Goal: Information Seeking & Learning: Check status

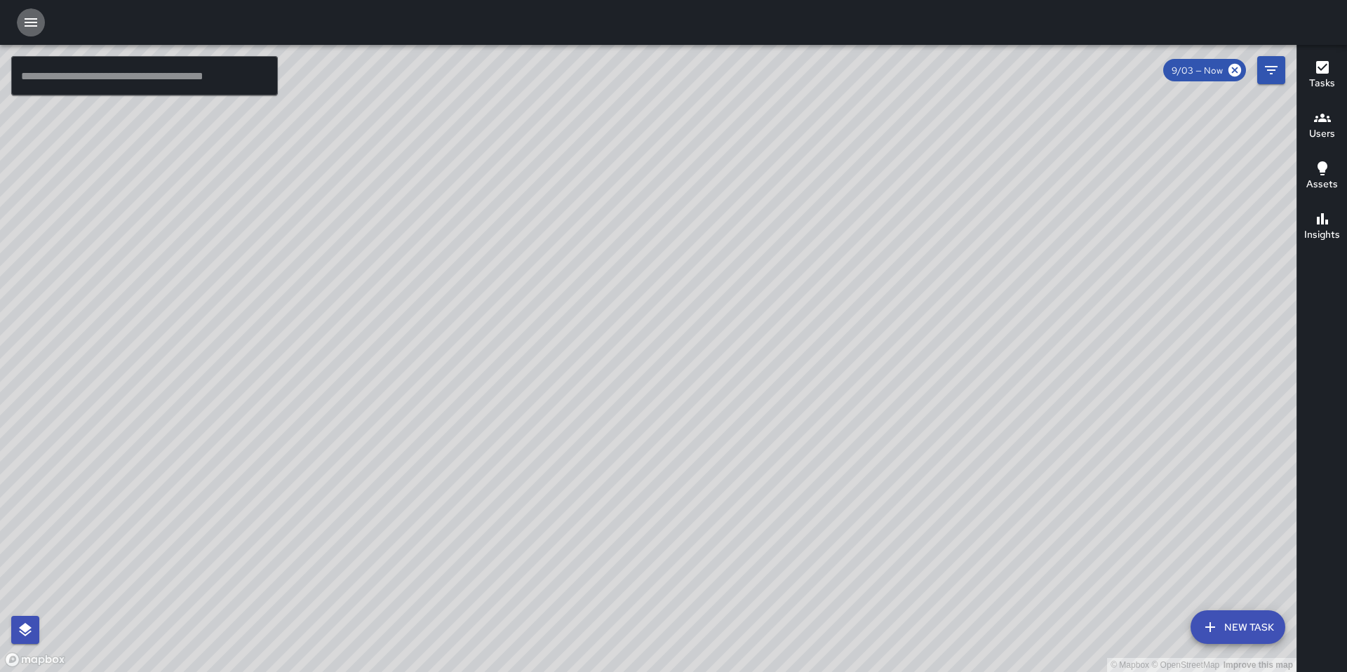
click at [34, 19] on icon "button" at bounding box center [31, 22] width 13 height 8
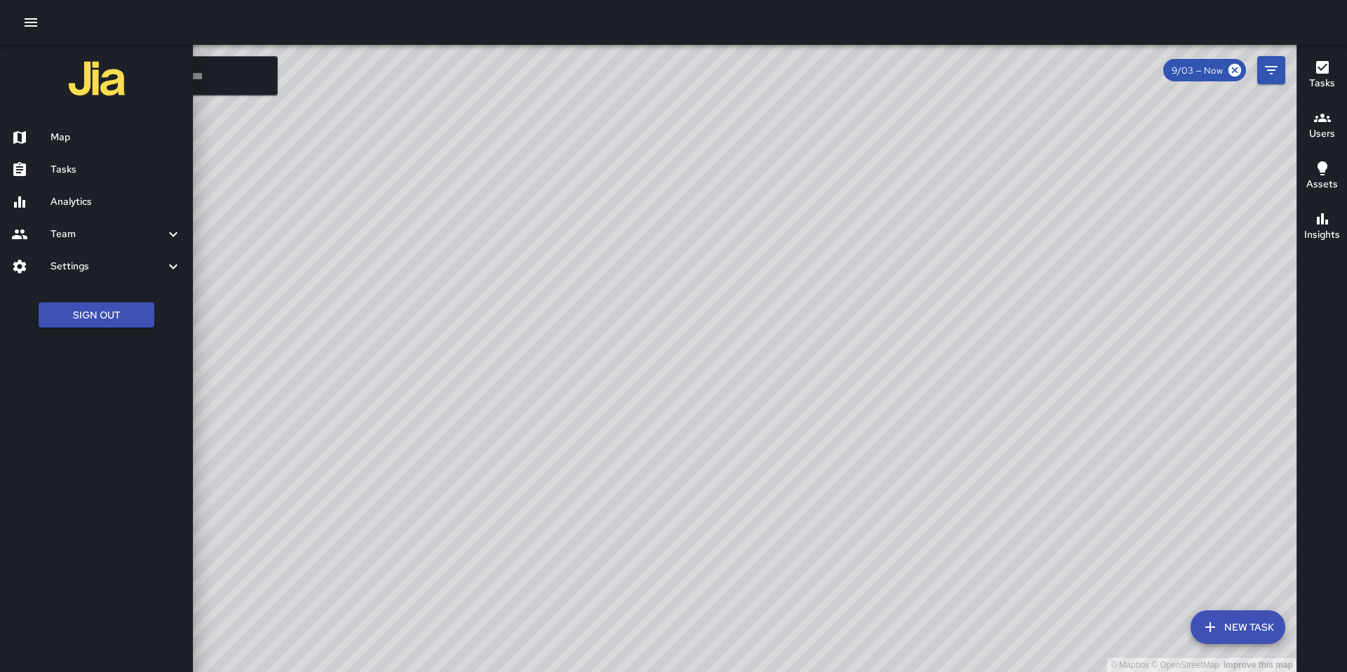
click at [79, 206] on h6 "Analytics" at bounding box center [116, 201] width 131 height 15
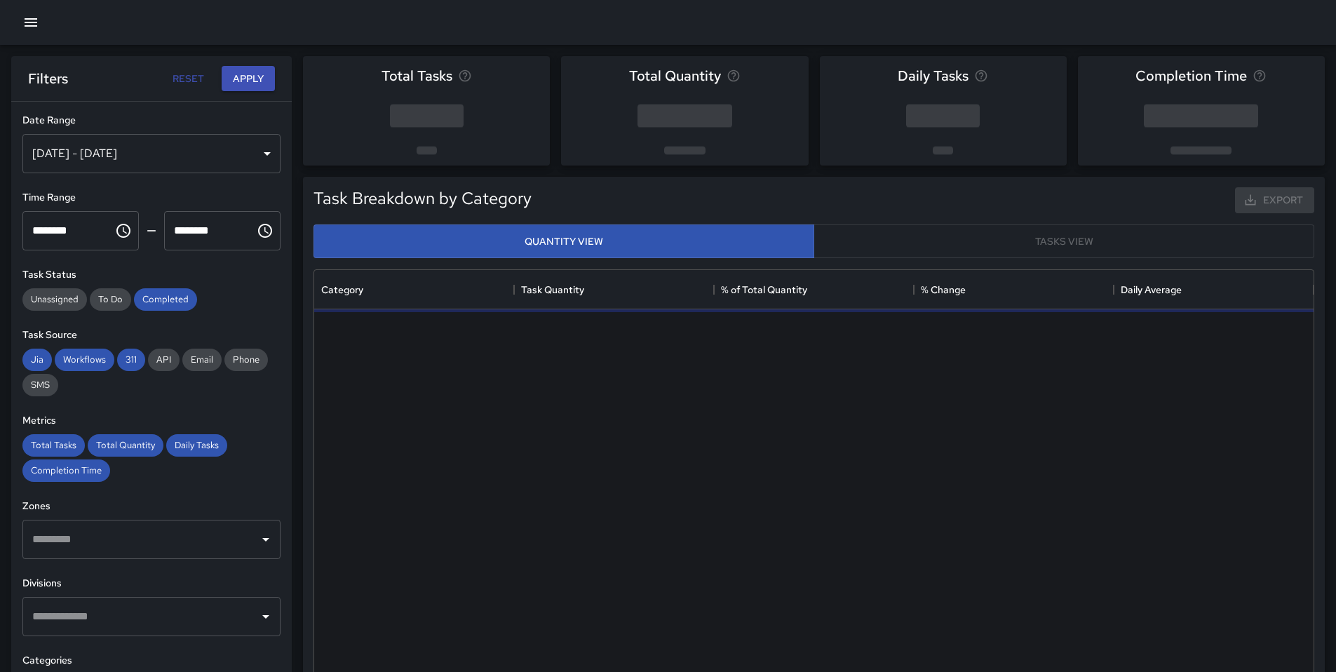
scroll to position [409, 989]
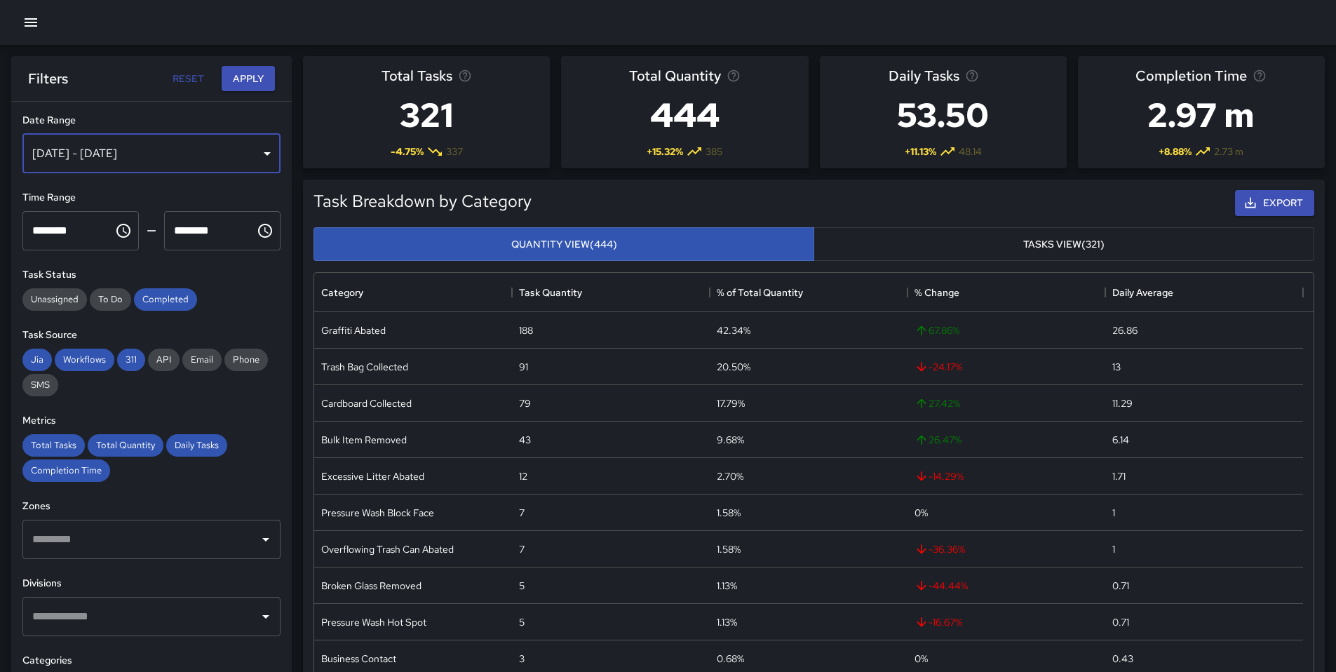
click at [235, 167] on div "Aug 28, 2025 - Sep 03, 2025" at bounding box center [151, 153] width 258 height 39
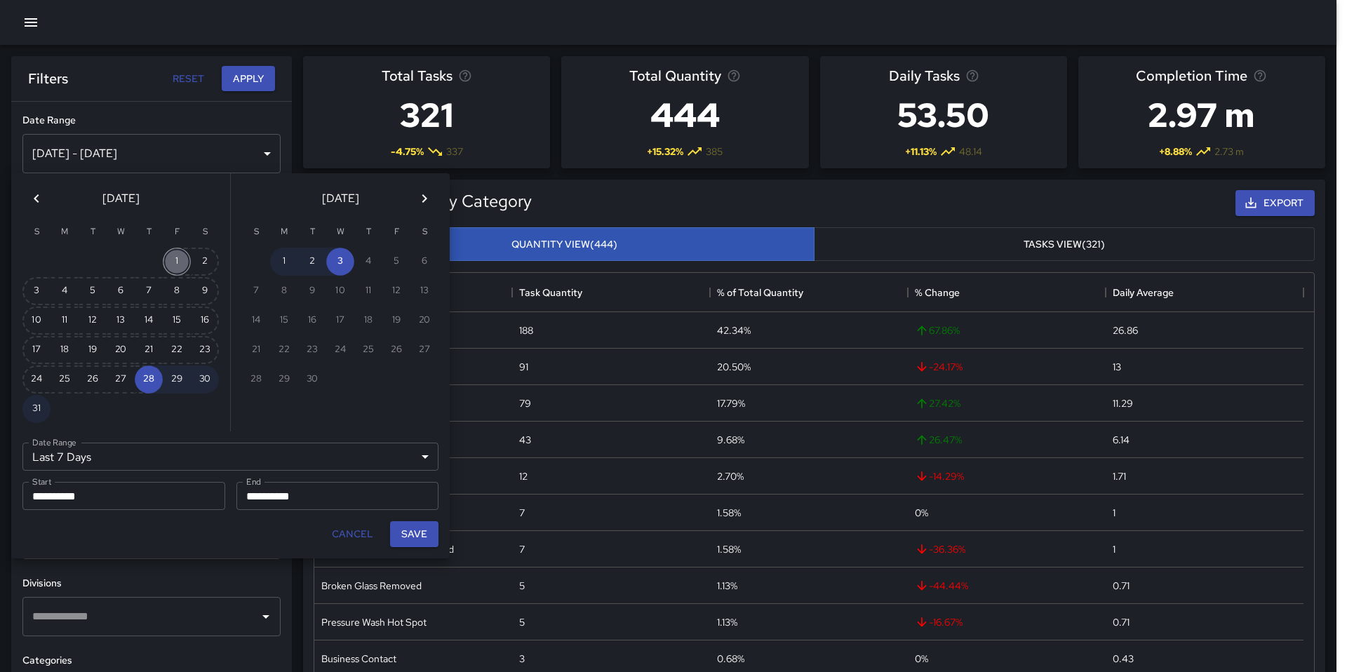
click at [173, 254] on button "1" at bounding box center [177, 262] width 28 height 28
type input "******"
type input "**********"
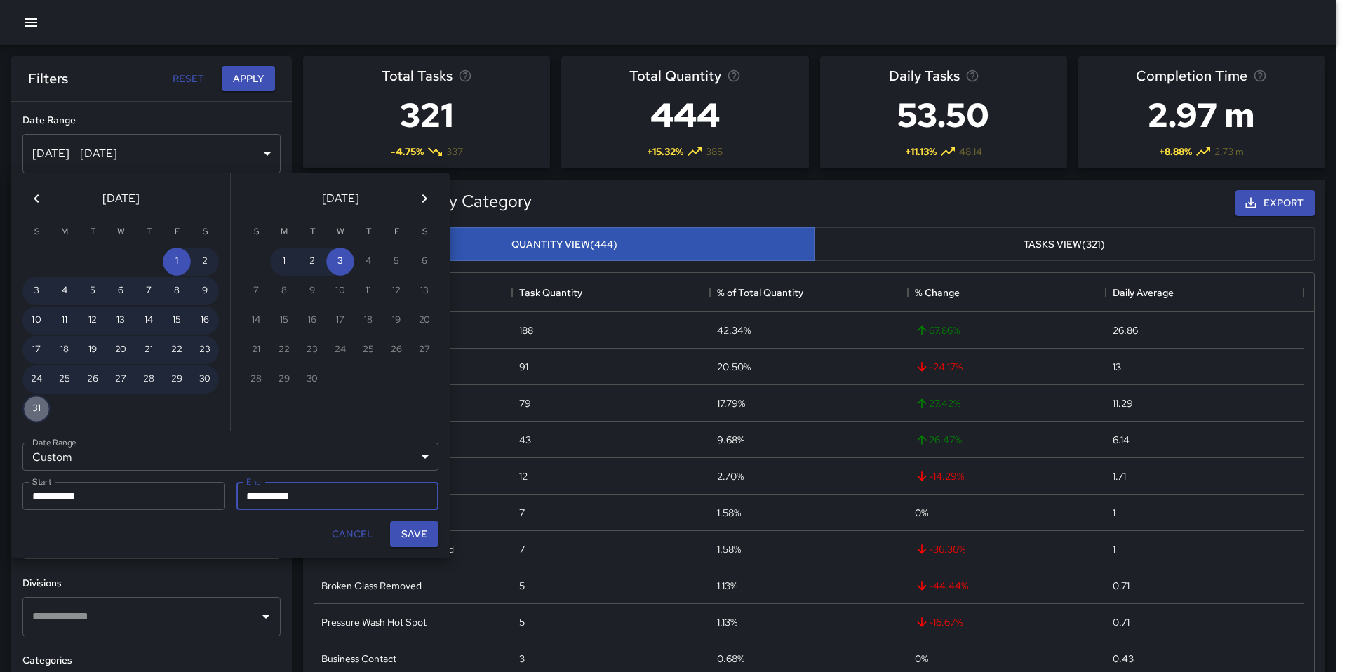
click at [45, 405] on button "31" at bounding box center [36, 409] width 28 height 28
type input "**********"
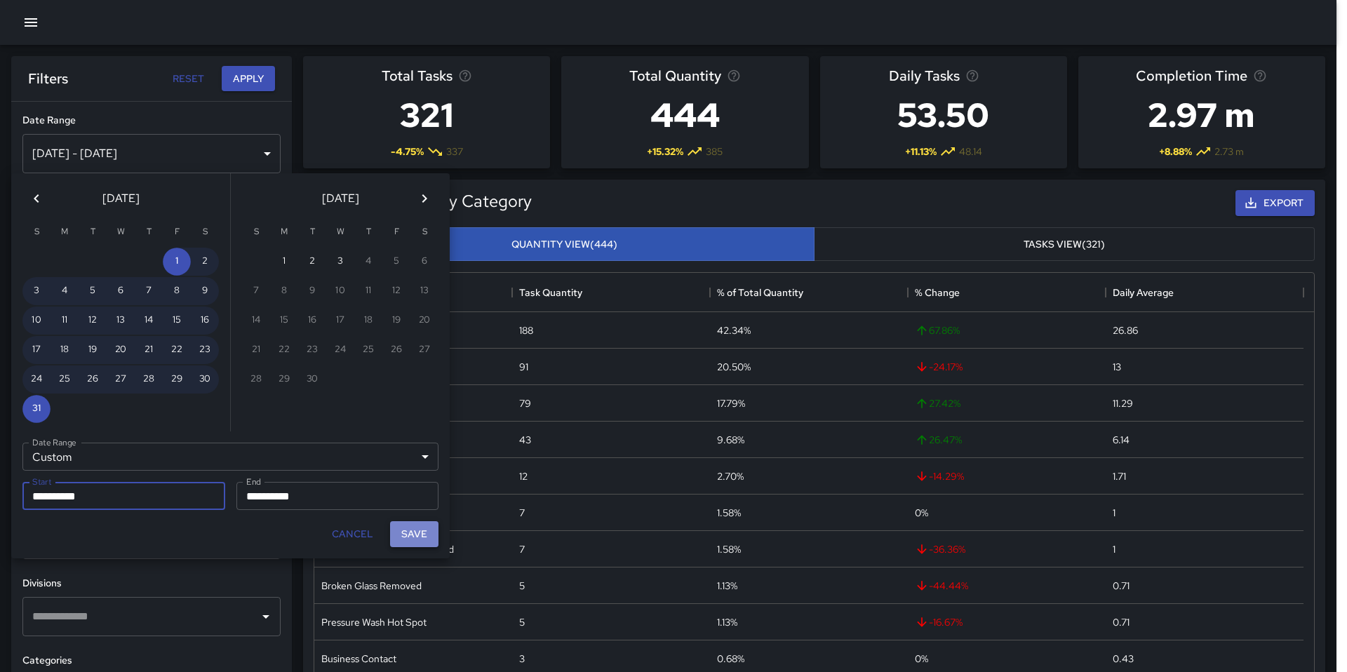
click at [428, 537] on button "Save" at bounding box center [414, 534] width 48 height 26
type input "**********"
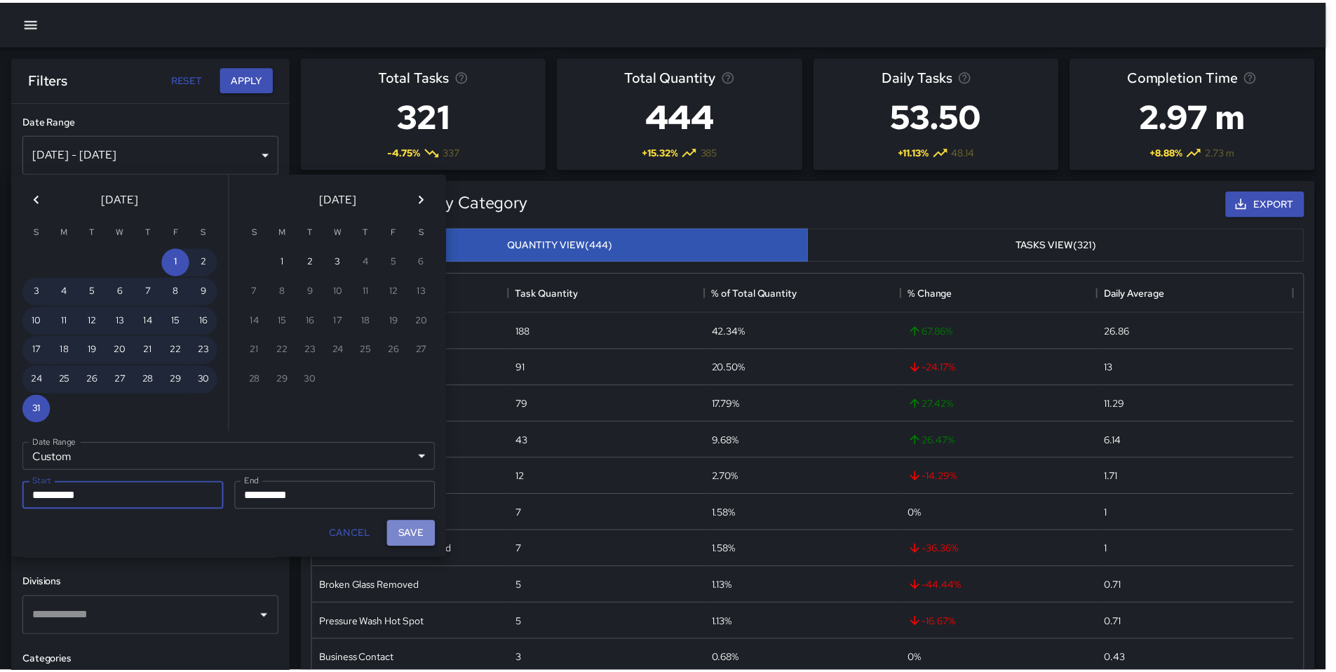
scroll to position [11, 11]
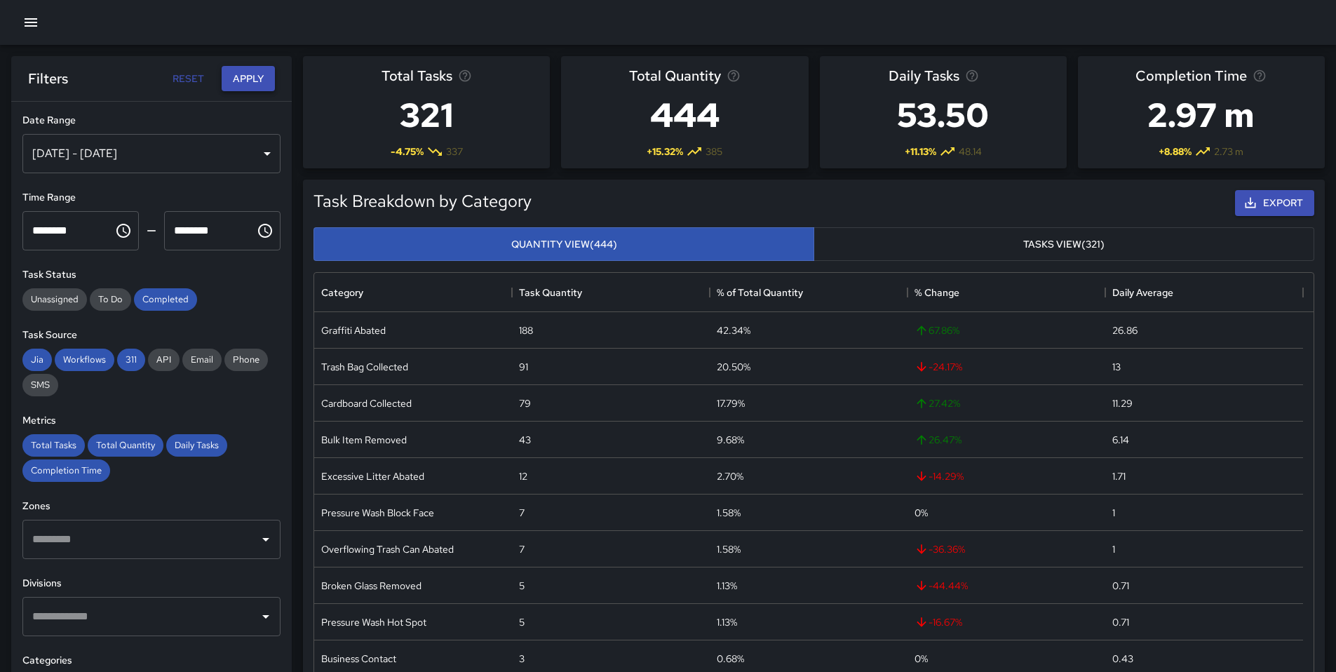
click at [269, 81] on button "Apply" at bounding box center [248, 79] width 53 height 26
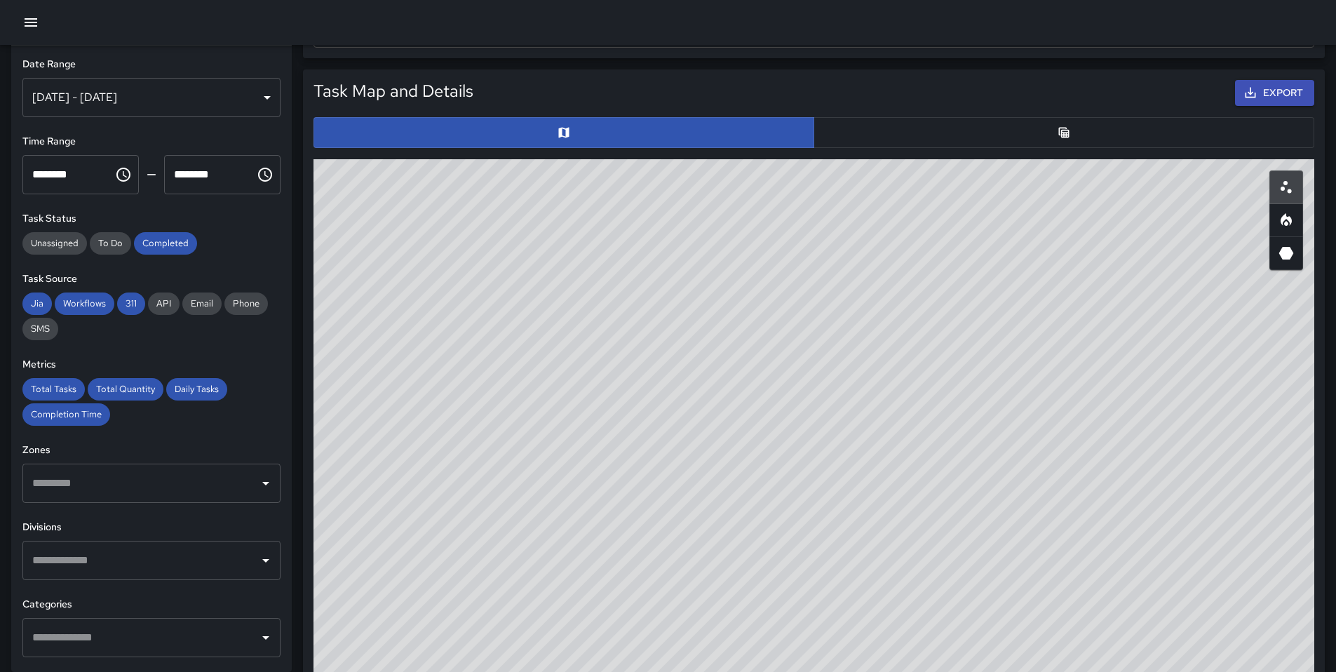
scroll to position [640, 0]
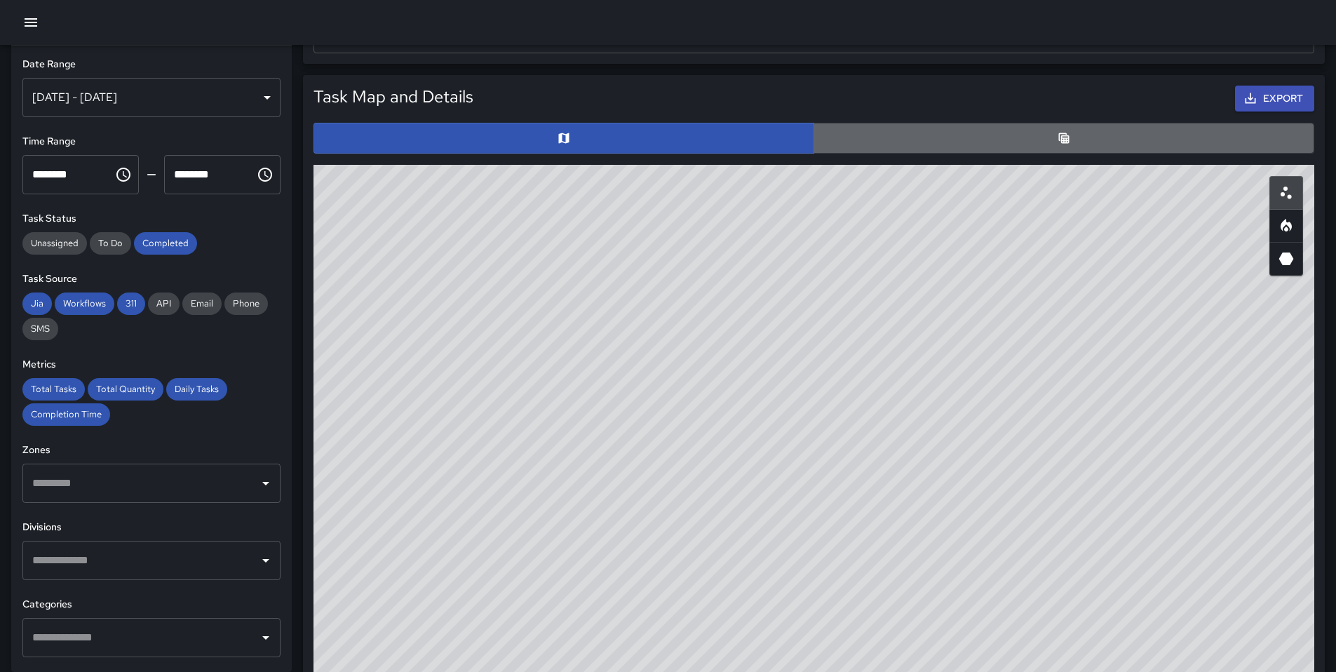
click at [997, 142] on button "button" at bounding box center [1064, 138] width 501 height 31
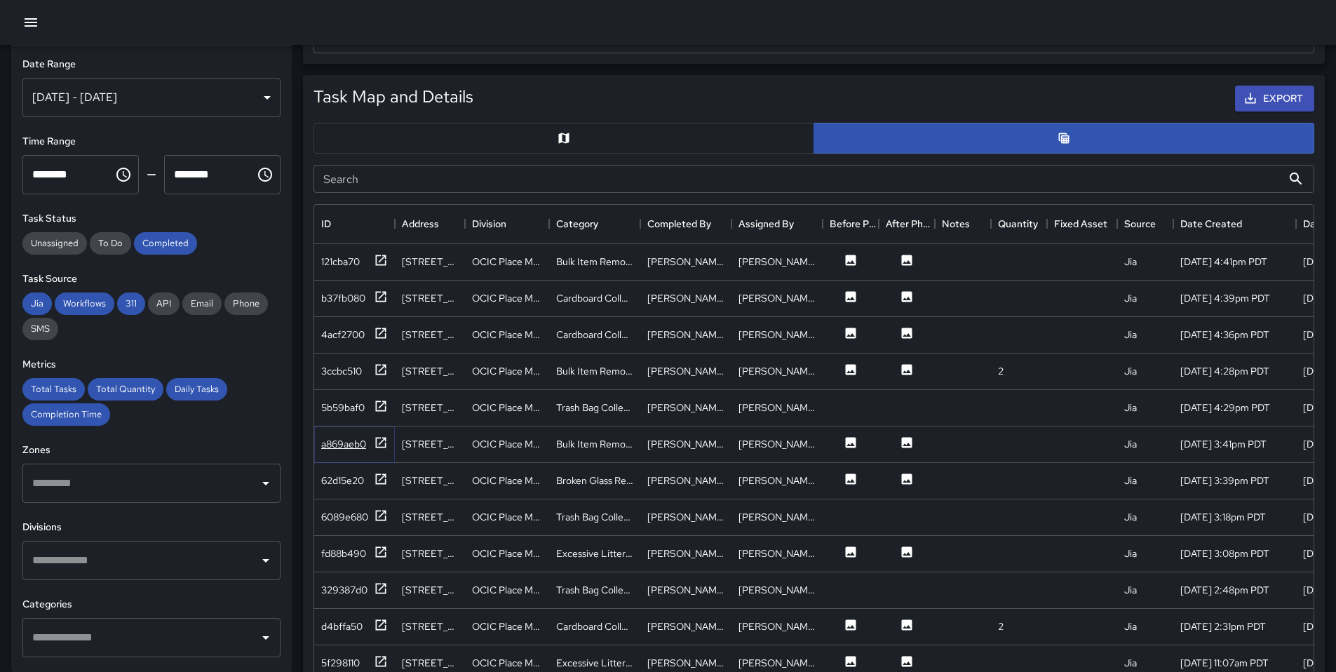
click at [384, 445] on icon at bounding box center [381, 443] width 14 height 14
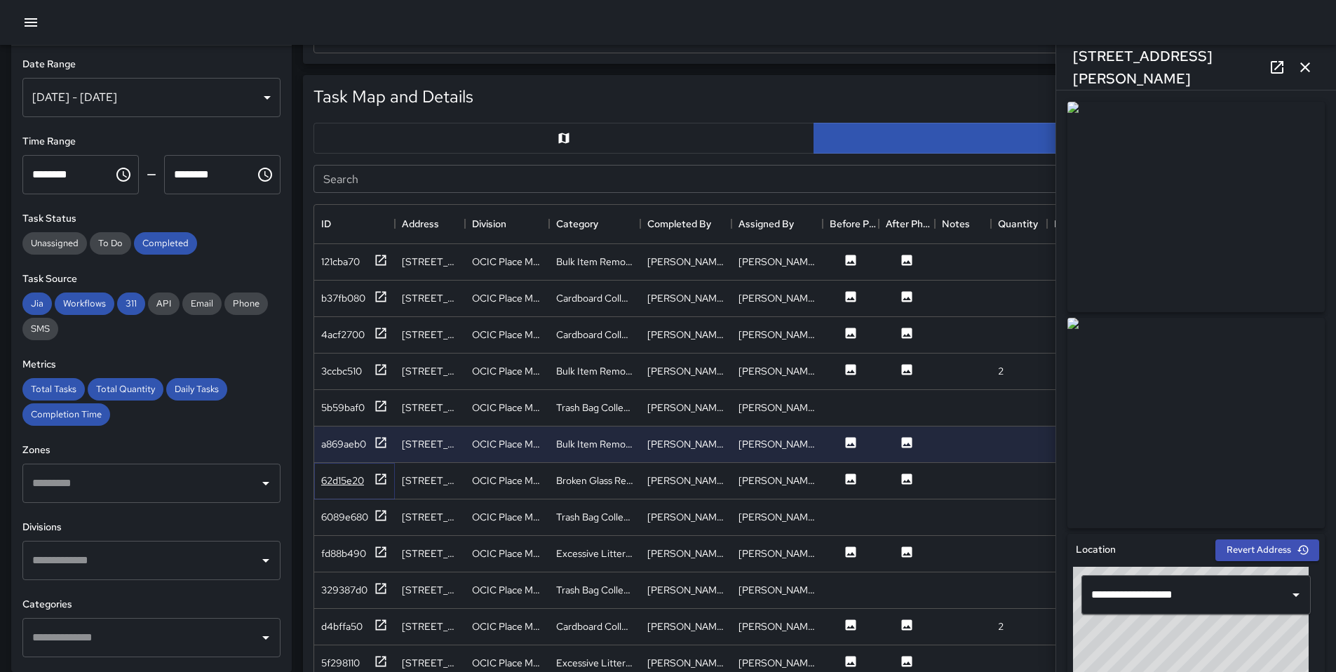
click at [377, 478] on icon at bounding box center [381, 479] width 14 height 14
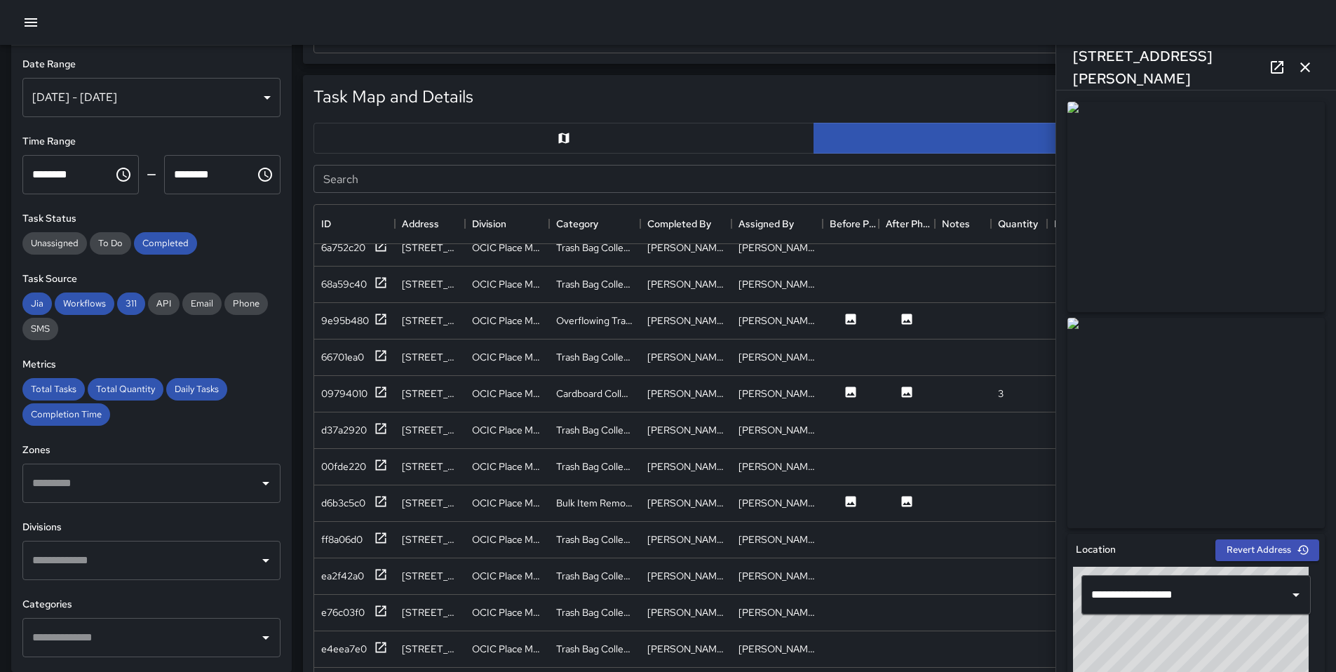
scroll to position [781, 0]
click at [384, 501] on icon at bounding box center [381, 501] width 14 height 14
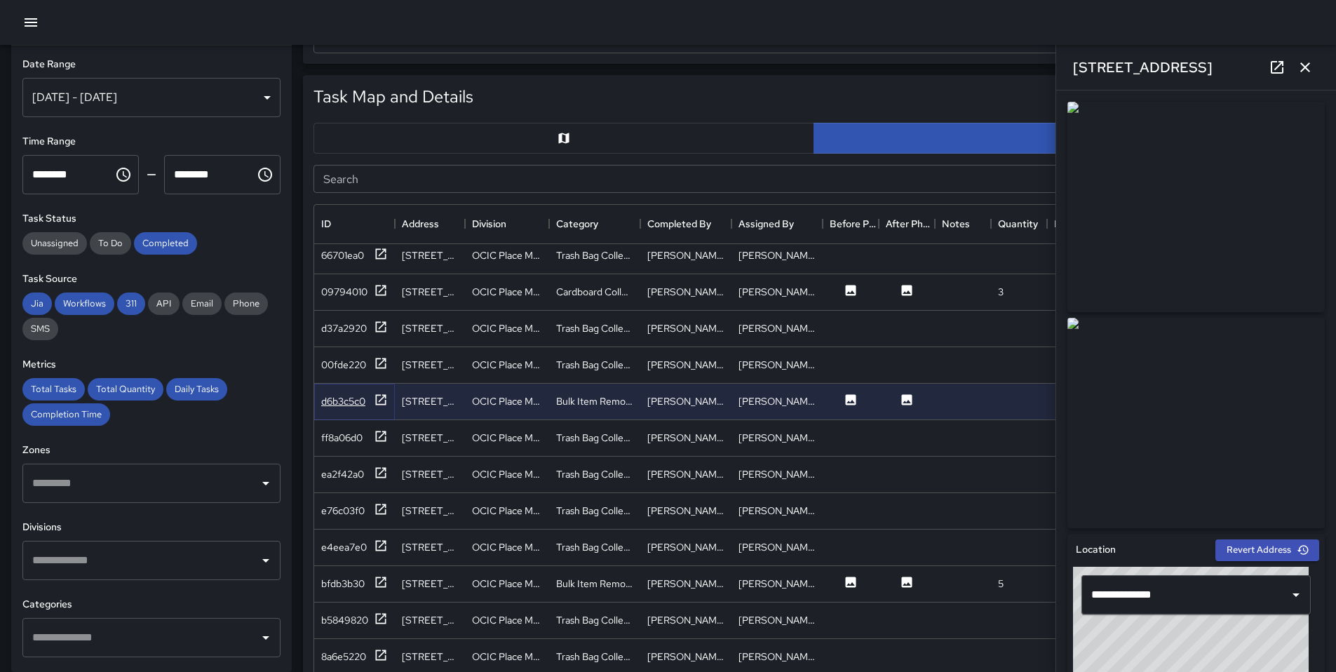
scroll to position [883, 0]
click at [380, 574] on icon at bounding box center [381, 581] width 14 height 14
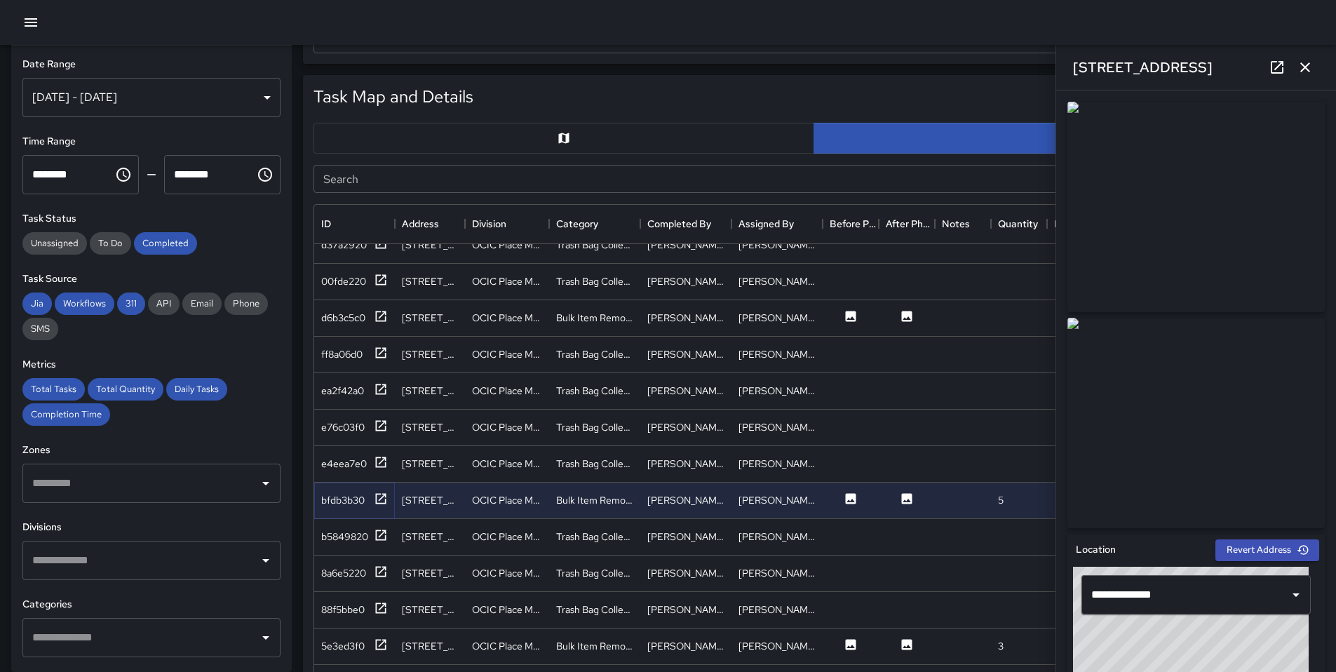
scroll to position [1090, 0]
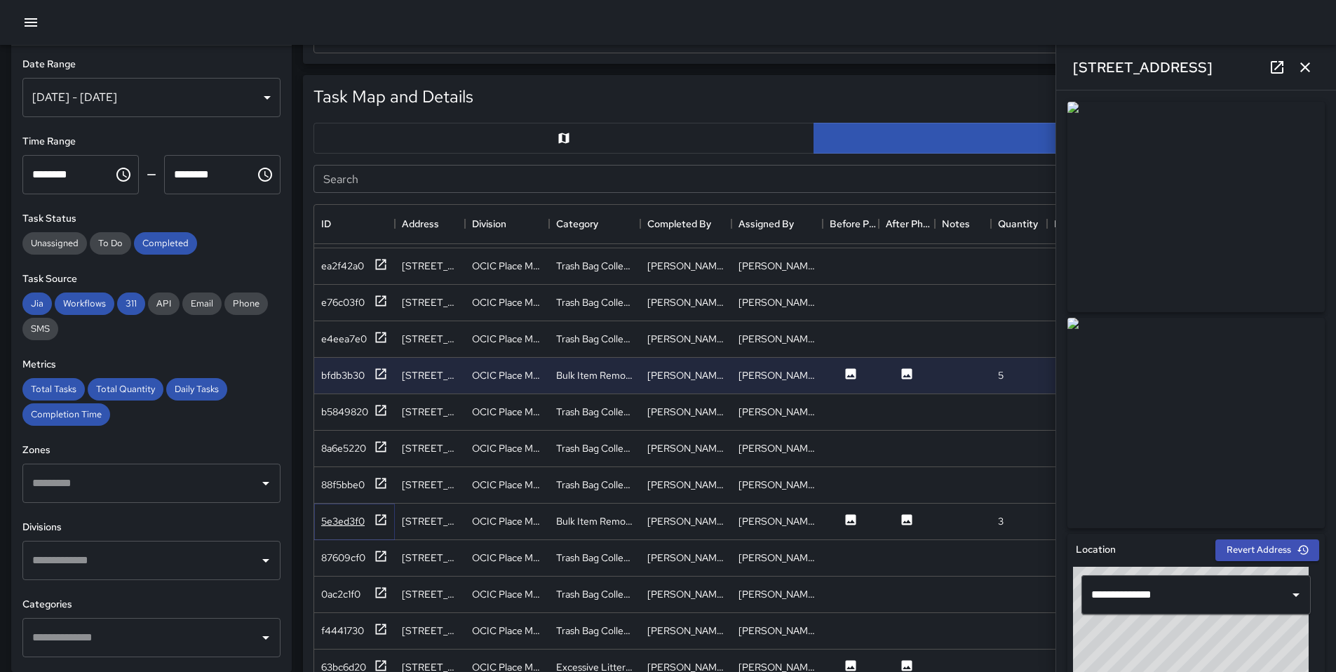
click at [382, 528] on div at bounding box center [381, 522] width 14 height 18
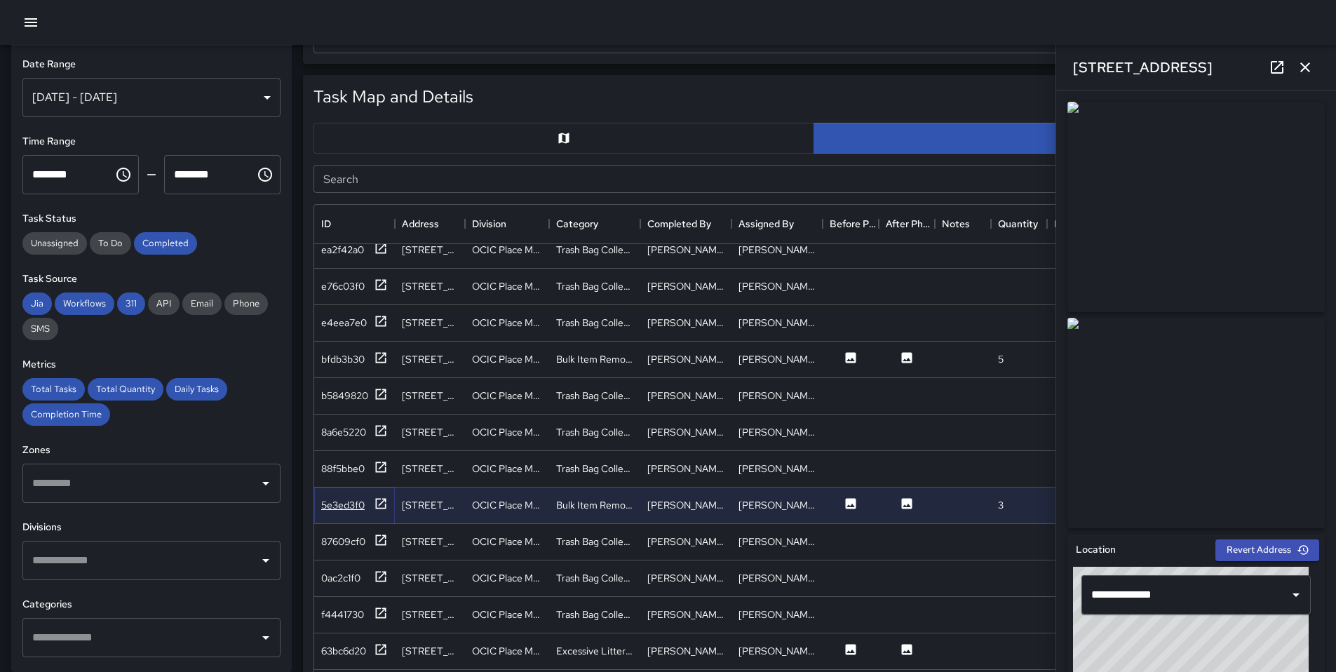
scroll to position [1150, 0]
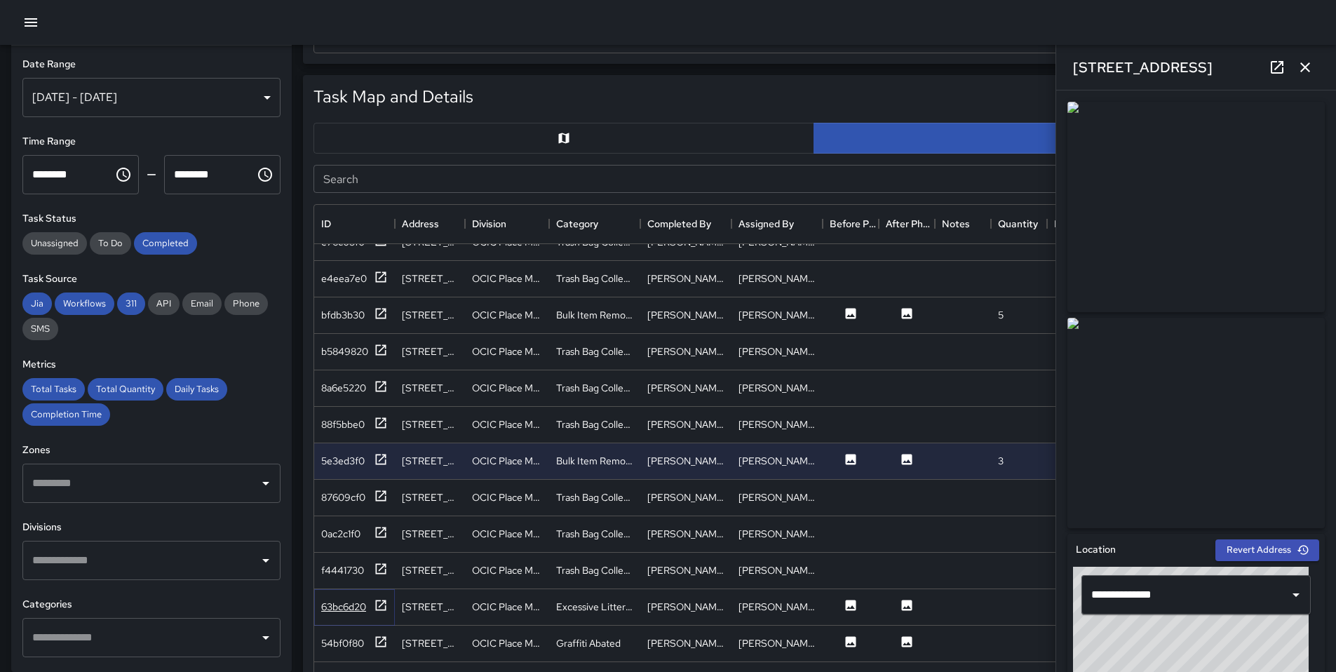
click at [381, 612] on icon at bounding box center [381, 605] width 14 height 14
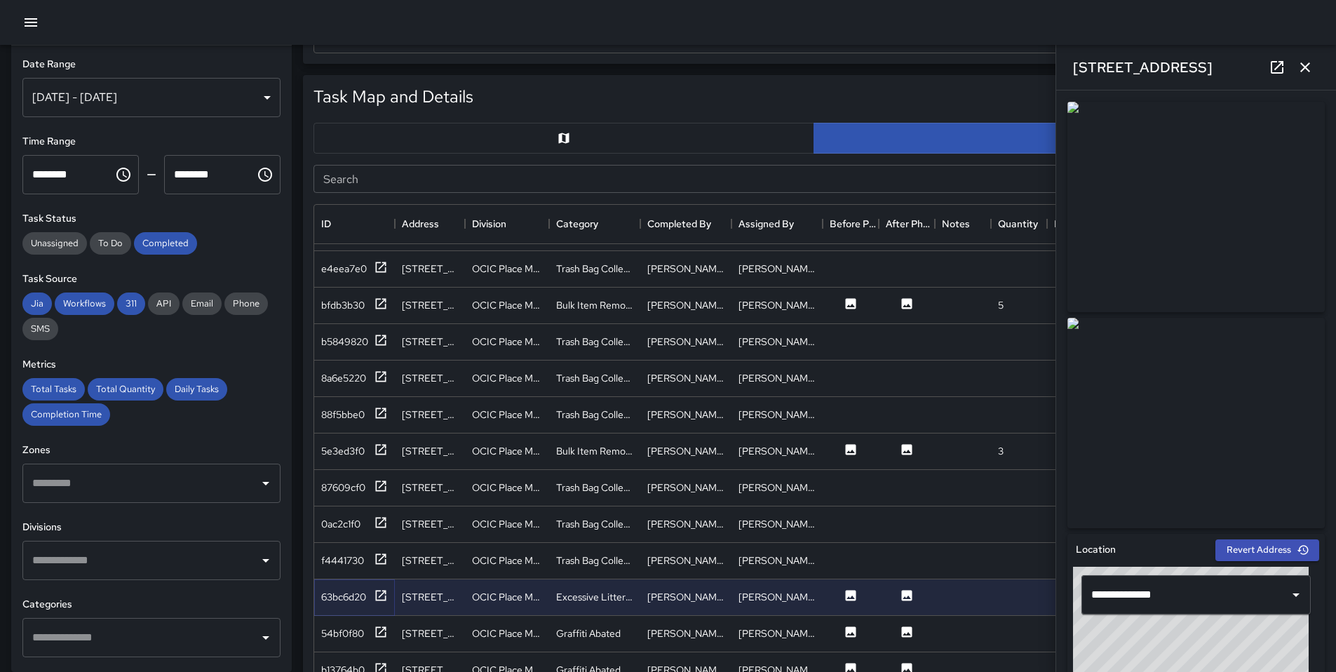
scroll to position [1164, 0]
click at [382, 622] on icon at bounding box center [381, 629] width 14 height 14
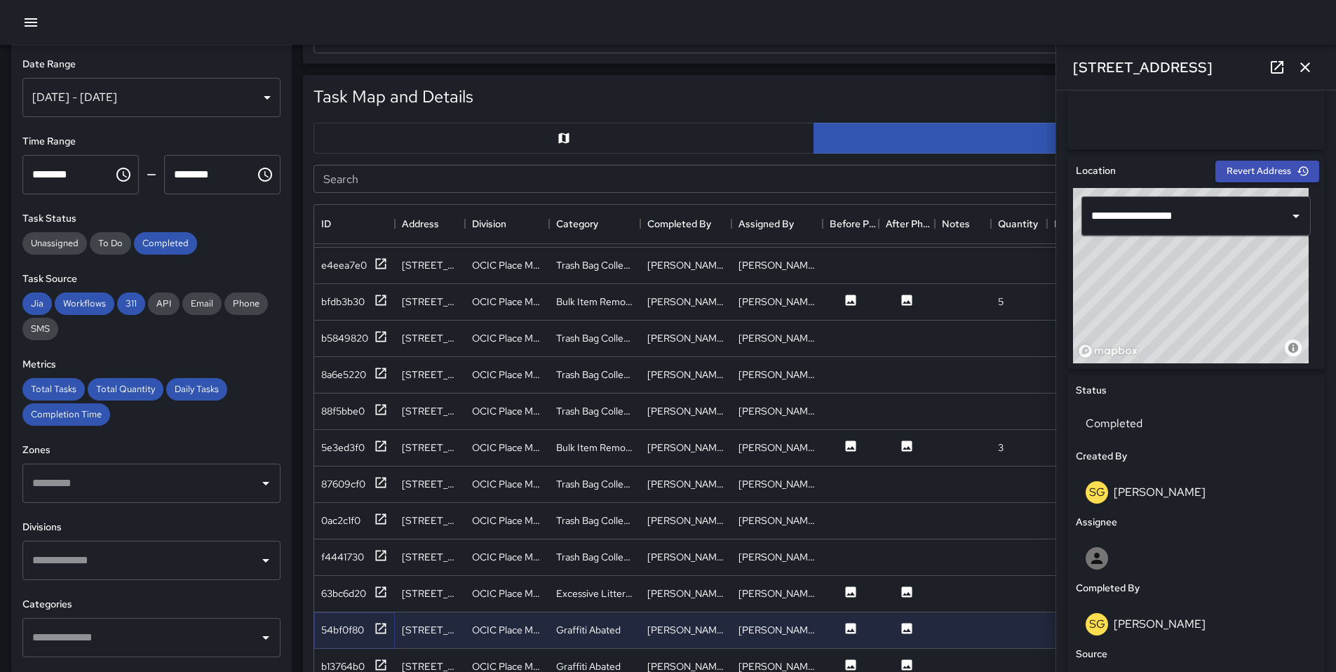
scroll to position [387, 0]
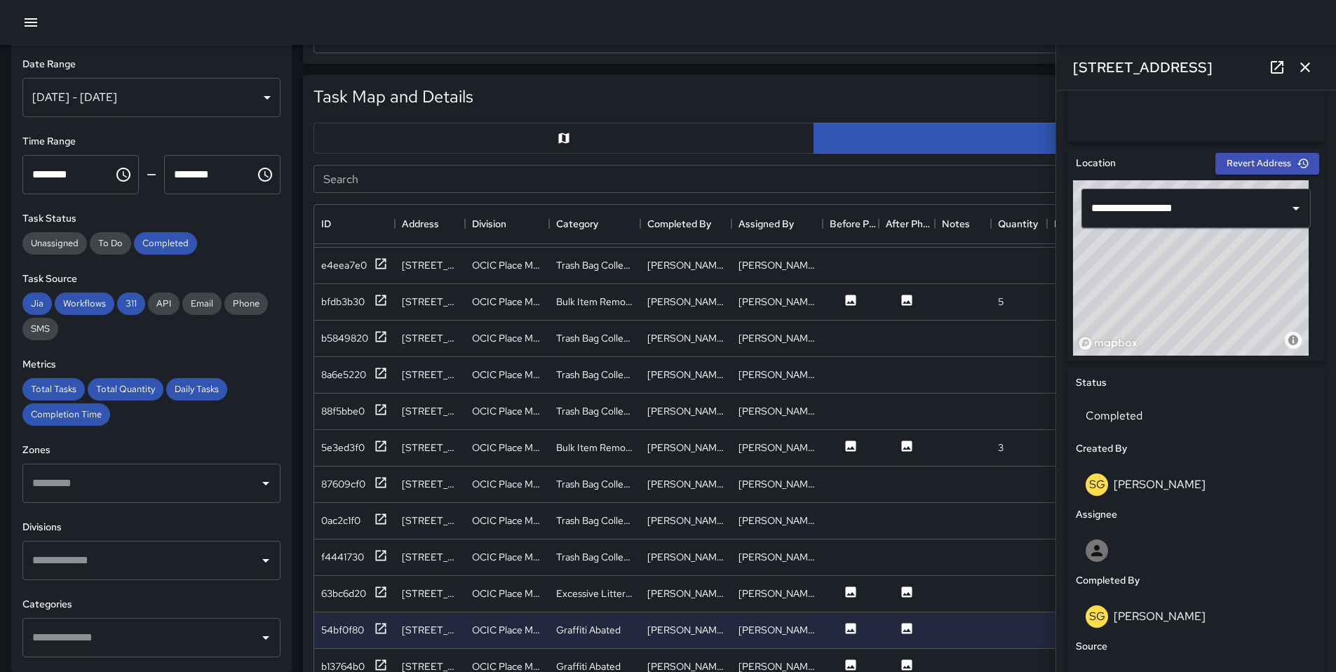
click at [1266, 69] on link at bounding box center [1277, 67] width 28 height 28
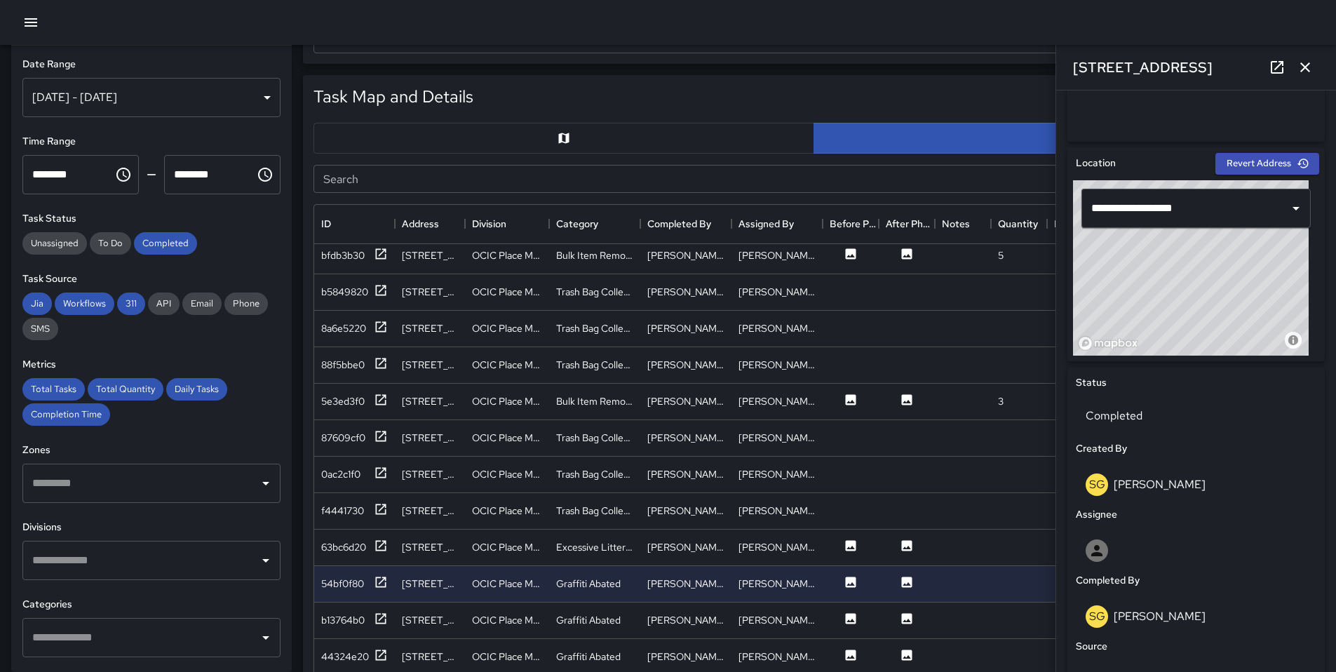
scroll to position [1219, 0]
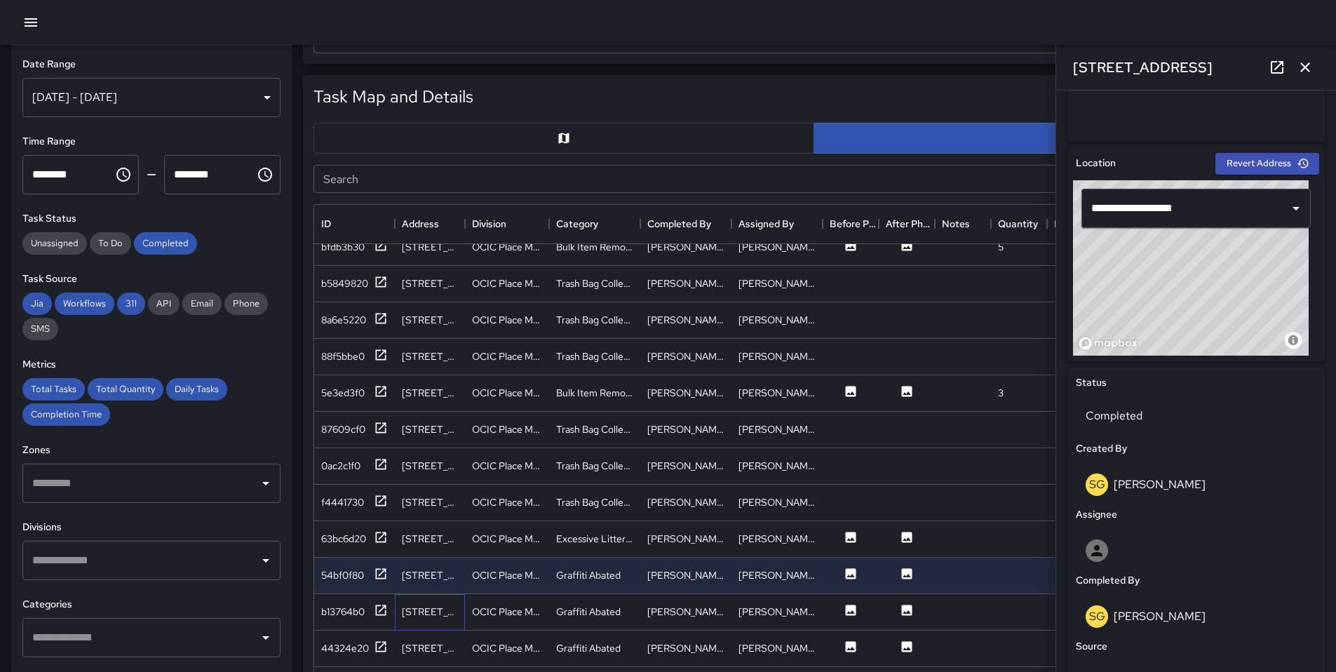
click at [430, 612] on div "808 Franklin Street" at bounding box center [430, 612] width 56 height 14
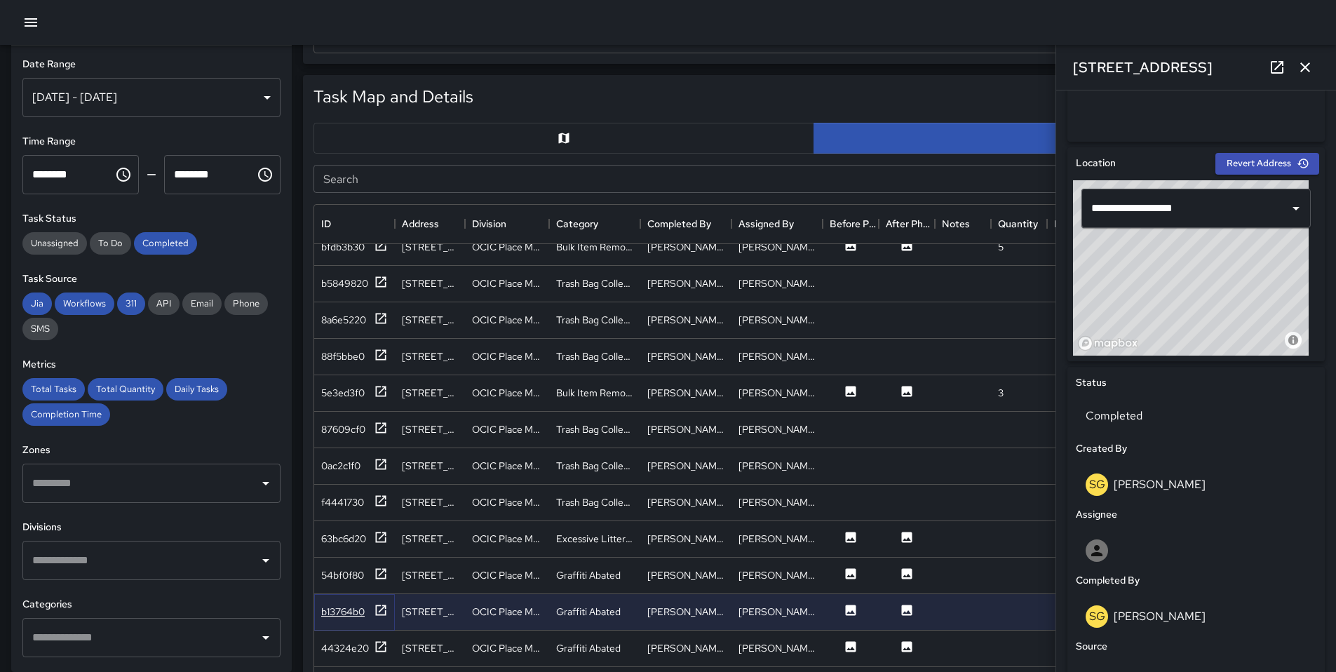
click at [374, 612] on icon at bounding box center [381, 610] width 14 height 14
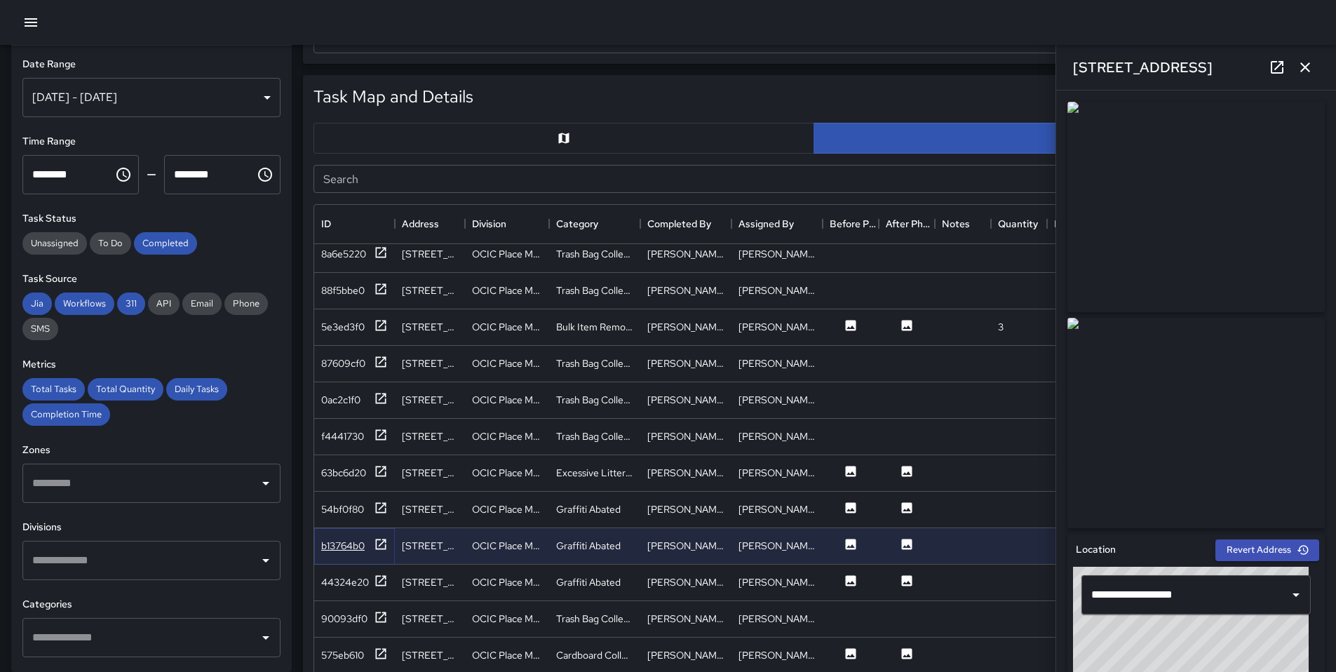
scroll to position [1311, 0]
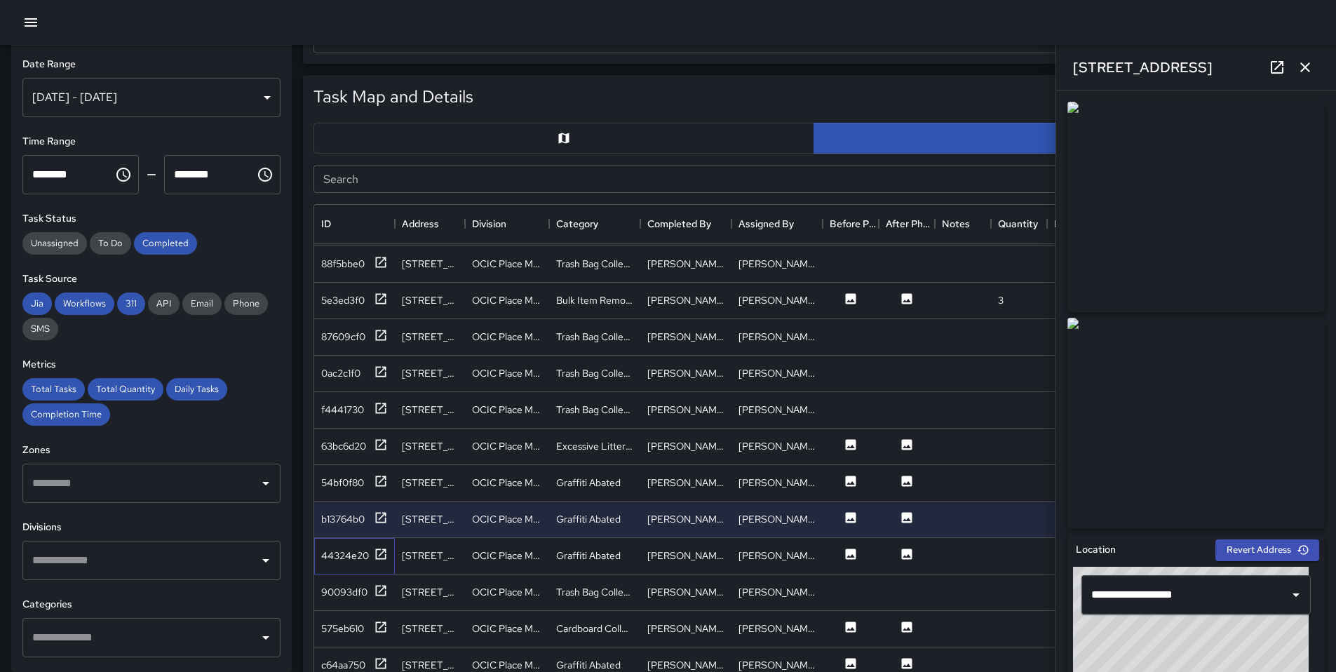
click at [384, 566] on div "44324e20" at bounding box center [354, 556] width 81 height 36
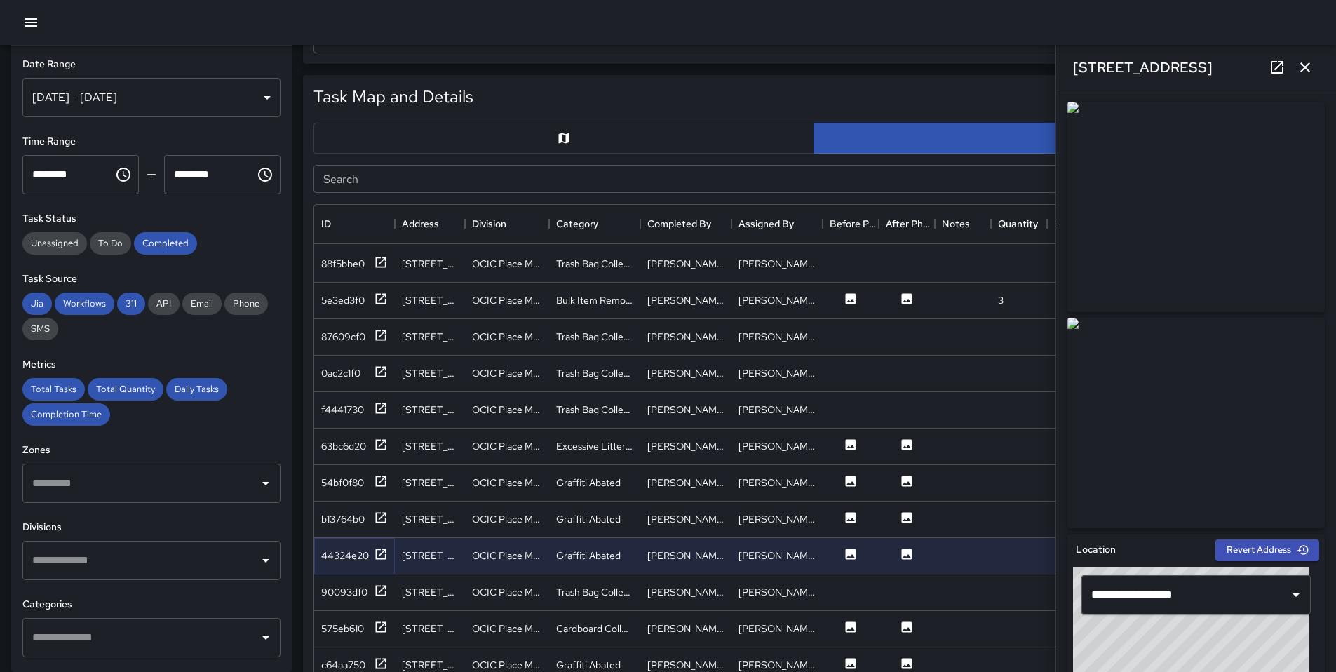
click at [383, 559] on icon at bounding box center [381, 554] width 14 height 14
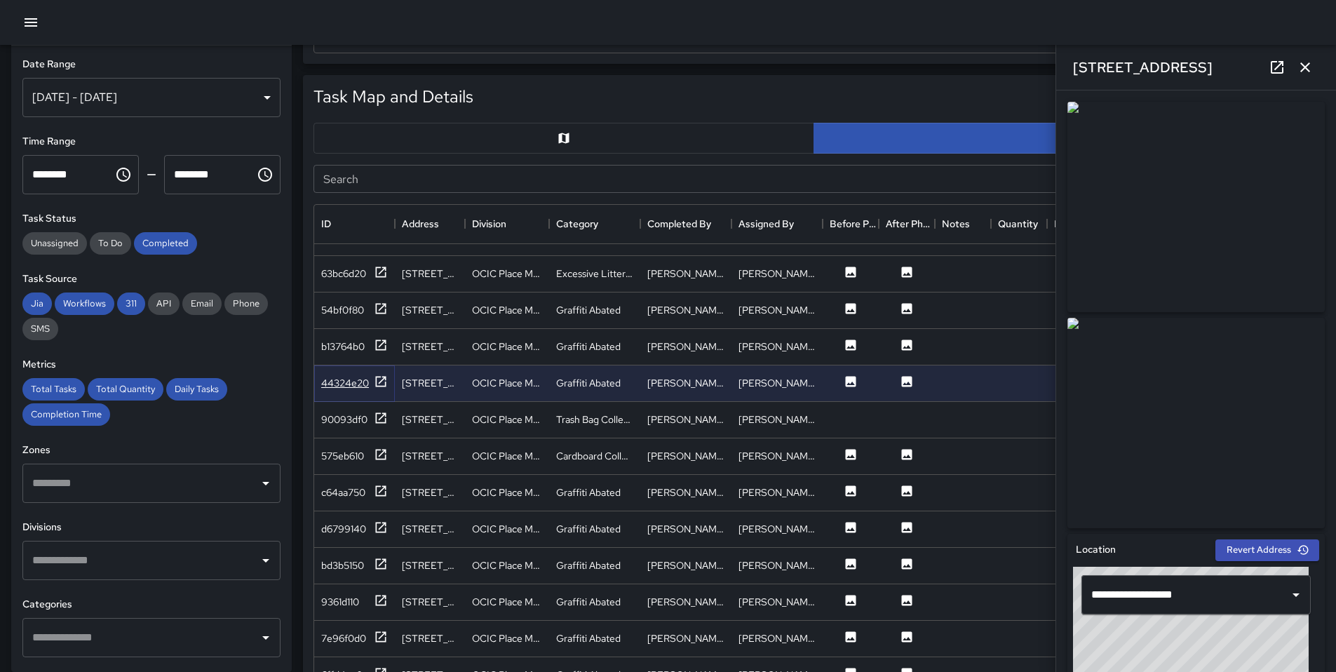
scroll to position [1484, 0]
click at [382, 455] on icon at bounding box center [381, 454] width 14 height 14
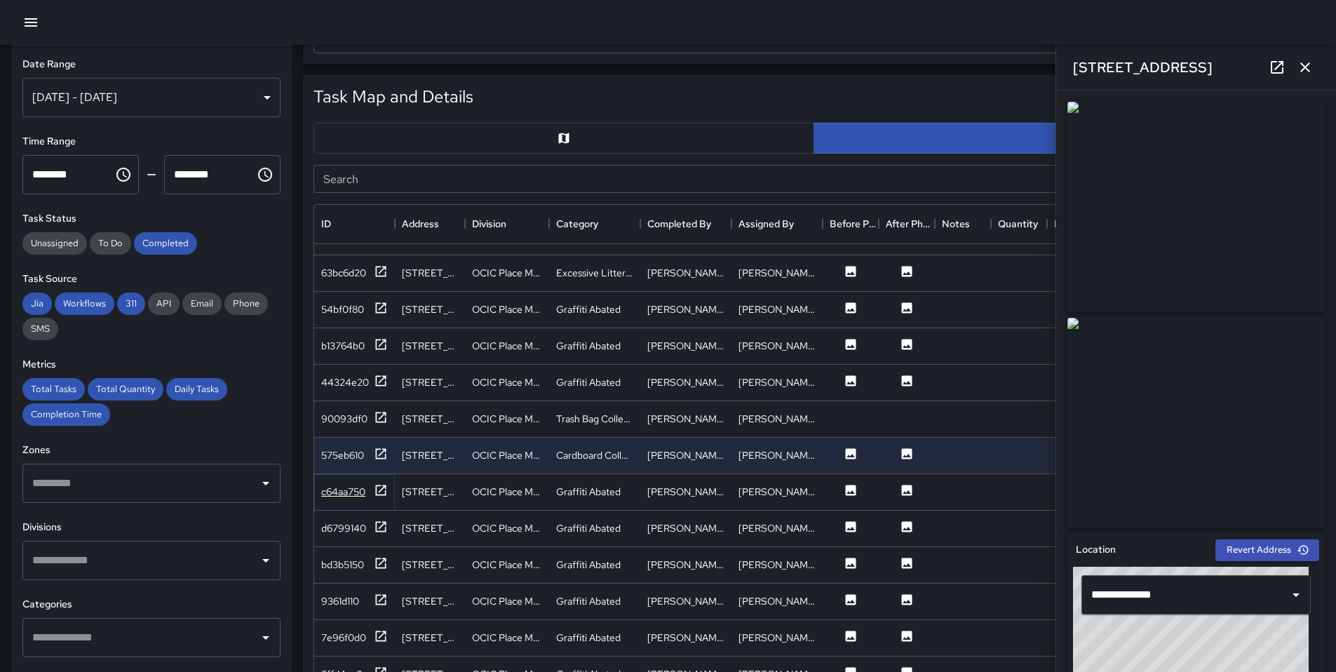
click at [384, 485] on icon at bounding box center [381, 490] width 11 height 11
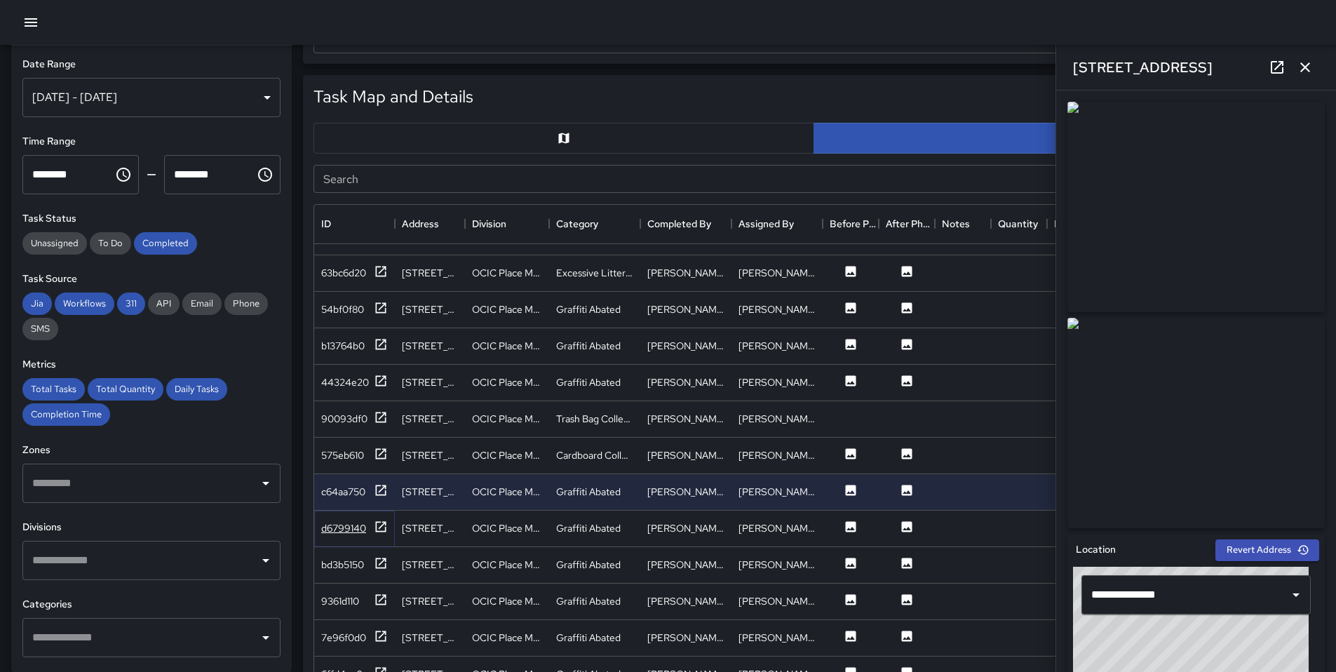
click at [365, 526] on div "d6799140" at bounding box center [343, 528] width 45 height 14
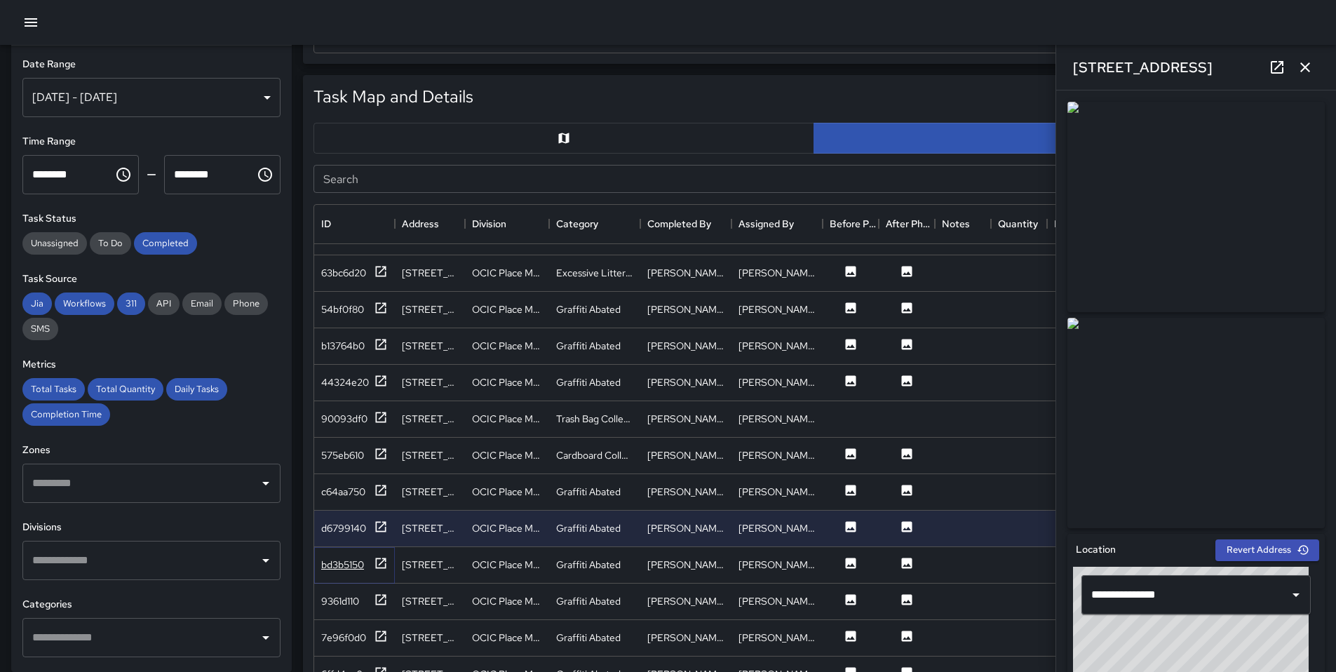
click at [372, 567] on div "bd3b5150" at bounding box center [354, 565] width 67 height 18
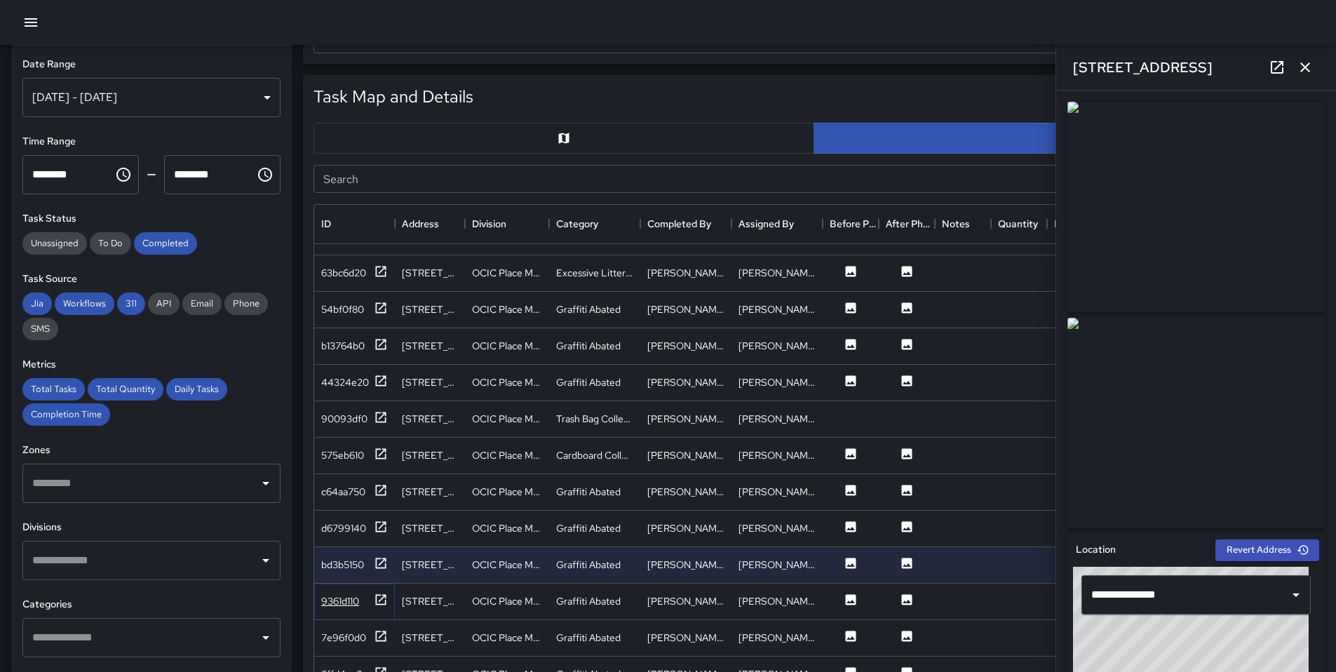
click at [382, 603] on icon at bounding box center [381, 599] width 11 height 11
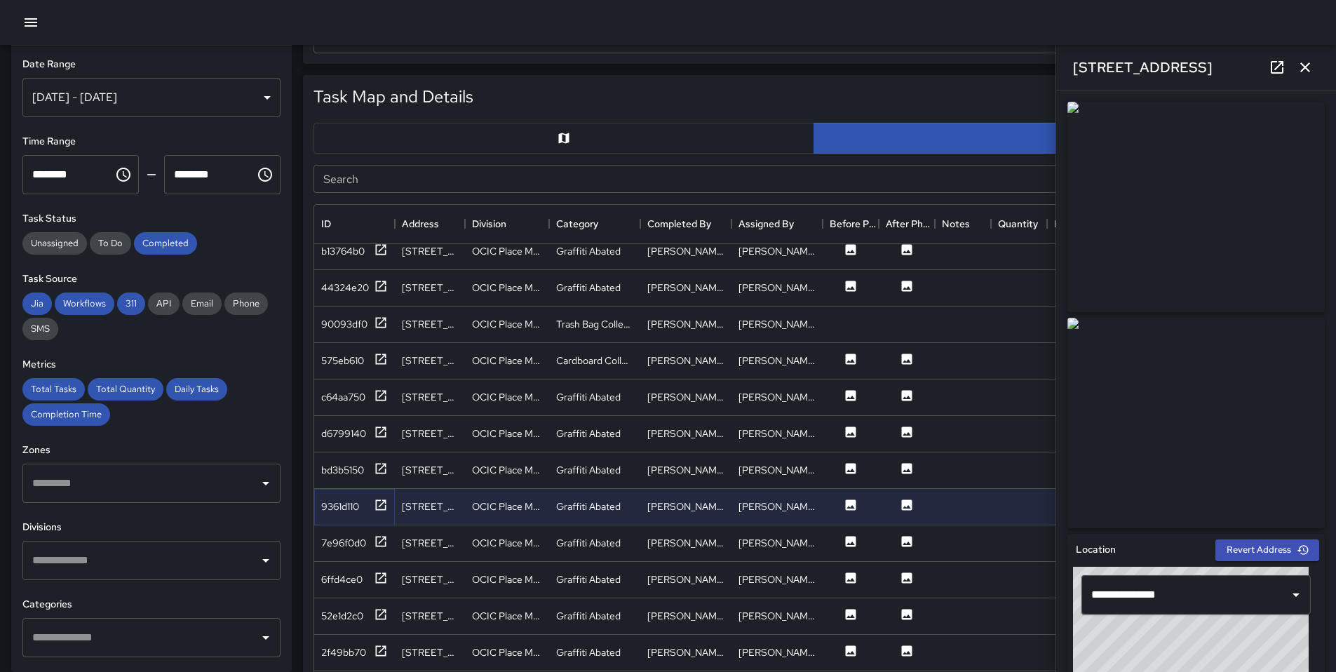
scroll to position [1580, 0]
click at [380, 539] on icon at bounding box center [381, 541] width 14 height 14
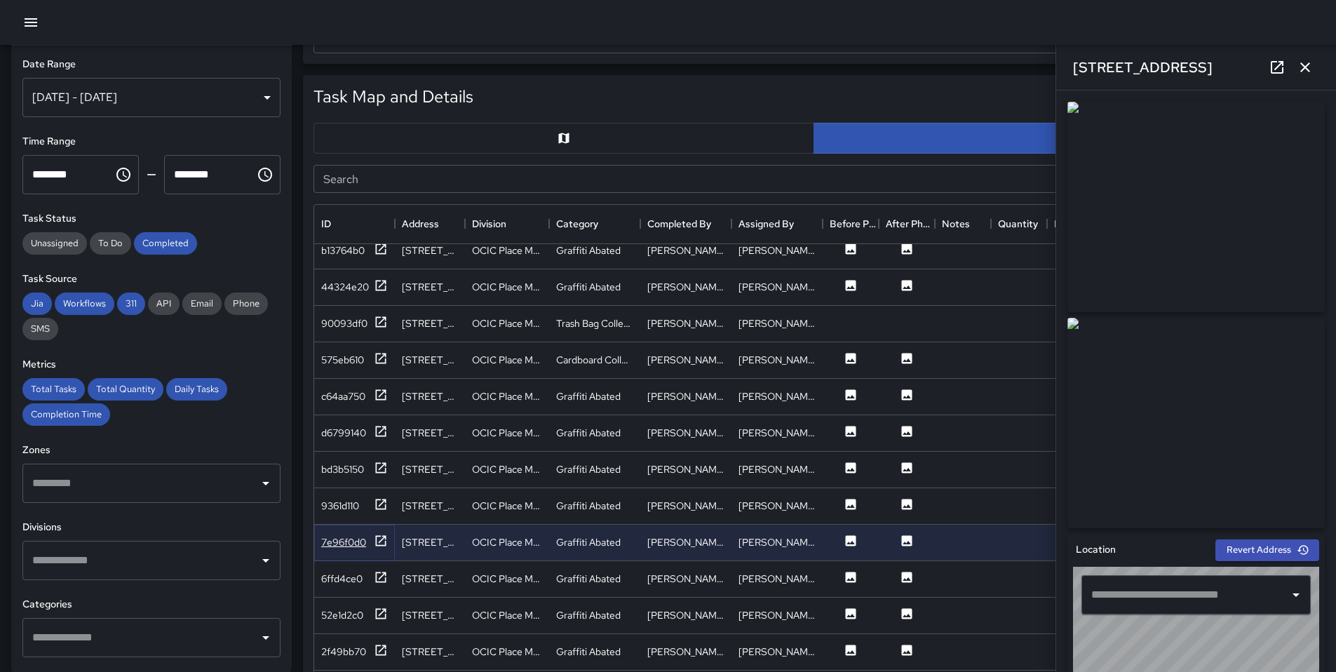
type input "**********"
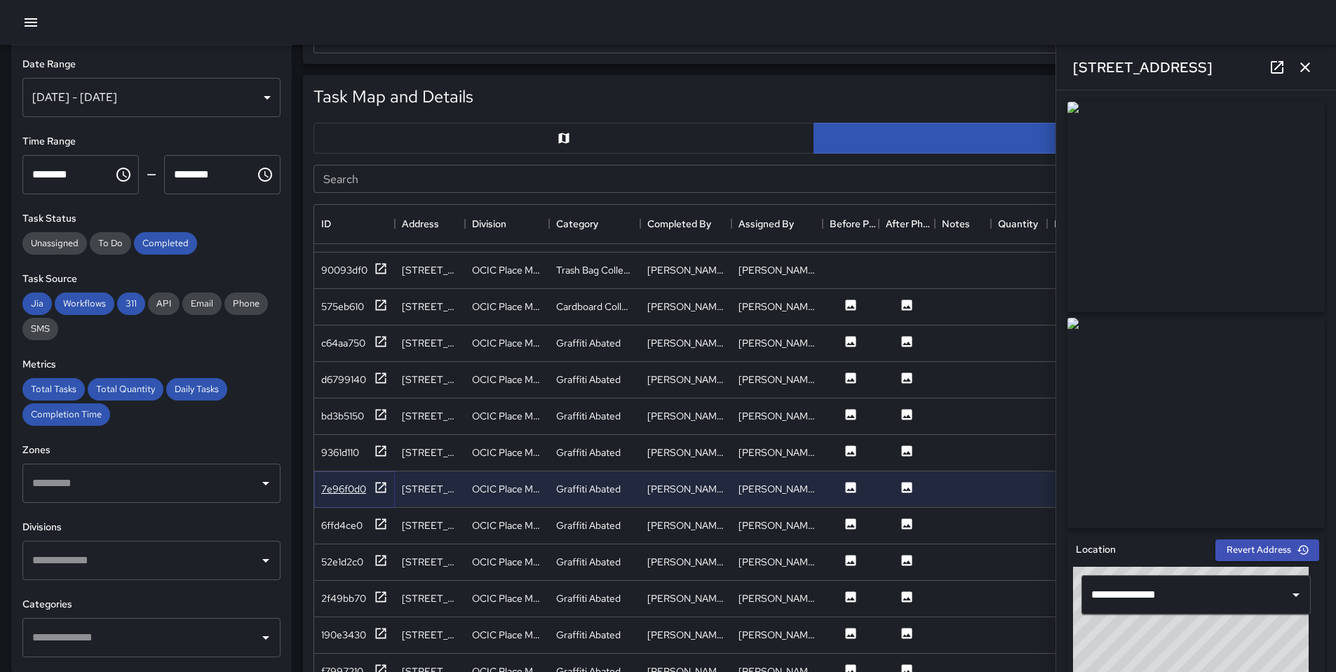
scroll to position [1663, 0]
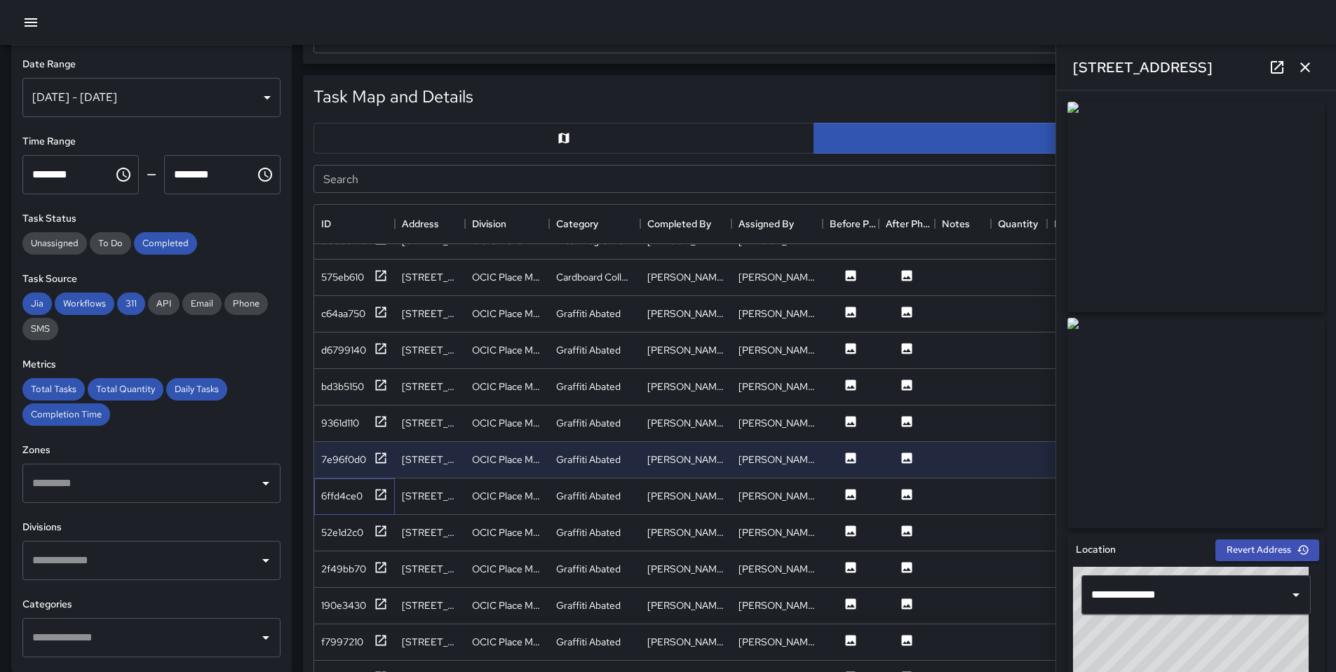
click at [387, 506] on div "6ffd4ce0" at bounding box center [354, 496] width 81 height 36
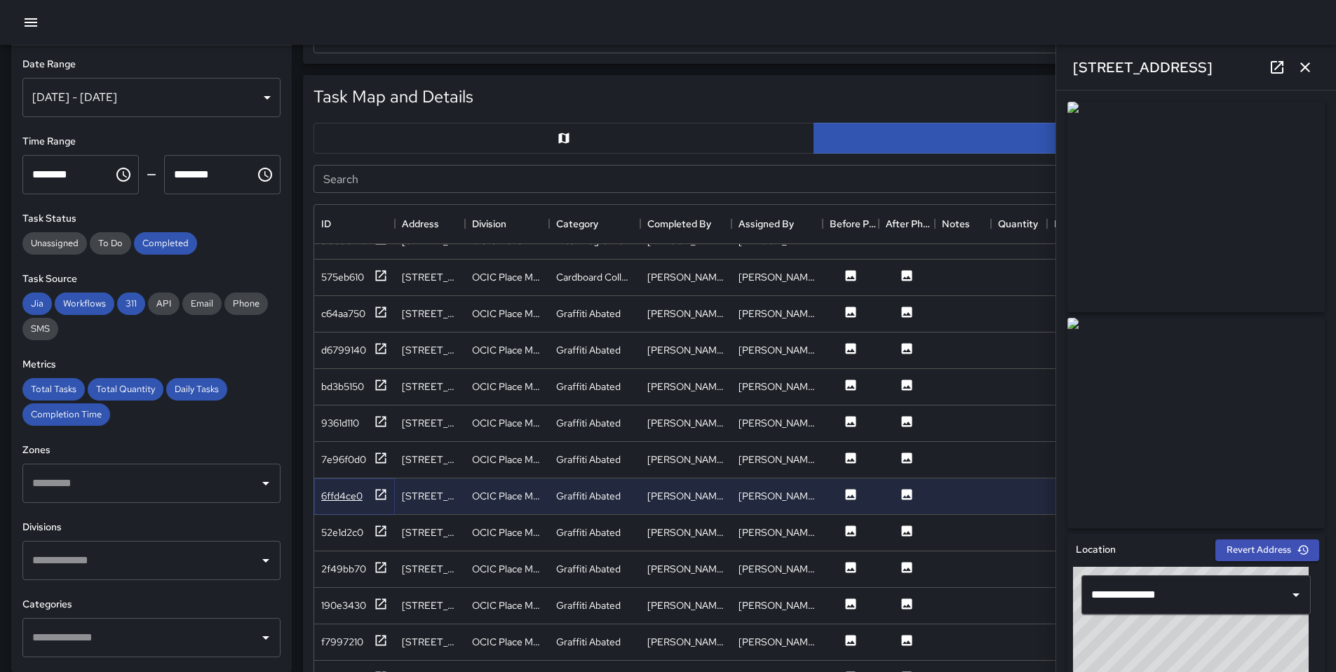
click at [384, 499] on icon at bounding box center [381, 494] width 11 height 11
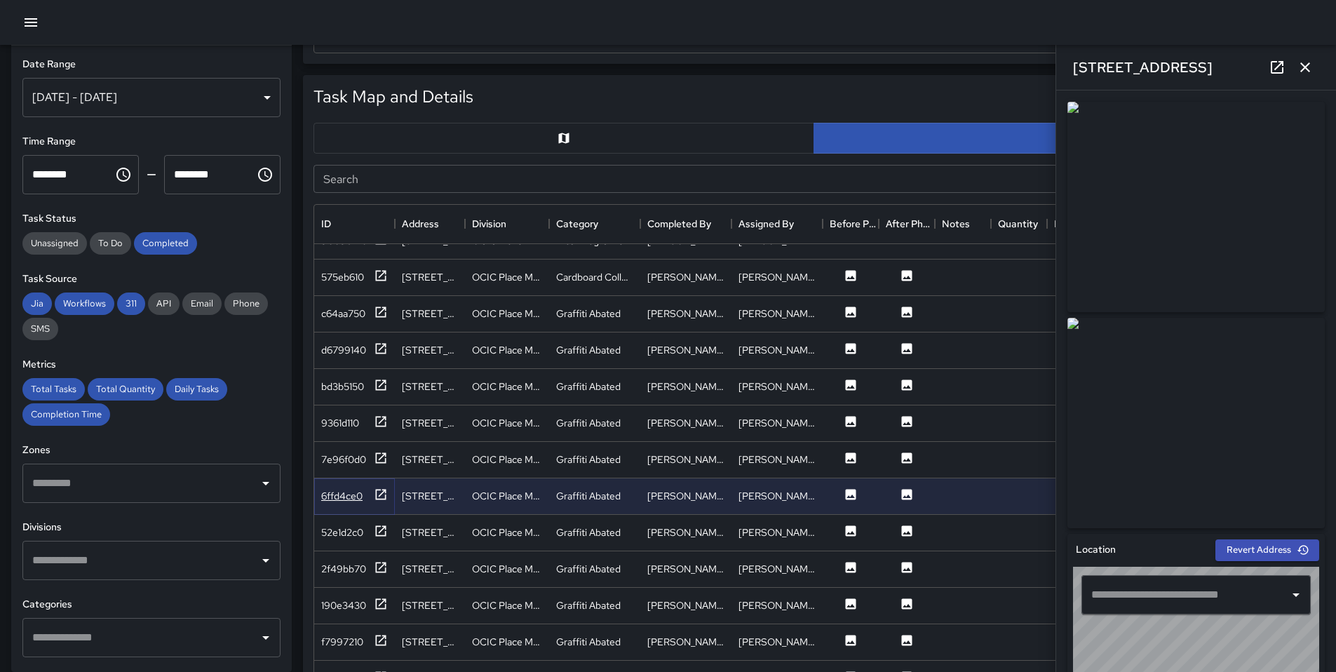
type input "**********"
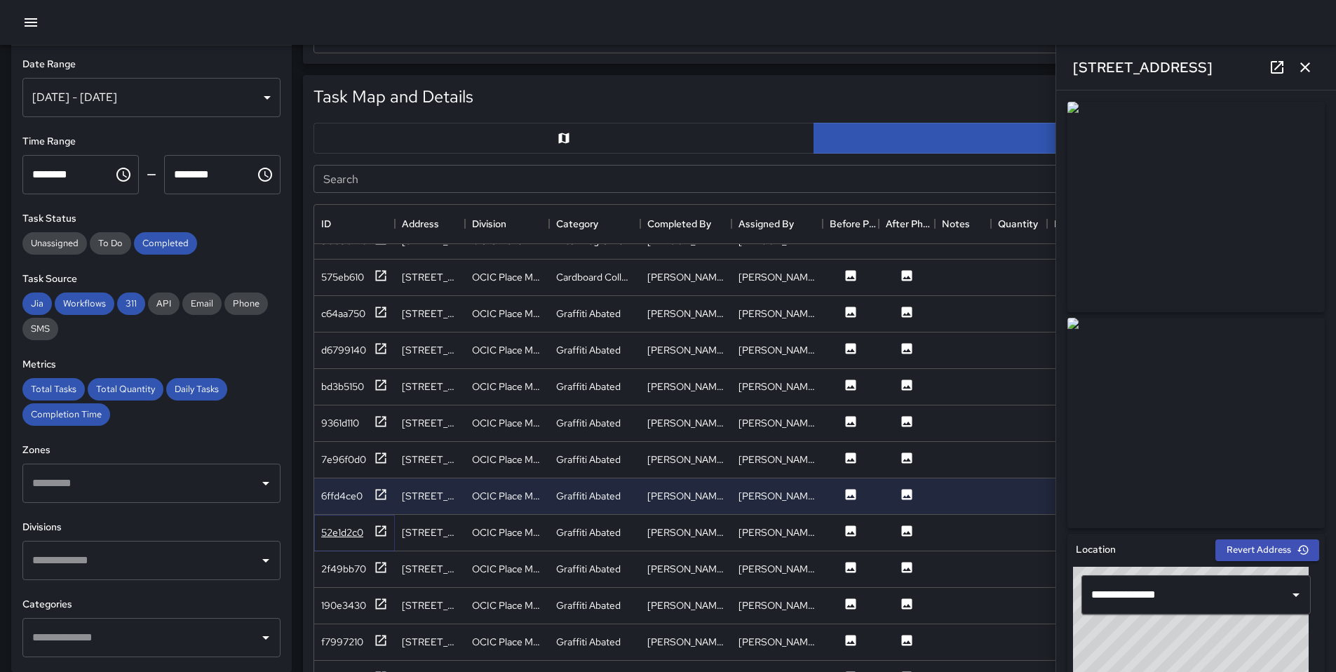
click at [375, 538] on div at bounding box center [381, 533] width 14 height 18
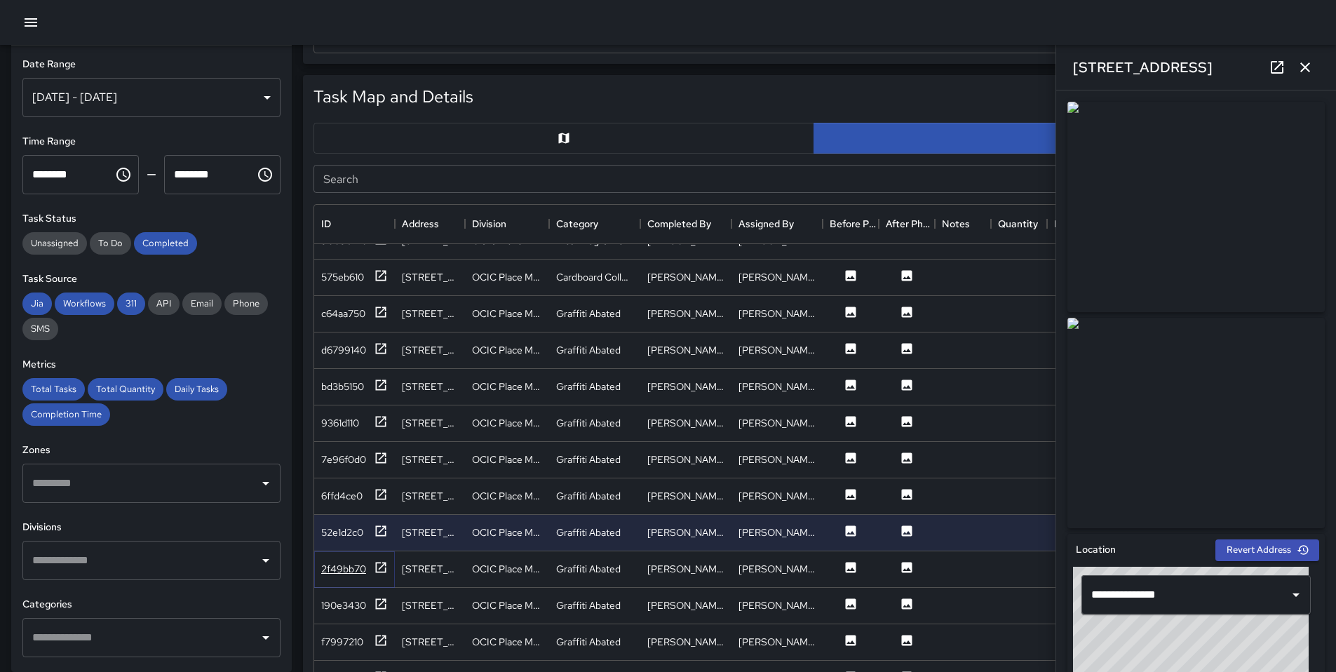
click at [382, 561] on icon at bounding box center [381, 567] width 14 height 14
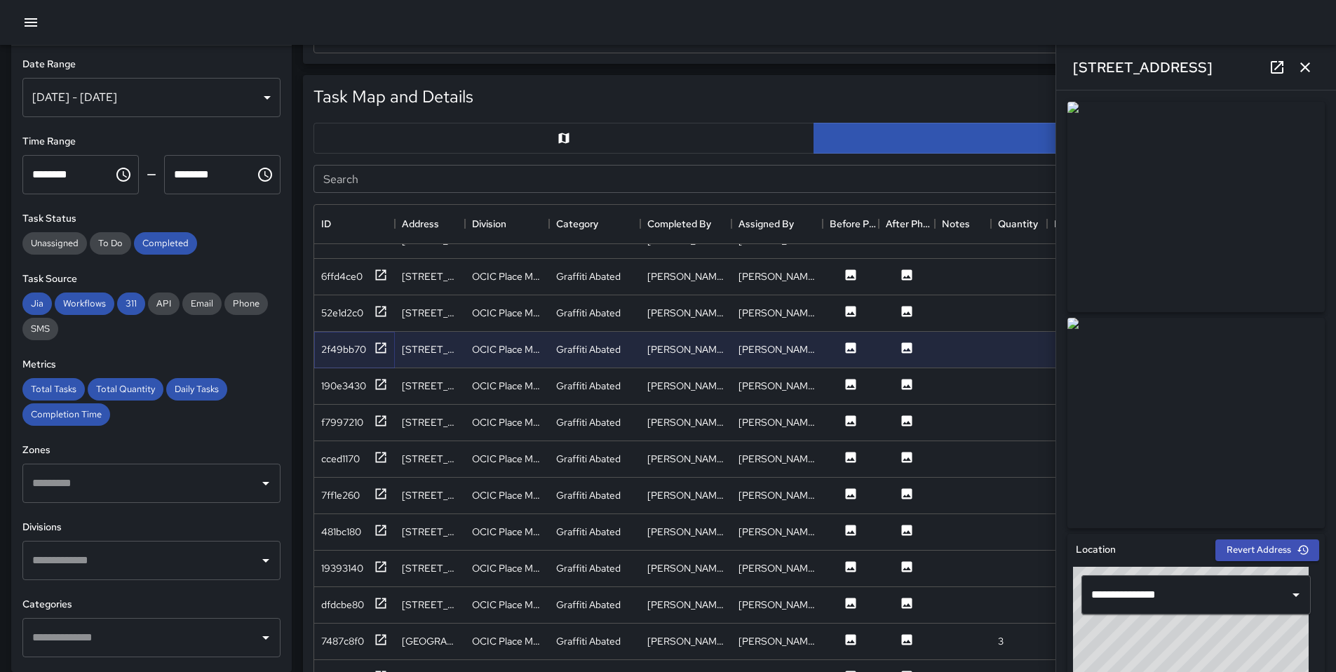
scroll to position [1879, 0]
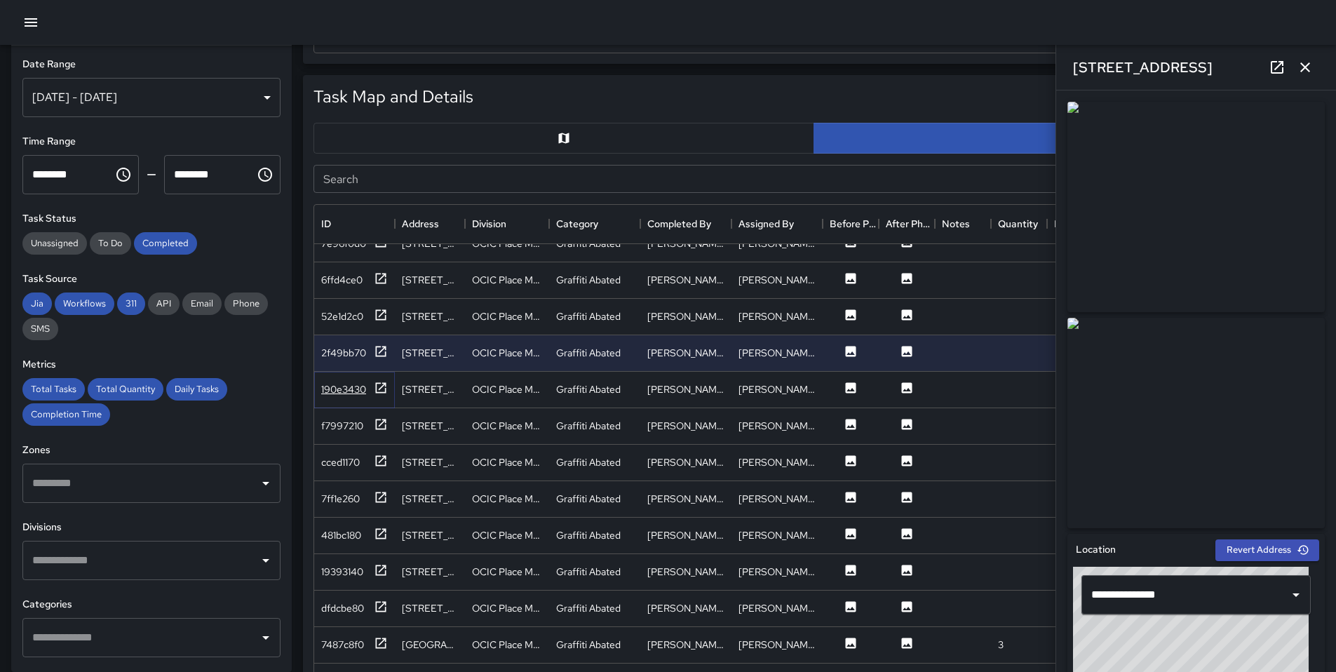
click at [372, 392] on div "190e3430" at bounding box center [354, 390] width 67 height 18
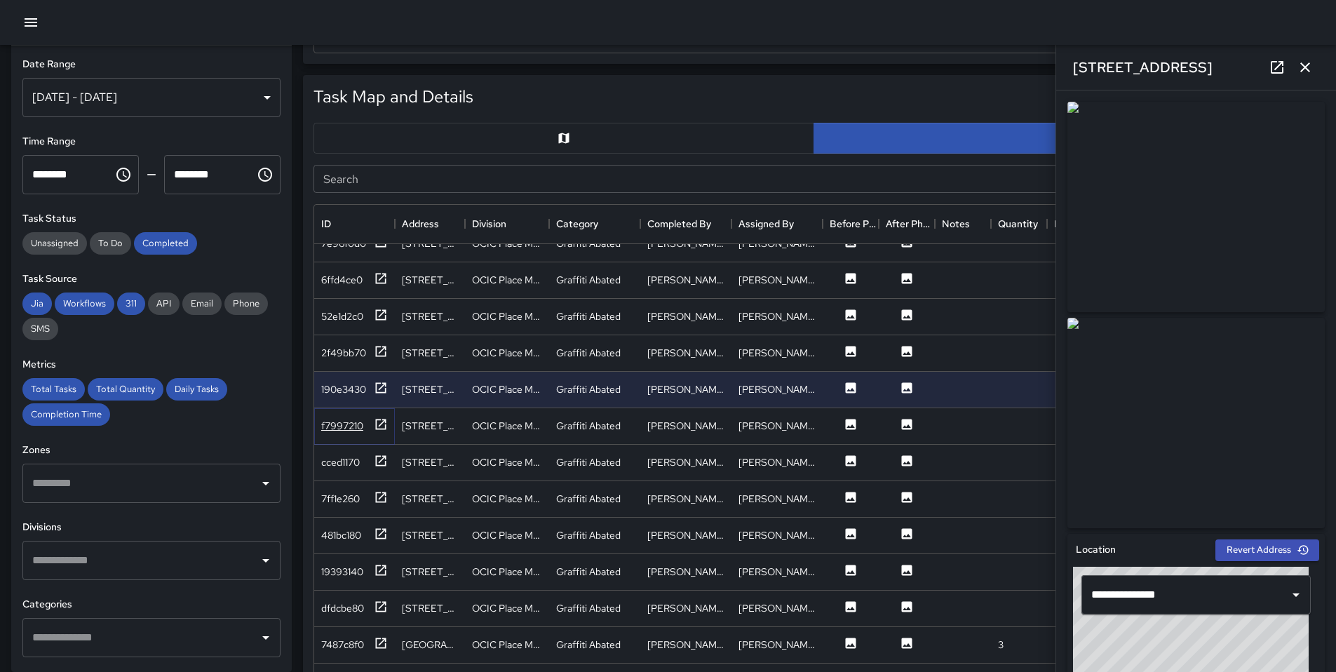
click at [374, 428] on icon at bounding box center [381, 424] width 14 height 14
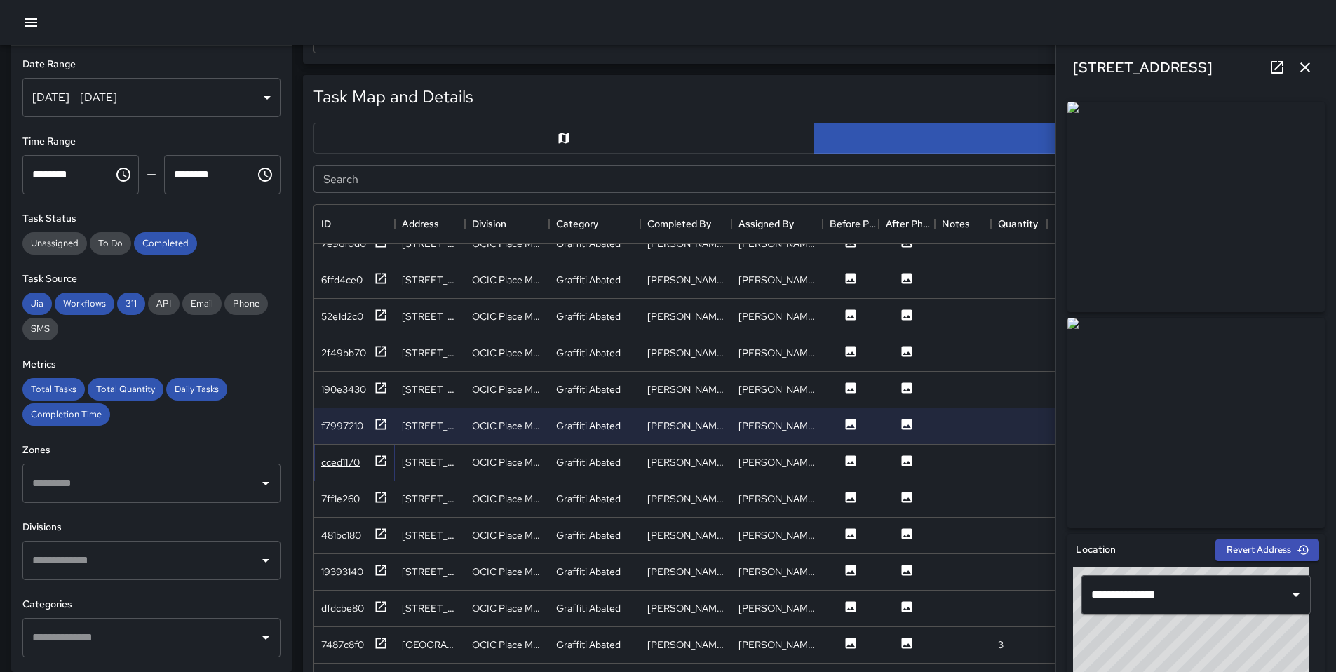
click at [372, 459] on div "cced1170" at bounding box center [354, 463] width 67 height 18
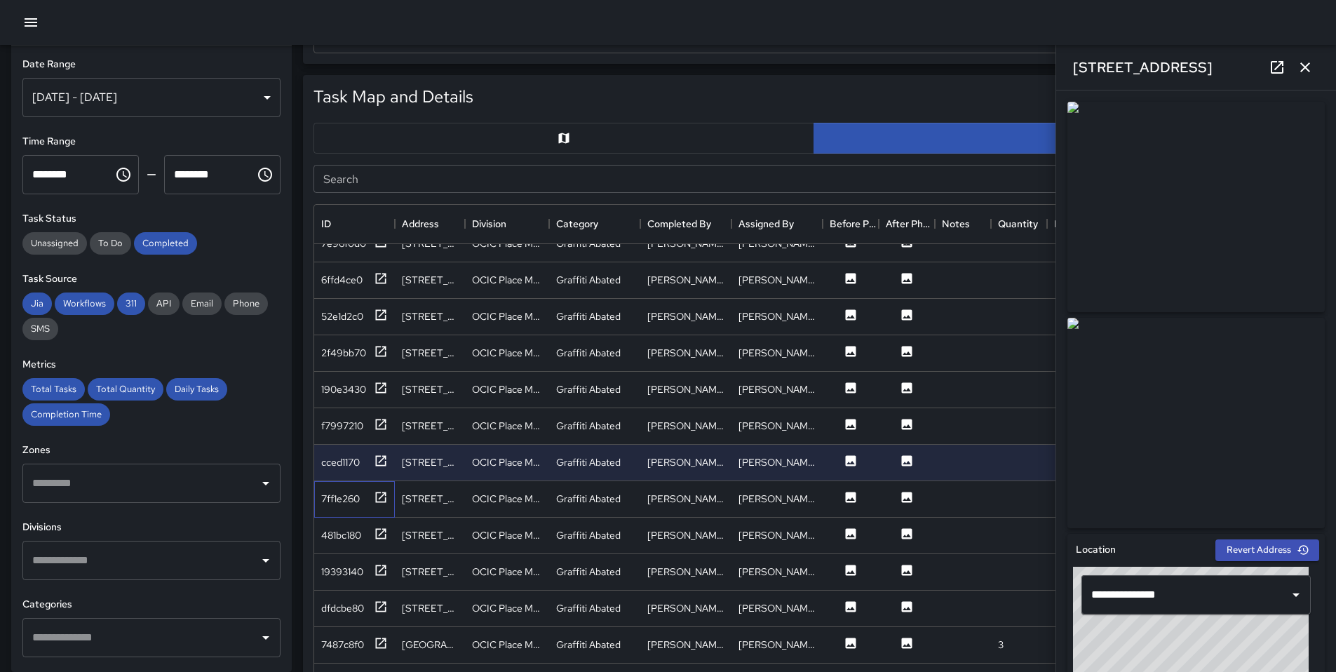
click at [387, 509] on div "7ff1e260" at bounding box center [354, 499] width 81 height 36
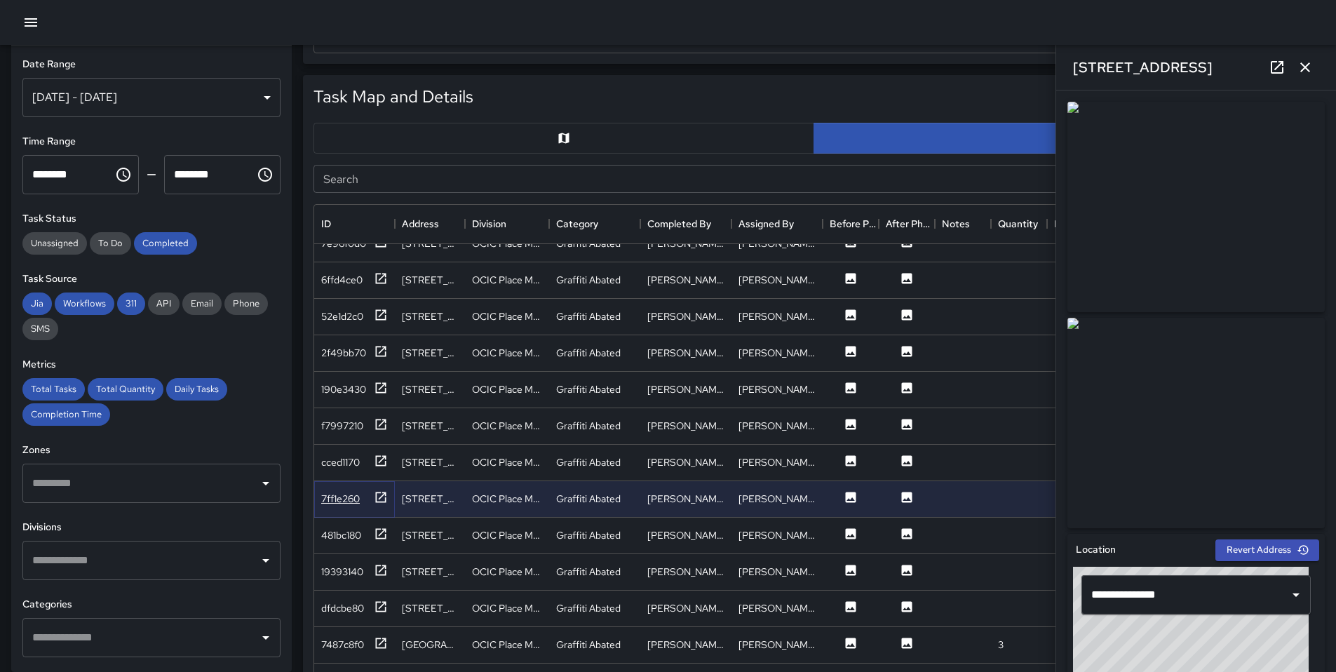
click at [387, 505] on div at bounding box center [381, 499] width 14 height 18
click at [381, 542] on div at bounding box center [381, 536] width 14 height 18
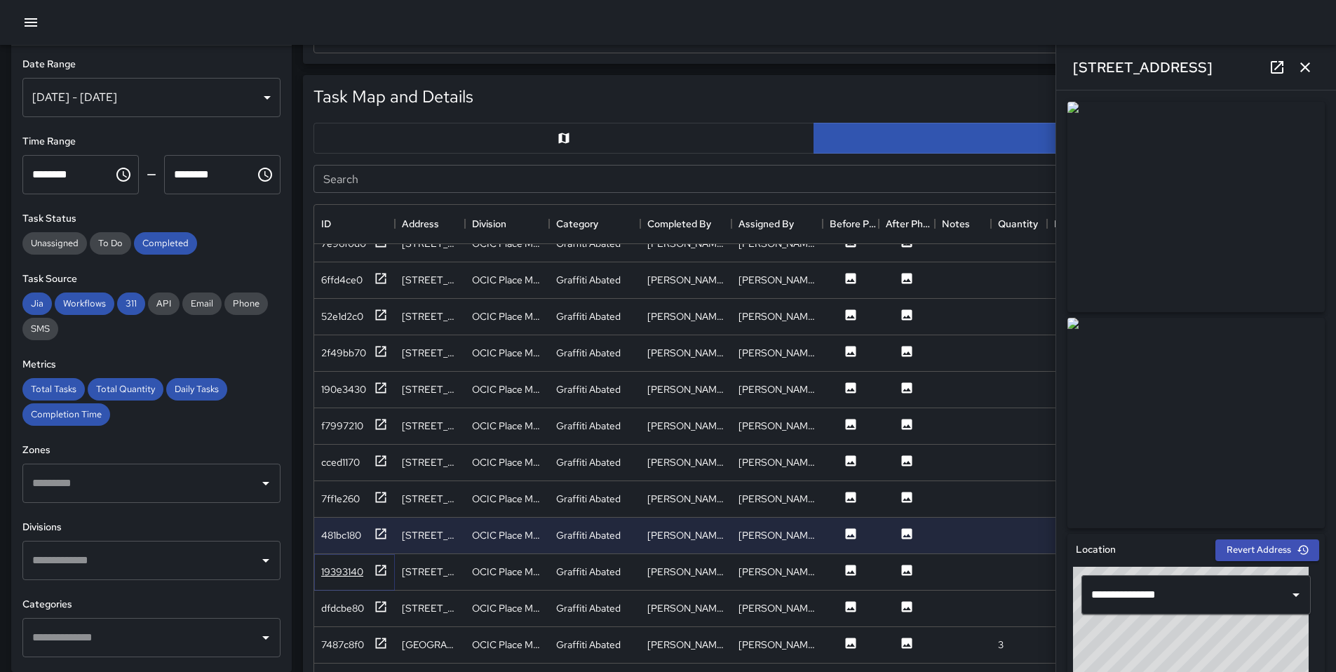
click at [379, 564] on icon at bounding box center [381, 570] width 14 height 14
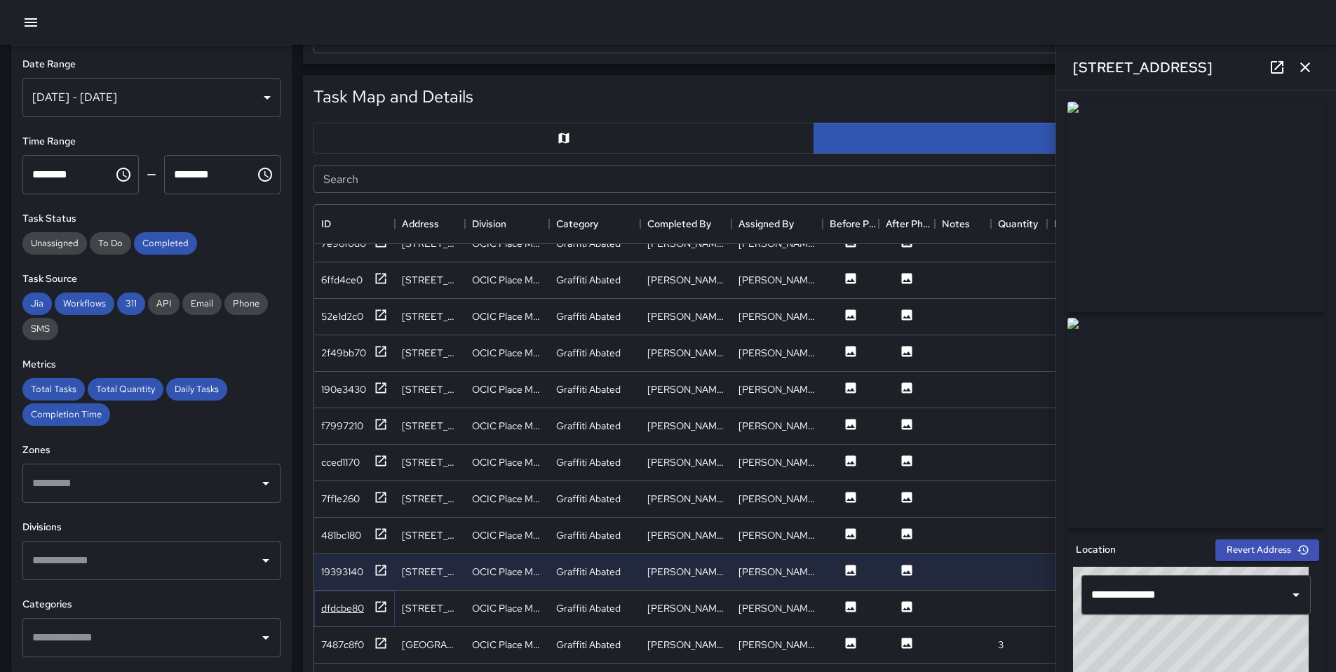
click at [382, 606] on icon at bounding box center [381, 607] width 14 height 14
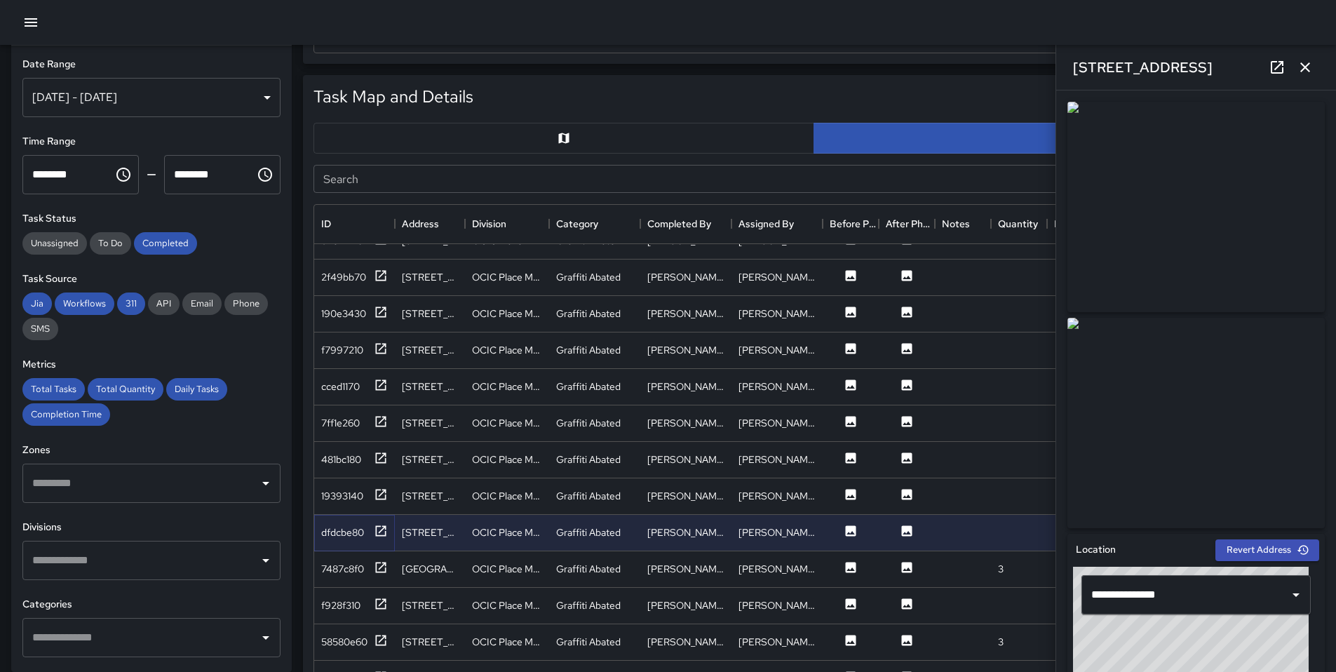
scroll to position [1976, 0]
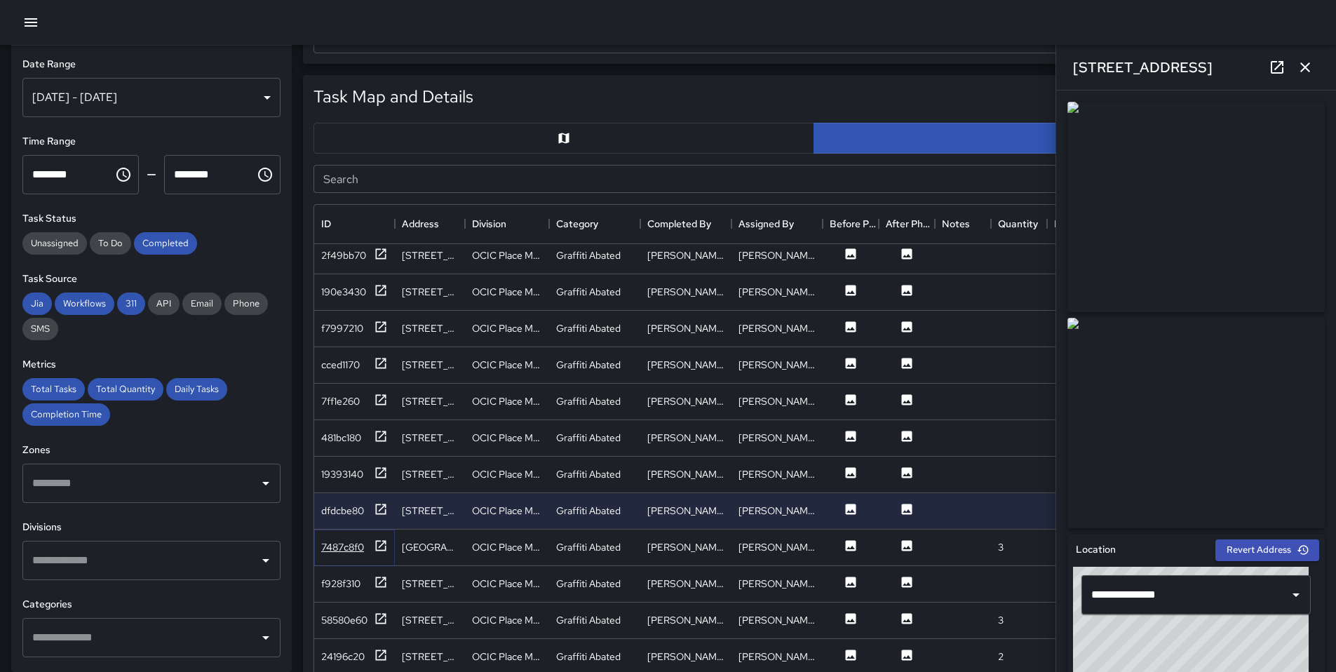
click at [384, 550] on icon at bounding box center [381, 545] width 11 height 11
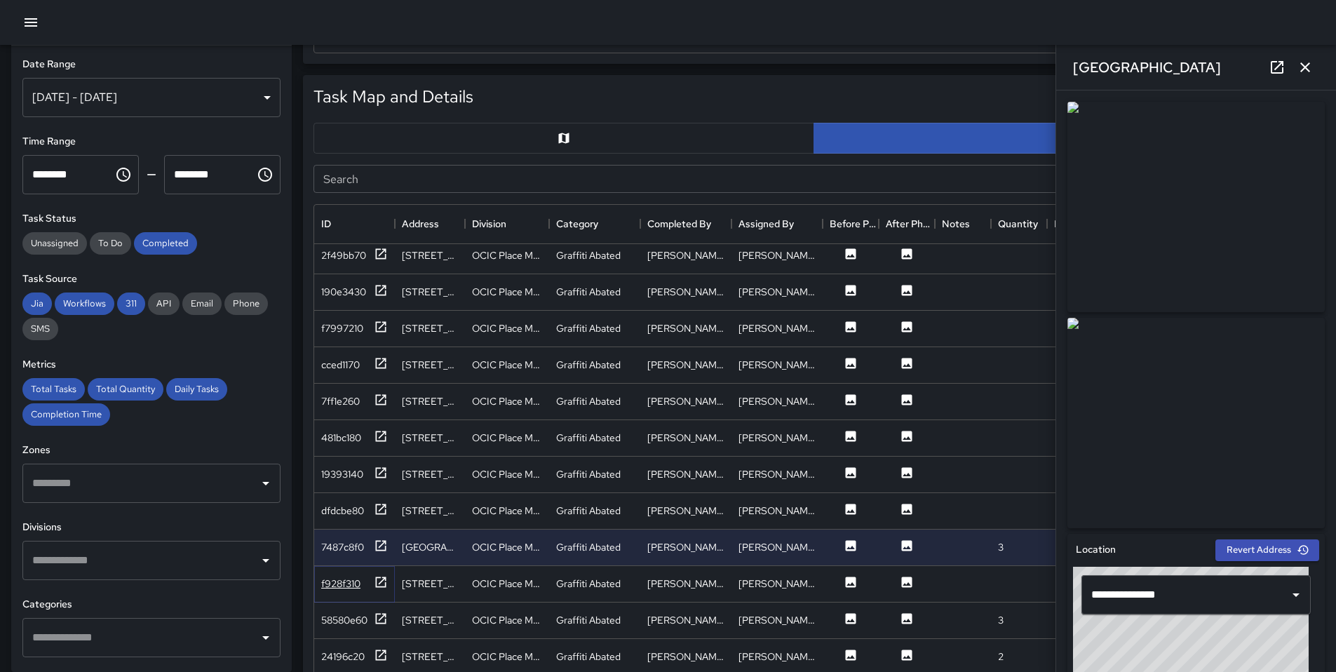
click at [382, 584] on icon at bounding box center [381, 582] width 14 height 14
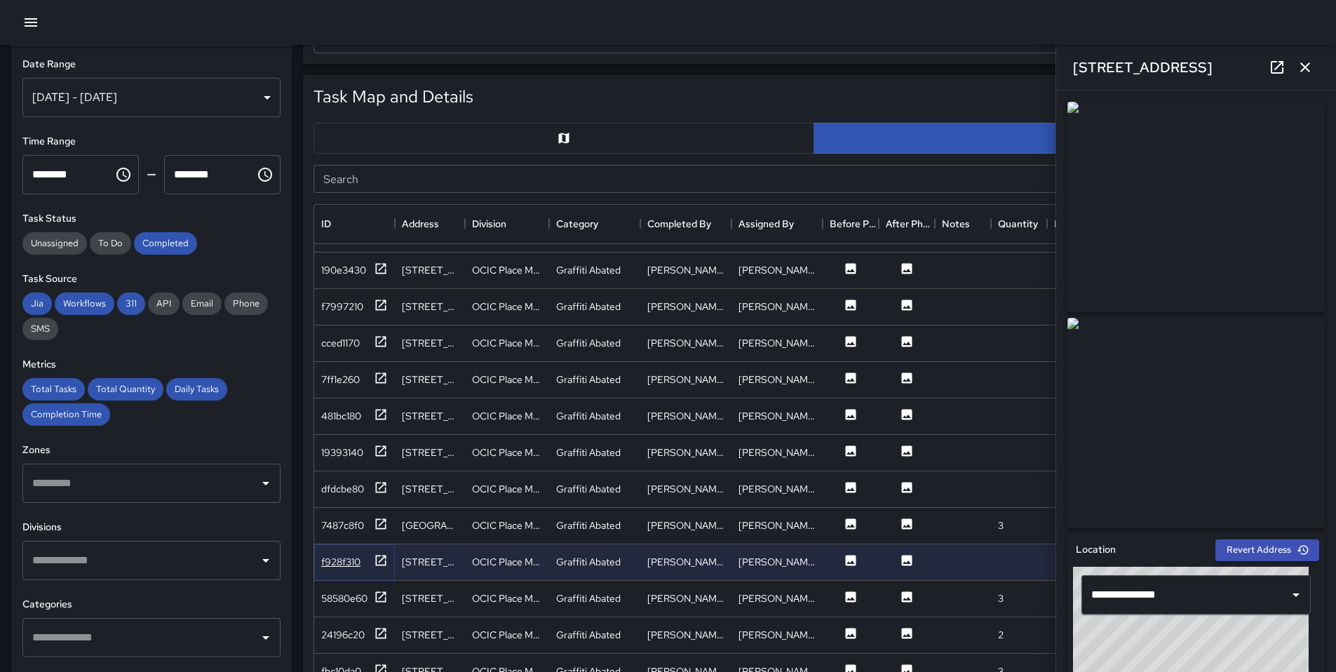
scroll to position [1999, 0]
click at [384, 591] on icon at bounding box center [381, 595] width 11 height 11
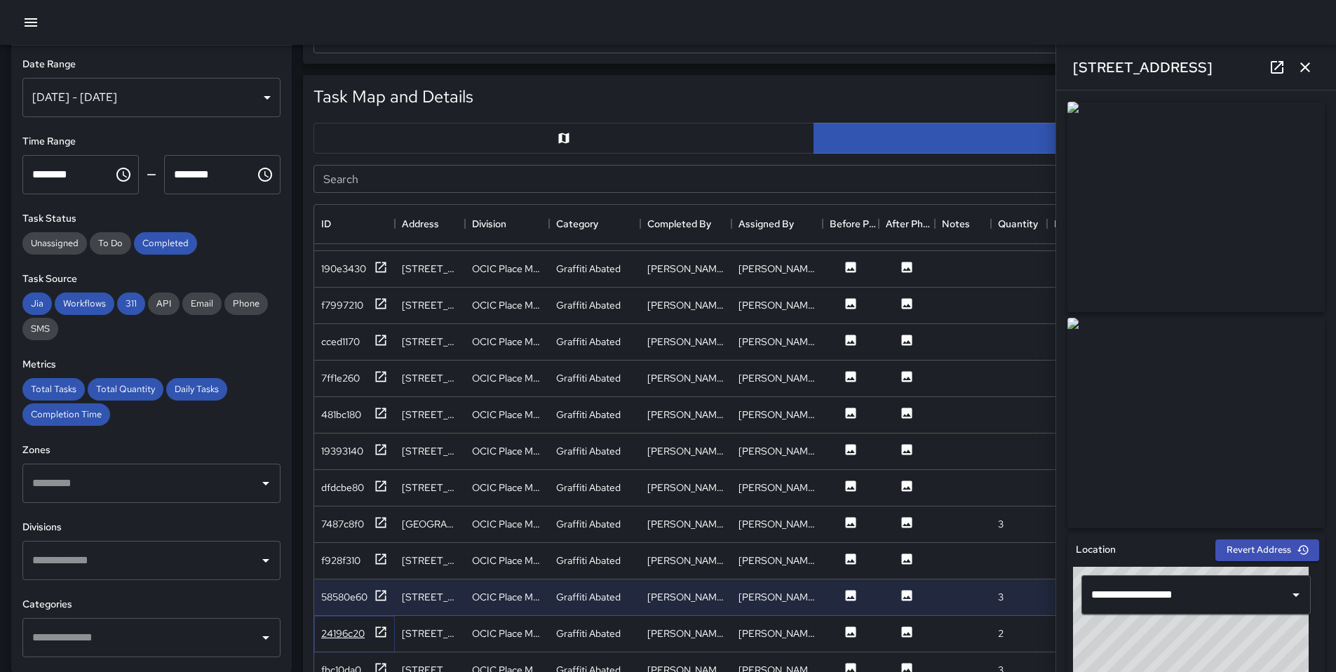
click at [384, 631] on icon at bounding box center [381, 632] width 14 height 14
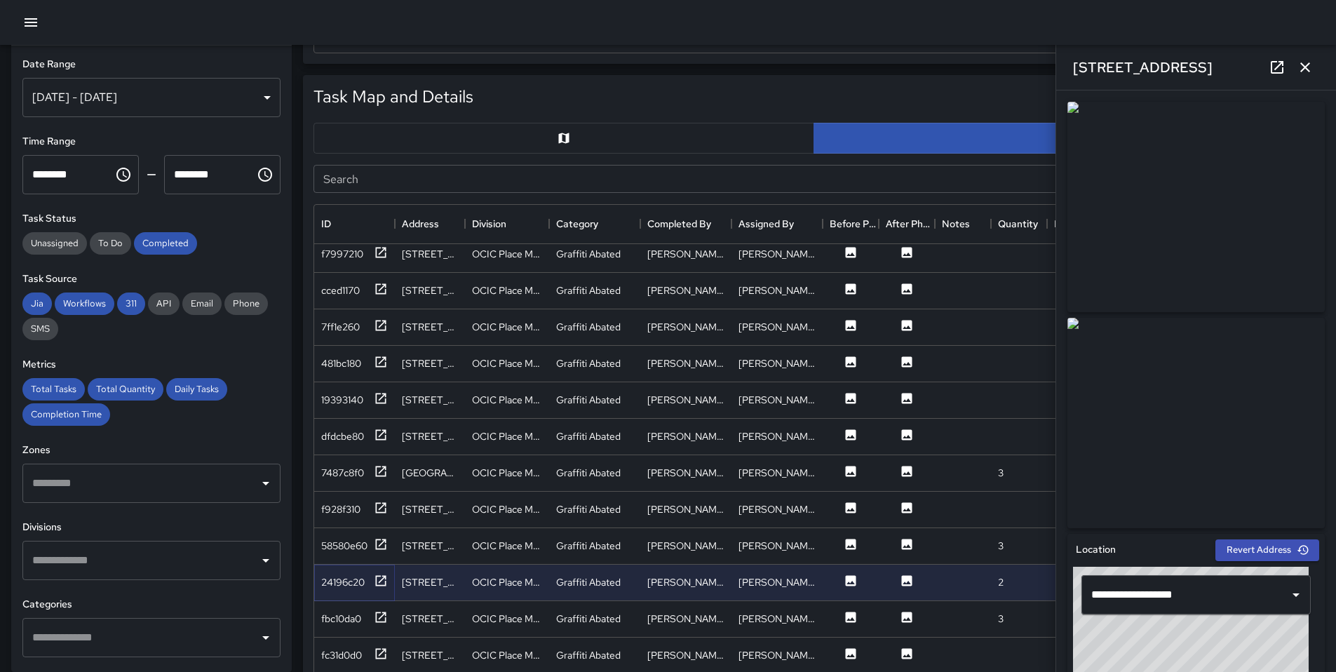
scroll to position [2108, 0]
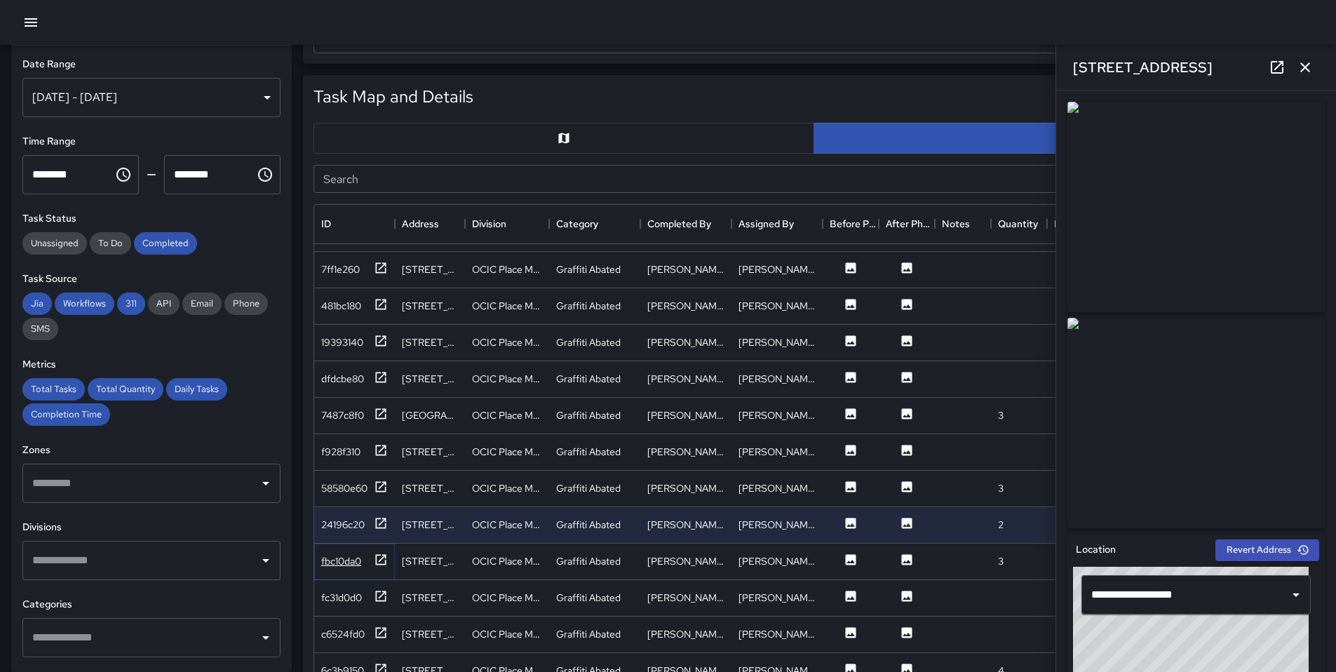
click at [371, 560] on div "fbc10da0" at bounding box center [354, 562] width 67 height 18
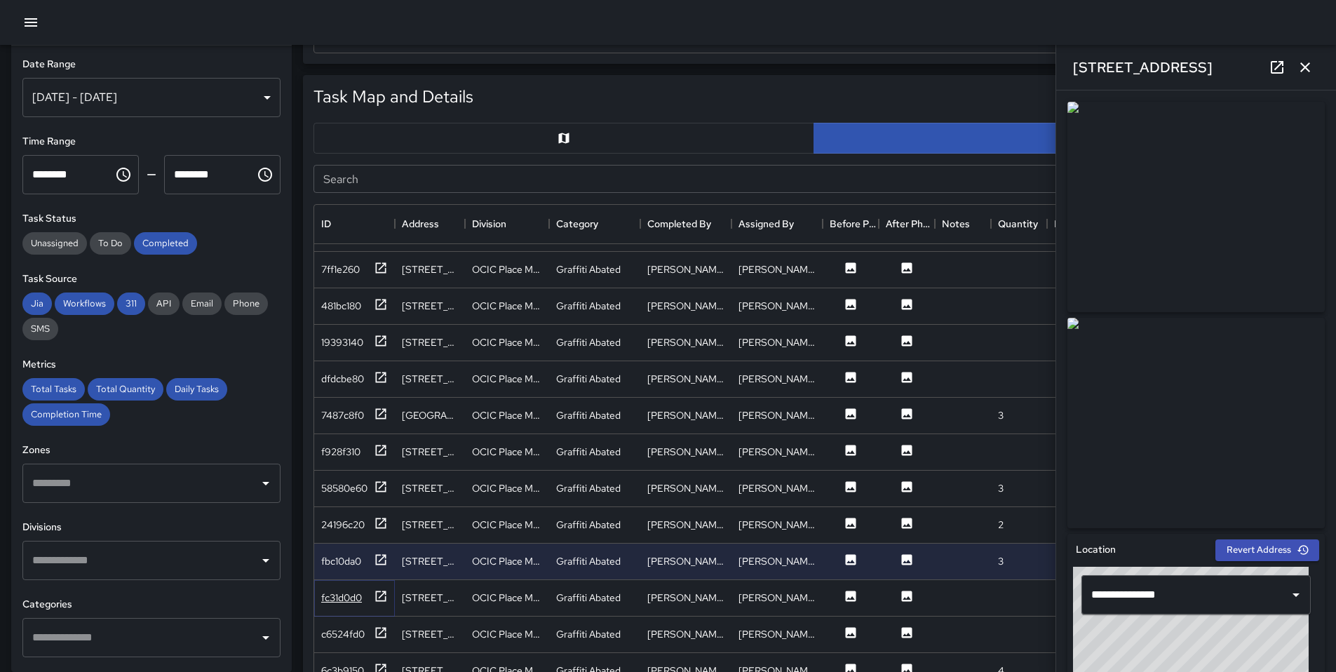
click at [382, 595] on icon at bounding box center [381, 596] width 11 height 11
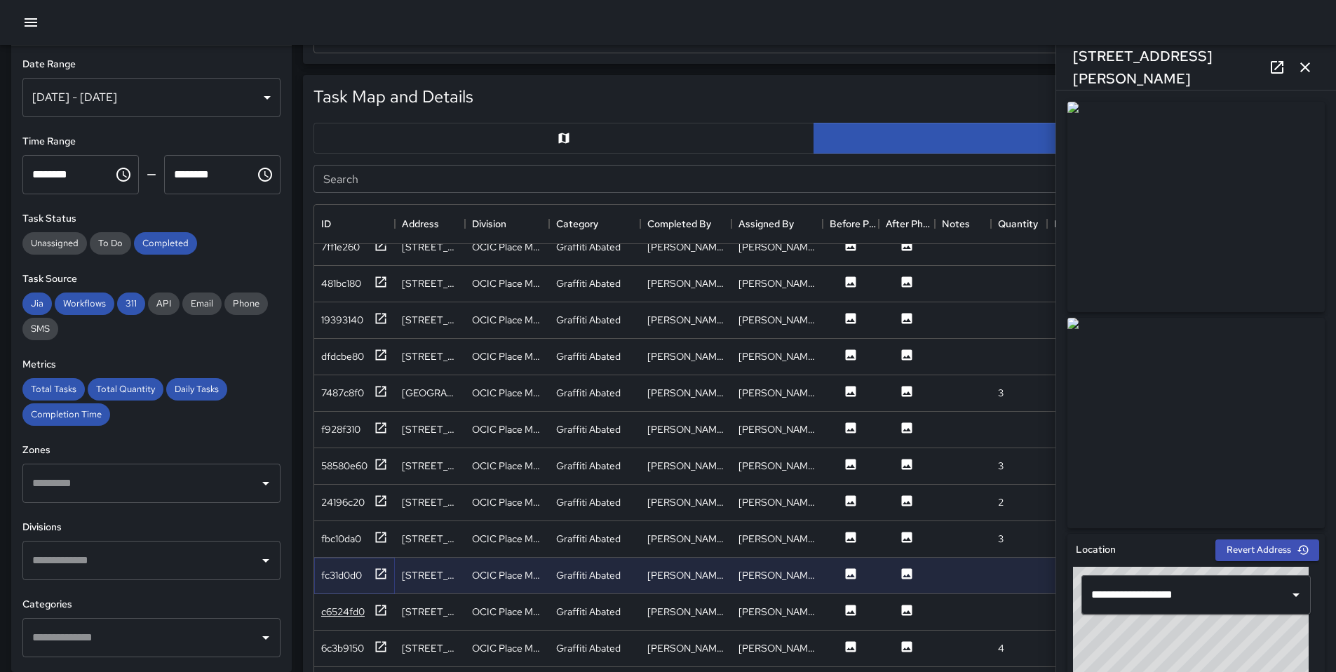
scroll to position [2133, 0]
click at [376, 608] on icon at bounding box center [381, 607] width 11 height 11
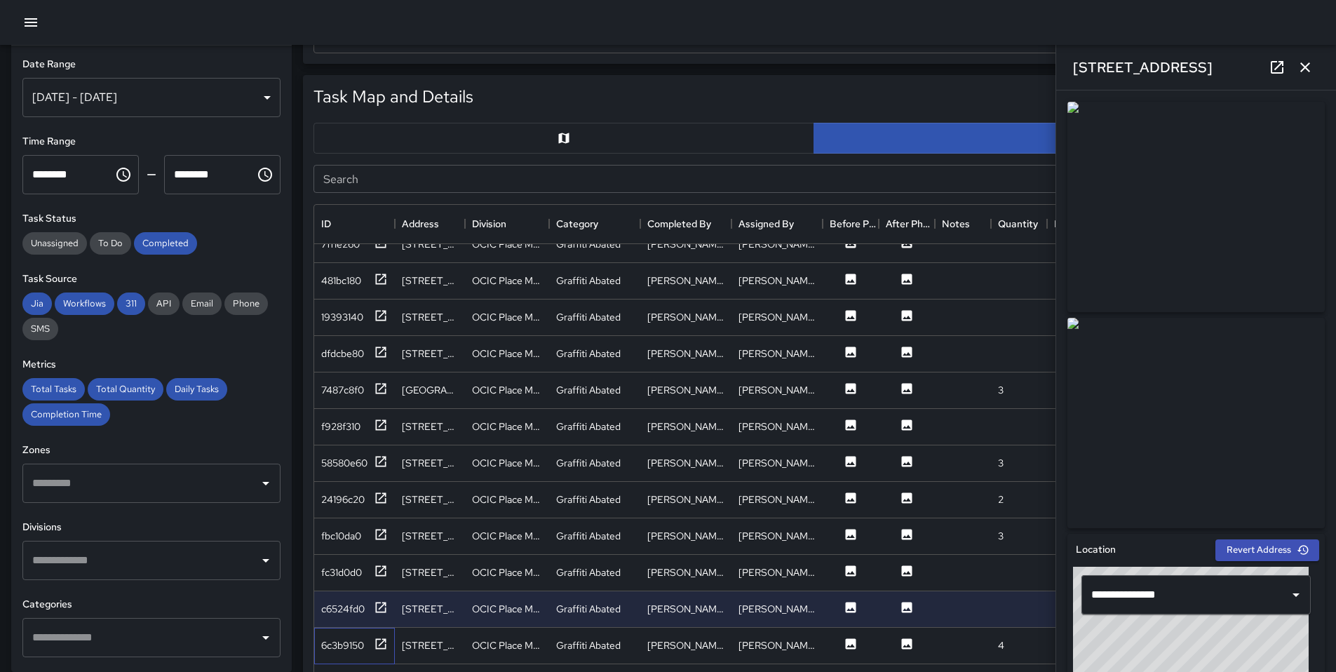
click at [389, 642] on div "6c3b9150" at bounding box center [354, 646] width 81 height 36
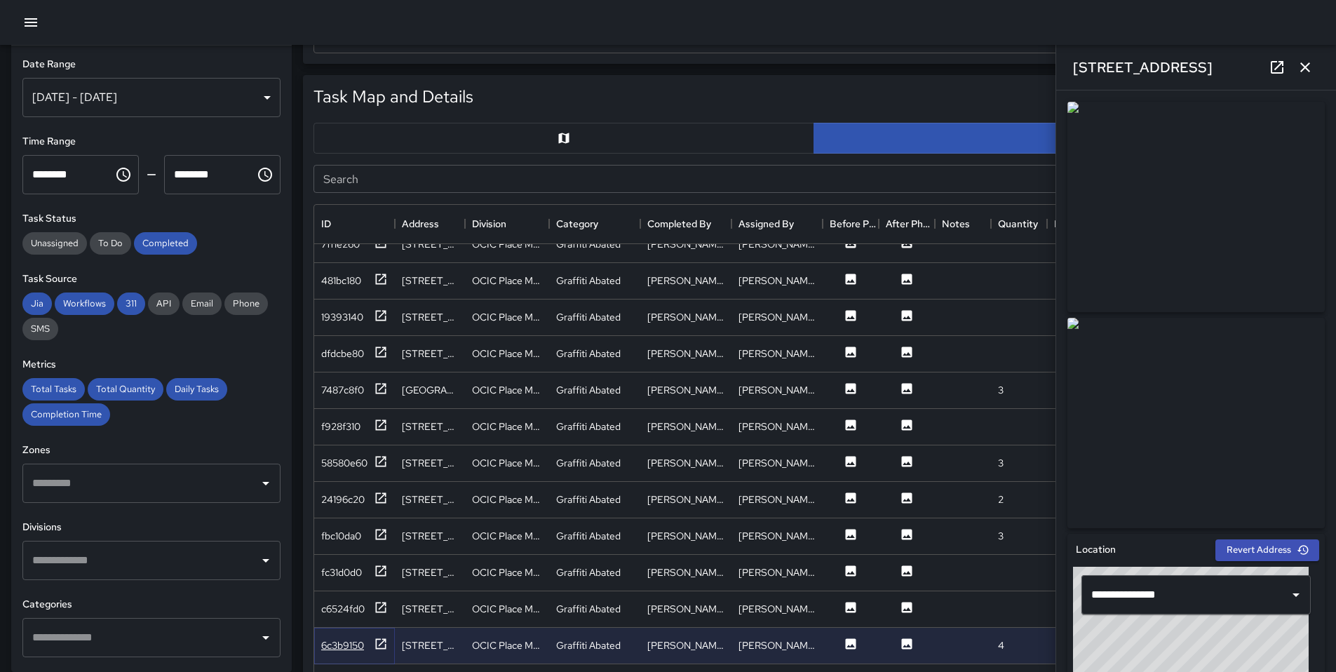
click at [378, 639] on icon at bounding box center [381, 644] width 14 height 14
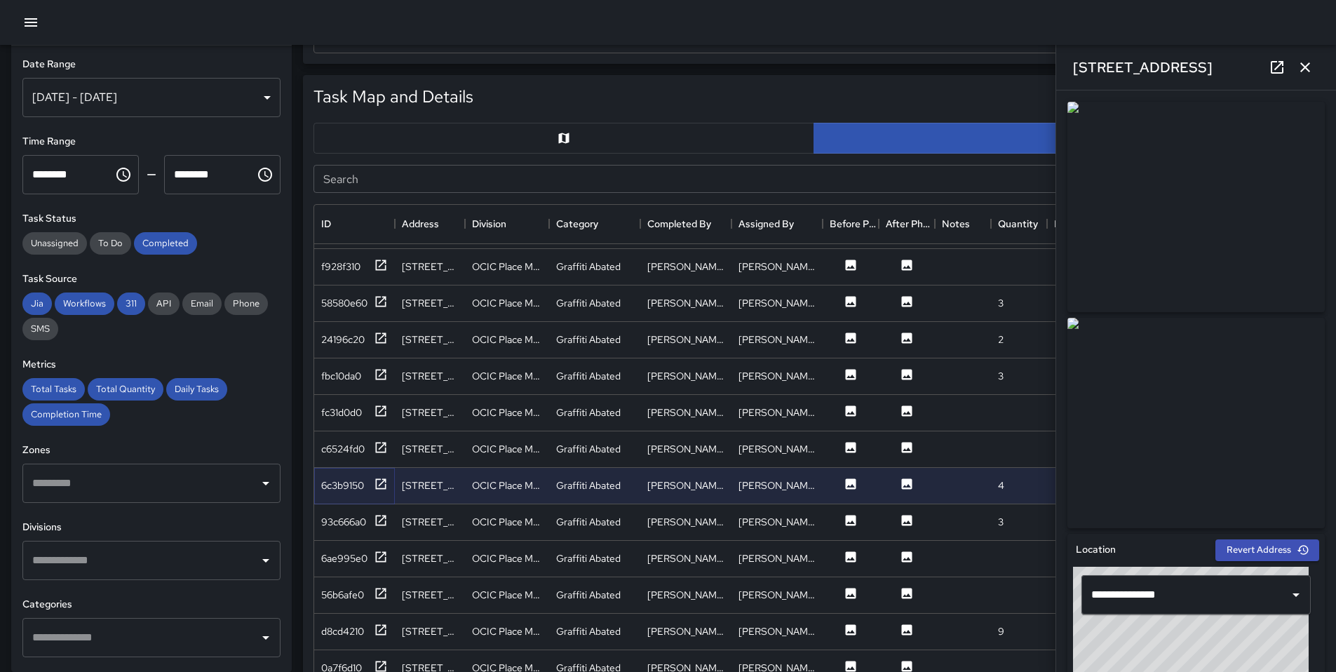
scroll to position [2352, 0]
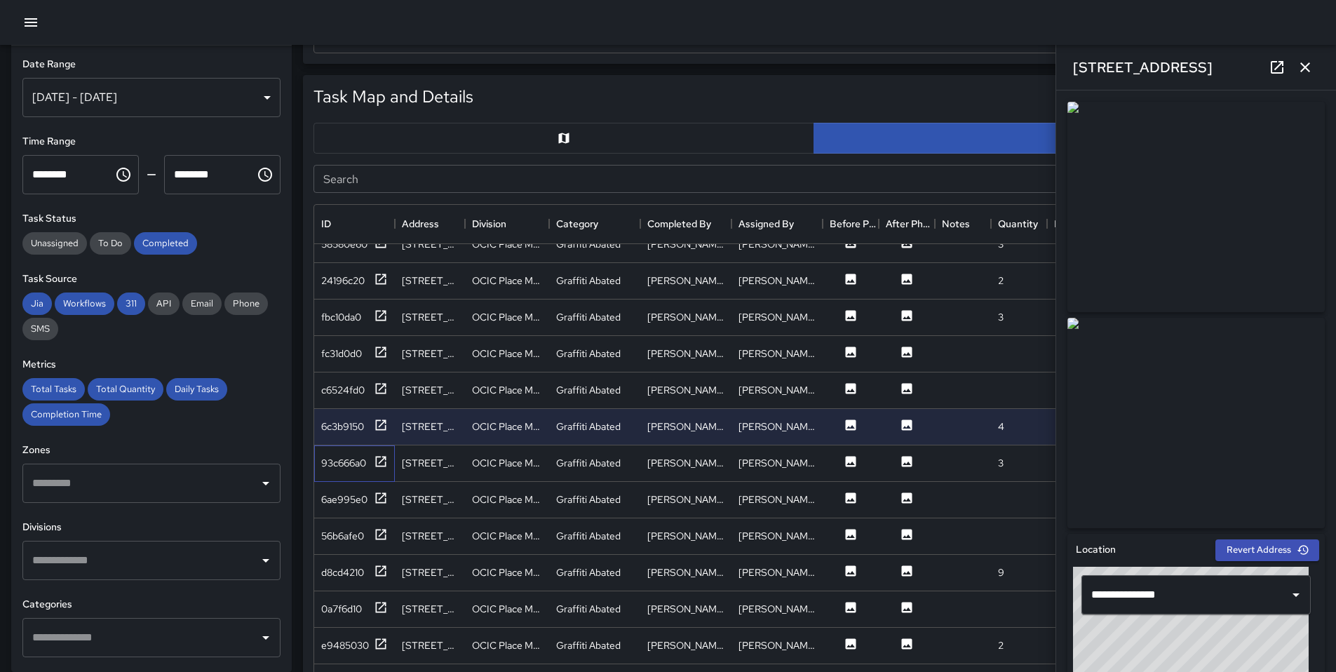
click at [389, 471] on div "93c666a0" at bounding box center [354, 463] width 81 height 36
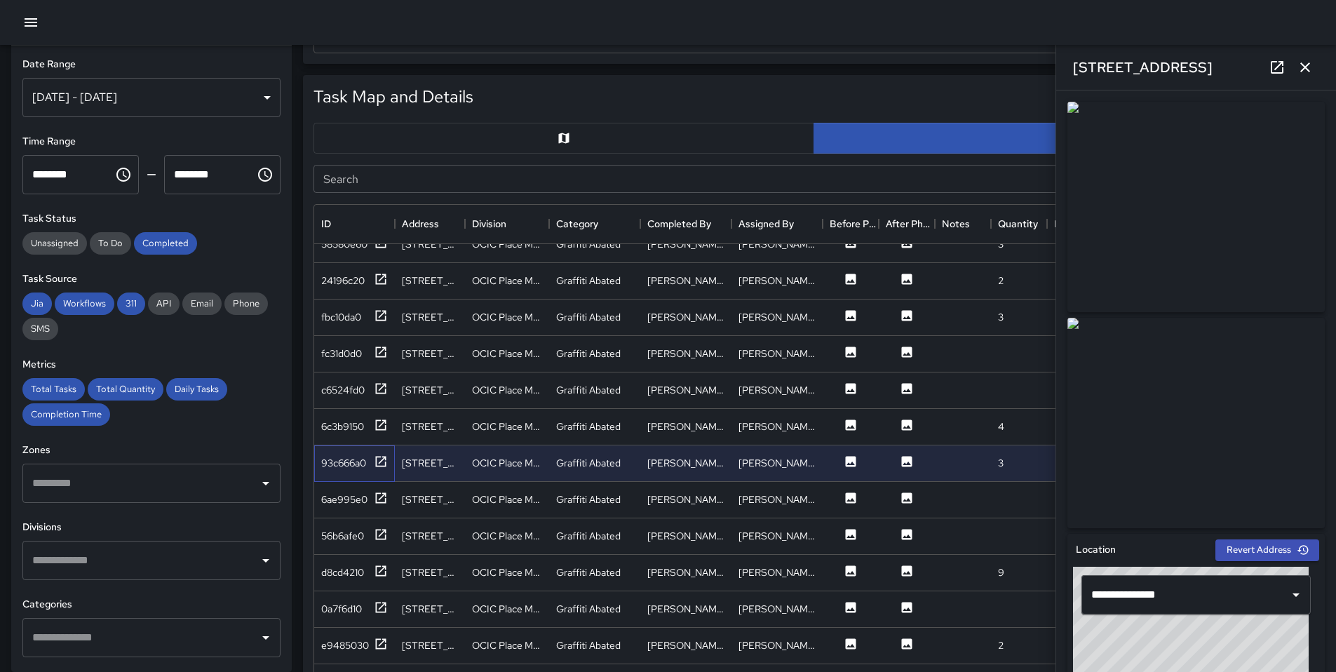
click at [388, 469] on div "93c666a0" at bounding box center [354, 463] width 81 height 36
click at [382, 461] on icon at bounding box center [381, 461] width 11 height 11
click at [377, 509] on div "6ae995e0" at bounding box center [354, 500] width 81 height 36
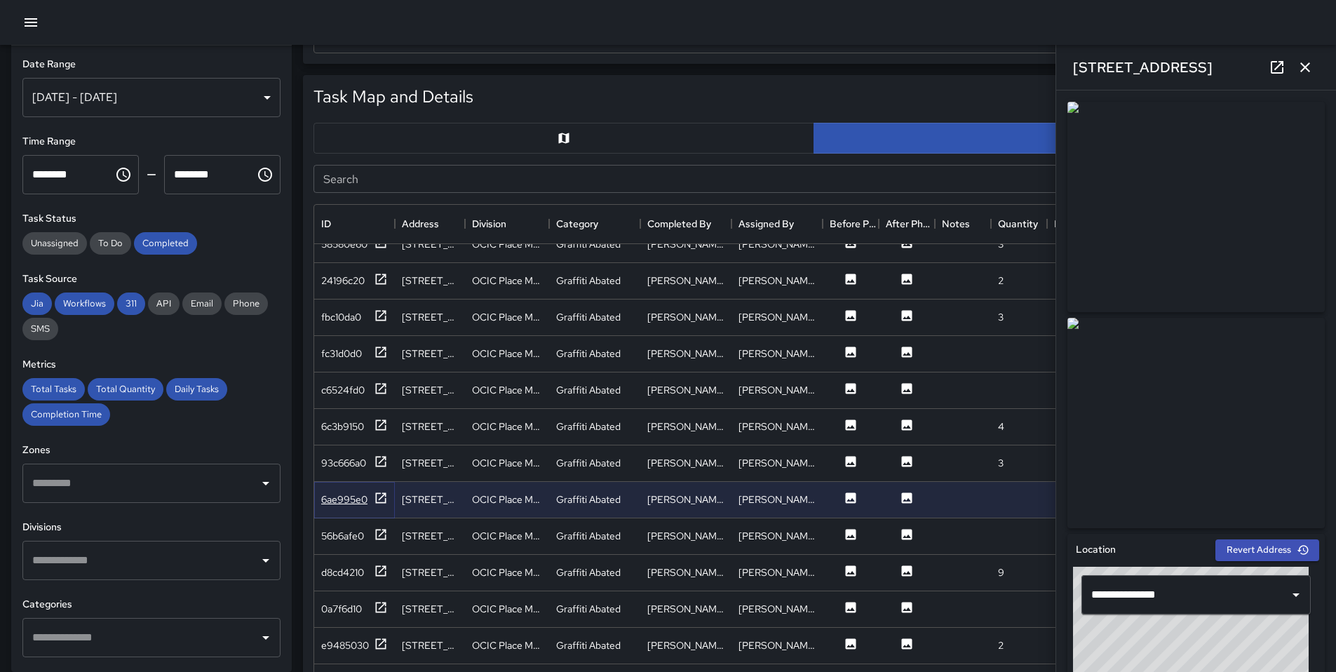
click at [380, 504] on icon at bounding box center [381, 498] width 14 height 14
click at [370, 537] on div "56b6afe0" at bounding box center [354, 537] width 67 height 18
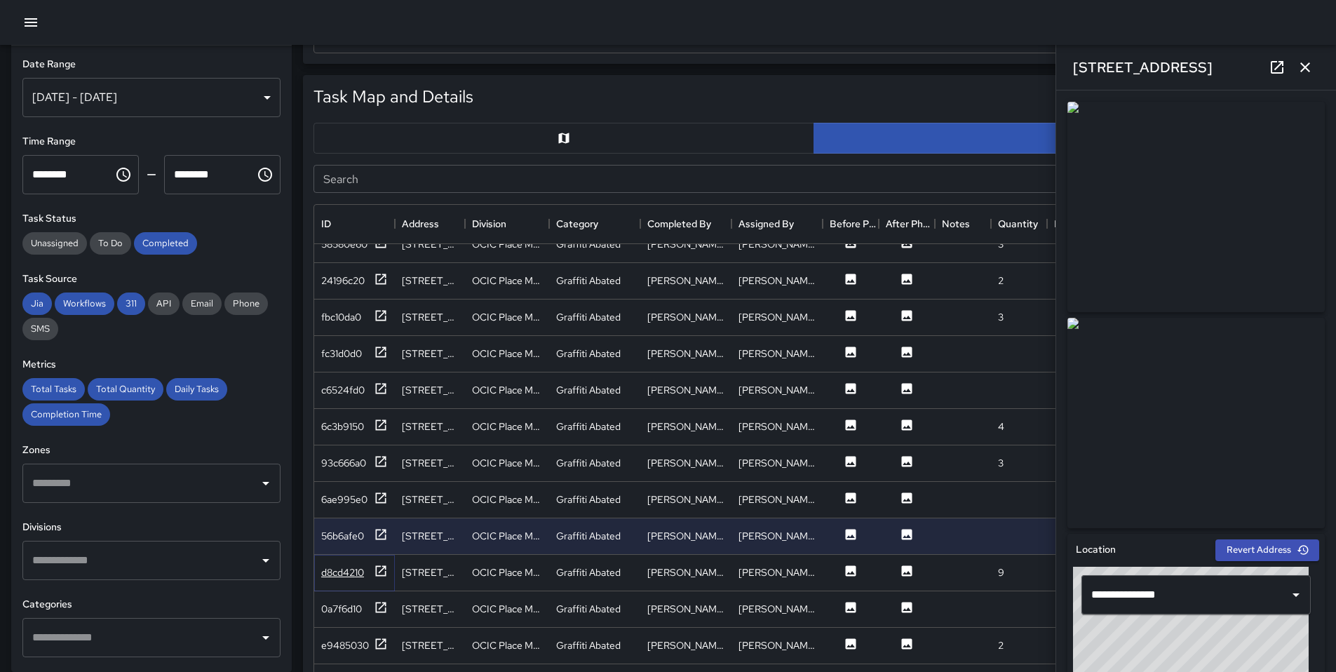
click at [377, 575] on icon at bounding box center [381, 570] width 11 height 11
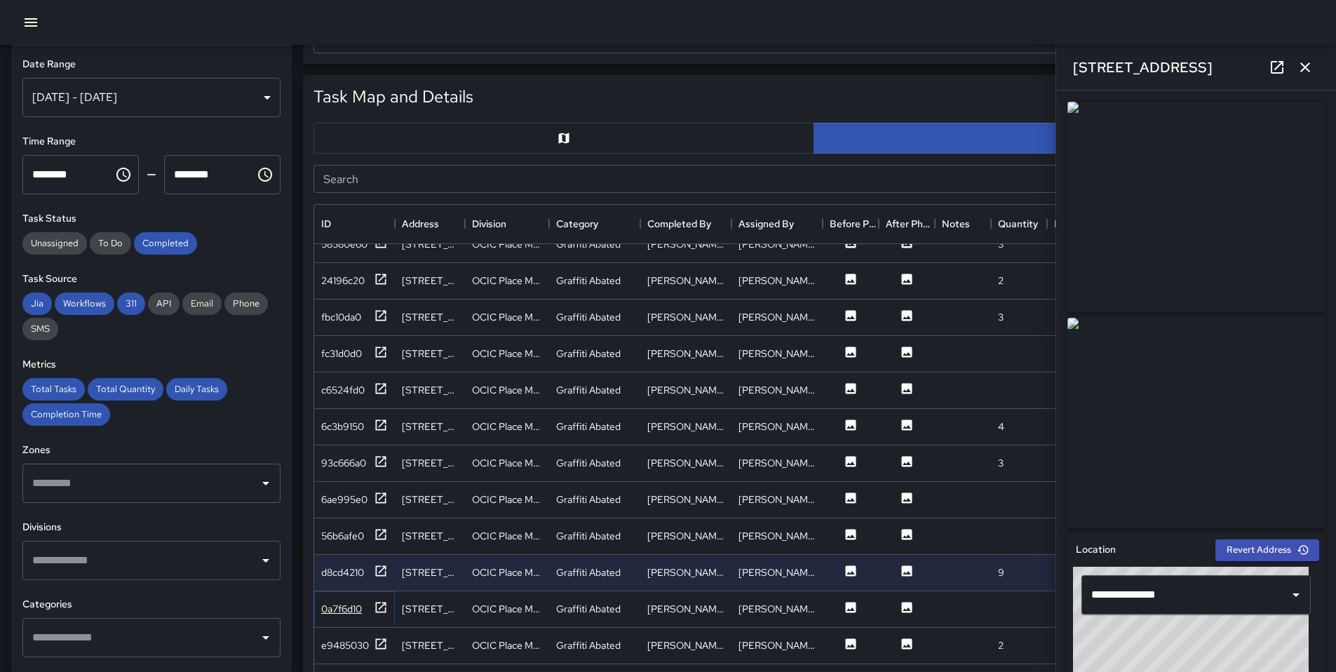
click at [380, 609] on icon at bounding box center [381, 607] width 14 height 14
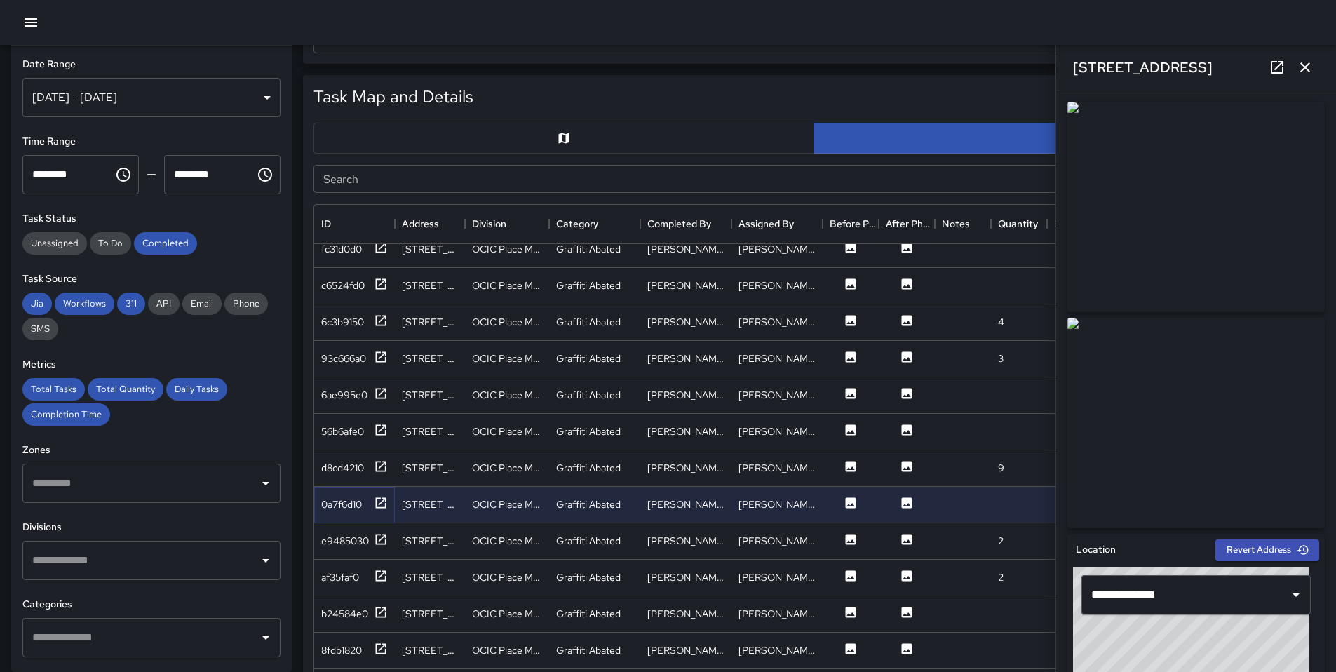
scroll to position [2459, 0]
click at [379, 538] on icon at bounding box center [381, 537] width 11 height 11
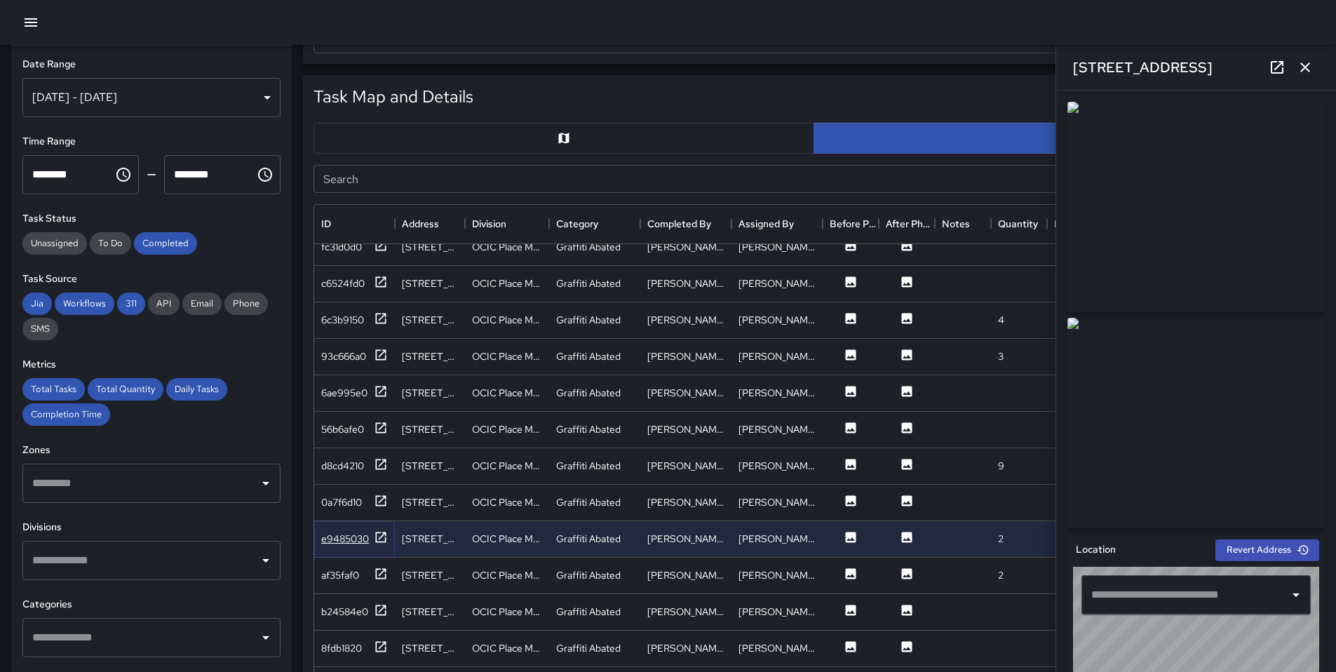
type input "**********"
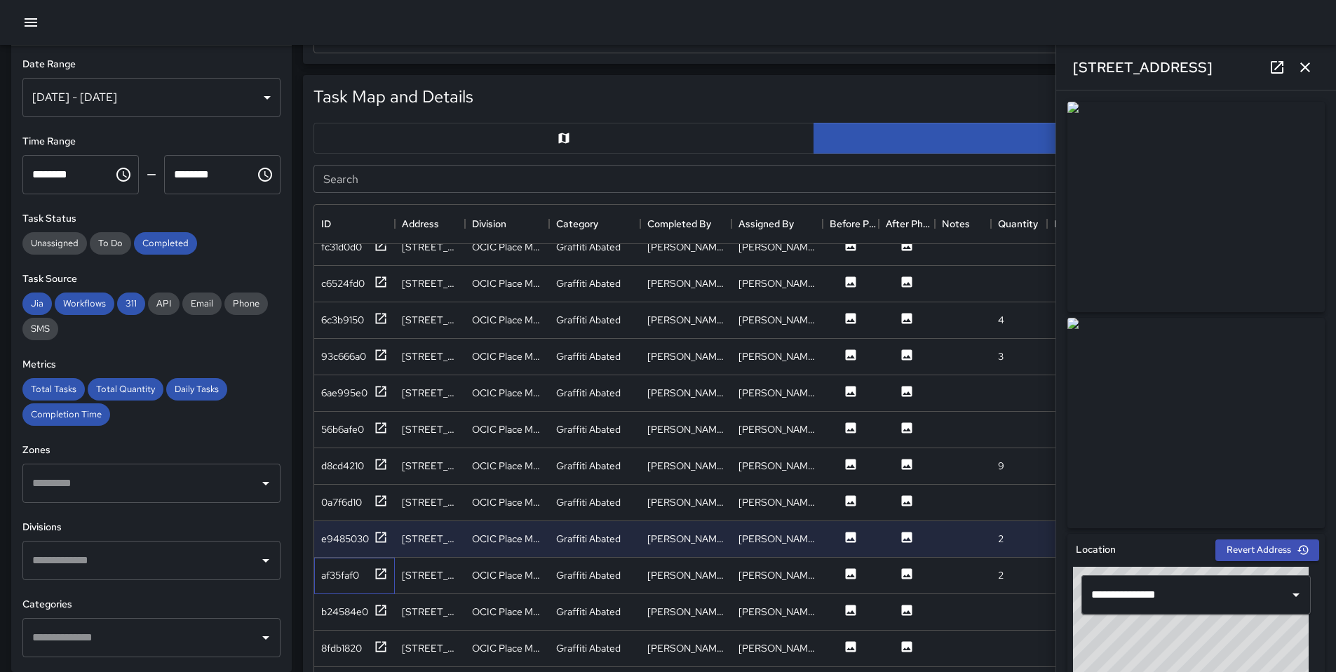
click at [388, 571] on div "af35faf0" at bounding box center [354, 576] width 81 height 36
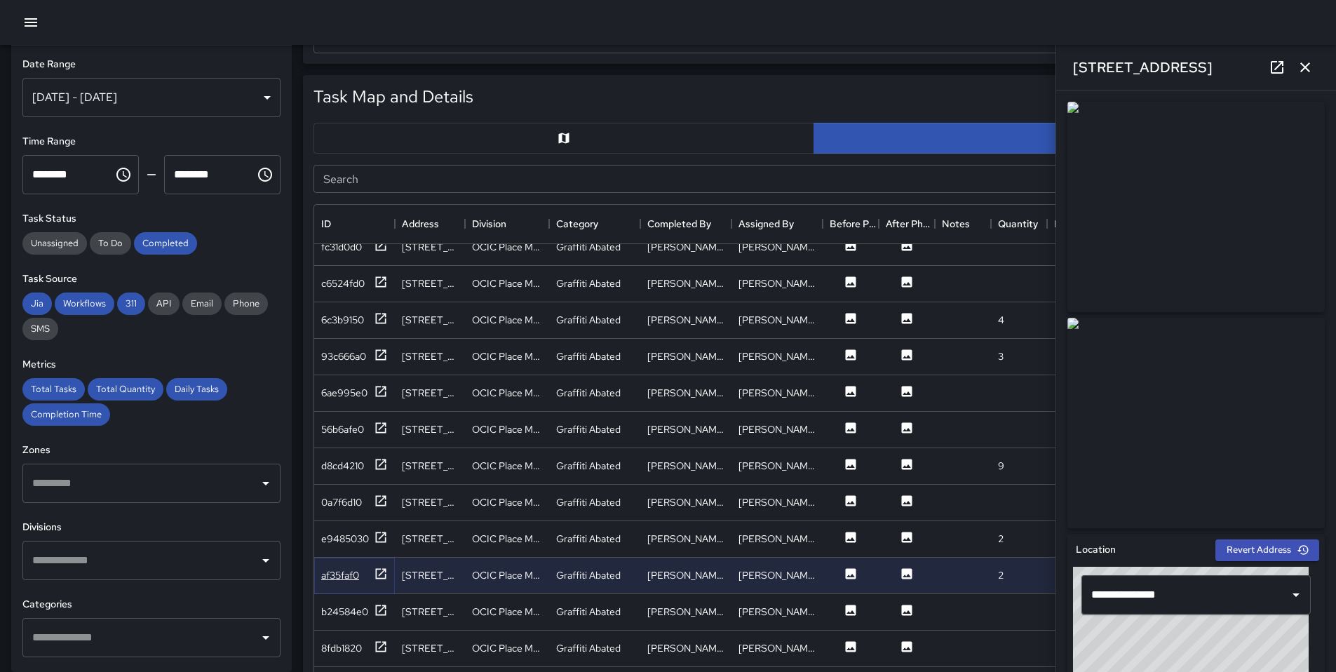
click at [387, 571] on icon at bounding box center [381, 574] width 14 height 14
click at [383, 605] on icon at bounding box center [381, 610] width 11 height 11
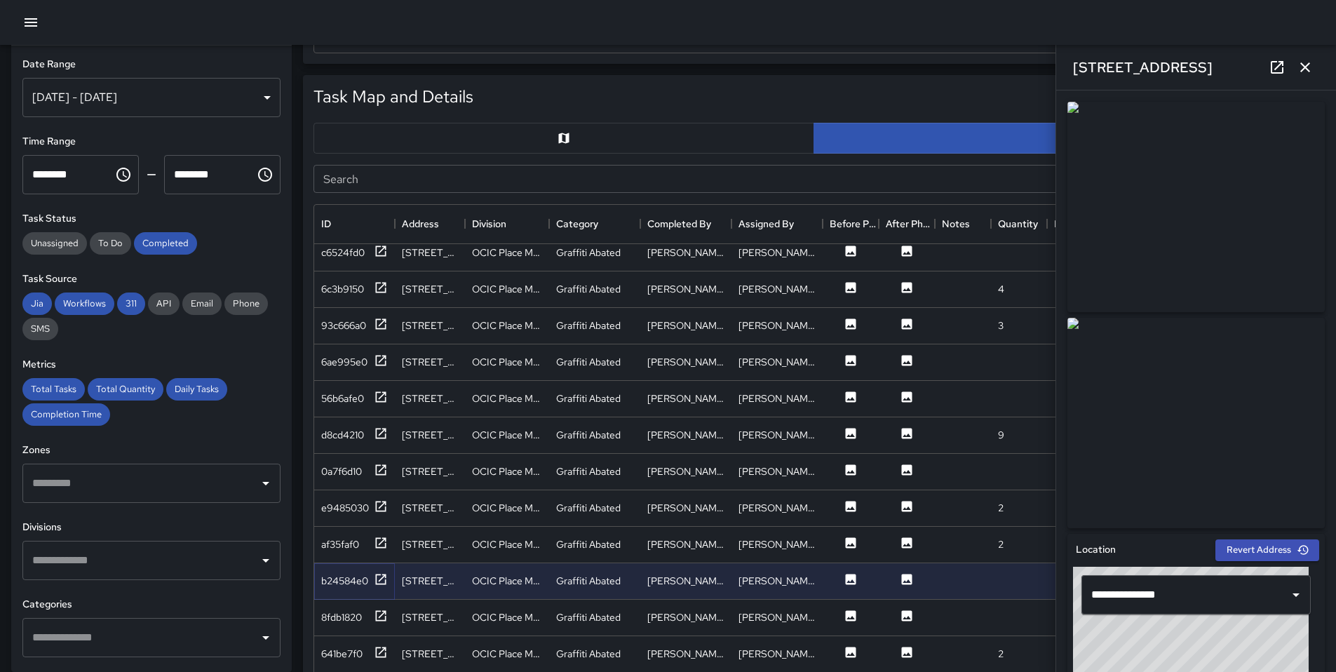
scroll to position [2573, 0]
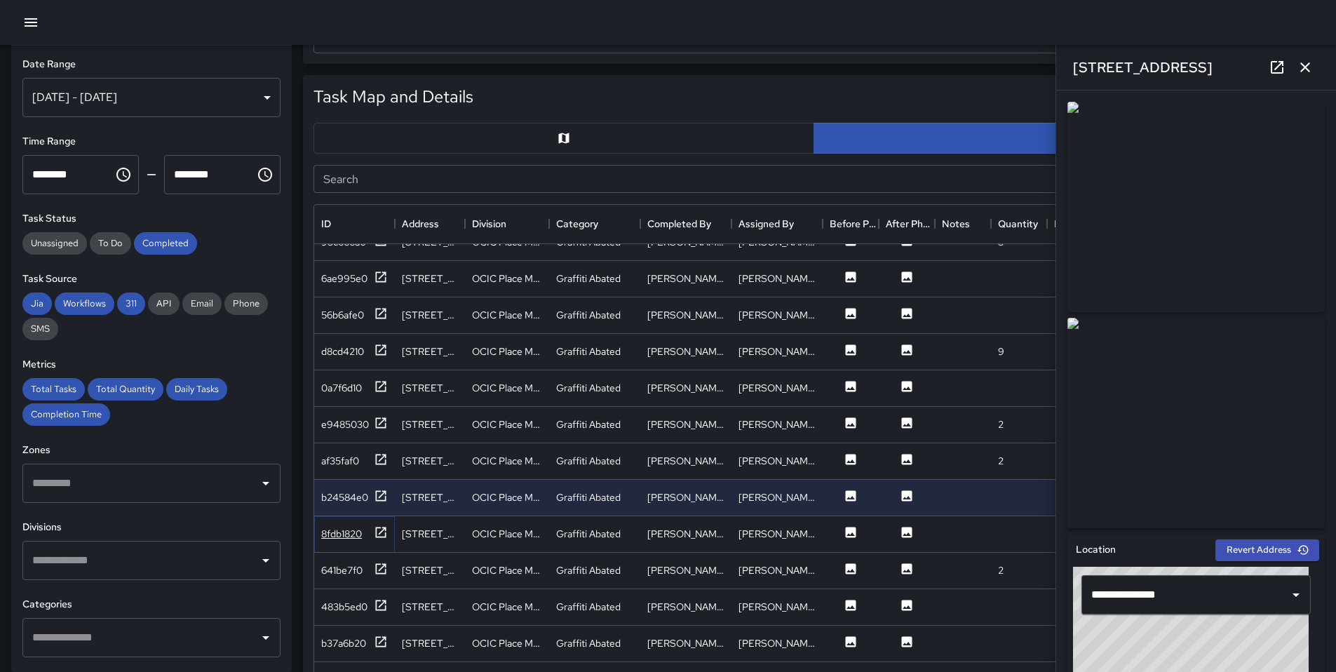
click at [387, 530] on icon at bounding box center [381, 532] width 14 height 14
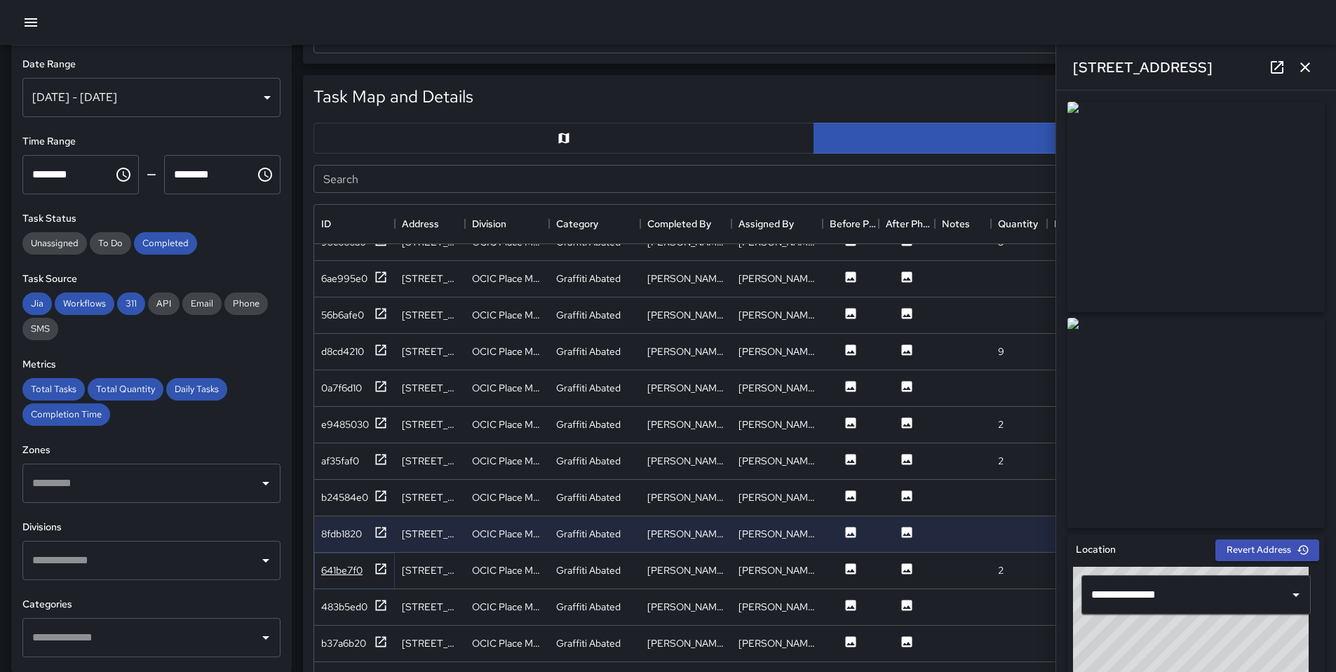
click at [379, 563] on icon at bounding box center [381, 569] width 14 height 14
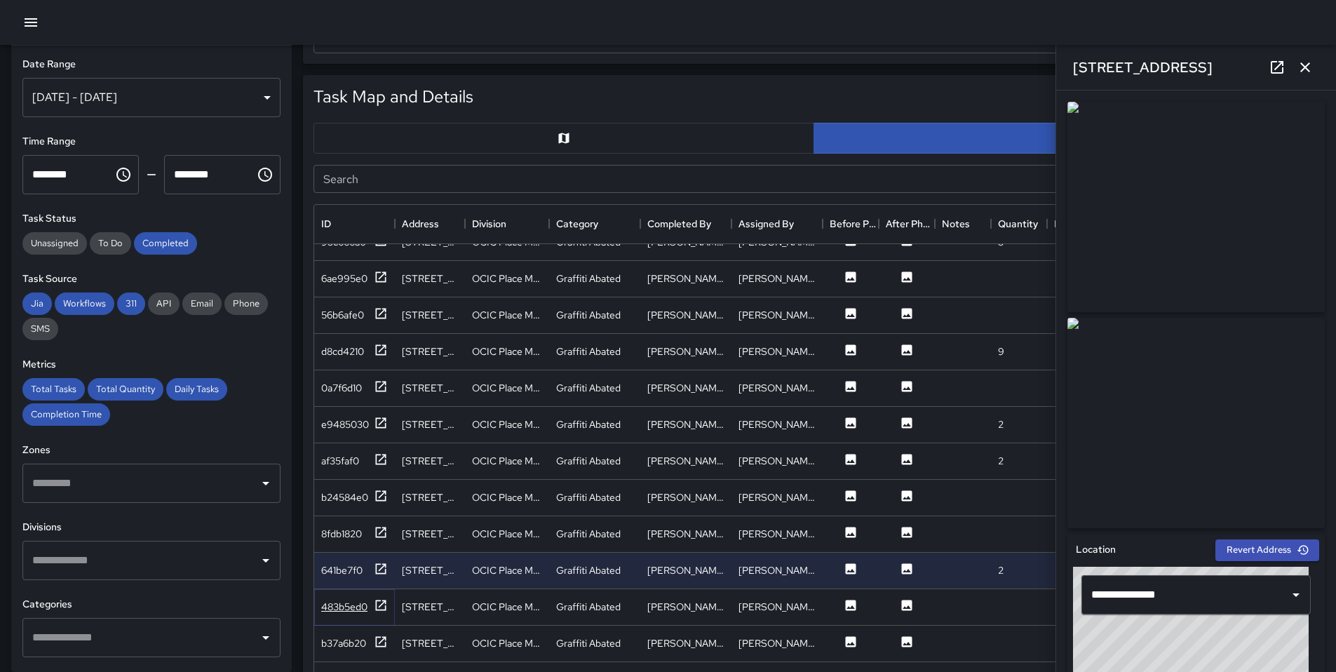
click at [384, 598] on icon at bounding box center [381, 605] width 14 height 14
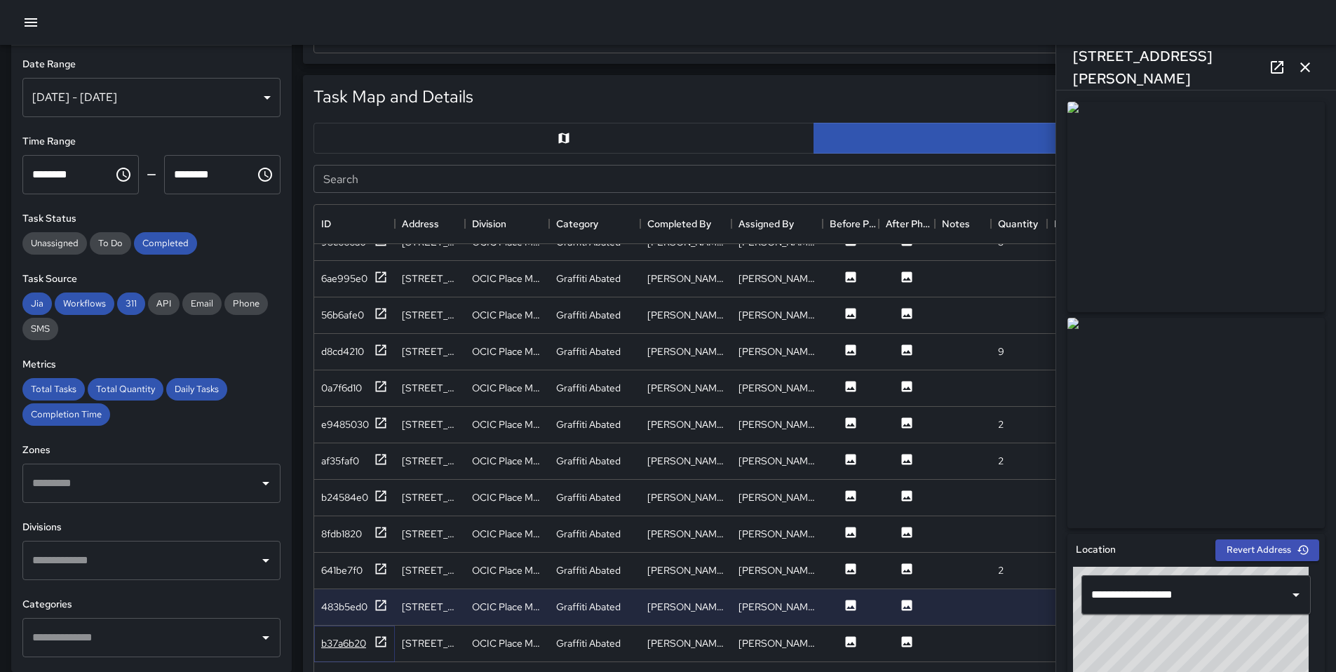
click at [380, 636] on icon at bounding box center [381, 641] width 11 height 11
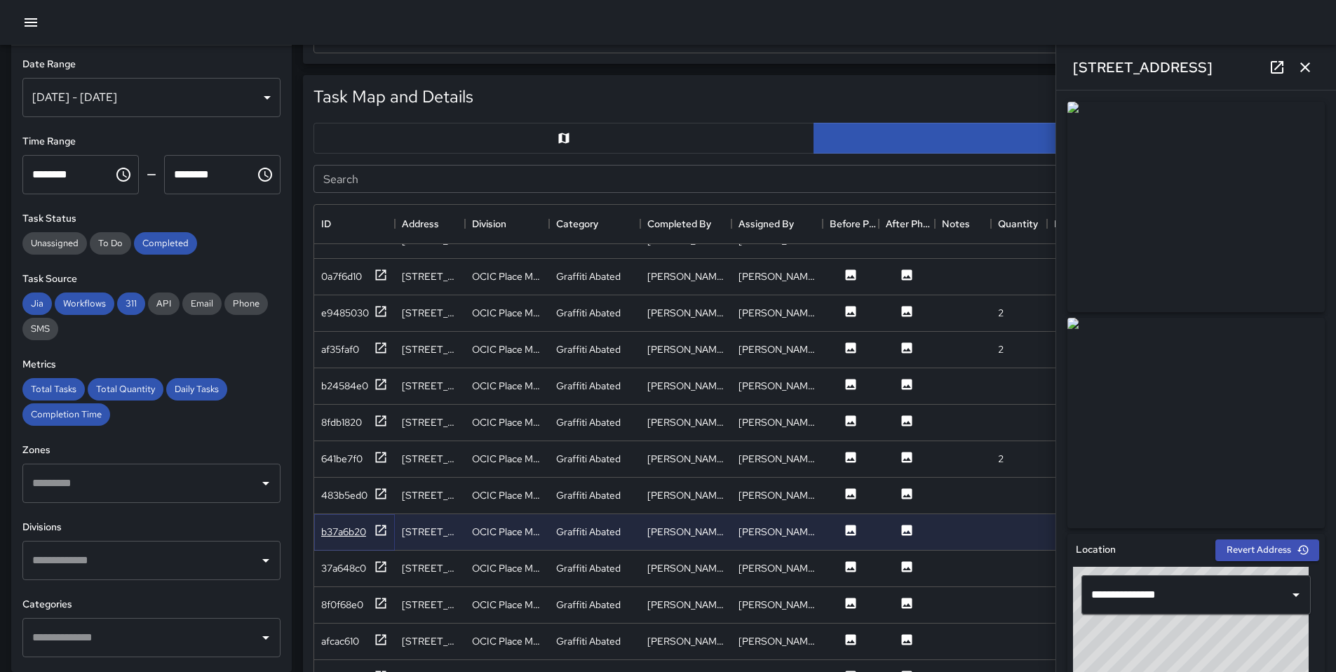
scroll to position [2685, 0]
click at [396, 565] on div "1221 Oak Street" at bounding box center [430, 568] width 70 height 36
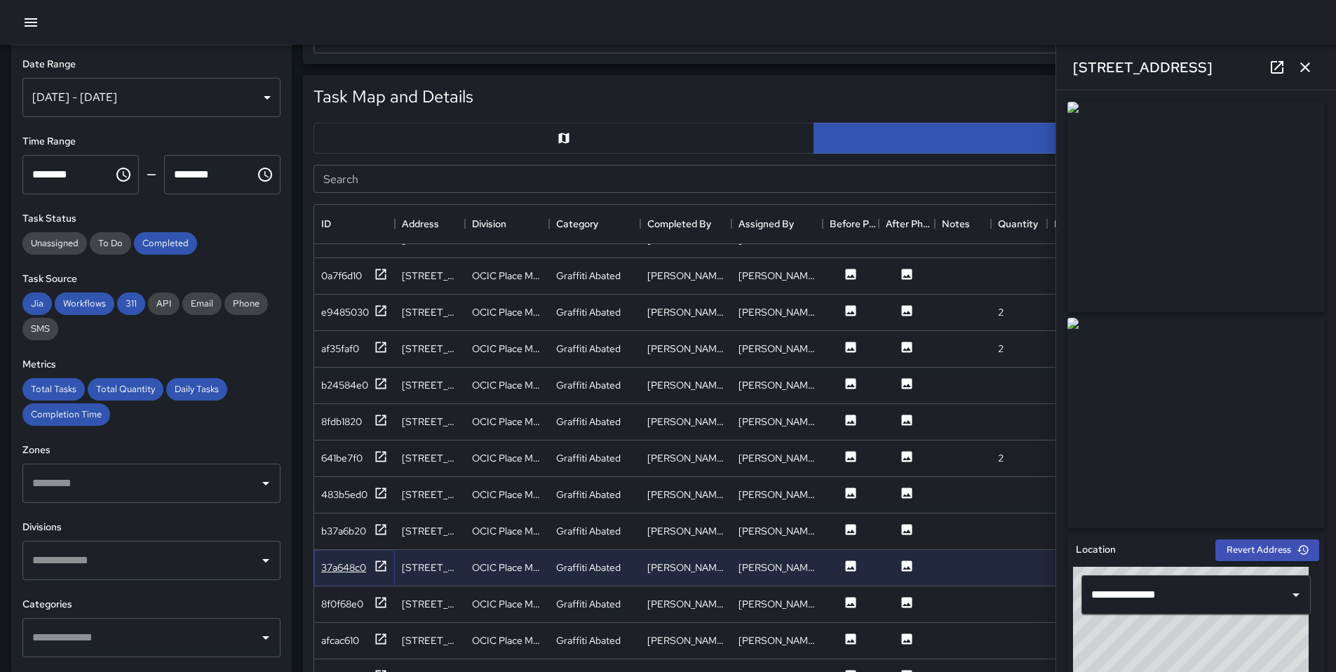
click at [379, 563] on icon at bounding box center [381, 566] width 14 height 14
click at [377, 599] on icon at bounding box center [381, 603] width 14 height 14
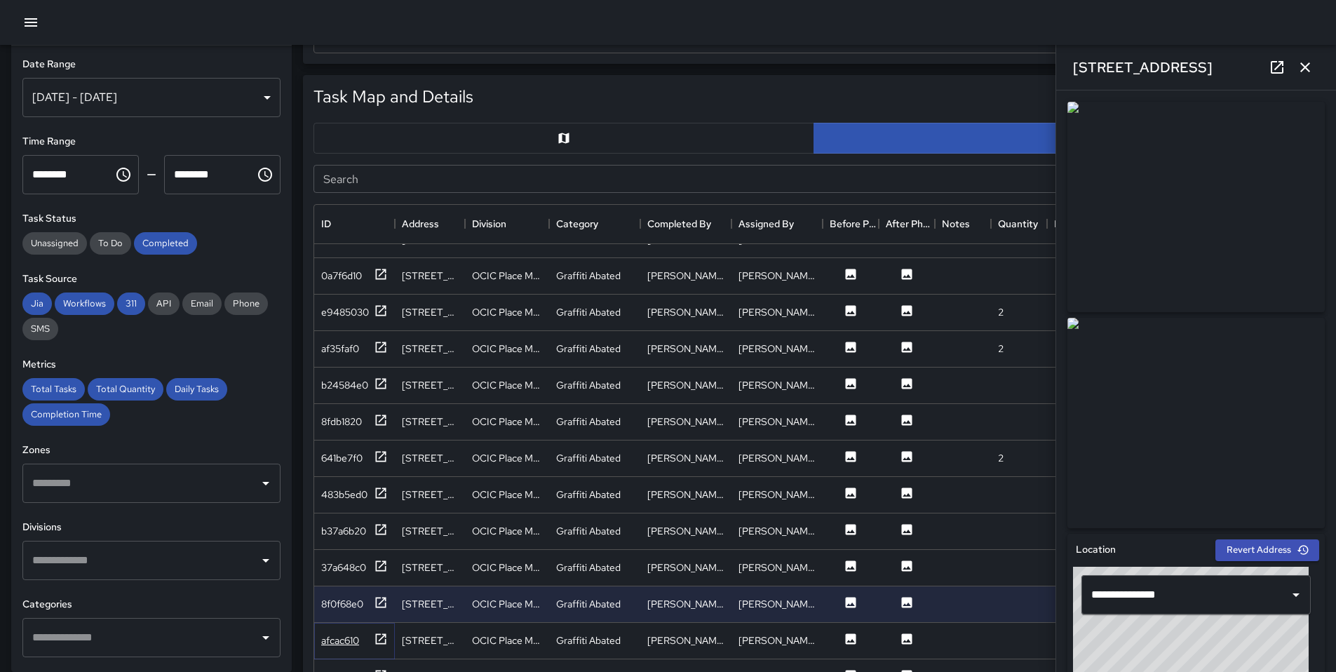
click at [382, 640] on icon at bounding box center [381, 639] width 14 height 14
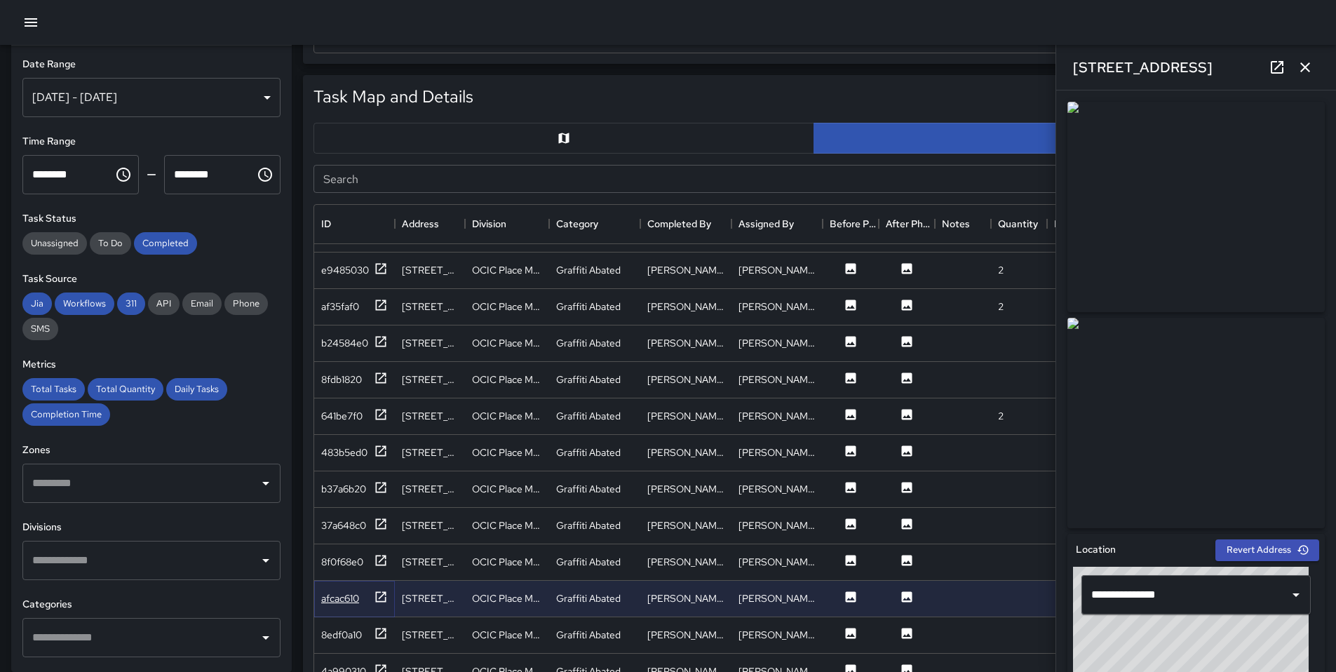
scroll to position [2728, 0]
click at [382, 640] on div at bounding box center [381, 635] width 14 height 18
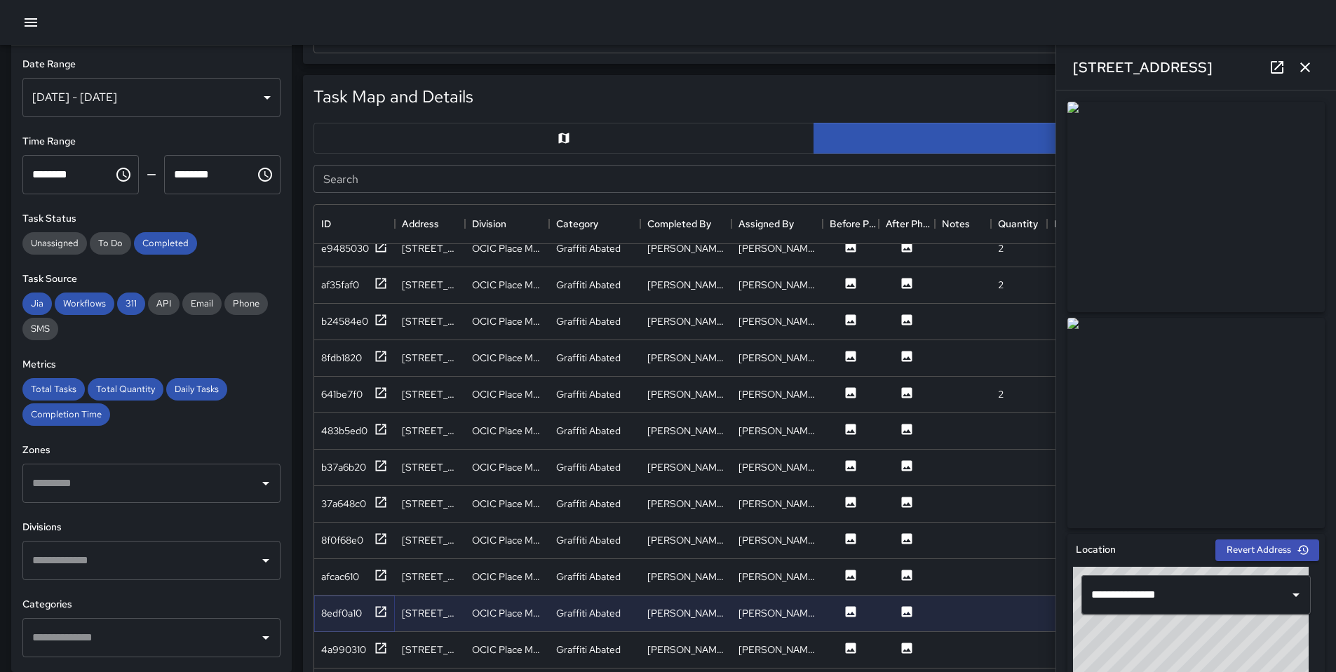
scroll to position [2751, 0]
click at [382, 641] on icon at bounding box center [381, 646] width 14 height 14
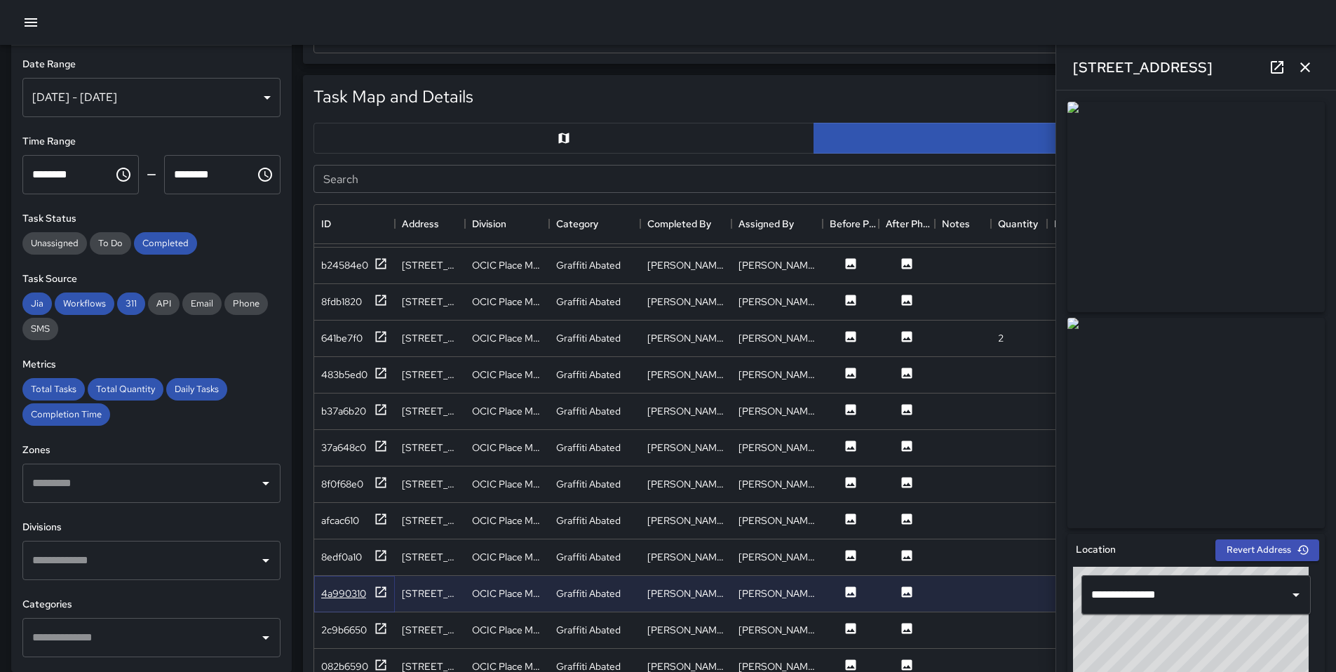
scroll to position [3003, 0]
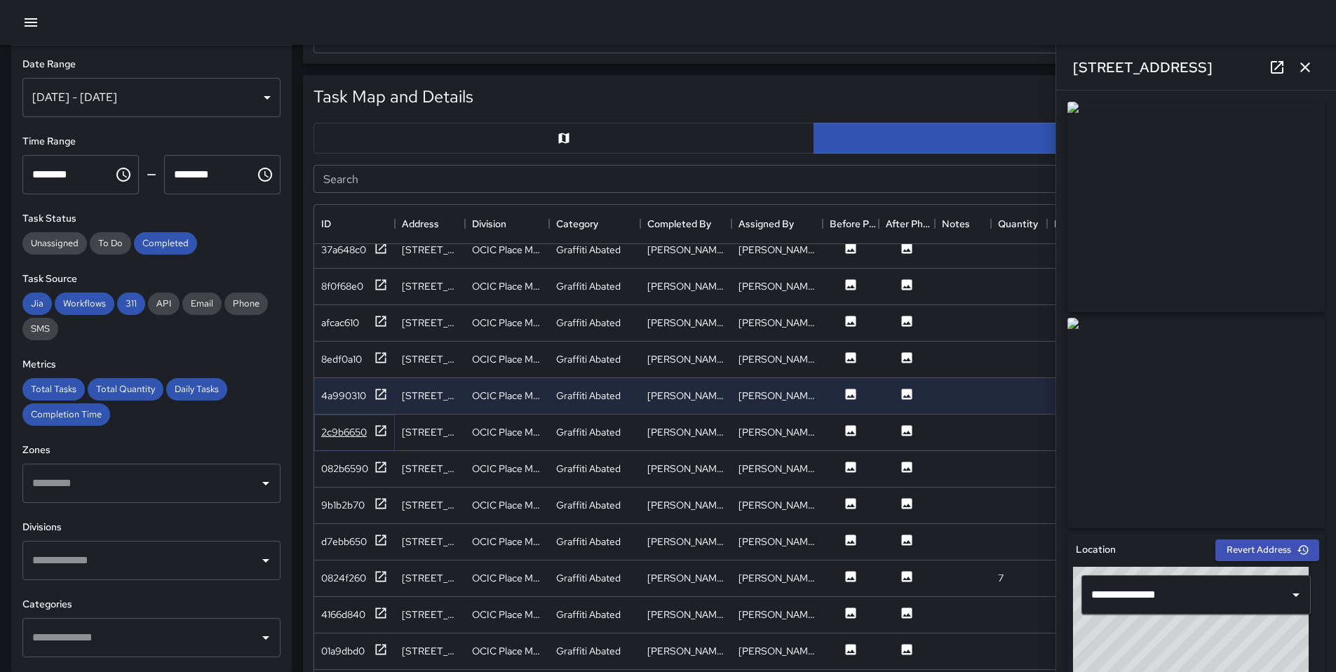
click at [385, 430] on icon at bounding box center [381, 430] width 11 height 11
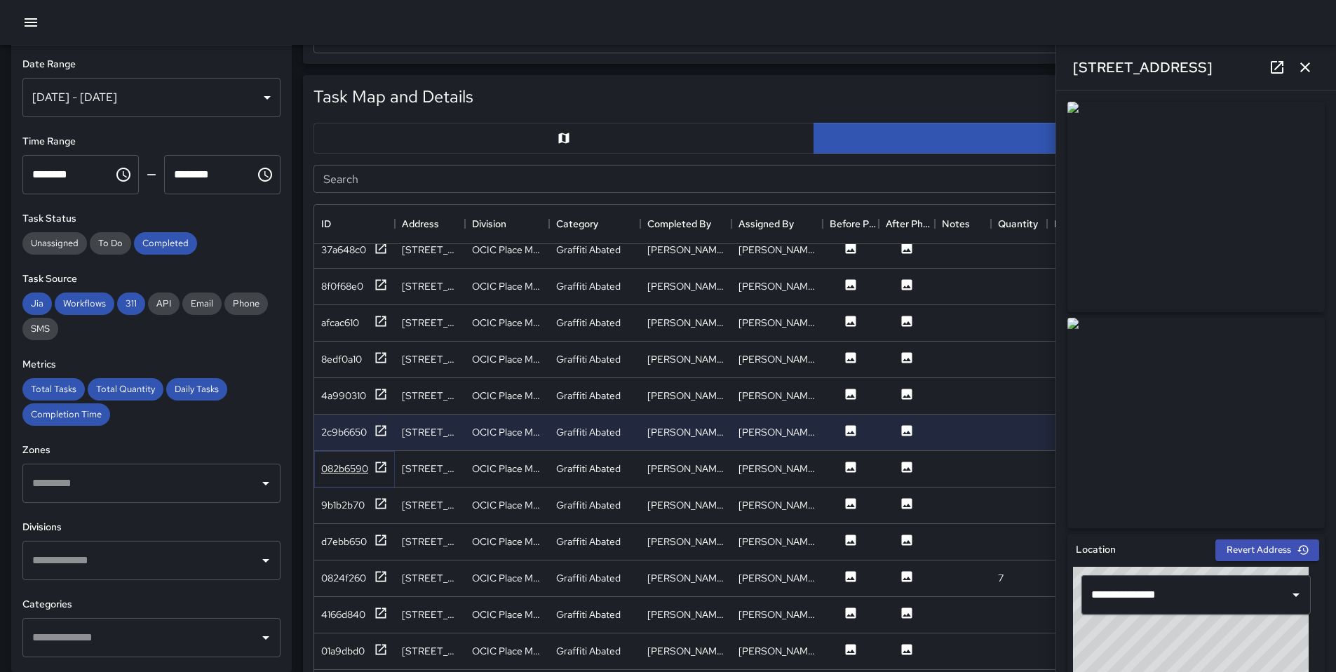
click at [374, 469] on icon at bounding box center [381, 467] width 14 height 14
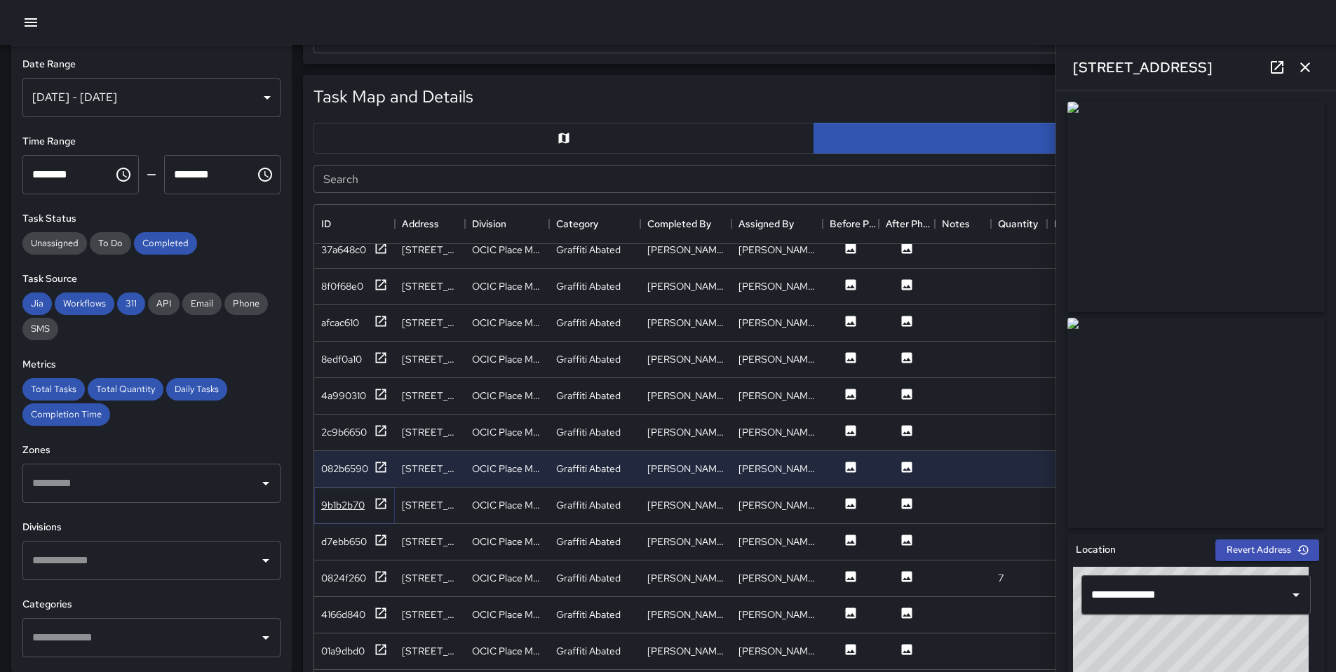
click at [379, 504] on icon at bounding box center [381, 503] width 11 height 11
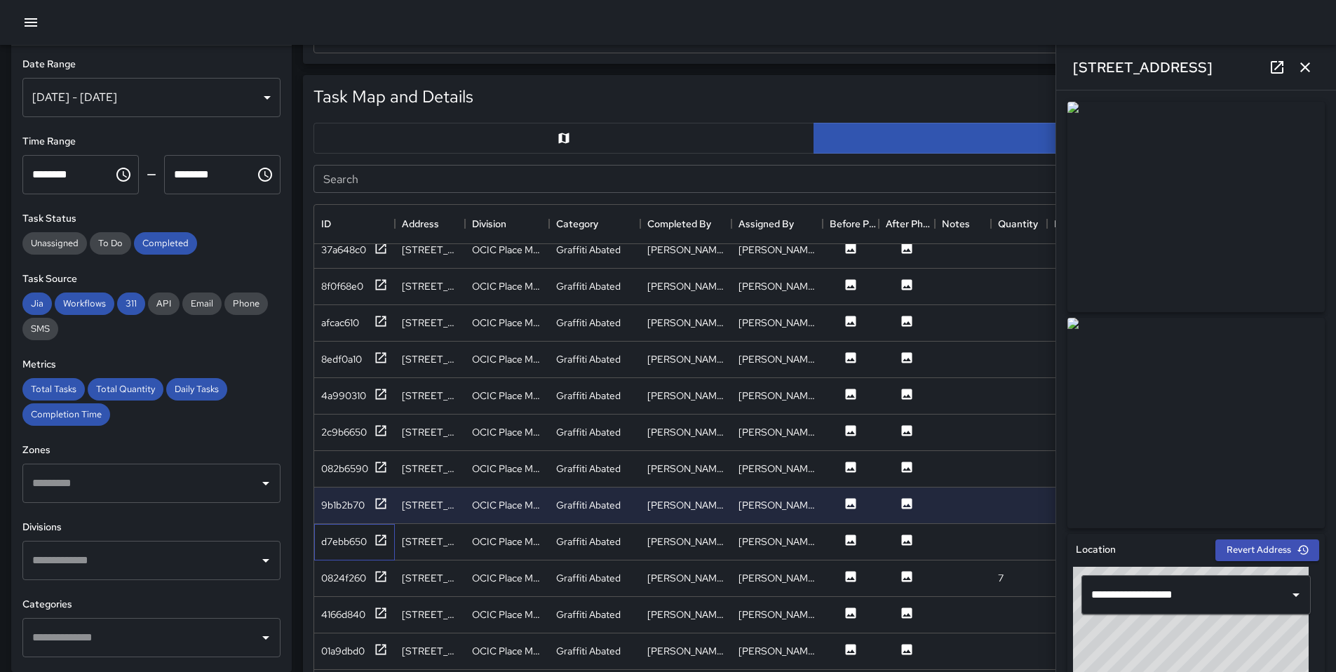
click at [377, 532] on div "d7ebb650" at bounding box center [354, 542] width 81 height 36
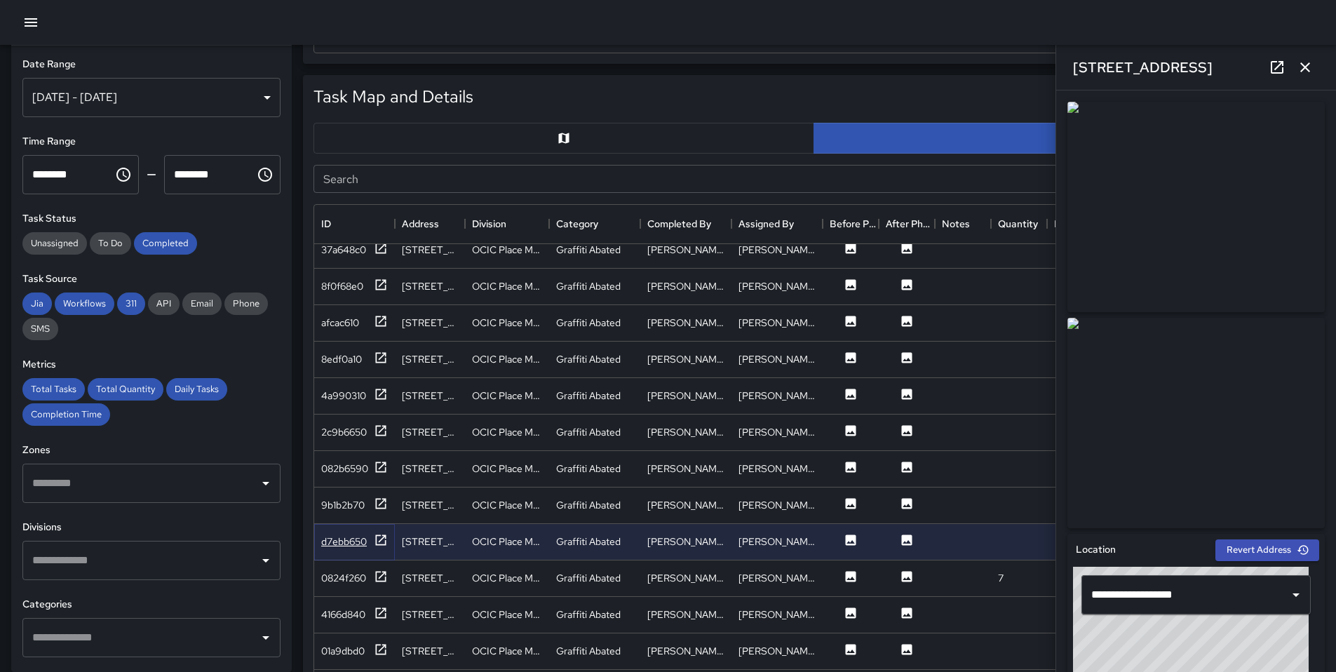
click at [381, 542] on icon at bounding box center [381, 540] width 14 height 14
click at [382, 578] on icon at bounding box center [381, 577] width 14 height 14
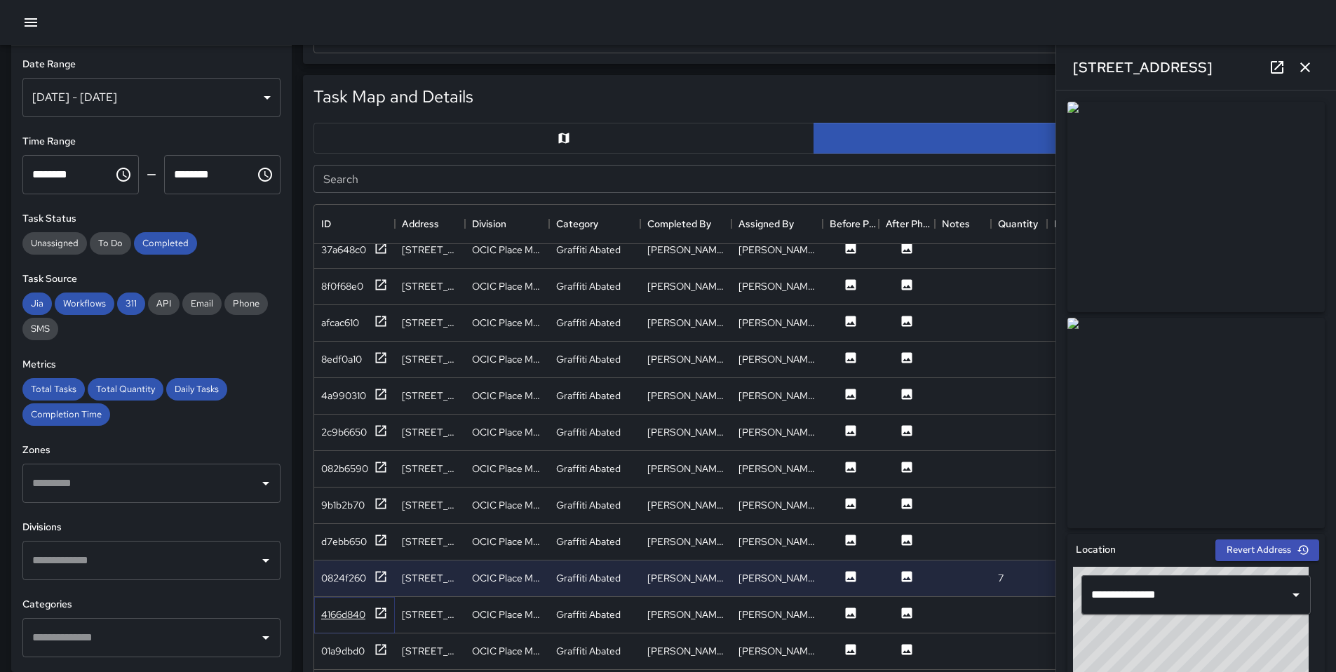
click at [386, 615] on icon at bounding box center [381, 612] width 11 height 11
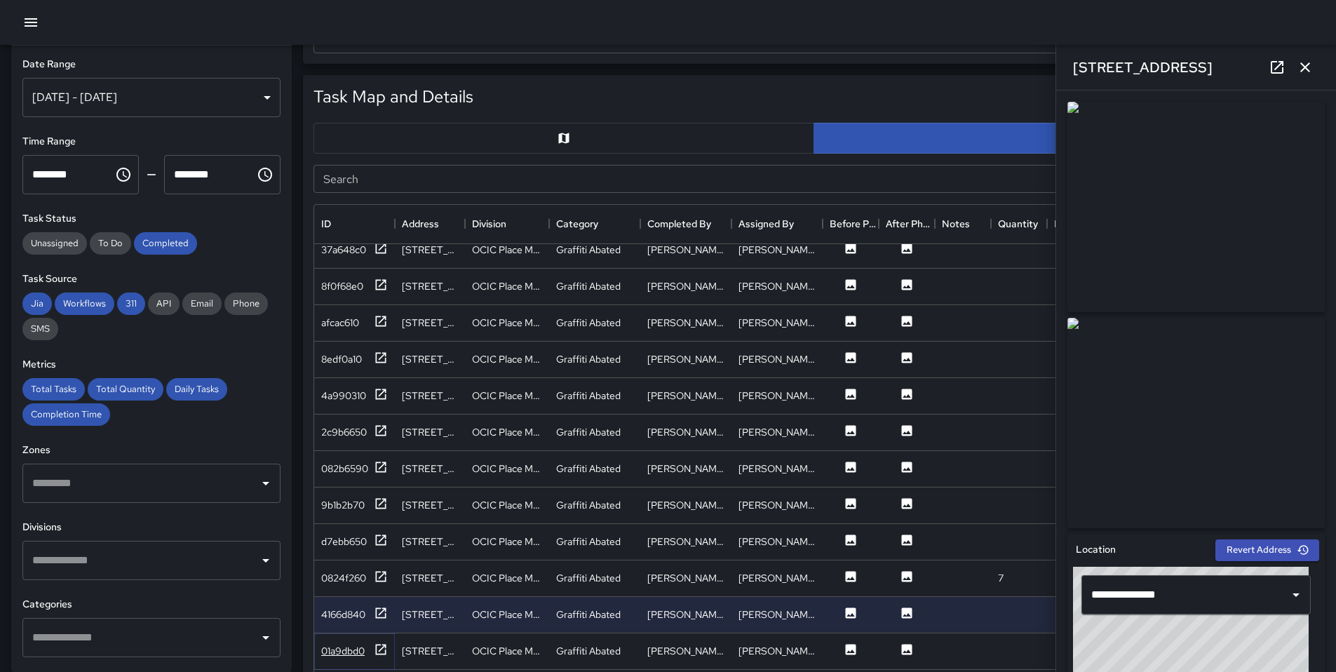
click at [377, 648] on icon at bounding box center [381, 649] width 11 height 11
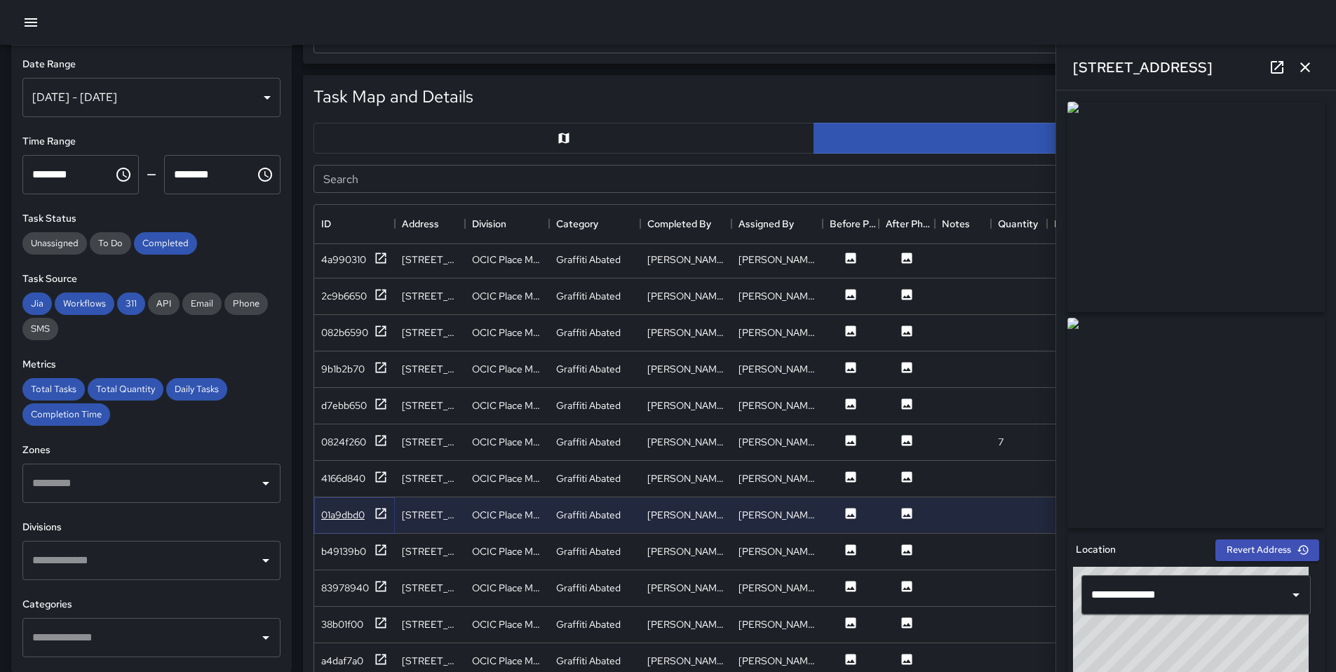
scroll to position [3140, 0]
click at [386, 548] on icon at bounding box center [381, 549] width 14 height 14
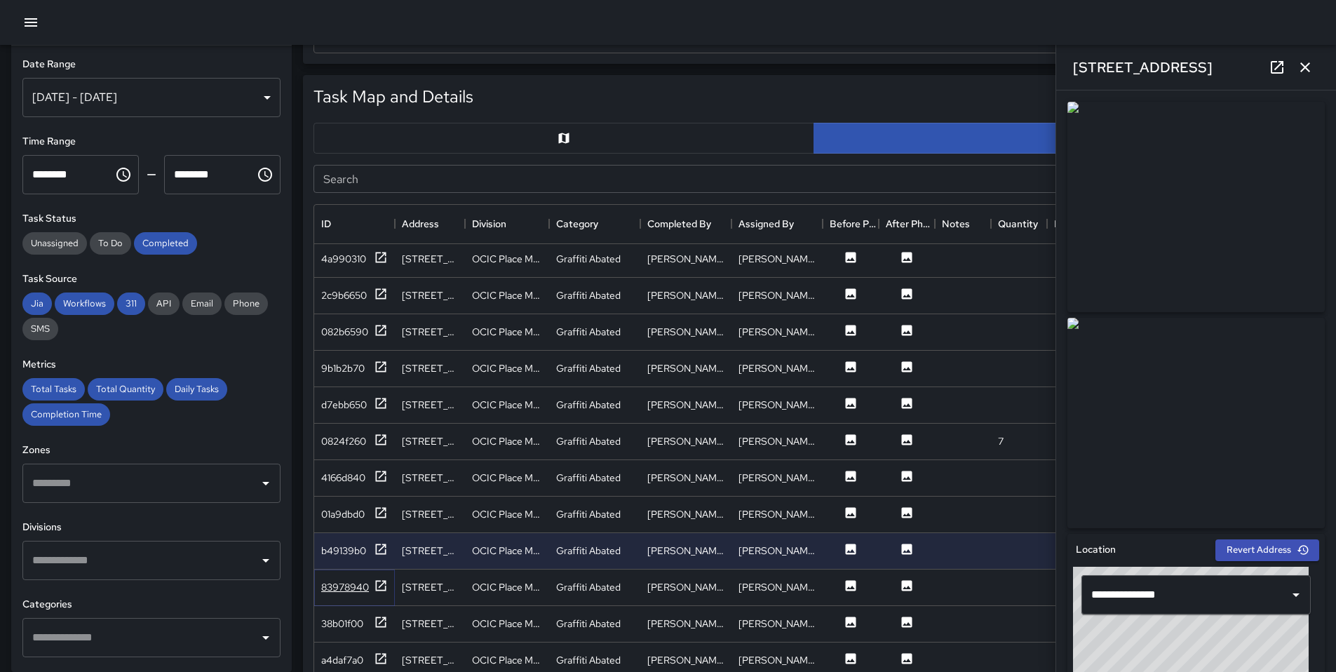
click at [384, 582] on icon at bounding box center [381, 585] width 11 height 11
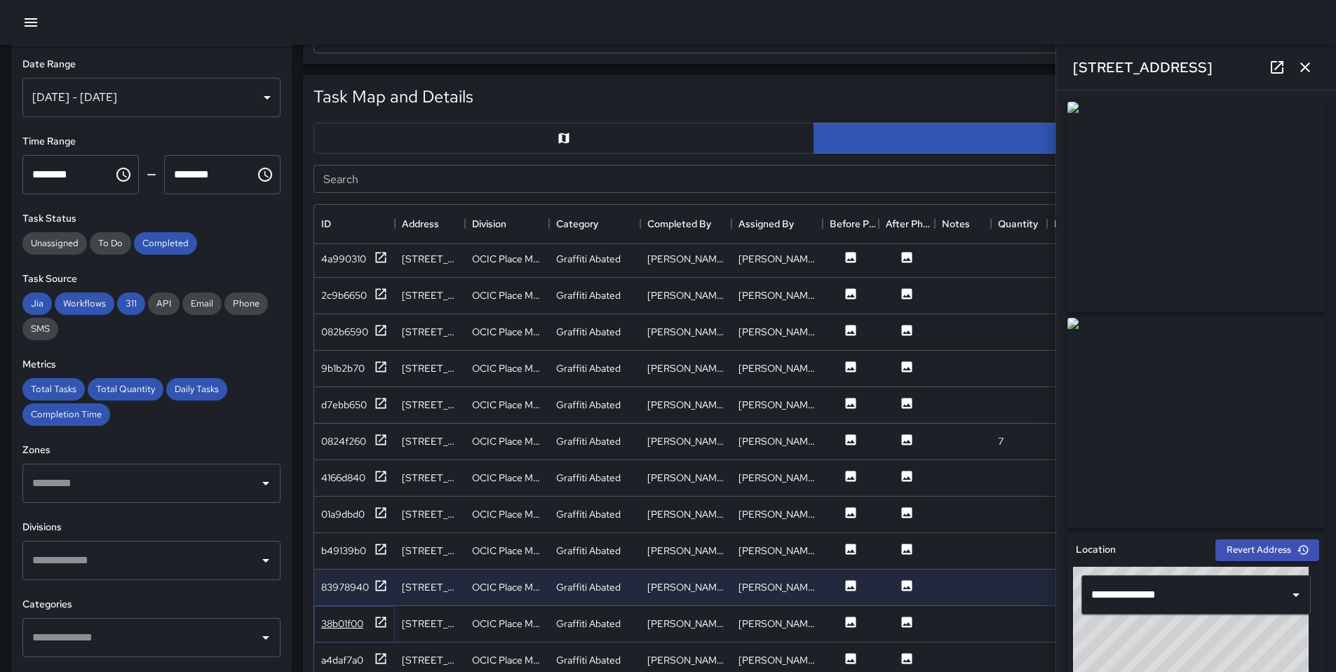
click at [380, 624] on icon at bounding box center [381, 622] width 14 height 14
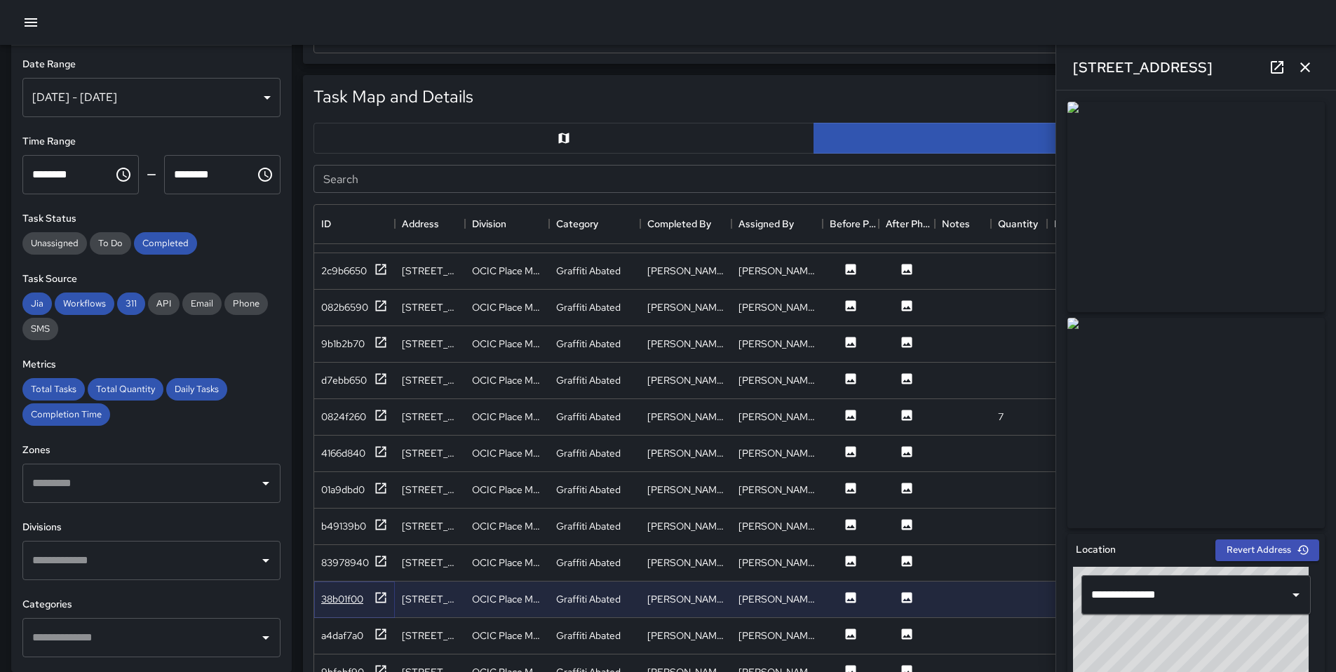
scroll to position [3175, 0]
click at [385, 629] on icon at bounding box center [381, 634] width 11 height 11
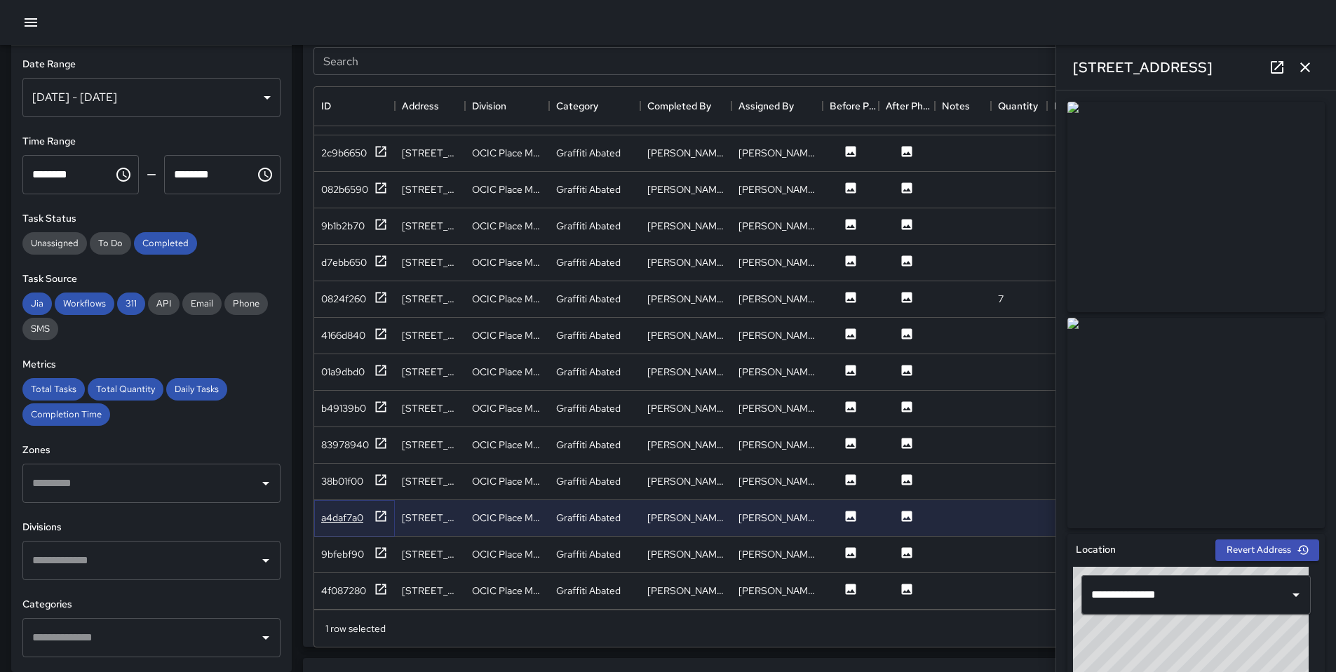
scroll to position [843, 0]
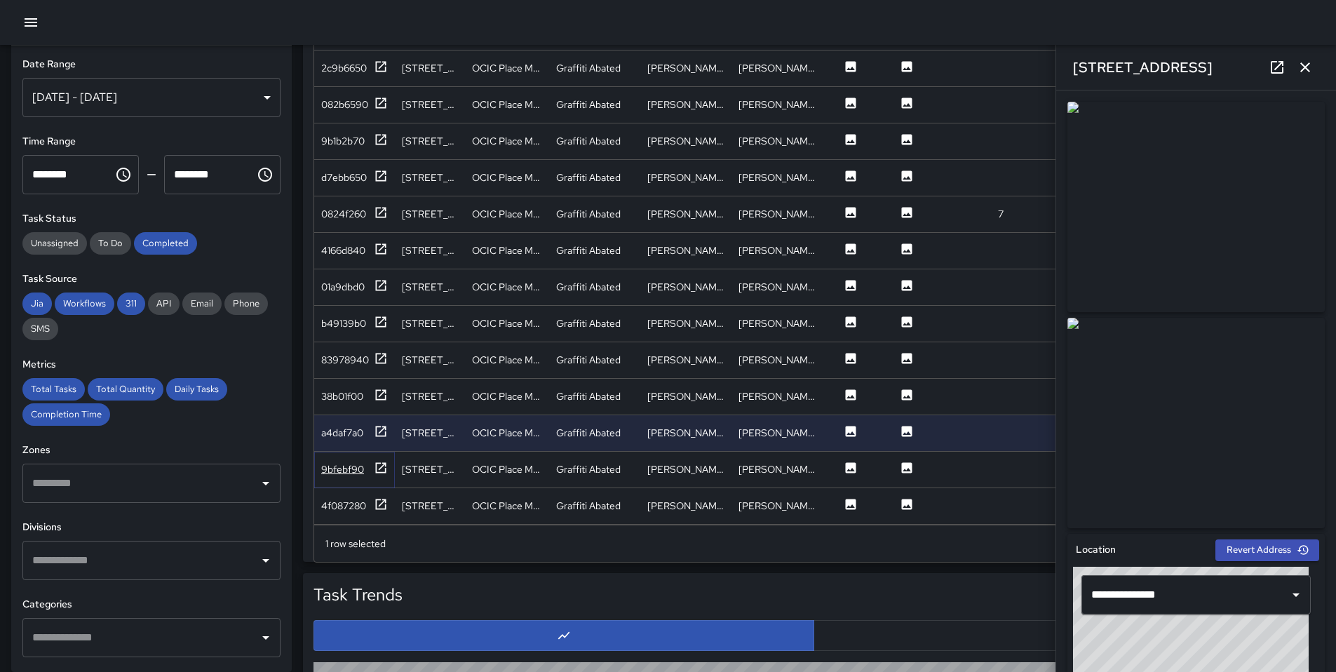
click at [370, 463] on div "9bfebf90" at bounding box center [354, 470] width 67 height 18
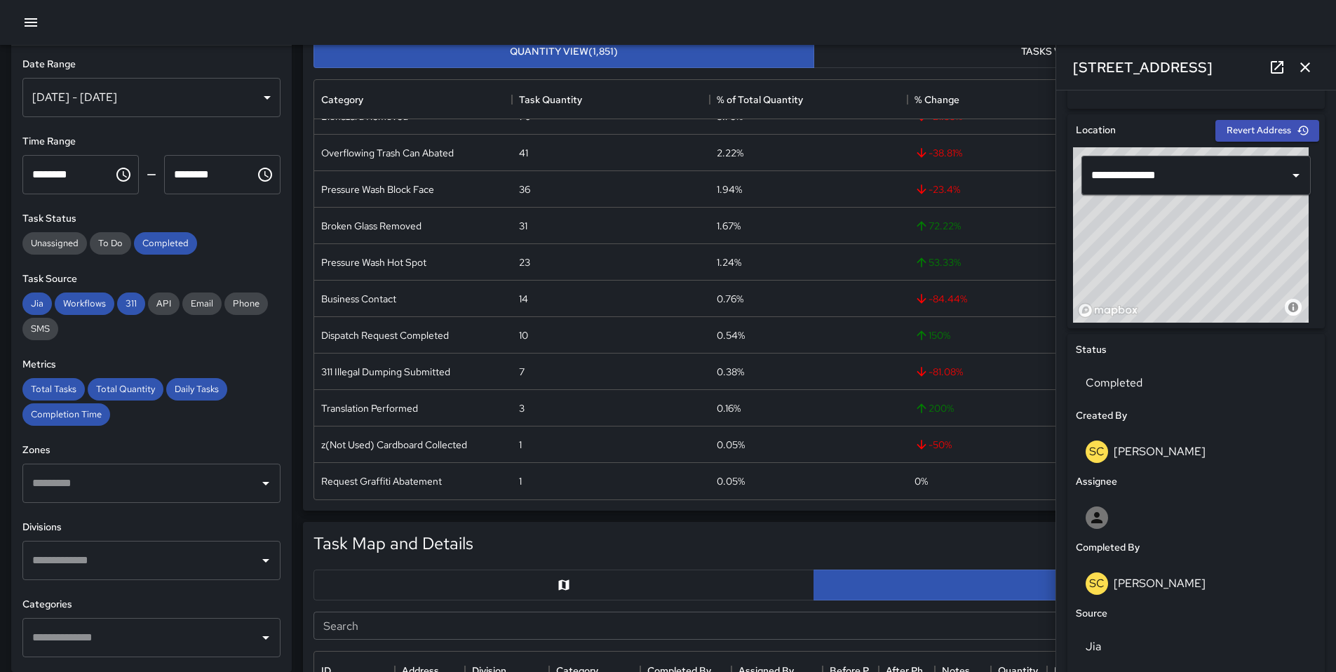
scroll to position [422, 0]
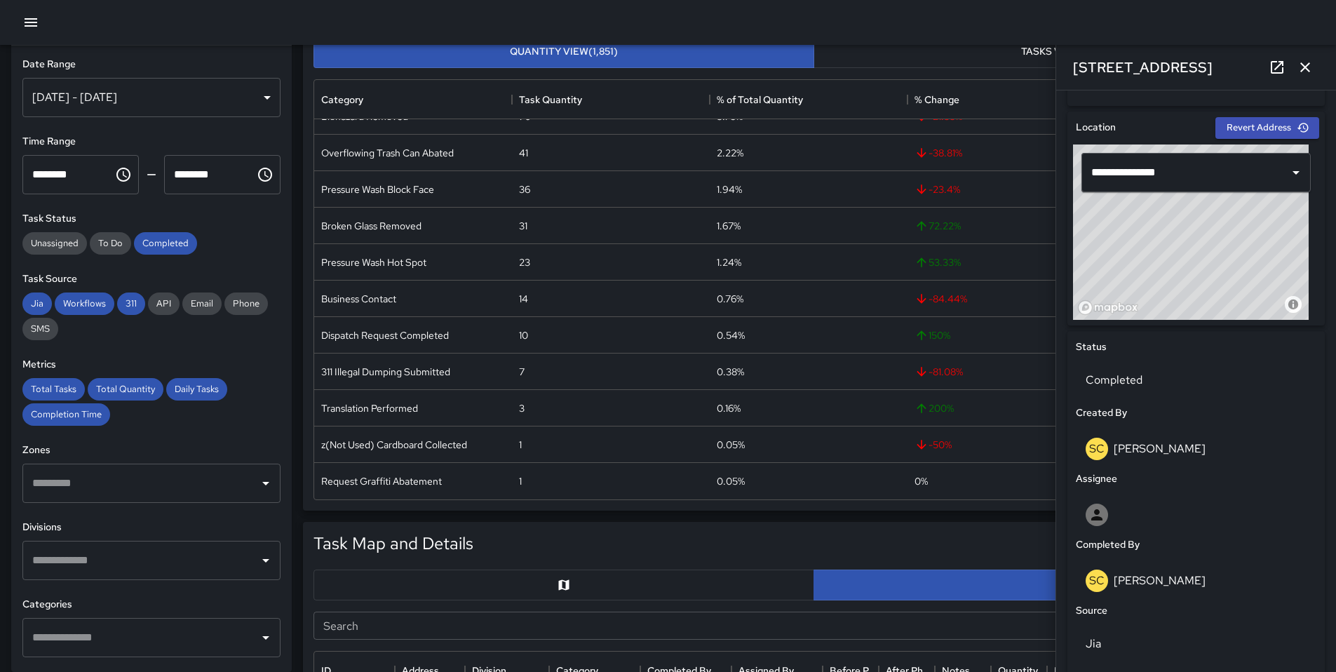
click at [1314, 67] on button "button" at bounding box center [1305, 67] width 28 height 28
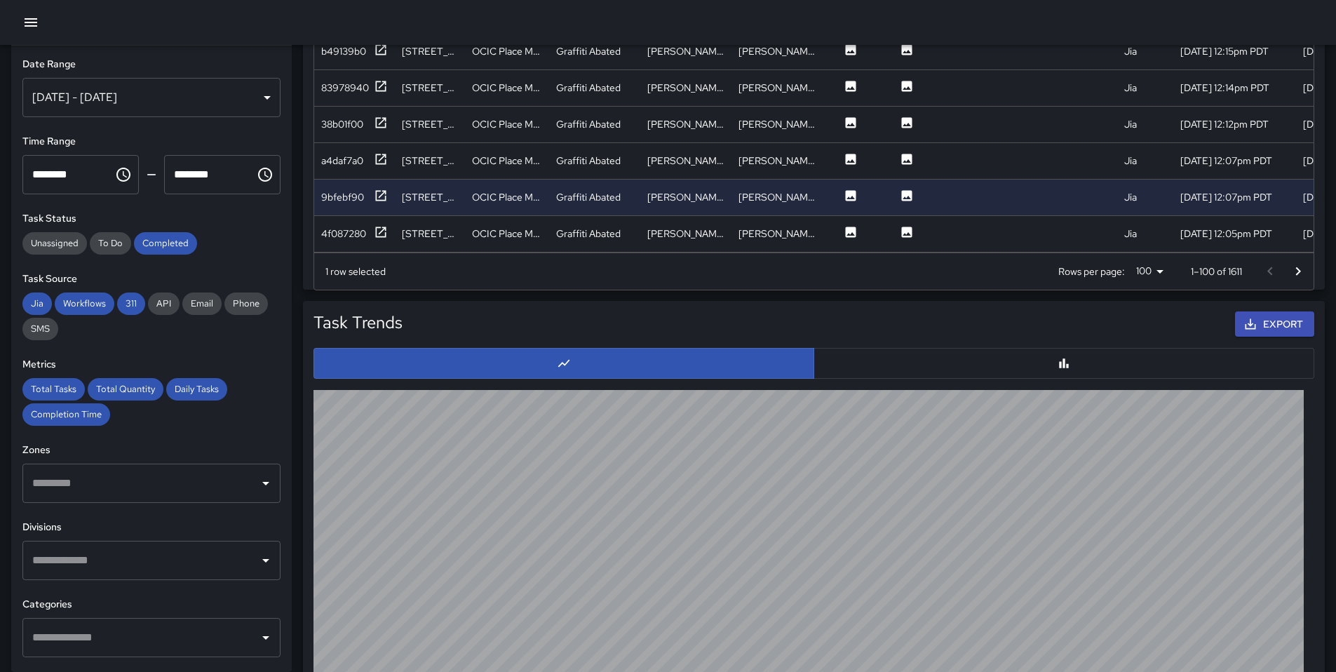
scroll to position [1119, 0]
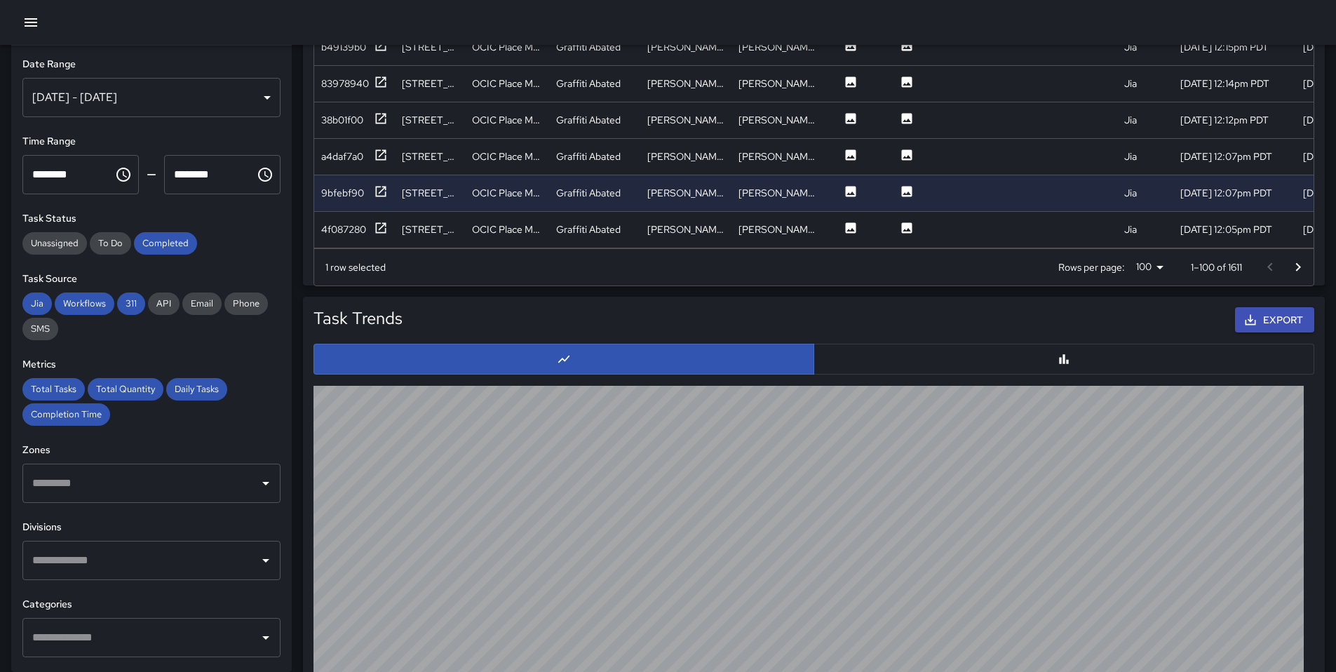
click at [1301, 259] on icon "Go to next page" at bounding box center [1298, 267] width 17 height 17
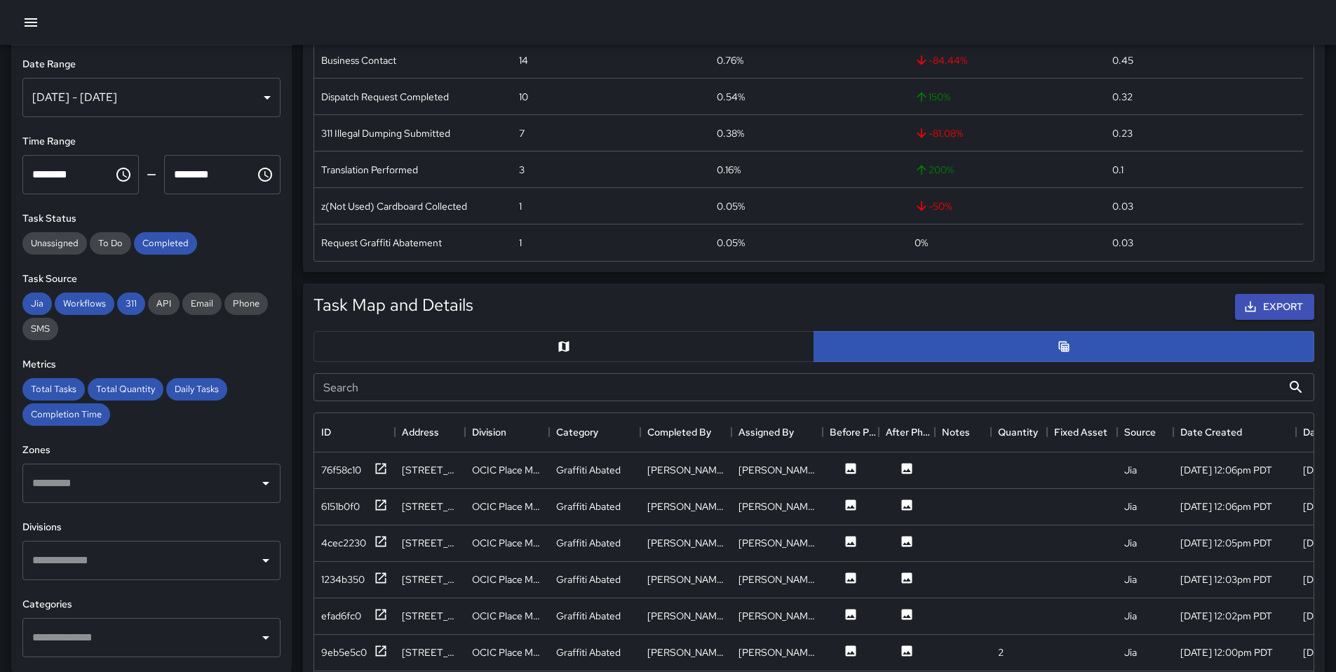
scroll to position [788, 0]
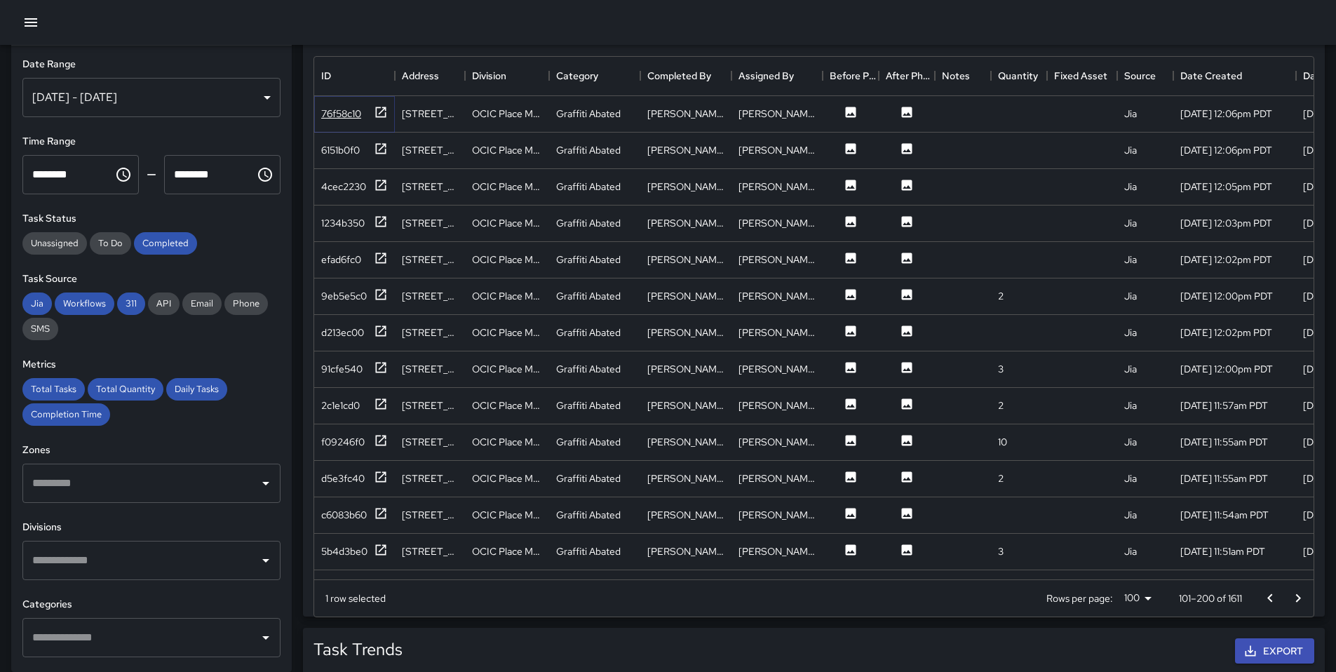
click at [384, 116] on icon at bounding box center [381, 112] width 14 height 14
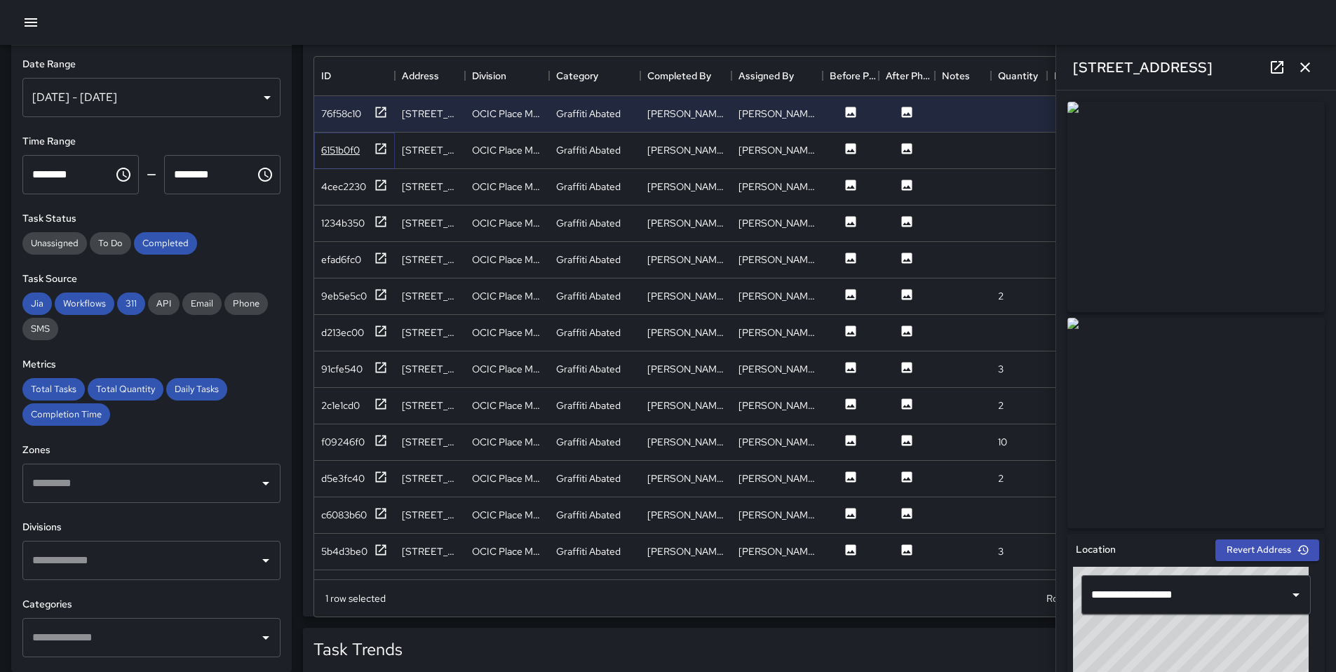
click at [384, 157] on div at bounding box center [381, 151] width 14 height 18
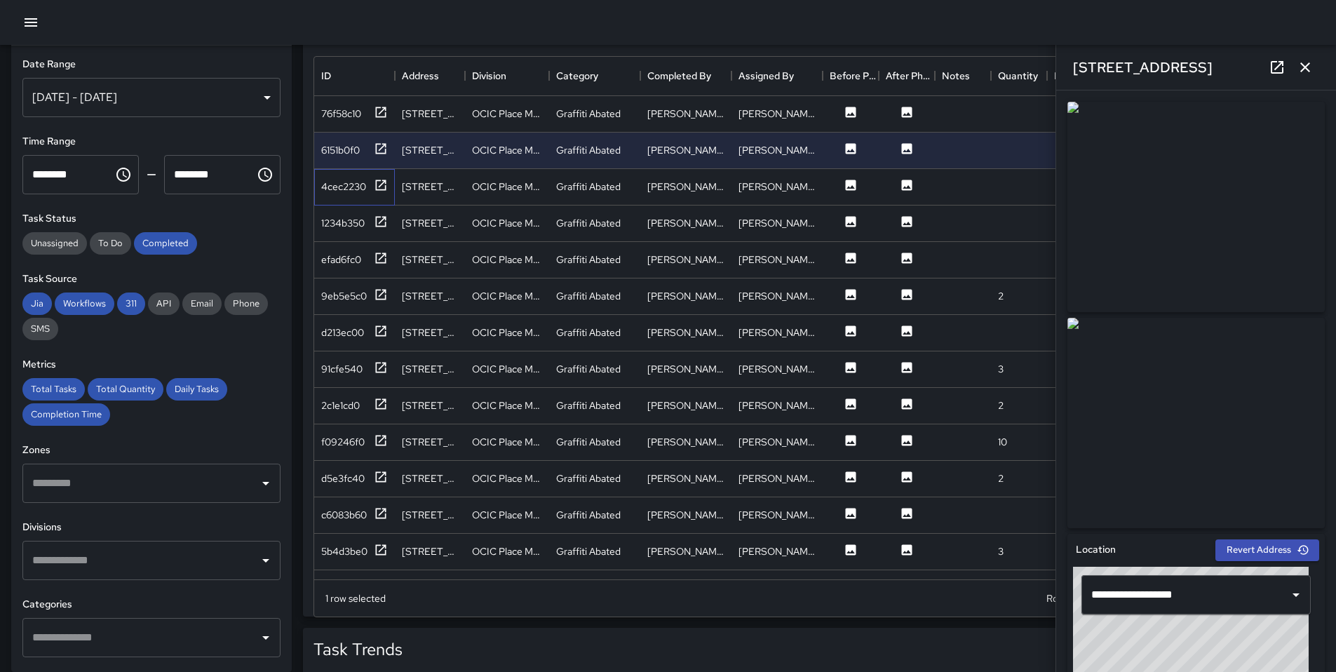
click at [383, 175] on div "4cec2230" at bounding box center [354, 187] width 81 height 36
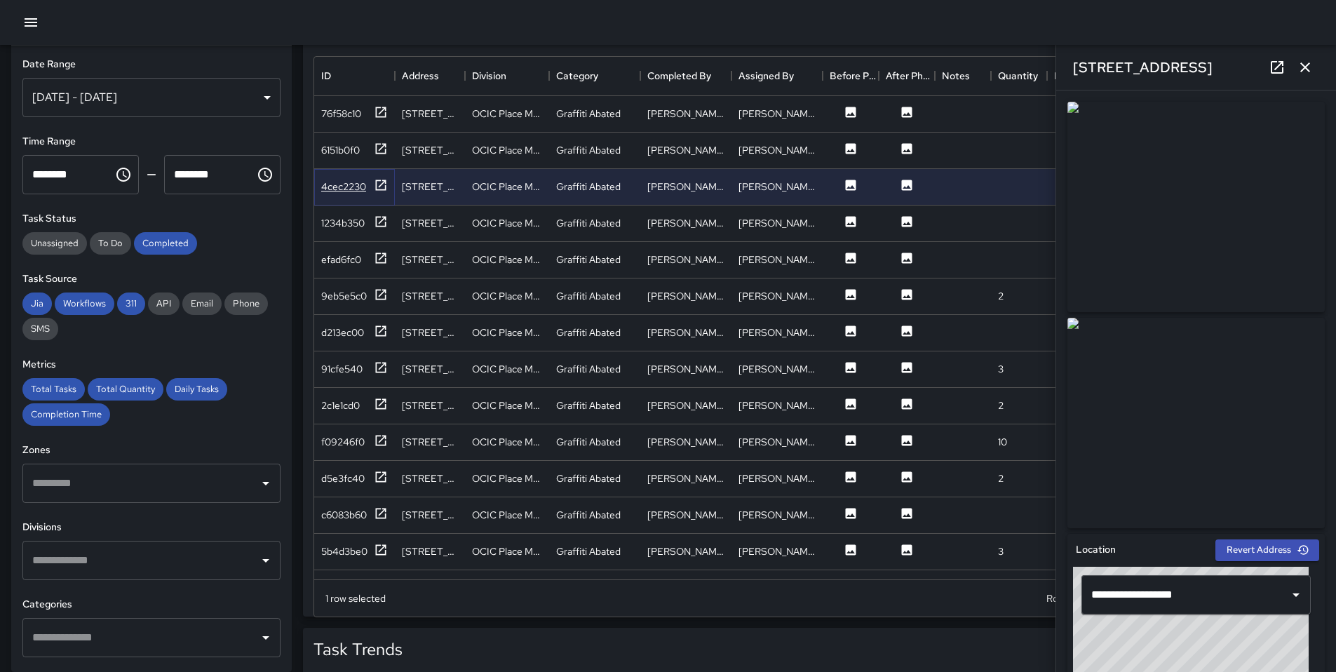
click at [383, 178] on icon at bounding box center [381, 185] width 14 height 14
click at [382, 217] on icon at bounding box center [381, 222] width 14 height 14
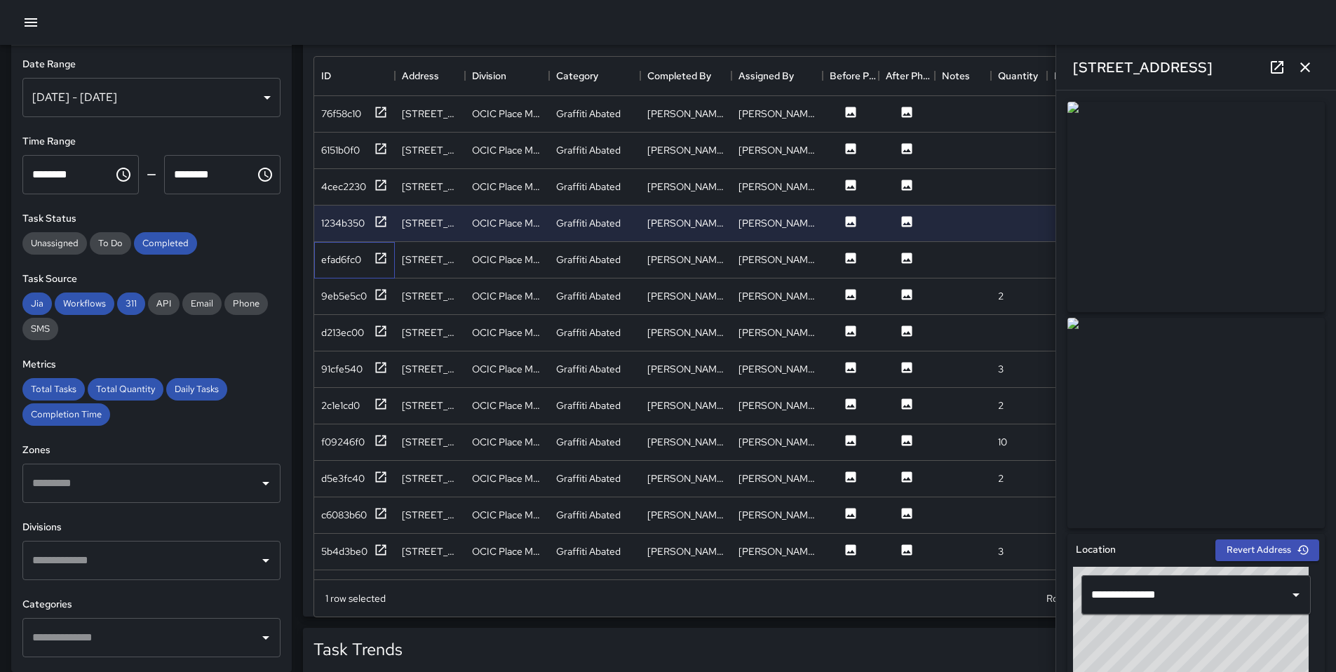
click at [382, 248] on div "efad6fc0" at bounding box center [354, 260] width 81 height 36
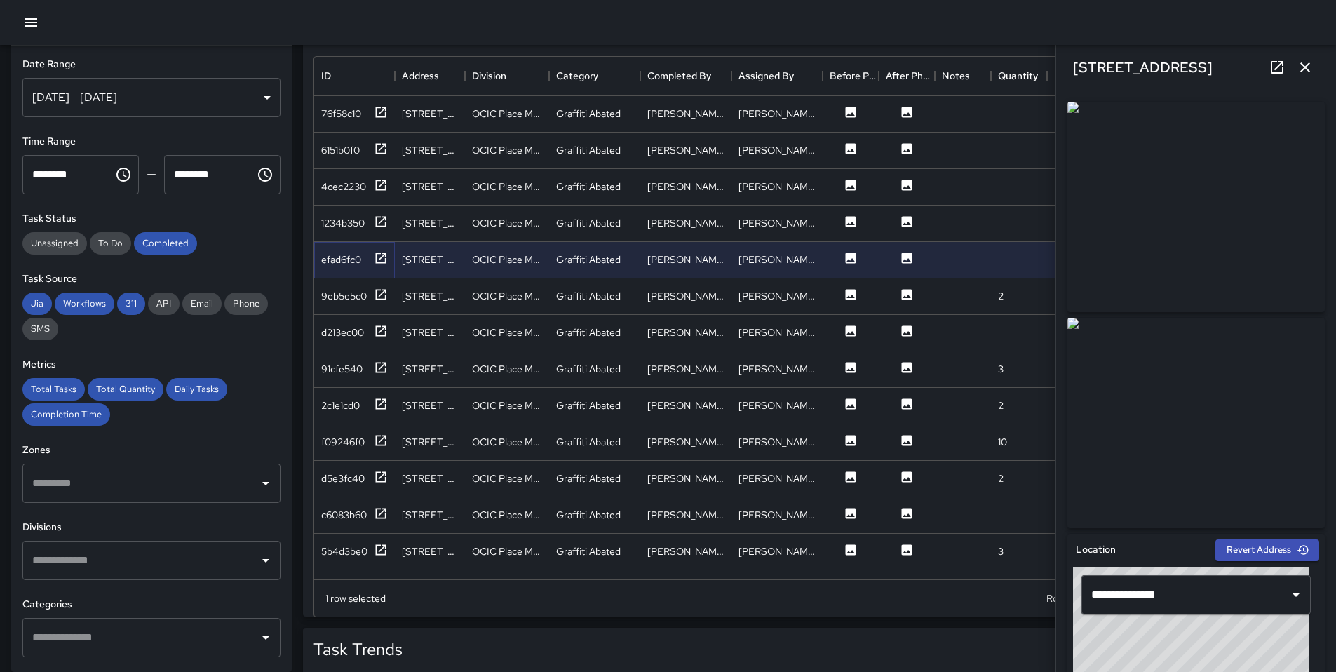
click at [382, 256] on icon at bounding box center [381, 258] width 11 height 11
click at [378, 290] on icon at bounding box center [381, 295] width 14 height 14
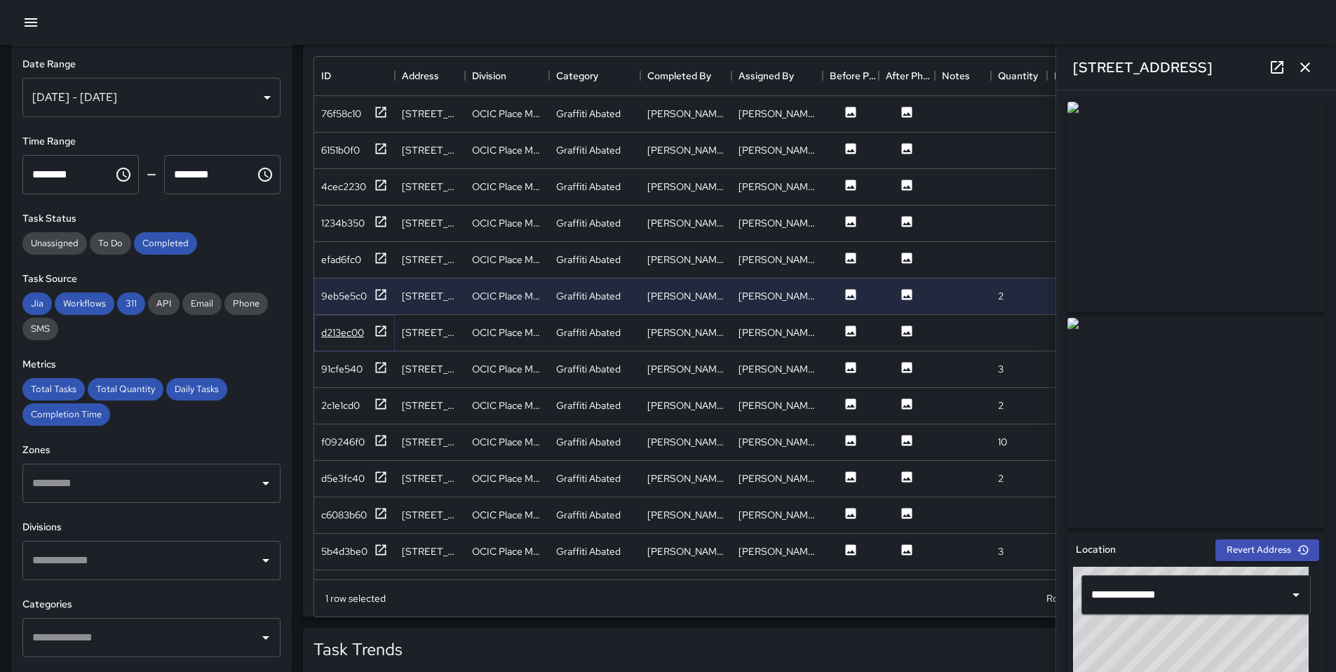
click at [381, 333] on icon at bounding box center [381, 331] width 14 height 14
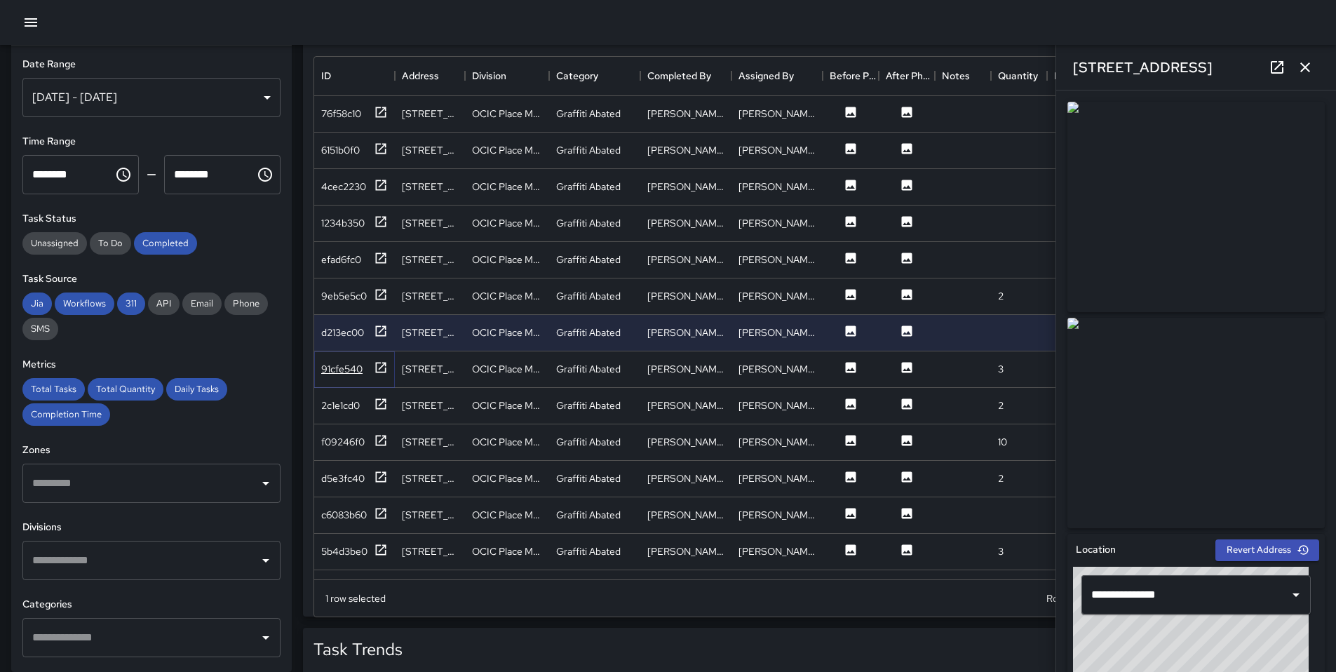
click at [379, 368] on icon at bounding box center [381, 368] width 14 height 14
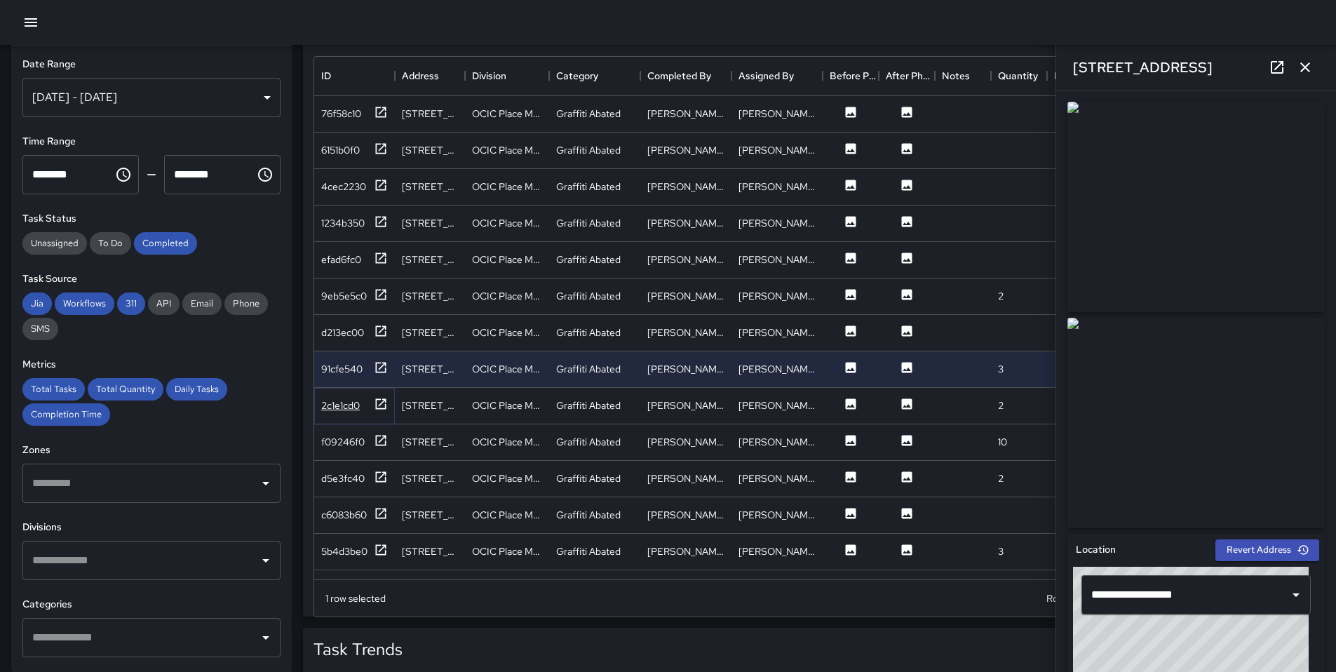
click at [380, 401] on icon at bounding box center [381, 404] width 14 height 14
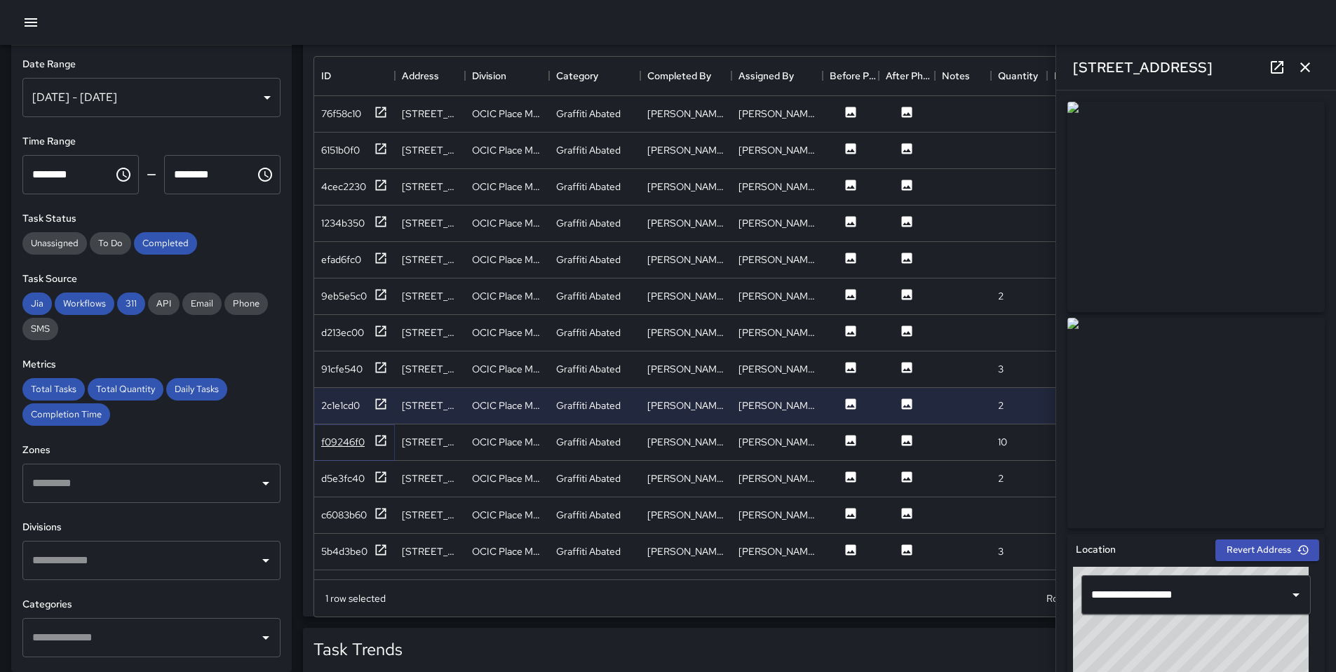
click at [377, 443] on icon at bounding box center [381, 441] width 14 height 14
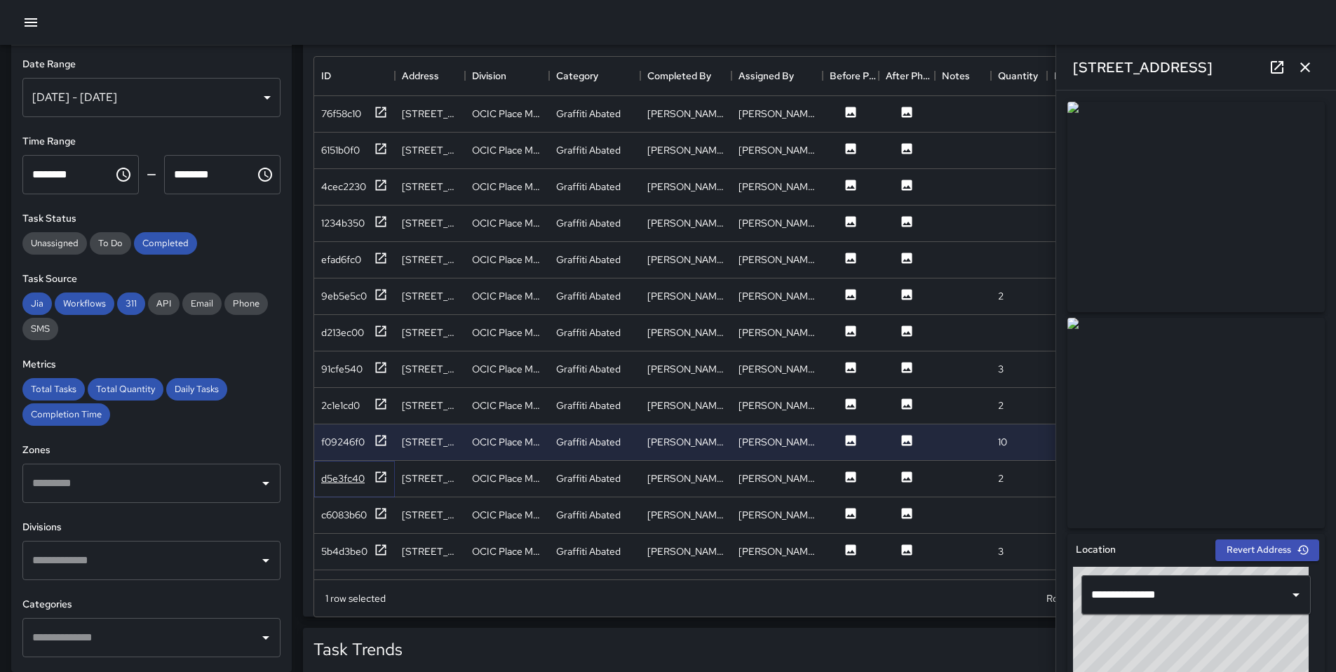
click at [380, 471] on icon at bounding box center [381, 477] width 14 height 14
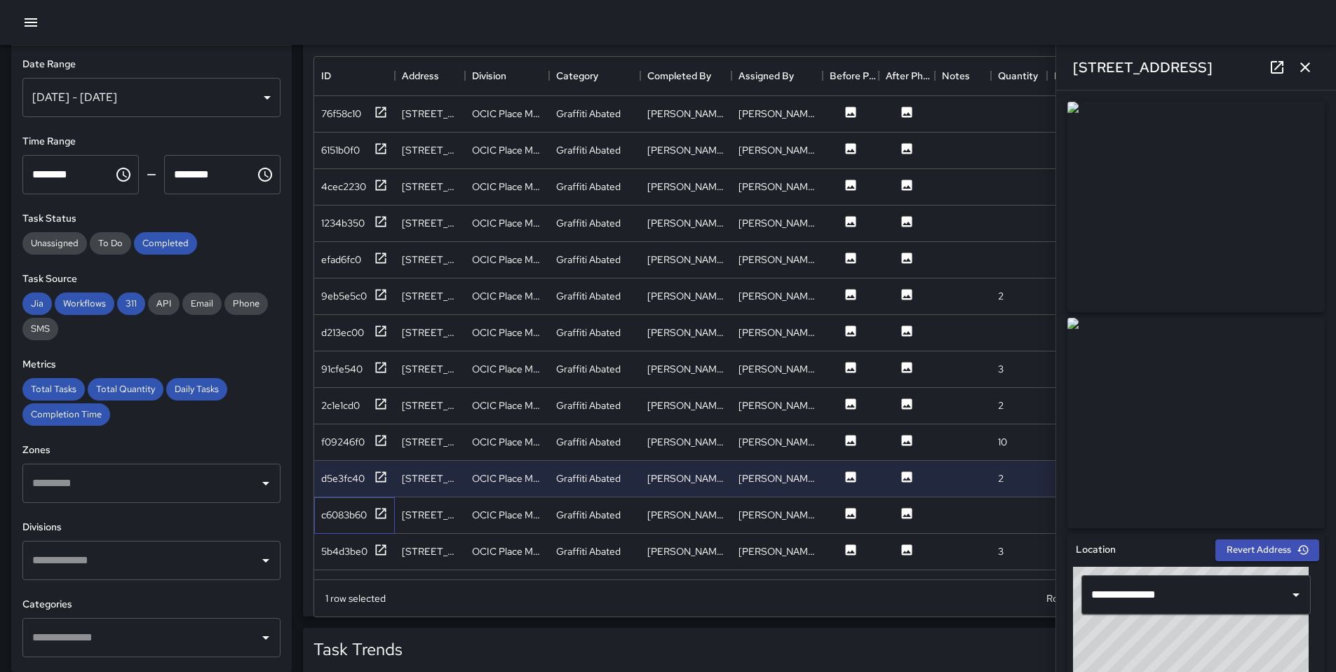
click at [380, 503] on div "c6083b60" at bounding box center [354, 515] width 81 height 36
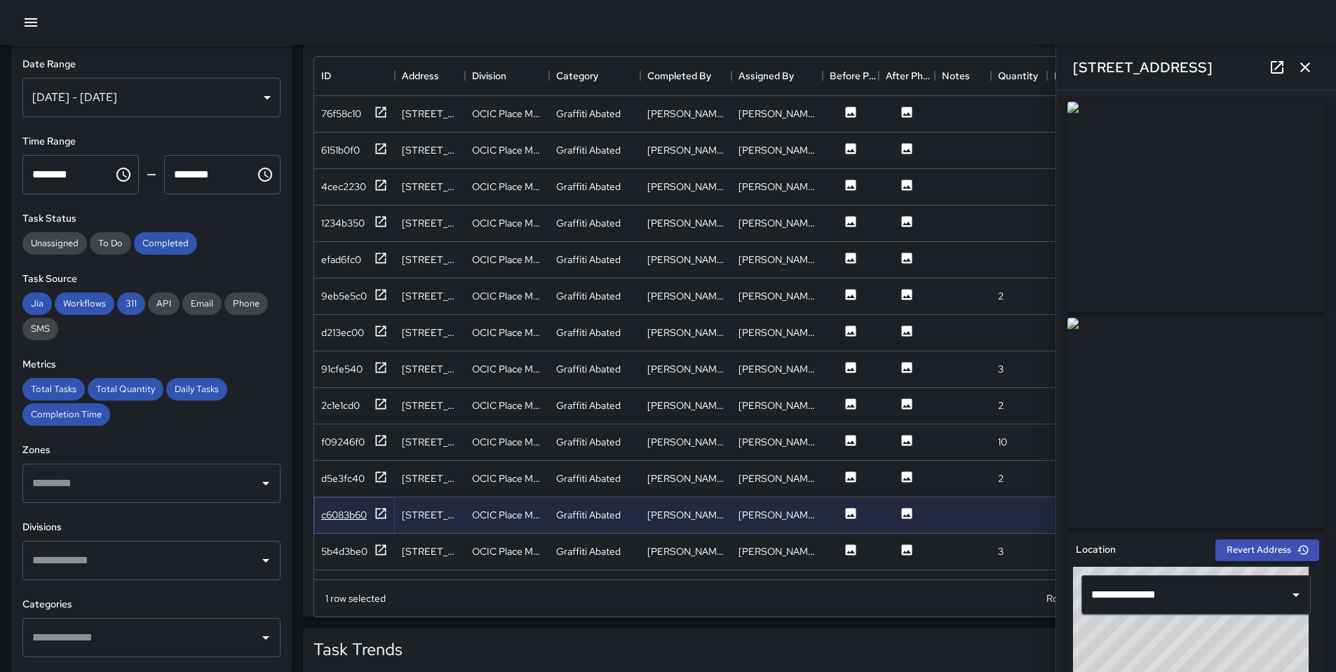
click at [380, 506] on icon at bounding box center [381, 513] width 14 height 14
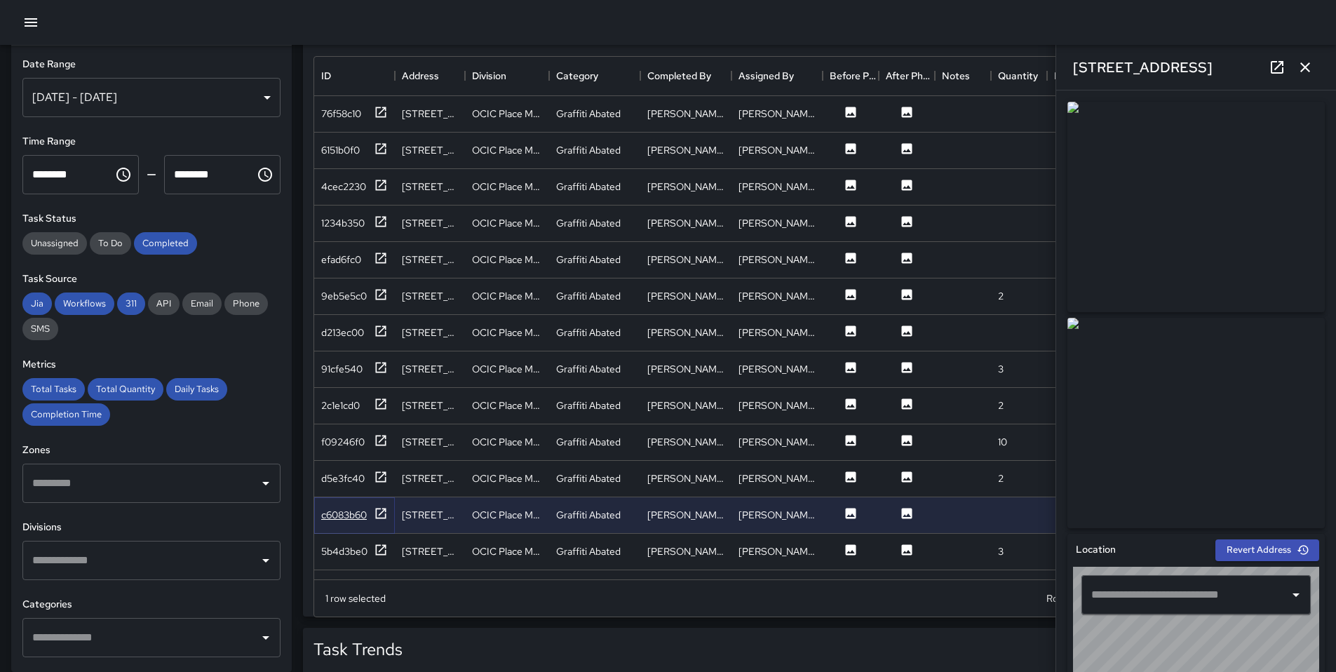
type input "**********"
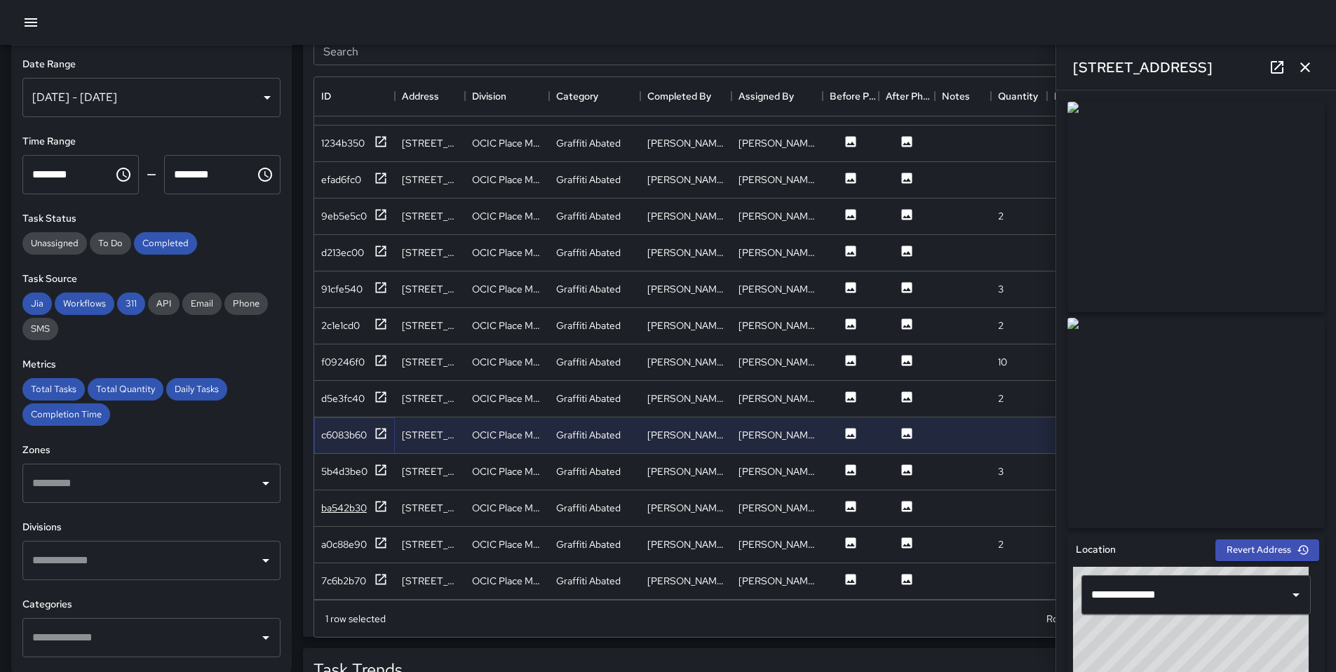
scroll to position [114, 0]
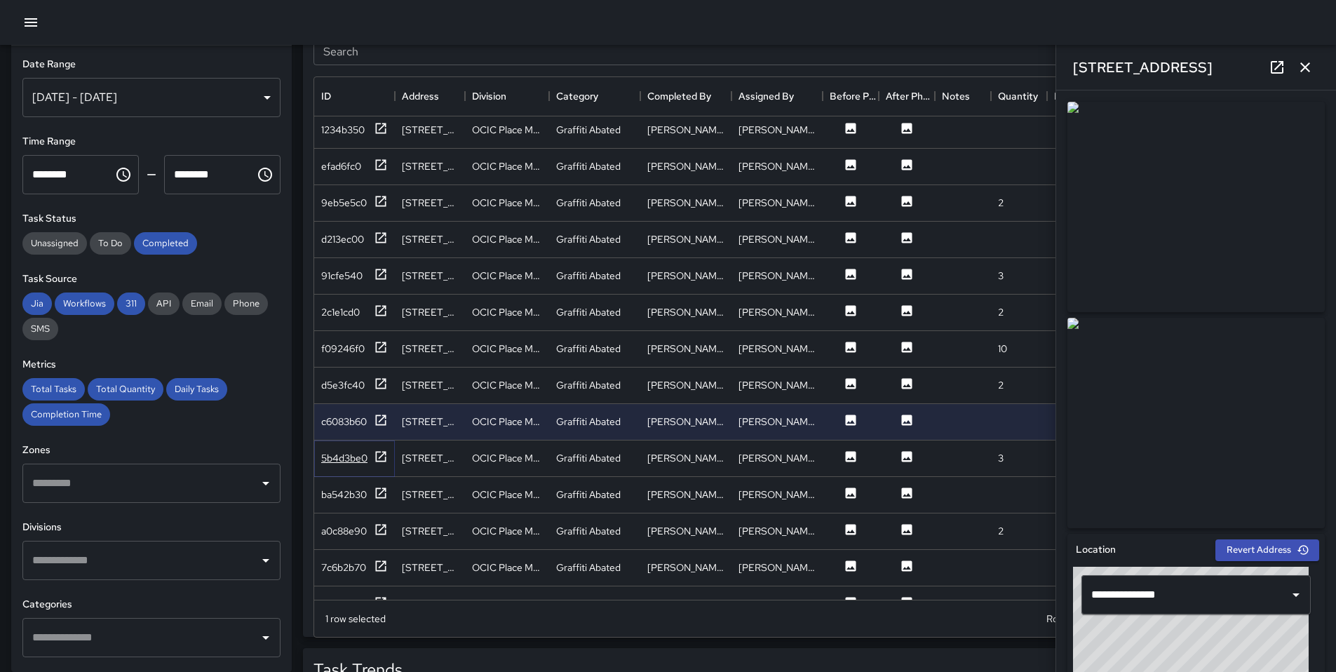
click at [380, 464] on div at bounding box center [381, 459] width 14 height 18
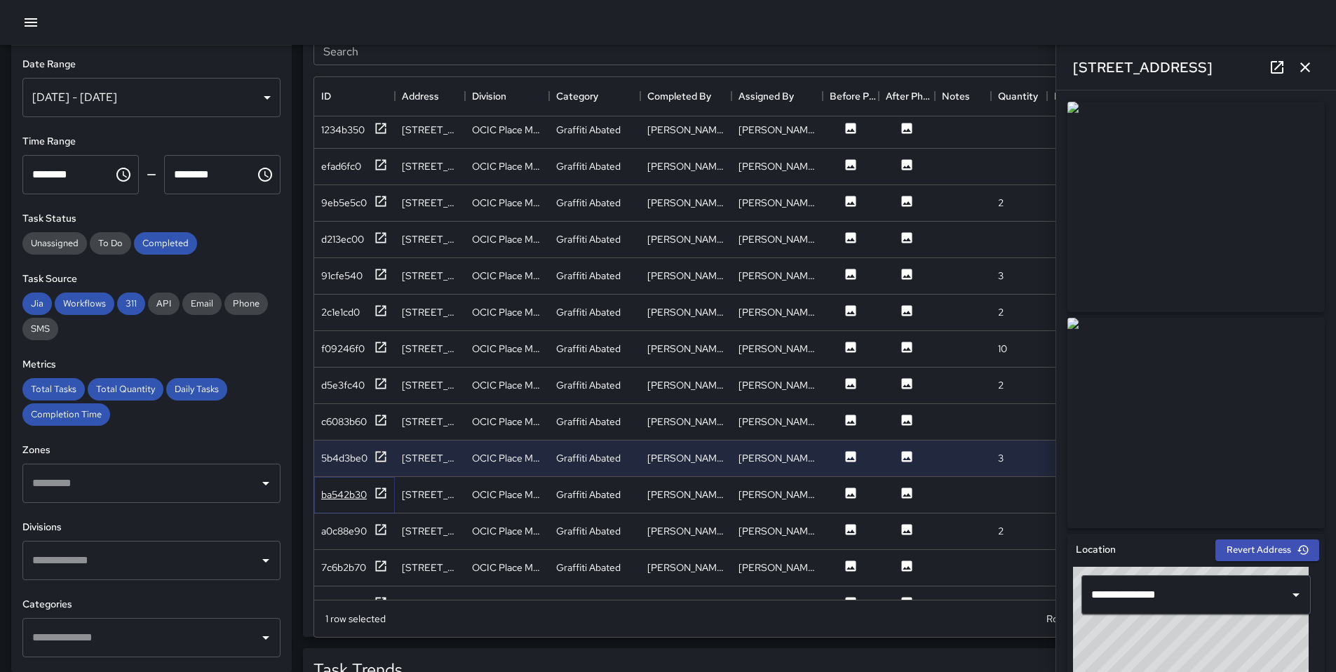
click at [384, 494] on icon at bounding box center [381, 493] width 14 height 14
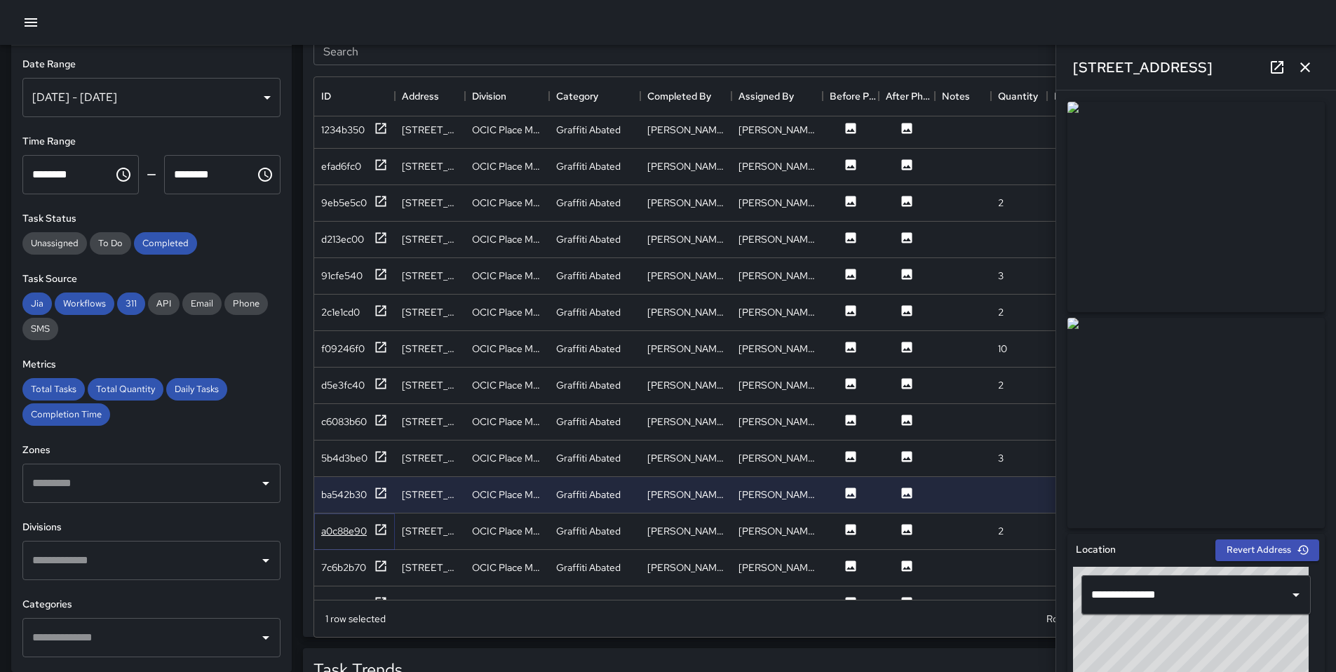
click at [386, 532] on icon at bounding box center [381, 530] width 14 height 14
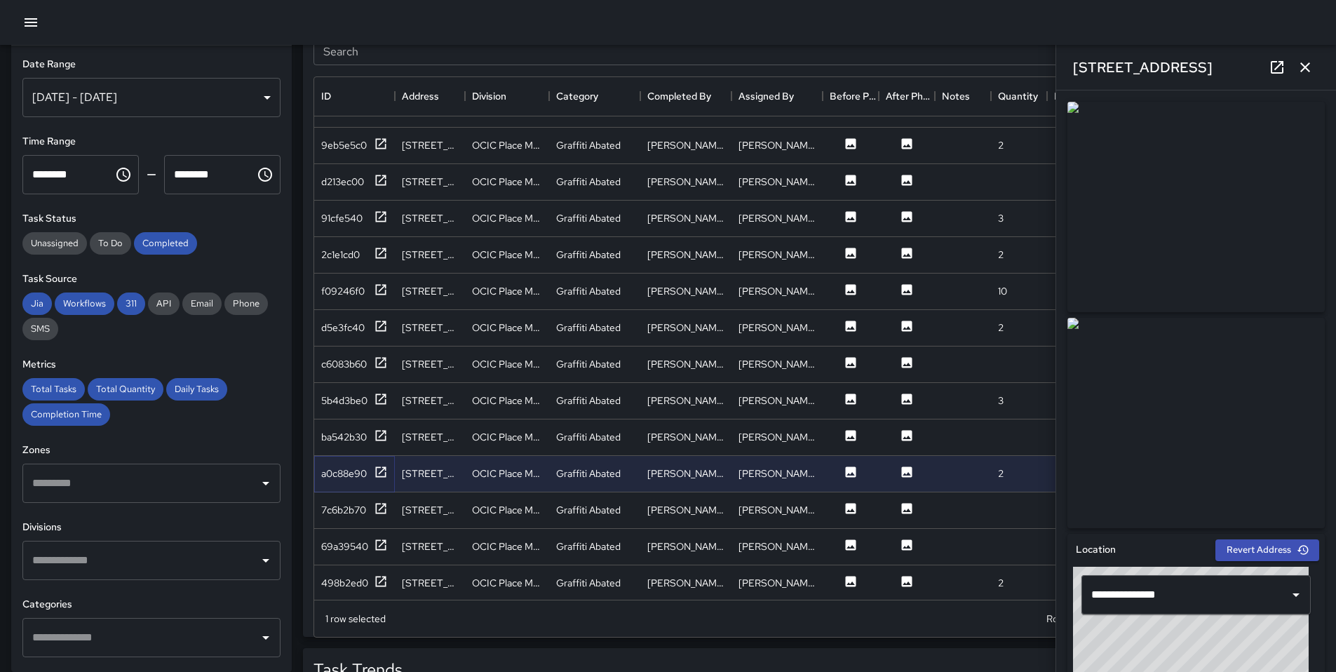
scroll to position [194, 0]
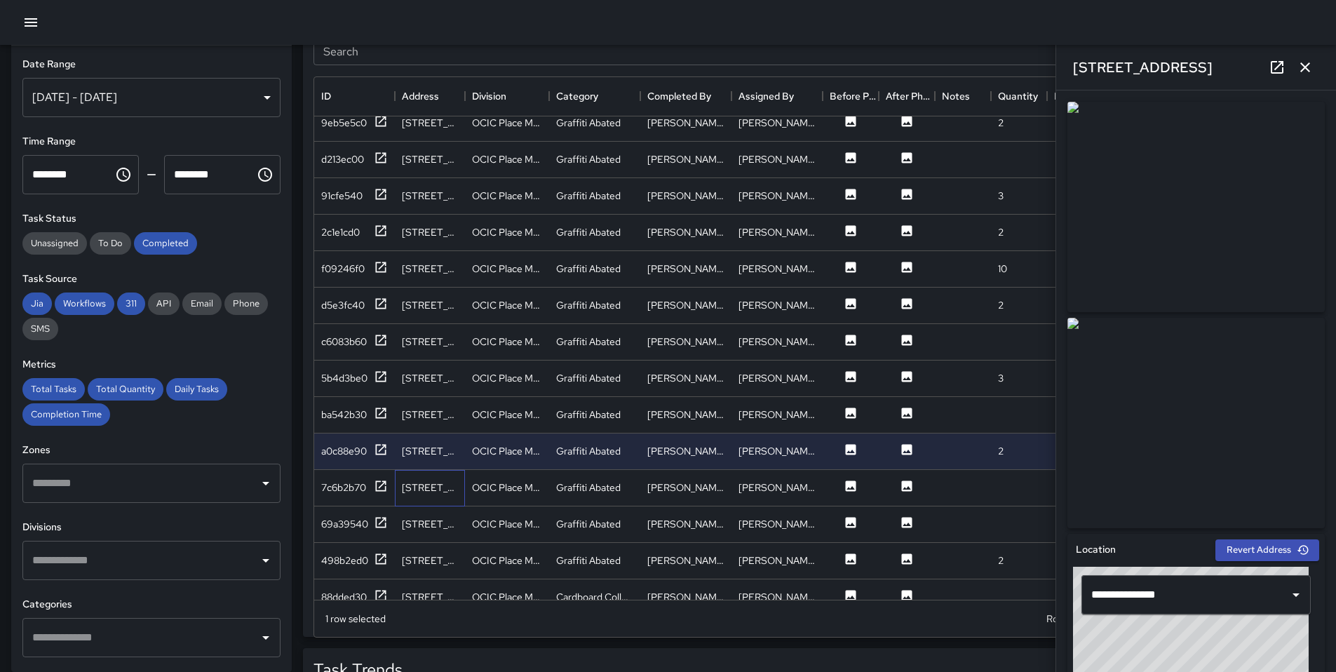
click at [419, 485] on div "157 11th Street" at bounding box center [430, 488] width 56 height 14
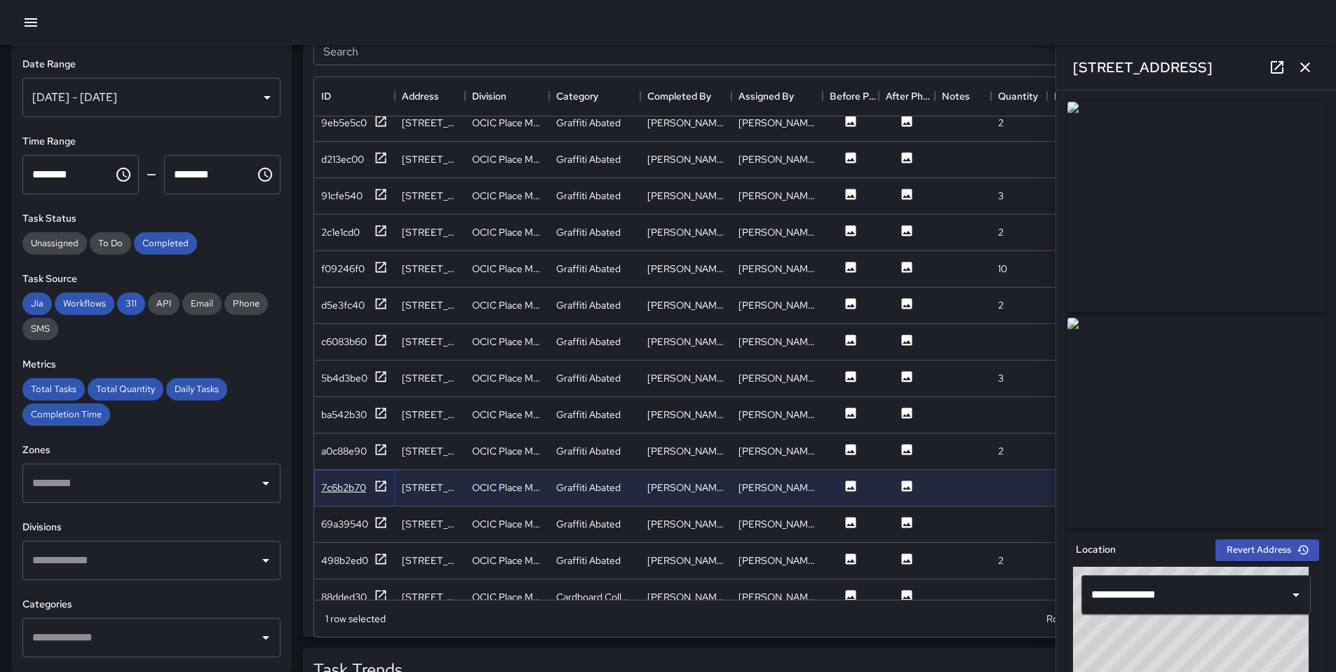
click at [382, 486] on icon at bounding box center [381, 486] width 14 height 14
click at [381, 519] on icon at bounding box center [381, 523] width 14 height 14
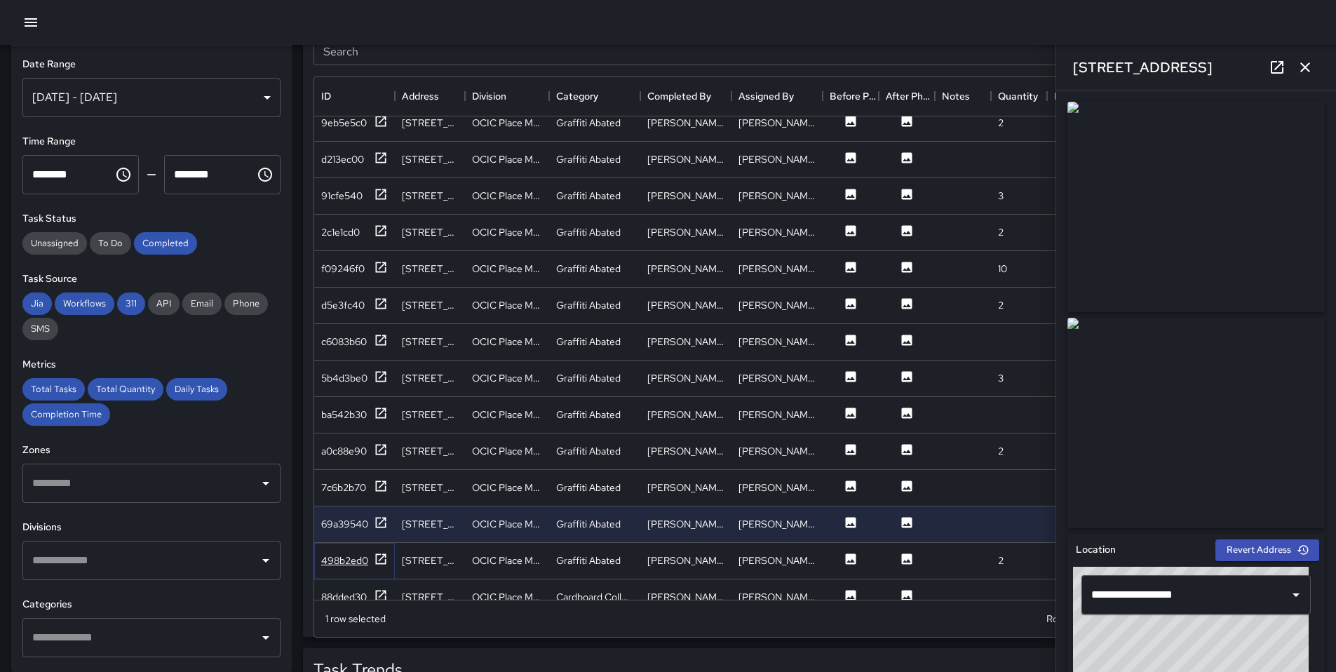
click at [384, 555] on icon at bounding box center [381, 558] width 11 height 11
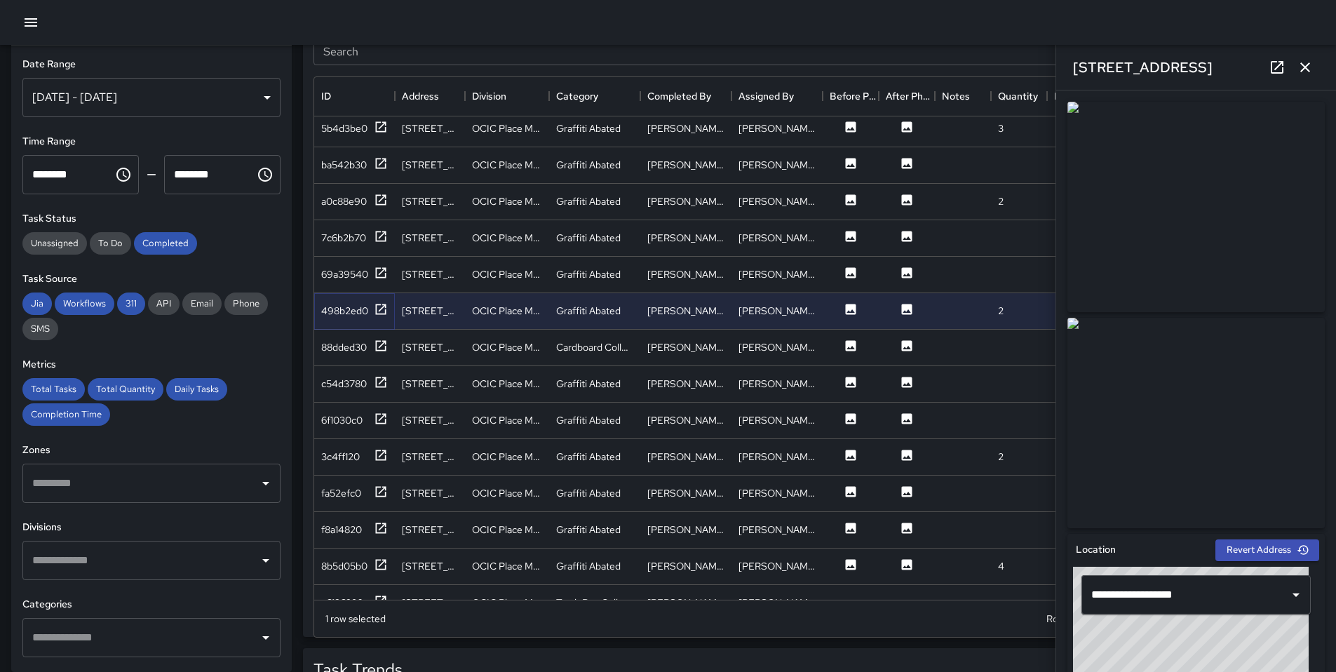
scroll to position [444, 0]
click at [395, 337] on div "171 11th Street" at bounding box center [430, 347] width 70 height 36
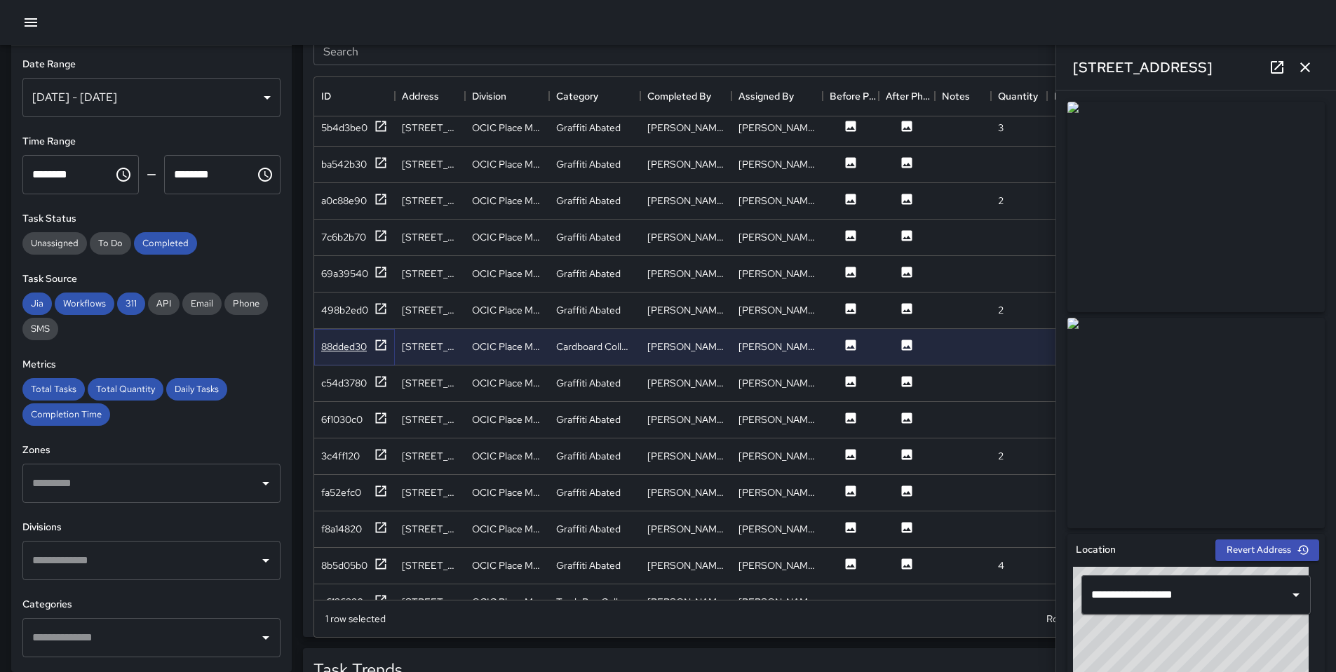
click at [380, 344] on icon at bounding box center [381, 345] width 14 height 14
click at [381, 383] on icon at bounding box center [381, 382] width 14 height 14
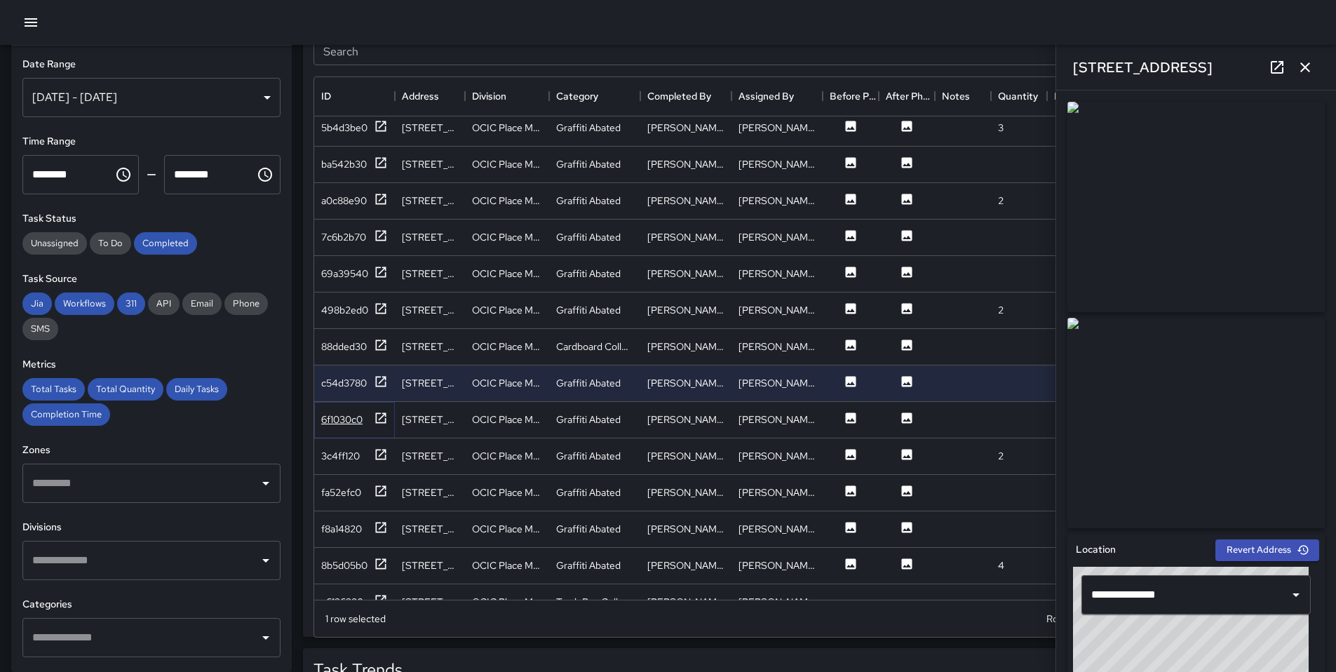
click at [384, 422] on icon at bounding box center [381, 417] width 11 height 11
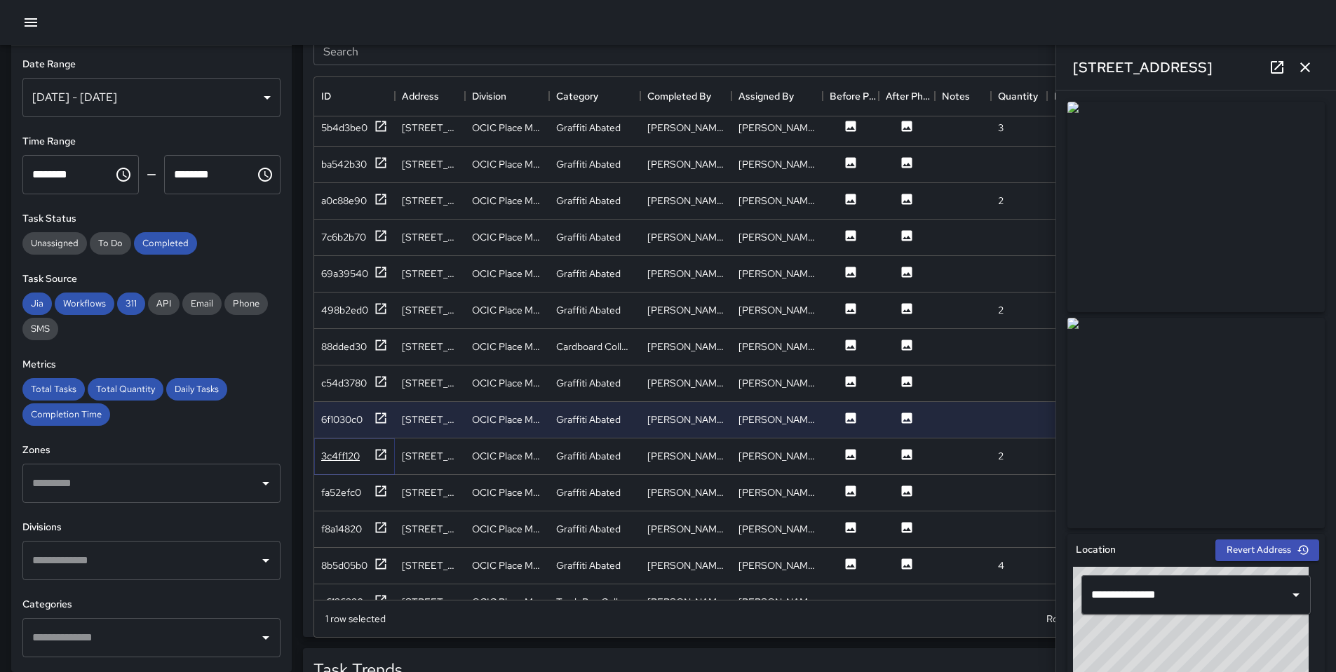
click at [384, 459] on icon at bounding box center [381, 455] width 14 height 14
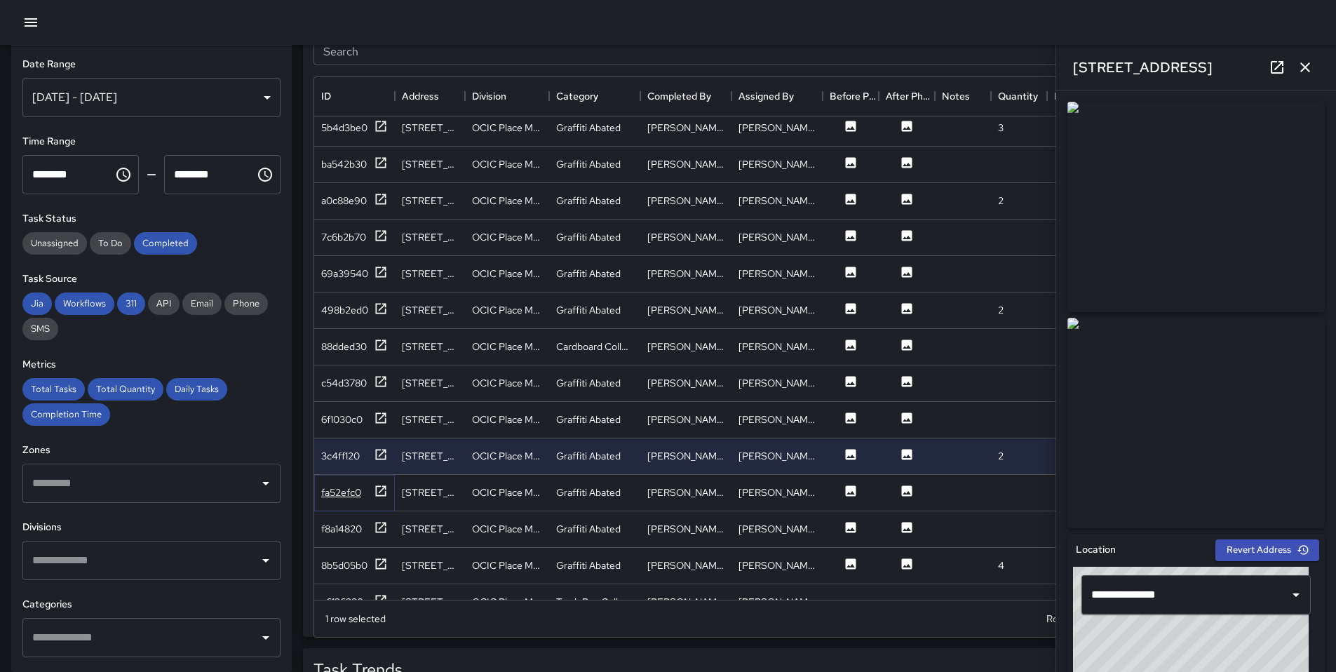
click at [384, 487] on icon at bounding box center [381, 490] width 11 height 11
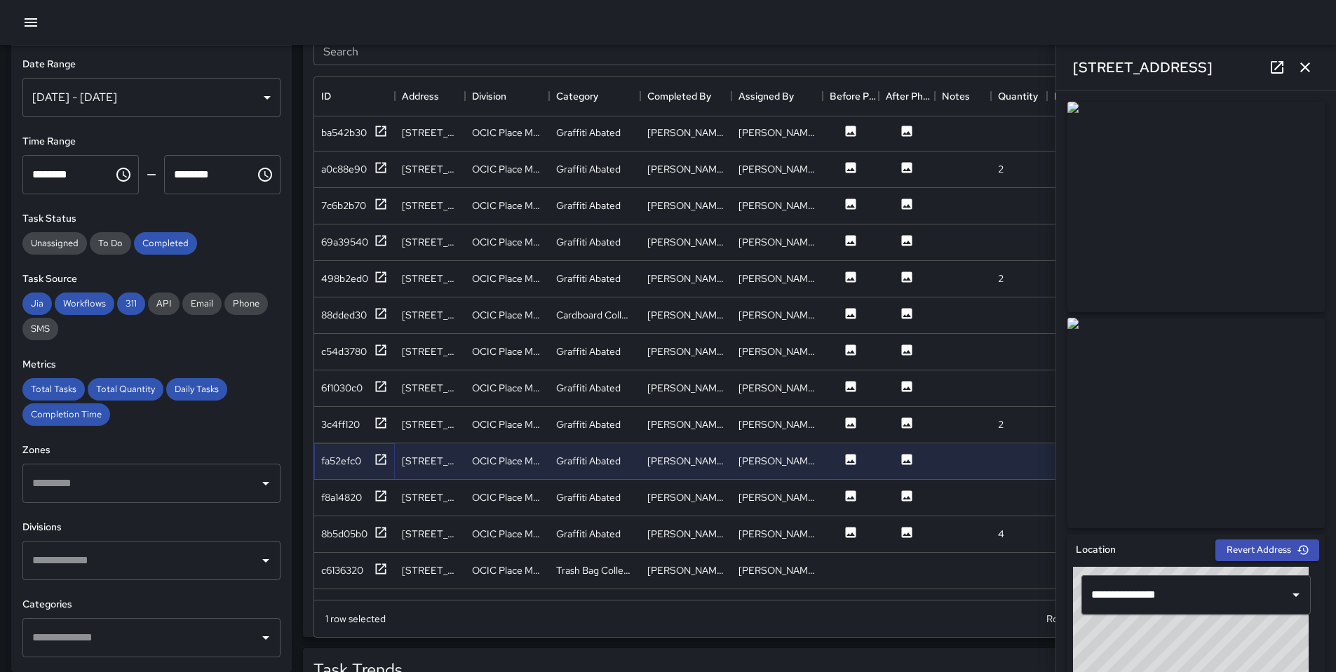
scroll to position [478, 0]
click at [382, 493] on icon at bounding box center [381, 493] width 14 height 14
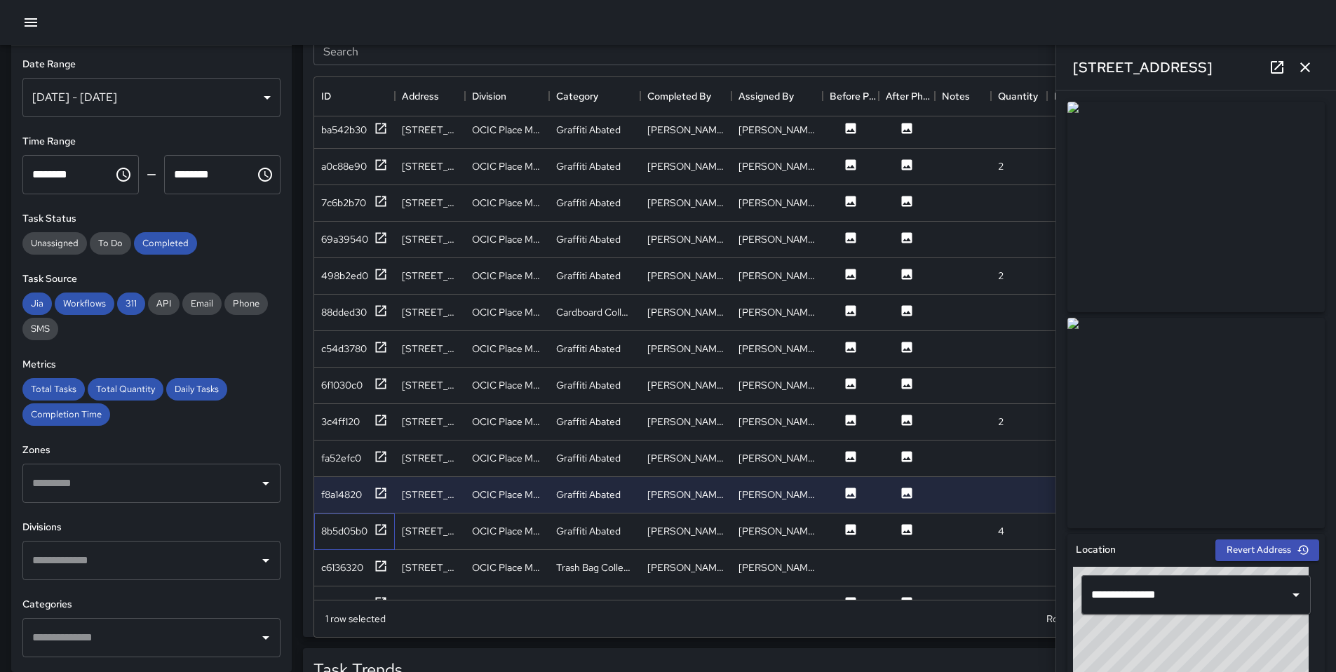
click at [380, 521] on div "8b5d05b0" at bounding box center [354, 531] width 81 height 36
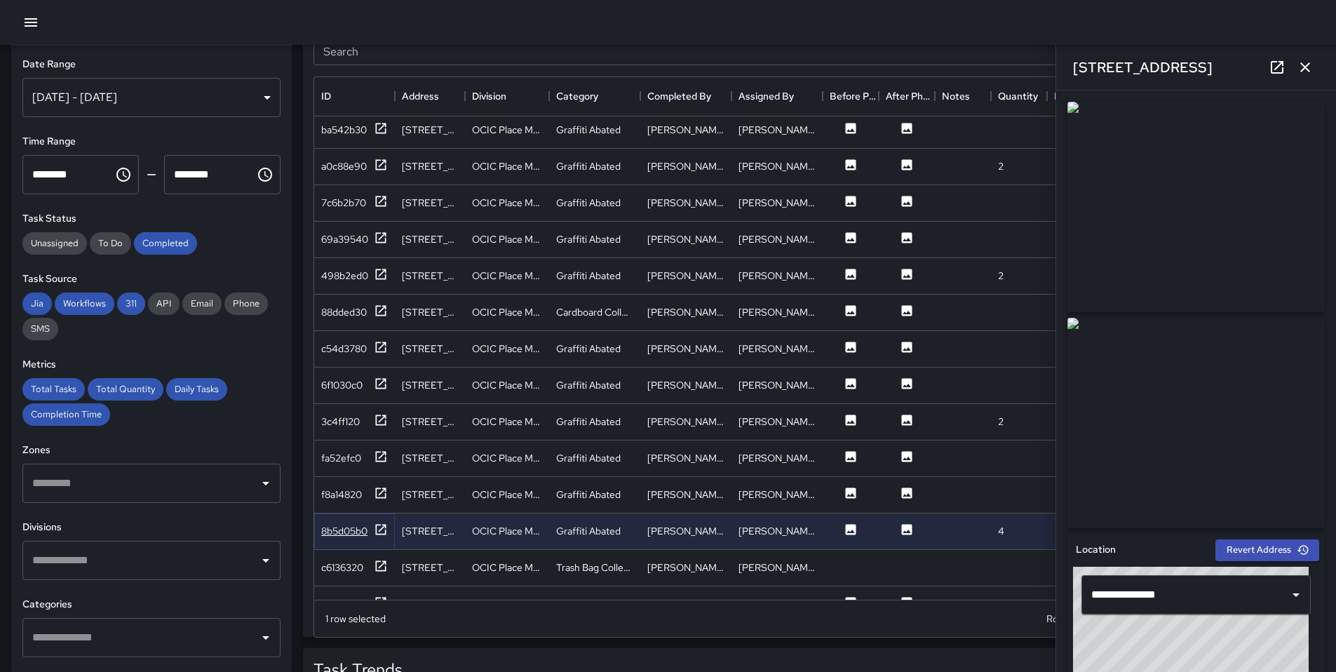
click at [380, 528] on icon at bounding box center [381, 530] width 14 height 14
click at [378, 568] on icon at bounding box center [381, 566] width 14 height 14
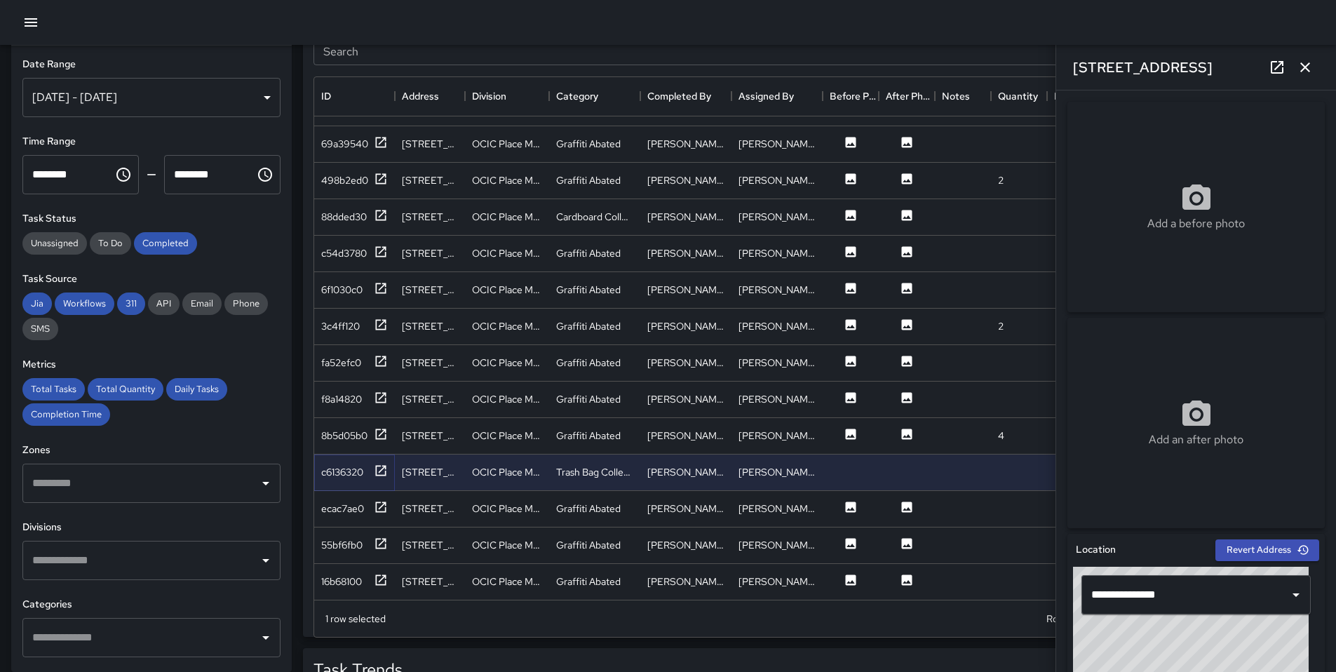
scroll to position [575, 0]
click at [385, 513] on div at bounding box center [381, 508] width 14 height 18
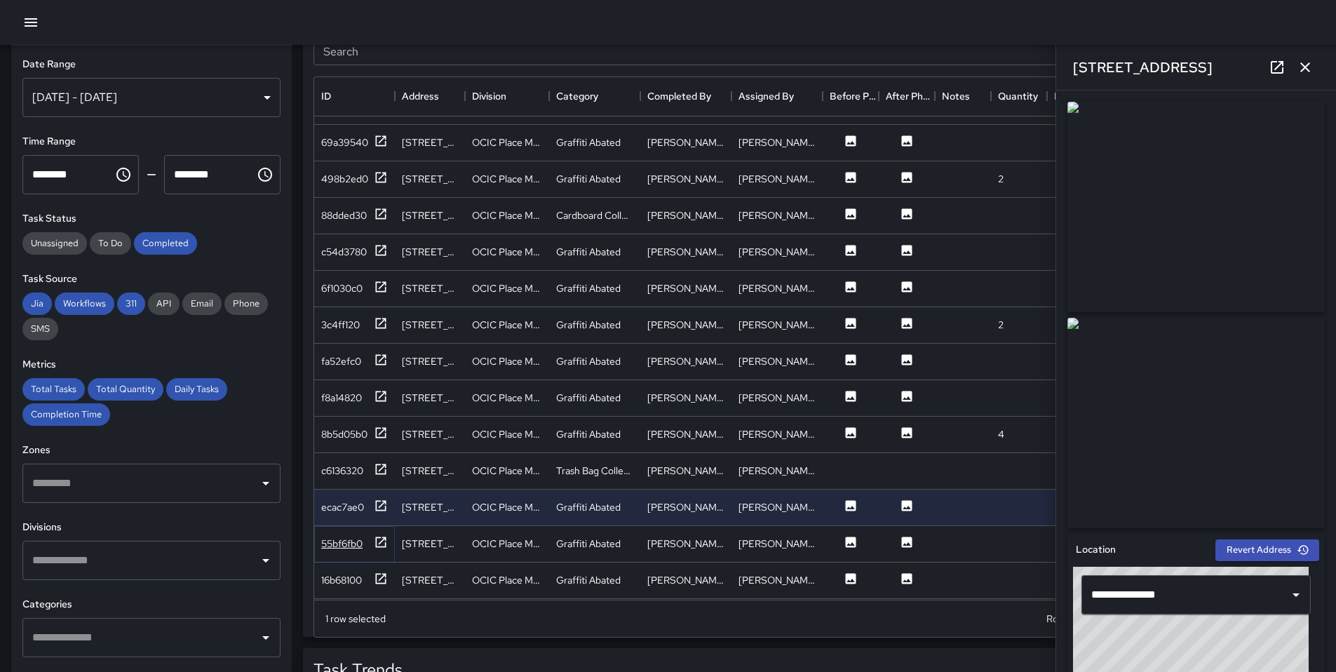
click at [379, 546] on icon at bounding box center [381, 542] width 14 height 14
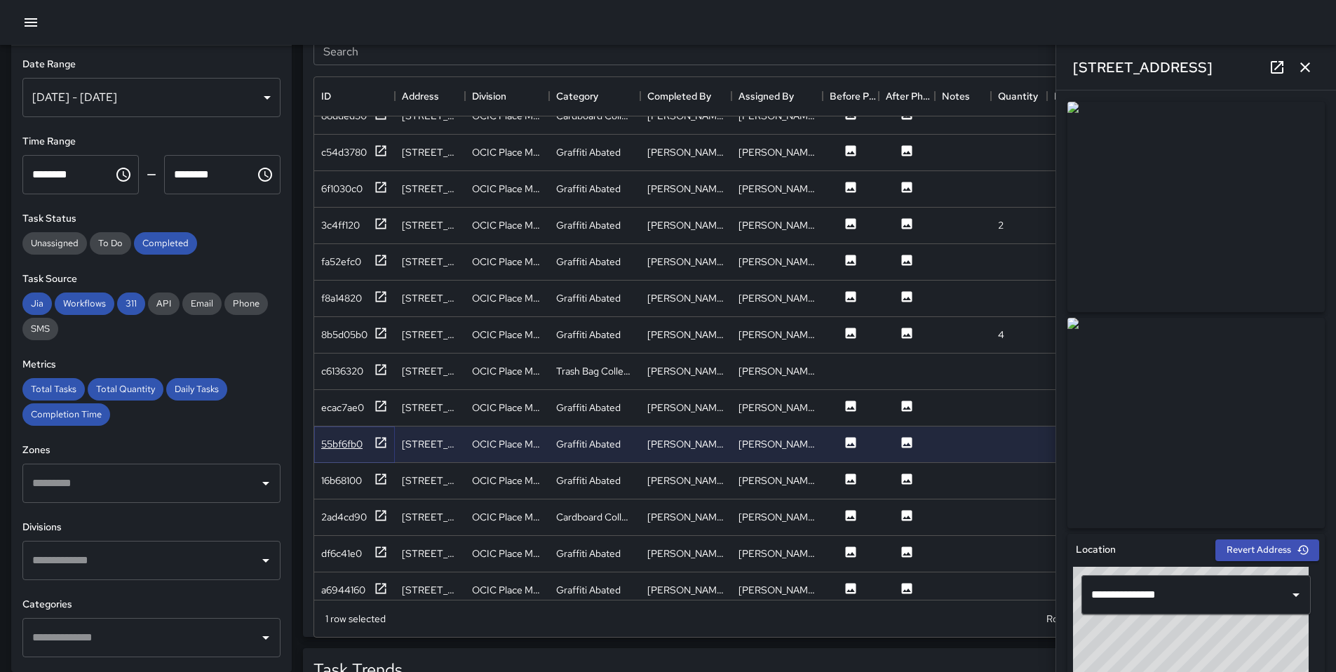
scroll to position [676, 0]
click at [377, 479] on icon at bounding box center [381, 478] width 14 height 14
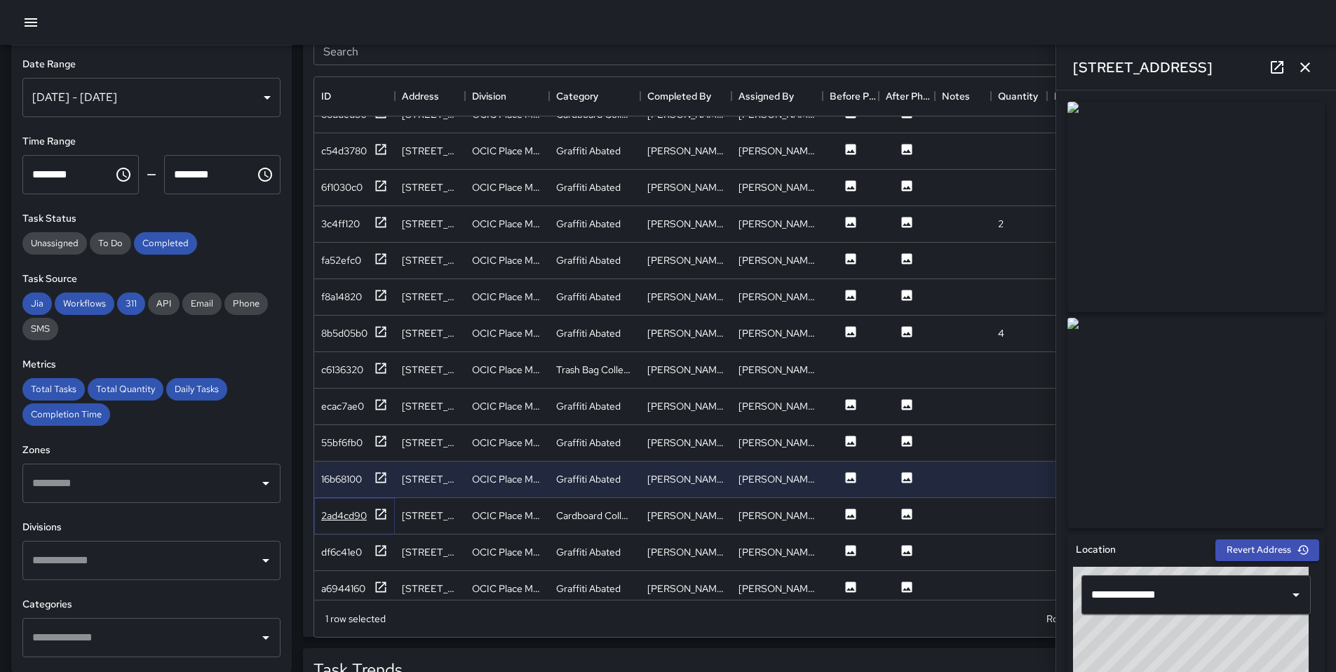
click at [381, 515] on icon at bounding box center [381, 514] width 14 height 14
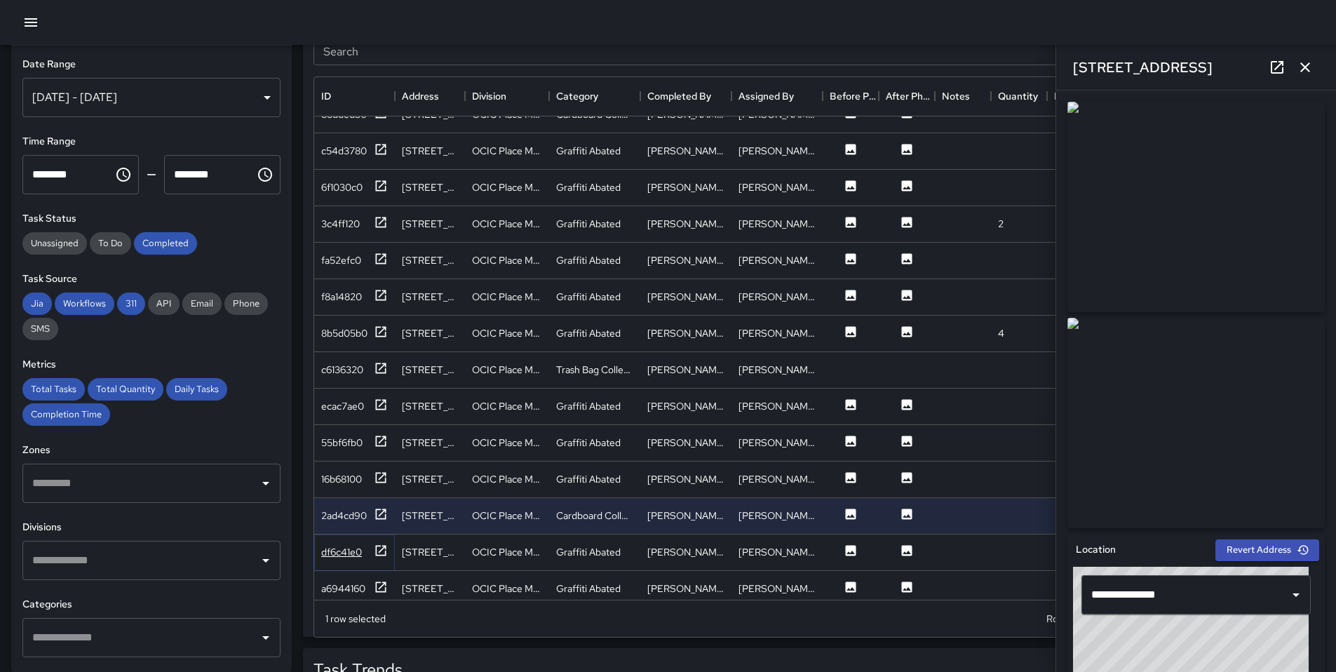
click at [384, 544] on icon at bounding box center [381, 551] width 14 height 14
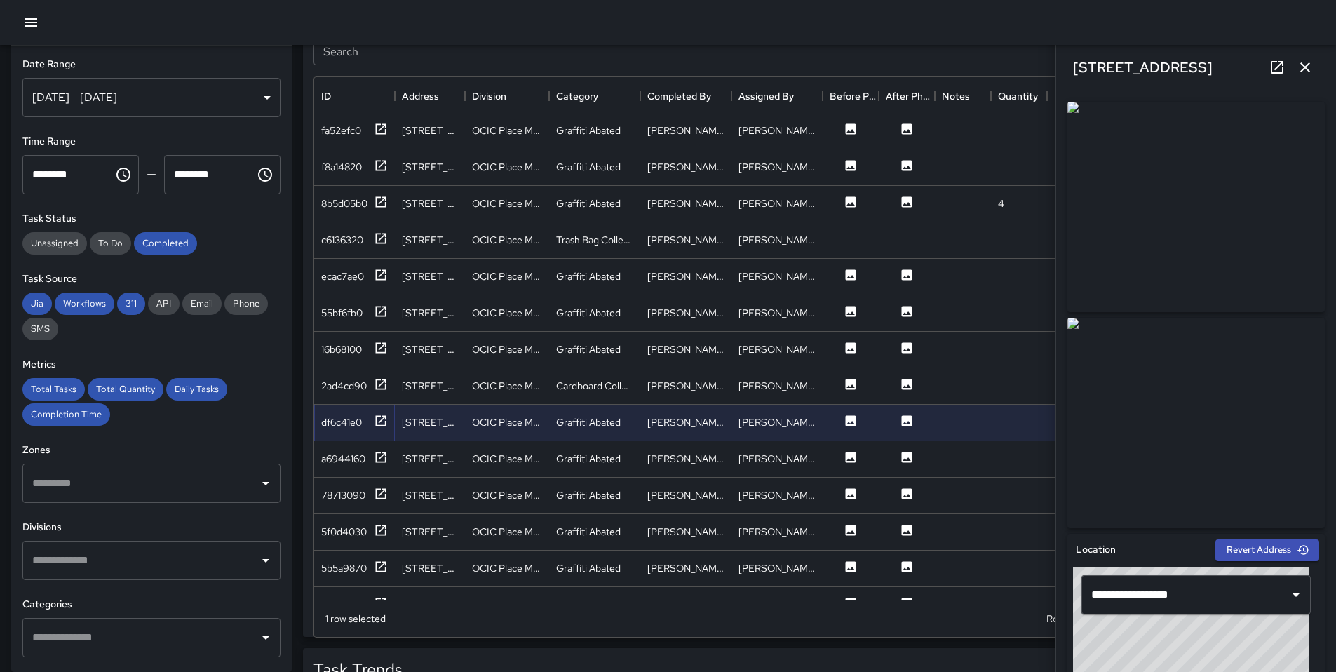
scroll to position [807, 0]
click at [379, 460] on icon at bounding box center [381, 456] width 11 height 11
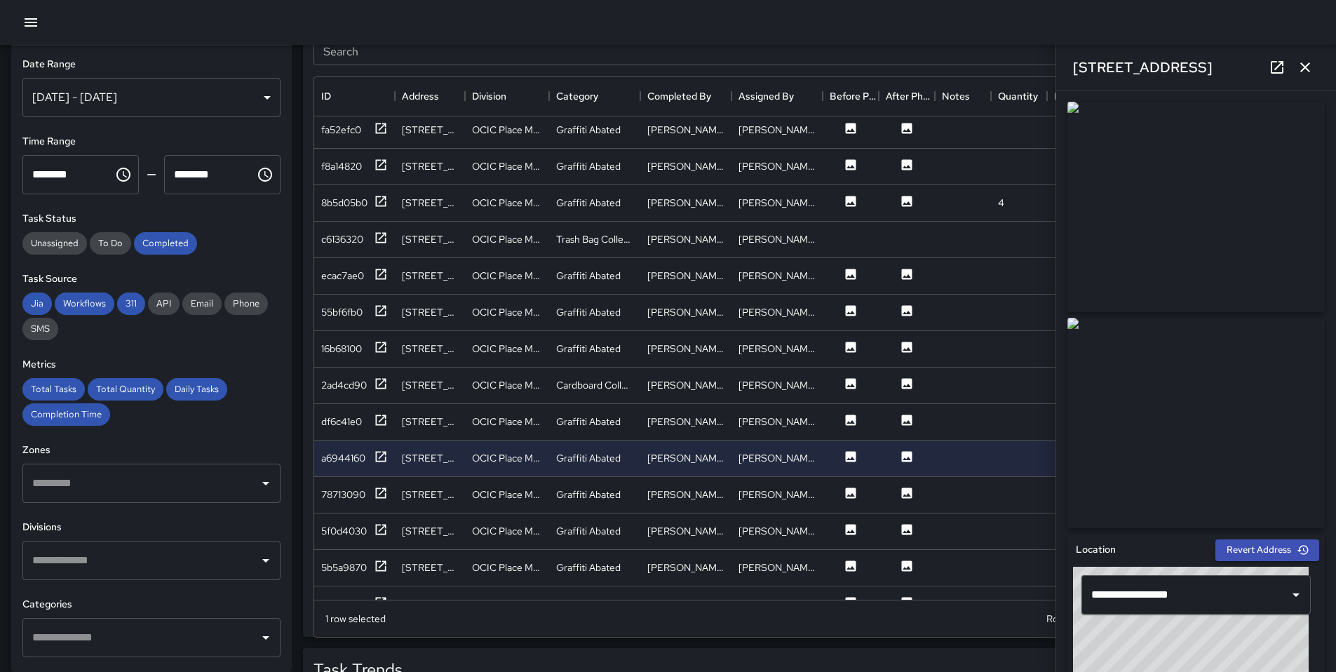
click at [1282, 65] on icon at bounding box center [1277, 67] width 17 height 17
click at [676, 493] on div "[PERSON_NAME]" at bounding box center [685, 495] width 77 height 14
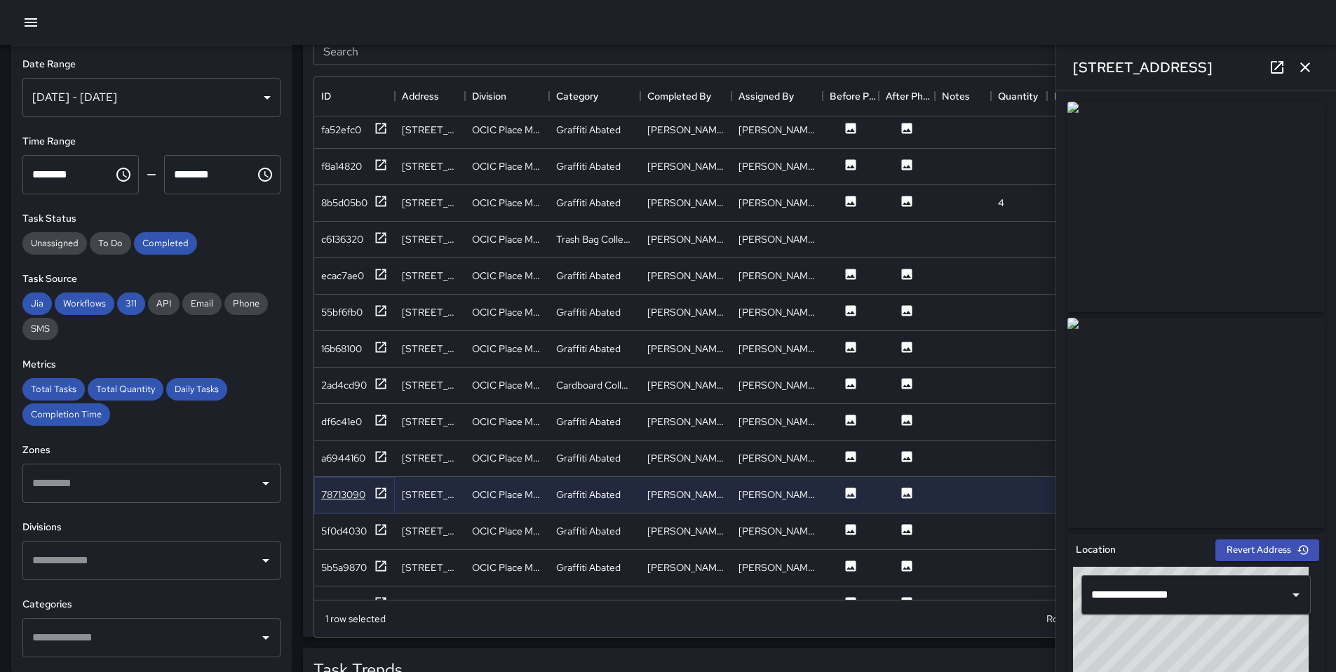
click at [377, 497] on icon at bounding box center [381, 493] width 14 height 14
click at [380, 528] on icon at bounding box center [381, 529] width 11 height 11
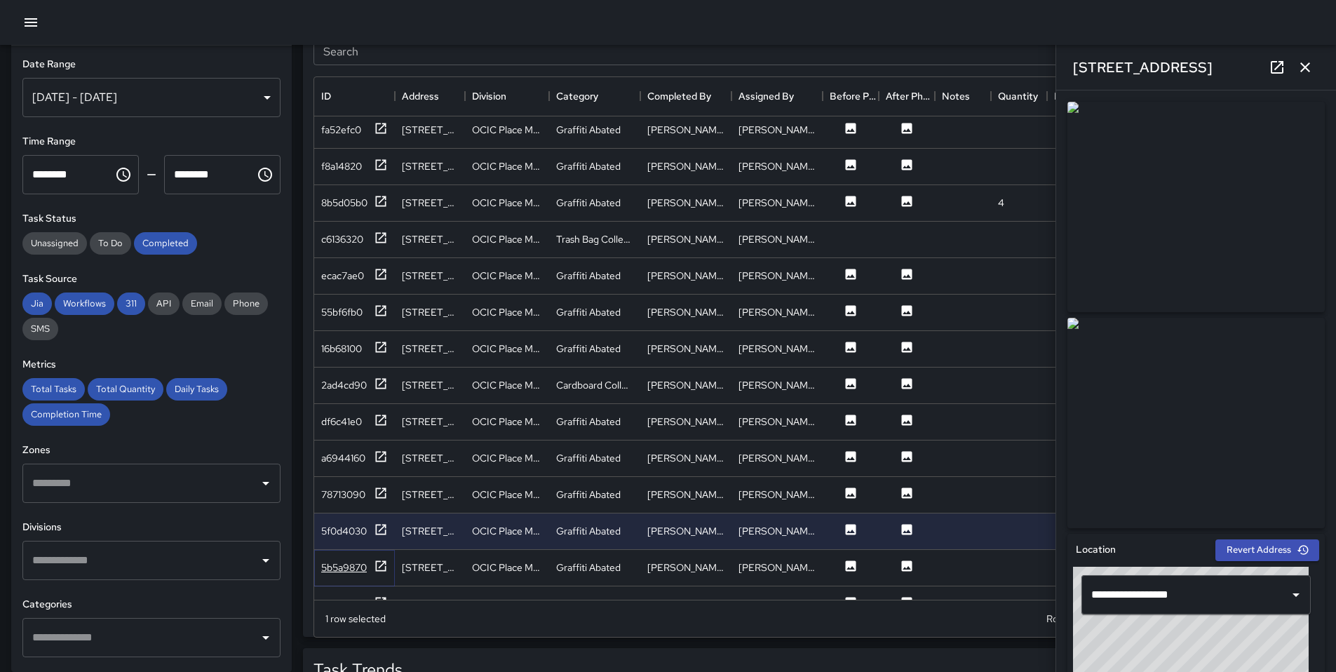
click at [379, 565] on icon at bounding box center [381, 566] width 14 height 14
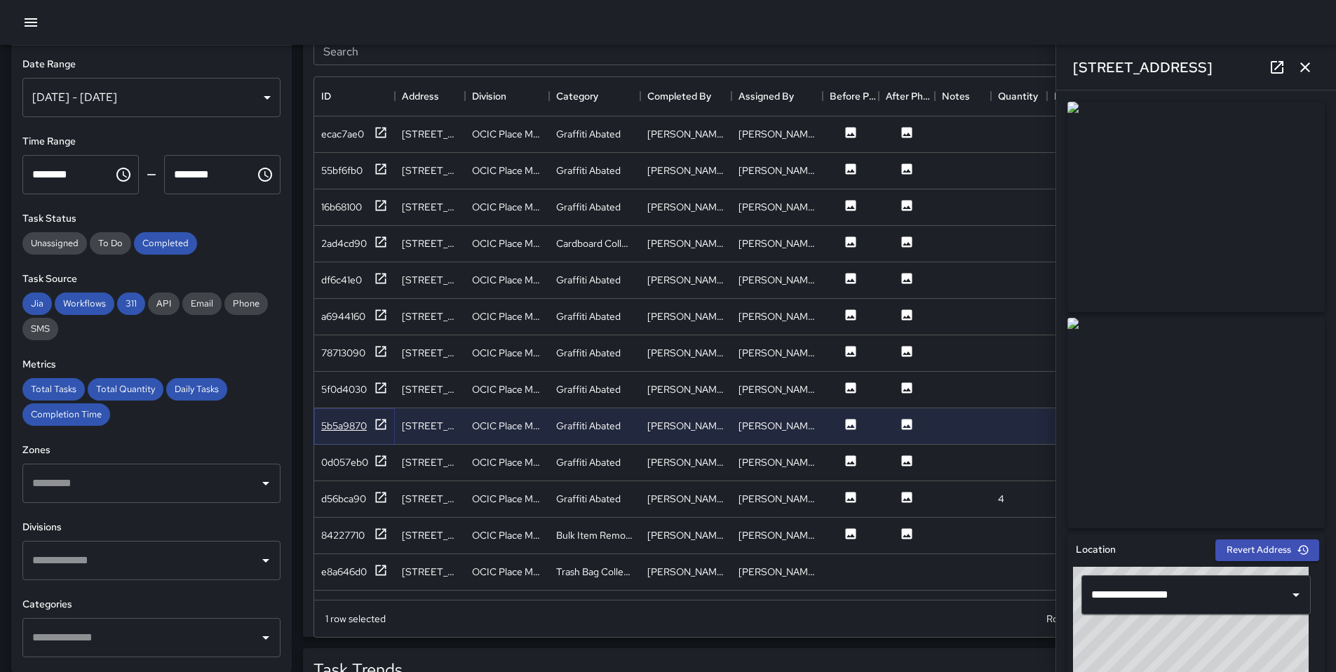
scroll to position [977, 0]
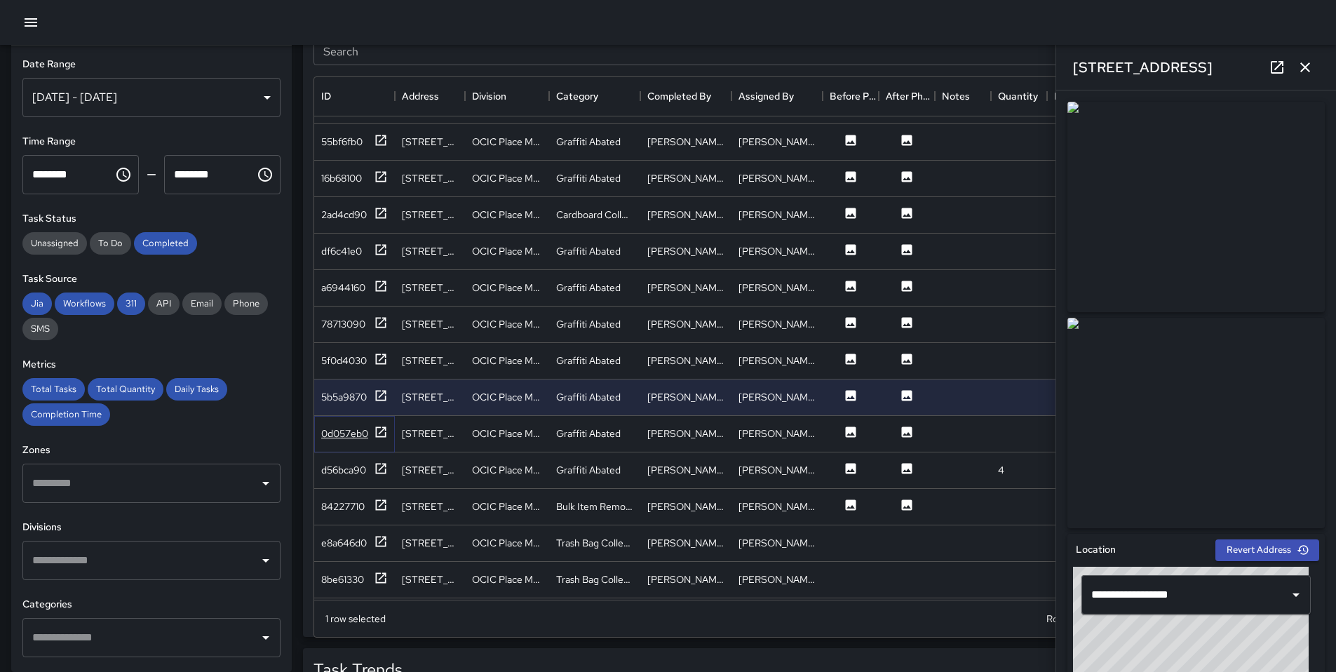
click at [374, 428] on icon at bounding box center [381, 432] width 14 height 14
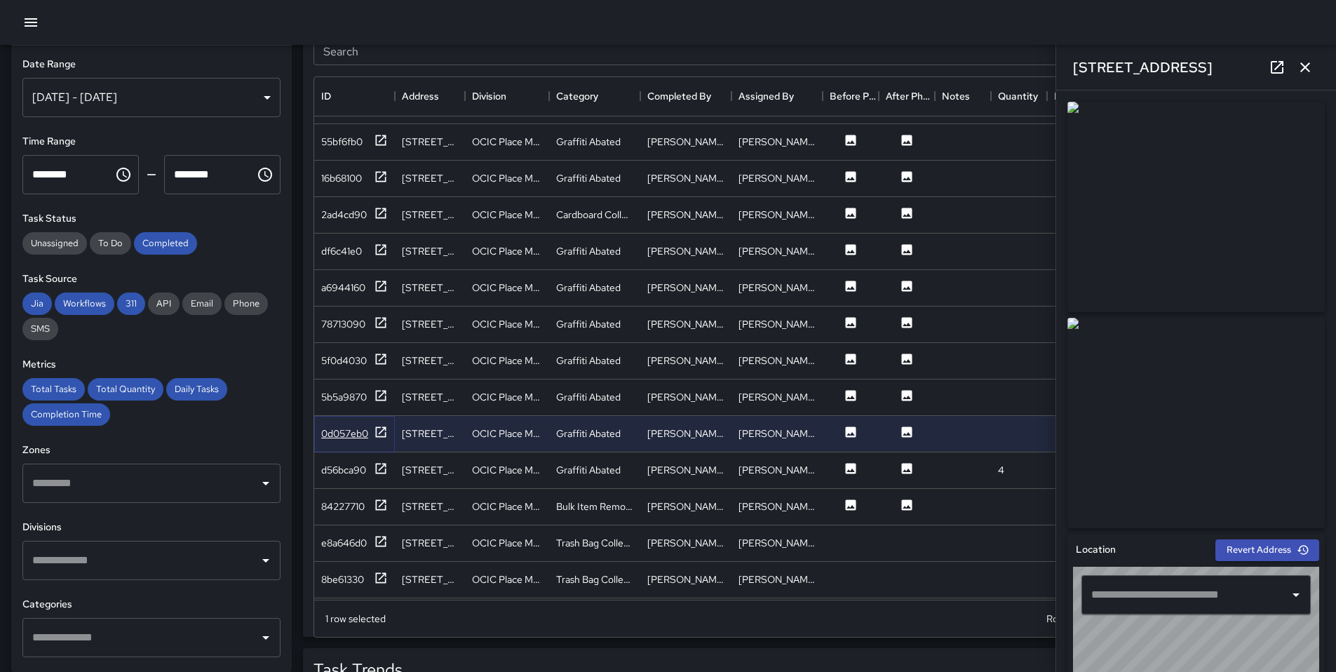
type input "**********"
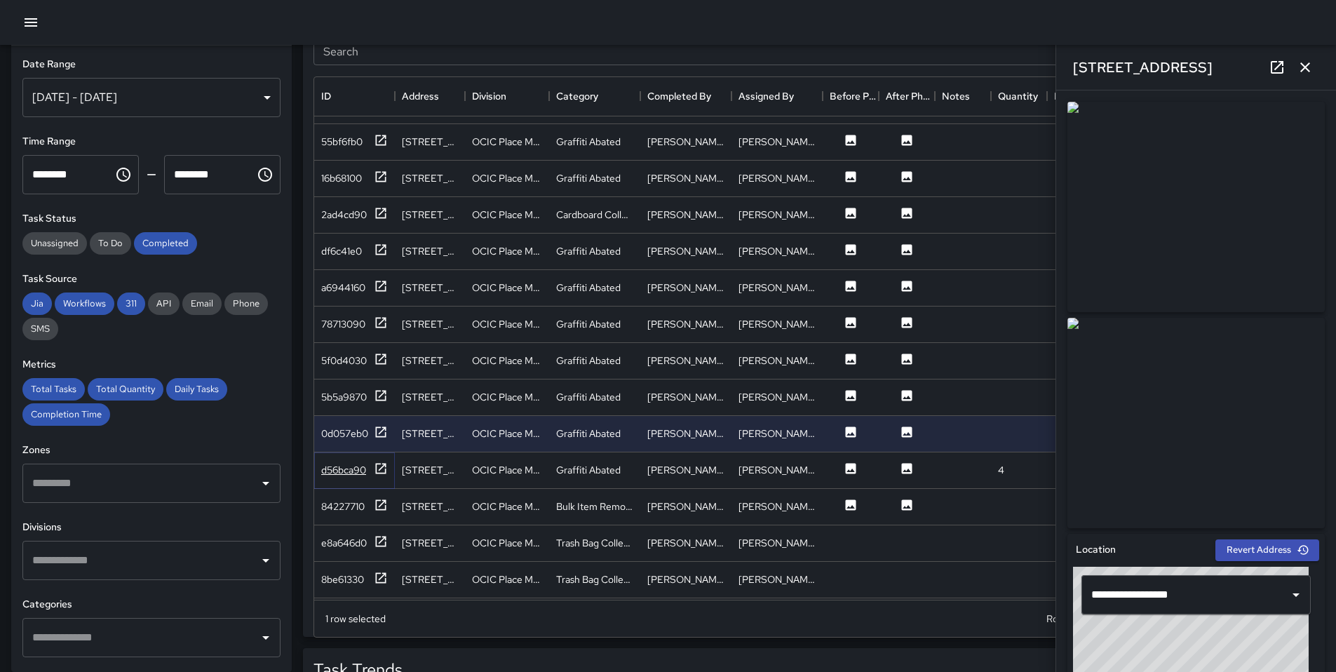
click at [384, 471] on icon at bounding box center [381, 469] width 14 height 14
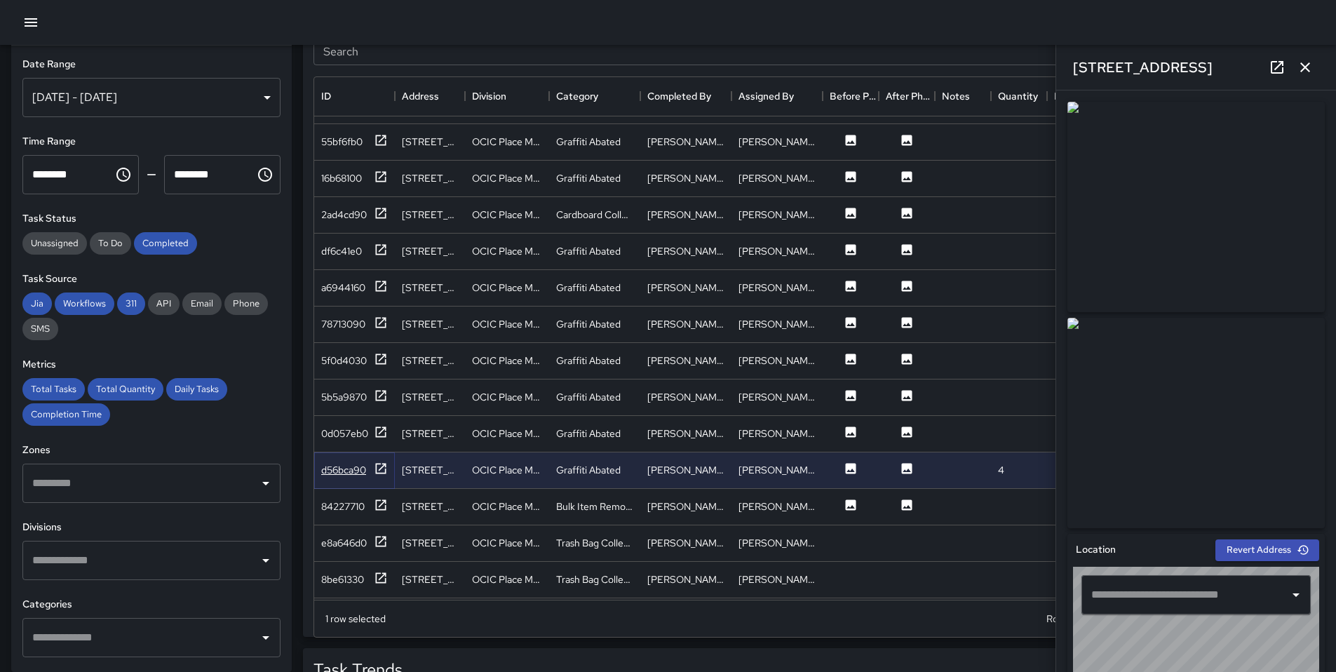
type input "**********"
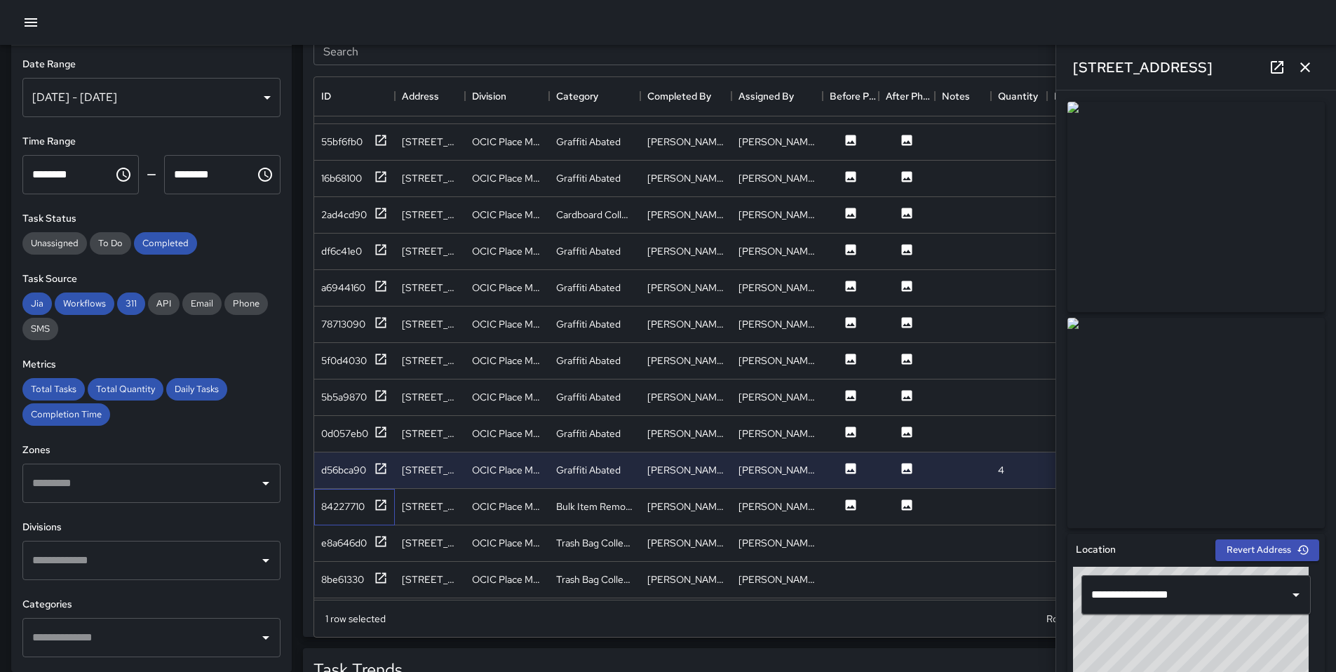
click at [391, 503] on div "84227710" at bounding box center [354, 507] width 81 height 36
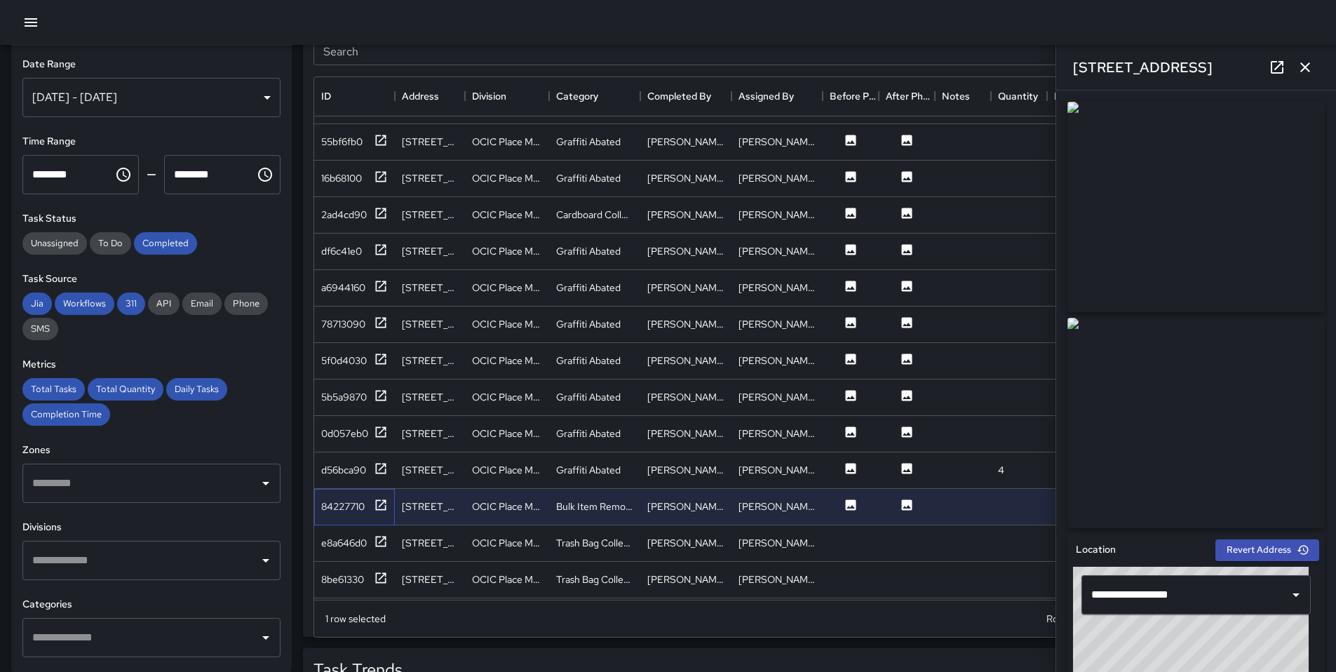
click at [388, 504] on div "84227710" at bounding box center [354, 507] width 81 height 36
click at [382, 506] on icon at bounding box center [381, 505] width 14 height 14
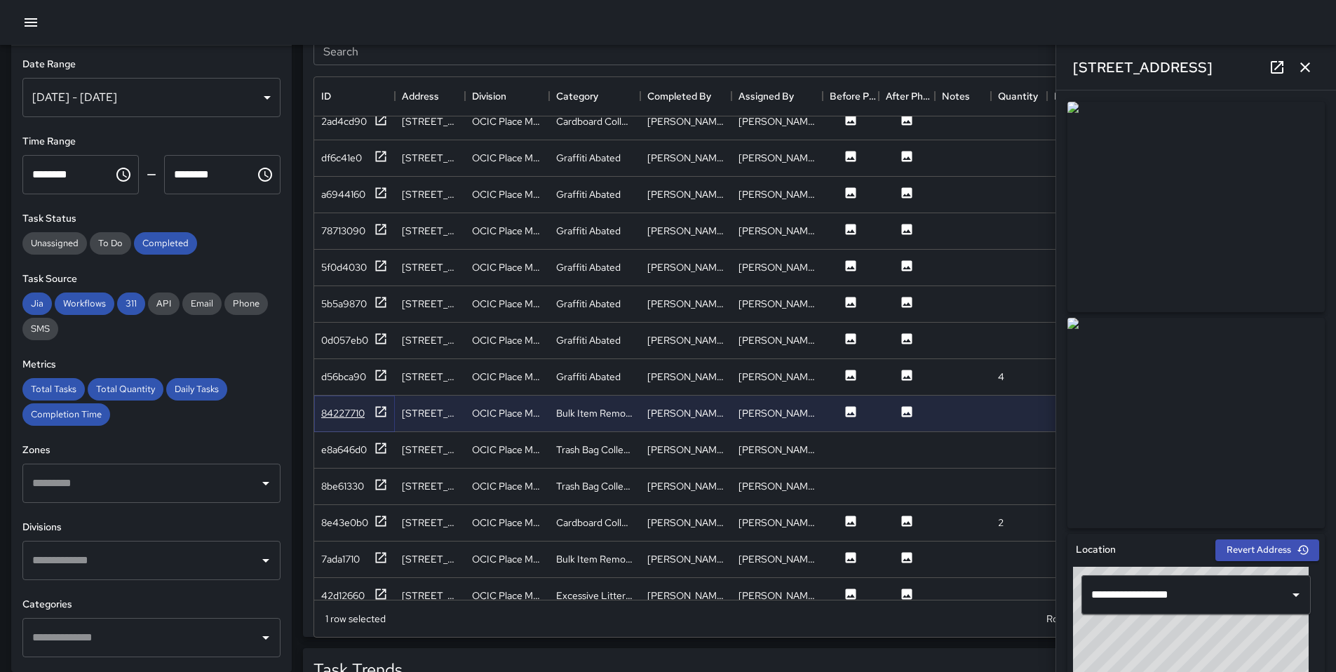
scroll to position [1103, 0]
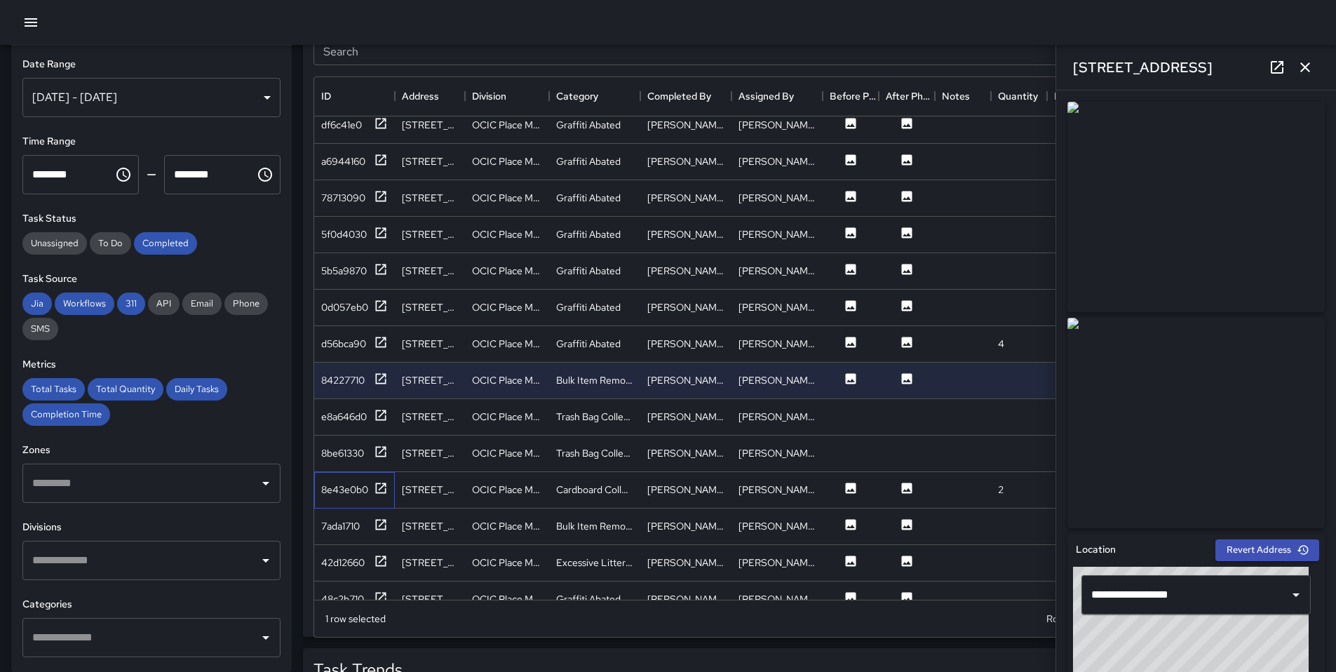
click at [380, 499] on div "8e43e0b0" at bounding box center [354, 490] width 81 height 36
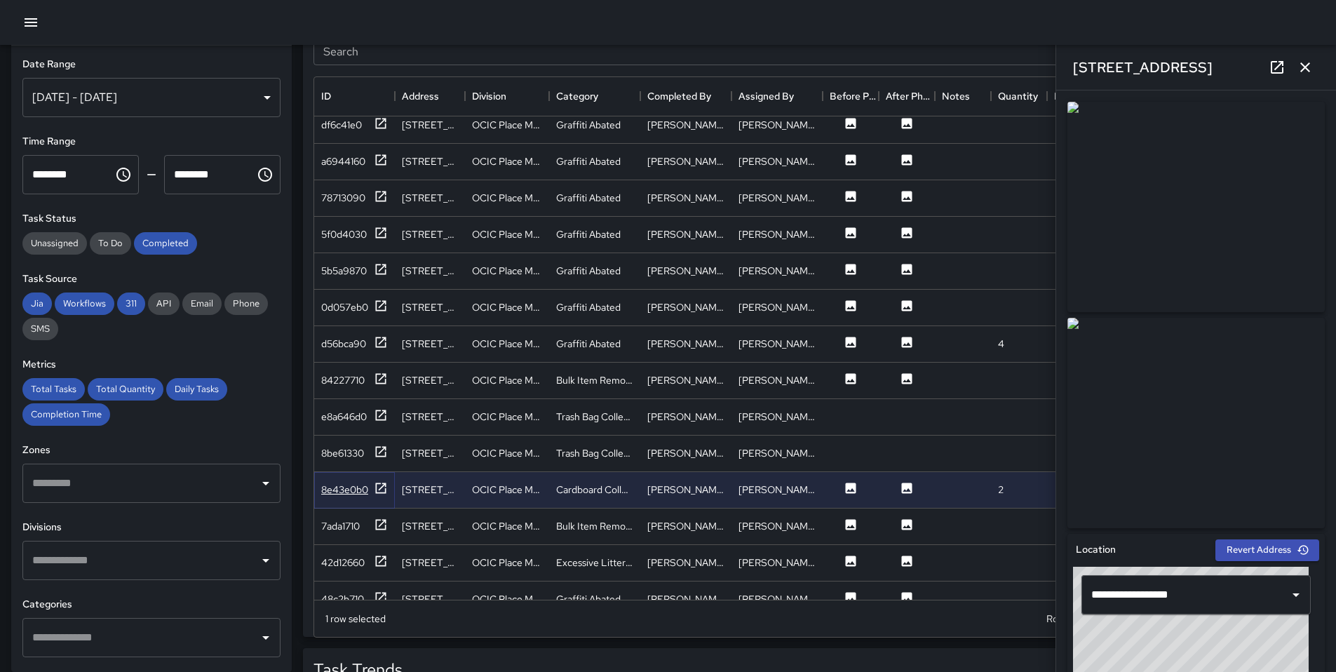
click at [382, 488] on icon at bounding box center [381, 488] width 14 height 14
click at [379, 519] on icon at bounding box center [381, 524] width 11 height 11
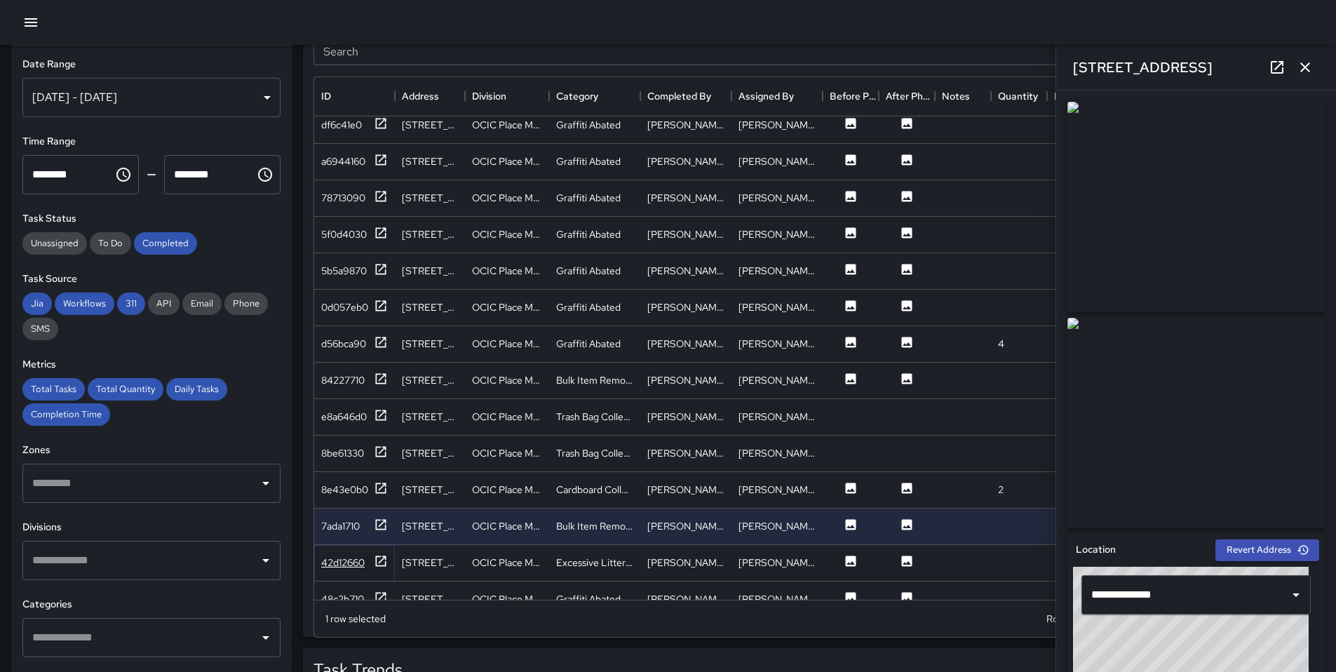
click at [380, 561] on icon at bounding box center [381, 561] width 11 height 11
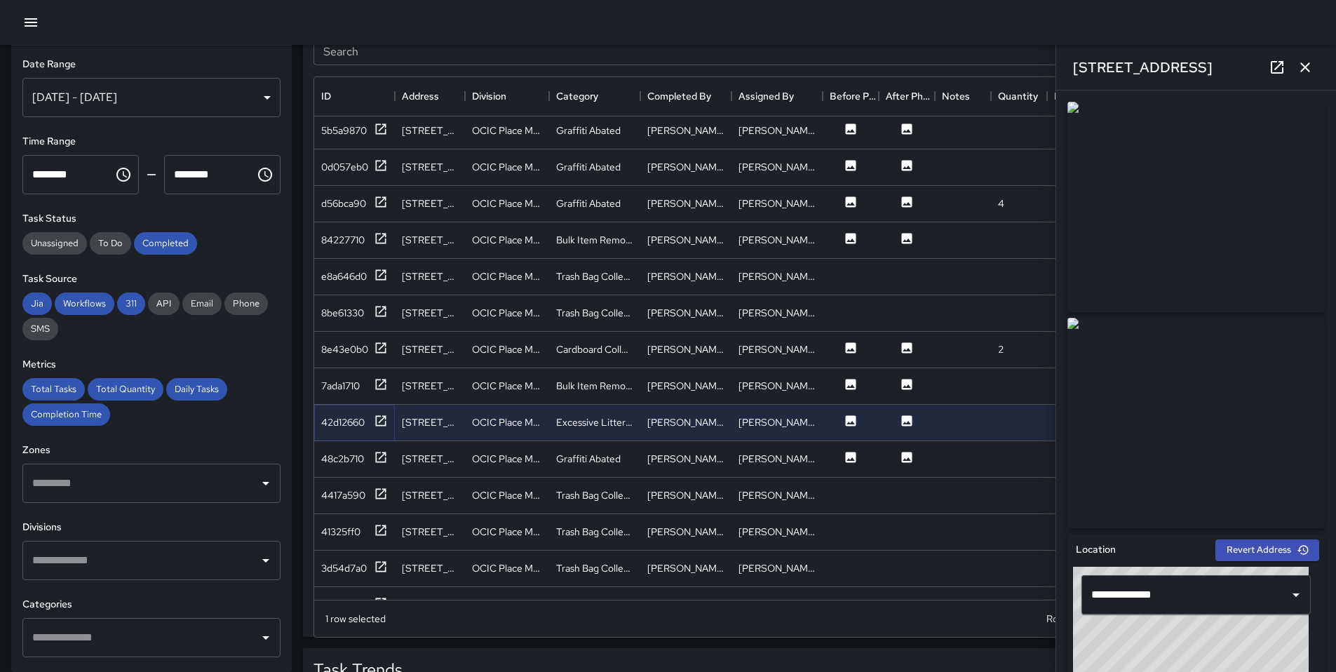
scroll to position [1305, 0]
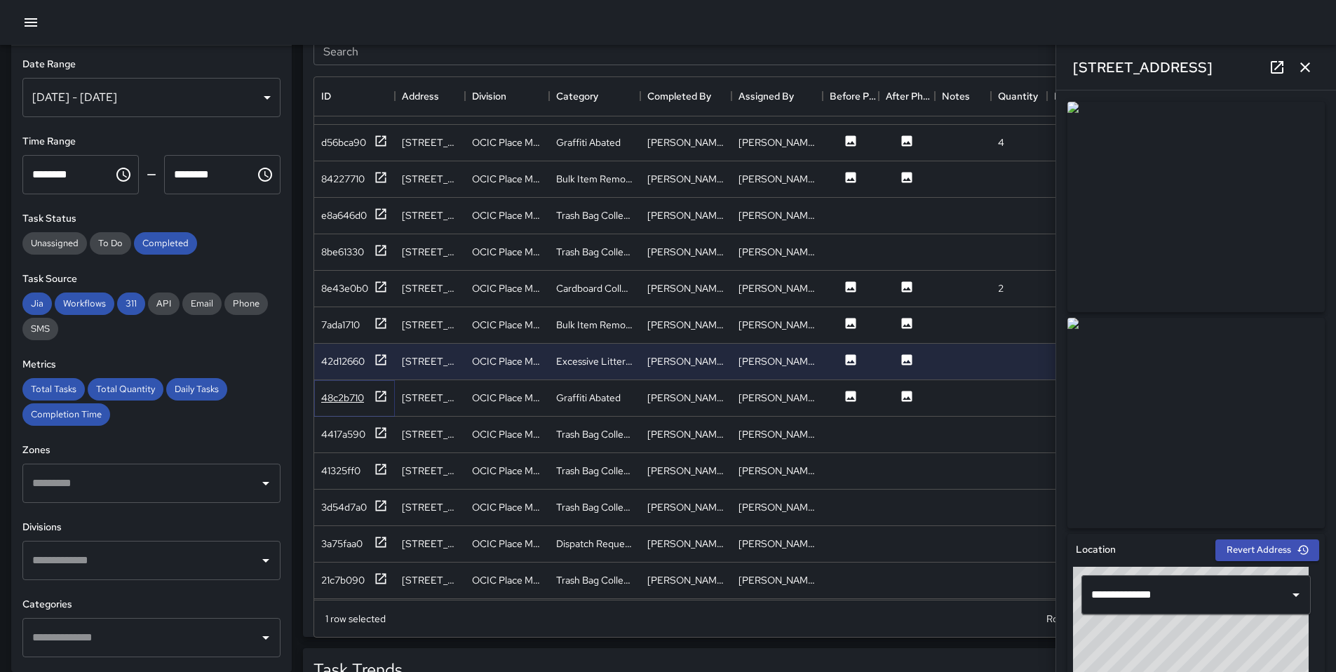
click at [378, 401] on icon at bounding box center [381, 396] width 11 height 11
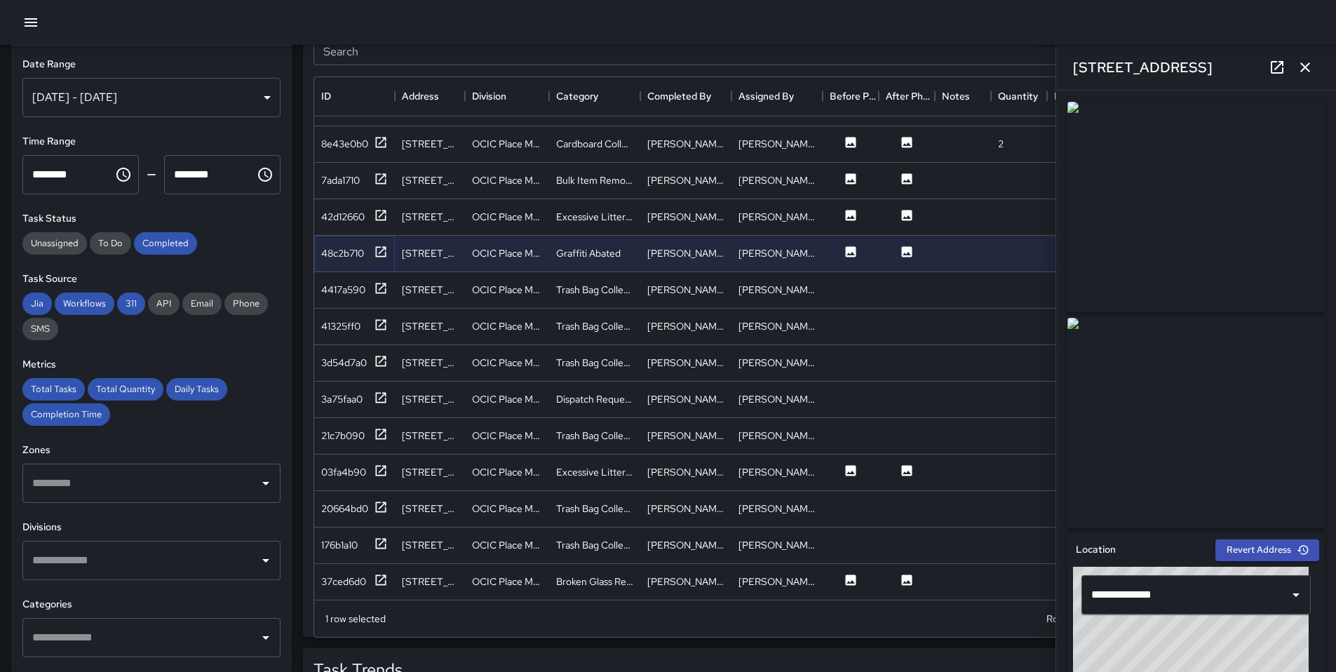
scroll to position [1455, 0]
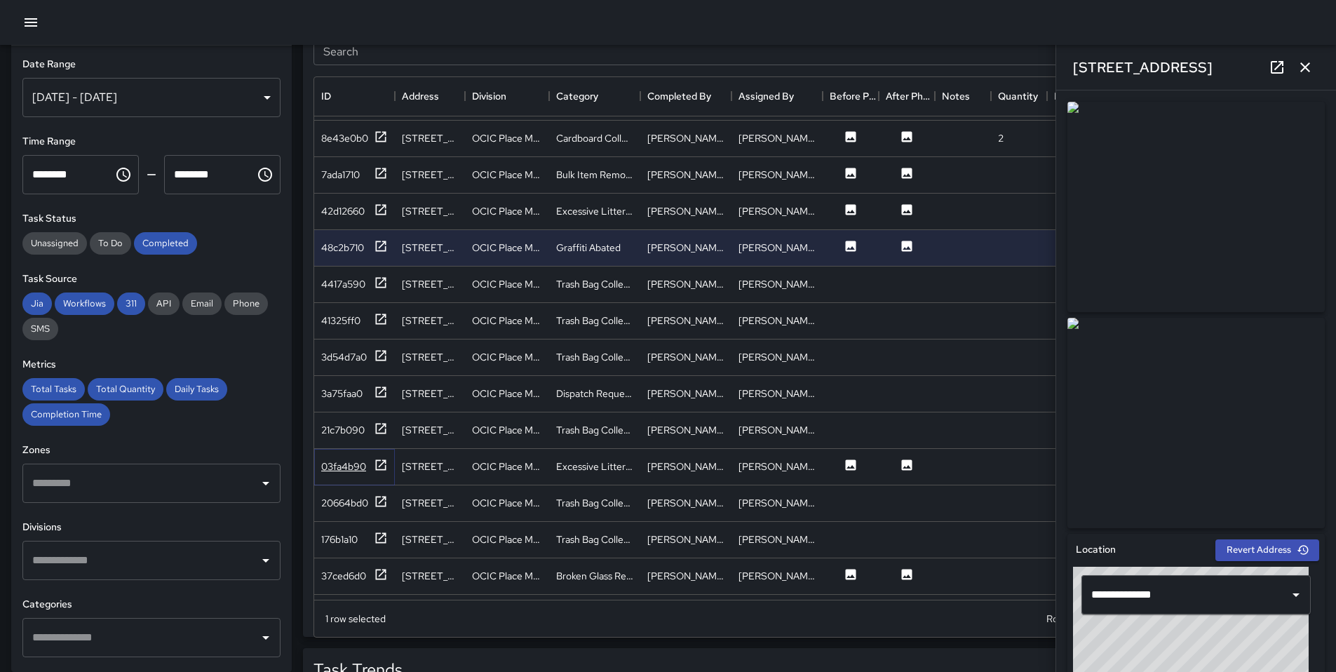
click at [382, 468] on icon at bounding box center [381, 465] width 14 height 14
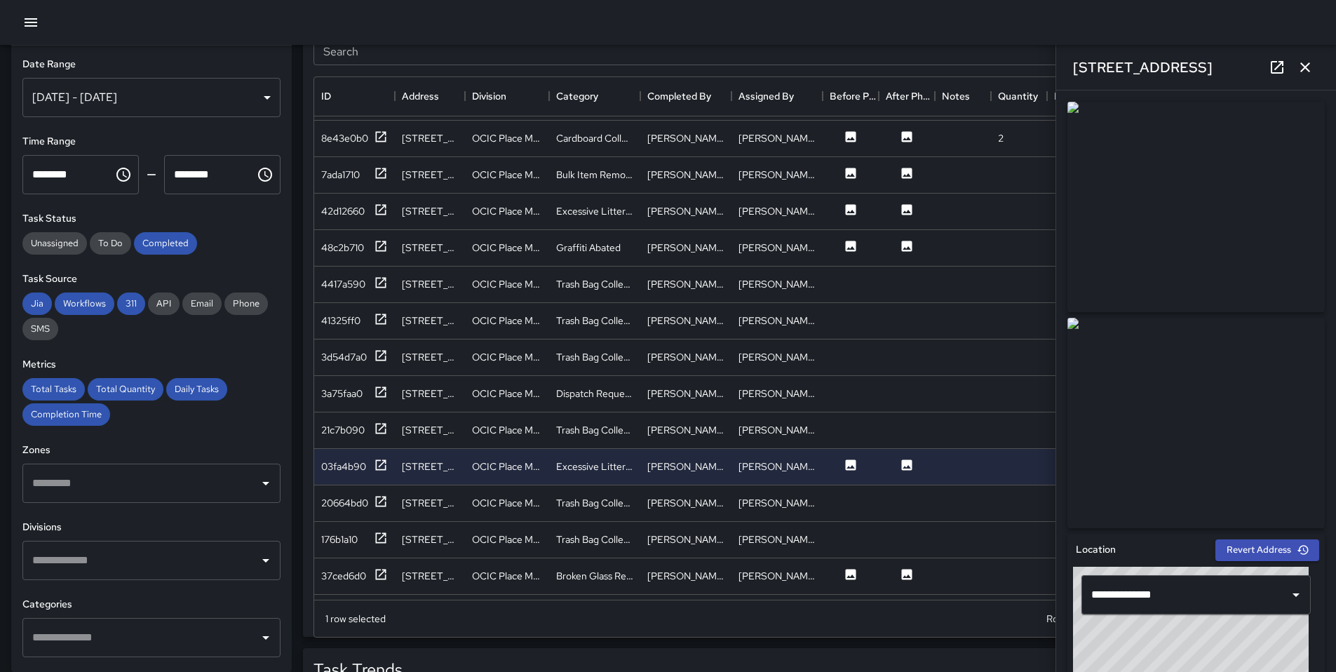
click at [1278, 74] on icon at bounding box center [1277, 67] width 17 height 17
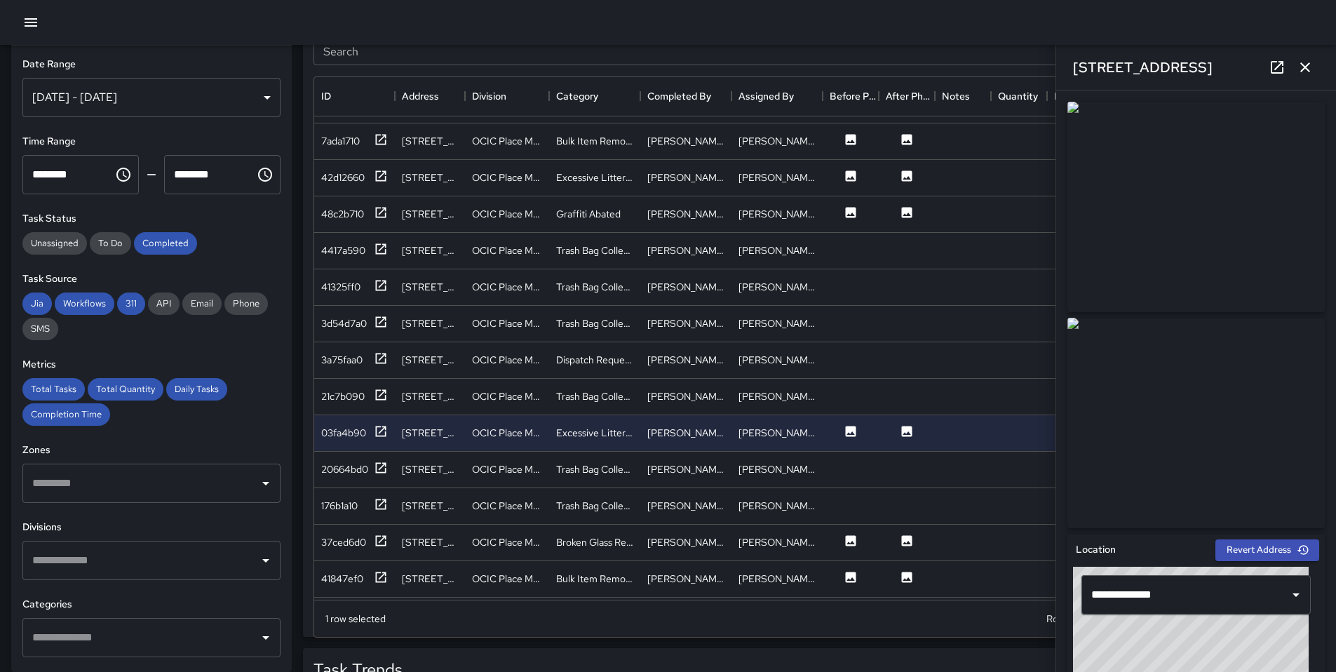
scroll to position [1491, 0]
click at [666, 531] on div "[PERSON_NAME]" at bounding box center [685, 541] width 91 height 36
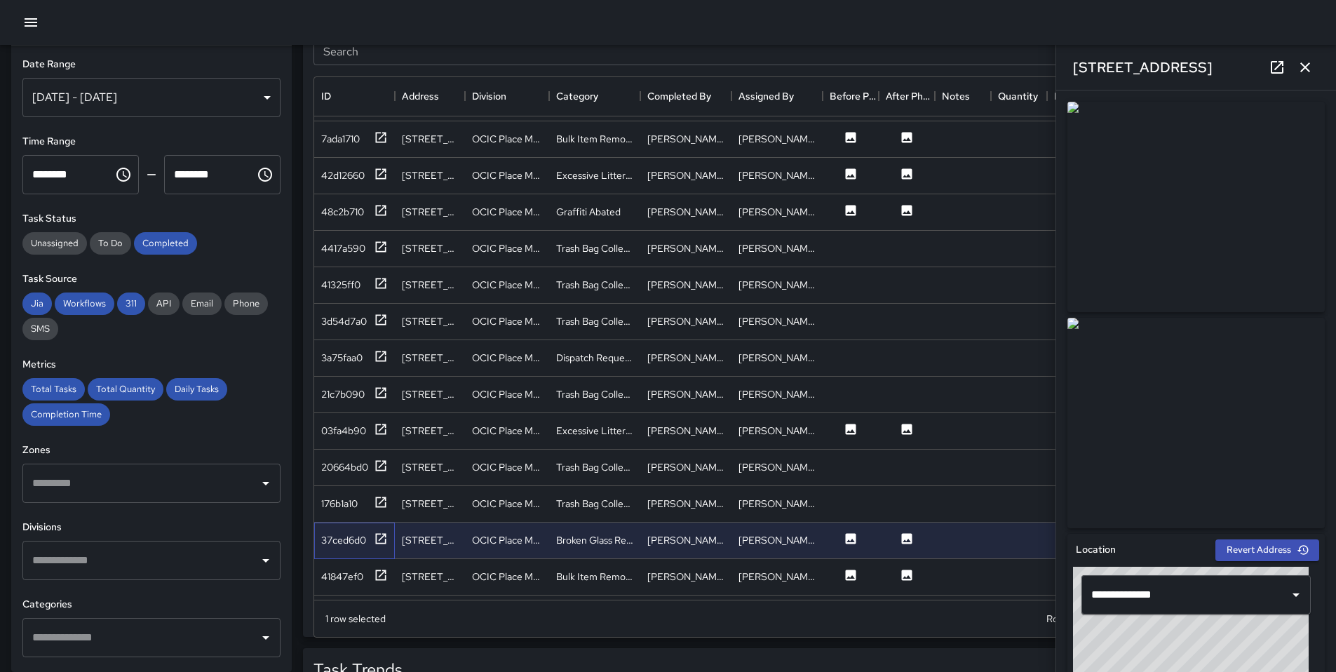
click at [388, 543] on div "37ced6d0" at bounding box center [354, 541] width 81 height 36
click at [384, 542] on icon at bounding box center [381, 539] width 14 height 14
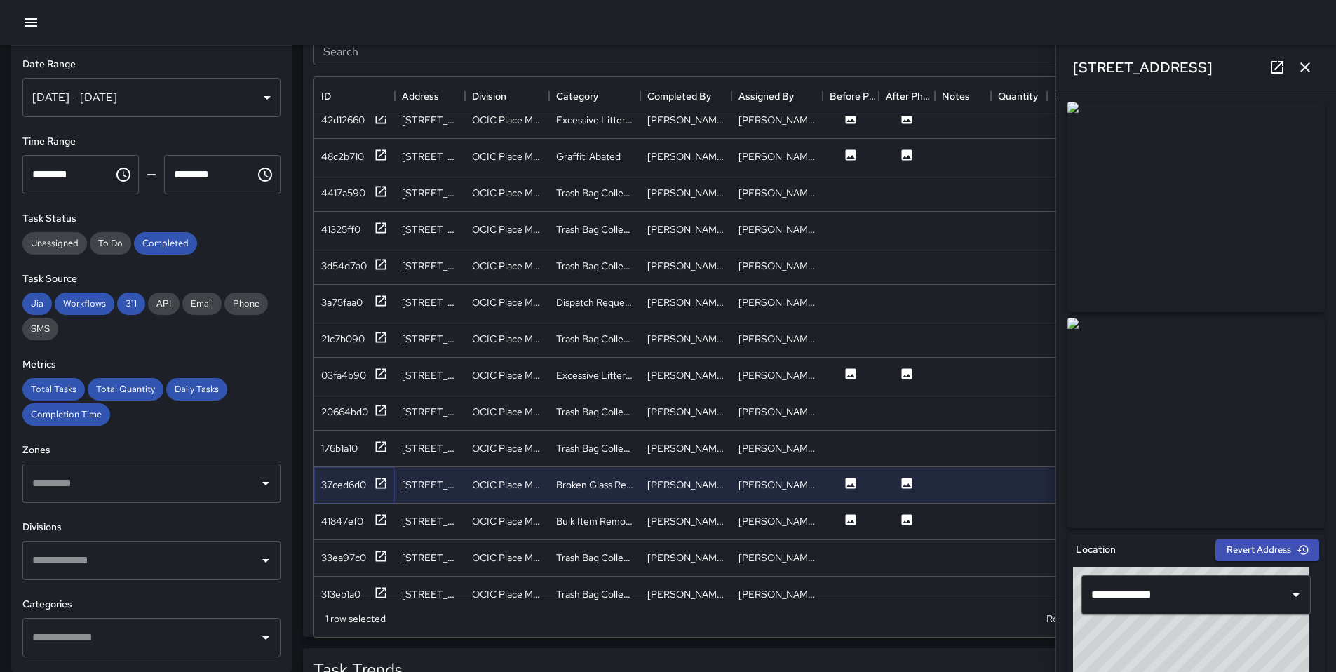
scroll to position [1554, 0]
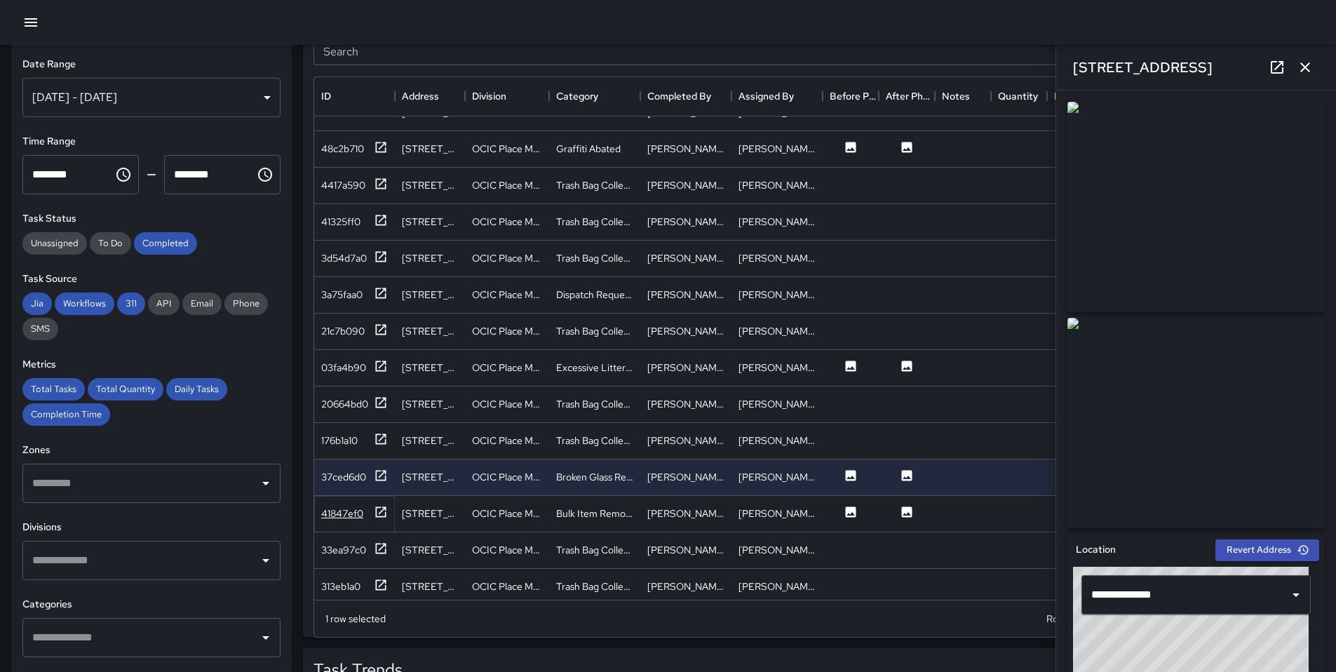
click at [383, 512] on icon at bounding box center [381, 512] width 14 height 14
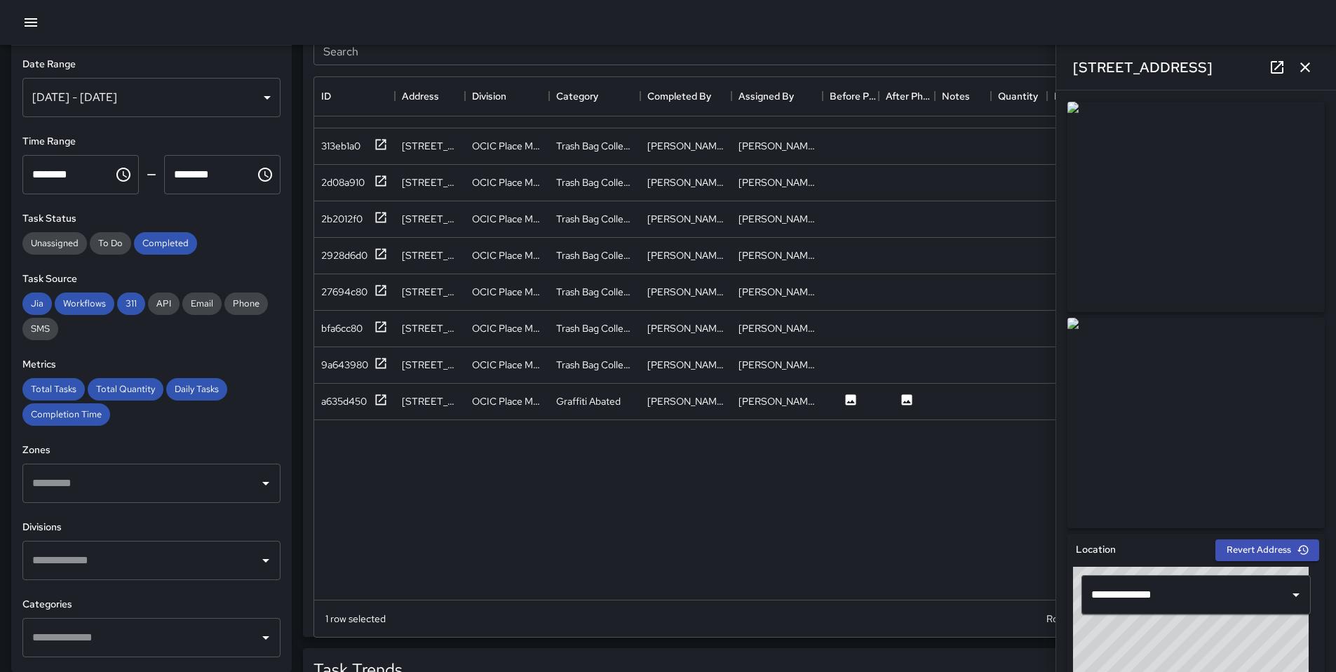
scroll to position [2041, 0]
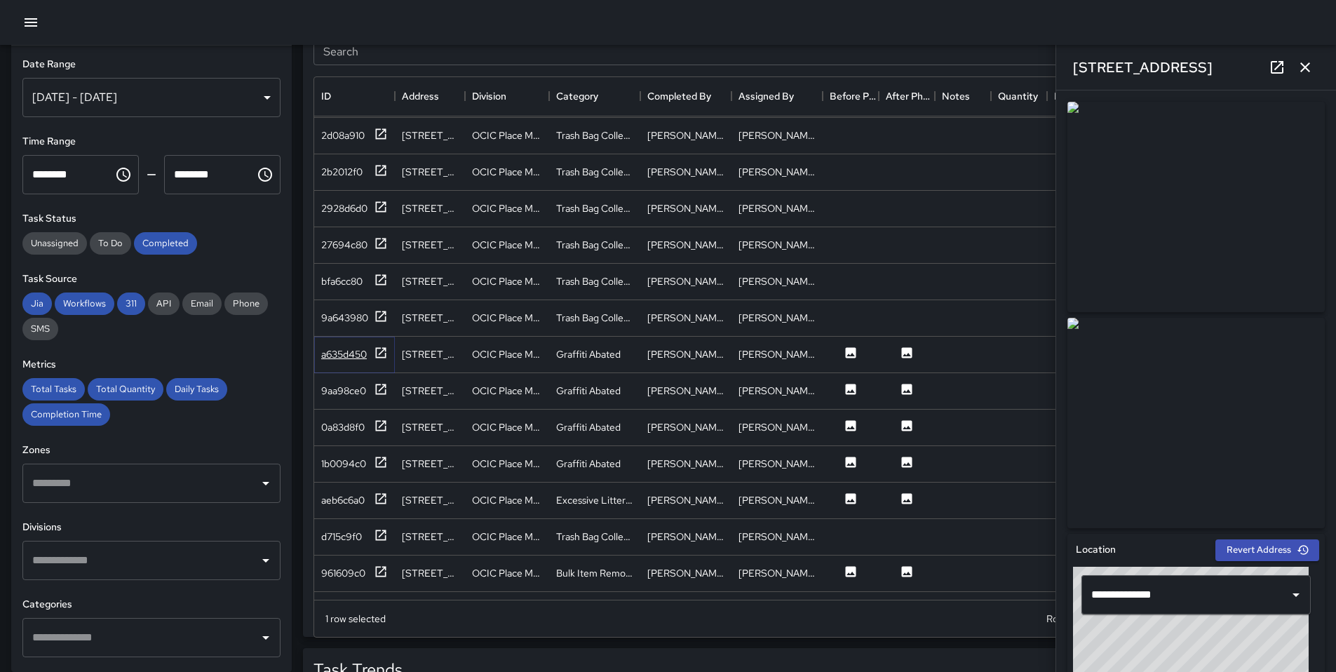
click at [380, 351] on icon at bounding box center [381, 353] width 14 height 14
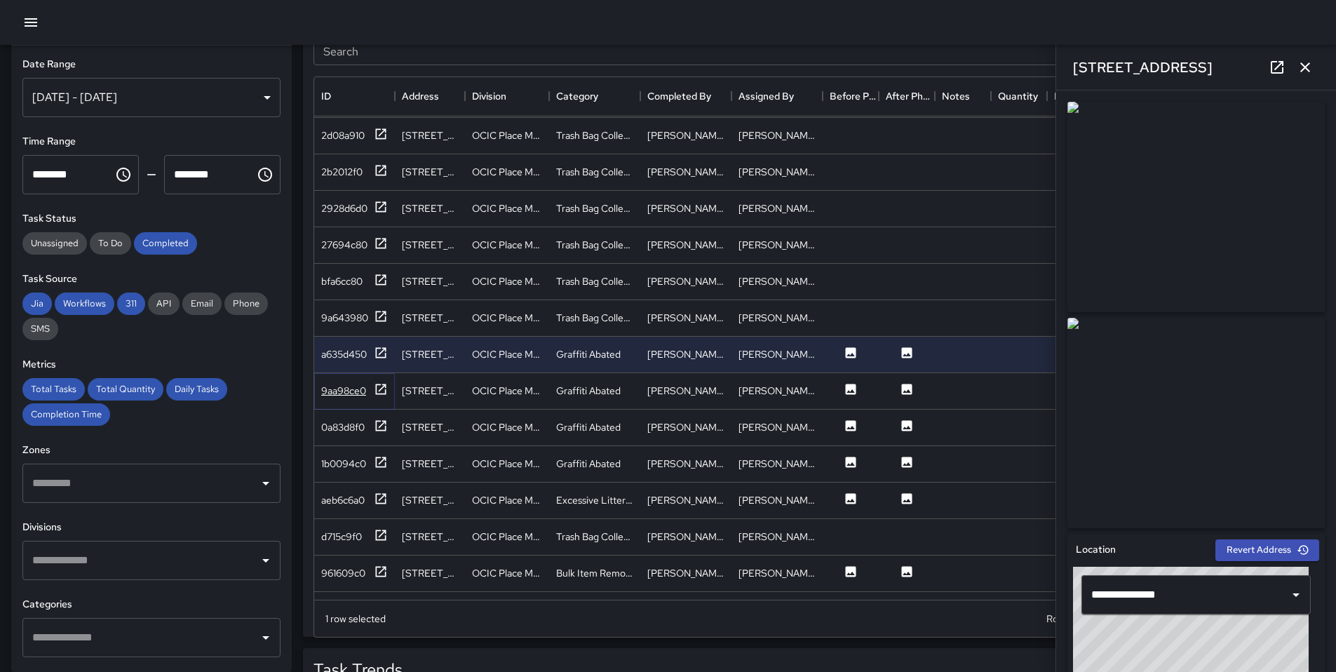
click at [384, 382] on icon at bounding box center [381, 389] width 14 height 14
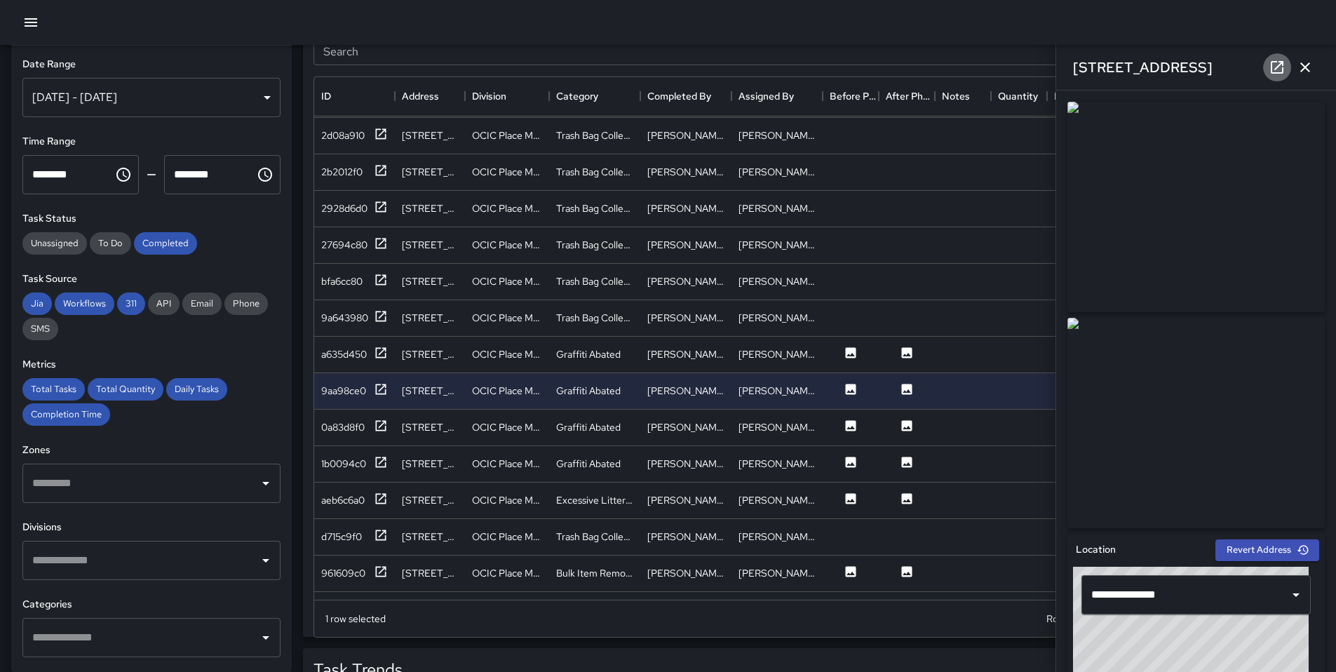
click at [1286, 67] on link at bounding box center [1277, 67] width 28 height 28
click at [378, 429] on icon at bounding box center [381, 425] width 11 height 11
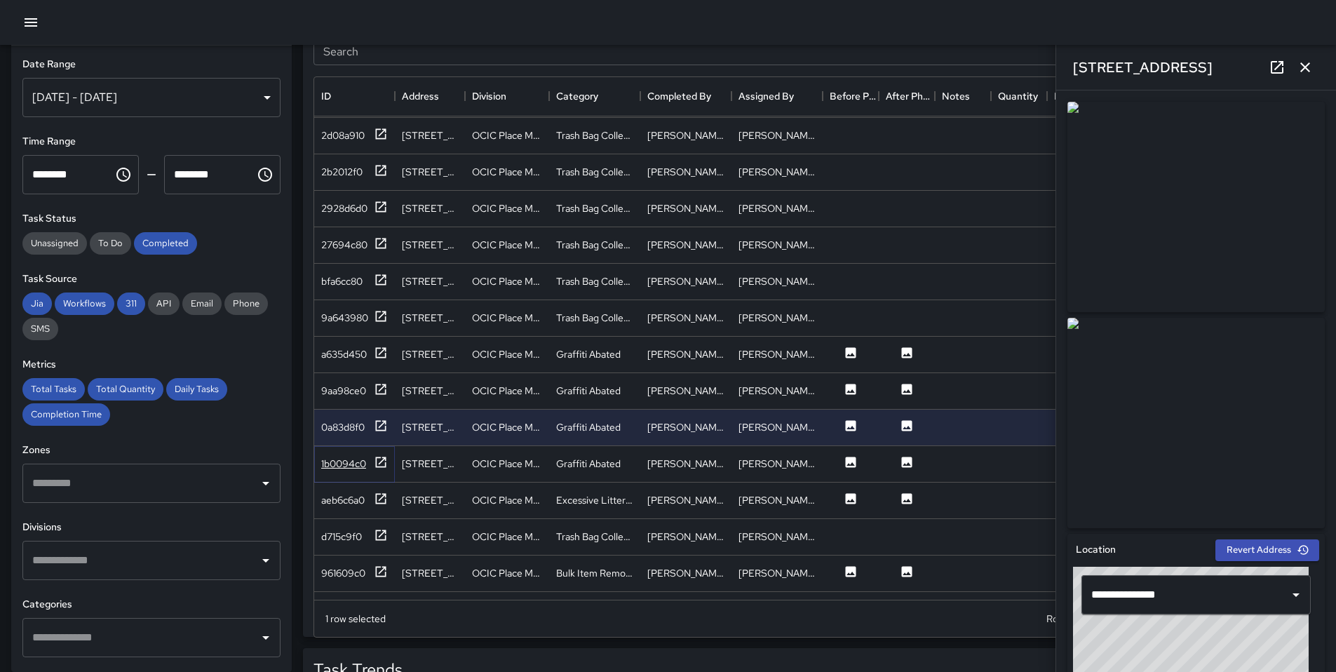
click at [380, 462] on icon at bounding box center [381, 462] width 11 height 11
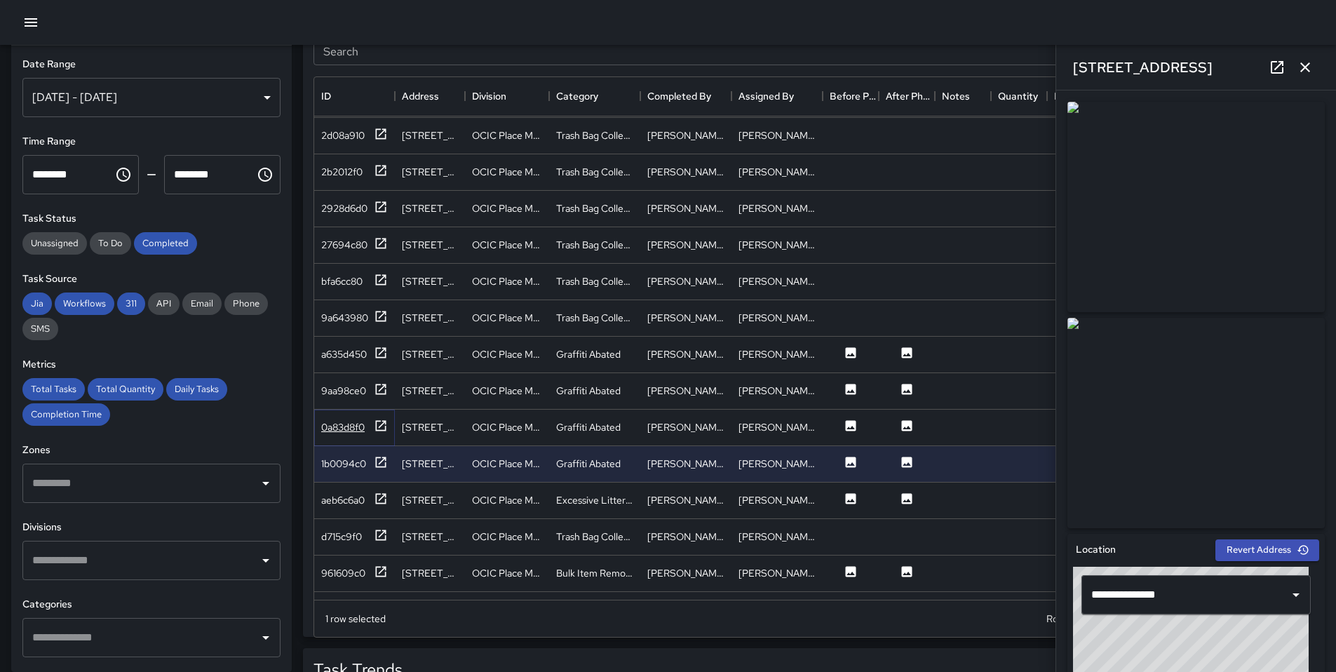
click at [380, 429] on icon at bounding box center [381, 426] width 14 height 14
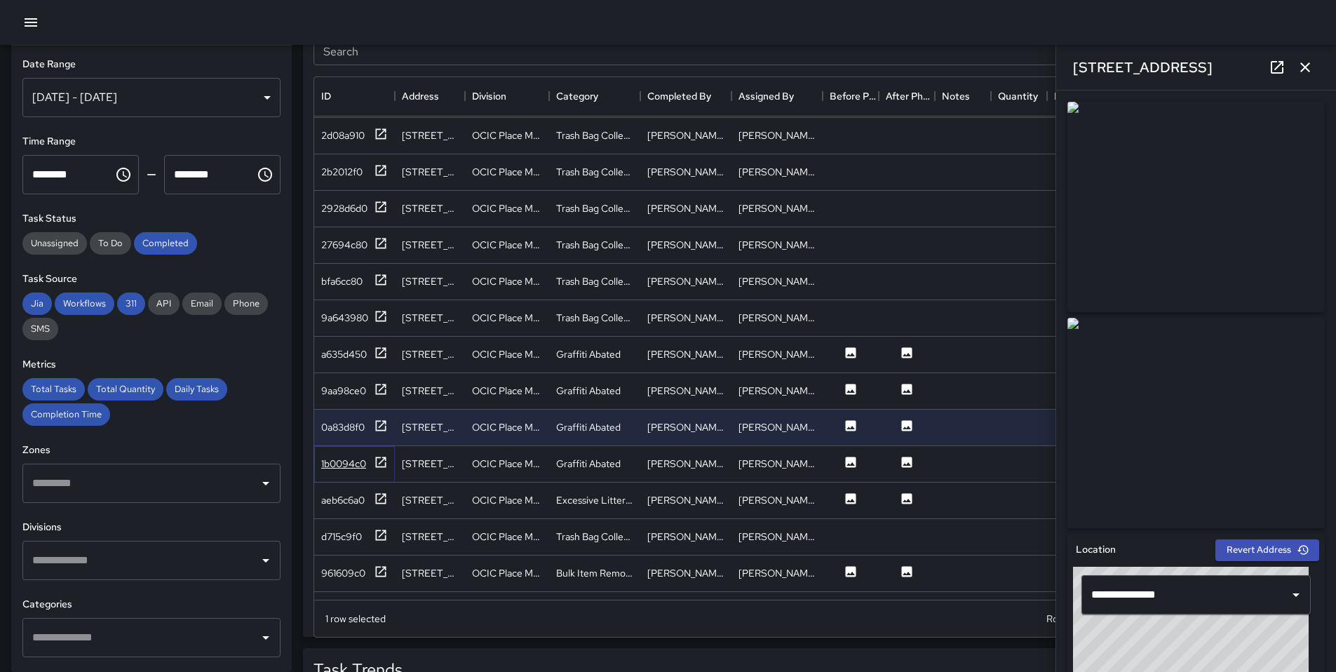
click at [379, 457] on icon at bounding box center [381, 462] width 11 height 11
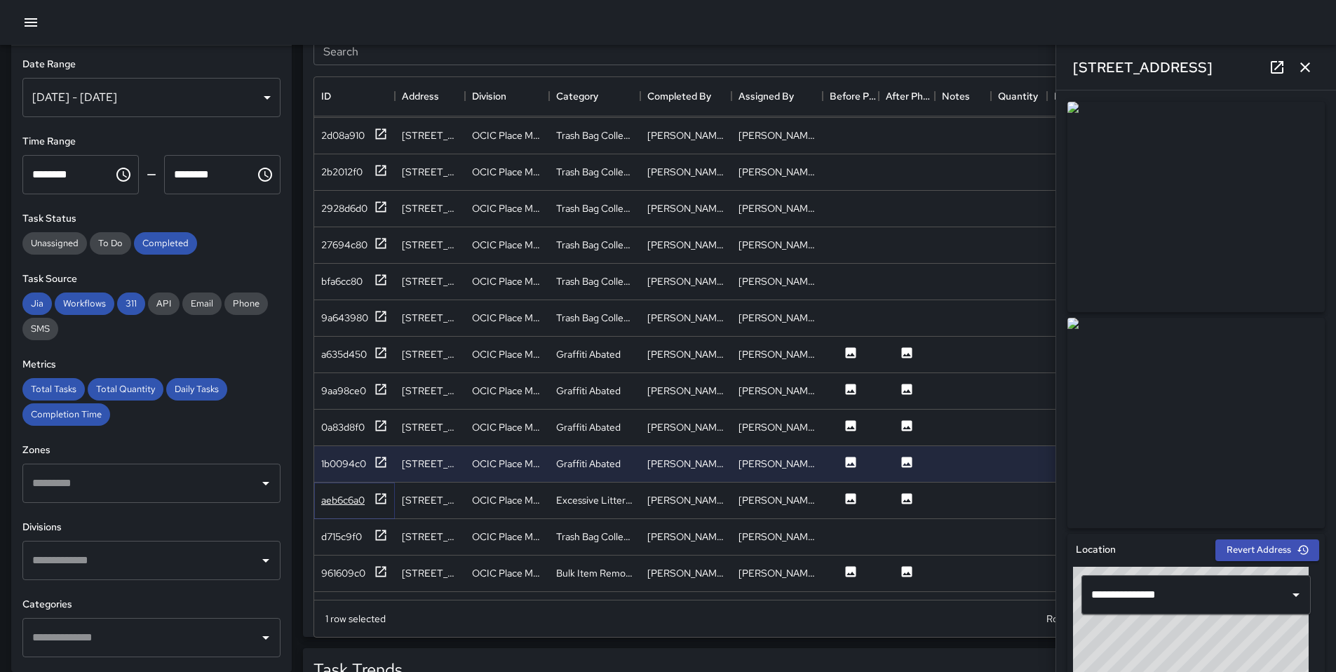
click at [382, 497] on icon at bounding box center [381, 498] width 11 height 11
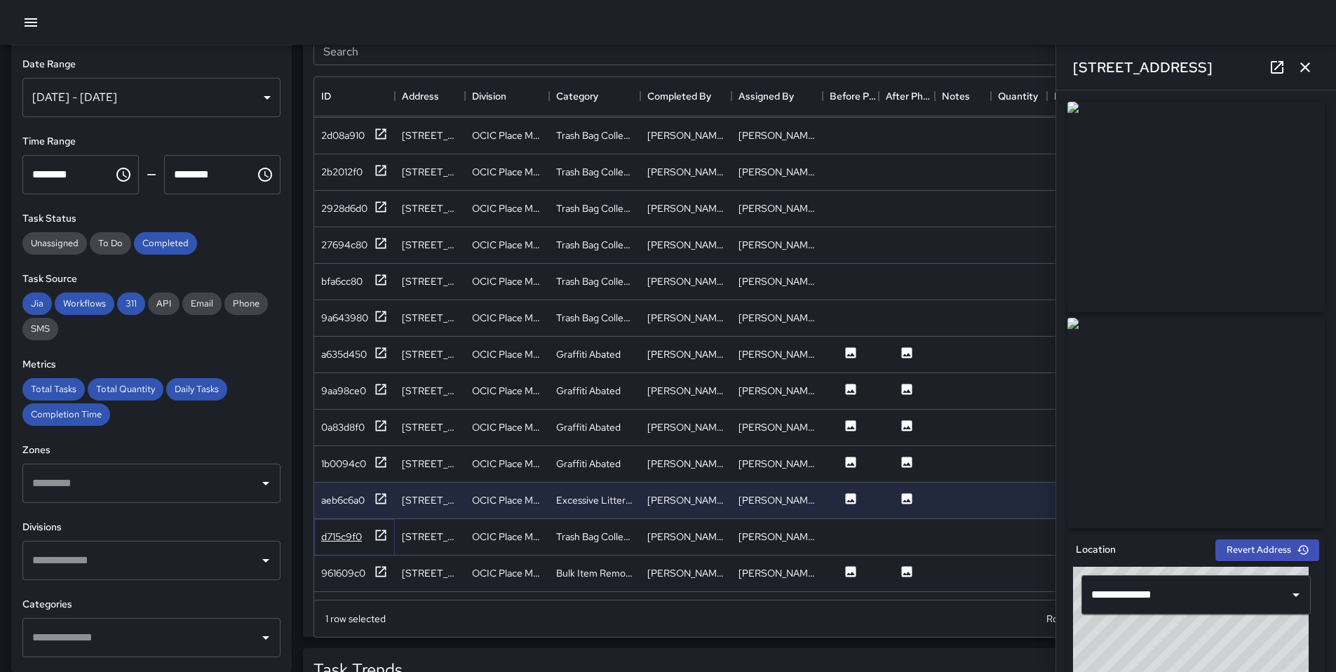
click at [381, 535] on icon at bounding box center [381, 535] width 11 height 11
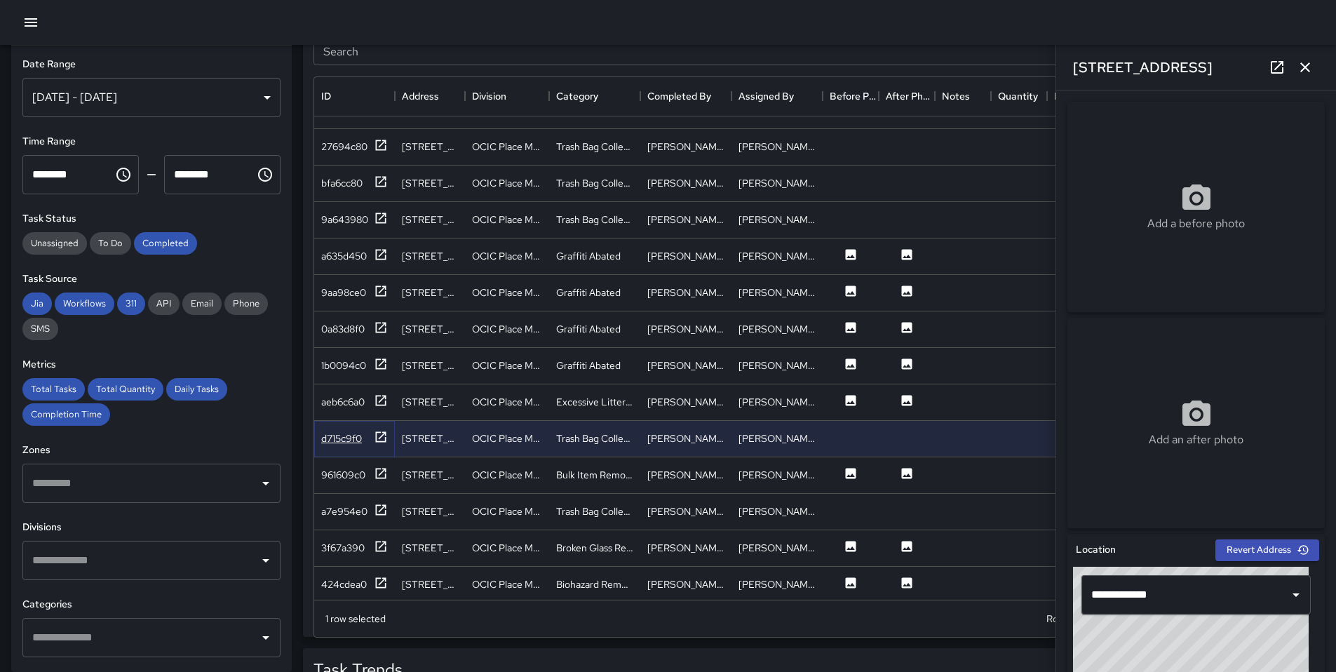
scroll to position [2142, 0]
click at [387, 471] on icon at bounding box center [381, 471] width 14 height 14
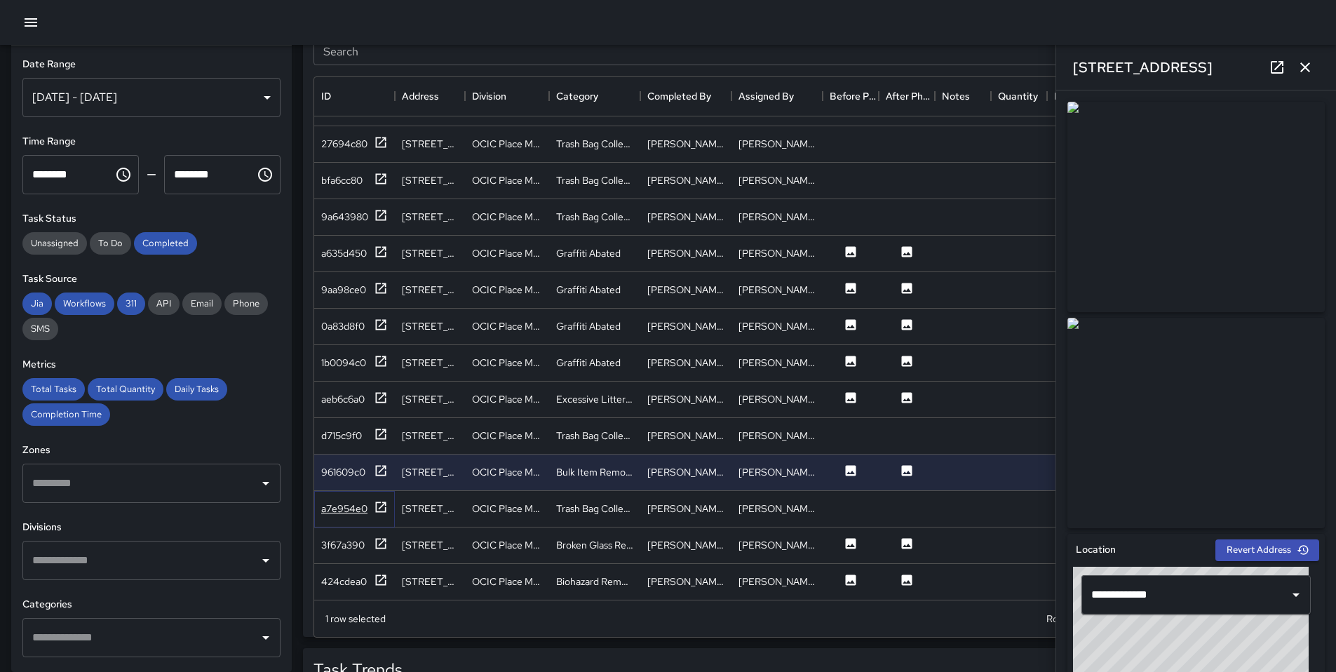
click at [380, 512] on icon at bounding box center [381, 507] width 14 height 14
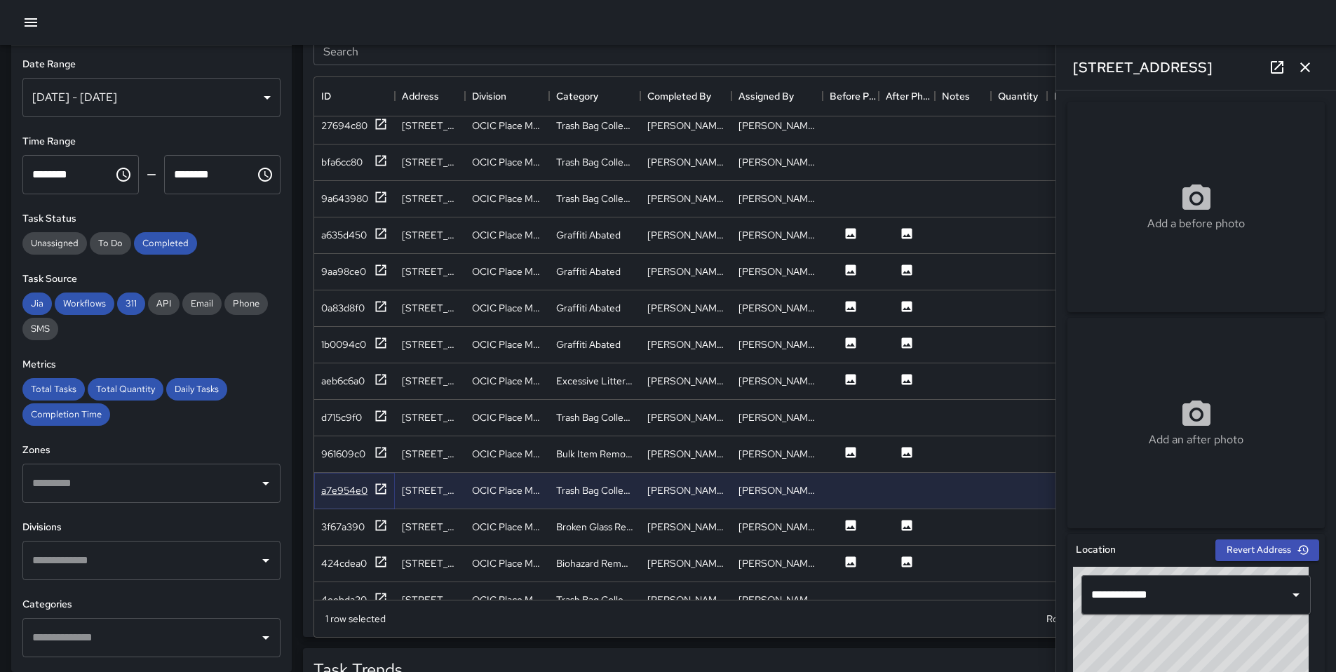
scroll to position [2163, 0]
click at [380, 513] on div "3f67a390" at bounding box center [354, 525] width 81 height 36
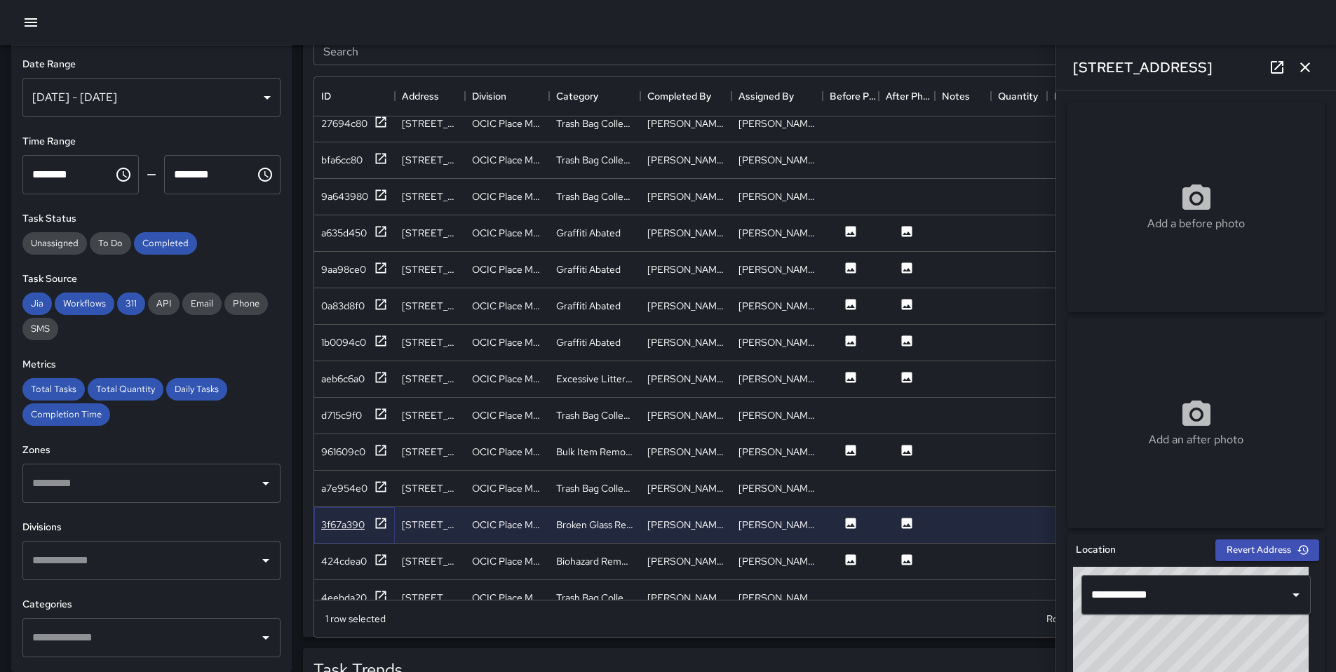
click at [380, 521] on icon at bounding box center [381, 523] width 14 height 14
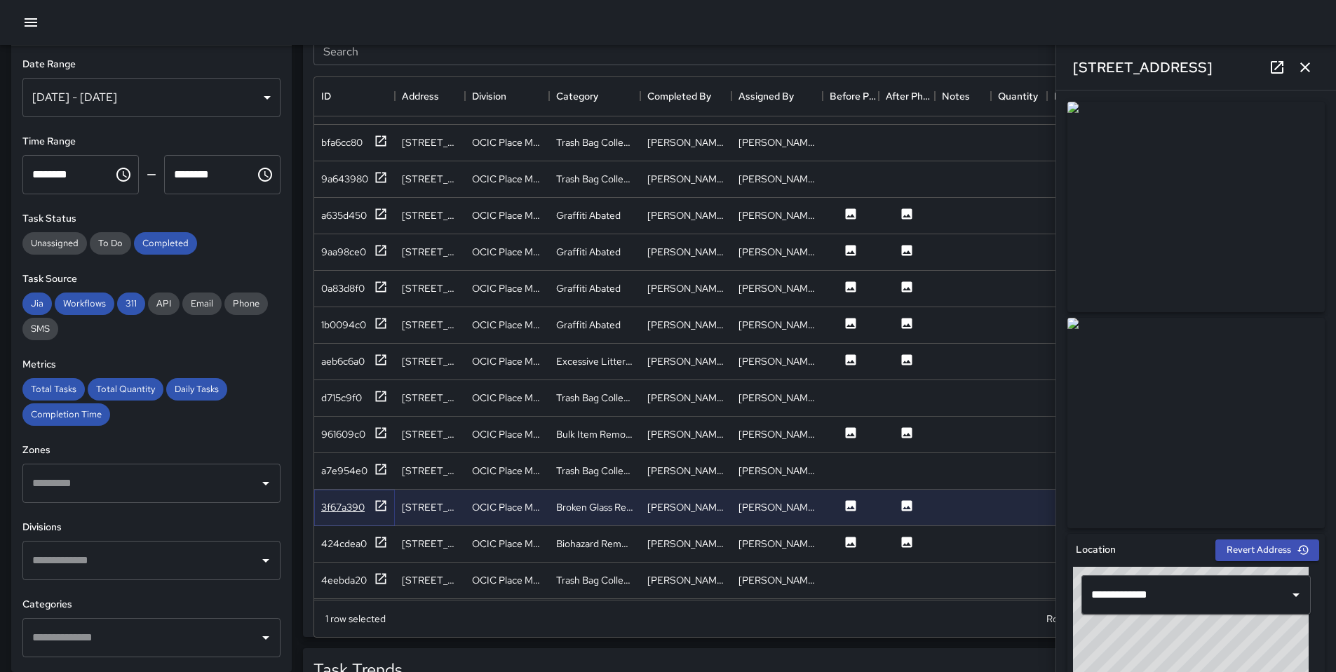
scroll to position [2183, 0]
click at [386, 548] on div at bounding box center [381, 541] width 14 height 18
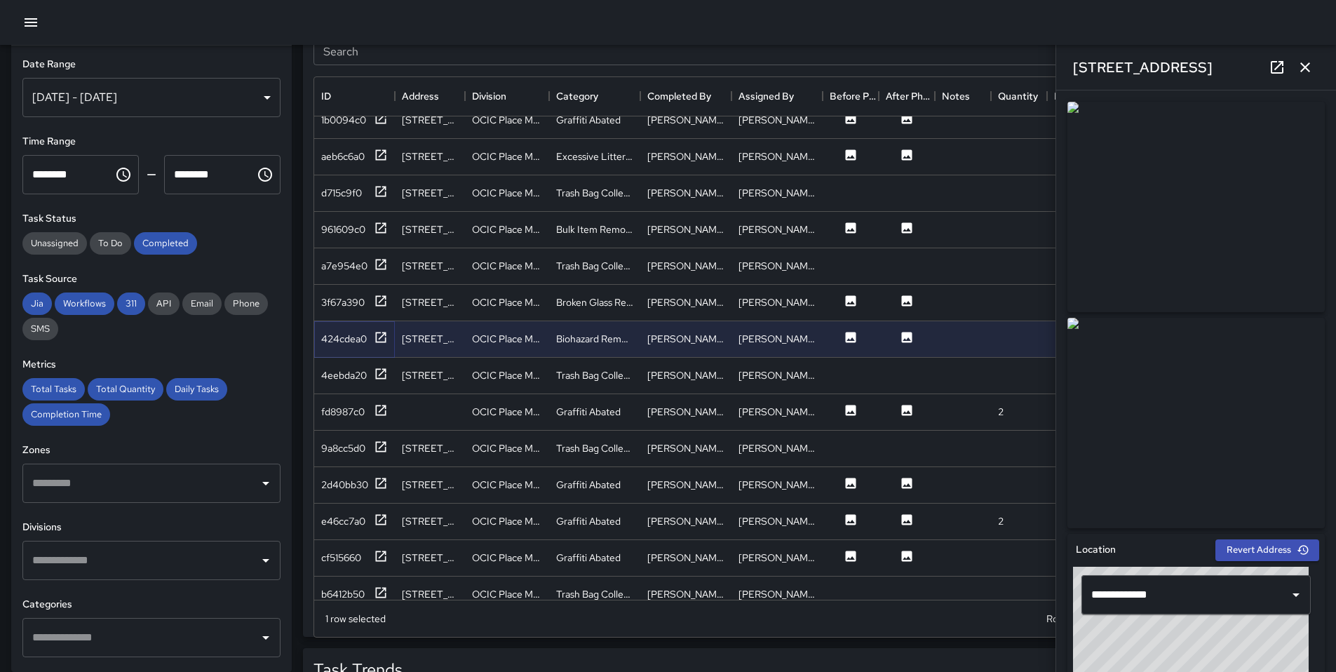
scroll to position [2422, 0]
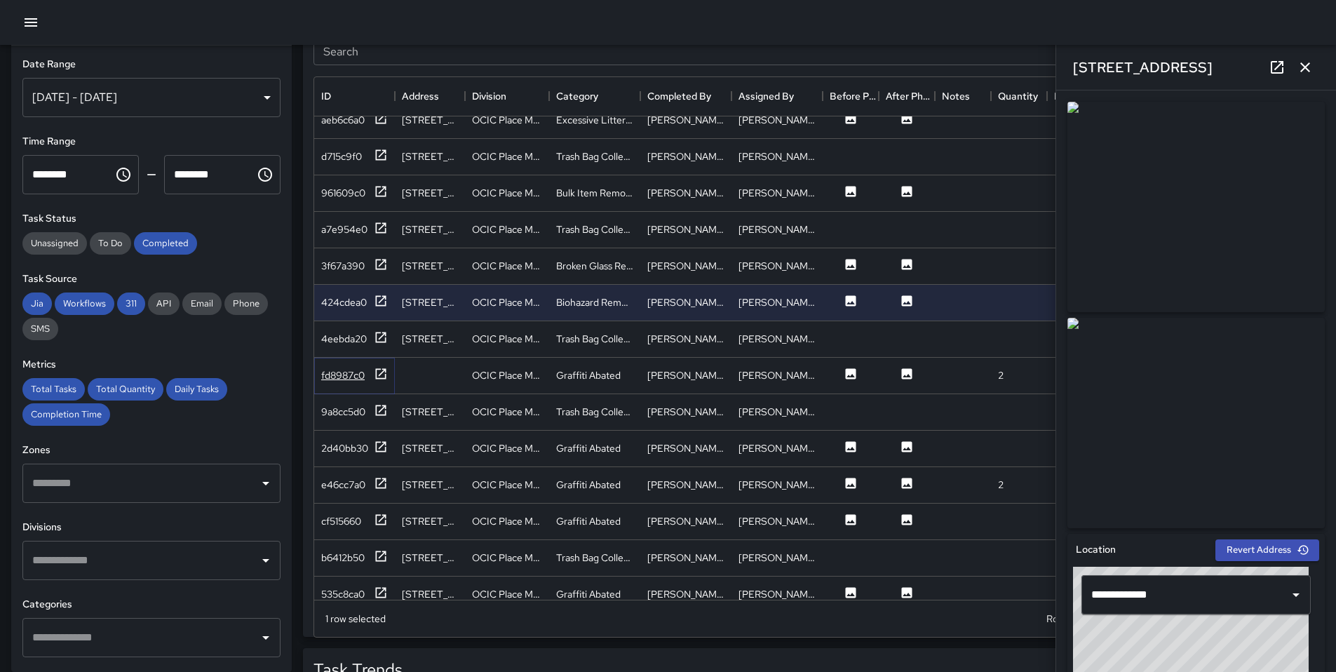
click at [354, 374] on div "fd8987c0" at bounding box center [342, 375] width 43 height 14
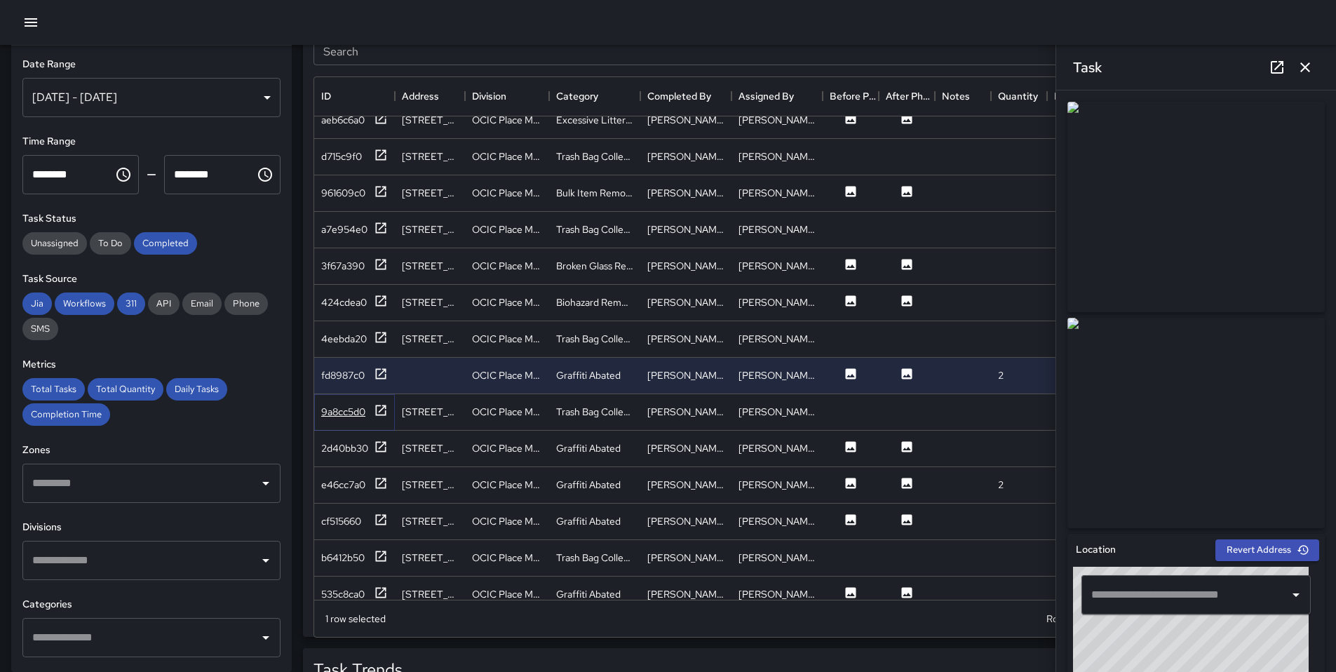
click at [380, 414] on icon at bounding box center [381, 410] width 14 height 14
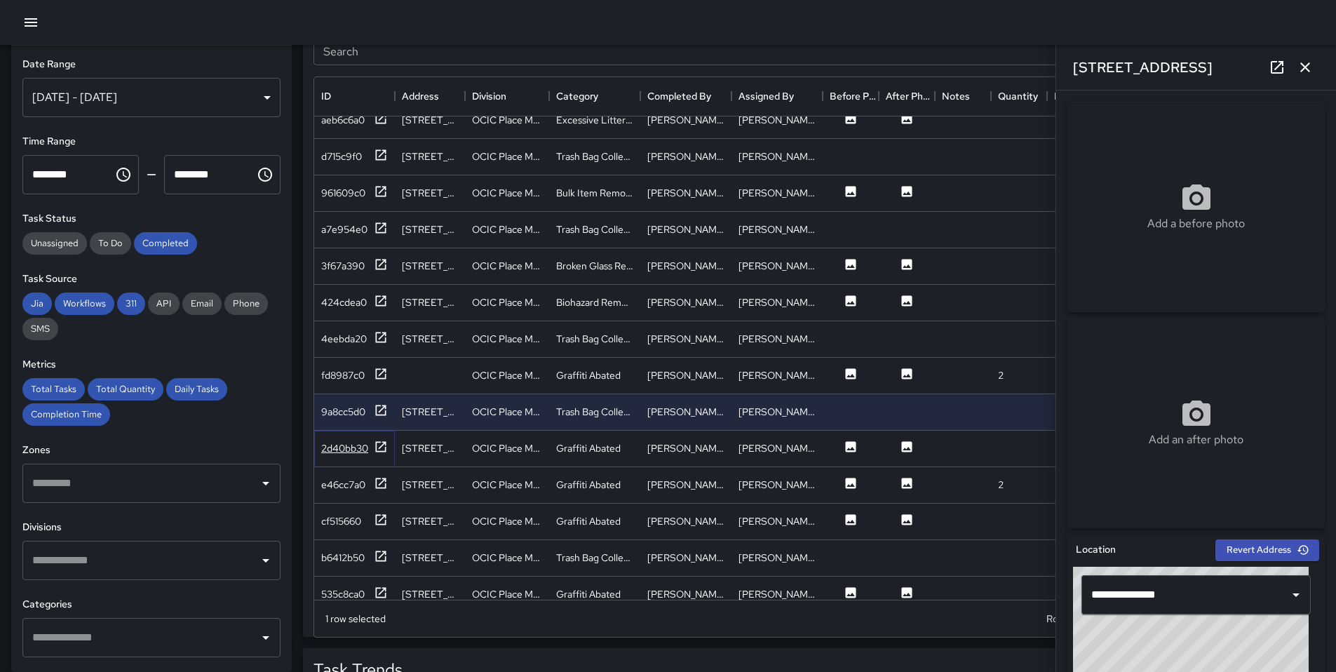
click at [386, 441] on icon at bounding box center [381, 446] width 11 height 11
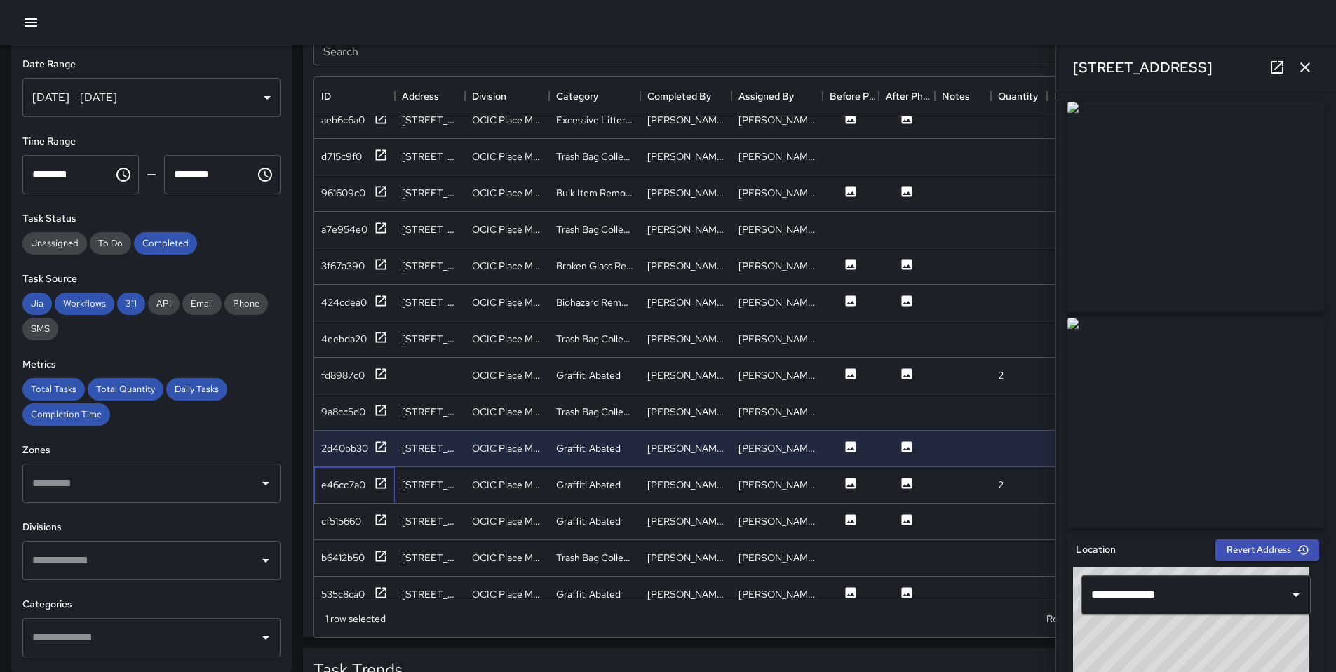
click at [382, 474] on div "e46cc7a0" at bounding box center [354, 485] width 81 height 36
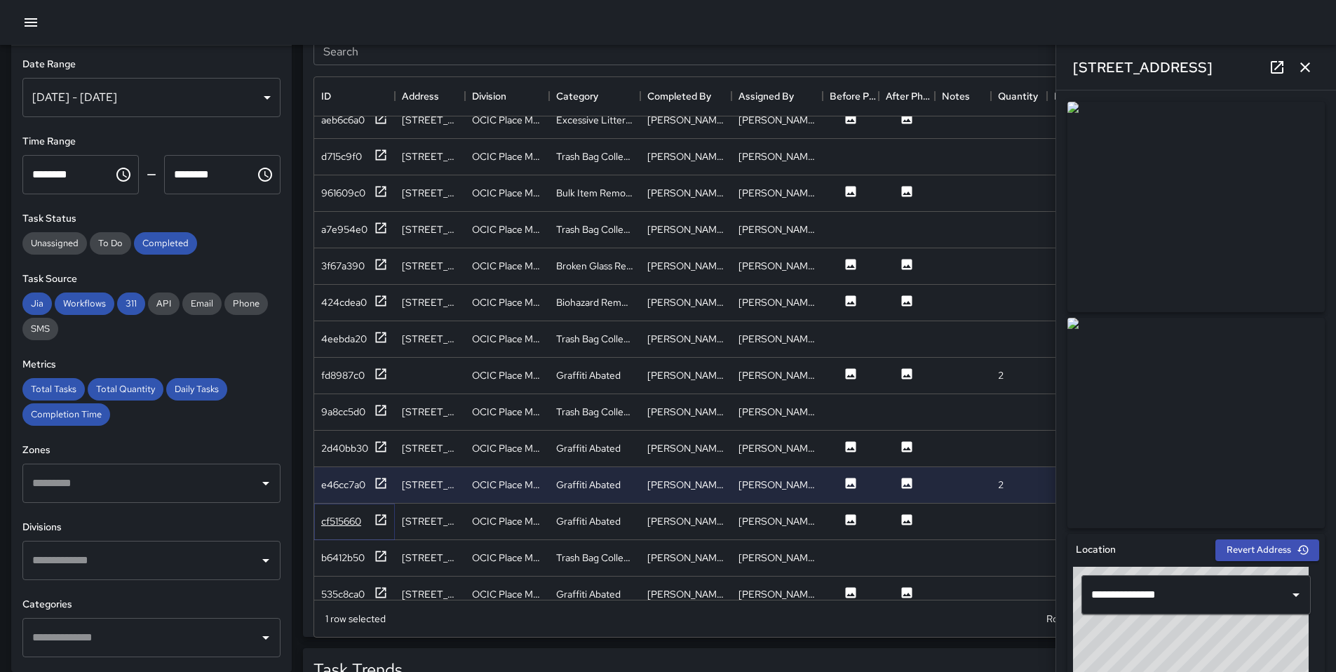
click at [384, 524] on icon at bounding box center [381, 519] width 11 height 11
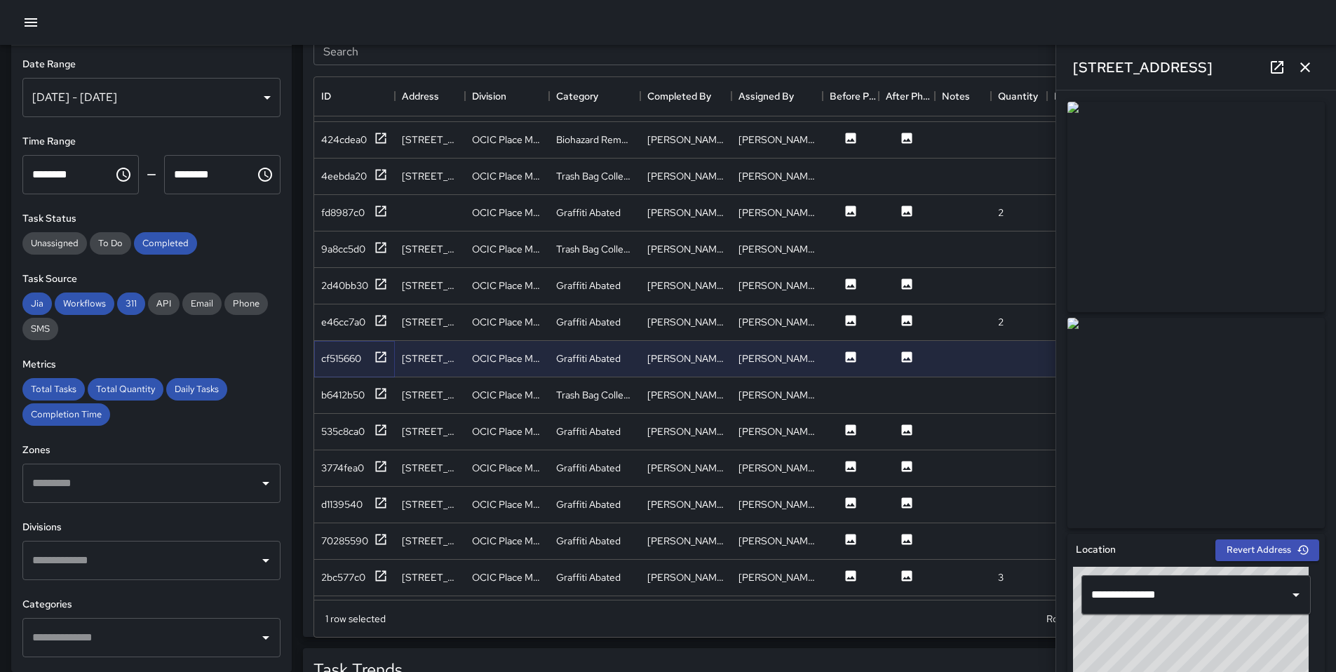
scroll to position [2647, 0]
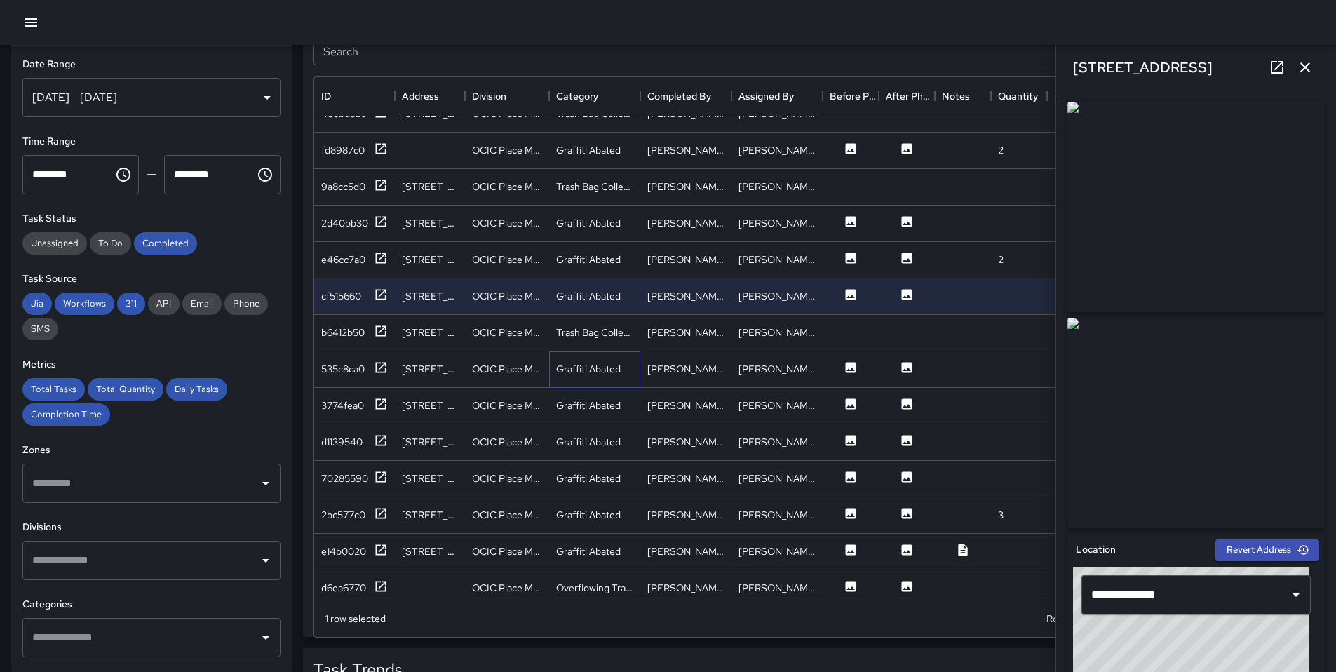
click at [579, 379] on div "Graffiti Abated" at bounding box center [594, 369] width 91 height 36
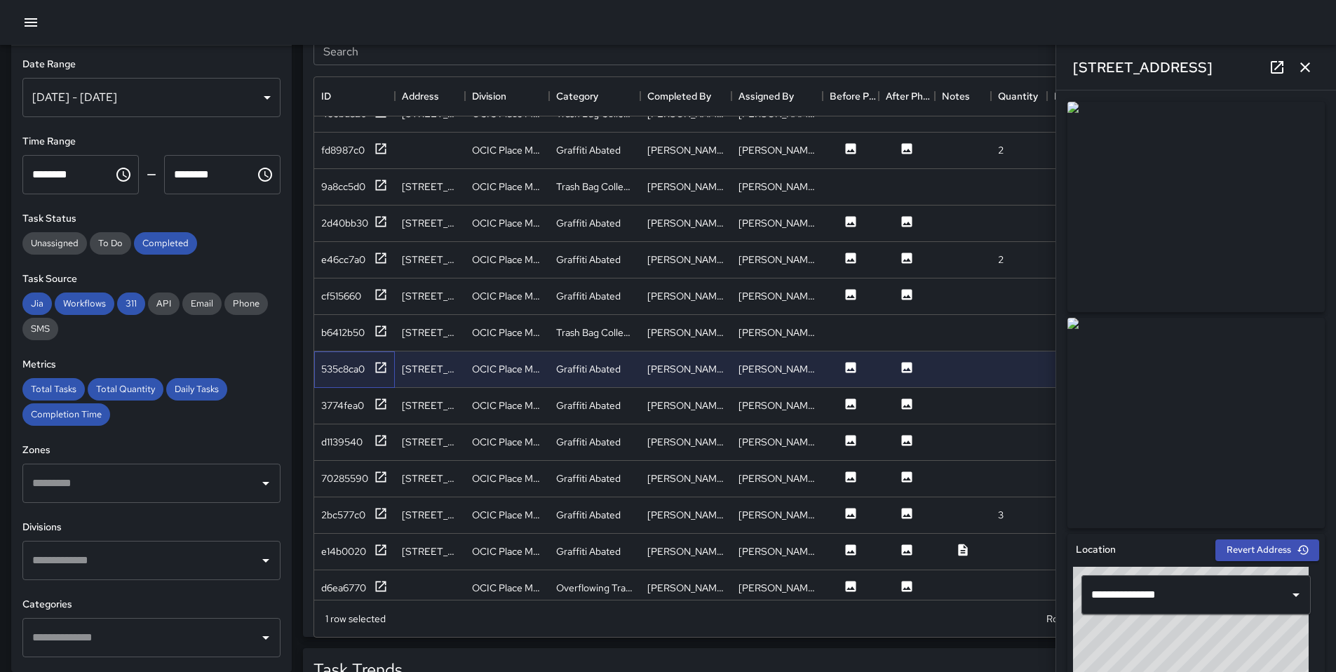
click at [387, 356] on div "535c8ca0" at bounding box center [354, 369] width 81 height 36
click at [383, 363] on icon at bounding box center [381, 368] width 14 height 14
click at [384, 397] on icon at bounding box center [381, 404] width 14 height 14
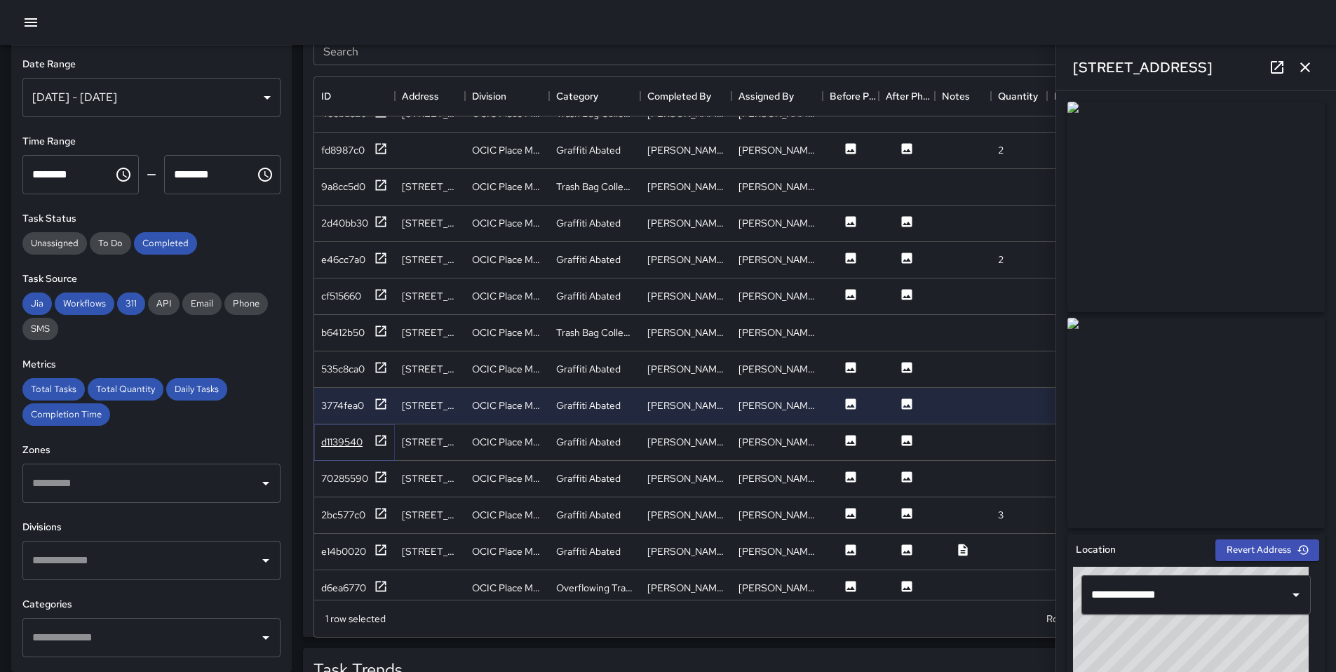
click at [386, 436] on icon at bounding box center [381, 441] width 14 height 14
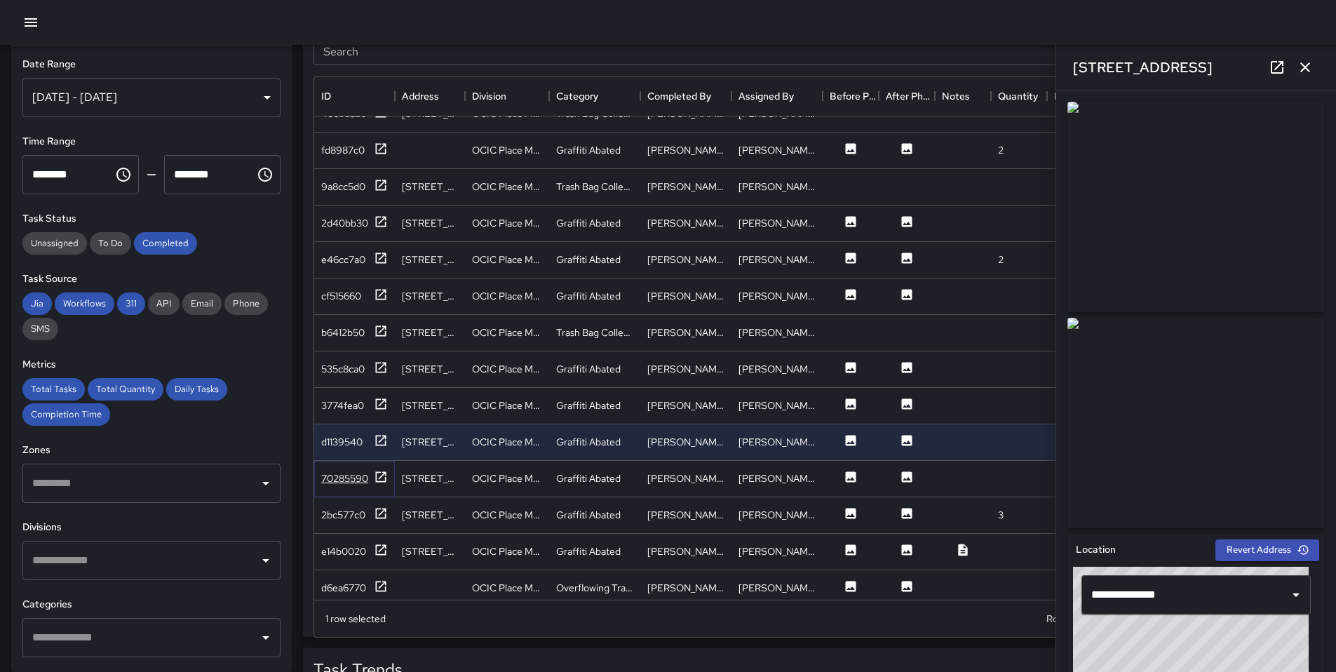
click at [382, 473] on icon at bounding box center [381, 477] width 14 height 14
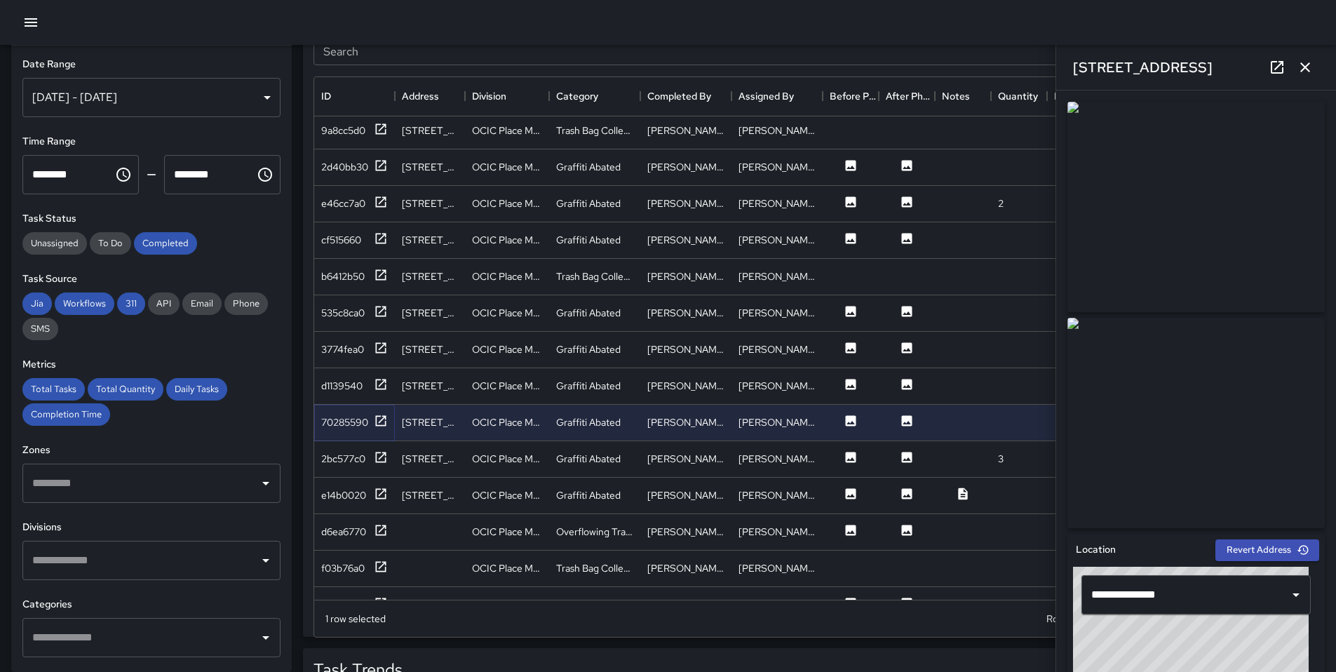
scroll to position [2727, 0]
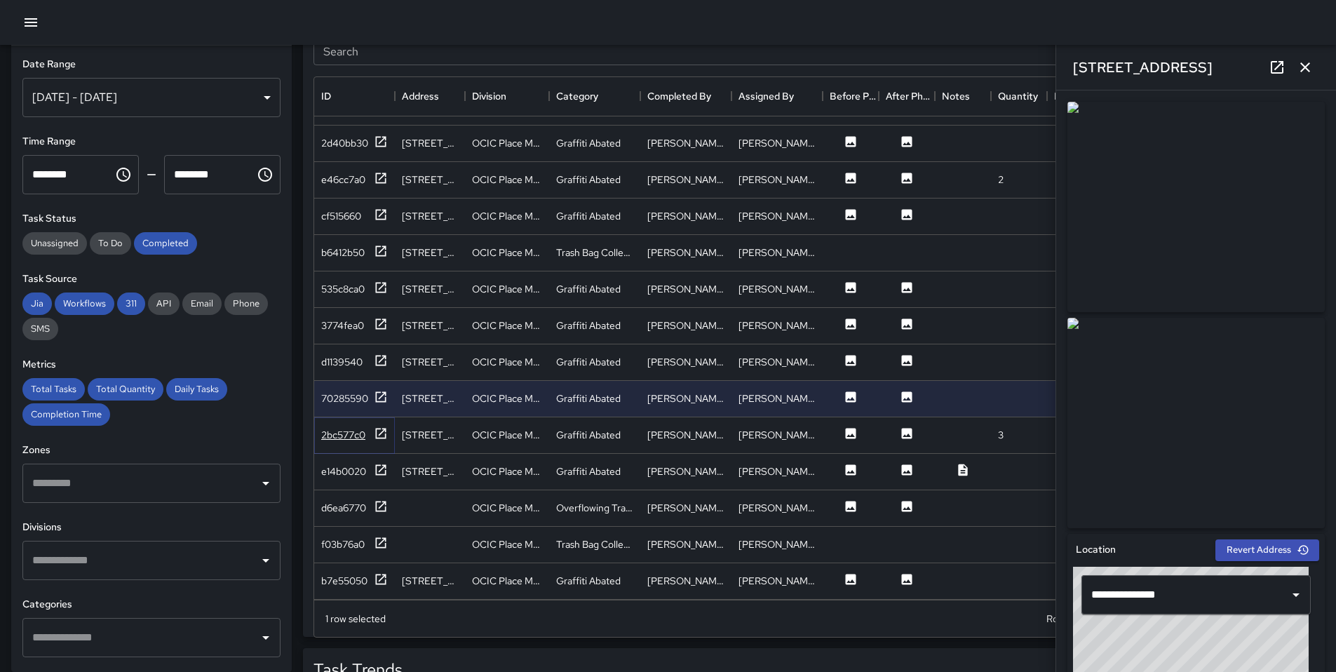
click at [387, 427] on icon at bounding box center [381, 434] width 14 height 14
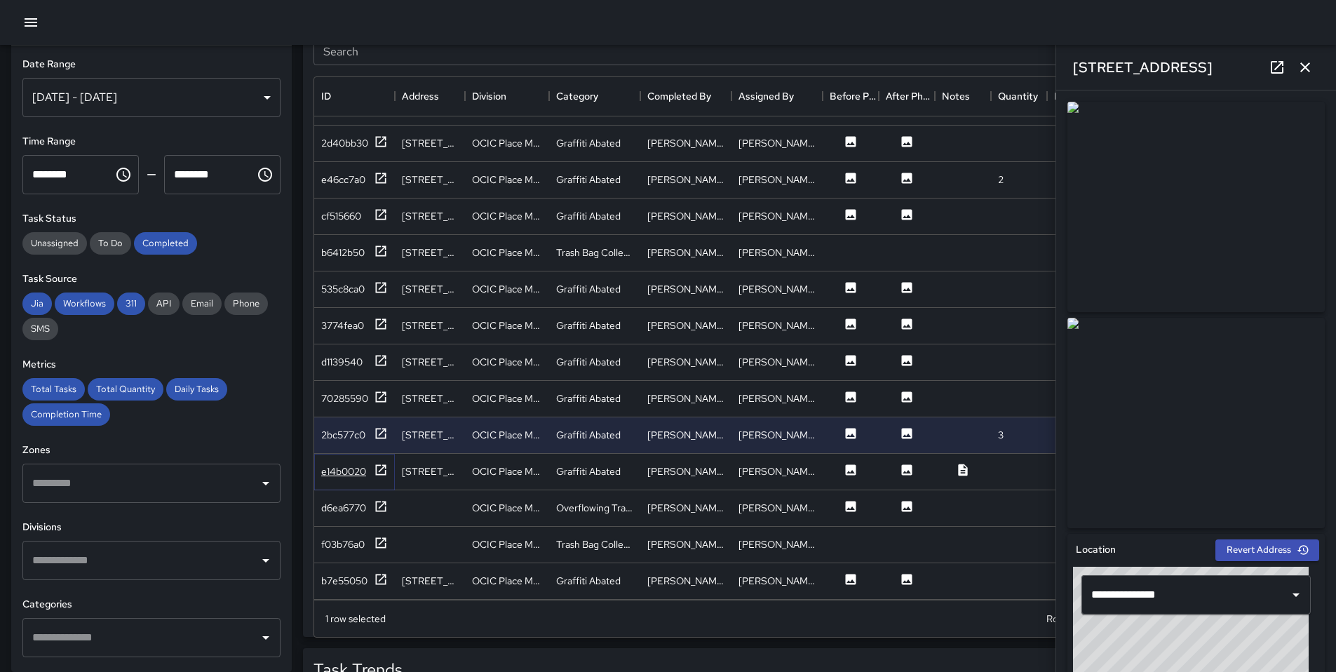
click at [379, 478] on div at bounding box center [381, 472] width 14 height 18
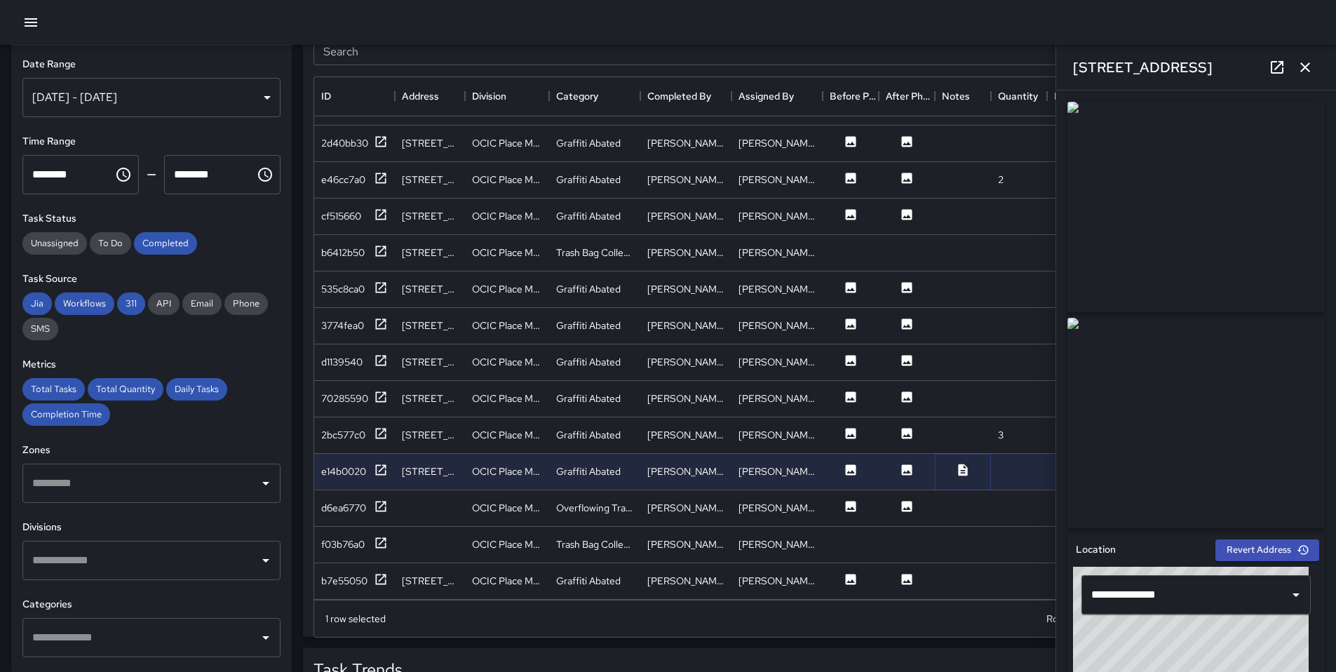
click at [964, 471] on icon at bounding box center [963, 470] width 14 height 14
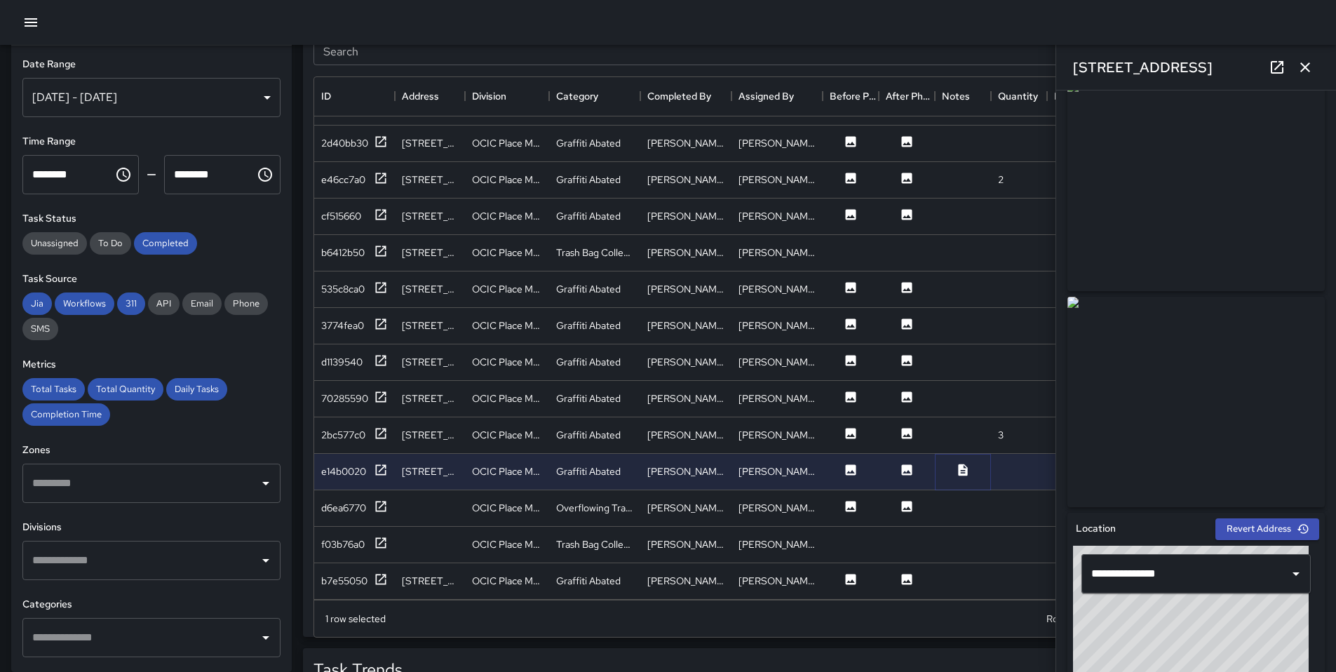
scroll to position [23, 0]
click at [393, 513] on div "d6ea6770" at bounding box center [354, 508] width 81 height 36
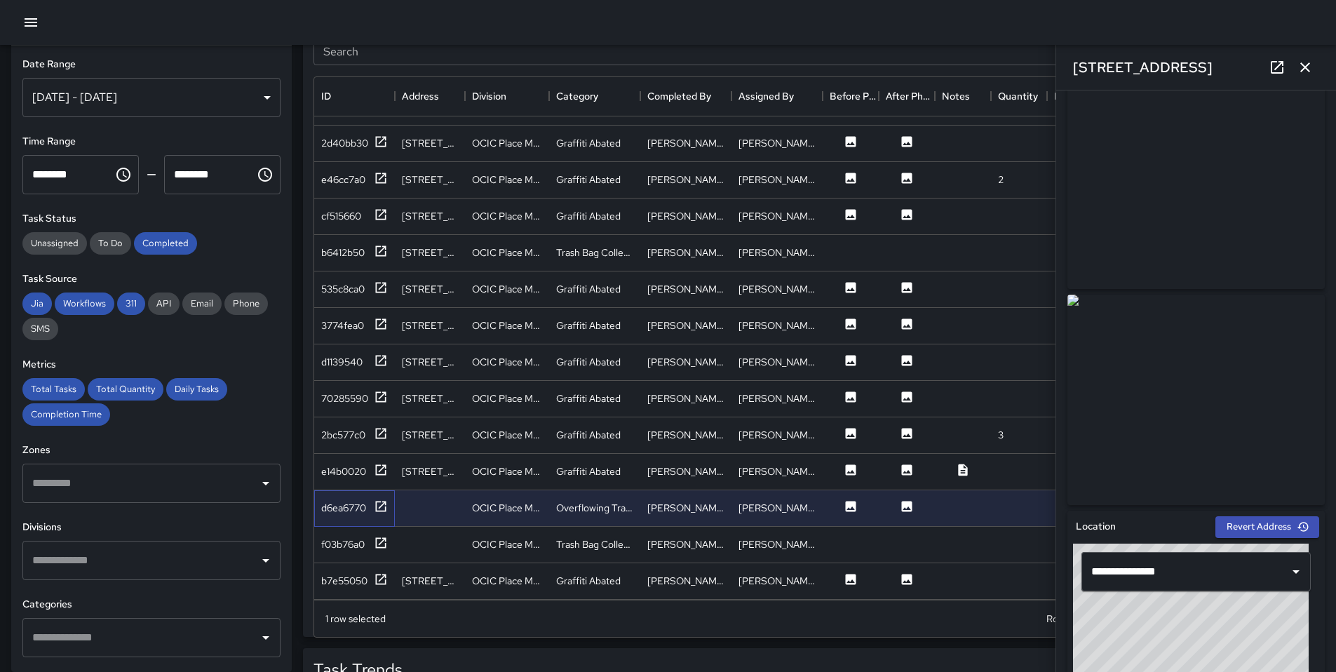
click at [389, 509] on div "d6ea6770" at bounding box center [354, 508] width 81 height 36
click at [385, 506] on icon at bounding box center [381, 506] width 11 height 11
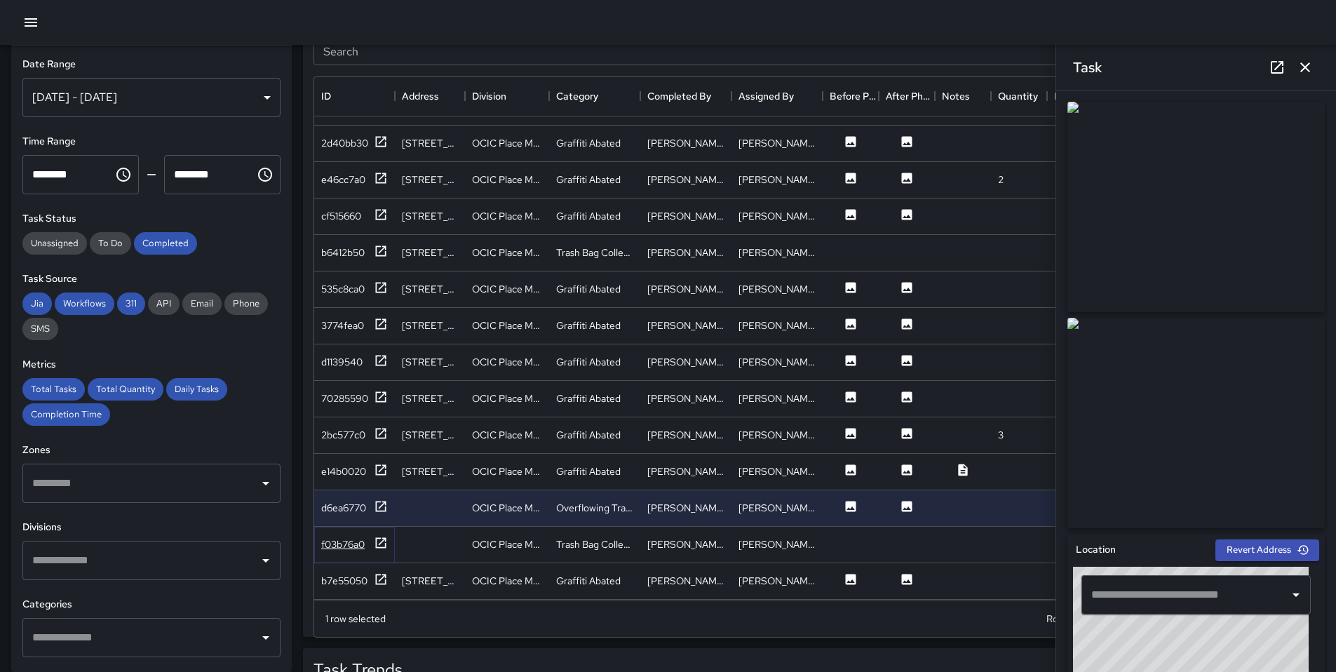
click at [382, 544] on icon at bounding box center [381, 543] width 14 height 14
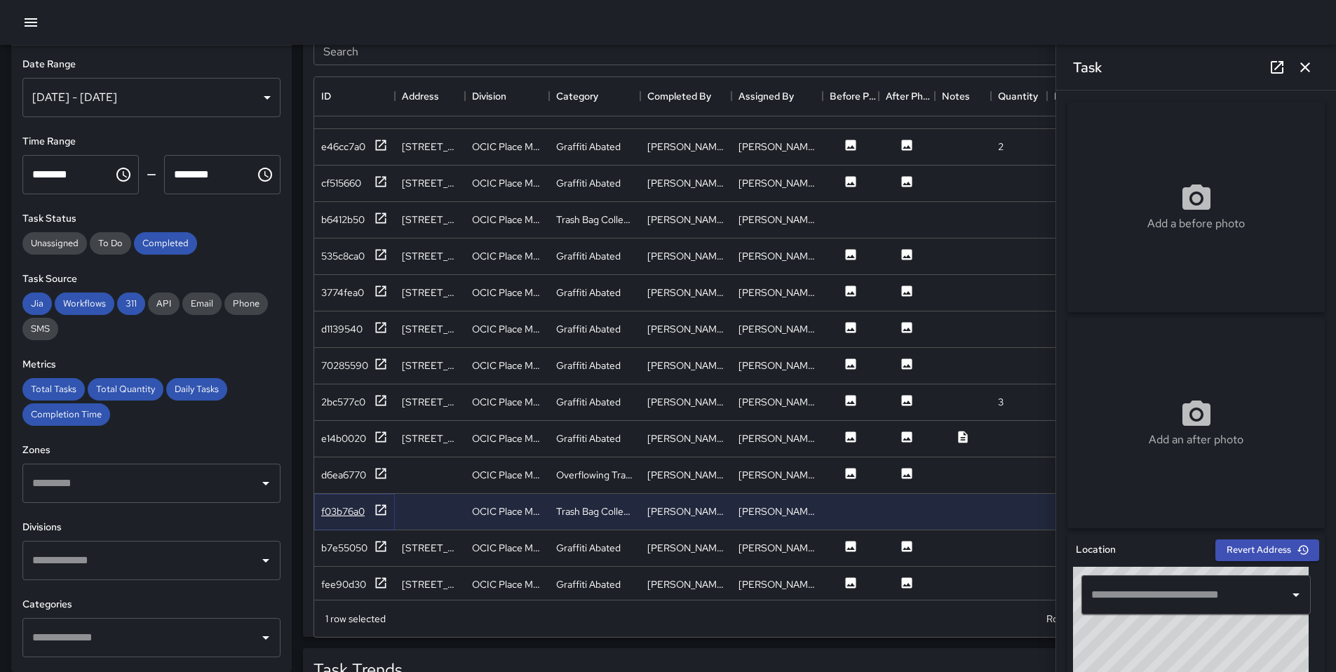
scroll to position [2763, 0]
click at [382, 544] on icon at bounding box center [381, 544] width 14 height 14
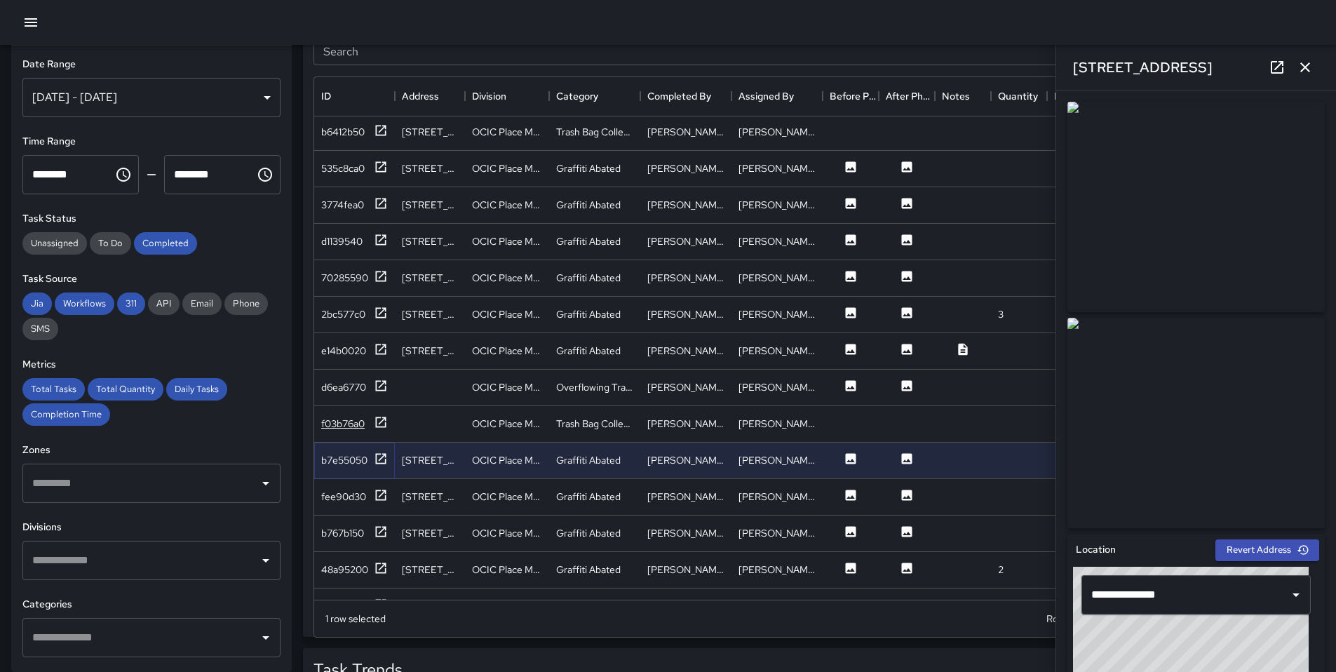
scroll to position [2861, 0]
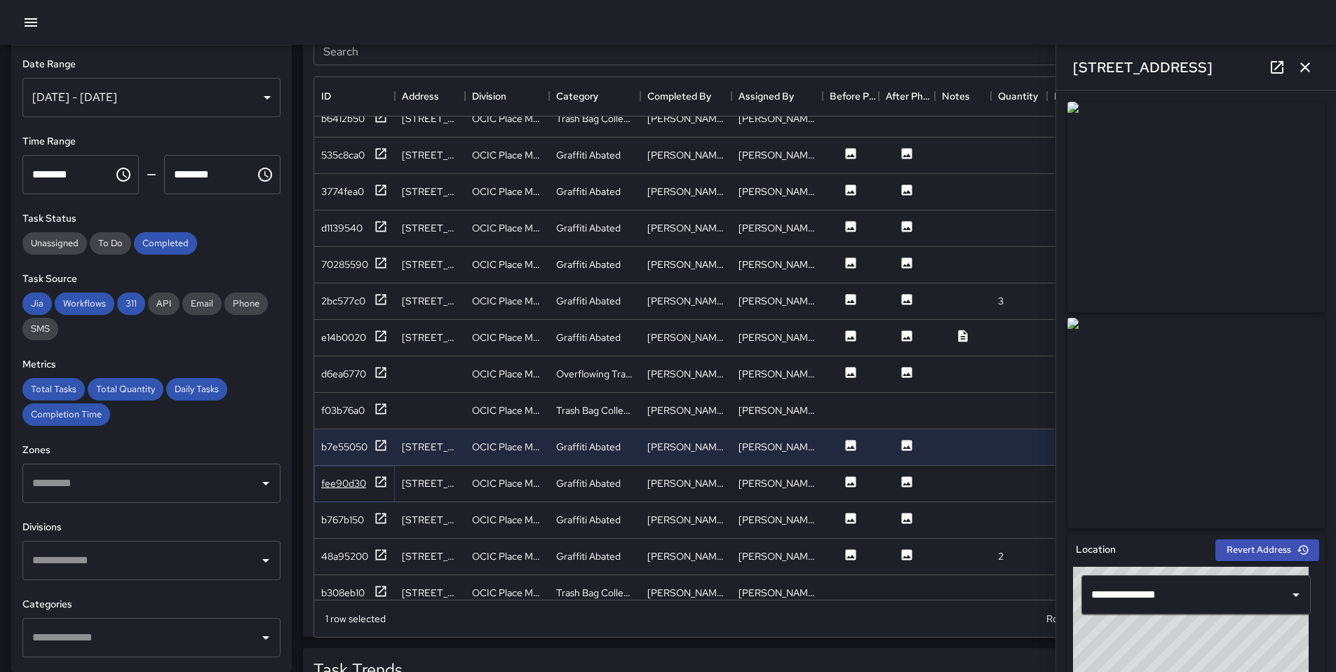
click at [381, 476] on icon at bounding box center [381, 482] width 14 height 14
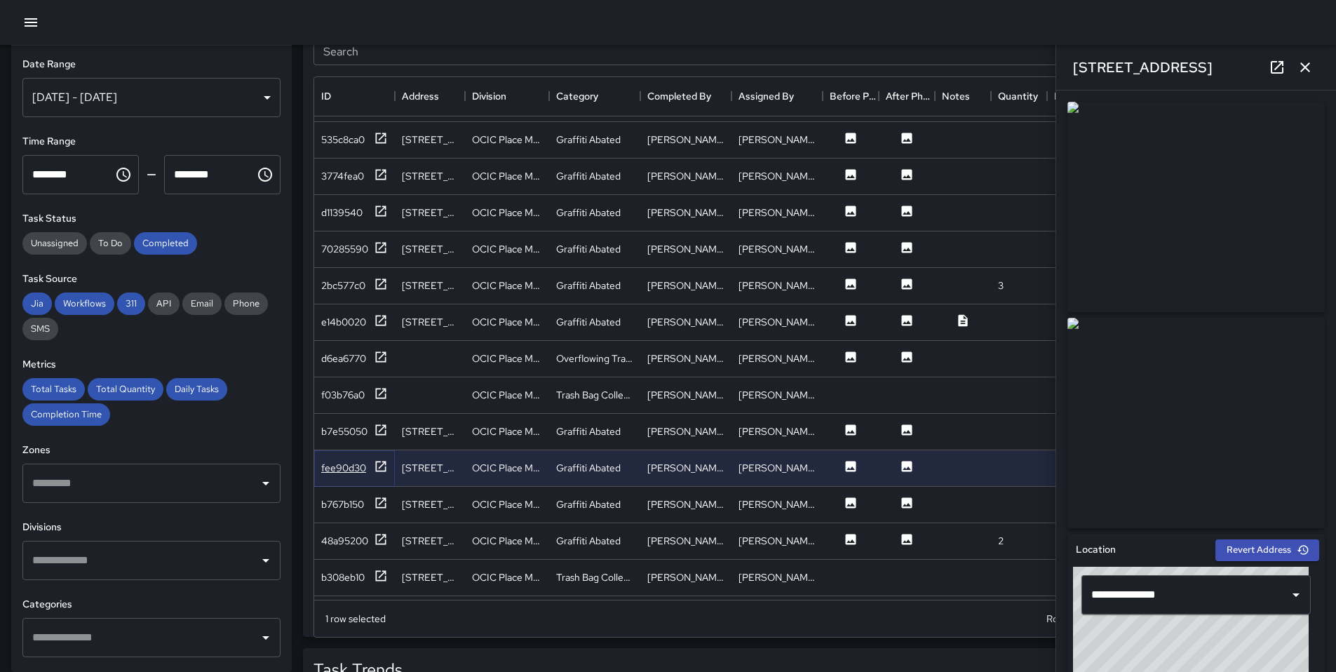
scroll to position [2882, 0]
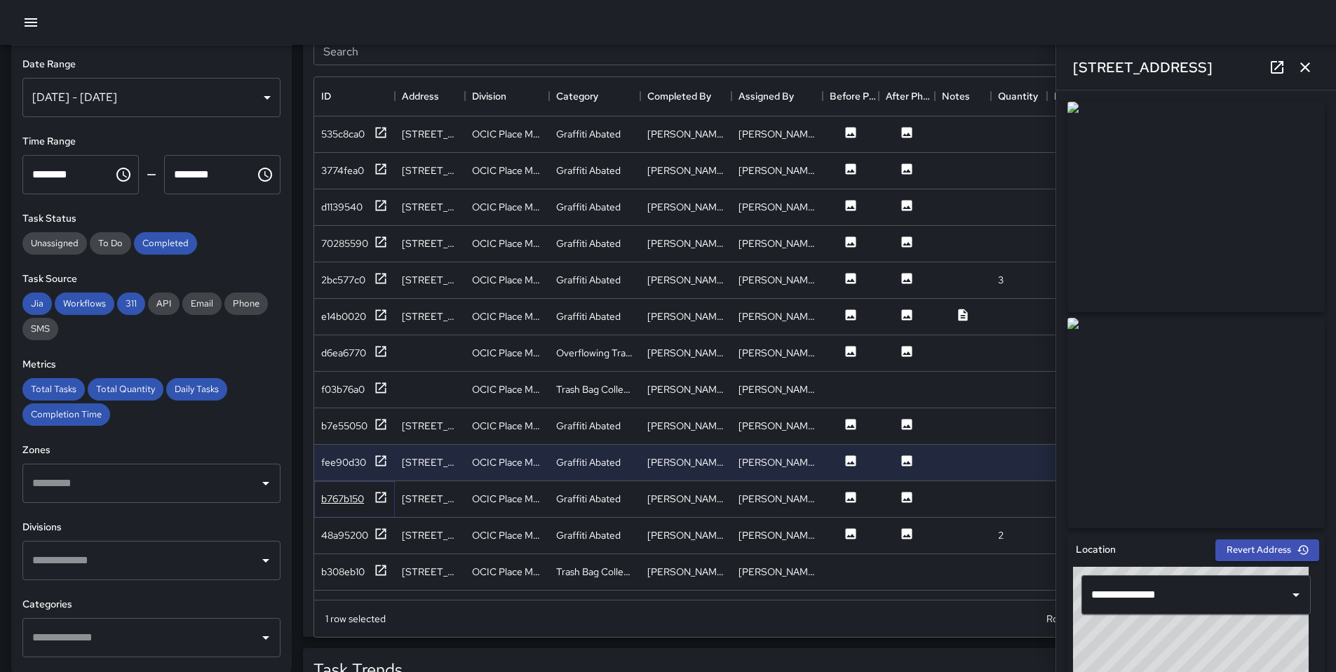
click at [381, 494] on icon at bounding box center [381, 497] width 14 height 14
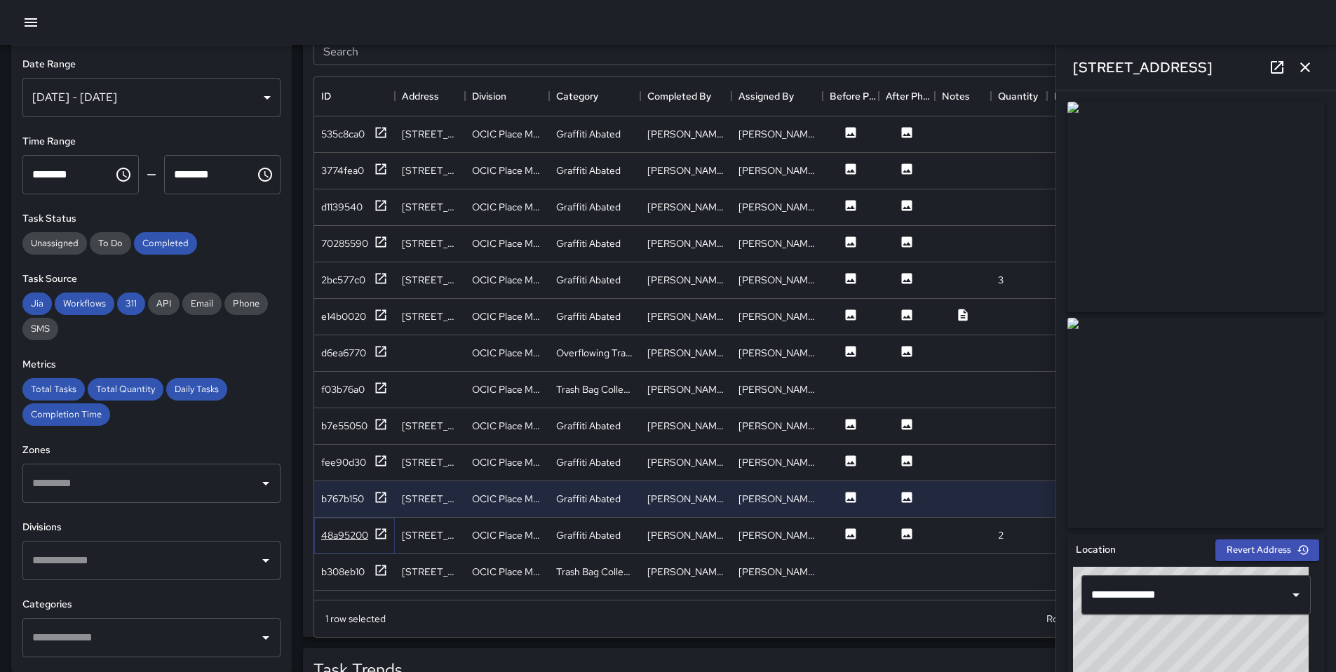
click at [383, 543] on div at bounding box center [381, 536] width 14 height 18
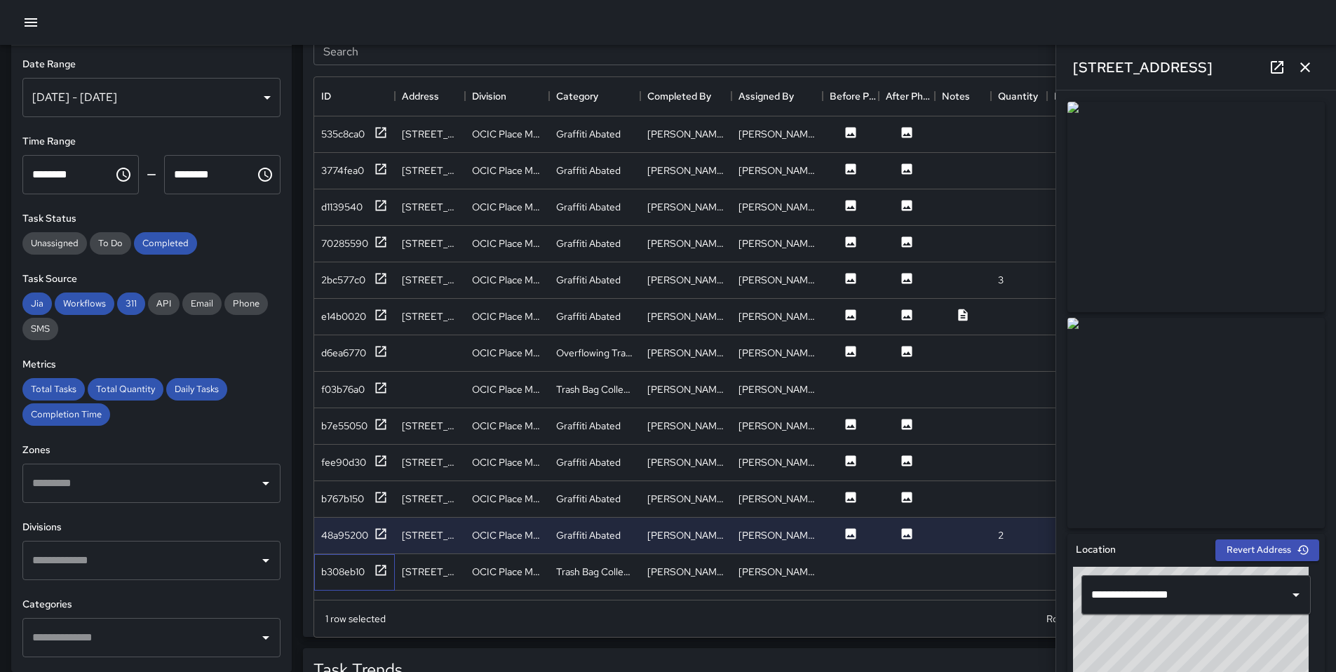
click at [391, 563] on div "b308eb10" at bounding box center [354, 572] width 81 height 36
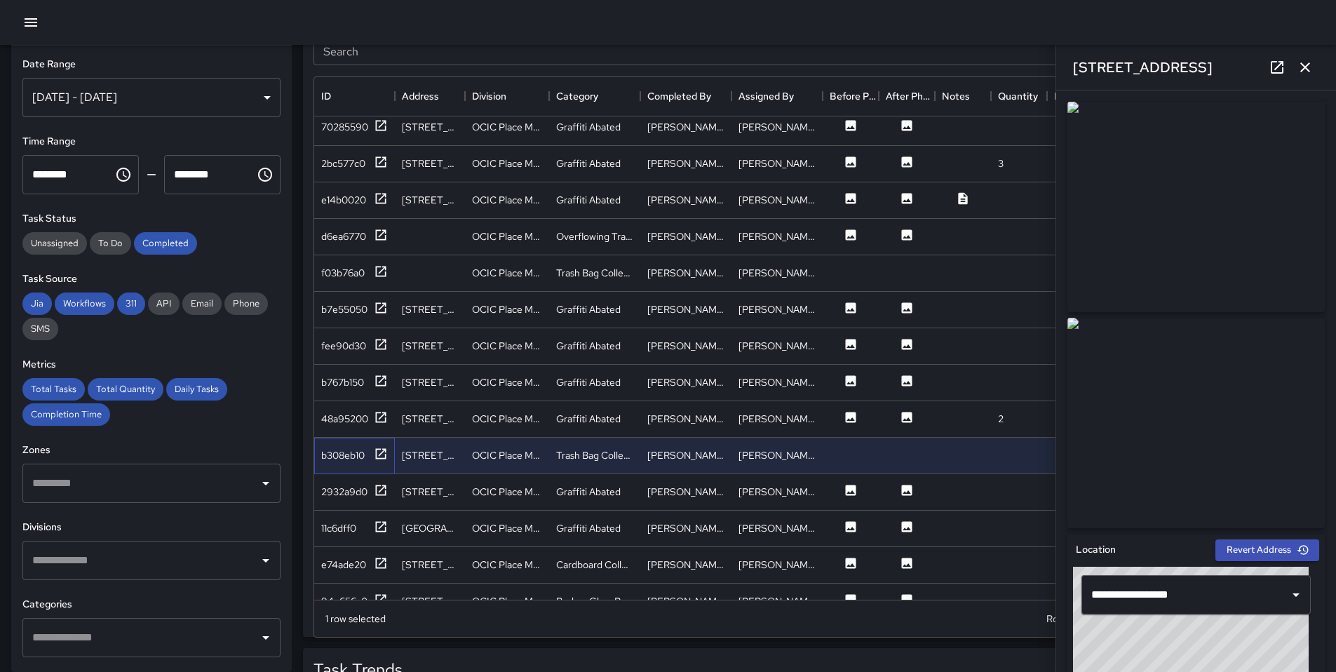
scroll to position [3003, 0]
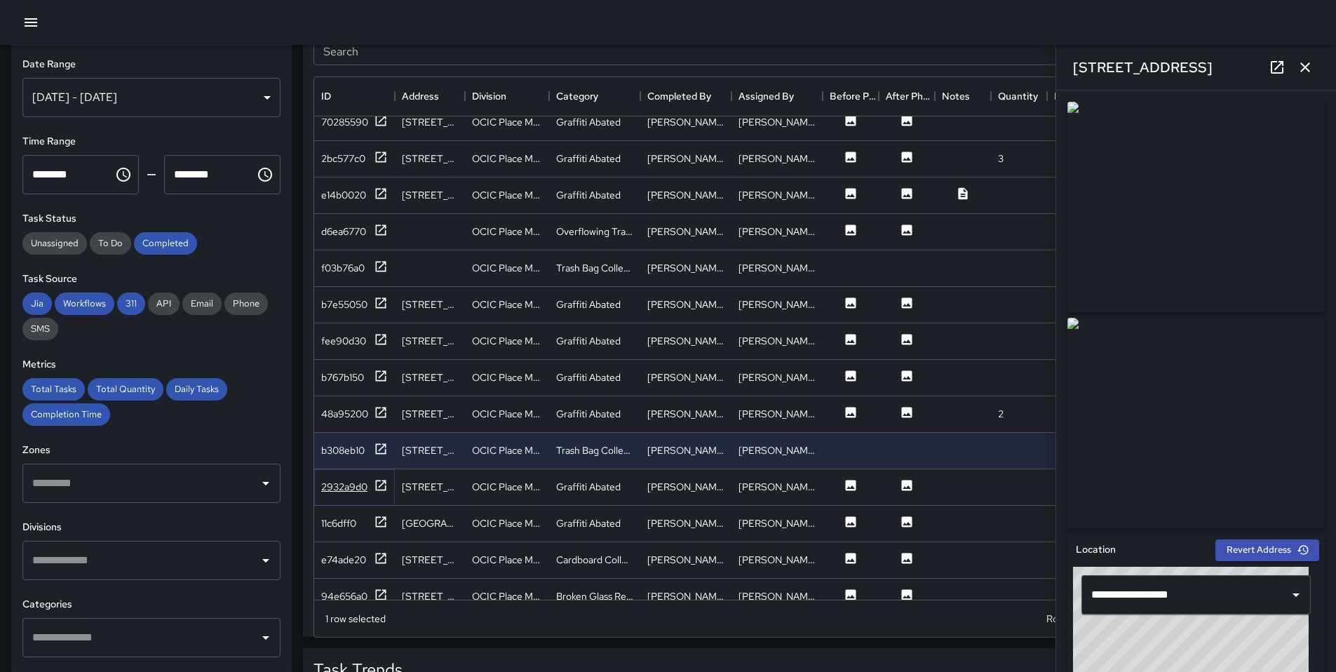
click at [387, 486] on icon at bounding box center [381, 485] width 14 height 14
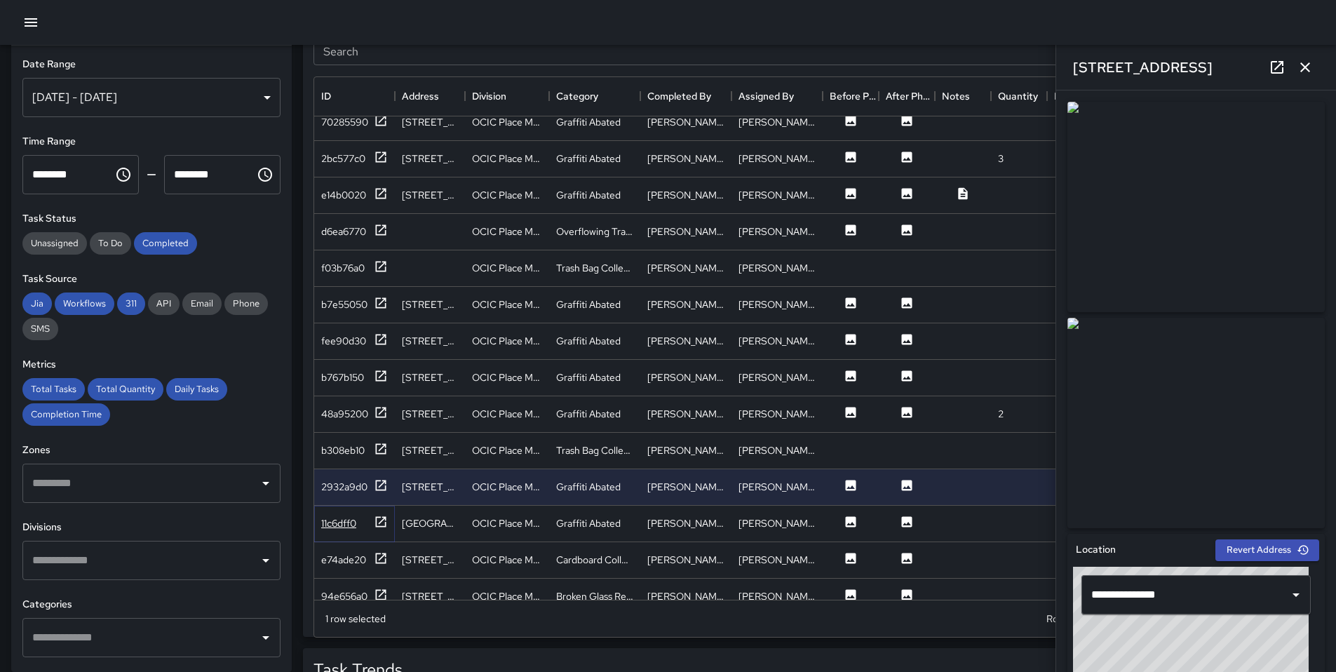
click at [385, 516] on icon at bounding box center [381, 522] width 14 height 14
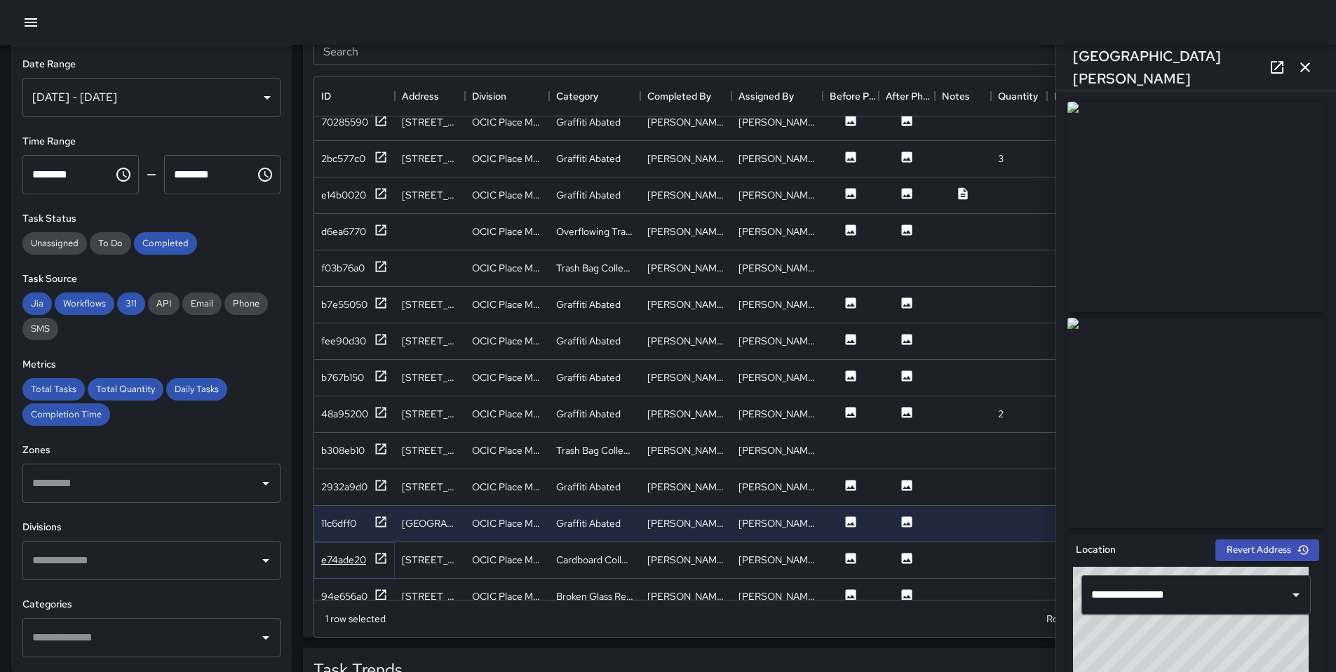
click at [387, 554] on icon at bounding box center [381, 558] width 14 height 14
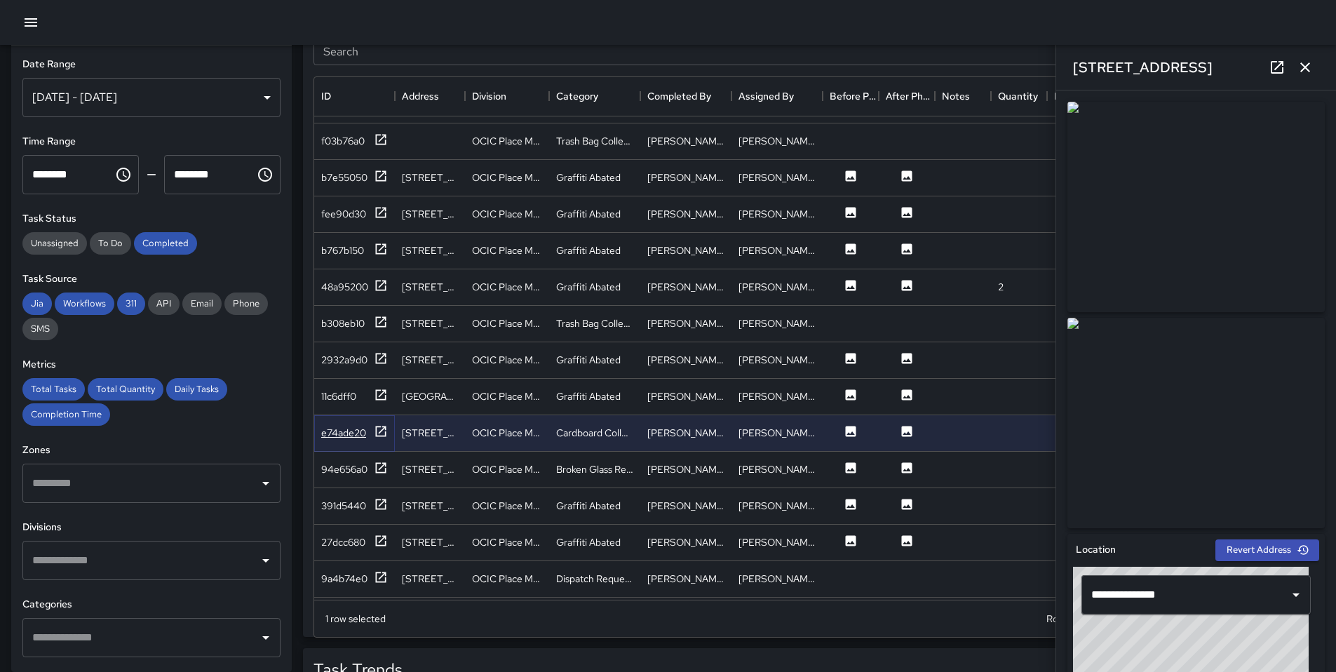
scroll to position [3150, 0]
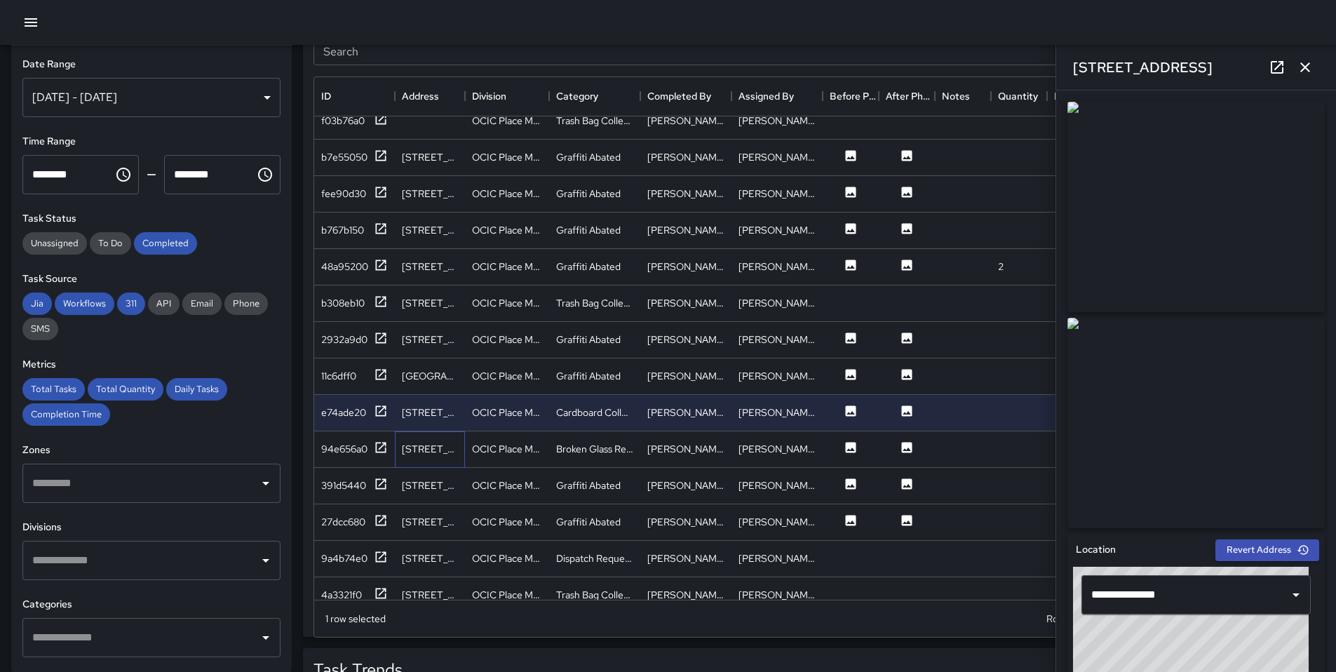
click at [396, 446] on div "200 12th Street" at bounding box center [430, 449] width 70 height 36
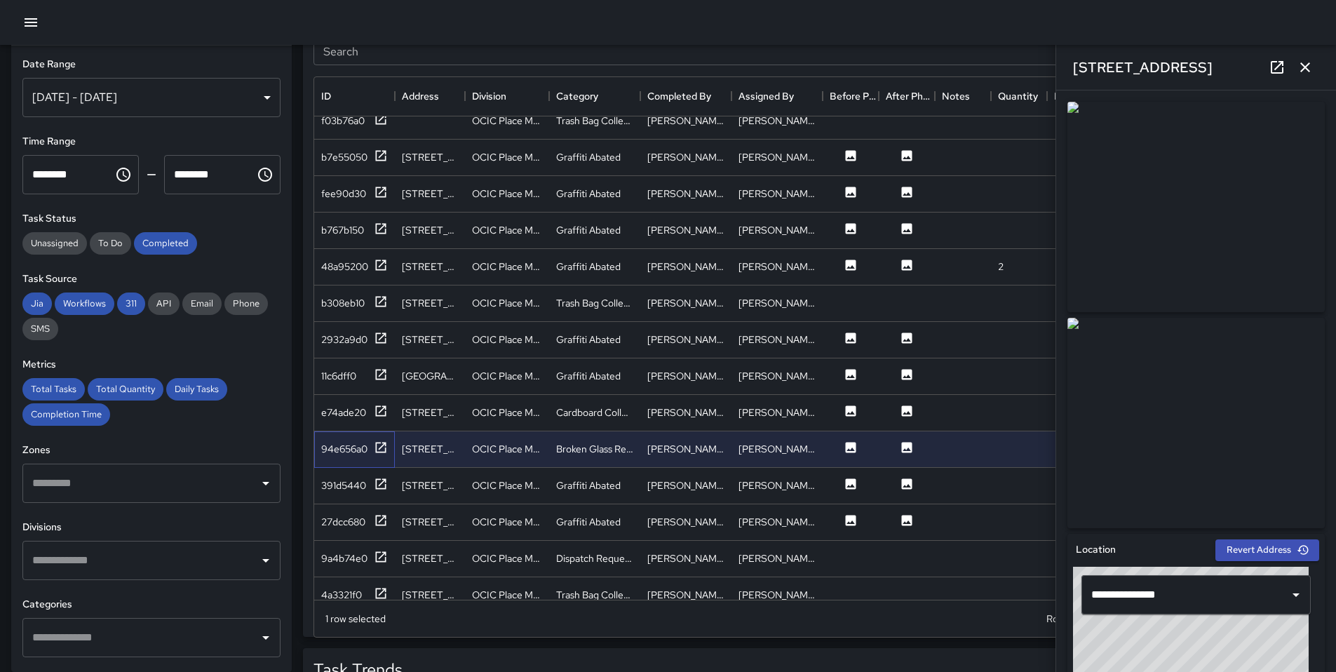
click at [389, 447] on div "94e656a0" at bounding box center [354, 449] width 81 height 36
click at [372, 448] on div "94e656a0" at bounding box center [354, 450] width 67 height 18
click at [376, 480] on icon at bounding box center [381, 483] width 11 height 11
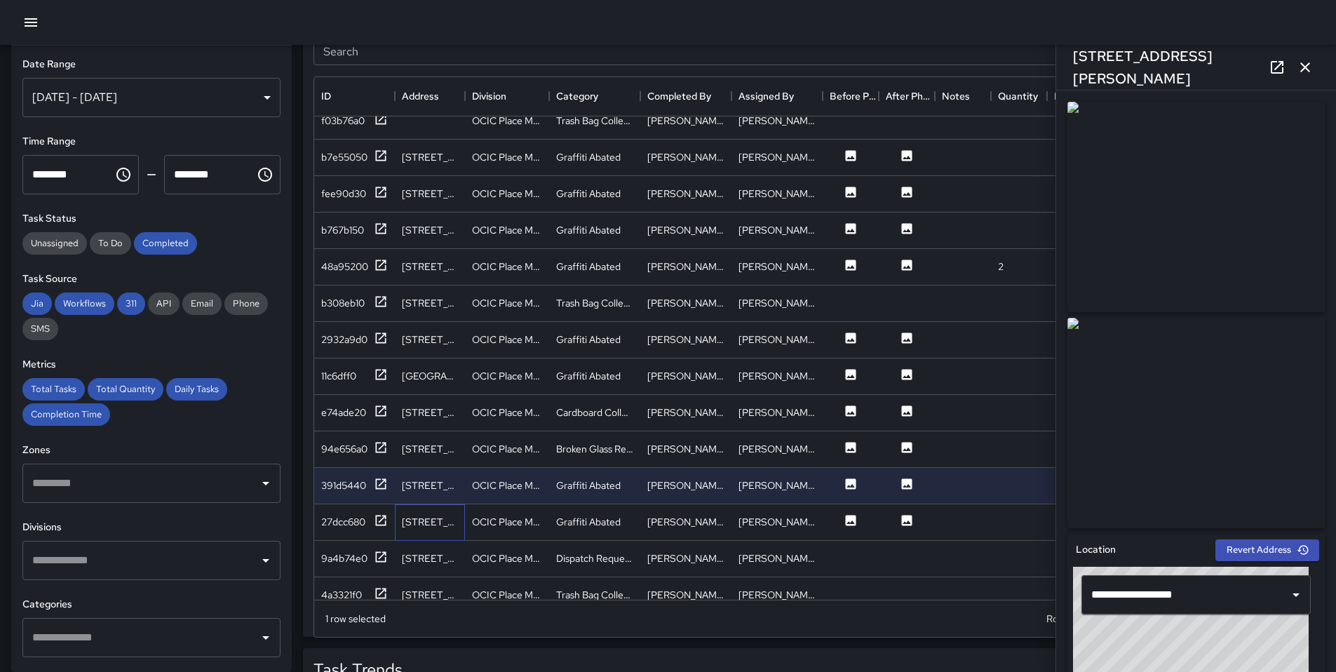
click at [403, 513] on div "1016 Webster Street" at bounding box center [430, 522] width 70 height 36
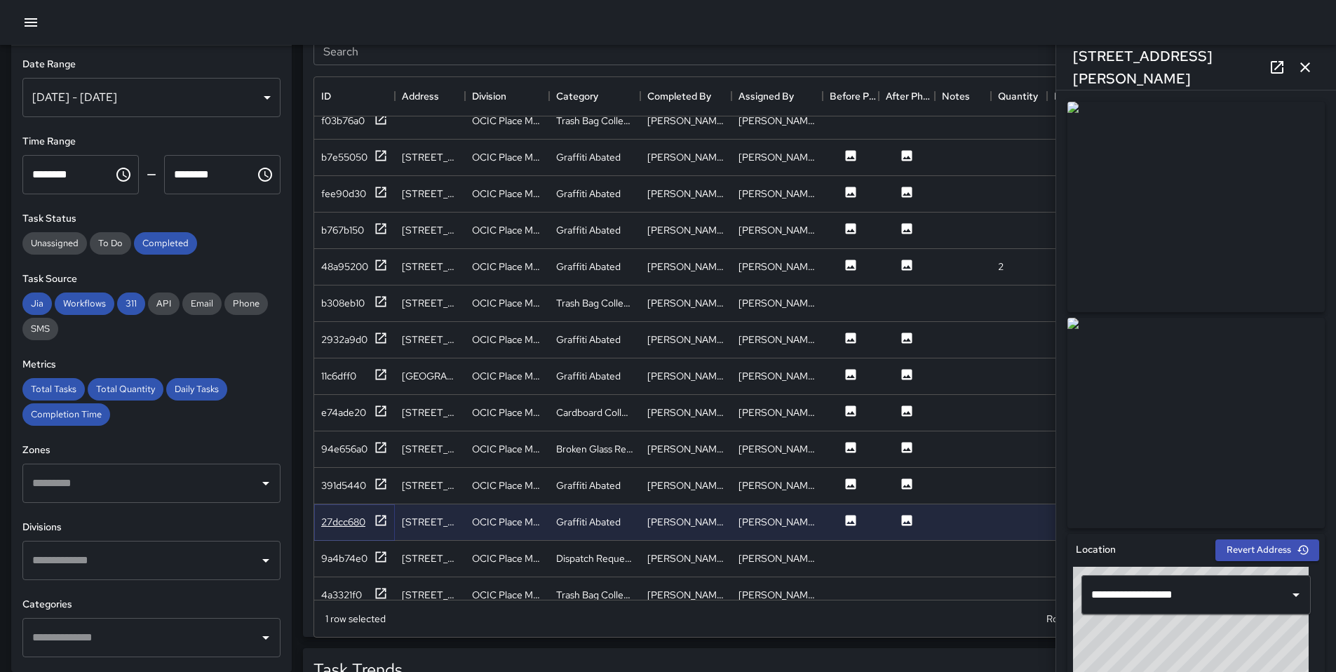
click at [372, 517] on div "27dcc680" at bounding box center [354, 522] width 67 height 18
click at [1275, 69] on icon at bounding box center [1277, 67] width 17 height 17
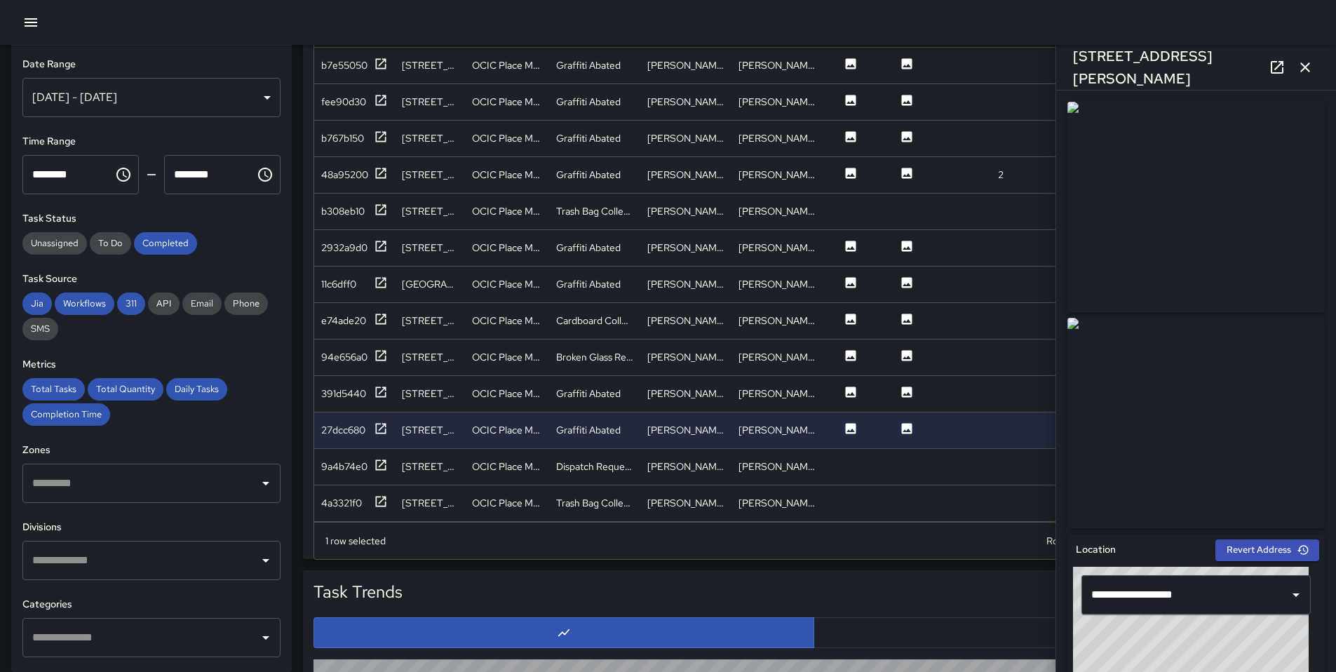
scroll to position [866, 0]
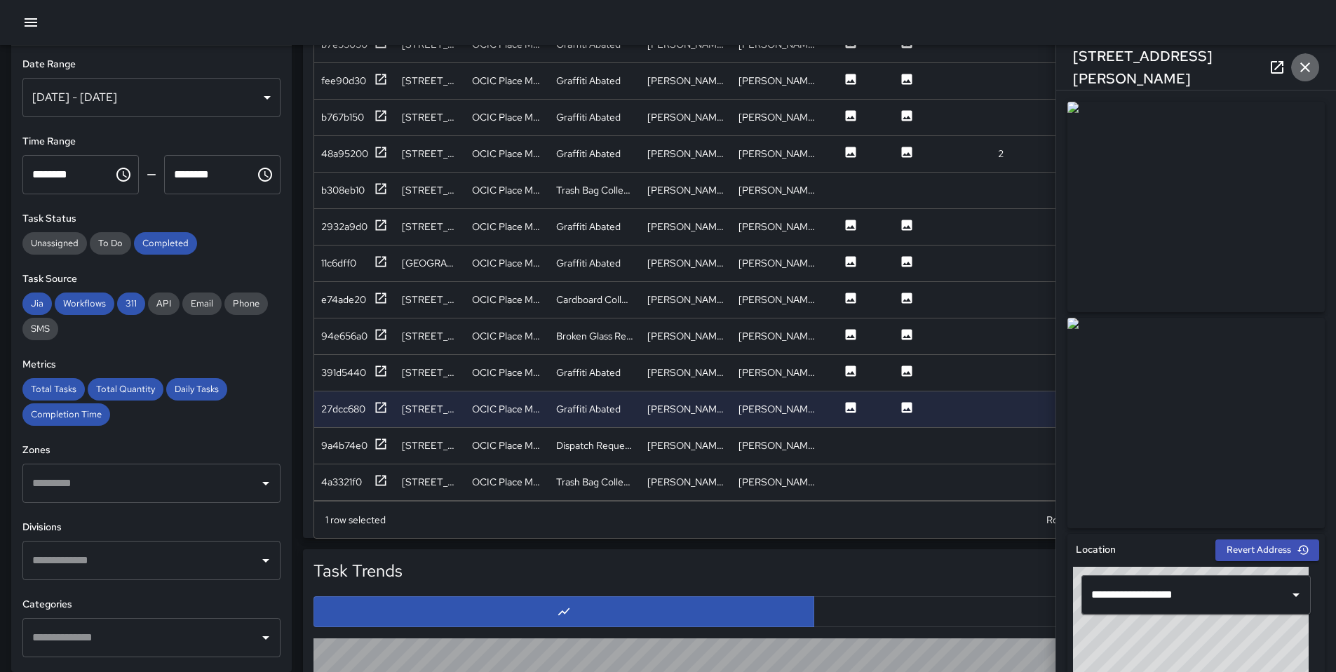
drag, startPoint x: 1307, startPoint y: 61, endPoint x: 1307, endPoint y: 69, distance: 8.4
click at [1307, 61] on icon "button" at bounding box center [1305, 67] width 17 height 17
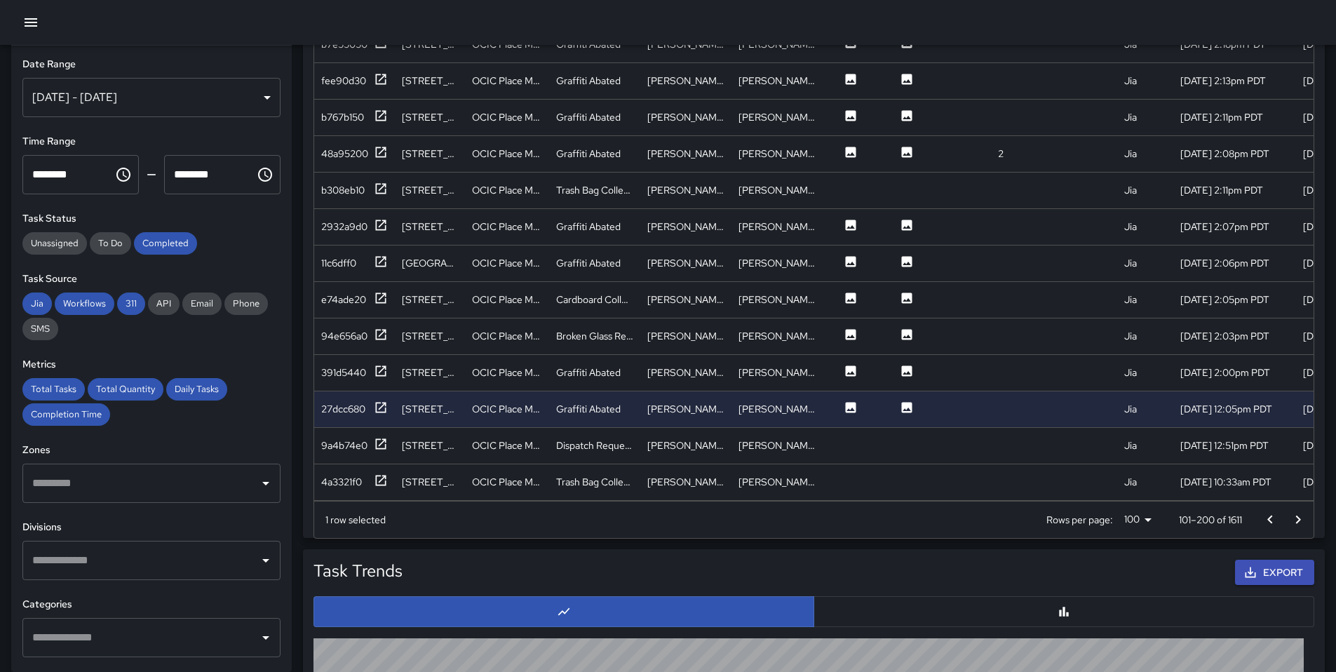
click at [1304, 521] on icon "Go to next page" at bounding box center [1298, 519] width 17 height 17
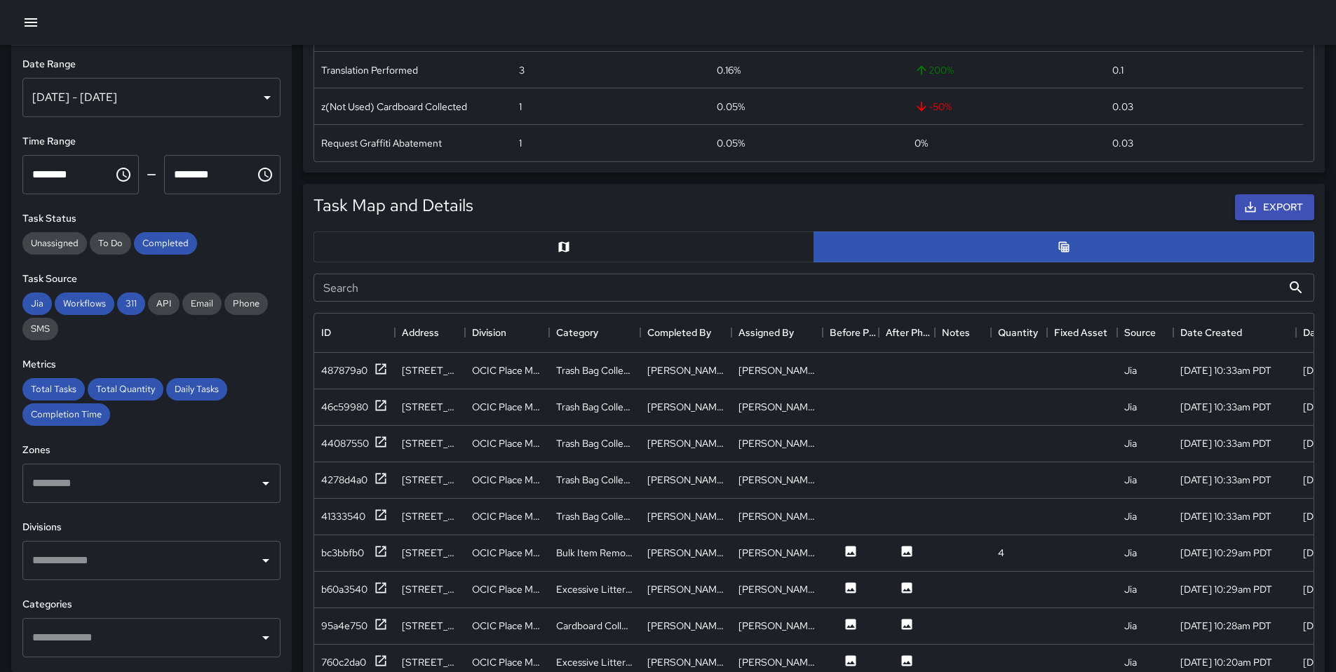
scroll to position [541, 0]
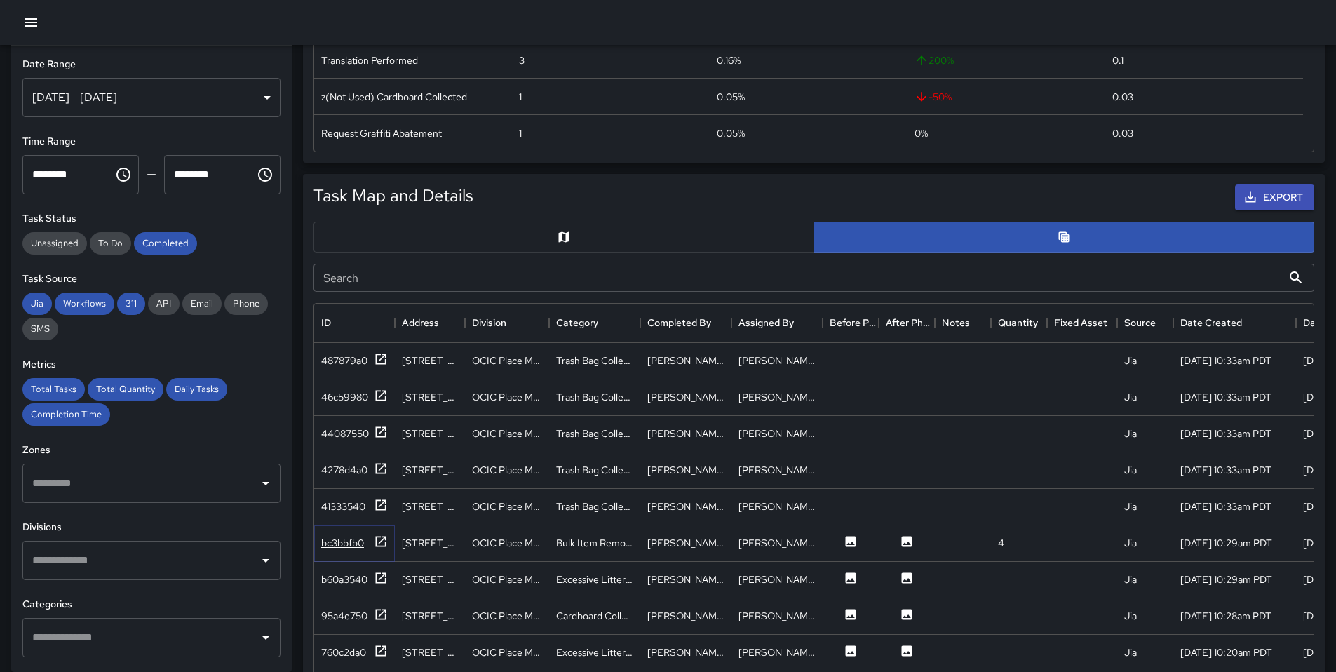
click at [383, 539] on icon at bounding box center [381, 542] width 14 height 14
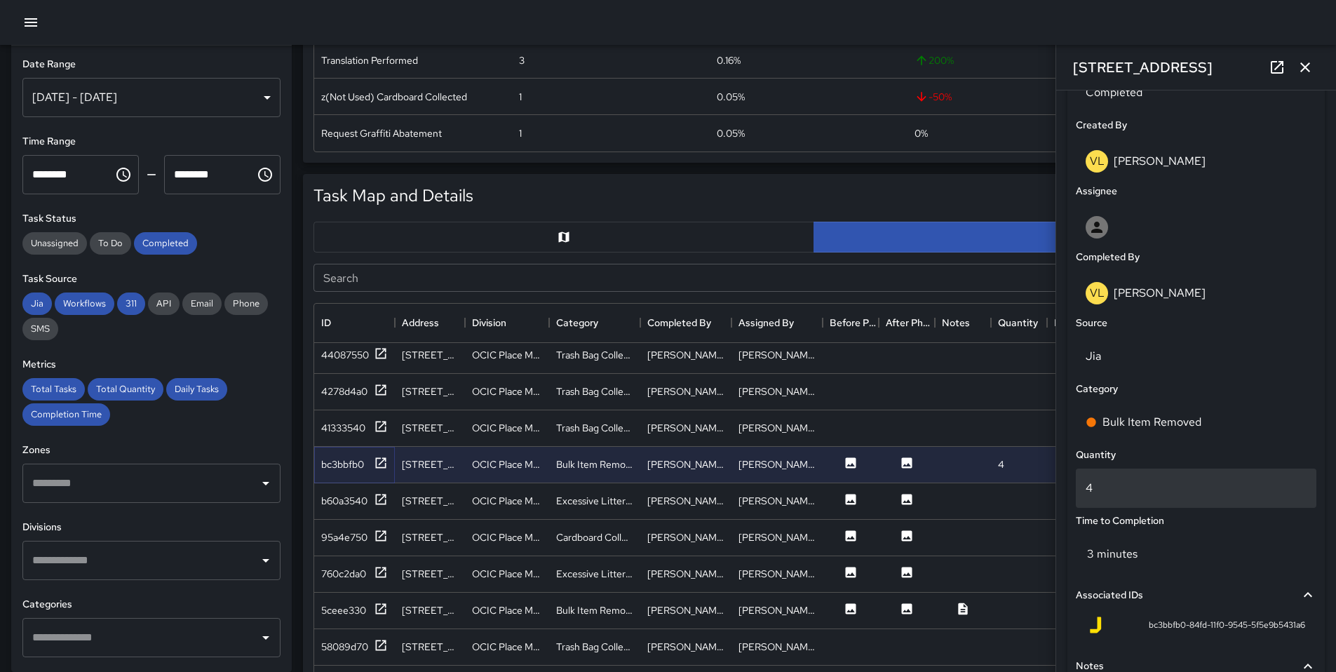
scroll to position [718, 0]
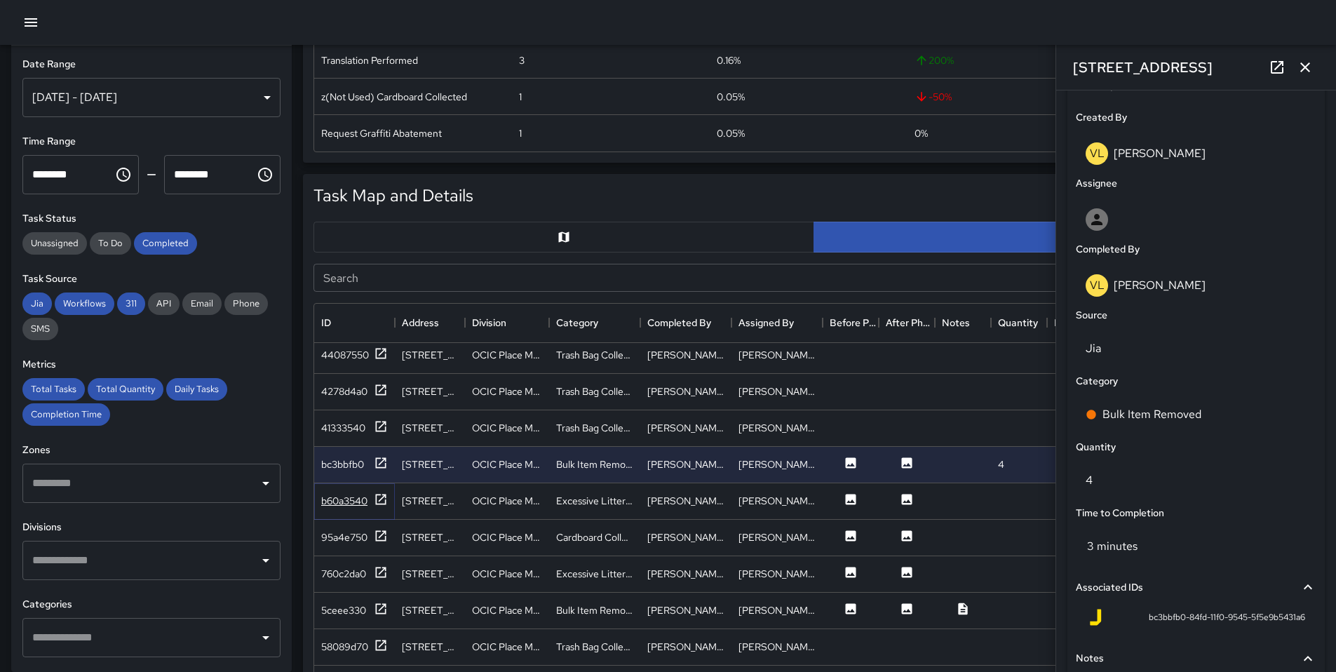
click at [387, 504] on icon at bounding box center [381, 499] width 14 height 14
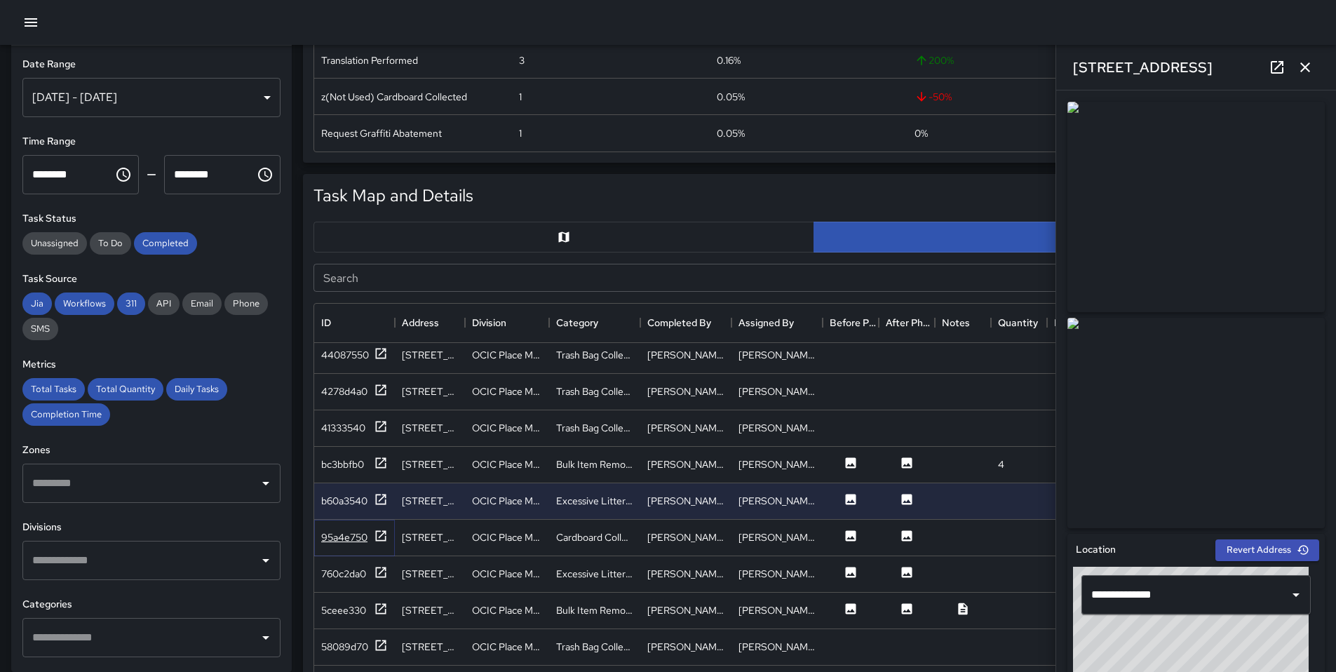
click at [386, 531] on icon at bounding box center [381, 536] width 14 height 14
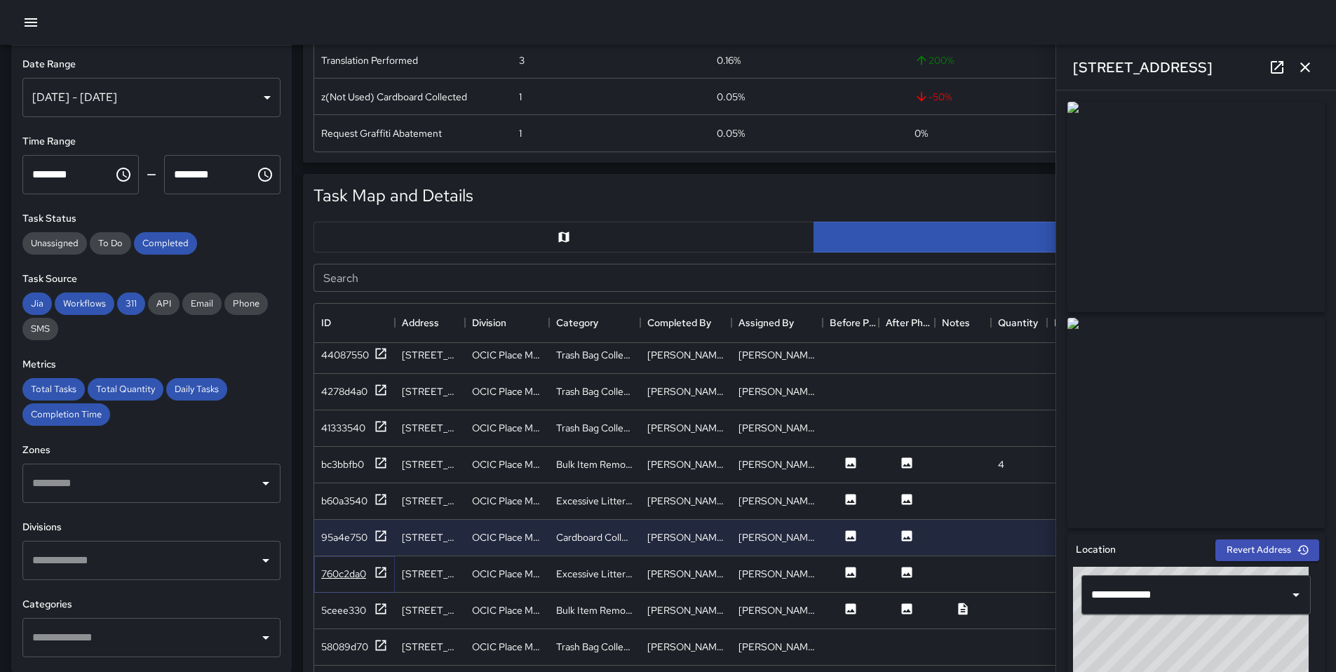
click at [382, 568] on icon at bounding box center [381, 572] width 11 height 11
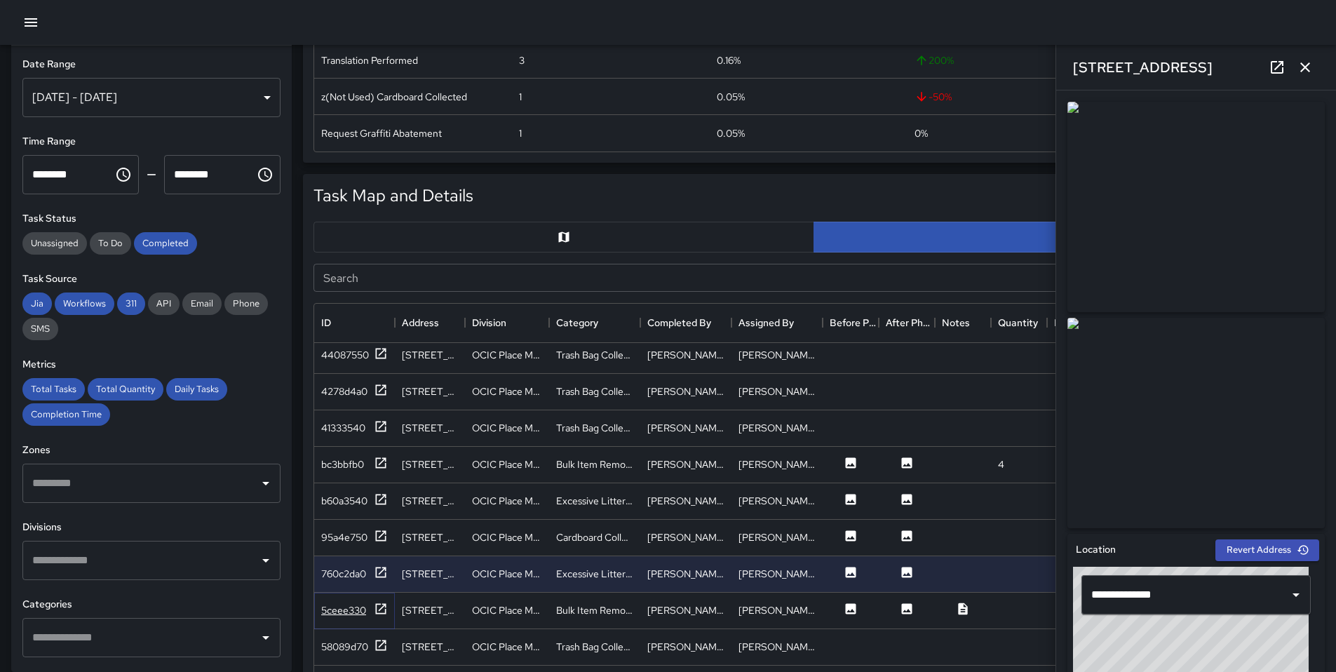
click at [379, 605] on icon at bounding box center [381, 609] width 14 height 14
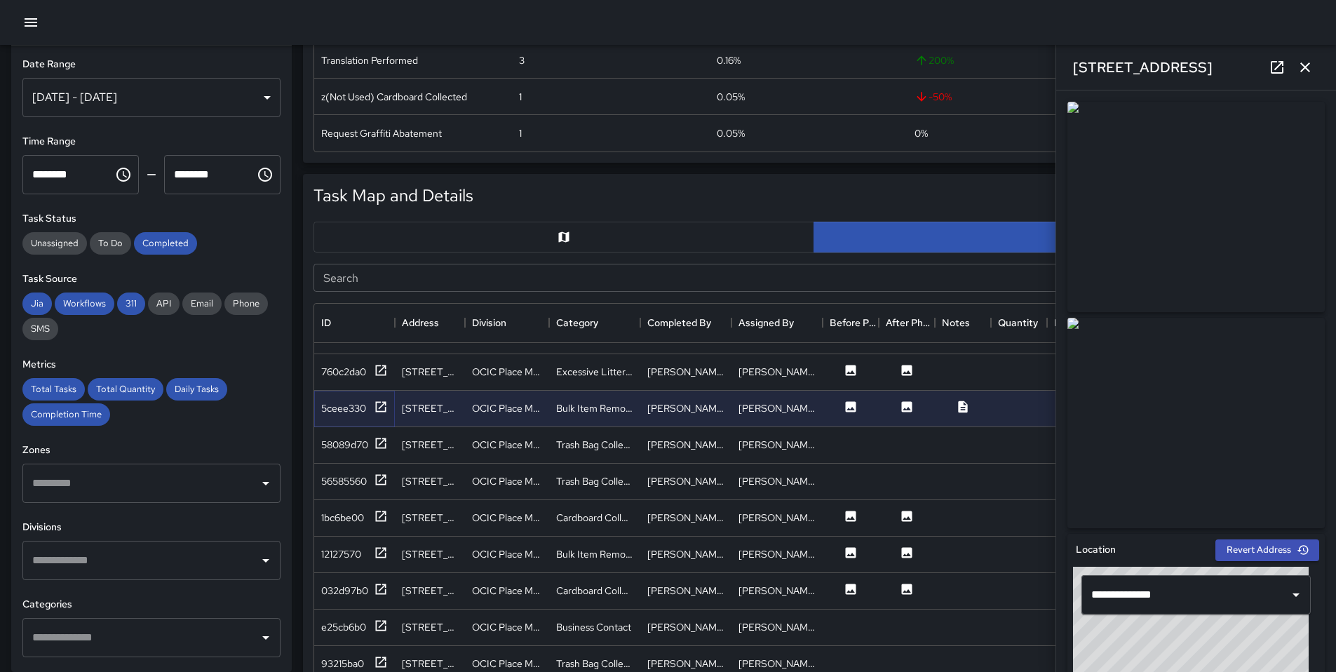
scroll to position [290, 0]
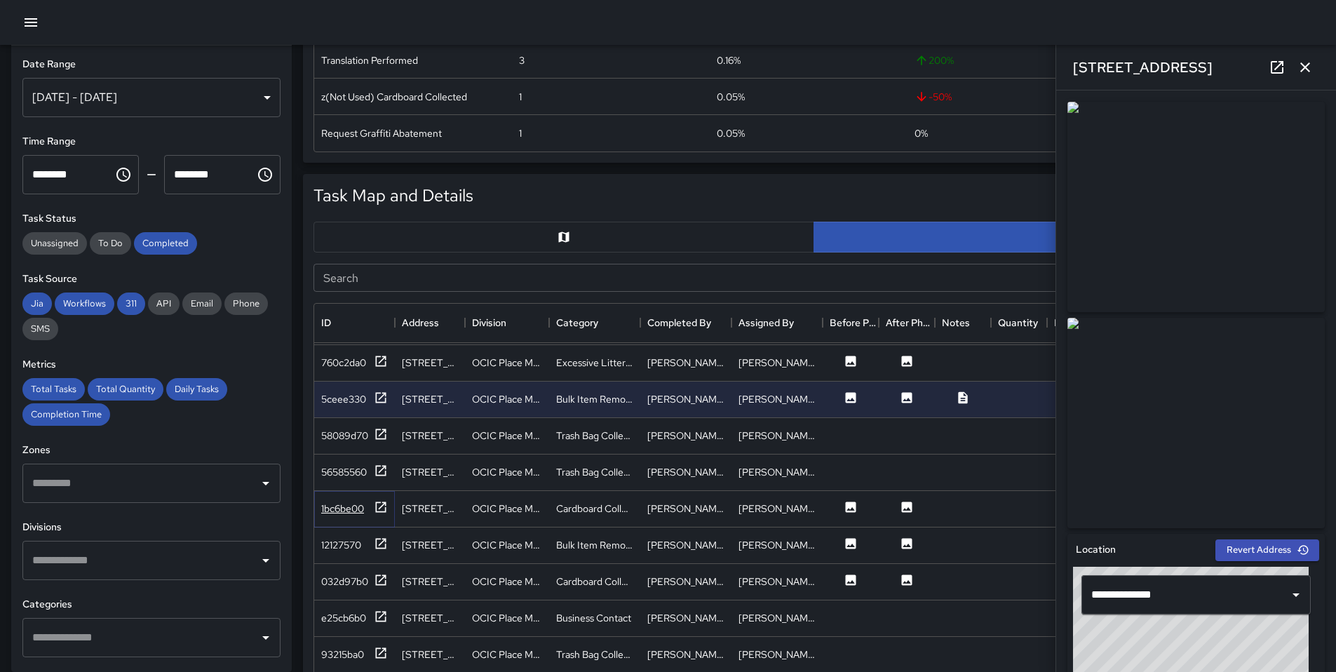
click at [384, 516] on div at bounding box center [381, 509] width 14 height 18
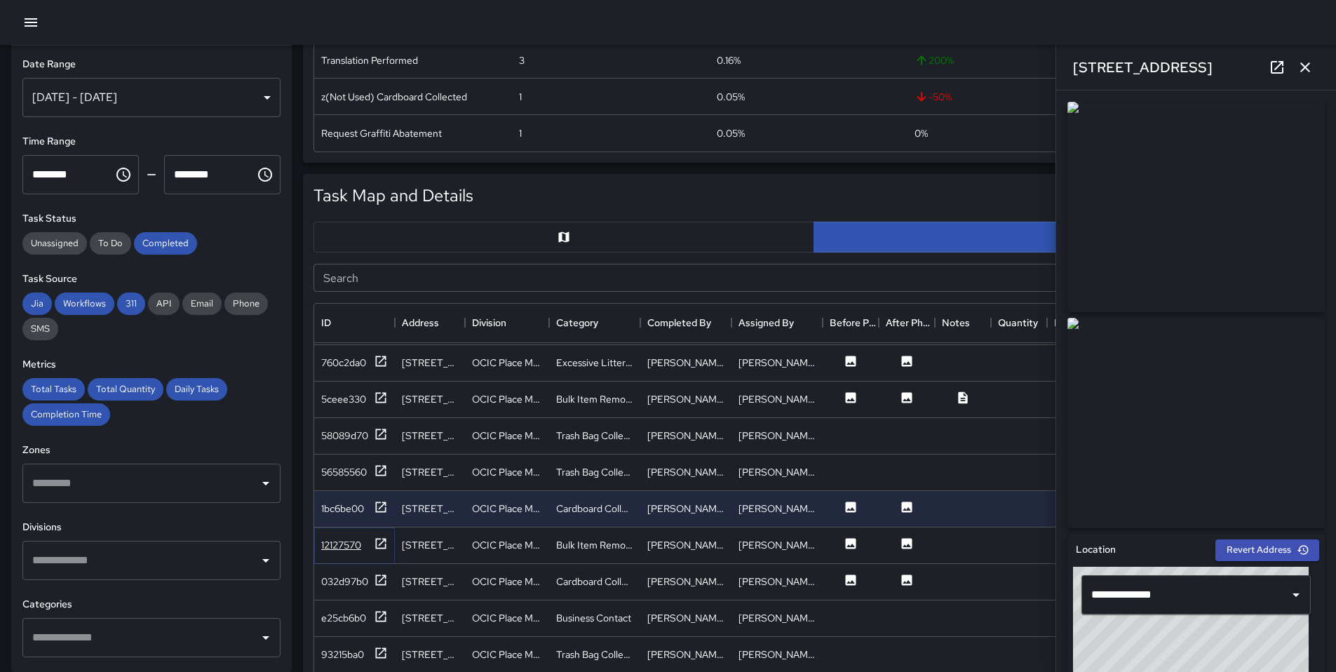
click at [384, 540] on icon at bounding box center [381, 543] width 11 height 11
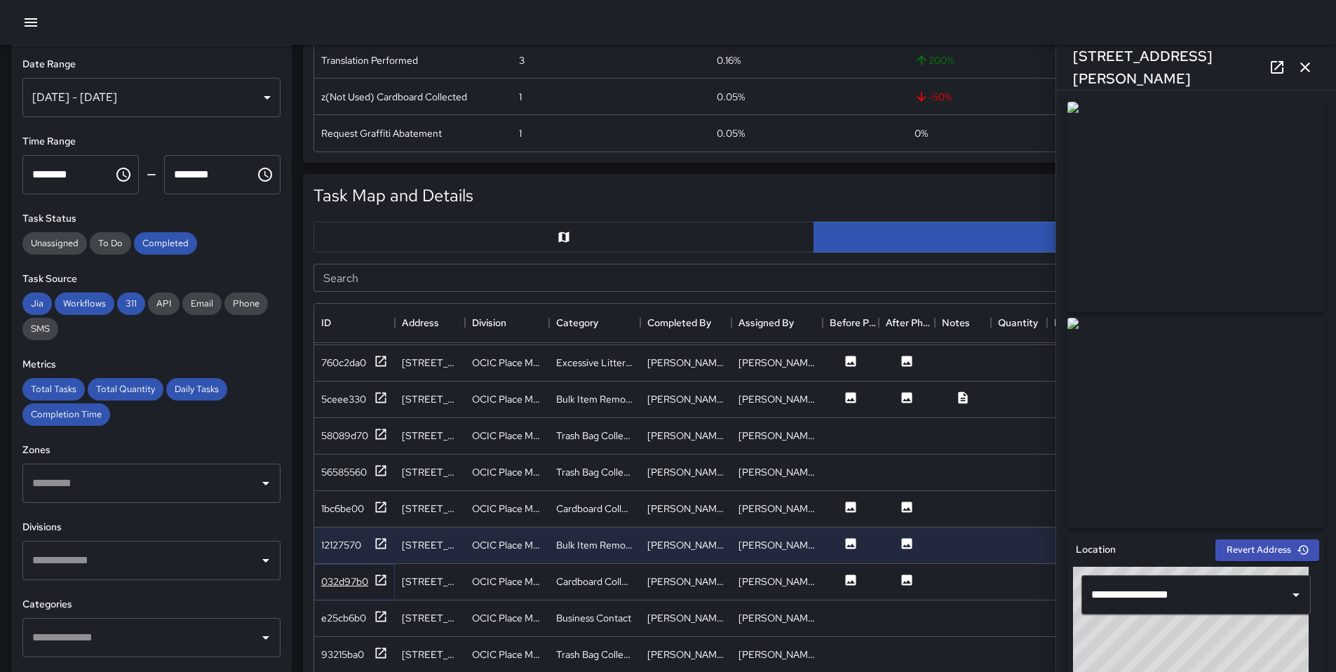
click at [377, 573] on icon at bounding box center [381, 580] width 14 height 14
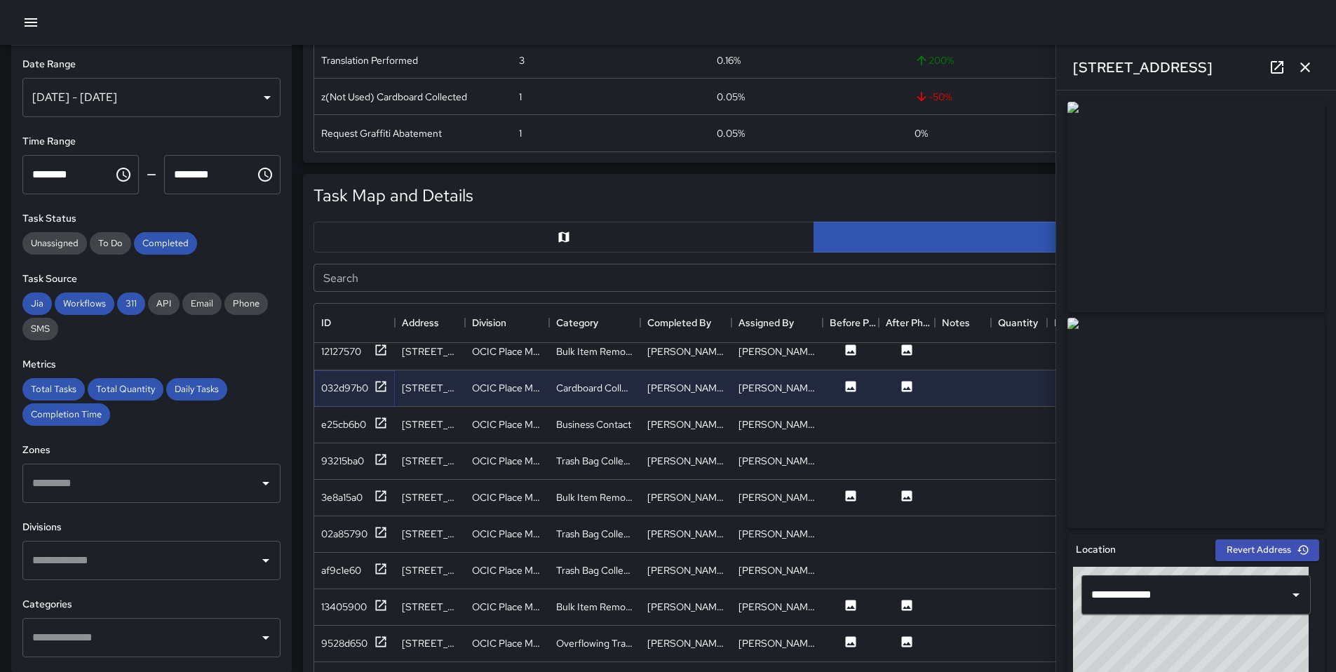
scroll to position [542, 0]
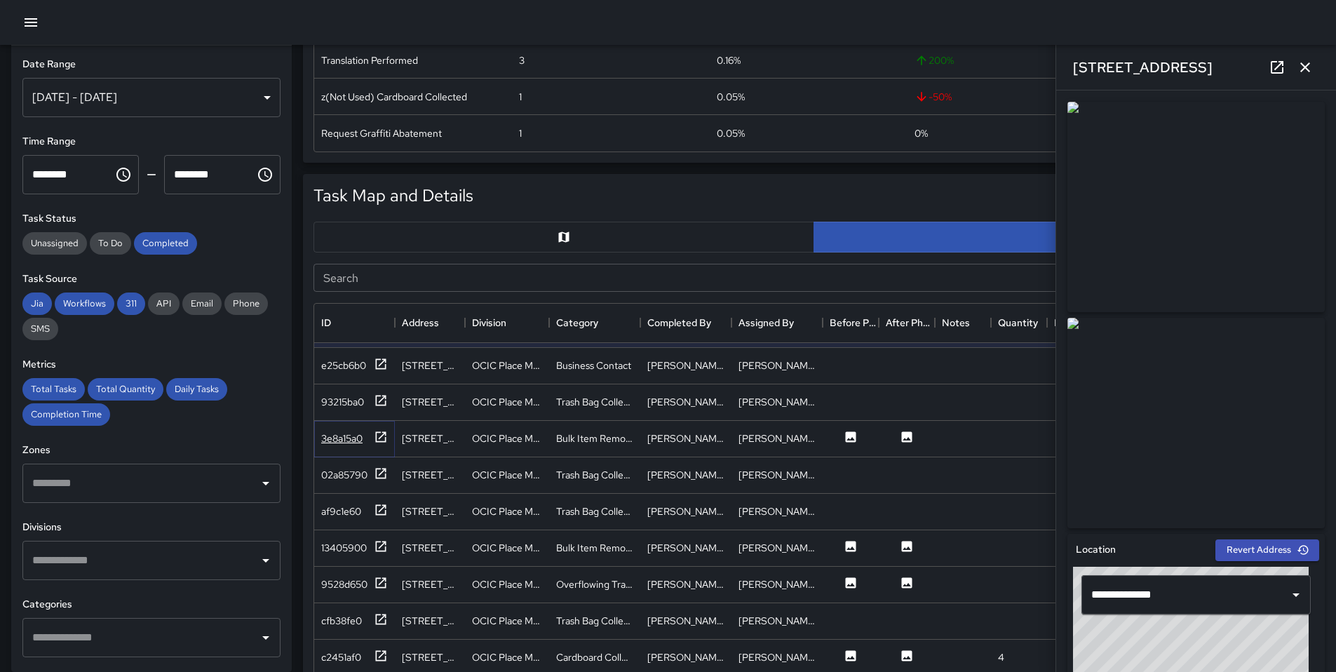
click at [387, 443] on icon at bounding box center [381, 437] width 14 height 14
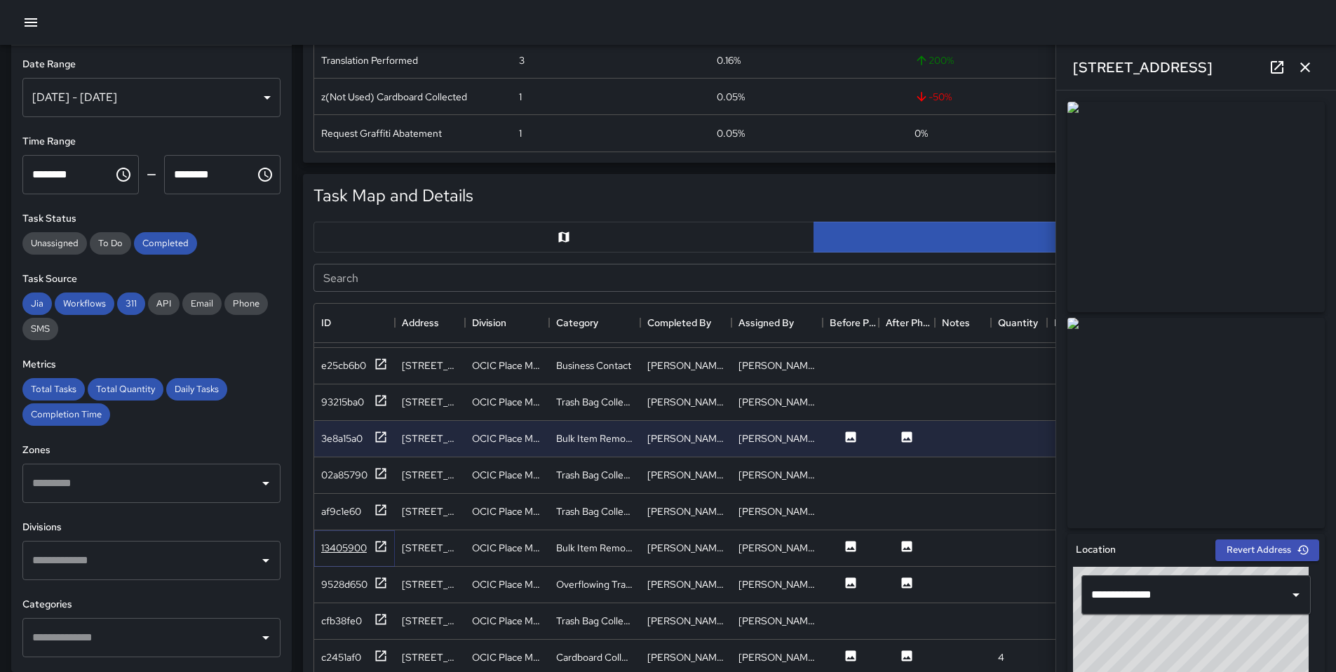
click at [386, 541] on icon at bounding box center [381, 546] width 11 height 11
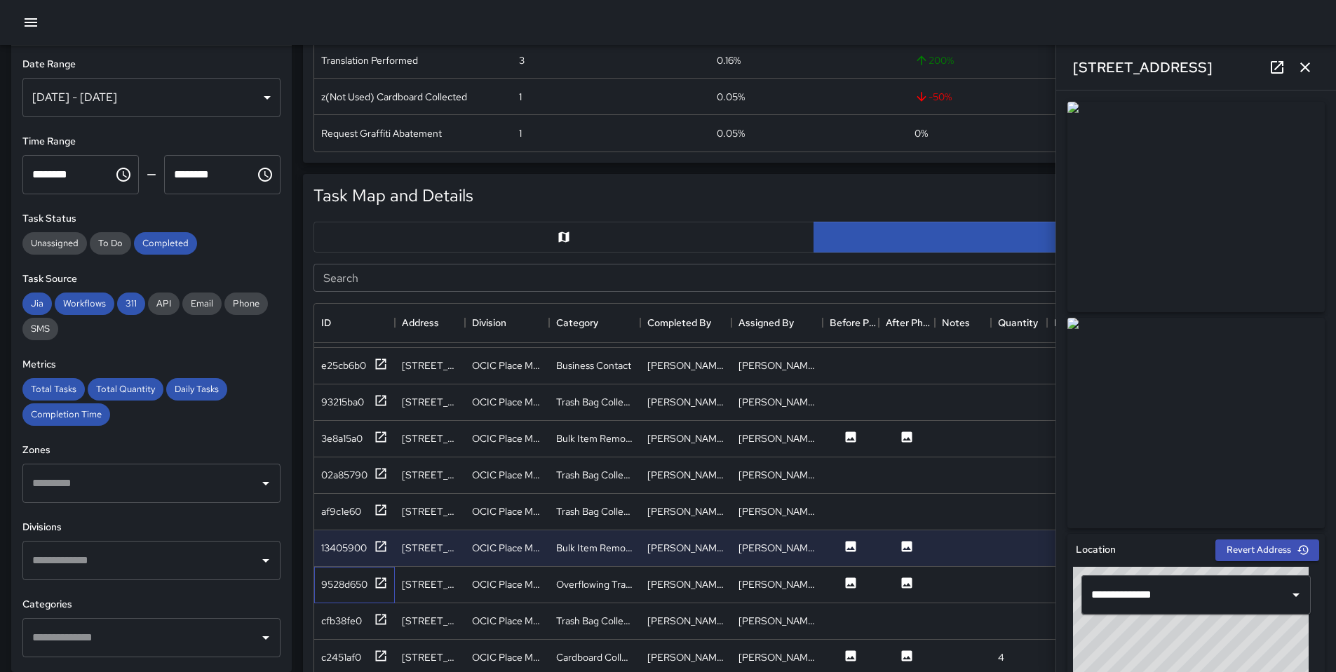
click at [390, 576] on div "9528d650" at bounding box center [354, 585] width 81 height 36
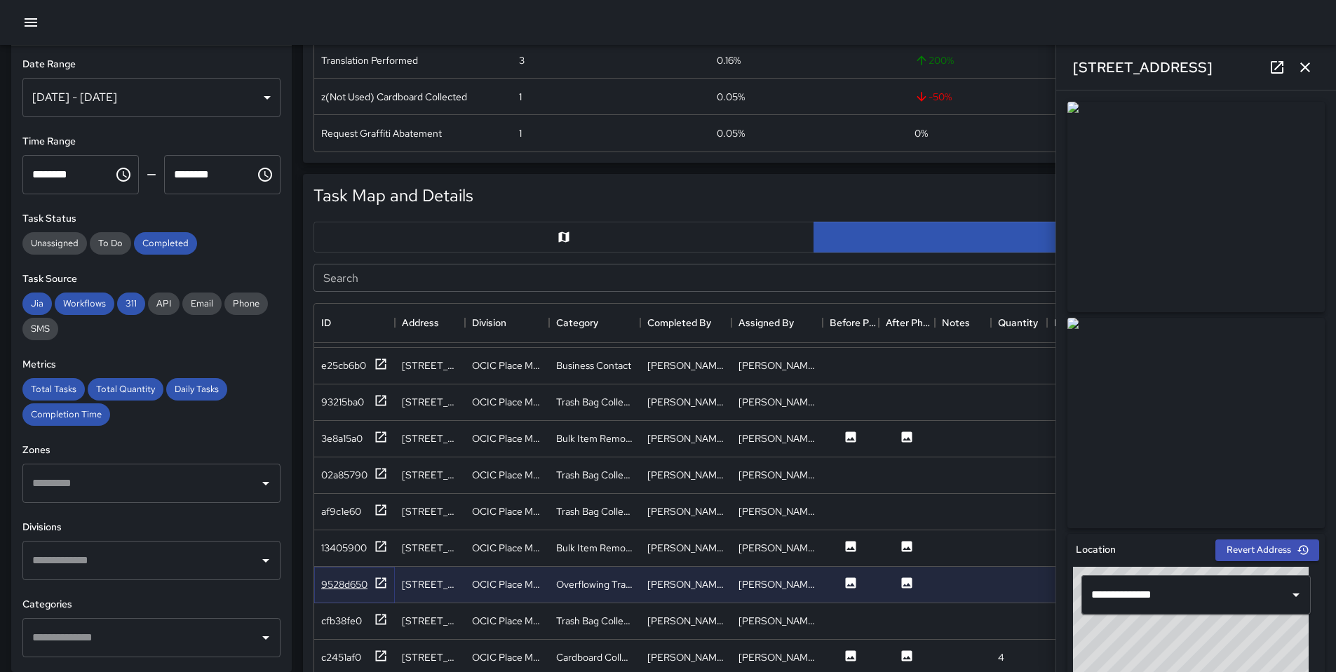
click at [384, 580] on icon at bounding box center [381, 583] width 14 height 14
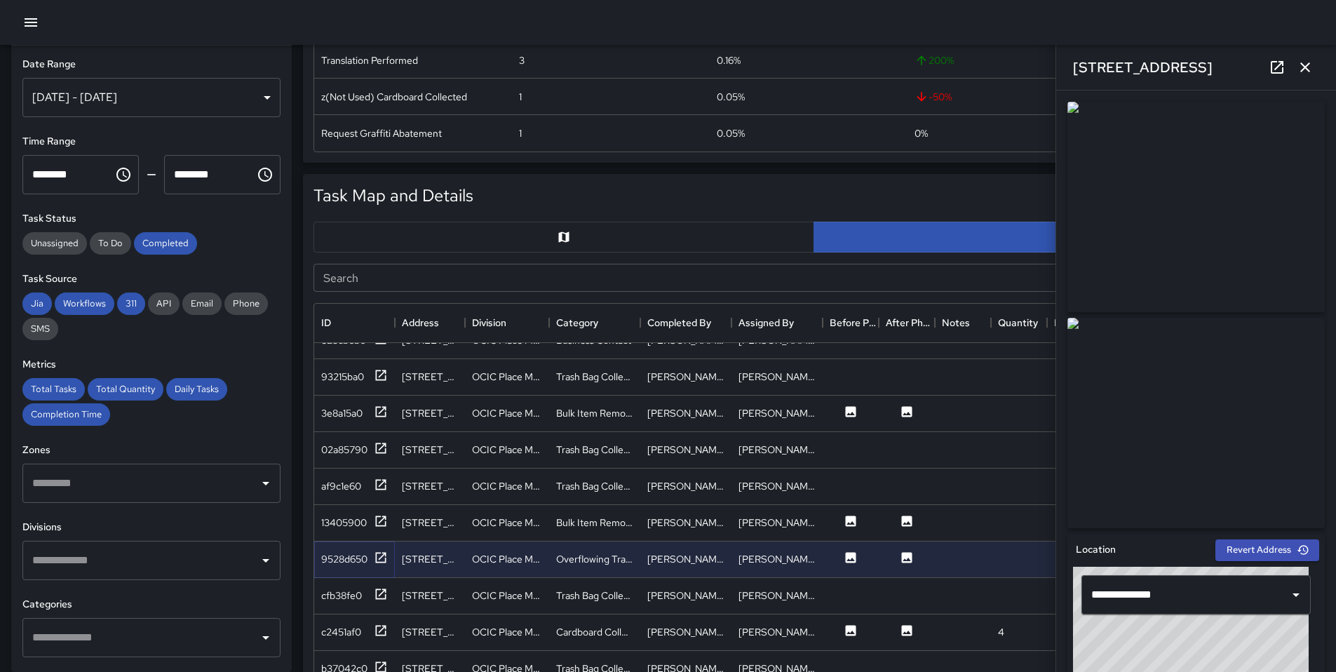
scroll to position [770, 0]
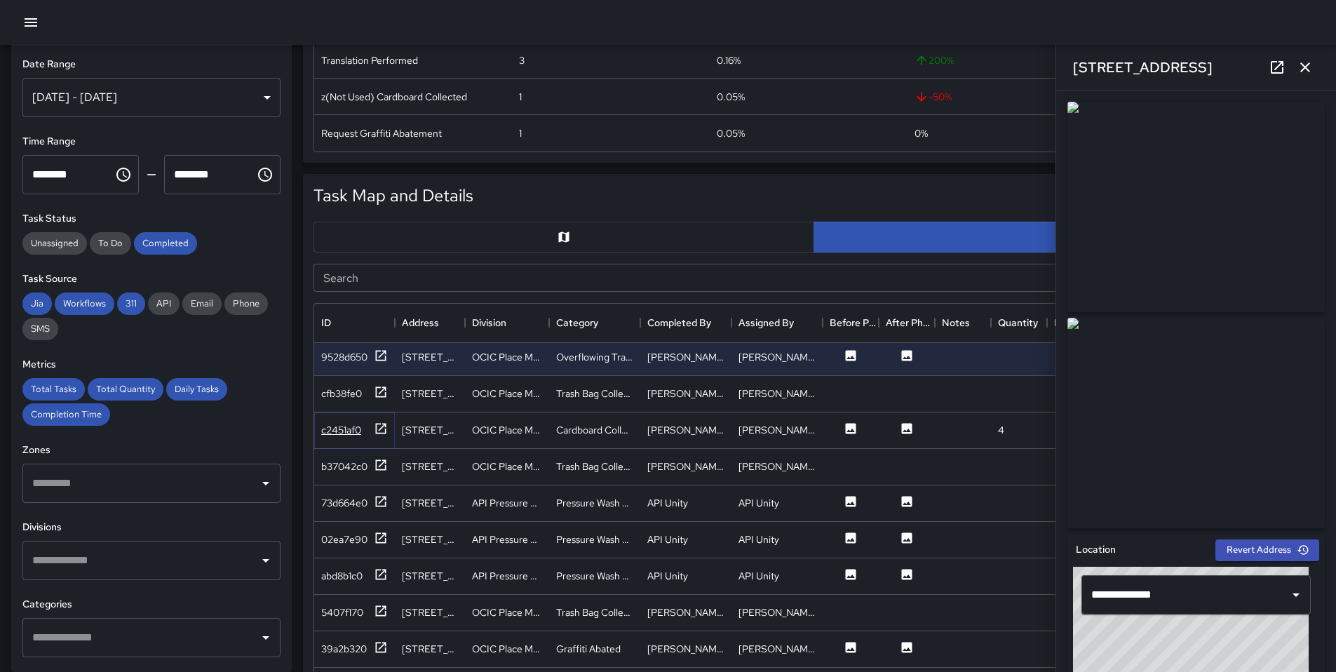
click at [382, 428] on icon at bounding box center [381, 429] width 14 height 14
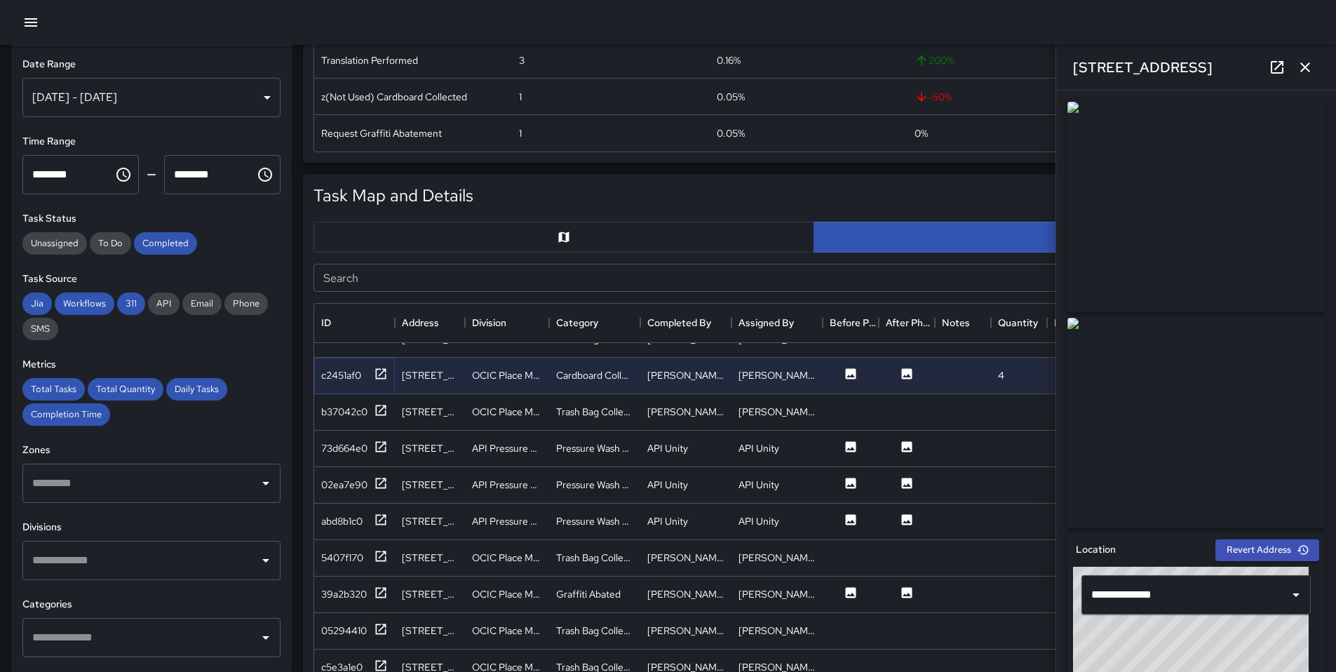
scroll to position [828, 0]
click at [376, 586] on icon at bounding box center [381, 589] width 11 height 11
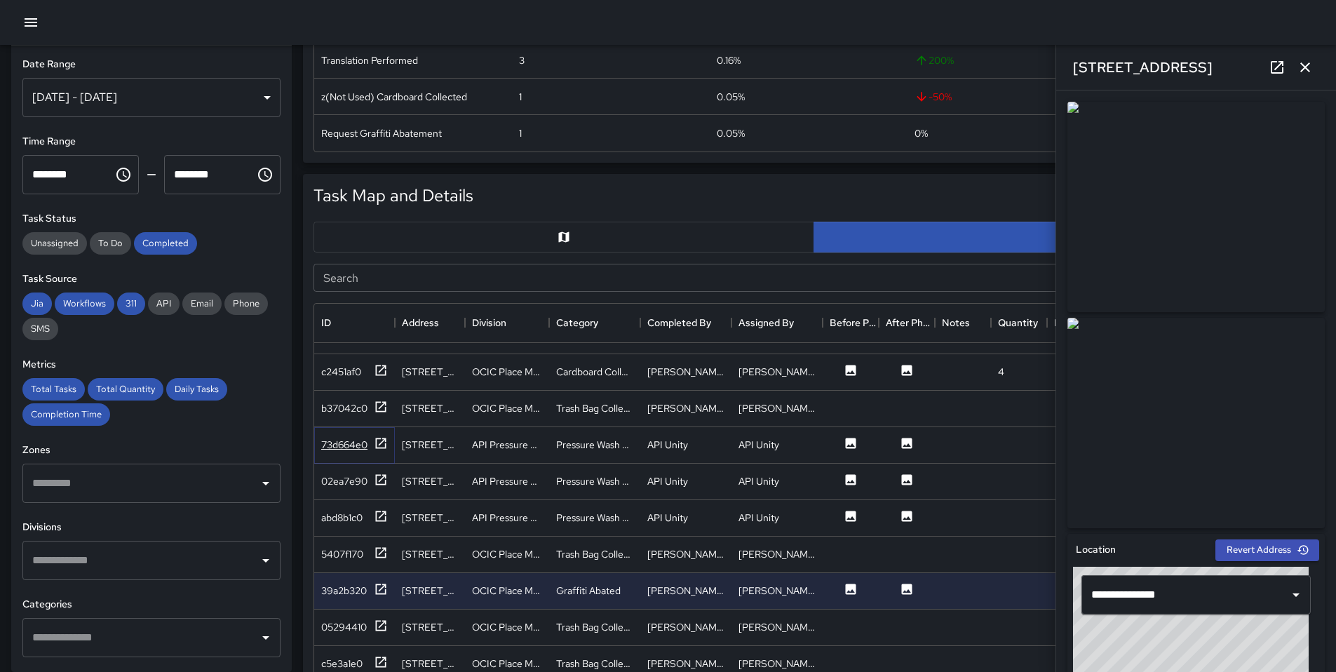
click at [377, 445] on icon at bounding box center [381, 443] width 14 height 14
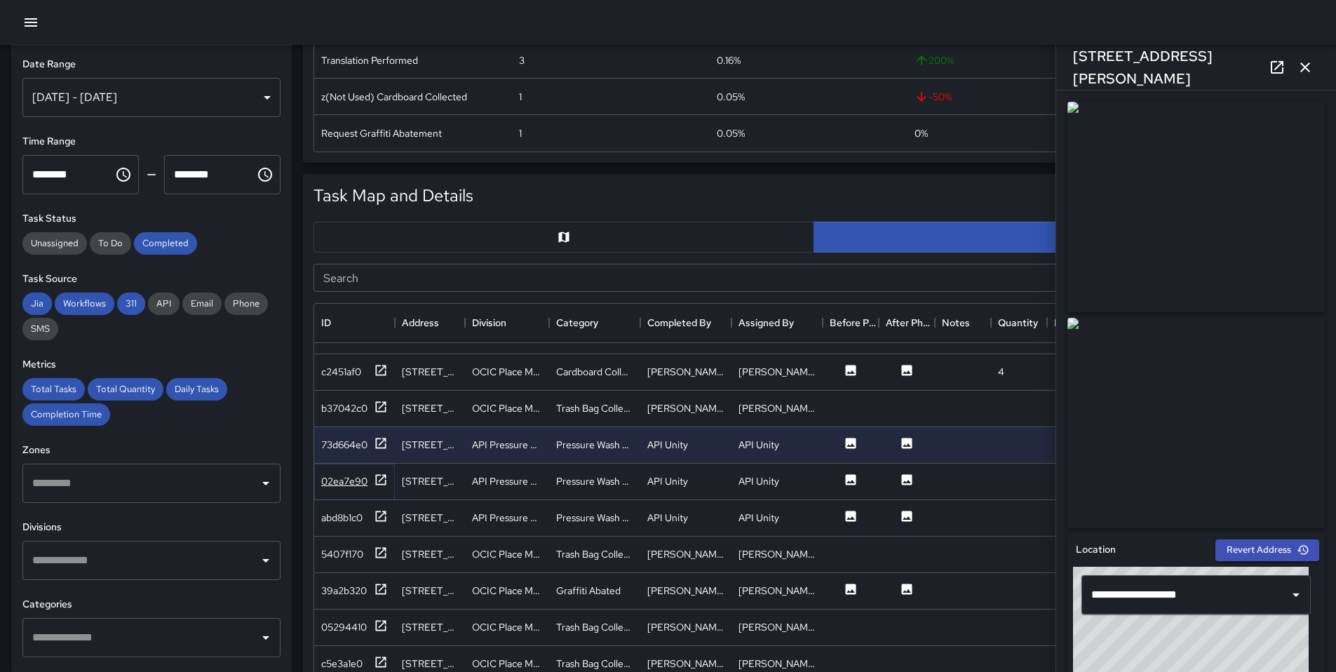
click at [387, 485] on icon at bounding box center [381, 480] width 14 height 14
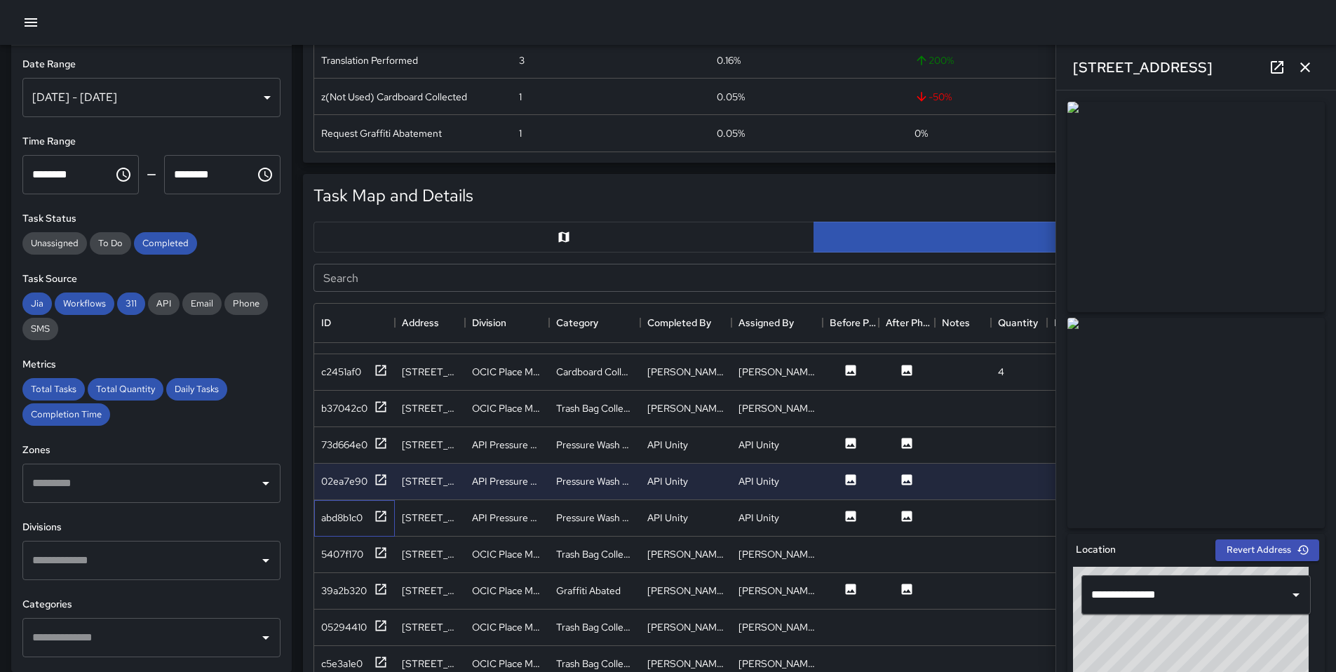
click at [377, 506] on div "abd8b1c0" at bounding box center [354, 518] width 81 height 36
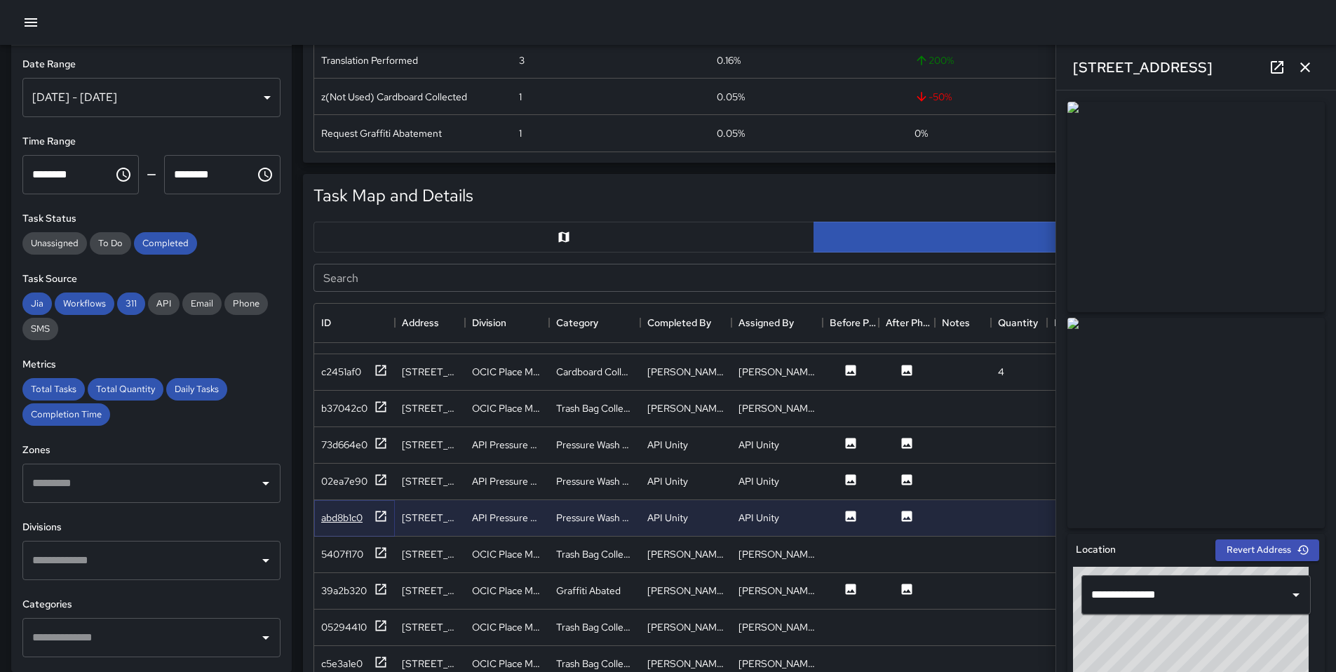
click at [378, 509] on icon at bounding box center [381, 516] width 14 height 14
click at [375, 553] on icon at bounding box center [381, 553] width 14 height 14
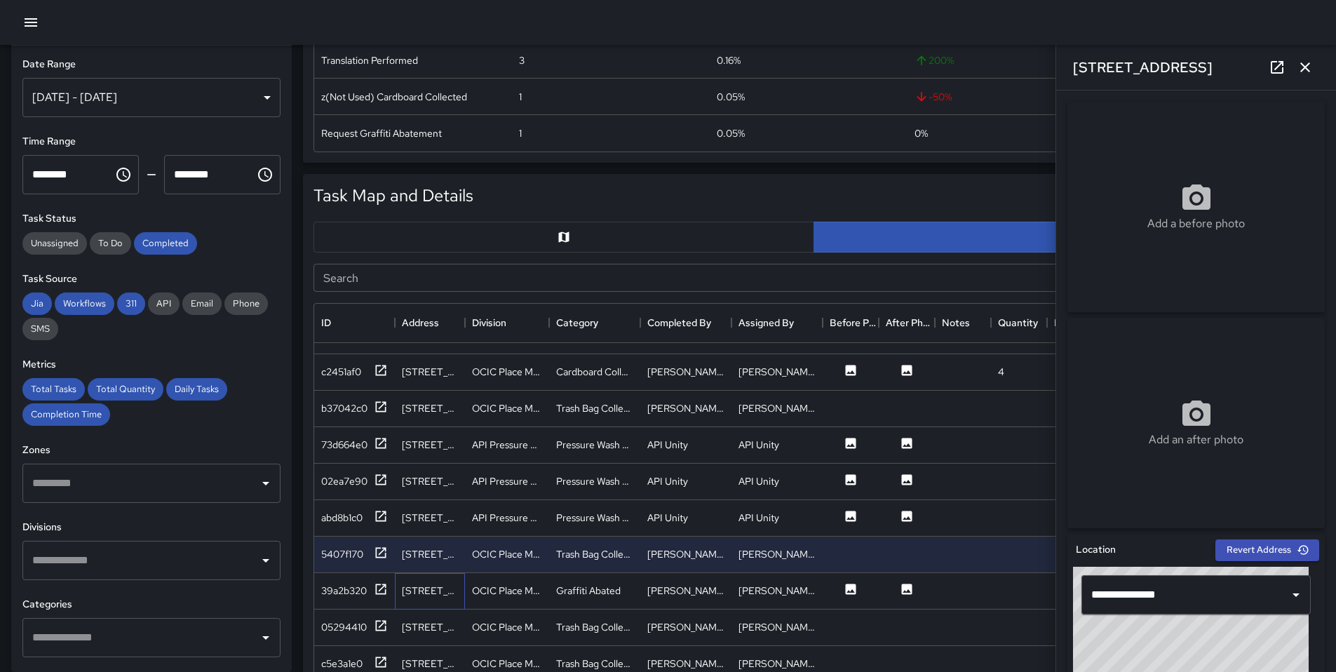
click at [396, 584] on div "110 10th Street" at bounding box center [430, 591] width 70 height 36
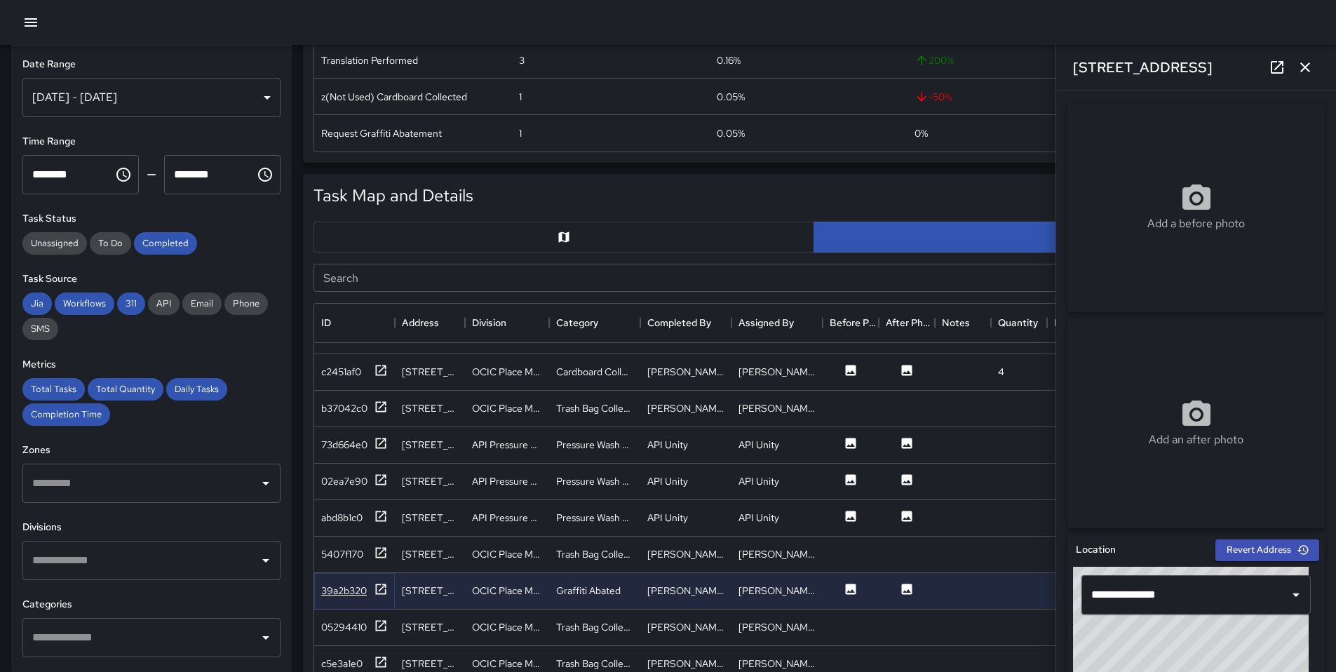
click at [384, 588] on icon at bounding box center [381, 589] width 14 height 14
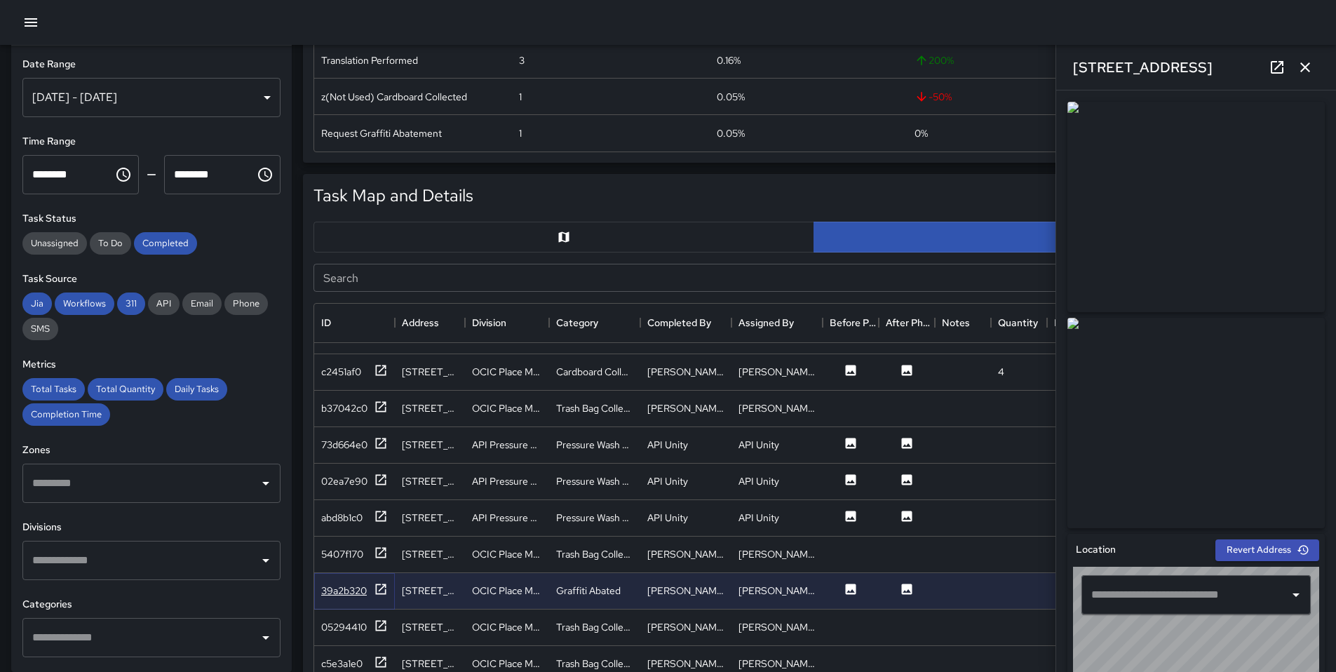
type input "**********"
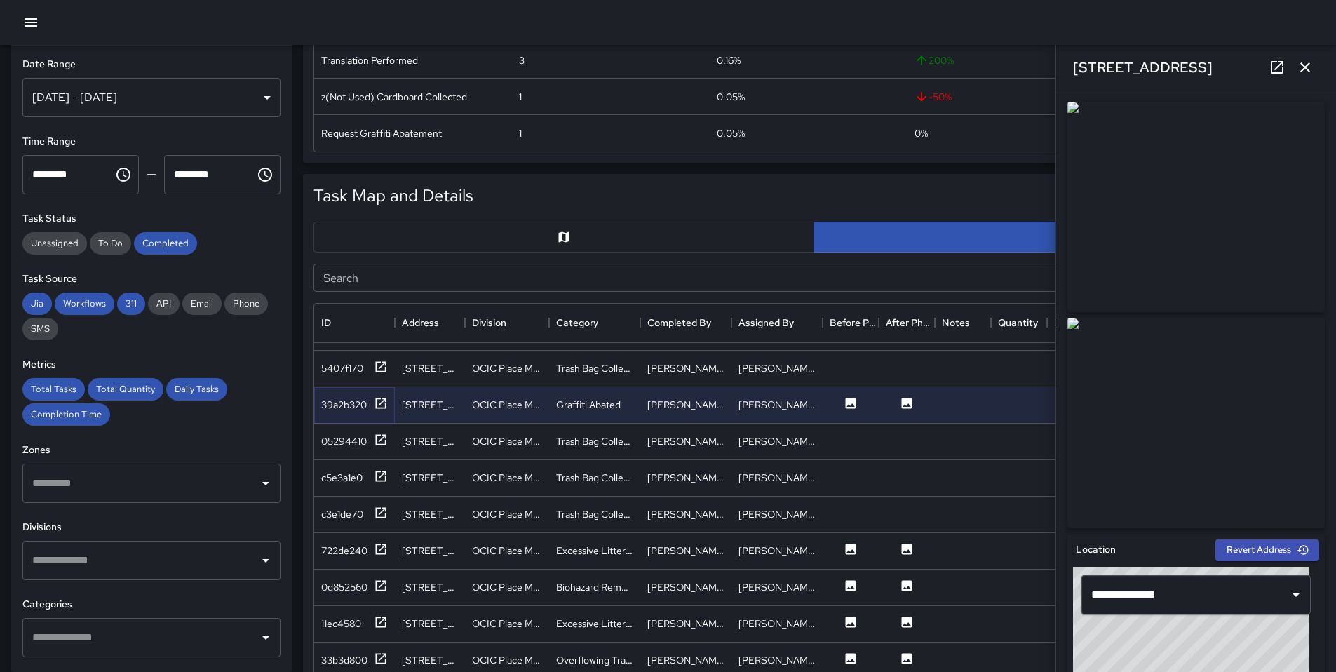
scroll to position [1159, 0]
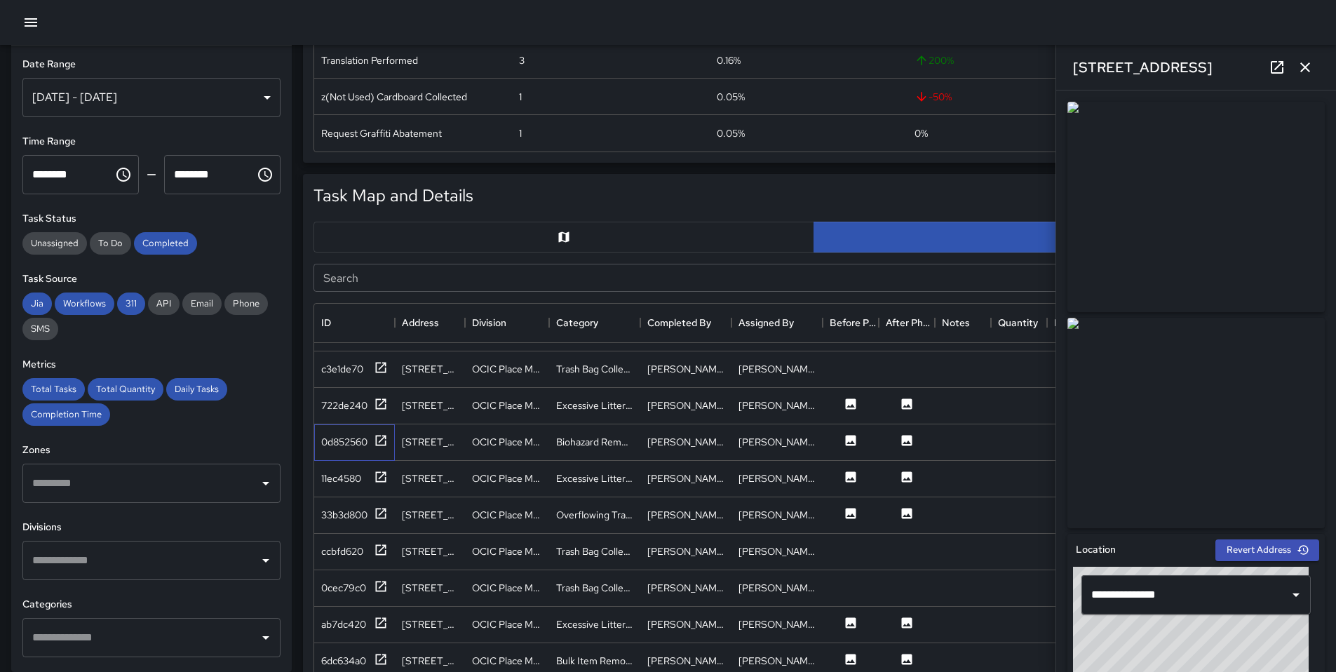
click at [388, 441] on div "0d852560" at bounding box center [354, 442] width 81 height 36
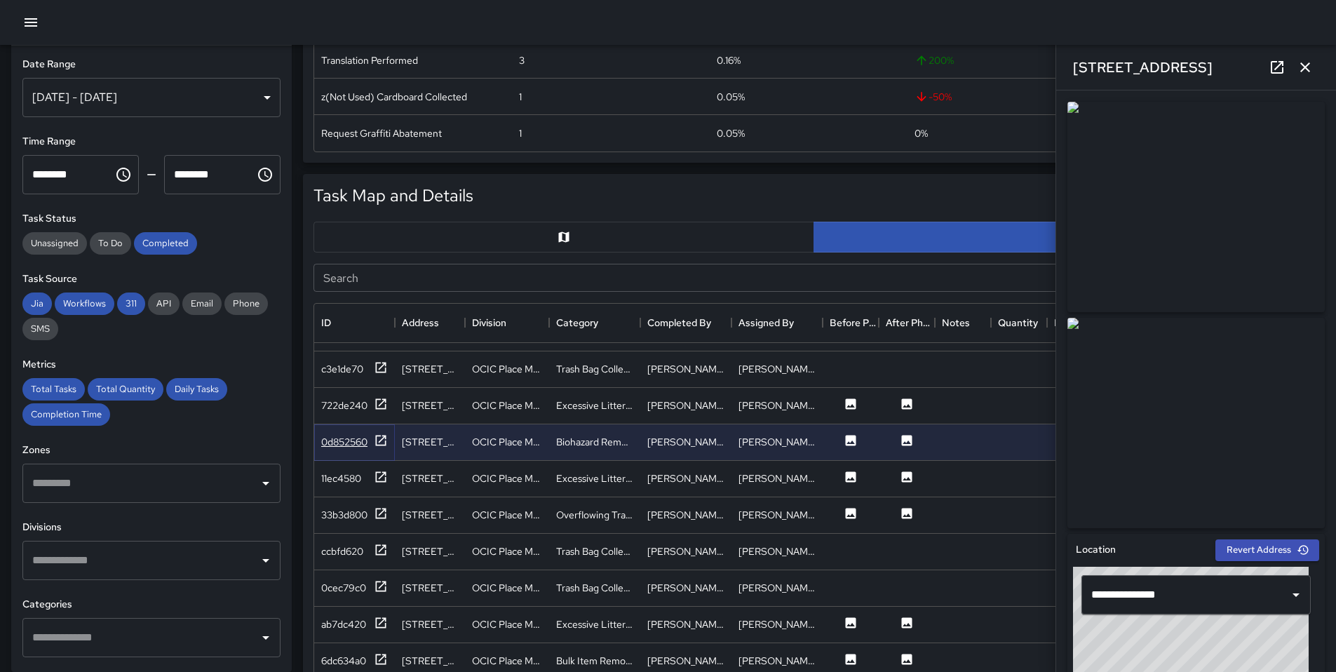
click at [384, 442] on icon at bounding box center [381, 441] width 14 height 14
click at [383, 479] on icon at bounding box center [381, 477] width 14 height 14
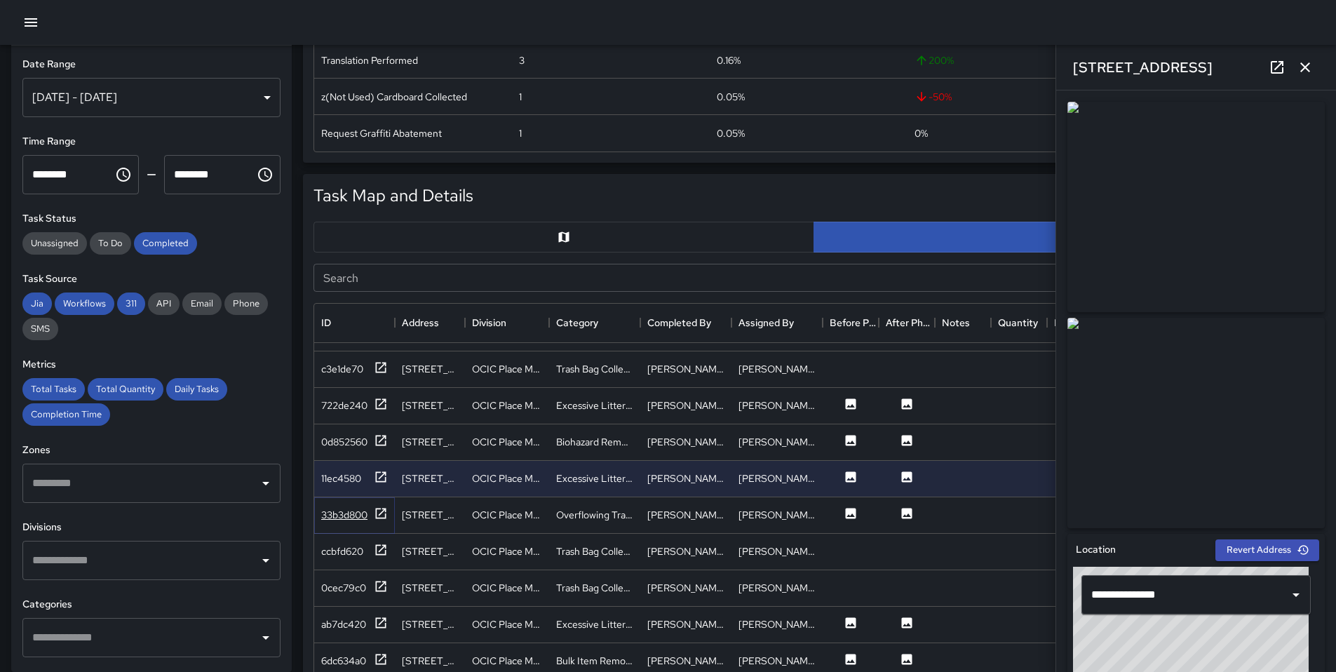
click at [383, 509] on icon at bounding box center [381, 513] width 11 height 11
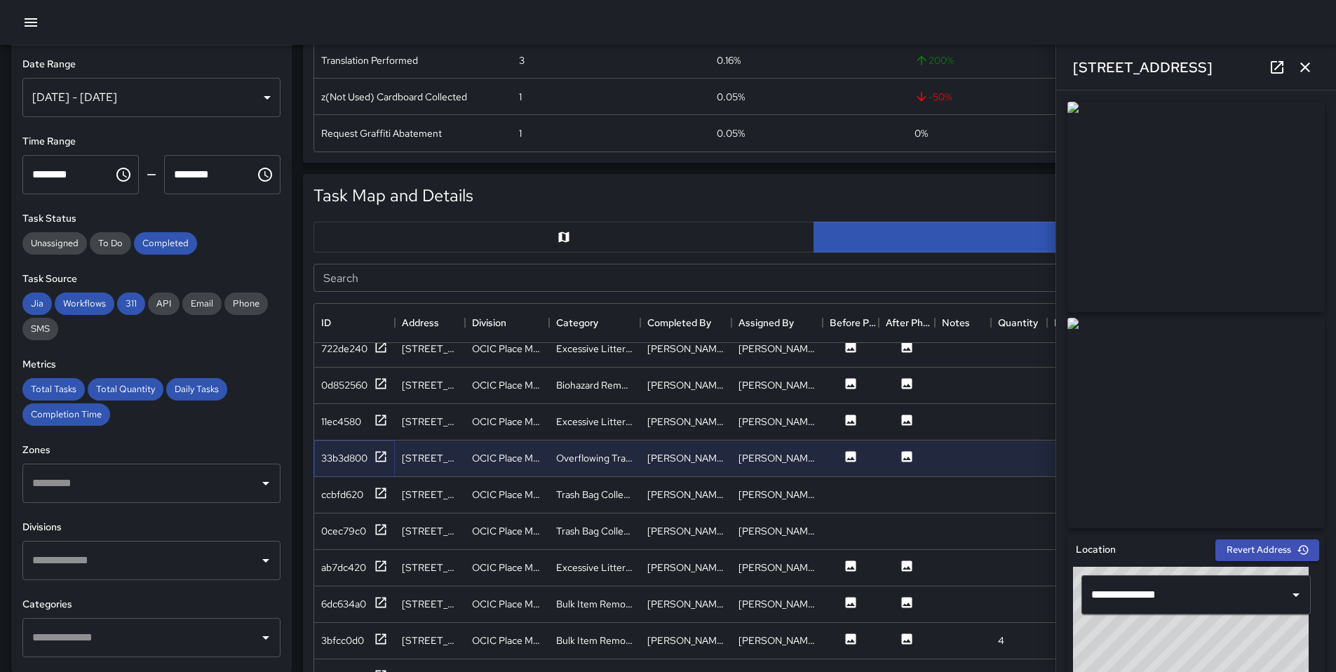
scroll to position [1259, 0]
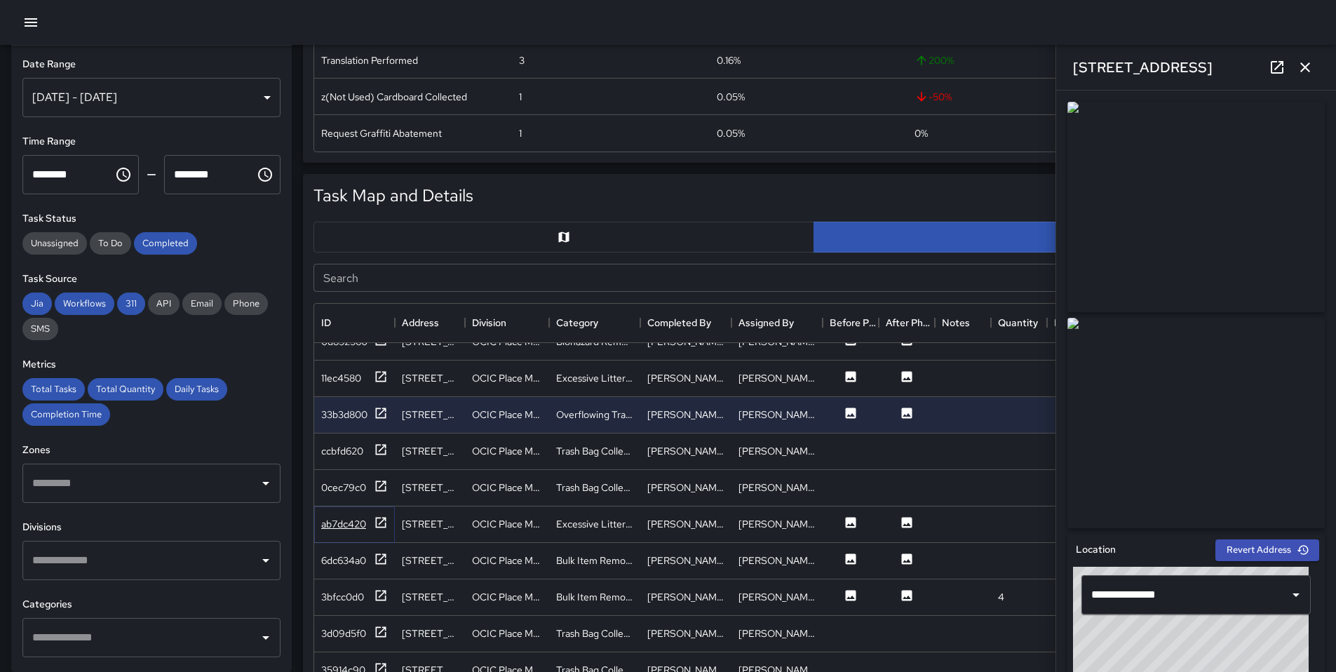
click at [384, 523] on icon at bounding box center [381, 523] width 14 height 14
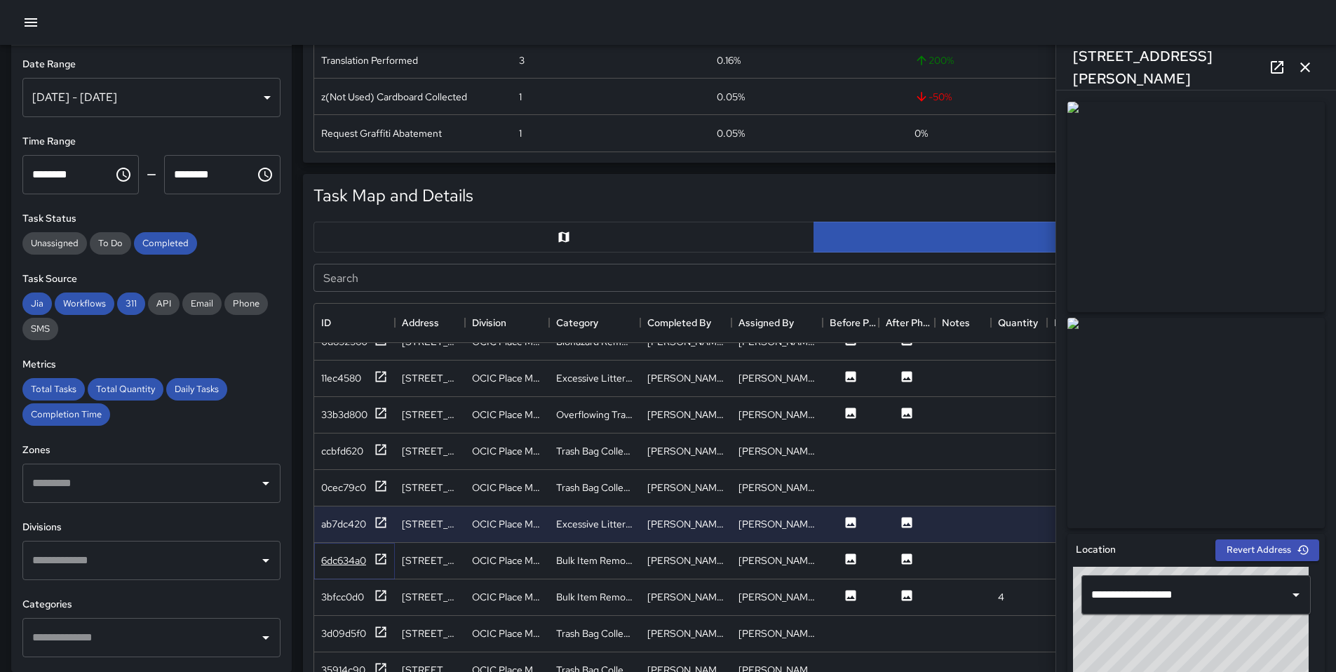
click at [382, 552] on icon at bounding box center [381, 559] width 14 height 14
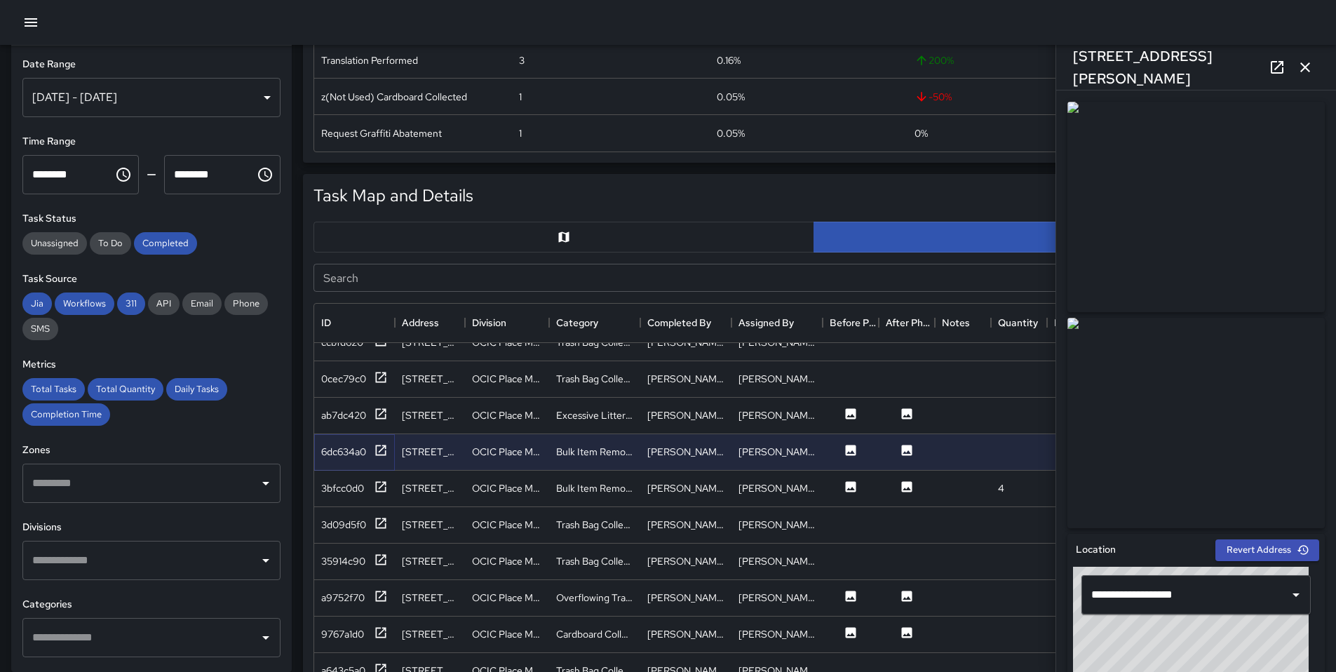
scroll to position [1376, 0]
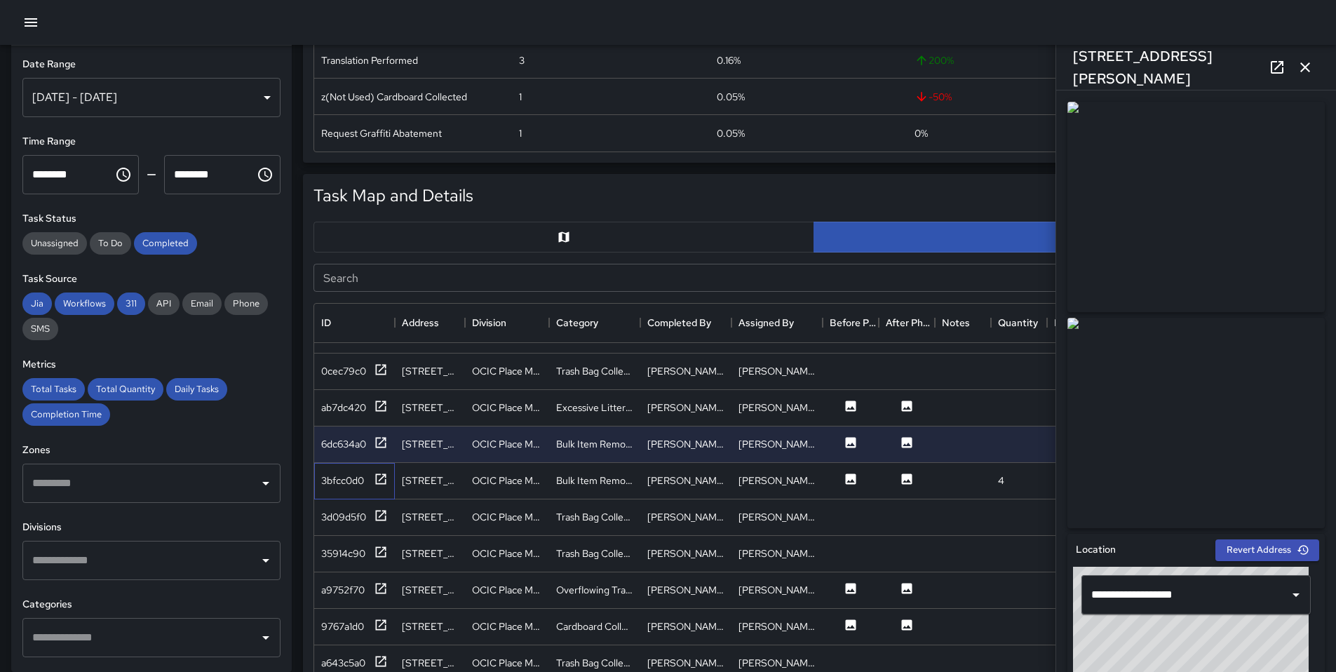
click at [388, 485] on div "3bfcc0d0" at bounding box center [354, 481] width 81 height 36
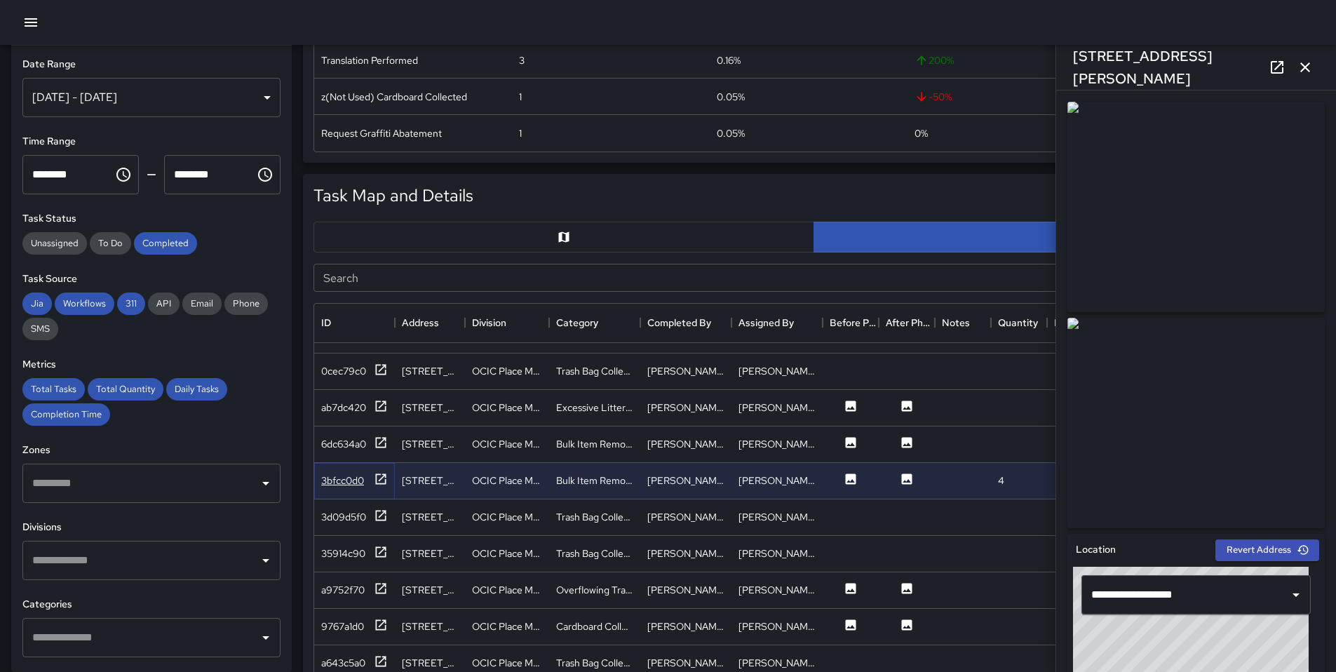
click at [384, 483] on icon at bounding box center [381, 479] width 11 height 11
click at [384, 587] on icon at bounding box center [381, 589] width 14 height 14
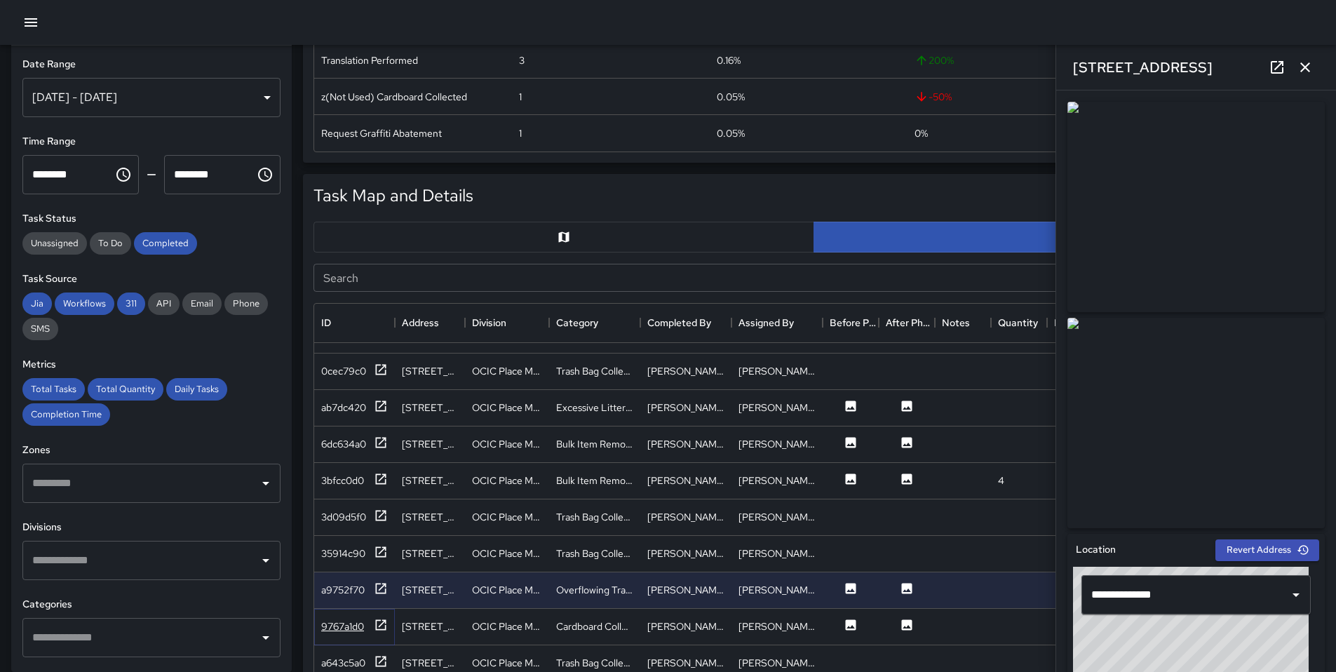
click at [382, 619] on icon at bounding box center [381, 625] width 14 height 14
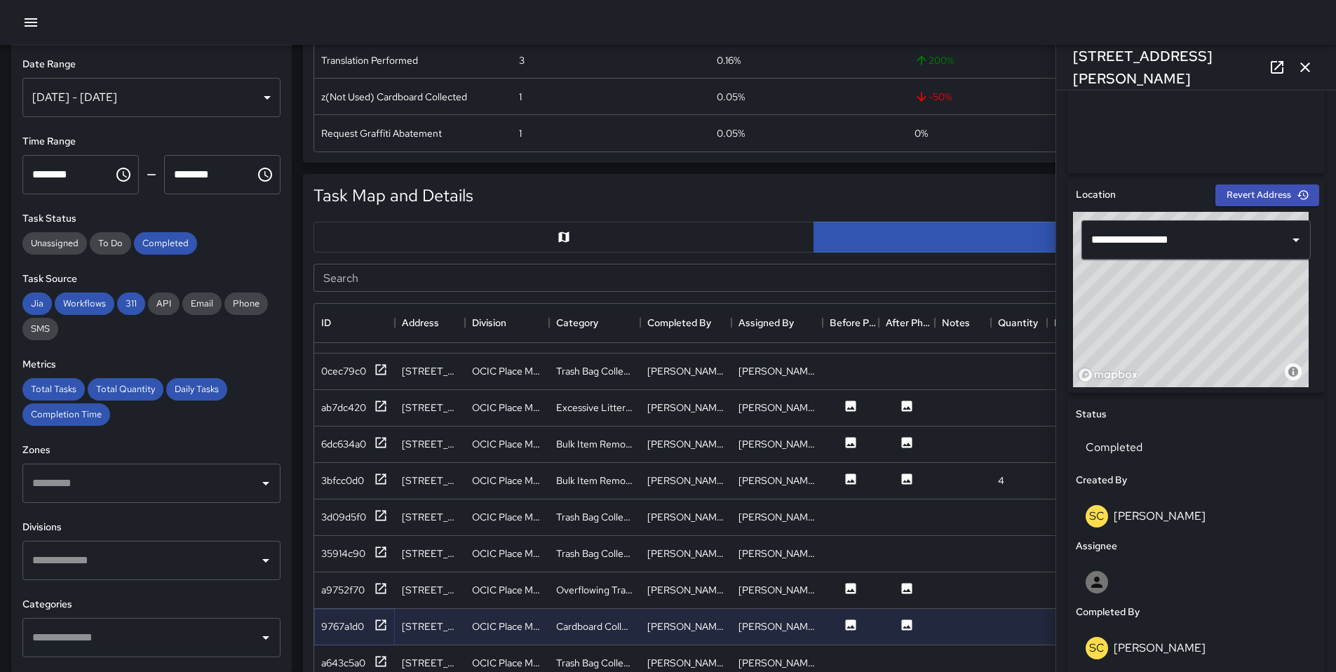
scroll to position [429, 0]
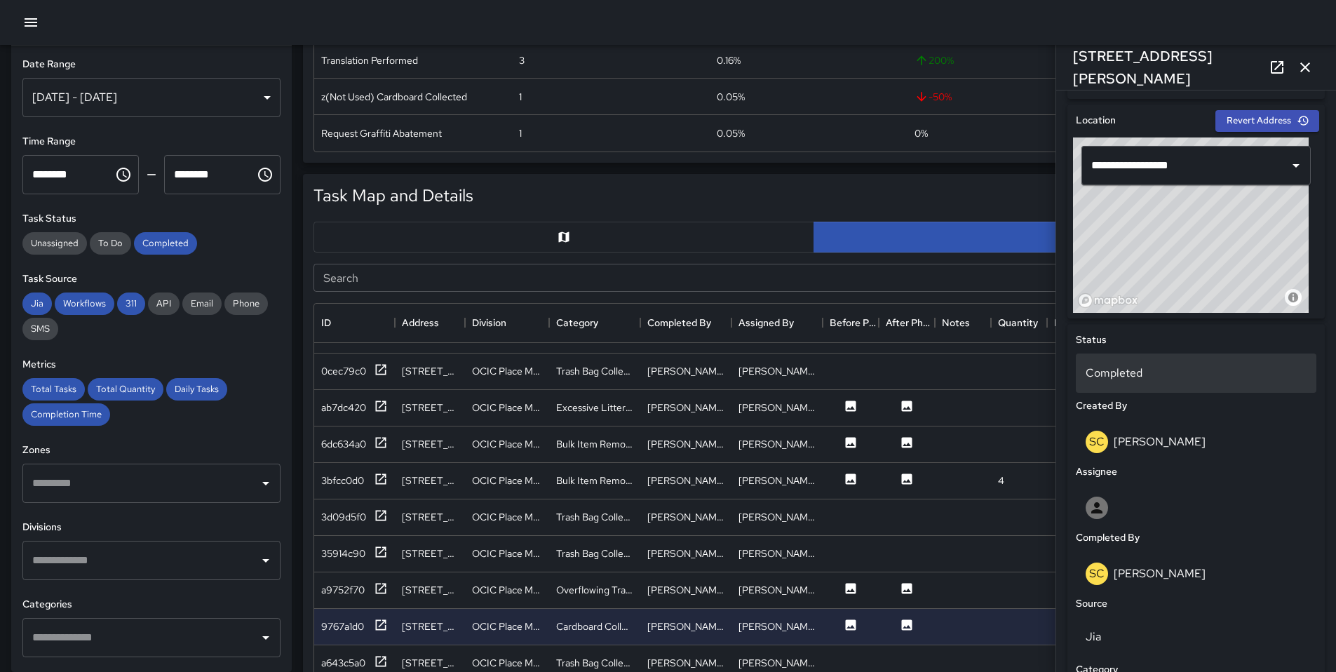
click at [1119, 380] on p "Completed" at bounding box center [1196, 373] width 221 height 17
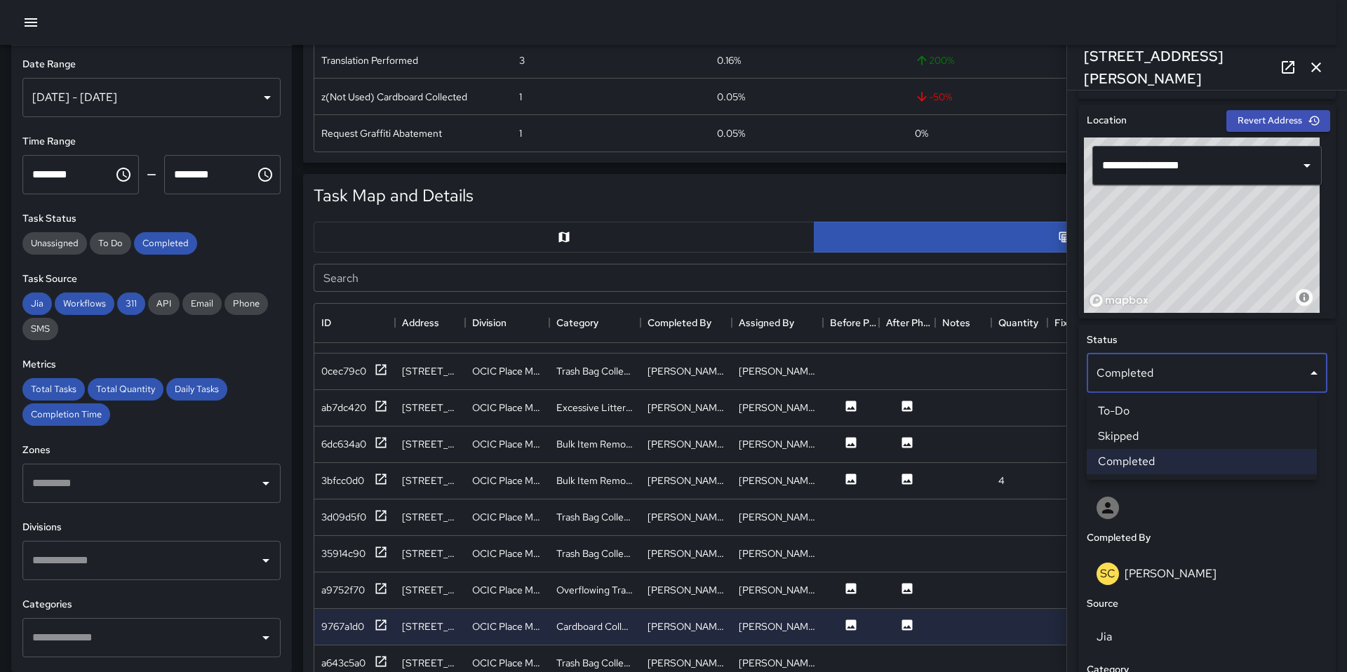
click at [1120, 445] on li "Skipped" at bounding box center [1202, 436] width 230 height 25
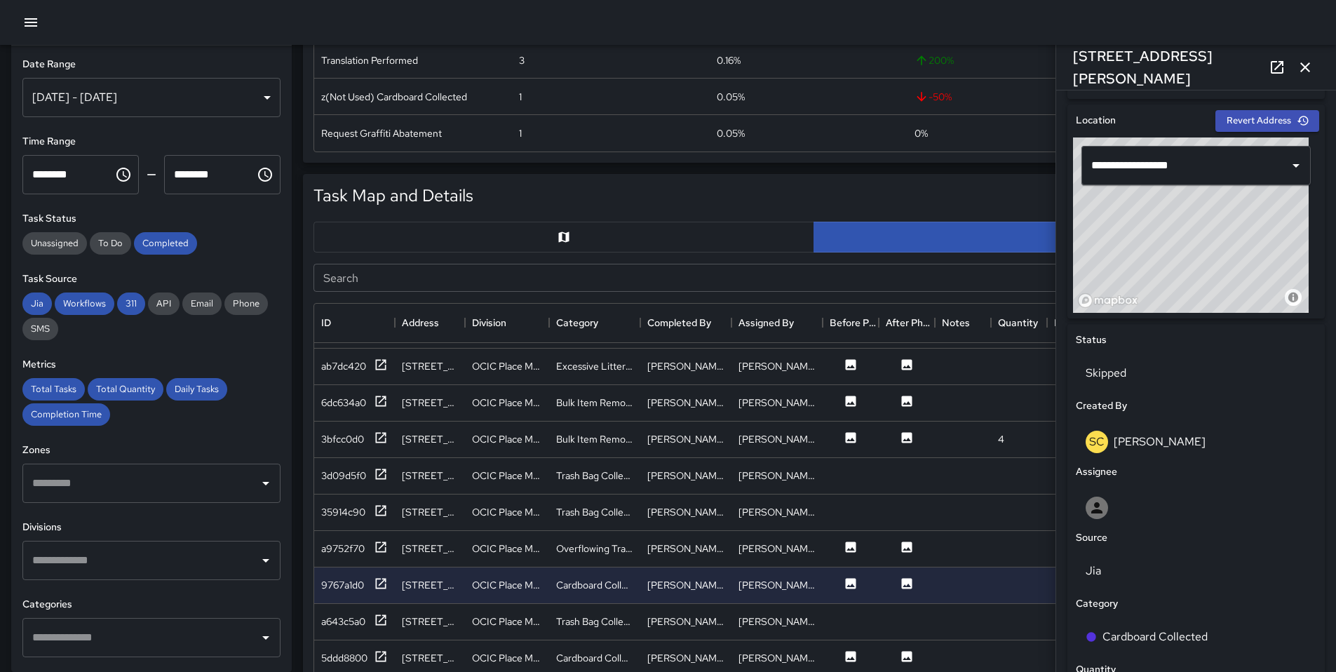
scroll to position [1597, 0]
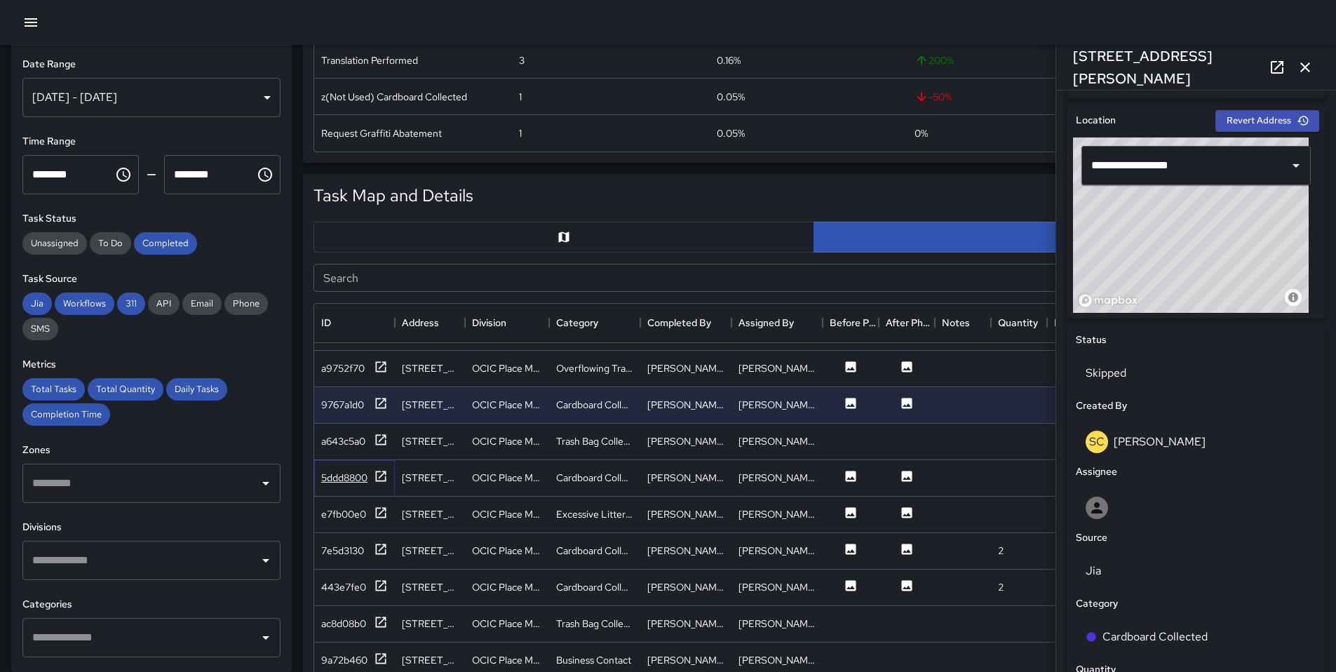
click at [383, 476] on icon at bounding box center [381, 476] width 14 height 14
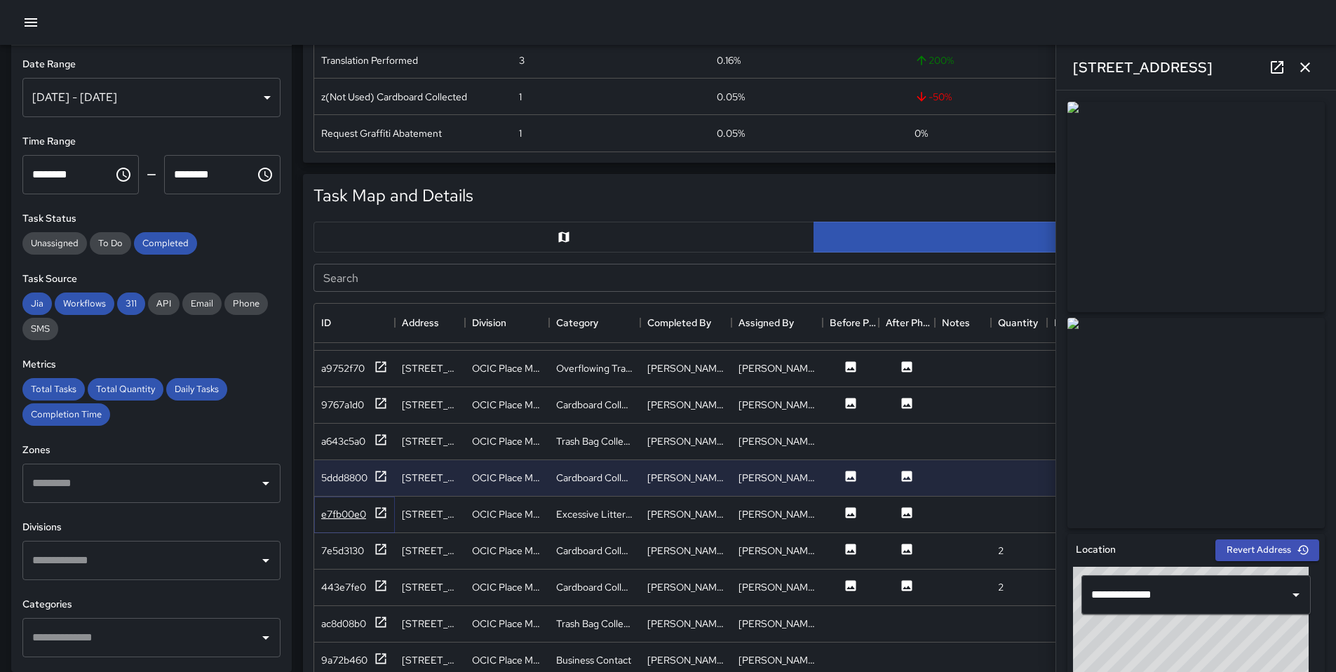
click at [375, 516] on icon at bounding box center [381, 513] width 14 height 14
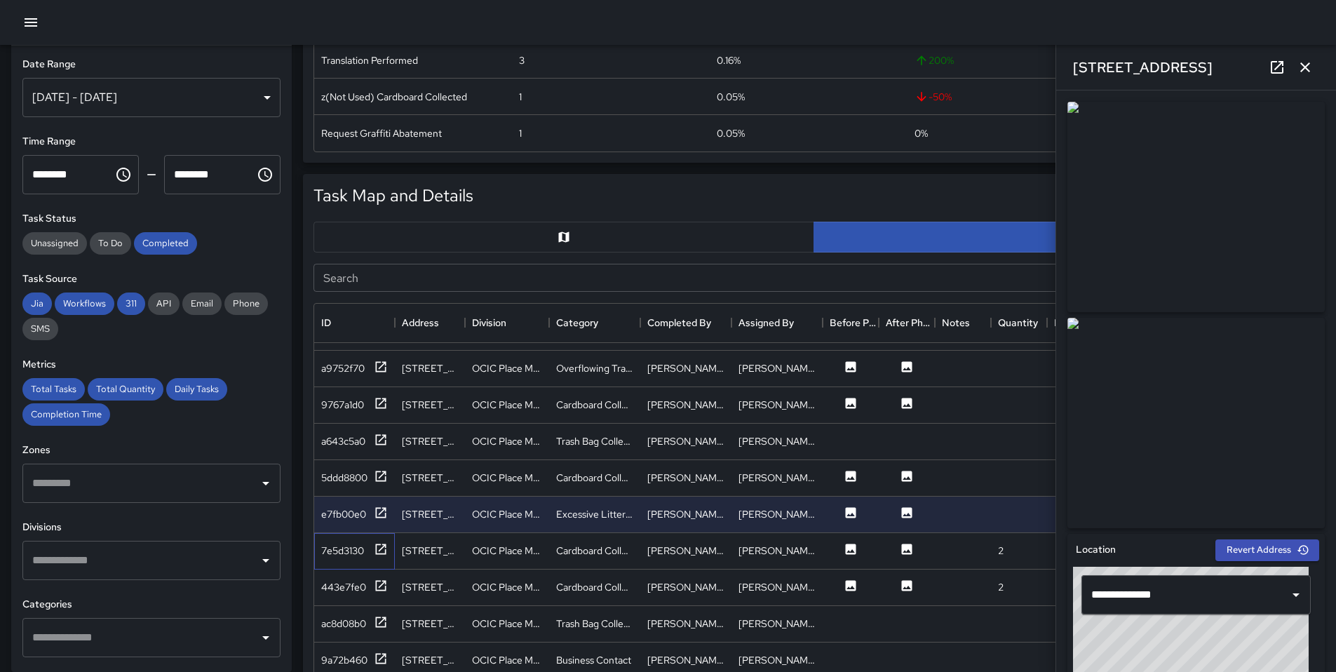
click at [377, 540] on div "7e5d3130" at bounding box center [354, 551] width 81 height 36
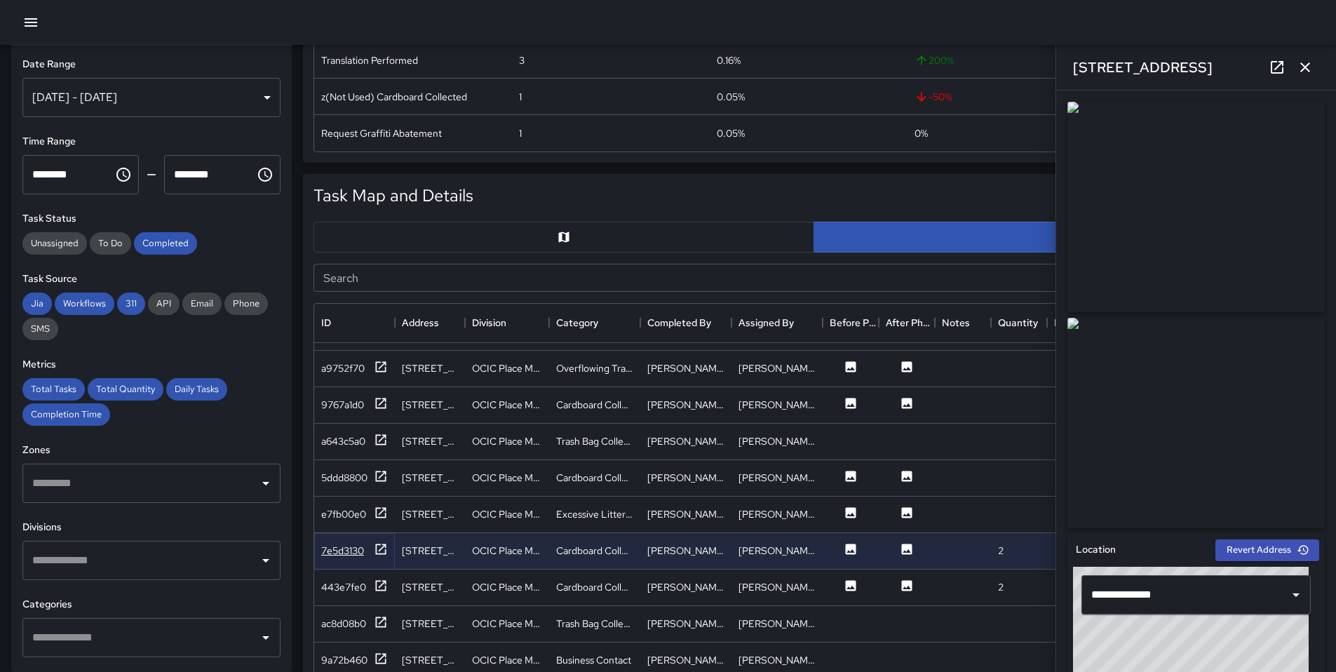
click at [377, 546] on icon at bounding box center [381, 549] width 14 height 14
click at [386, 582] on icon at bounding box center [381, 586] width 14 height 14
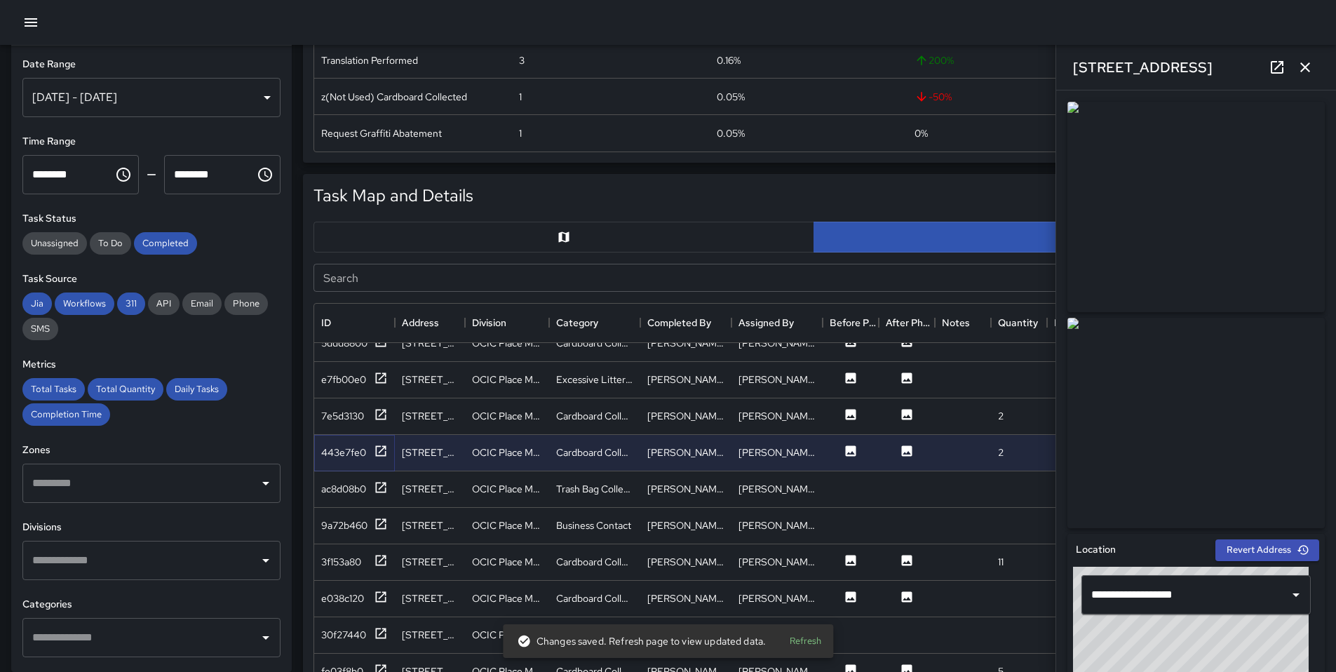
scroll to position [1773, 0]
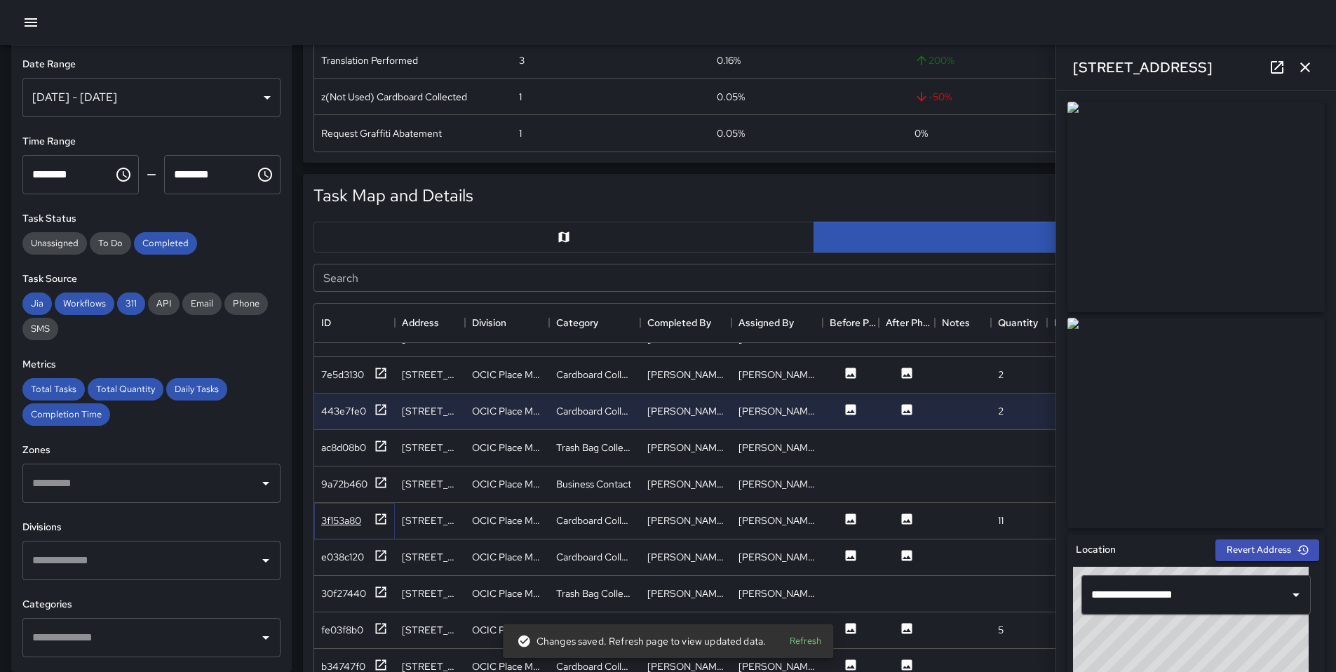
click at [387, 520] on icon at bounding box center [381, 519] width 14 height 14
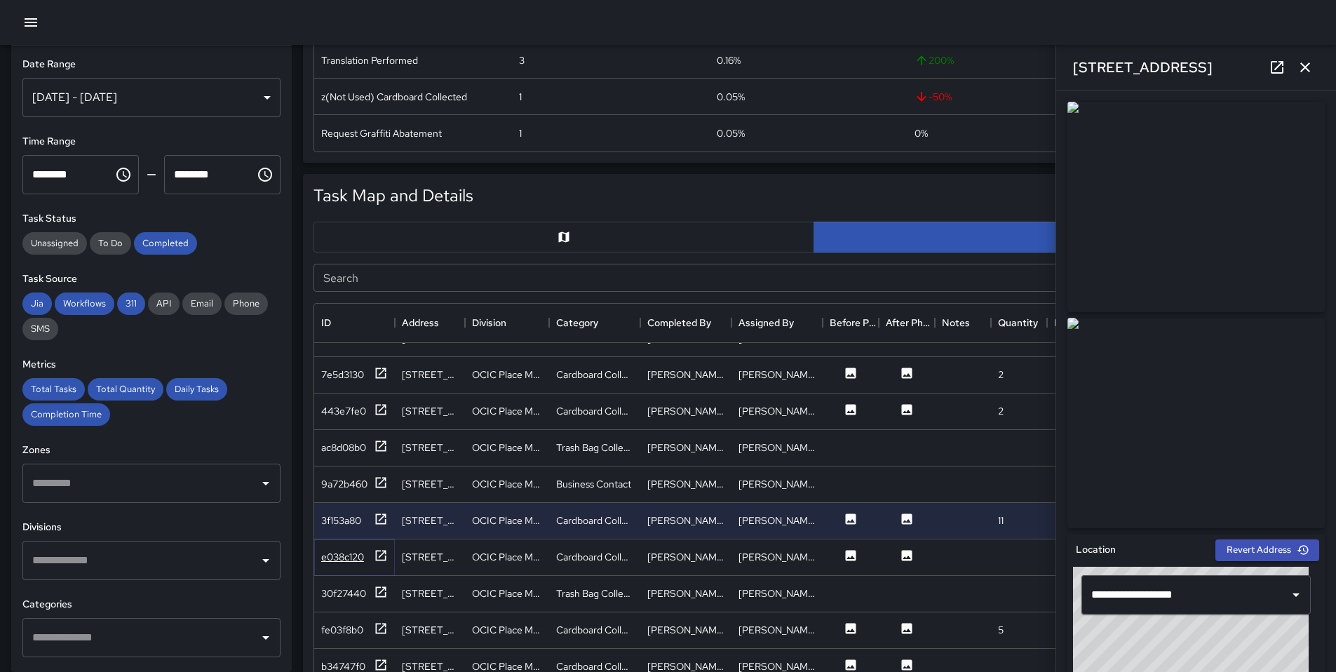
click at [383, 560] on icon at bounding box center [381, 556] width 14 height 14
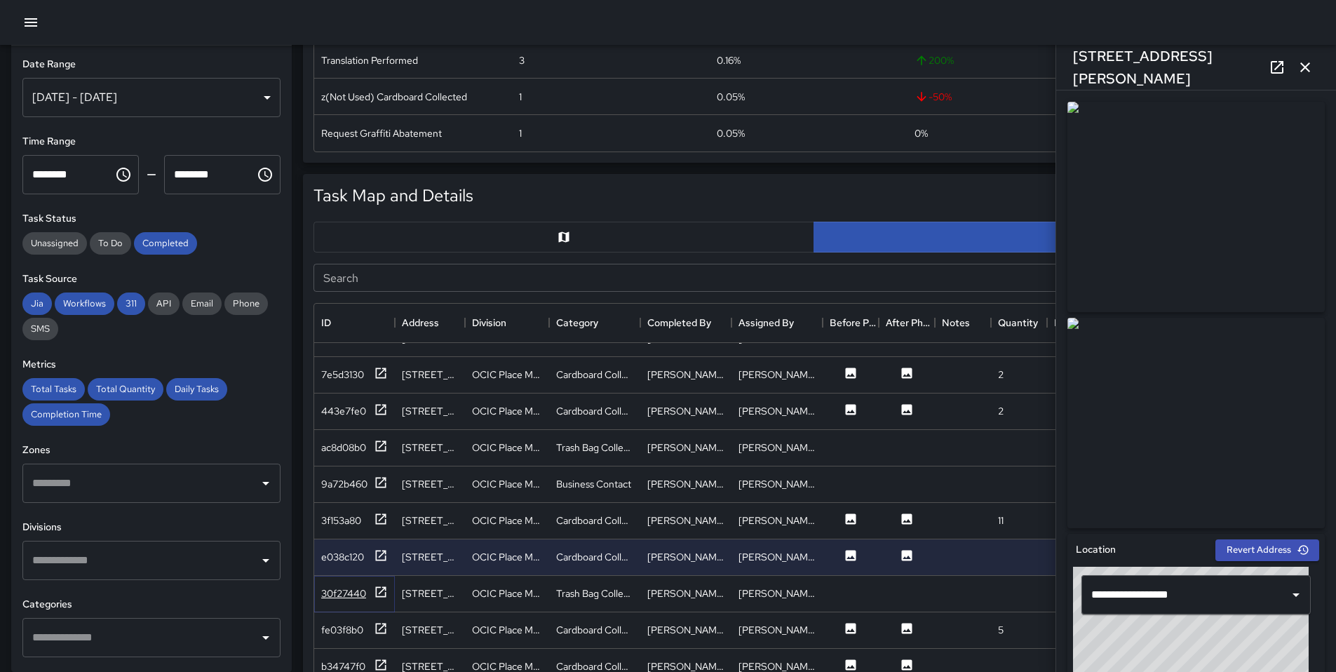
click at [380, 587] on icon at bounding box center [381, 592] width 14 height 14
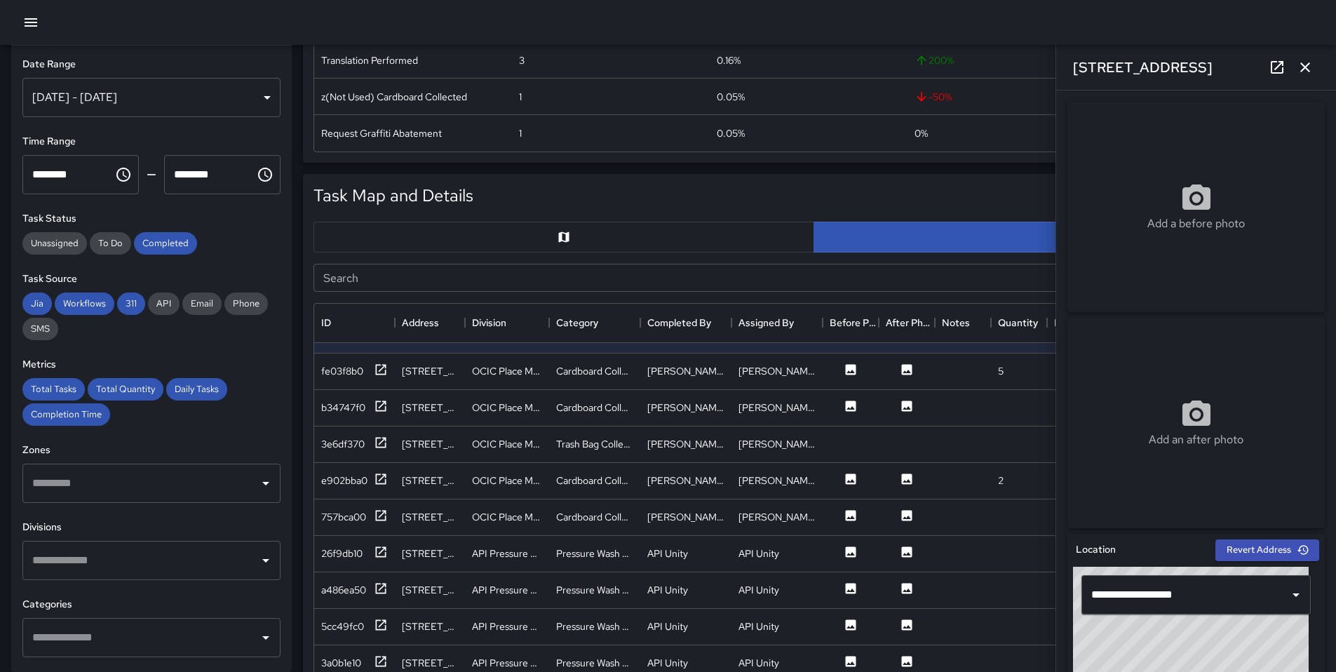
scroll to position [1830, 0]
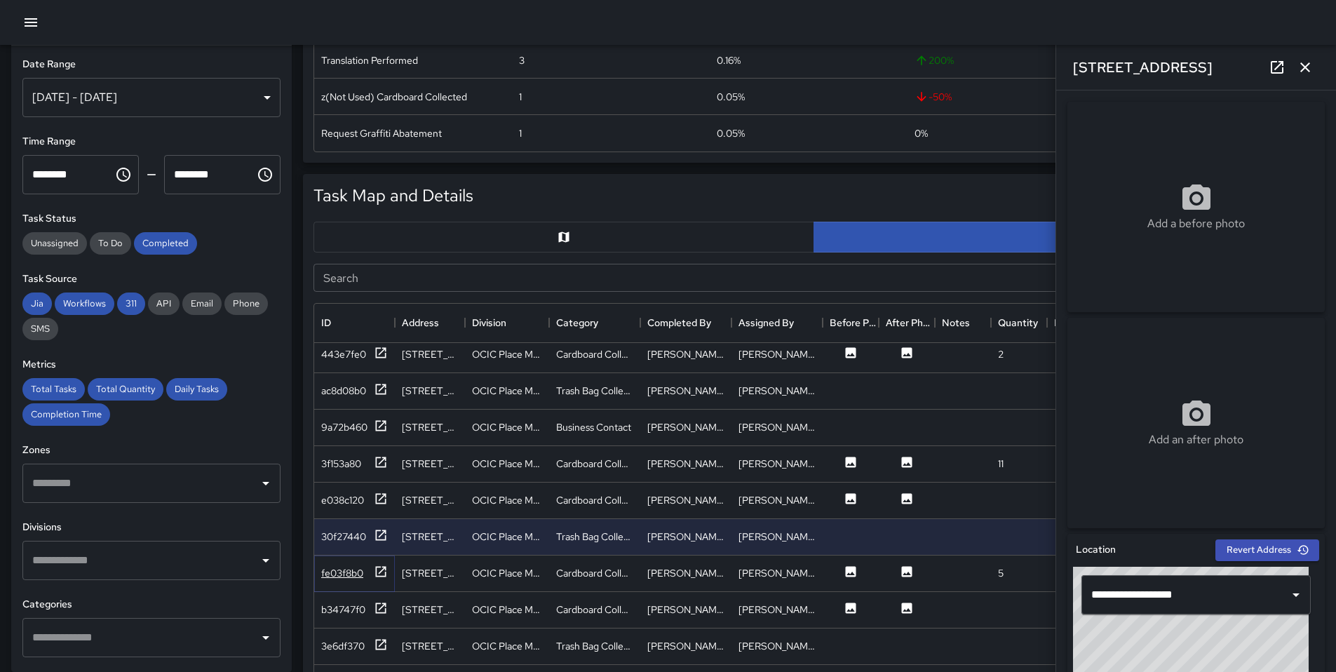
click at [372, 576] on div "fe03f8b0" at bounding box center [354, 574] width 67 height 18
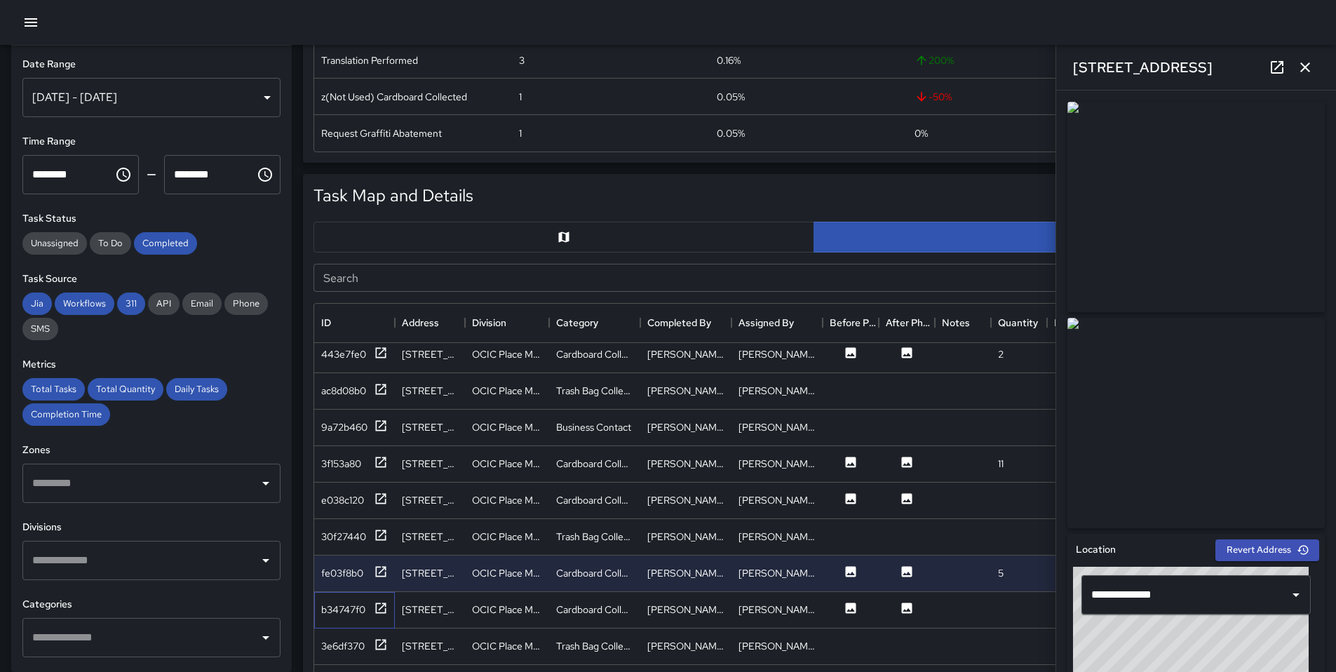
click at [372, 600] on div "b34747f0" at bounding box center [354, 610] width 81 height 36
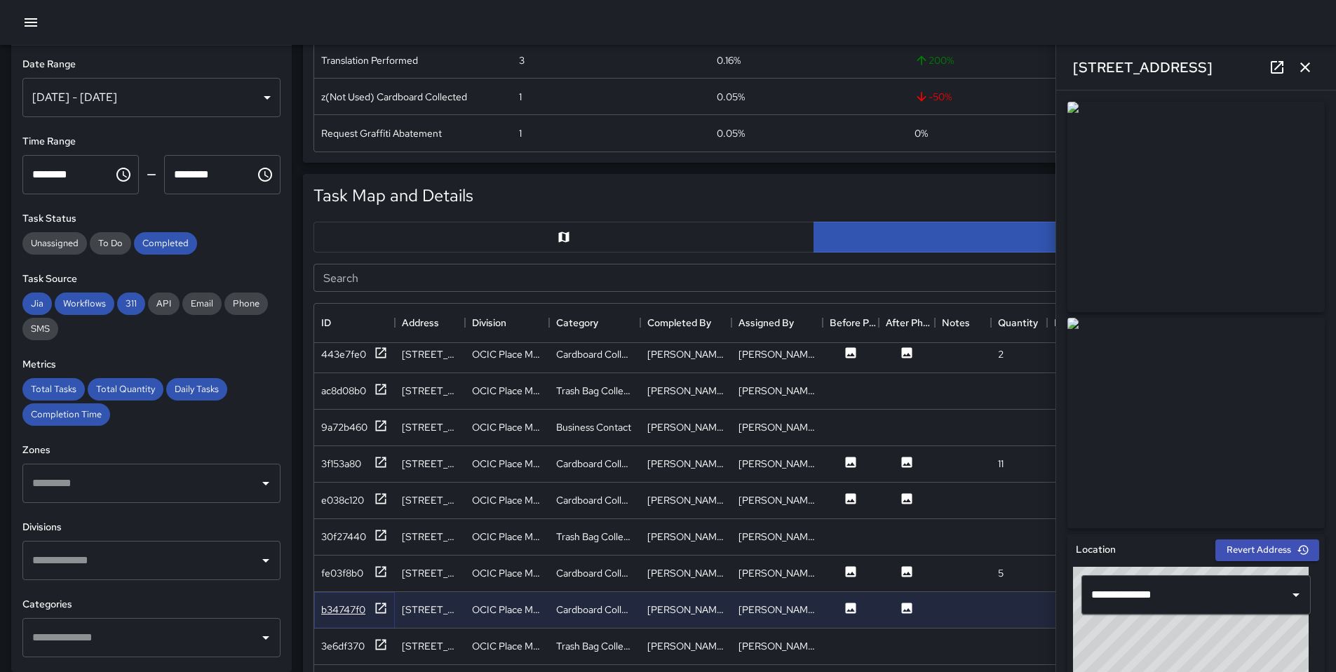
click at [374, 604] on icon at bounding box center [381, 608] width 14 height 14
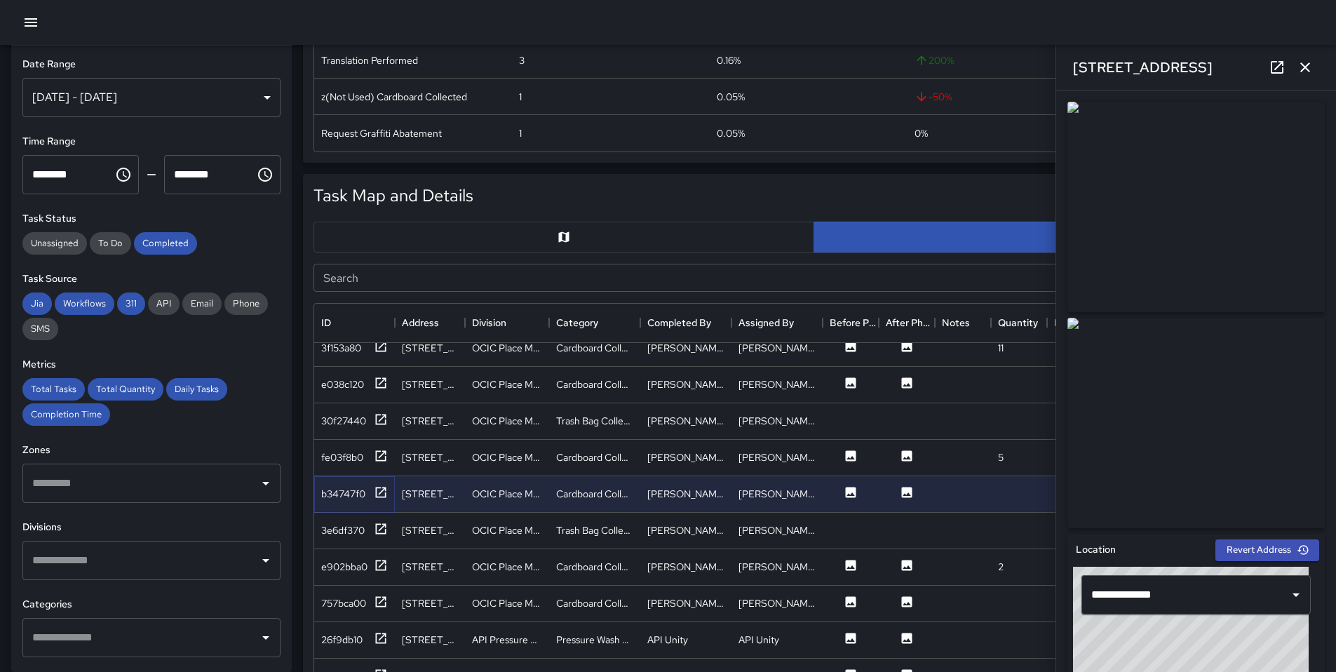
scroll to position [1954, 0]
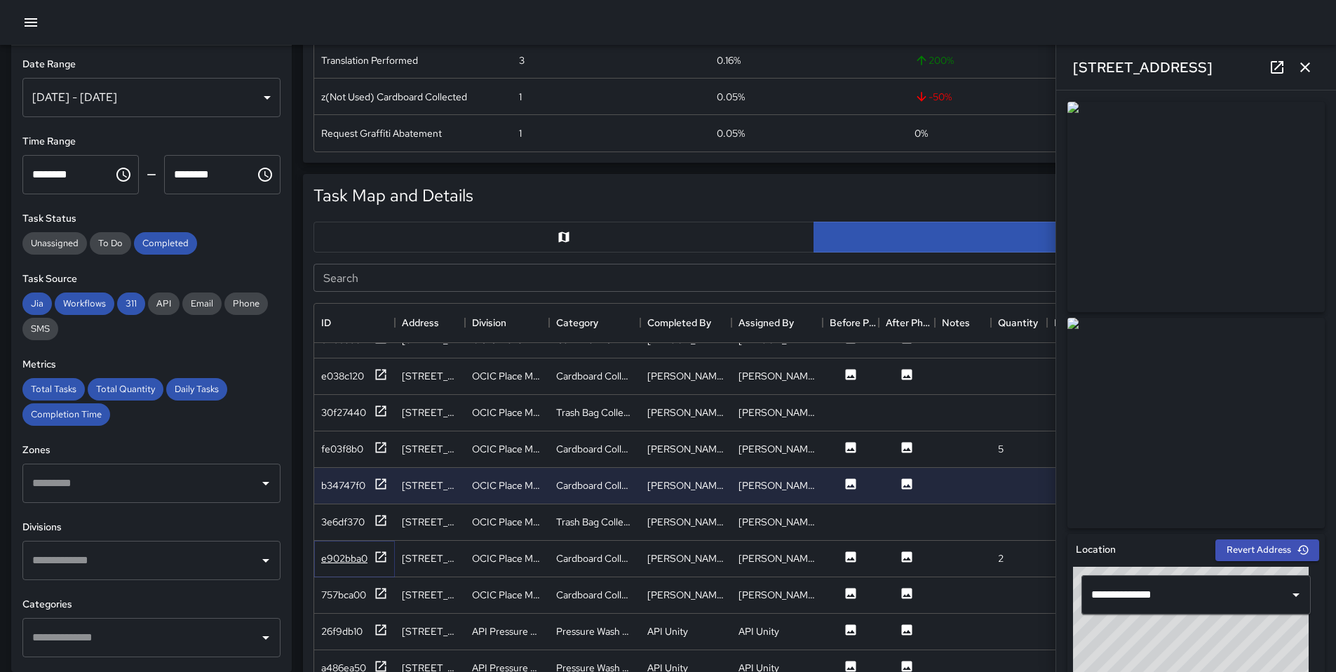
click at [382, 564] on div at bounding box center [381, 559] width 14 height 18
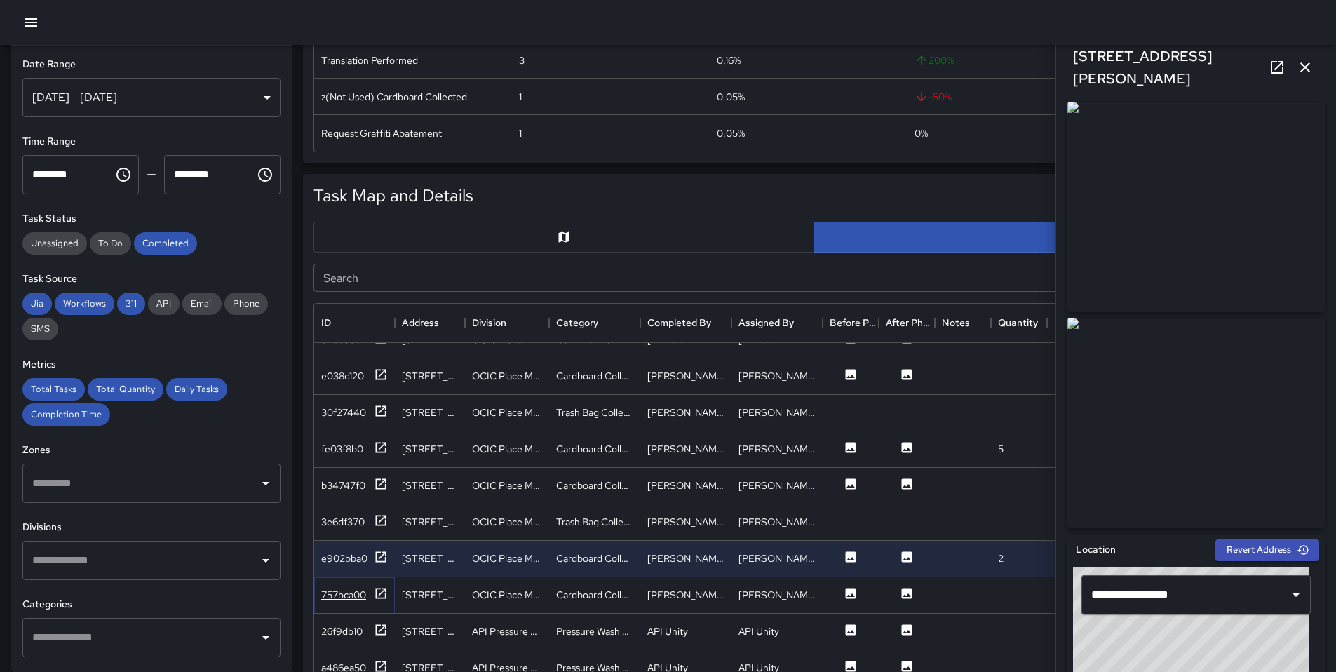
click at [376, 598] on icon at bounding box center [381, 593] width 11 height 11
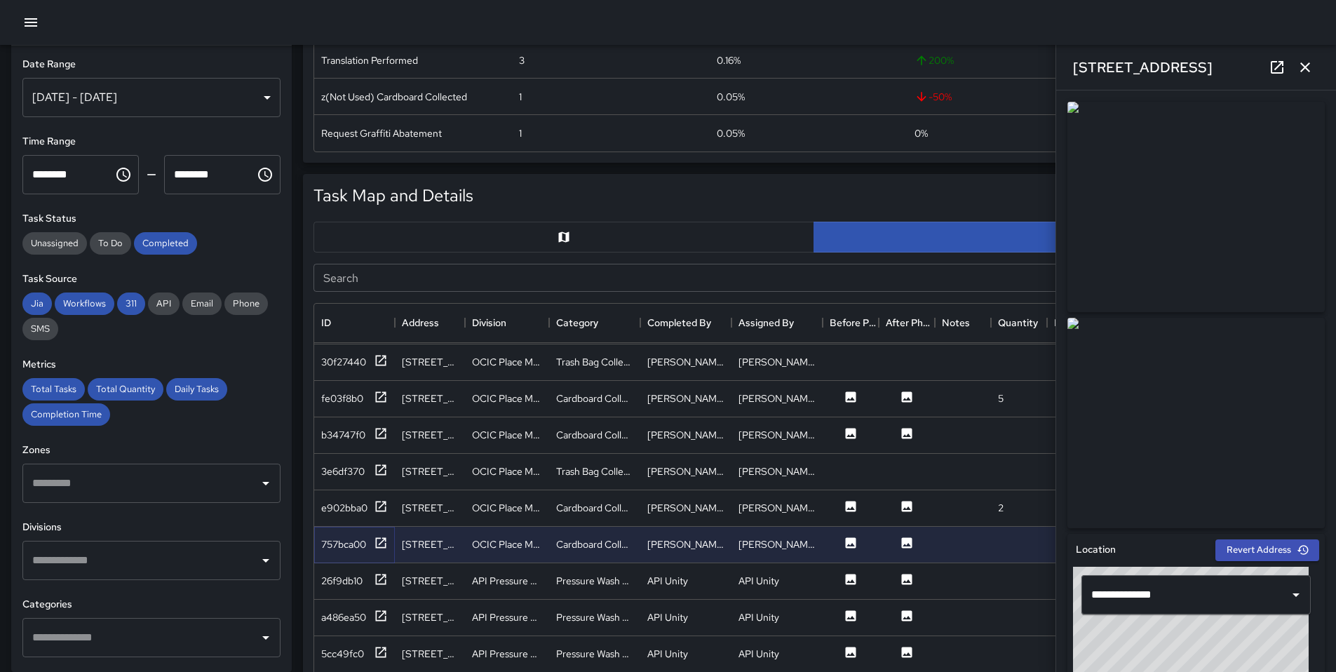
scroll to position [2006, 0]
click at [391, 577] on div "26f9db10" at bounding box center [354, 580] width 81 height 36
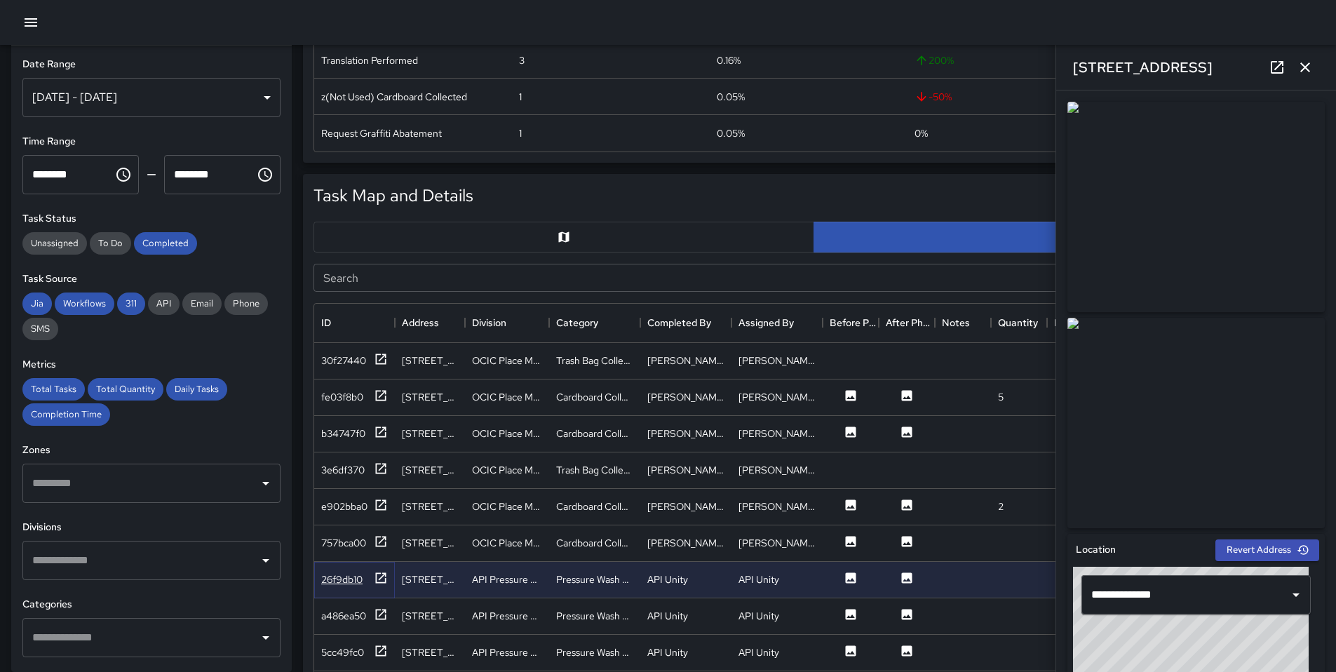
click at [387, 577] on icon at bounding box center [381, 578] width 14 height 14
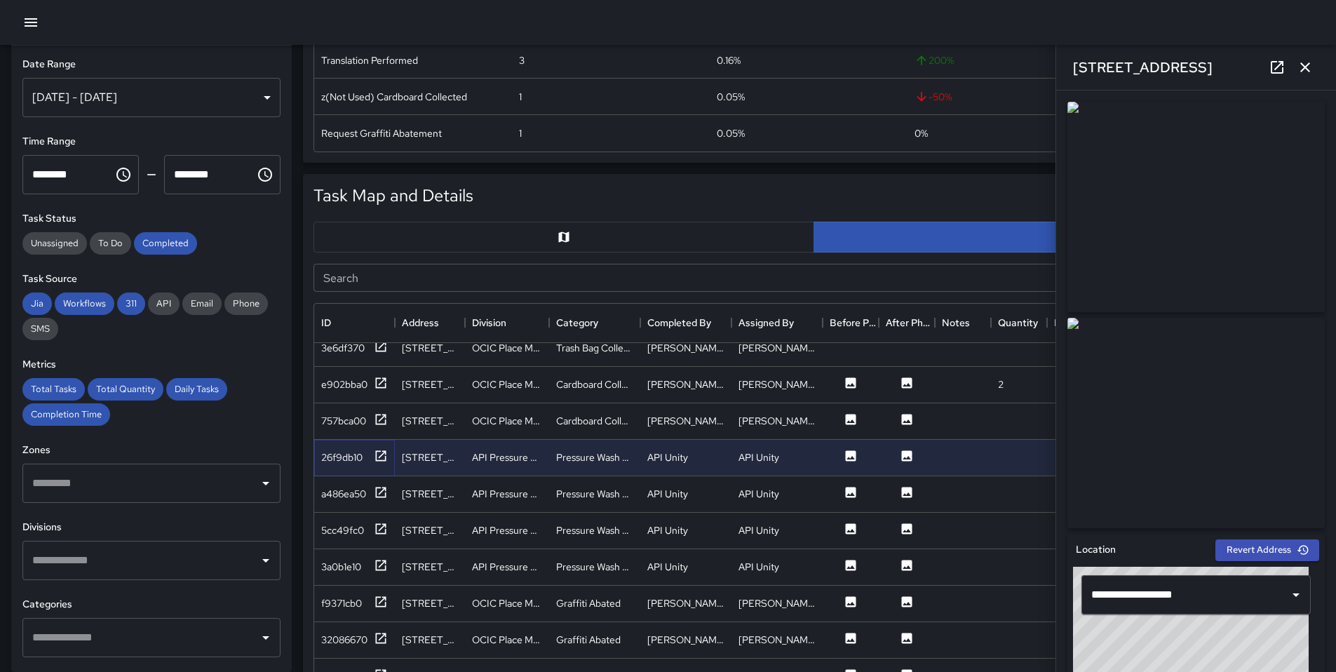
scroll to position [2133, 0]
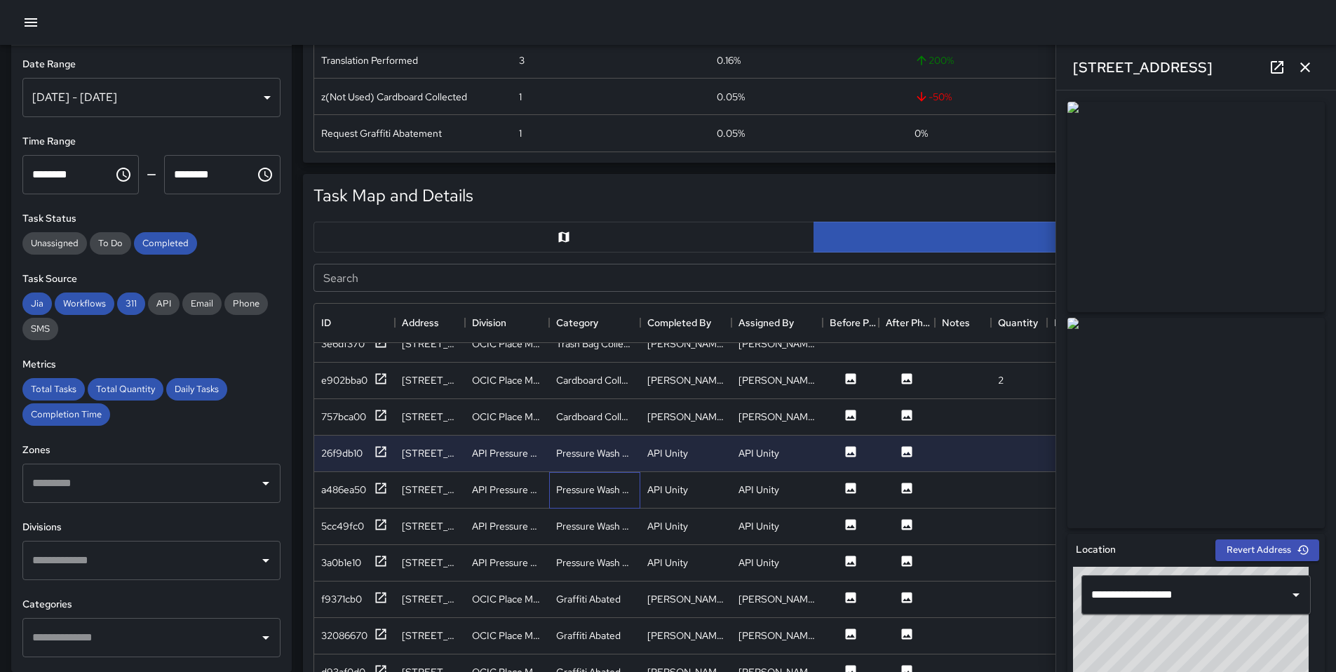
click at [565, 493] on div "Pressure Wash Hot Spot" at bounding box center [594, 490] width 77 height 14
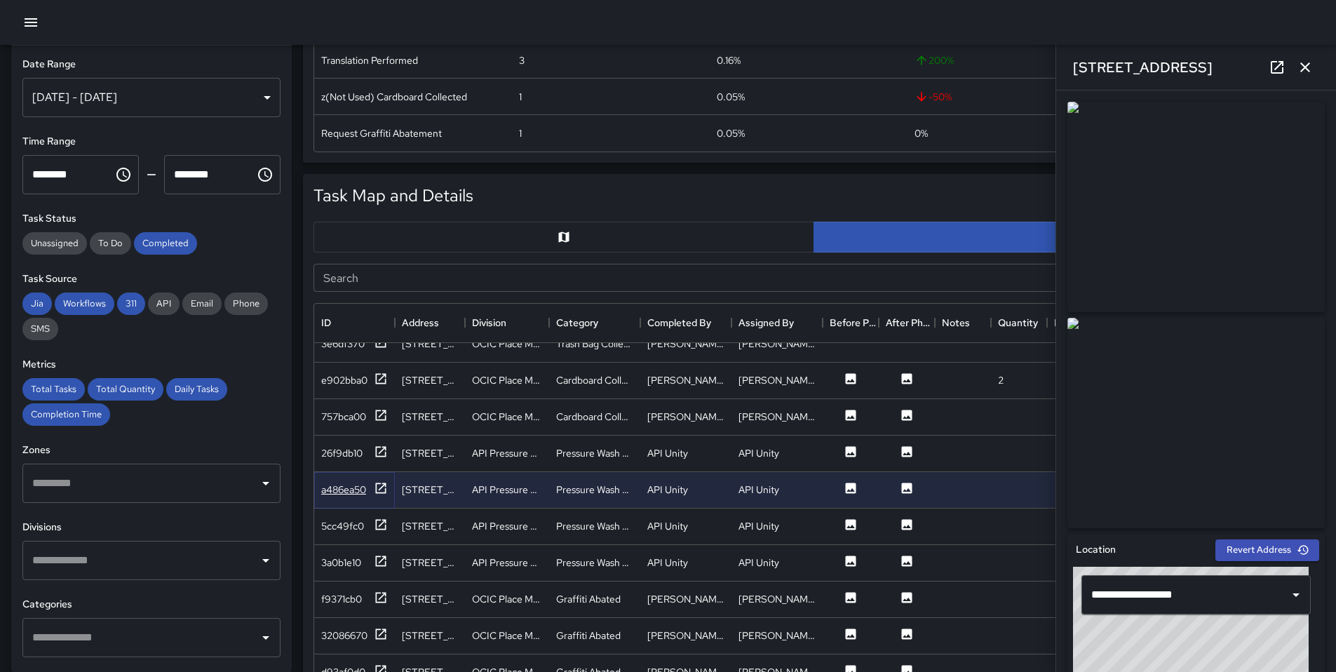
click at [376, 483] on icon at bounding box center [381, 488] width 11 height 11
click at [386, 463] on div "26f9db10" at bounding box center [354, 454] width 81 height 36
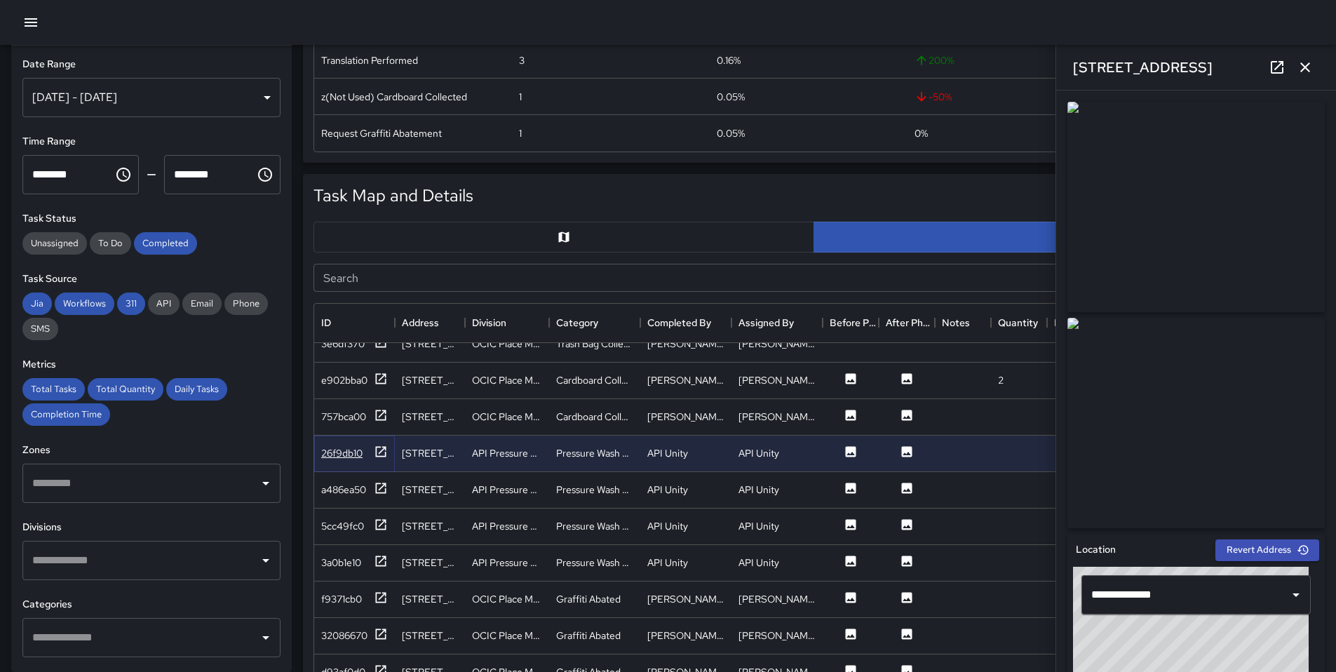
click at [385, 451] on icon at bounding box center [381, 451] width 11 height 11
click at [381, 481] on icon at bounding box center [381, 488] width 14 height 14
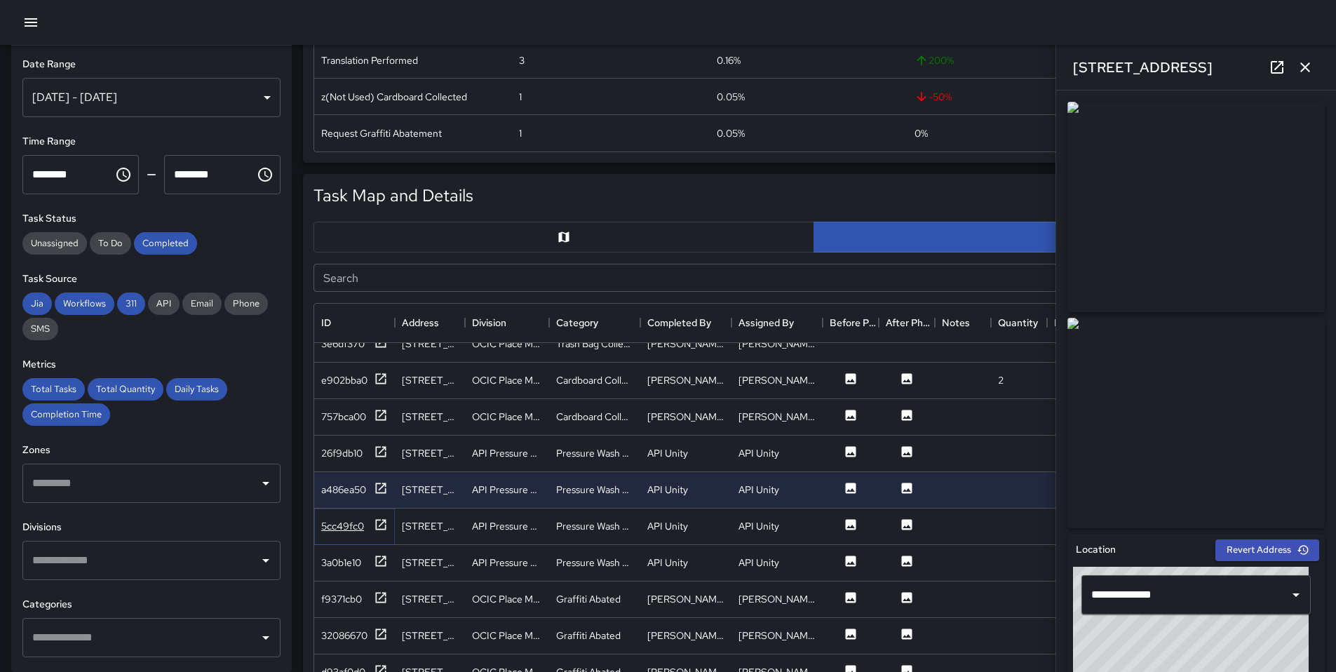
click at [384, 522] on icon at bounding box center [381, 525] width 14 height 14
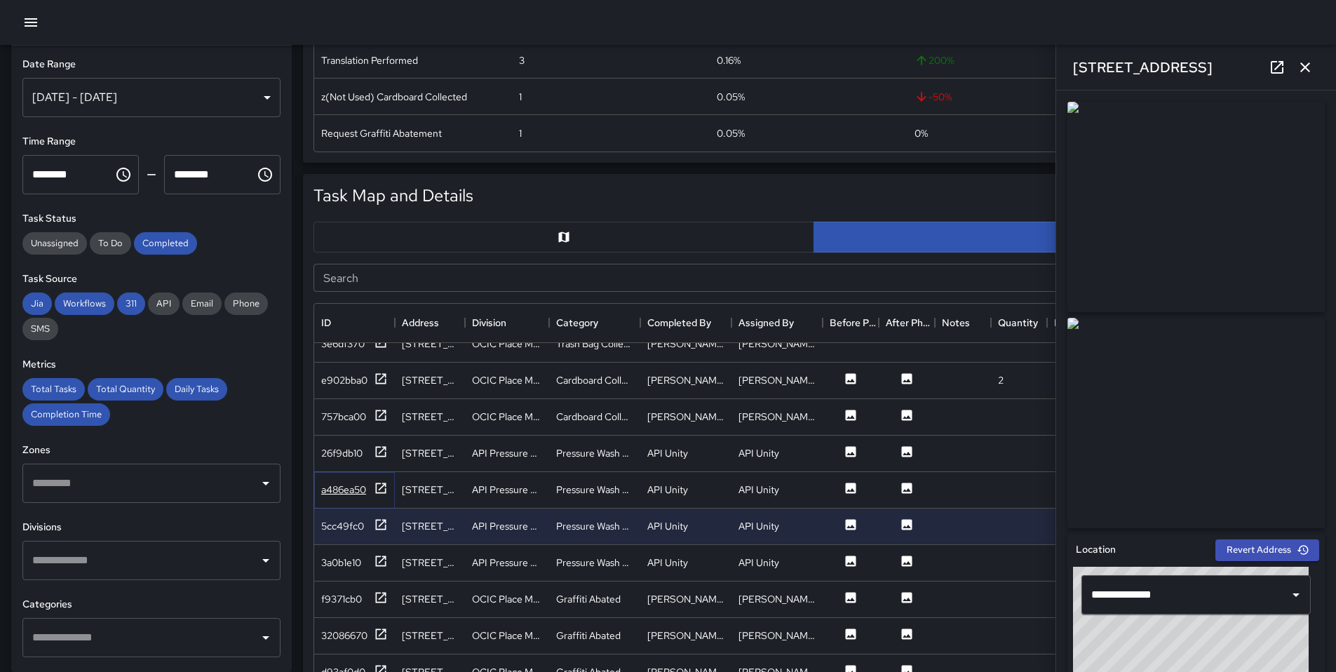
click at [372, 485] on div "a486ea50" at bounding box center [354, 490] width 67 height 18
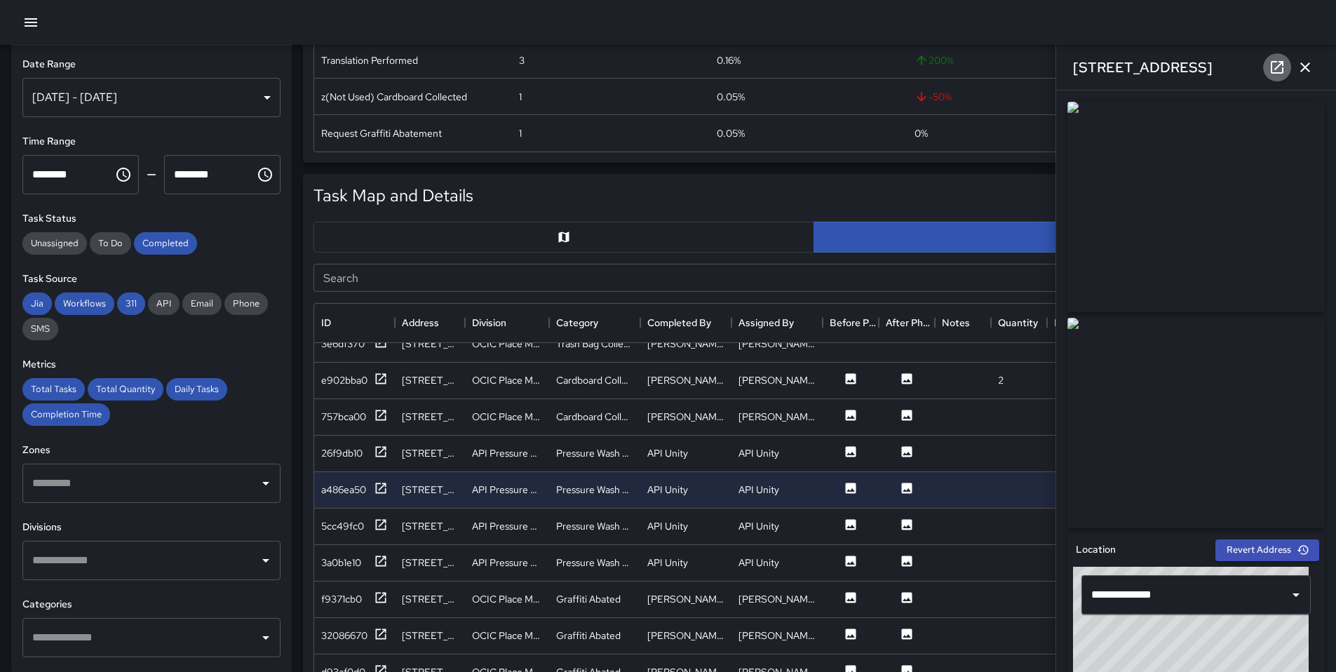
click at [1273, 64] on icon at bounding box center [1277, 67] width 17 height 17
click at [384, 526] on icon at bounding box center [381, 525] width 14 height 14
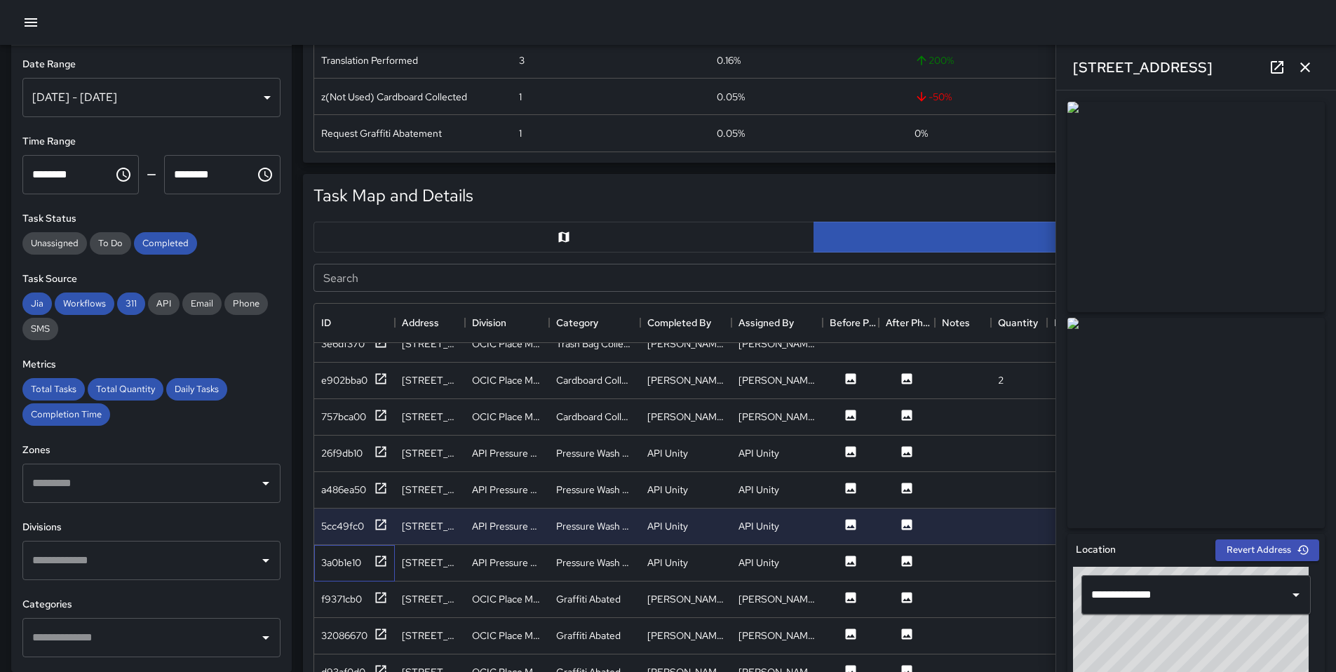
click at [391, 565] on div "3a0b1e10" at bounding box center [354, 563] width 81 height 36
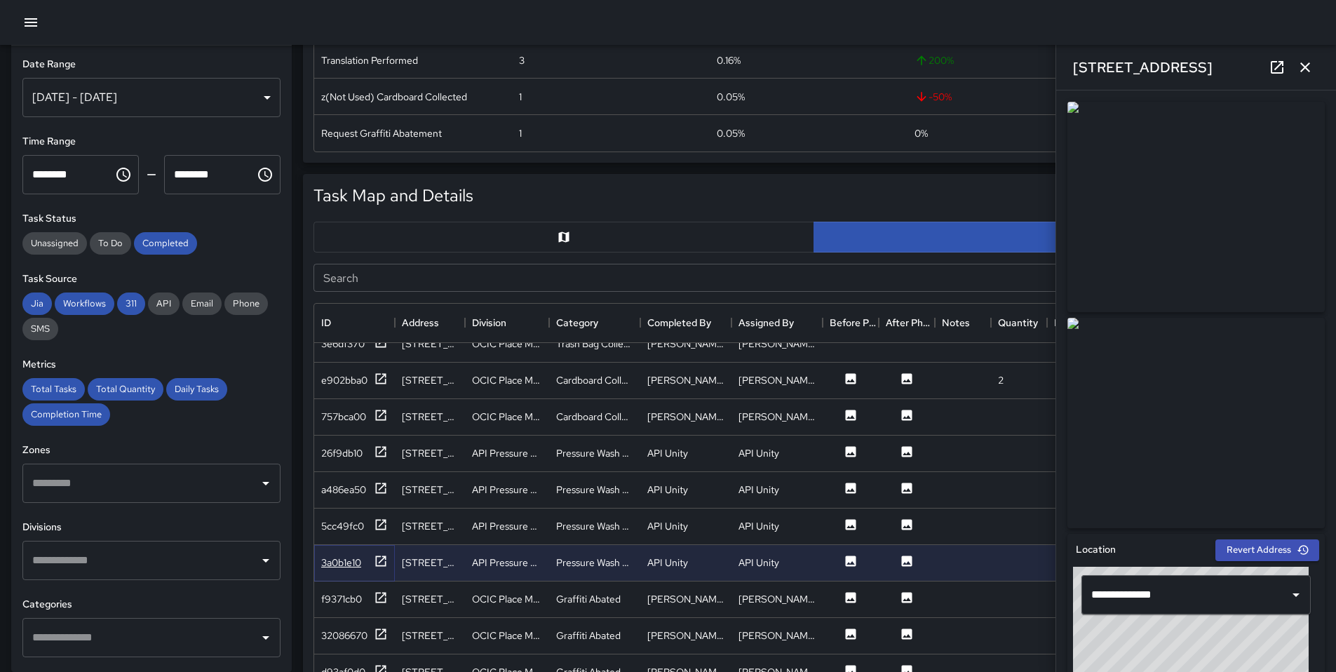
click at [384, 565] on icon at bounding box center [381, 561] width 11 height 11
click at [391, 604] on div "f9371cb0" at bounding box center [354, 600] width 81 height 36
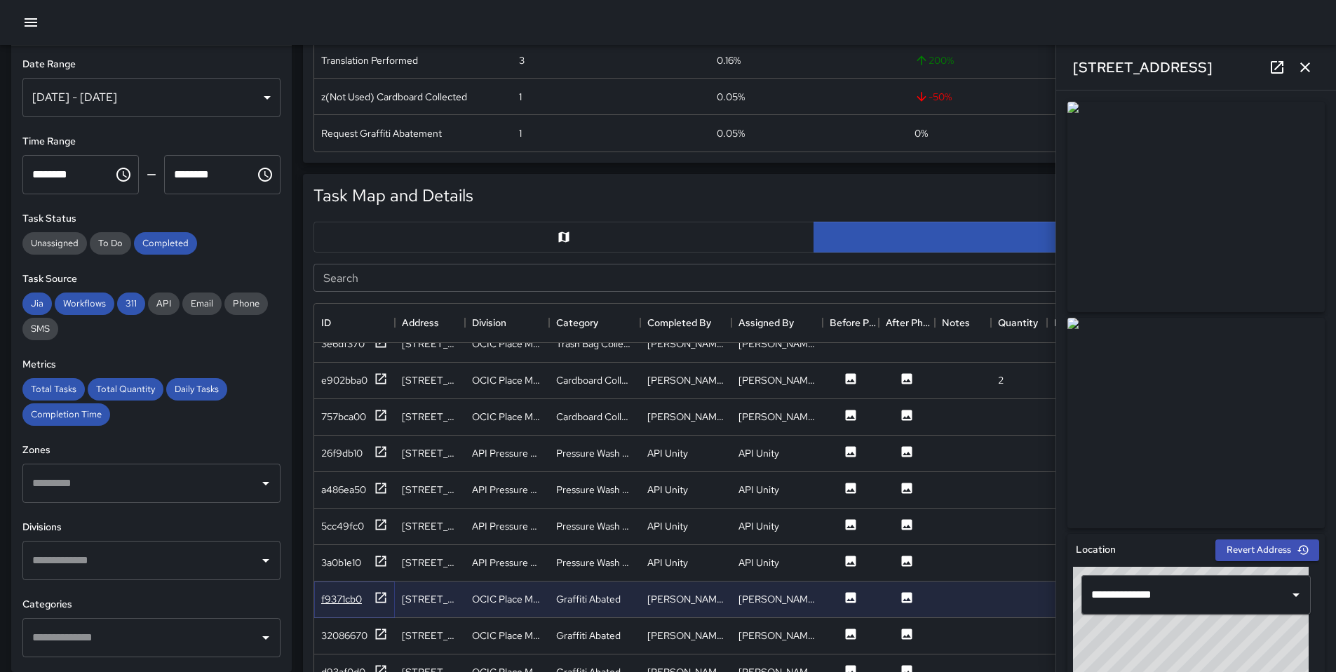
click at [382, 600] on icon at bounding box center [381, 598] width 14 height 14
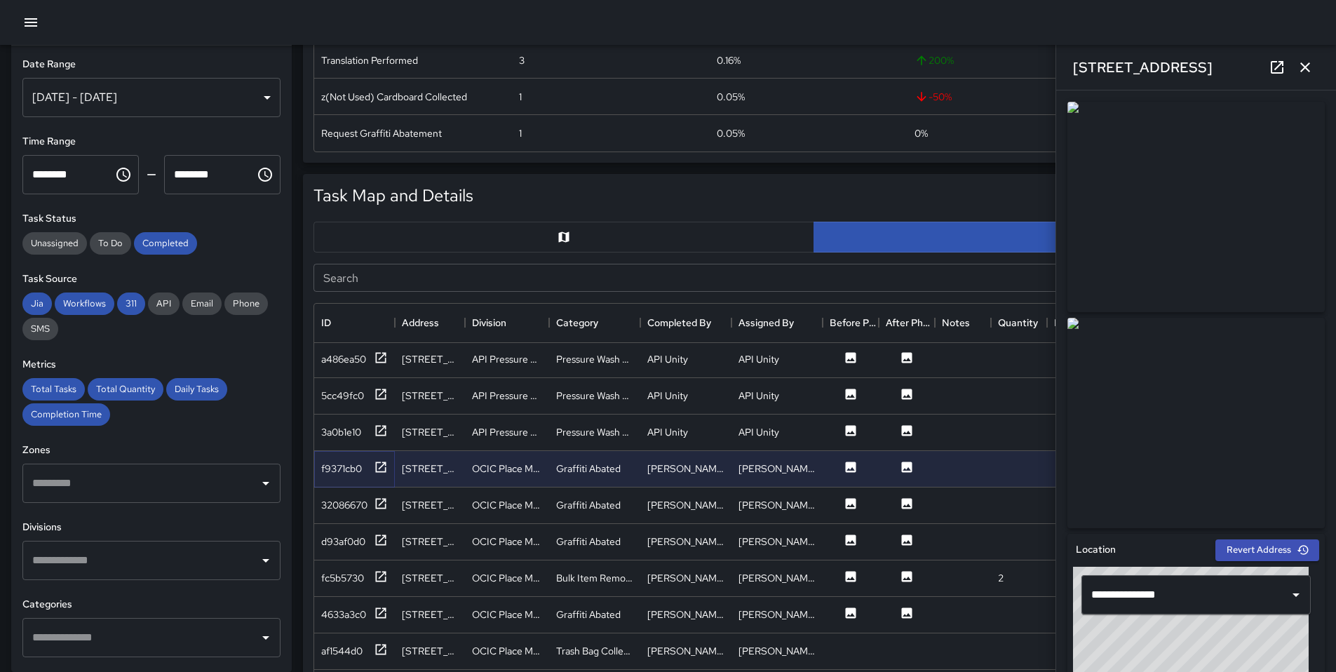
scroll to position [2264, 0]
click at [384, 509] on icon at bounding box center [381, 503] width 14 height 14
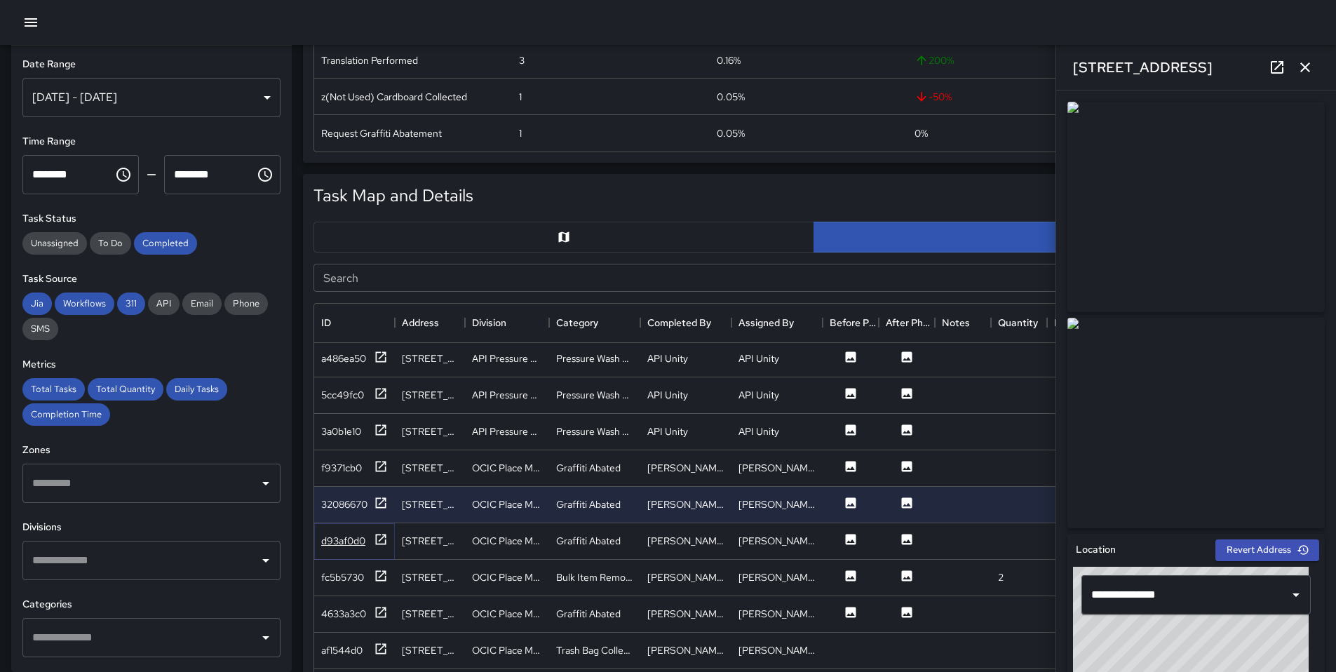
click at [385, 535] on icon at bounding box center [381, 539] width 11 height 11
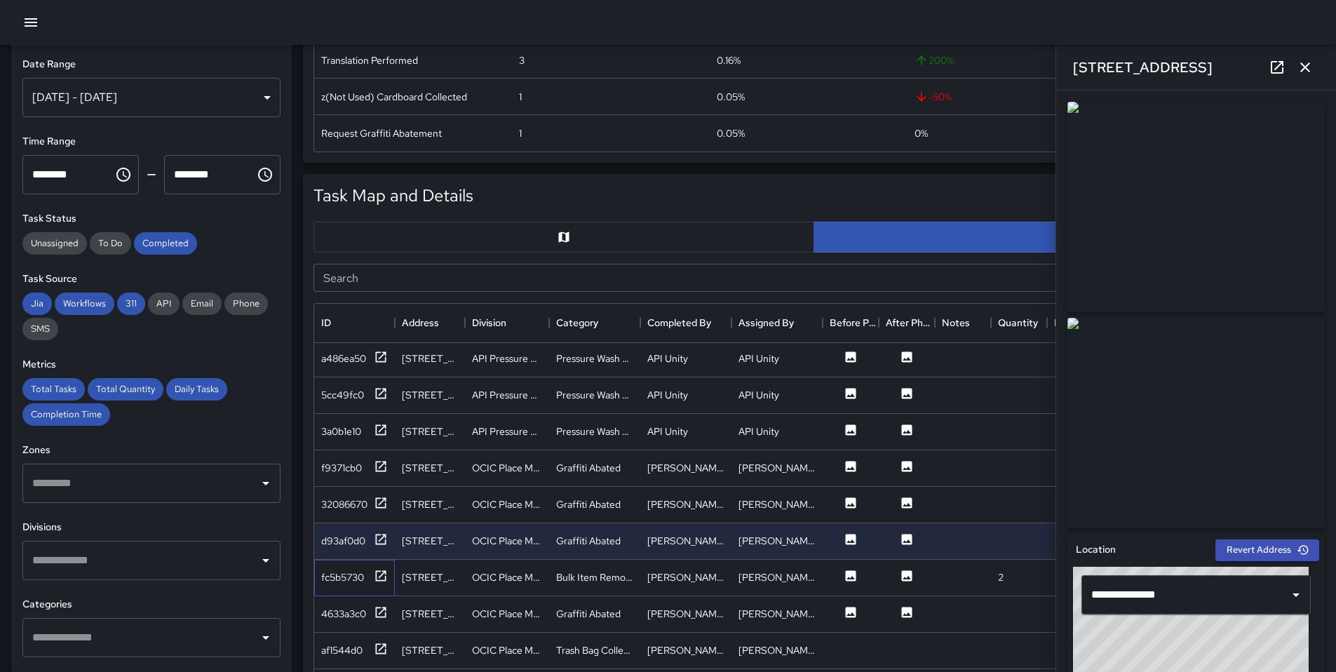
click at [383, 565] on div "fc5b5730" at bounding box center [354, 578] width 81 height 36
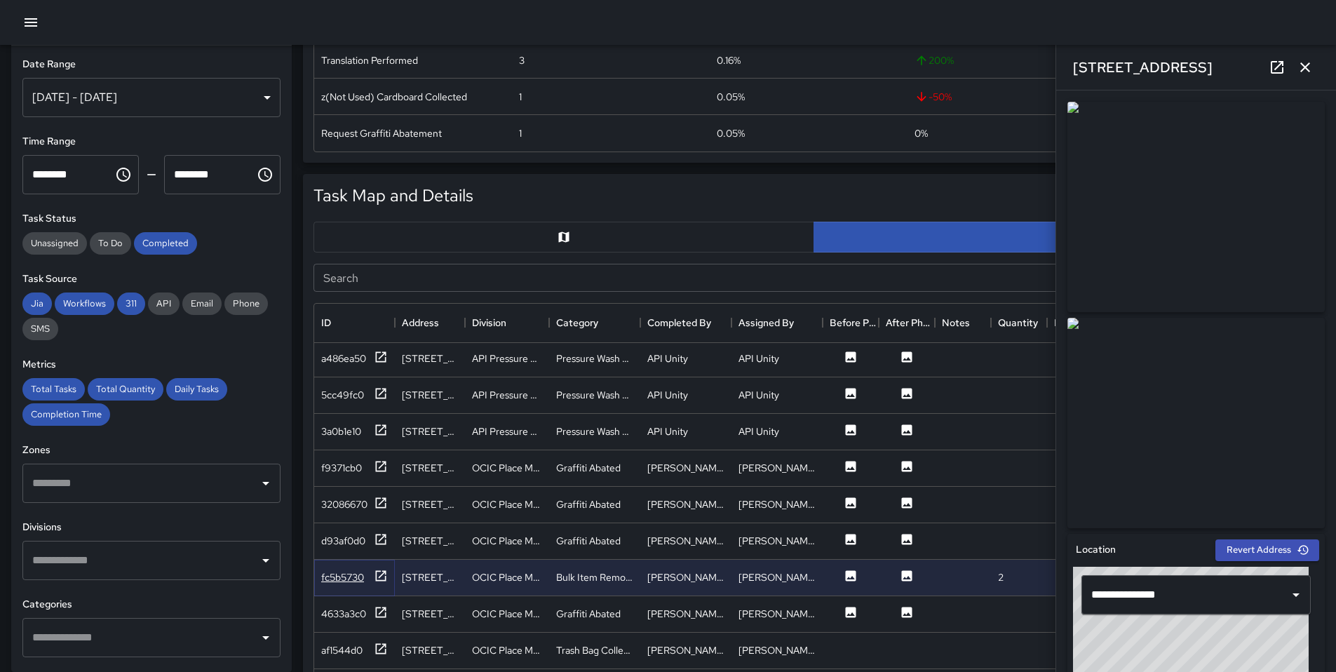
click at [384, 569] on icon at bounding box center [381, 576] width 14 height 14
click at [377, 609] on icon at bounding box center [381, 612] width 14 height 14
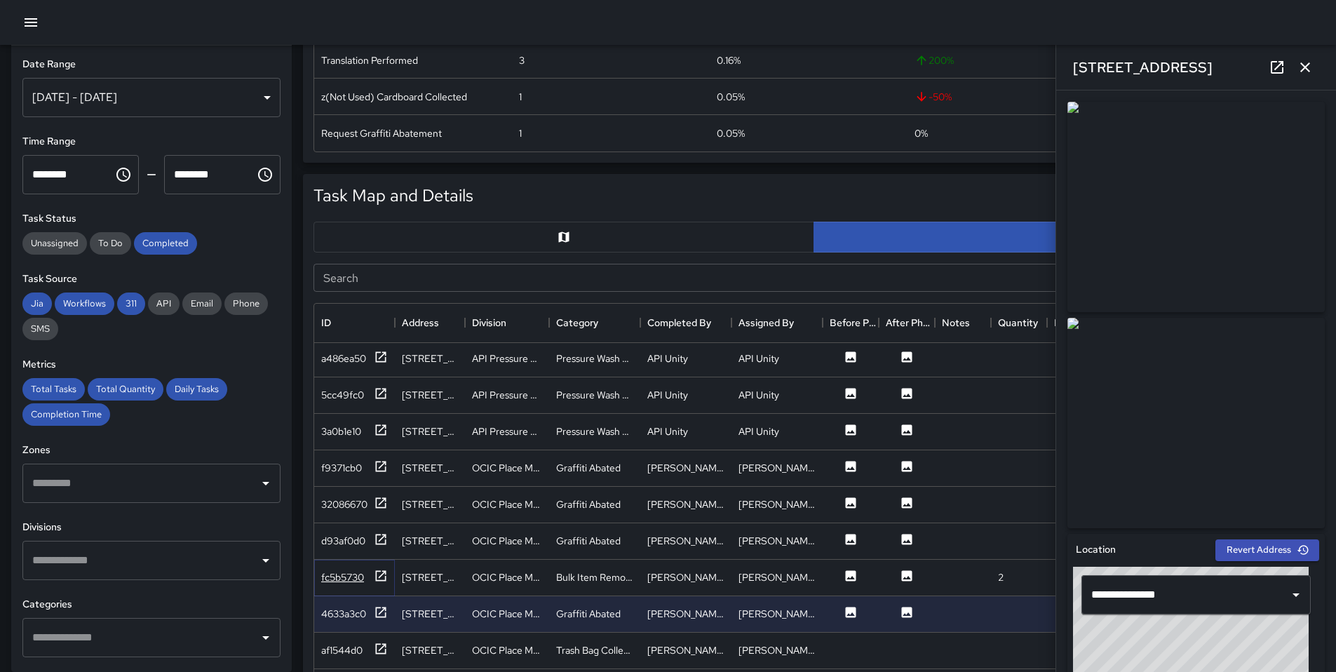
click at [379, 570] on icon at bounding box center [381, 576] width 14 height 14
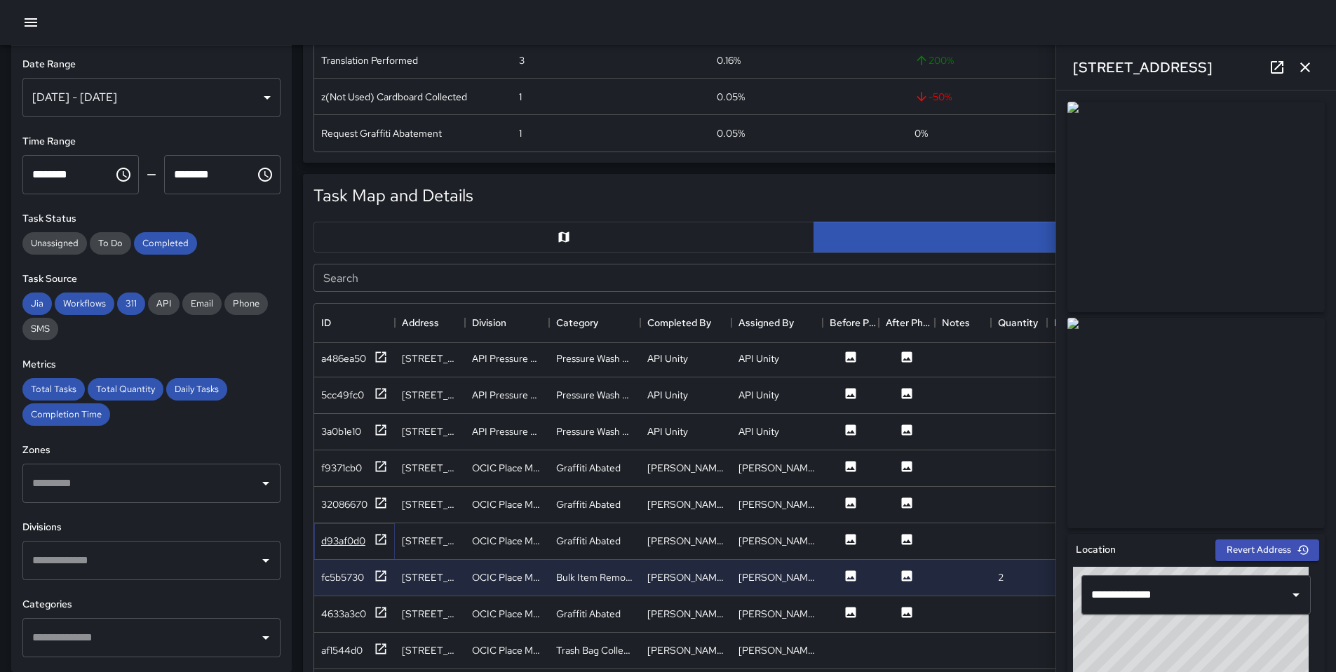
click at [384, 548] on div at bounding box center [381, 541] width 14 height 18
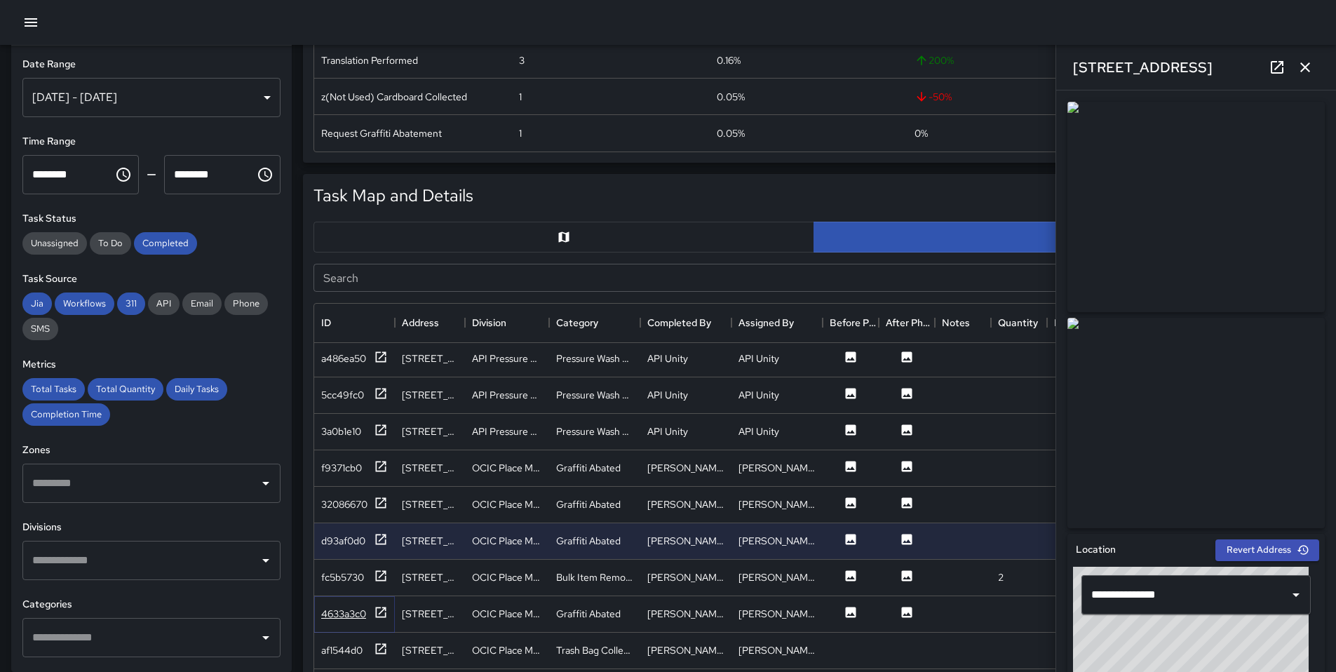
click at [378, 608] on icon at bounding box center [381, 612] width 14 height 14
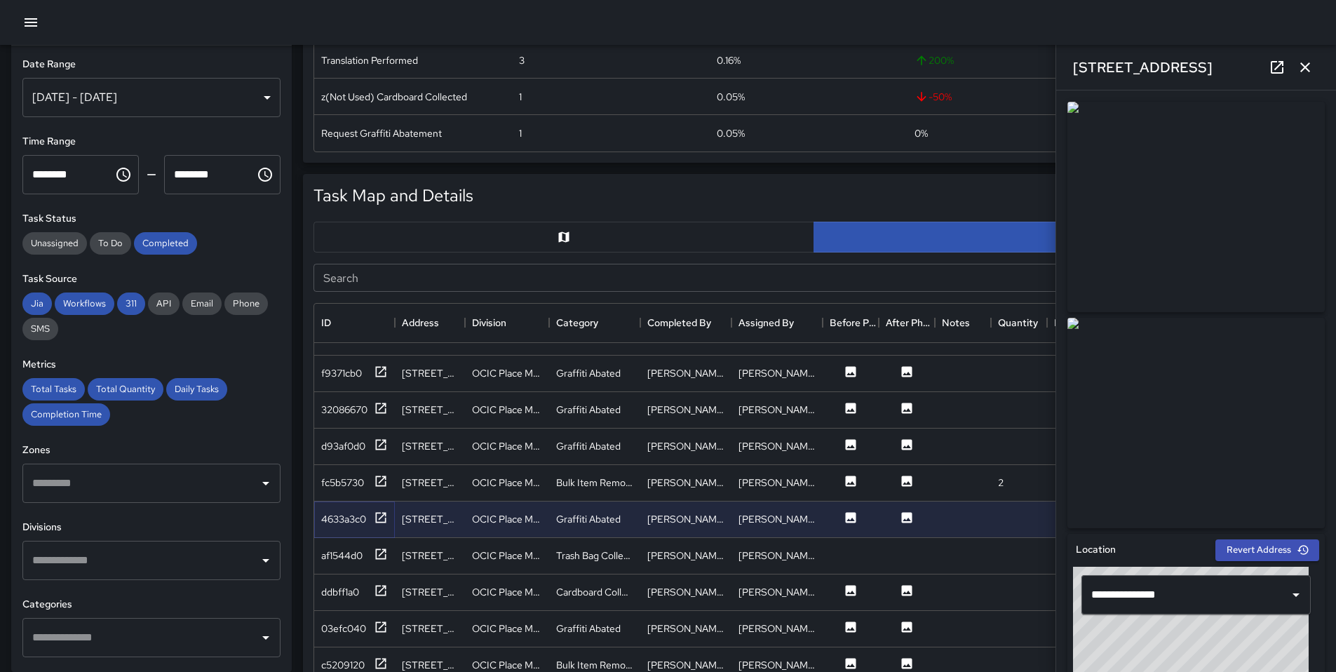
scroll to position [2371, 0]
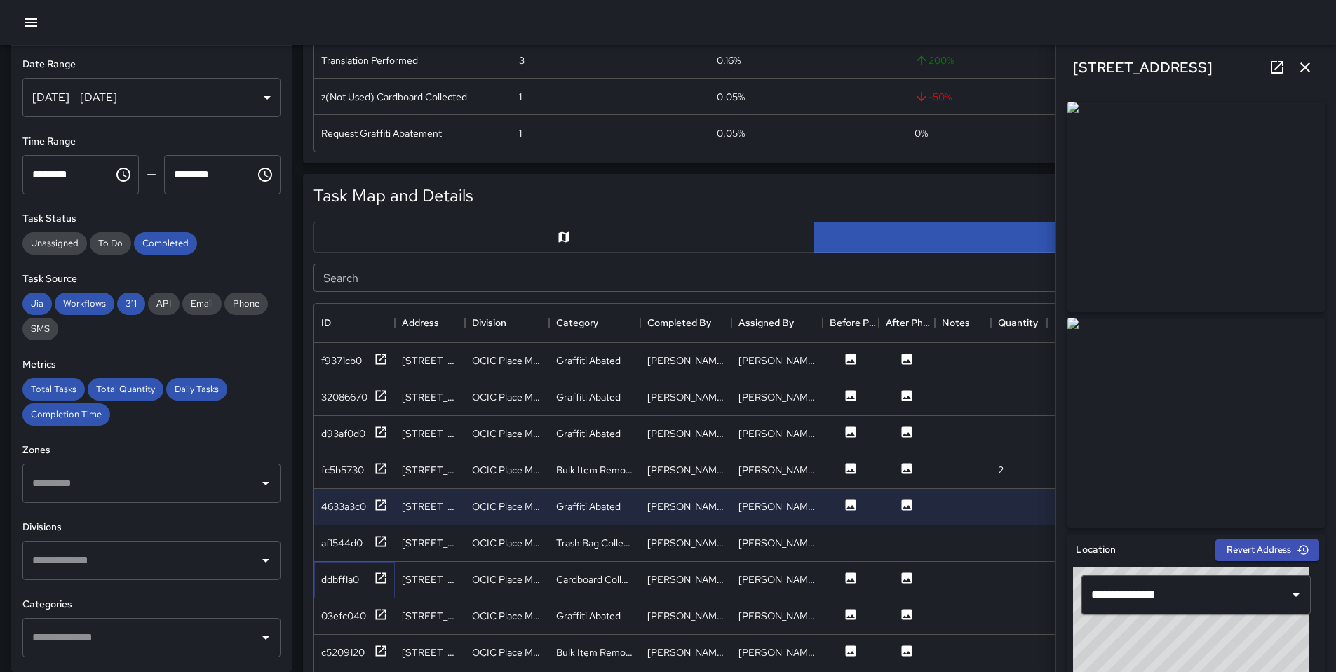
click at [375, 584] on icon at bounding box center [381, 578] width 14 height 14
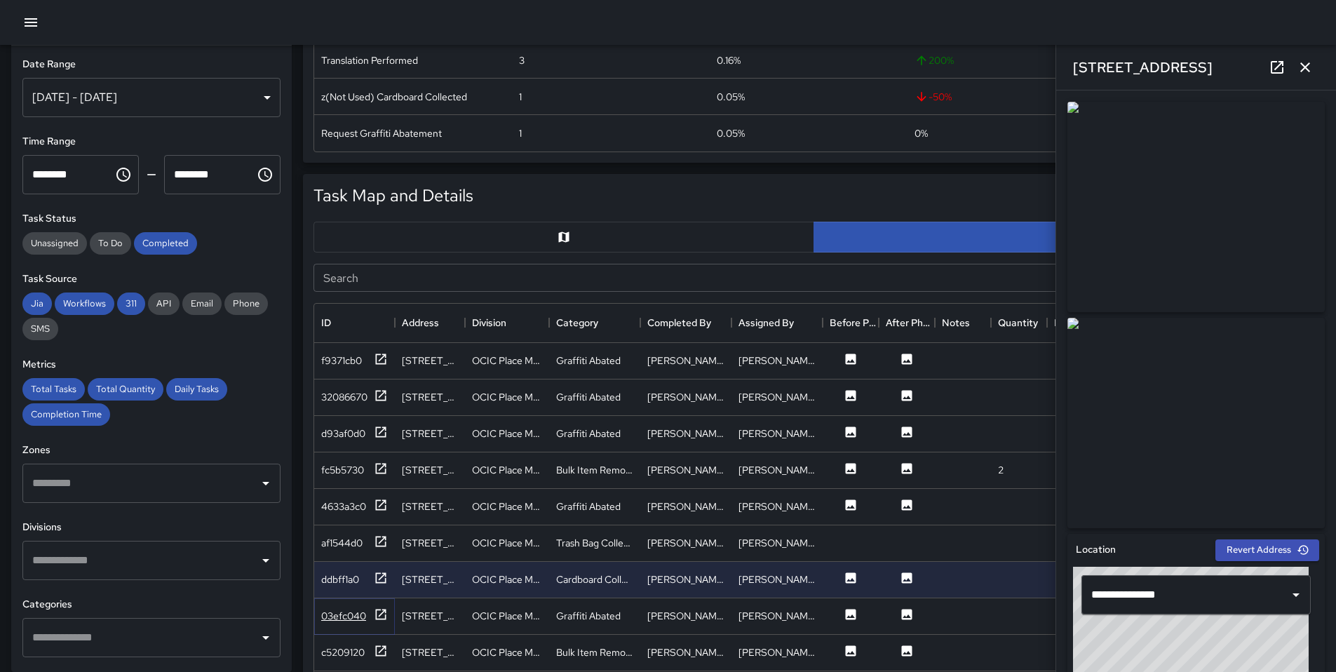
click at [384, 609] on icon at bounding box center [381, 614] width 11 height 11
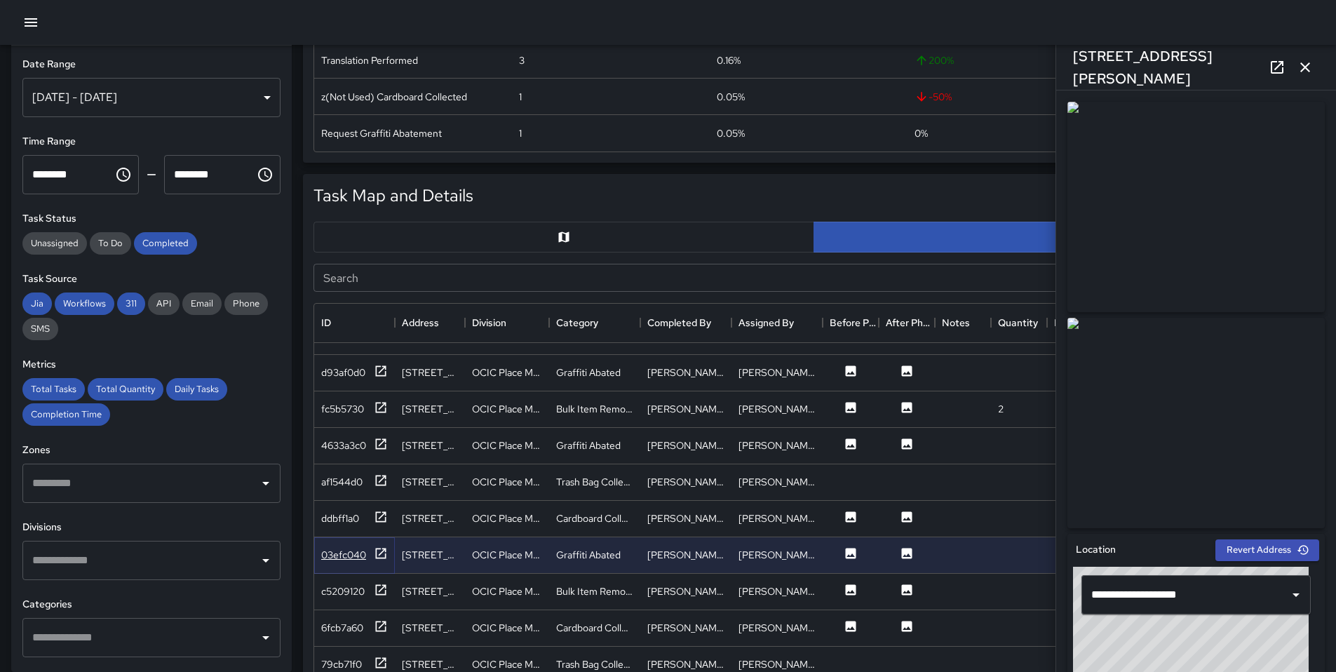
scroll to position [2444, 0]
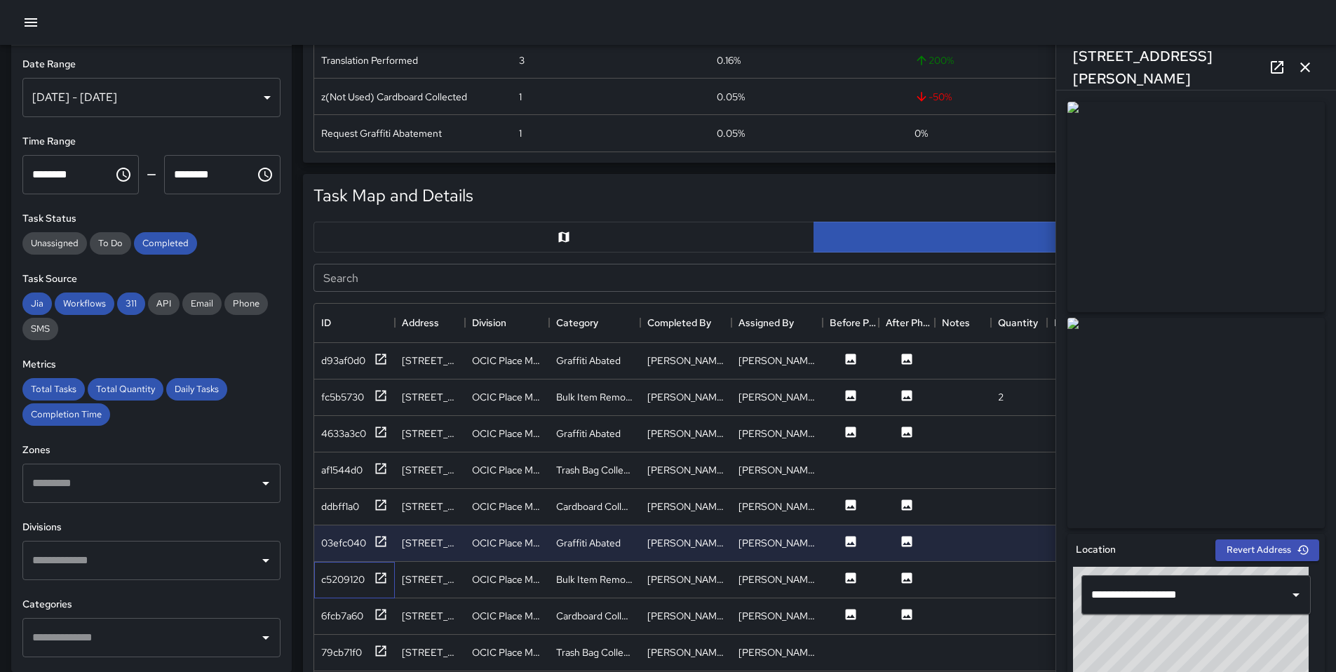
click at [386, 569] on div "c5209120" at bounding box center [354, 580] width 81 height 36
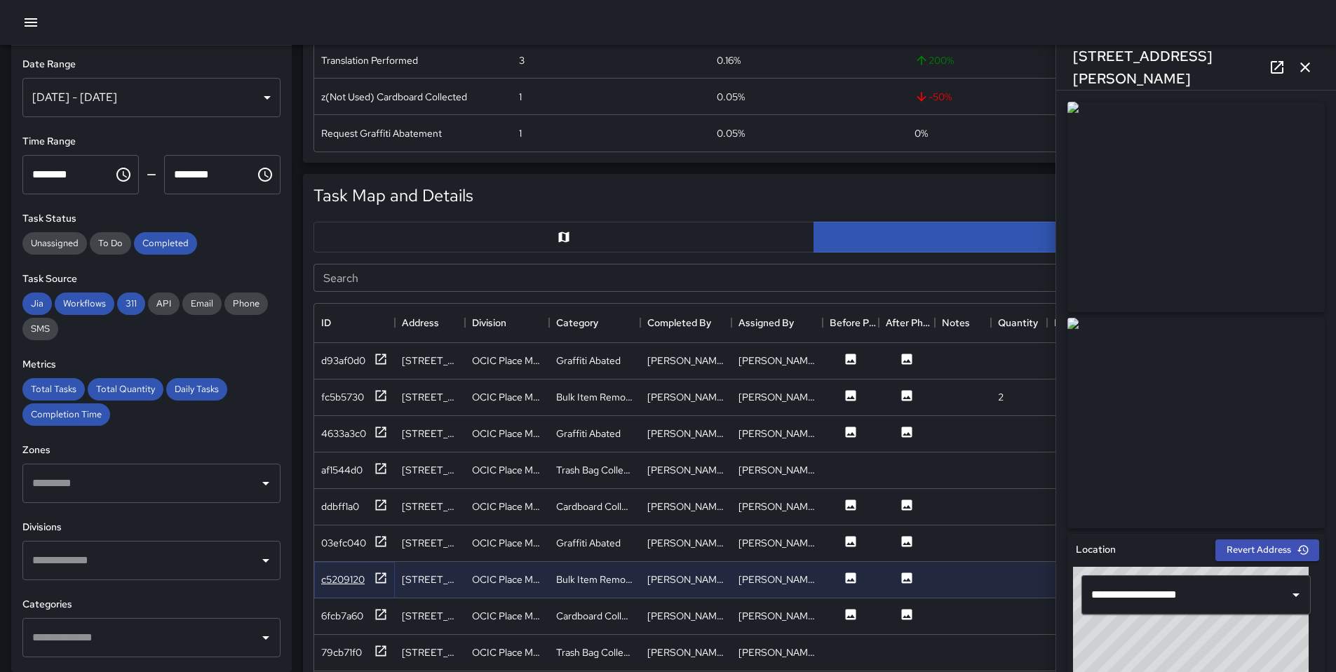
click at [383, 574] on icon at bounding box center [381, 578] width 14 height 14
click at [382, 626] on div "6fcb7a60" at bounding box center [354, 616] width 81 height 36
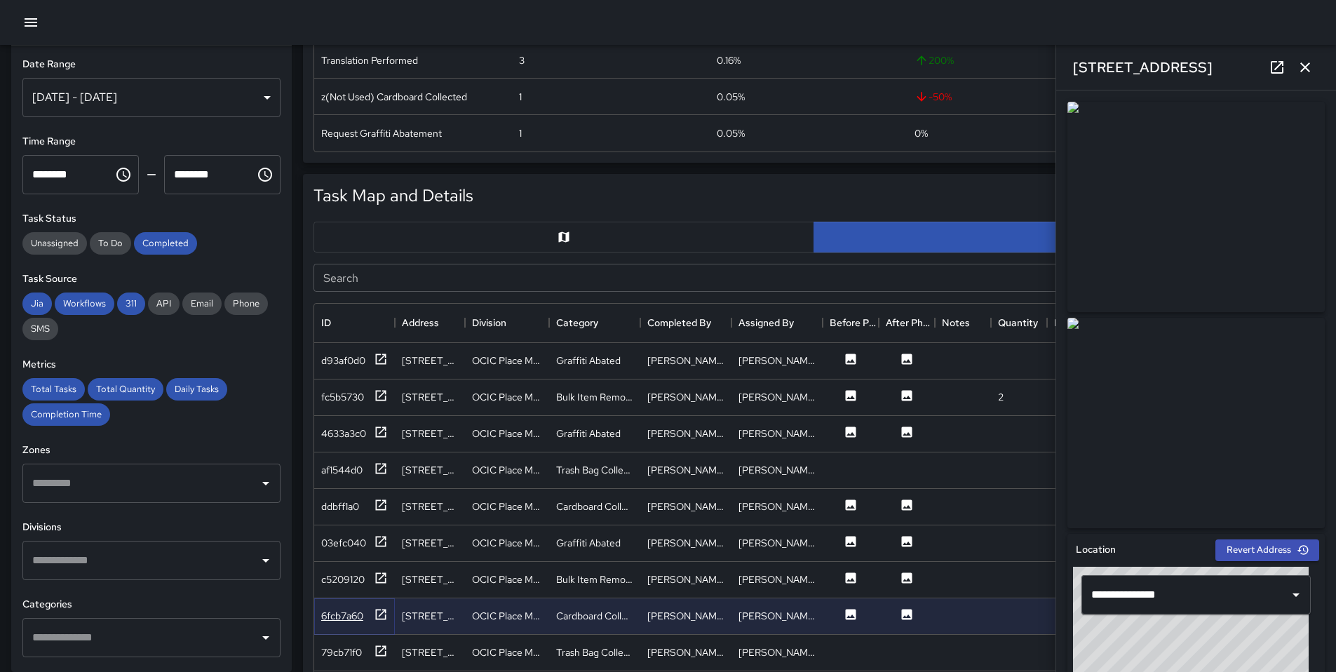
click at [383, 623] on div at bounding box center [381, 616] width 14 height 18
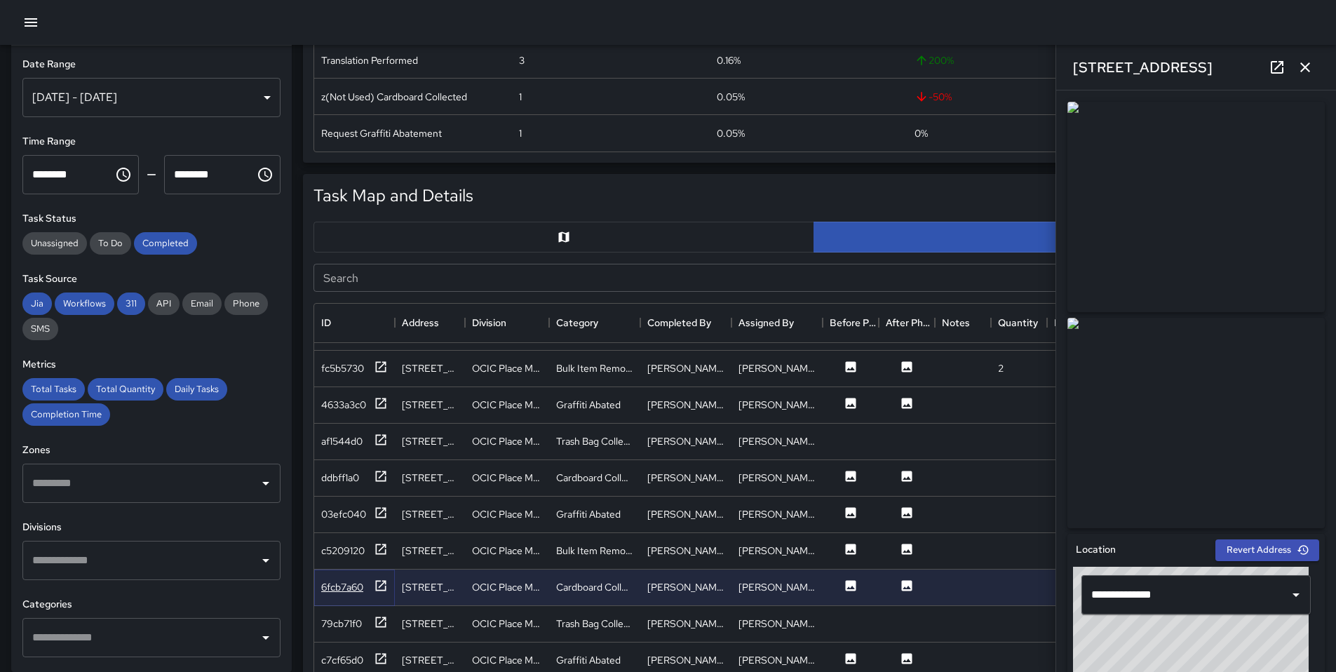
scroll to position [2499, 0]
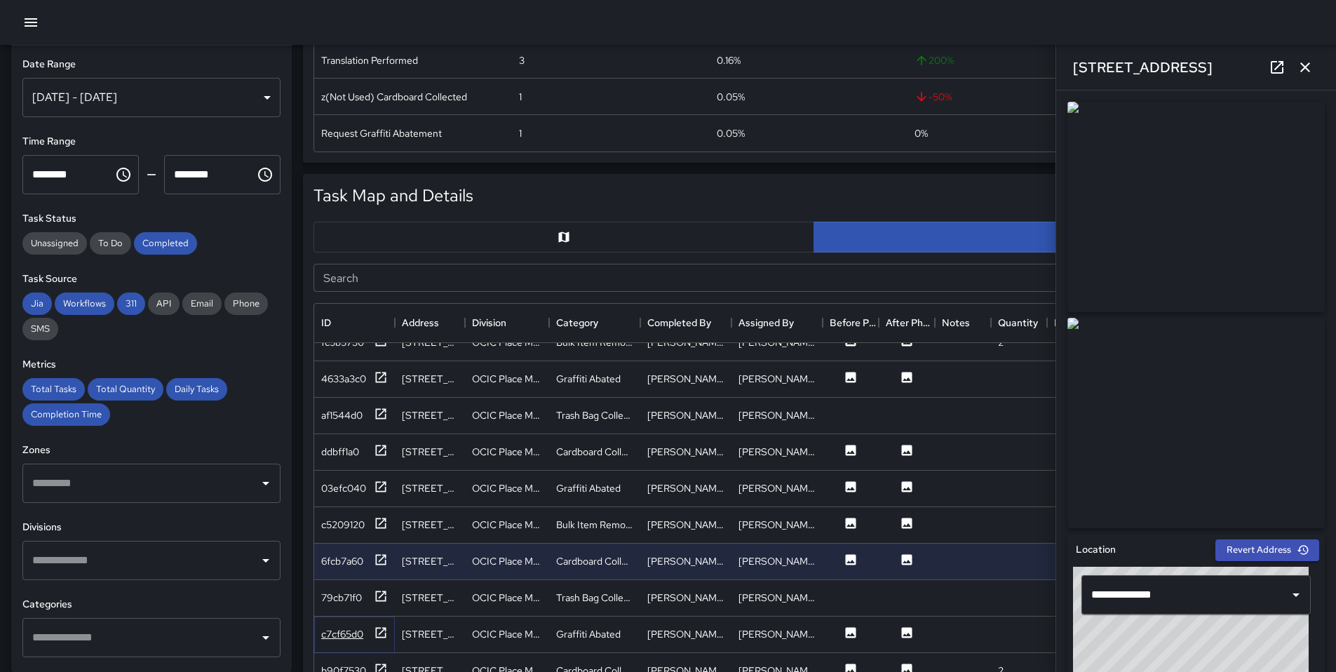
click at [376, 636] on icon at bounding box center [381, 632] width 11 height 11
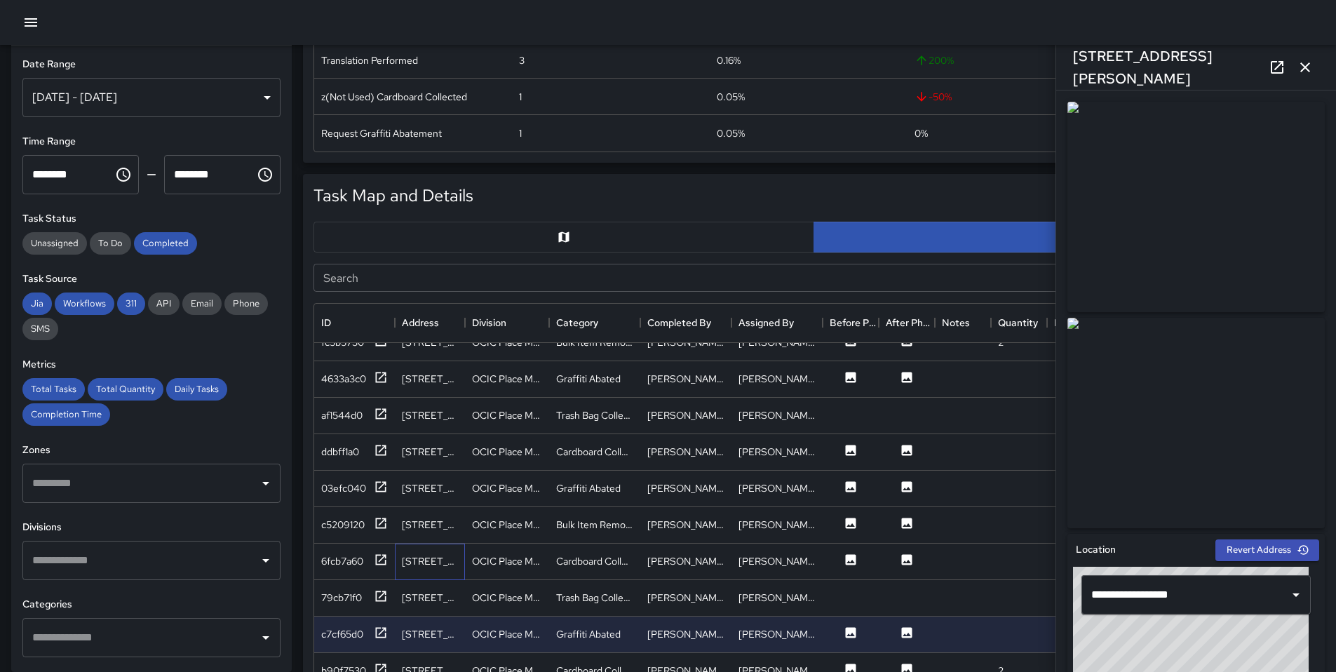
click at [412, 558] on div "[STREET_ADDRESS]" at bounding box center [430, 561] width 56 height 14
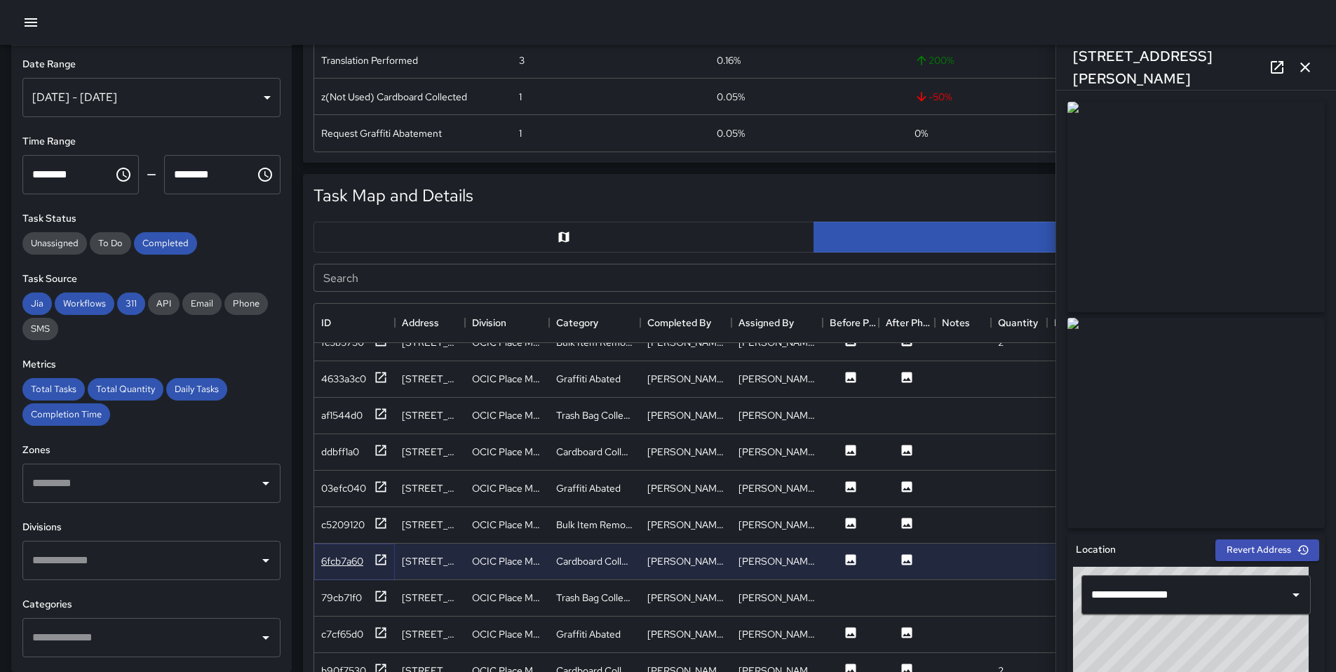
click at [387, 559] on icon at bounding box center [381, 560] width 14 height 14
click at [383, 597] on icon at bounding box center [381, 596] width 14 height 14
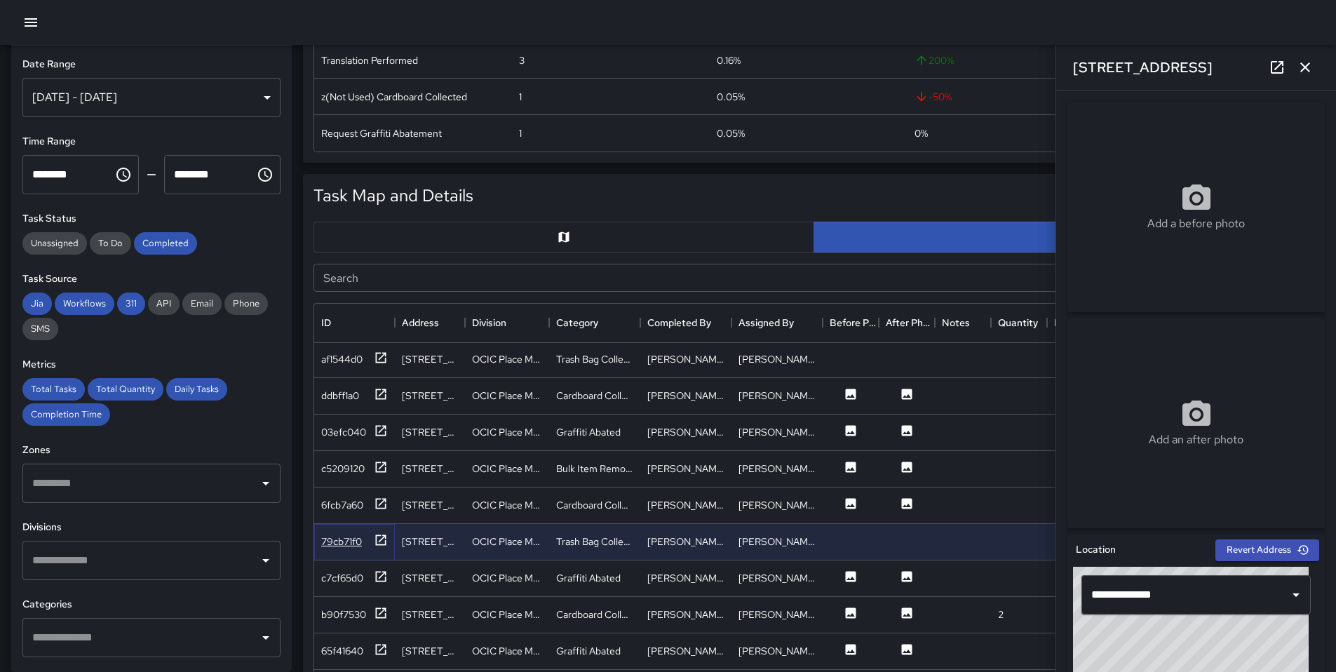
scroll to position [2584, 0]
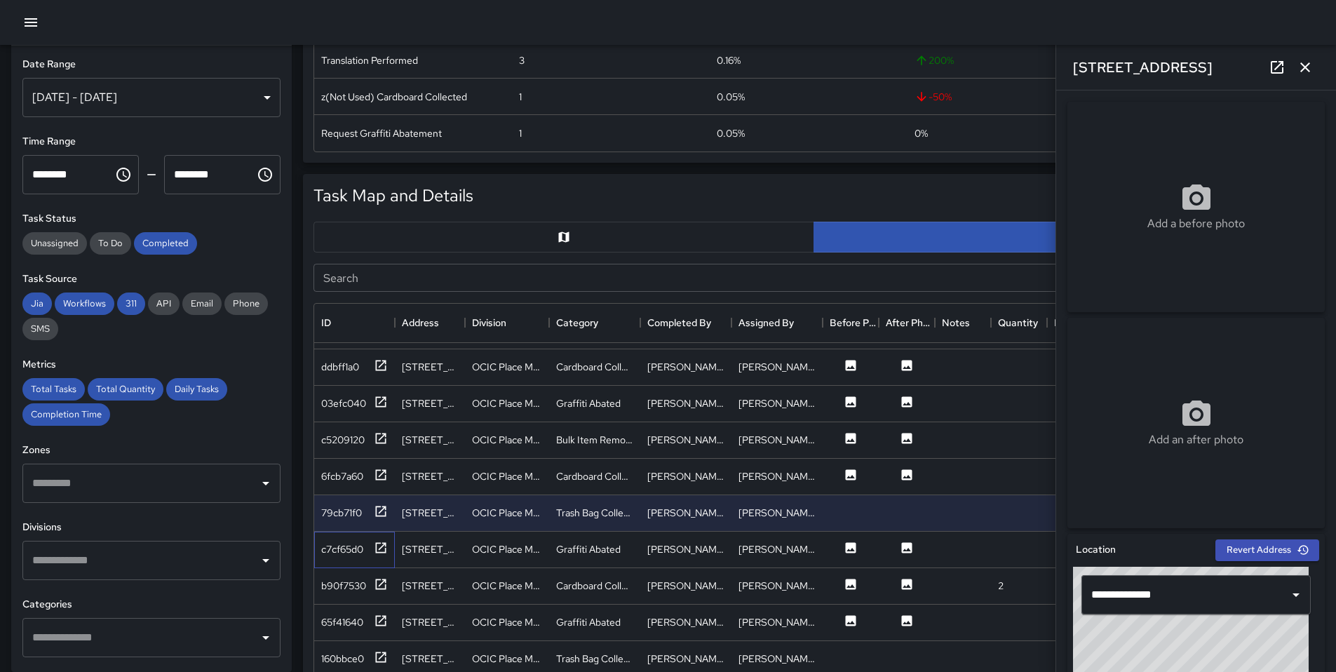
click at [380, 559] on div "c7cf65d0" at bounding box center [354, 550] width 81 height 36
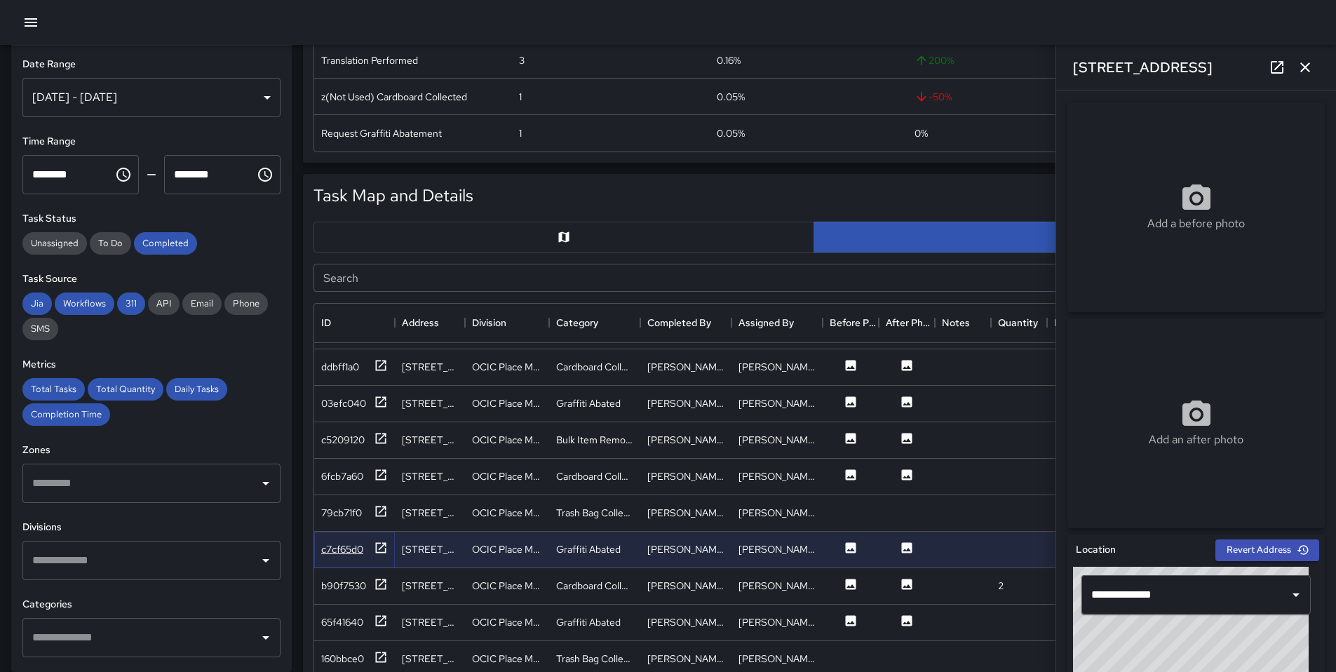
click at [382, 547] on icon at bounding box center [381, 548] width 14 height 14
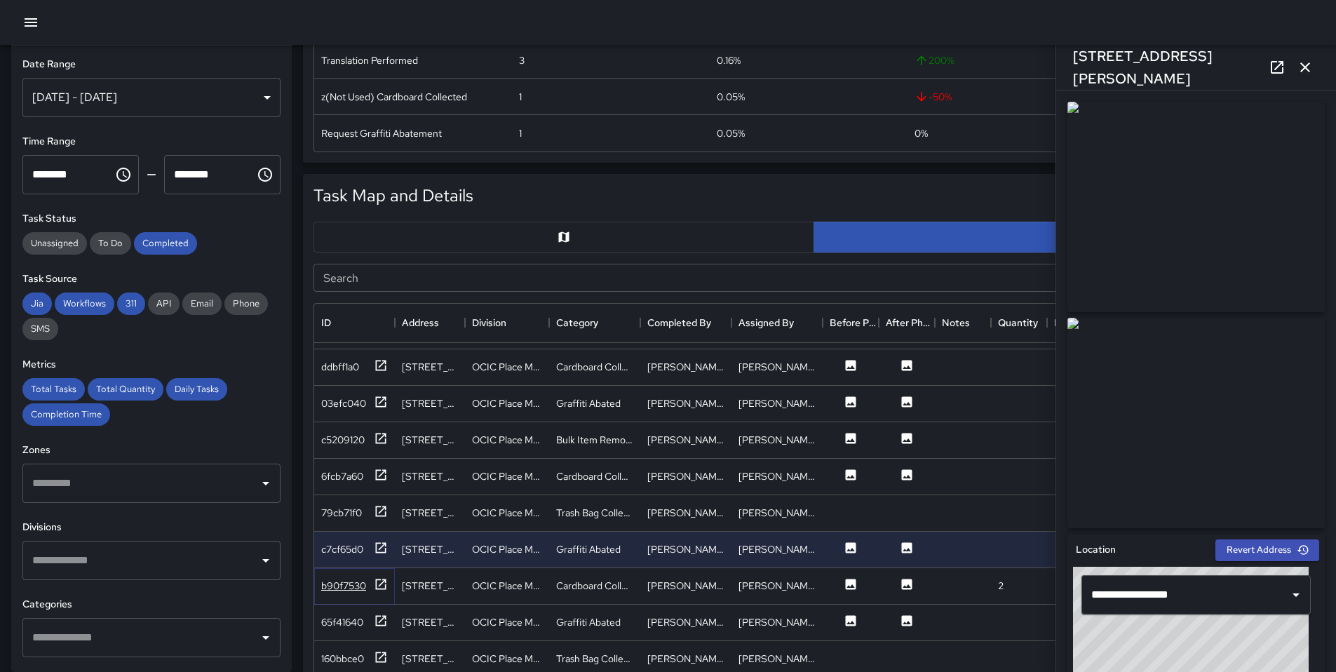
click at [377, 592] on div at bounding box center [381, 586] width 14 height 18
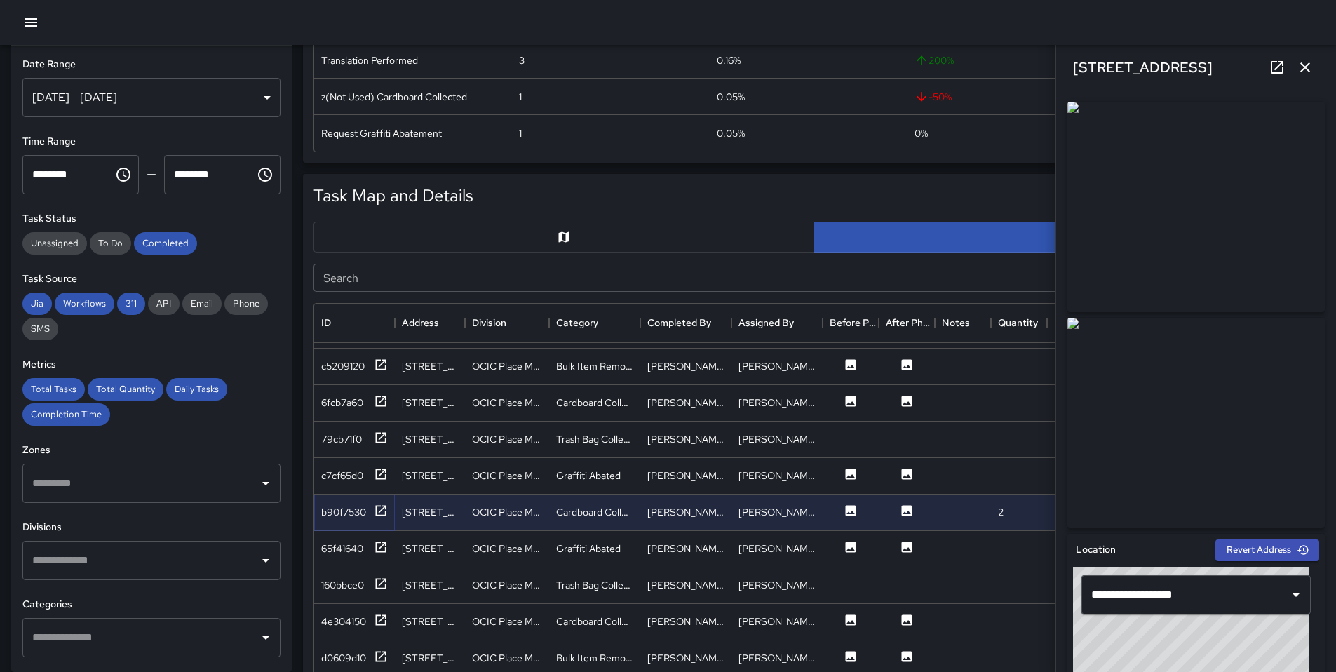
scroll to position [2681, 0]
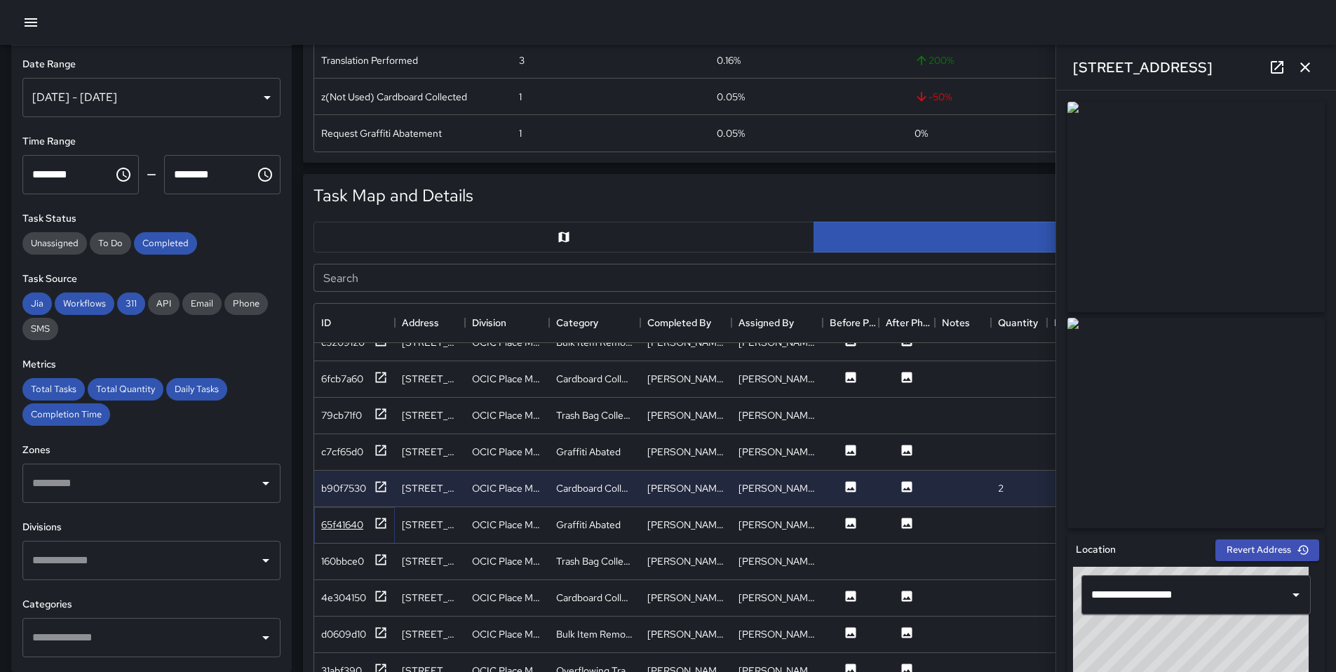
click at [384, 529] on icon at bounding box center [381, 523] width 14 height 14
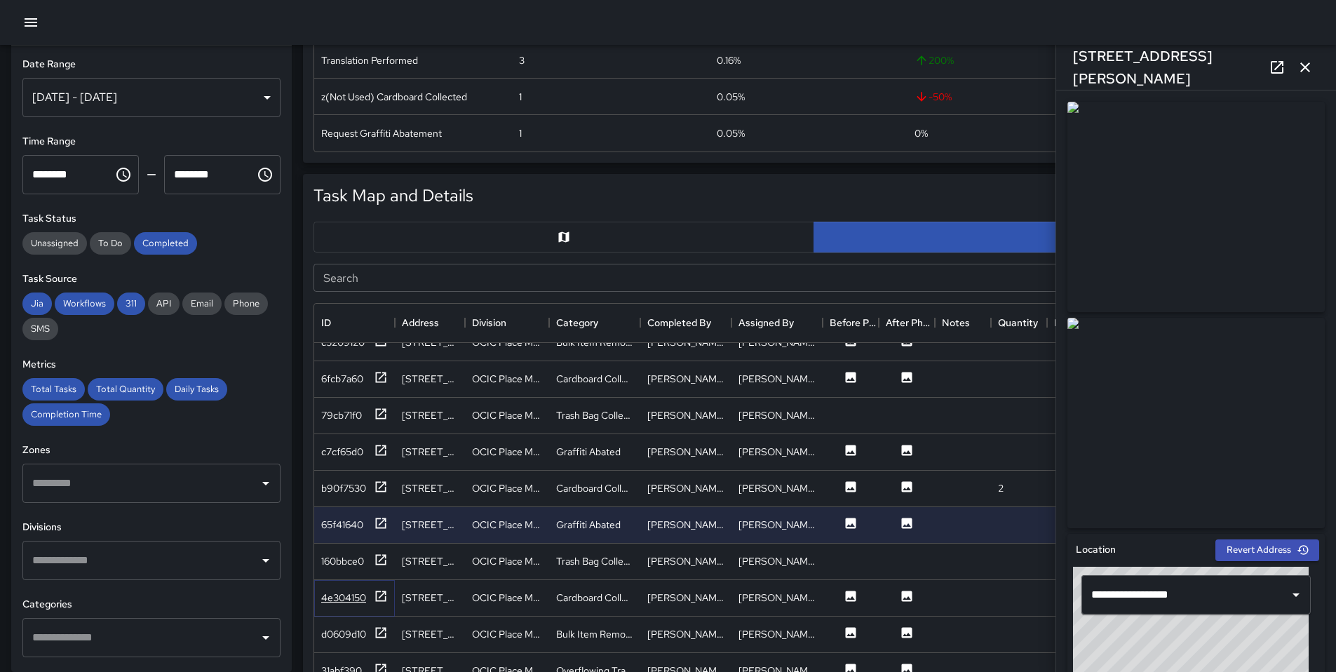
click at [380, 600] on icon at bounding box center [381, 596] width 11 height 11
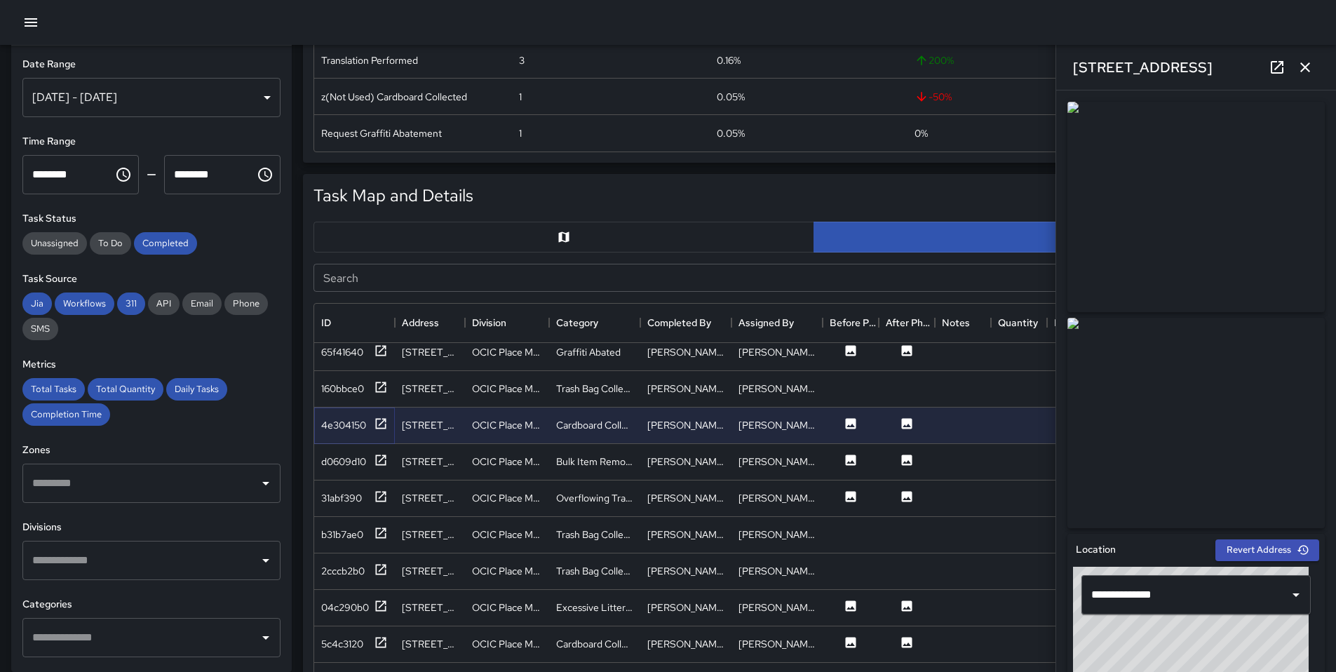
scroll to position [2835, 0]
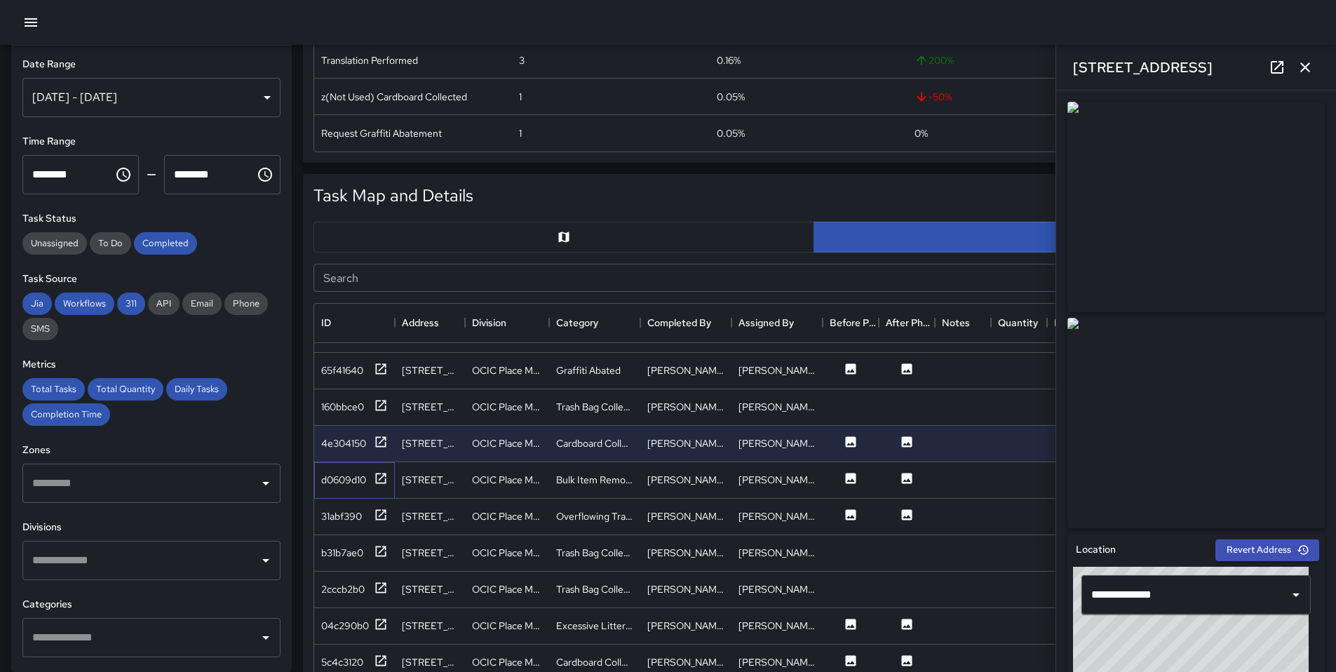
click at [389, 481] on div "d0609d10" at bounding box center [354, 480] width 81 height 36
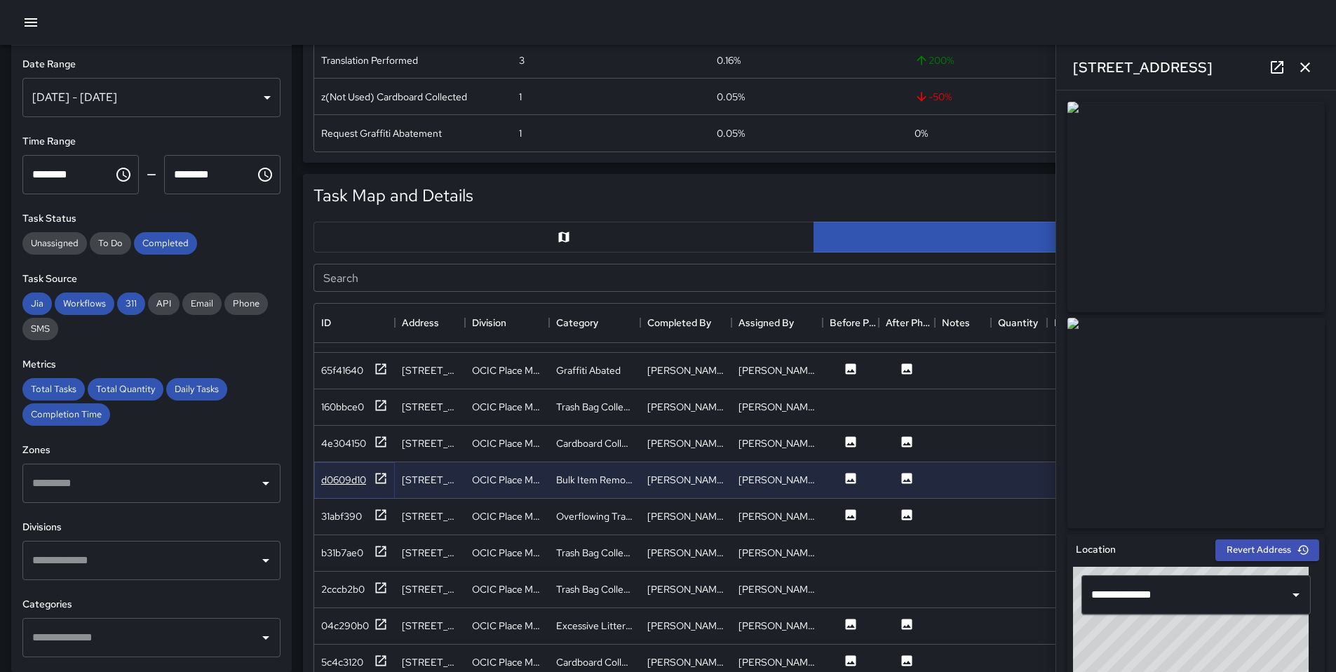
click at [384, 481] on icon at bounding box center [381, 478] width 11 height 11
click at [380, 513] on icon at bounding box center [381, 515] width 14 height 14
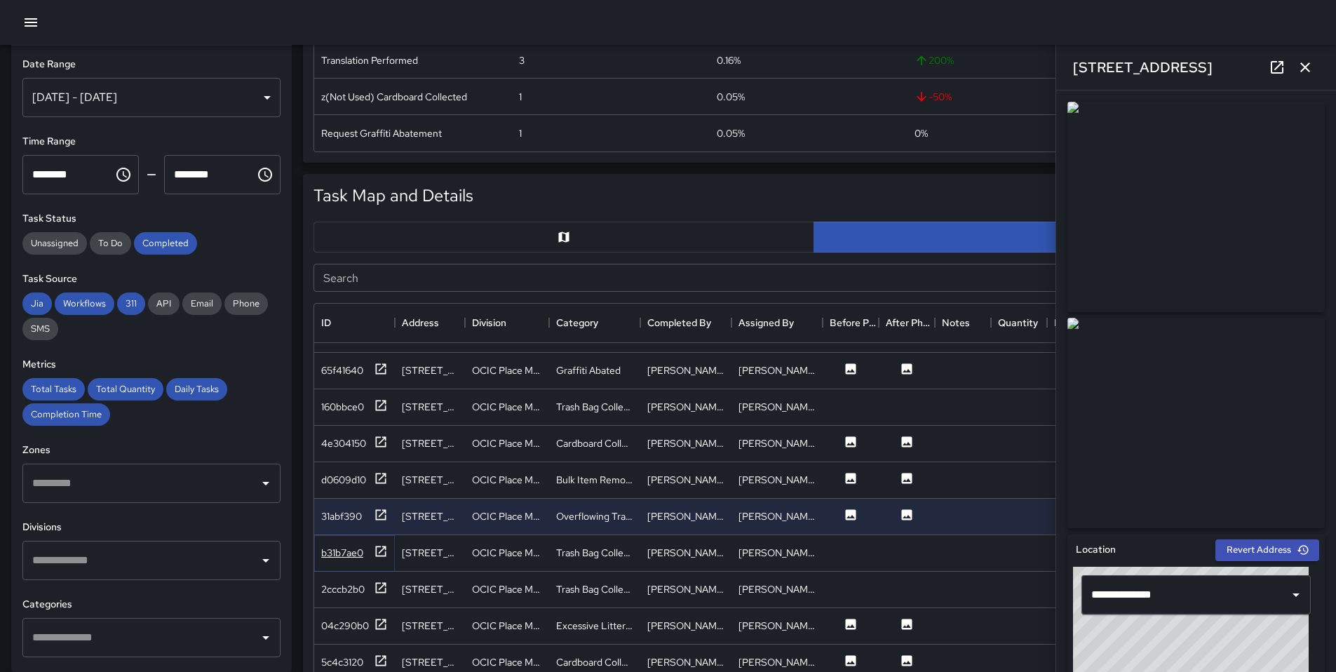
click at [372, 553] on div "b31b7ae0" at bounding box center [354, 553] width 67 height 18
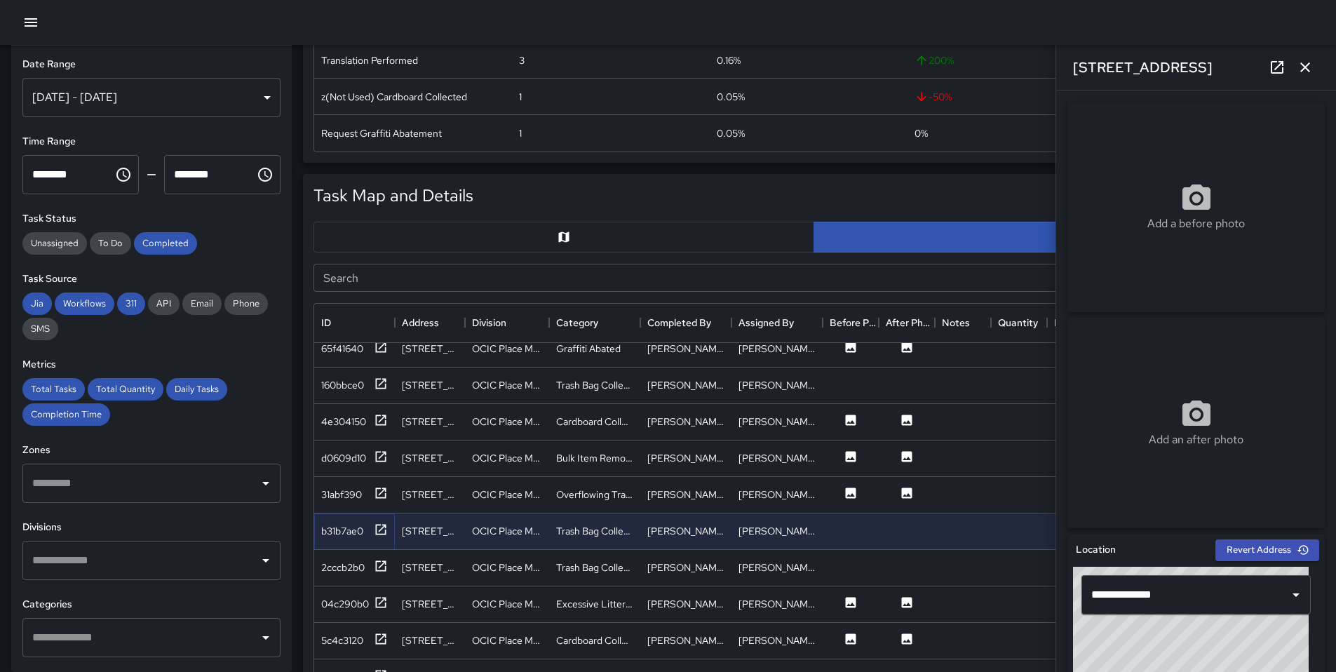
scroll to position [2859, 0]
click at [382, 605] on icon at bounding box center [381, 601] width 11 height 11
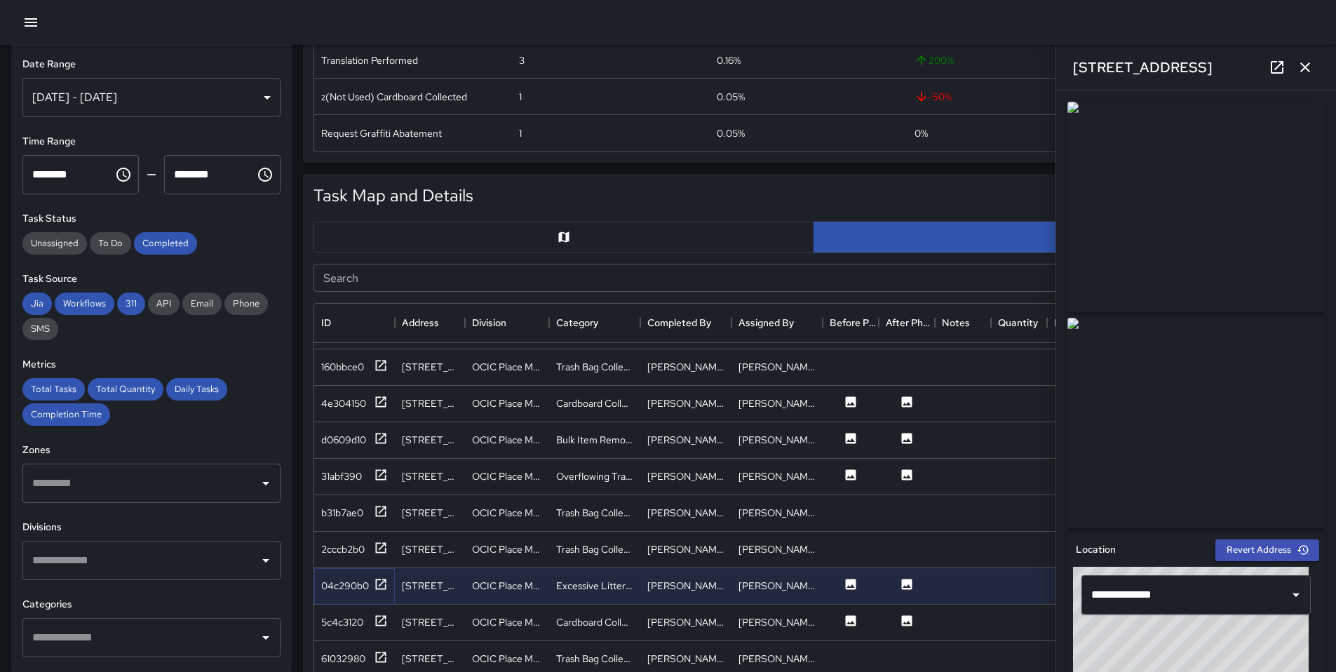
scroll to position [2922, 0]
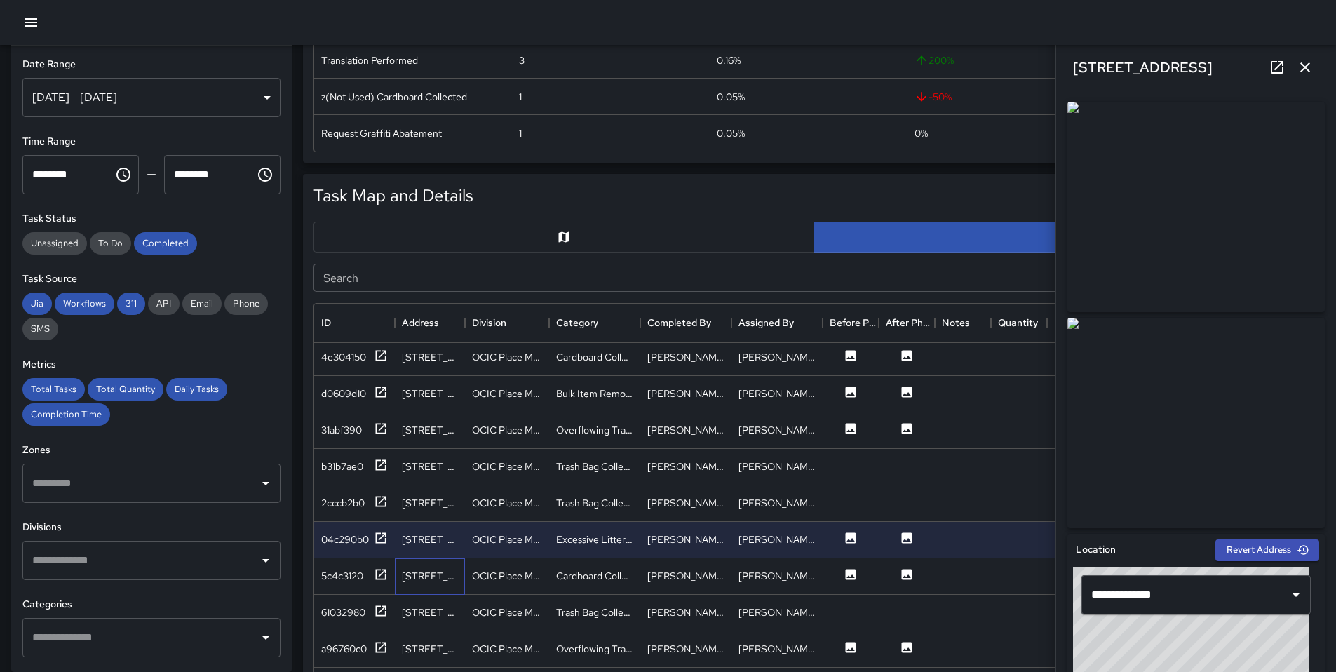
click at [395, 579] on div "[STREET_ADDRESS]" at bounding box center [430, 576] width 70 height 36
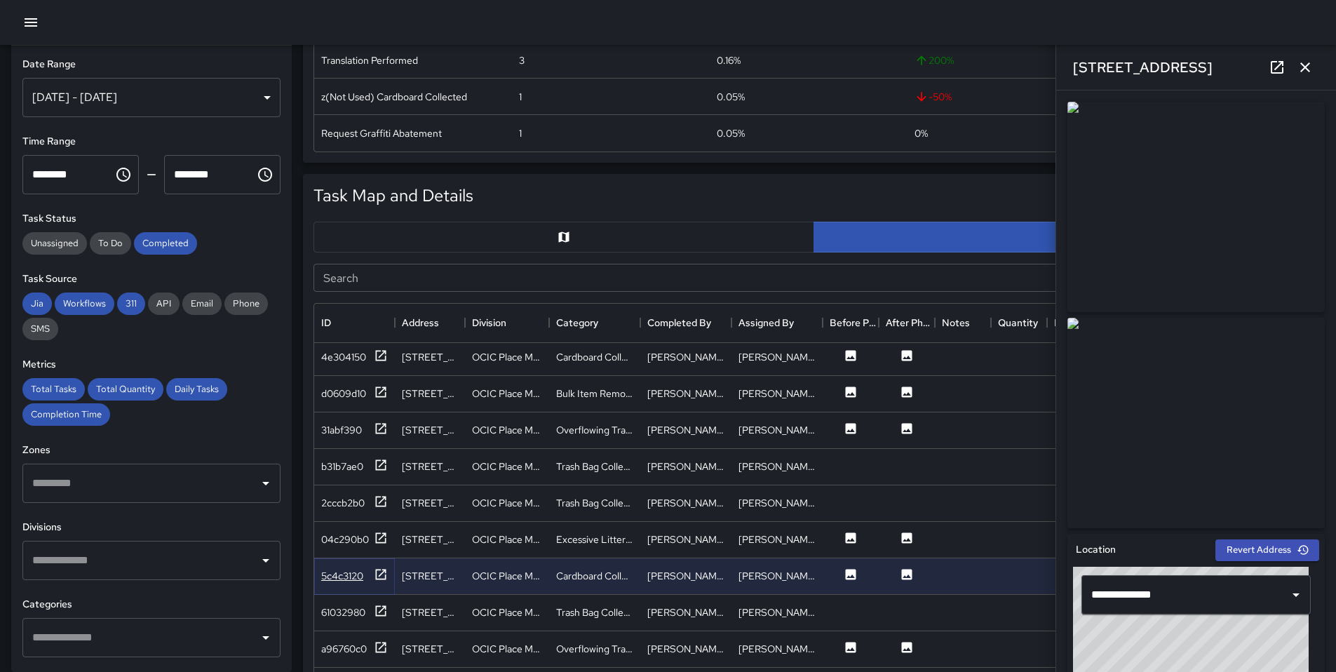
click at [384, 577] on icon at bounding box center [381, 575] width 14 height 14
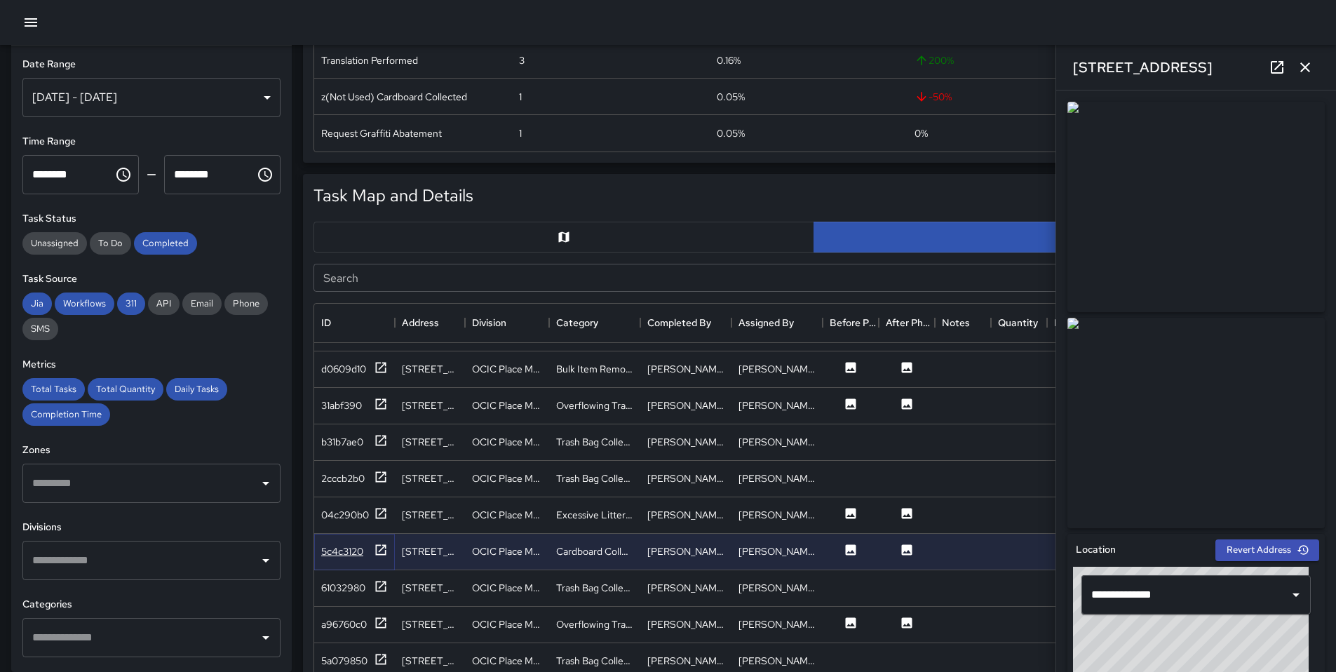
scroll to position [2947, 0]
click at [377, 628] on icon at bounding box center [381, 622] width 14 height 14
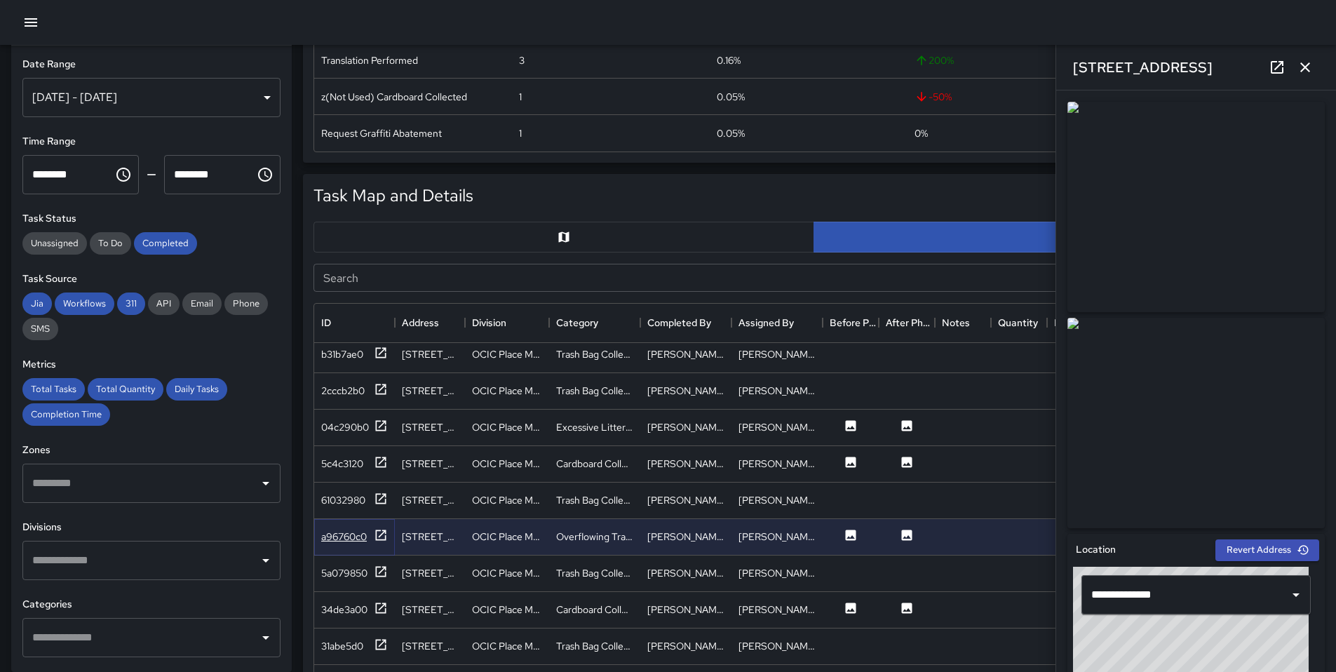
scroll to position [3046, 0]
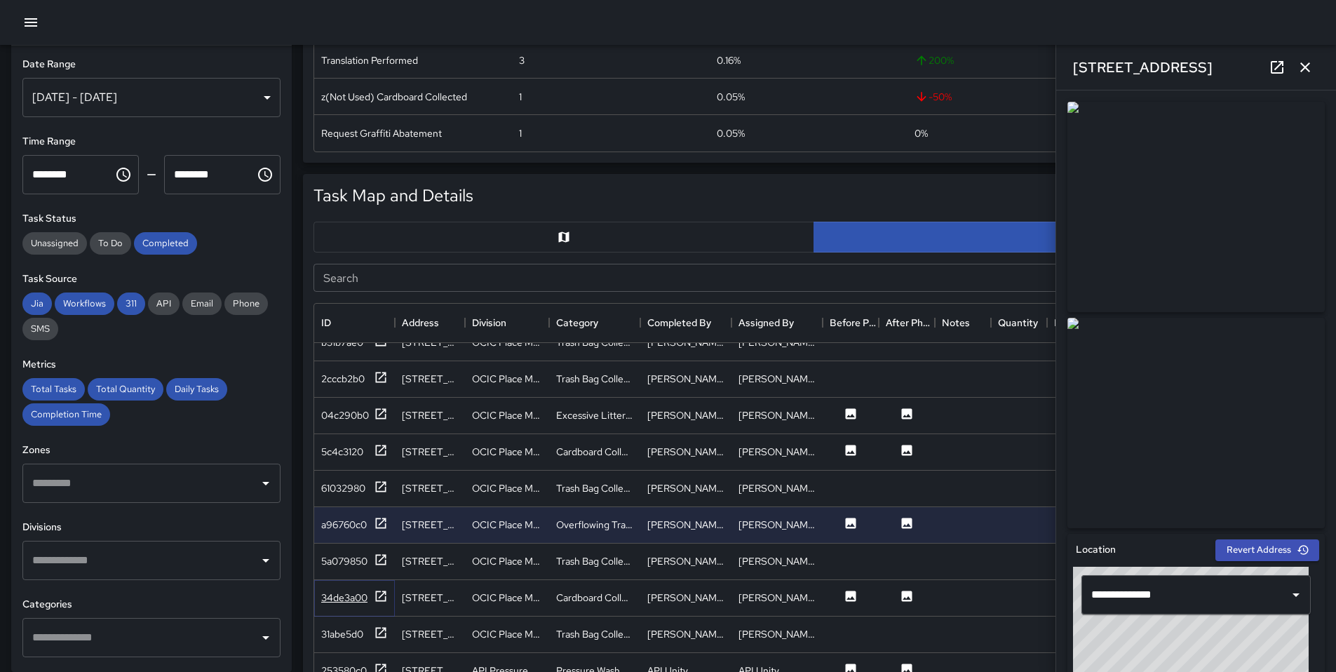
click at [383, 595] on icon at bounding box center [381, 596] width 14 height 14
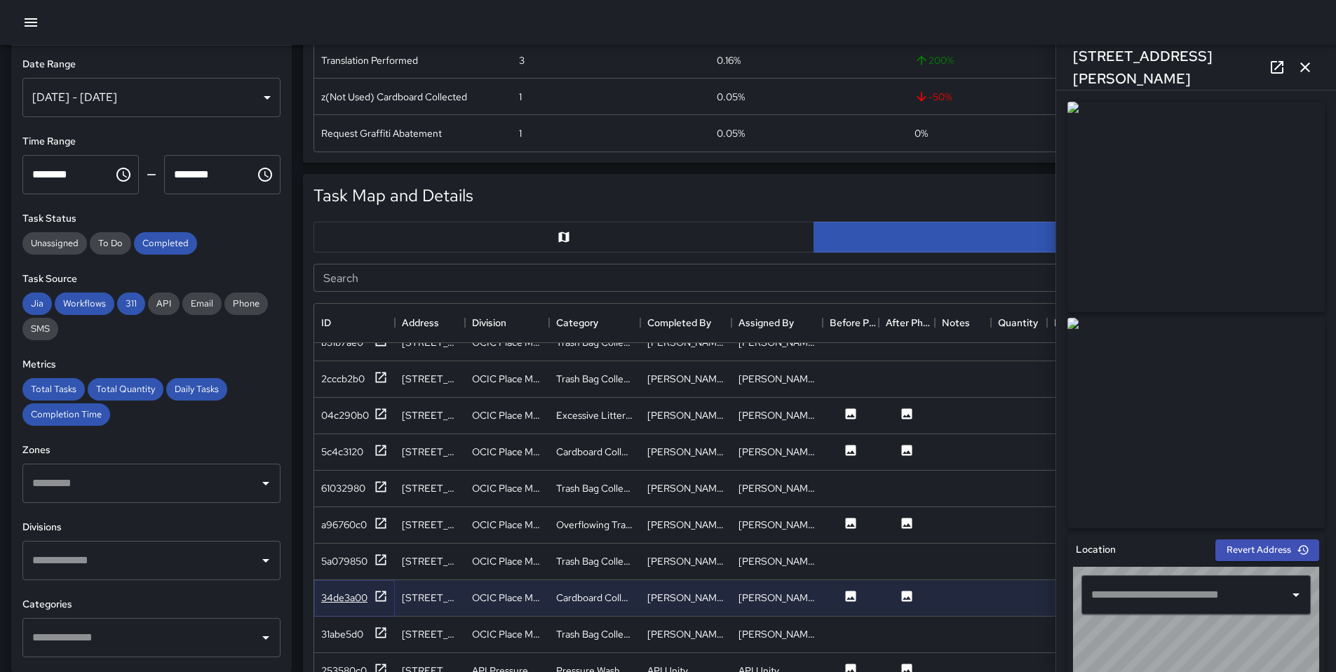
type input "**********"
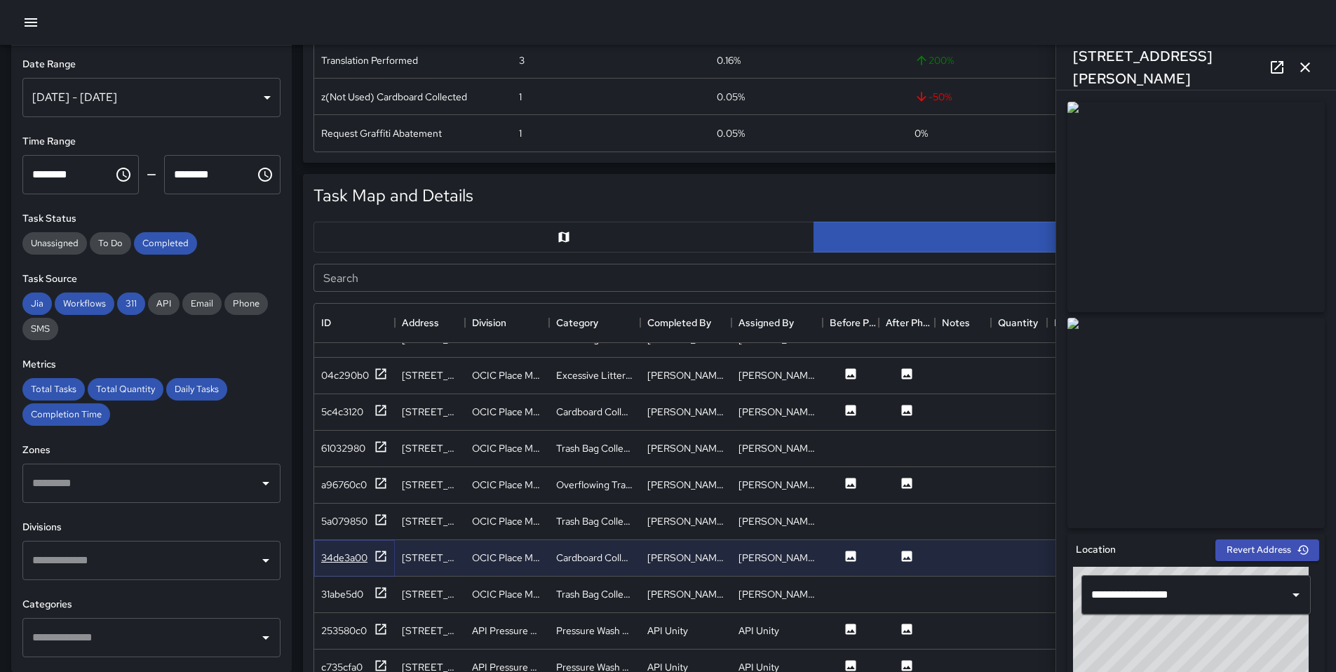
scroll to position [3087, 0]
click at [380, 625] on icon at bounding box center [381, 629] width 14 height 14
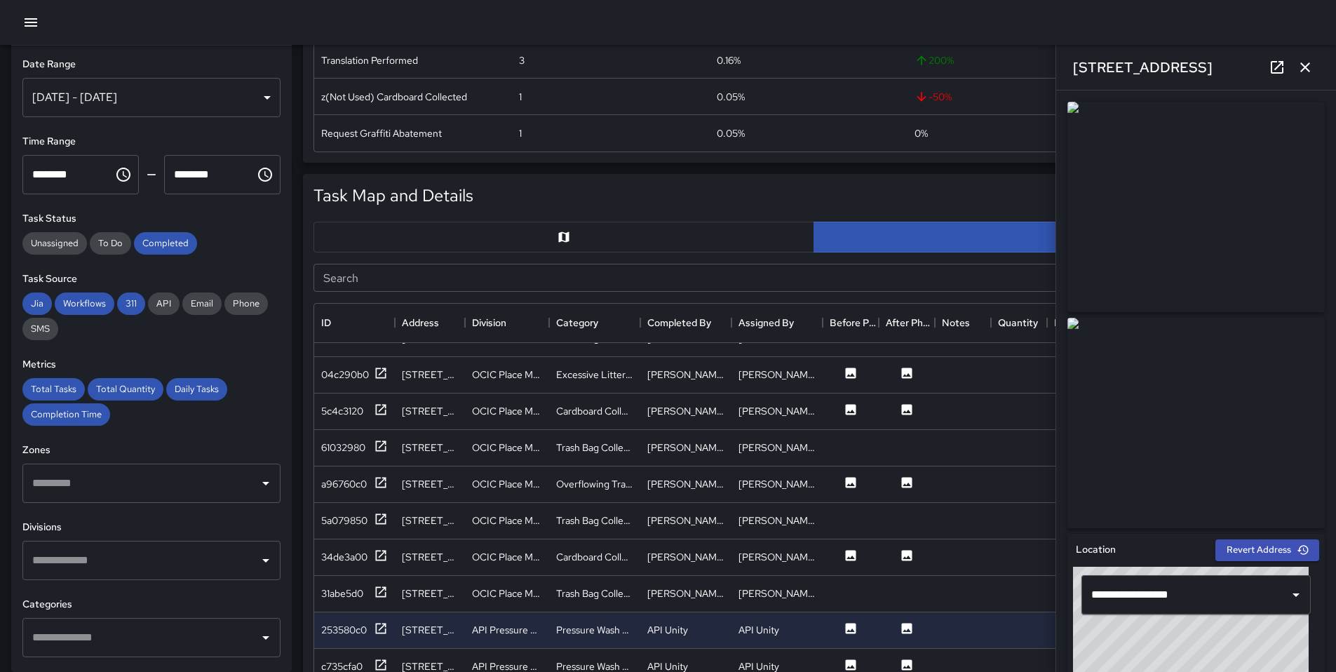
click at [1271, 65] on icon at bounding box center [1277, 67] width 13 height 13
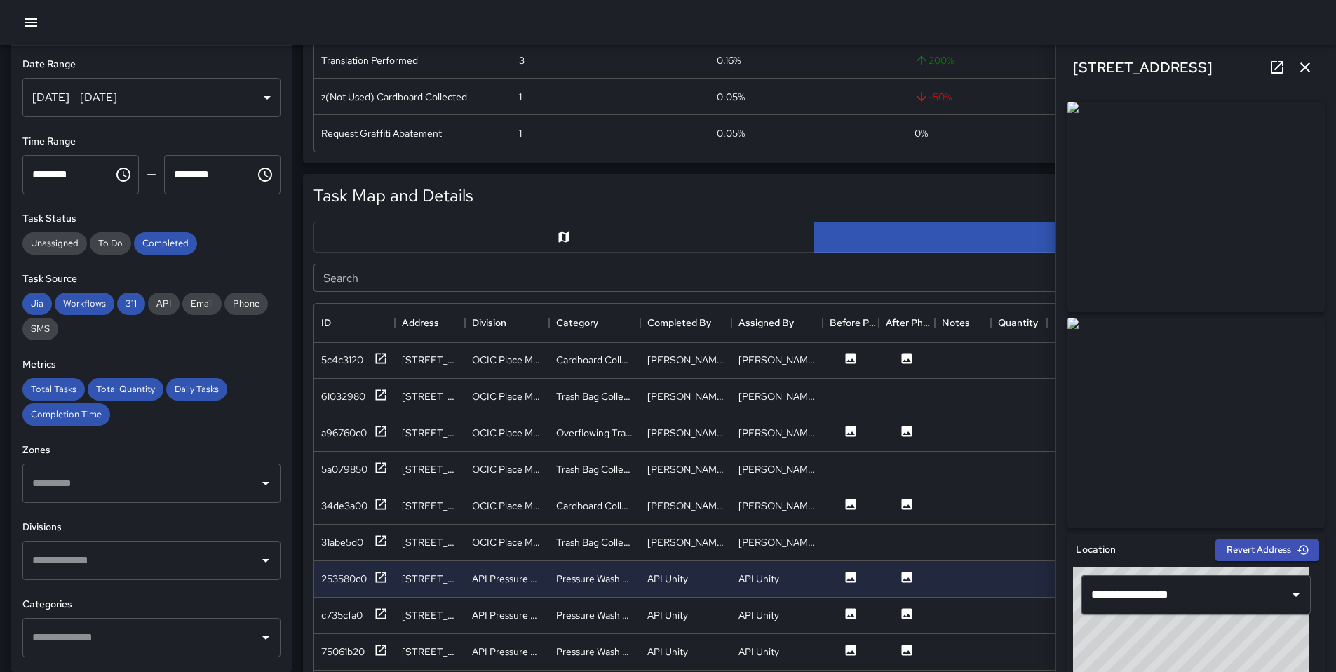
scroll to position [3175, 0]
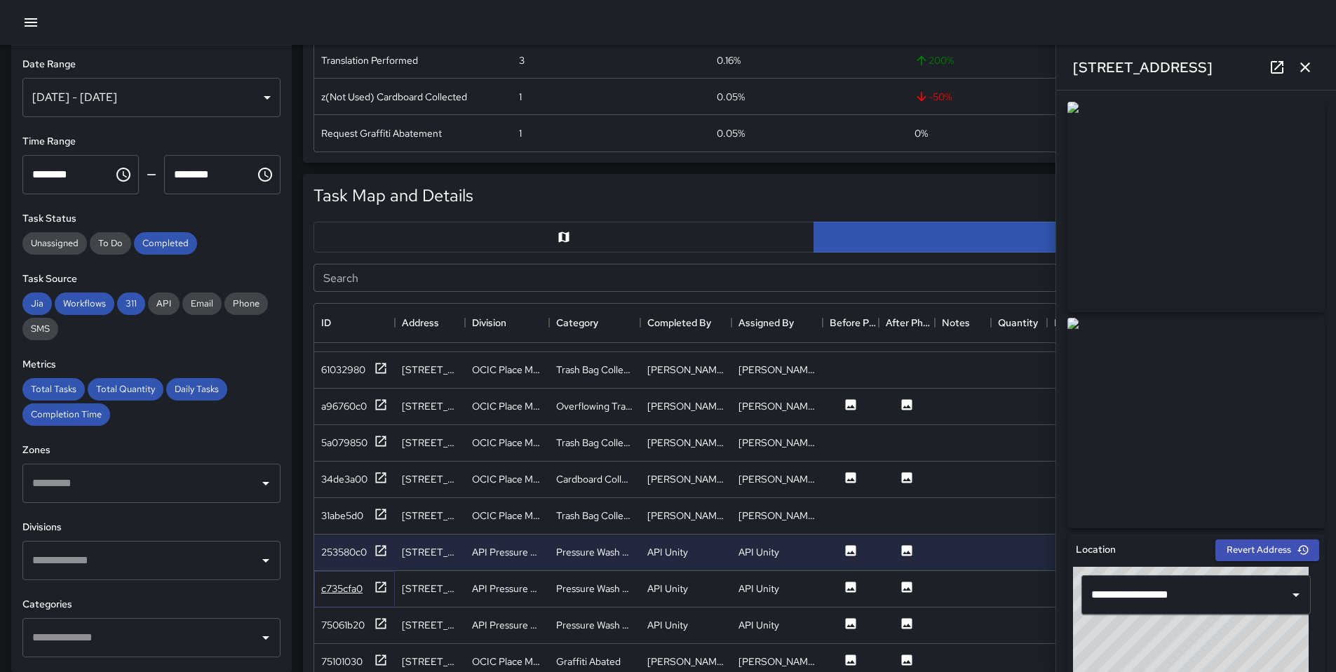
click at [380, 582] on icon at bounding box center [381, 587] width 11 height 11
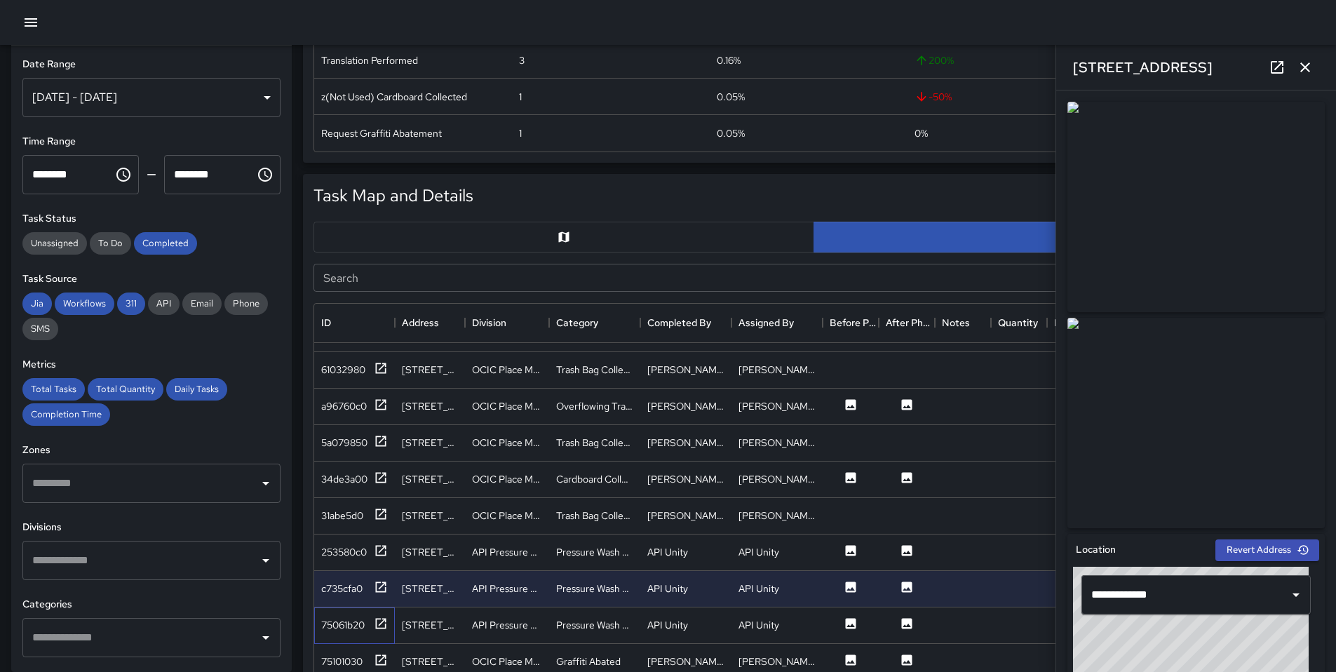
click at [393, 617] on div "75061b20" at bounding box center [354, 625] width 81 height 36
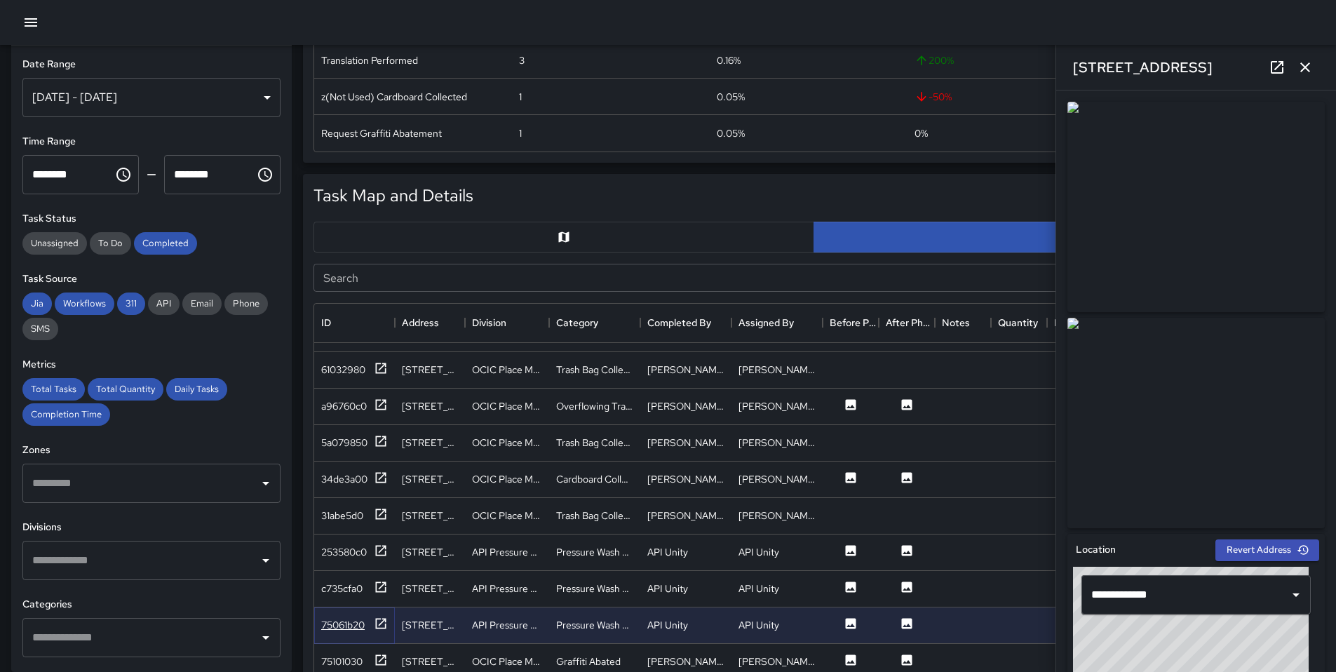
click at [387, 617] on icon at bounding box center [381, 624] width 14 height 14
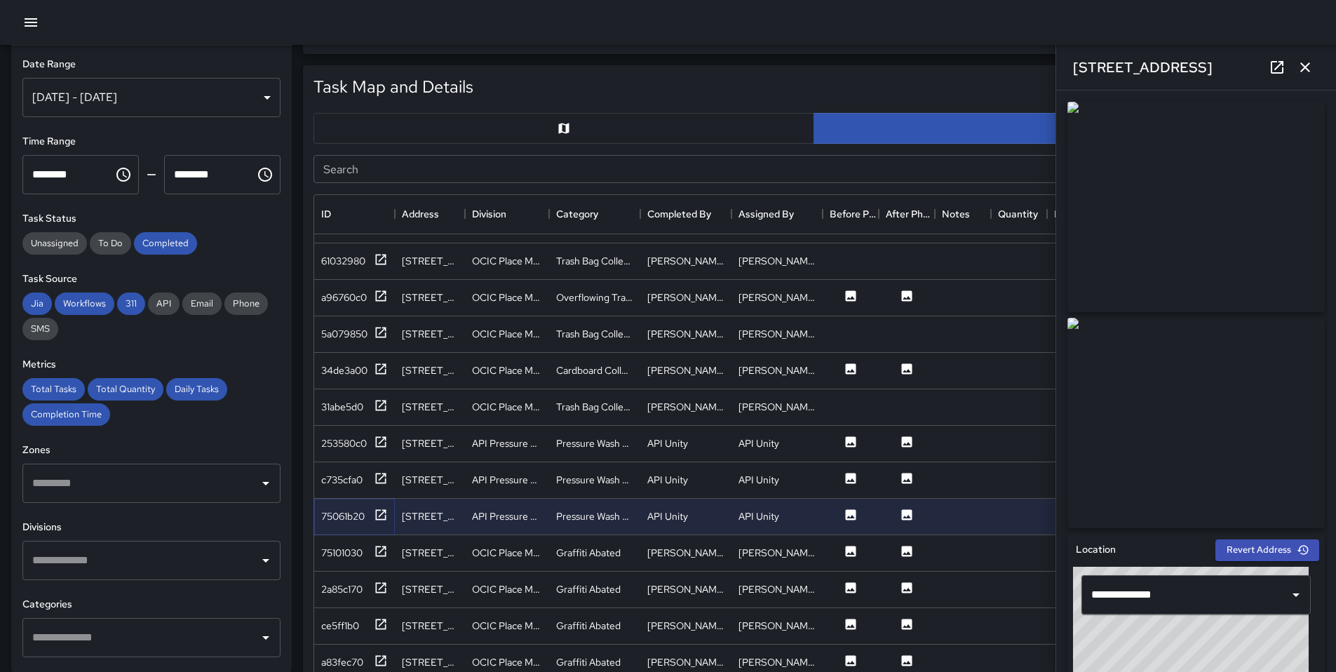
scroll to position [657, 0]
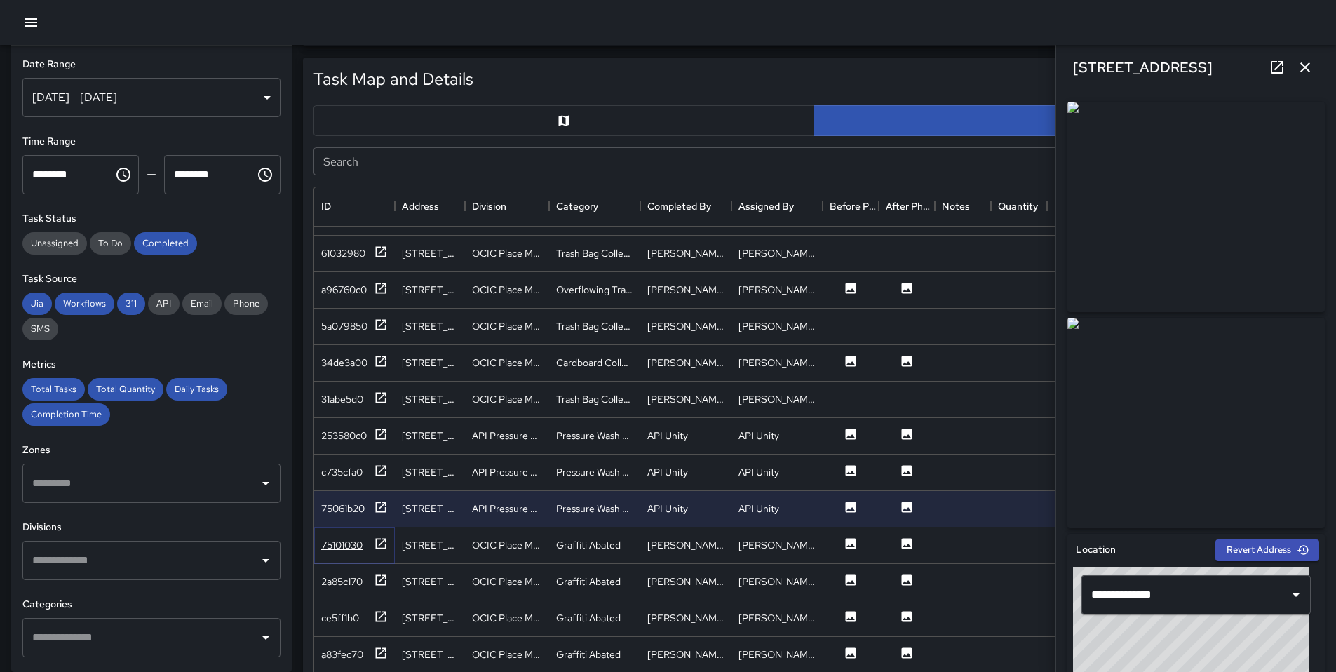
click at [380, 538] on icon at bounding box center [381, 543] width 11 height 11
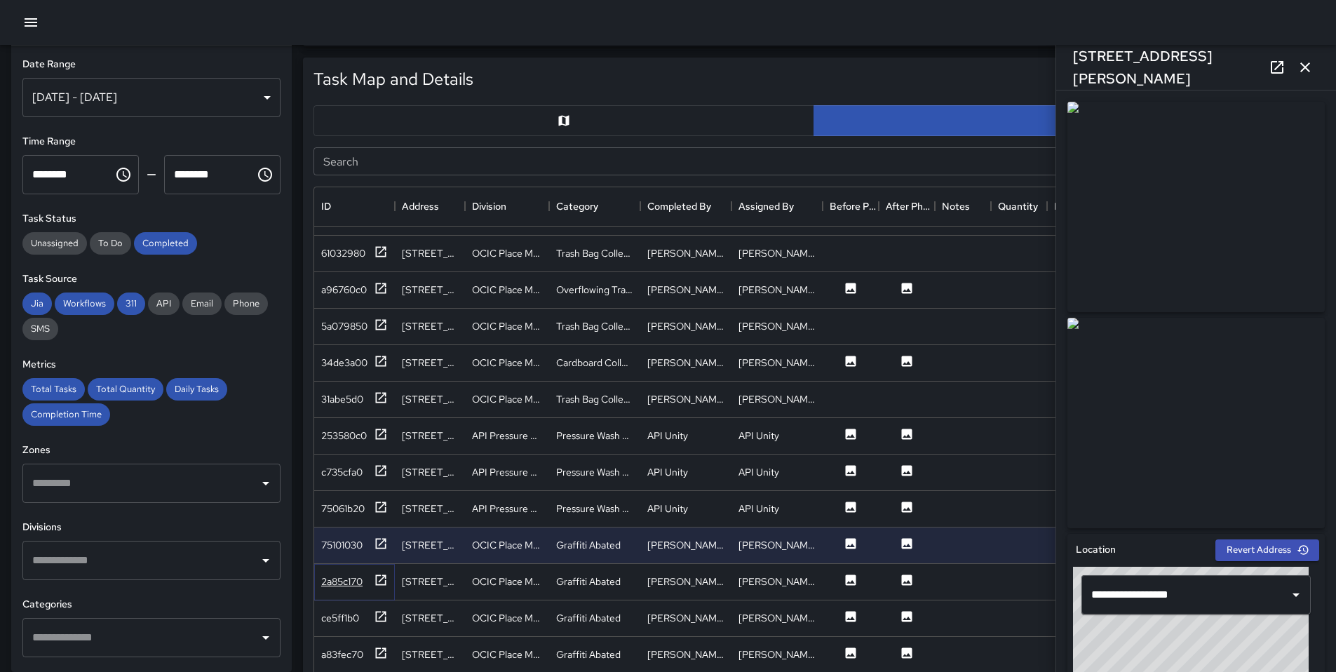
click at [375, 576] on icon at bounding box center [381, 580] width 14 height 14
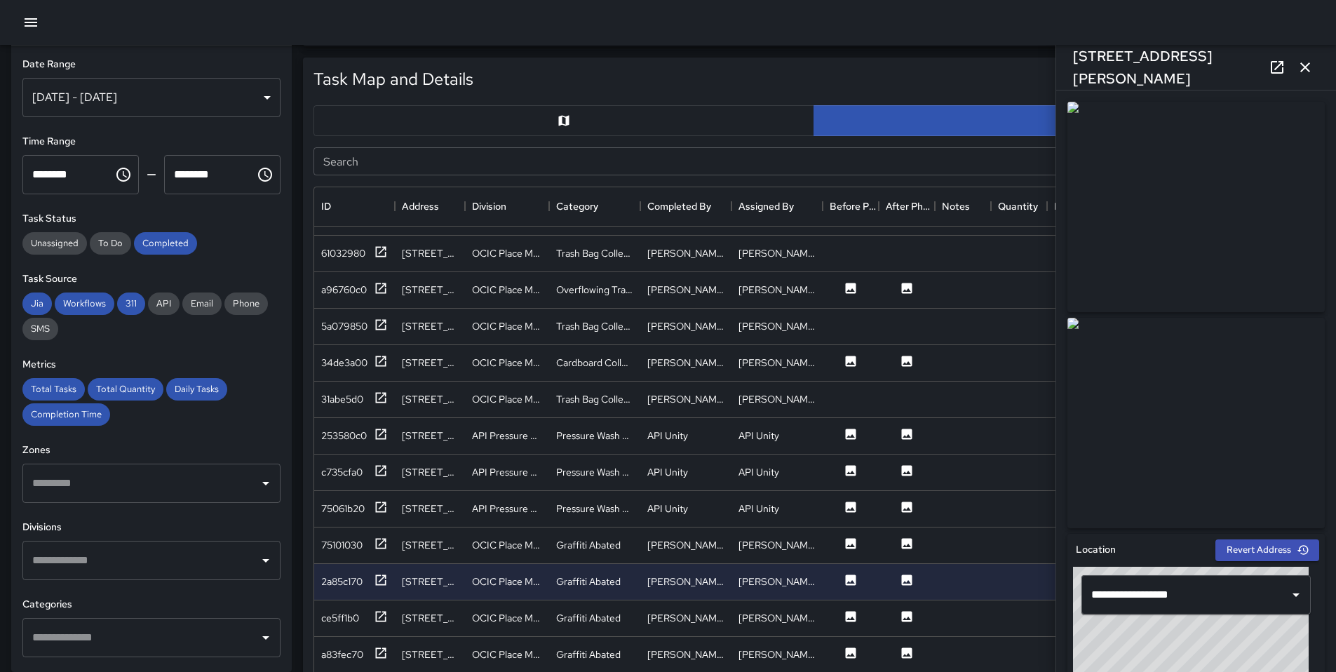
click at [1275, 67] on icon at bounding box center [1277, 67] width 17 height 17
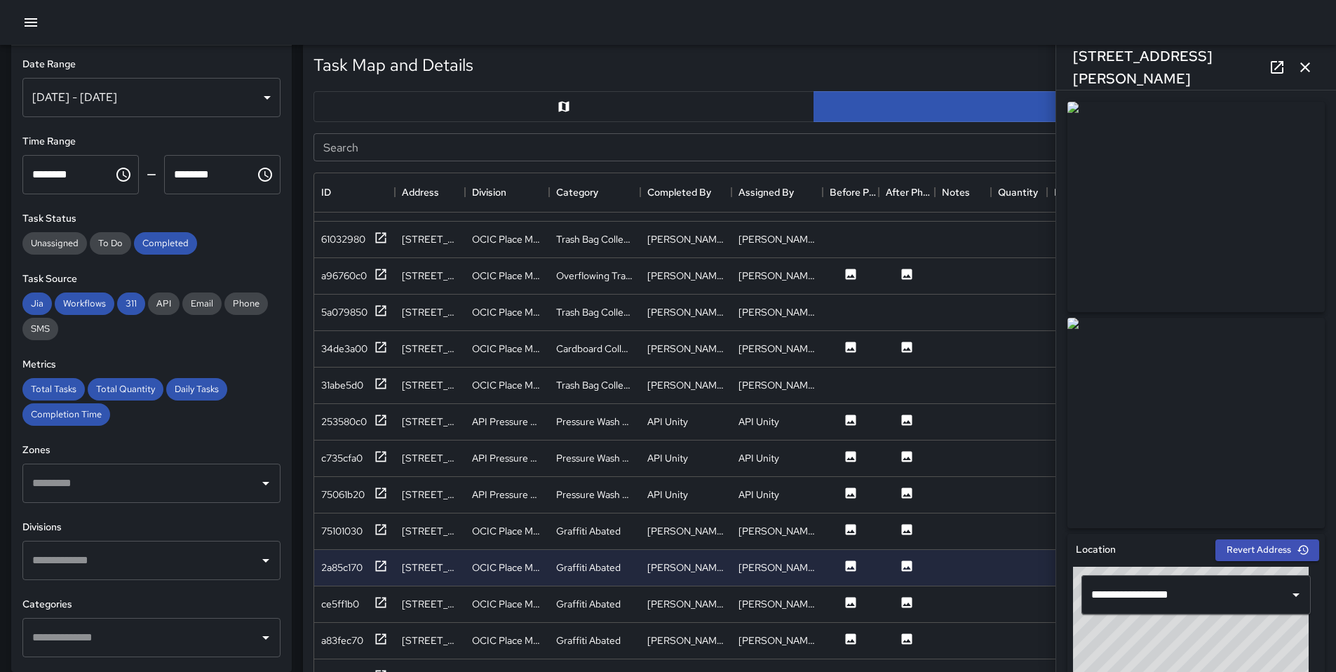
scroll to position [683, 0]
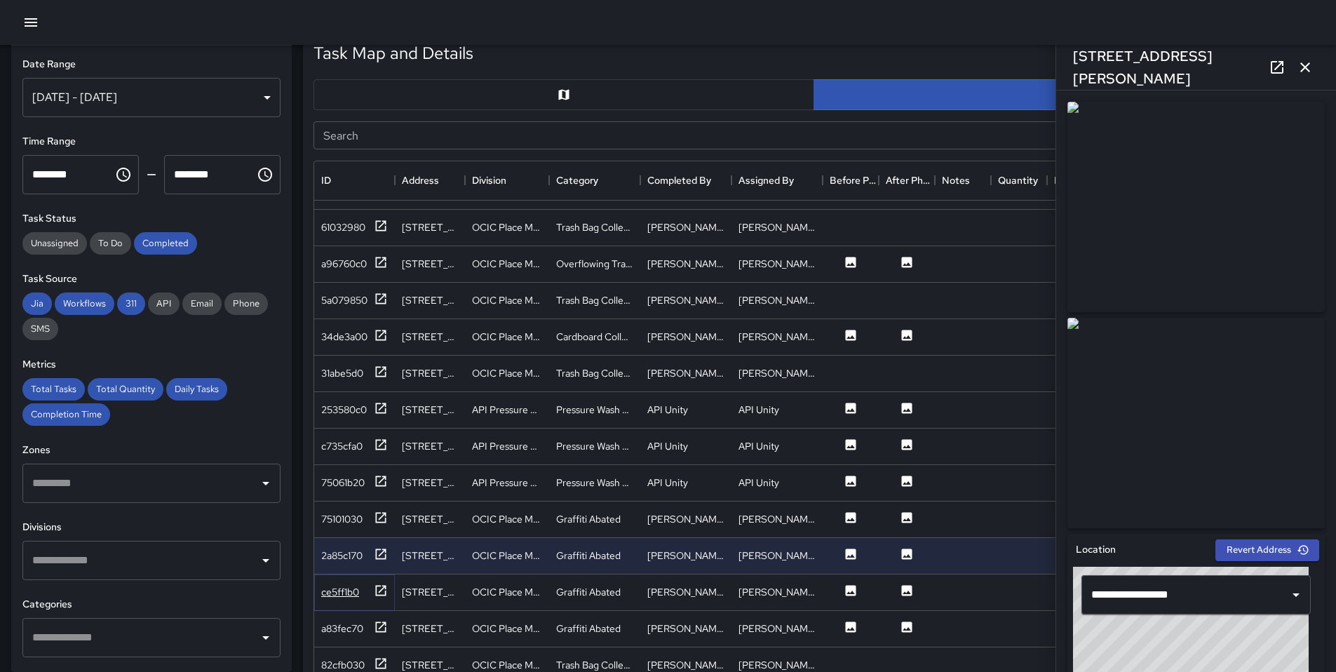
click at [376, 585] on icon at bounding box center [381, 590] width 11 height 11
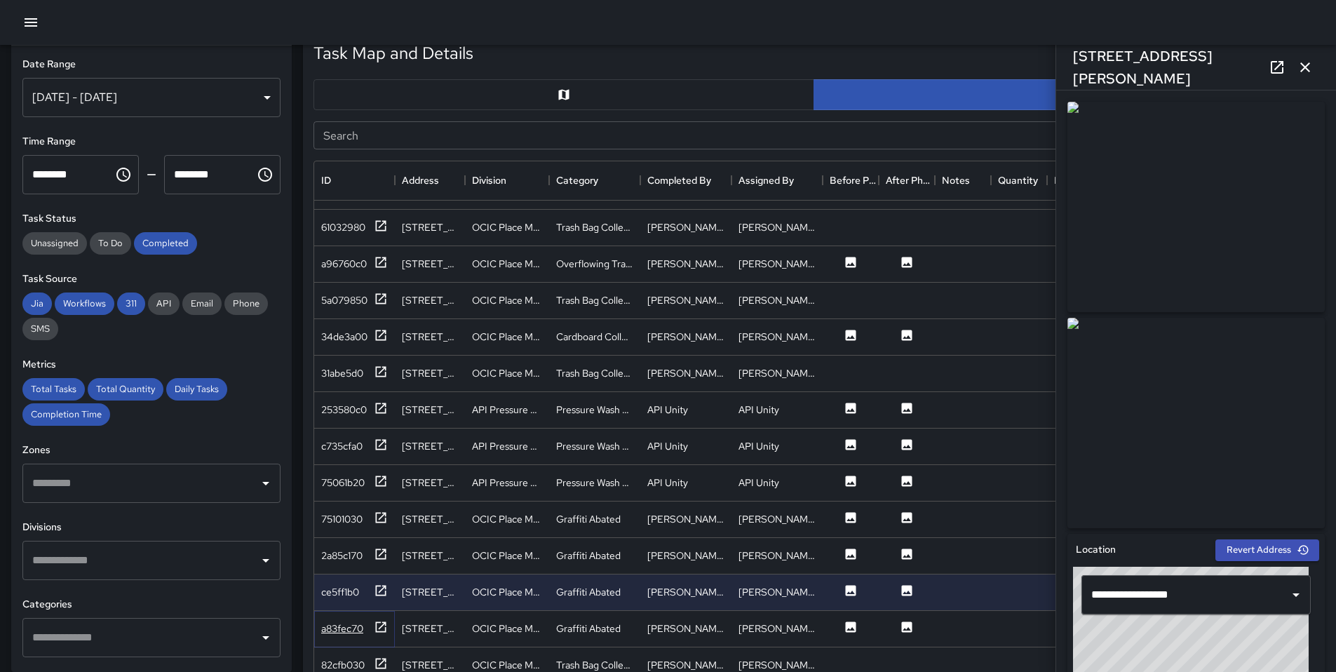
click at [375, 626] on div at bounding box center [381, 629] width 14 height 18
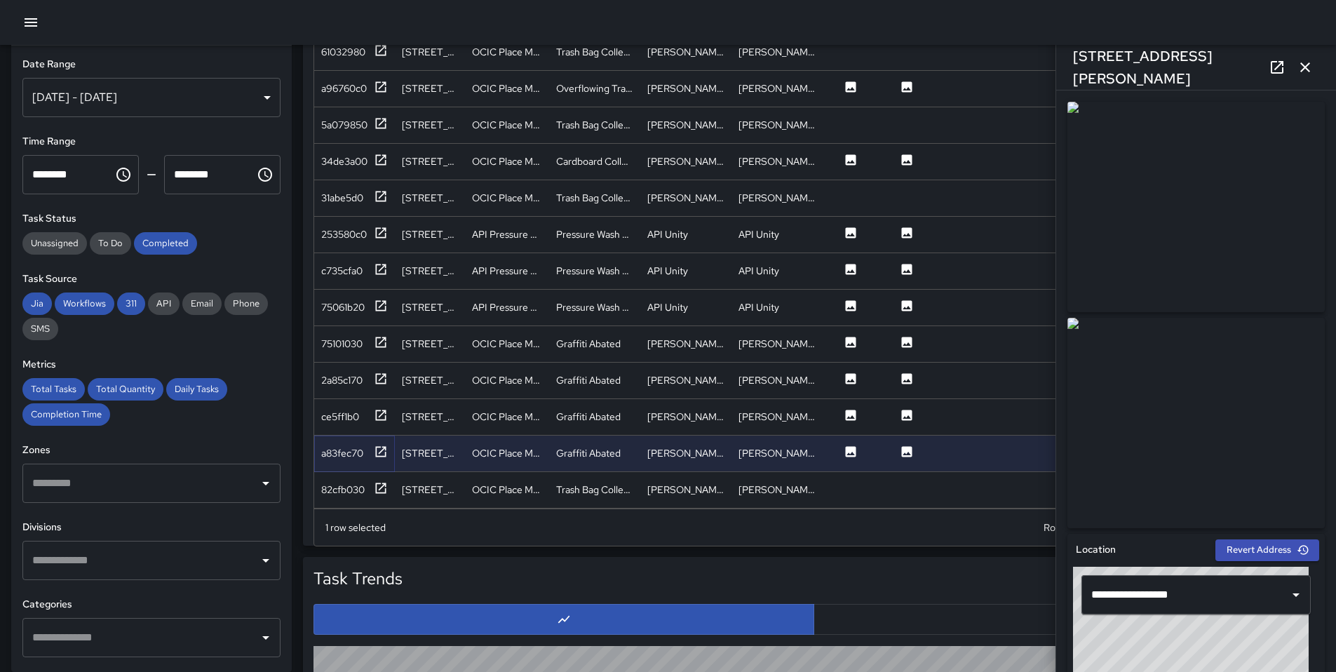
scroll to position [859, 0]
click at [385, 482] on icon at bounding box center [381, 487] width 11 height 11
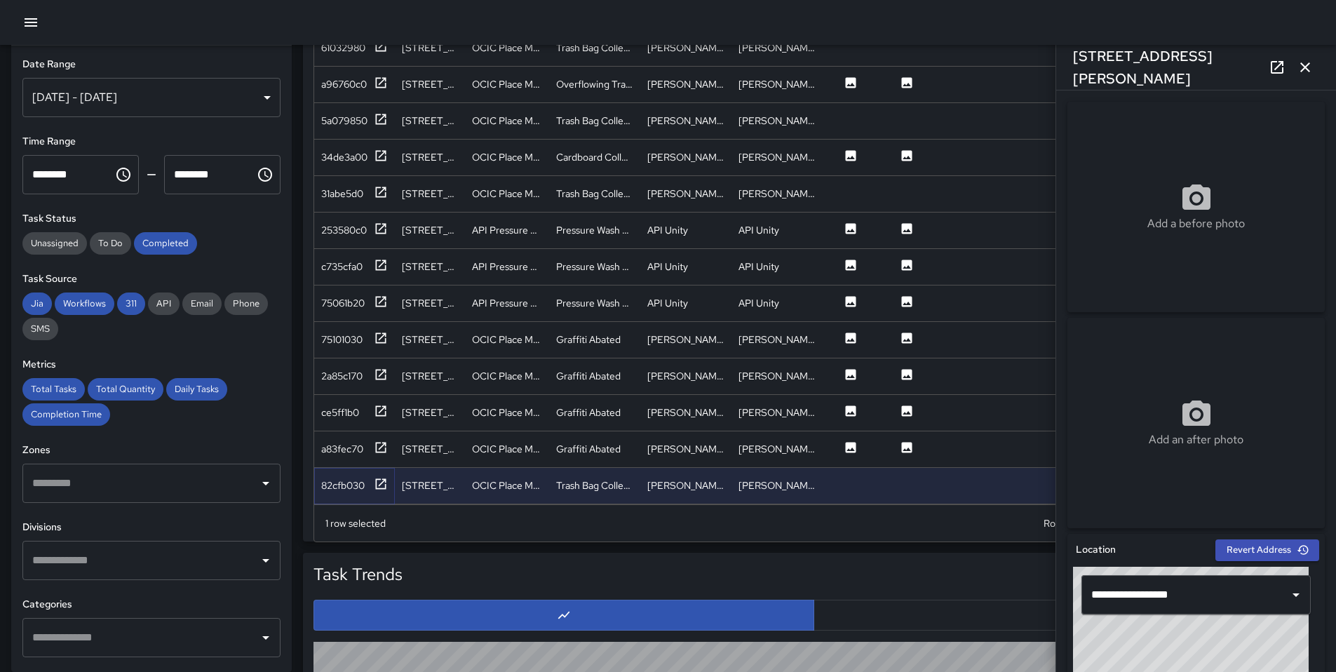
scroll to position [862, 0]
click at [1310, 60] on icon "button" at bounding box center [1305, 67] width 17 height 17
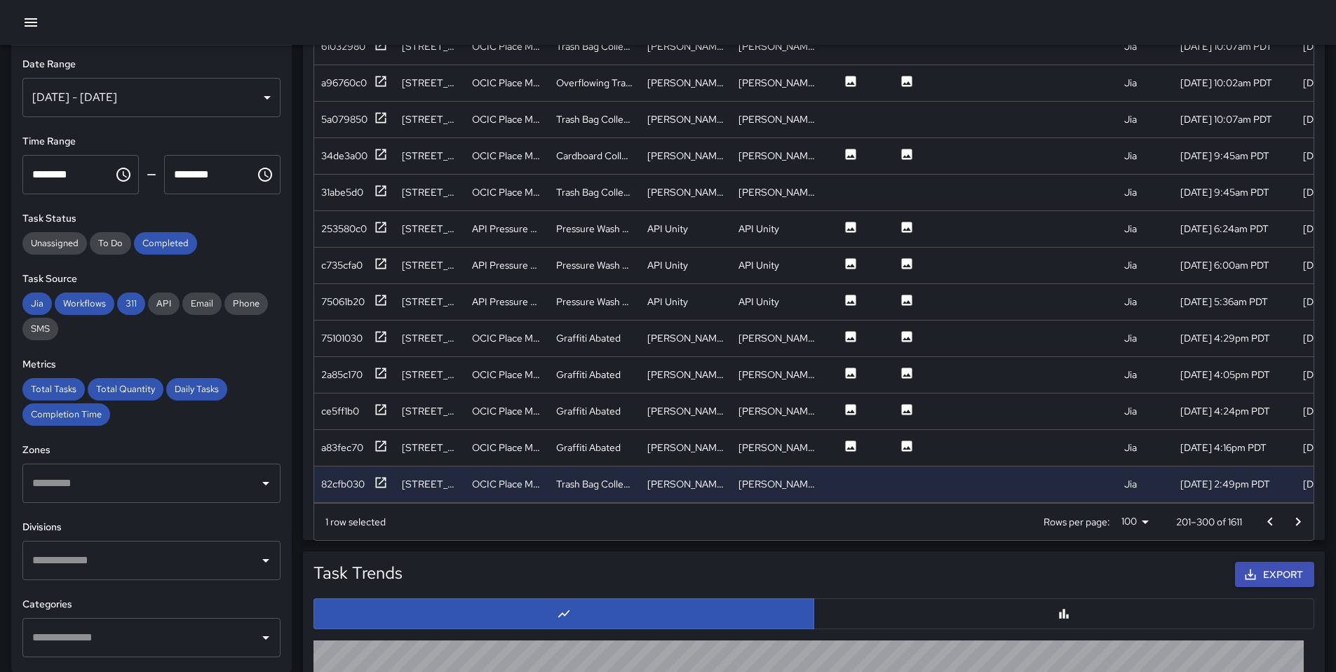
scroll to position [865, 0]
click at [1302, 528] on icon "Go to next page" at bounding box center [1298, 521] width 17 height 17
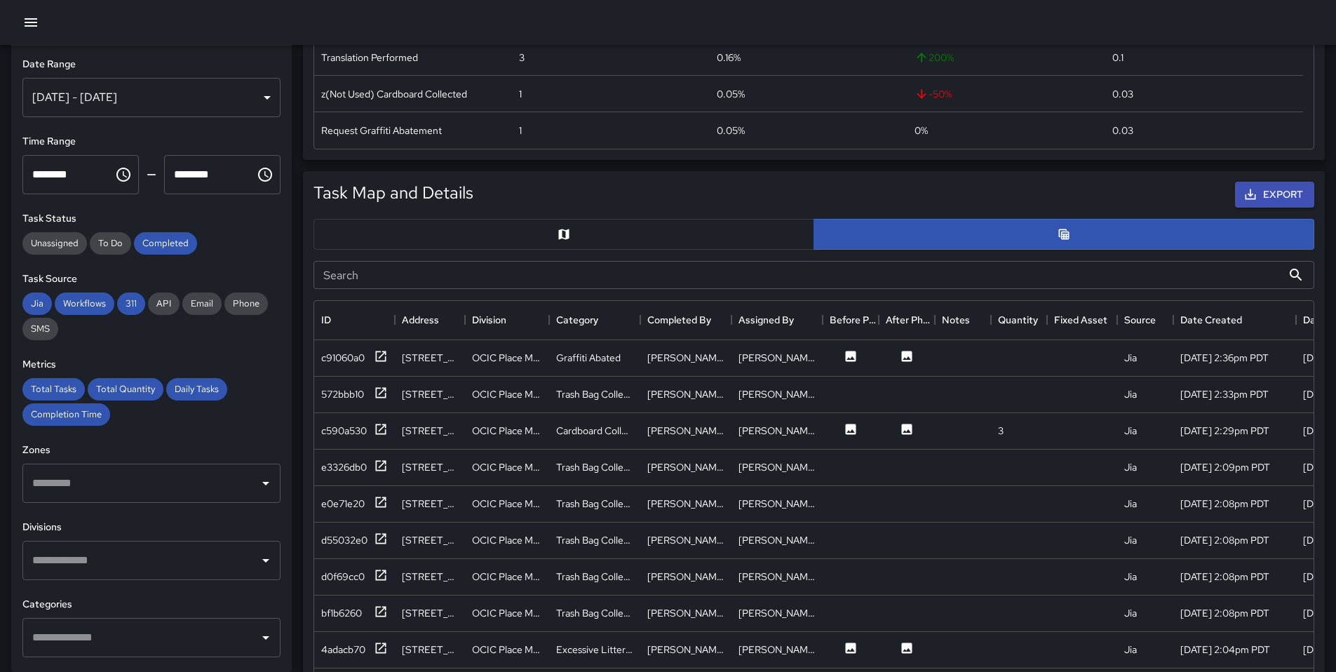
scroll to position [543, 0]
click at [381, 360] on icon at bounding box center [381, 357] width 14 height 14
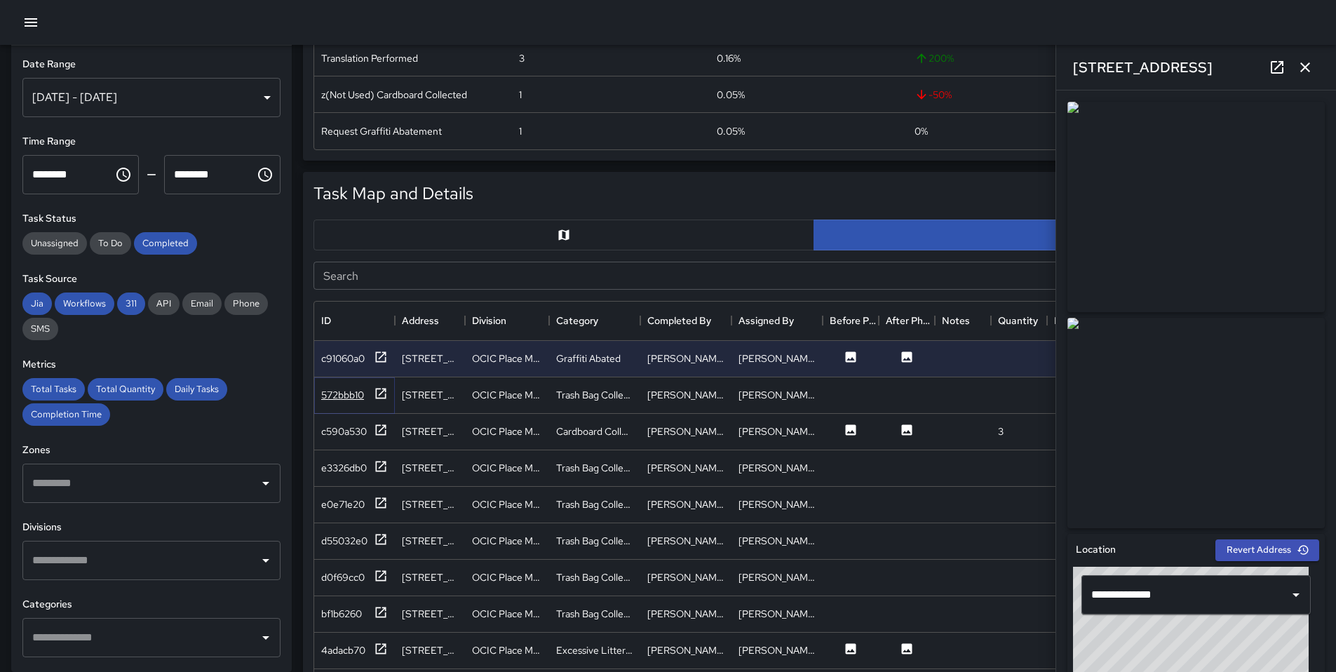
click at [375, 392] on icon at bounding box center [381, 394] width 14 height 14
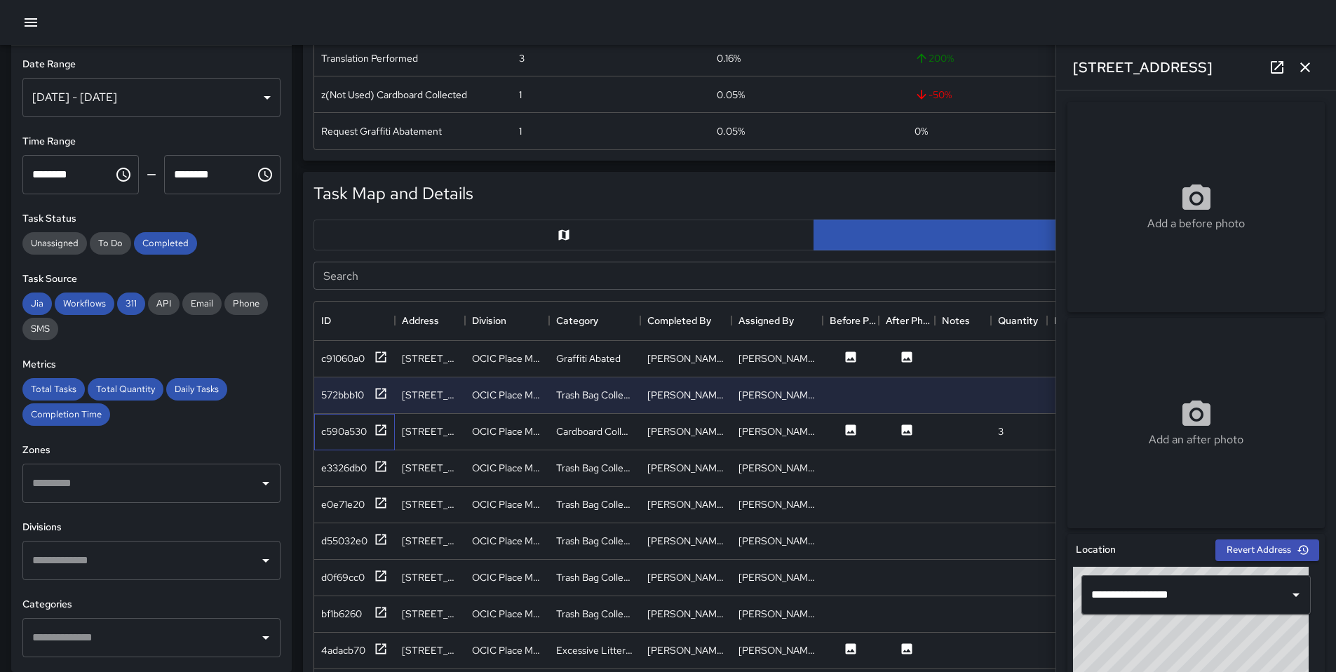
click at [388, 426] on div "c590a530" at bounding box center [354, 432] width 81 height 36
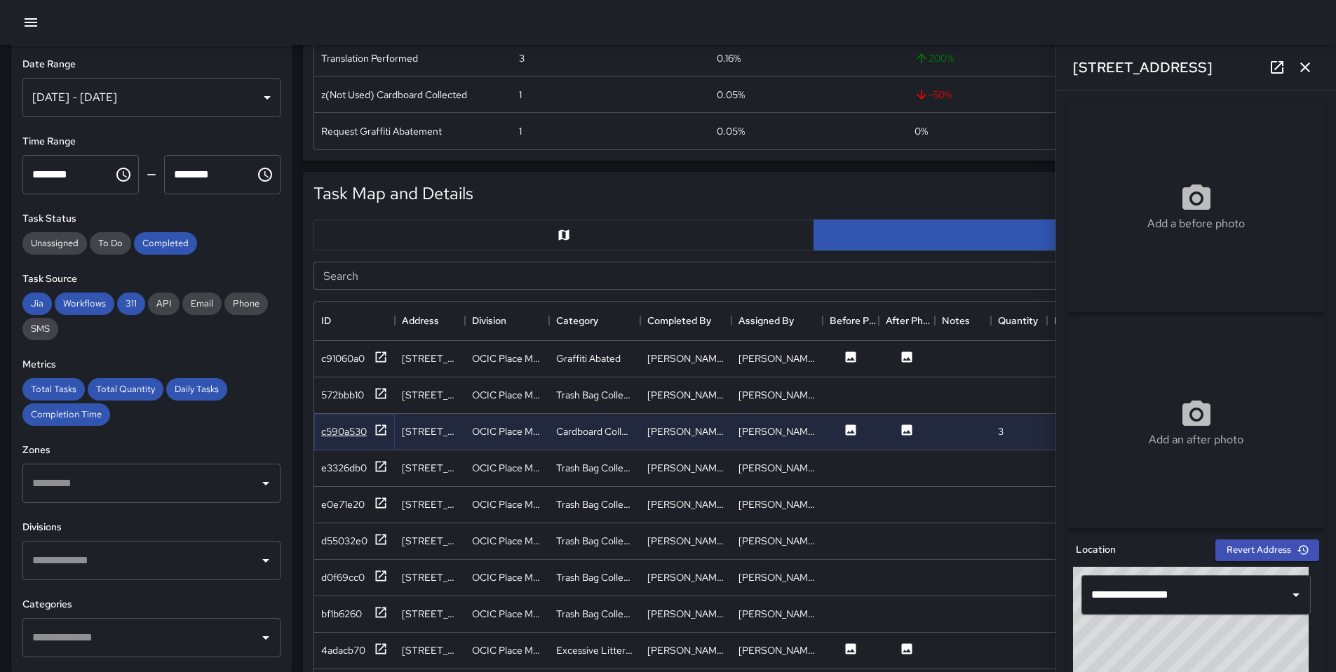
click at [386, 429] on icon at bounding box center [381, 430] width 14 height 14
click at [377, 467] on icon at bounding box center [381, 466] width 14 height 14
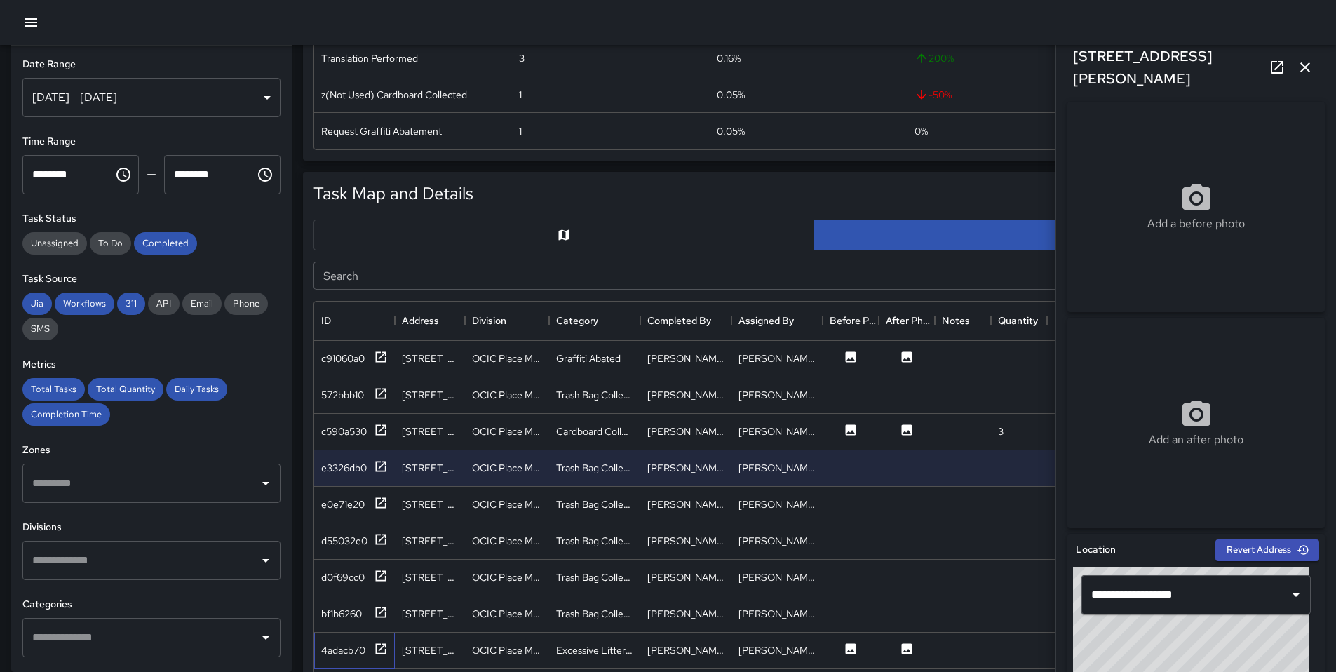
click at [393, 645] on div "4adacb70" at bounding box center [354, 651] width 81 height 36
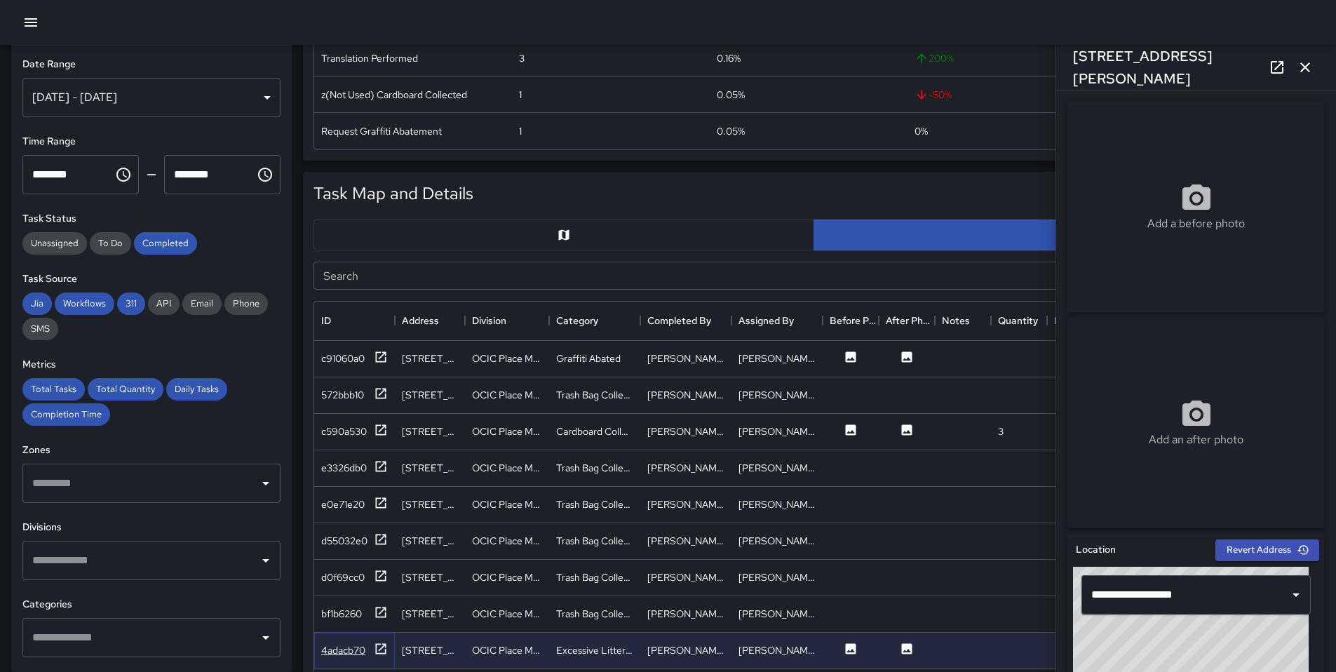
click at [369, 646] on div "4adacb70" at bounding box center [354, 651] width 67 height 18
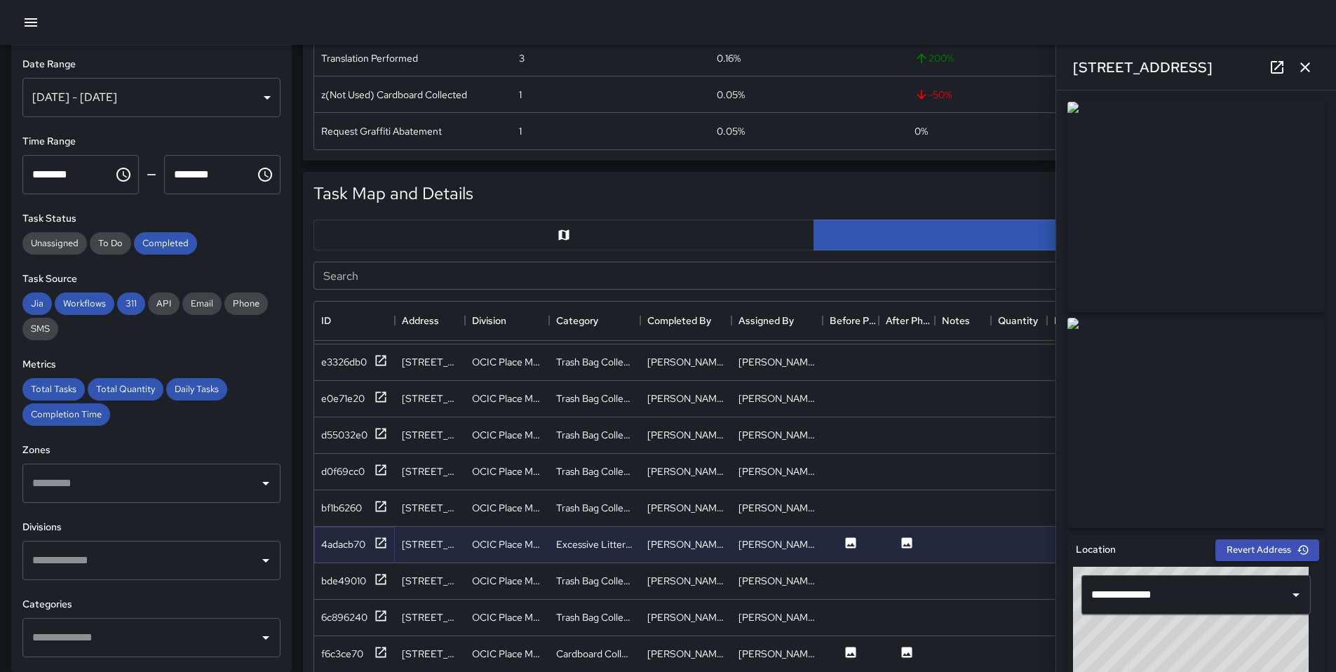
scroll to position [208, 0]
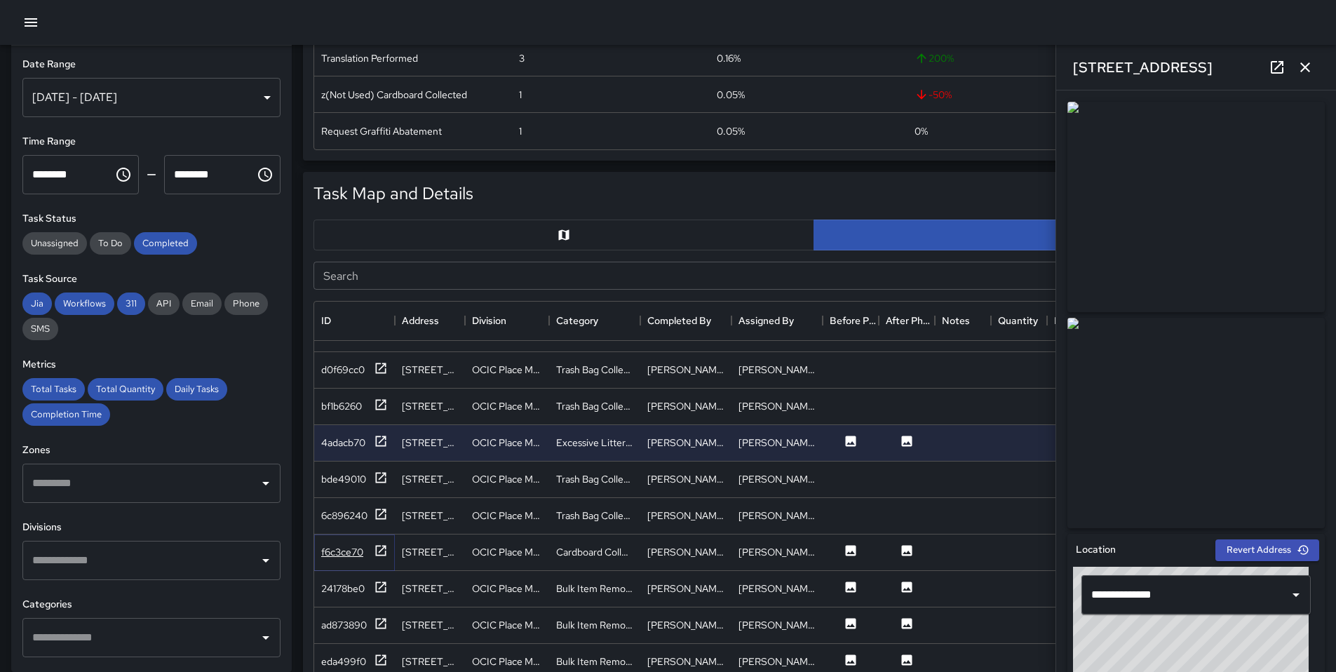
click at [372, 552] on div "f6c3ce70" at bounding box center [354, 553] width 67 height 18
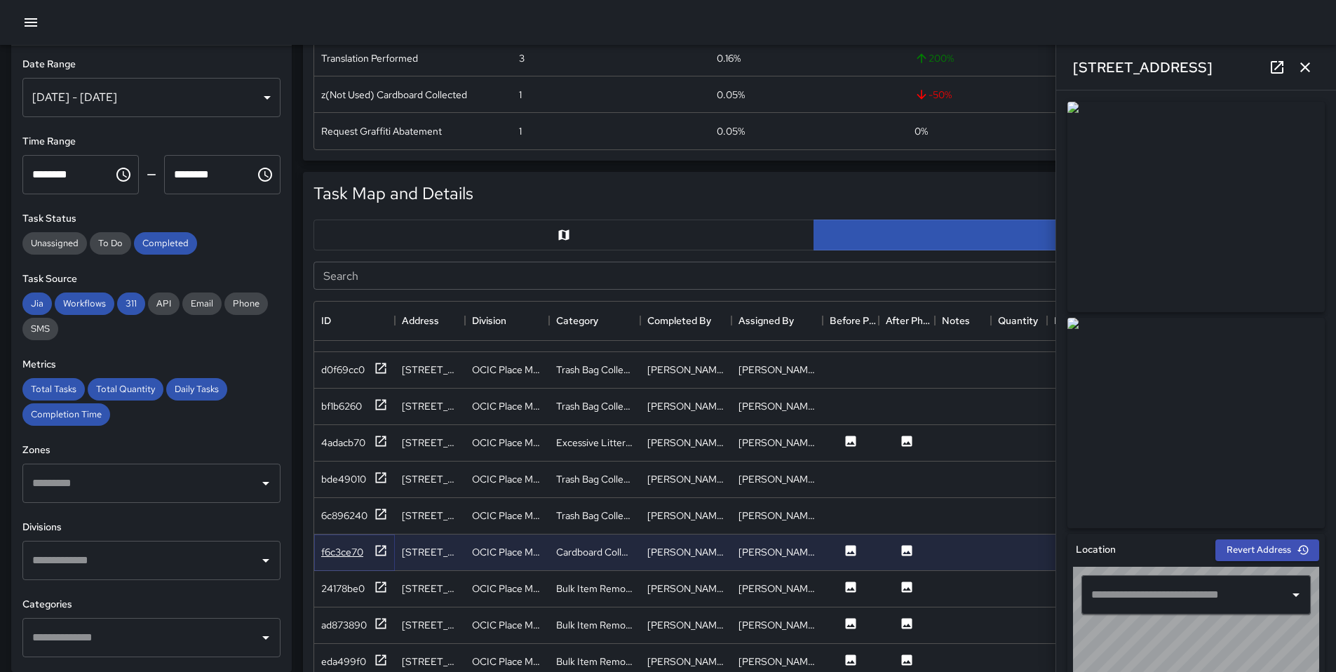
type input "**********"
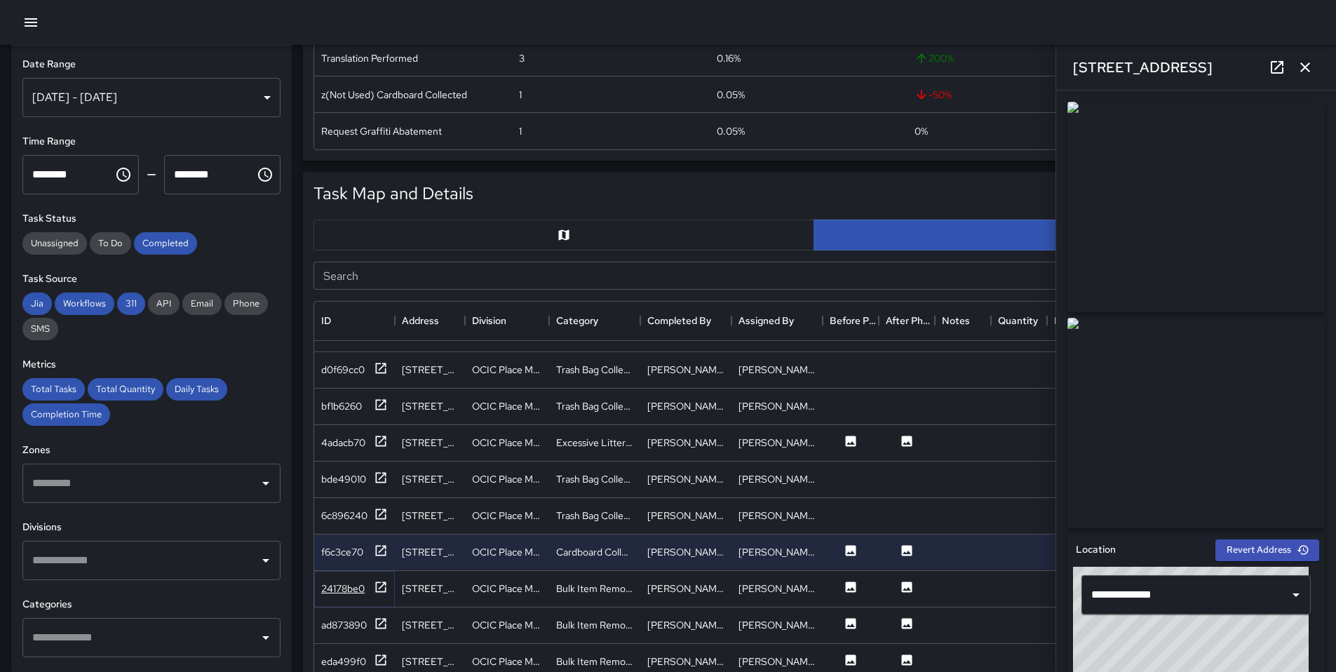
click at [384, 586] on icon at bounding box center [381, 587] width 14 height 14
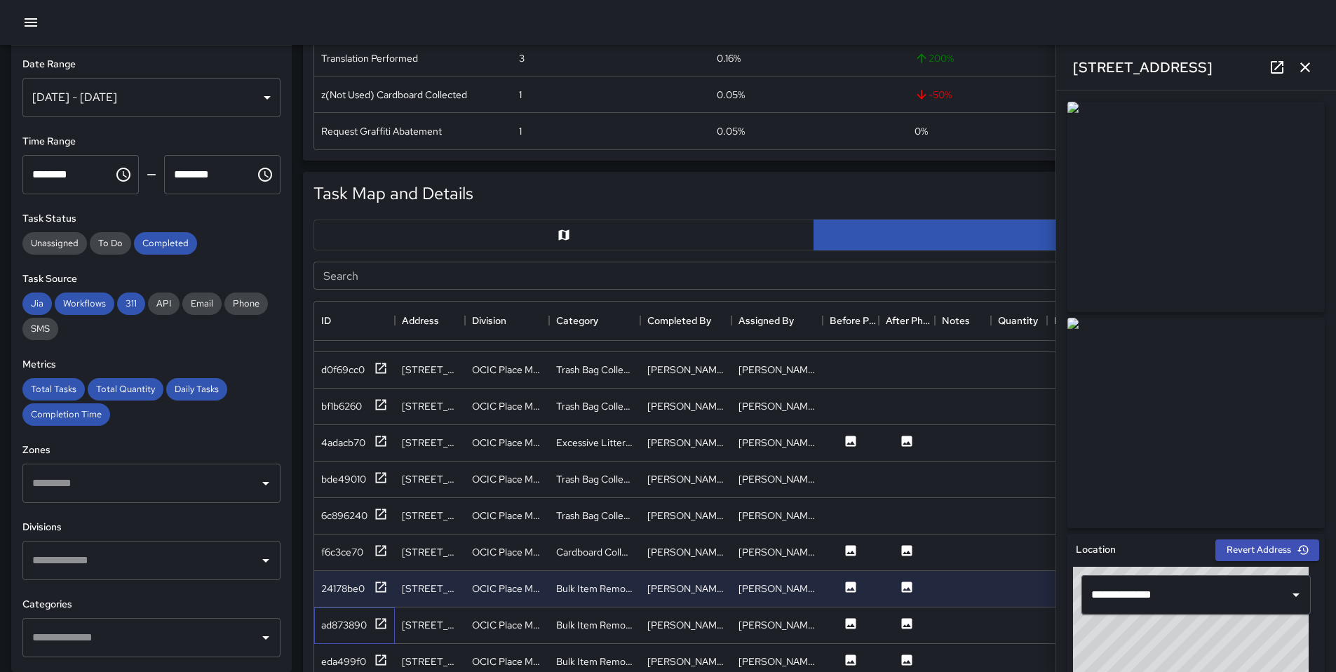
click at [389, 619] on div "ad873890" at bounding box center [354, 625] width 81 height 36
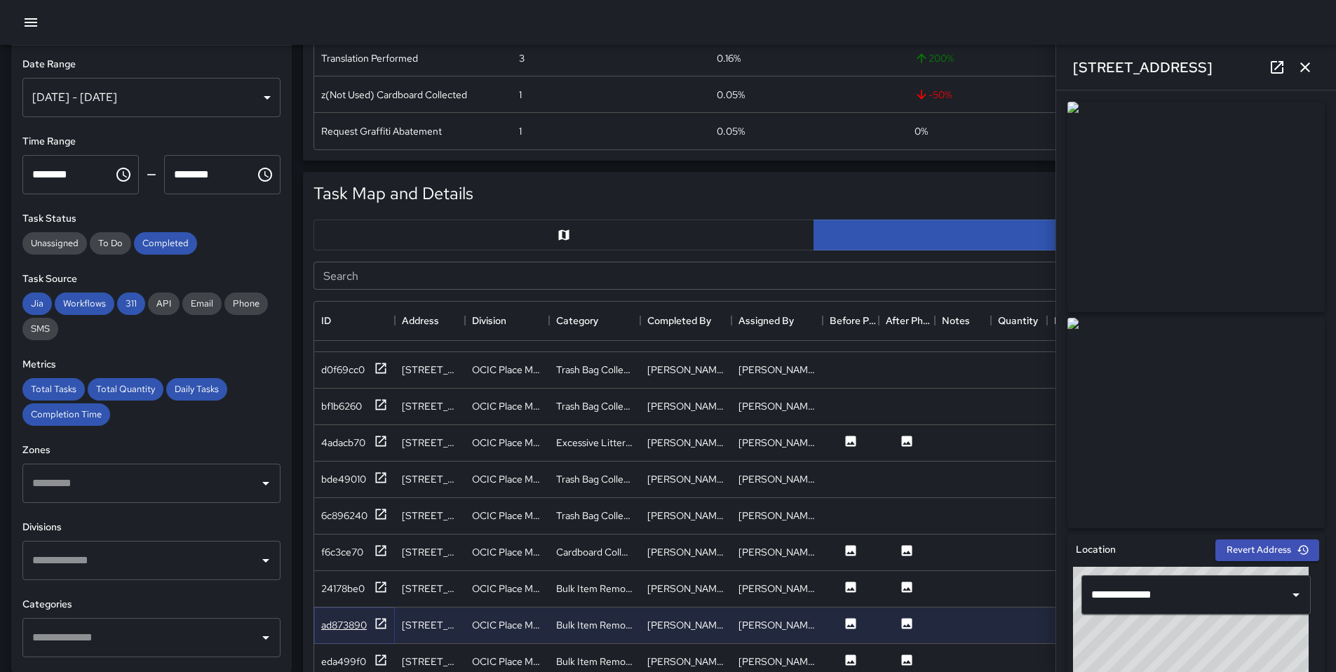
click at [386, 622] on icon at bounding box center [381, 624] width 14 height 14
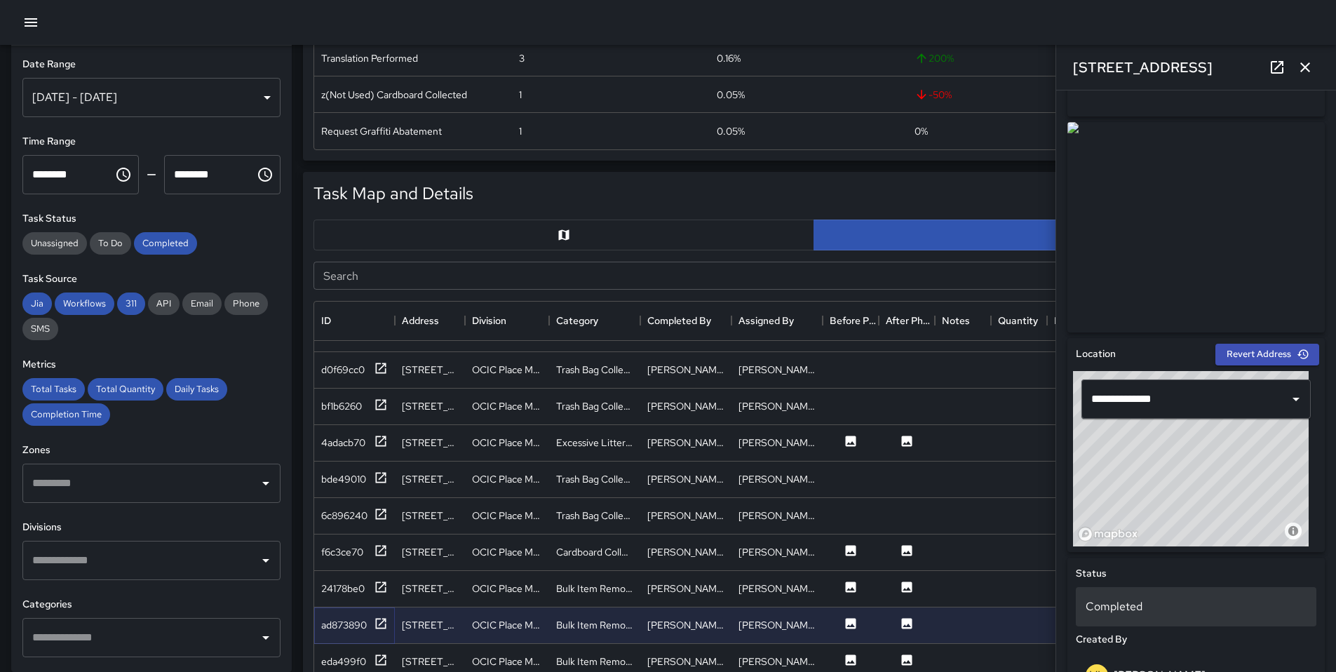
scroll to position [198, 0]
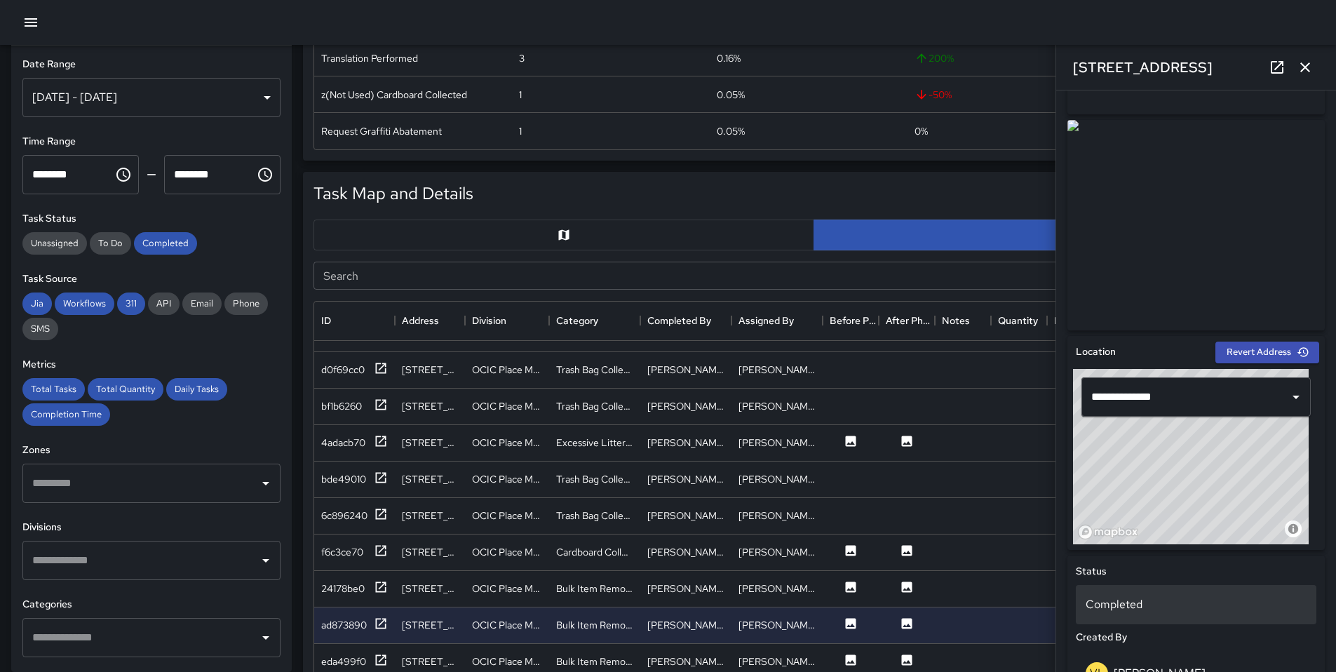
click at [1200, 619] on div "Completed" at bounding box center [1196, 604] width 241 height 39
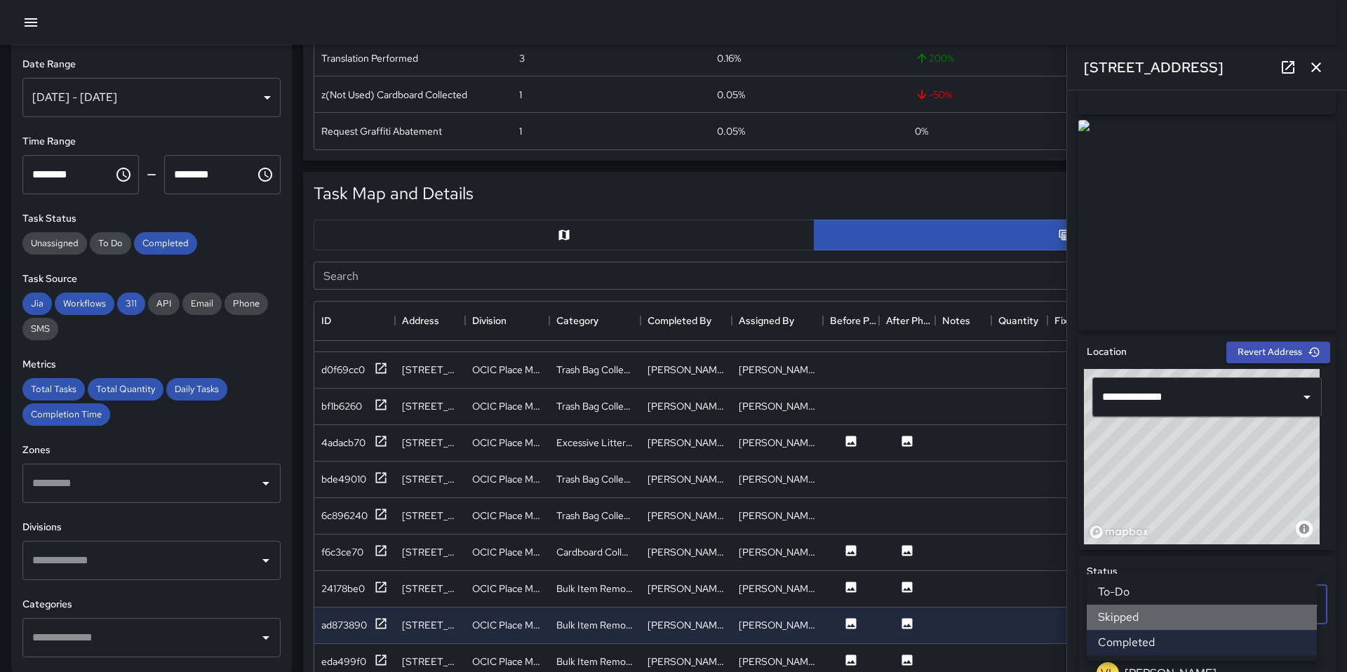
click at [1183, 619] on li "Skipped" at bounding box center [1202, 617] width 230 height 25
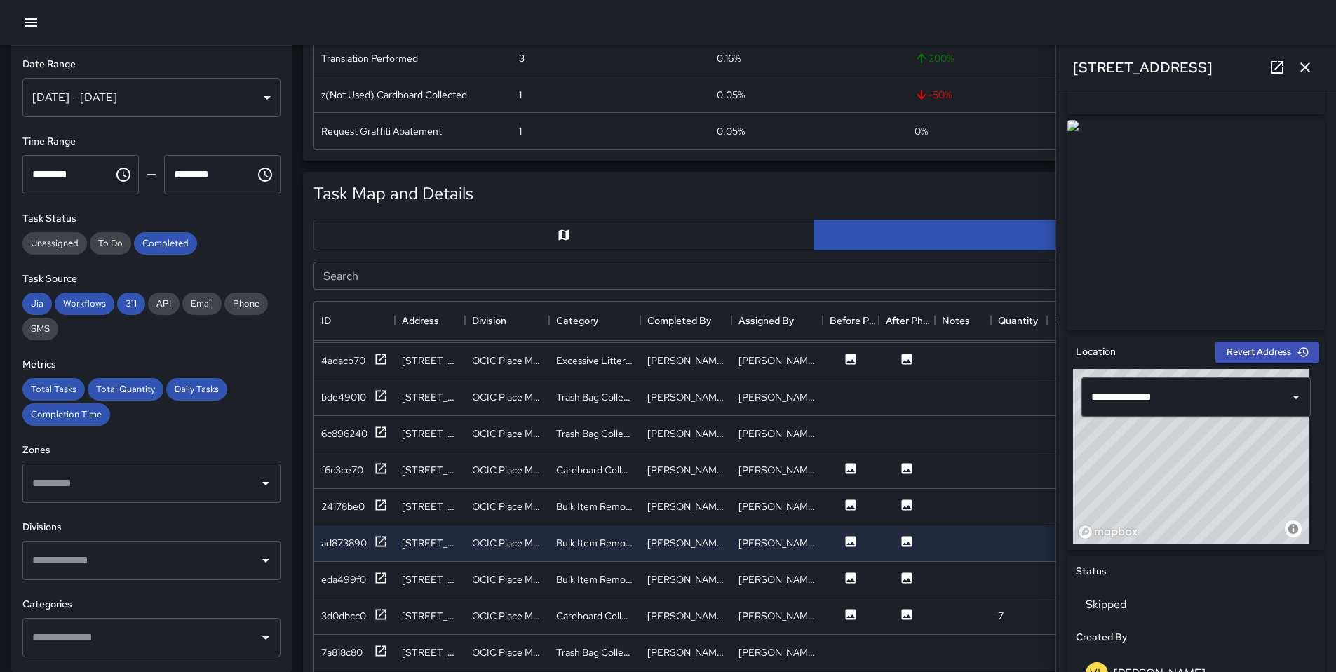
scroll to position [293, 0]
click at [384, 578] on icon at bounding box center [381, 575] width 14 height 14
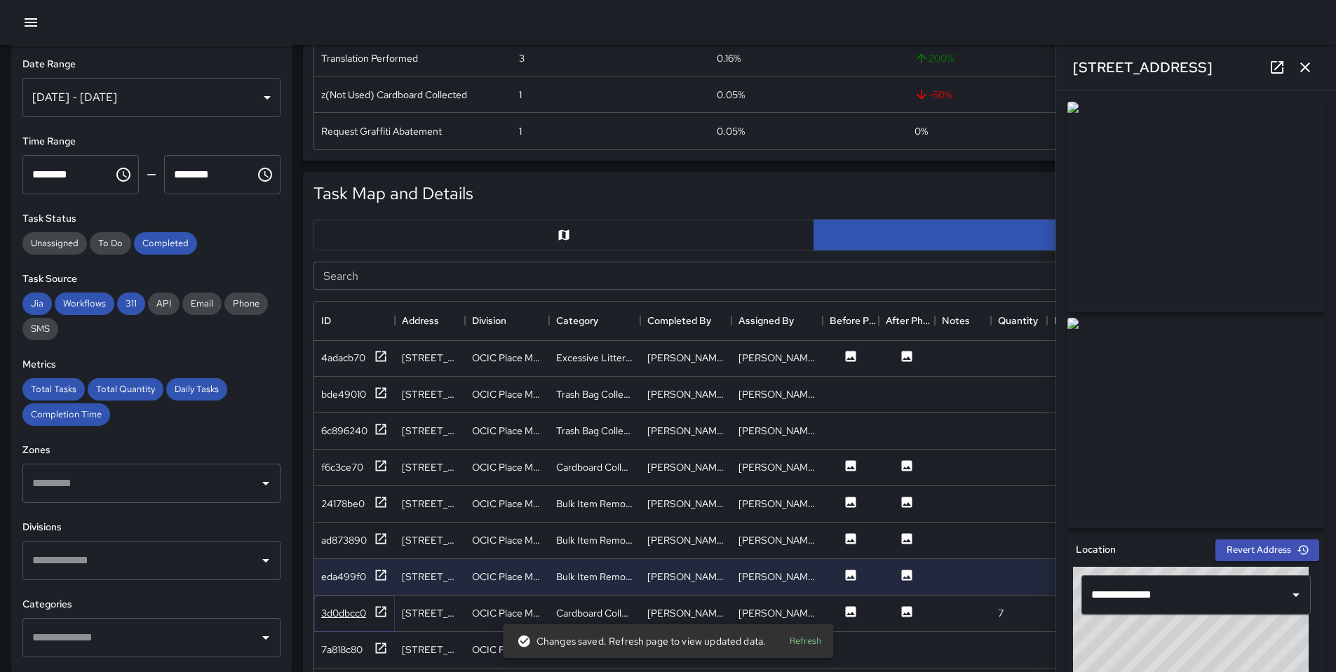
click at [375, 615] on icon at bounding box center [381, 612] width 14 height 14
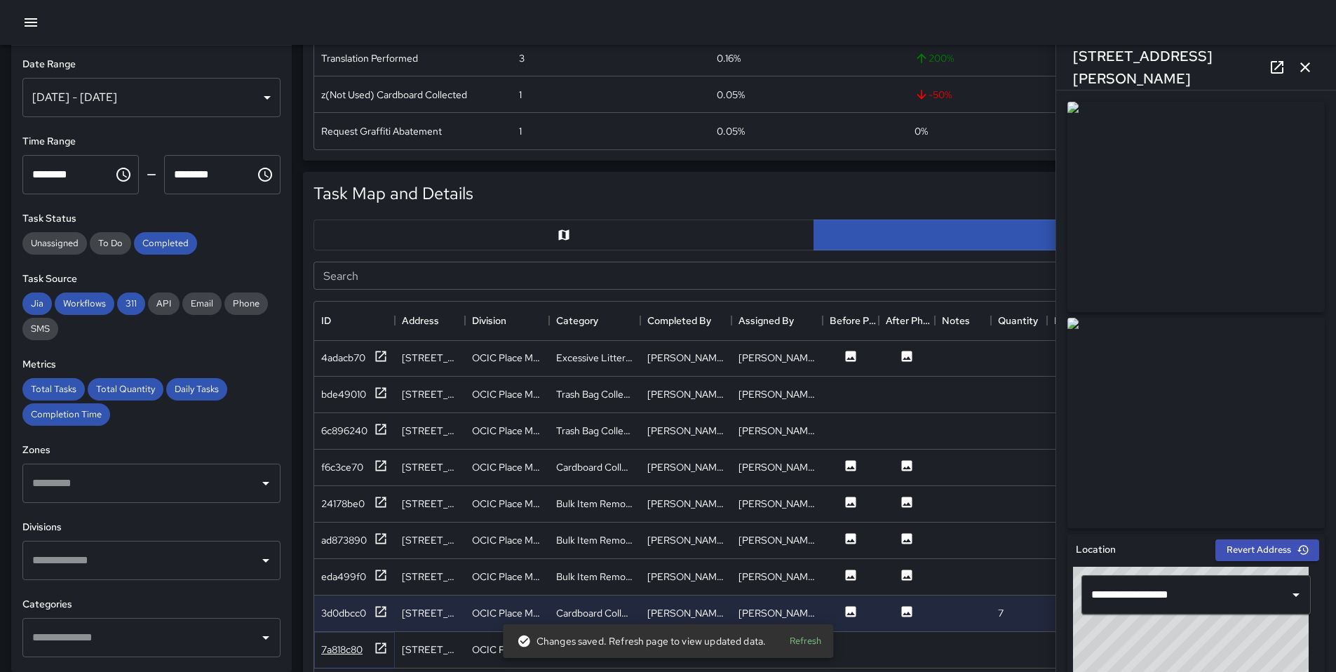
click at [380, 650] on icon at bounding box center [381, 648] width 14 height 14
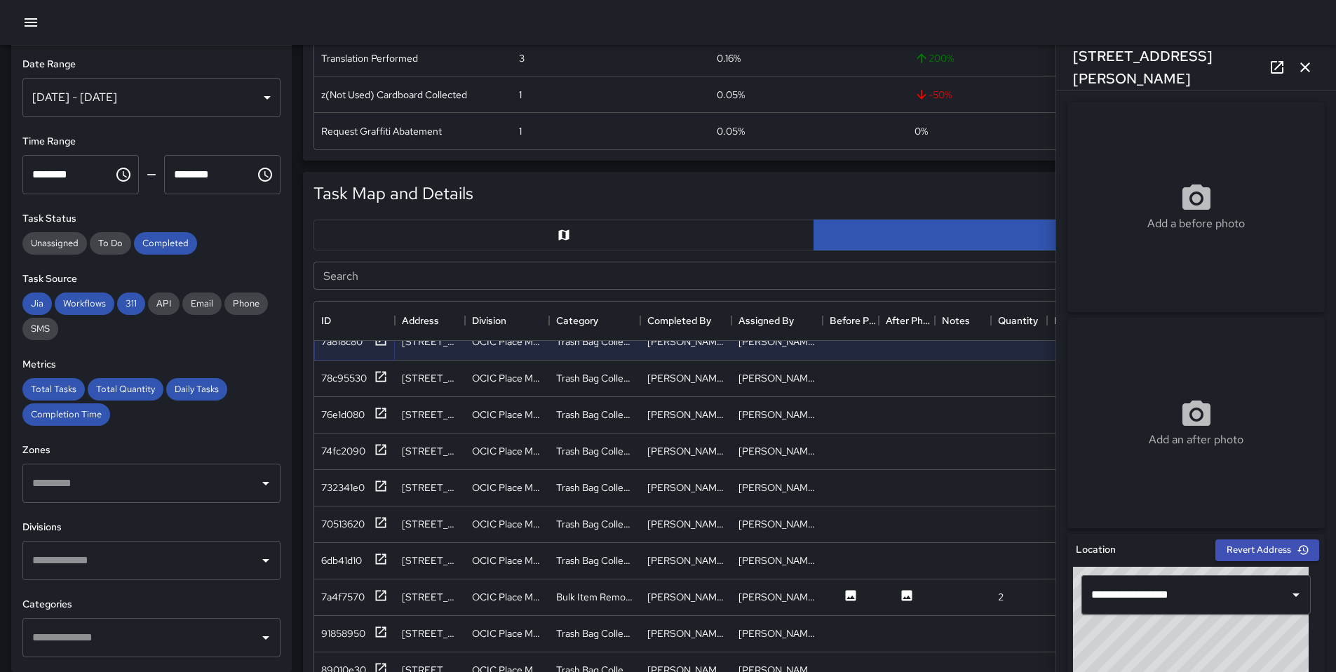
scroll to position [602, 0]
click at [385, 597] on icon at bounding box center [381, 594] width 11 height 11
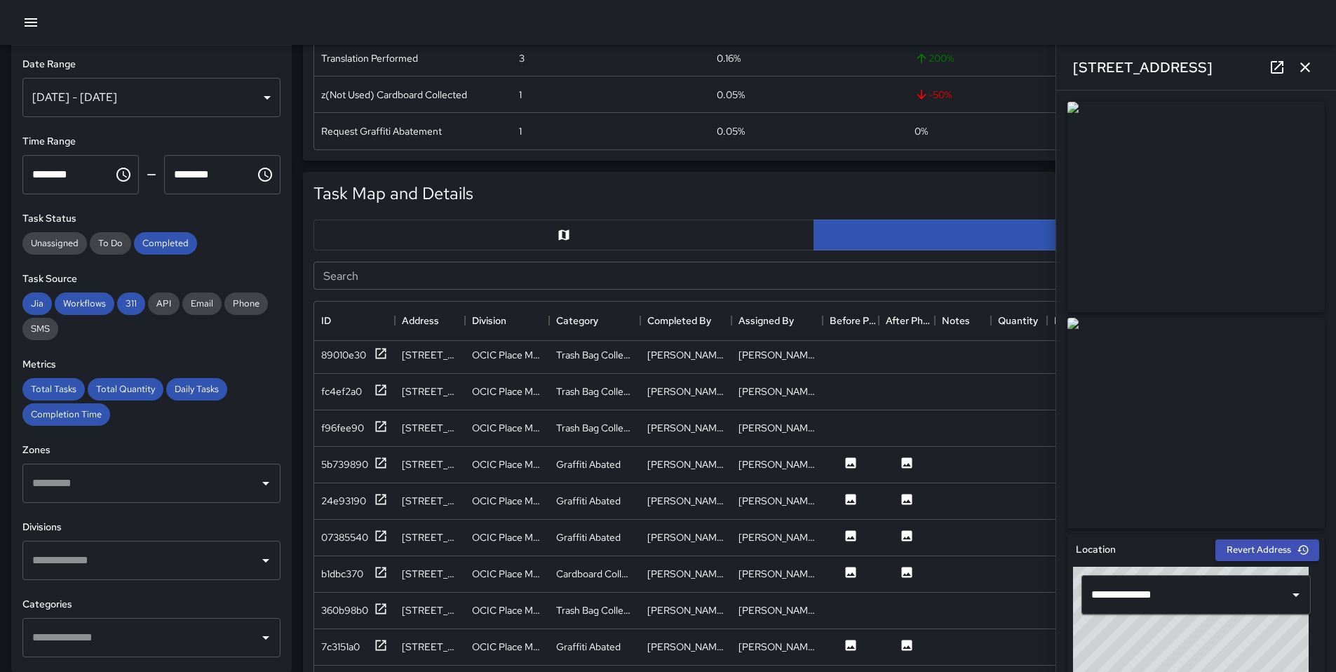
scroll to position [920, 0]
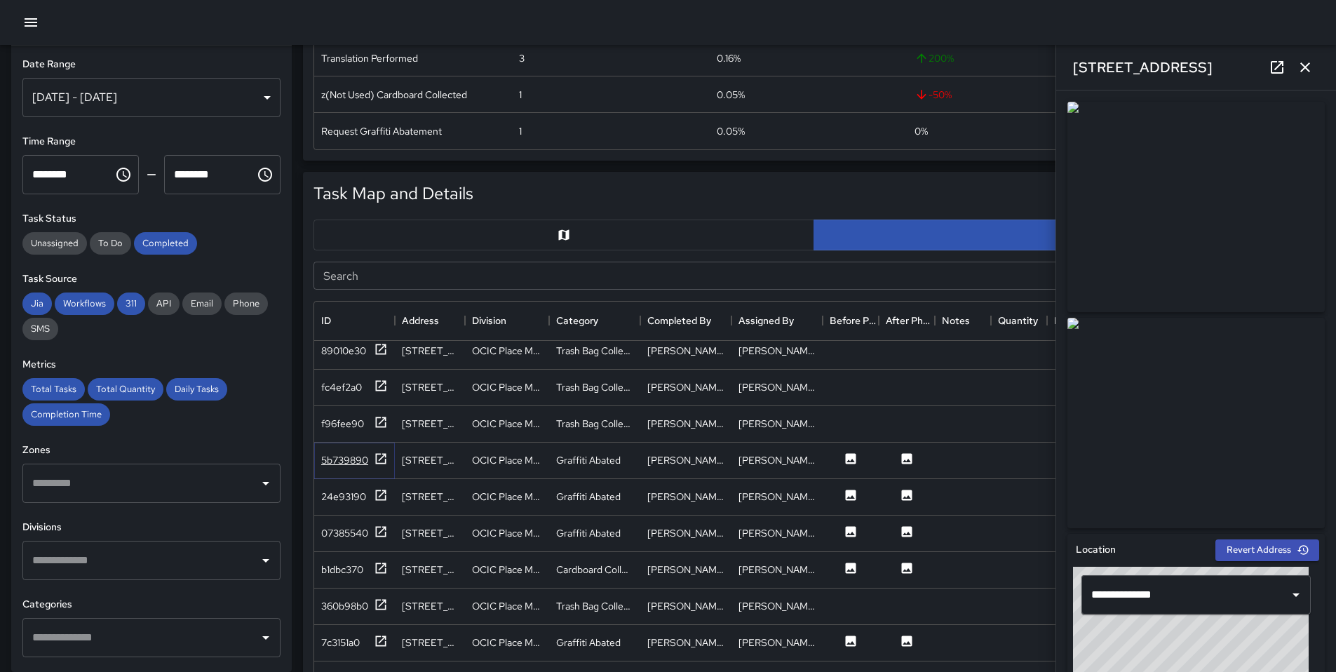
click at [387, 459] on icon at bounding box center [381, 459] width 14 height 14
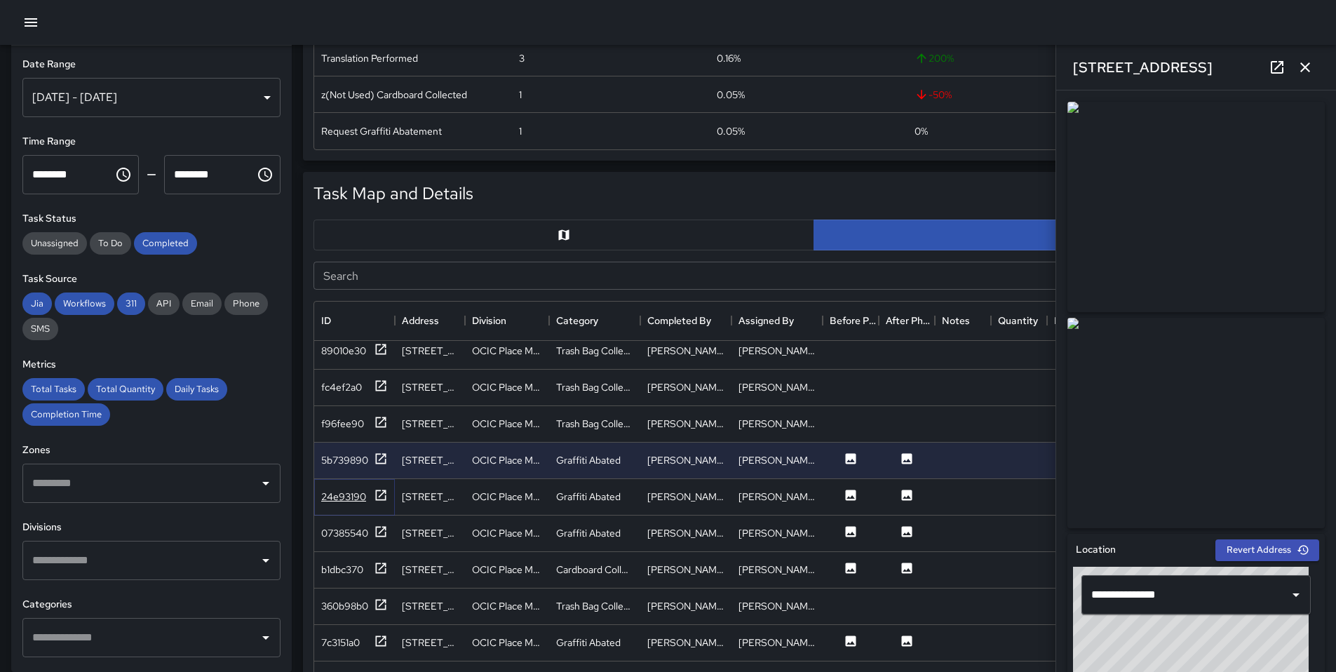
click at [382, 490] on icon at bounding box center [381, 495] width 14 height 14
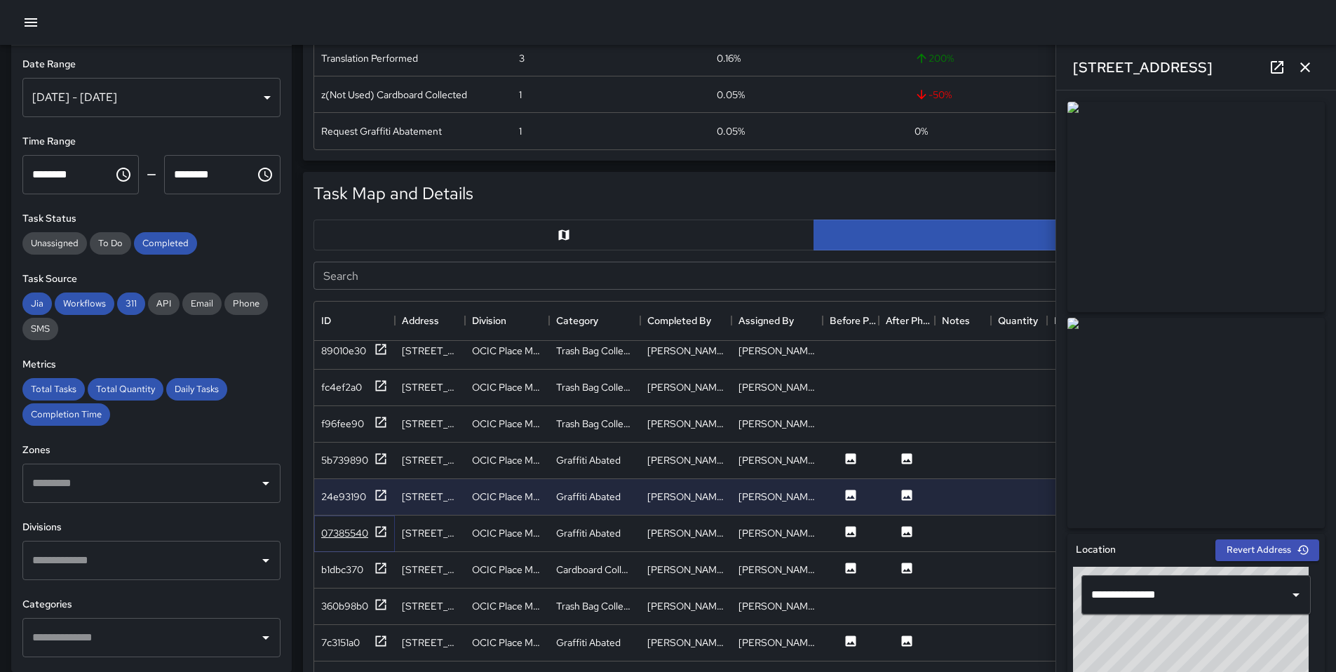
click at [377, 525] on icon at bounding box center [381, 532] width 14 height 14
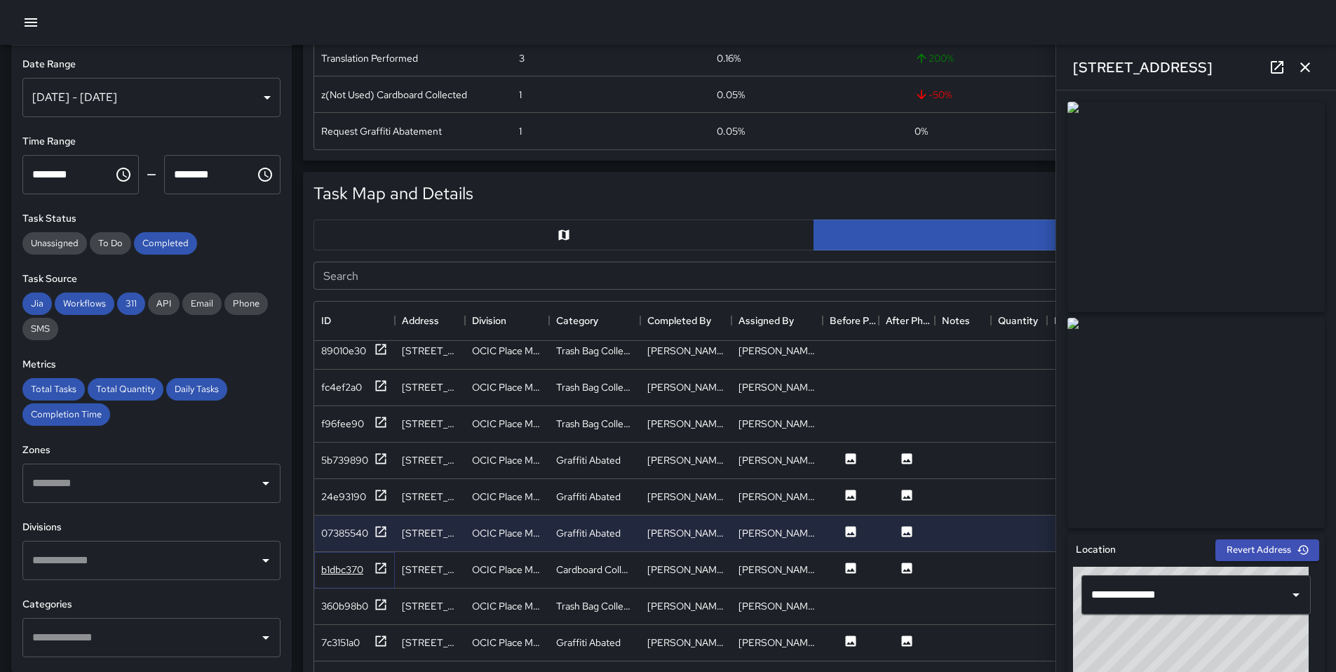
click at [380, 566] on icon at bounding box center [381, 568] width 14 height 14
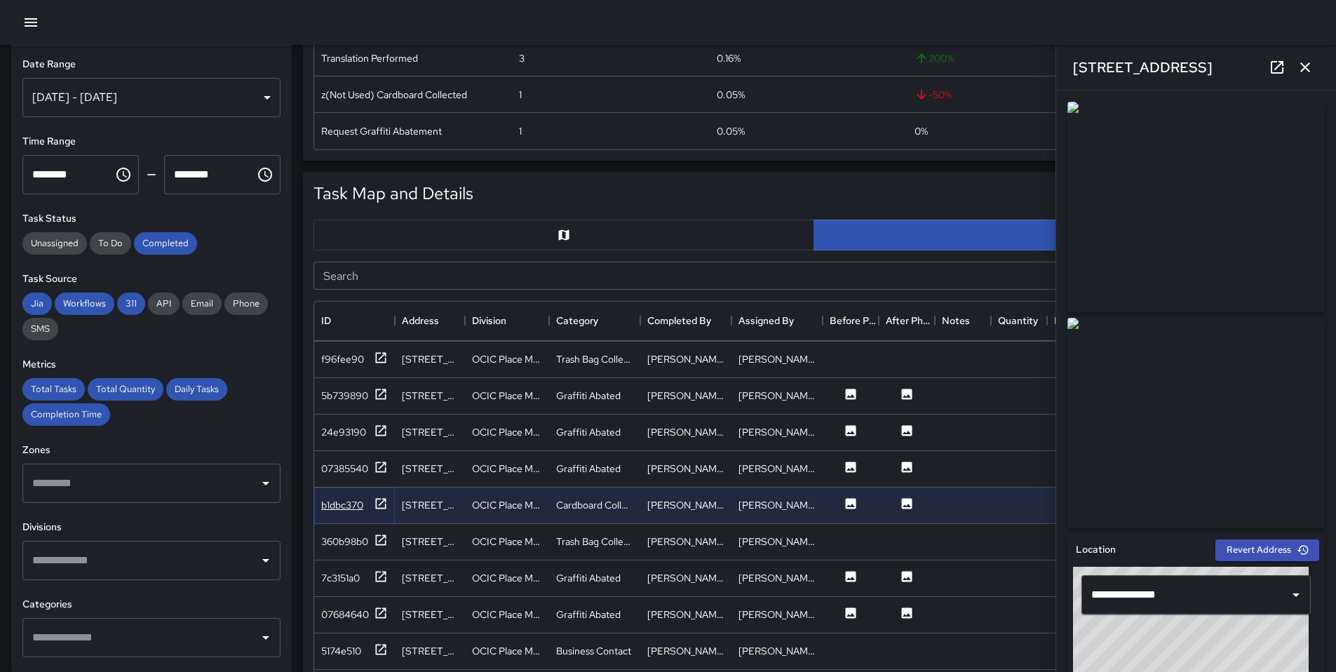
scroll to position [1007, 0]
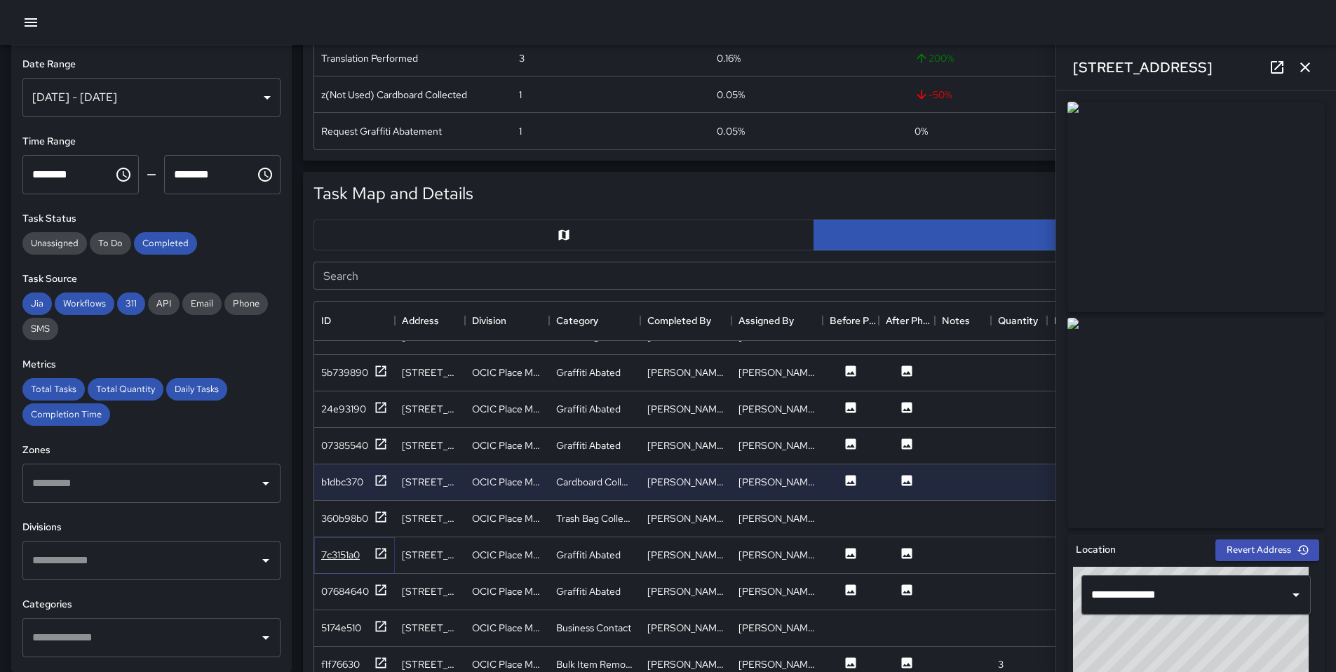
click at [387, 553] on icon at bounding box center [381, 553] width 14 height 14
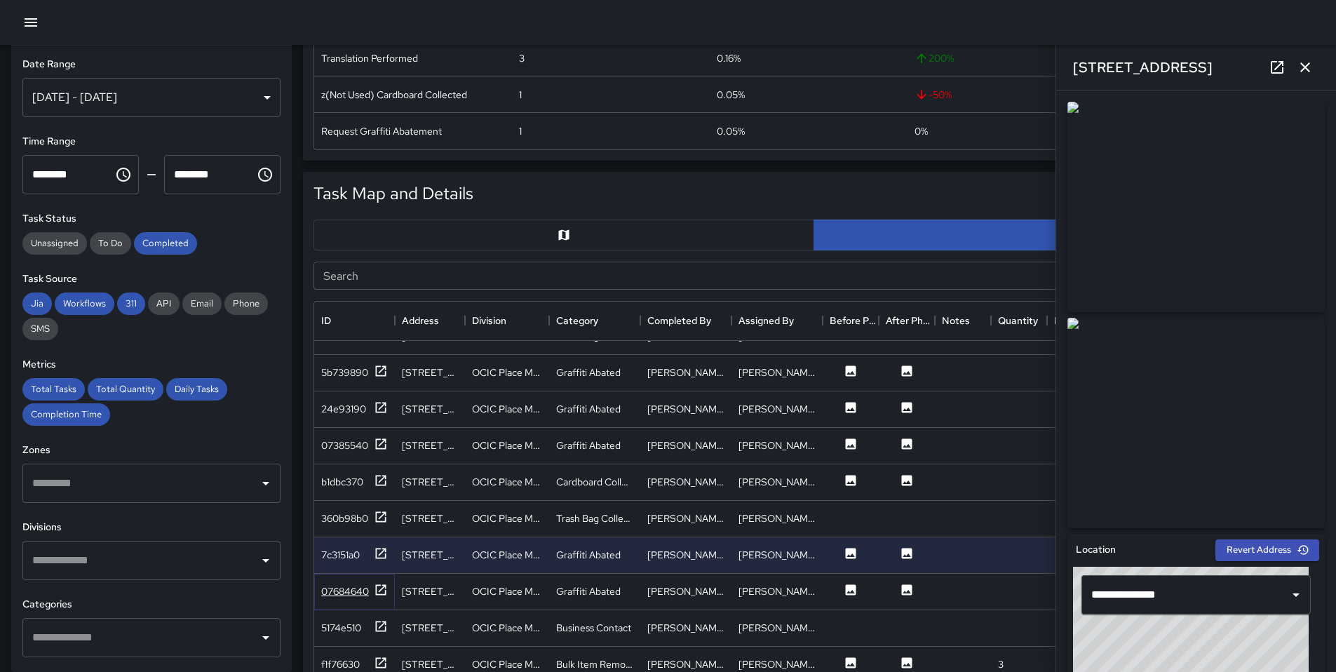
click at [368, 584] on div "07684640" at bounding box center [345, 591] width 48 height 14
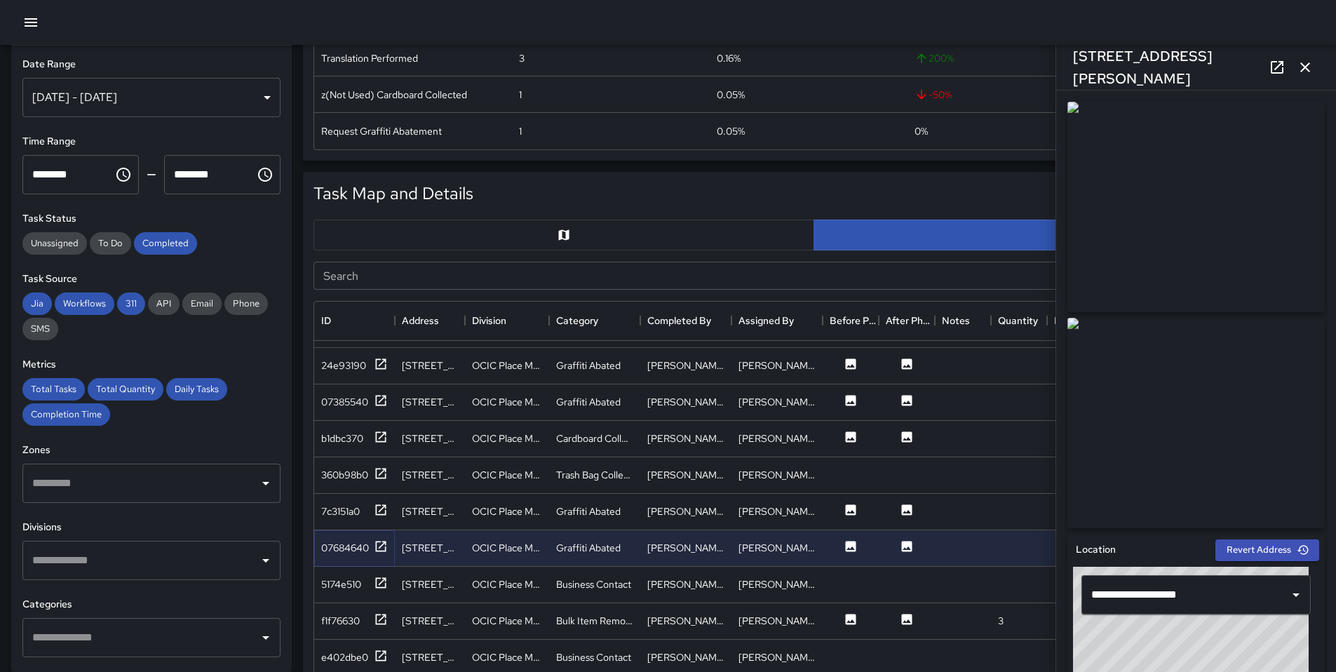
scroll to position [1052, 0]
click at [381, 607] on div "f1f76630" at bounding box center [354, 620] width 81 height 36
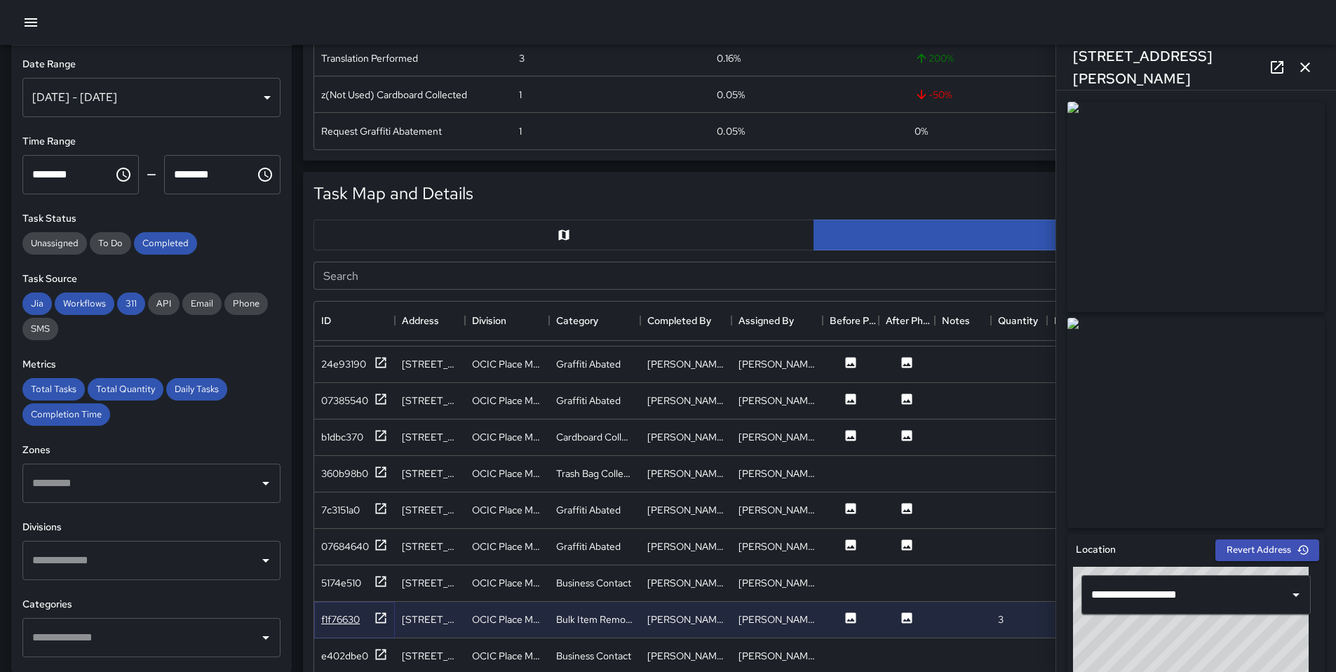
click at [380, 611] on icon at bounding box center [381, 618] width 14 height 14
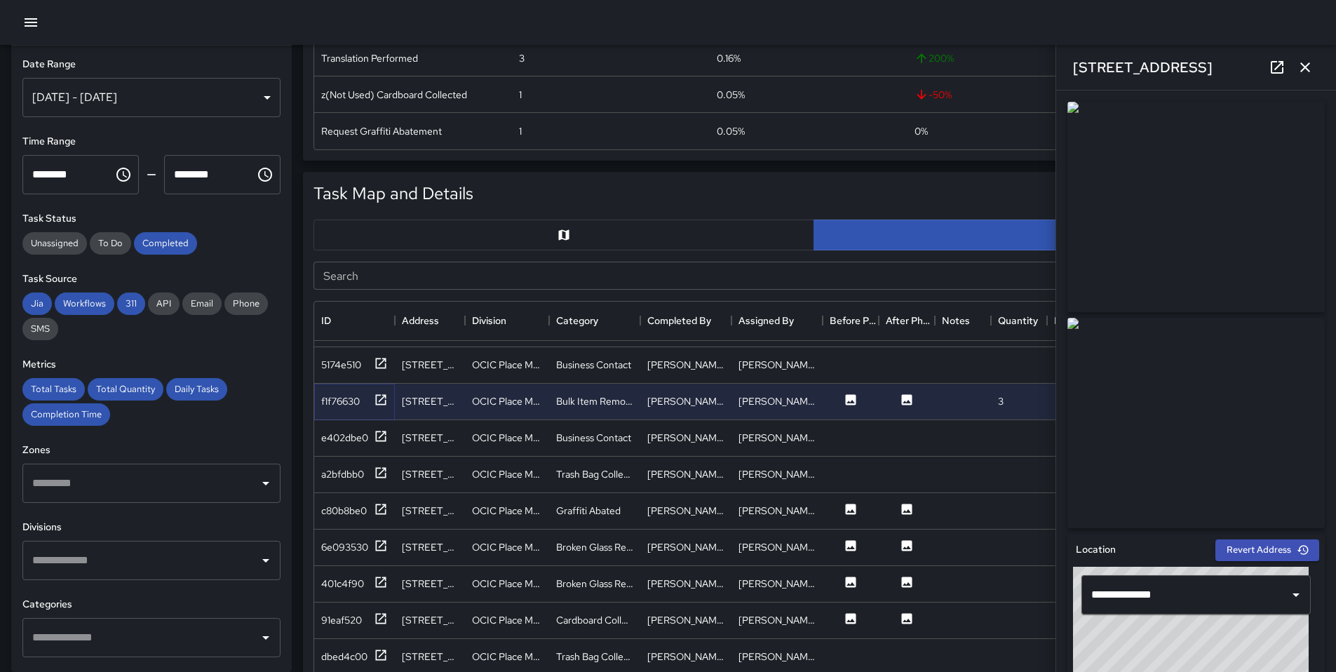
scroll to position [1287, 0]
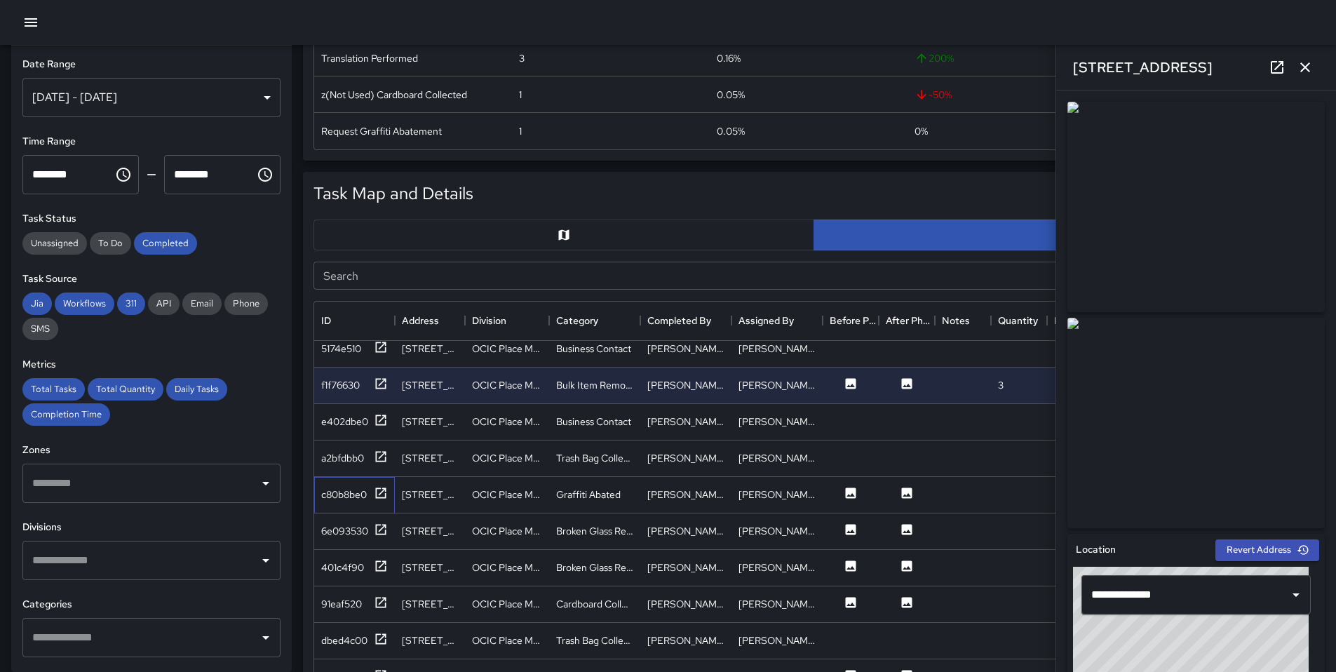
click at [390, 494] on div "c80b8be0" at bounding box center [354, 495] width 81 height 36
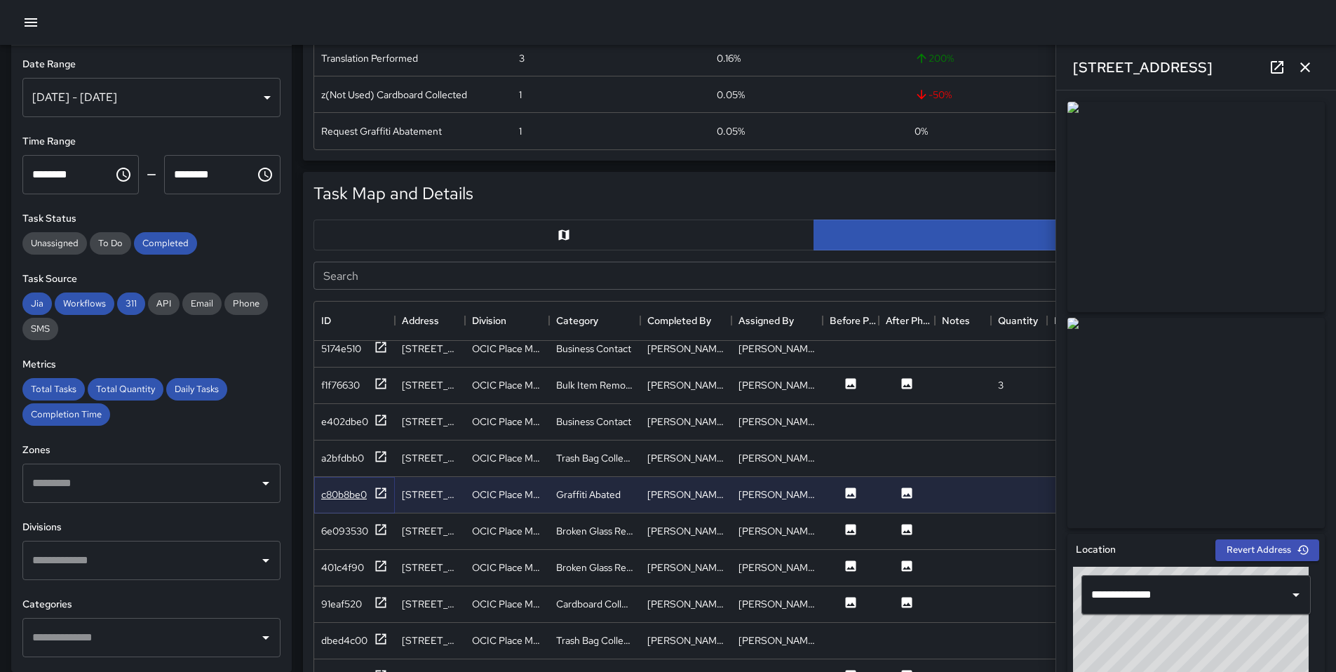
click at [386, 493] on icon at bounding box center [381, 493] width 14 height 14
click at [380, 527] on icon at bounding box center [381, 530] width 14 height 14
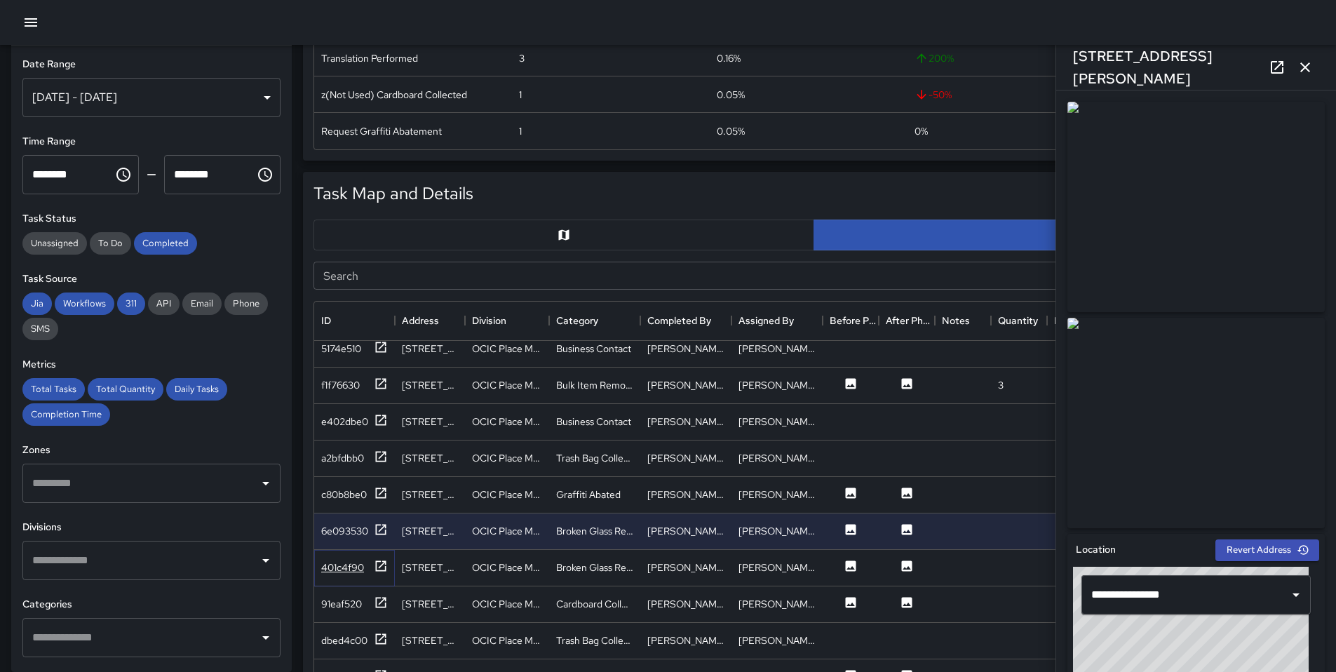
click at [382, 568] on icon at bounding box center [381, 566] width 14 height 14
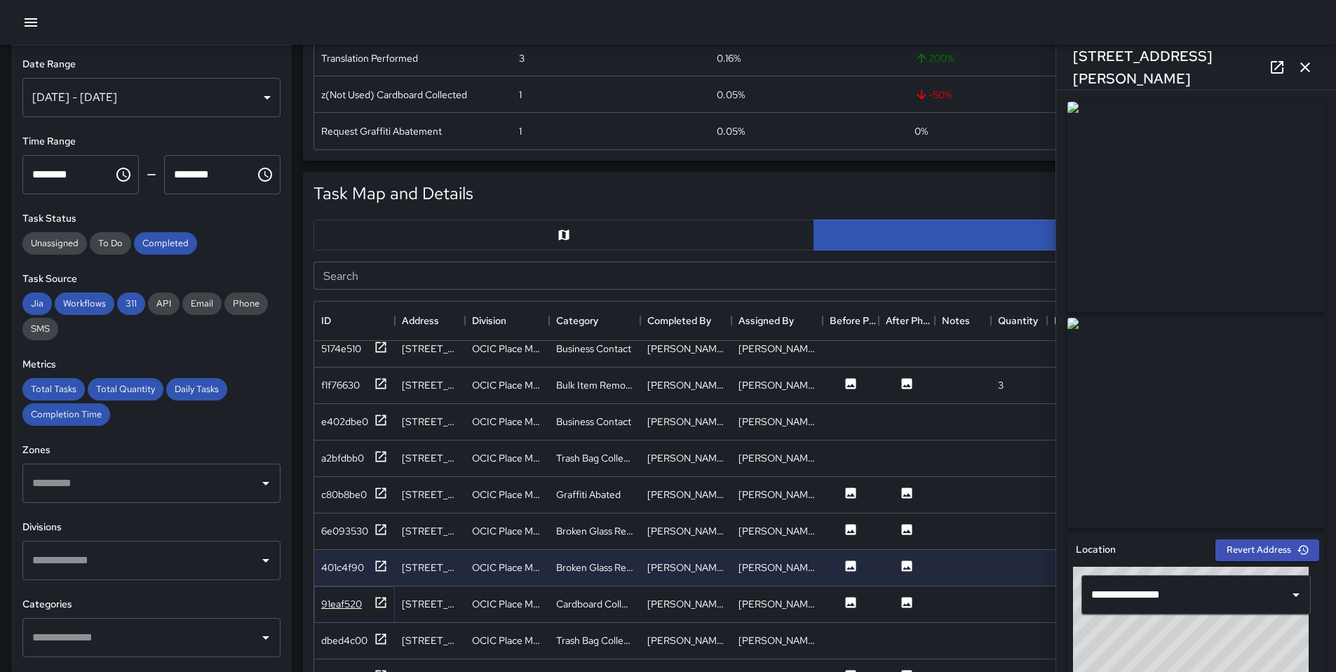
click at [386, 601] on icon at bounding box center [381, 603] width 14 height 14
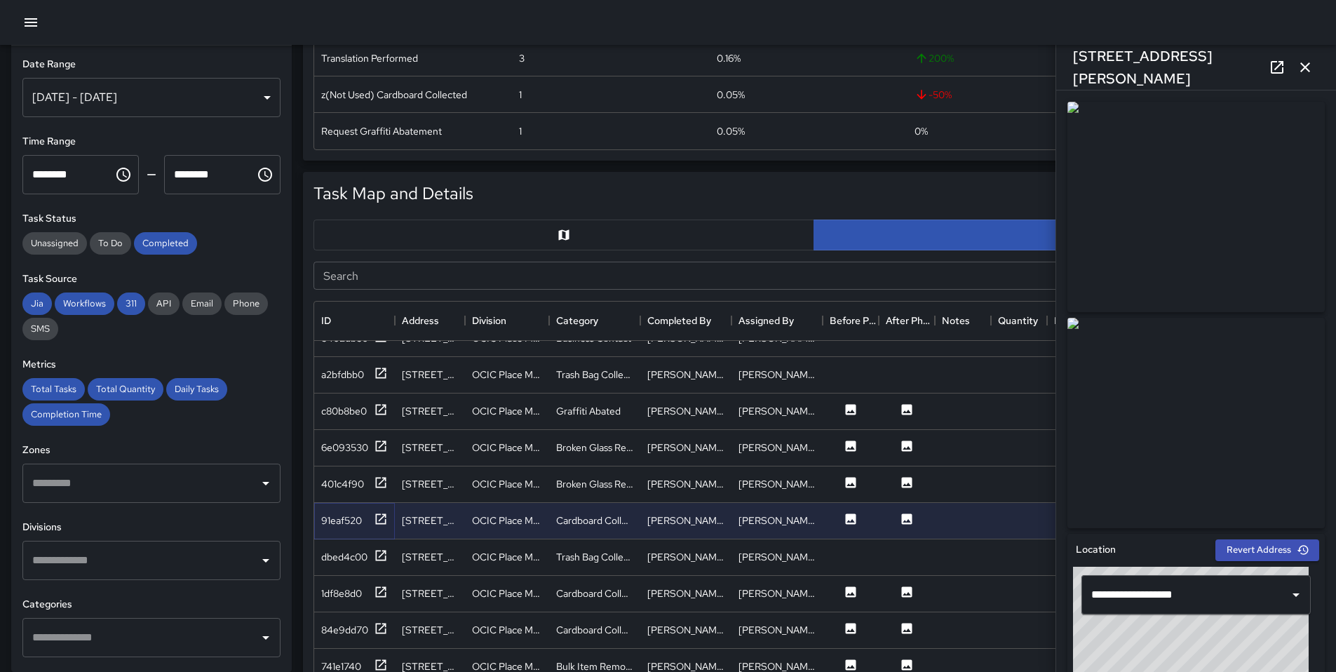
scroll to position [1372, 0]
click at [380, 586] on icon at bounding box center [381, 590] width 14 height 14
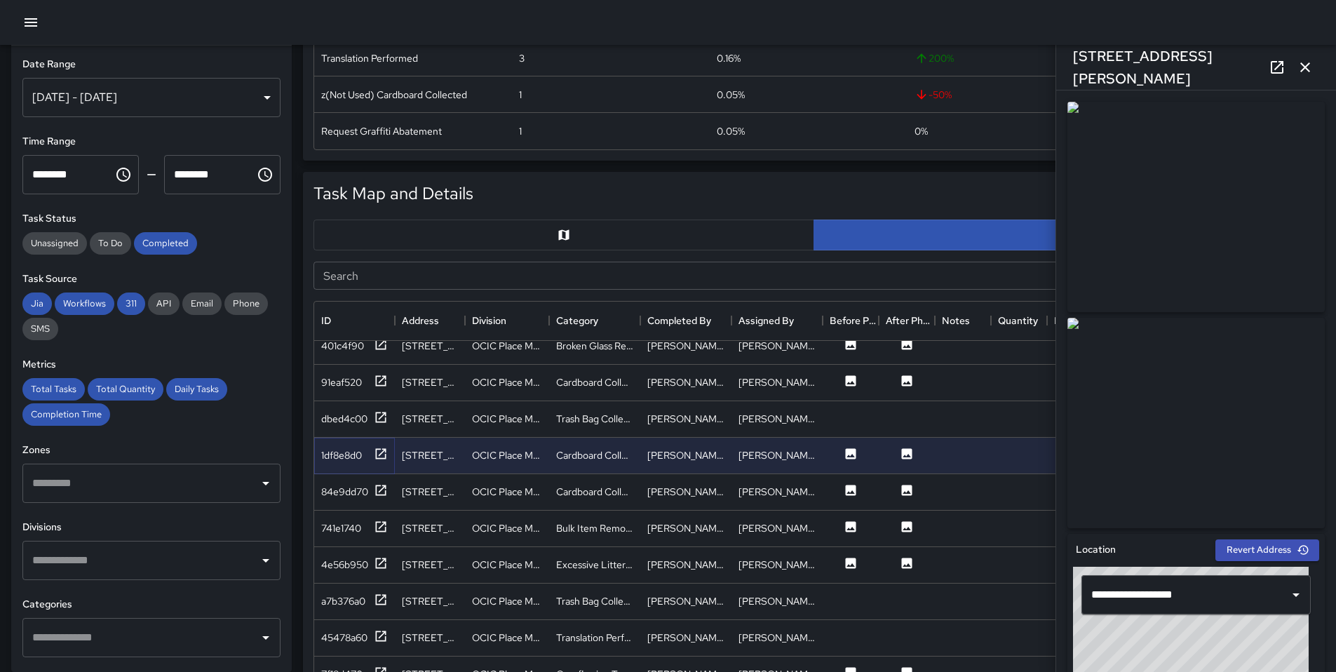
scroll to position [1543, 0]
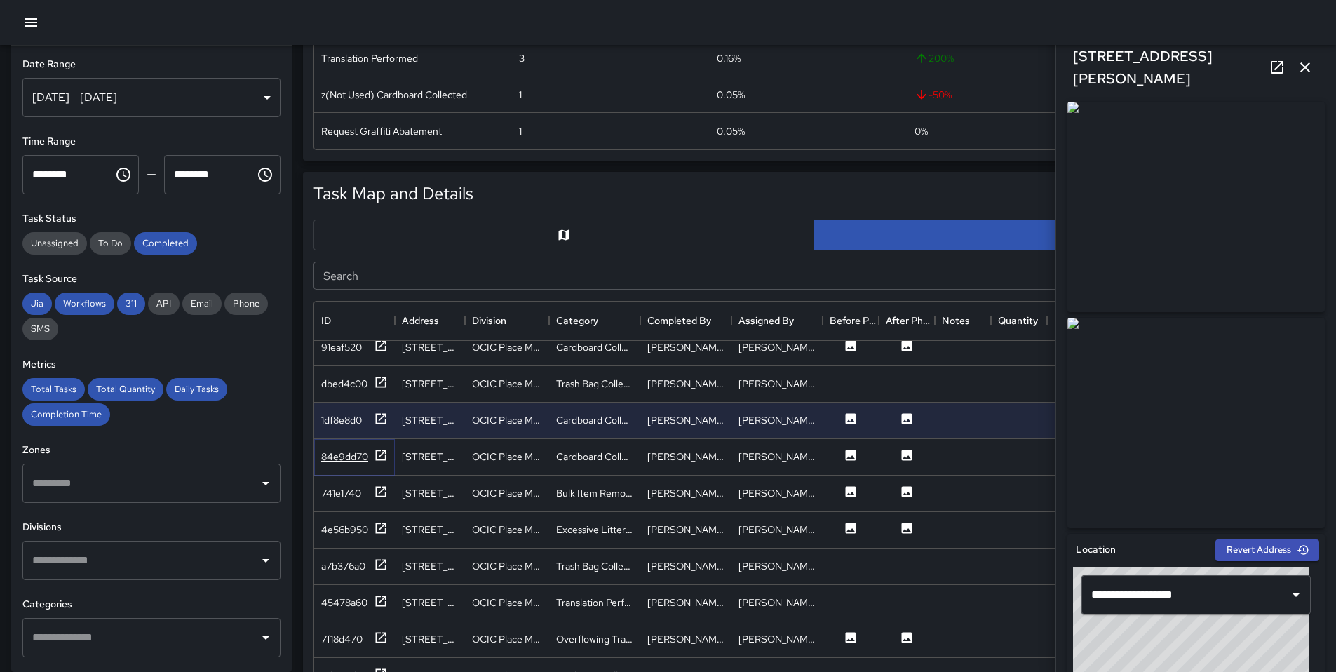
click at [387, 459] on icon at bounding box center [381, 455] width 14 height 14
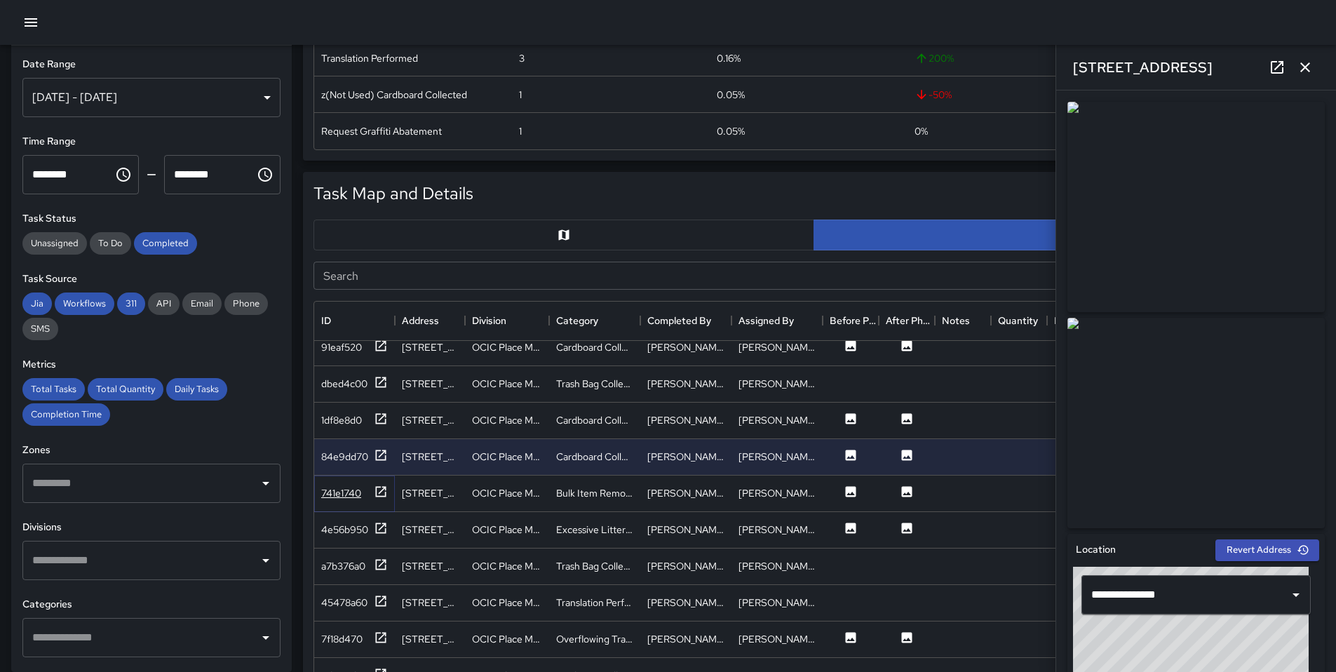
click at [378, 494] on icon at bounding box center [381, 492] width 14 height 14
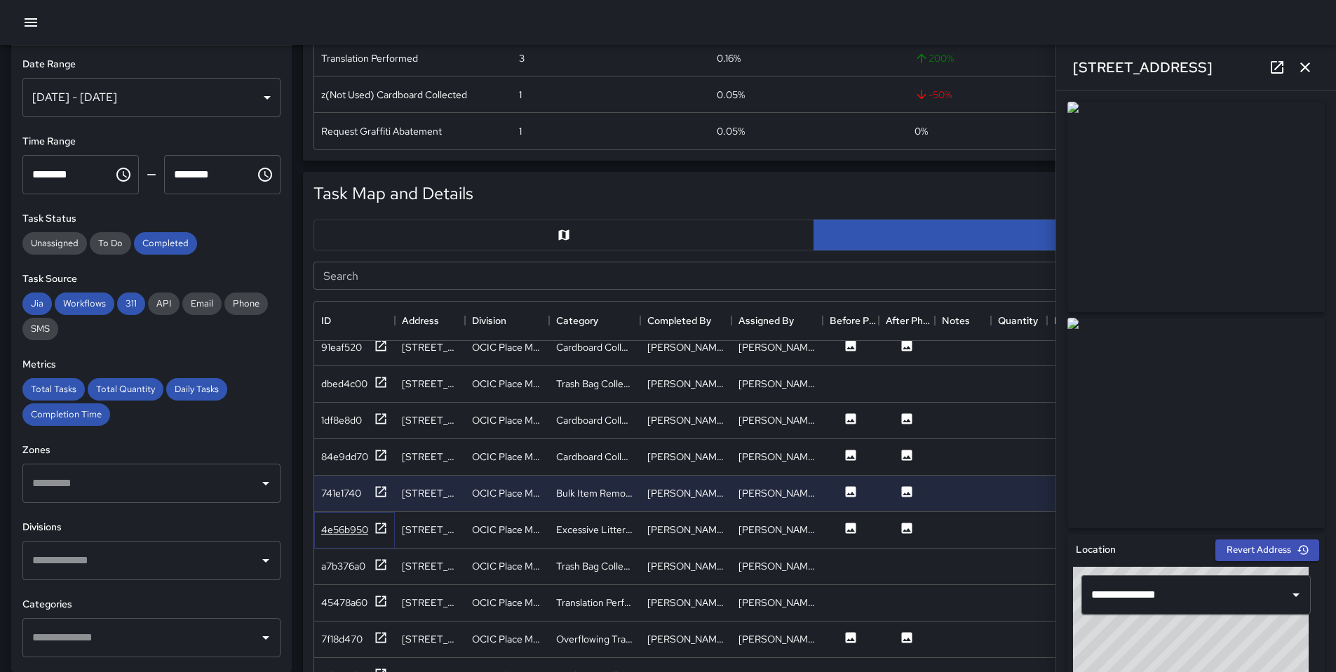
click at [379, 526] on icon at bounding box center [381, 528] width 14 height 14
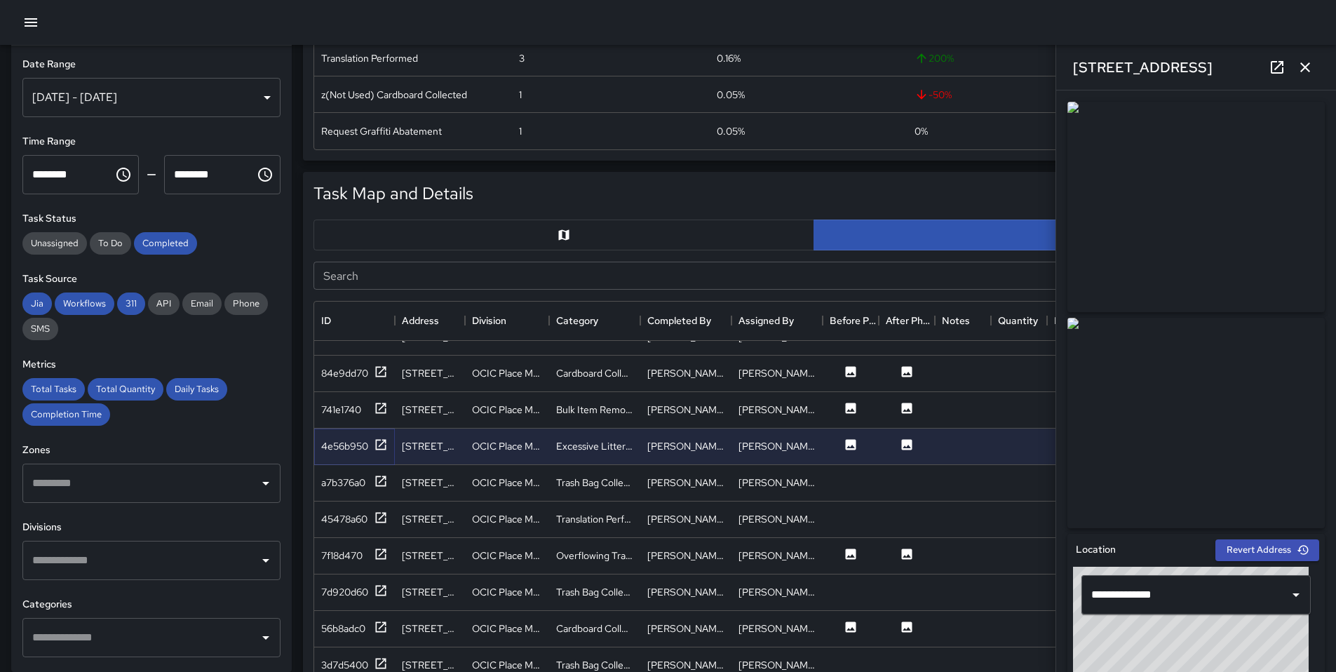
scroll to position [1652, 0]
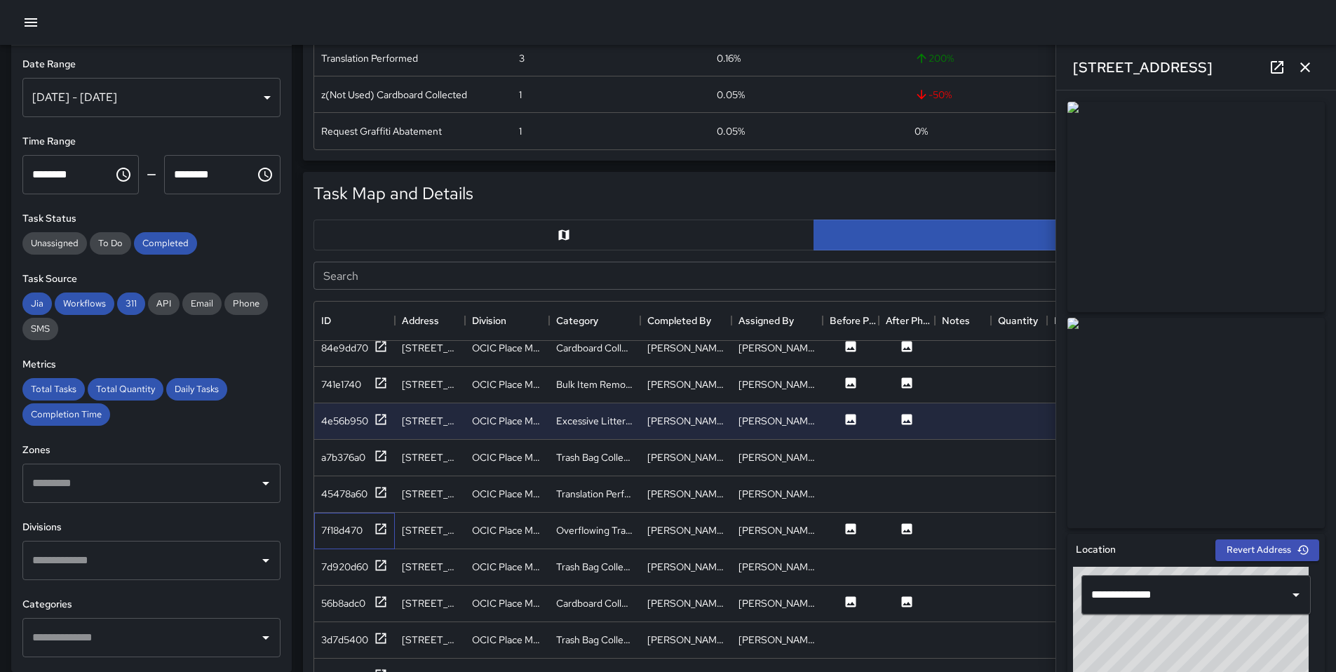
click at [392, 532] on div "7f18d470" at bounding box center [354, 531] width 81 height 36
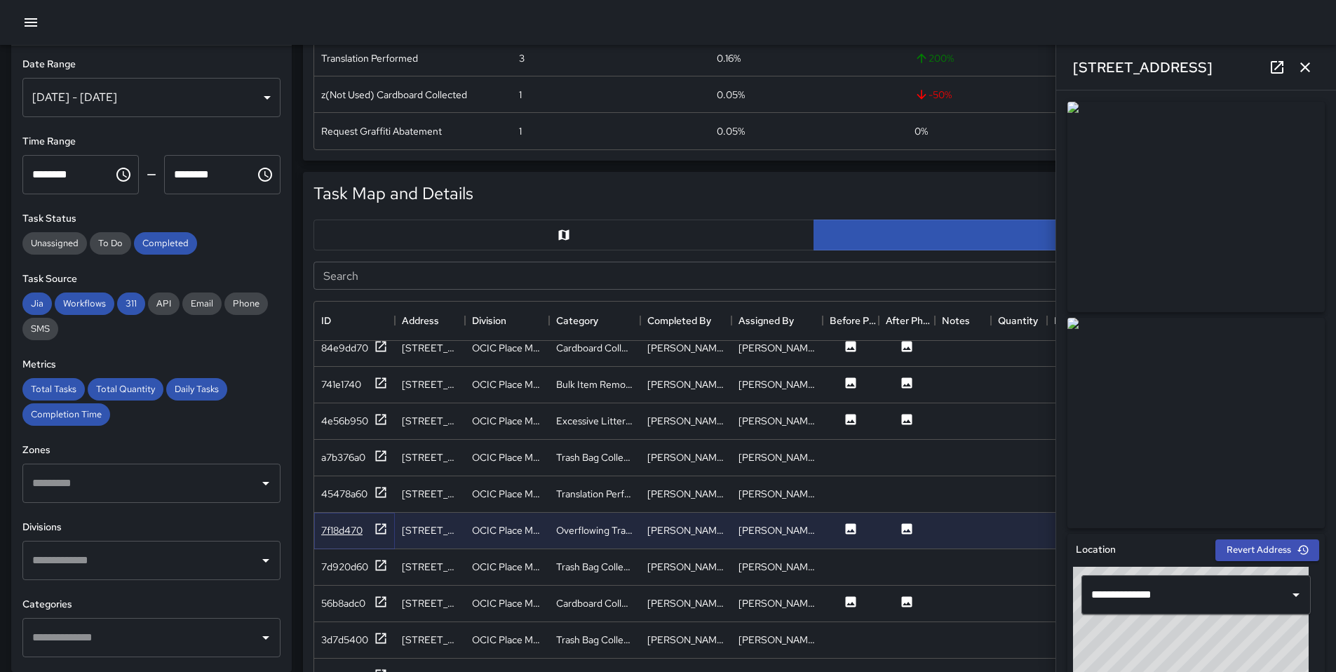
click at [384, 528] on icon at bounding box center [381, 529] width 14 height 14
click at [388, 593] on div "56b8adc0" at bounding box center [354, 604] width 81 height 36
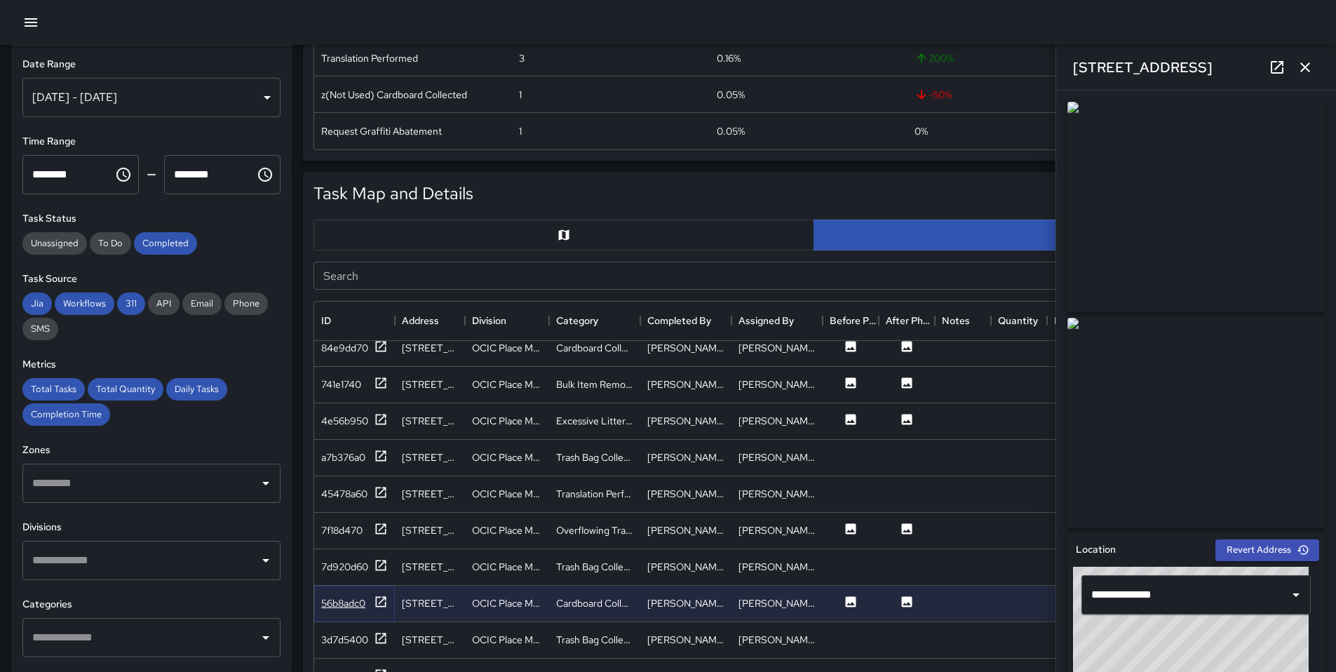
click at [385, 595] on icon at bounding box center [381, 602] width 14 height 14
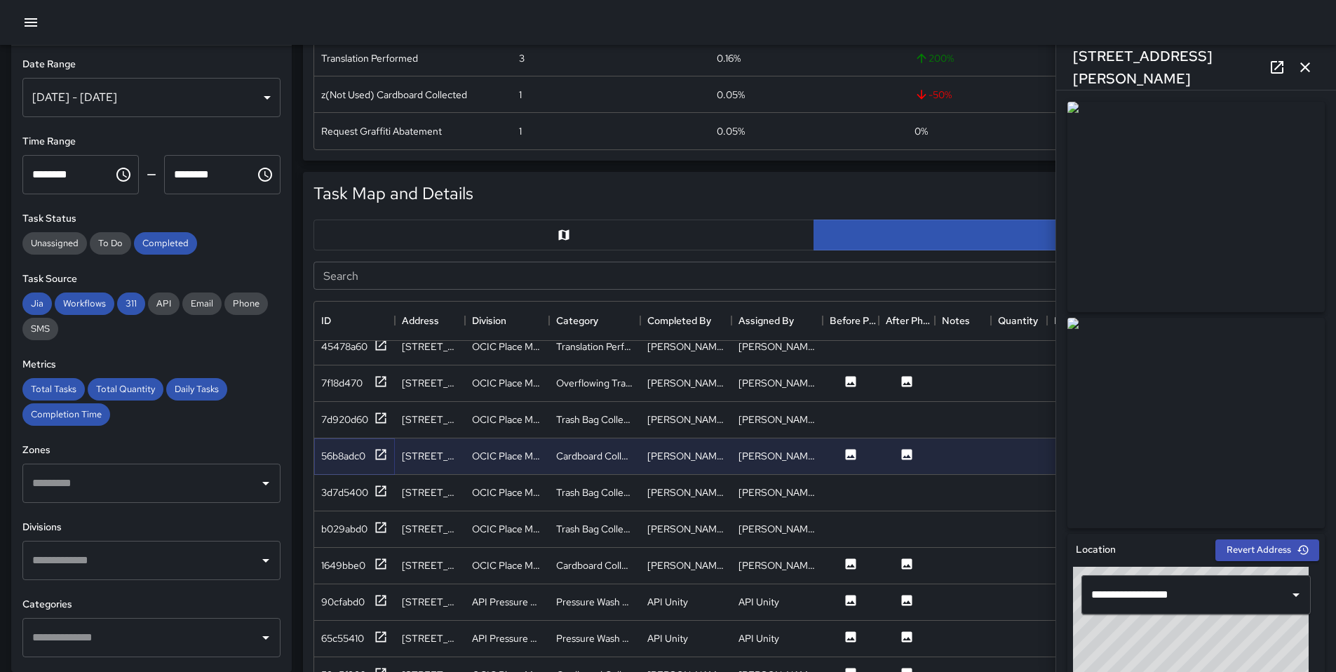
scroll to position [1825, 0]
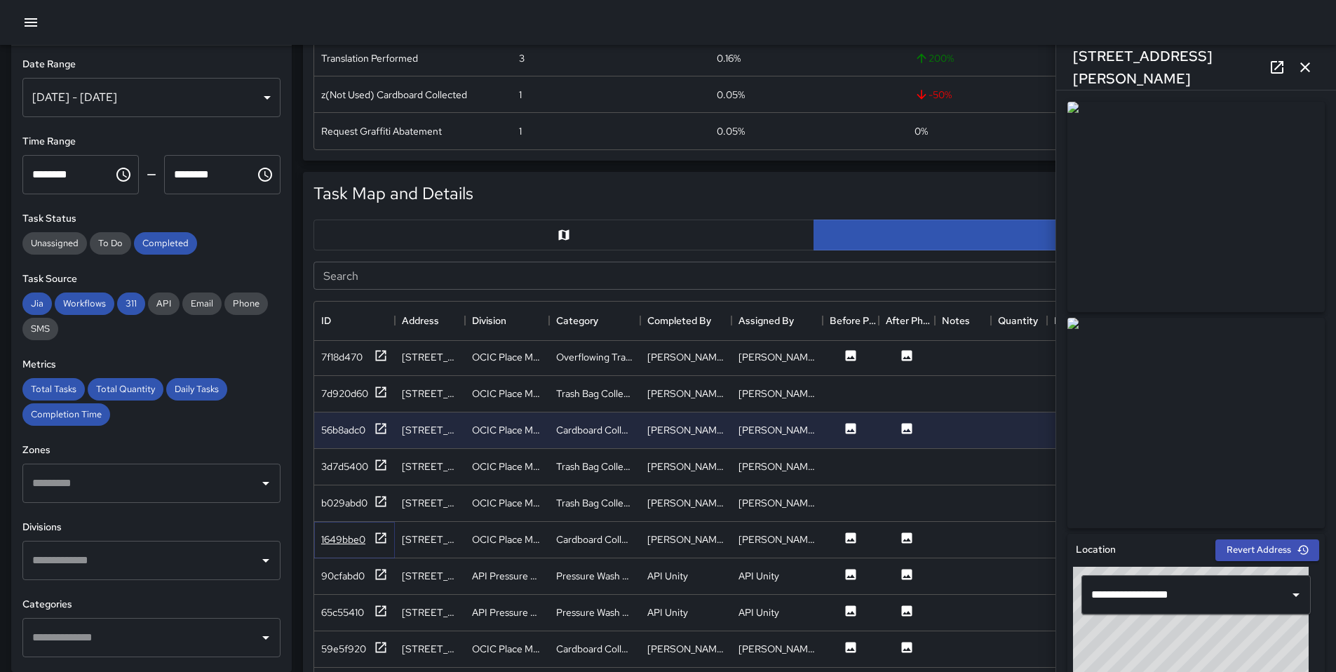
click at [382, 541] on icon at bounding box center [381, 538] width 14 height 14
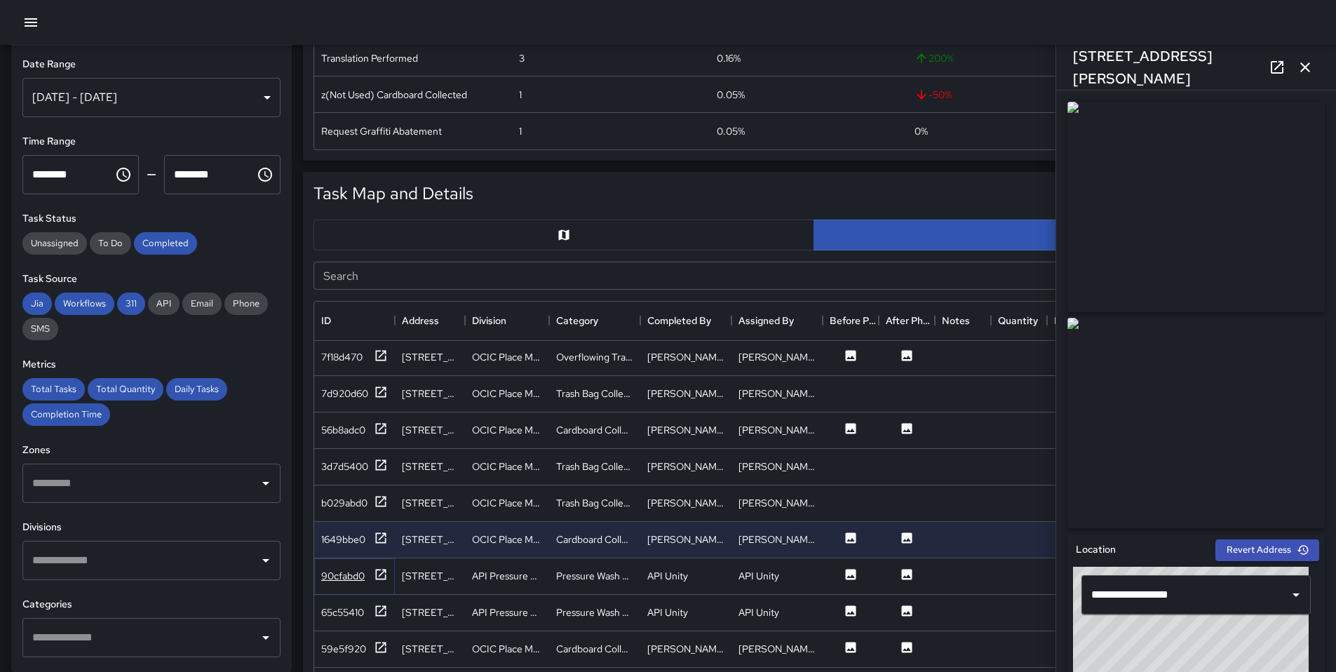
click at [374, 574] on icon at bounding box center [381, 575] width 14 height 14
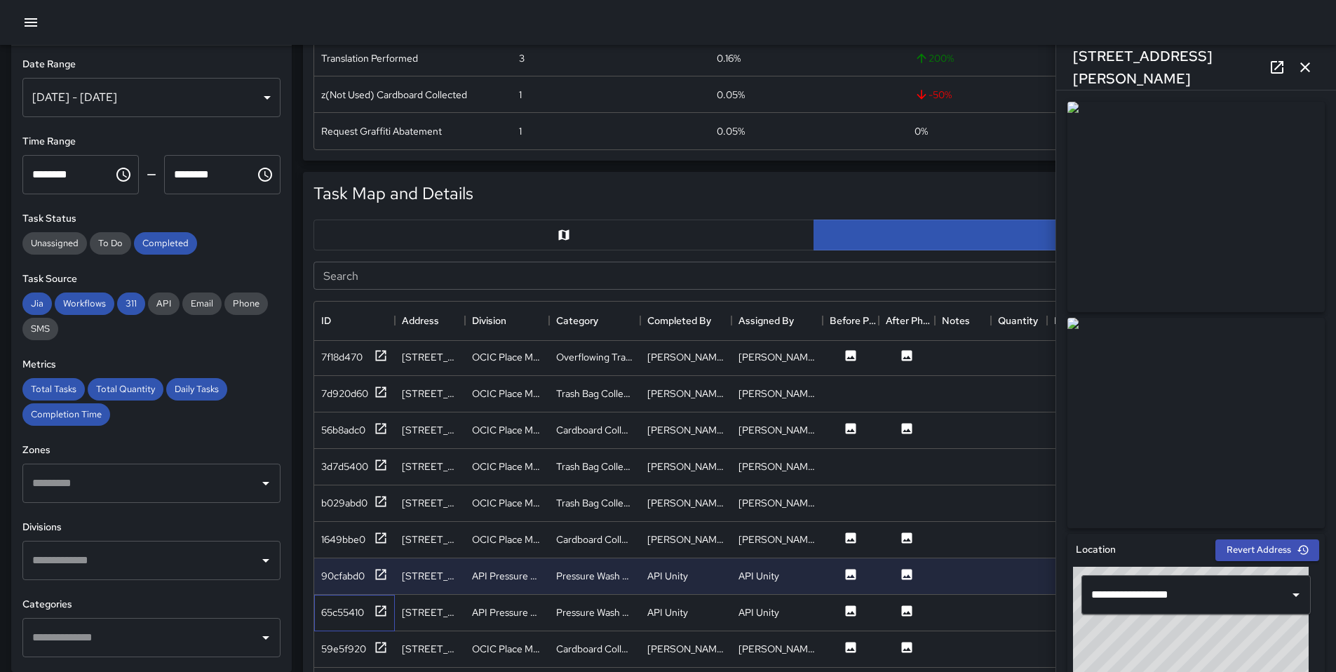
click at [389, 603] on div "65c55410" at bounding box center [354, 613] width 81 height 36
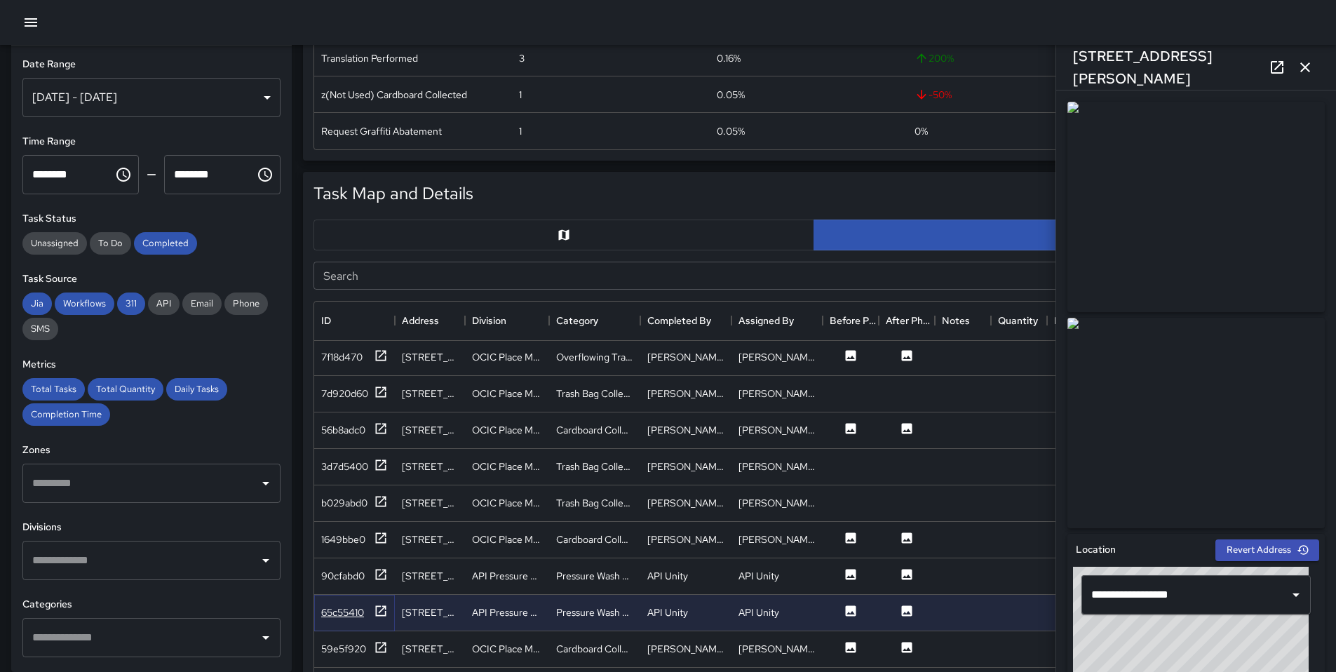
click at [382, 605] on icon at bounding box center [381, 610] width 11 height 11
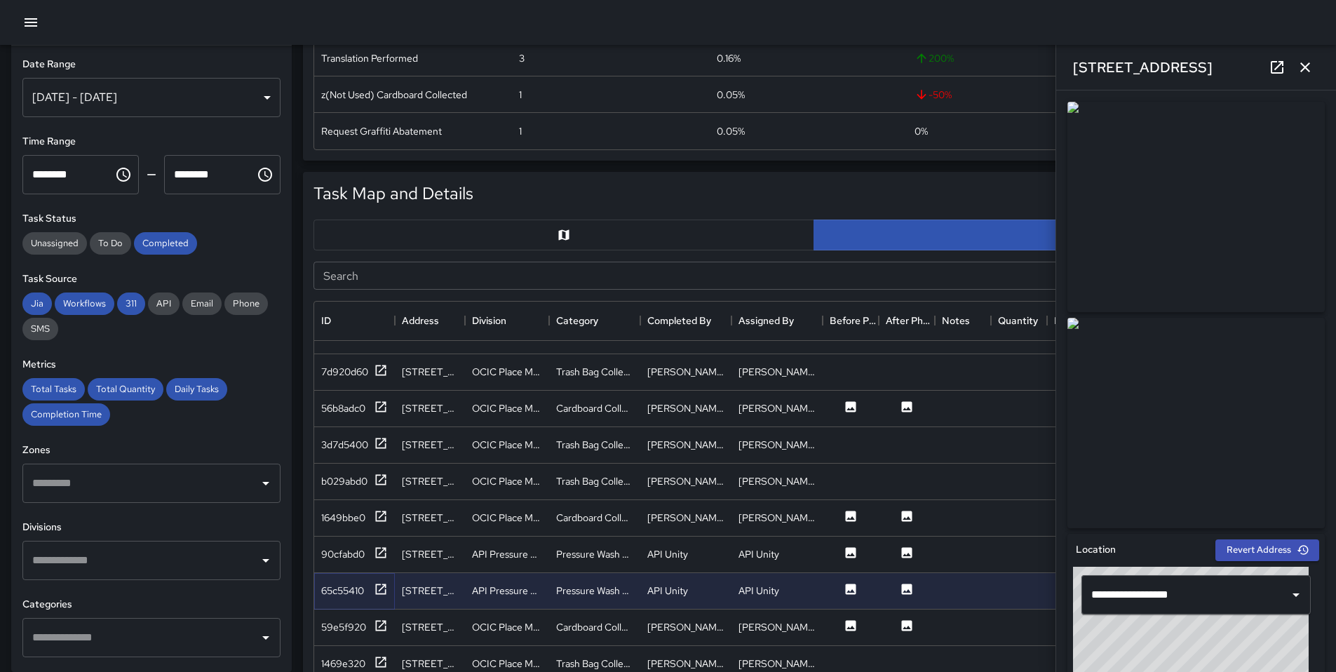
scroll to position [1851, 0]
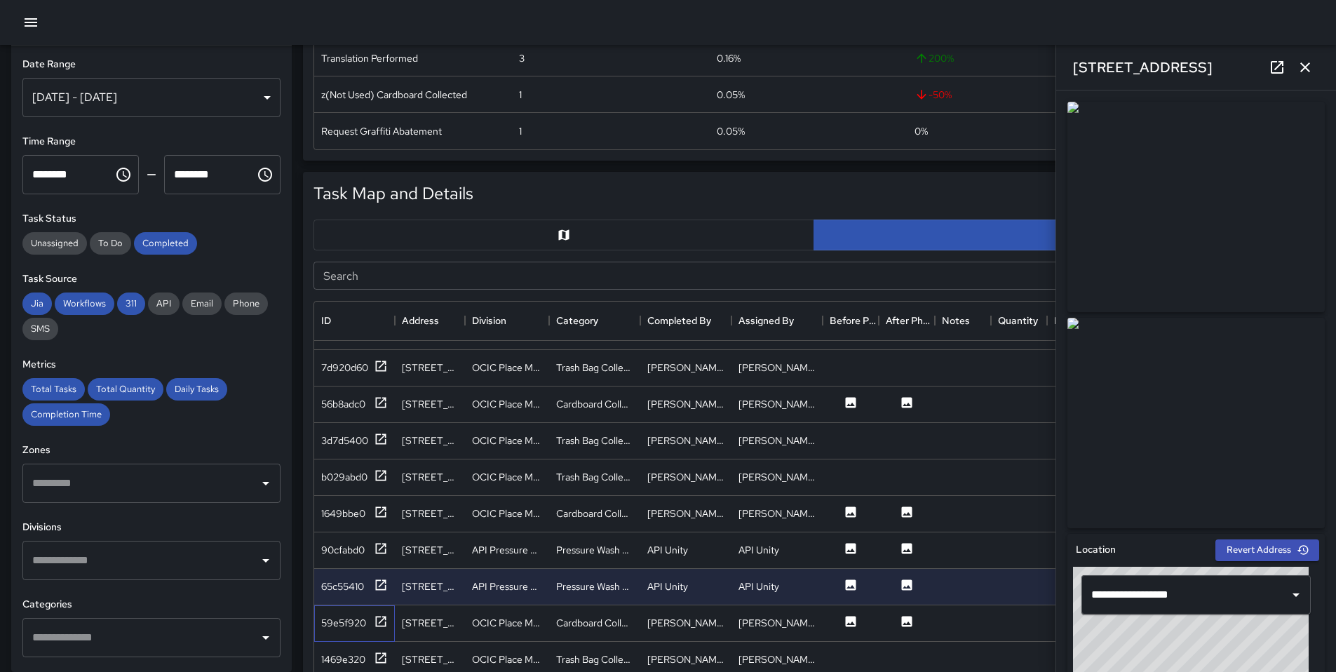
click at [391, 626] on div "59e5f920" at bounding box center [354, 623] width 81 height 36
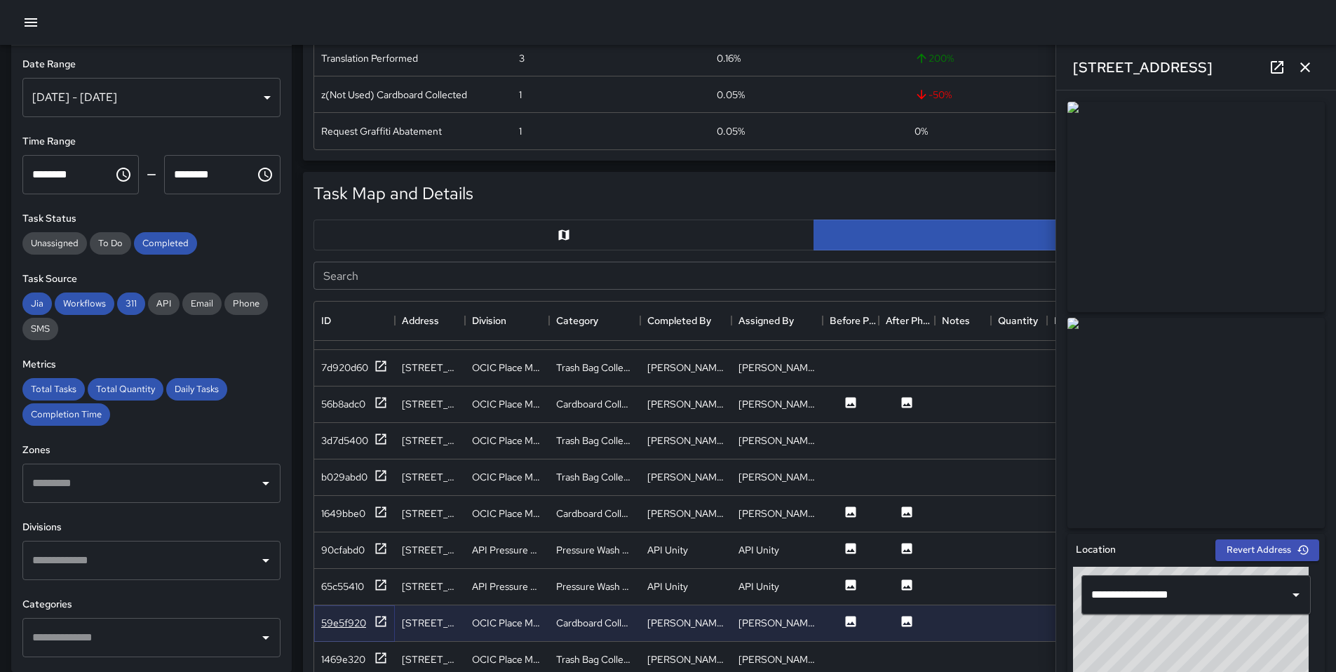
click at [374, 623] on icon at bounding box center [381, 622] width 14 height 14
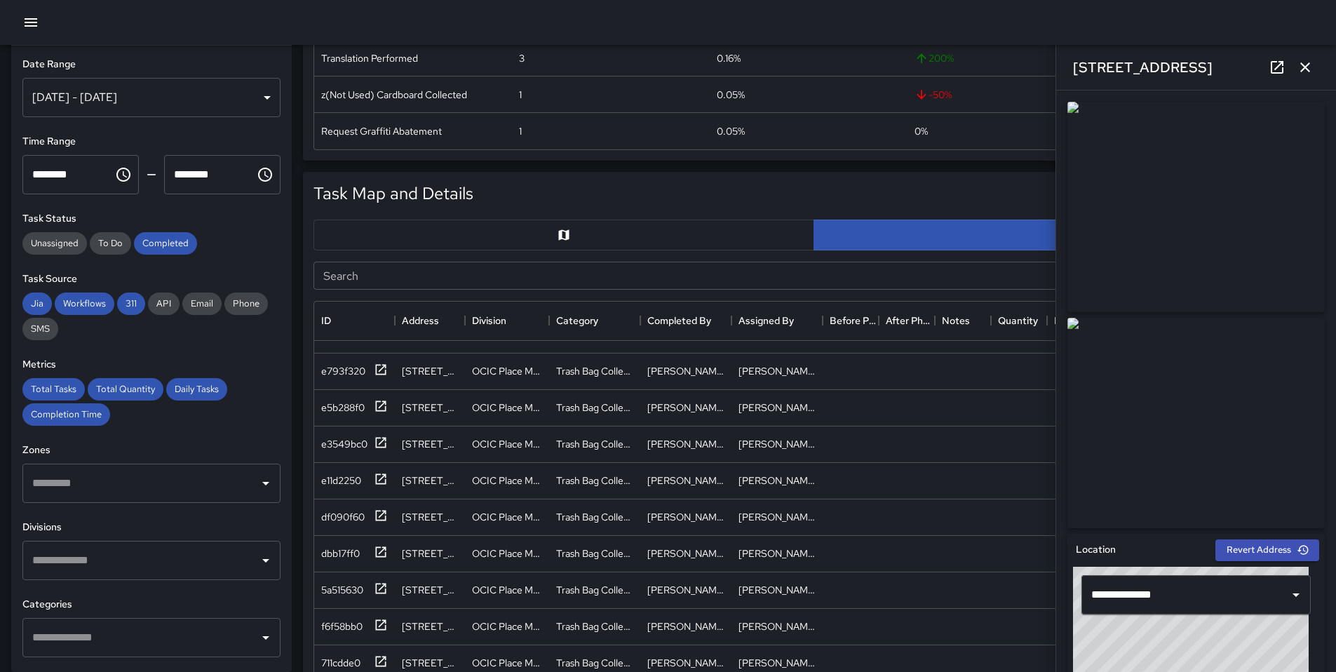
scroll to position [2359, 0]
click at [391, 617] on div "c81dcdb0" at bounding box center [354, 626] width 81 height 36
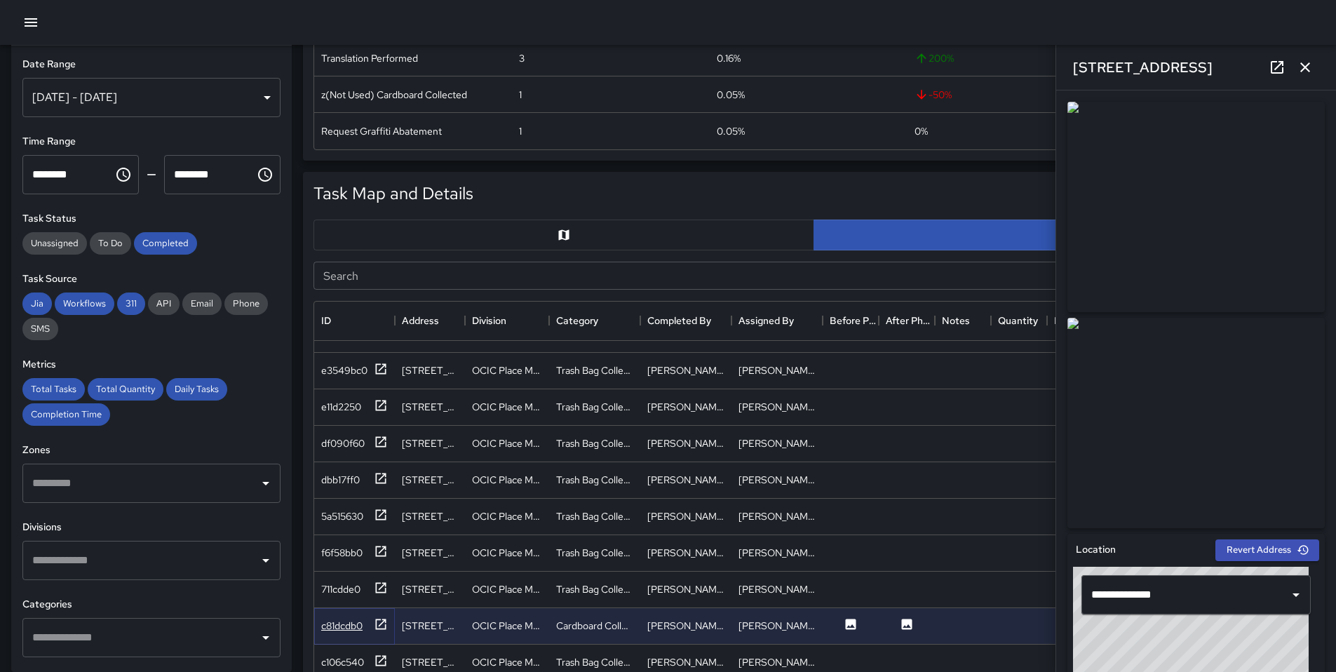
click at [382, 625] on icon at bounding box center [381, 624] width 14 height 14
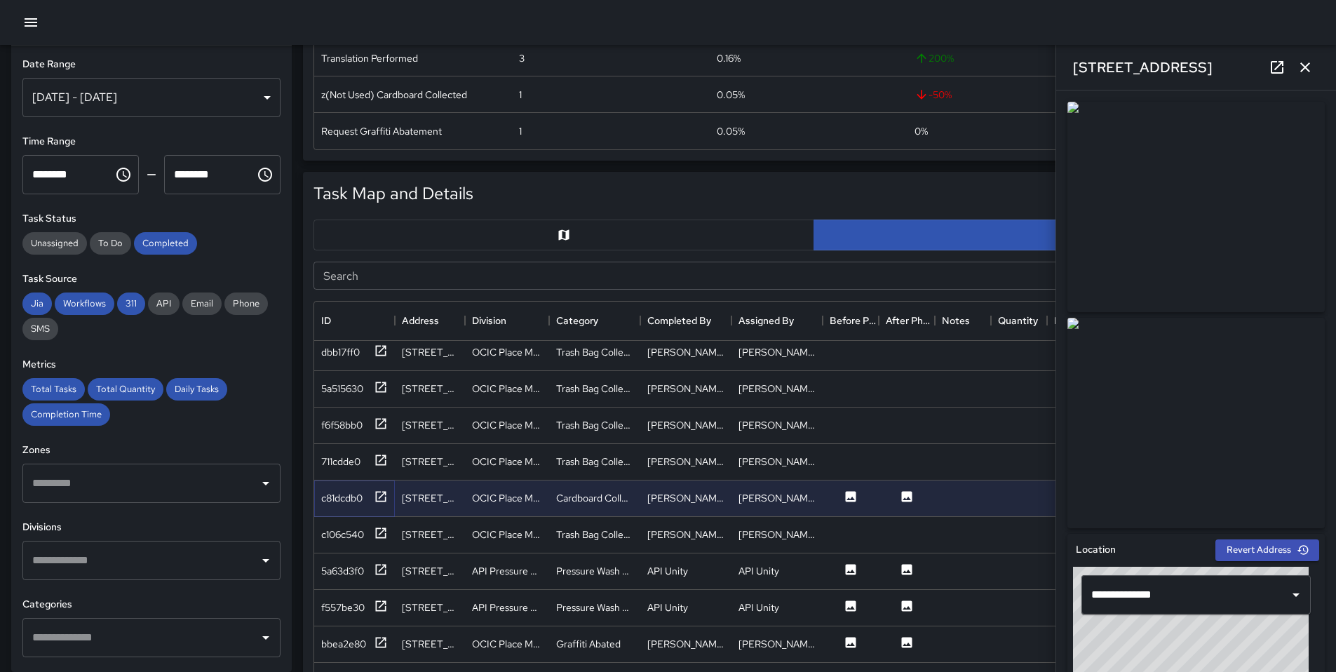
scroll to position [2489, 0]
click at [380, 567] on icon at bounding box center [381, 567] width 14 height 14
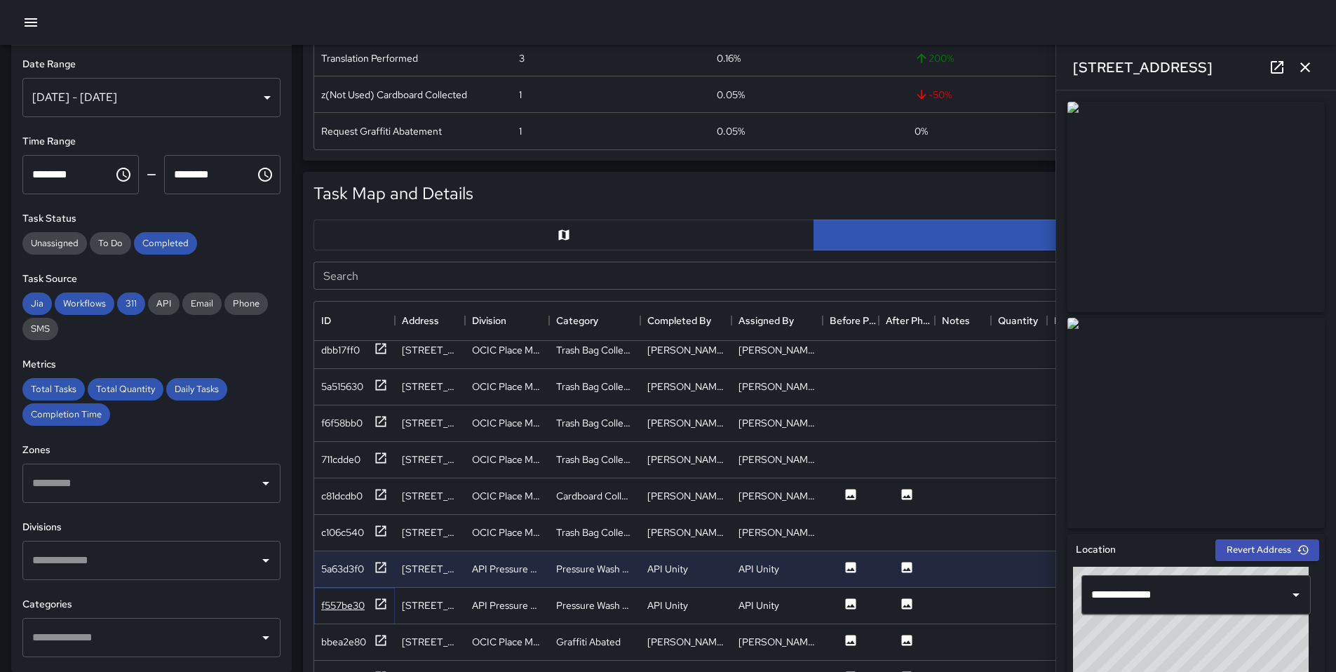
click at [384, 607] on icon at bounding box center [381, 604] width 14 height 14
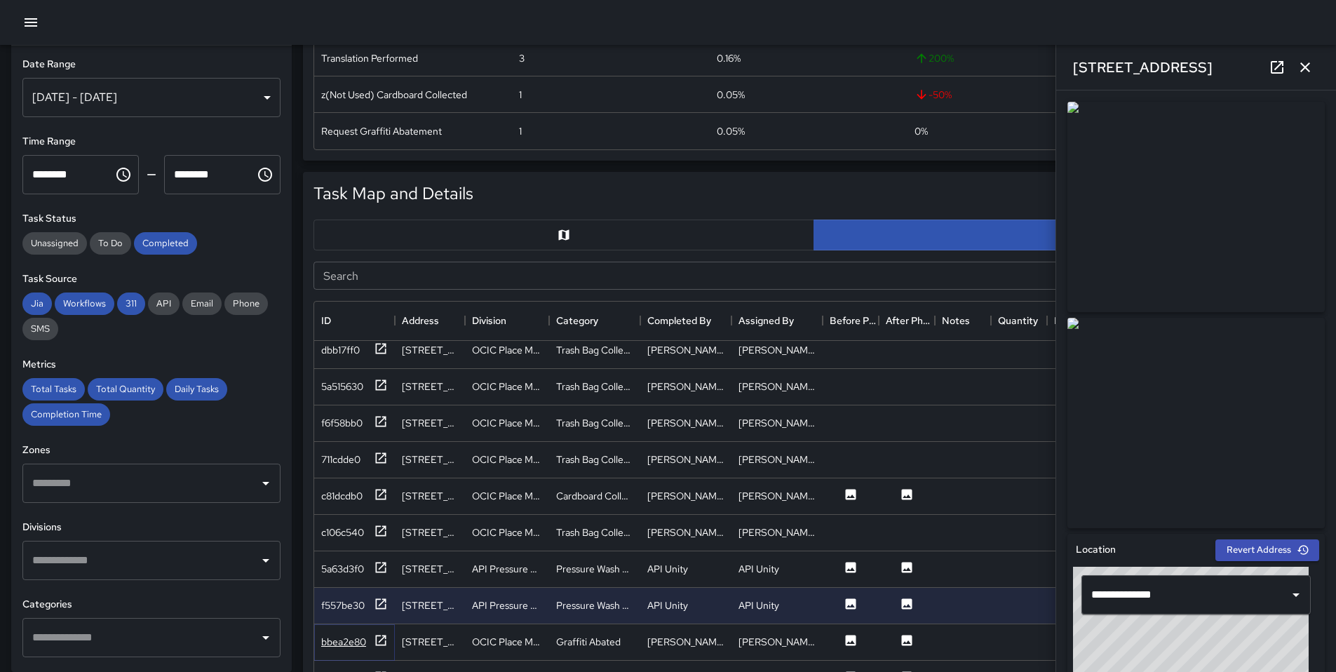
click at [376, 636] on icon at bounding box center [381, 640] width 11 height 11
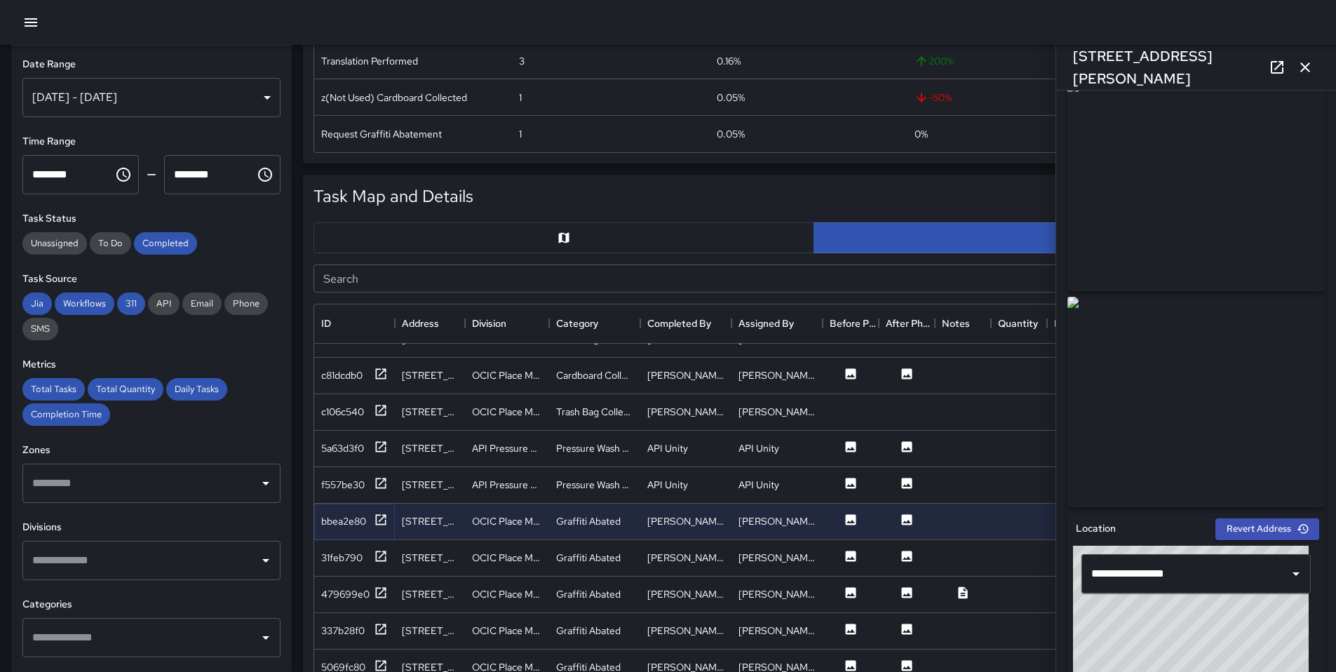
scroll to position [22, 0]
click at [1273, 78] on link at bounding box center [1277, 67] width 28 height 28
click at [379, 551] on icon at bounding box center [381, 556] width 11 height 11
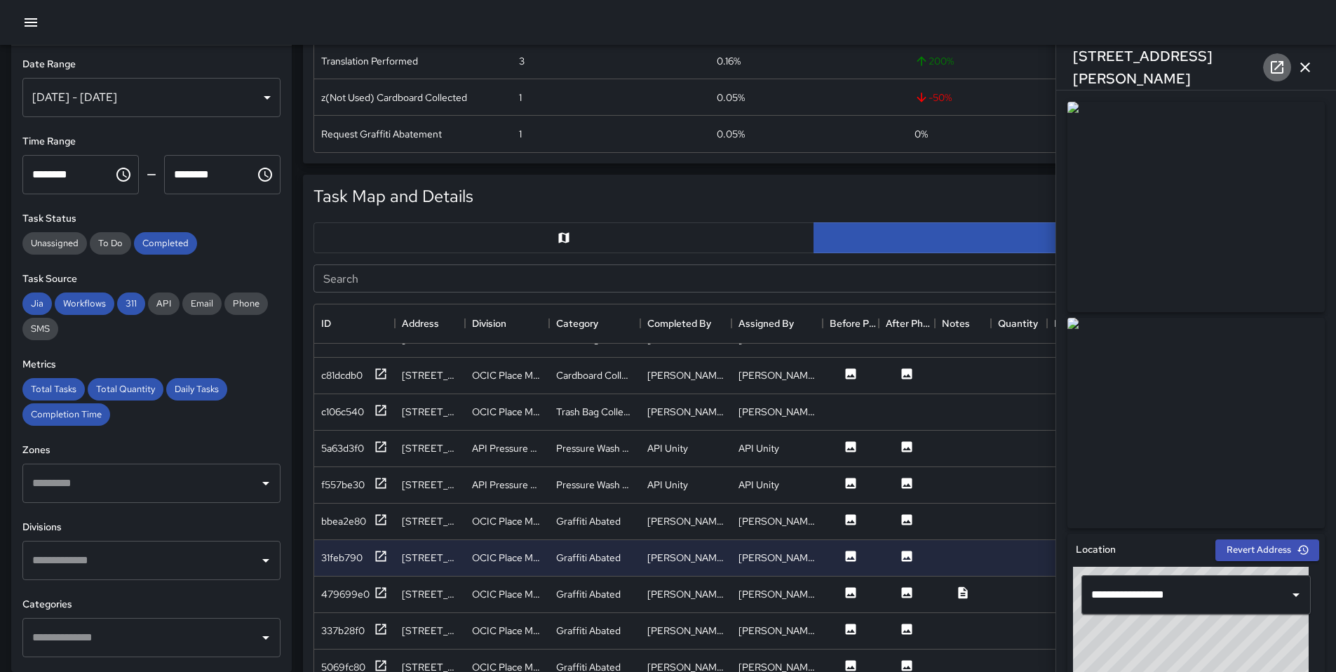
click at [1282, 67] on icon at bounding box center [1277, 67] width 17 height 17
click at [386, 552] on icon at bounding box center [381, 556] width 11 height 11
click at [378, 598] on icon at bounding box center [381, 593] width 14 height 14
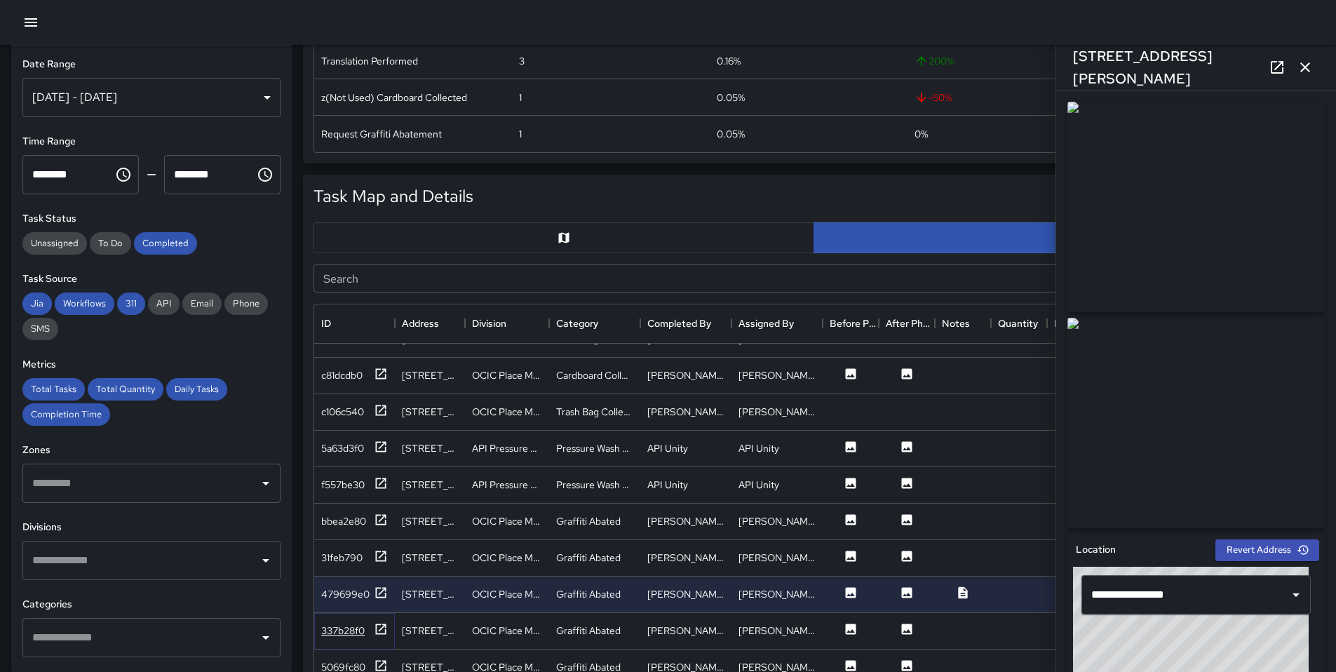
click at [371, 627] on div "337b28f0" at bounding box center [354, 631] width 67 height 18
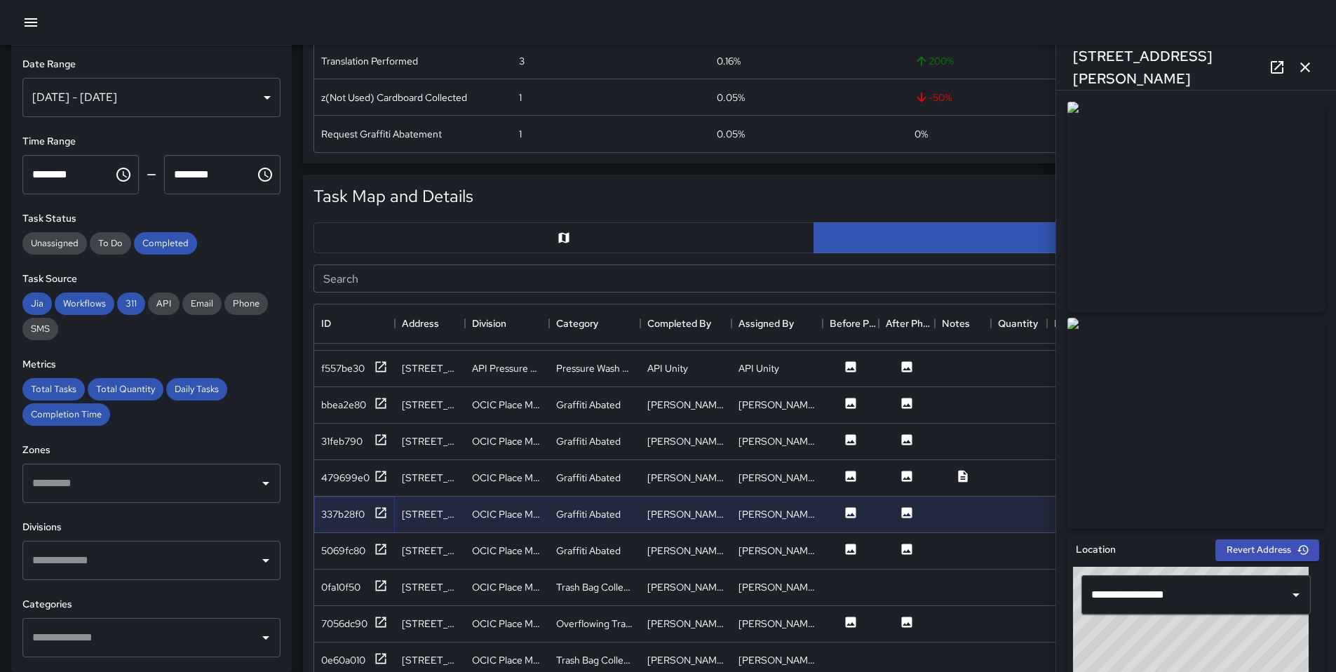
scroll to position [2754, 0]
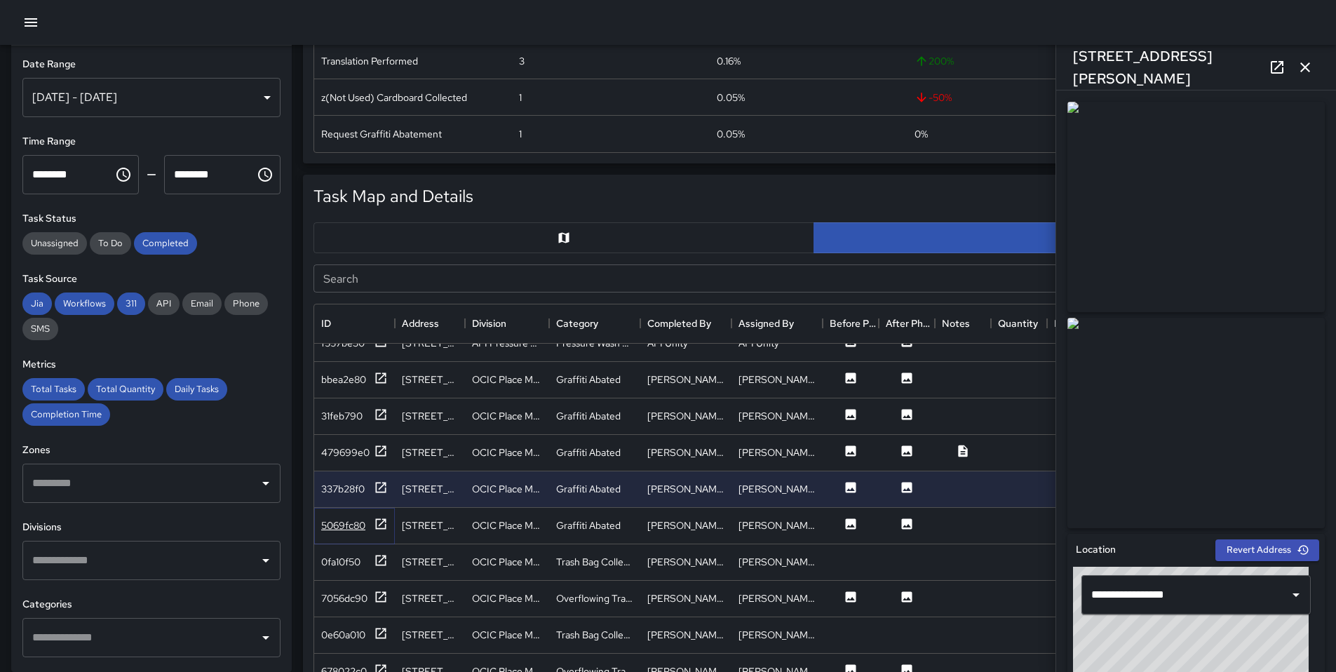
click at [384, 524] on icon at bounding box center [381, 524] width 14 height 14
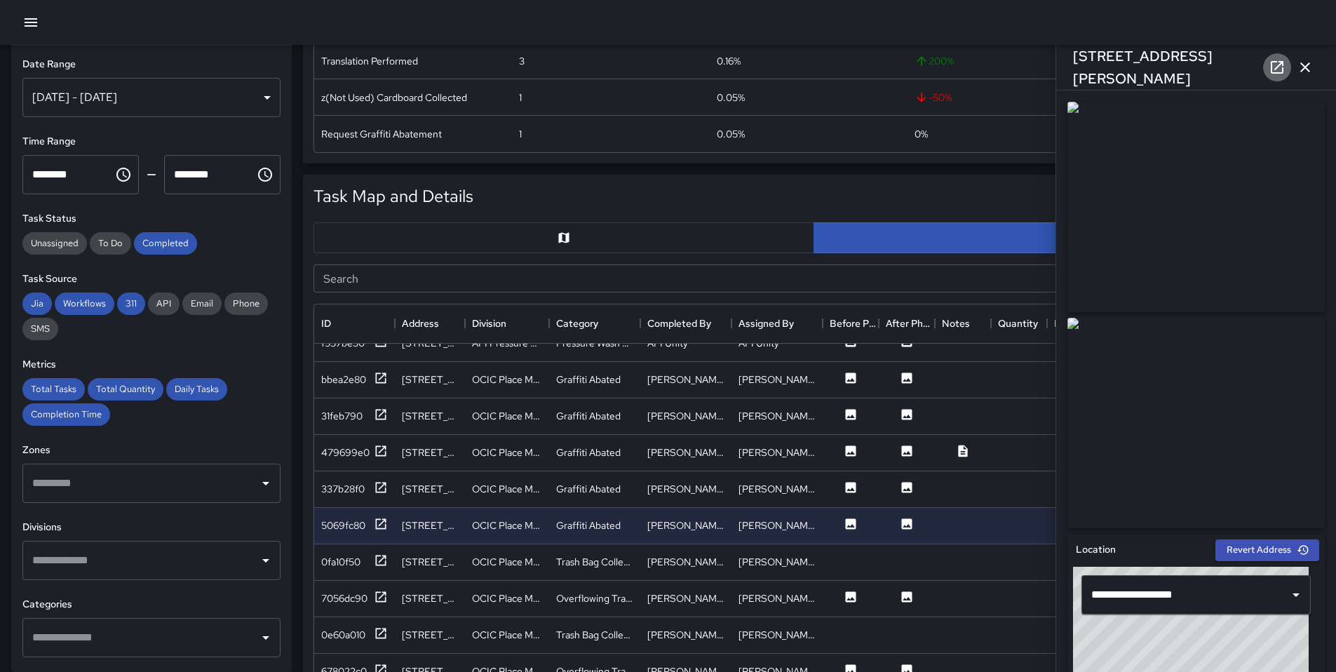
click at [1284, 77] on link at bounding box center [1277, 67] width 28 height 28
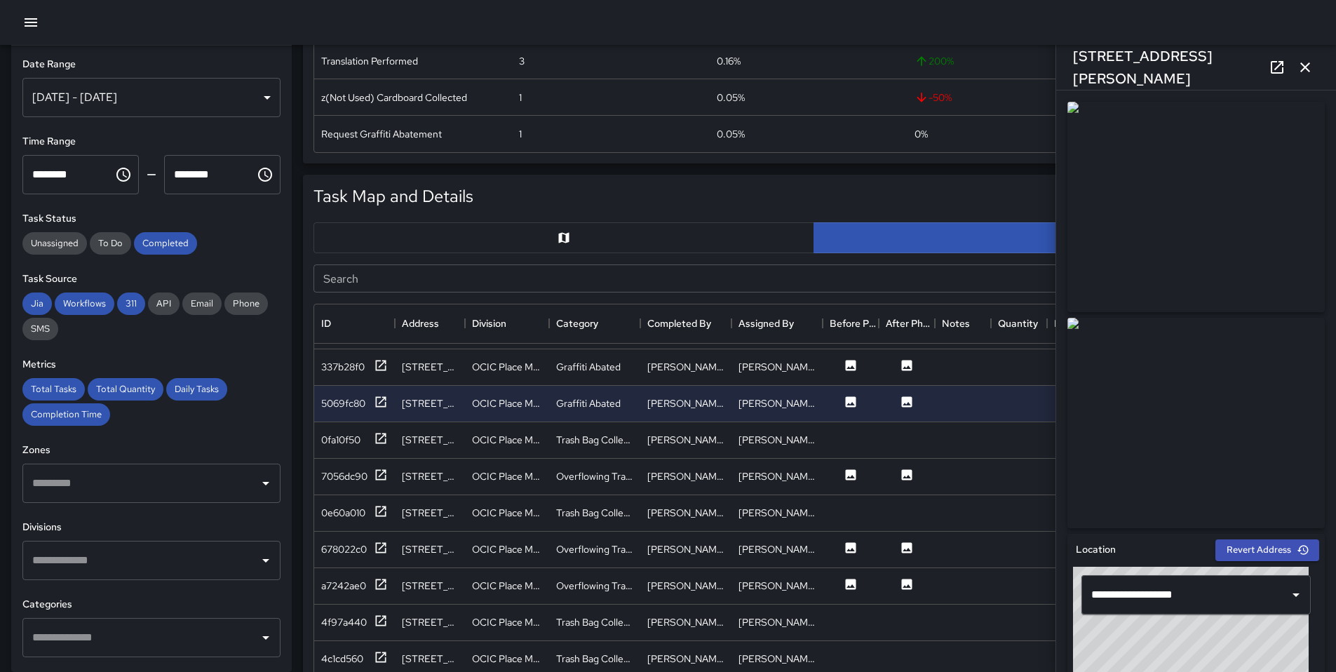
scroll to position [2878, 0]
click at [372, 470] on div "7056dc90" at bounding box center [354, 475] width 67 height 18
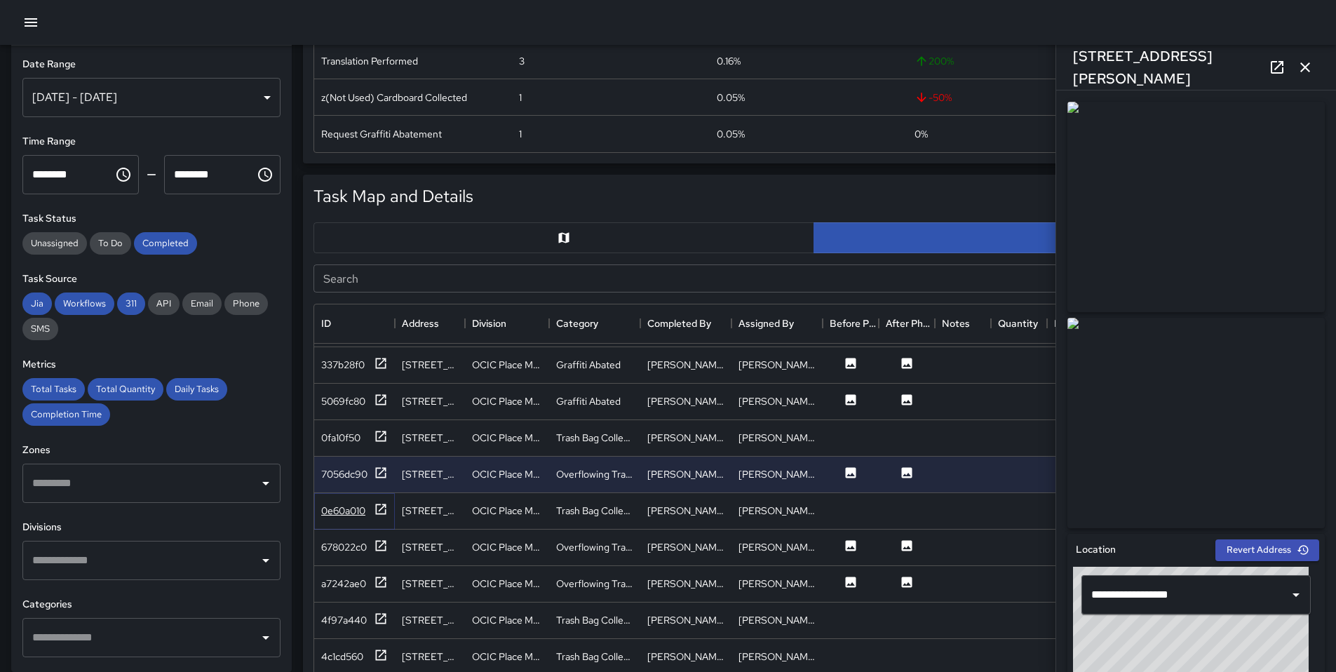
click at [367, 511] on div "0e60a010" at bounding box center [354, 511] width 67 height 18
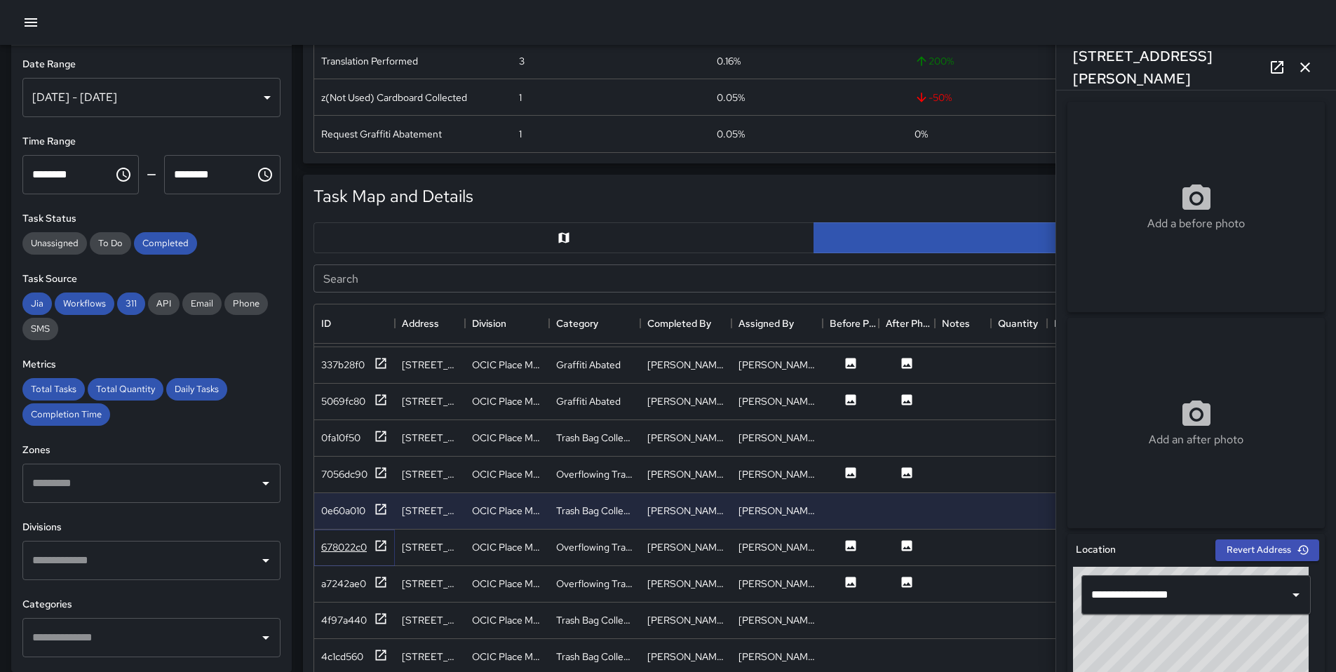
click at [362, 549] on div "678022c0" at bounding box center [344, 547] width 46 height 14
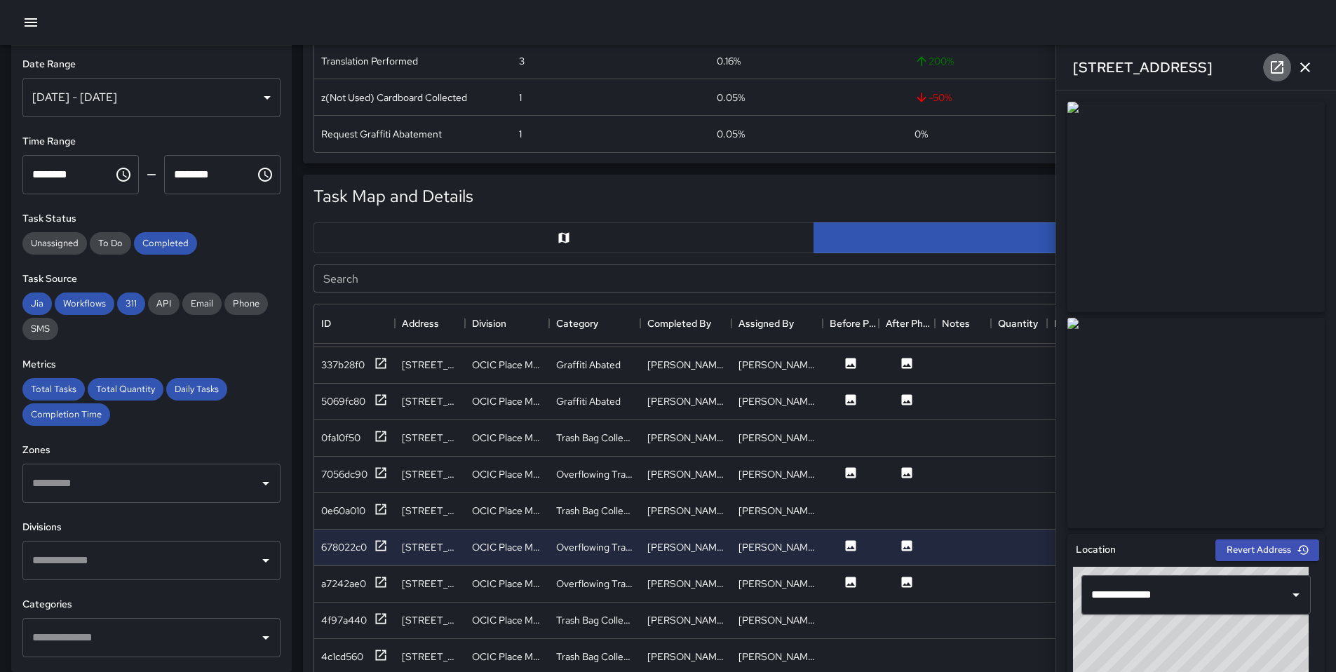
click at [1283, 70] on icon at bounding box center [1277, 67] width 13 height 13
click at [377, 579] on icon at bounding box center [381, 582] width 11 height 11
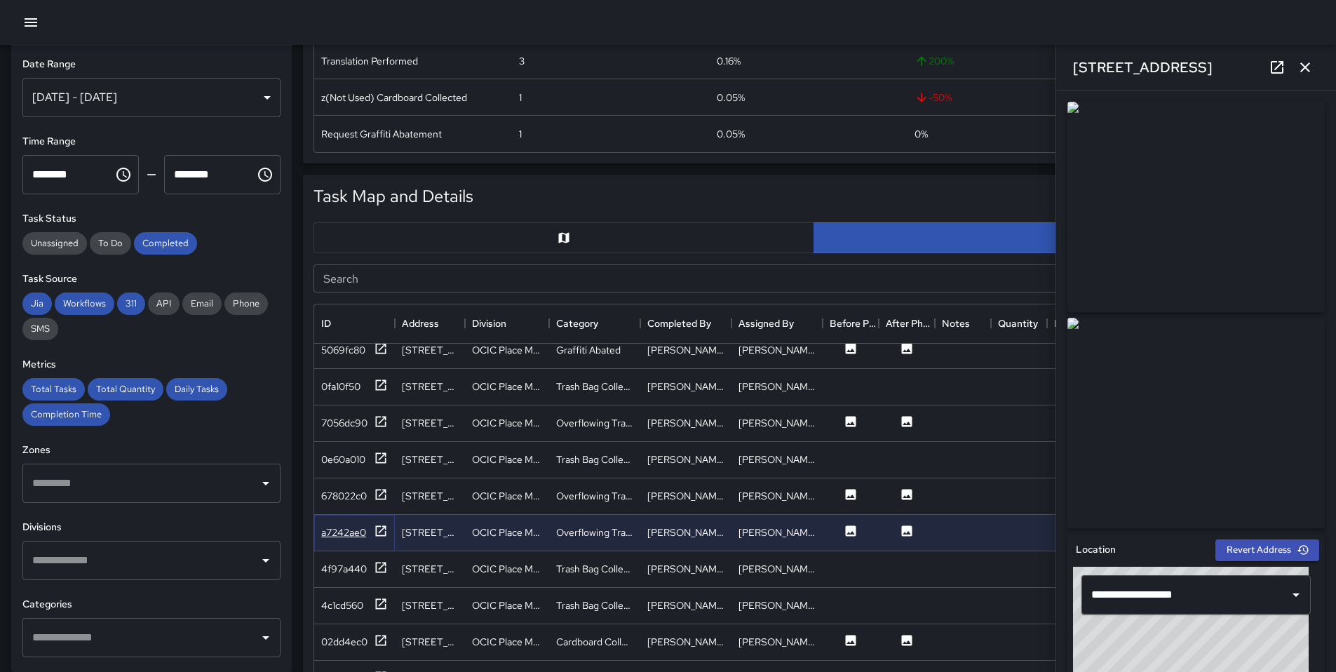
scroll to position [2932, 0]
click at [358, 636] on div "02dd4ec0" at bounding box center [344, 640] width 46 height 14
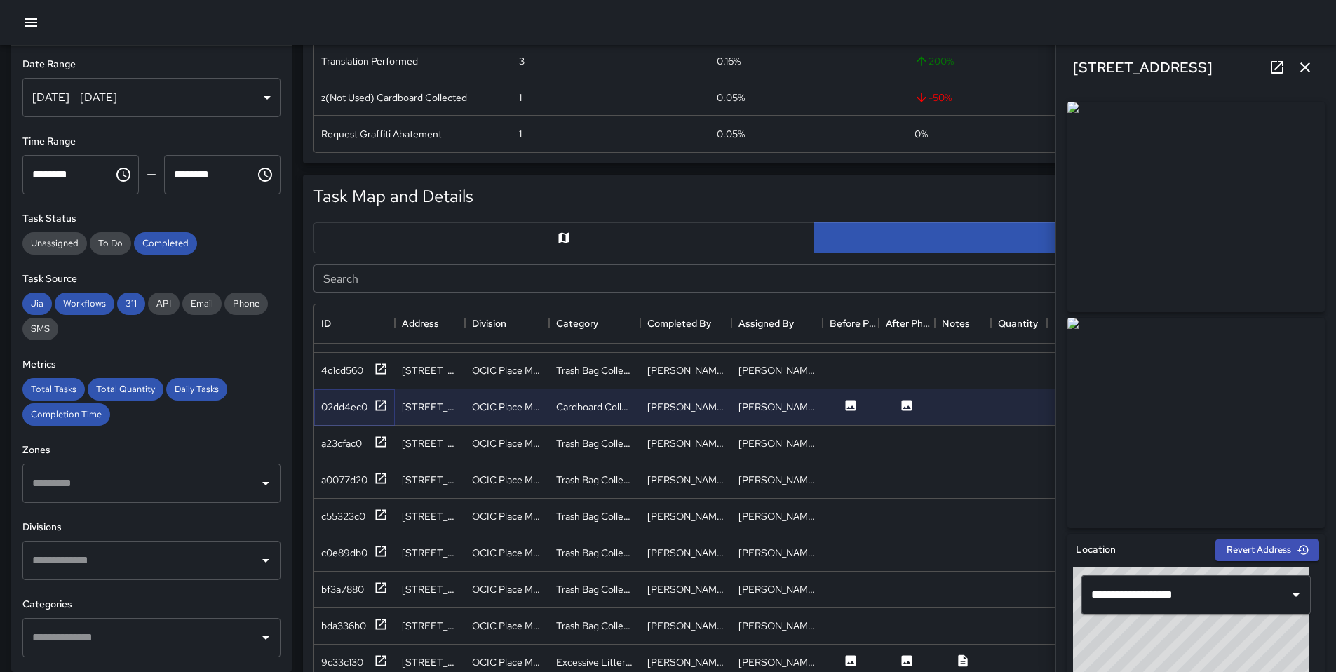
scroll to position [3175, 0]
click at [344, 662] on div "9c33c130" at bounding box center [354, 663] width 81 height 36
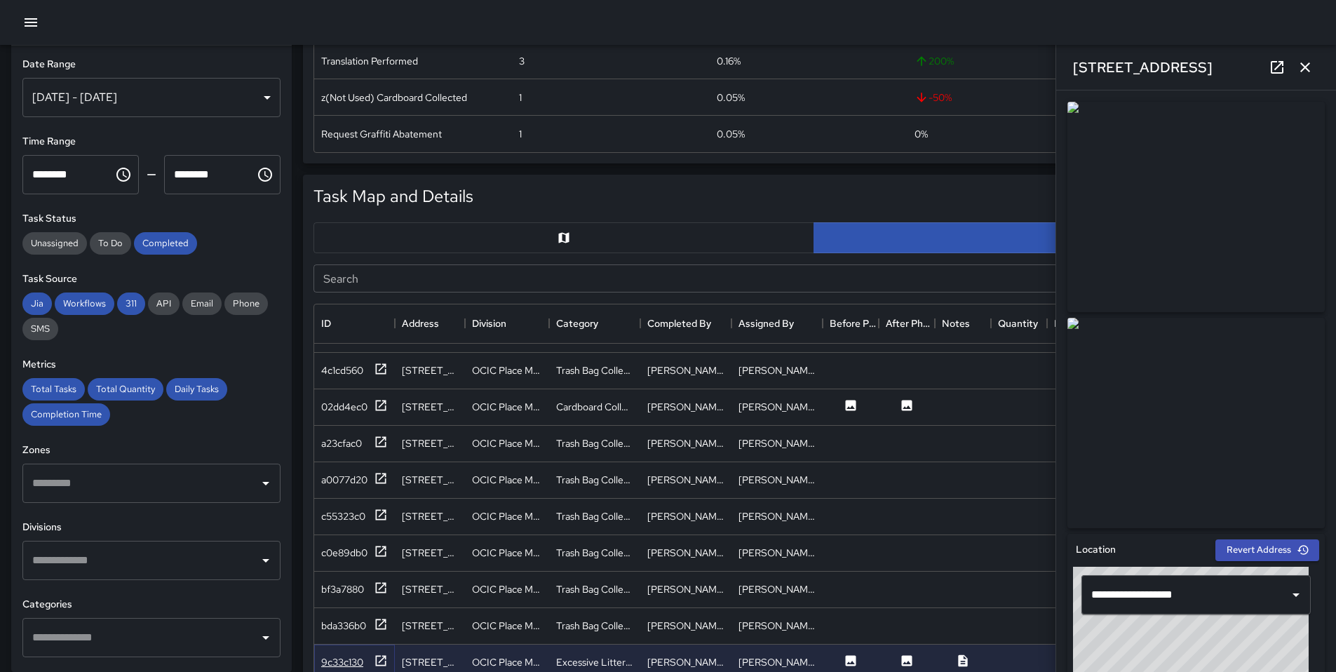
click at [360, 655] on div "9c33c130" at bounding box center [342, 662] width 42 height 14
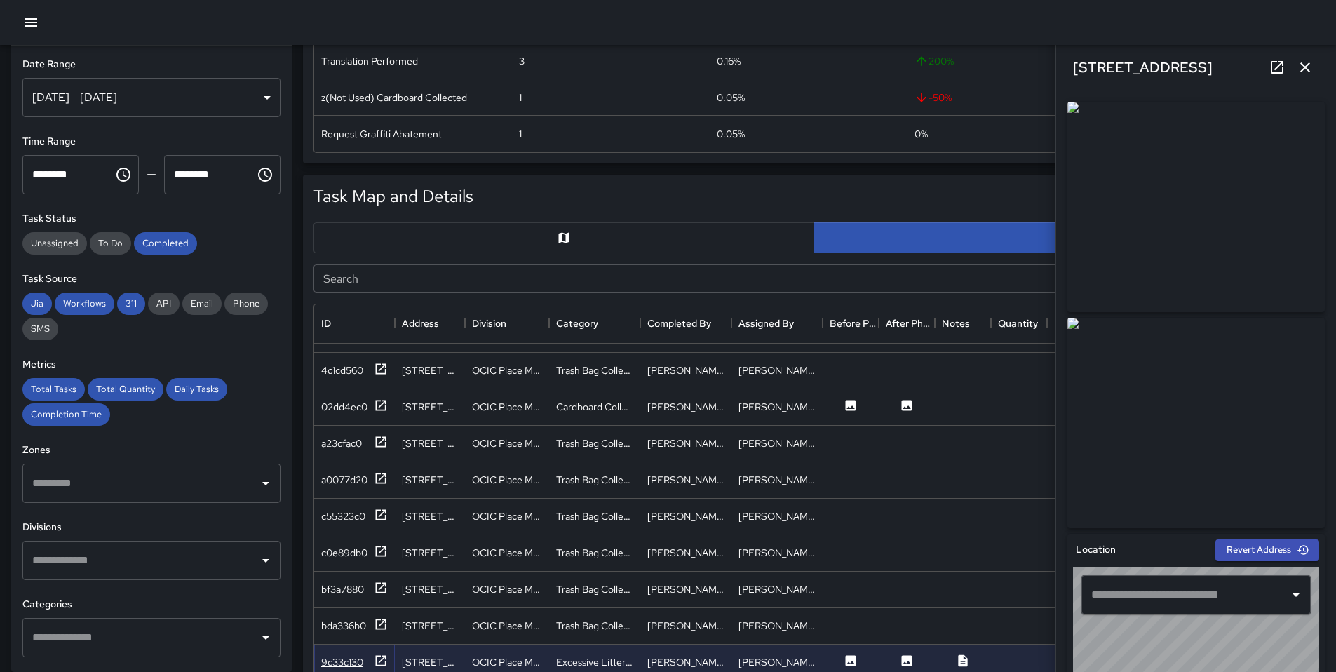
type input "**********"
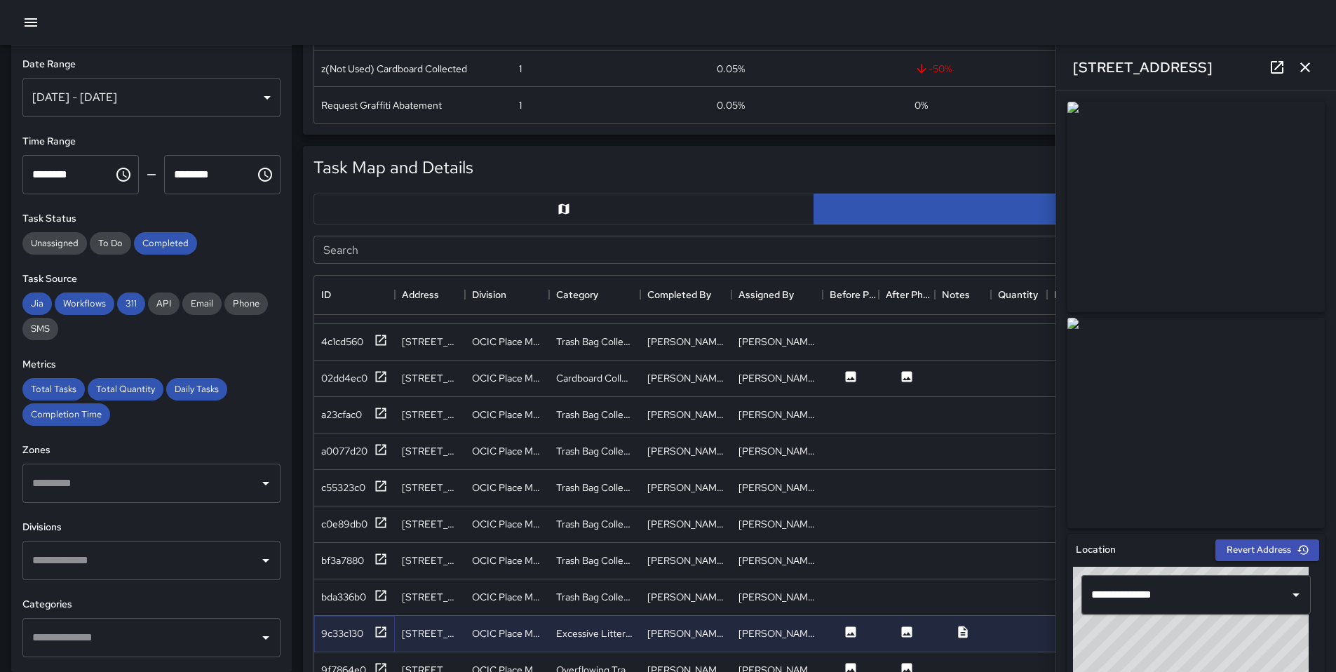
scroll to position [596, 0]
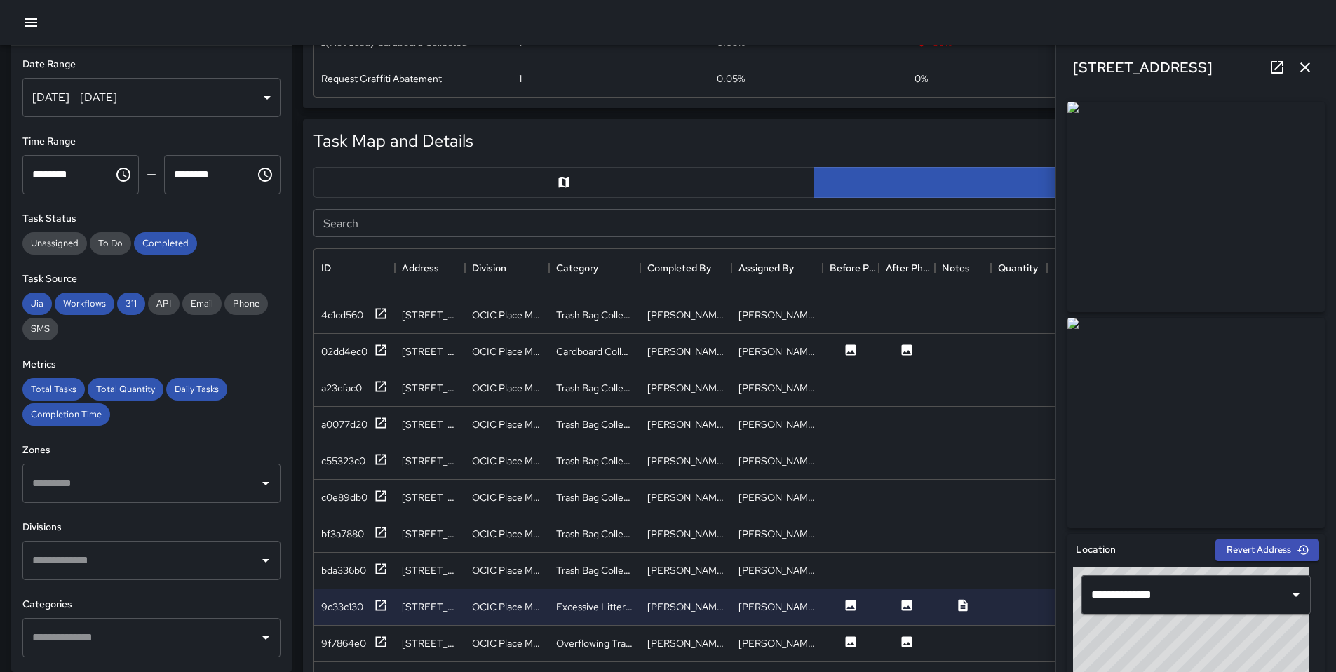
click at [1277, 72] on icon at bounding box center [1277, 67] width 17 height 17
click at [441, 636] on div "[STREET_ADDRESS]" at bounding box center [430, 643] width 56 height 14
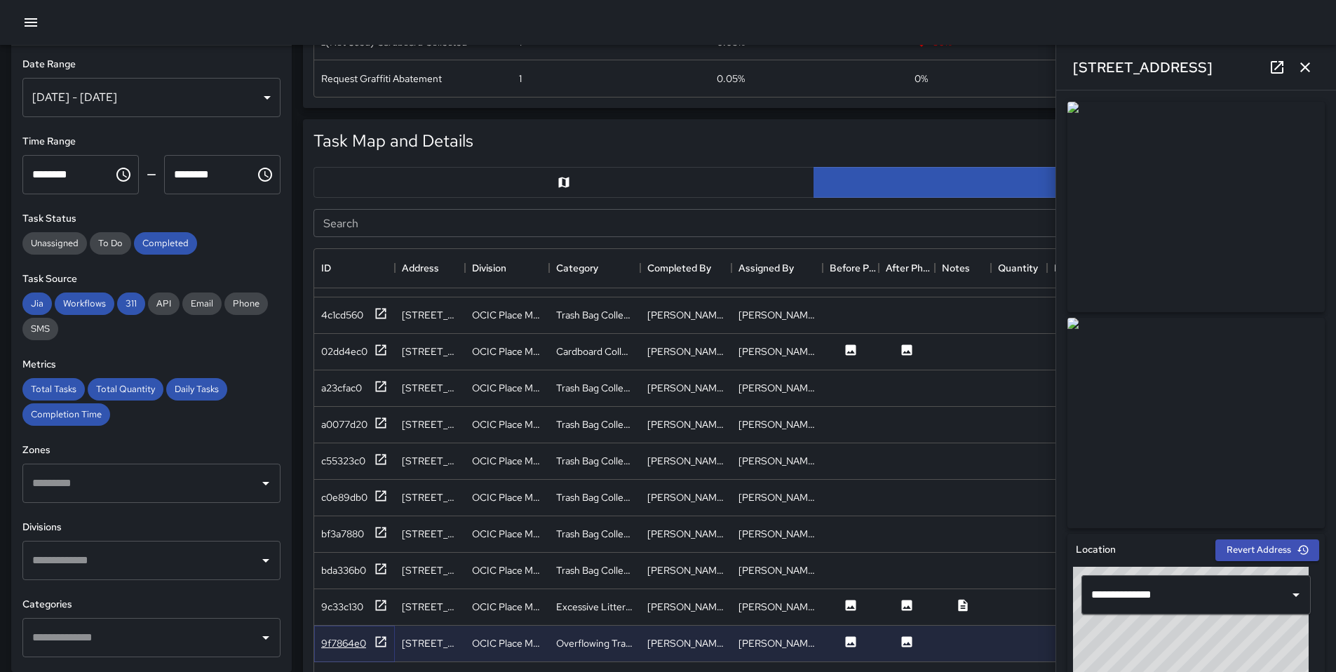
click at [380, 636] on icon at bounding box center [381, 641] width 11 height 11
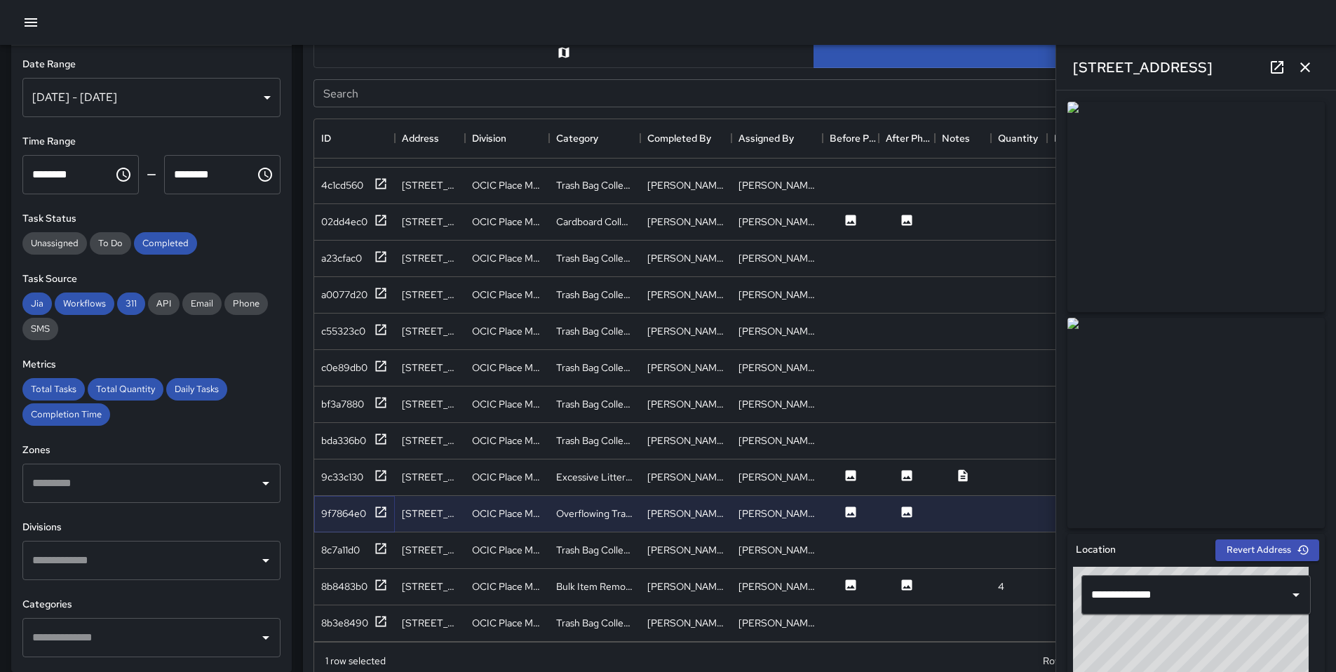
scroll to position [726, 0]
click at [1279, 67] on icon at bounding box center [1277, 67] width 13 height 13
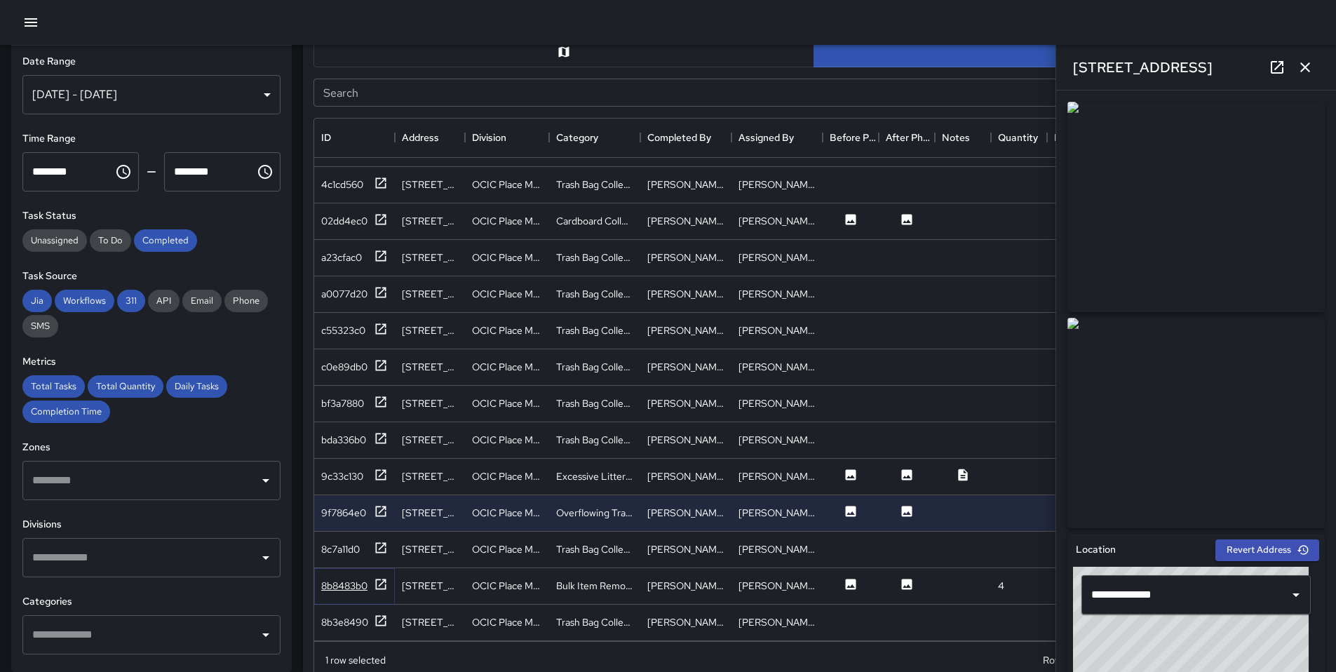
click at [370, 577] on div "8b8483b0" at bounding box center [354, 586] width 67 height 18
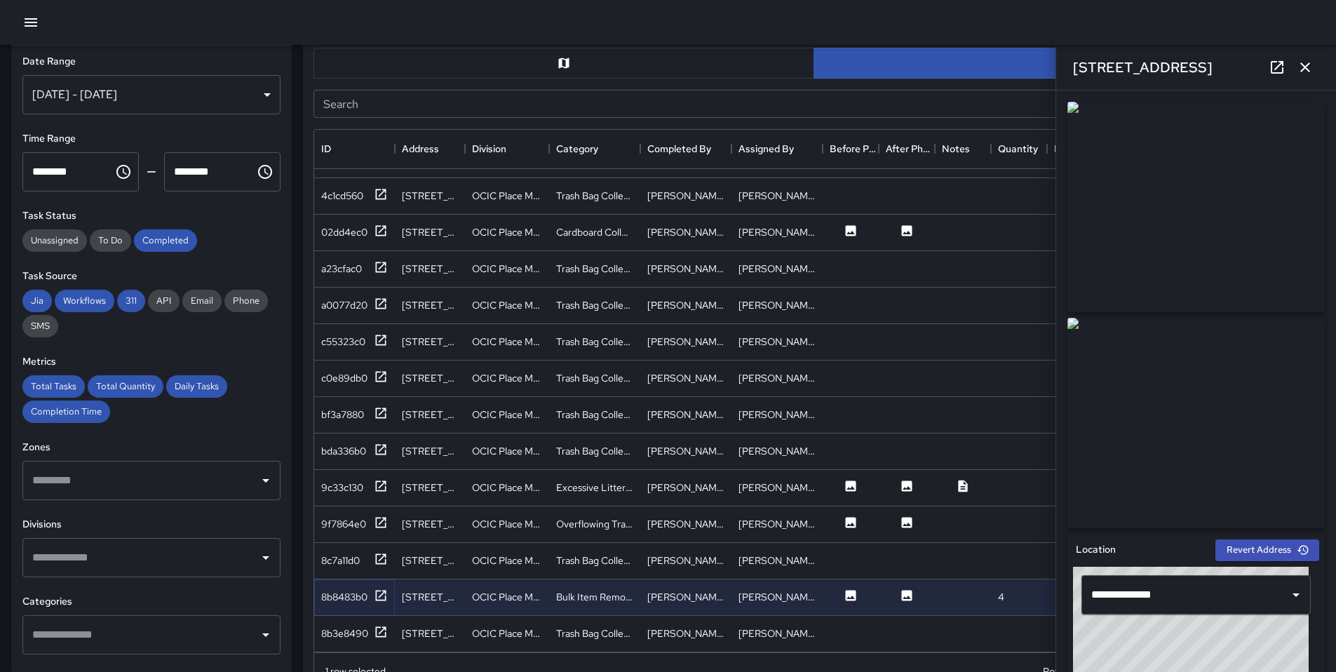
scroll to position [645, 0]
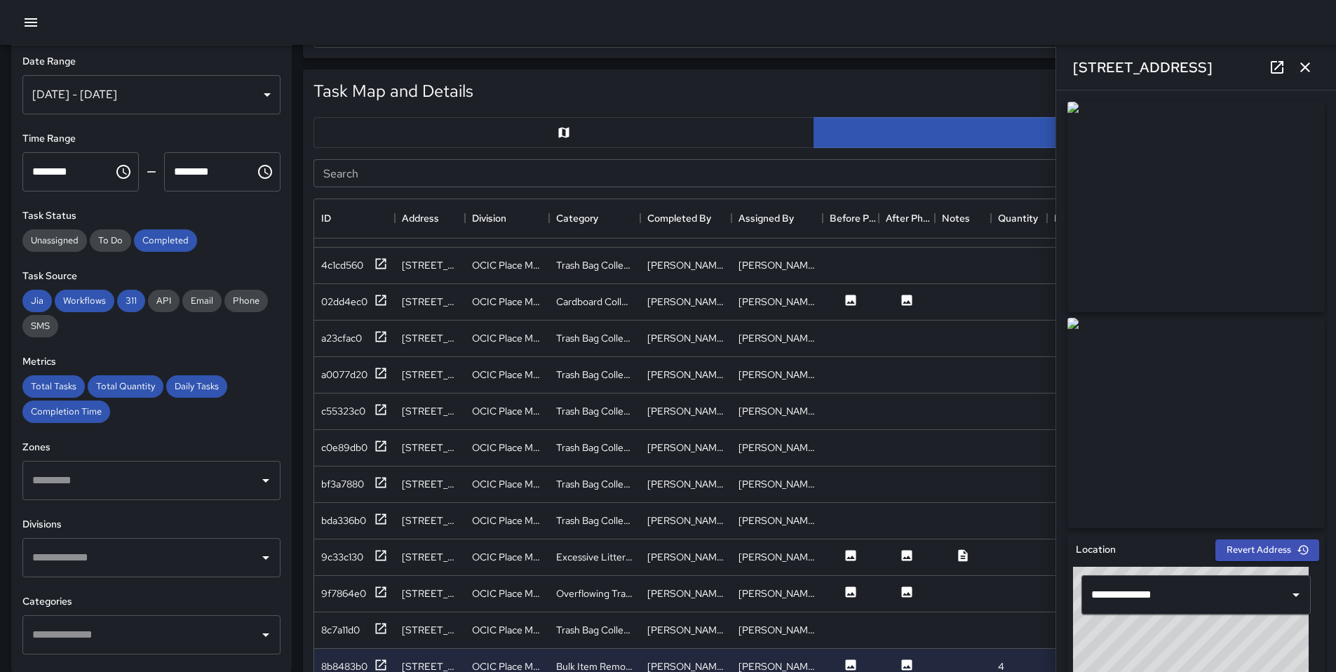
click at [1315, 75] on button "button" at bounding box center [1305, 67] width 28 height 28
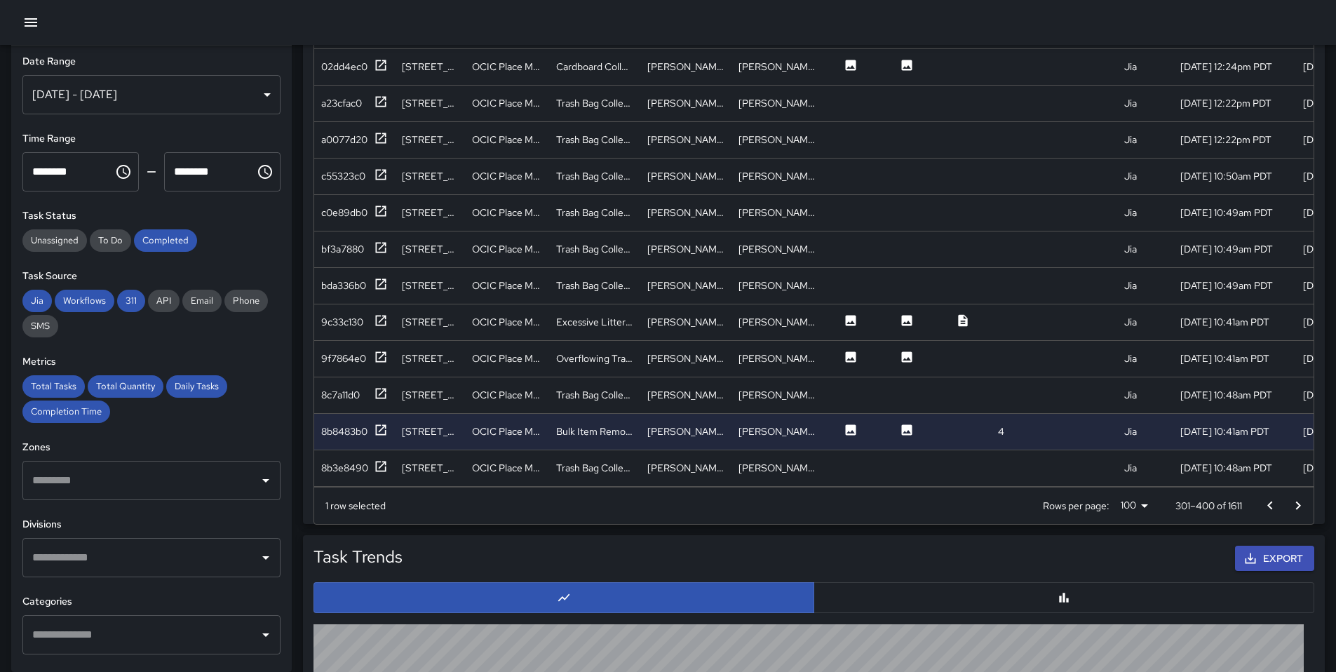
scroll to position [888, 0]
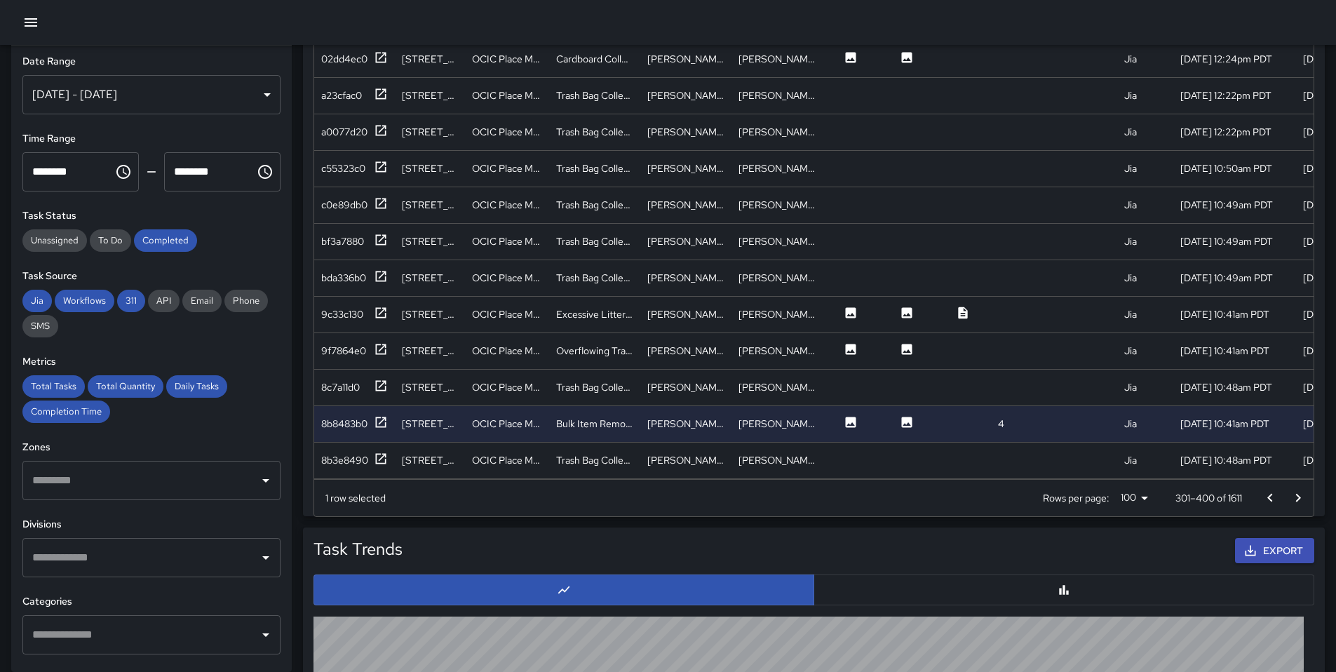
click at [1300, 499] on icon "Go to next page" at bounding box center [1298, 498] width 17 height 17
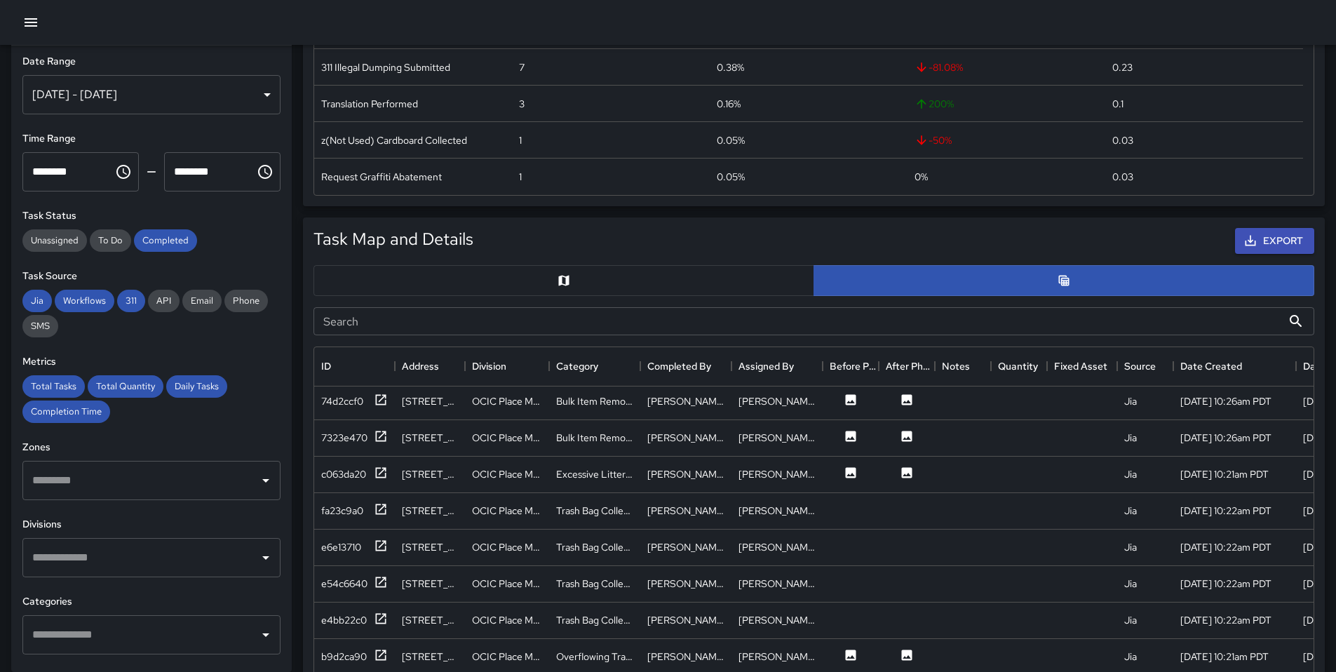
scroll to position [637, 0]
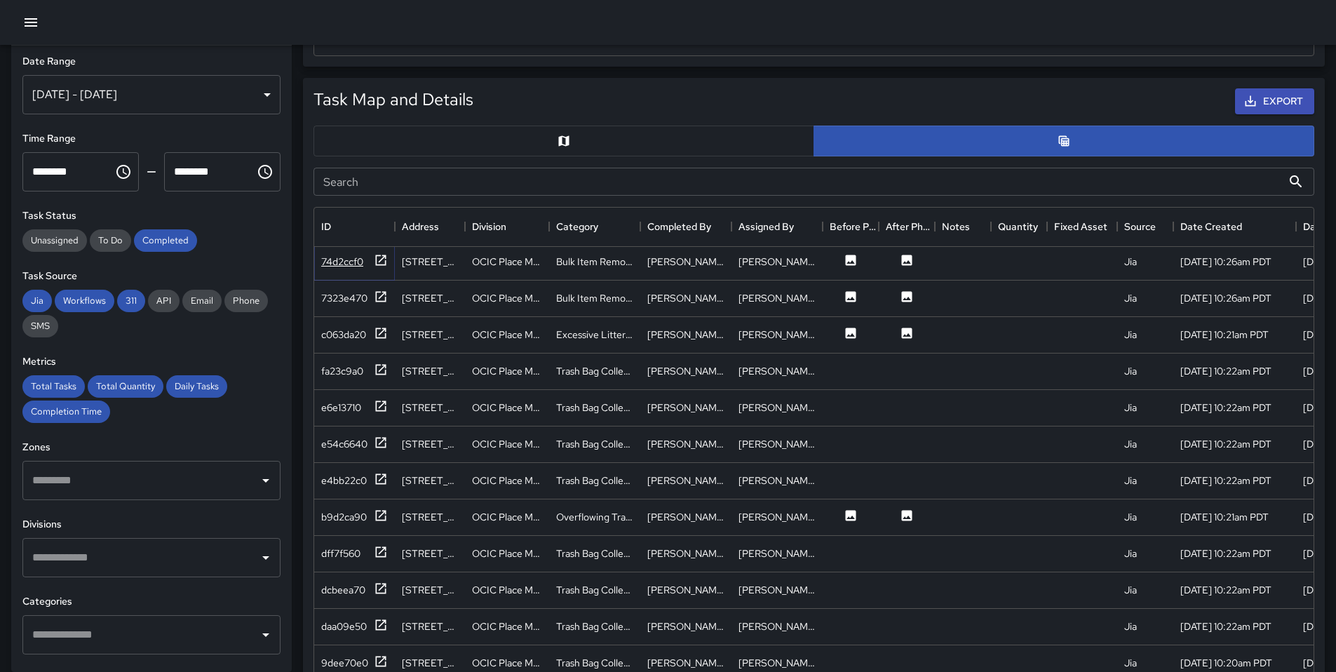
click at [384, 263] on icon at bounding box center [381, 260] width 14 height 14
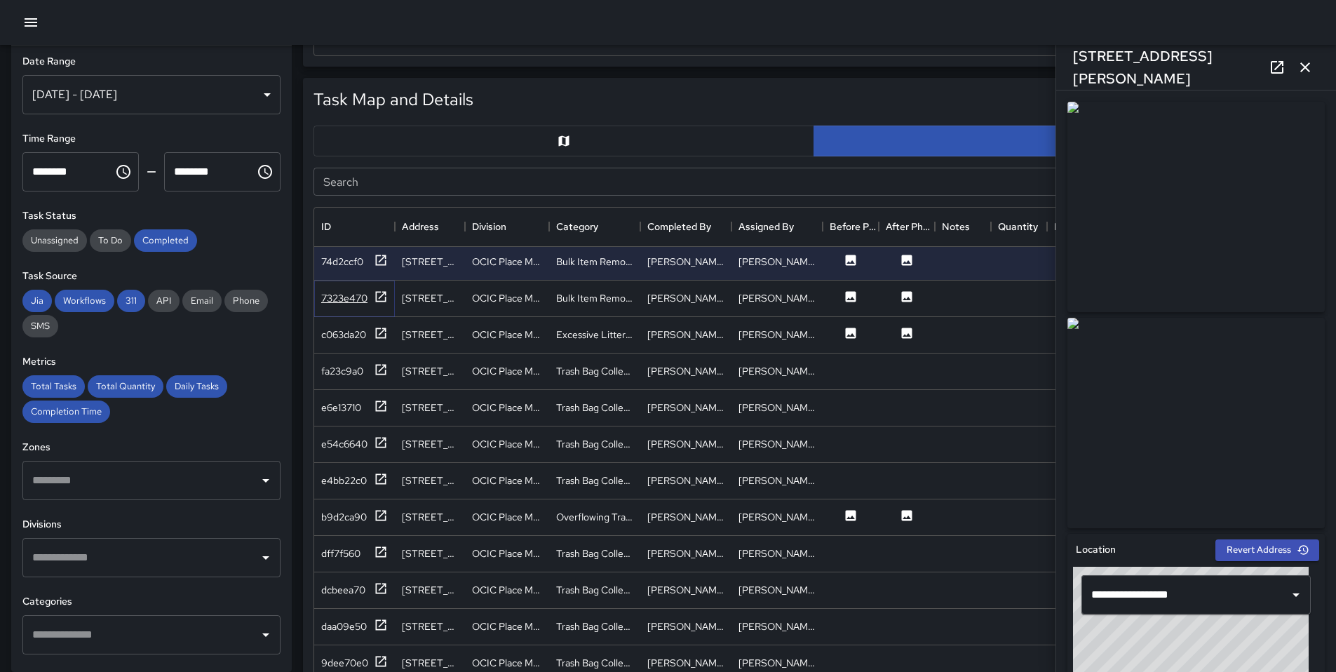
click at [387, 297] on icon at bounding box center [381, 297] width 14 height 14
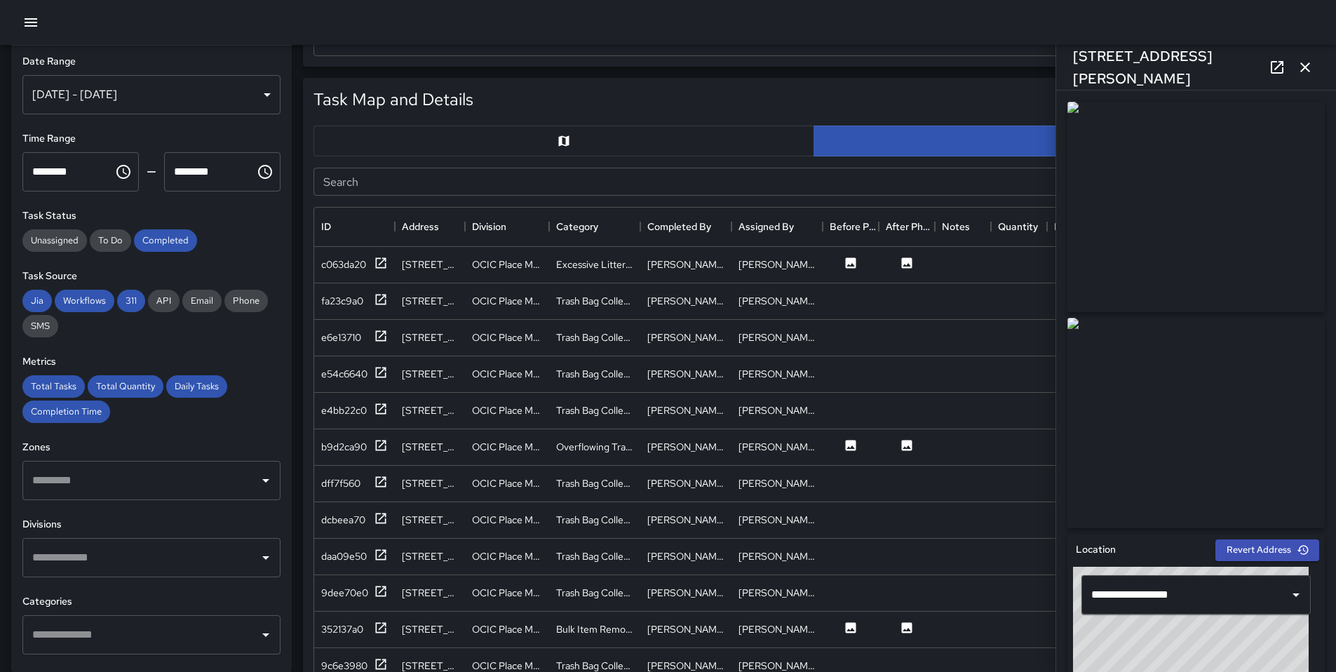
scroll to position [83, 0]
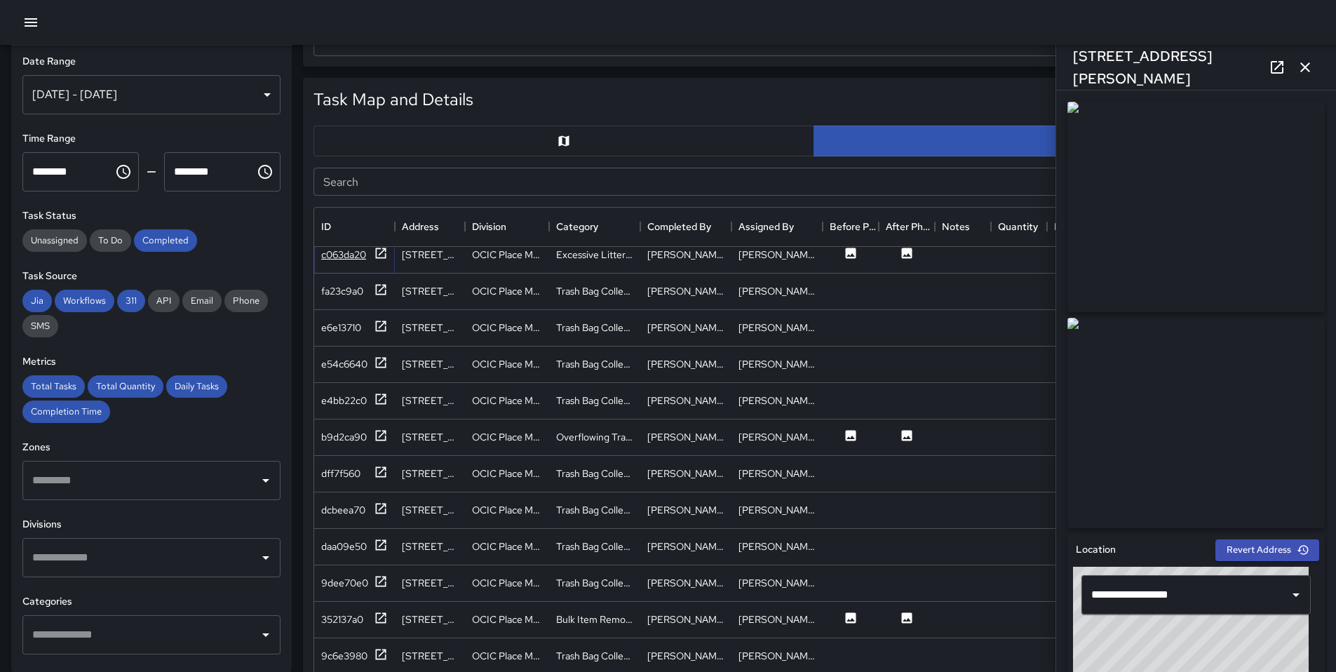
click at [381, 258] on icon at bounding box center [381, 253] width 14 height 14
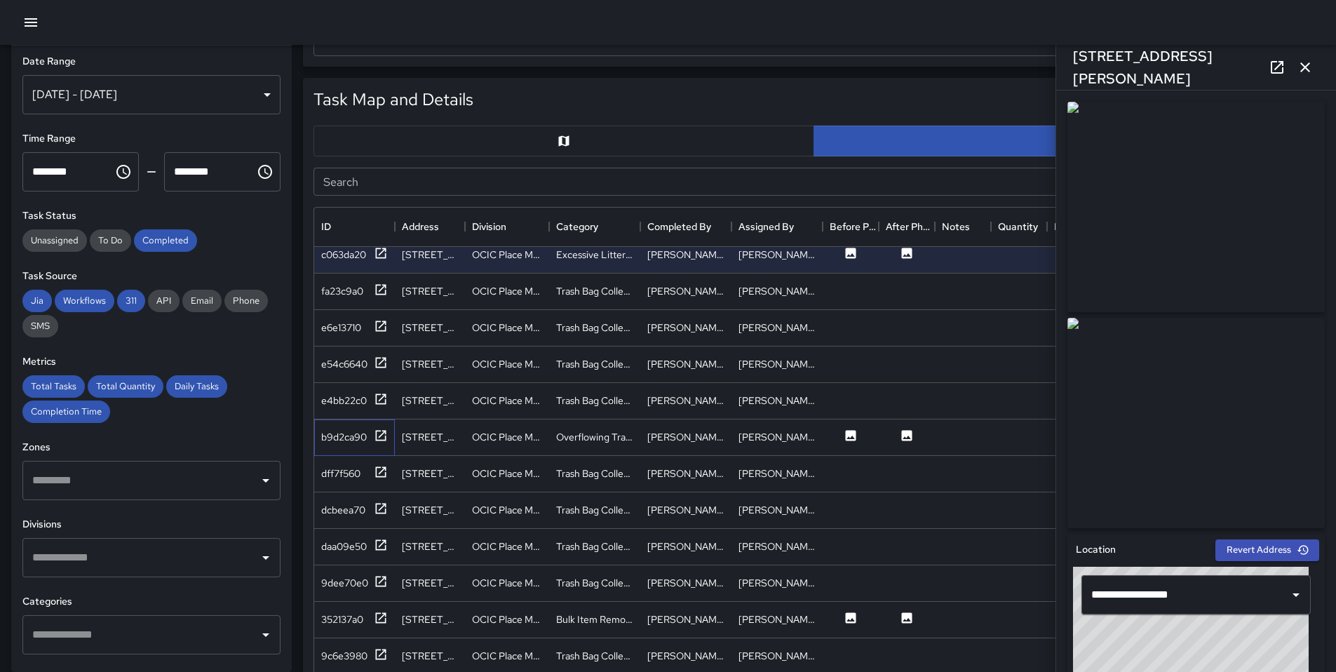
click at [389, 436] on div "b9d2ca90" at bounding box center [354, 437] width 81 height 36
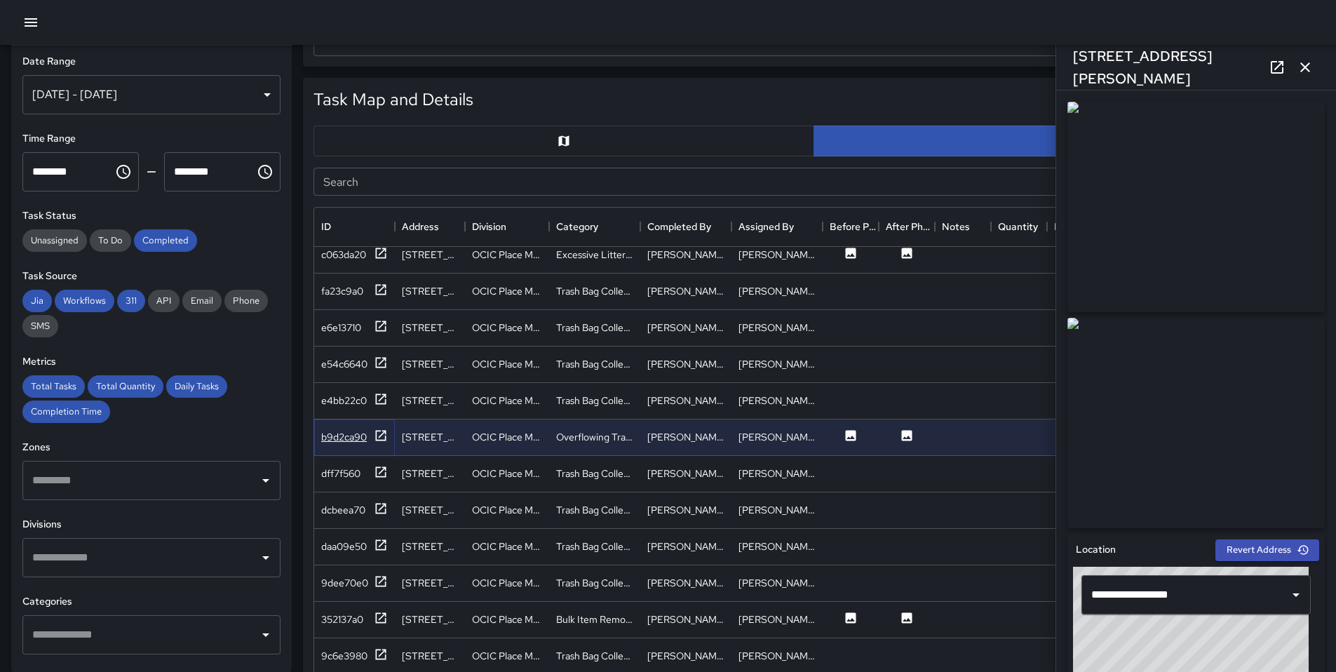
click at [385, 436] on icon at bounding box center [381, 435] width 11 height 11
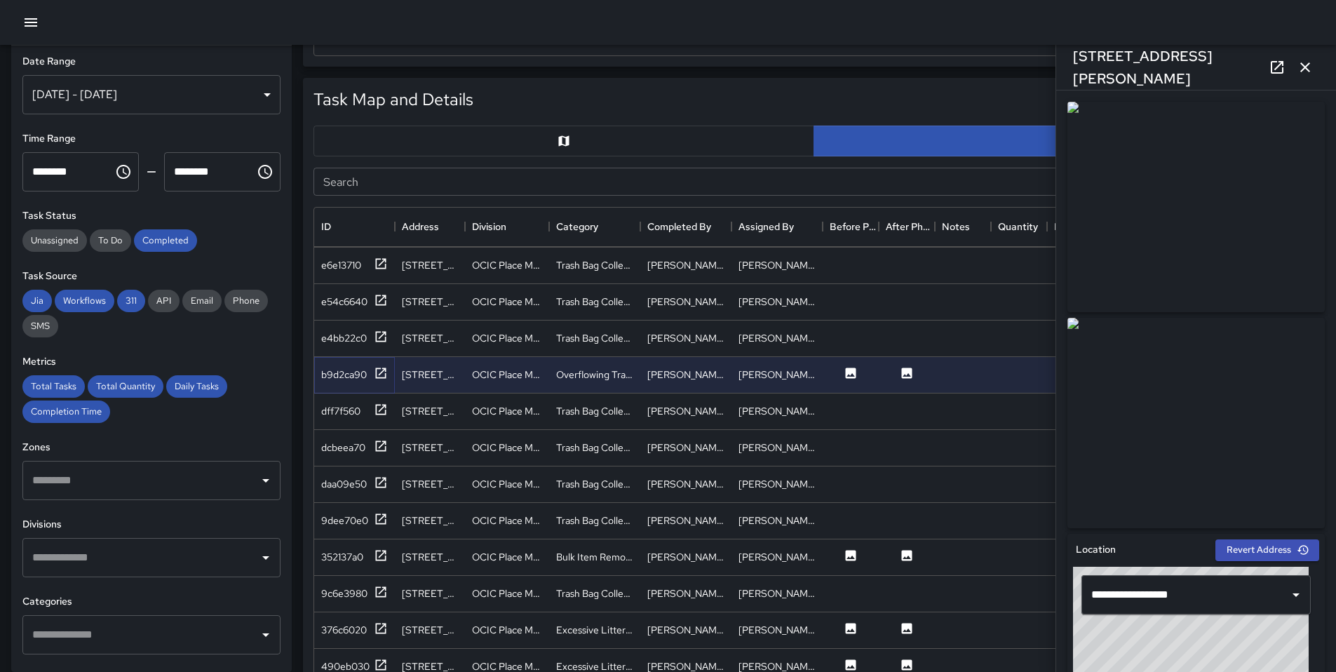
scroll to position [215, 0]
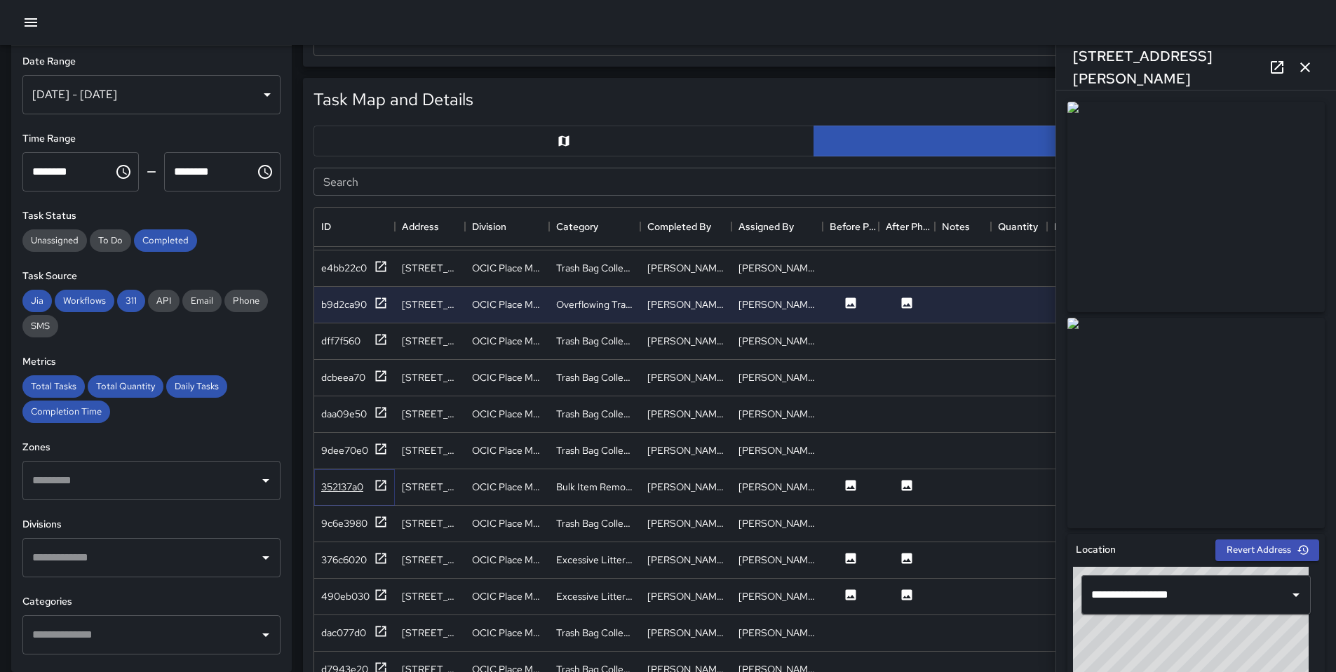
click at [382, 488] on icon at bounding box center [381, 485] width 14 height 14
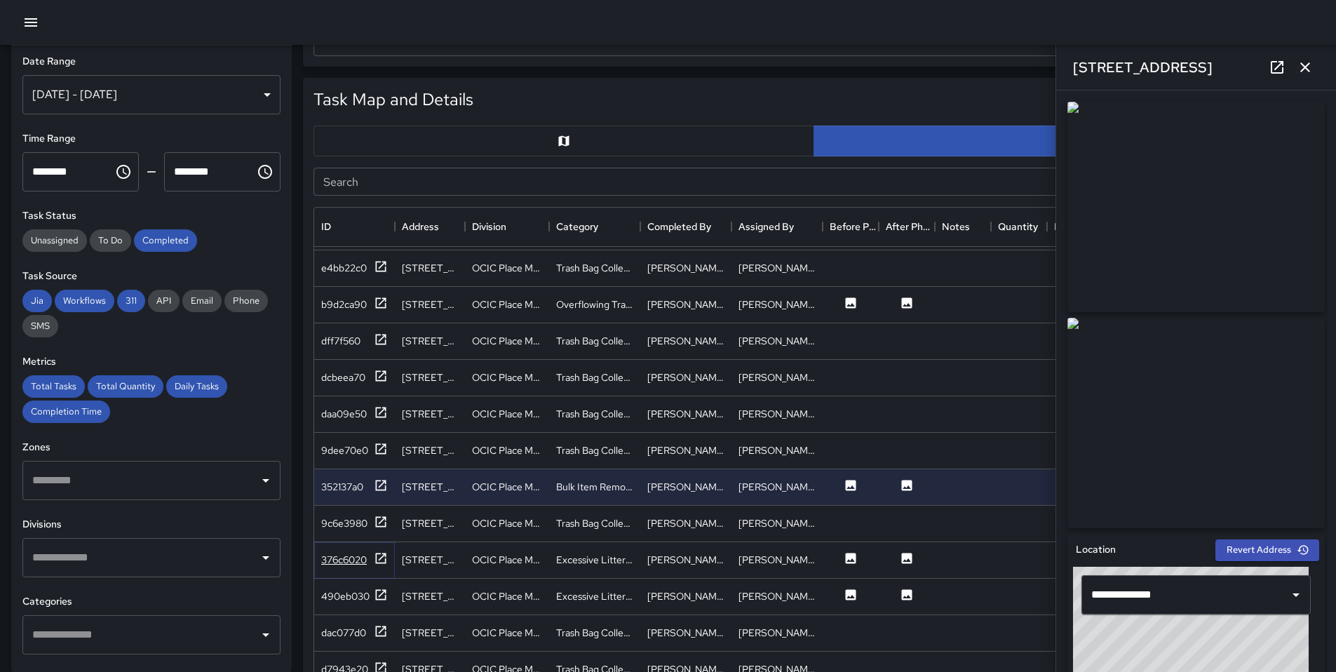
click at [386, 563] on icon at bounding box center [381, 558] width 14 height 14
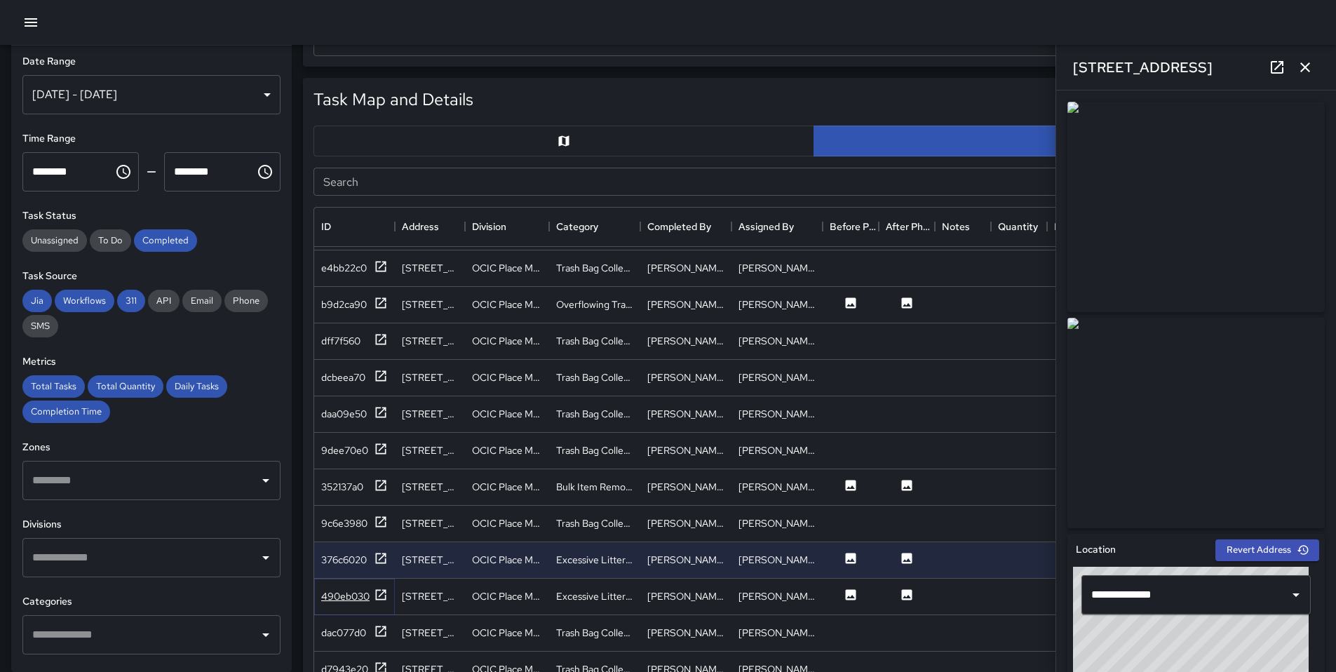
click at [380, 594] on icon at bounding box center [381, 594] width 11 height 11
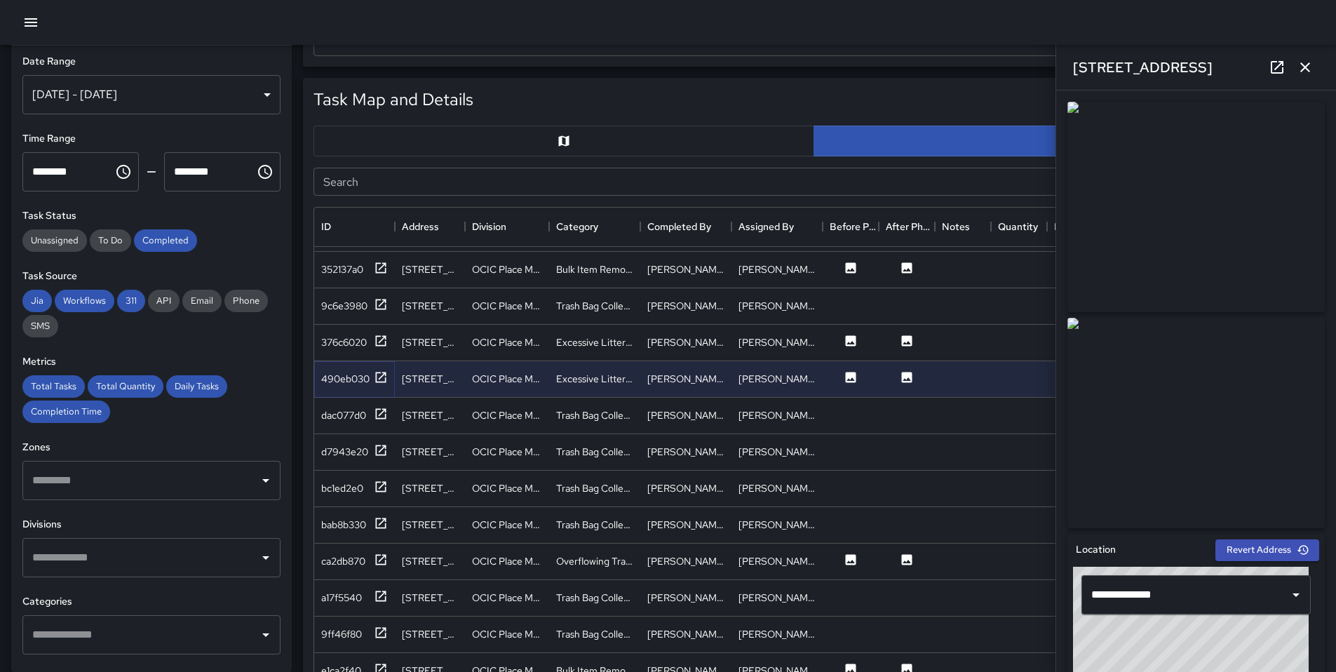
scroll to position [456, 0]
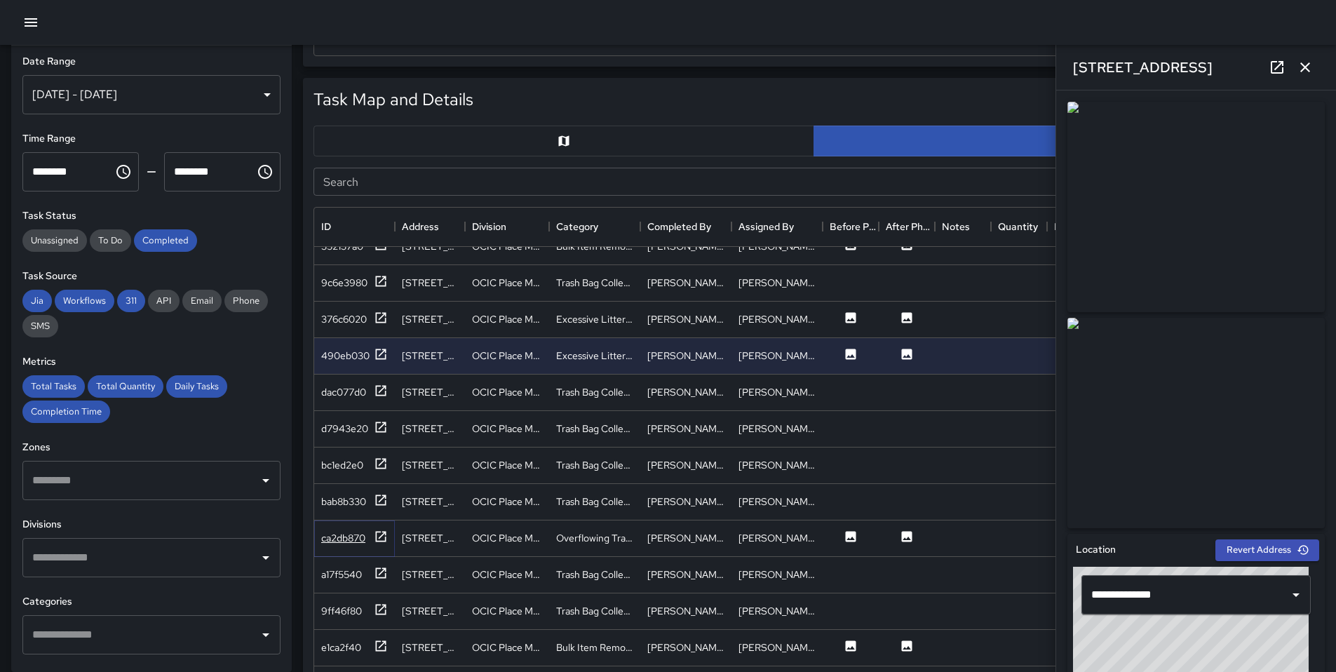
click at [367, 536] on div "ca2db870" at bounding box center [354, 539] width 67 height 18
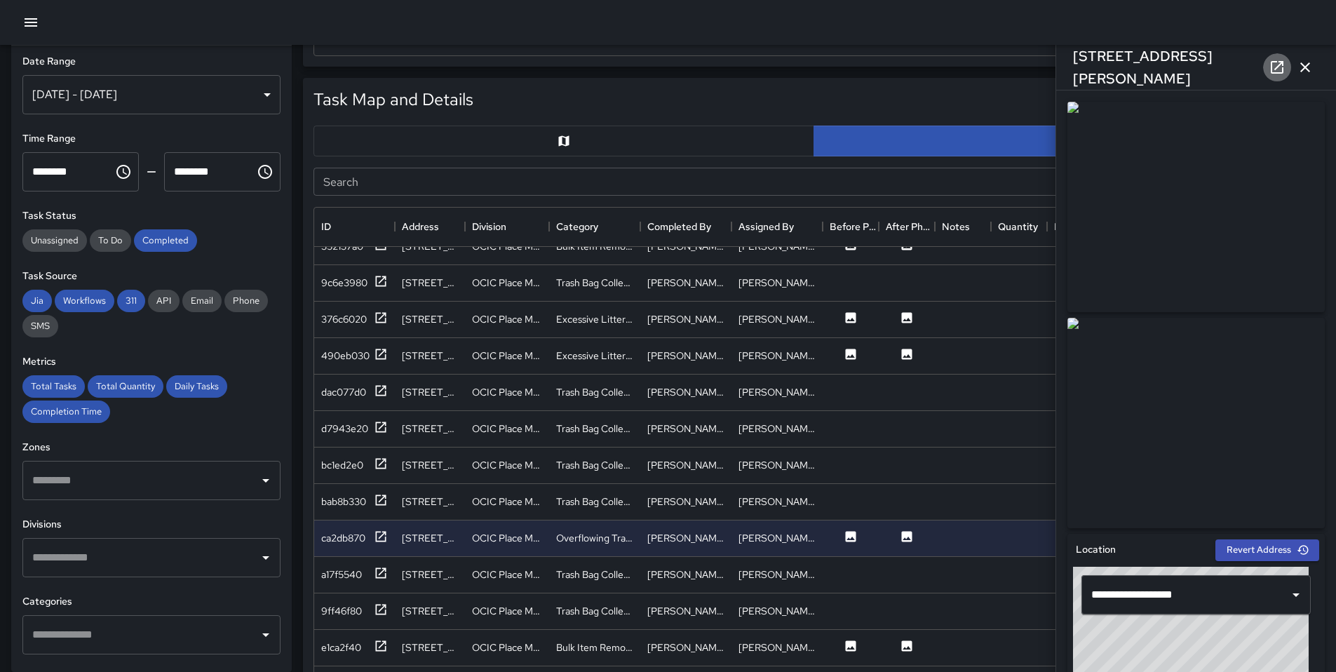
click at [1268, 71] on link at bounding box center [1277, 67] width 28 height 28
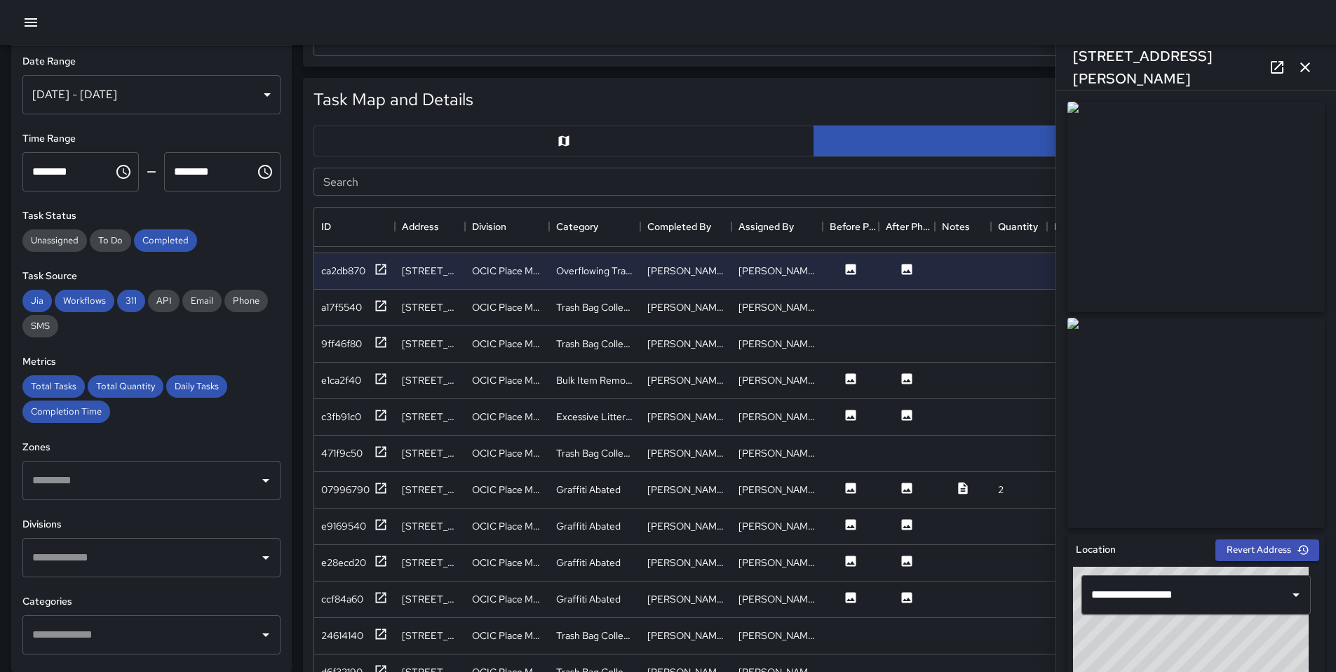
scroll to position [713, 0]
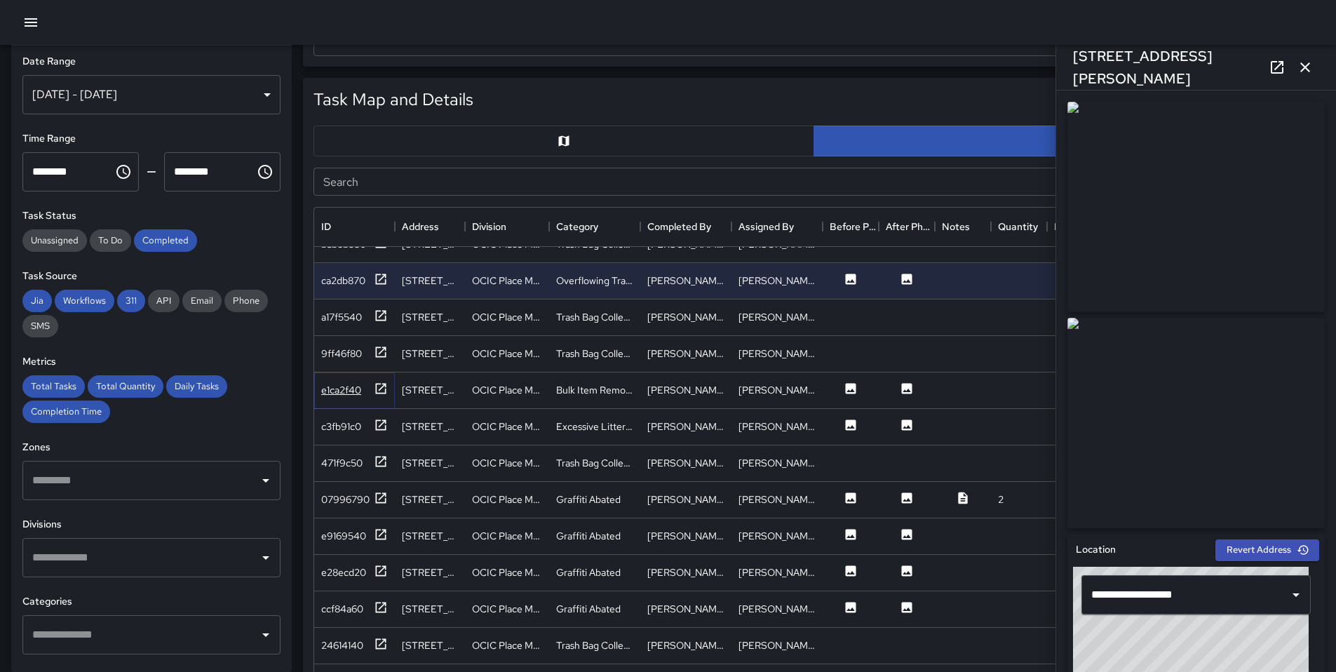
click at [377, 388] on icon at bounding box center [381, 389] width 14 height 14
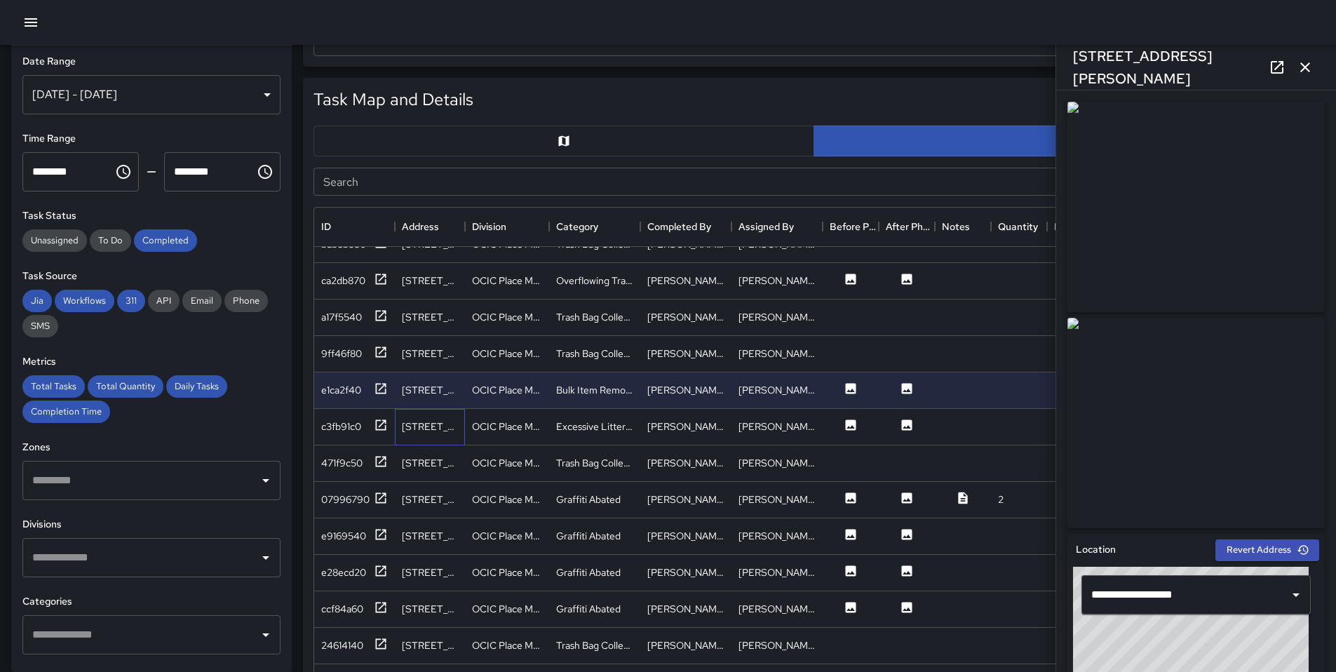
click at [395, 443] on div "800 Harrison Street" at bounding box center [430, 427] width 70 height 36
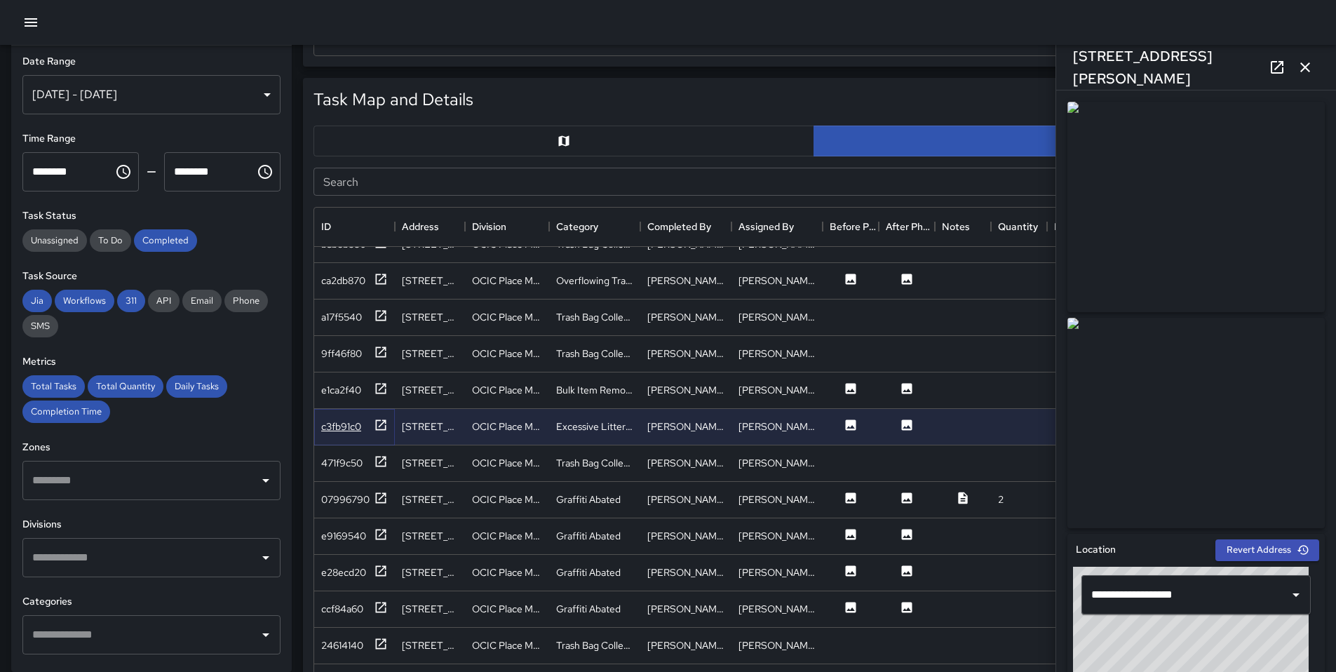
click at [368, 427] on div "c3fb91c0" at bounding box center [354, 427] width 67 height 18
click at [388, 495] on div "07996790" at bounding box center [354, 500] width 81 height 36
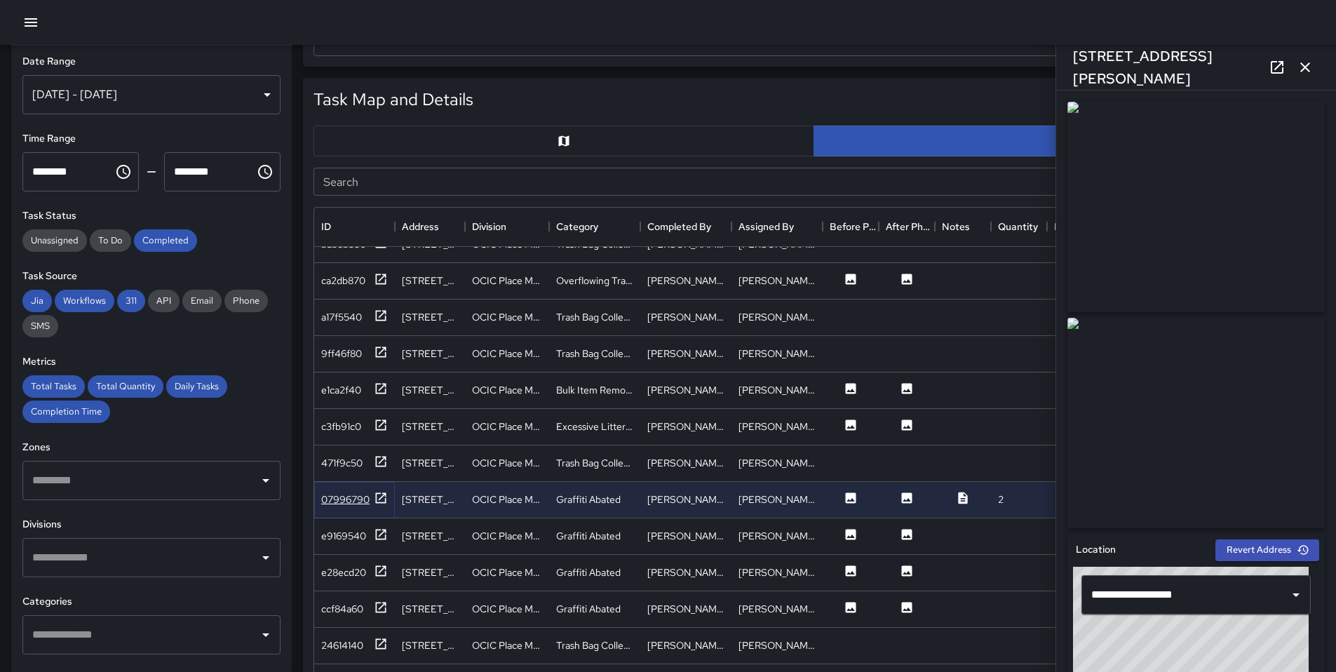
click at [381, 495] on icon at bounding box center [381, 498] width 14 height 14
click at [1276, 72] on icon at bounding box center [1277, 67] width 13 height 13
click at [370, 530] on div "e9169540" at bounding box center [354, 537] width 67 height 18
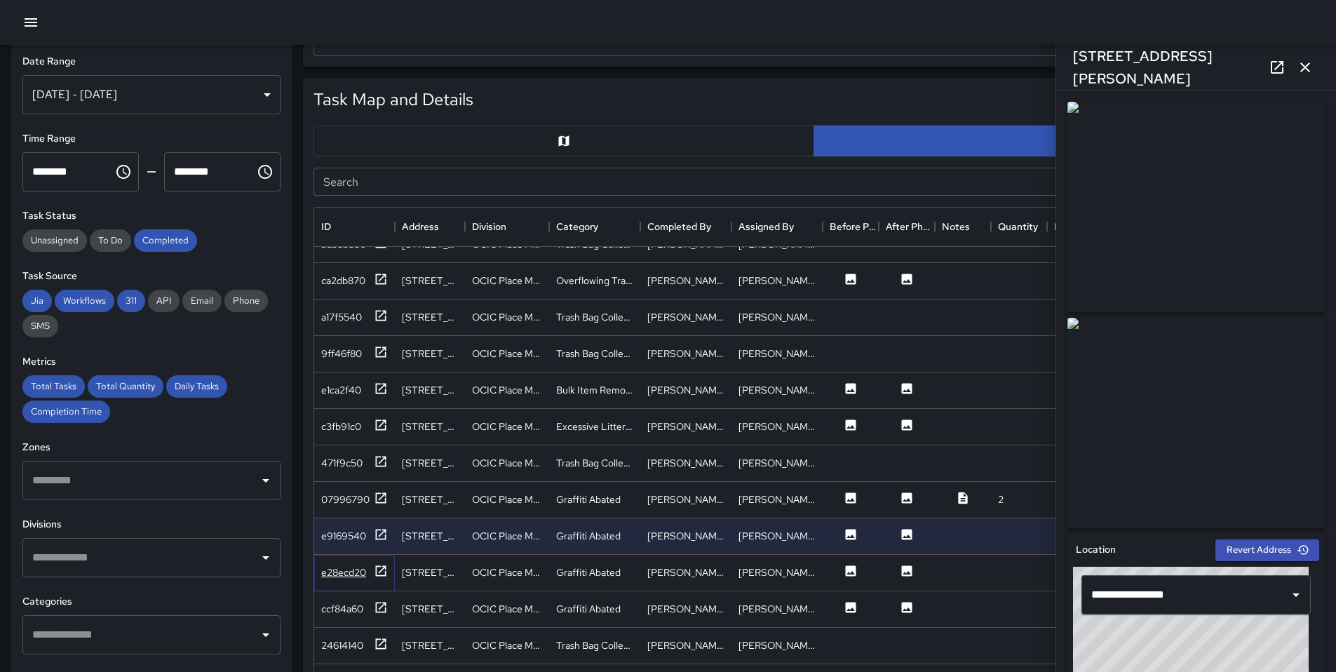
click at [362, 581] on div "e28ecd20" at bounding box center [354, 573] width 67 height 18
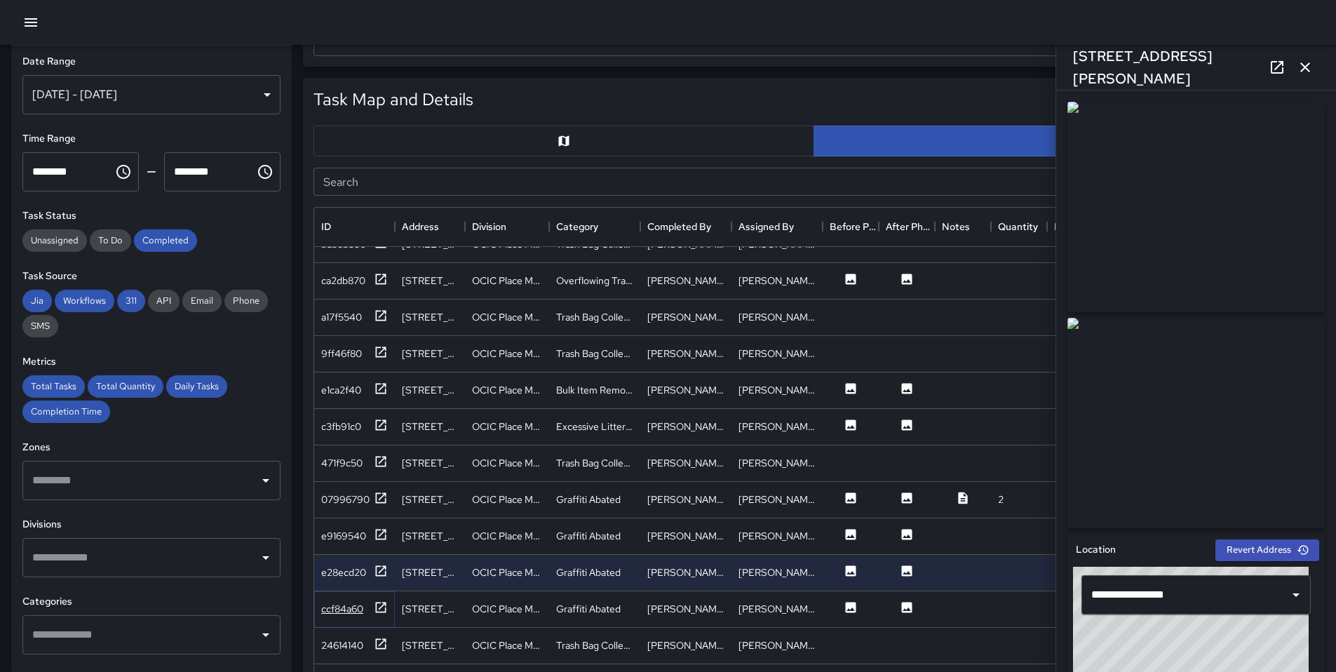
click at [365, 610] on div "ccf84a60" at bounding box center [354, 609] width 67 height 18
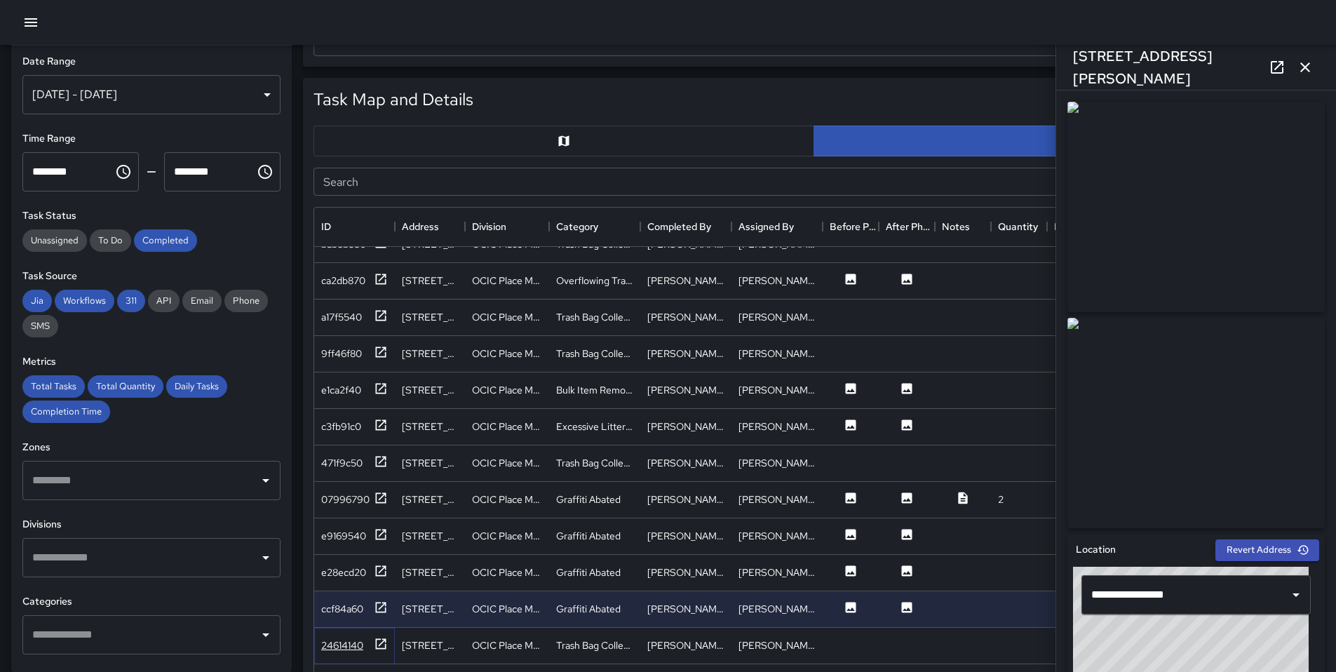
click at [361, 637] on div "24614140" at bounding box center [354, 646] width 67 height 18
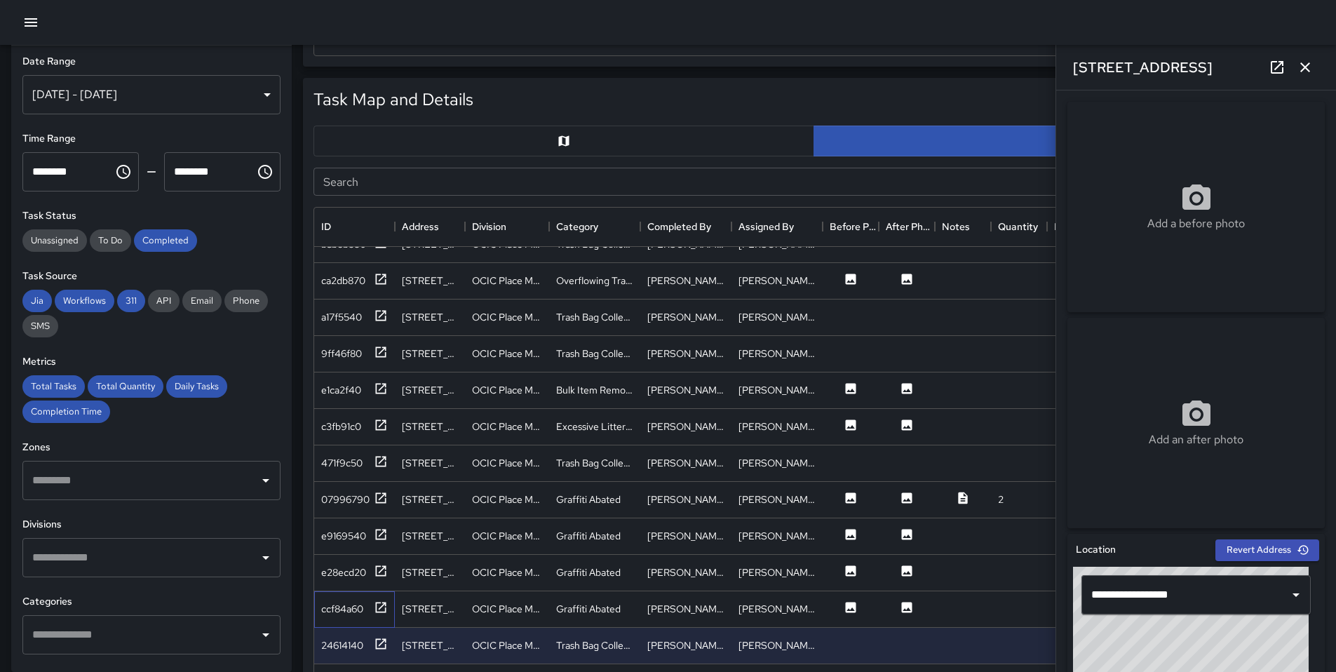
click at [366, 624] on div "ccf84a60" at bounding box center [354, 609] width 81 height 36
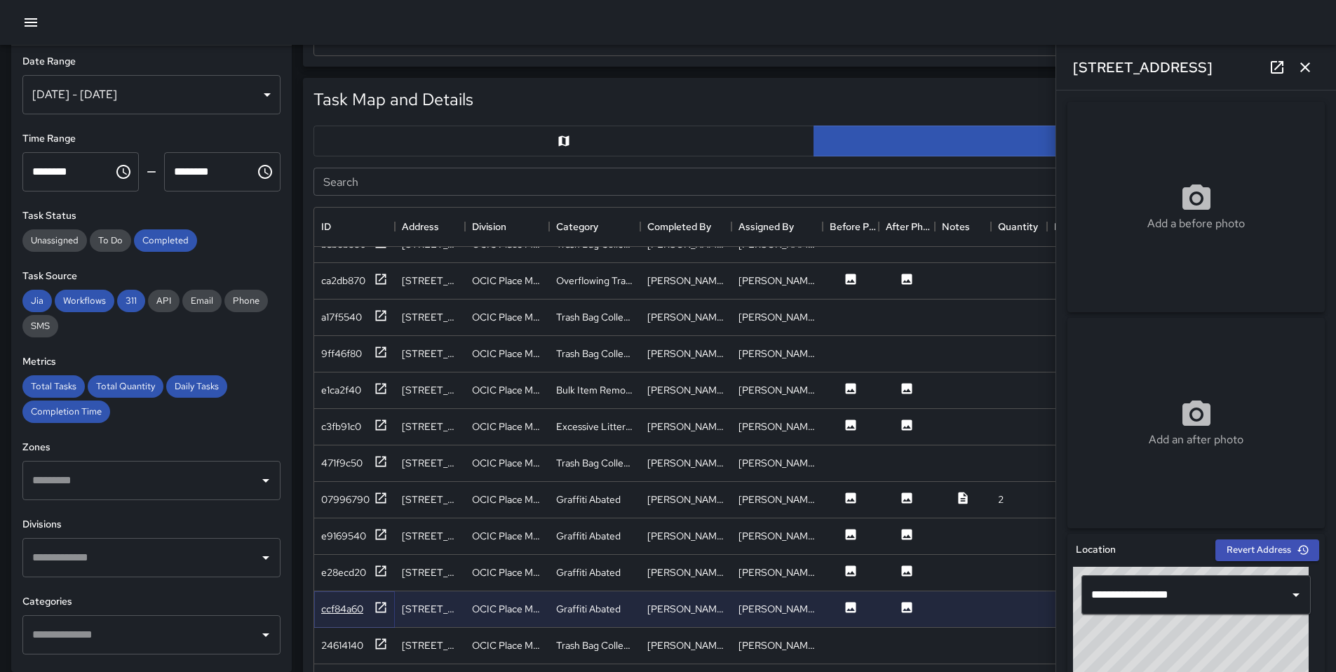
click at [380, 610] on icon at bounding box center [381, 607] width 14 height 14
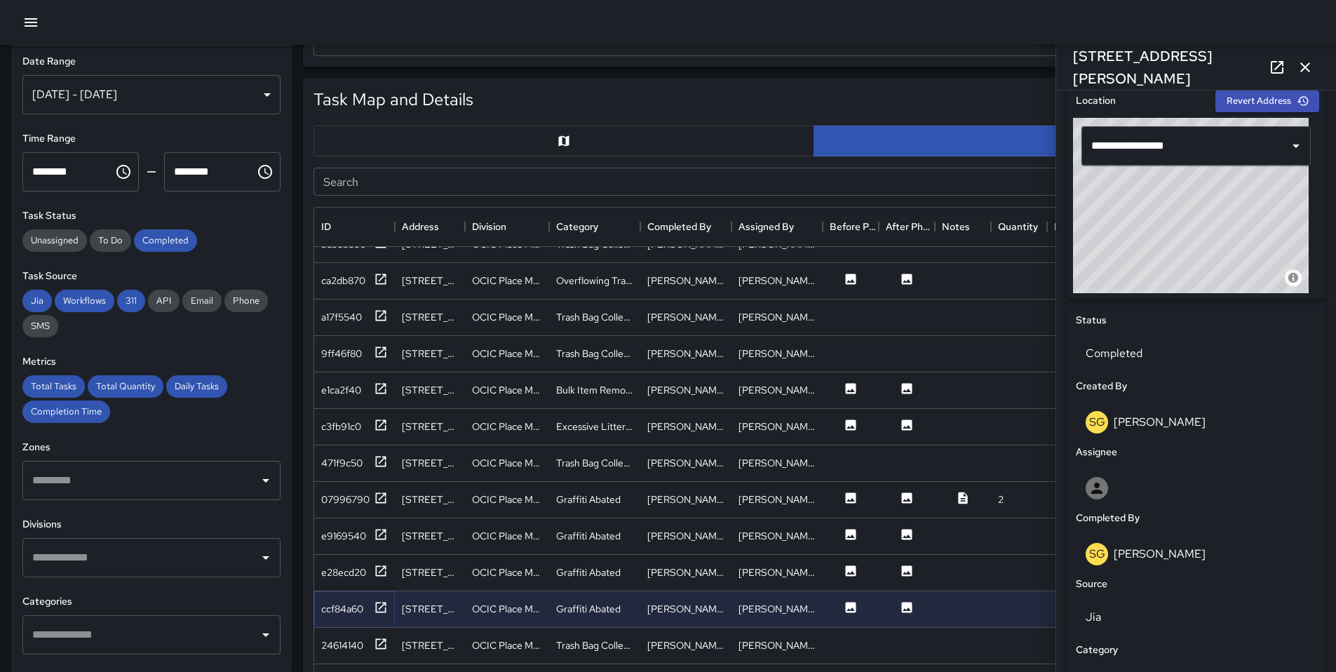
scroll to position [538, 0]
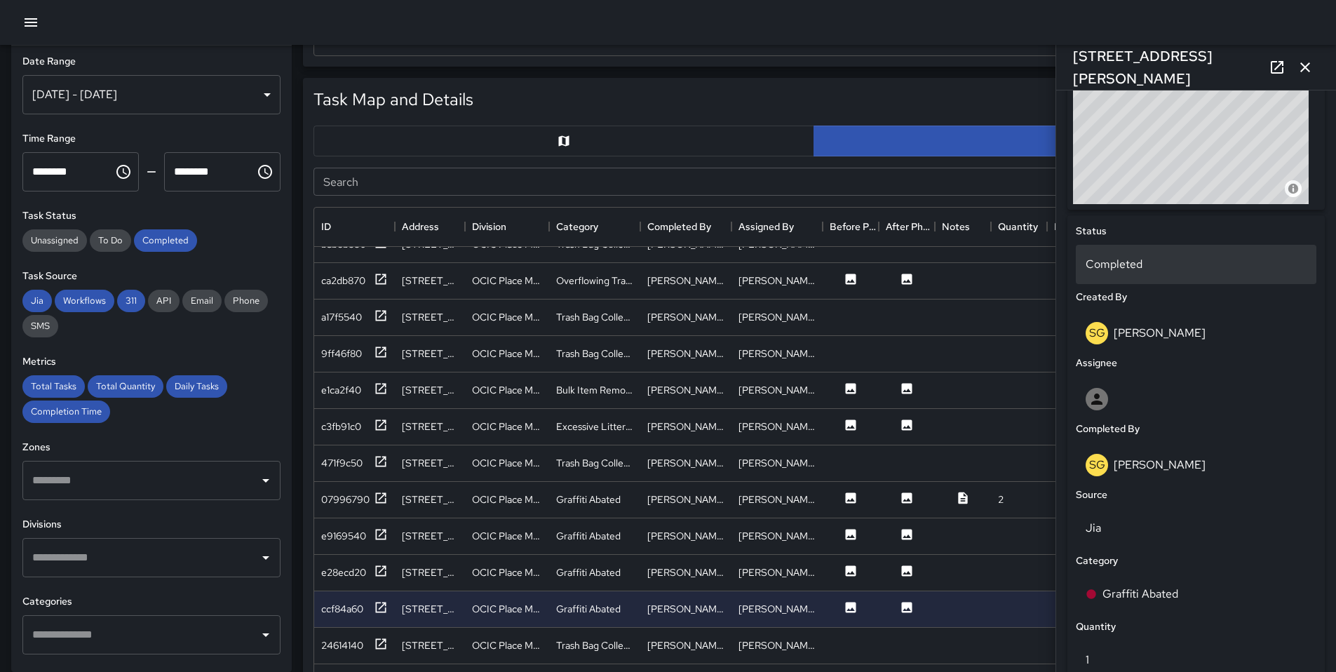
click at [1134, 249] on div "Completed" at bounding box center [1196, 264] width 241 height 39
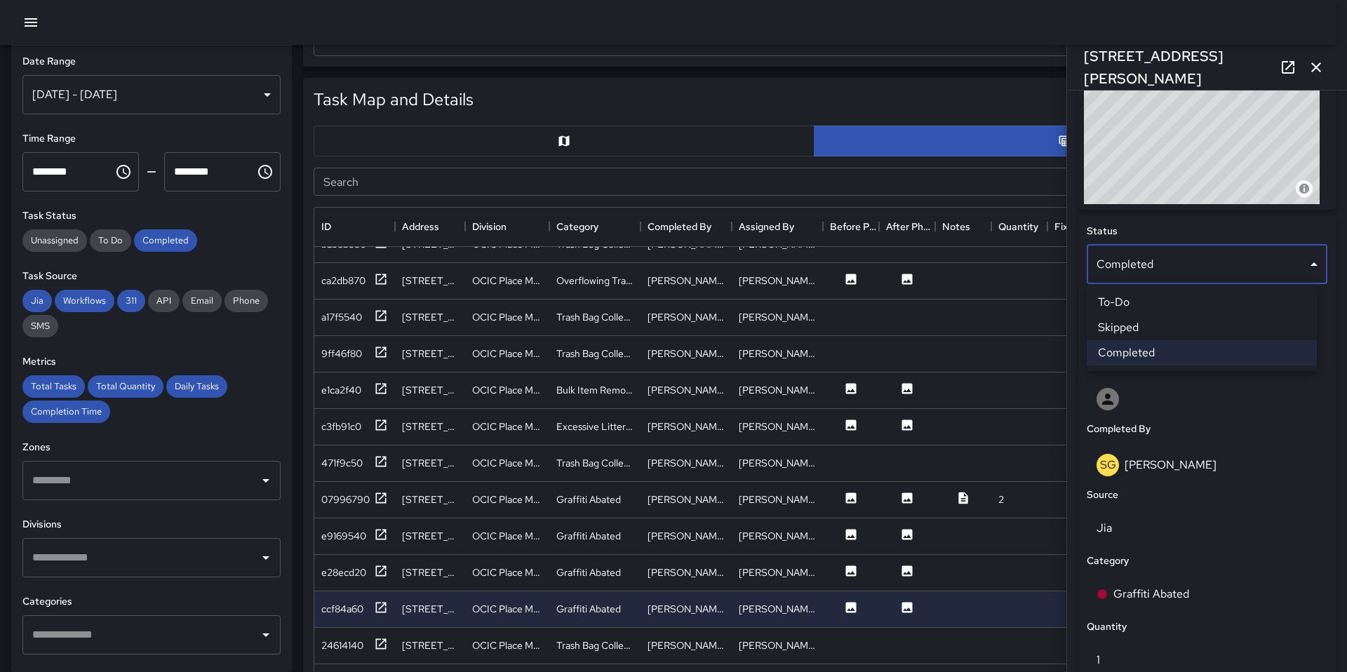
click at [1143, 325] on li "Skipped" at bounding box center [1202, 327] width 230 height 25
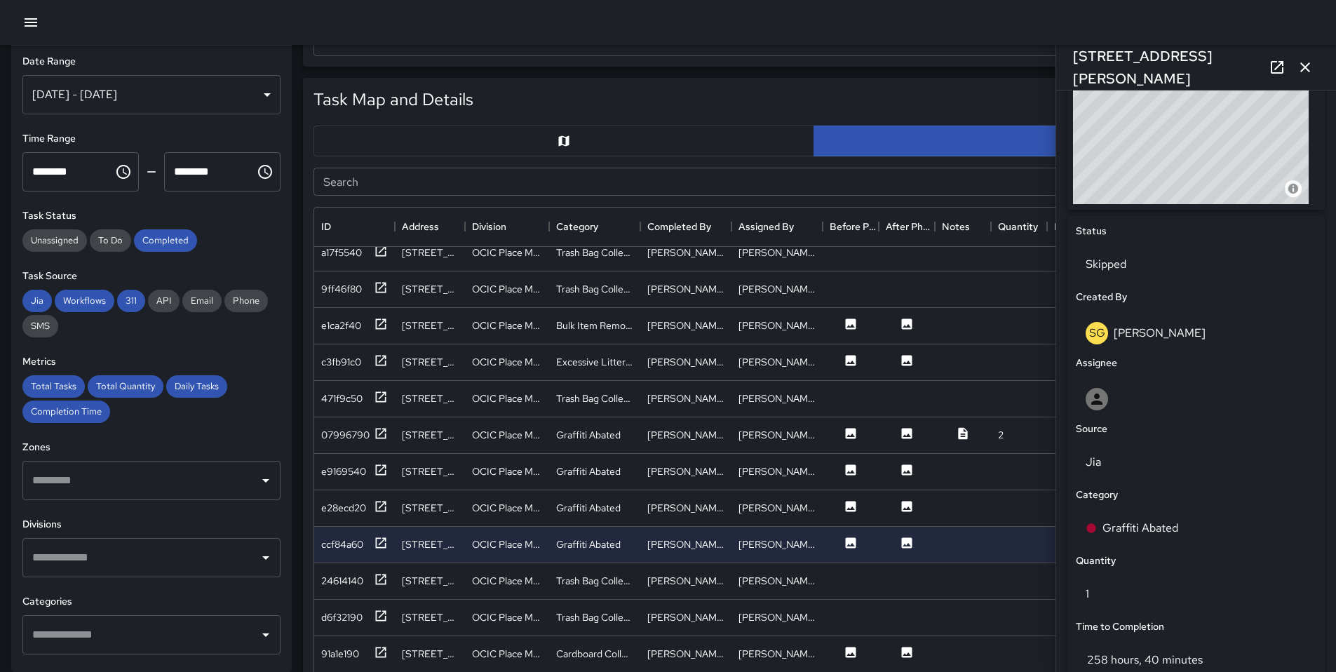
scroll to position [779, 0]
click at [459, 657] on div "1110 Jackson Street" at bounding box center [430, 654] width 70 height 36
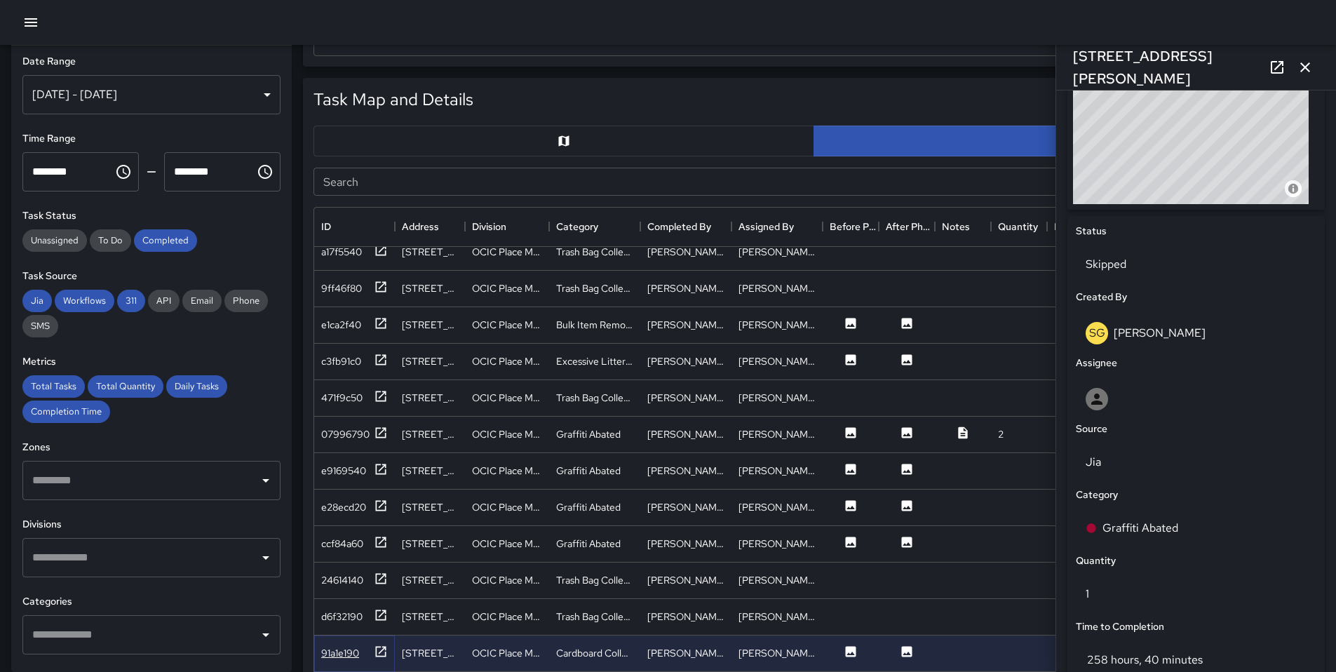
click at [372, 652] on div "91a1e190" at bounding box center [354, 654] width 67 height 18
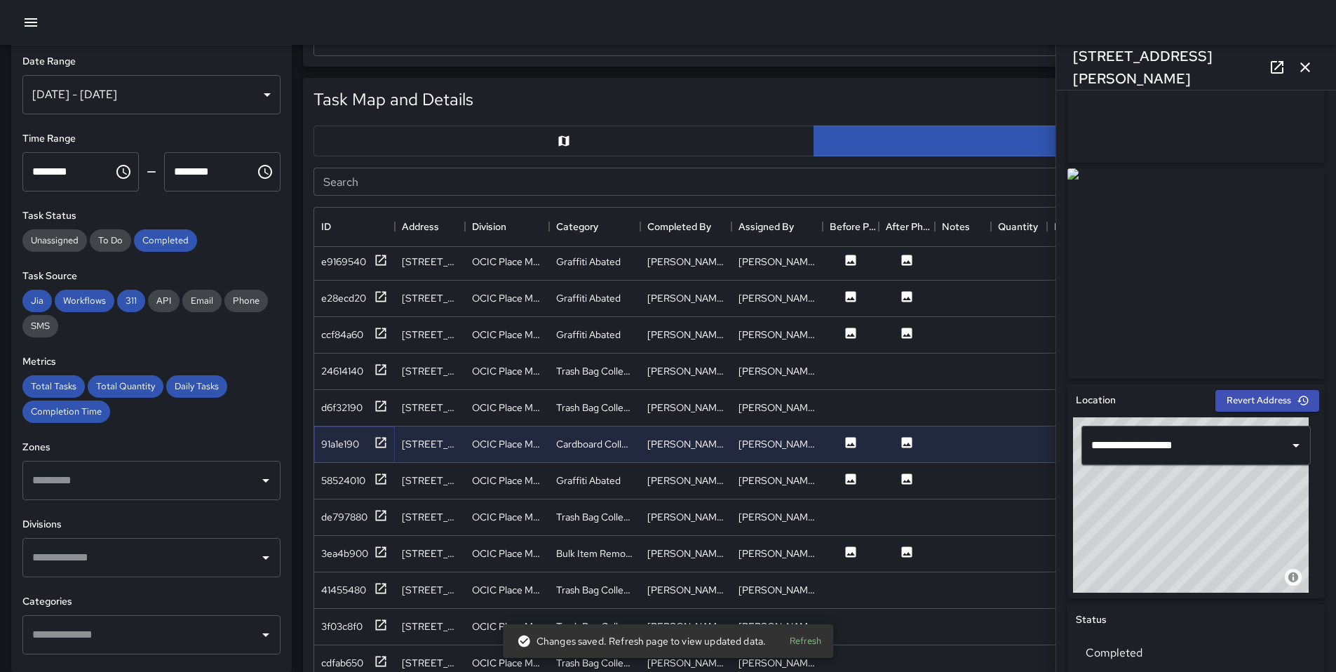
scroll to position [988, 0]
click at [376, 484] on icon at bounding box center [381, 478] width 14 height 14
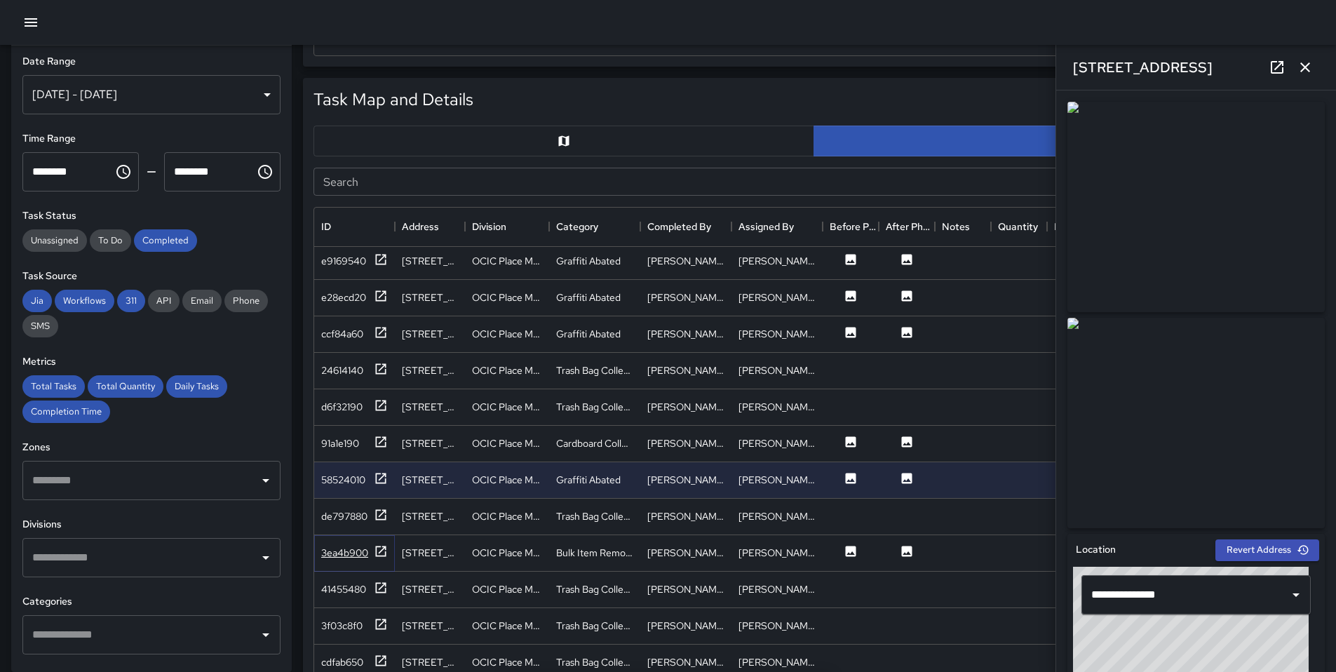
click at [363, 546] on div "3ea4b900" at bounding box center [344, 553] width 47 height 14
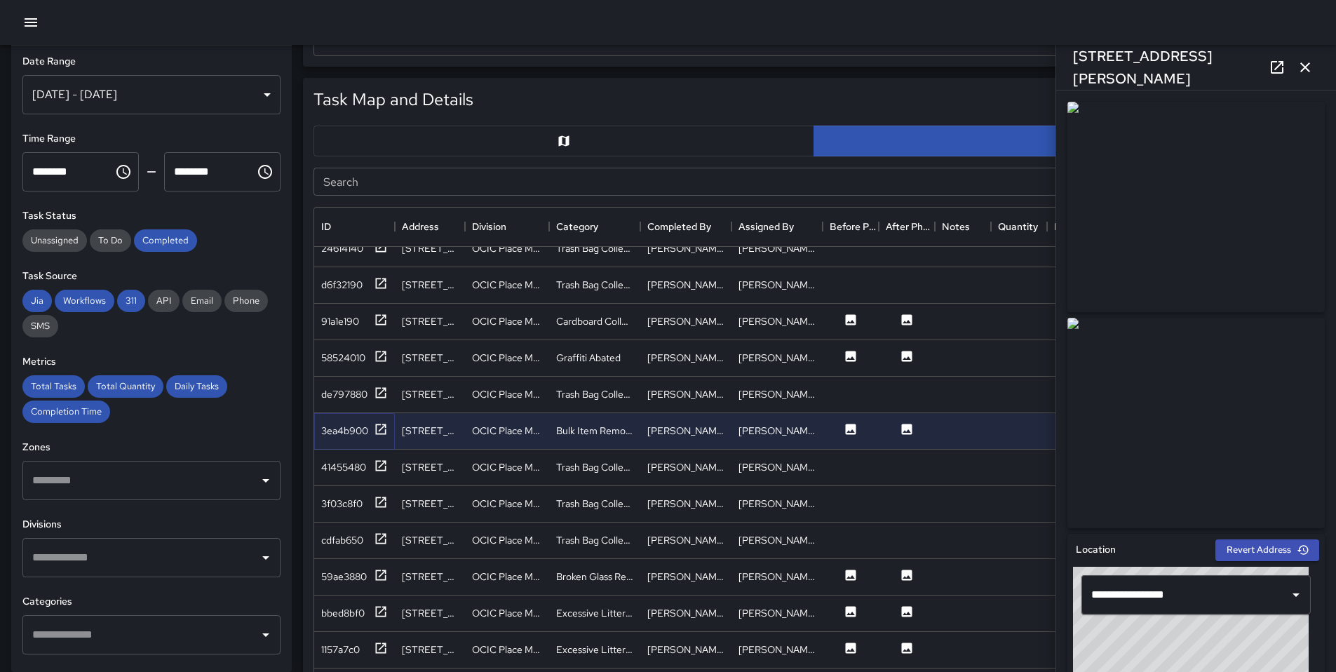
scroll to position [1127, 0]
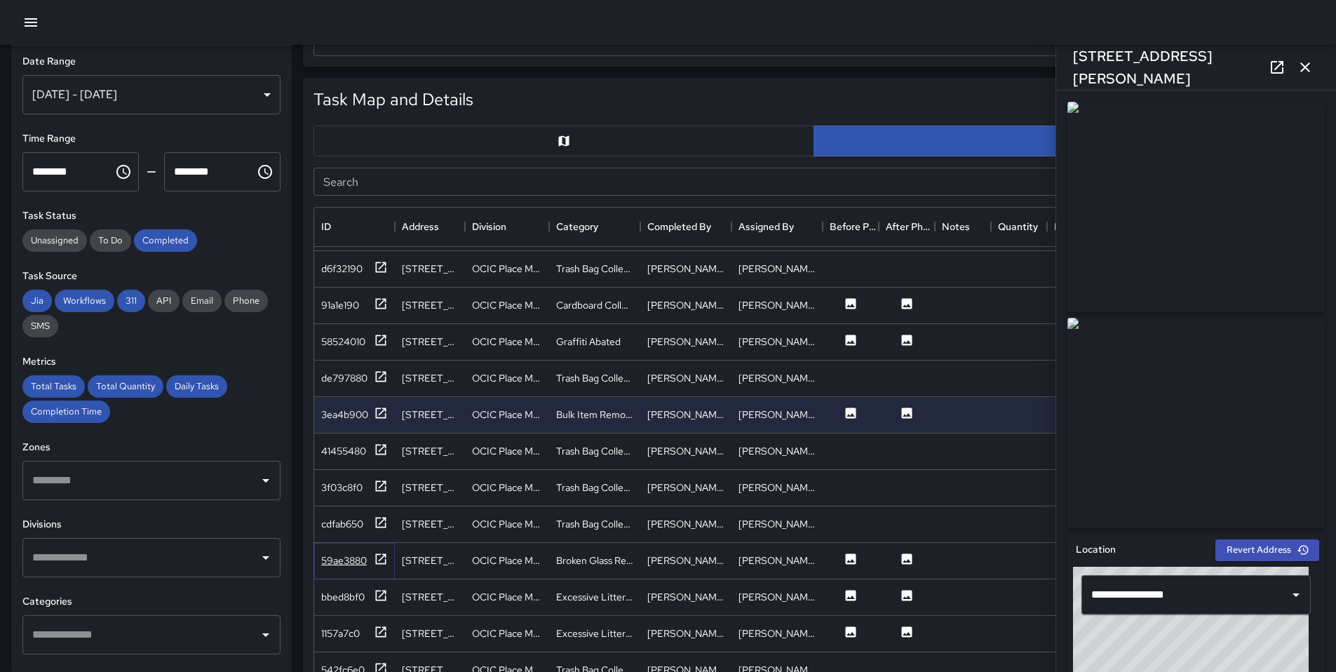
click at [368, 560] on div "59ae3880" at bounding box center [354, 561] width 67 height 18
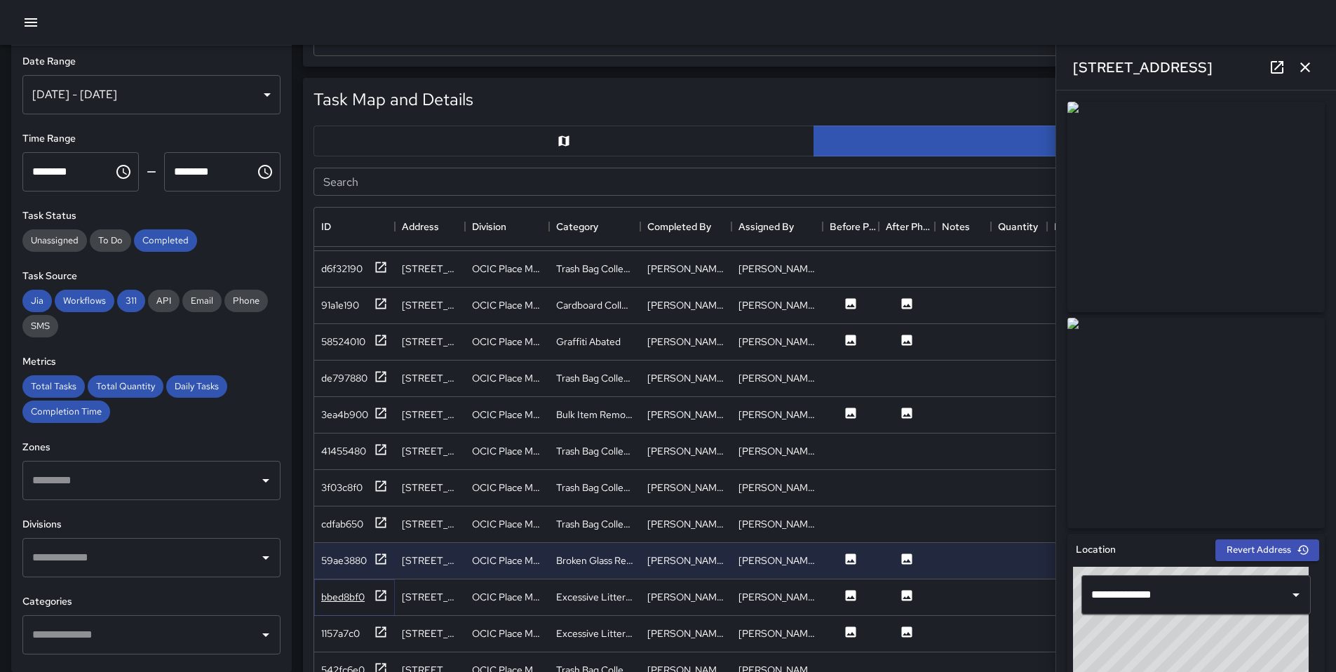
click at [384, 589] on icon at bounding box center [381, 596] width 14 height 14
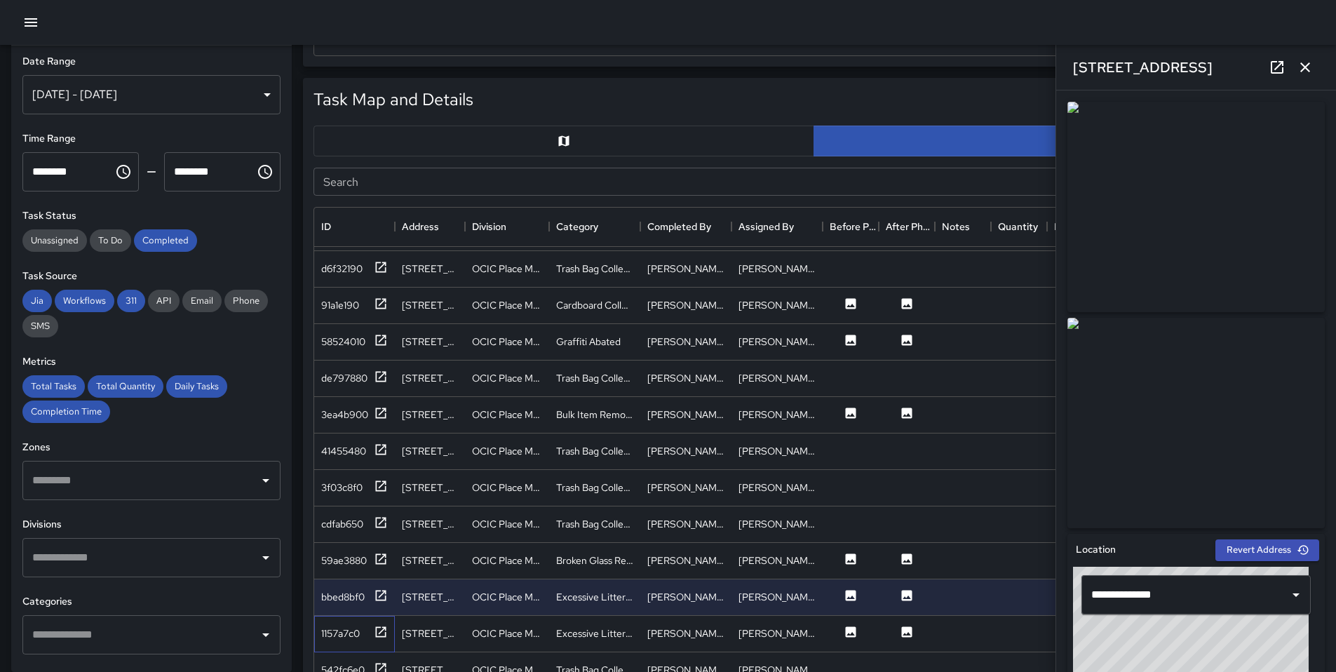
click at [377, 647] on div "1157a7c0" at bounding box center [354, 634] width 81 height 36
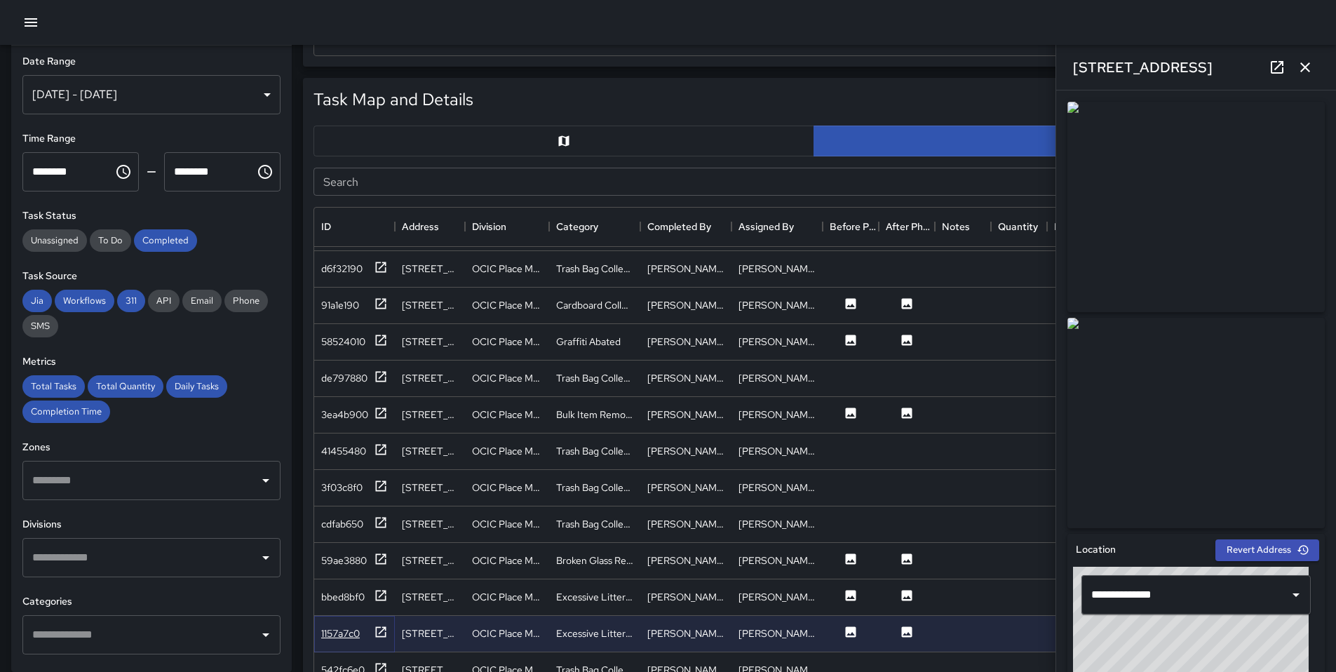
click at [379, 637] on icon at bounding box center [381, 632] width 14 height 14
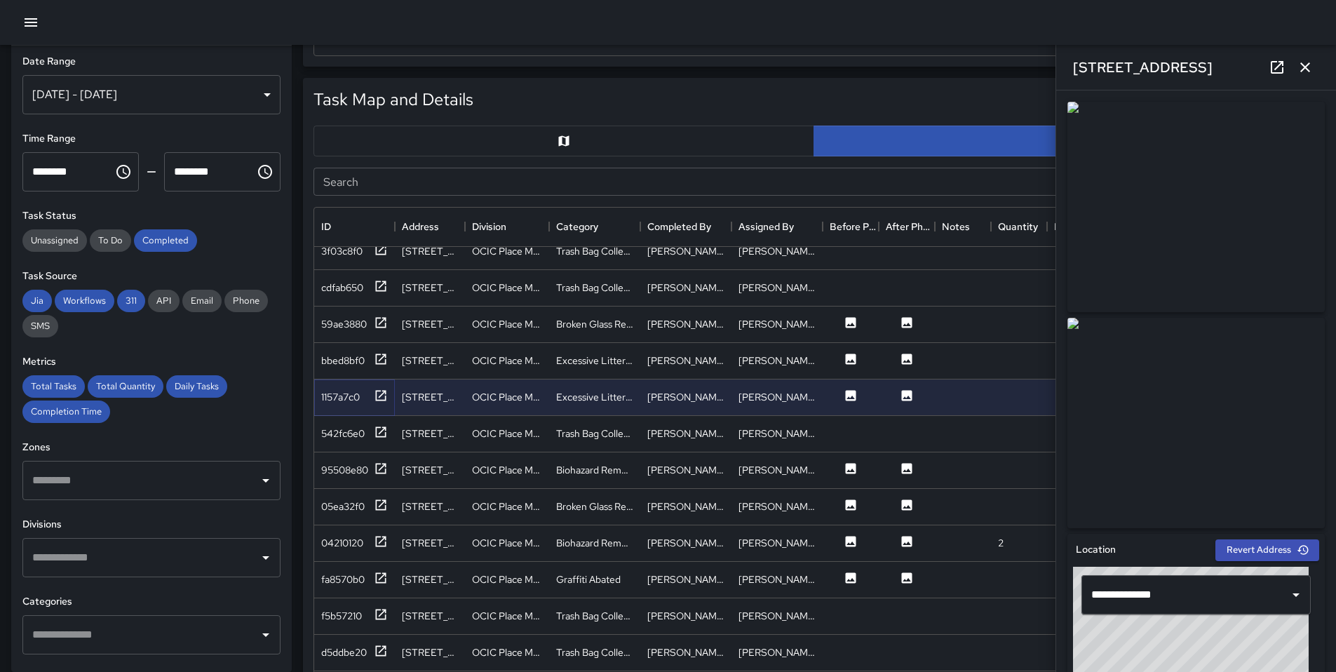
scroll to position [1378, 0]
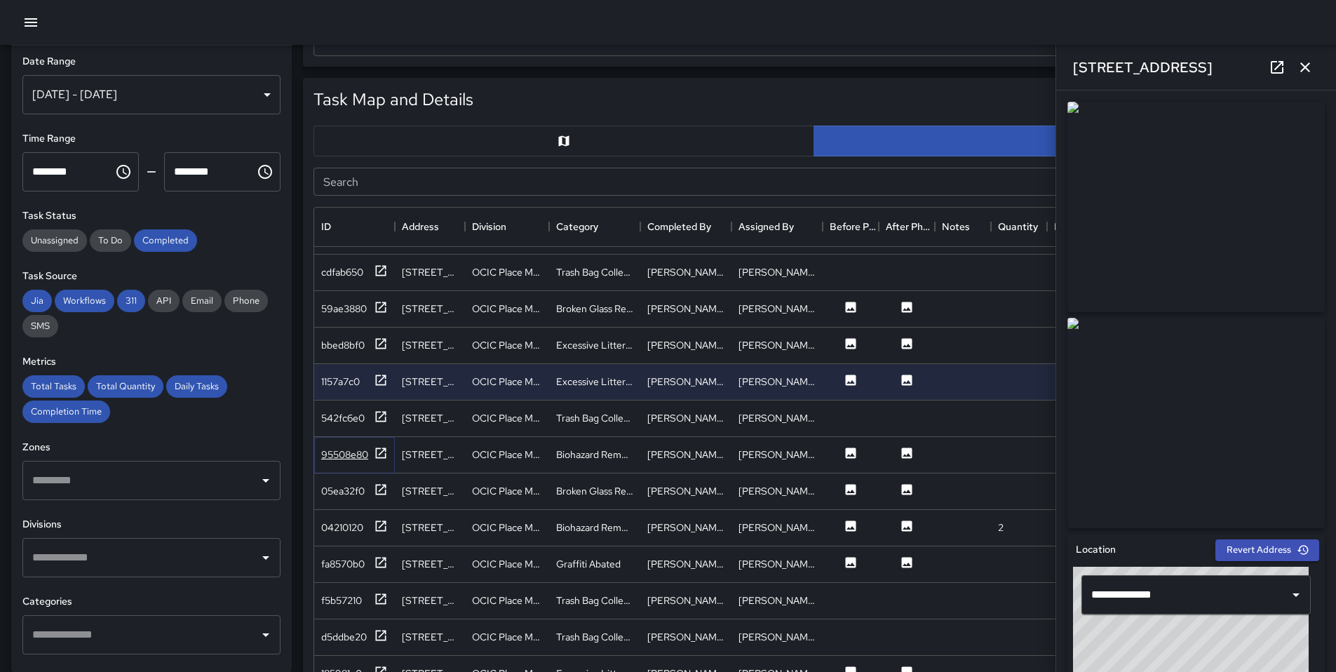
click at [386, 449] on icon at bounding box center [381, 453] width 14 height 14
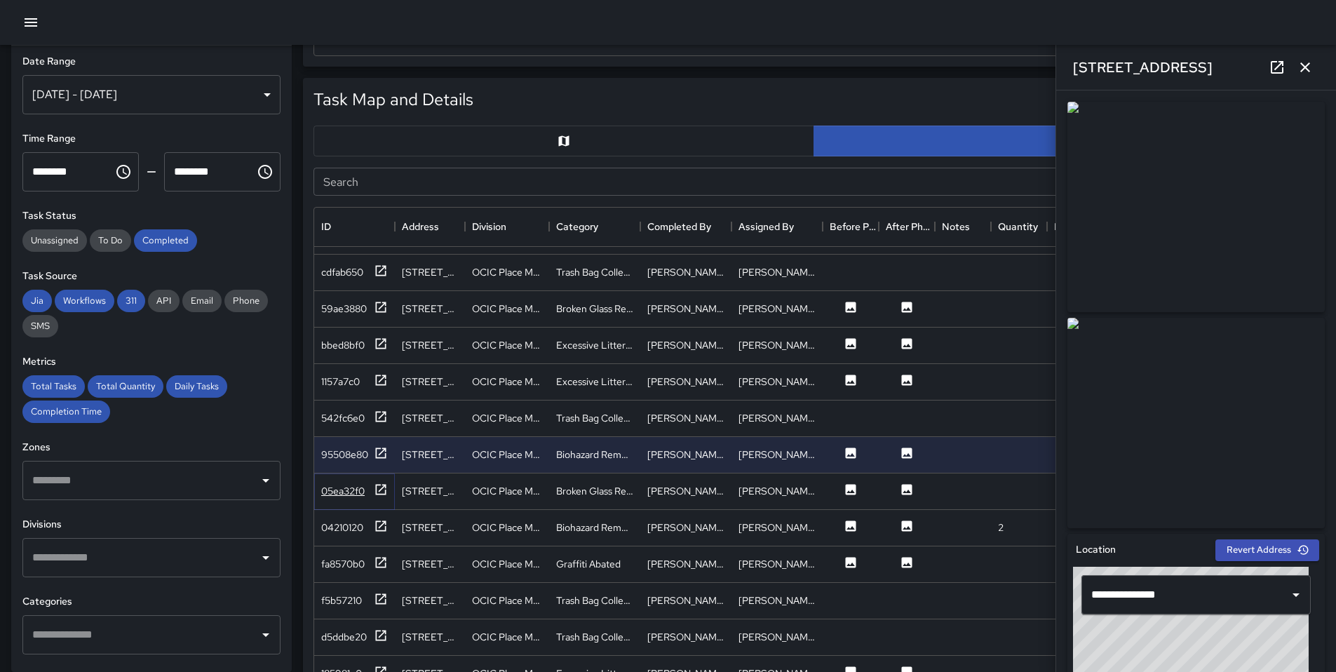
click at [380, 486] on icon at bounding box center [381, 490] width 14 height 14
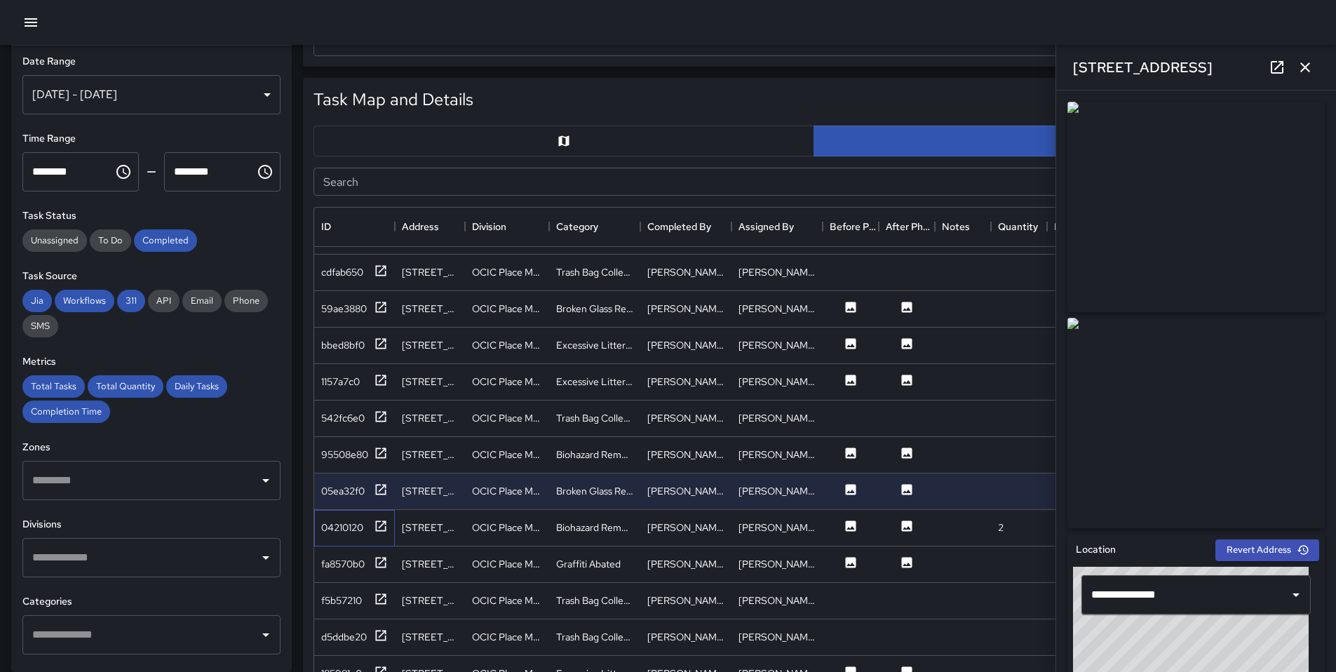
click at [394, 516] on div "04210120" at bounding box center [354, 528] width 81 height 36
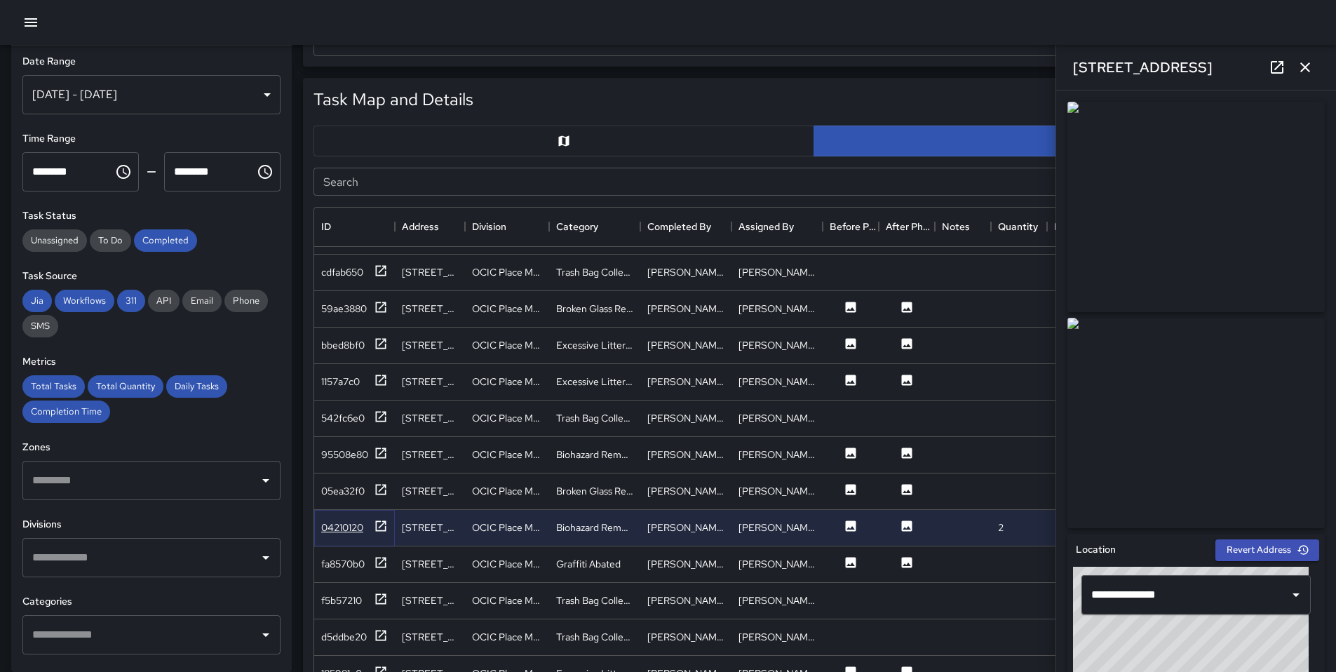
click at [375, 522] on icon at bounding box center [381, 526] width 14 height 14
click at [374, 556] on icon at bounding box center [381, 563] width 14 height 14
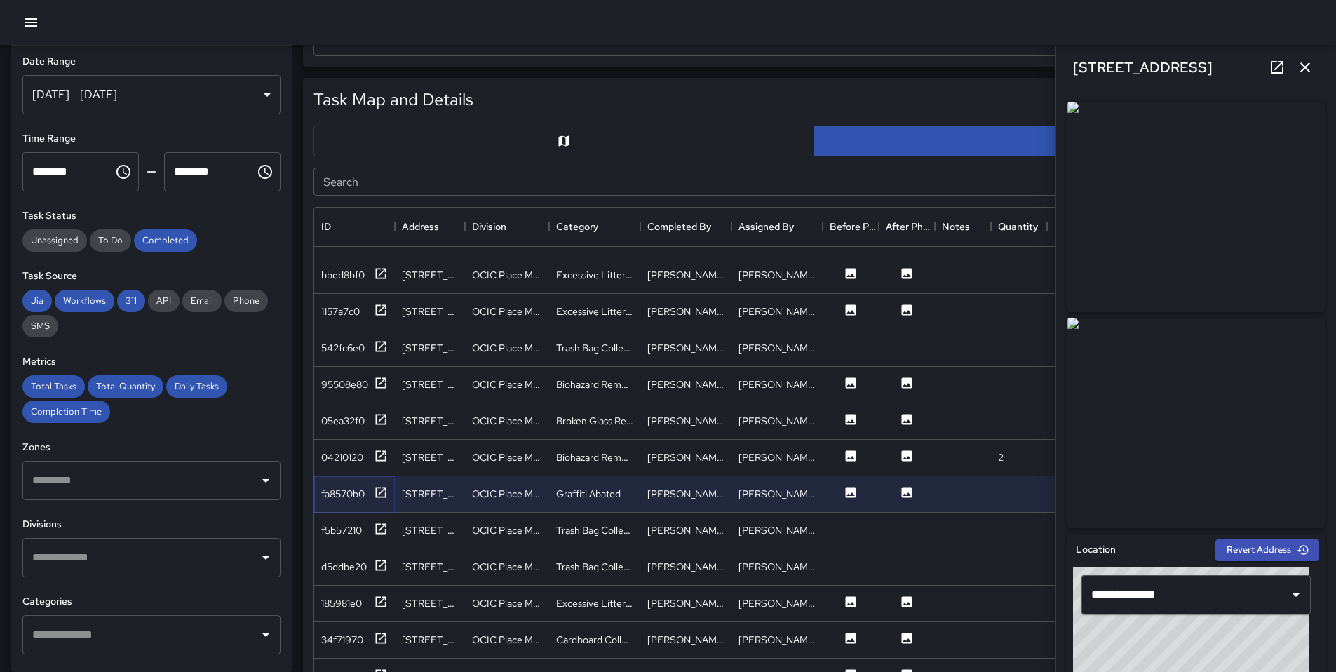
scroll to position [1469, 0]
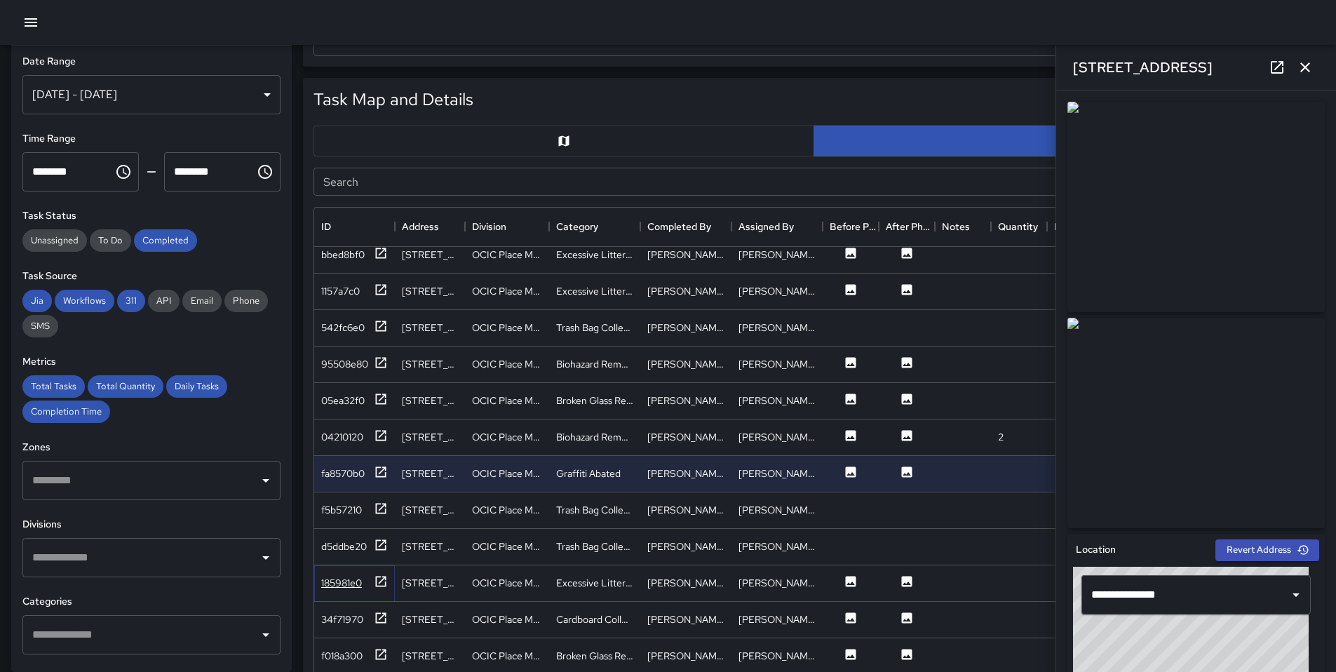
click at [381, 579] on icon at bounding box center [381, 582] width 14 height 14
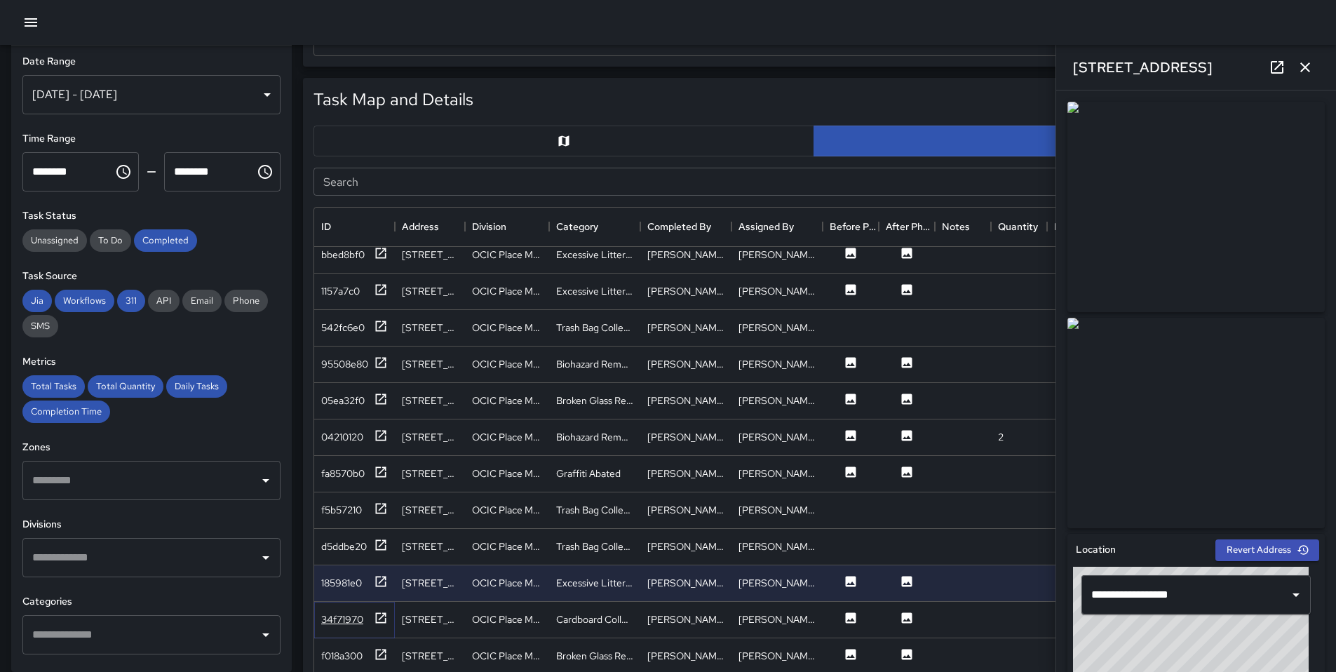
click at [384, 626] on div at bounding box center [381, 620] width 14 height 18
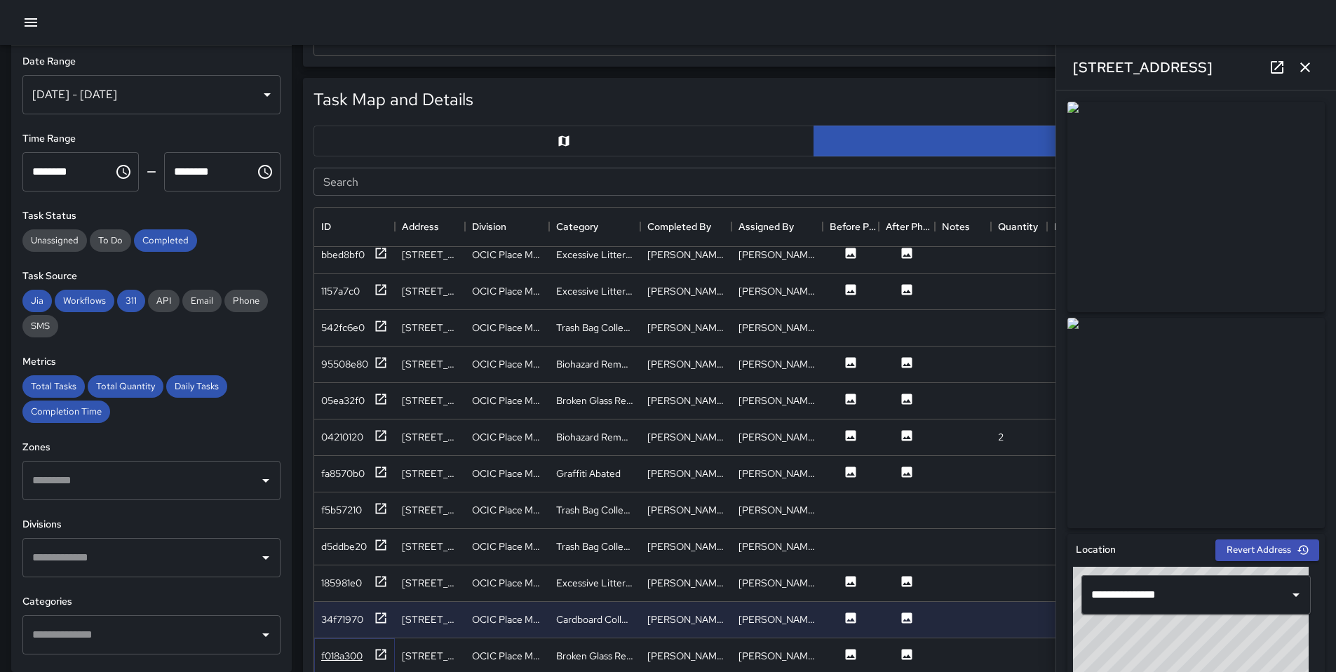
click at [368, 662] on div "f018a300" at bounding box center [354, 656] width 67 height 18
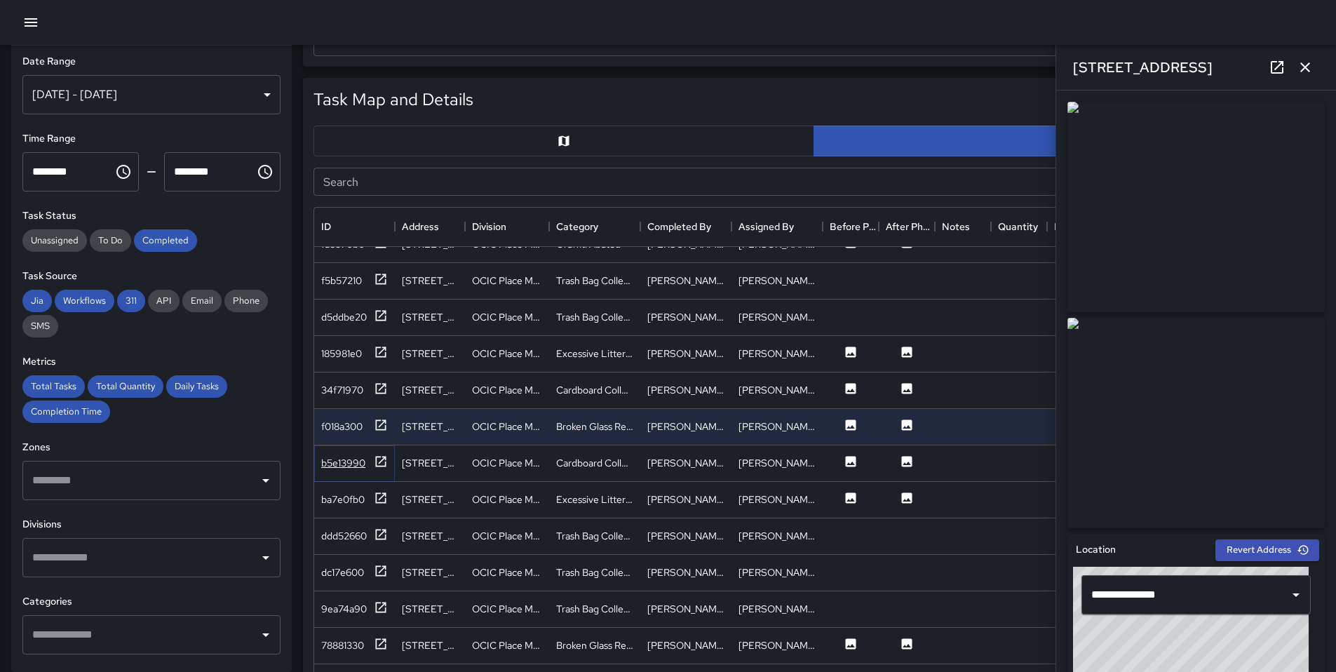
click at [380, 458] on icon at bounding box center [381, 462] width 14 height 14
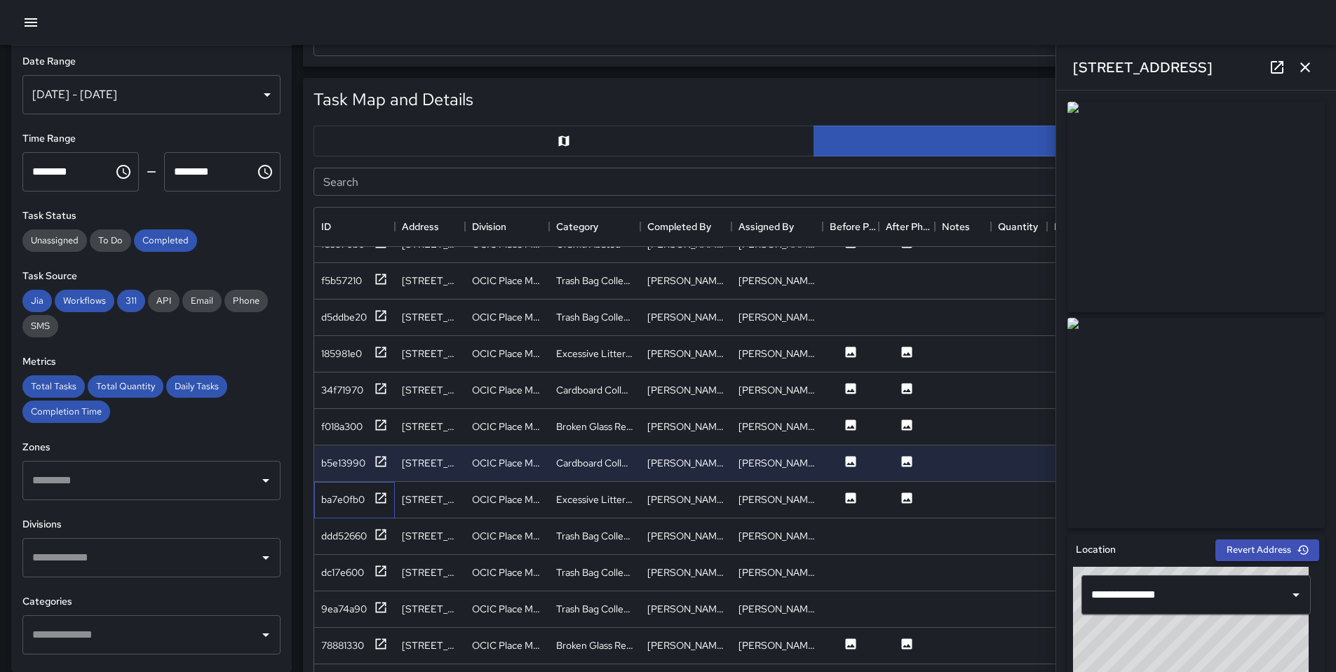
click at [372, 484] on div "ba7e0fb0" at bounding box center [354, 500] width 81 height 36
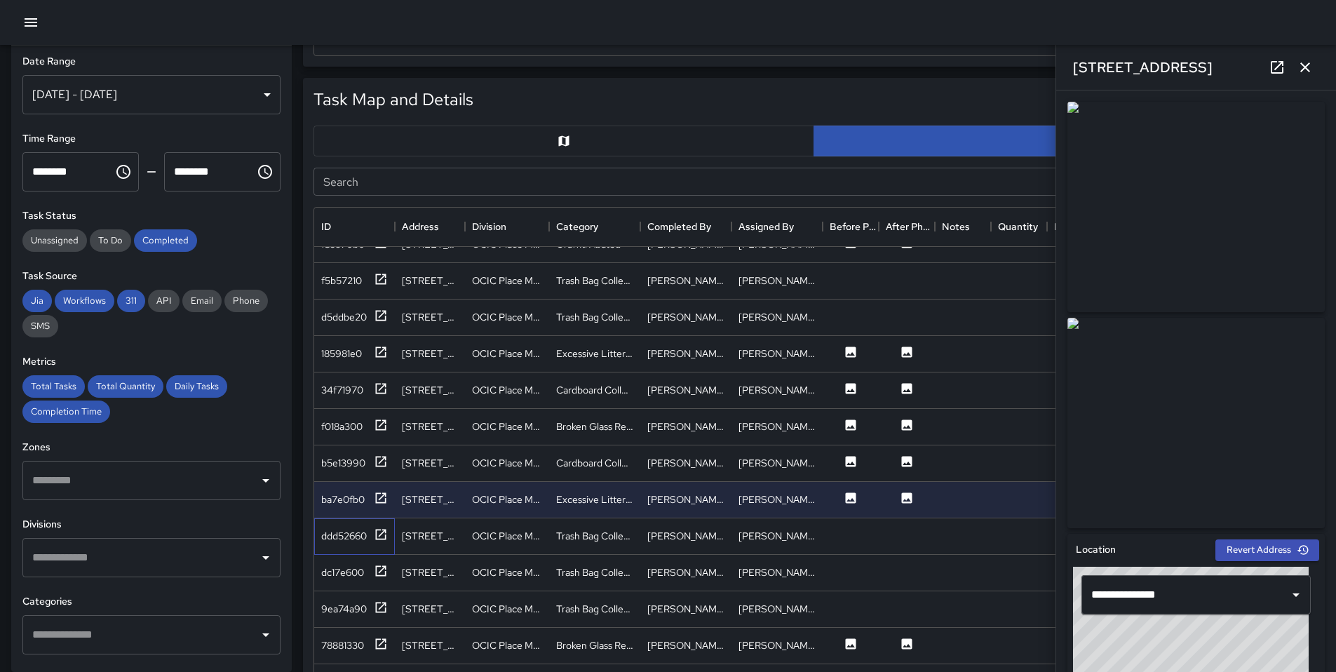
click at [373, 520] on div "ddd52660" at bounding box center [354, 536] width 81 height 36
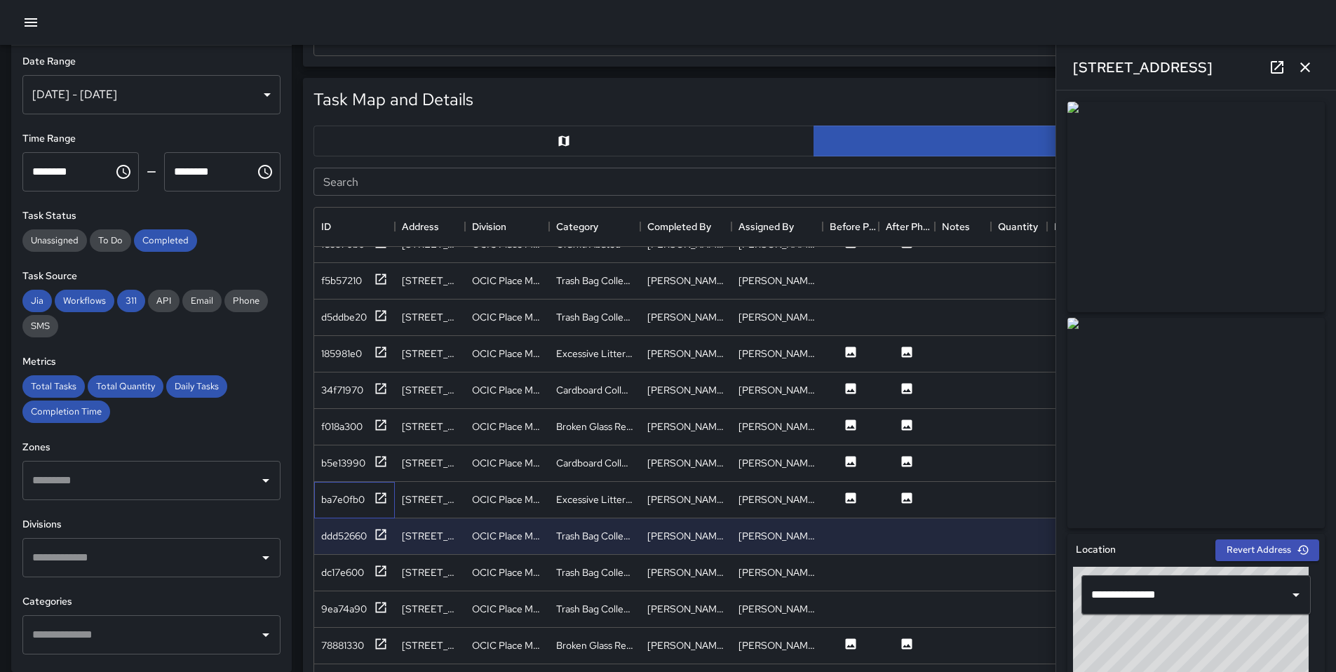
click at [377, 511] on div "ba7e0fb0" at bounding box center [354, 500] width 81 height 36
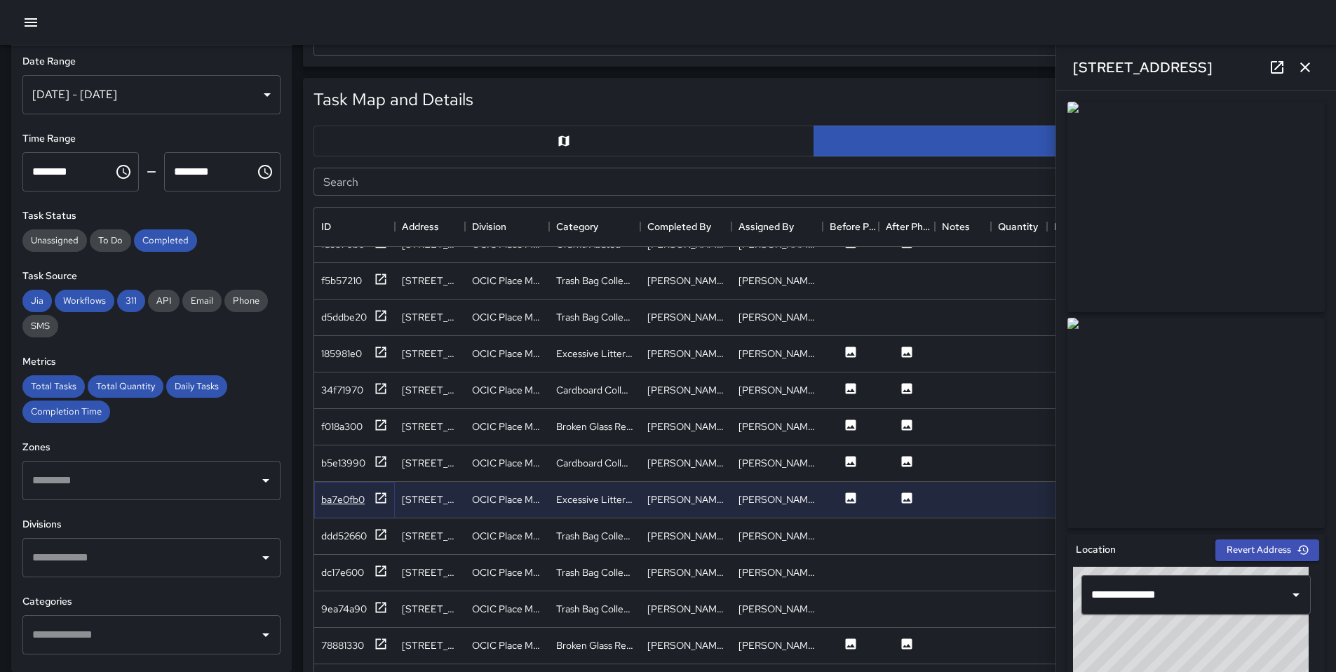
click at [379, 502] on icon at bounding box center [381, 497] width 11 height 11
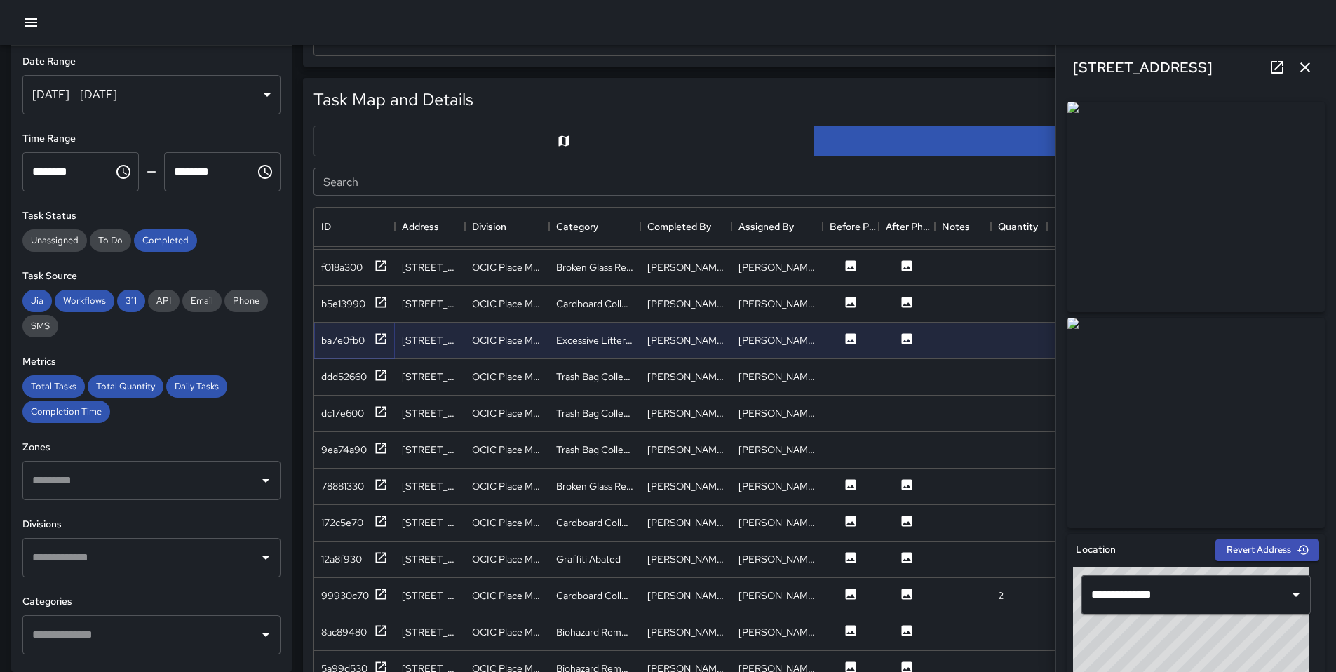
scroll to position [1880, 0]
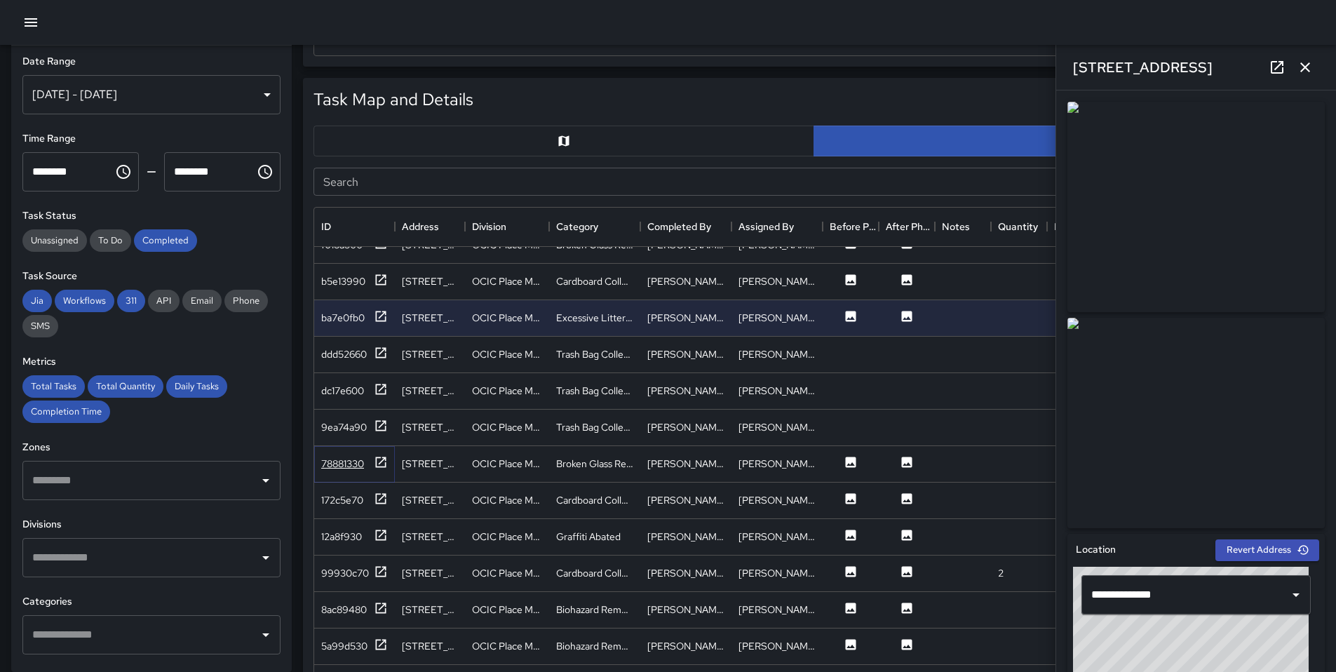
click at [381, 463] on icon at bounding box center [381, 462] width 14 height 14
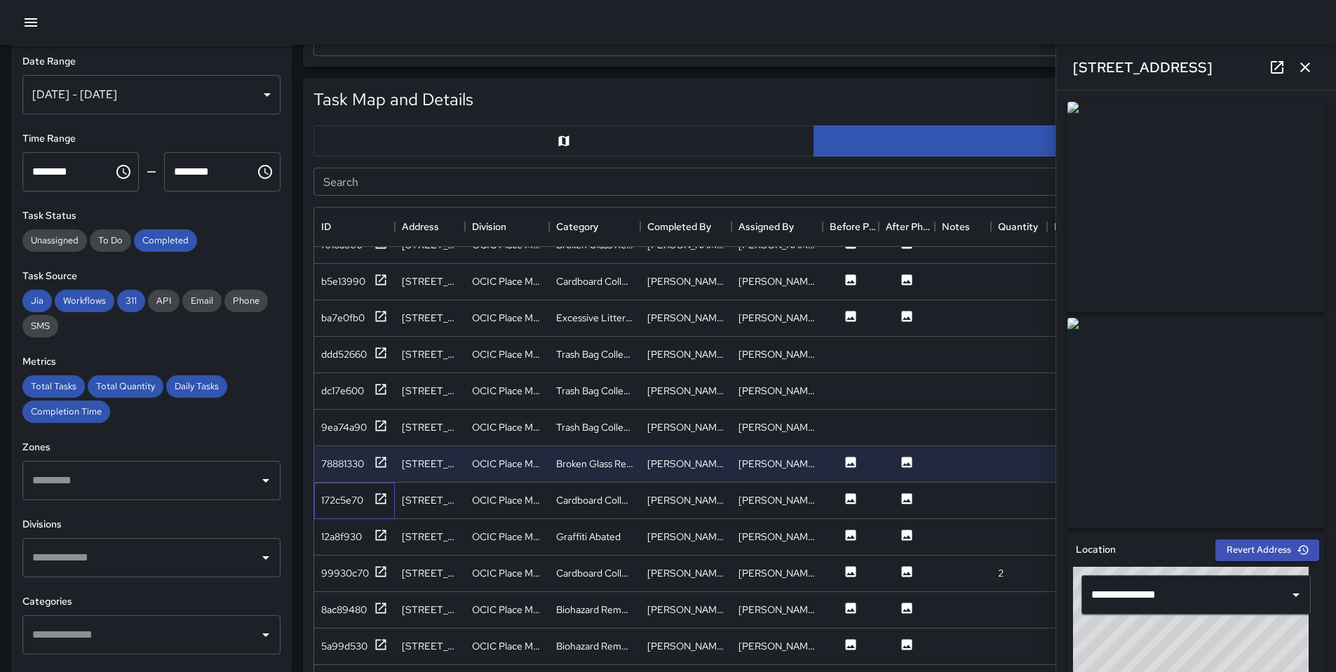
click at [375, 486] on div "172c5e70" at bounding box center [354, 501] width 81 height 36
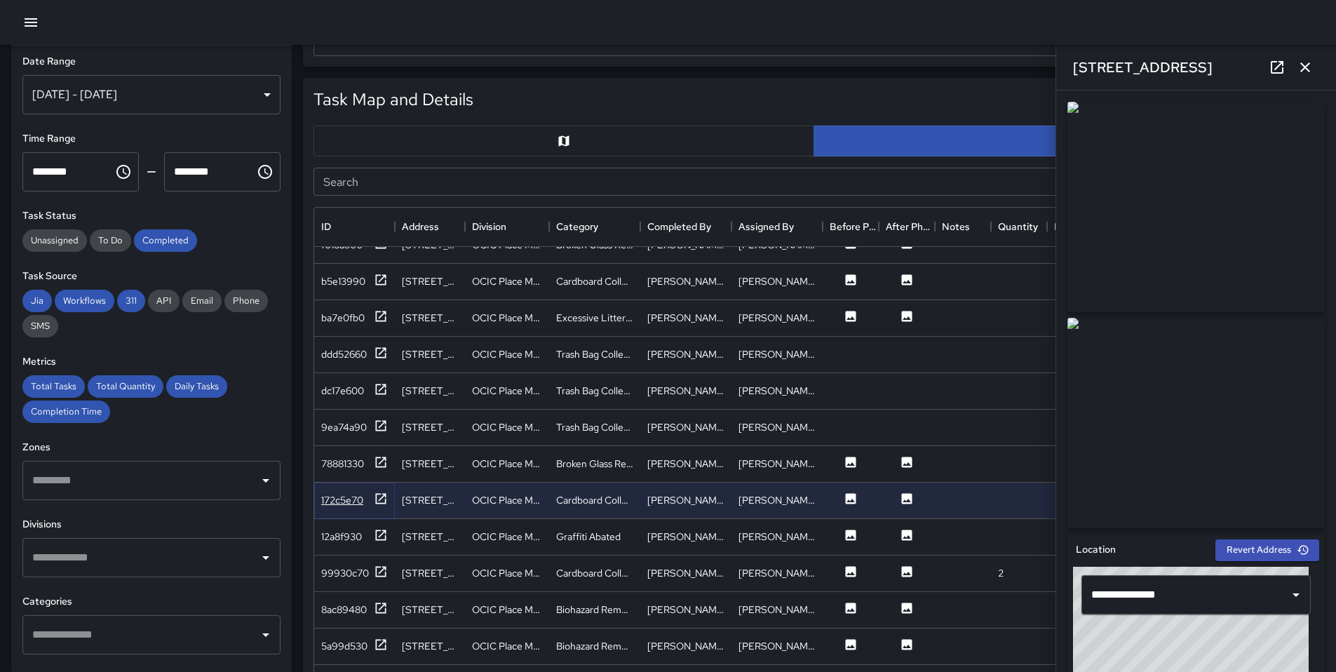
click at [375, 495] on icon at bounding box center [381, 499] width 14 height 14
click at [367, 535] on div "12a8f930" at bounding box center [354, 537] width 67 height 18
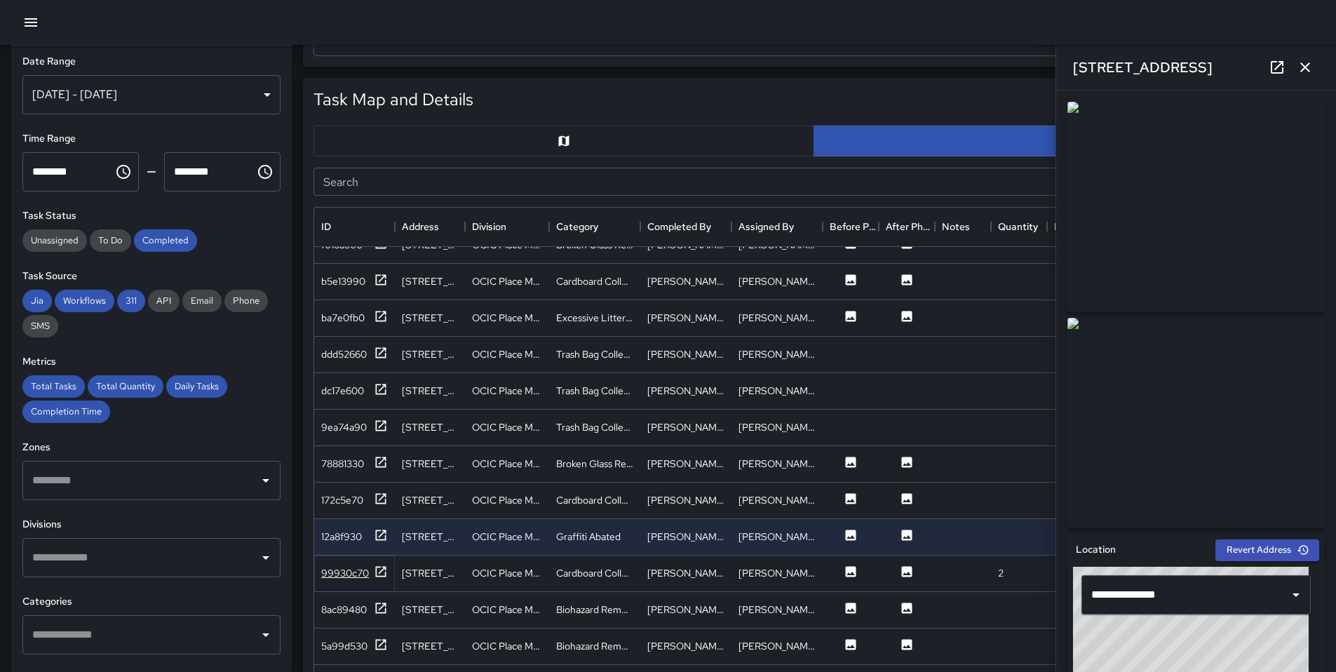
click at [365, 568] on div "99930c70" at bounding box center [345, 573] width 48 height 14
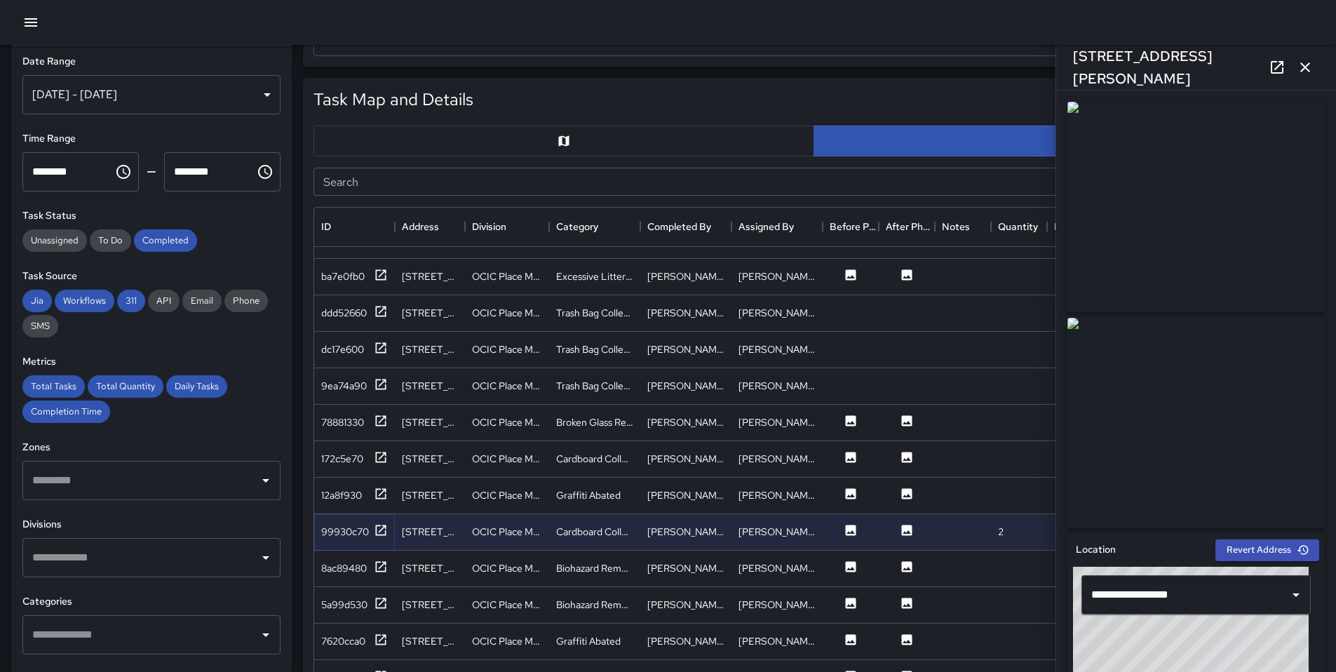
scroll to position [1925, 0]
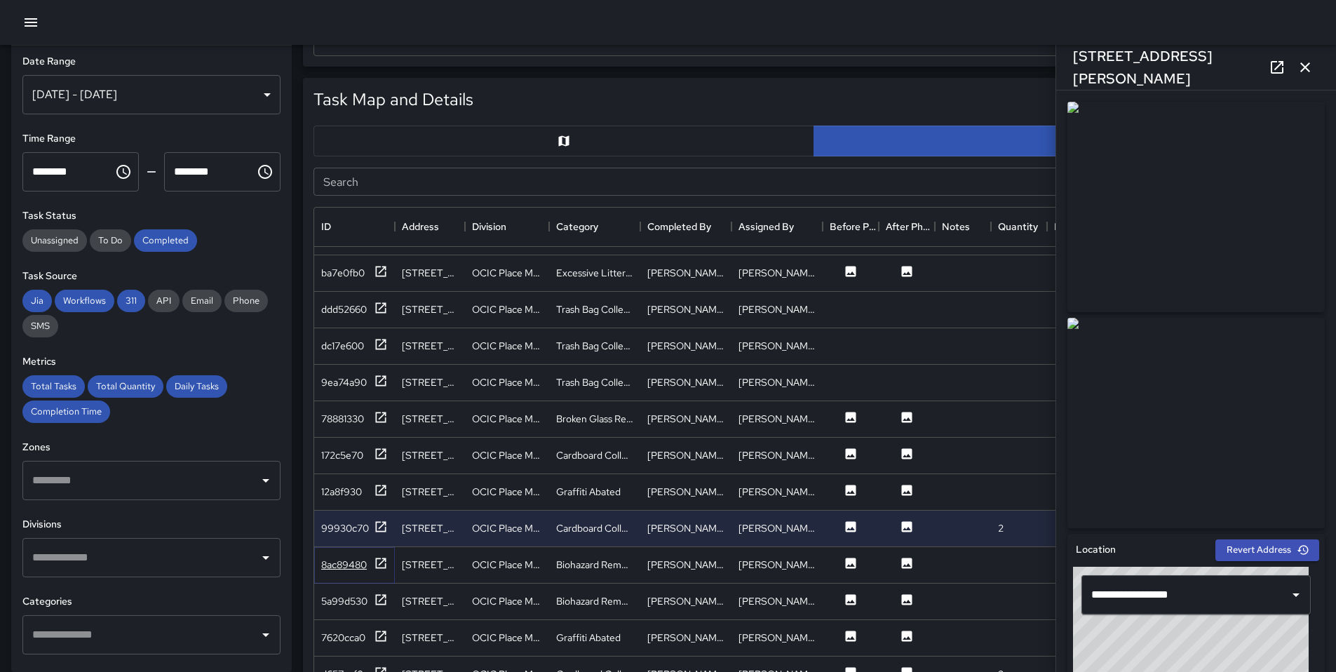
click at [382, 563] on icon at bounding box center [381, 563] width 14 height 14
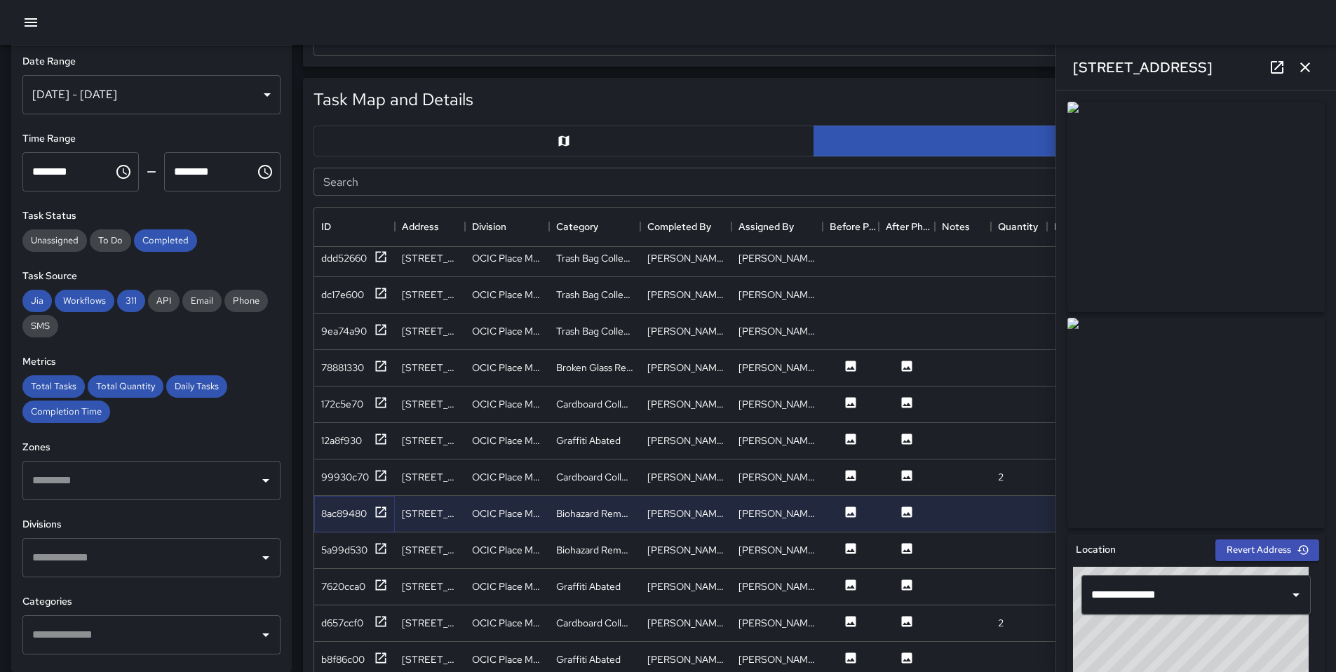
scroll to position [1979, 0]
click at [376, 546] on icon at bounding box center [381, 545] width 11 height 11
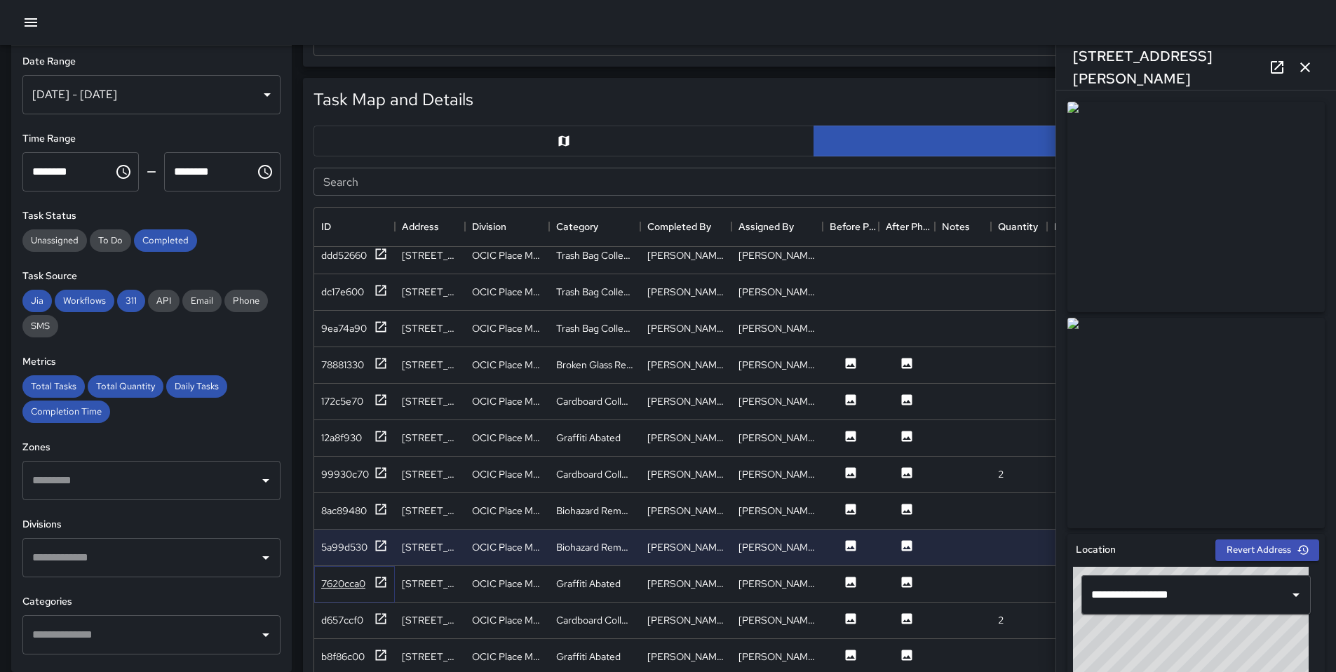
click at [372, 579] on div "7620cca0" at bounding box center [354, 584] width 67 height 18
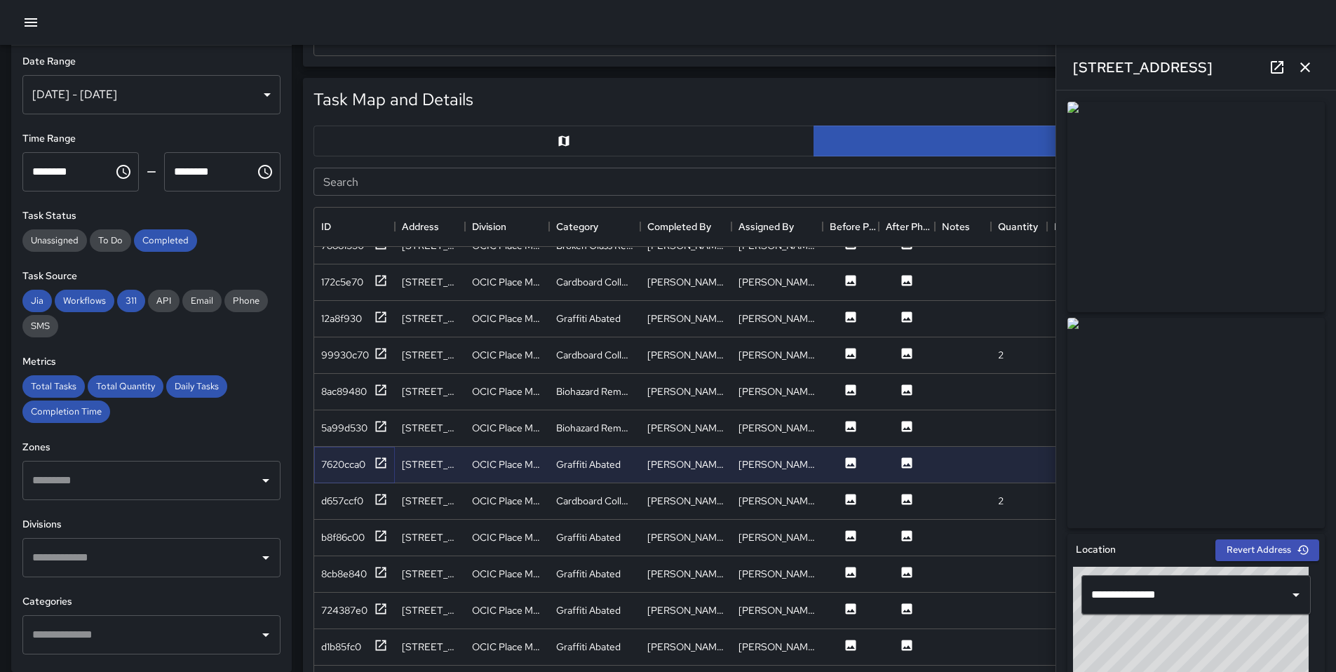
scroll to position [2115, 0]
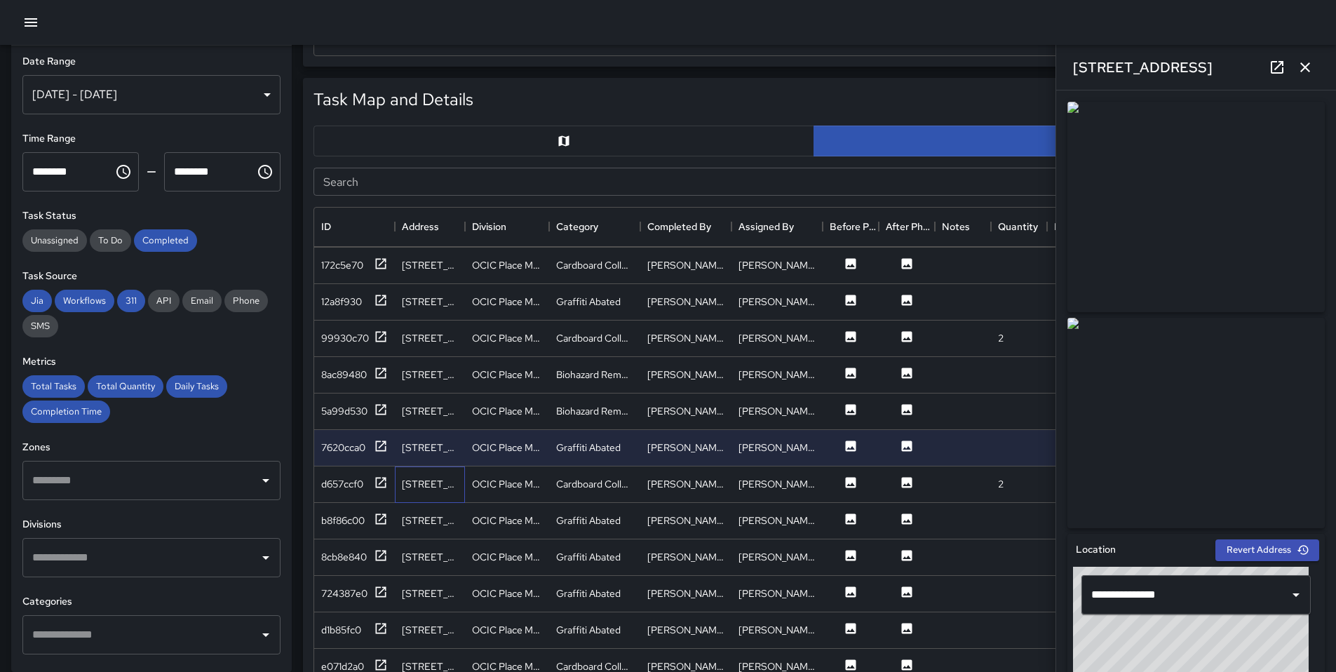
click at [404, 492] on div "135 12th Street" at bounding box center [430, 484] width 70 height 36
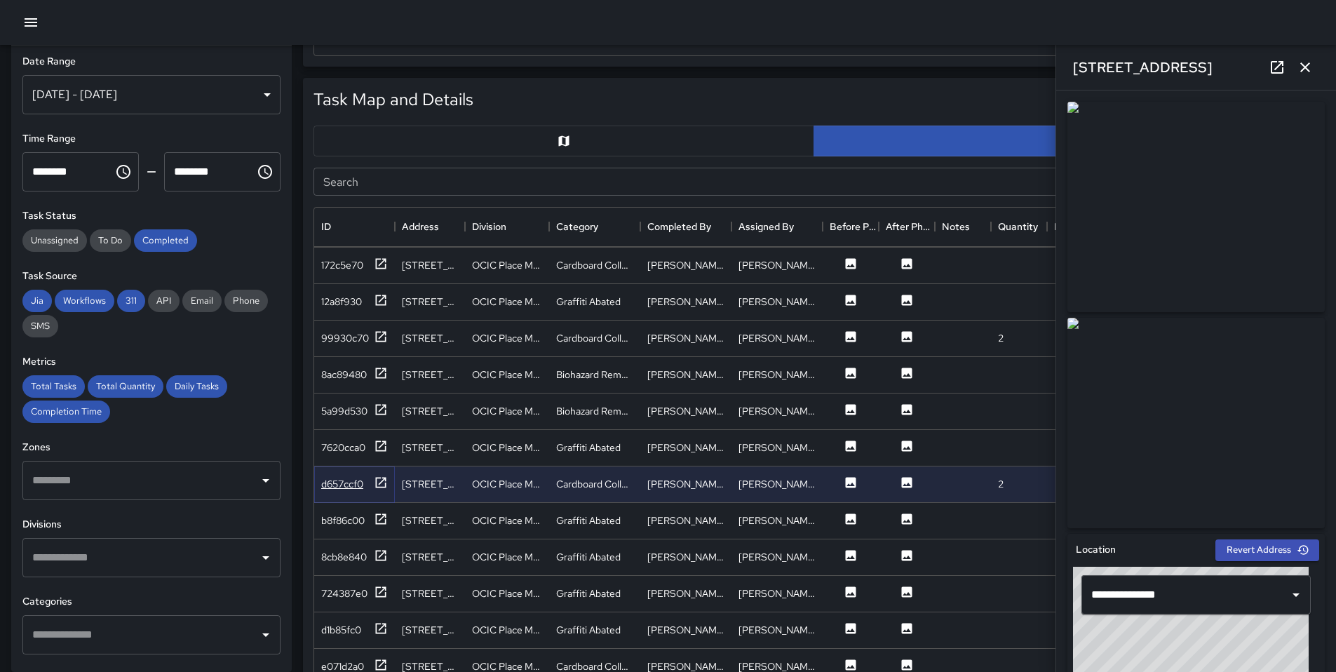
click at [385, 478] on icon at bounding box center [381, 482] width 11 height 11
click at [374, 514] on icon at bounding box center [381, 519] width 14 height 14
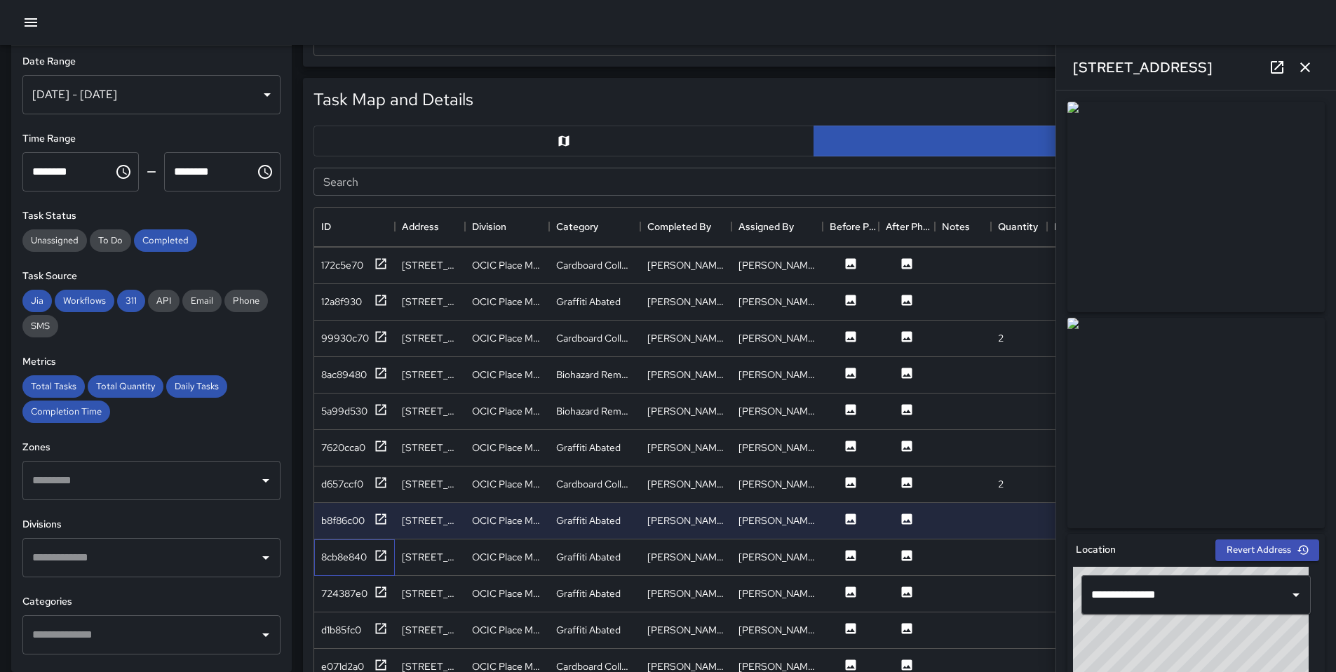
click at [365, 542] on div "8cb8e840" at bounding box center [354, 557] width 81 height 36
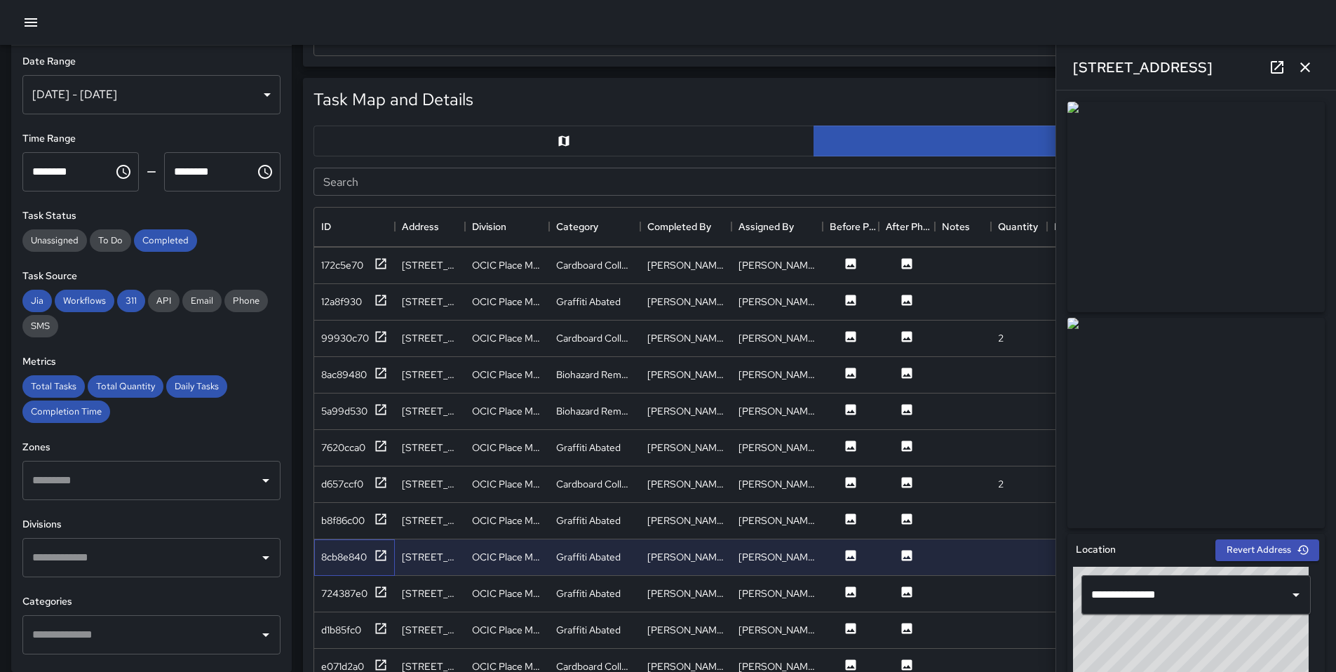
click at [365, 544] on div "8cb8e840" at bounding box center [354, 557] width 81 height 36
click at [364, 549] on div "8cb8e840" at bounding box center [354, 558] width 67 height 18
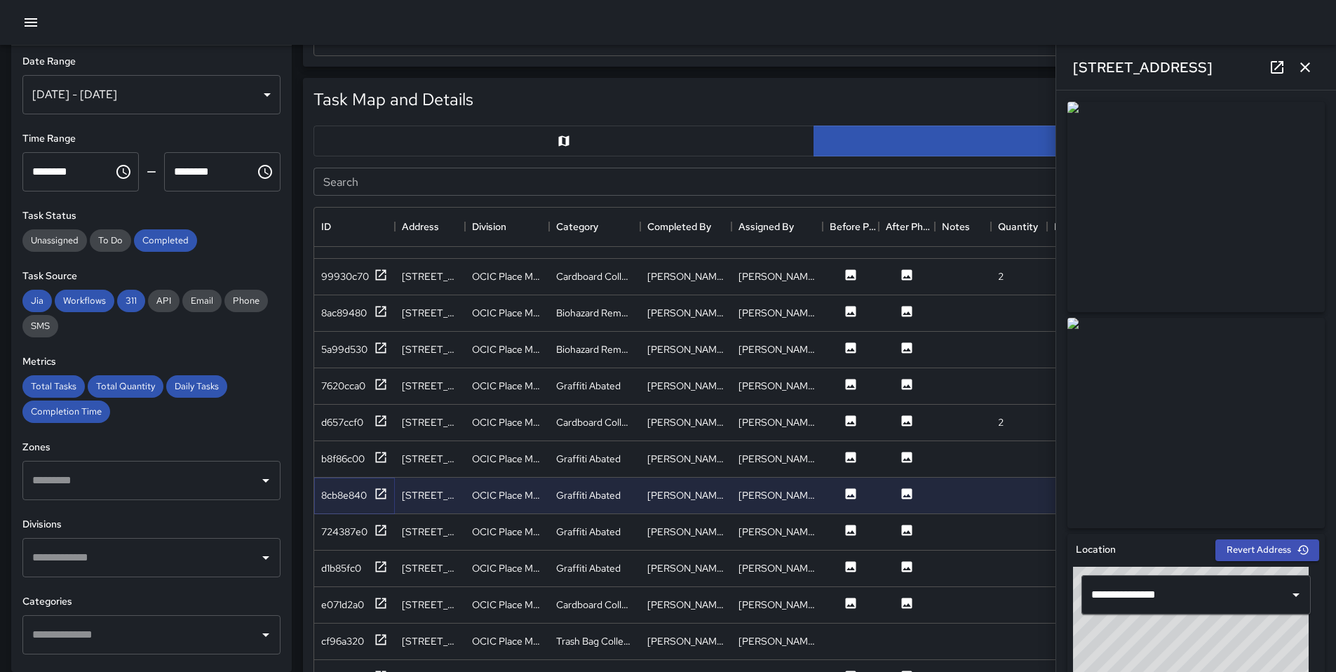
scroll to position [2177, 0]
click at [381, 529] on icon at bounding box center [381, 529] width 11 height 11
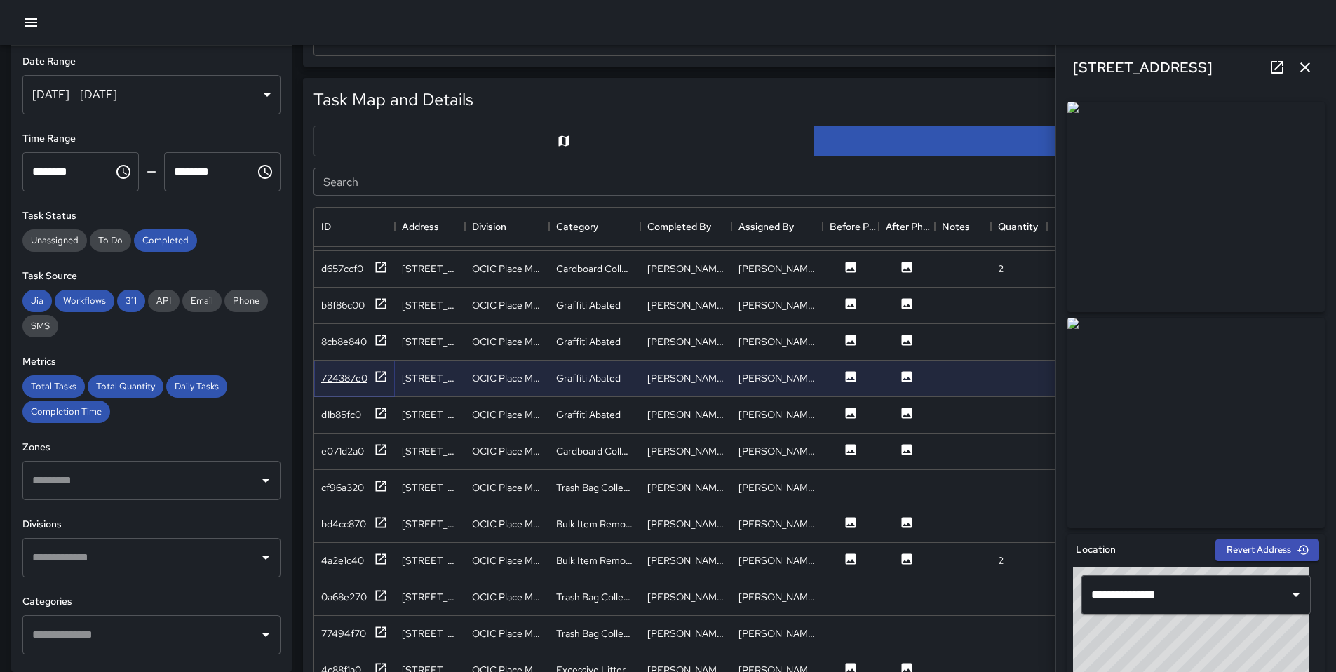
scroll to position [2373, 0]
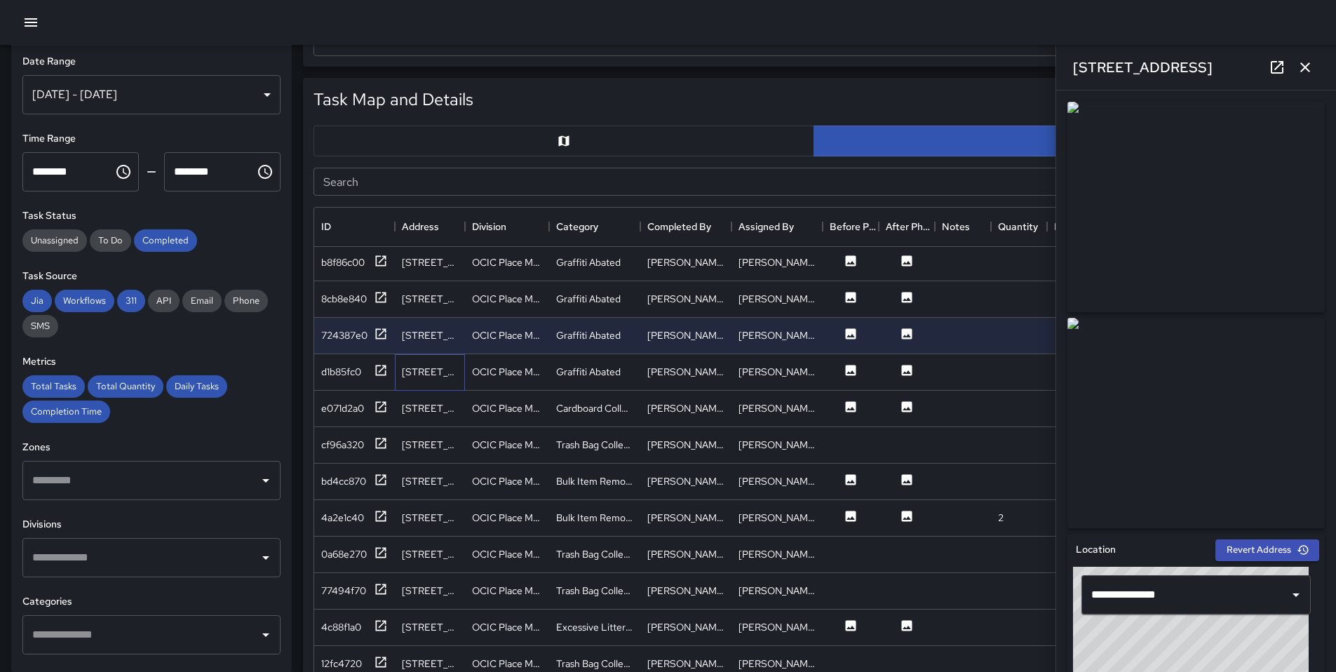
click at [404, 380] on div "[STREET_ADDRESS][PERSON_NAME]" at bounding box center [430, 372] width 70 height 36
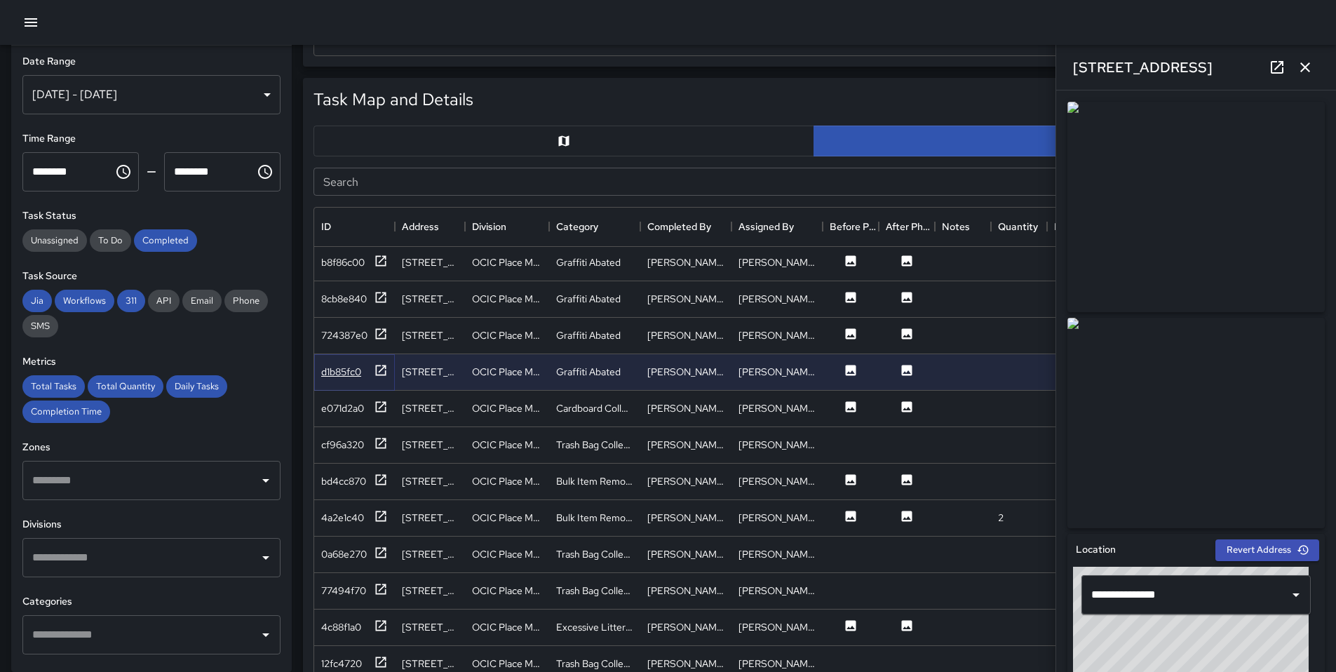
click at [386, 370] on icon at bounding box center [381, 370] width 14 height 14
click at [367, 444] on div "cf96a320" at bounding box center [354, 445] width 67 height 18
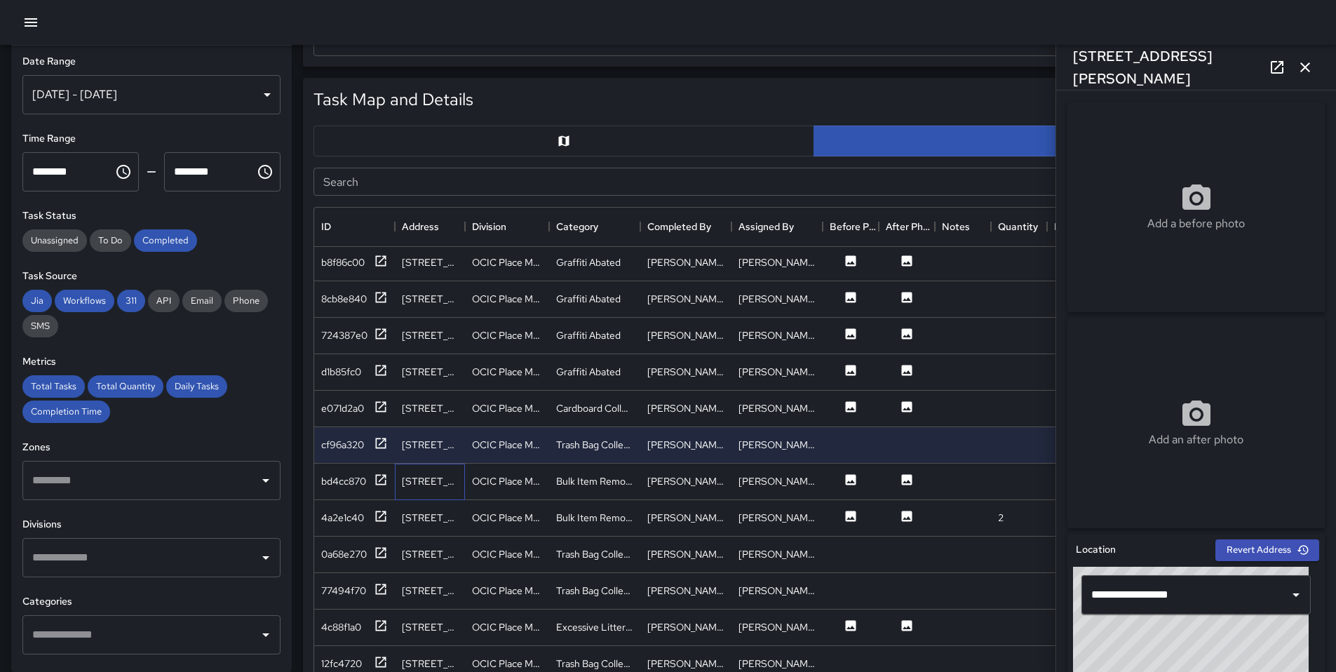
click at [410, 492] on div "[STREET_ADDRESS]" at bounding box center [430, 482] width 70 height 36
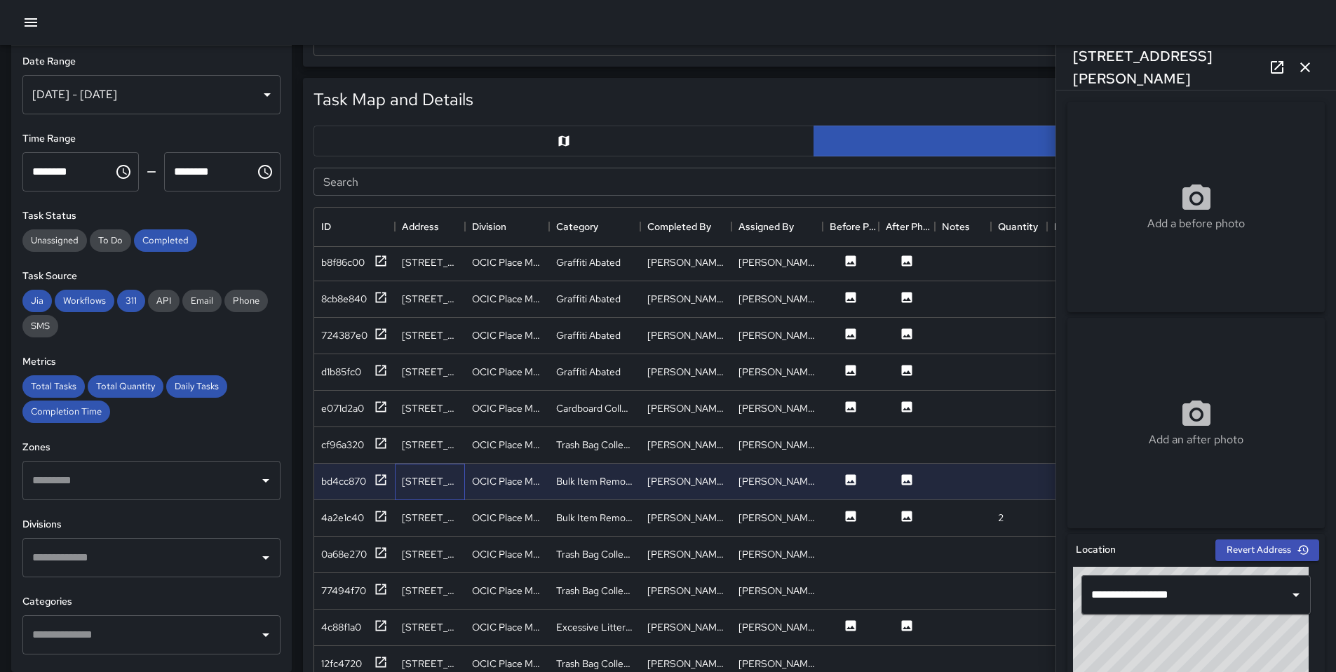
click at [405, 488] on div "[STREET_ADDRESS]" at bounding box center [430, 482] width 70 height 36
click at [389, 483] on div "bd4cc870" at bounding box center [354, 482] width 81 height 36
click at [377, 477] on icon at bounding box center [381, 480] width 14 height 14
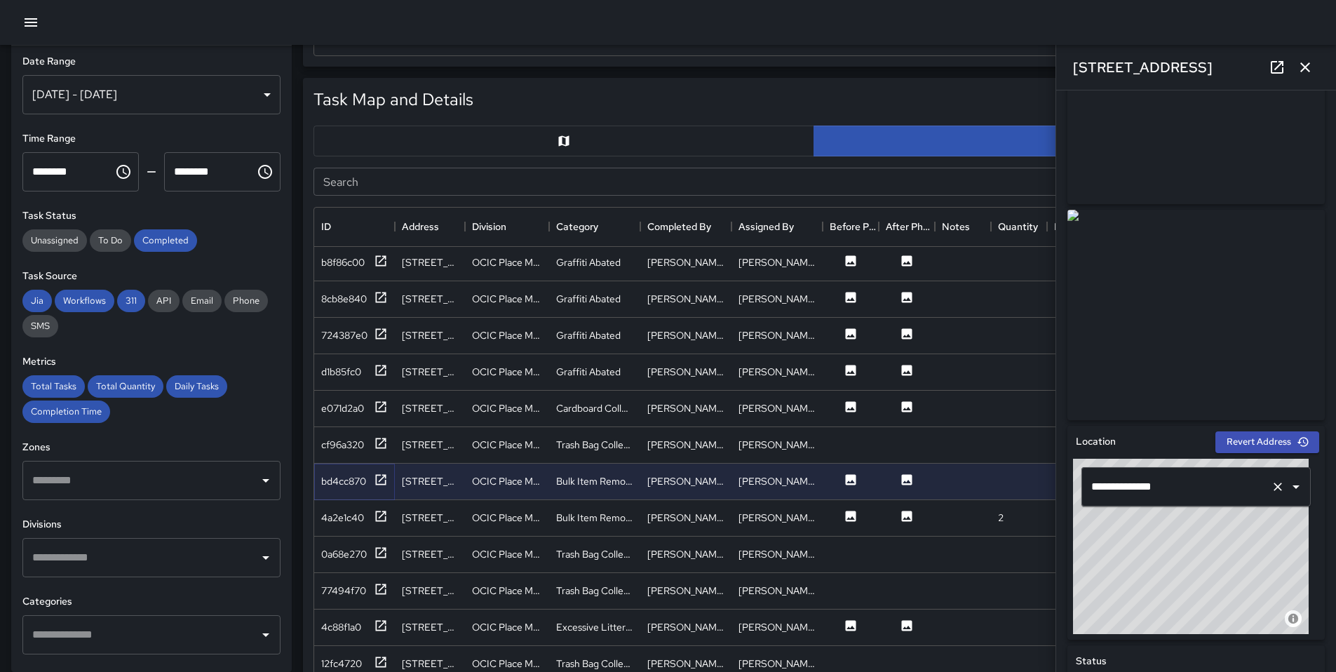
scroll to position [213, 0]
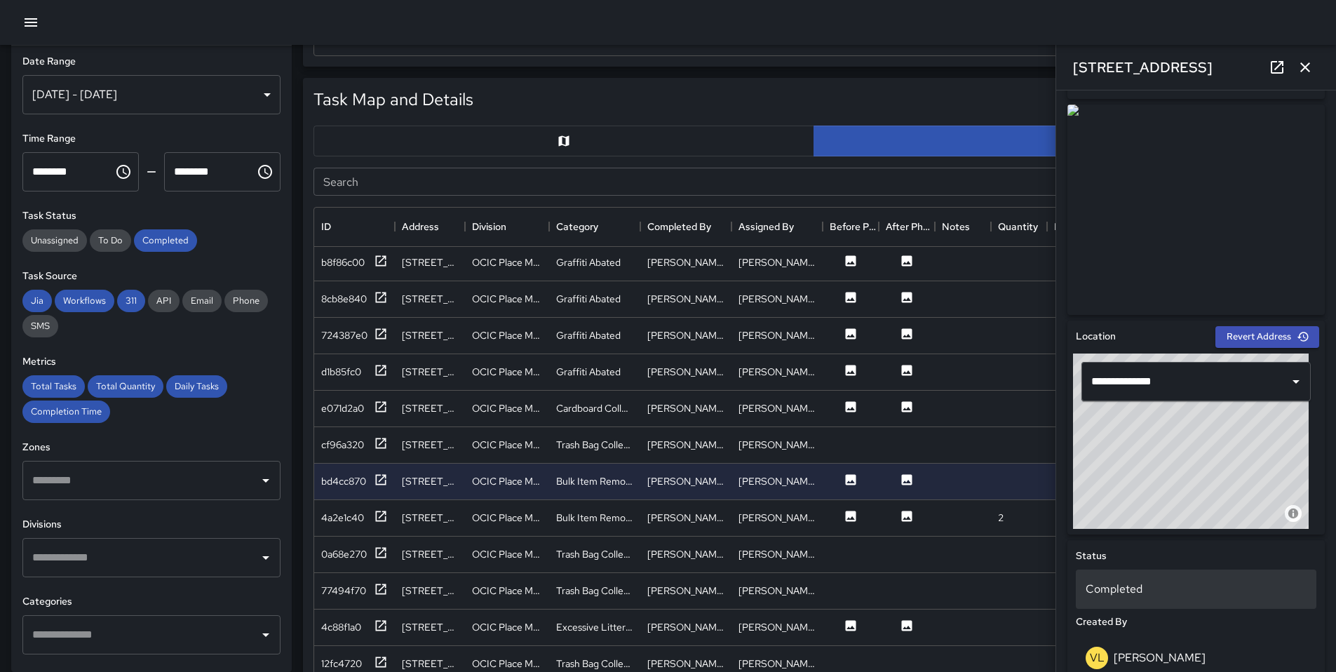
click at [1176, 590] on p "Completed" at bounding box center [1196, 589] width 221 height 17
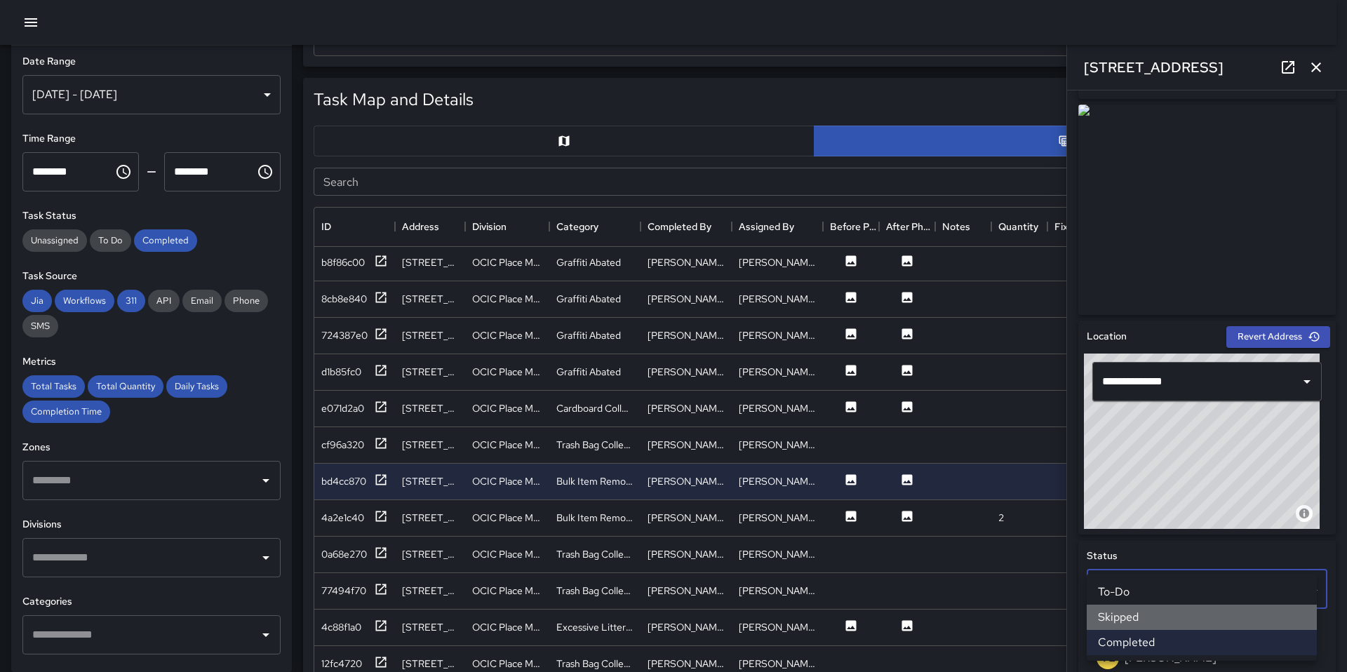
click at [1134, 625] on li "Skipped" at bounding box center [1202, 617] width 230 height 25
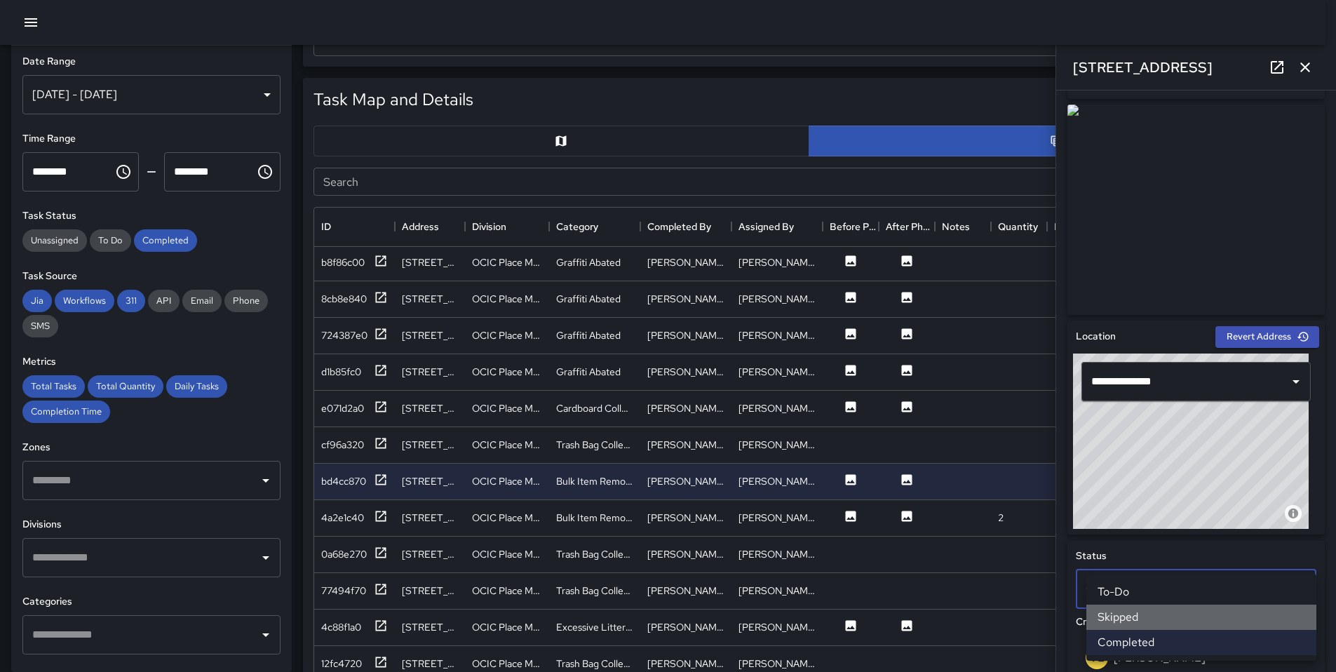
scroll to position [11, 11]
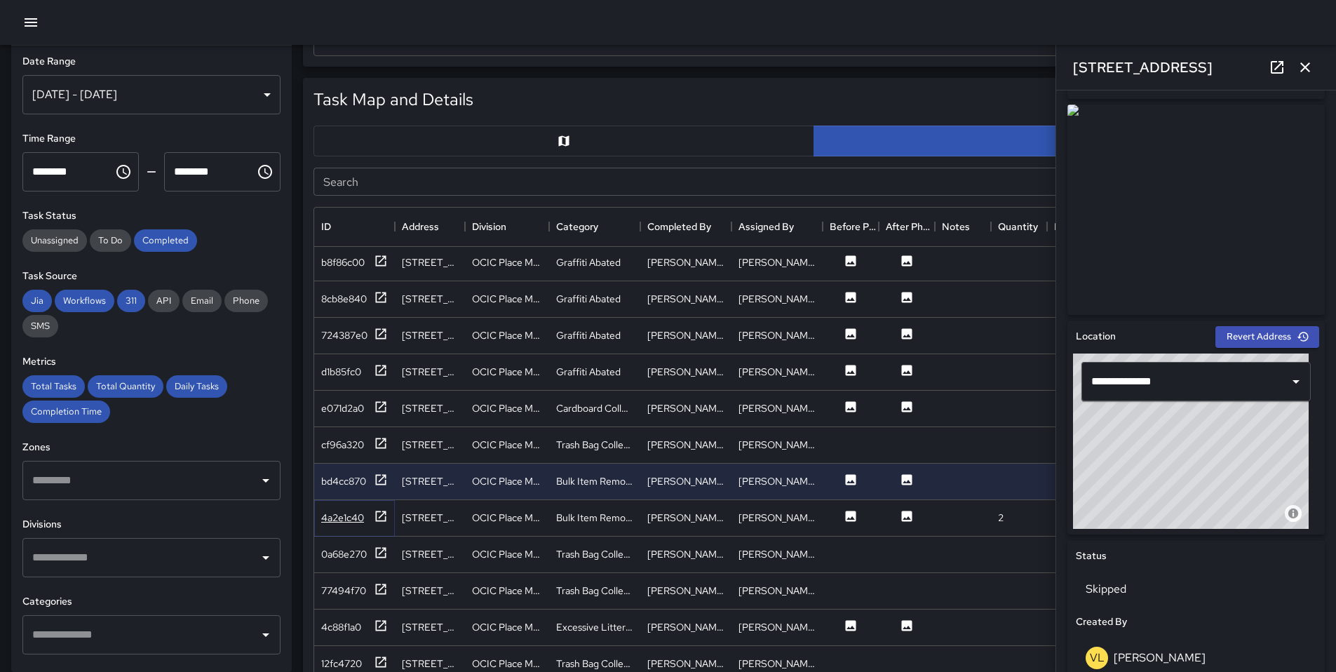
click at [368, 514] on div "4a2e1c40" at bounding box center [354, 518] width 67 height 18
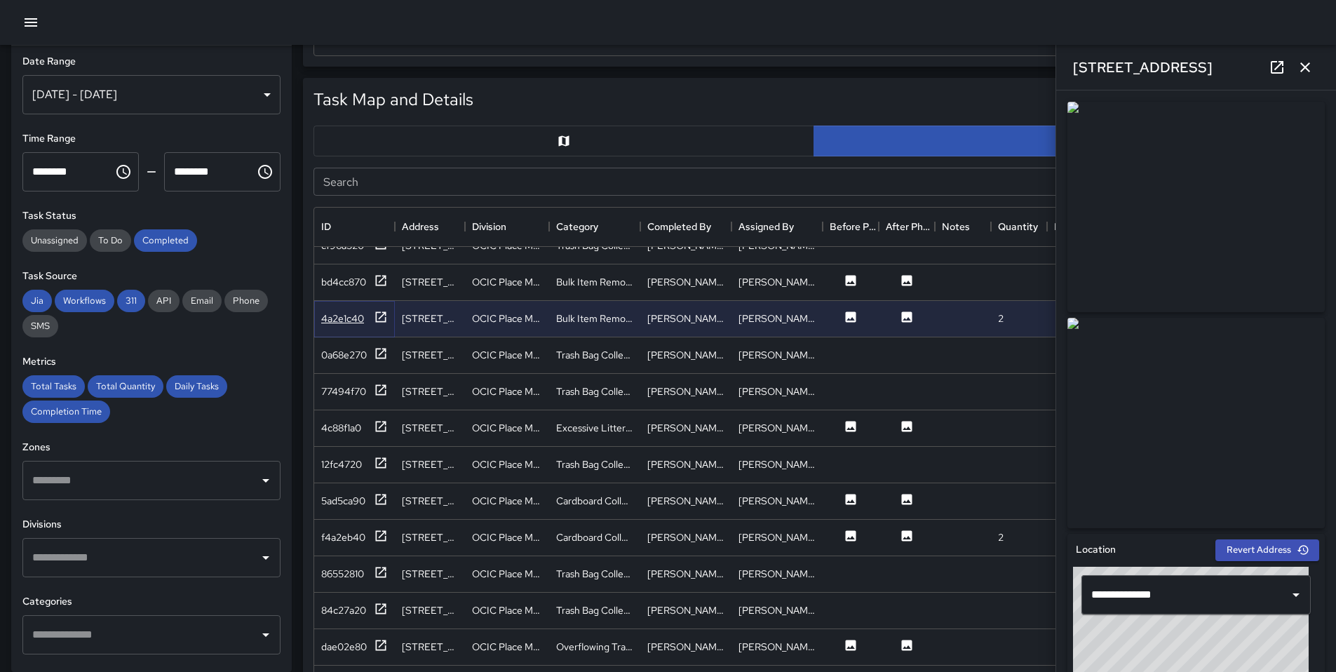
scroll to position [2584, 0]
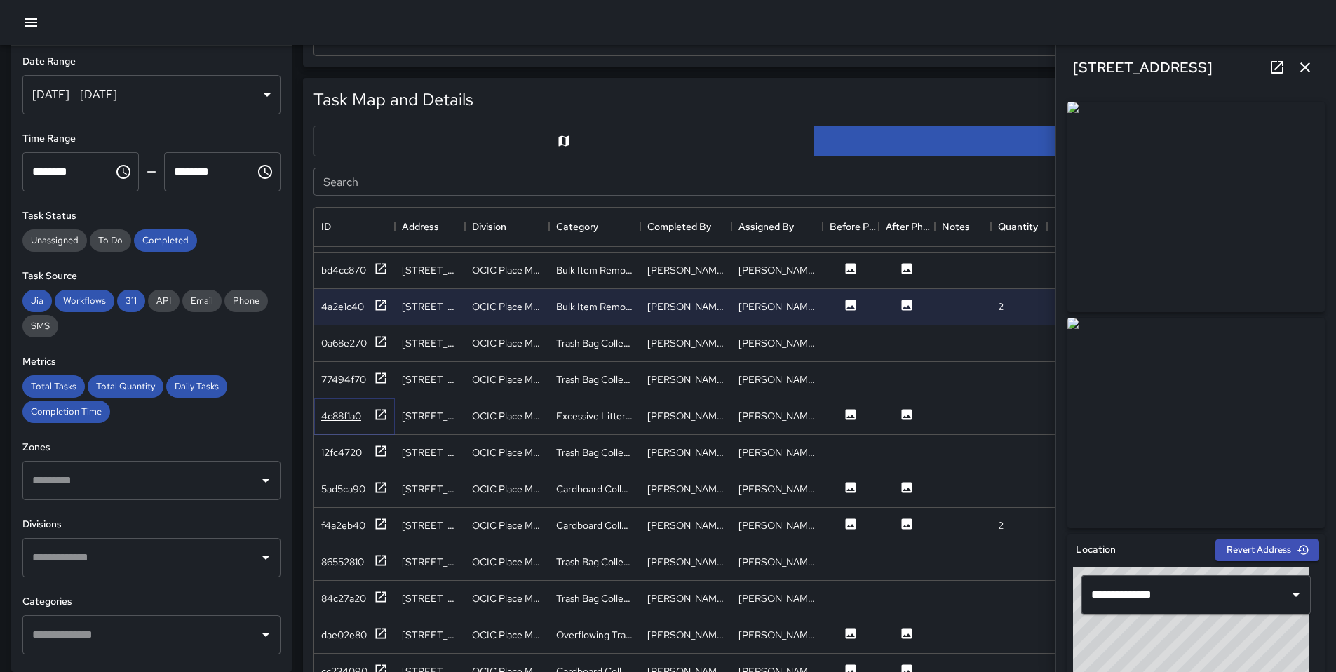
click at [381, 420] on icon at bounding box center [381, 415] width 14 height 14
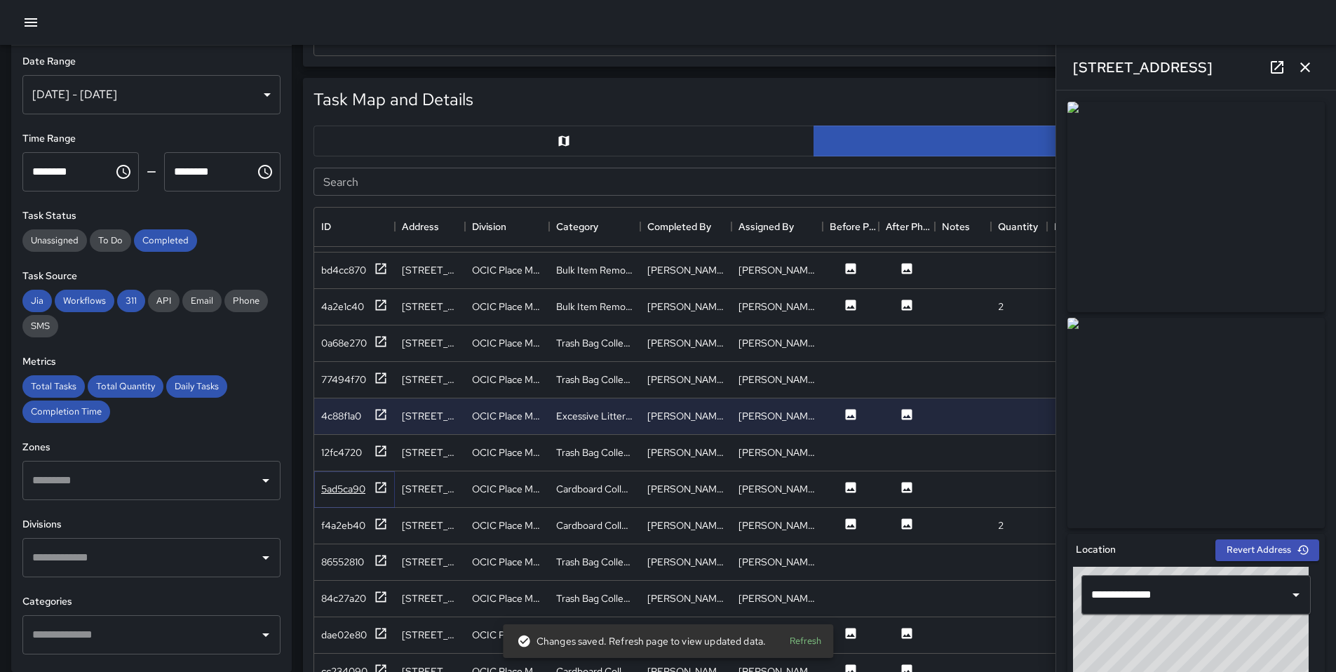
click at [372, 496] on div "5ad5ca90" at bounding box center [354, 490] width 67 height 18
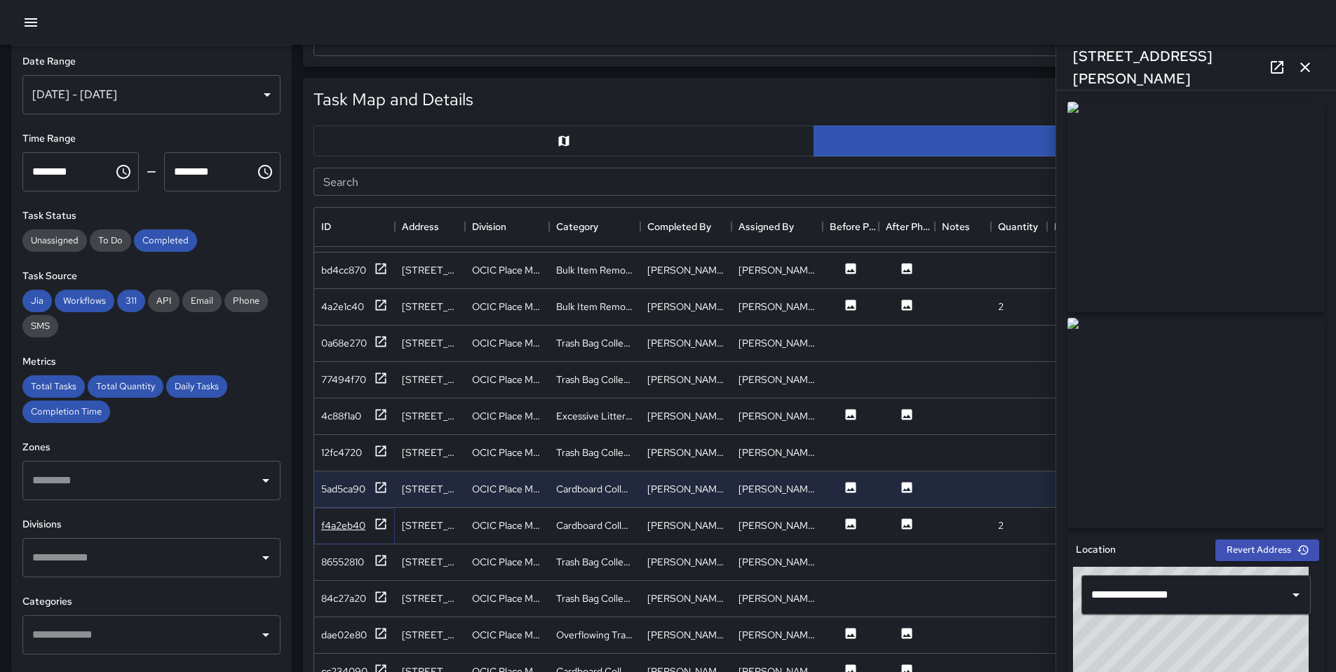
click at [369, 533] on div "f4a2eb40" at bounding box center [354, 526] width 67 height 18
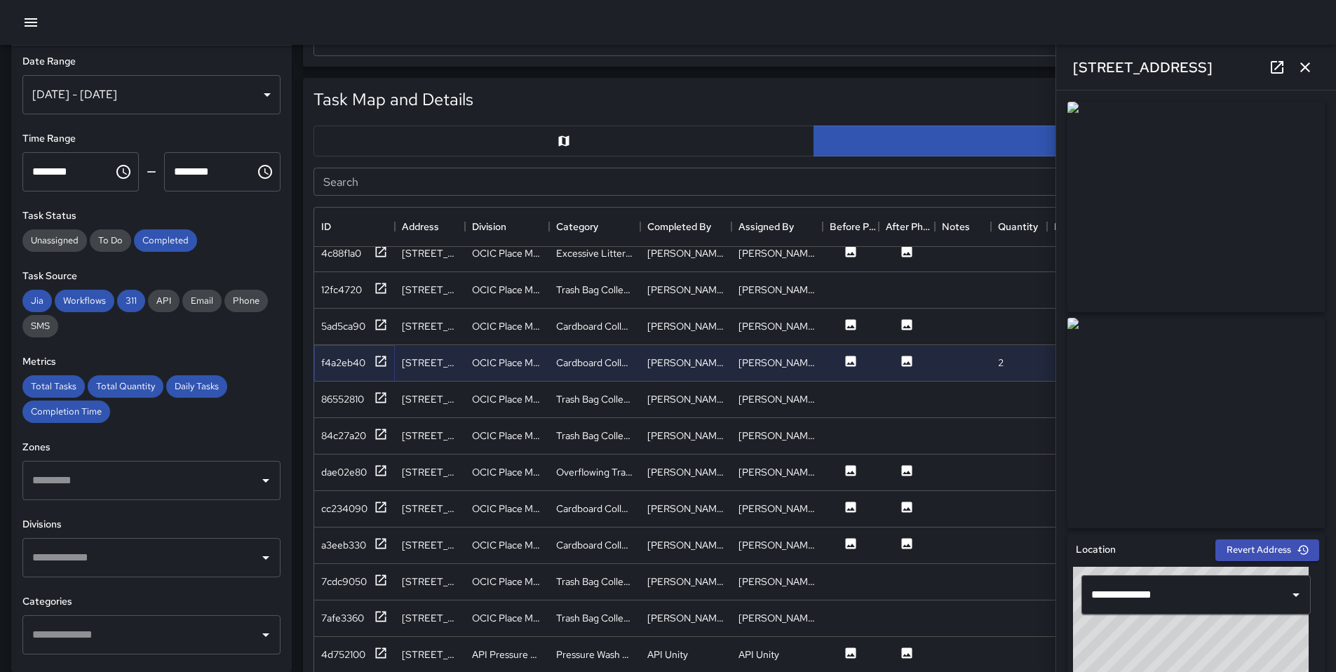
scroll to position [2762, 0]
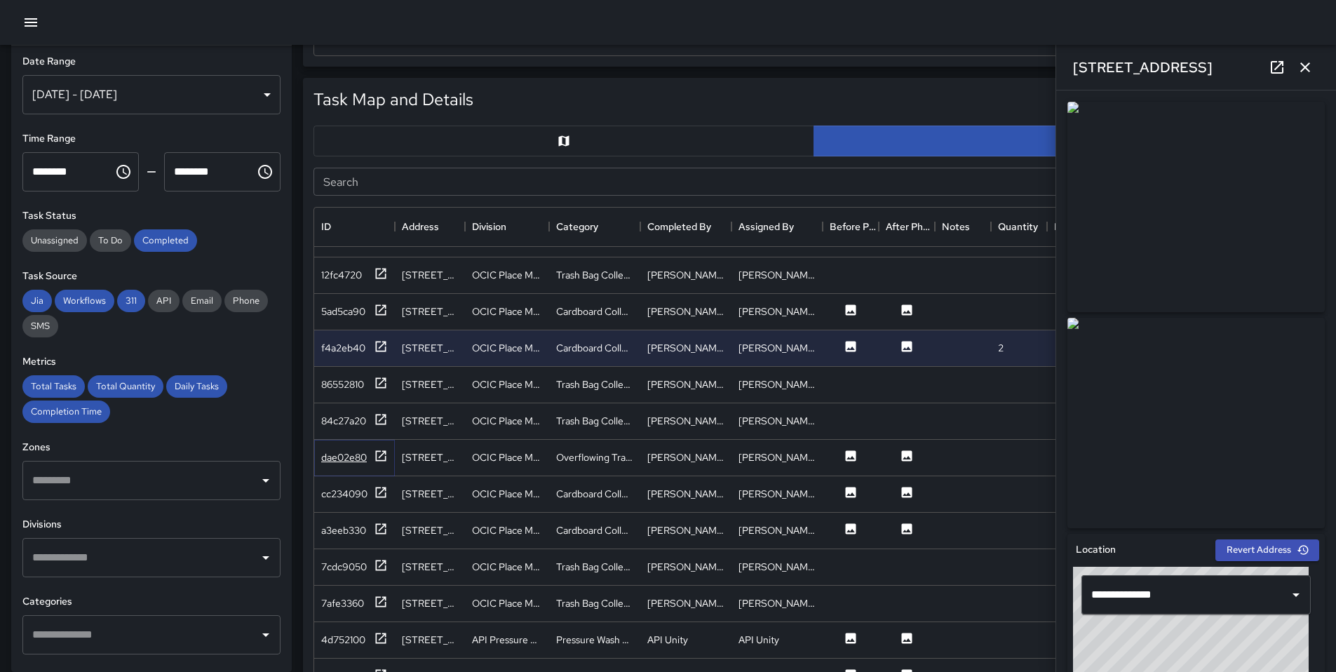
click at [360, 458] on div "dae02e80" at bounding box center [344, 457] width 46 height 14
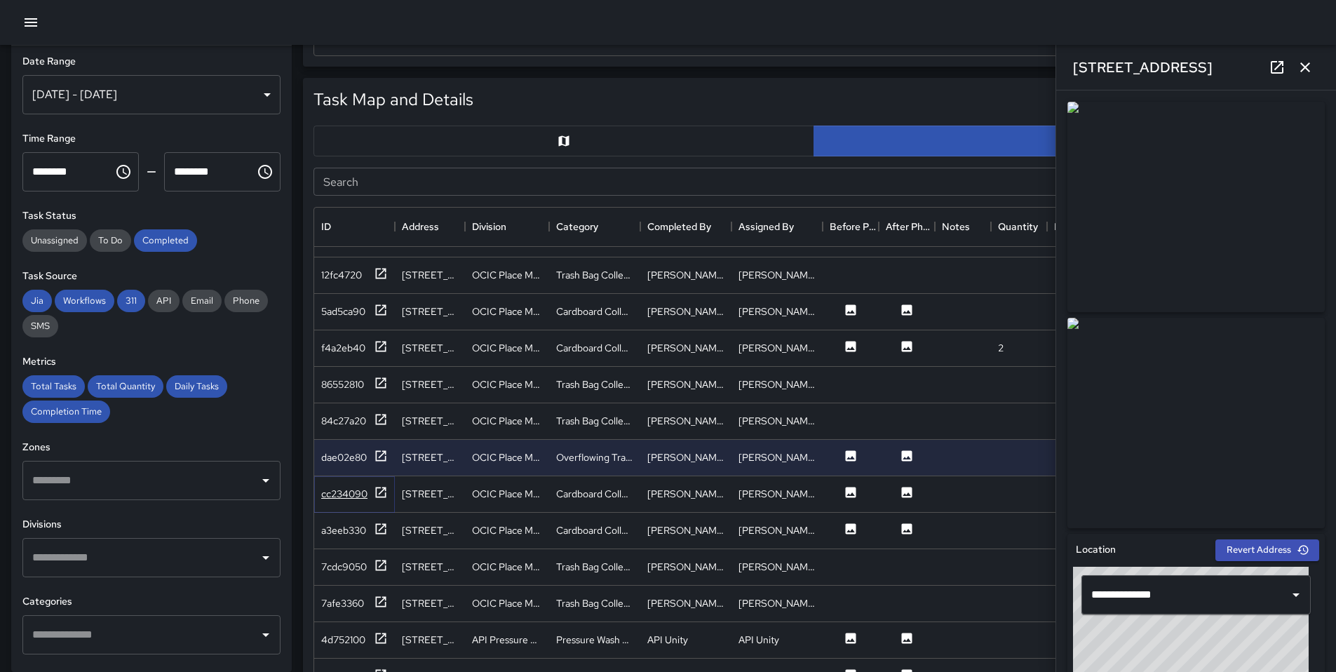
click at [361, 493] on div "cc234090" at bounding box center [344, 494] width 46 height 14
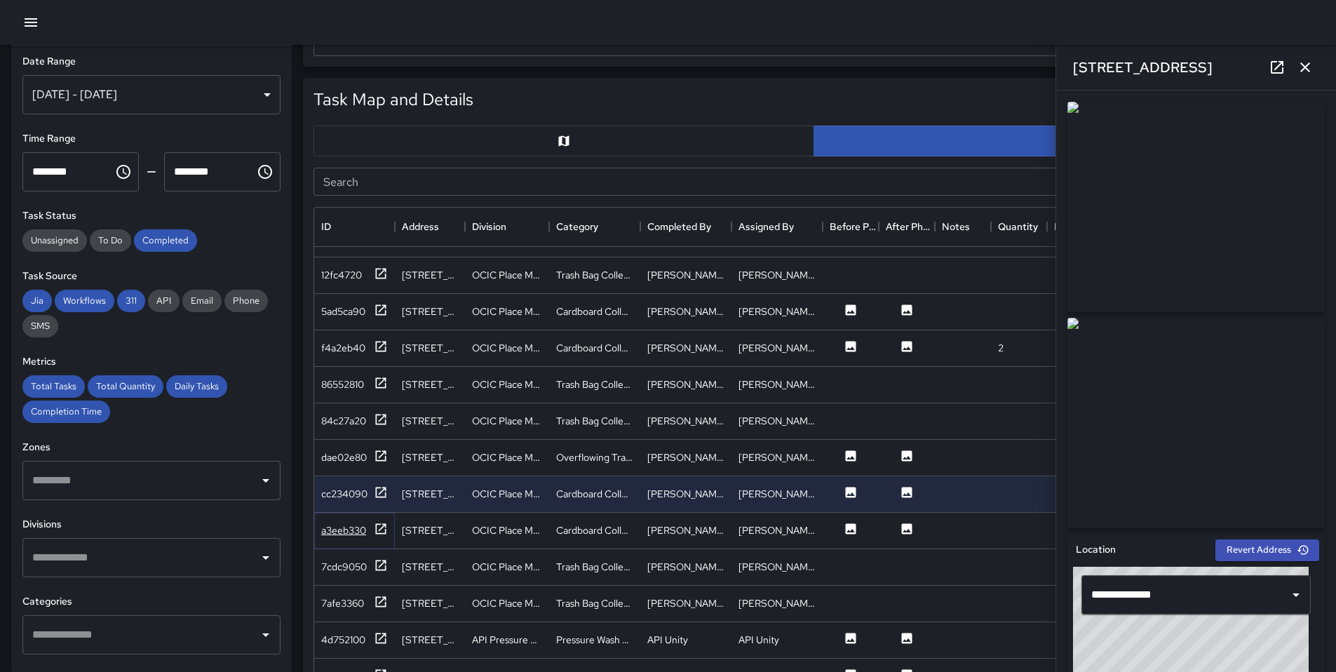
click at [368, 522] on div "a3eeb330" at bounding box center [354, 531] width 67 height 18
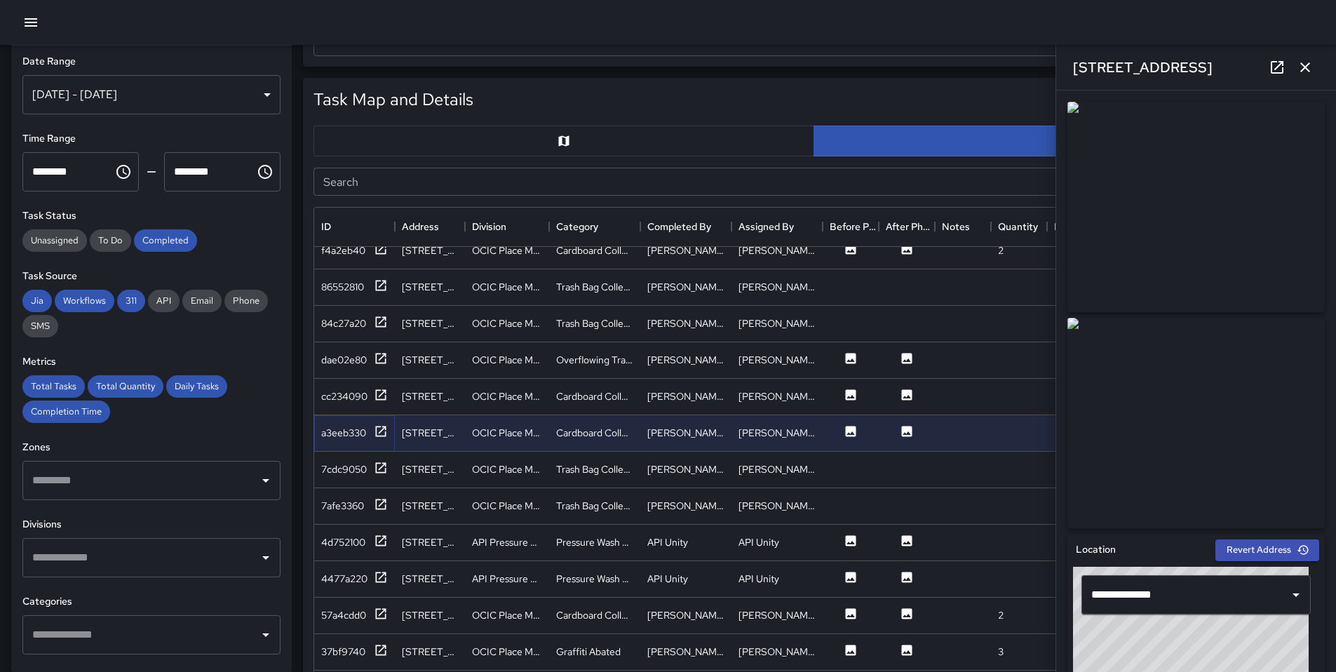
scroll to position [2862, 0]
click at [366, 540] on div "4d752100" at bounding box center [354, 540] width 67 height 18
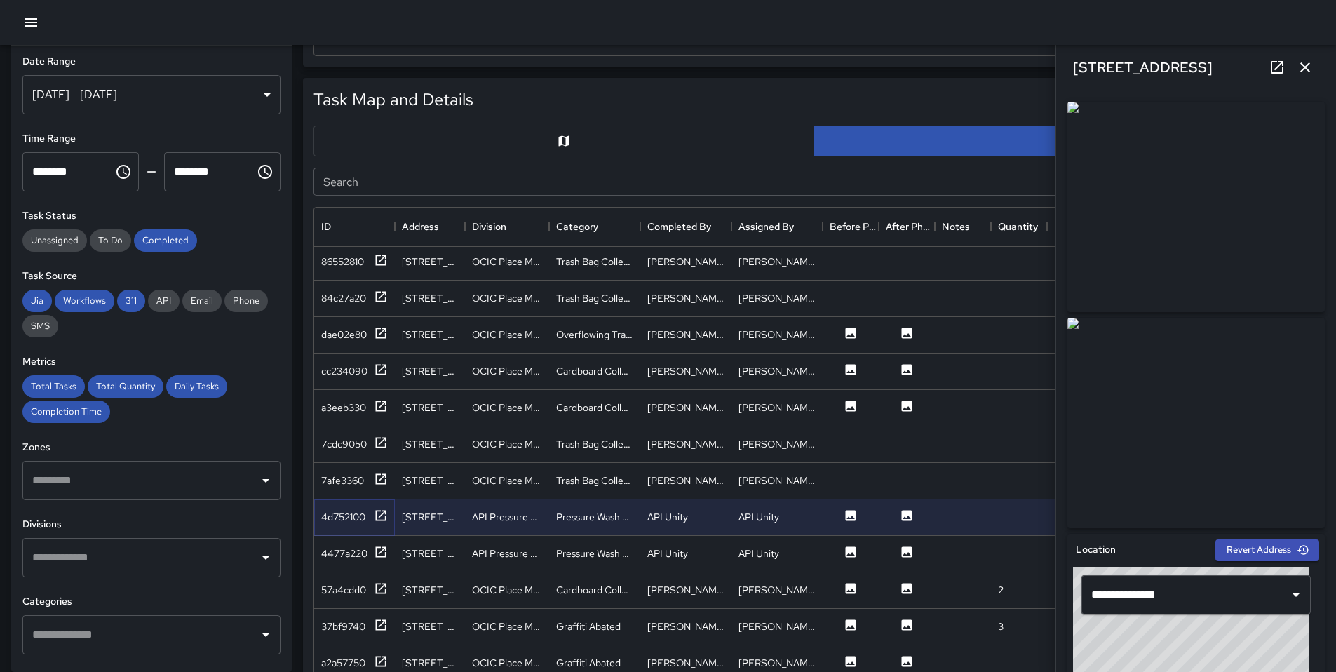
scroll to position [2885, 0]
click at [375, 553] on icon at bounding box center [381, 551] width 14 height 14
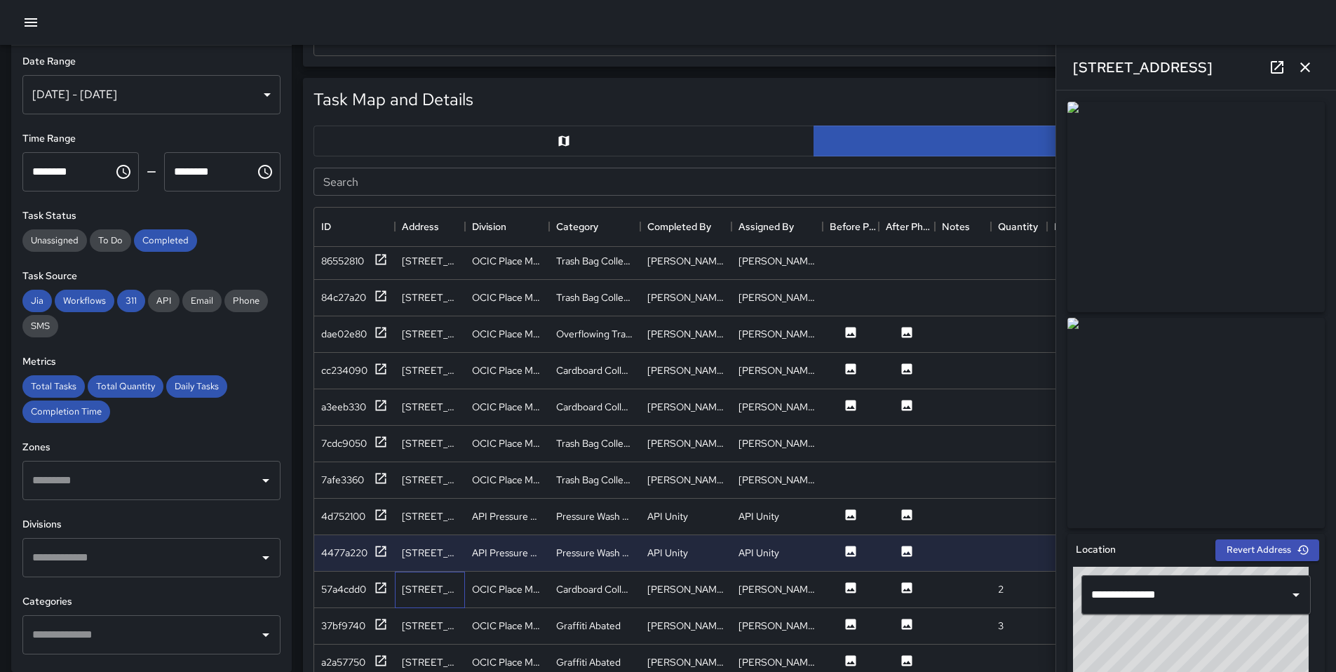
click at [395, 602] on div "[STREET_ADDRESS]" at bounding box center [430, 590] width 70 height 36
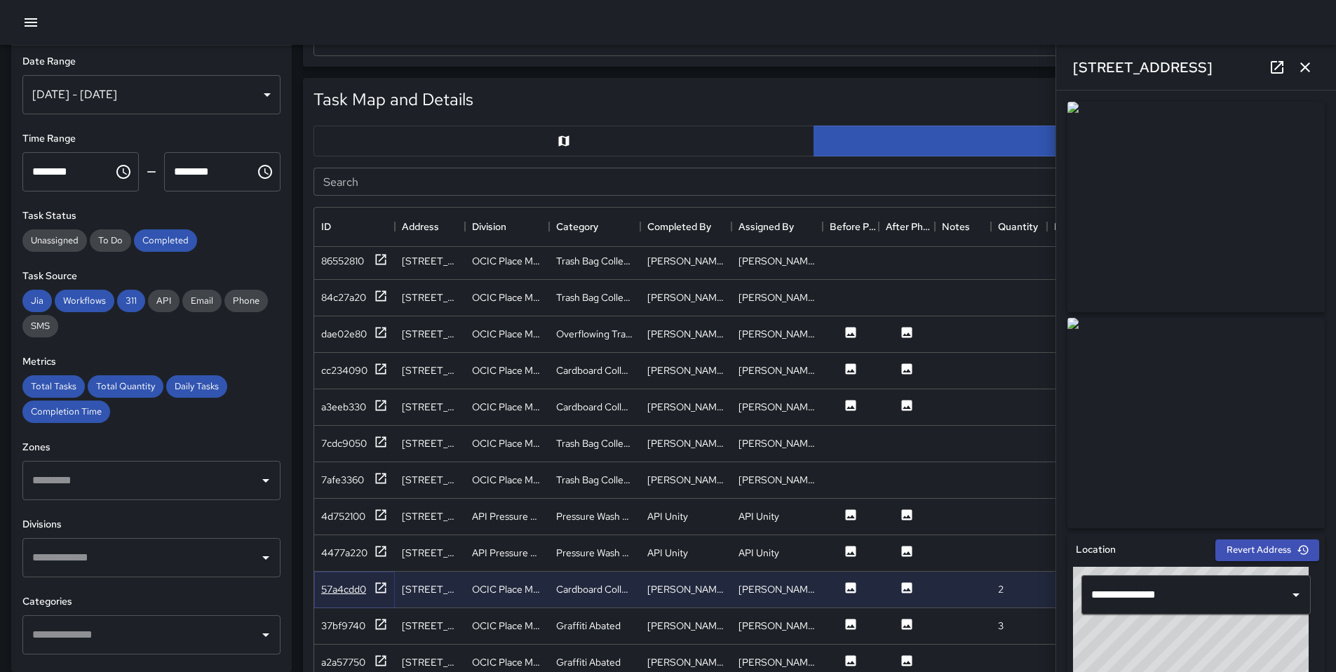
click at [387, 598] on div at bounding box center [381, 590] width 14 height 18
click at [387, 626] on icon at bounding box center [381, 624] width 14 height 14
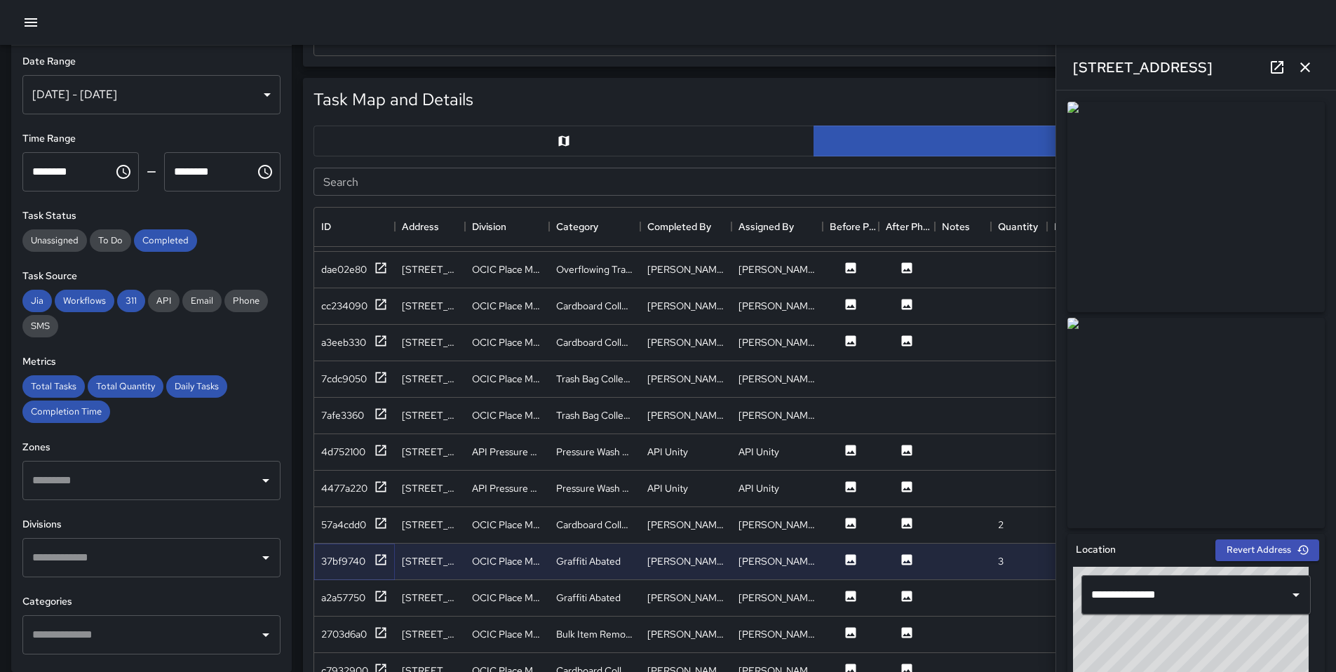
scroll to position [2988, 0]
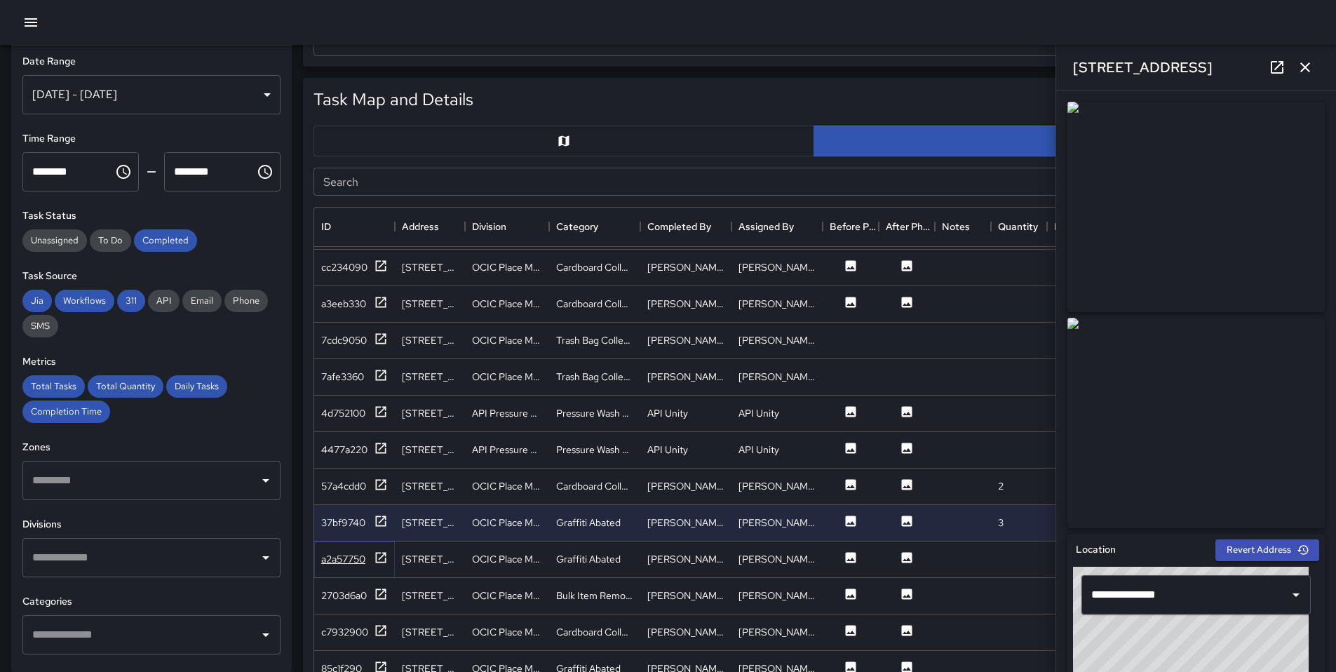
click at [379, 558] on icon at bounding box center [381, 558] width 14 height 14
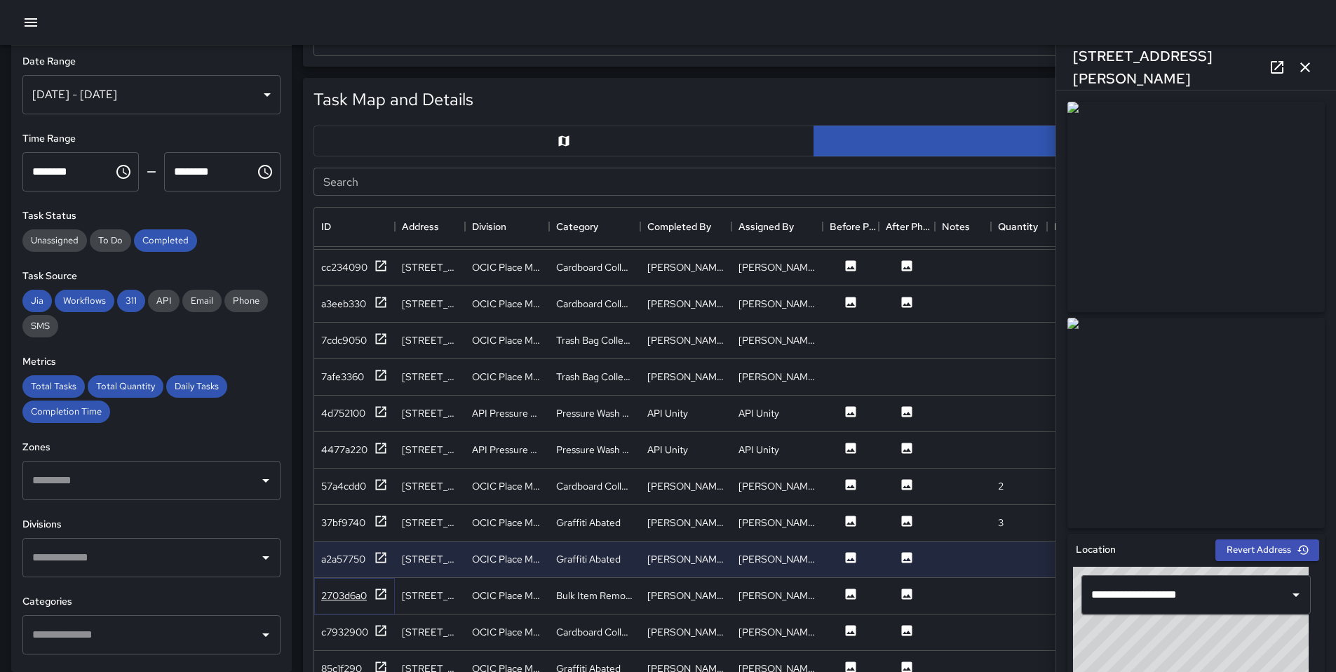
click at [384, 601] on div at bounding box center [381, 596] width 14 height 18
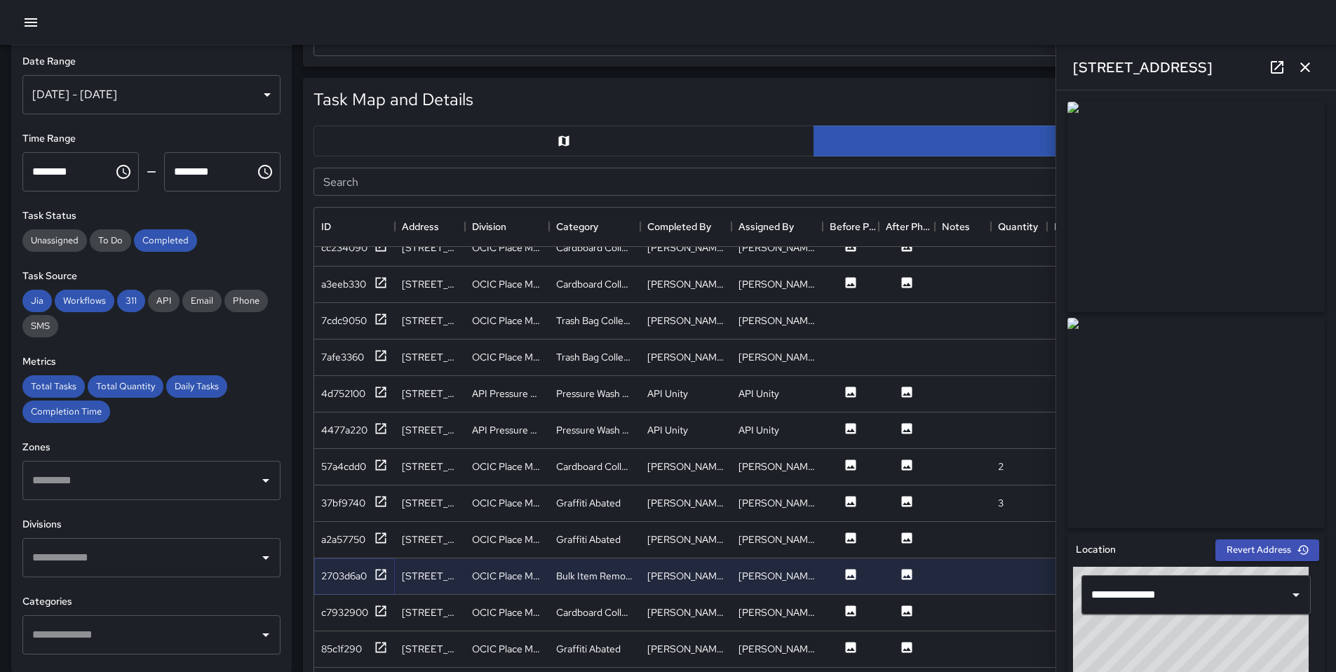
scroll to position [3033, 0]
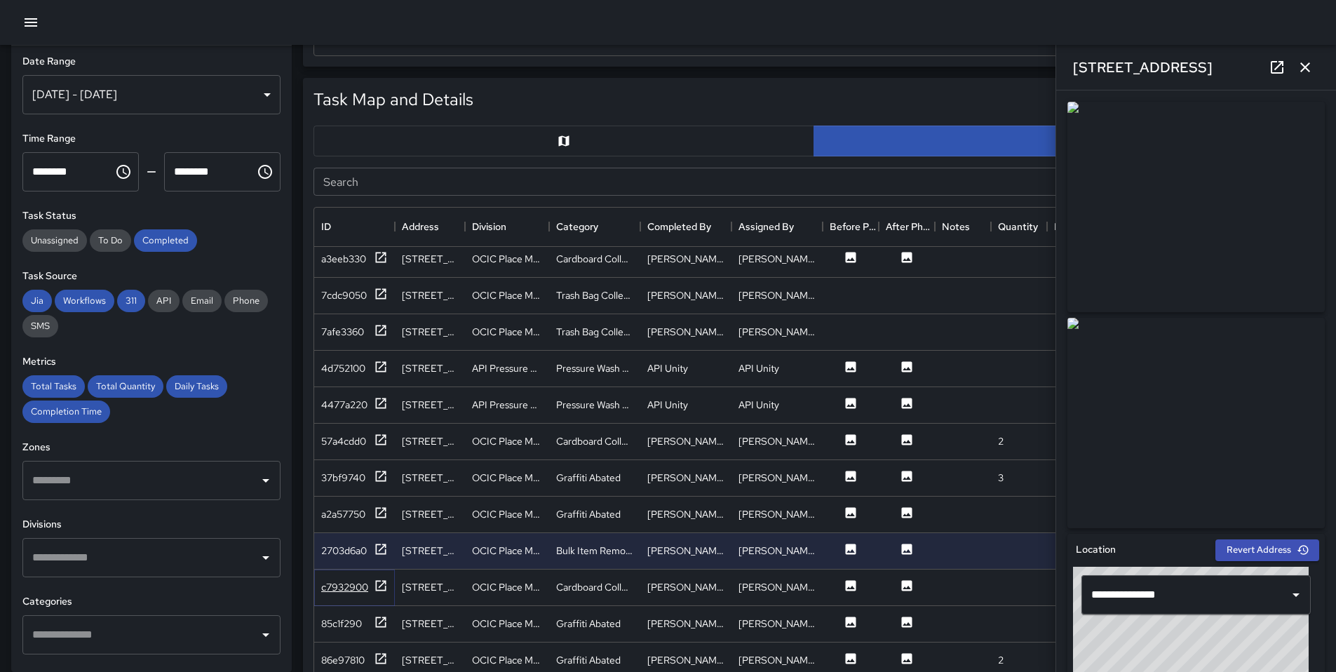
click at [380, 579] on icon at bounding box center [381, 586] width 14 height 14
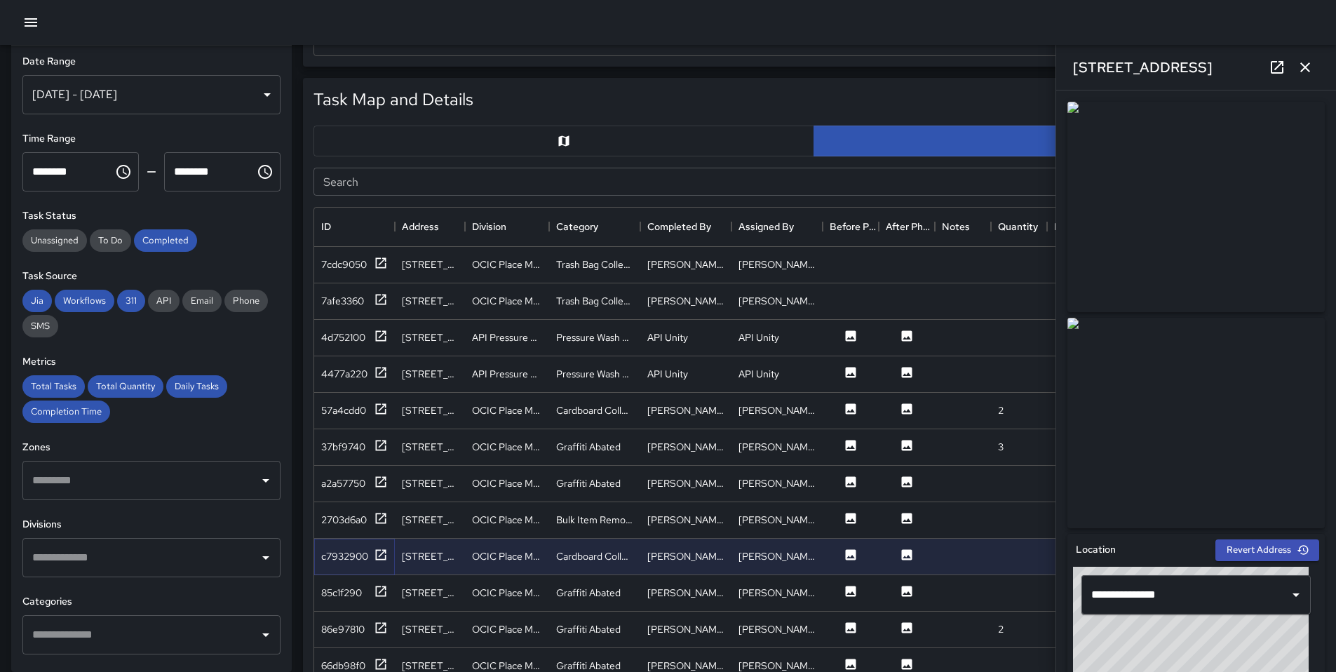
scroll to position [3066, 0]
click at [375, 593] on icon at bounding box center [381, 589] width 14 height 14
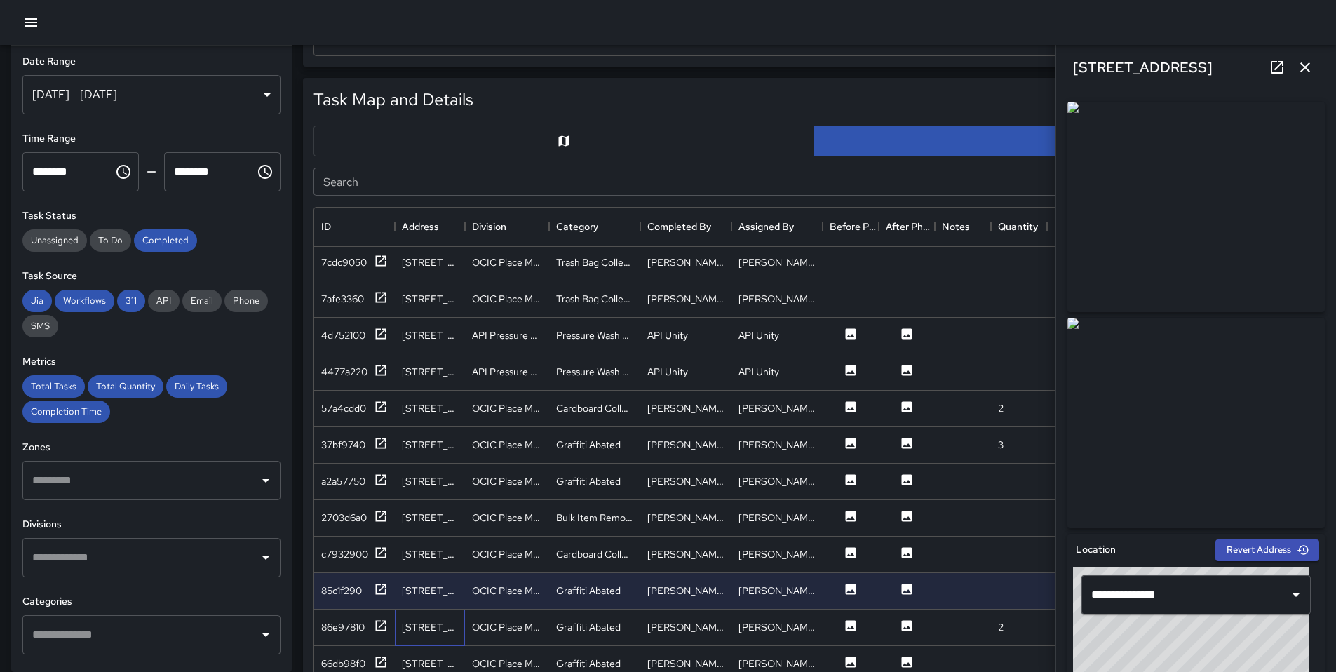
click at [410, 626] on div "269 12th Street" at bounding box center [430, 627] width 56 height 14
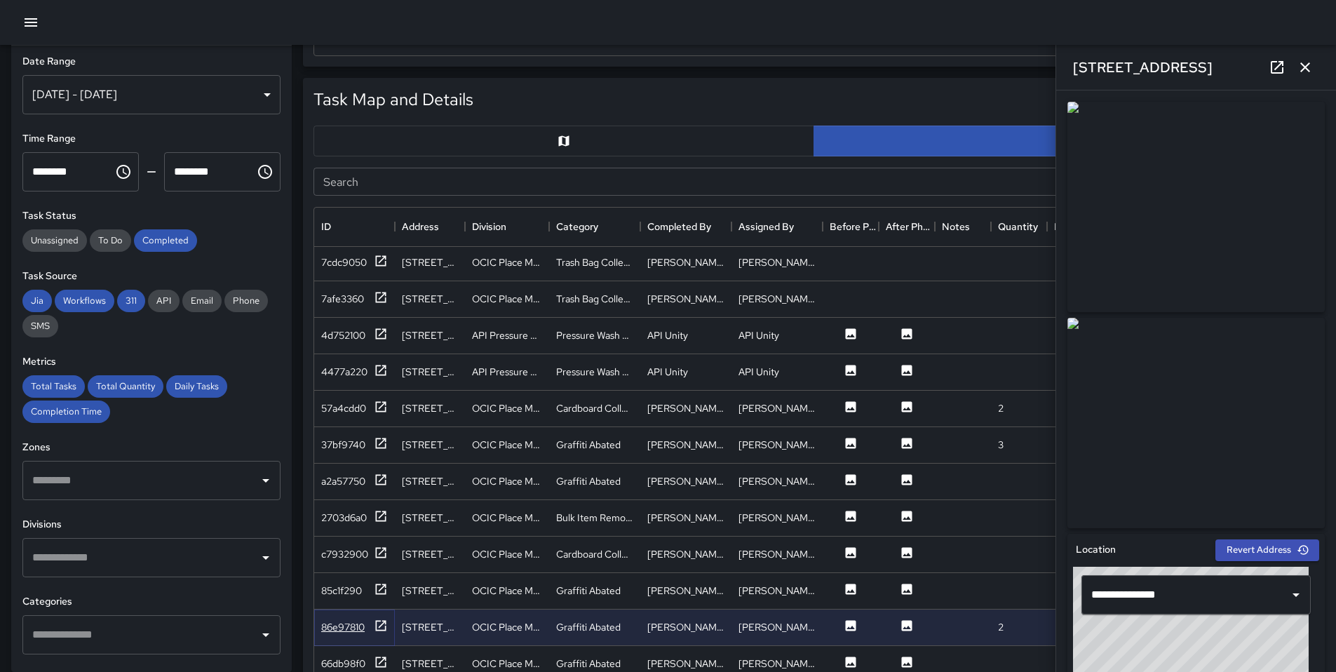
click at [376, 633] on div at bounding box center [381, 628] width 14 height 18
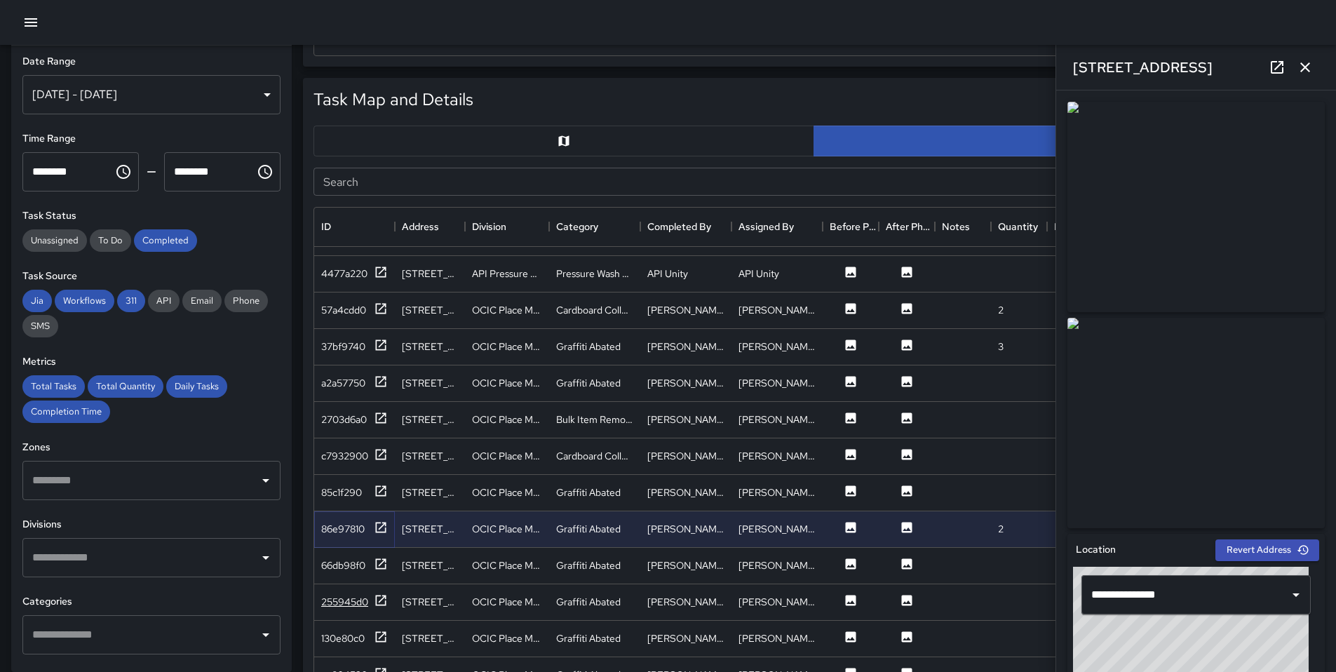
scroll to position [3175, 0]
click at [385, 558] on icon at bounding box center [381, 563] width 11 height 11
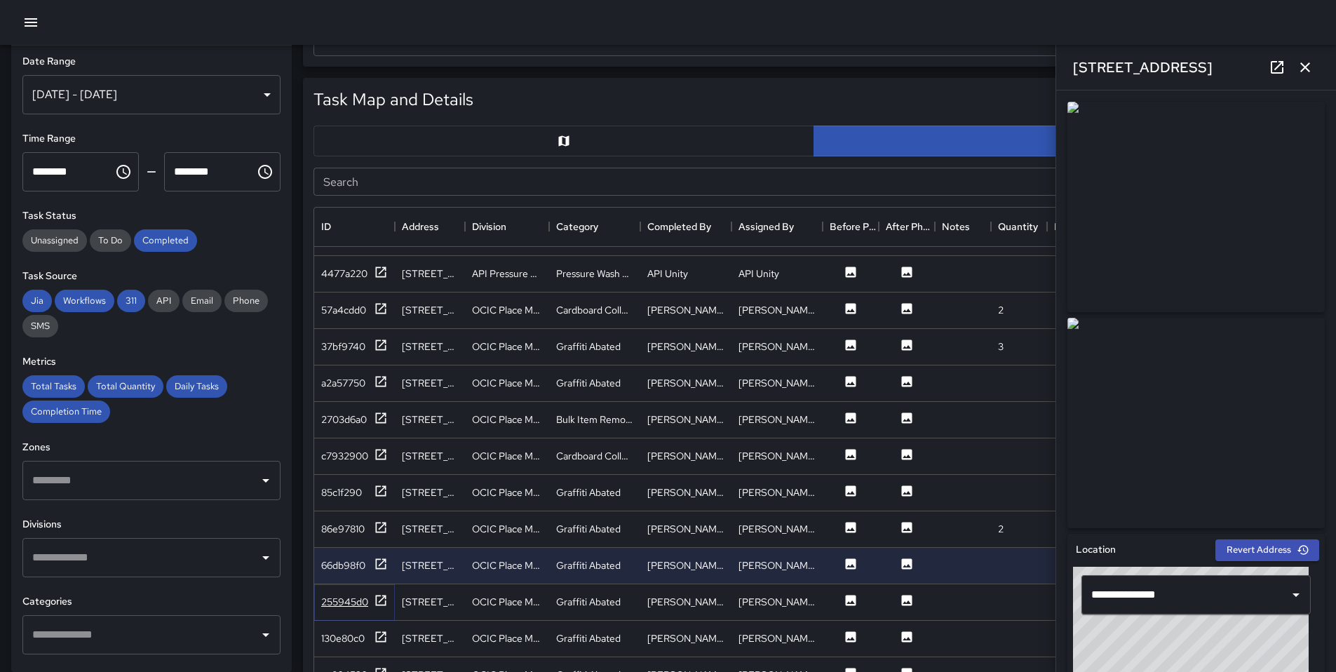
click at [372, 593] on div "255945d0" at bounding box center [354, 602] width 67 height 18
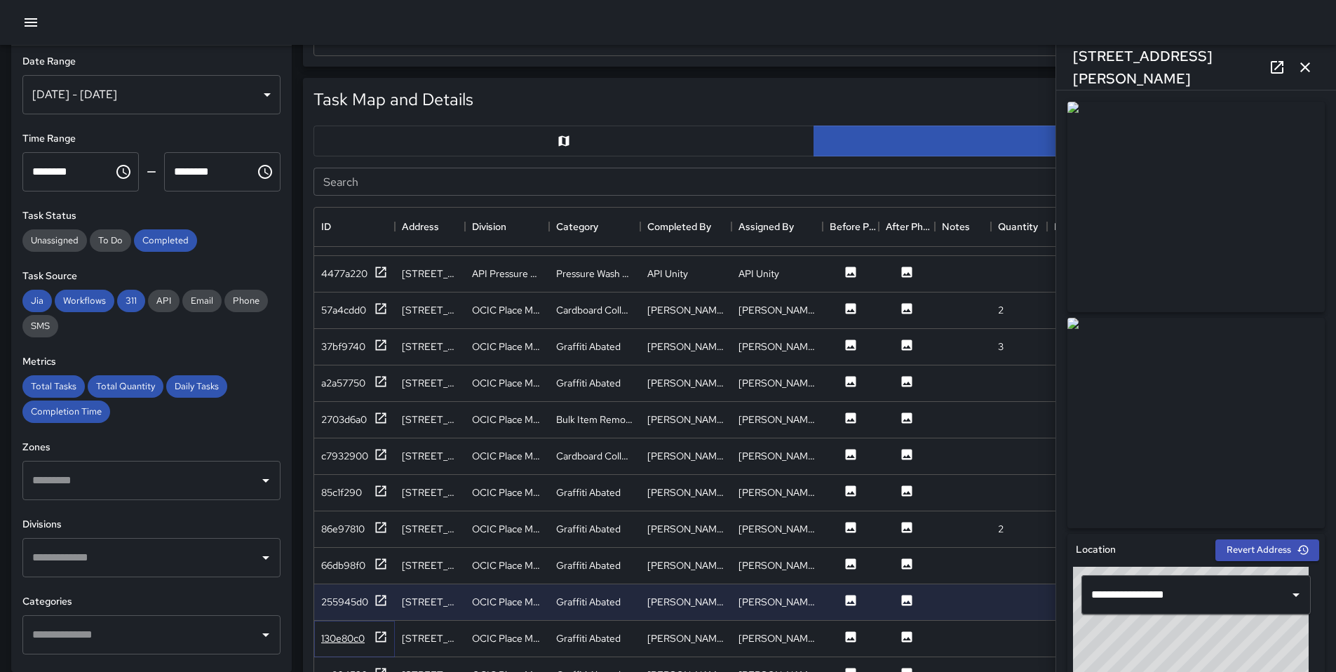
click at [375, 632] on icon at bounding box center [381, 637] width 14 height 14
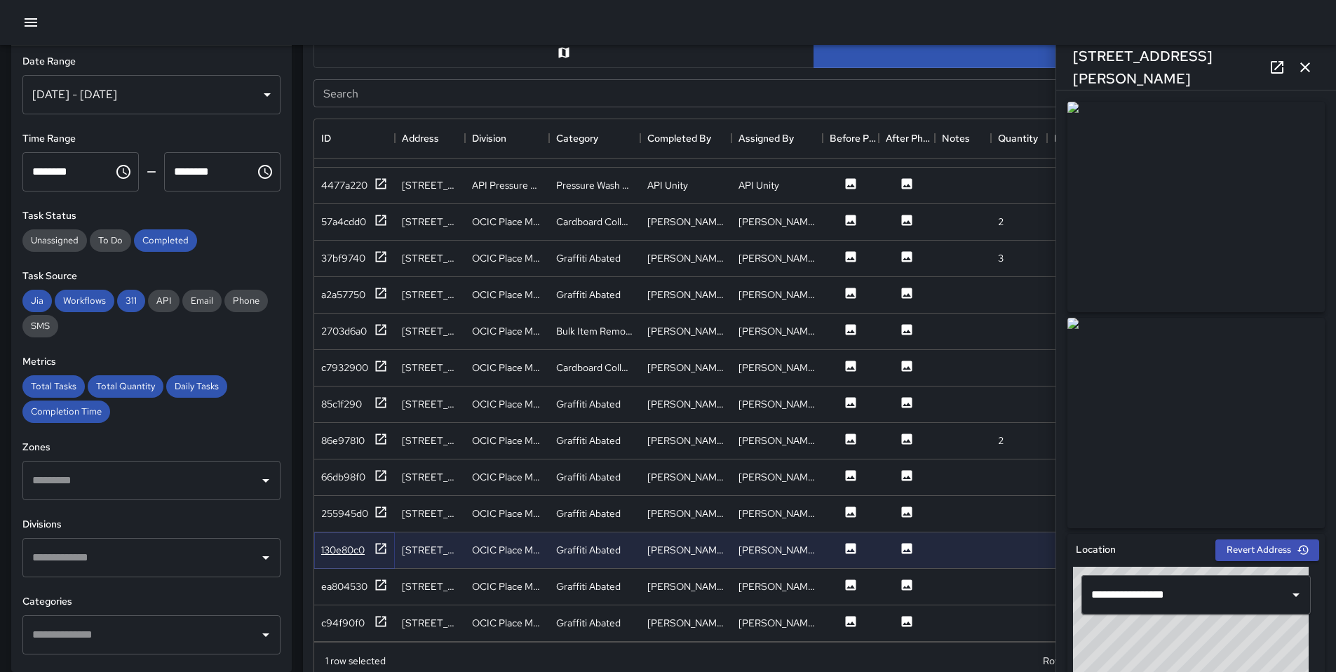
scroll to position [727, 0]
click at [372, 577] on div "ea804530" at bounding box center [354, 585] width 67 height 18
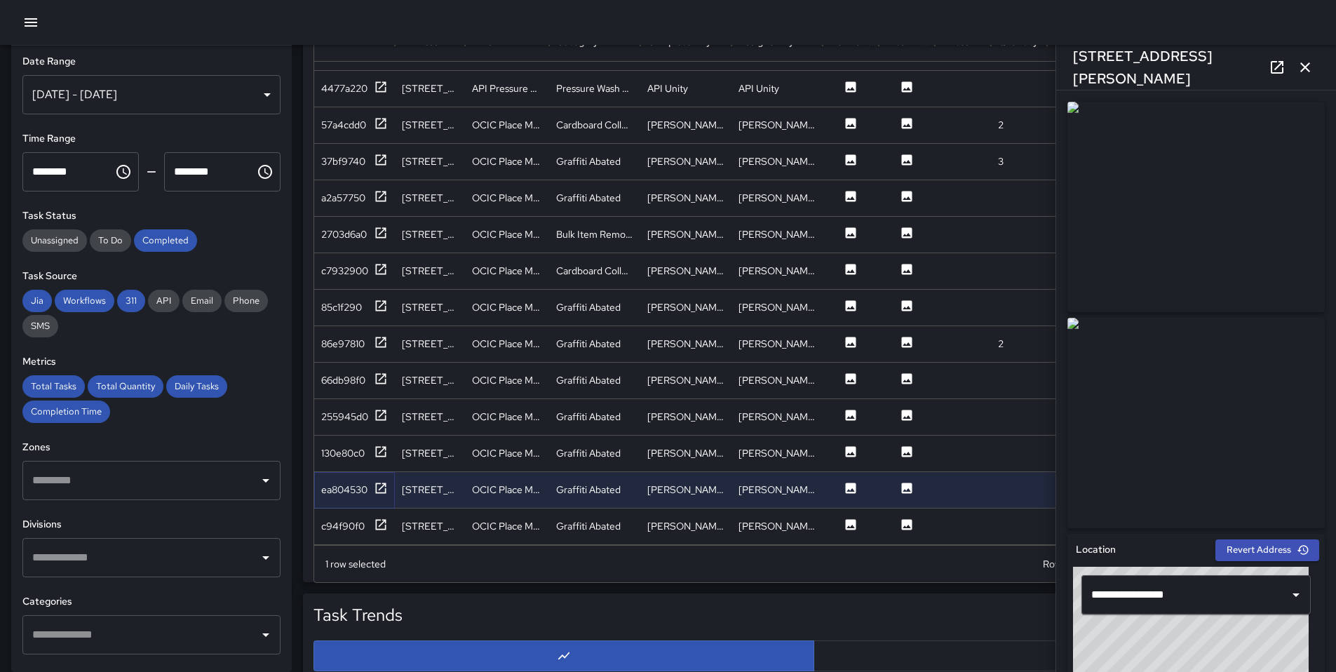
scroll to position [999, 0]
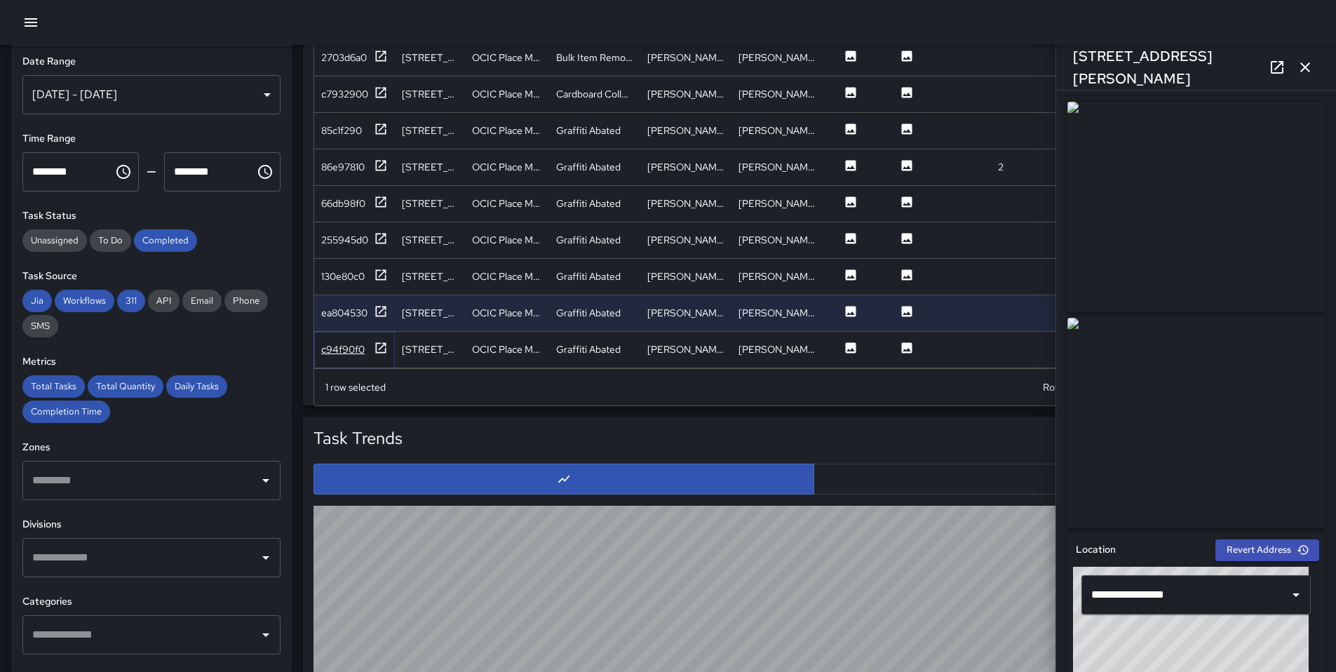
click at [383, 341] on icon at bounding box center [381, 348] width 14 height 14
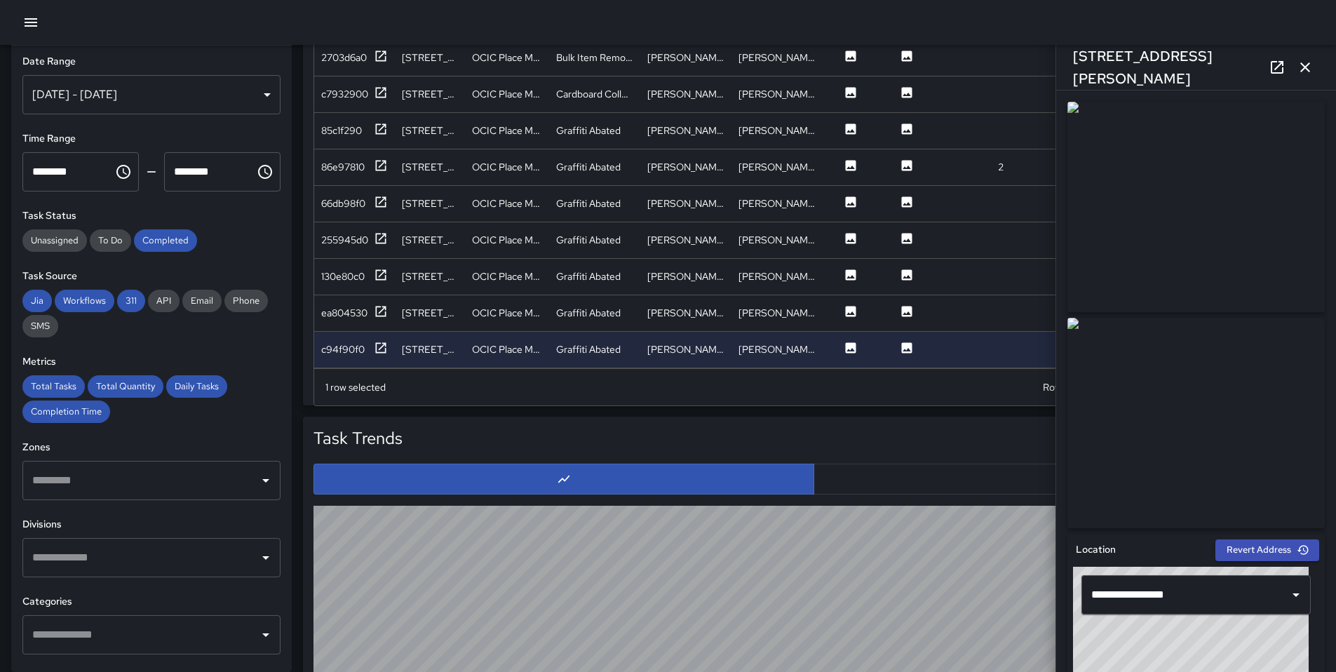
click at [1315, 65] on button "button" at bounding box center [1305, 67] width 28 height 28
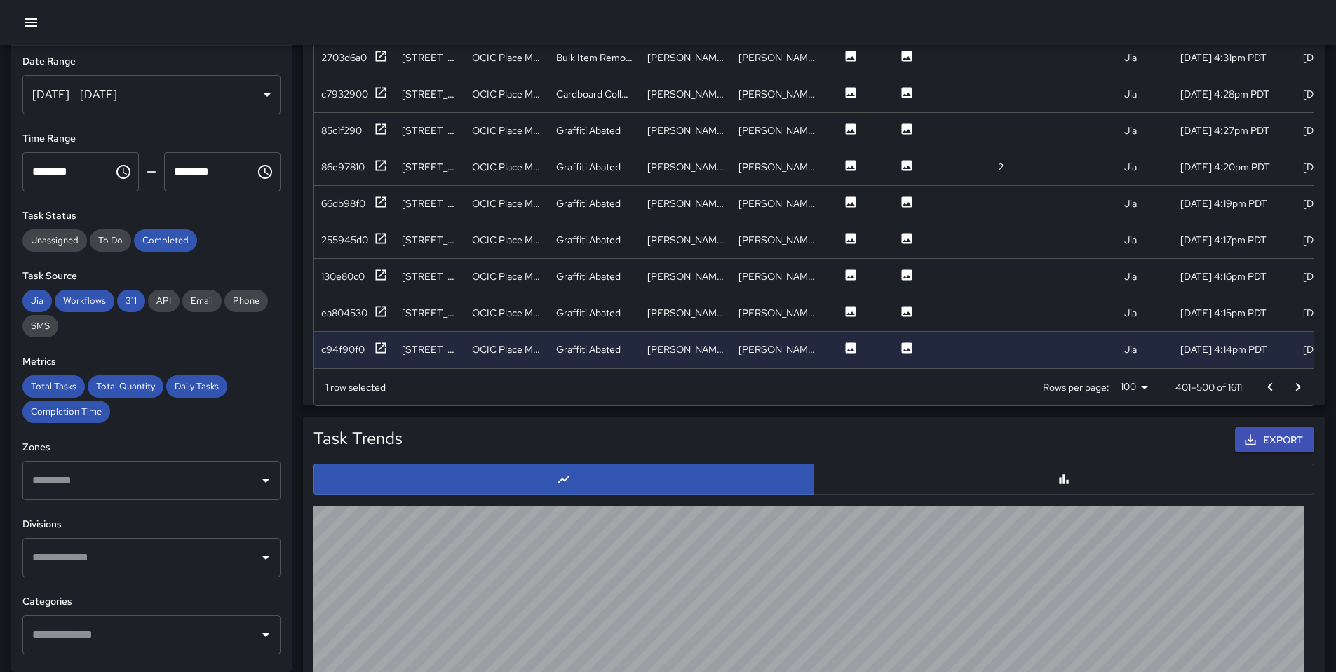
click at [1302, 384] on icon "Go to next page" at bounding box center [1298, 387] width 17 height 17
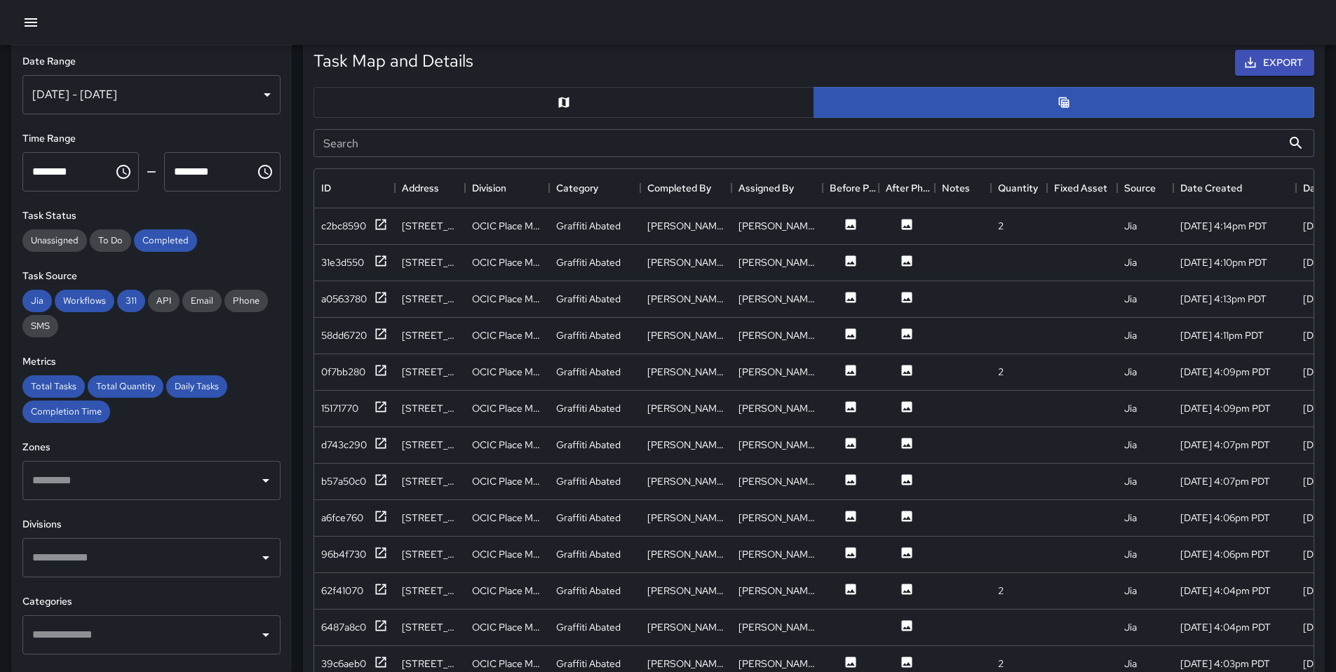
scroll to position [693, 0]
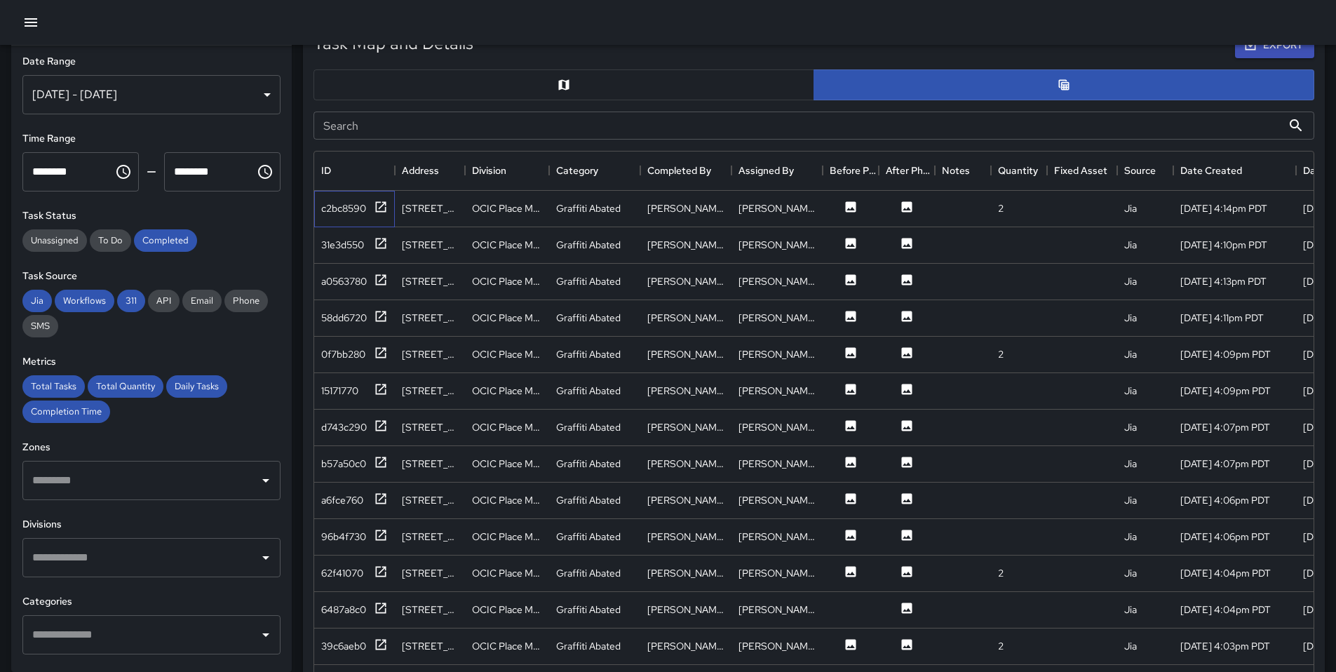
click at [389, 210] on div "c2bc8590" at bounding box center [354, 209] width 81 height 36
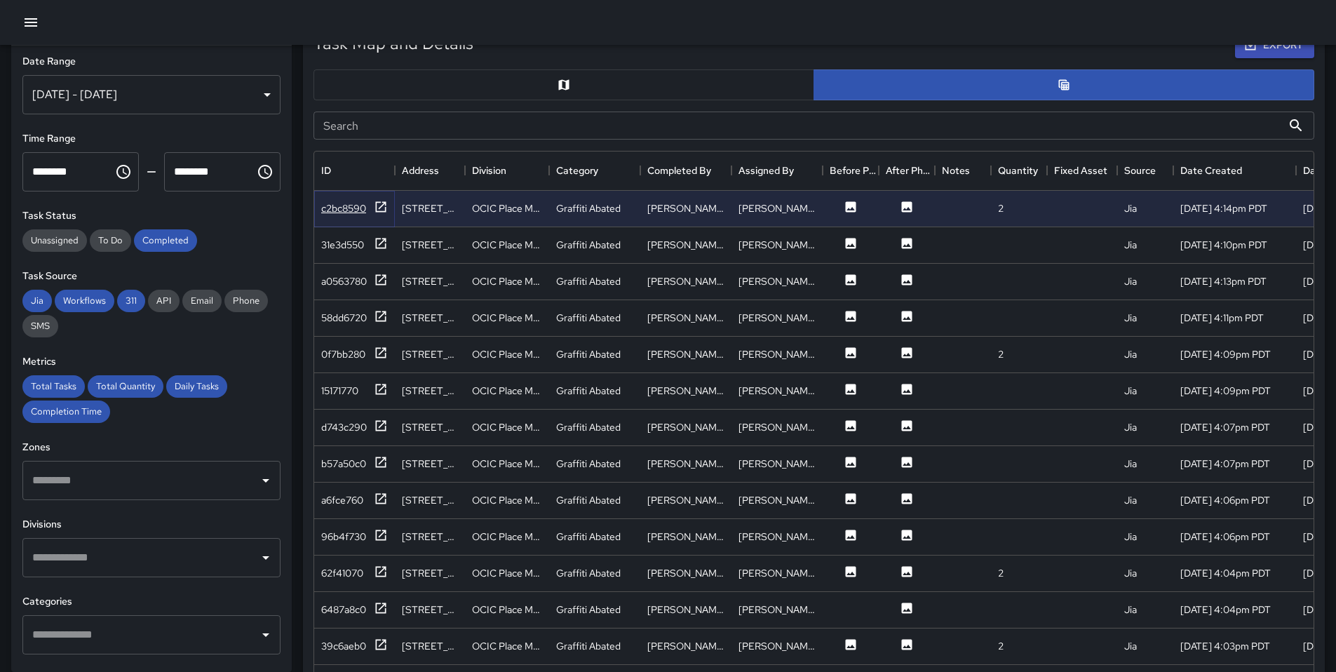
click at [380, 203] on icon at bounding box center [381, 207] width 14 height 14
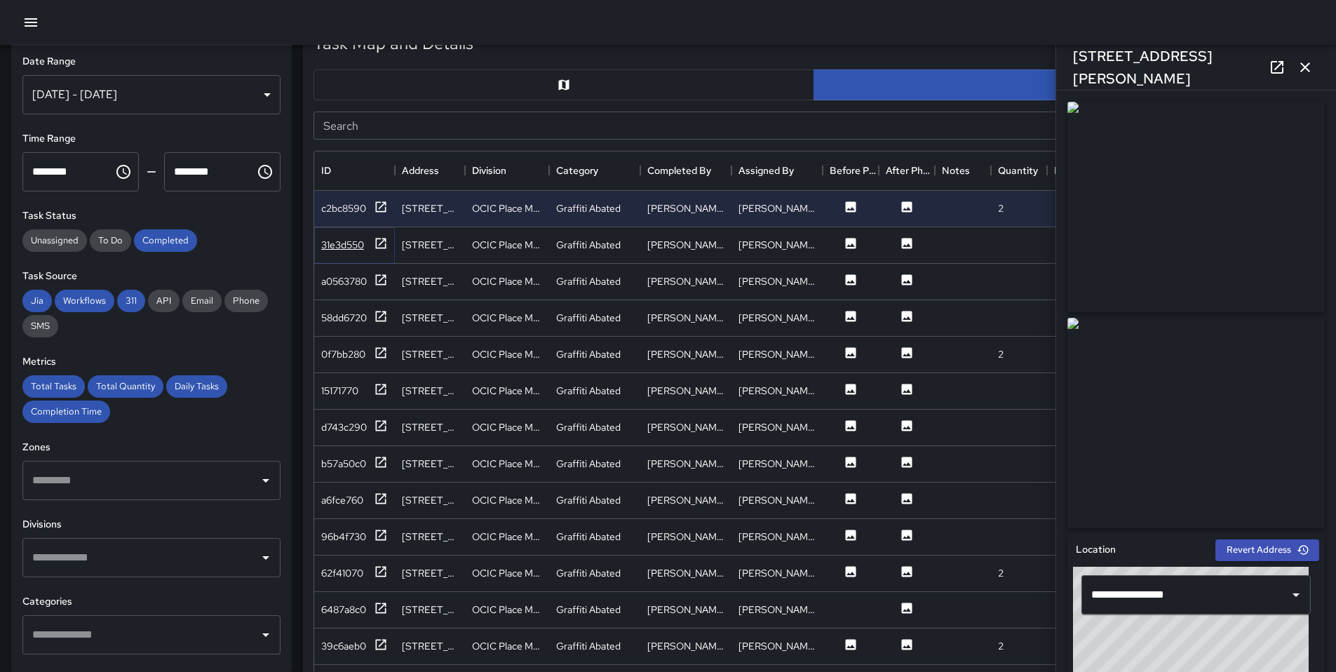
click at [368, 248] on div "31e3d550" at bounding box center [354, 245] width 67 height 18
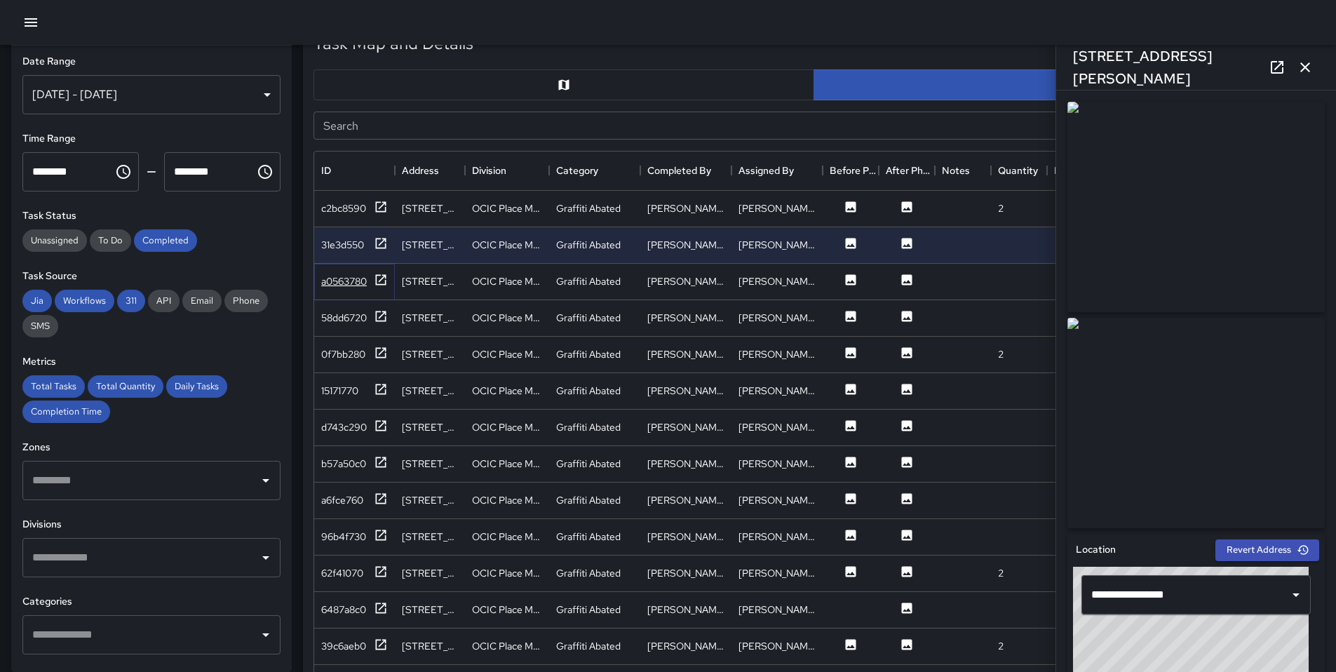
click at [365, 276] on div "a0563780" at bounding box center [344, 281] width 46 height 14
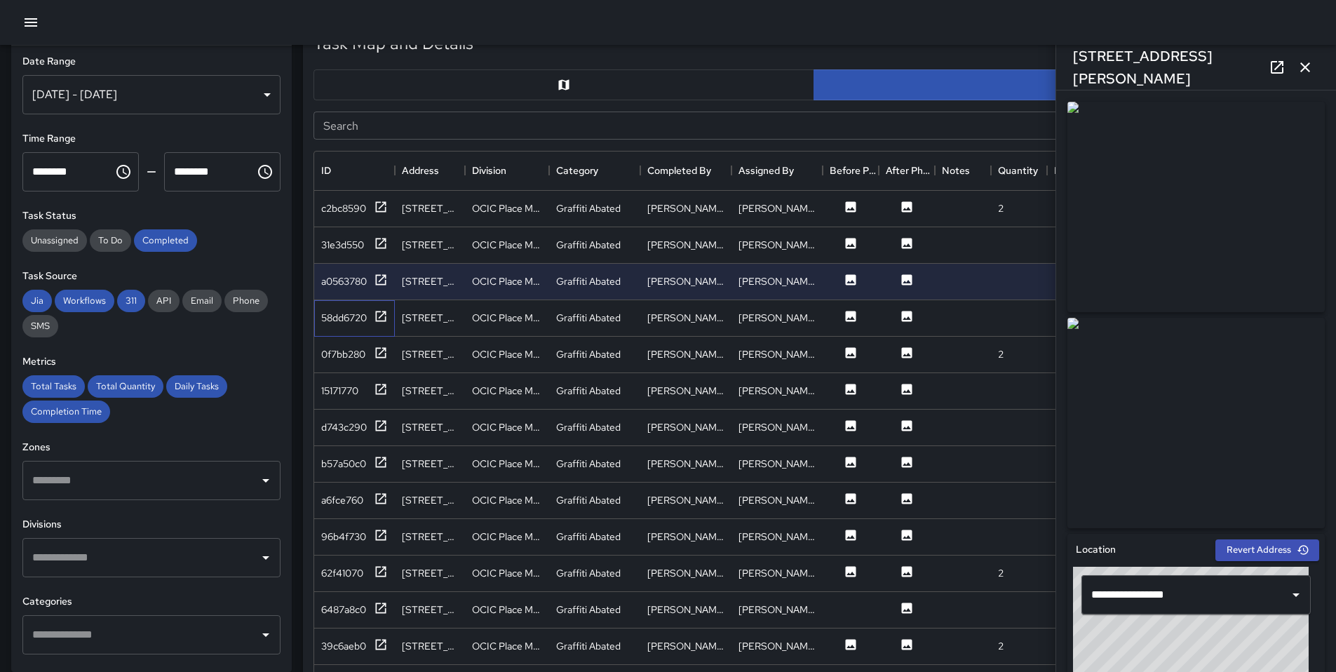
click at [364, 301] on div "58dd6720" at bounding box center [354, 318] width 81 height 36
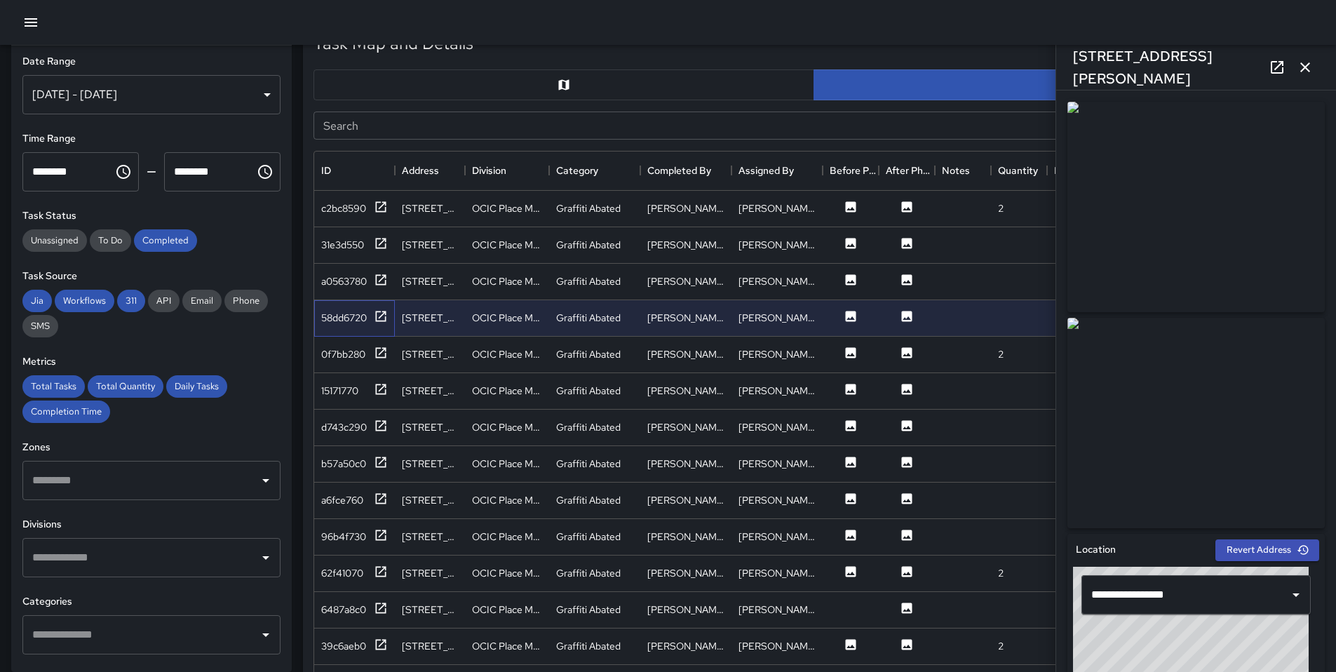
click at [364, 307] on div "58dd6720" at bounding box center [354, 318] width 81 height 36
click at [365, 350] on div "0f7bb280" at bounding box center [343, 354] width 44 height 14
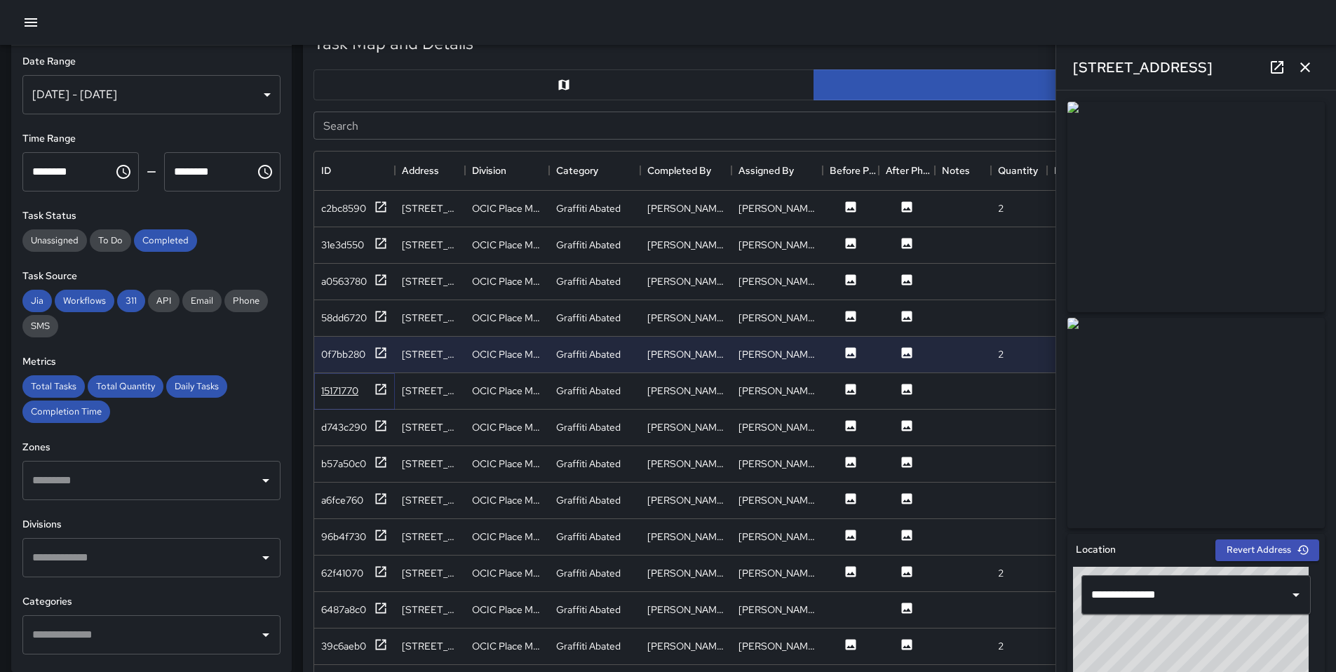
click at [361, 385] on div "15171770" at bounding box center [354, 391] width 67 height 18
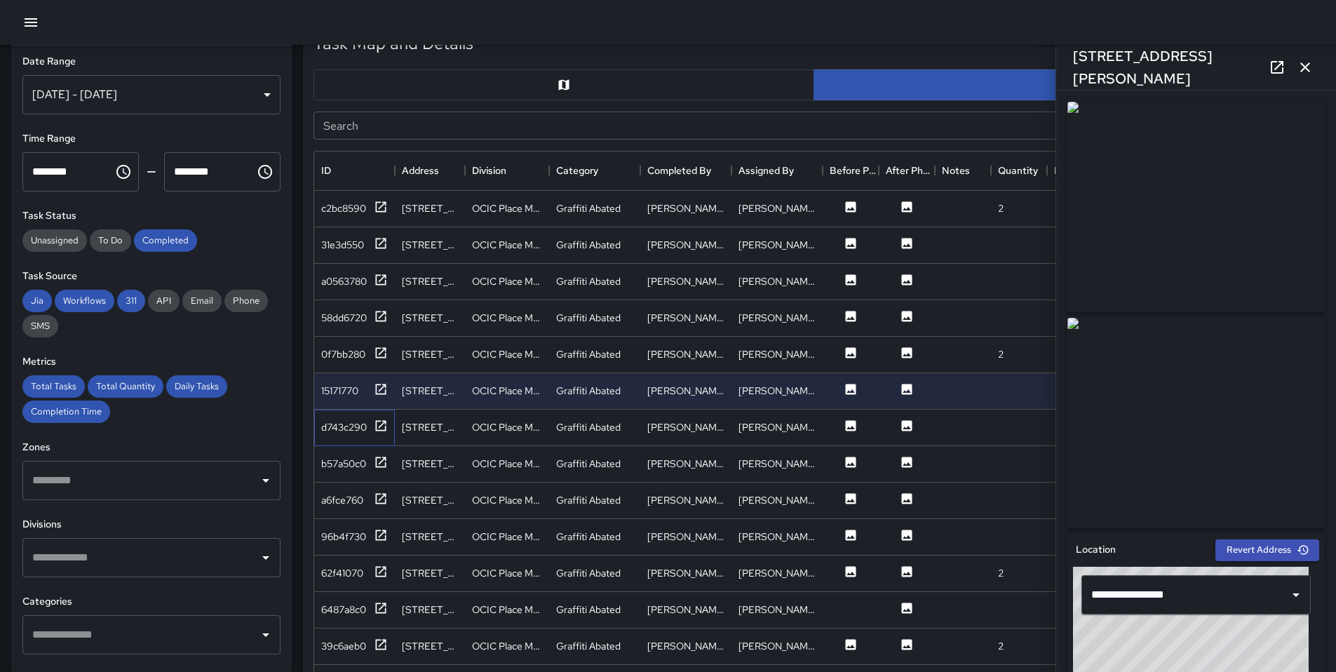
click at [354, 412] on div "d743c290" at bounding box center [354, 428] width 81 height 36
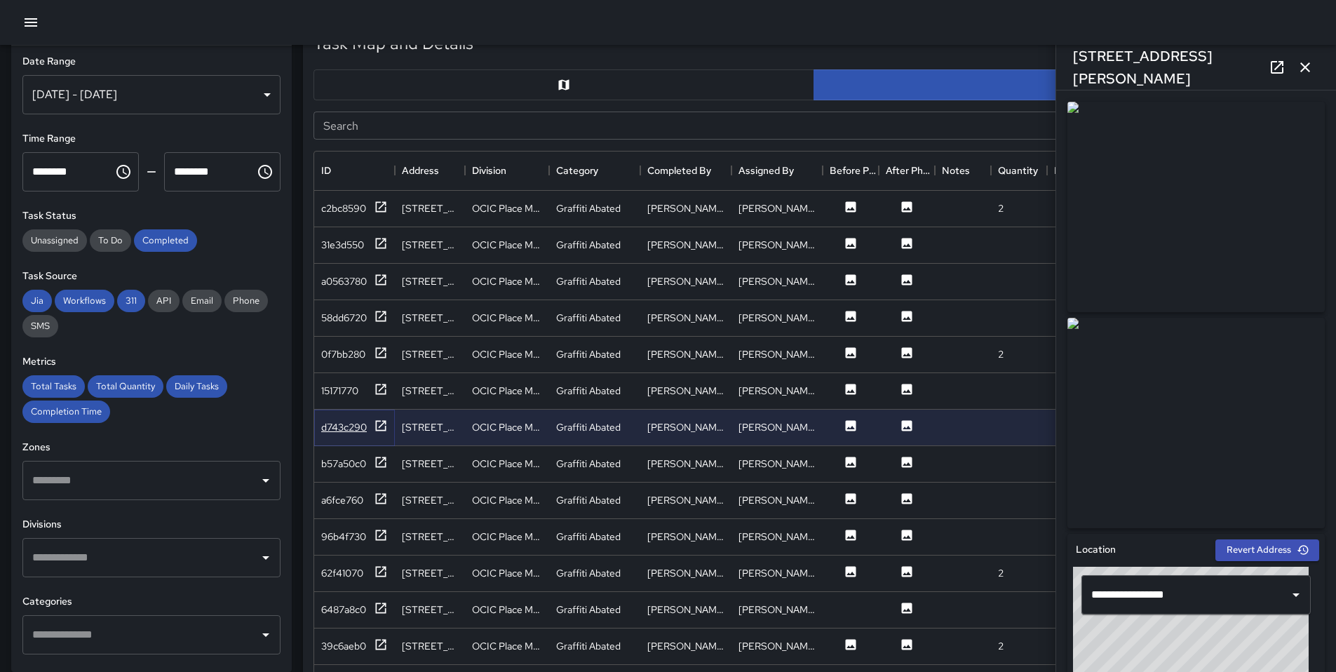
click at [361, 427] on div "d743c290" at bounding box center [344, 427] width 46 height 14
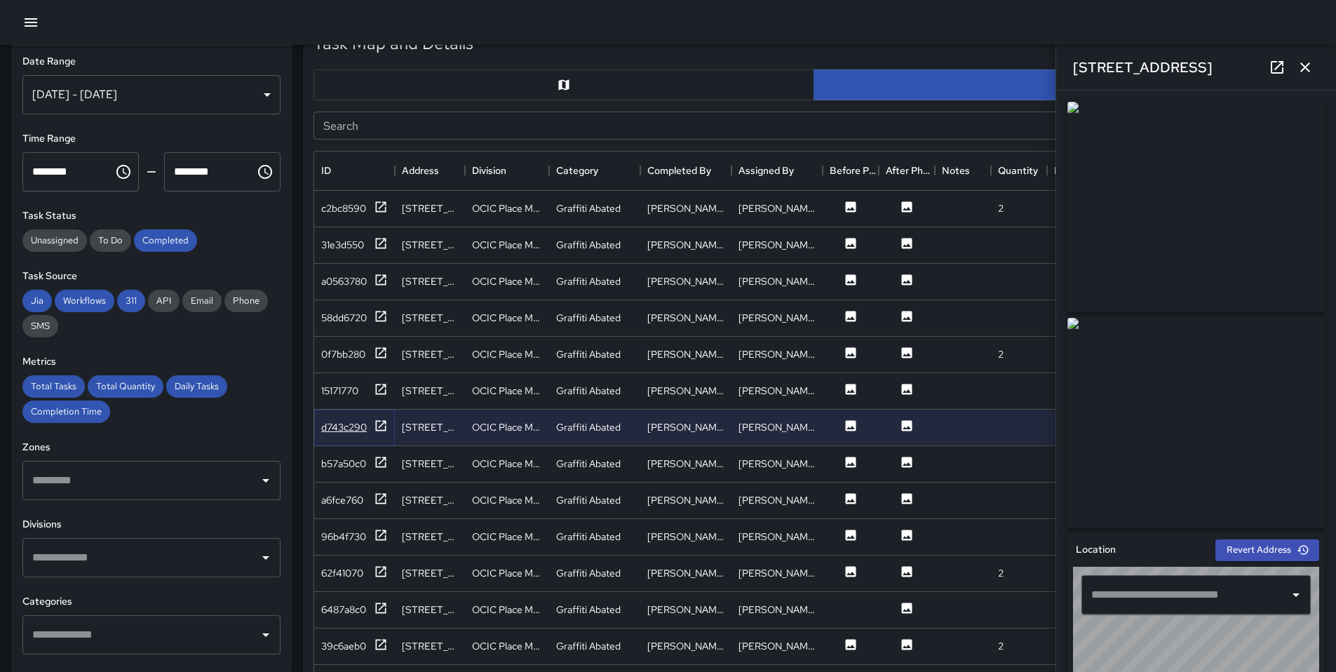
type input "**********"
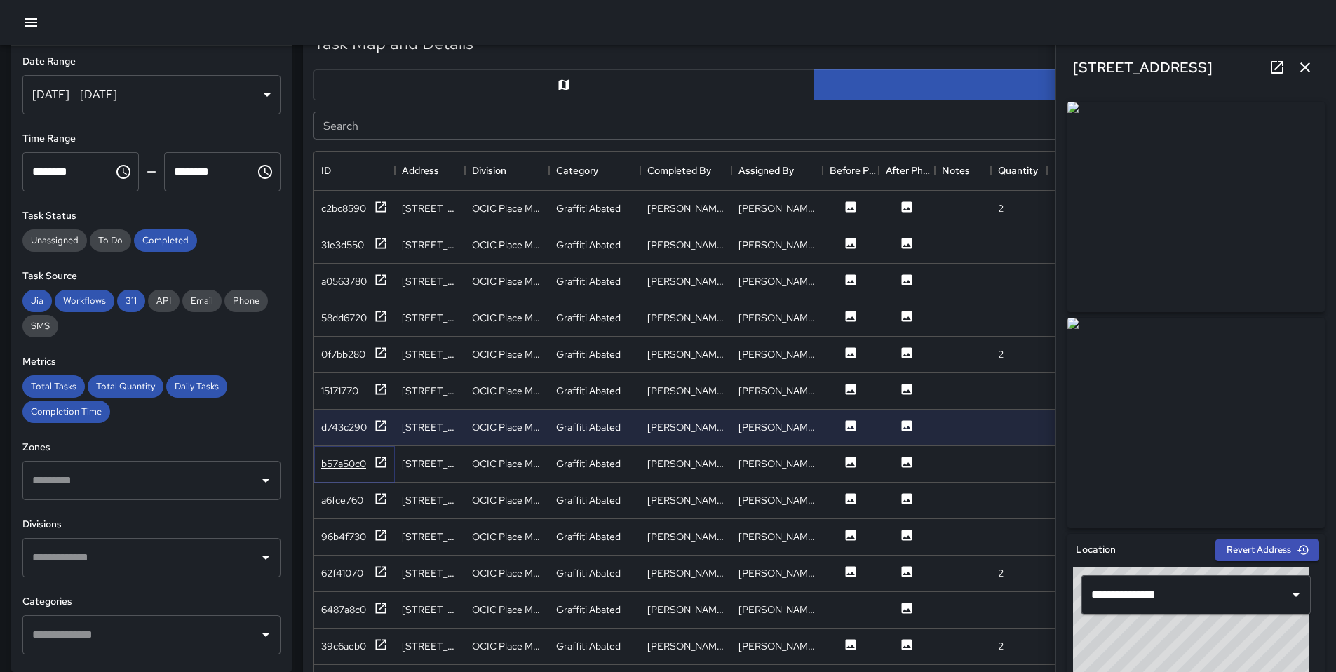
click at [355, 470] on div "b57a50c0" at bounding box center [343, 464] width 45 height 14
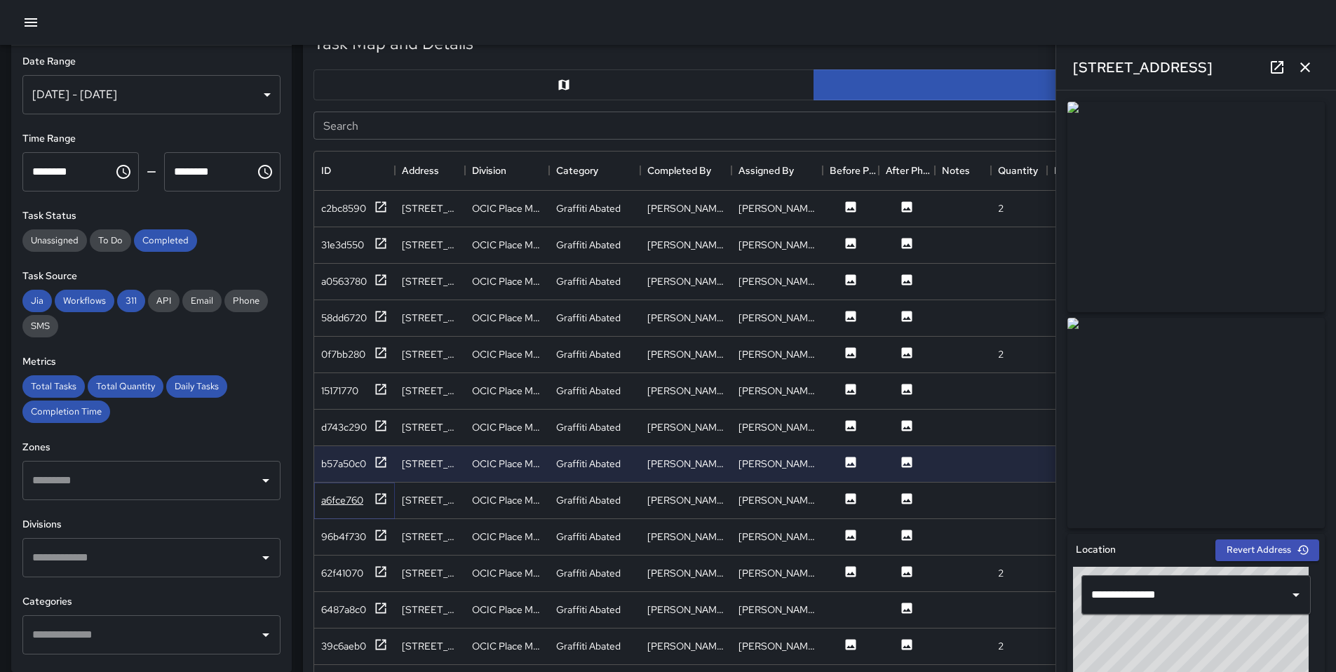
click at [354, 507] on div "a6fce760" at bounding box center [354, 501] width 67 height 18
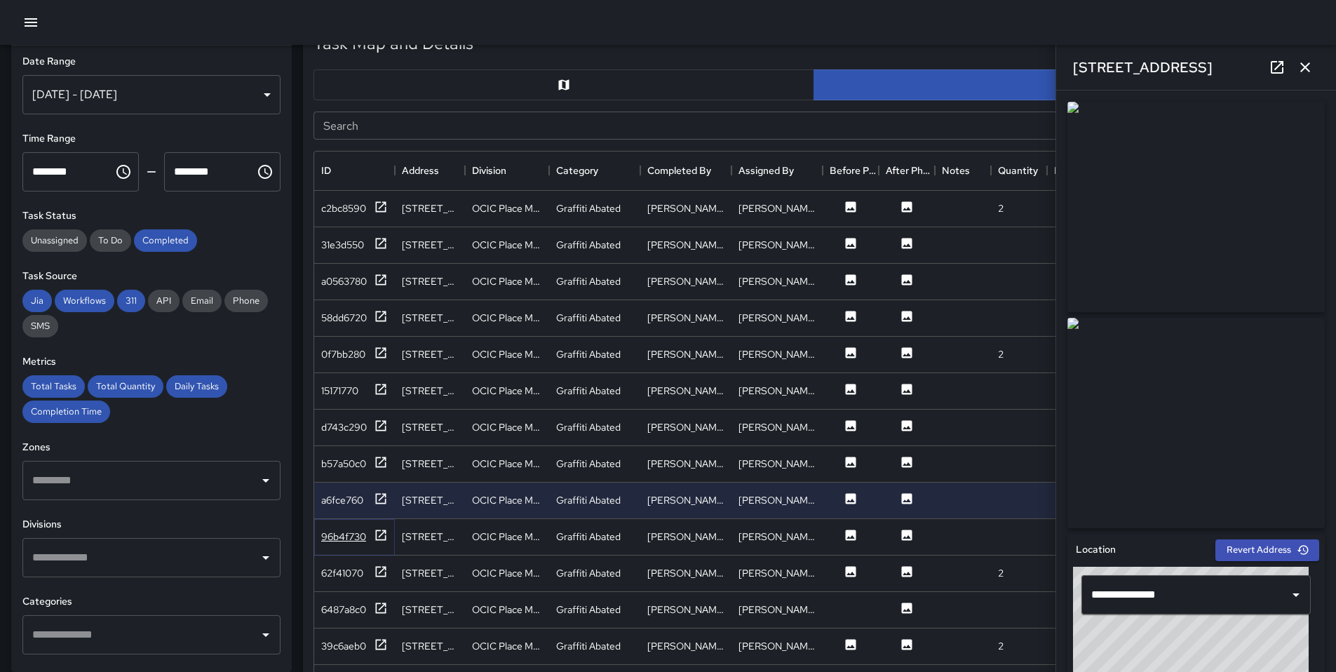
click at [356, 544] on div "96b4f730" at bounding box center [354, 537] width 67 height 18
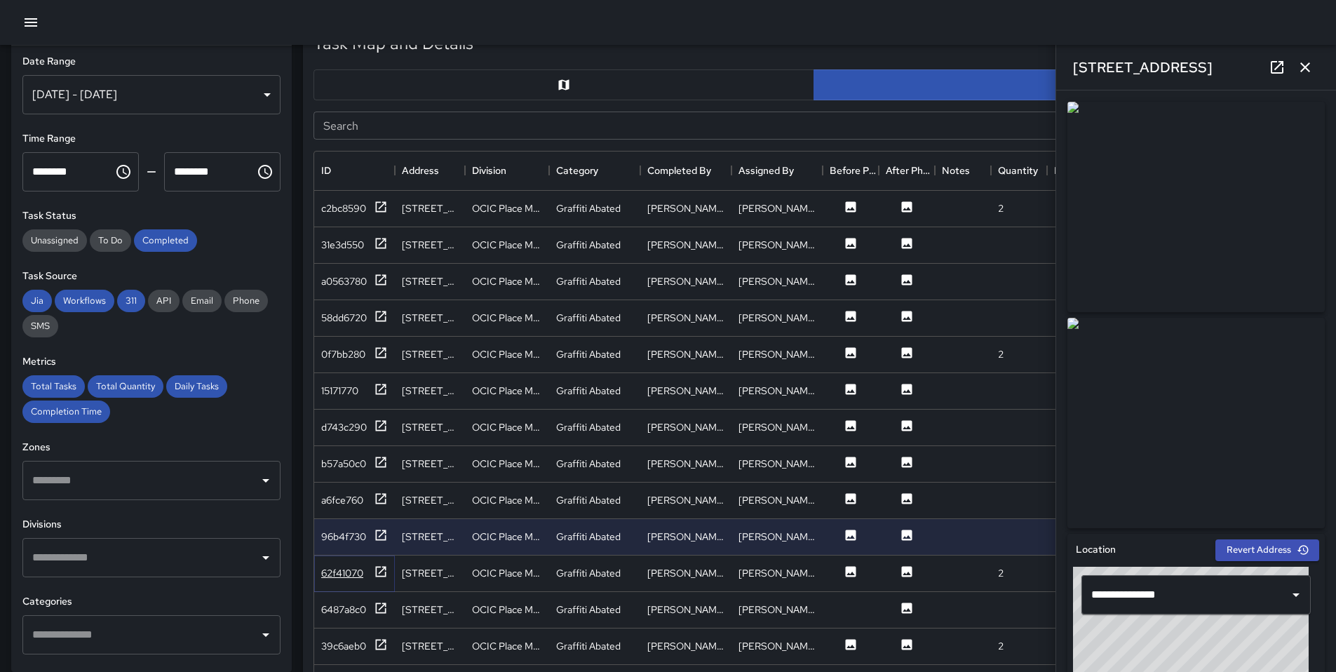
click at [361, 575] on div "62f41070" at bounding box center [342, 573] width 42 height 14
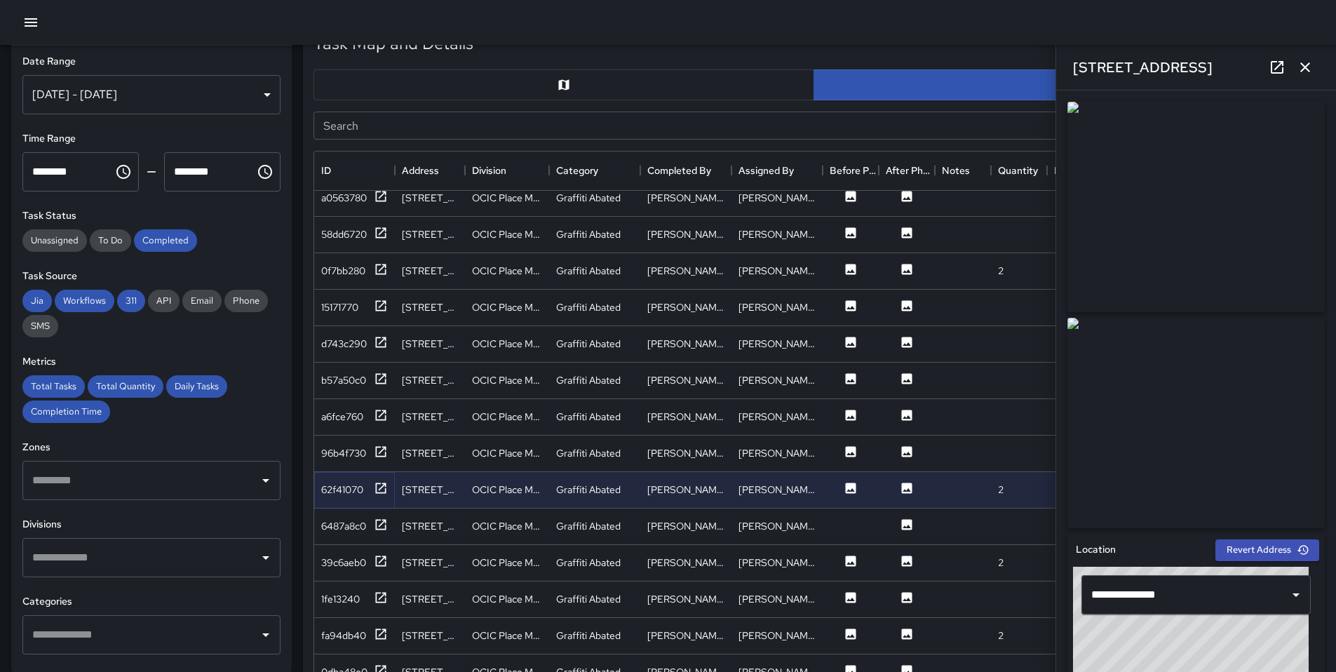
scroll to position [85, 0]
click at [377, 537] on div "6487a8c0" at bounding box center [354, 525] width 81 height 36
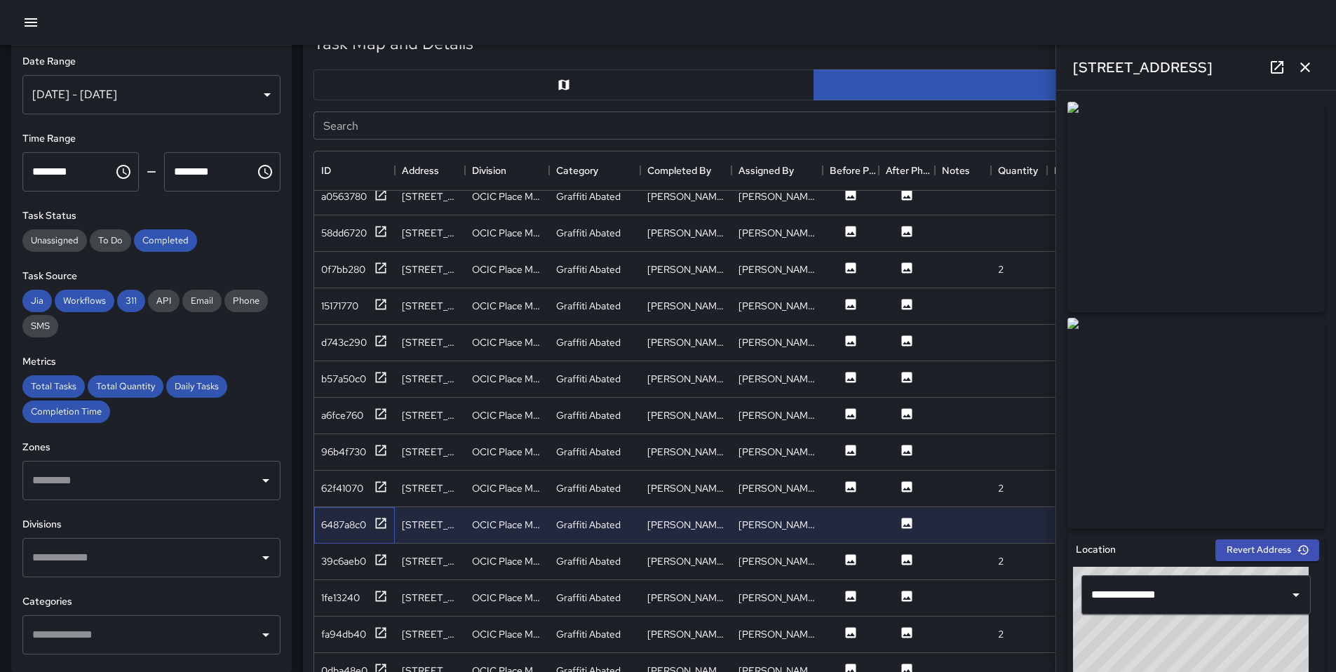
click at [364, 534] on div "6487a8c0" at bounding box center [354, 525] width 81 height 36
click at [389, 478] on div "62f41070" at bounding box center [354, 489] width 81 height 36
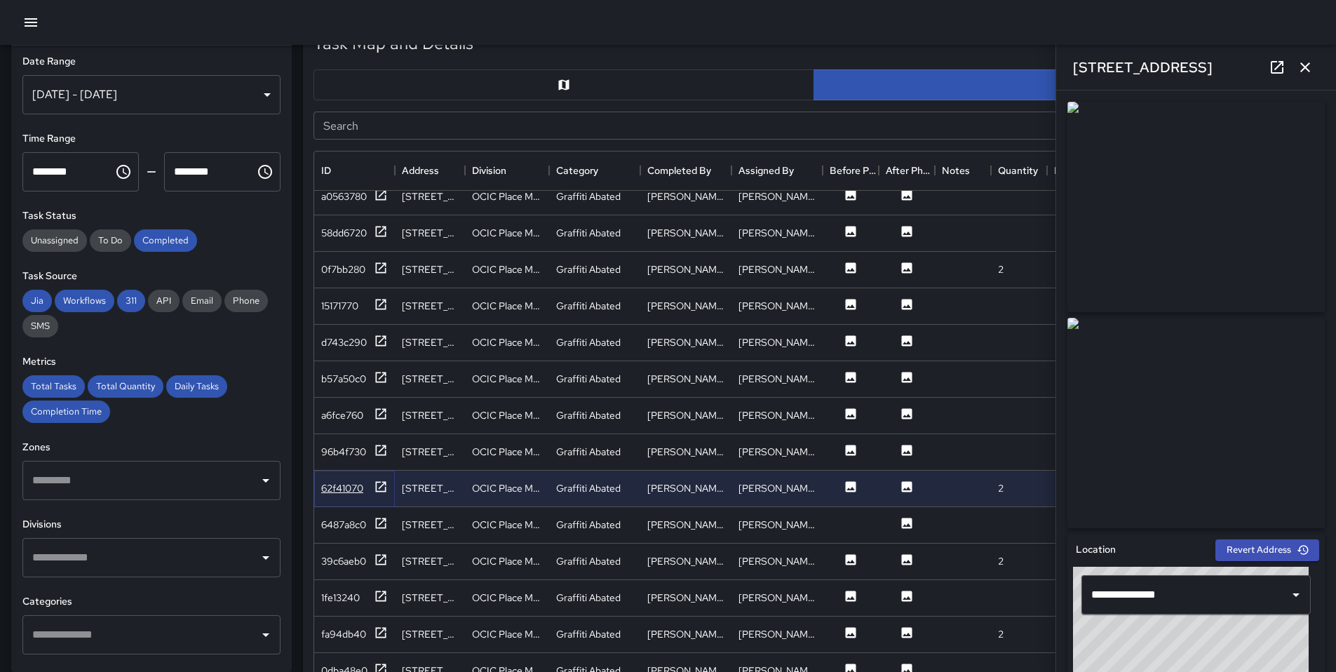
click at [371, 485] on div "62f41070" at bounding box center [354, 489] width 67 height 18
click at [384, 526] on icon at bounding box center [381, 523] width 14 height 14
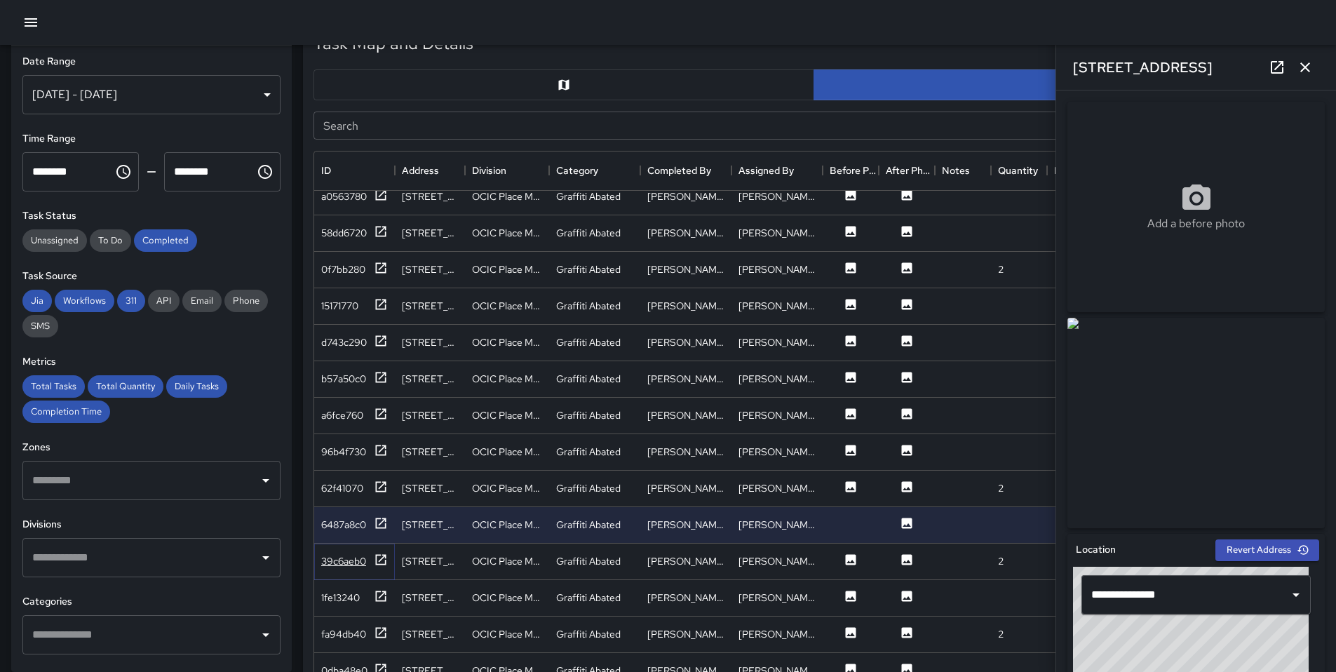
click at [375, 560] on icon at bounding box center [381, 560] width 14 height 14
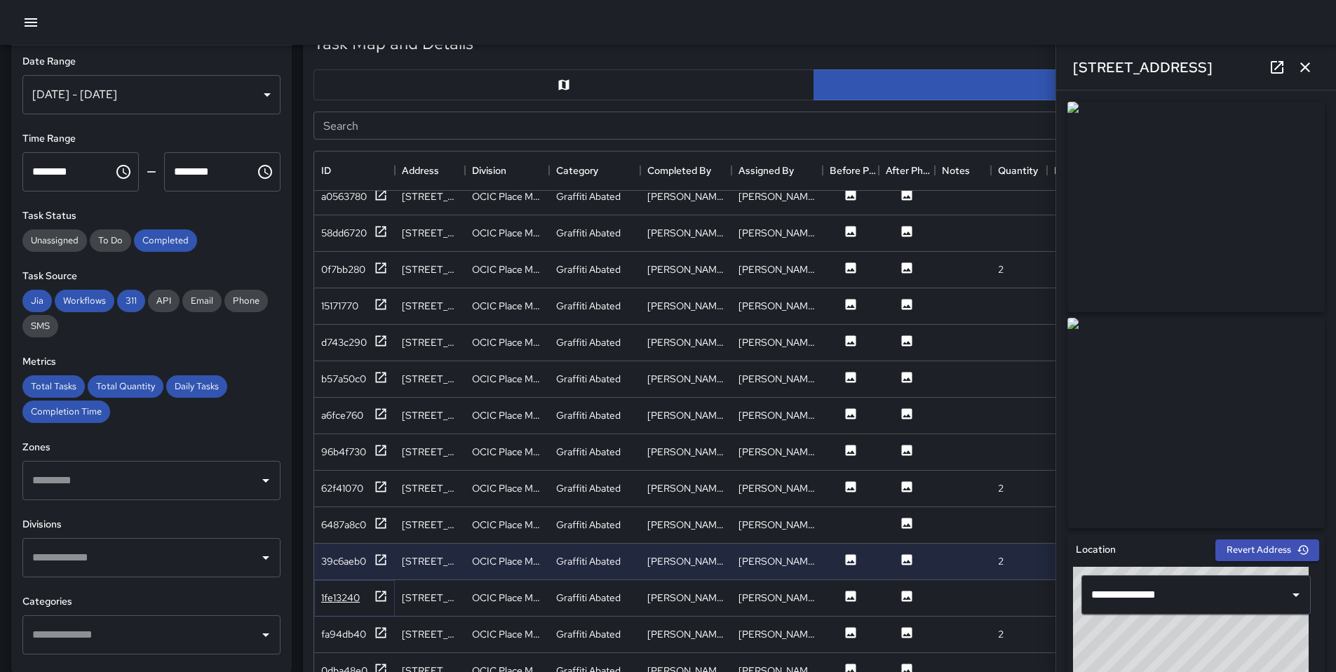
click at [366, 603] on div "1fe13240" at bounding box center [354, 598] width 67 height 18
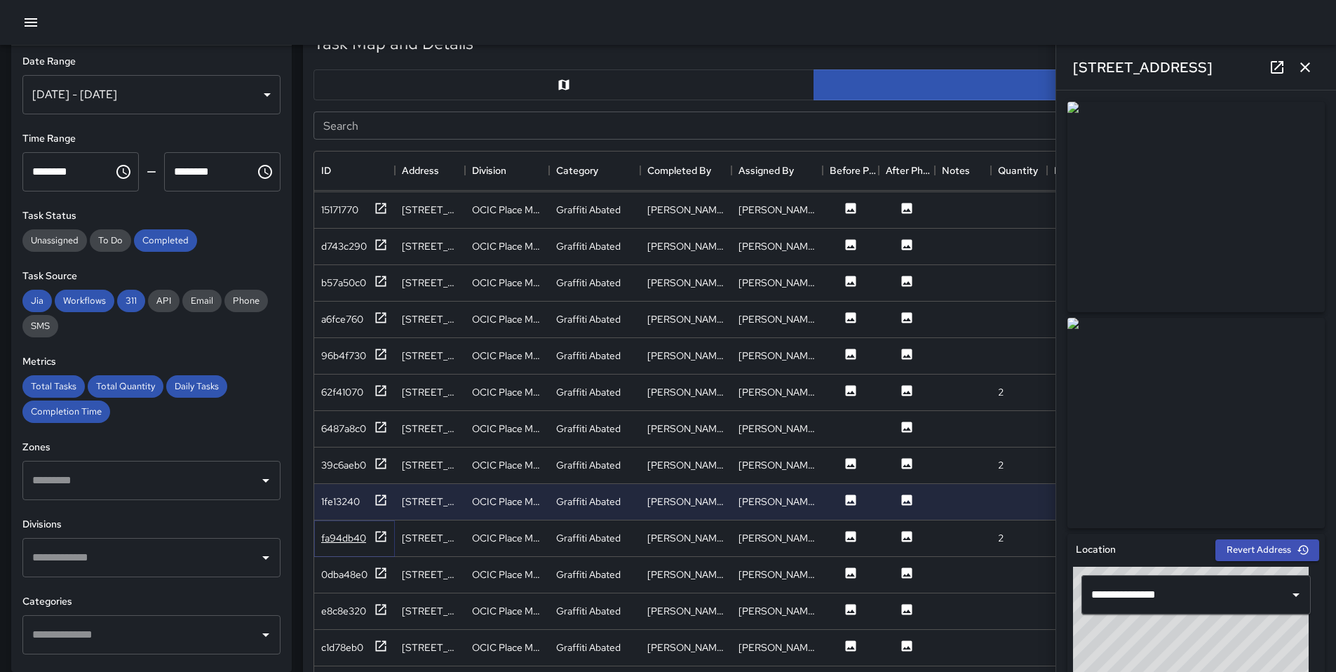
click at [372, 542] on div "fa94db40" at bounding box center [354, 539] width 67 height 18
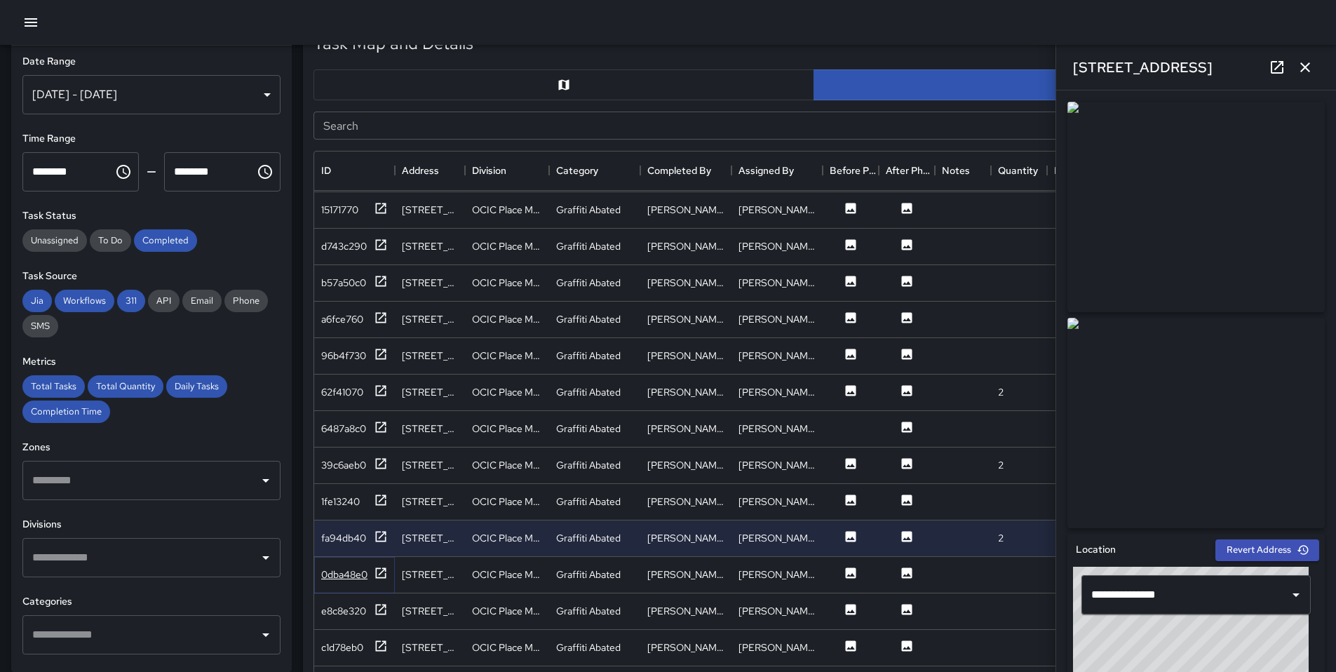
click at [378, 578] on icon at bounding box center [381, 573] width 14 height 14
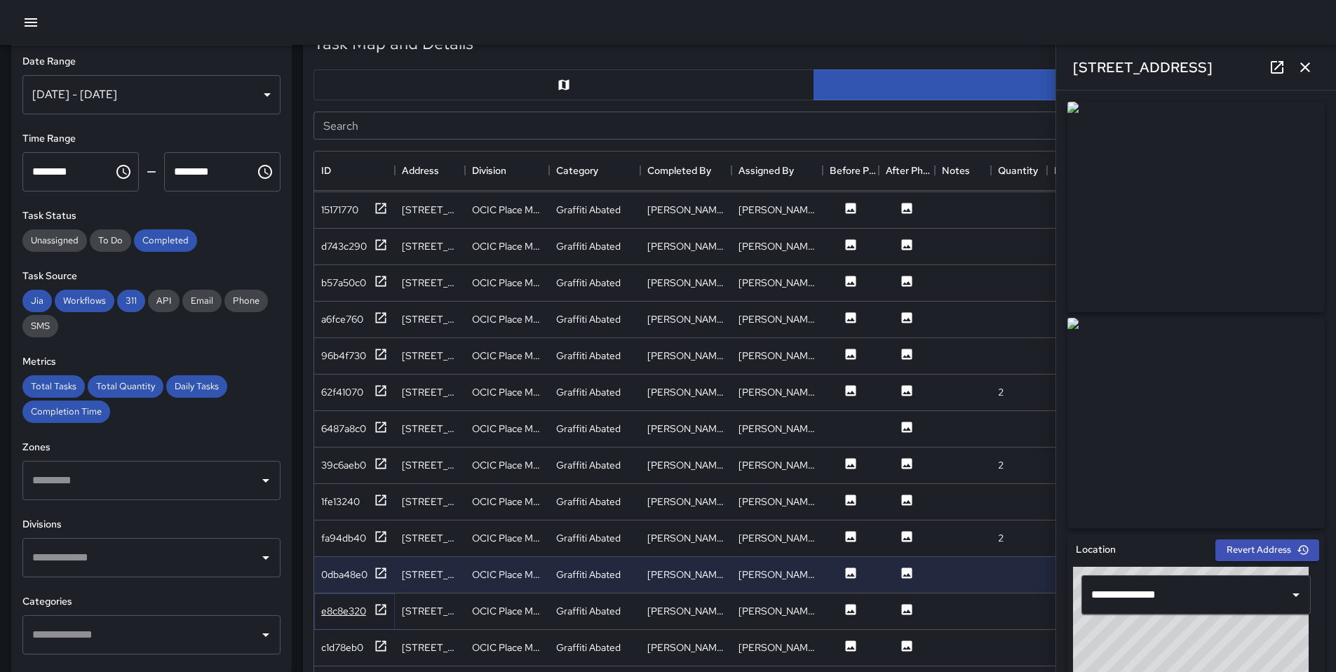
click at [370, 612] on div "e8c8e320" at bounding box center [354, 612] width 67 height 18
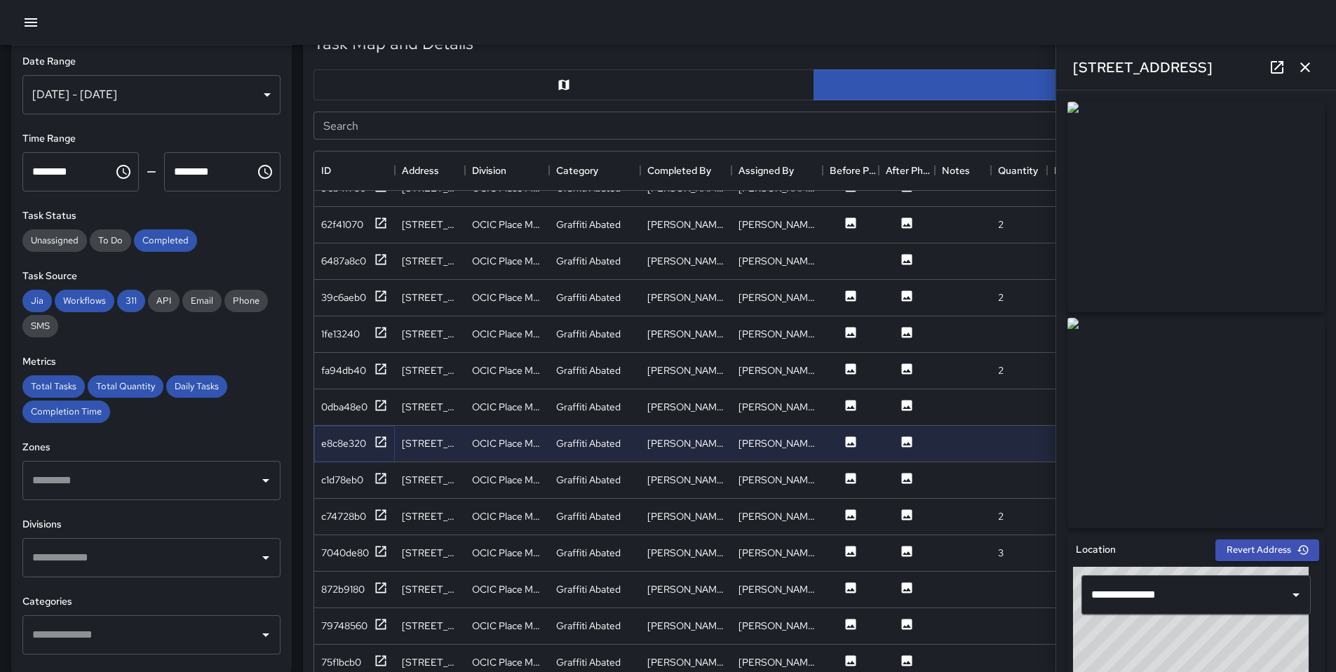
scroll to position [353, 0]
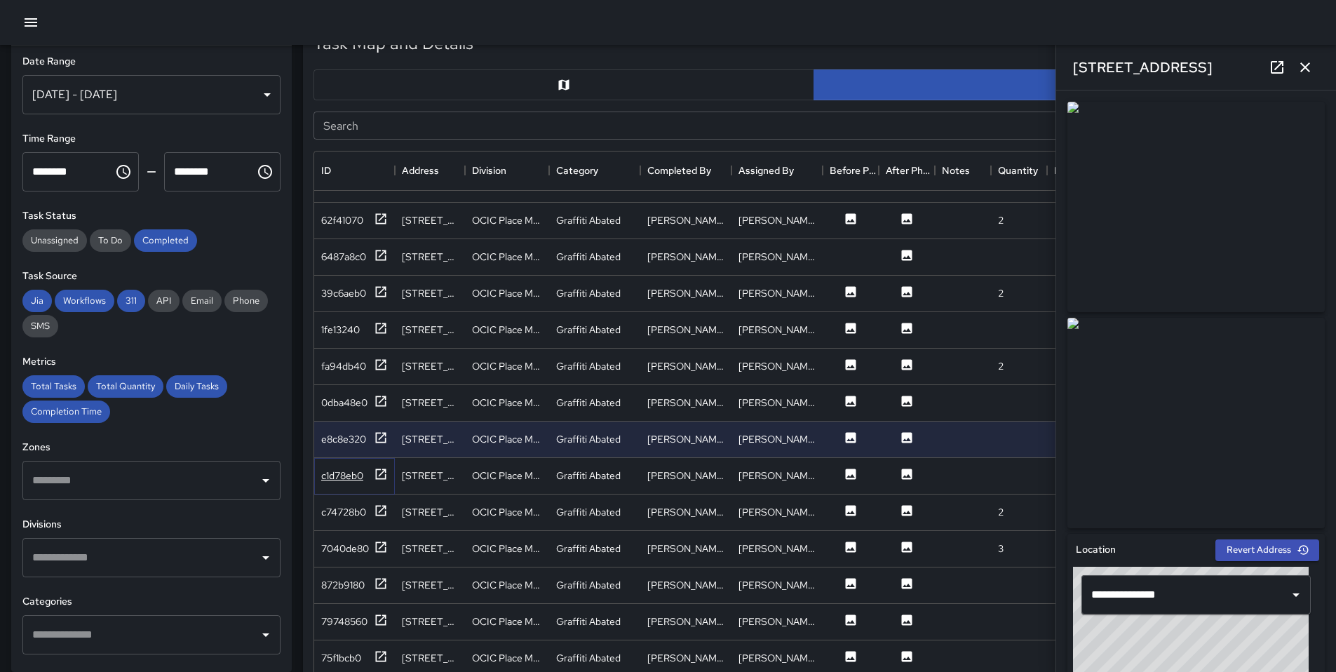
click at [361, 477] on div "c1d78eb0" at bounding box center [342, 476] width 42 height 14
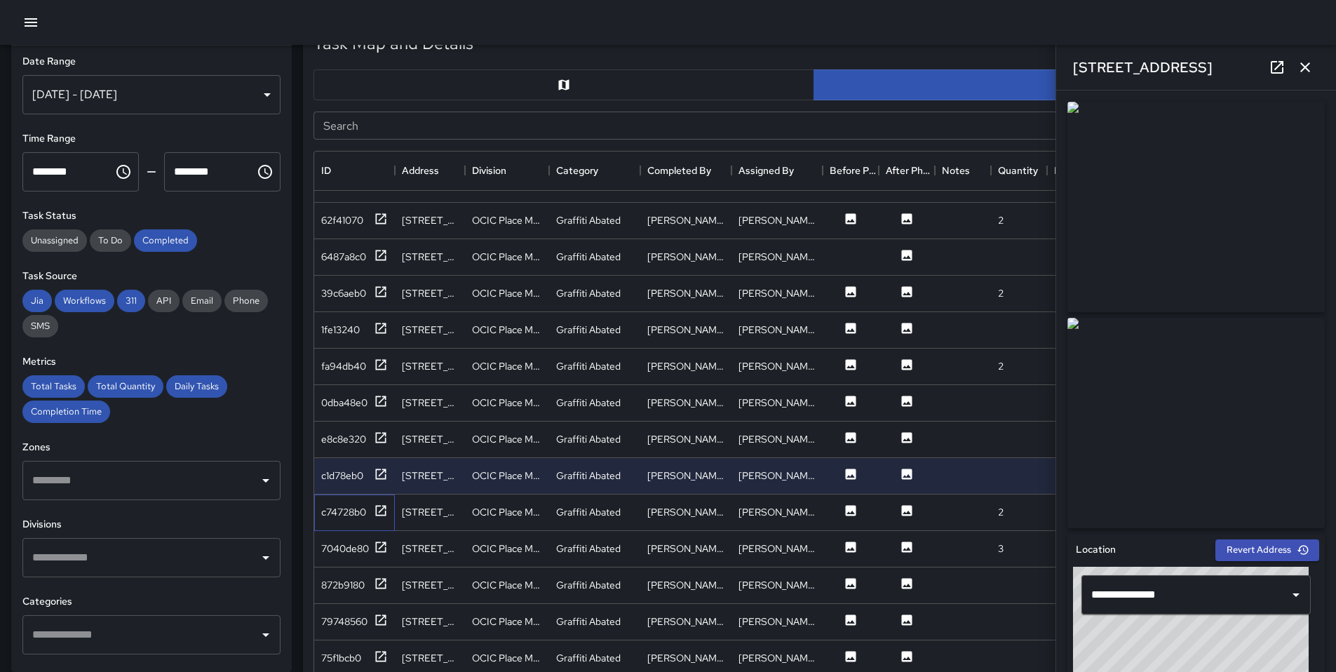
click at [358, 502] on div "c74728b0" at bounding box center [354, 513] width 81 height 36
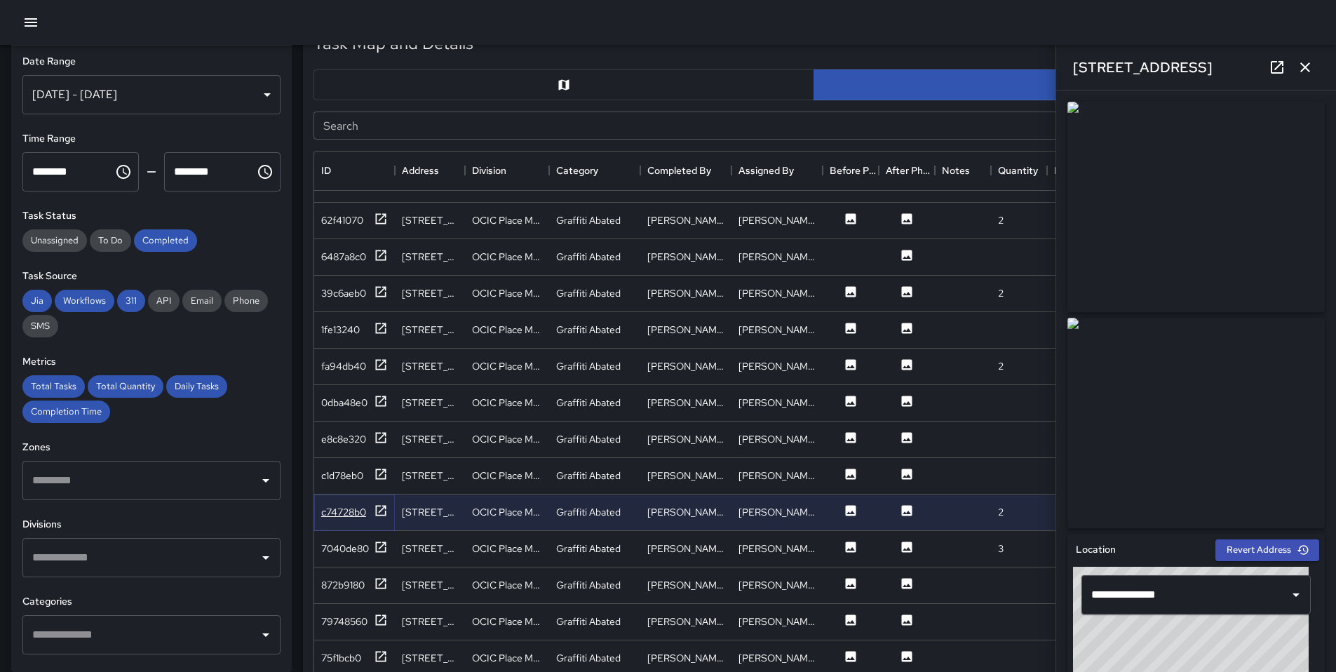
click at [358, 505] on div "c74728b0" at bounding box center [343, 512] width 45 height 14
click at [358, 546] on div "7040de80" at bounding box center [345, 549] width 48 height 14
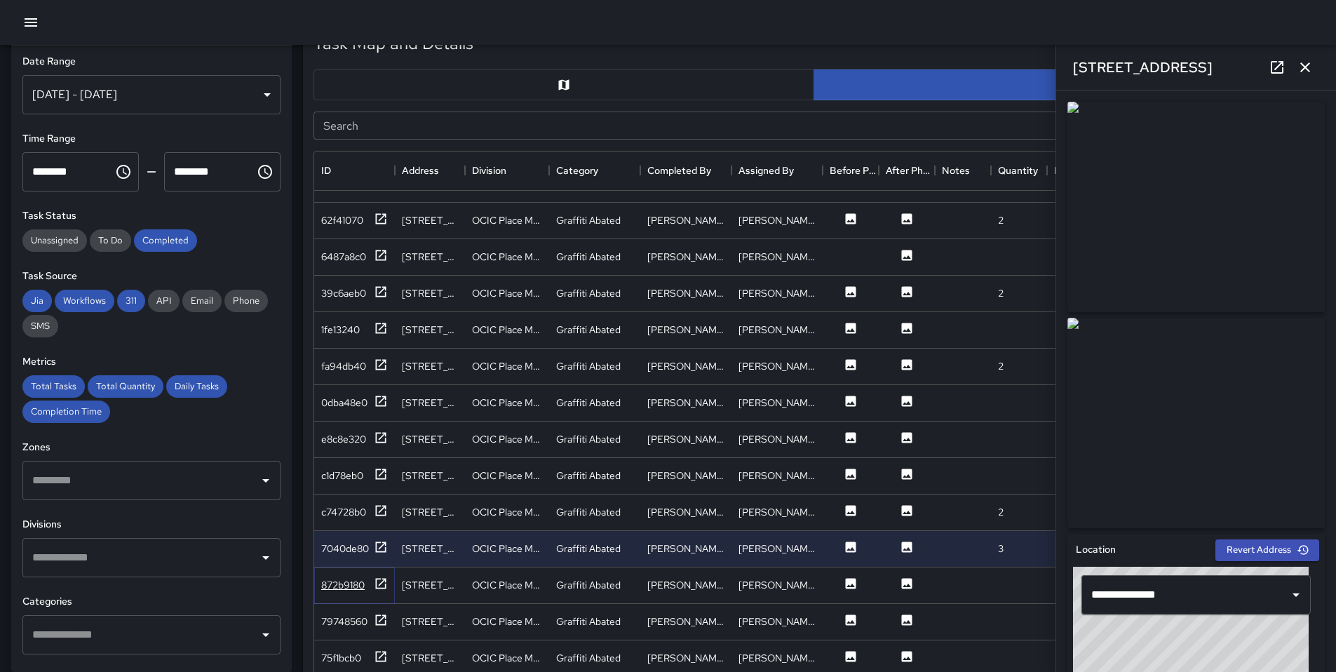
click at [358, 577] on div "872b9180" at bounding box center [354, 586] width 67 height 18
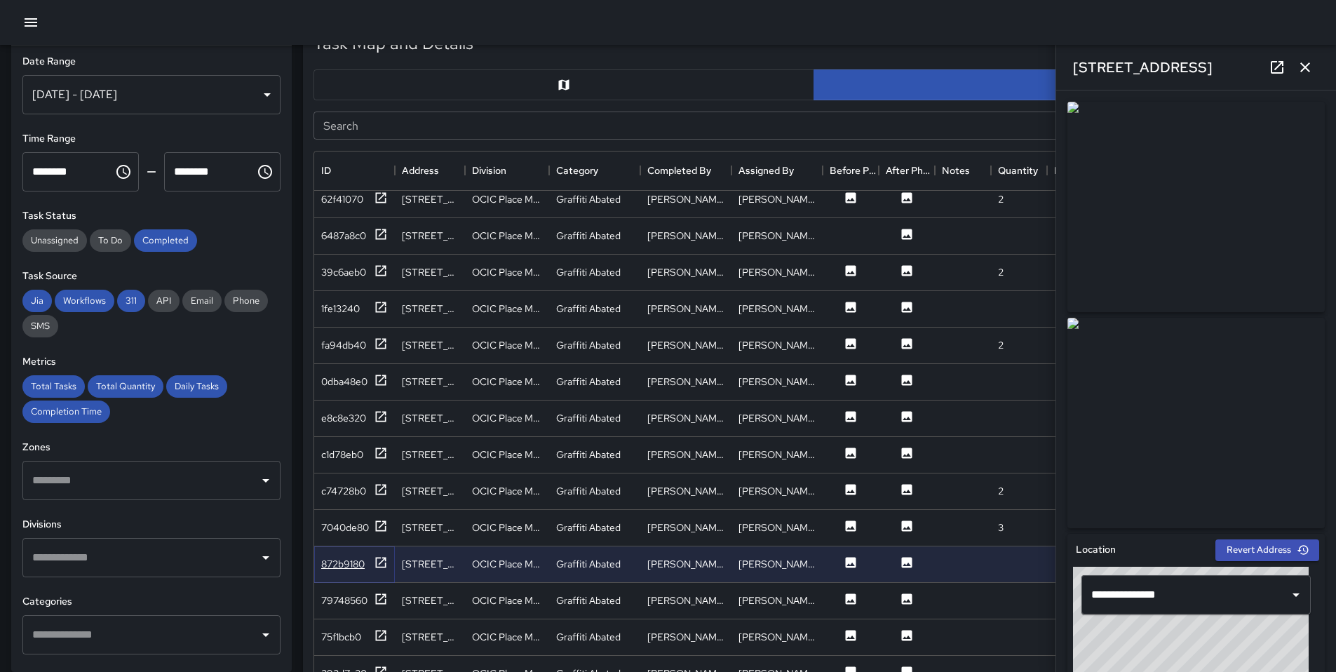
scroll to position [379, 0]
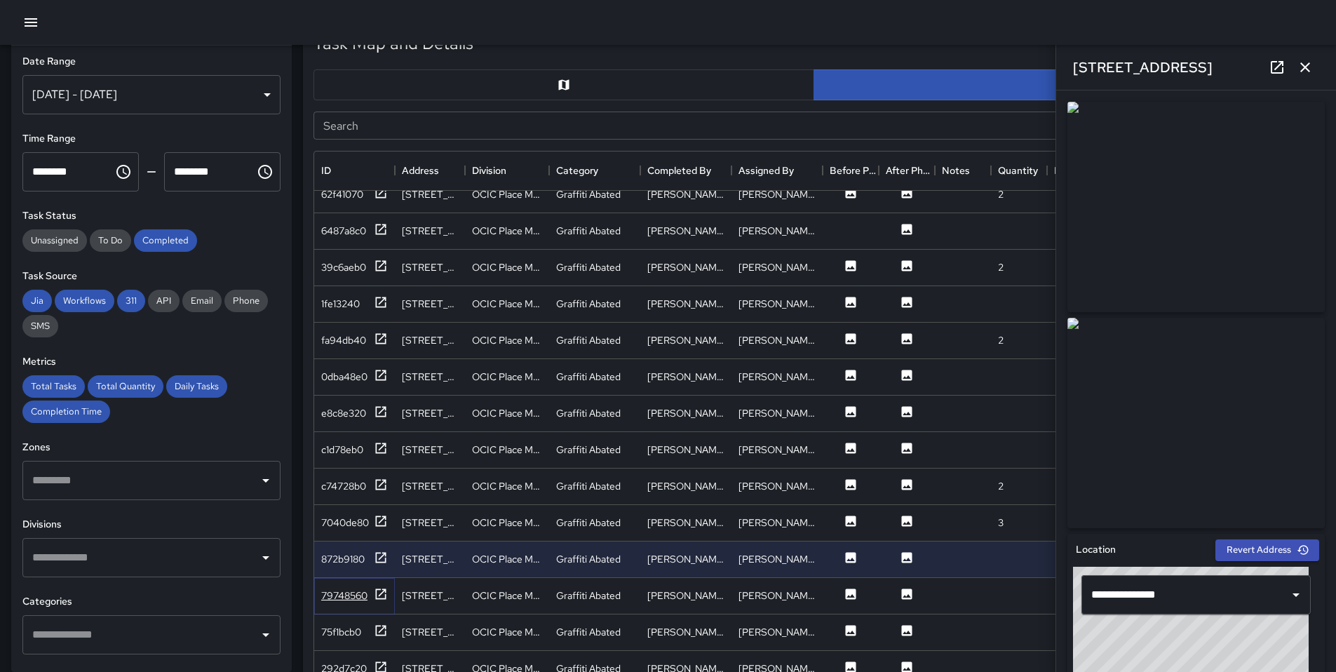
click at [354, 589] on div "79748560" at bounding box center [344, 596] width 46 height 14
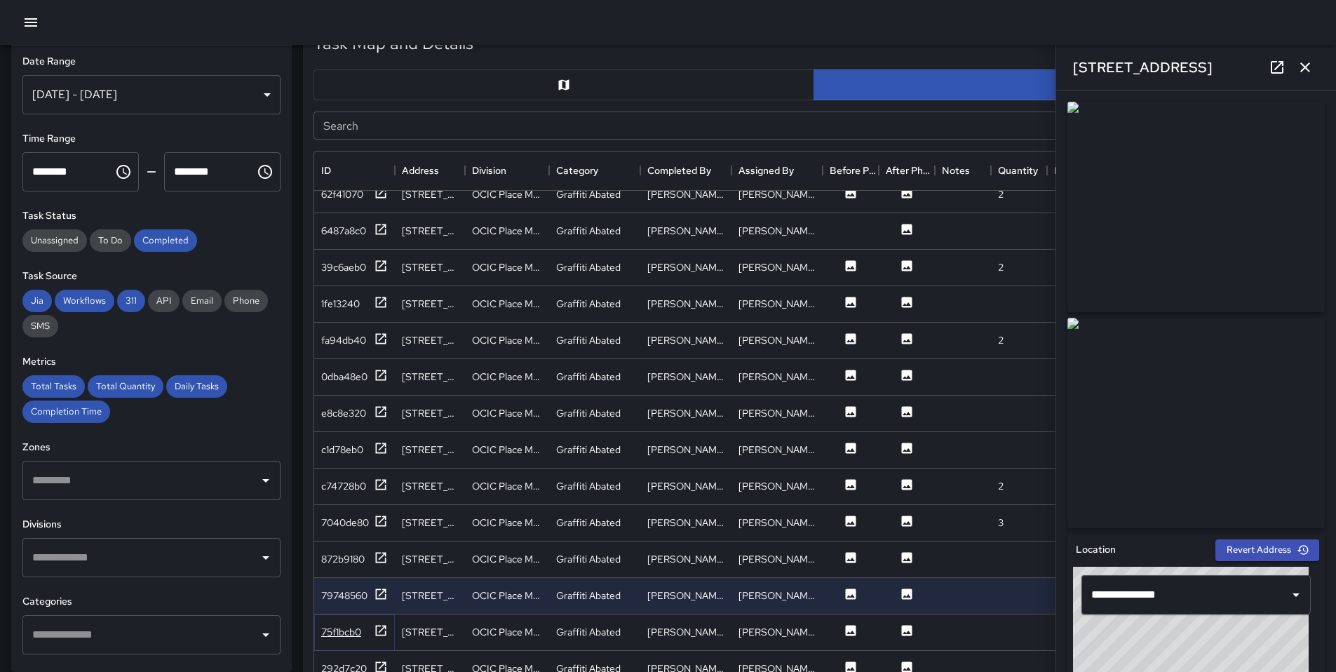
click at [345, 627] on div "75f1bcb0" at bounding box center [341, 632] width 40 height 14
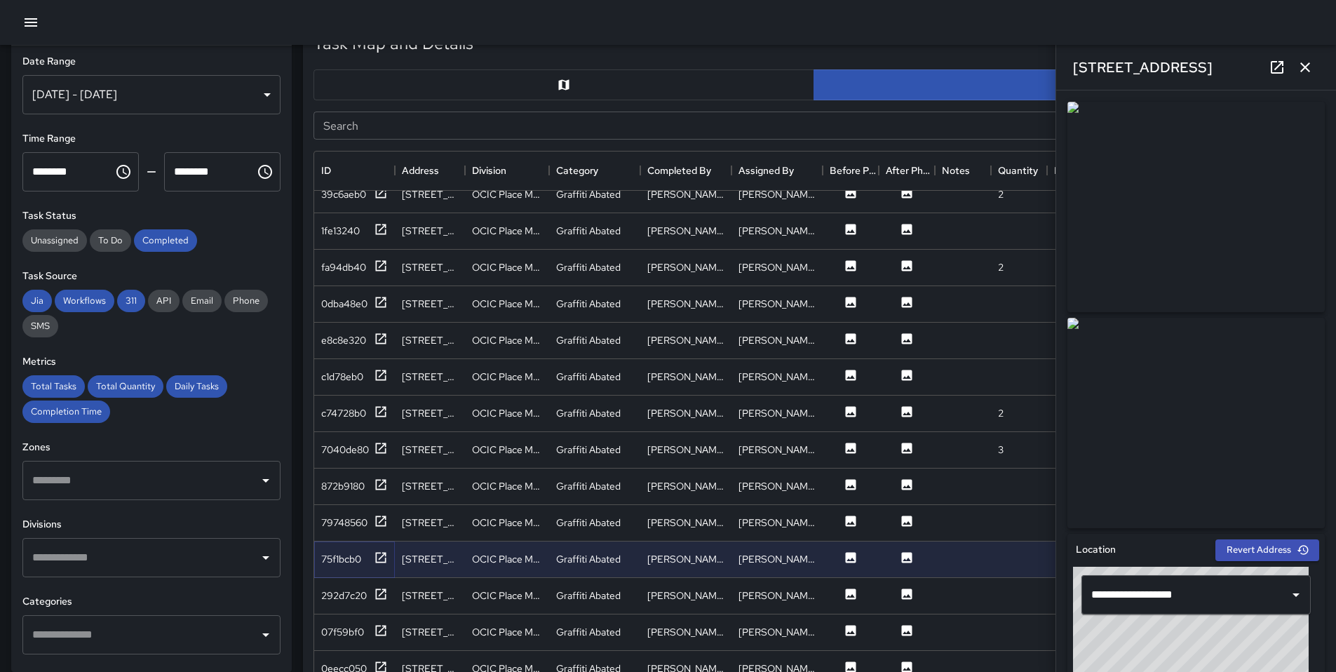
scroll to position [477, 0]
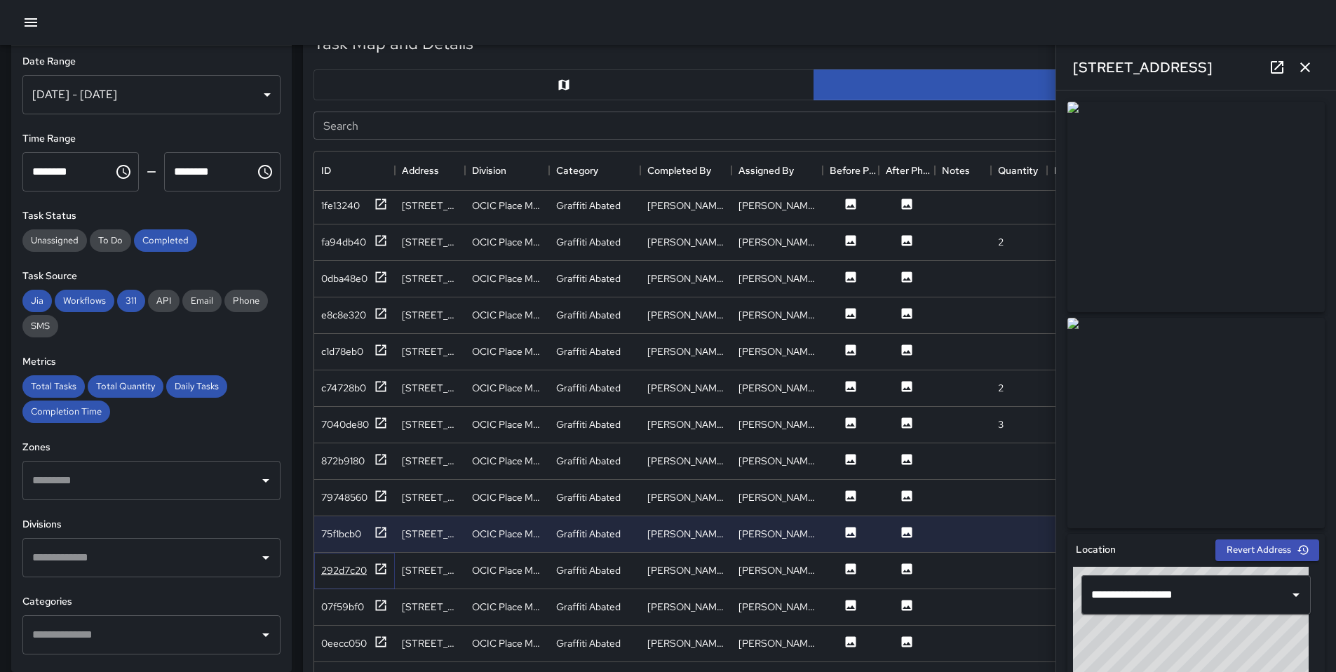
click at [325, 570] on div "292d7c20" at bounding box center [344, 570] width 46 height 14
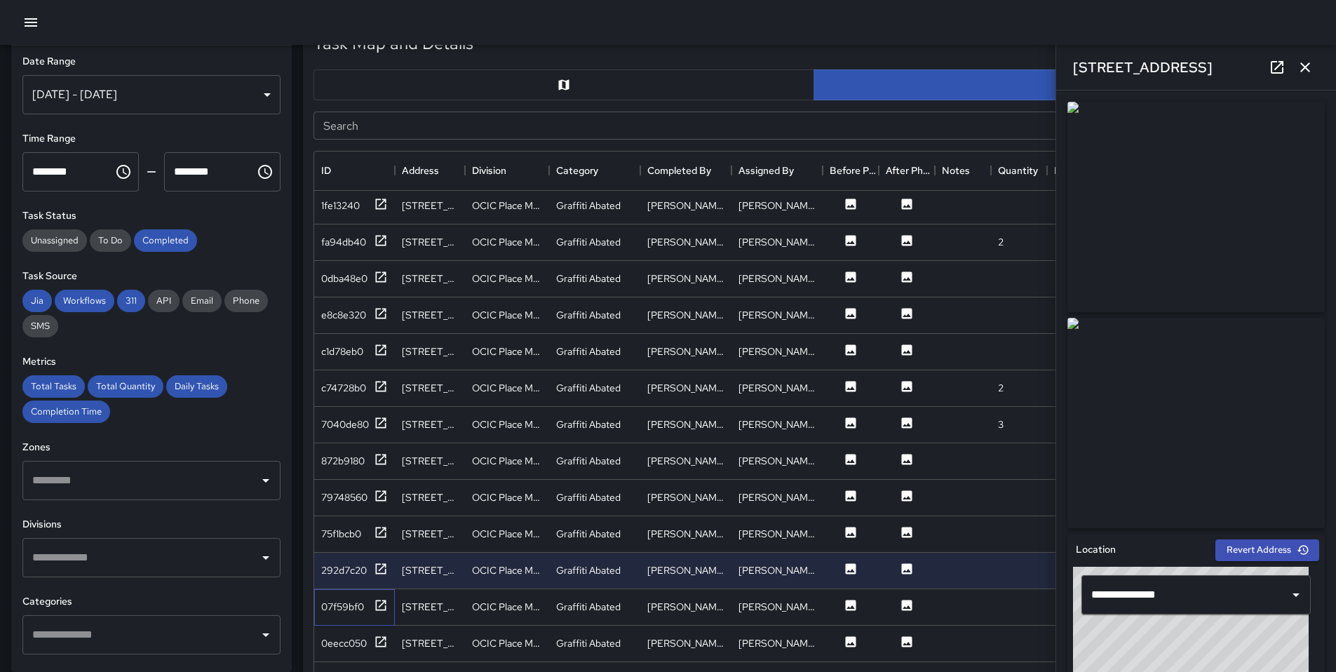
click at [339, 616] on div "07f59bf0" at bounding box center [354, 607] width 81 height 36
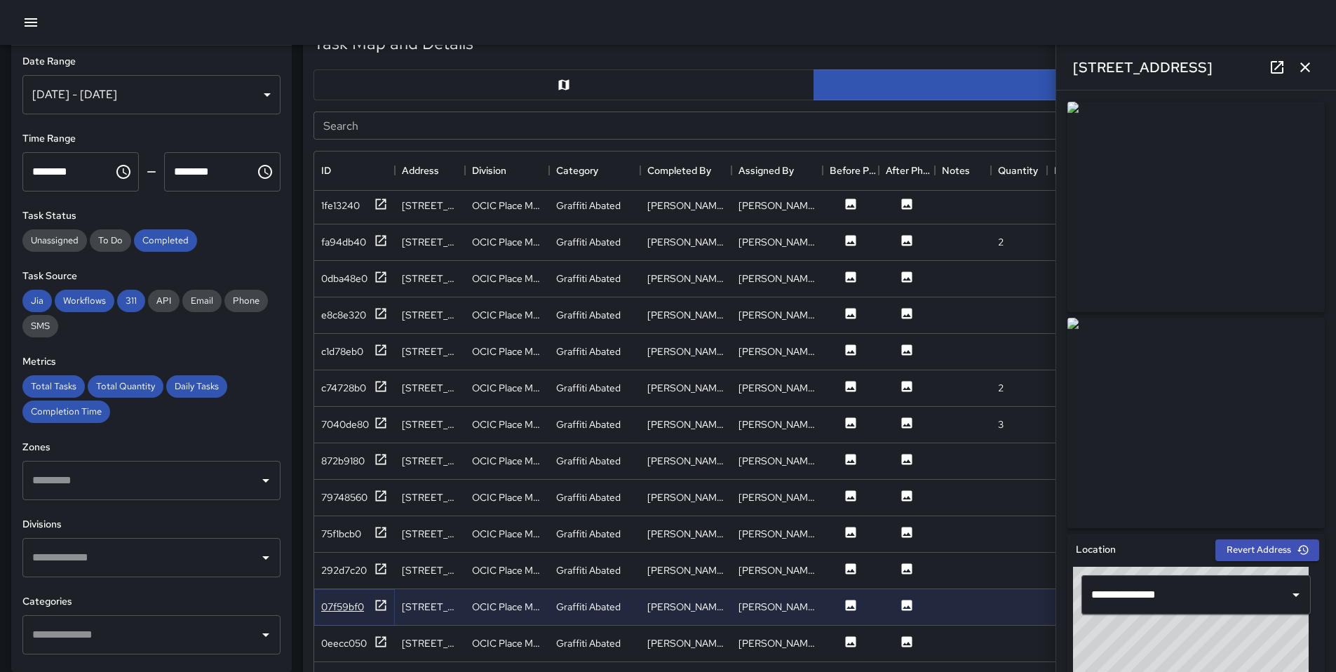
click at [340, 610] on div "07f59bf0" at bounding box center [342, 607] width 43 height 14
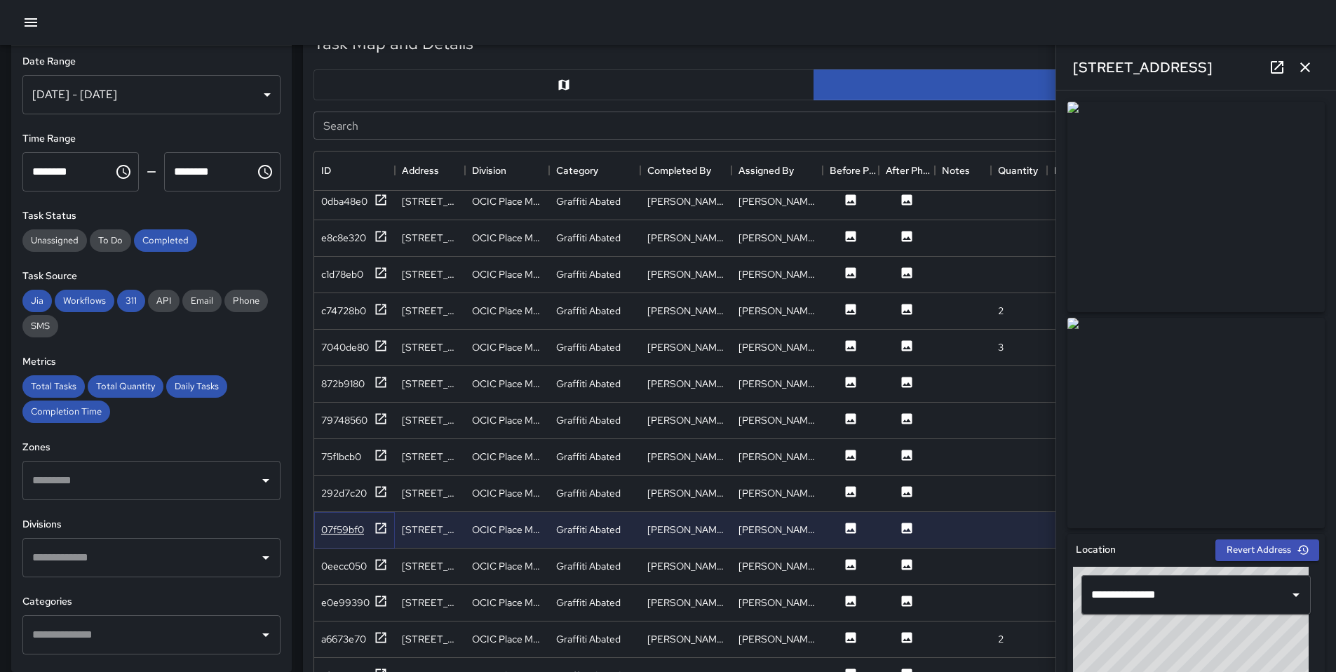
scroll to position [579, 0]
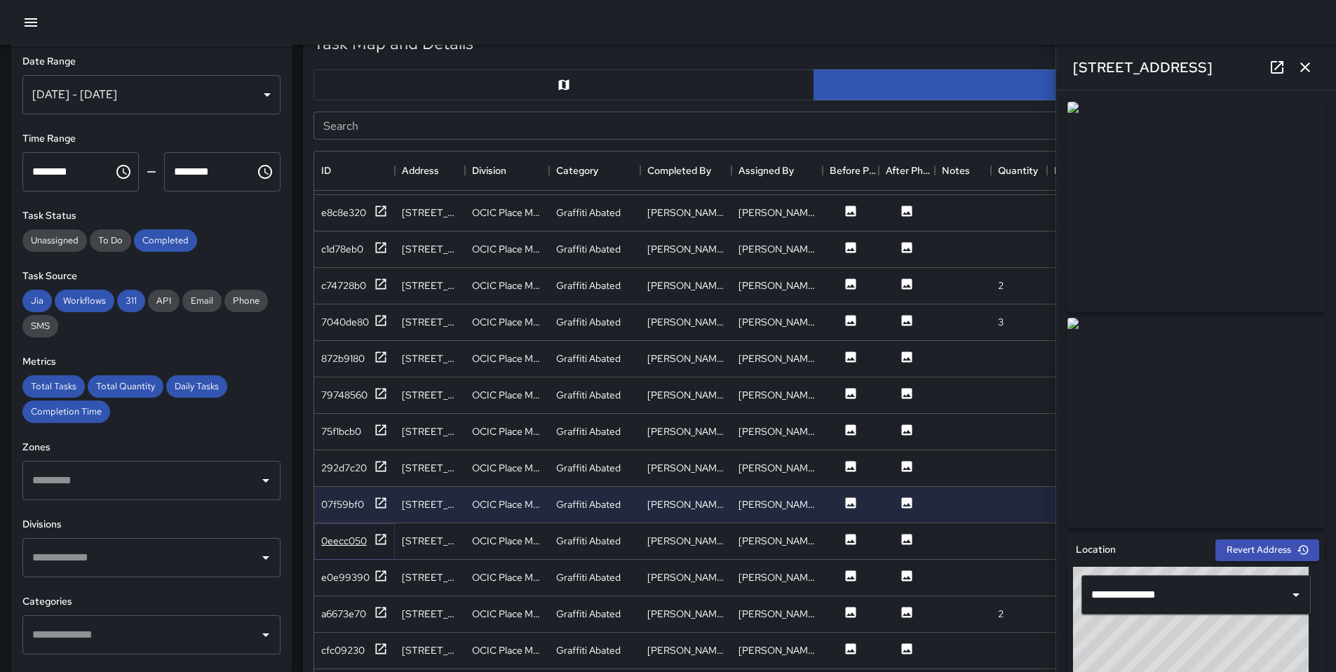
click at [352, 545] on div "0eecc050" at bounding box center [344, 541] width 46 height 14
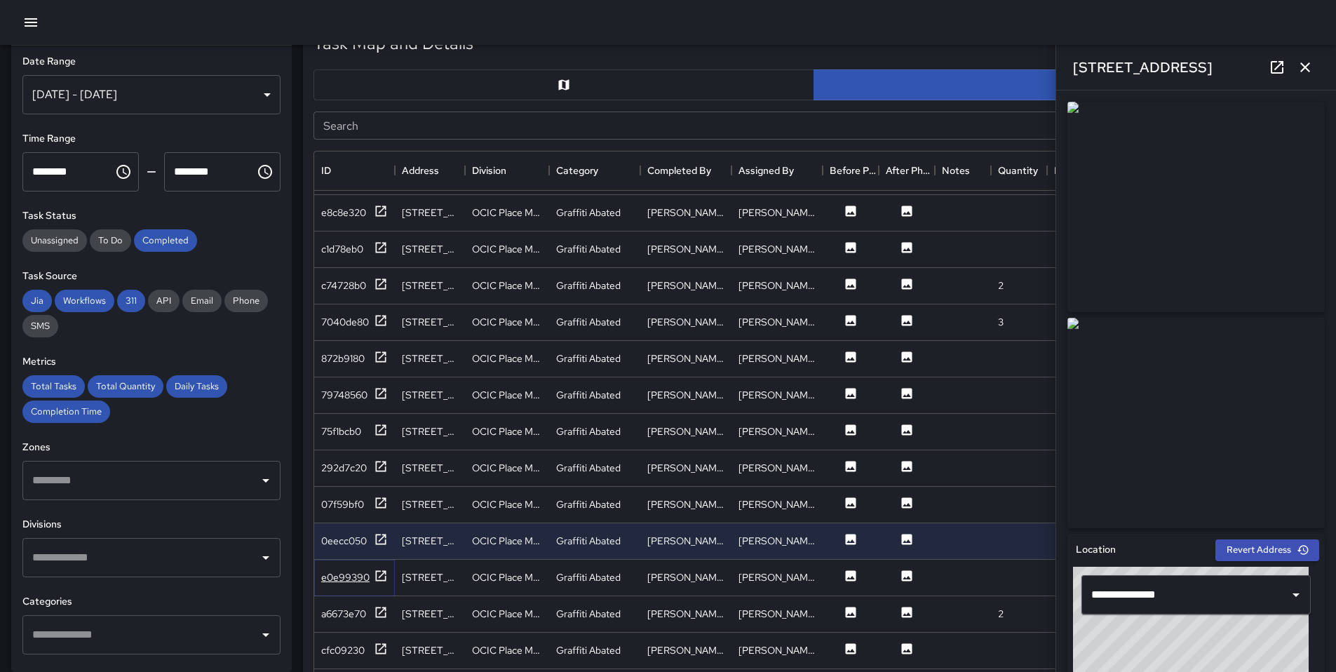
click at [349, 585] on div "e0e99390" at bounding box center [354, 578] width 67 height 18
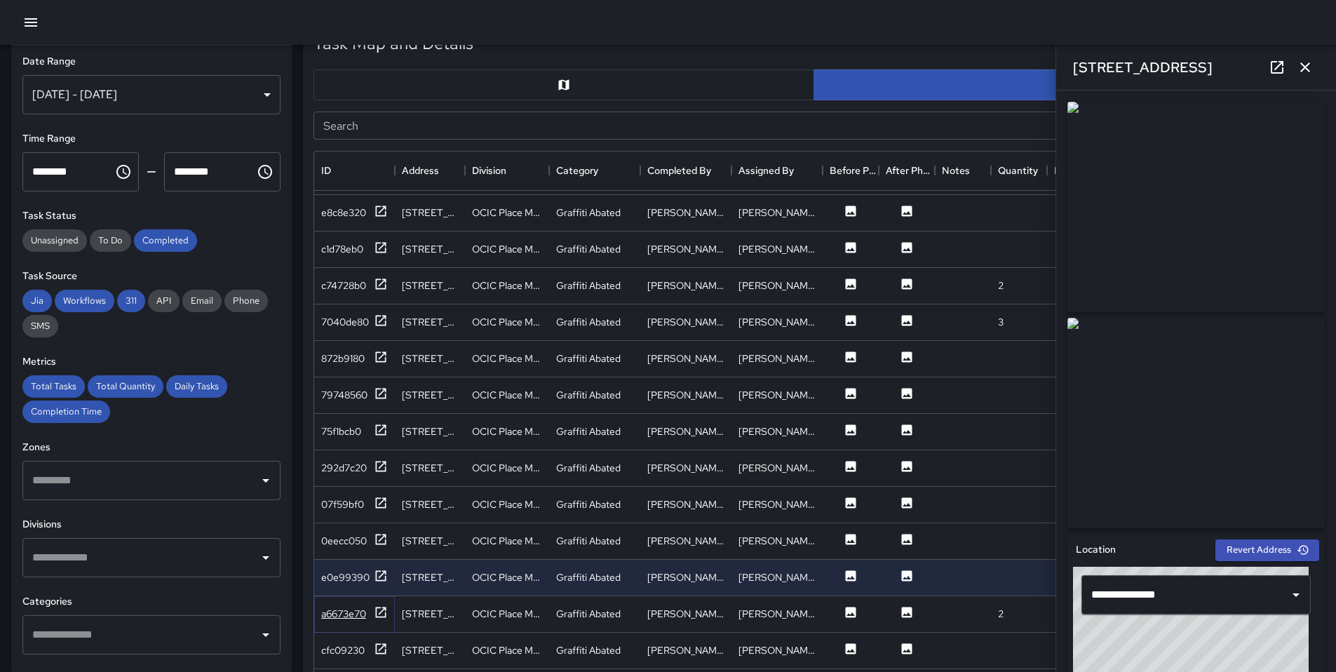
click at [348, 607] on div "a6673e70" at bounding box center [343, 614] width 45 height 14
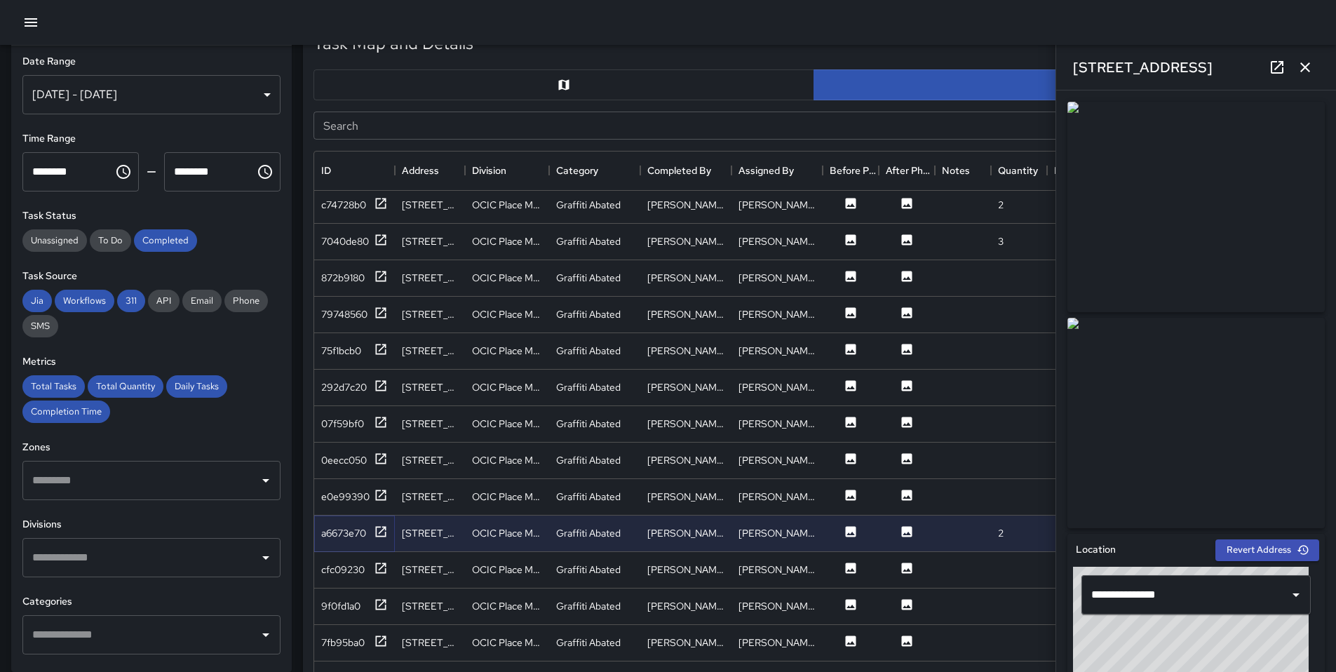
scroll to position [663, 0]
click at [365, 573] on div "cfc09230" at bounding box center [354, 567] width 67 height 18
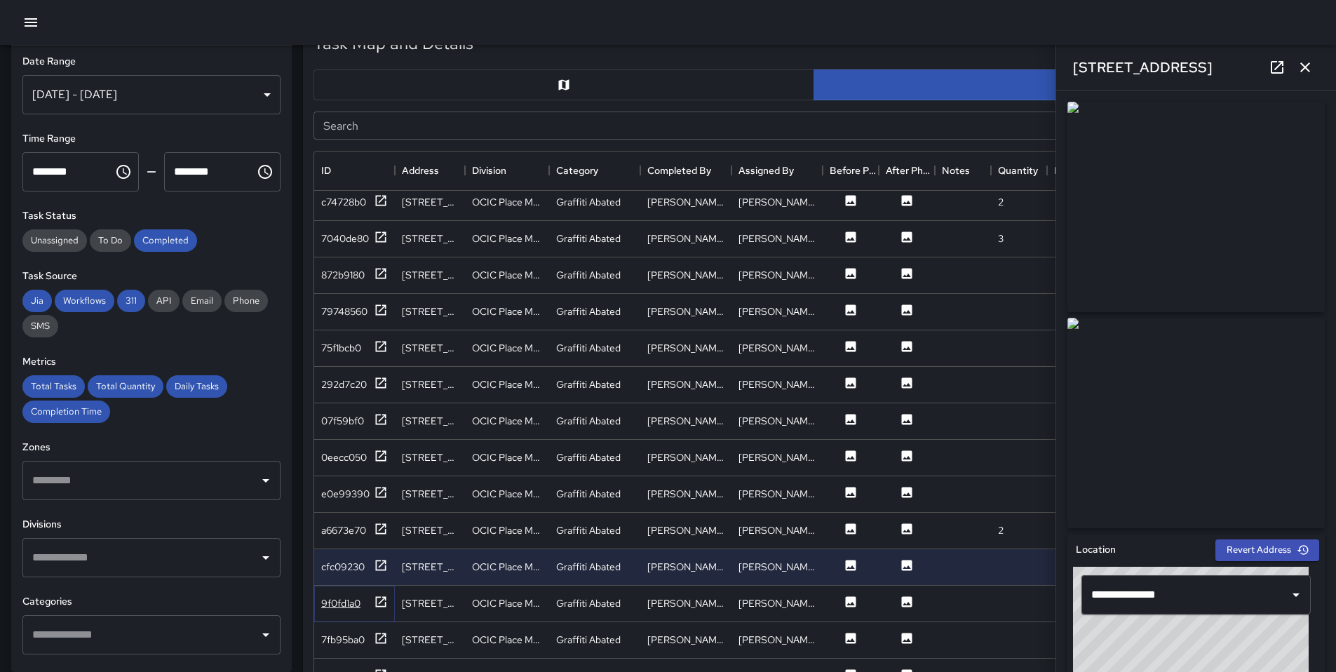
click at [370, 609] on div "9f0fd1a0" at bounding box center [354, 604] width 67 height 18
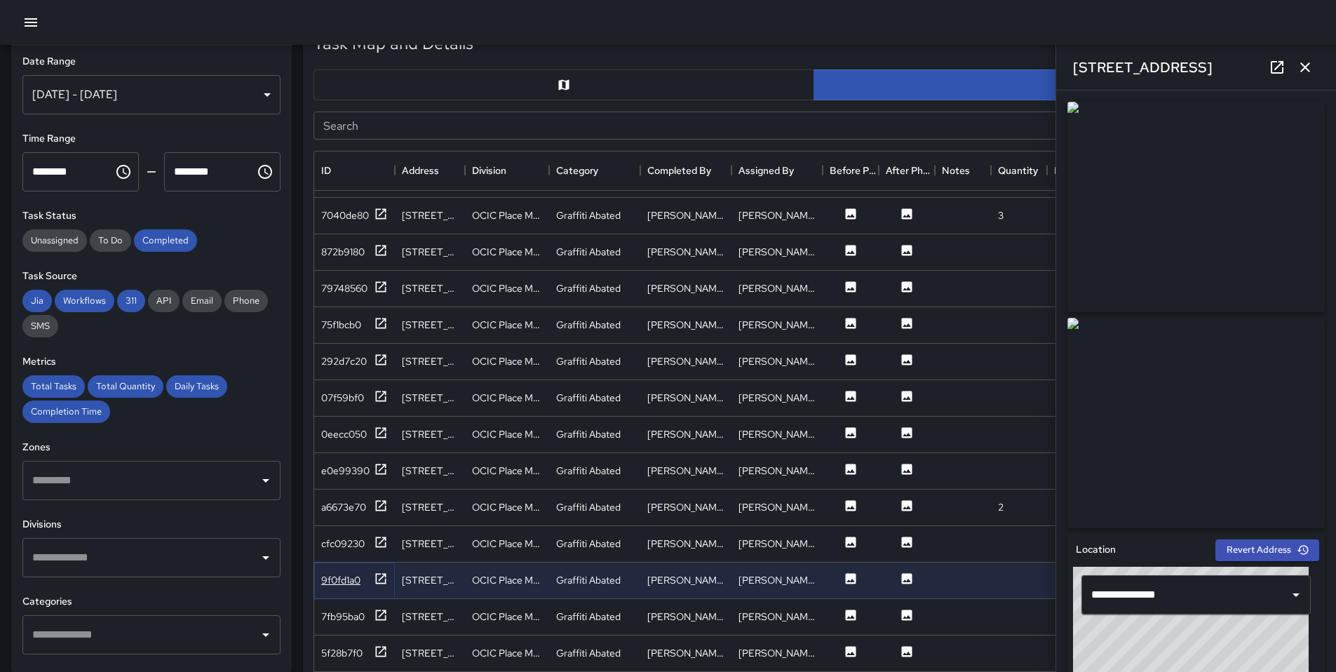
scroll to position [687, 0]
click at [360, 610] on div "7fb95ba0" at bounding box center [342, 615] width 43 height 14
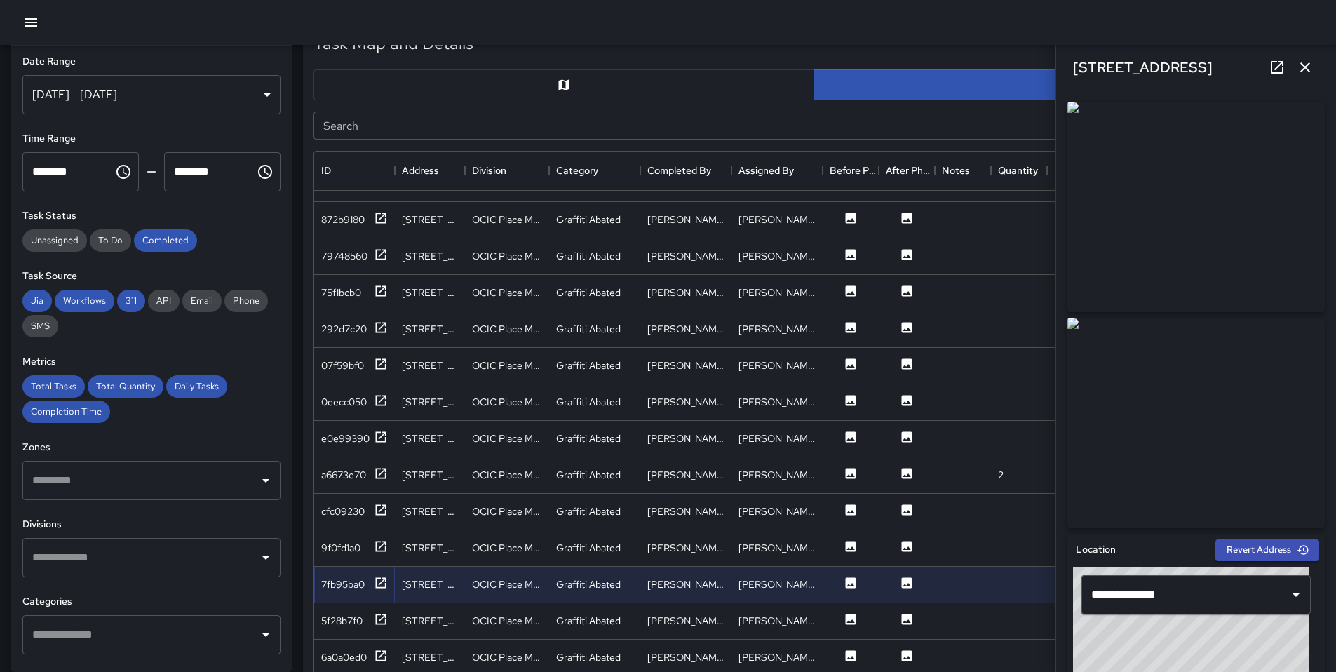
scroll to position [739, 0]
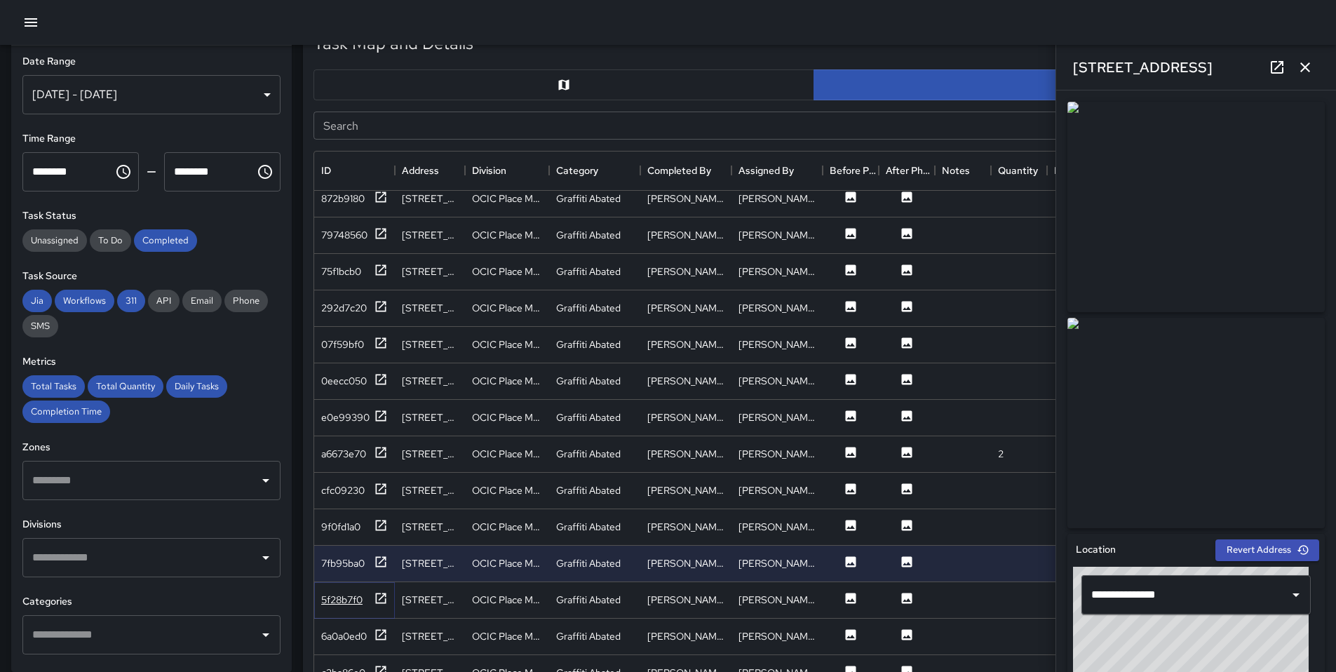
click at [366, 606] on div "5f28b7f0" at bounding box center [354, 600] width 67 height 18
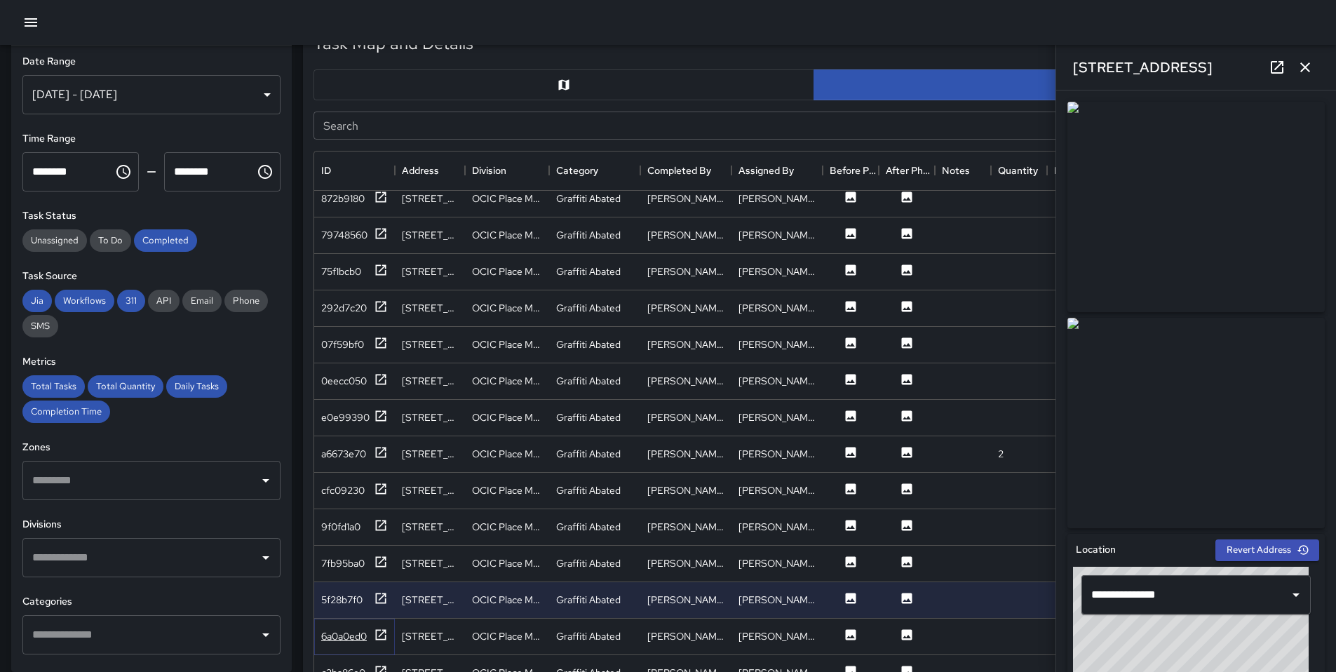
click at [368, 640] on div "6a0a0ed0" at bounding box center [354, 637] width 67 height 18
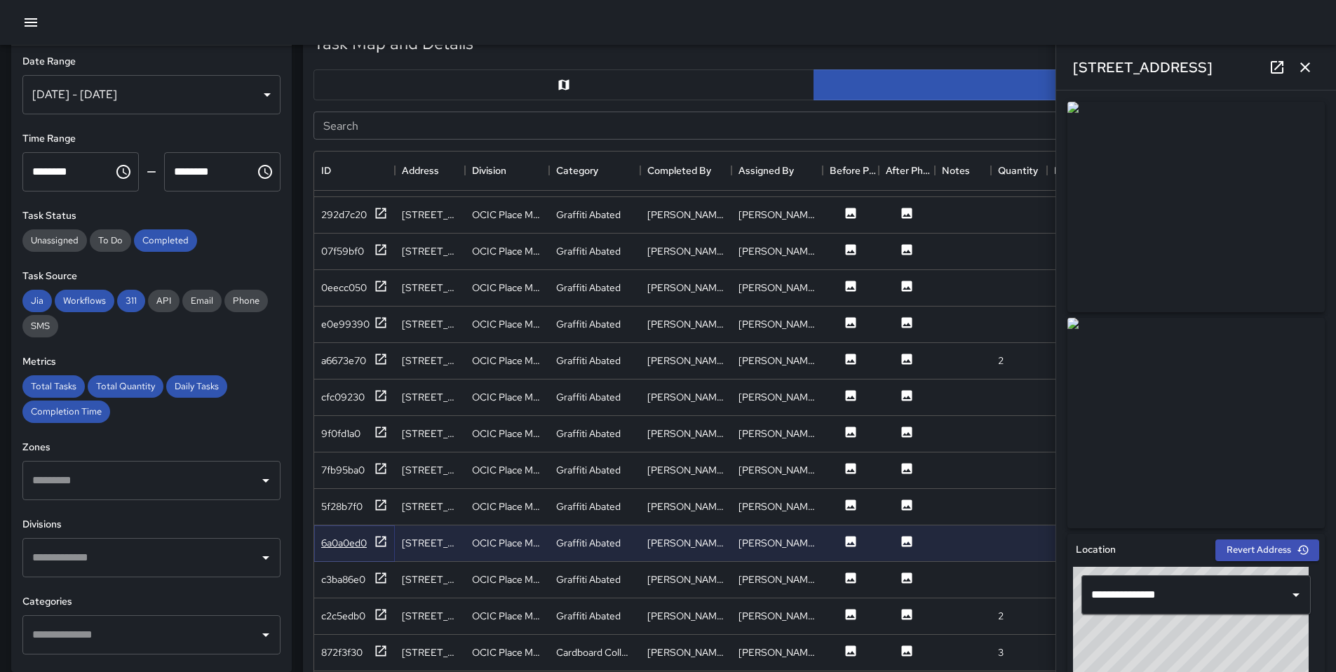
scroll to position [852, 0]
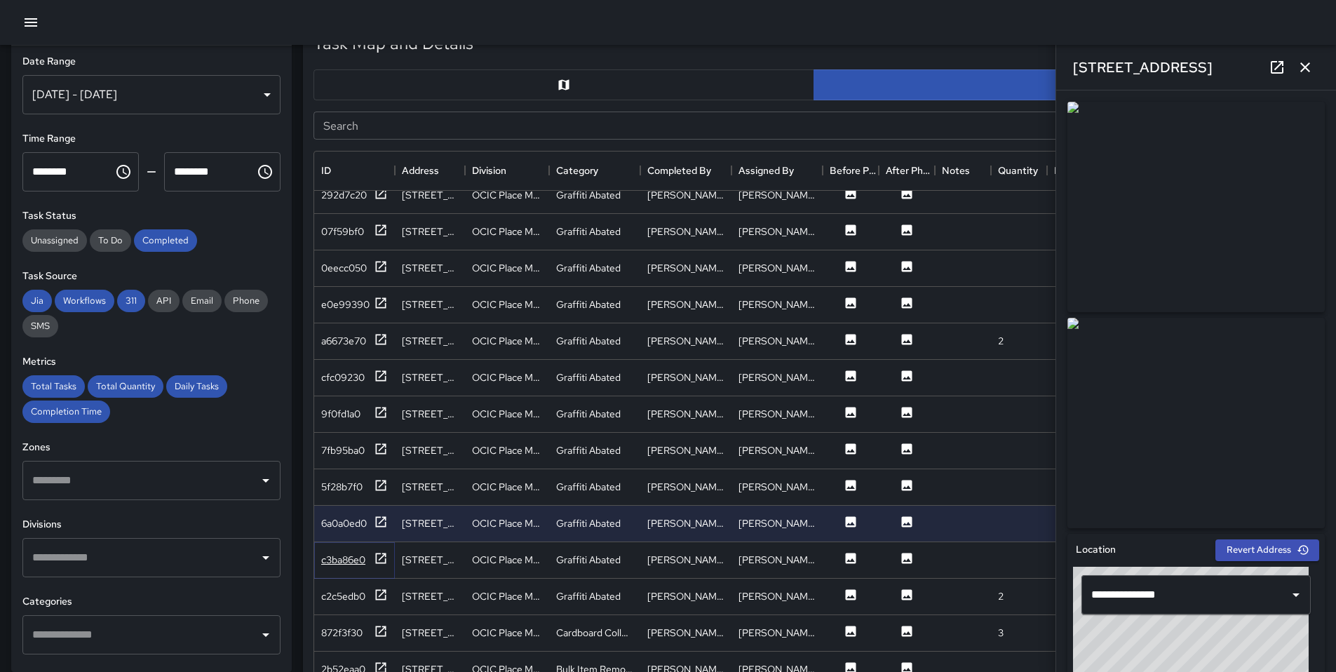
click at [367, 565] on div "c3ba86e0" at bounding box center [354, 560] width 67 height 18
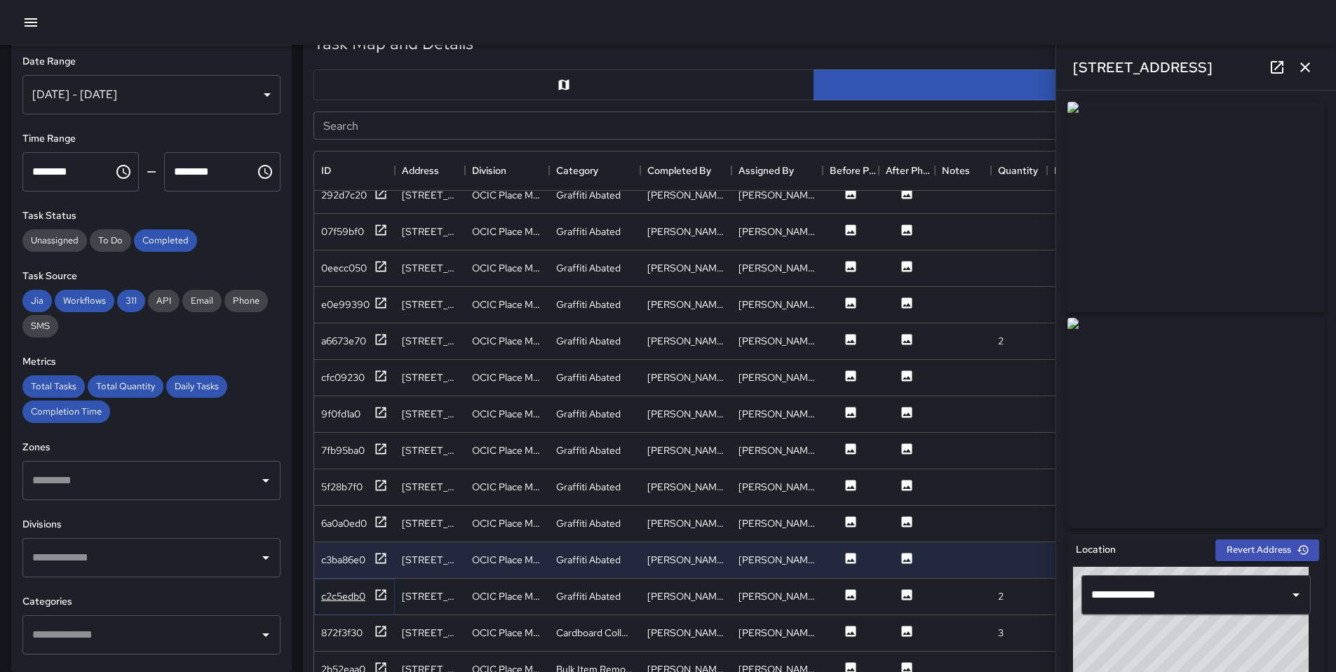
click at [365, 601] on div "c2c5edb0" at bounding box center [343, 596] width 44 height 14
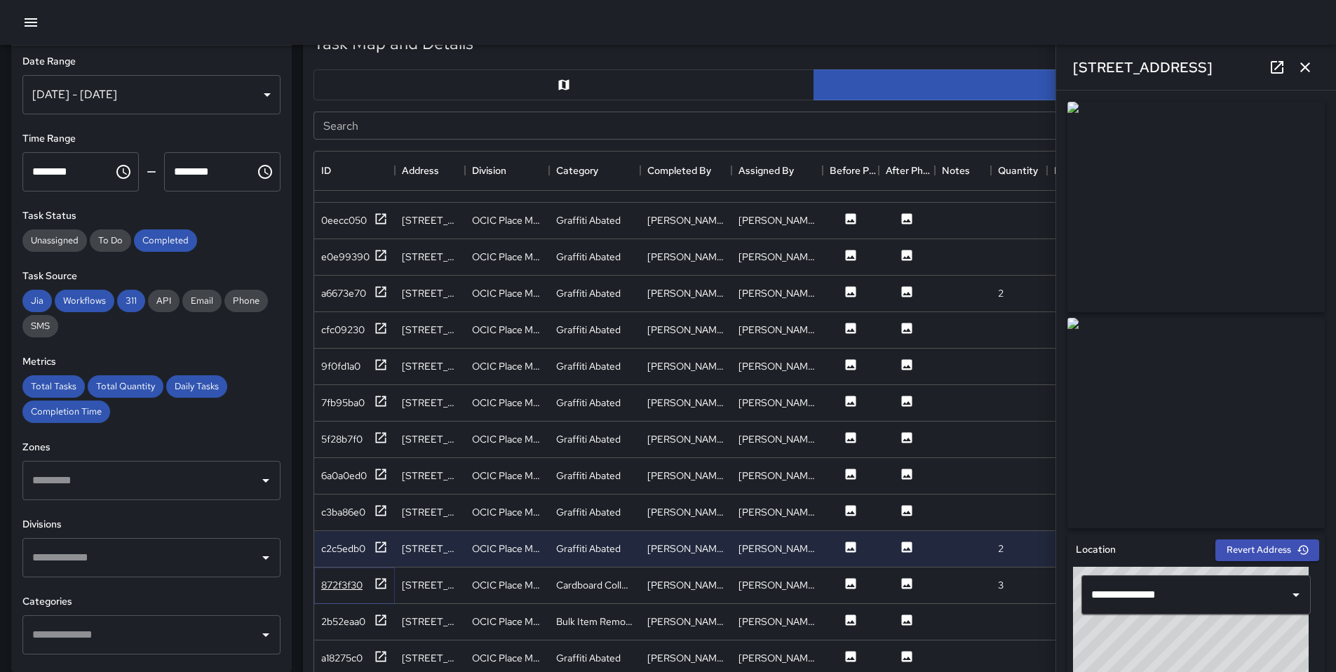
click at [356, 577] on div "872f3f30" at bounding box center [354, 586] width 67 height 18
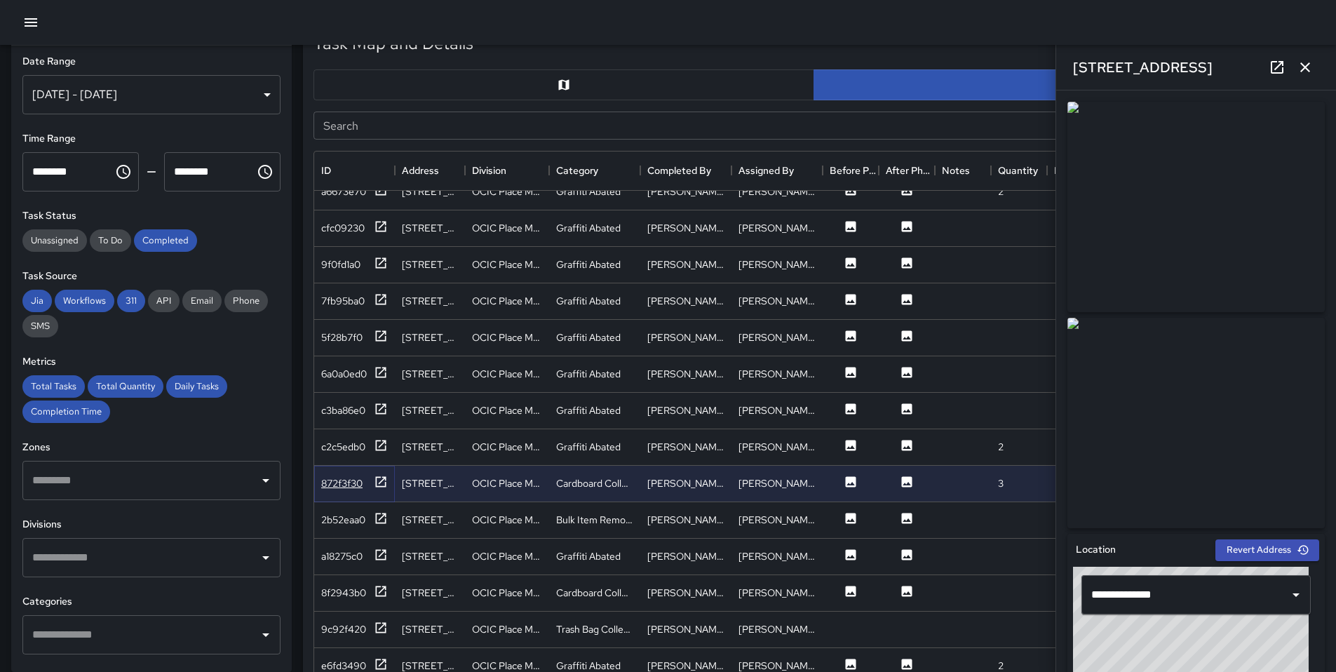
scroll to position [1015, 0]
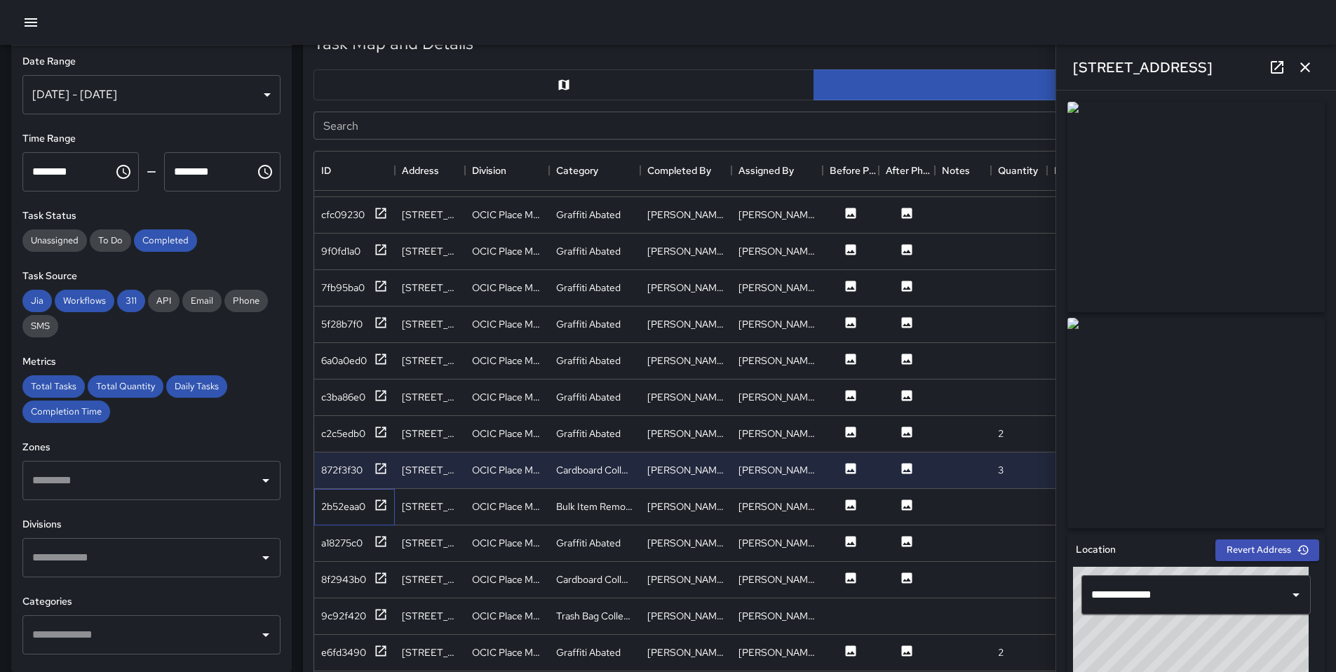
click at [363, 517] on div "2b52eaa0" at bounding box center [354, 507] width 81 height 36
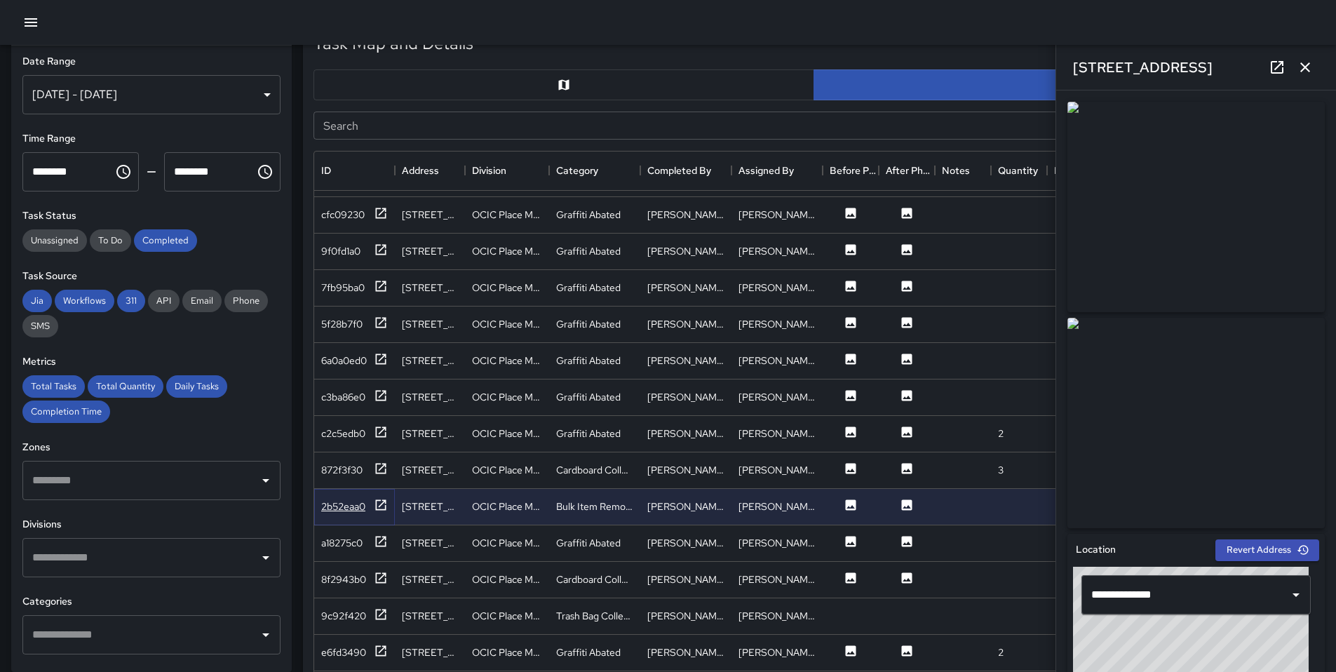
click at [361, 513] on div "2b52eaa0" at bounding box center [354, 507] width 67 height 18
click at [367, 545] on div "a18275c0" at bounding box center [354, 544] width 67 height 18
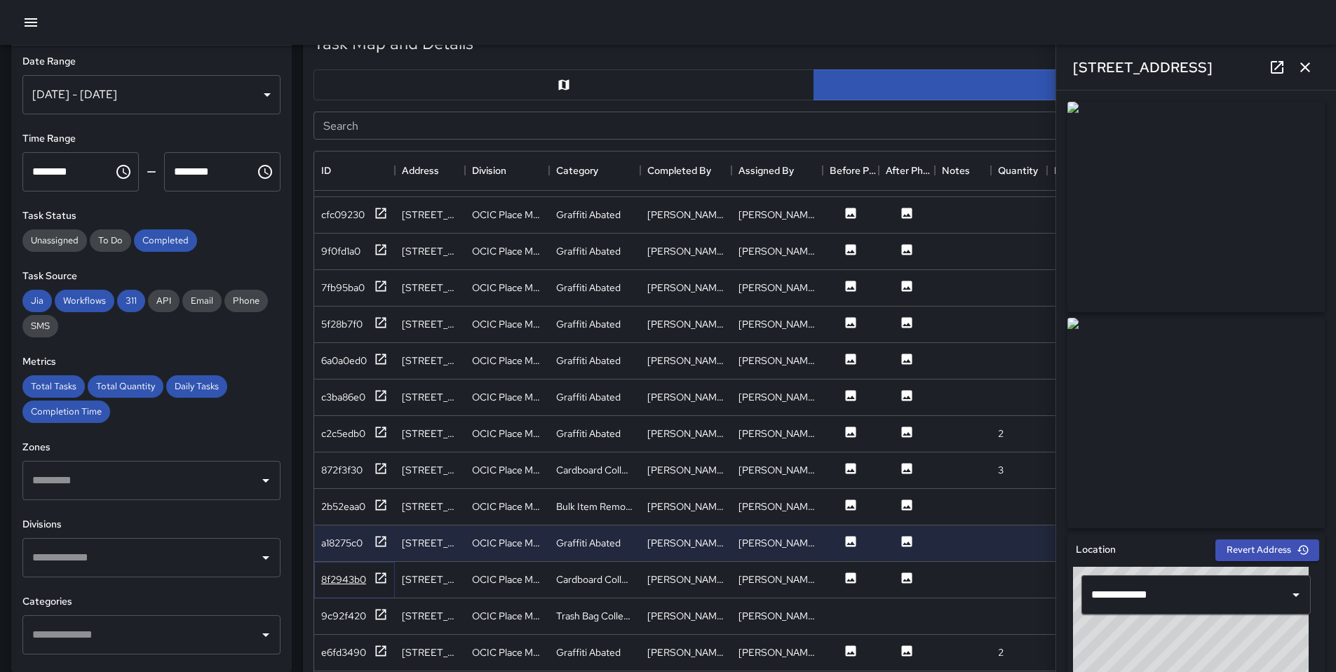
click at [366, 577] on div "8f2943b0" at bounding box center [354, 580] width 67 height 18
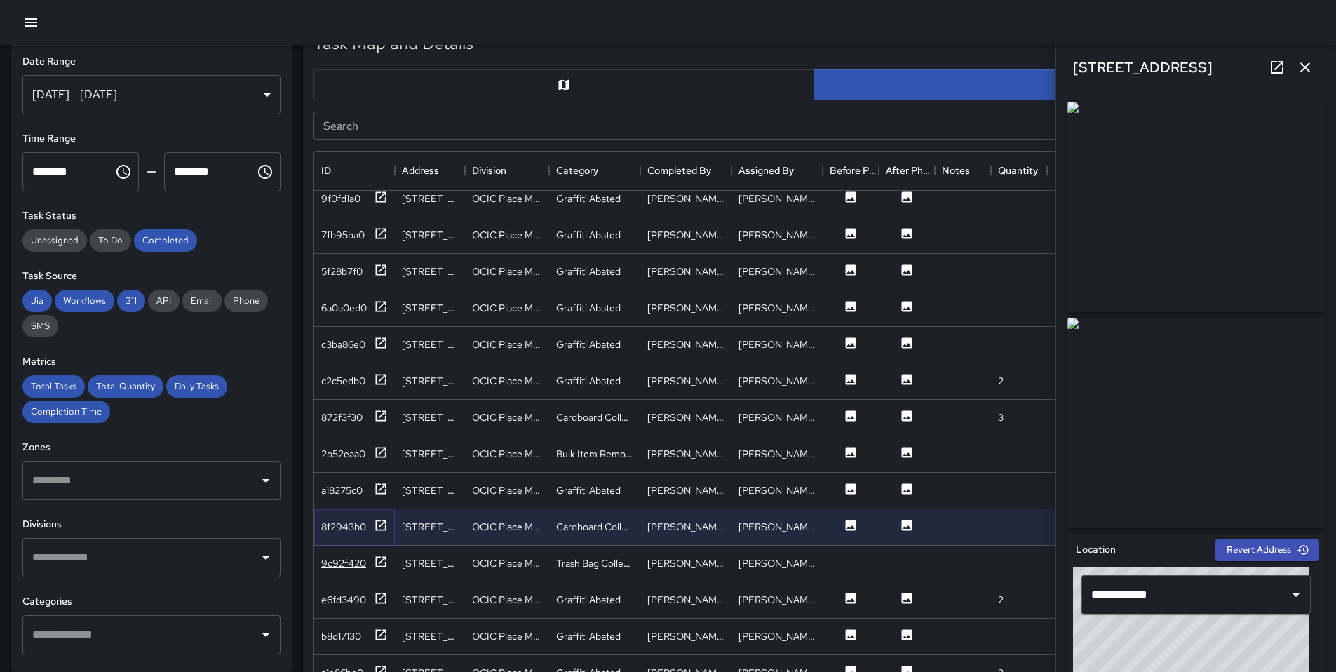
scroll to position [1074, 0]
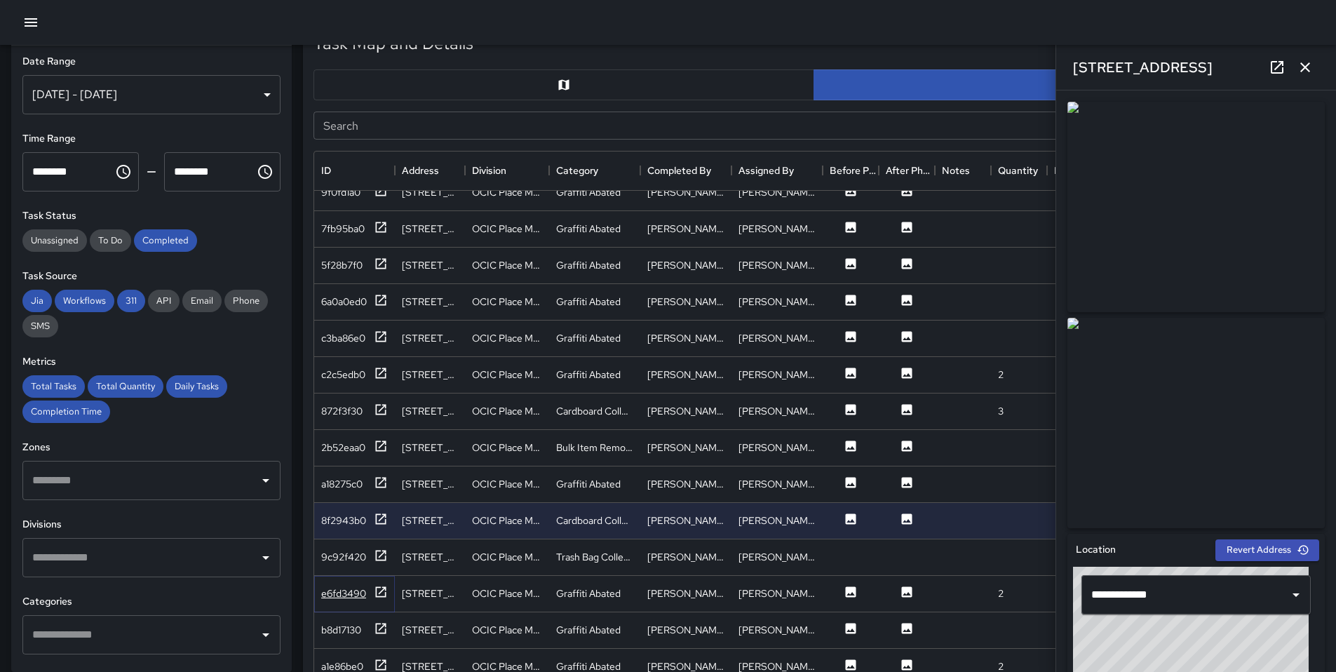
click at [351, 596] on div "e6fd3490" at bounding box center [343, 593] width 45 height 14
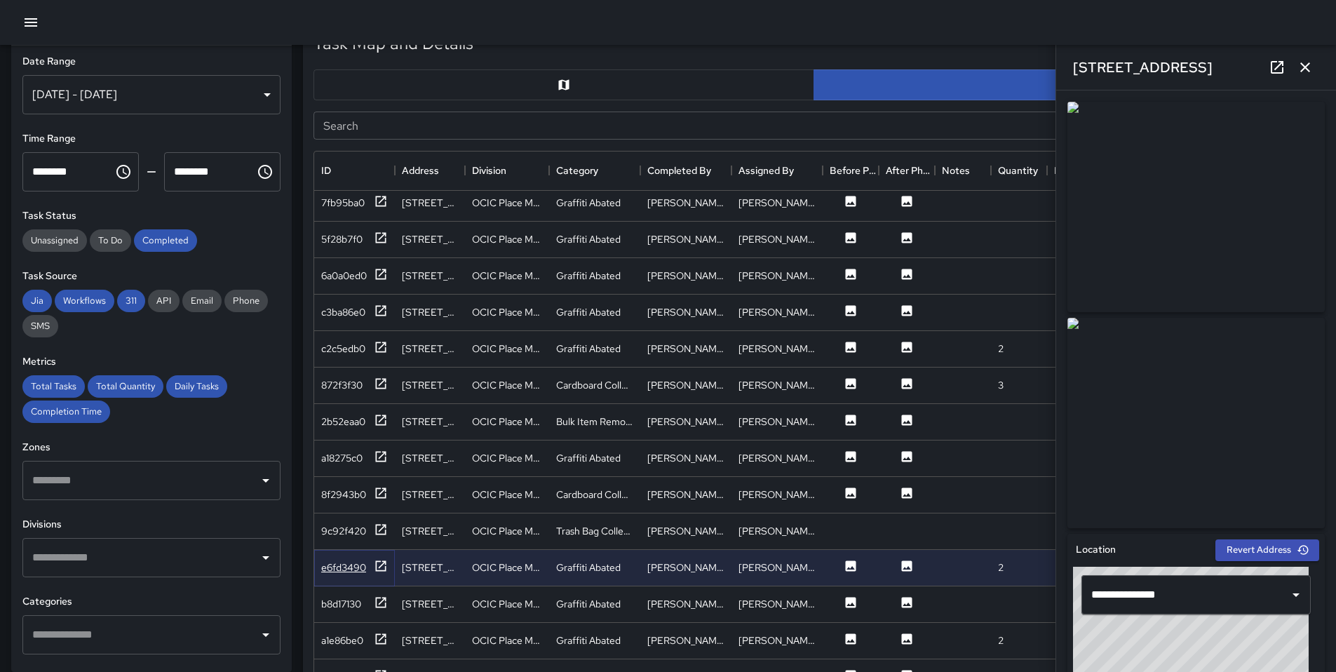
scroll to position [1136, 0]
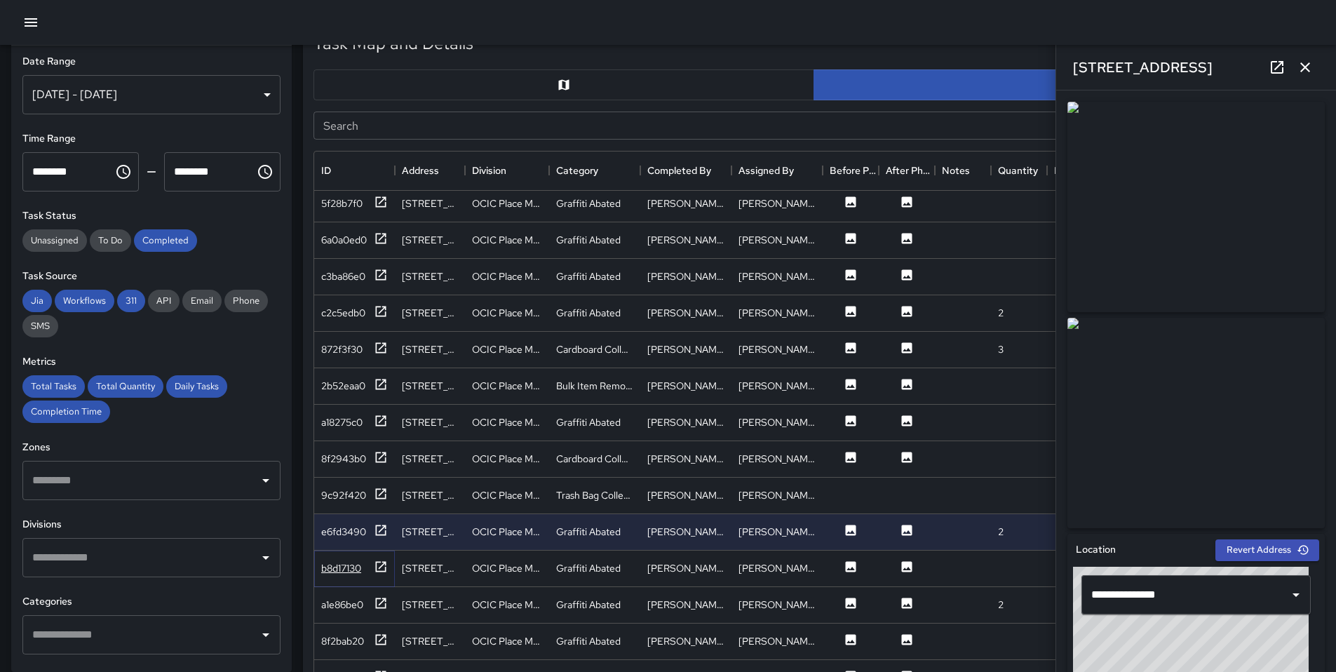
click at [355, 570] on div "b8d17130" at bounding box center [341, 568] width 40 height 14
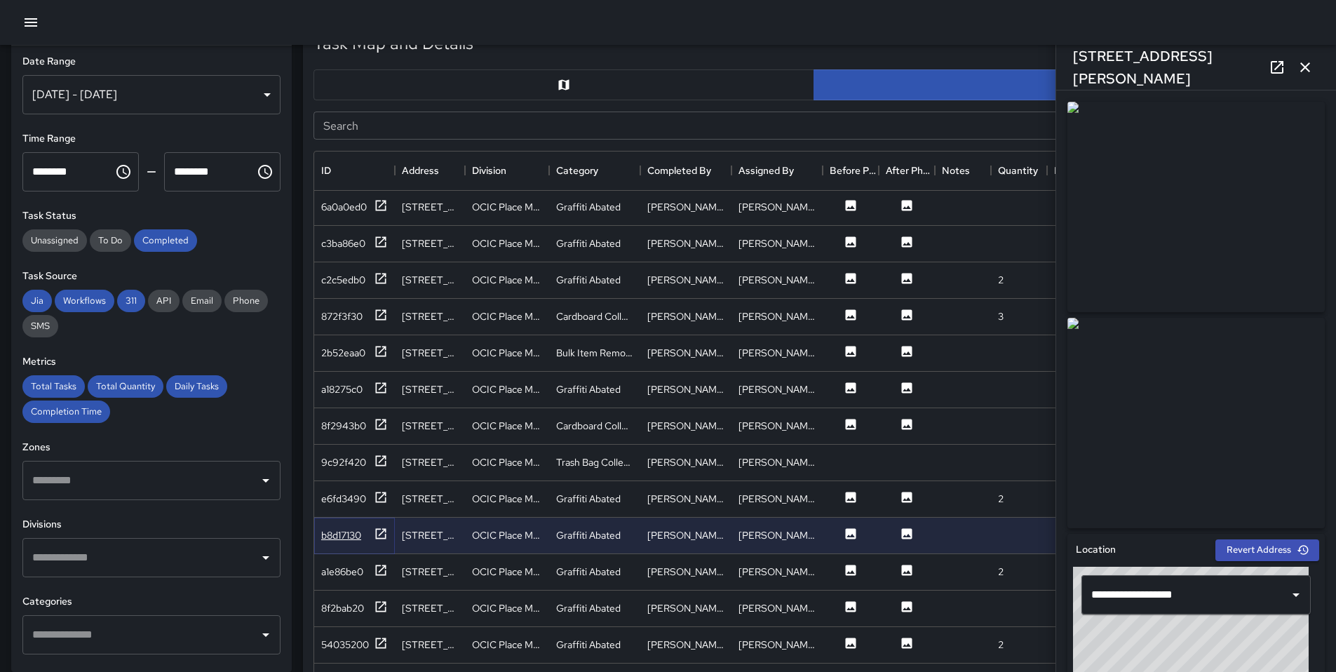
scroll to position [1203, 0]
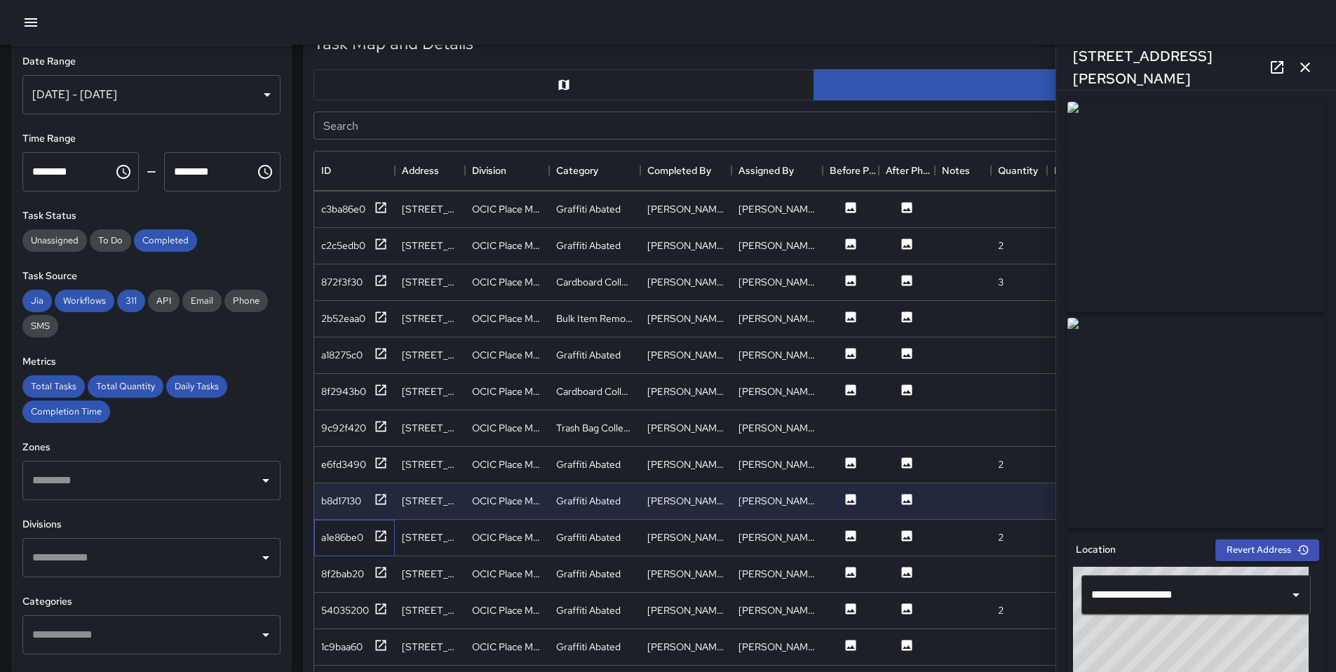
click at [356, 549] on div "a1e86be0" at bounding box center [354, 538] width 81 height 36
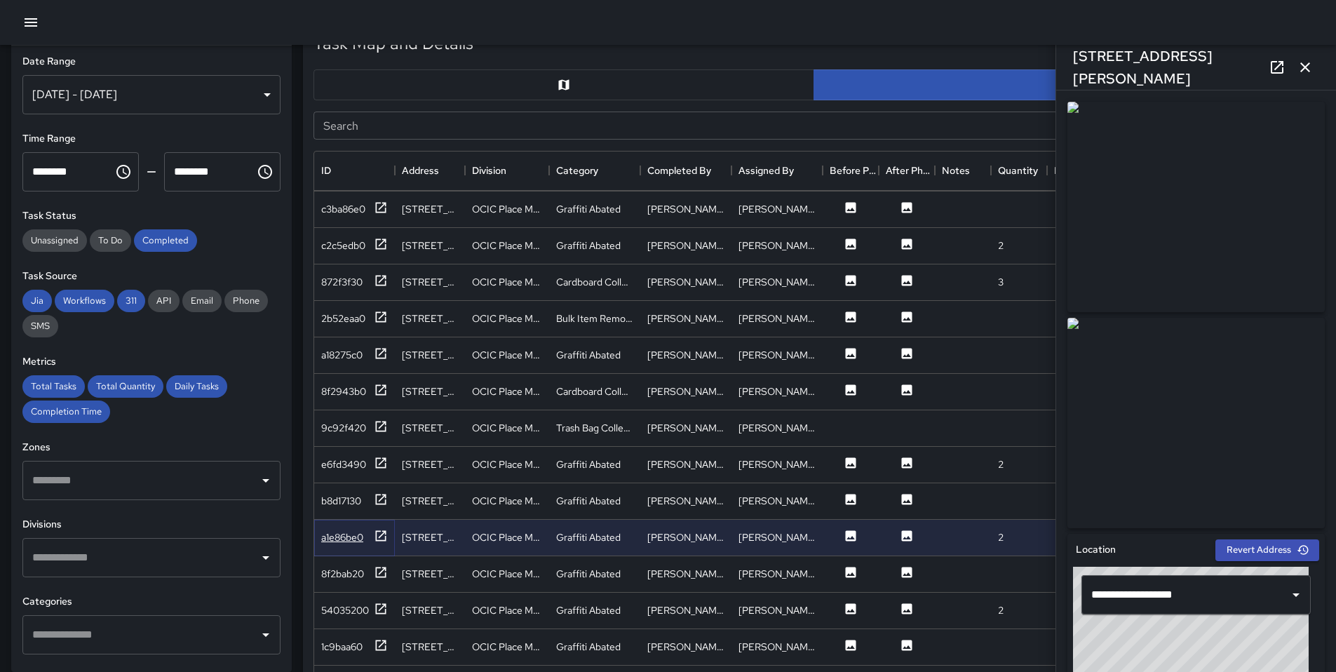
click at [356, 544] on div "a1e86be0" at bounding box center [342, 537] width 42 height 14
click at [351, 576] on div "8f2bab20" at bounding box center [342, 574] width 43 height 14
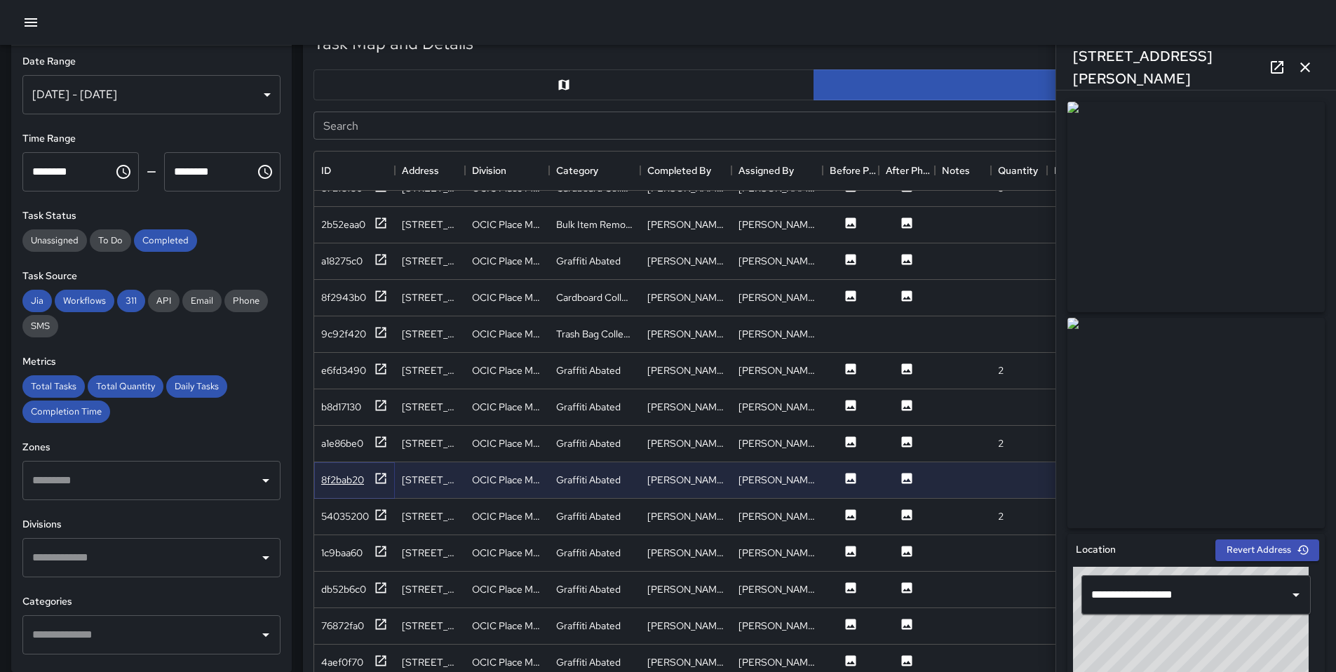
scroll to position [1301, 0]
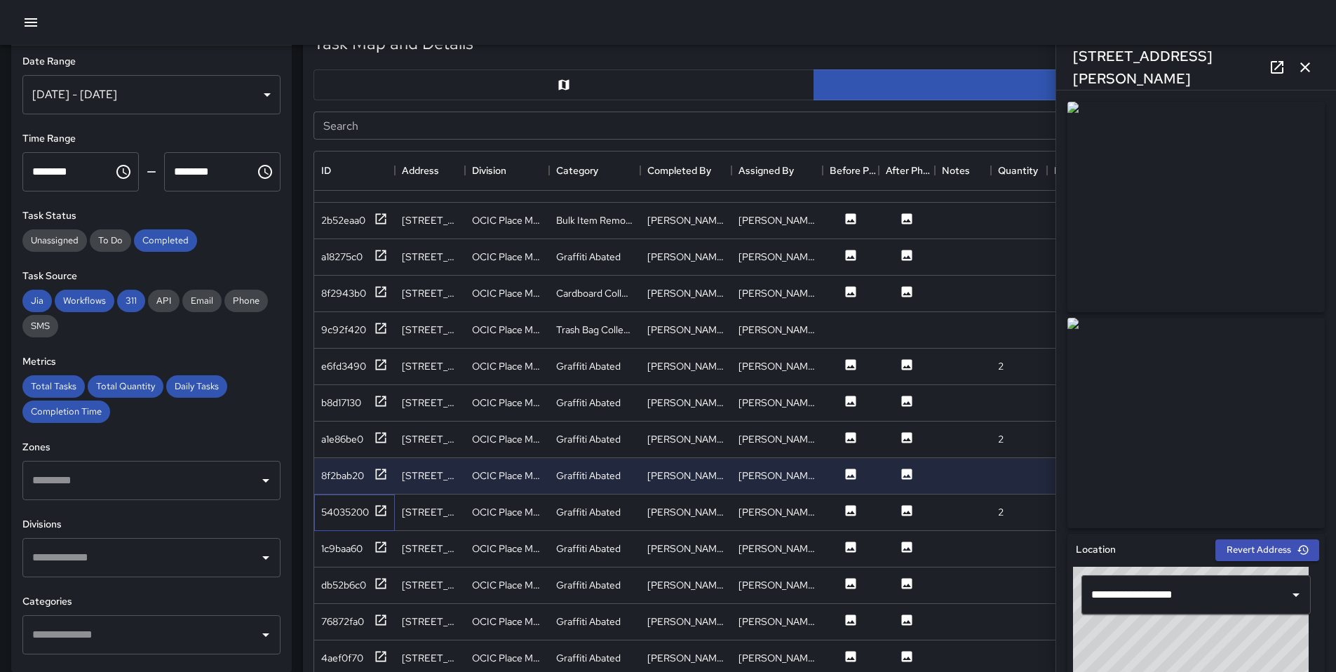
click at [352, 525] on div "54035200" at bounding box center [354, 513] width 81 height 36
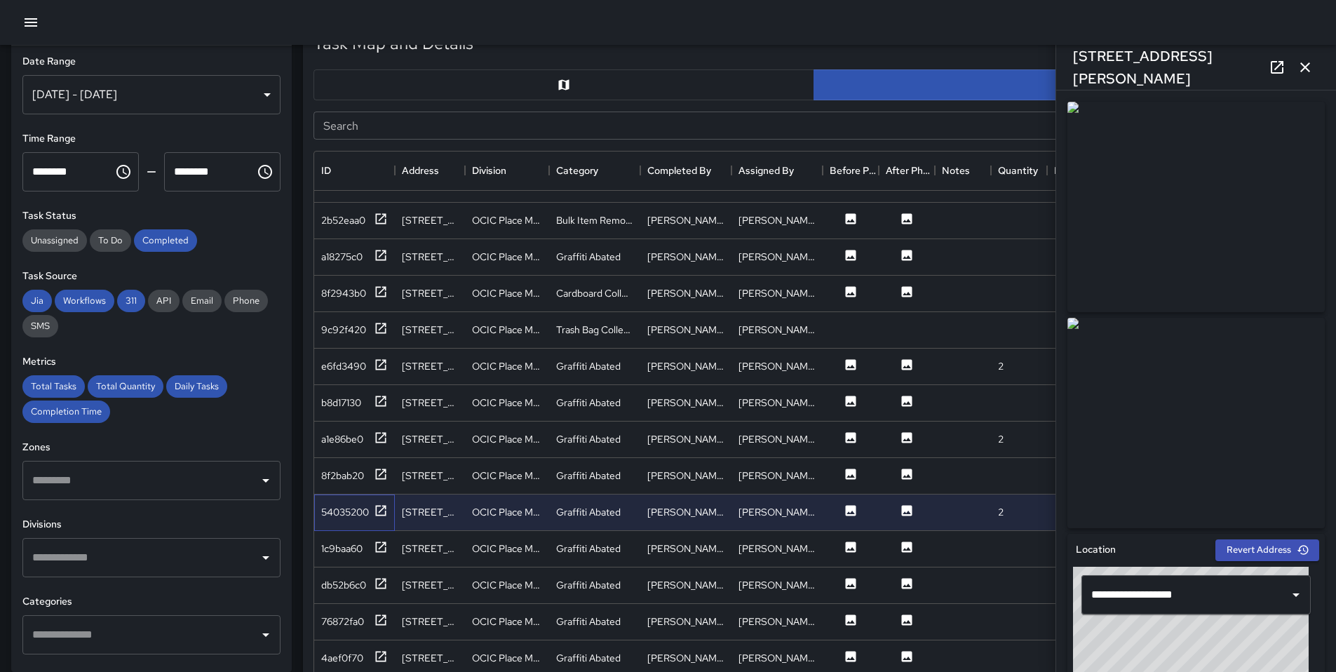
click at [354, 523] on div "54035200" at bounding box center [354, 513] width 81 height 36
click at [354, 517] on div "54035200" at bounding box center [345, 512] width 48 height 14
click at [355, 549] on div "1c9baa60" at bounding box center [341, 549] width 41 height 14
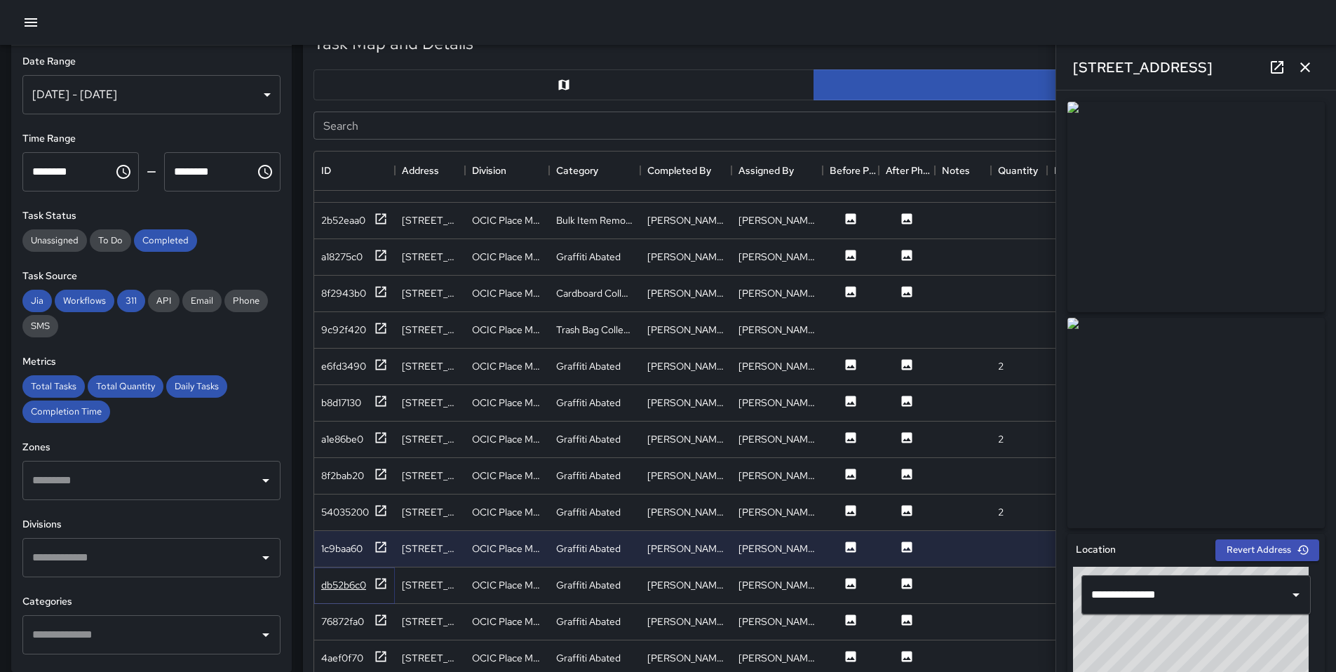
click at [349, 584] on div "db52b6c0" at bounding box center [343, 585] width 45 height 14
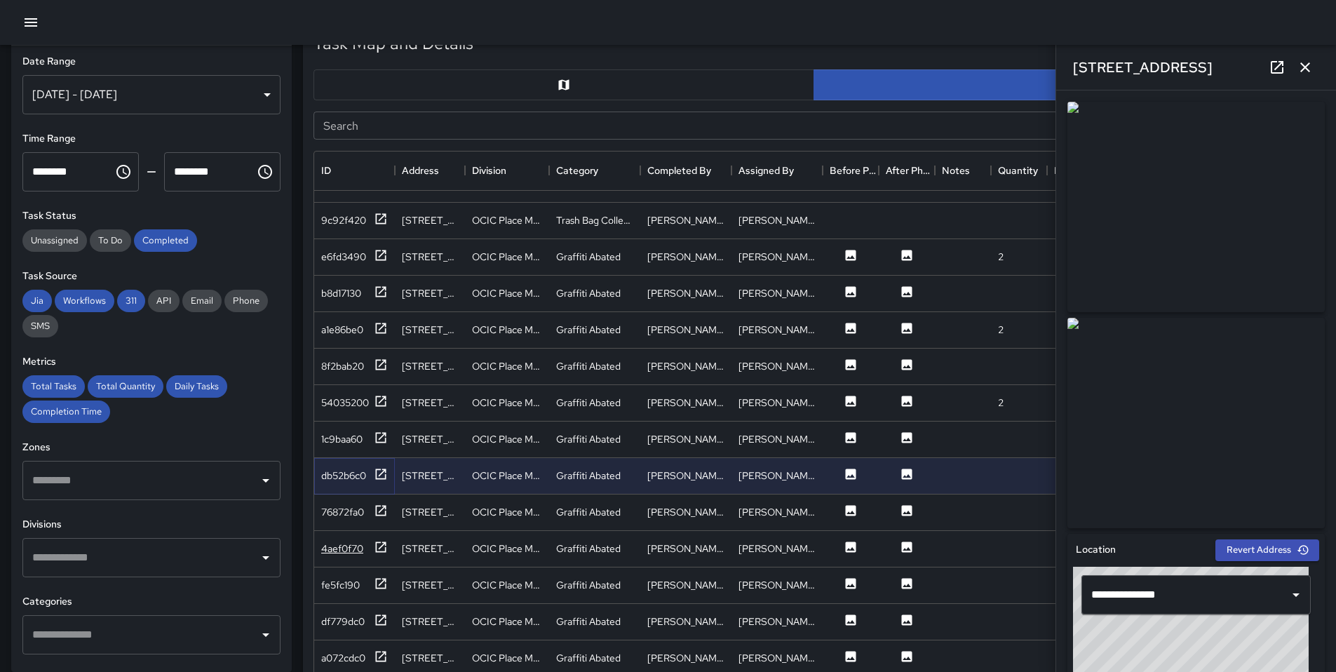
scroll to position [1416, 0]
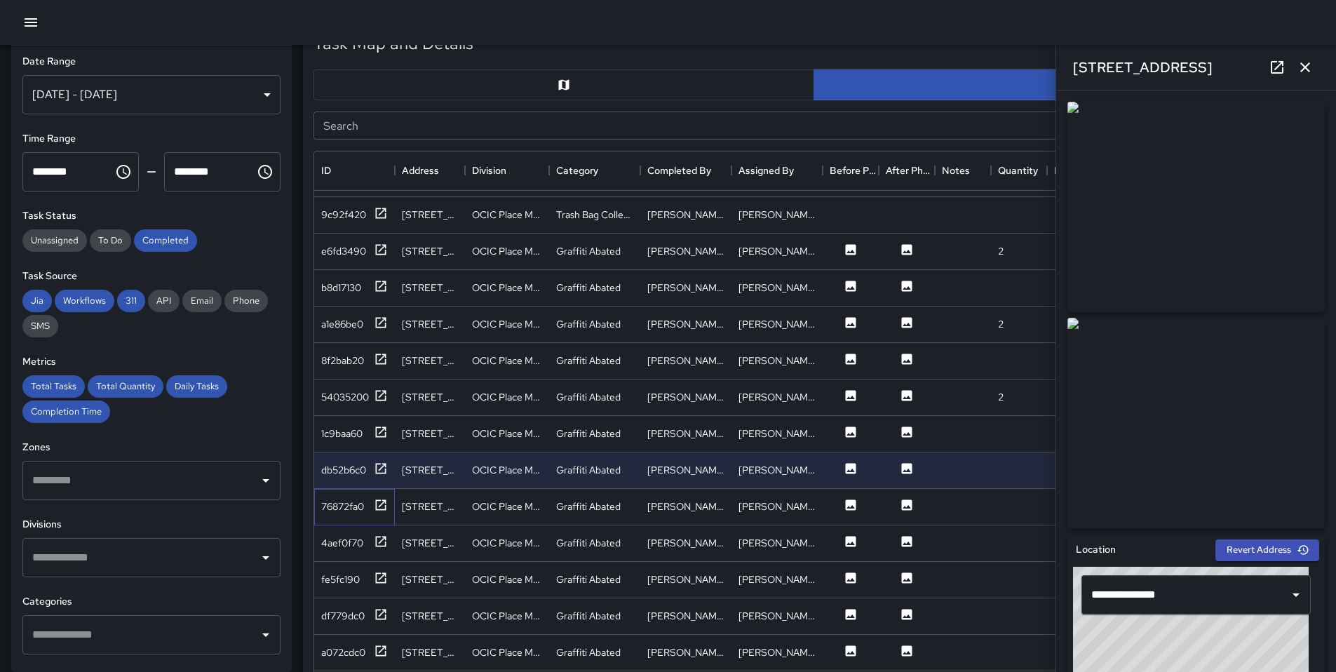
click at [363, 516] on div "76872fa0" at bounding box center [354, 507] width 81 height 36
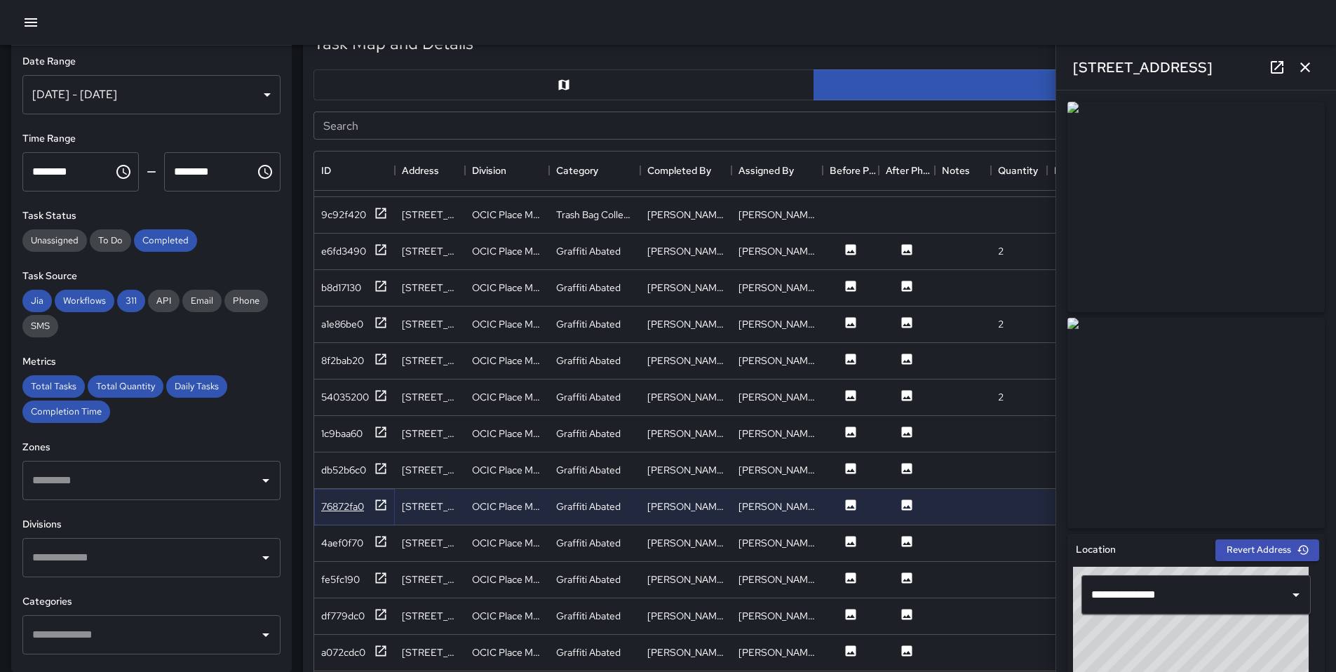
click at [361, 509] on div "76872fa0" at bounding box center [342, 506] width 43 height 14
click at [361, 539] on div "4aef0f70" at bounding box center [342, 543] width 42 height 14
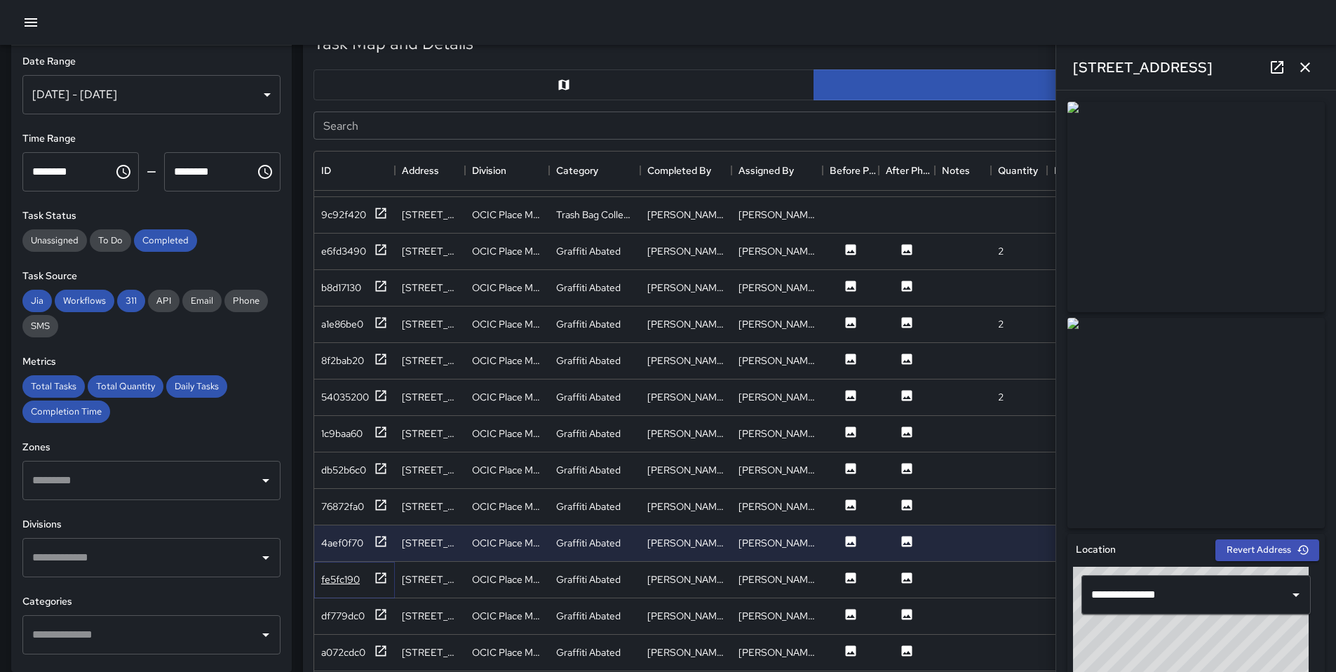
click at [354, 576] on div "fe5fc190" at bounding box center [340, 579] width 39 height 14
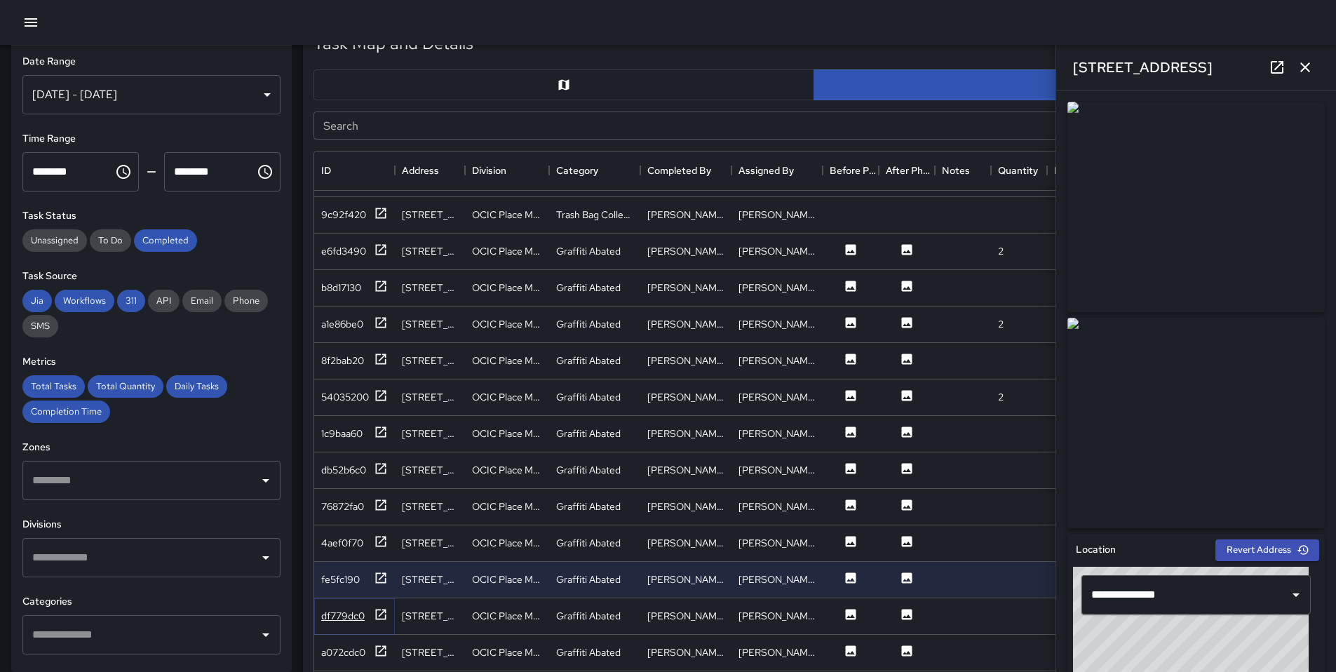
click at [336, 615] on div "df779dc0" at bounding box center [342, 616] width 43 height 14
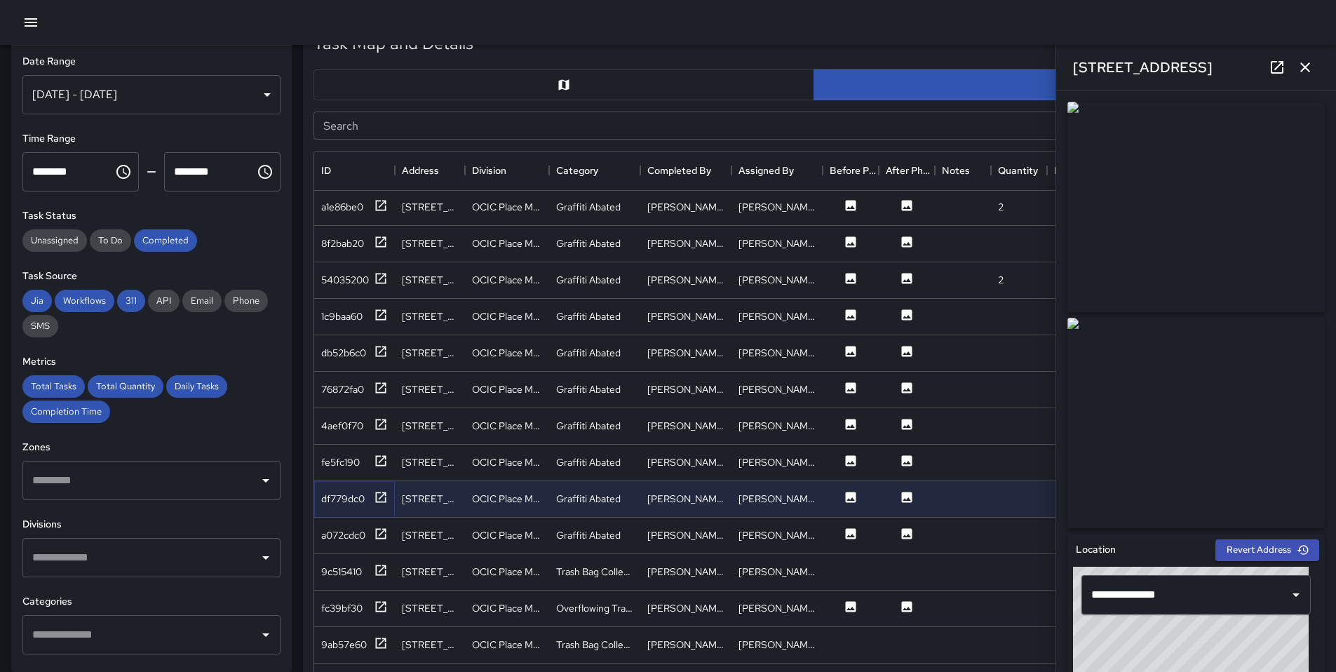
scroll to position [1536, 0]
click at [347, 532] on div "a072cdc0" at bounding box center [343, 533] width 44 height 14
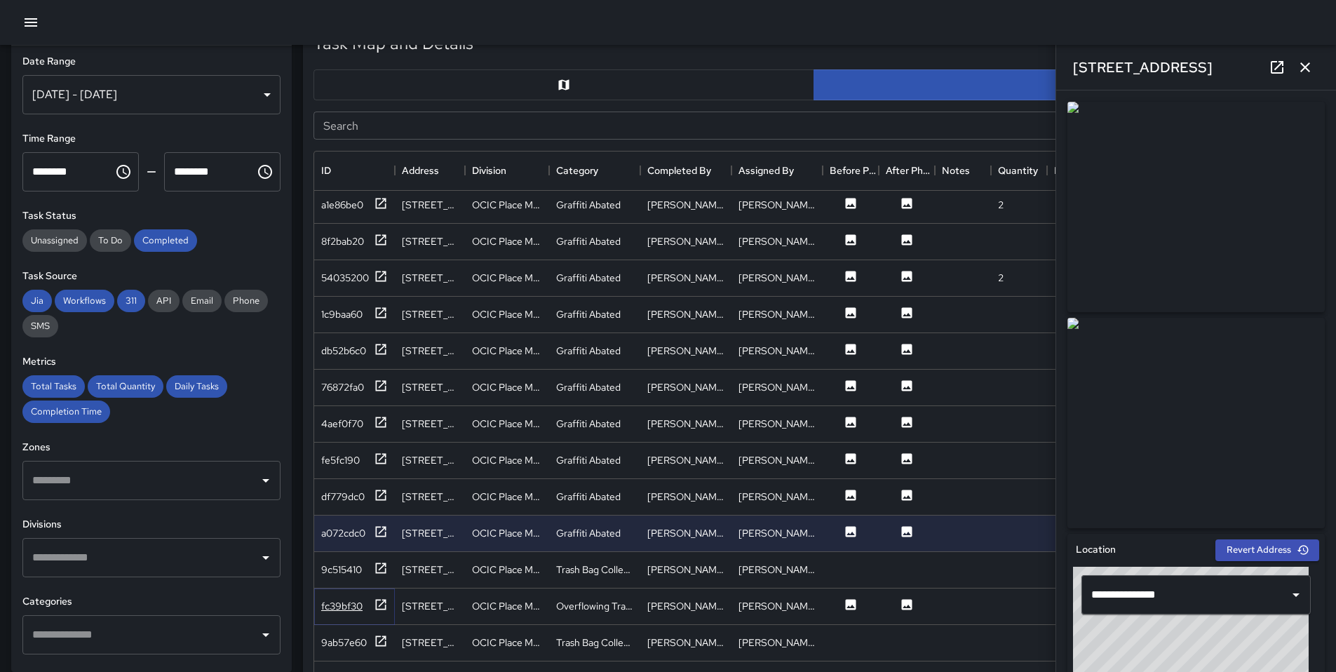
click at [380, 603] on icon at bounding box center [381, 605] width 14 height 14
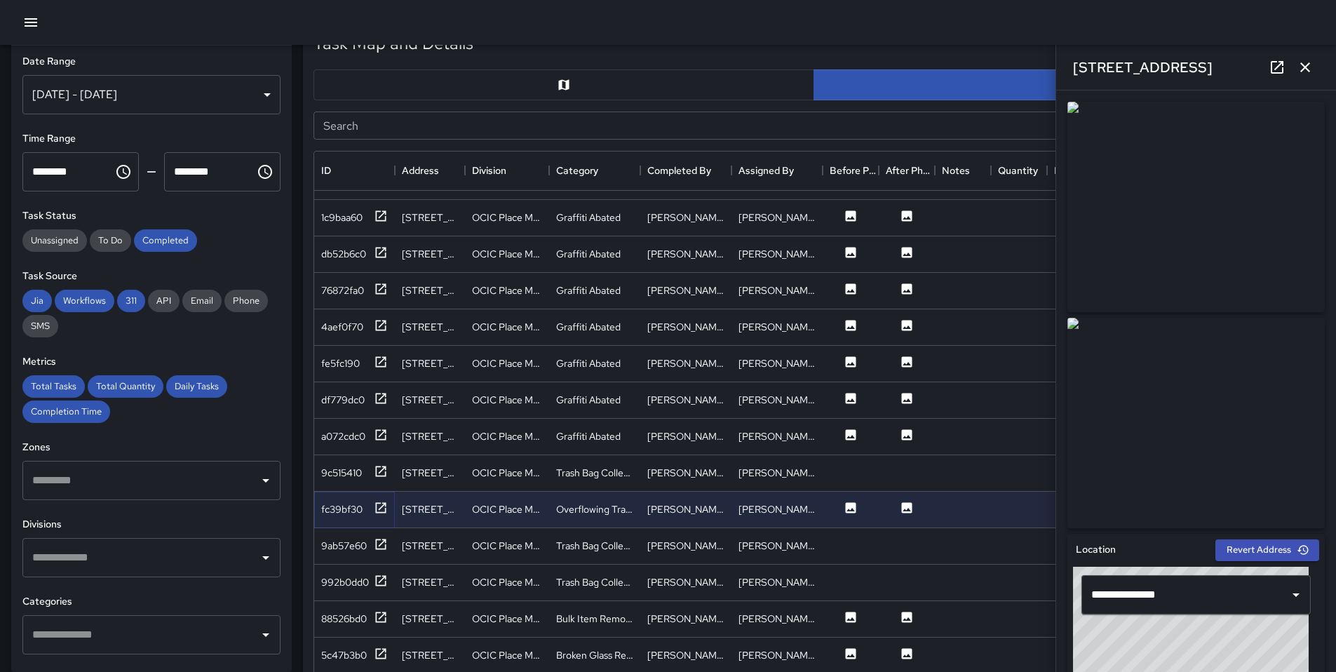
scroll to position [1639, 0]
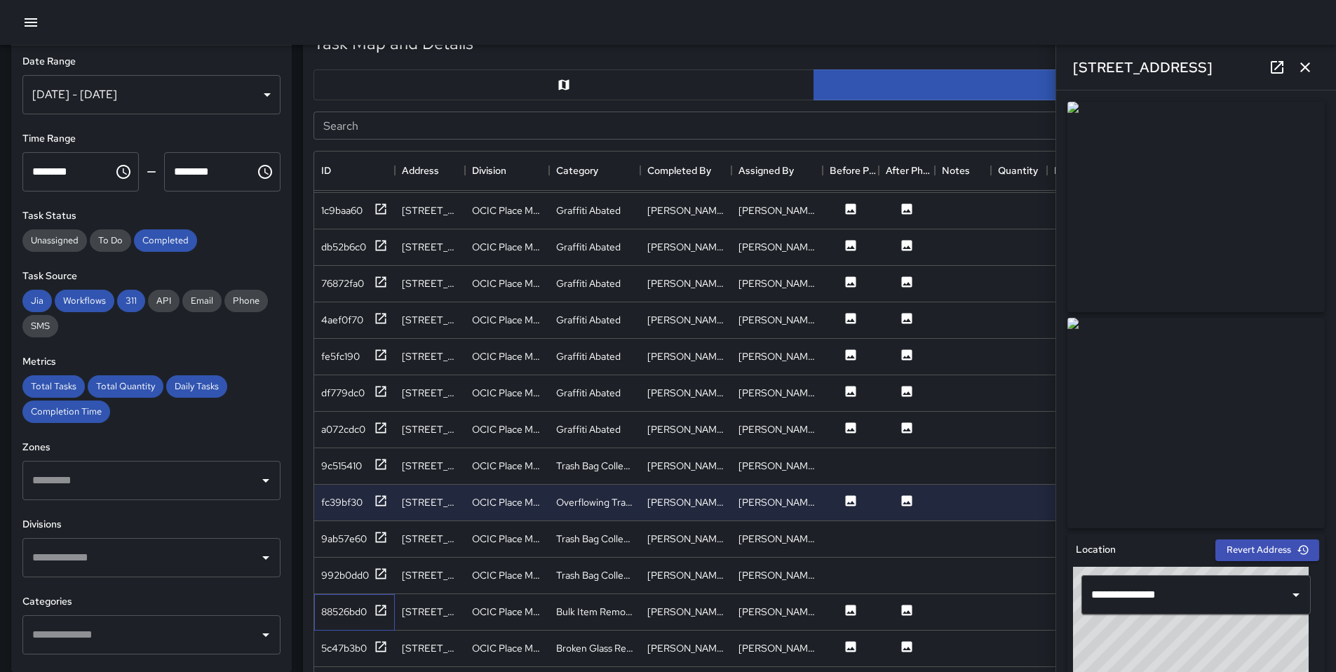
click at [385, 600] on div "88526bd0" at bounding box center [354, 612] width 81 height 36
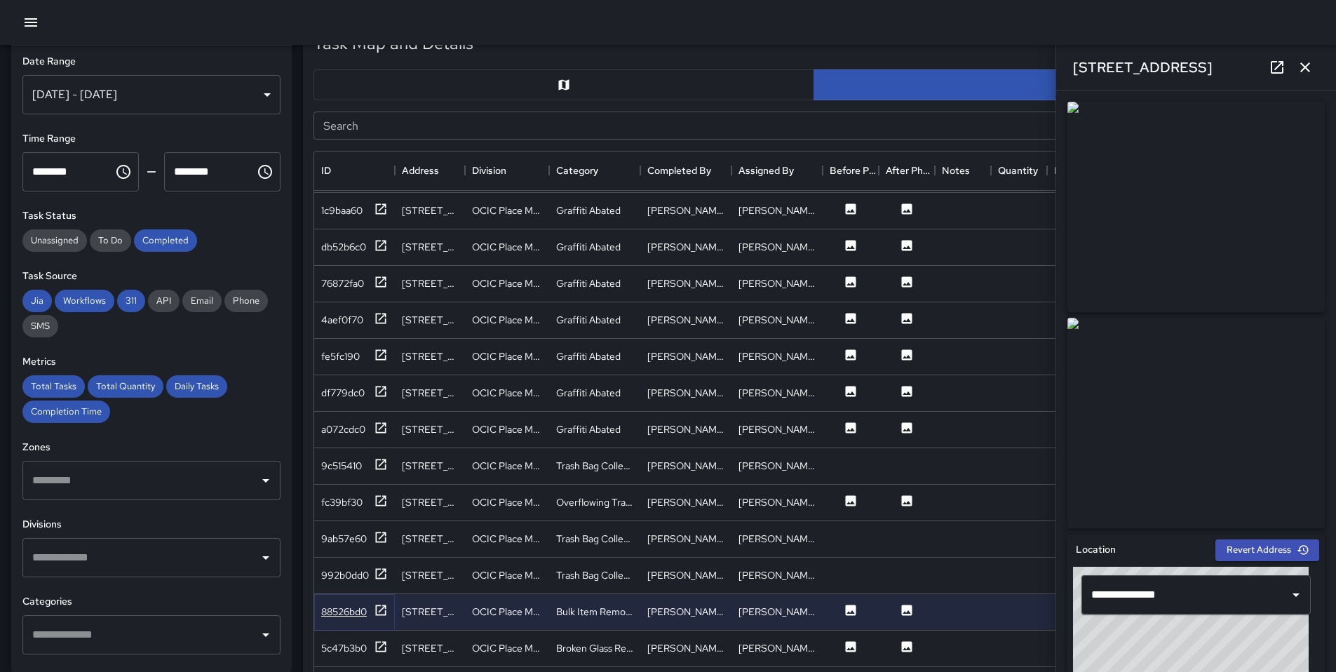
click at [383, 603] on icon at bounding box center [381, 610] width 14 height 14
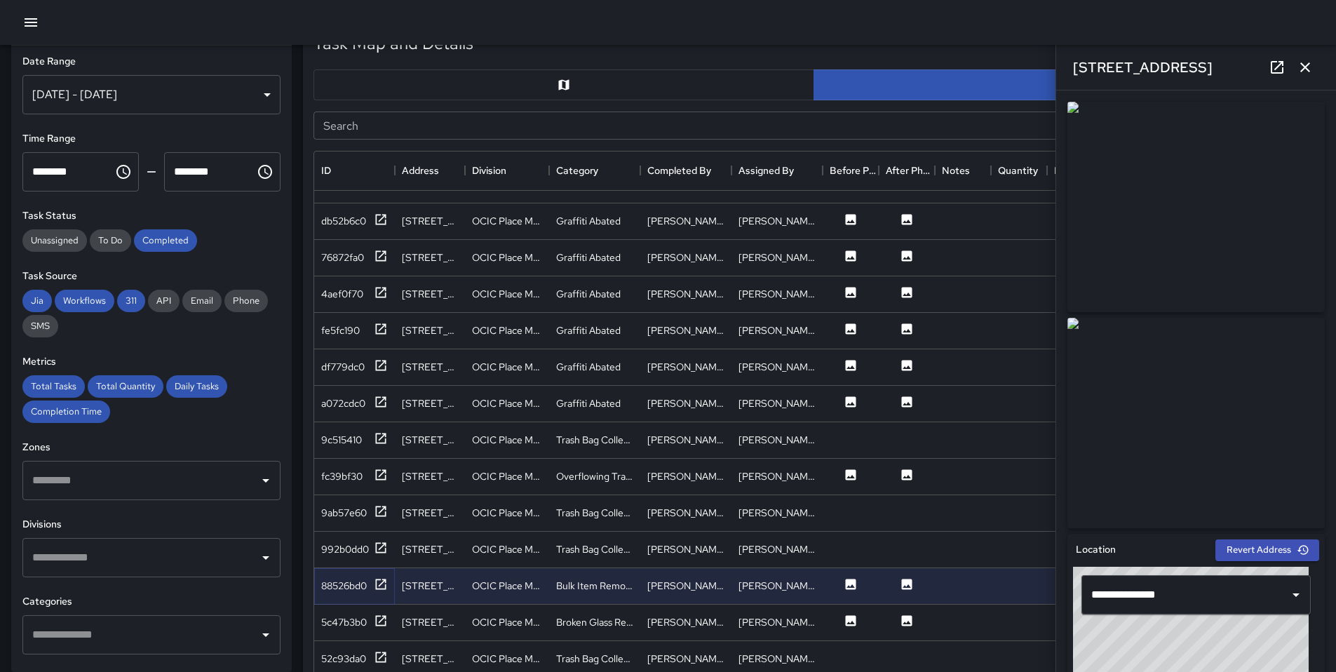
scroll to position [1704, 0]
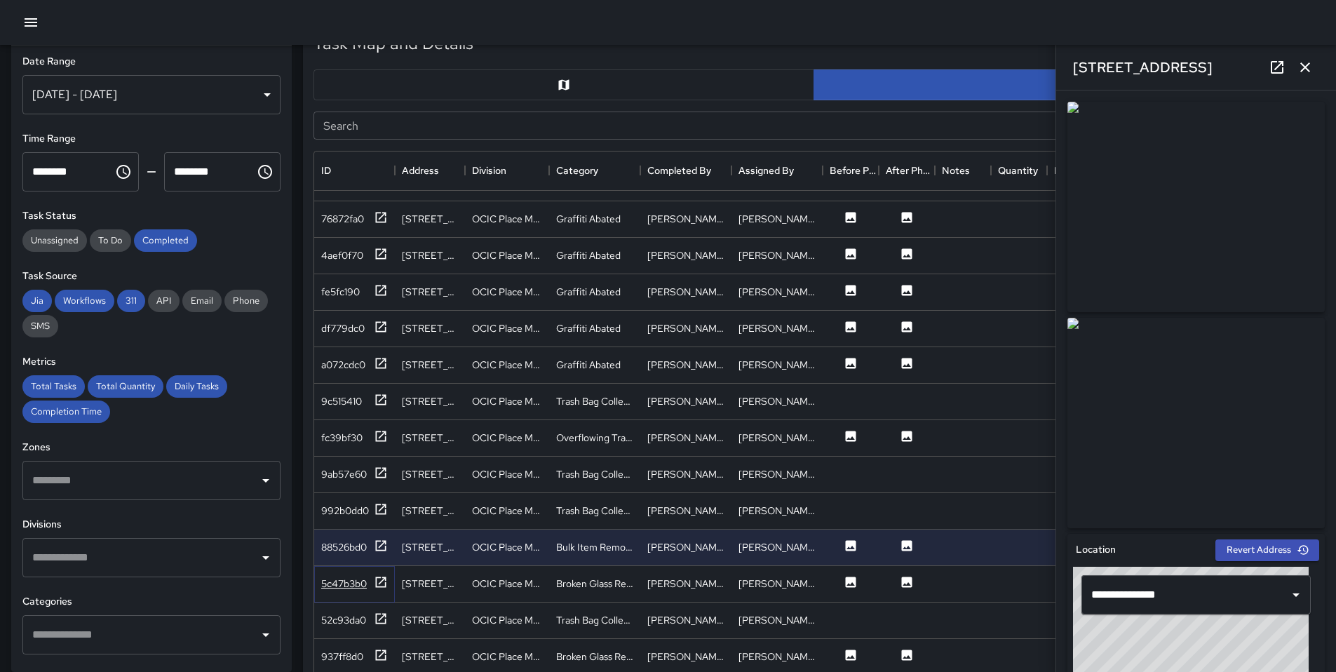
click at [383, 586] on icon at bounding box center [381, 582] width 11 height 11
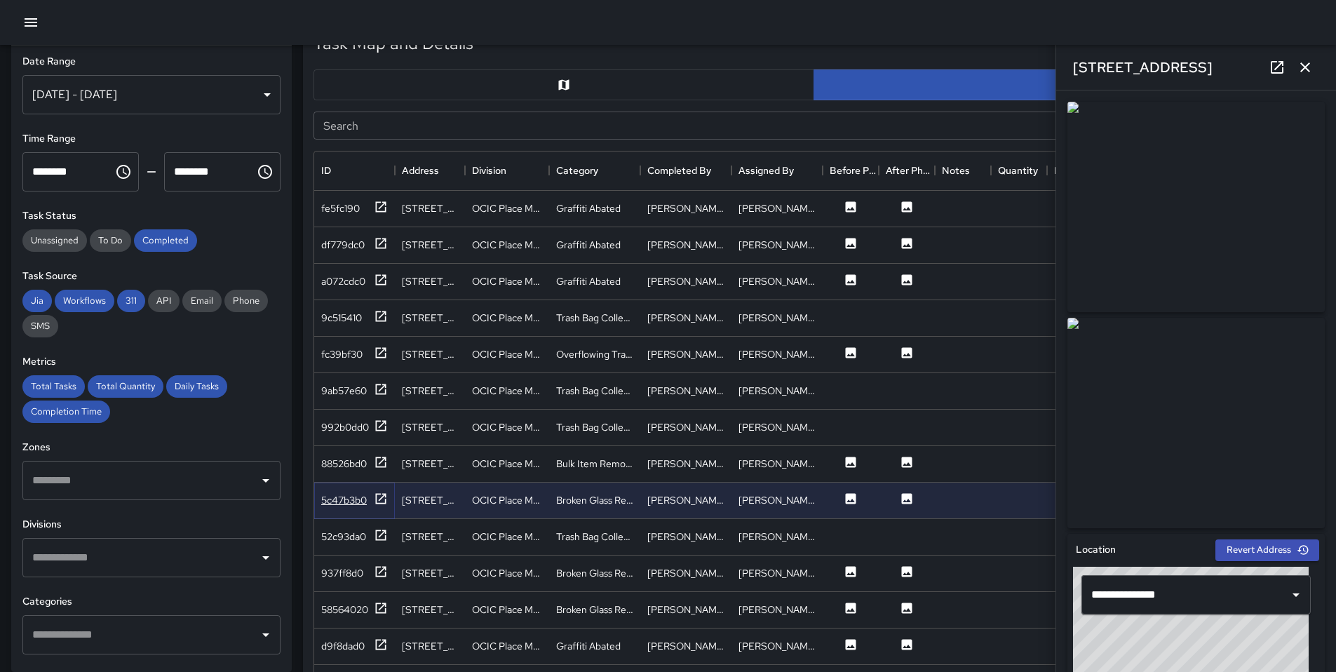
scroll to position [1800, 0]
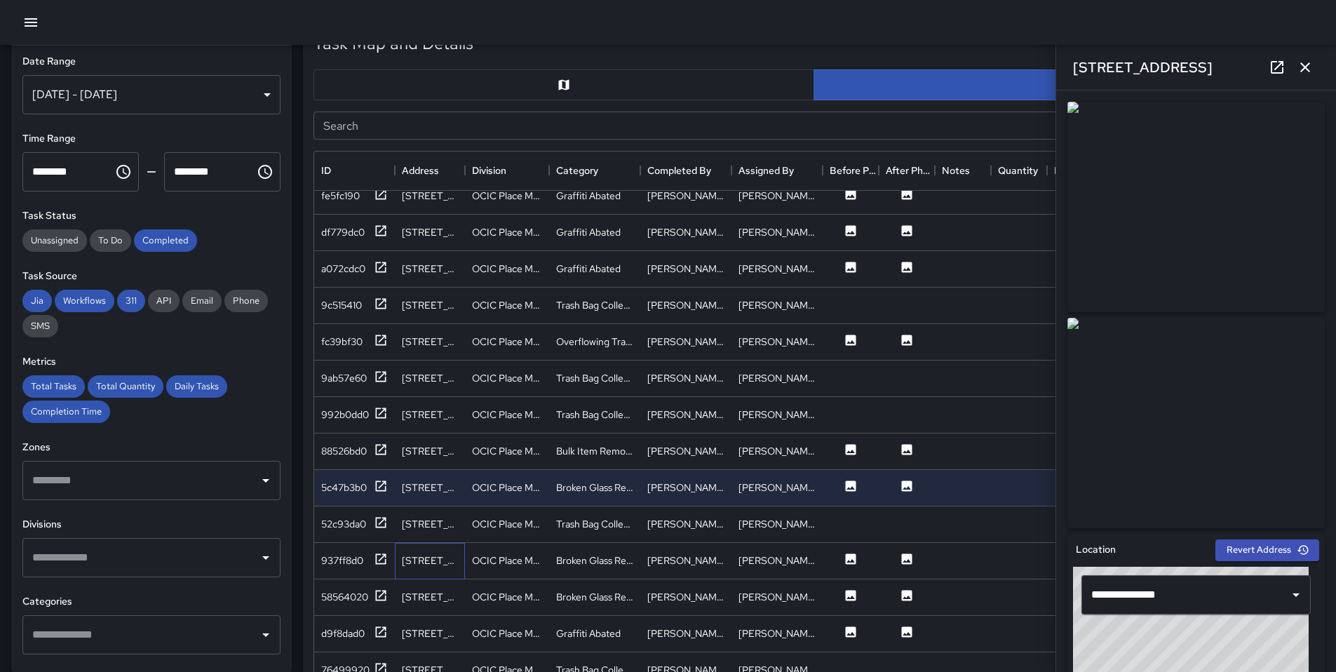
click at [398, 551] on div "191 12th Street" at bounding box center [430, 561] width 70 height 36
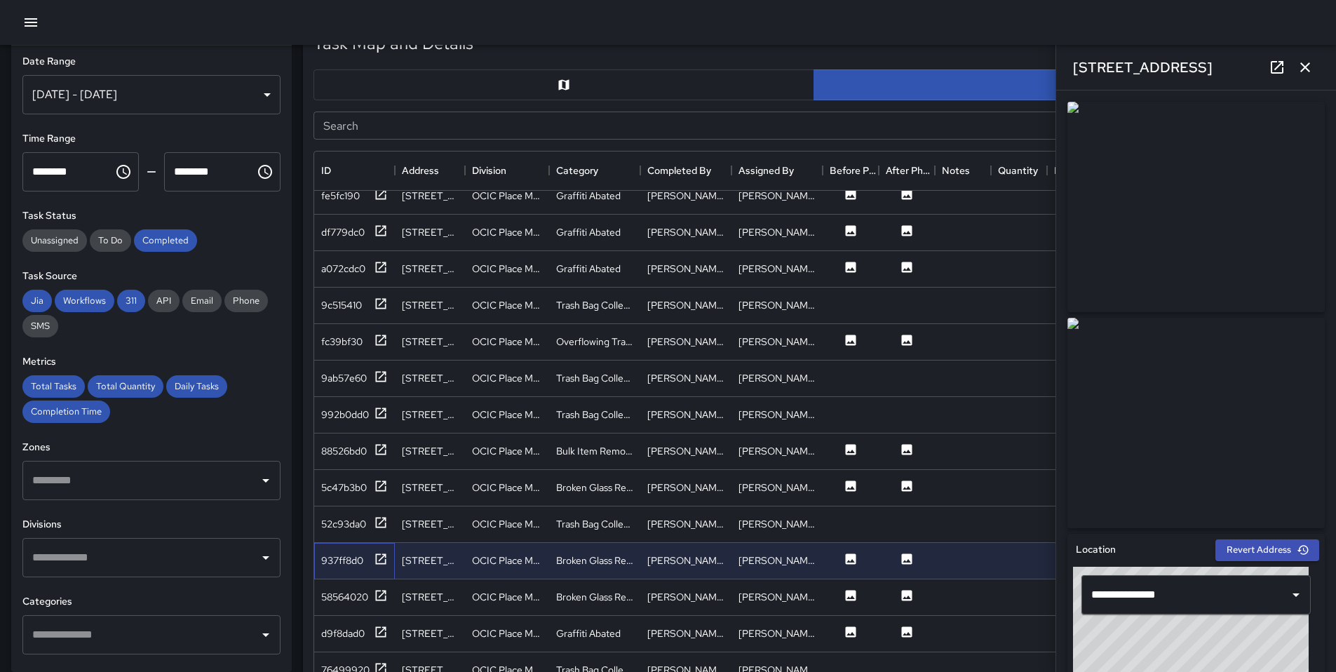
click at [389, 555] on div "937ff8d0" at bounding box center [354, 561] width 81 height 36
click at [387, 557] on icon at bounding box center [381, 559] width 14 height 14
click at [385, 589] on icon at bounding box center [381, 596] width 14 height 14
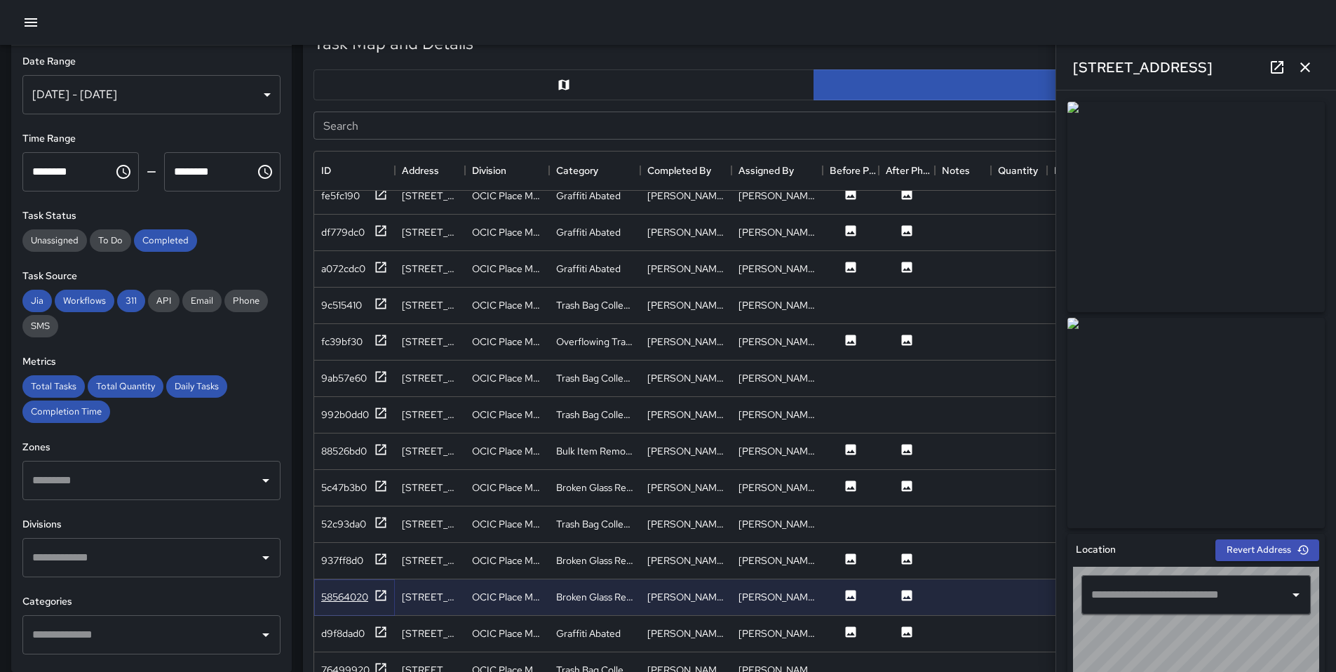
type input "**********"
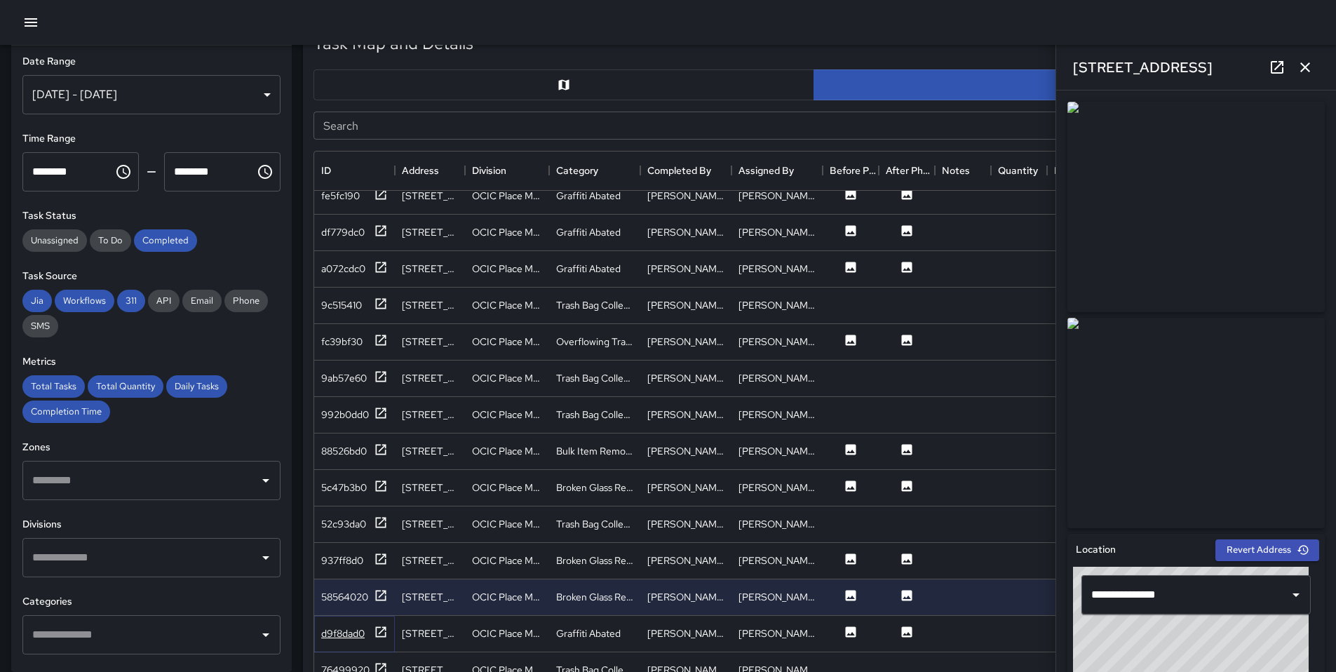
click at [382, 626] on icon at bounding box center [381, 631] width 11 height 11
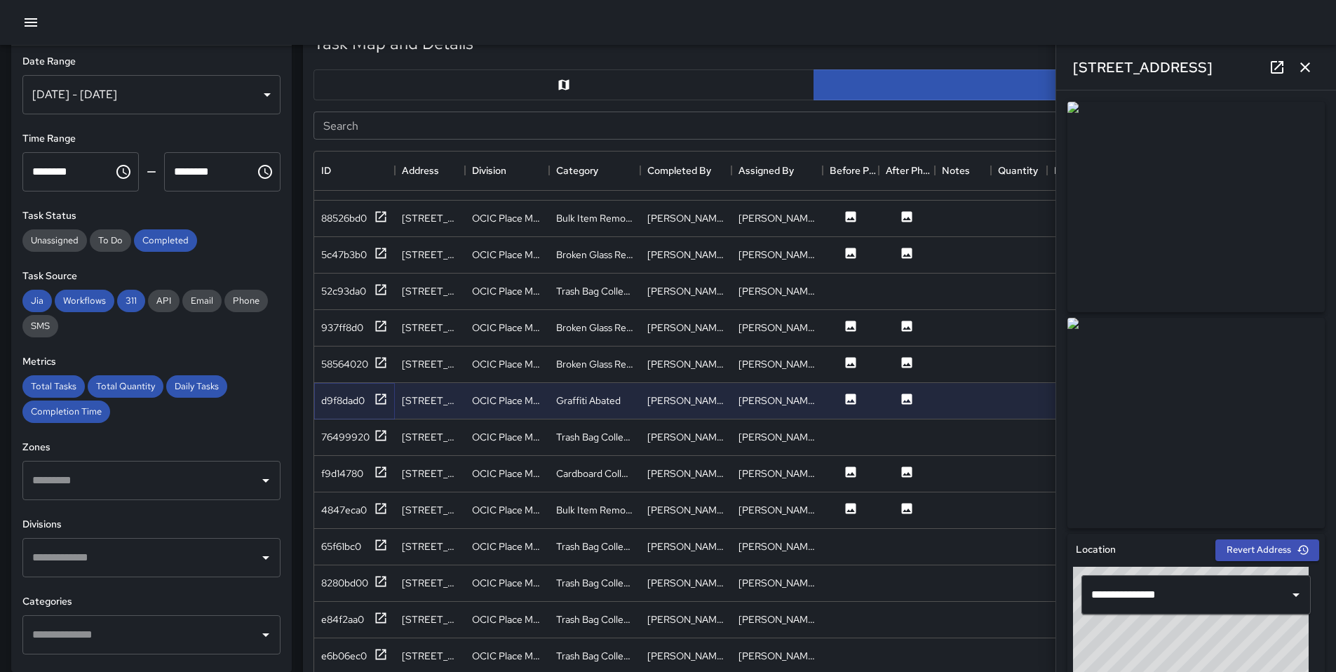
scroll to position [2040, 0]
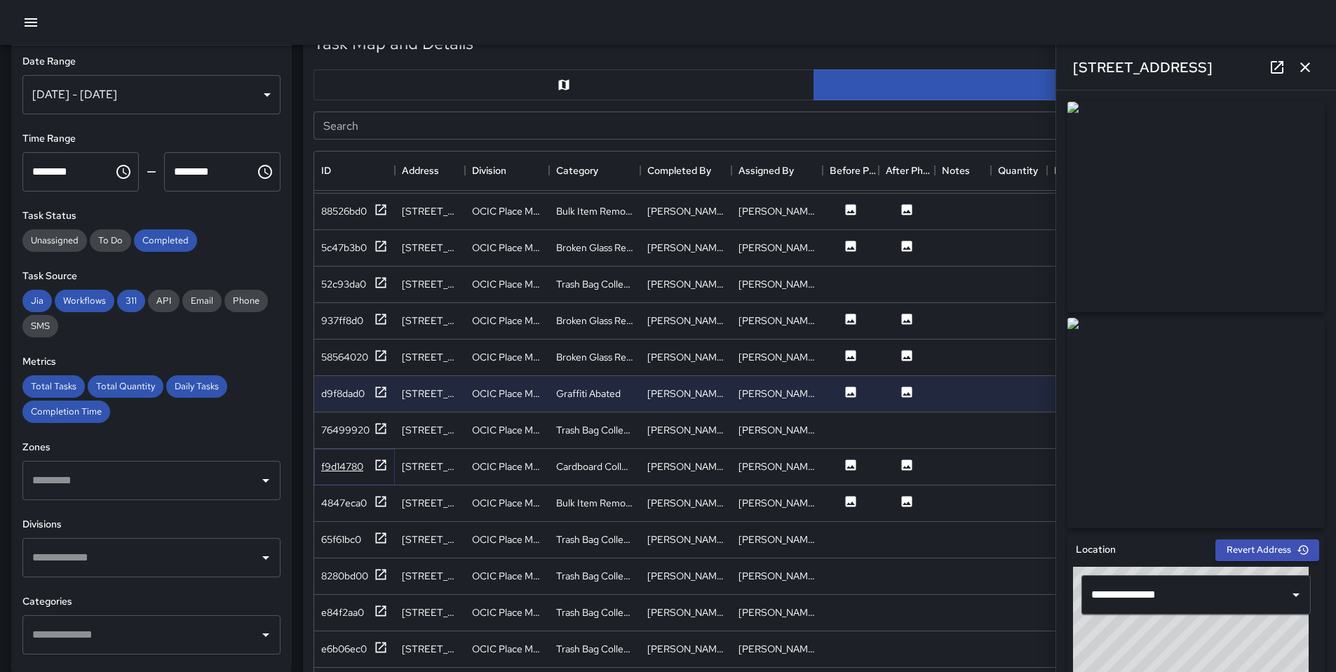
click at [377, 464] on icon at bounding box center [381, 465] width 14 height 14
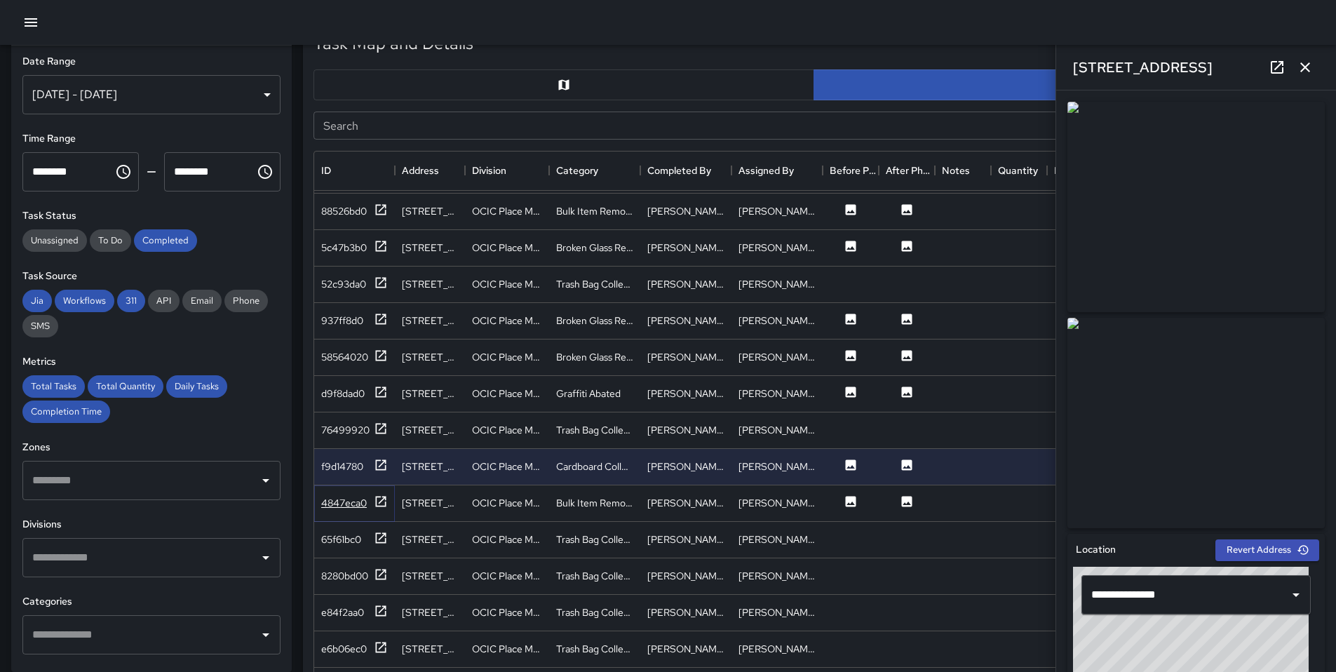
click at [375, 497] on icon at bounding box center [381, 502] width 14 height 14
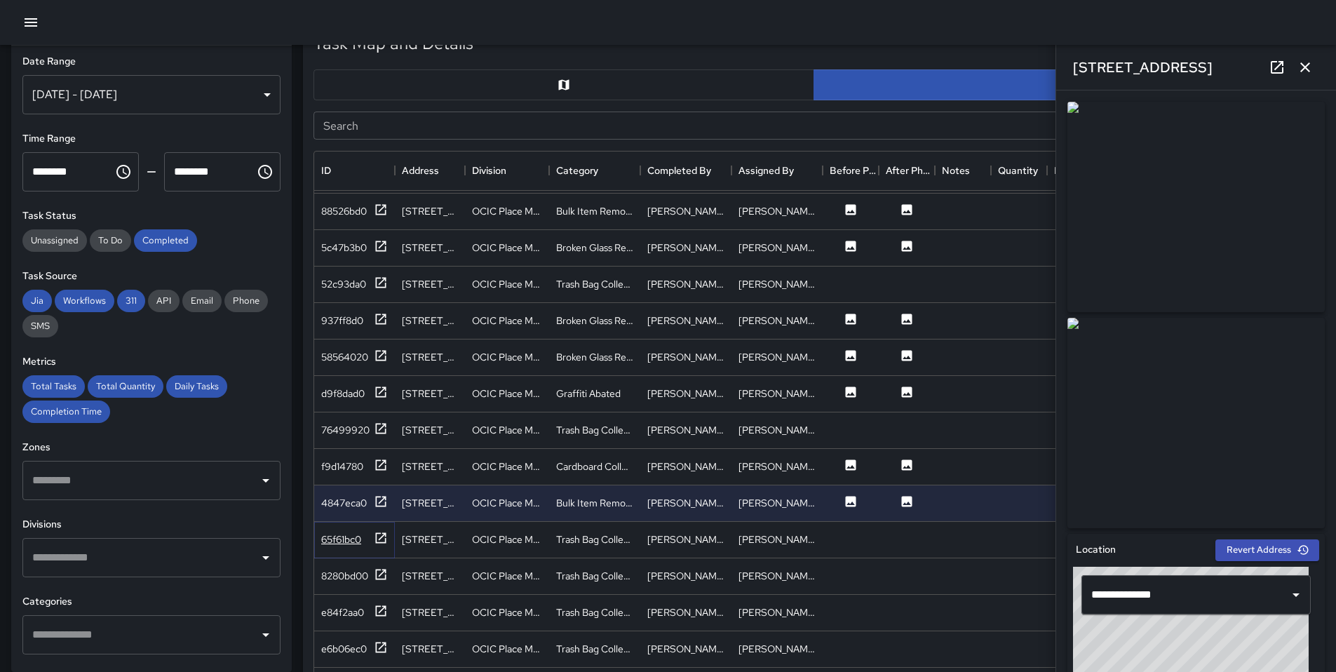
click at [369, 538] on div "65f61bc0" at bounding box center [354, 540] width 67 height 18
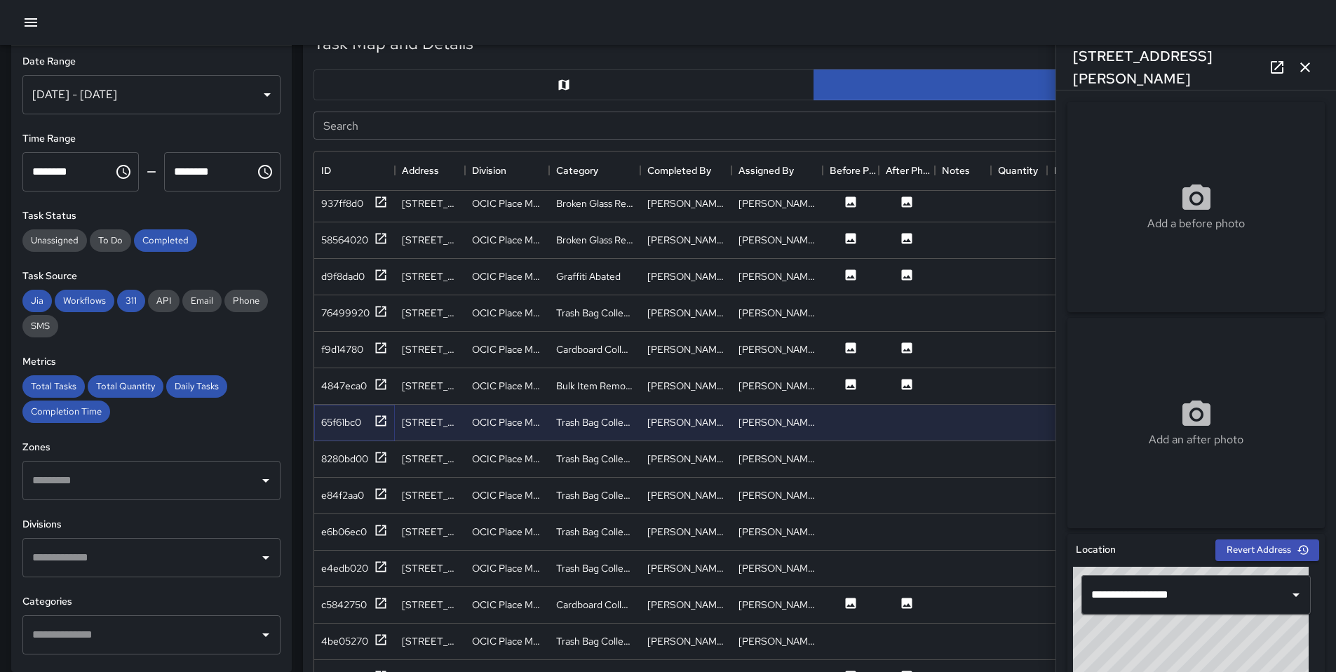
scroll to position [2277, 0]
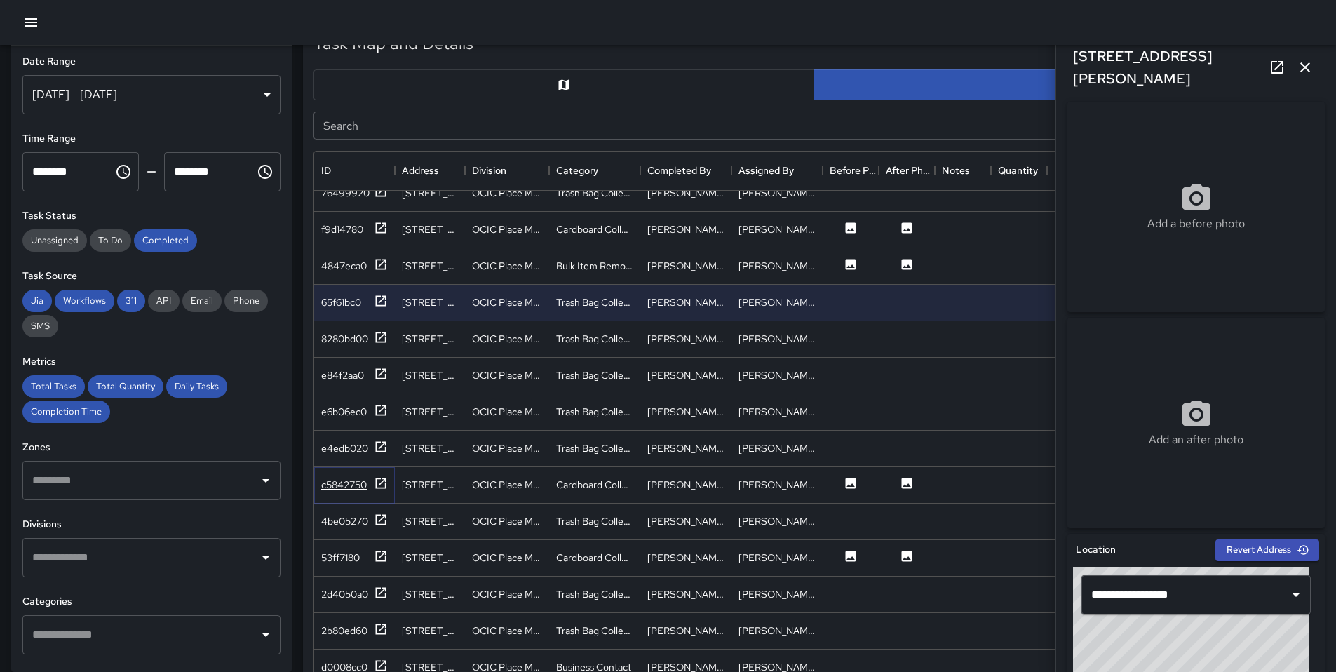
click at [381, 489] on icon at bounding box center [381, 483] width 14 height 14
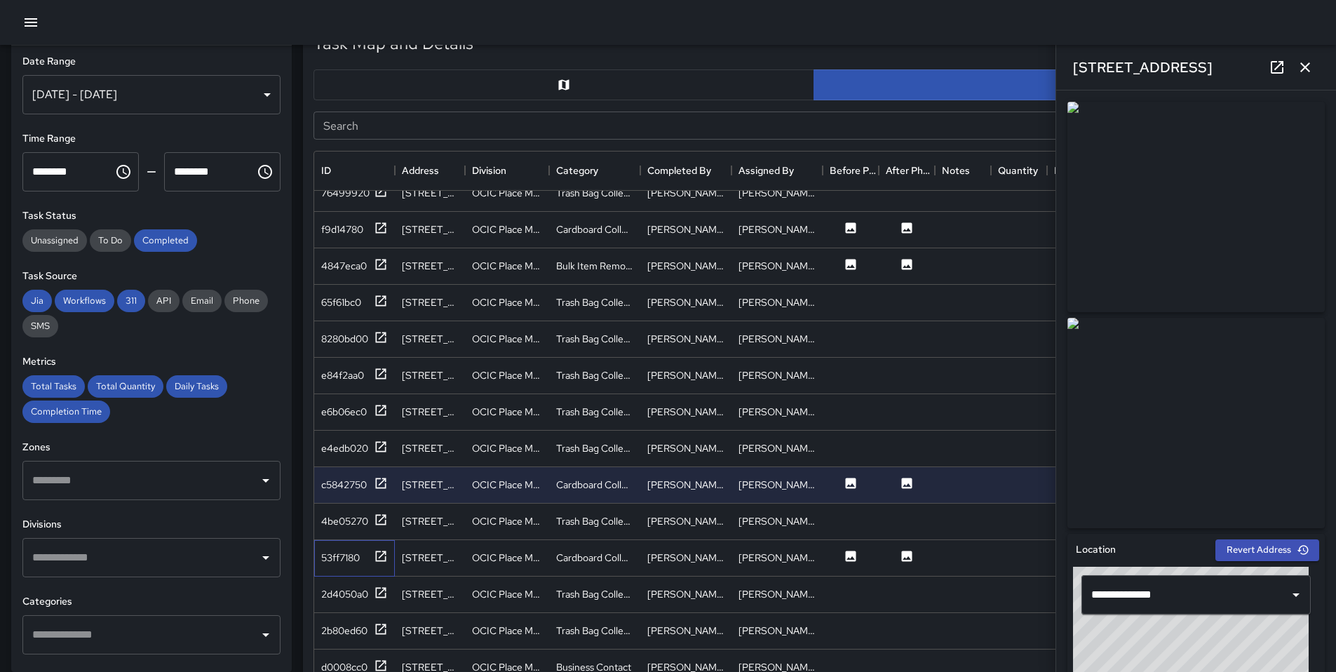
click at [389, 555] on div "53ff7180" at bounding box center [354, 558] width 81 height 36
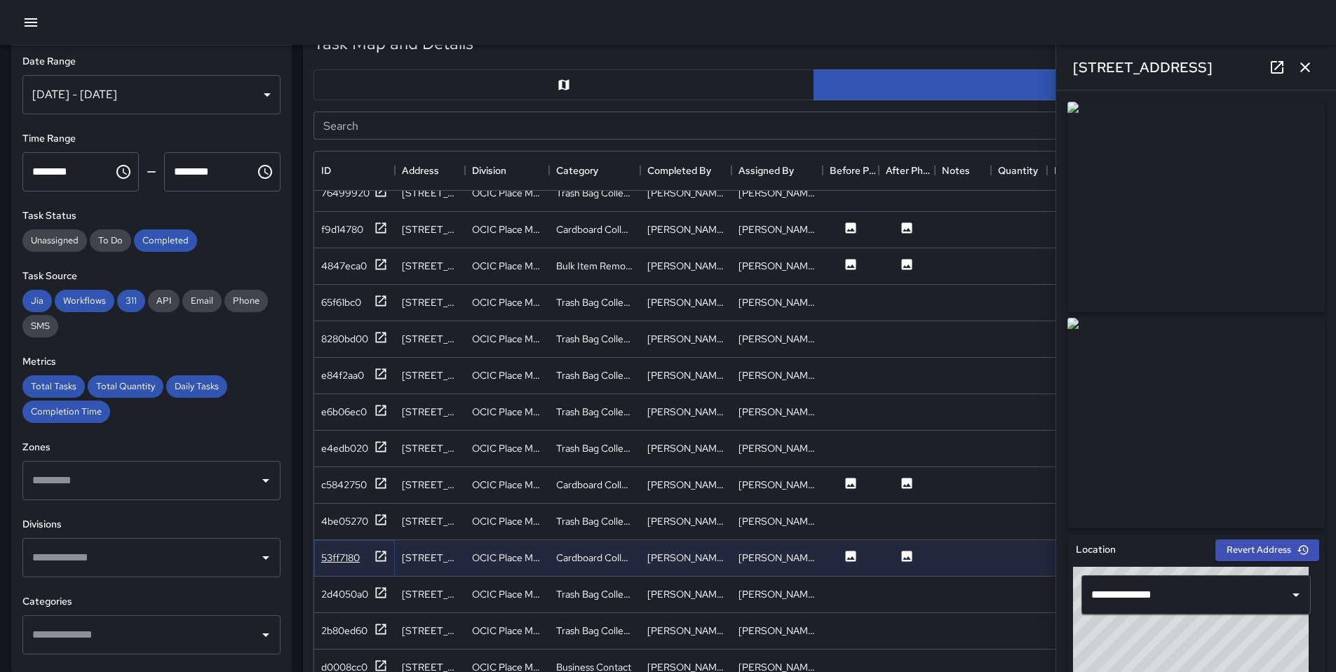
click at [380, 556] on icon at bounding box center [381, 556] width 11 height 11
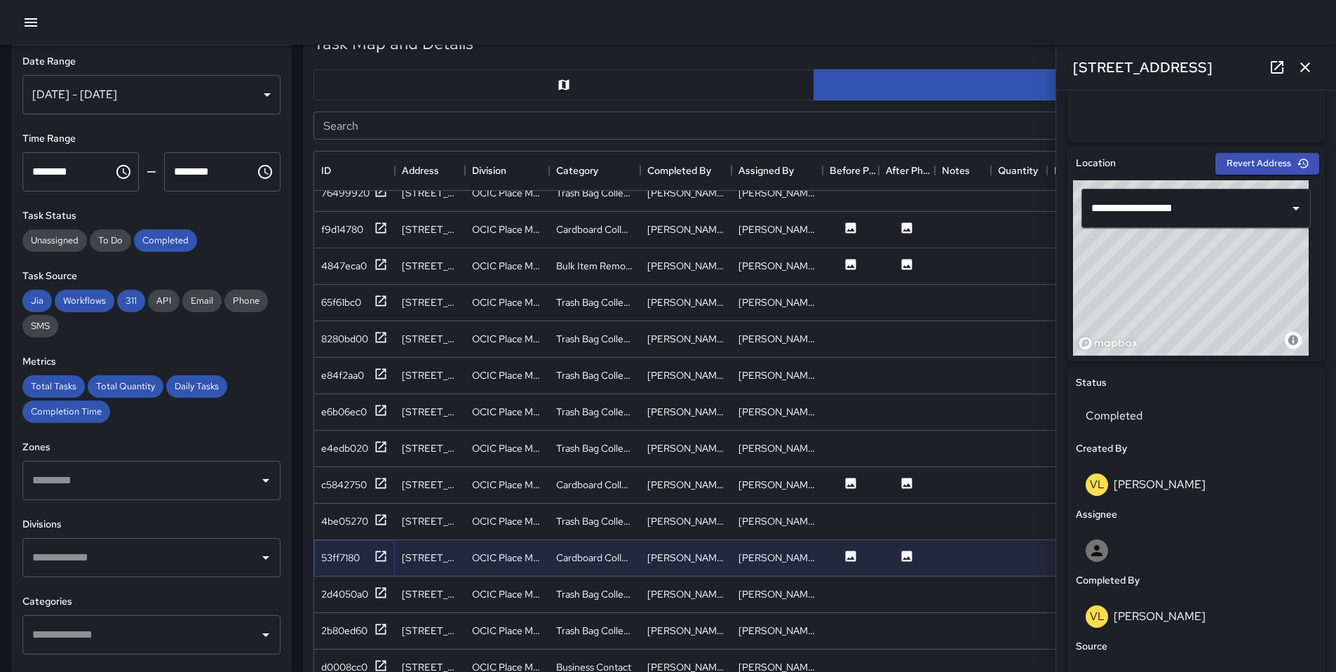
scroll to position [389, 0]
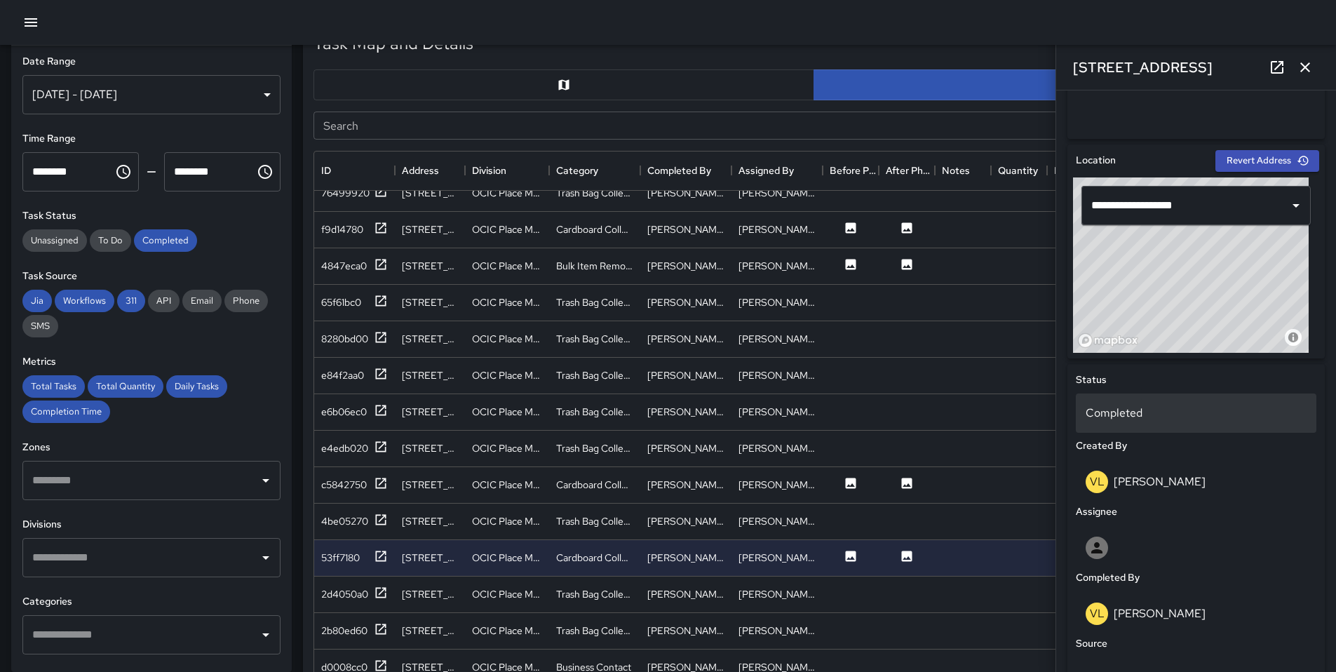
click at [1106, 408] on p "Completed" at bounding box center [1196, 413] width 221 height 17
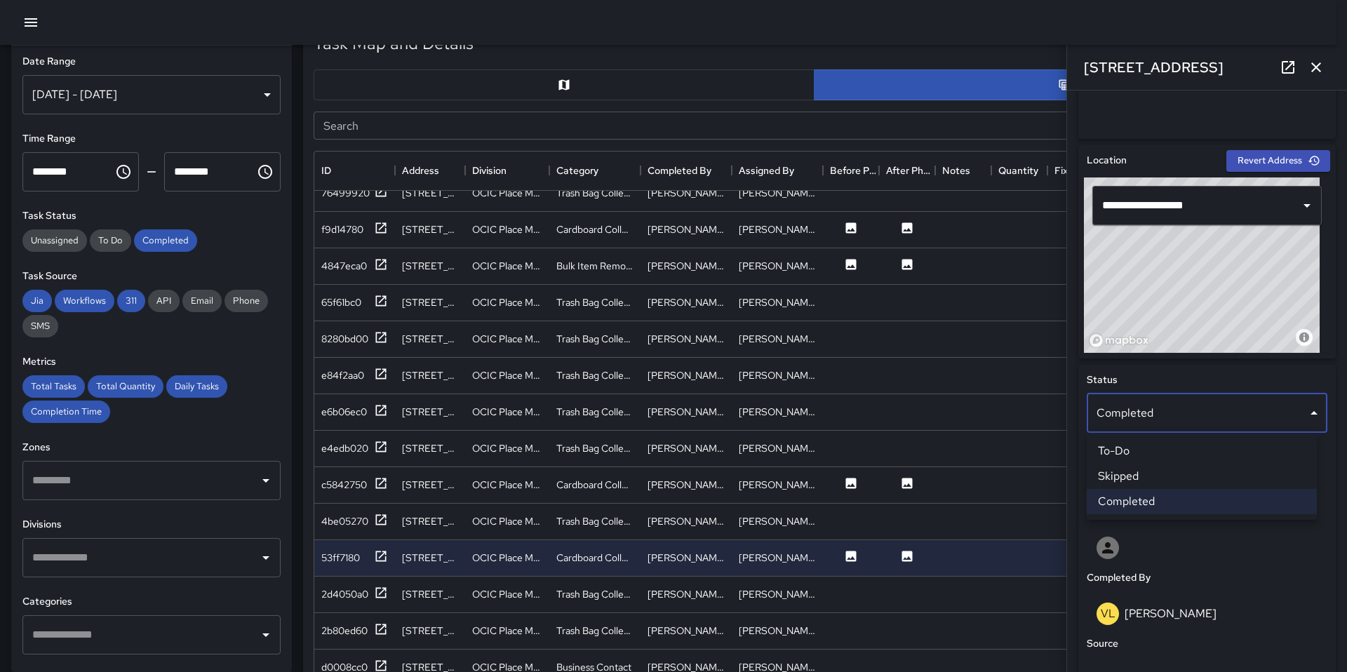
click at [1104, 471] on li "Skipped" at bounding box center [1202, 476] width 230 height 25
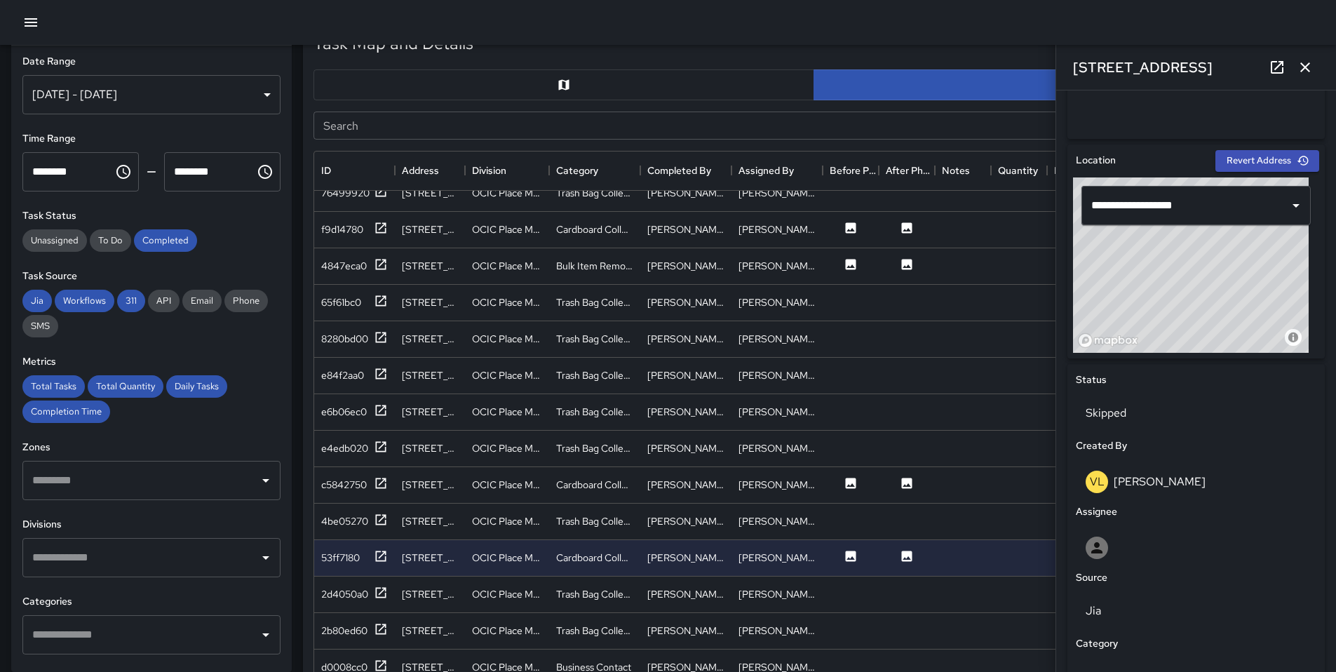
scroll to position [2395, 0]
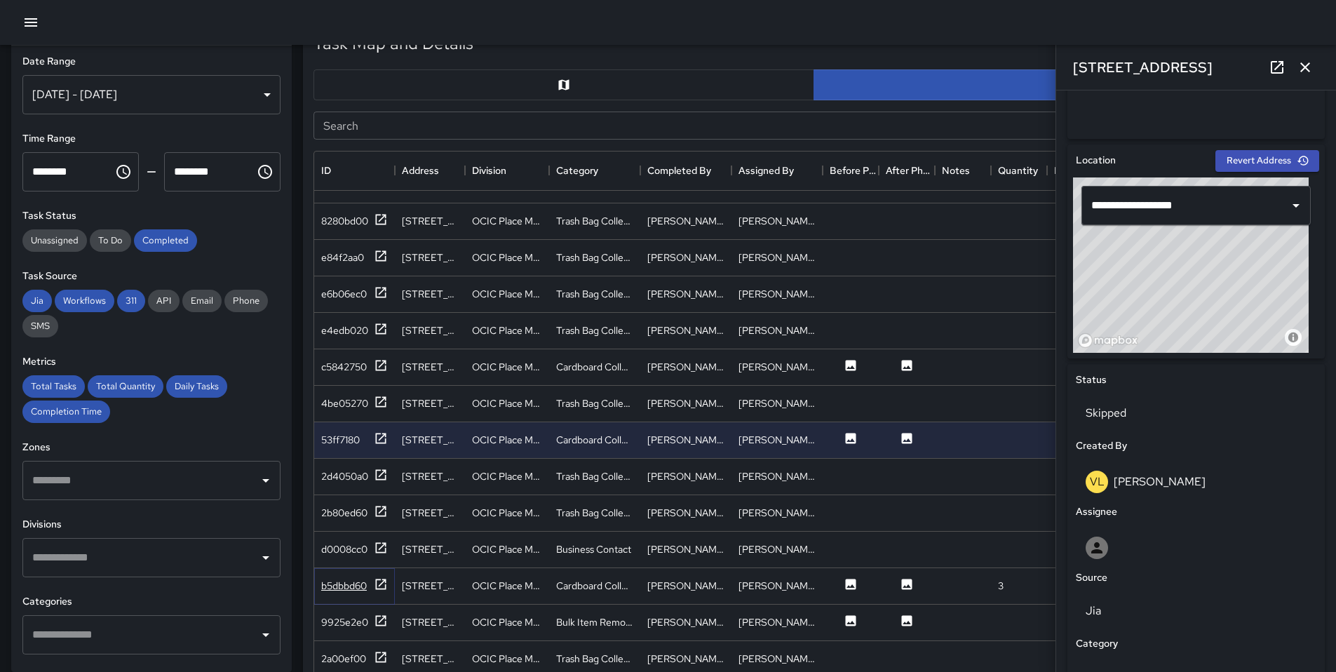
click at [374, 580] on icon at bounding box center [381, 584] width 14 height 14
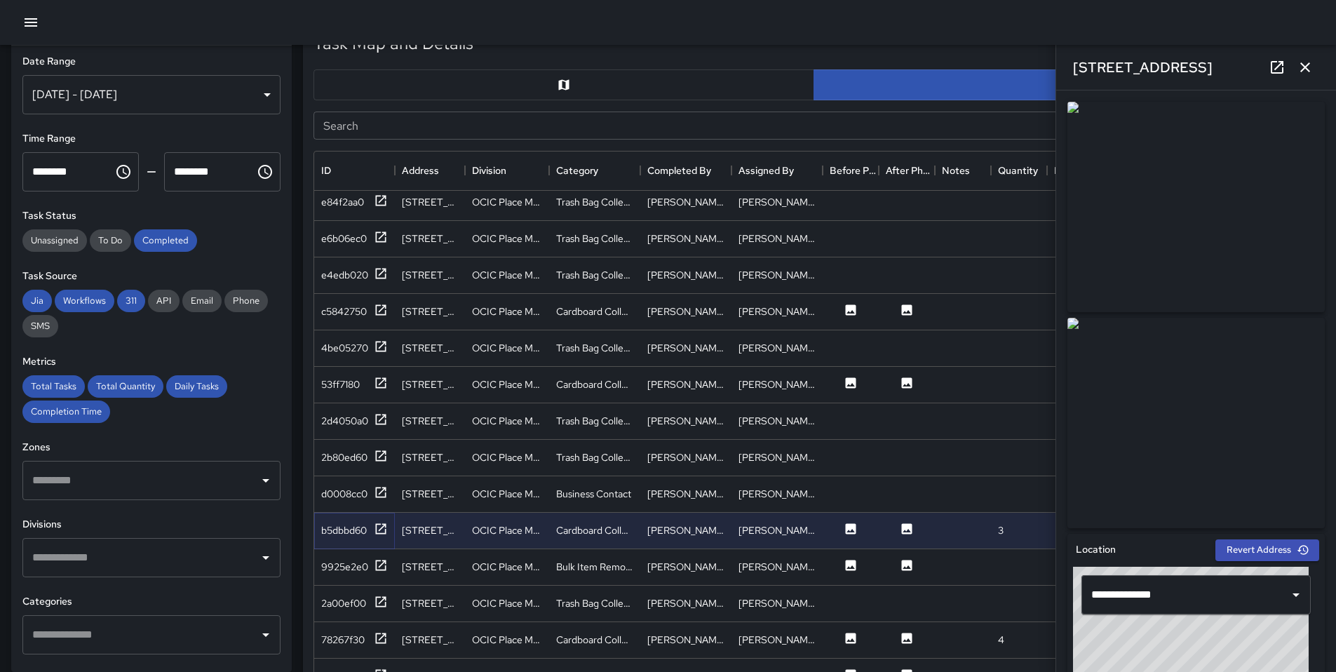
scroll to position [2490, 0]
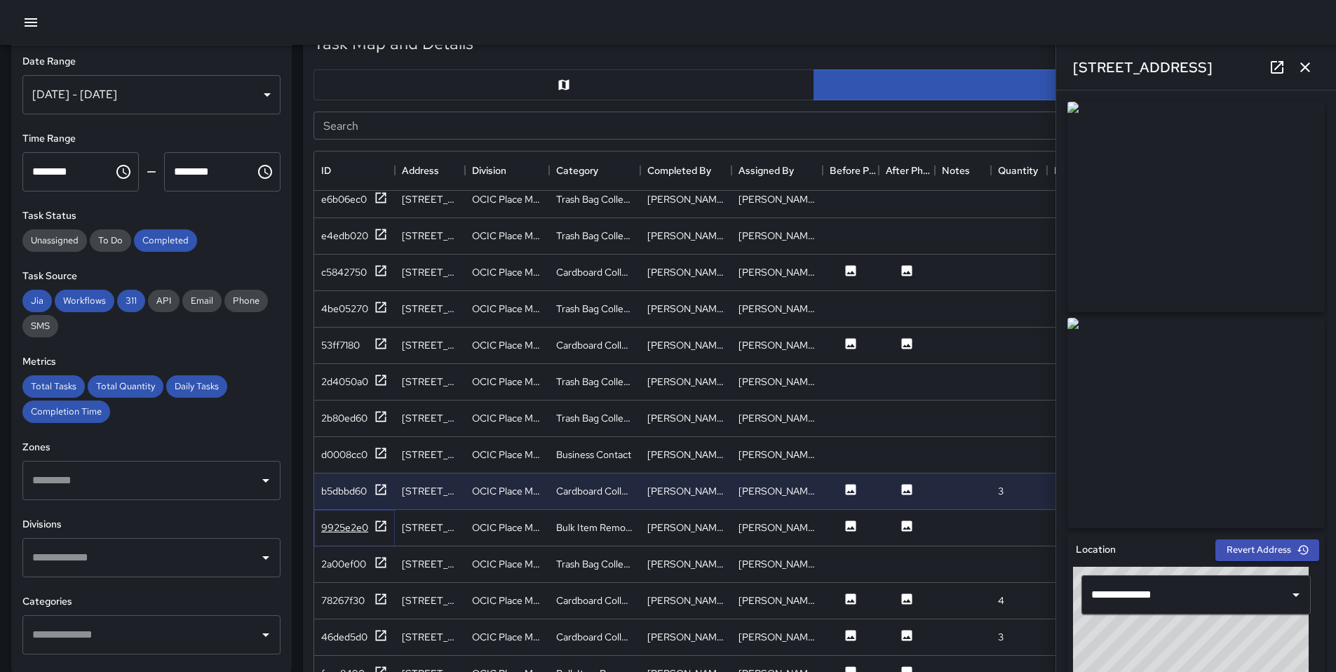
click at [383, 530] on icon at bounding box center [381, 526] width 14 height 14
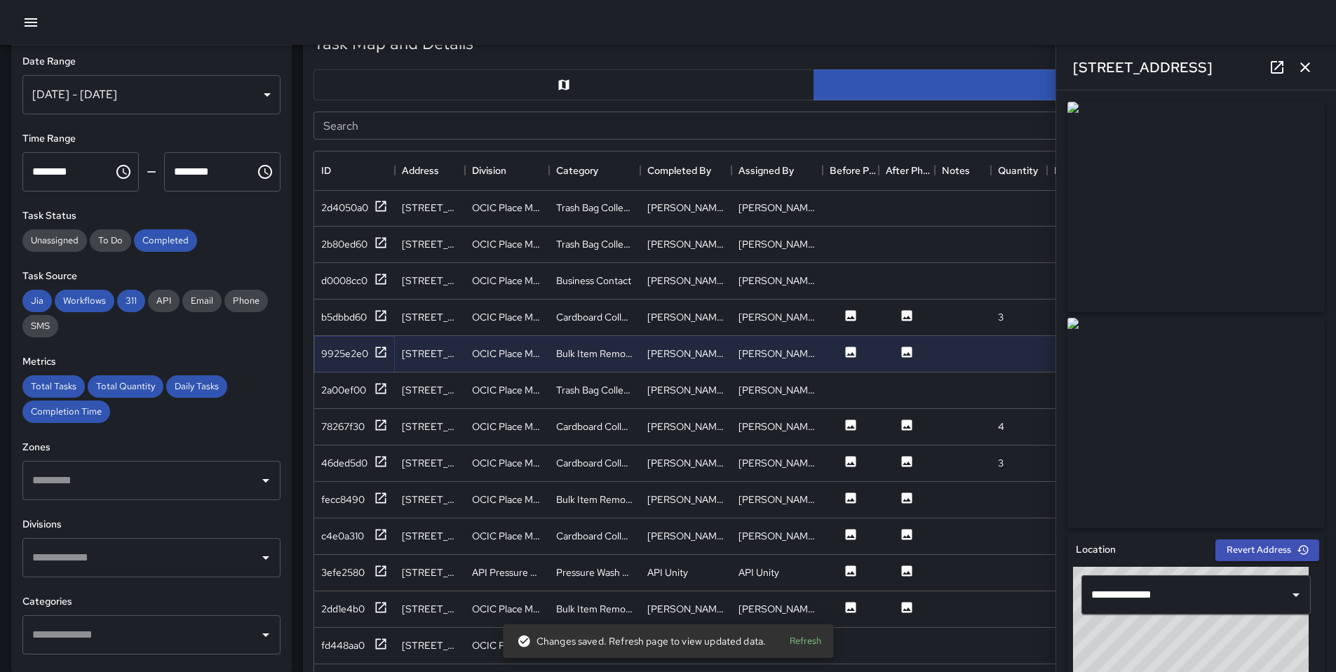
scroll to position [2735, 0]
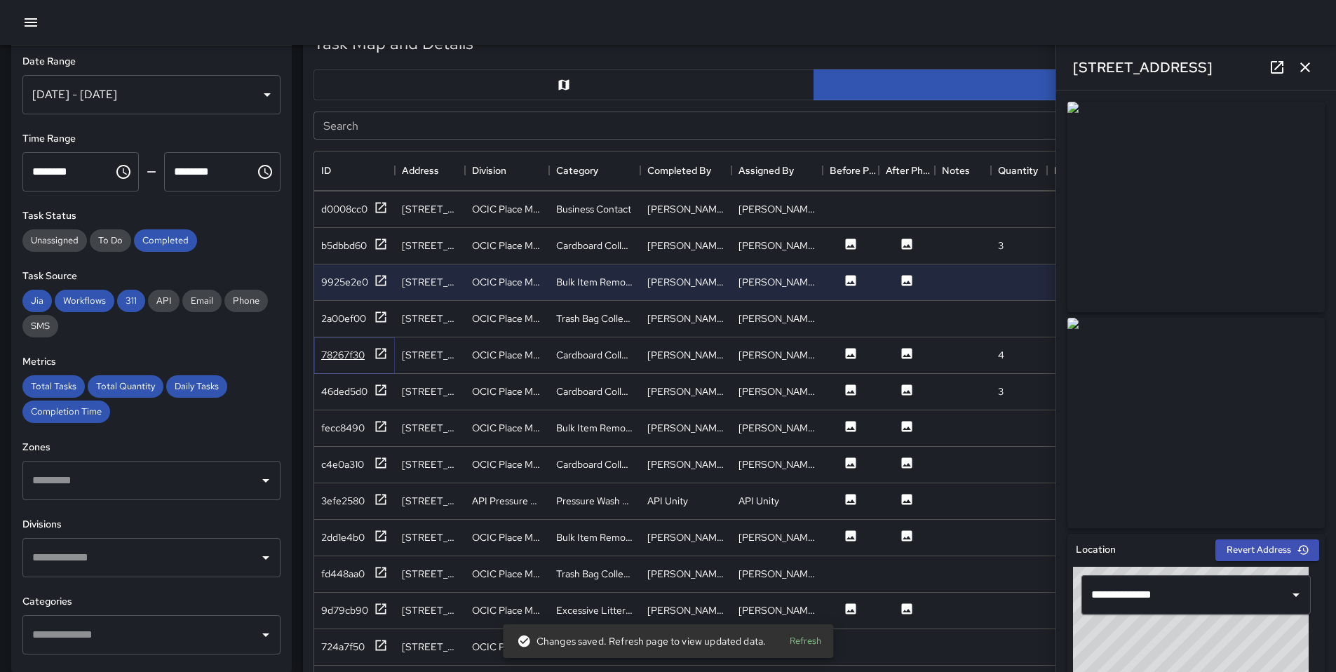
click at [386, 359] on icon at bounding box center [381, 354] width 14 height 14
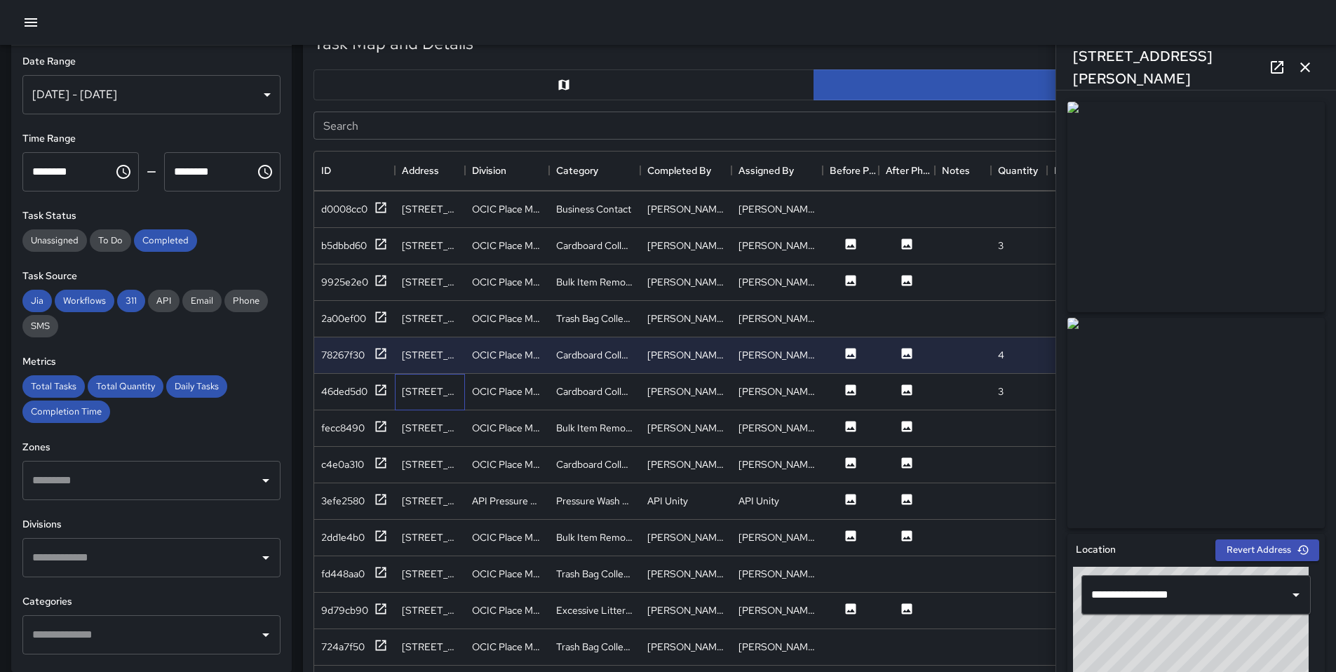
click at [398, 388] on div "718 Webster Street" at bounding box center [430, 392] width 70 height 36
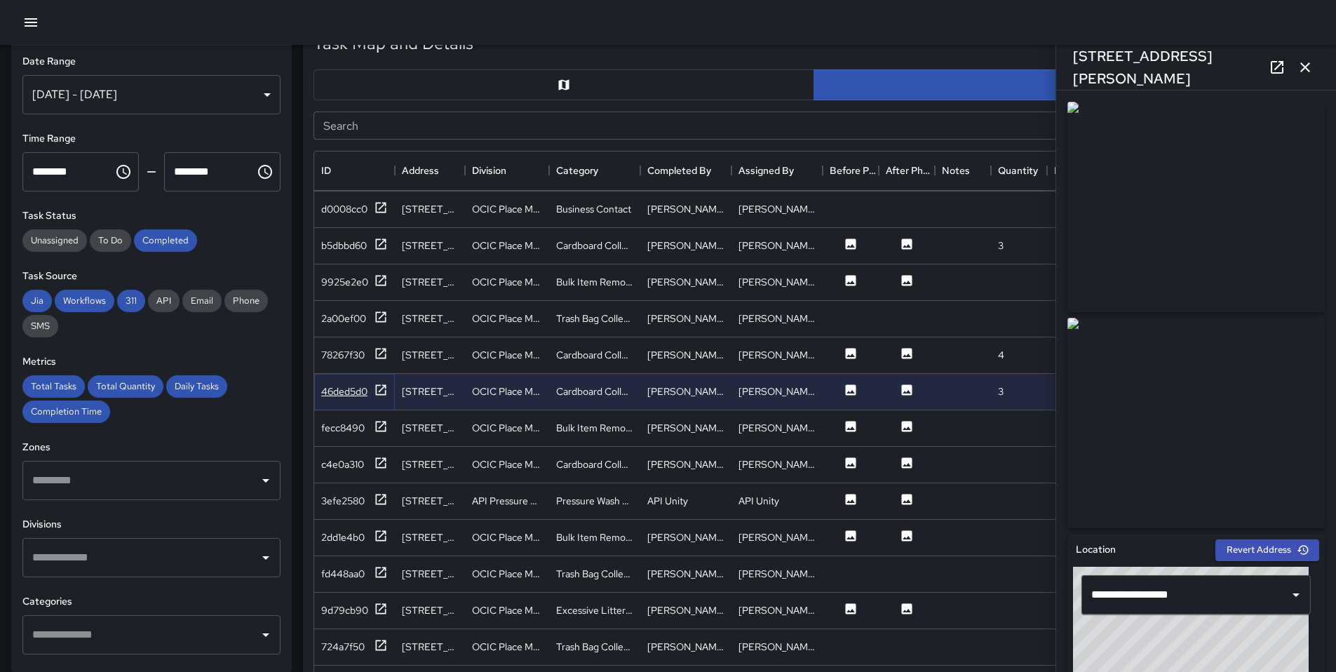
click at [377, 391] on icon at bounding box center [381, 390] width 14 height 14
click at [377, 423] on icon at bounding box center [381, 426] width 14 height 14
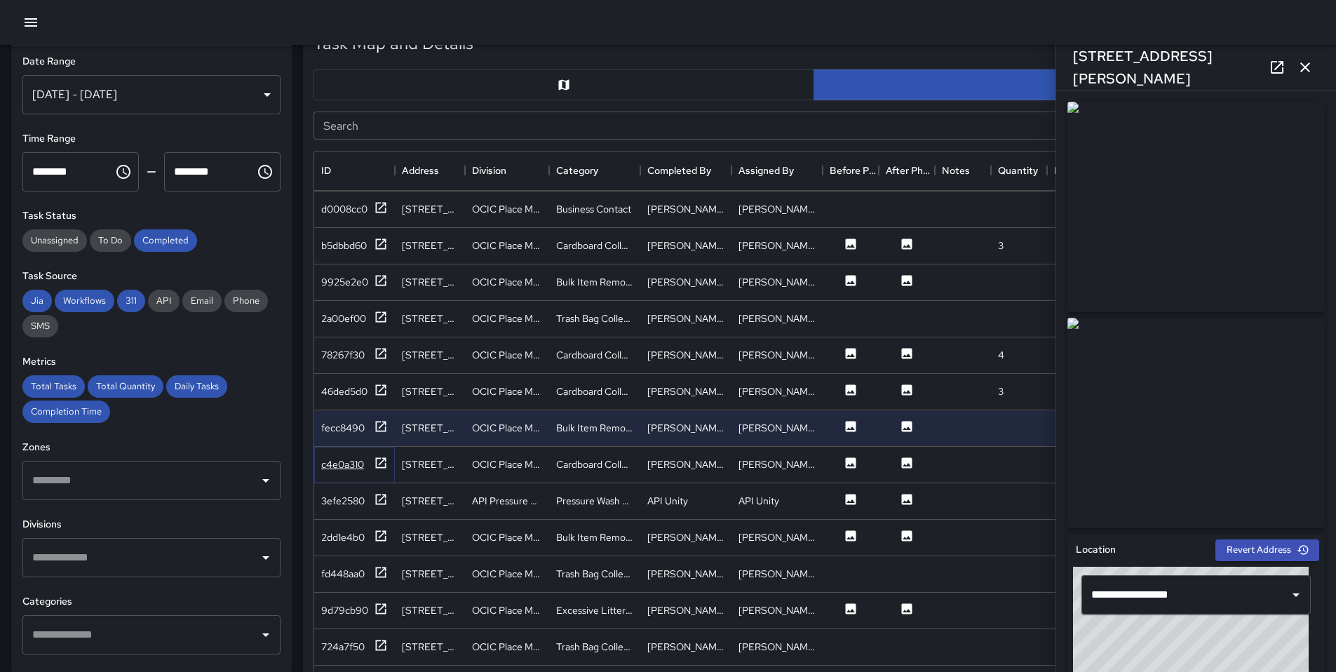
click at [379, 464] on icon at bounding box center [381, 462] width 11 height 11
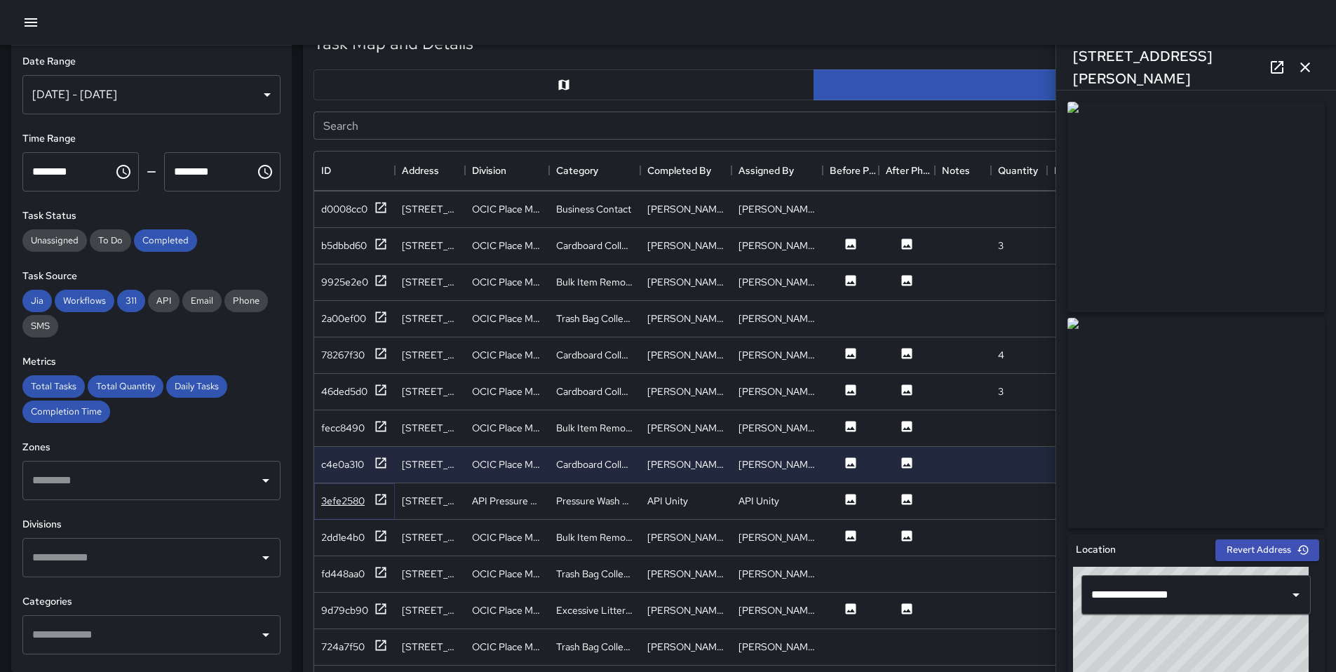
click at [382, 493] on icon at bounding box center [381, 499] width 14 height 14
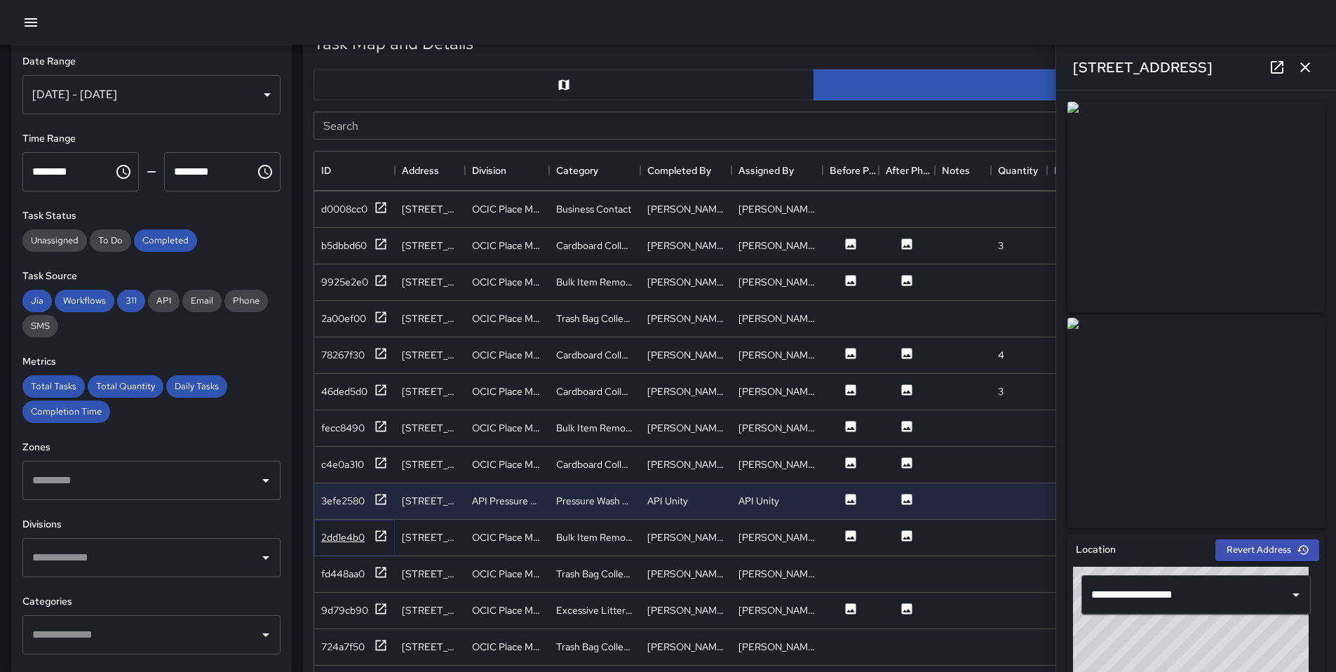
click at [383, 533] on icon at bounding box center [381, 535] width 11 height 11
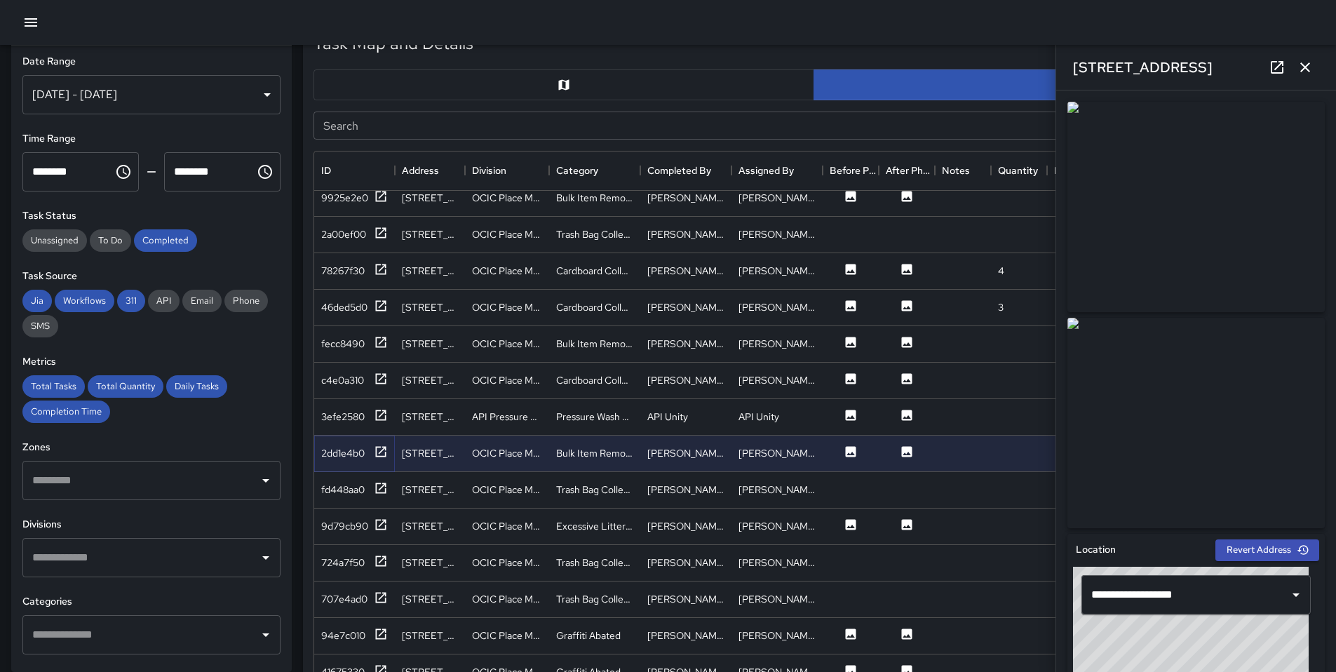
scroll to position [2821, 0]
click at [388, 525] on div "9d79cb90" at bounding box center [354, 525] width 81 height 36
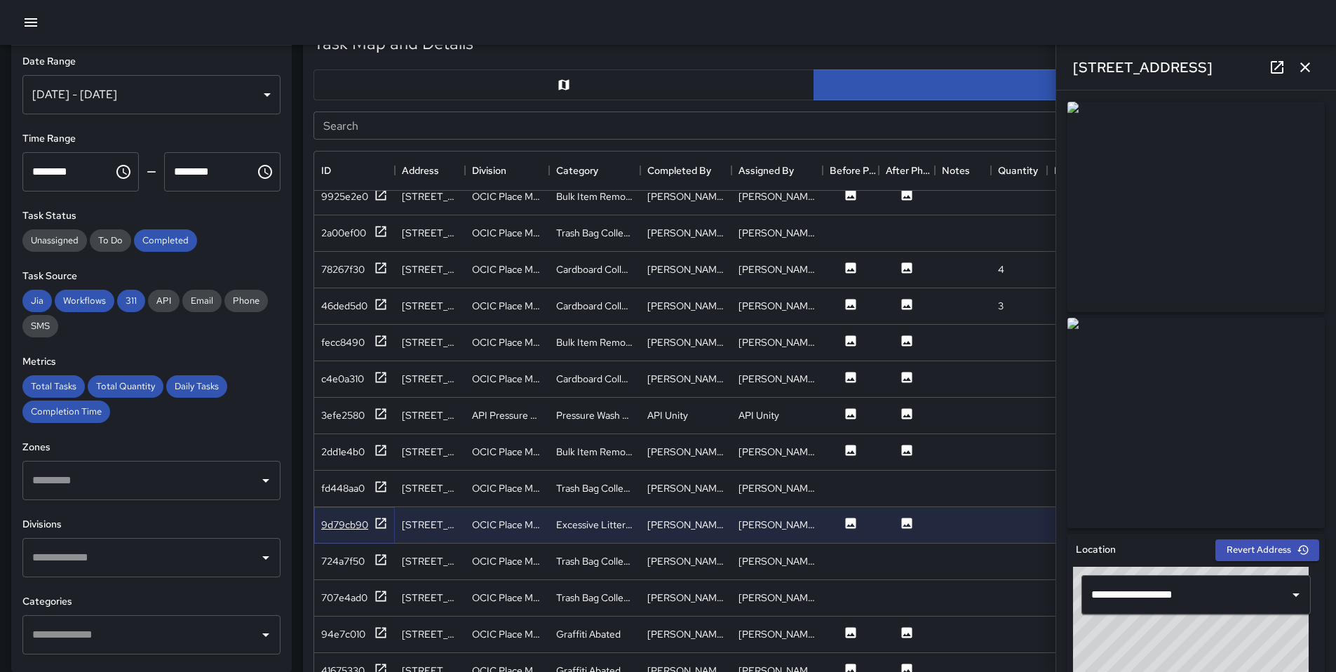
click at [384, 525] on icon at bounding box center [381, 523] width 14 height 14
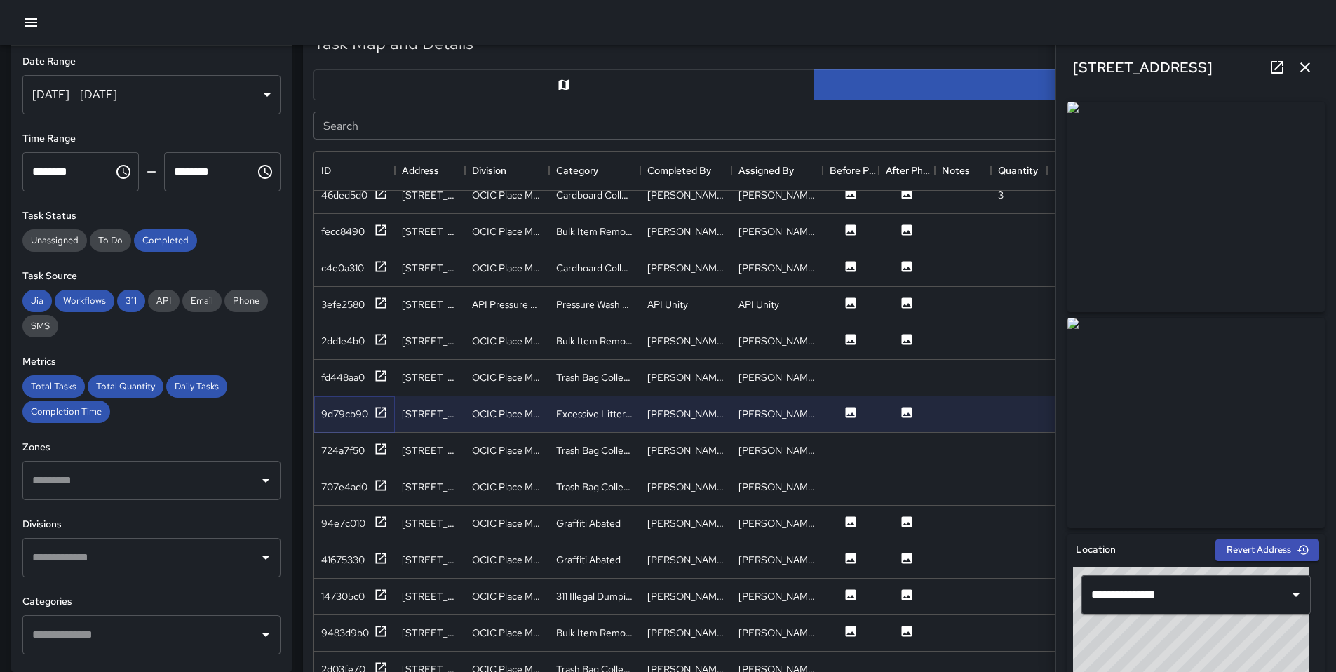
scroll to position [2934, 0]
click at [375, 515] on icon at bounding box center [381, 520] width 14 height 14
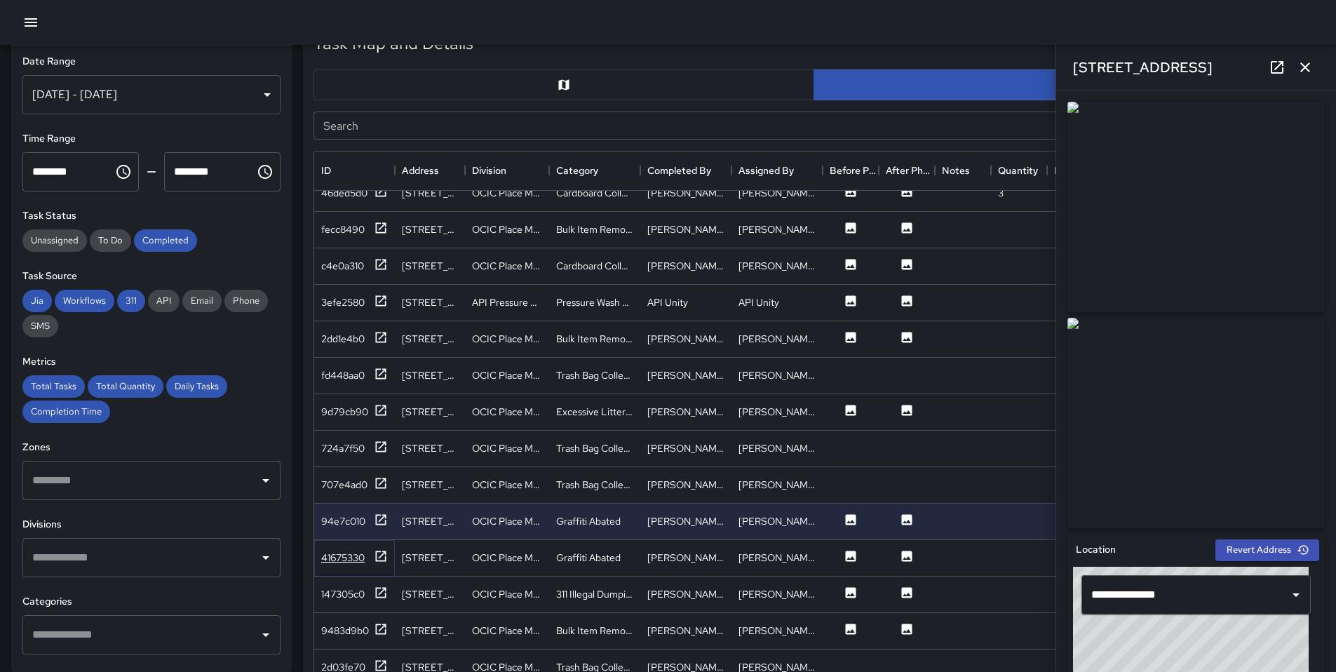
click at [376, 552] on icon at bounding box center [381, 556] width 11 height 11
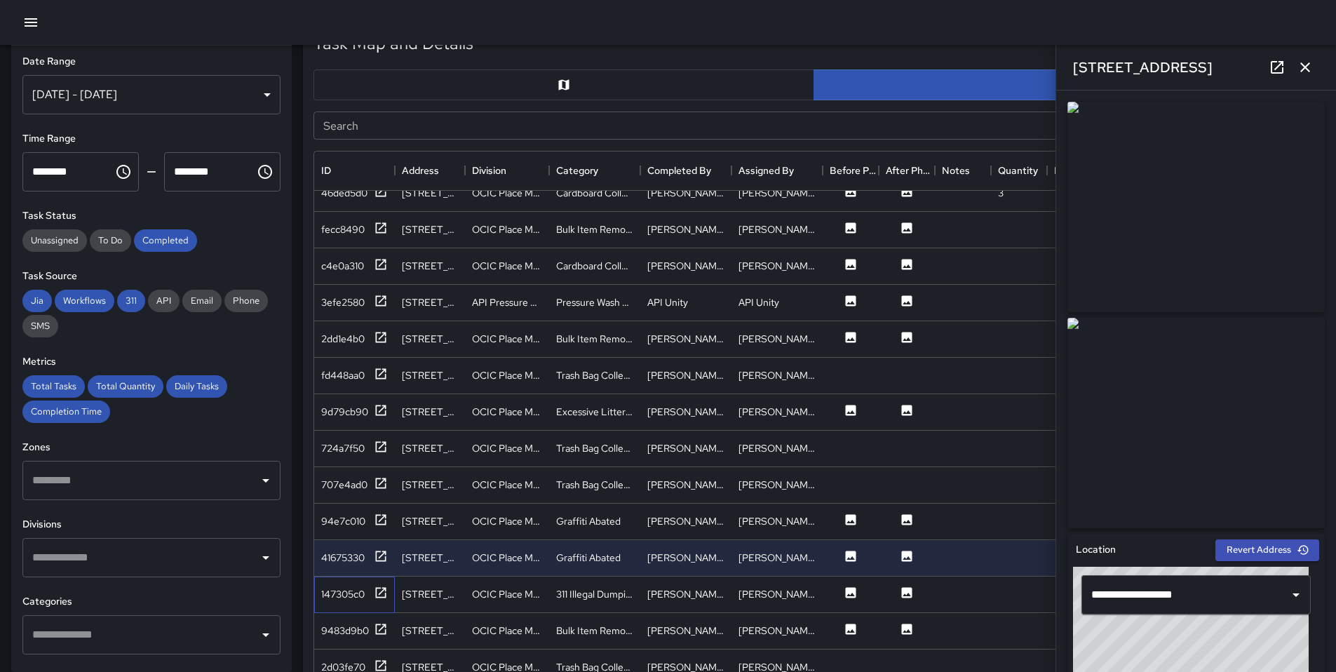
click at [389, 583] on div "147305c0" at bounding box center [354, 595] width 81 height 36
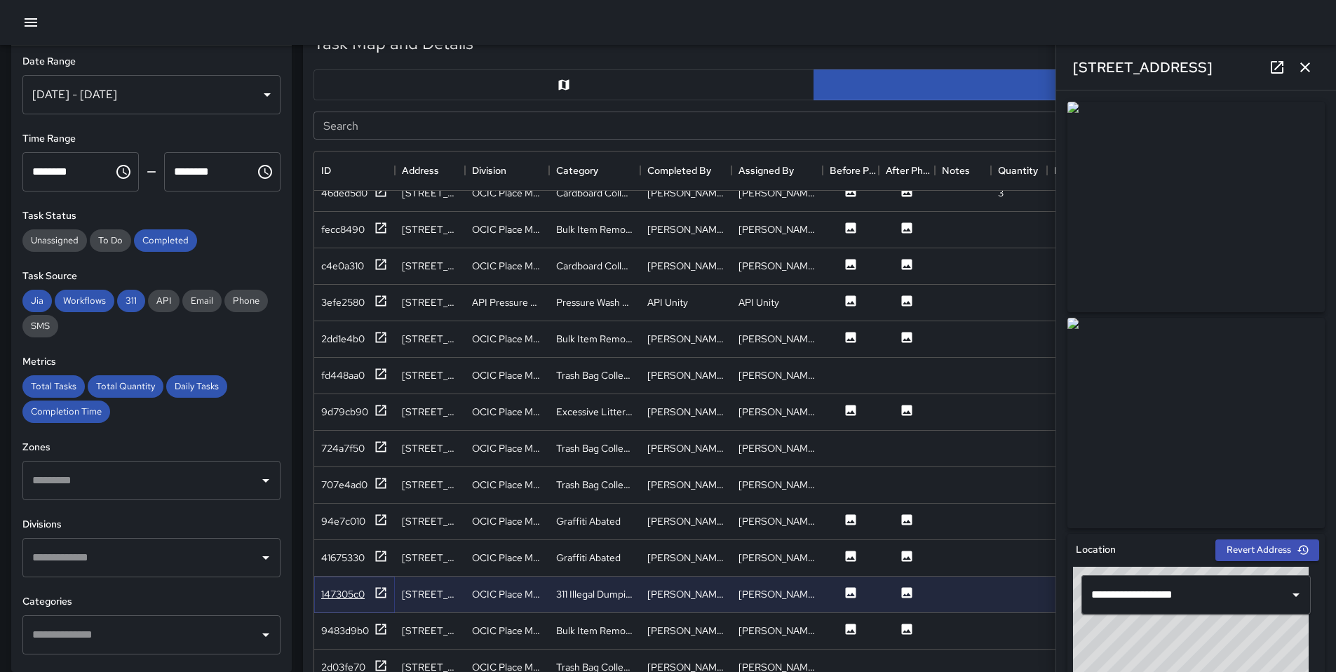
click at [387, 589] on icon at bounding box center [381, 593] width 14 height 14
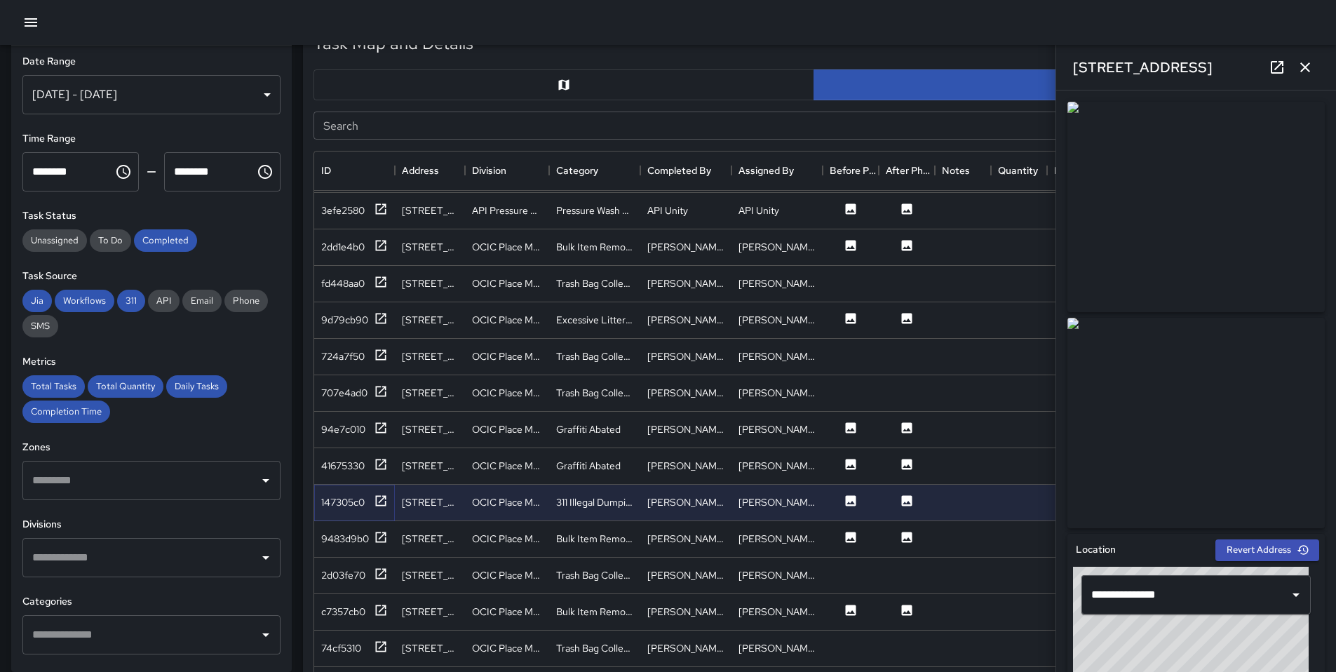
scroll to position [3029, 0]
click at [378, 535] on icon at bounding box center [381, 533] width 11 height 11
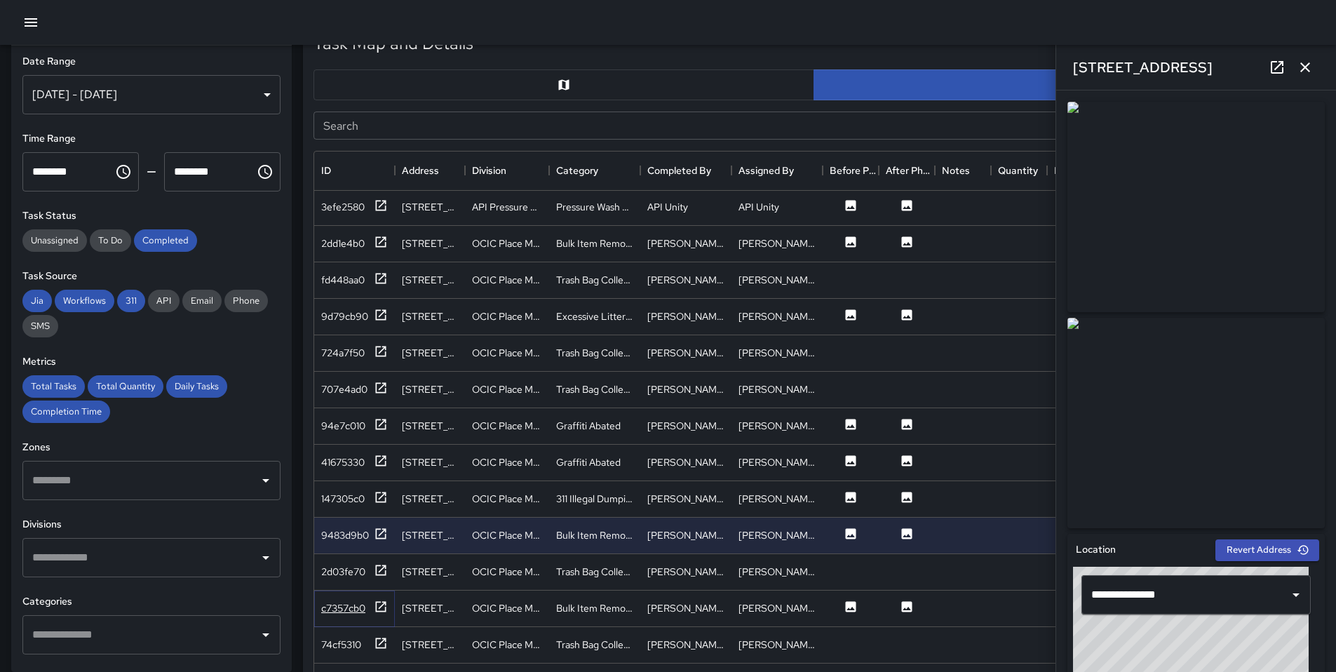
click at [384, 606] on icon at bounding box center [381, 607] width 14 height 14
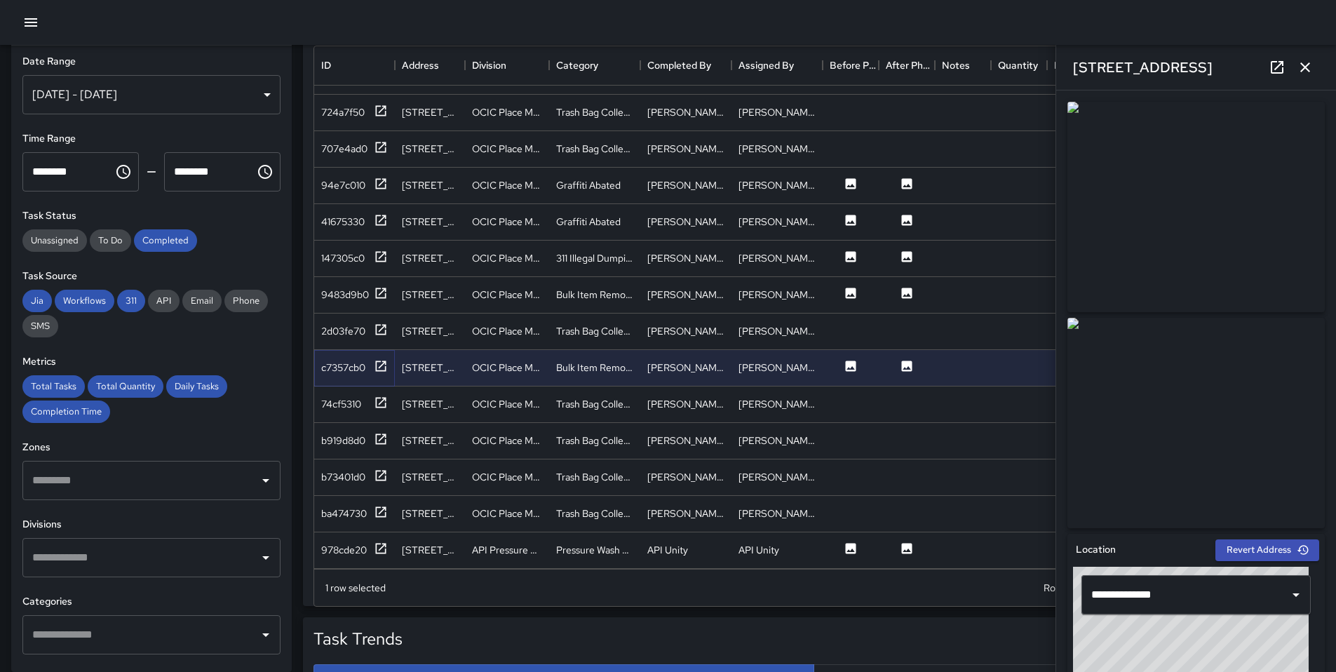
scroll to position [801, 0]
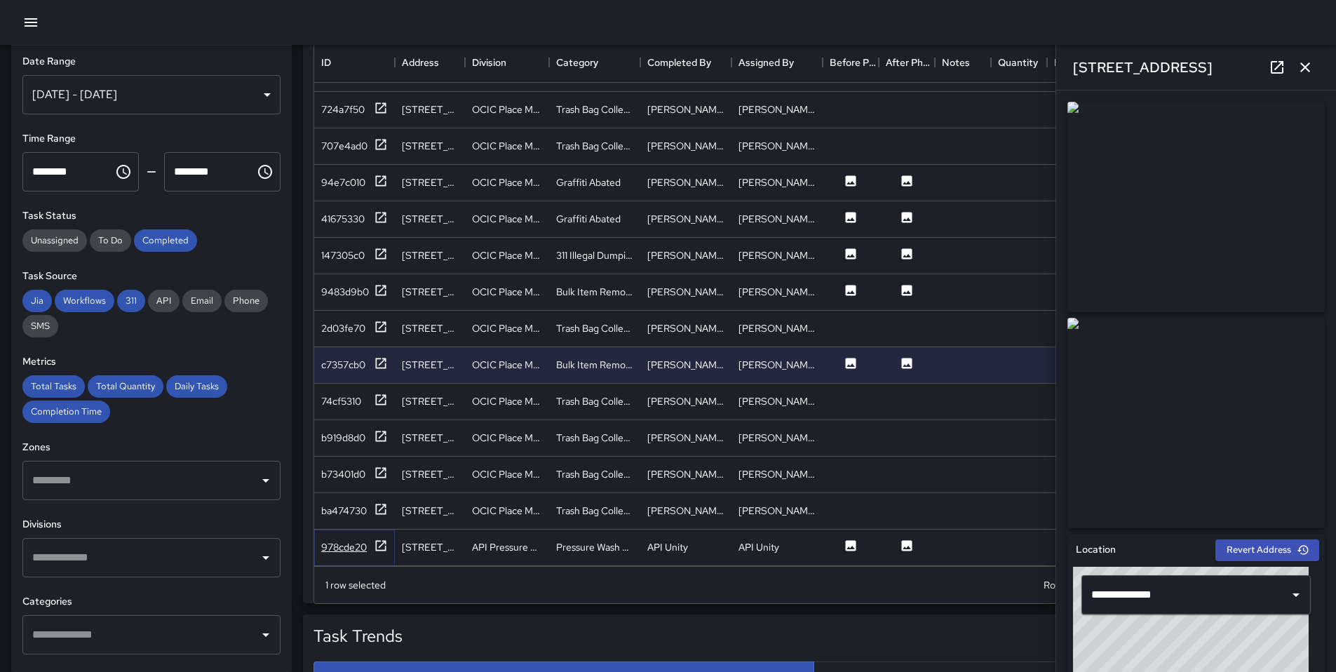
click at [372, 540] on div "978cde20" at bounding box center [354, 548] width 67 height 18
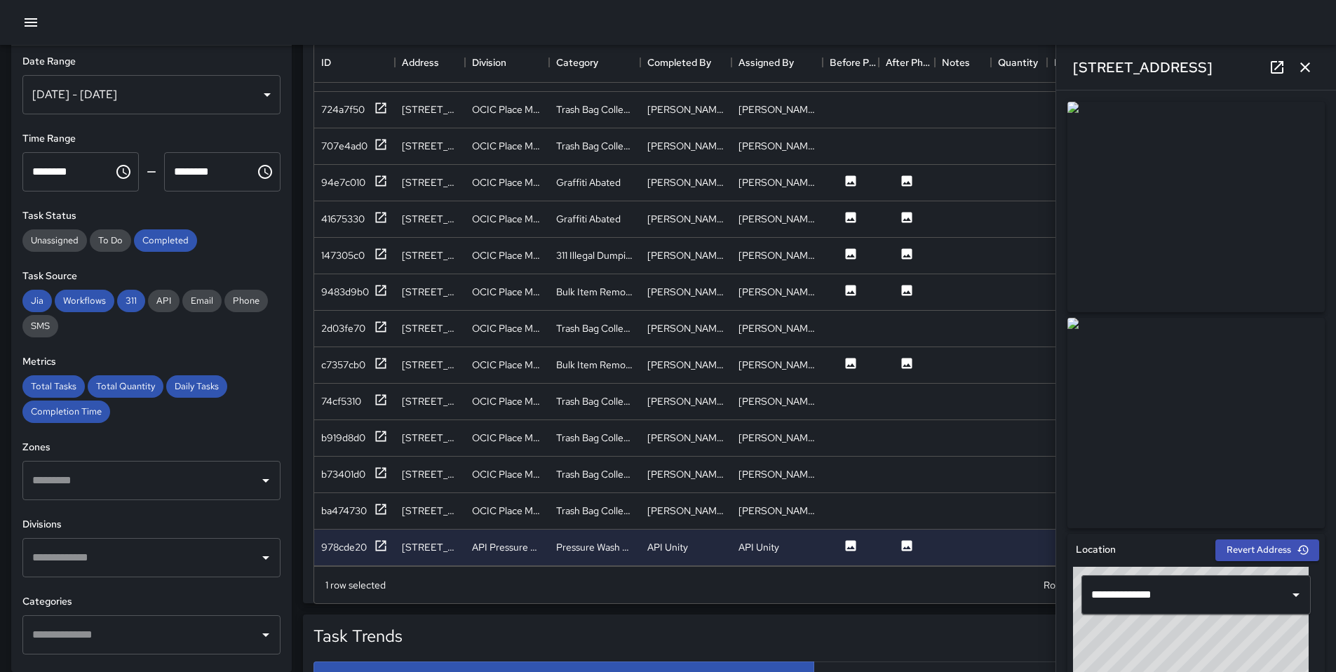
click at [1315, 69] on button "button" at bounding box center [1305, 67] width 28 height 28
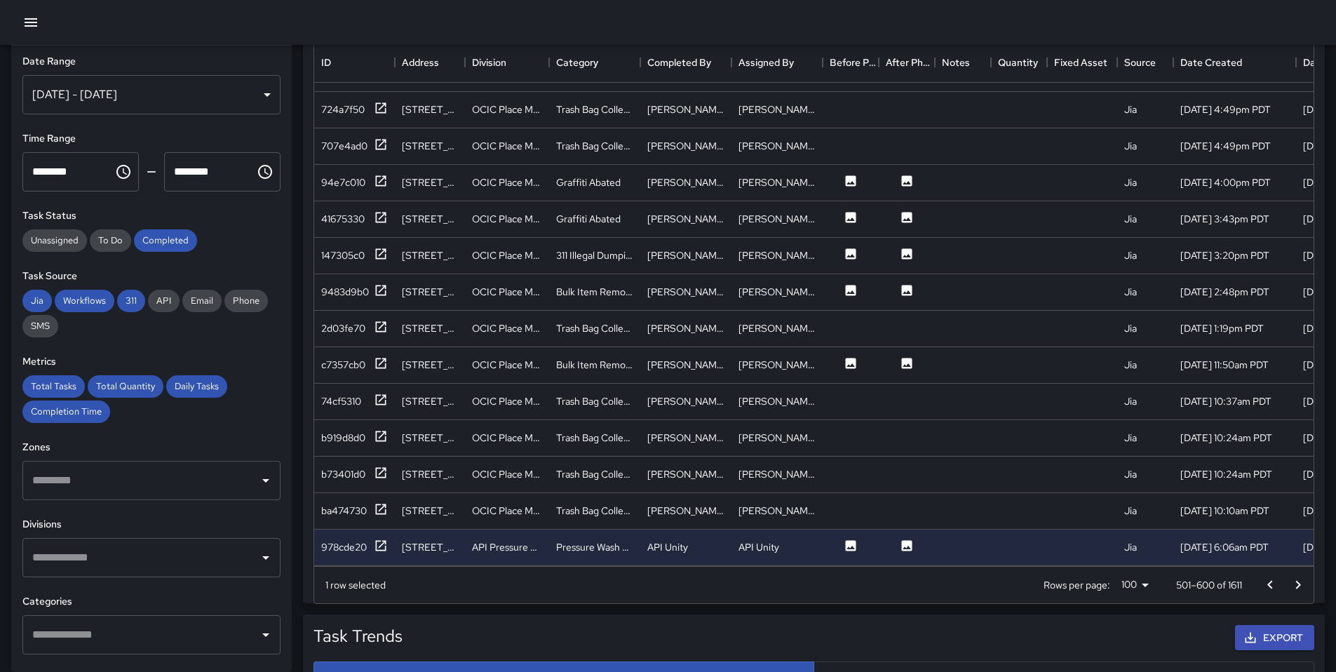
click at [1301, 588] on icon "Go to next page" at bounding box center [1298, 585] width 17 height 17
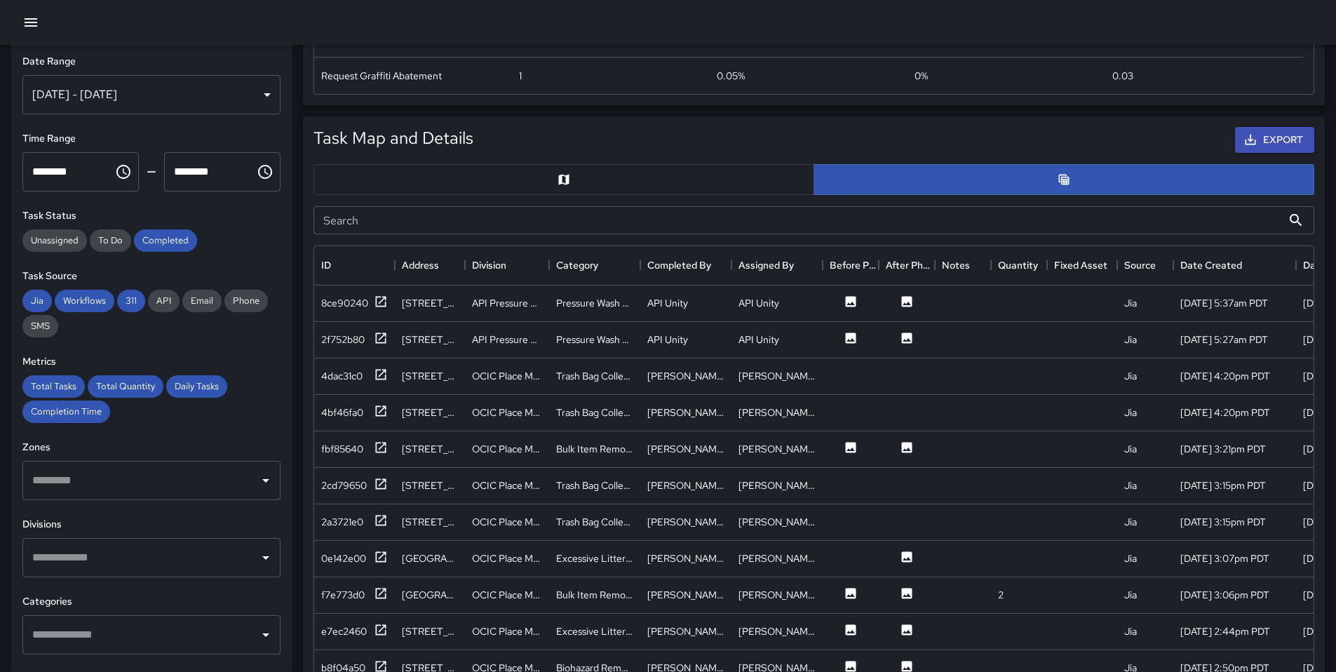
scroll to position [624, 0]
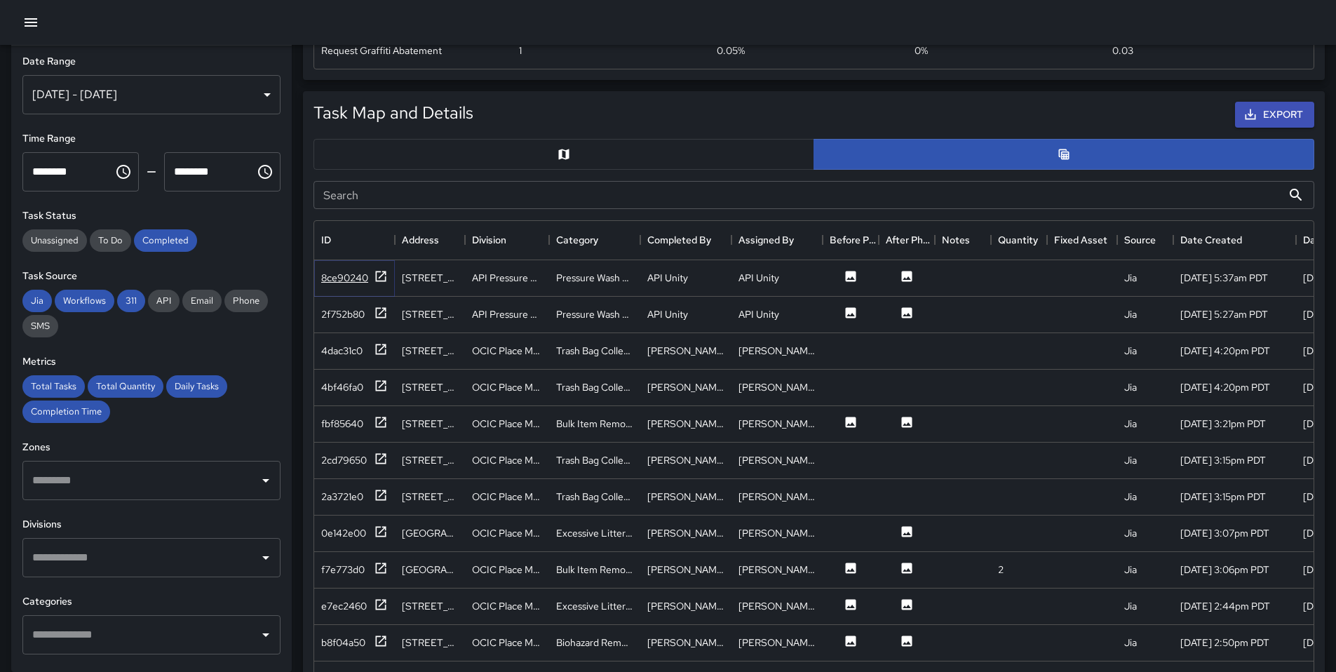
click at [374, 273] on icon at bounding box center [381, 276] width 14 height 14
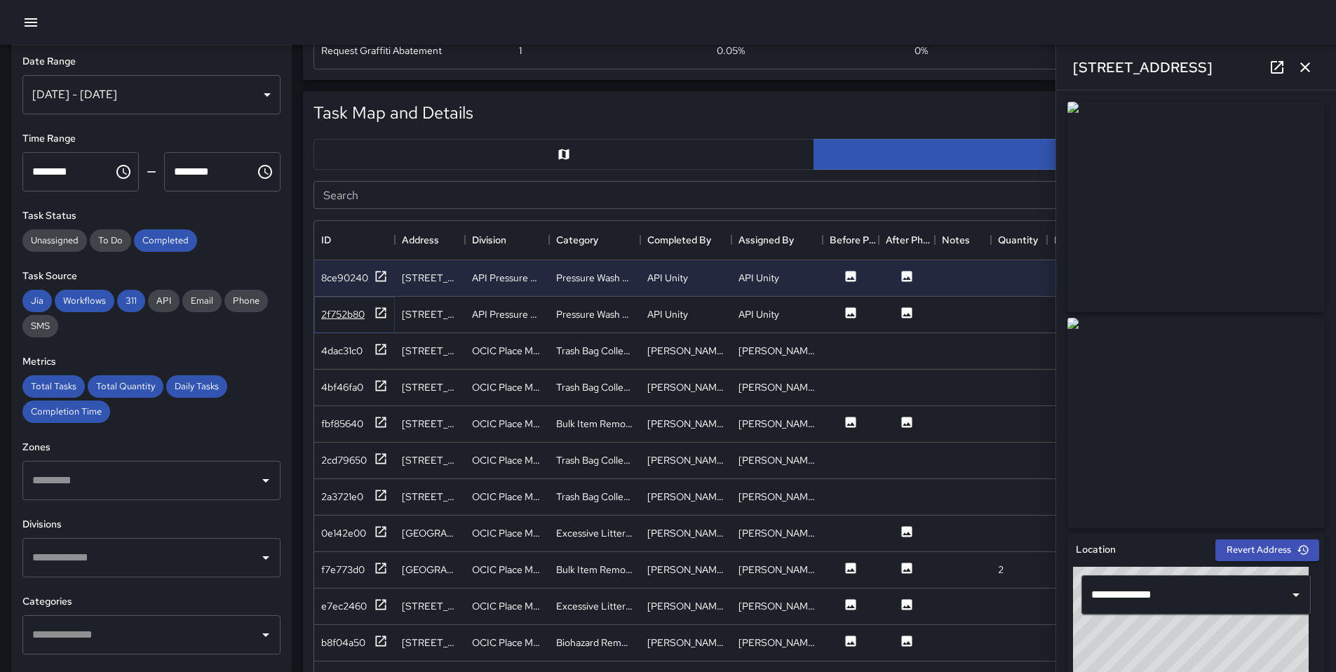
click at [368, 314] on div "2f752b80" at bounding box center [354, 315] width 67 height 18
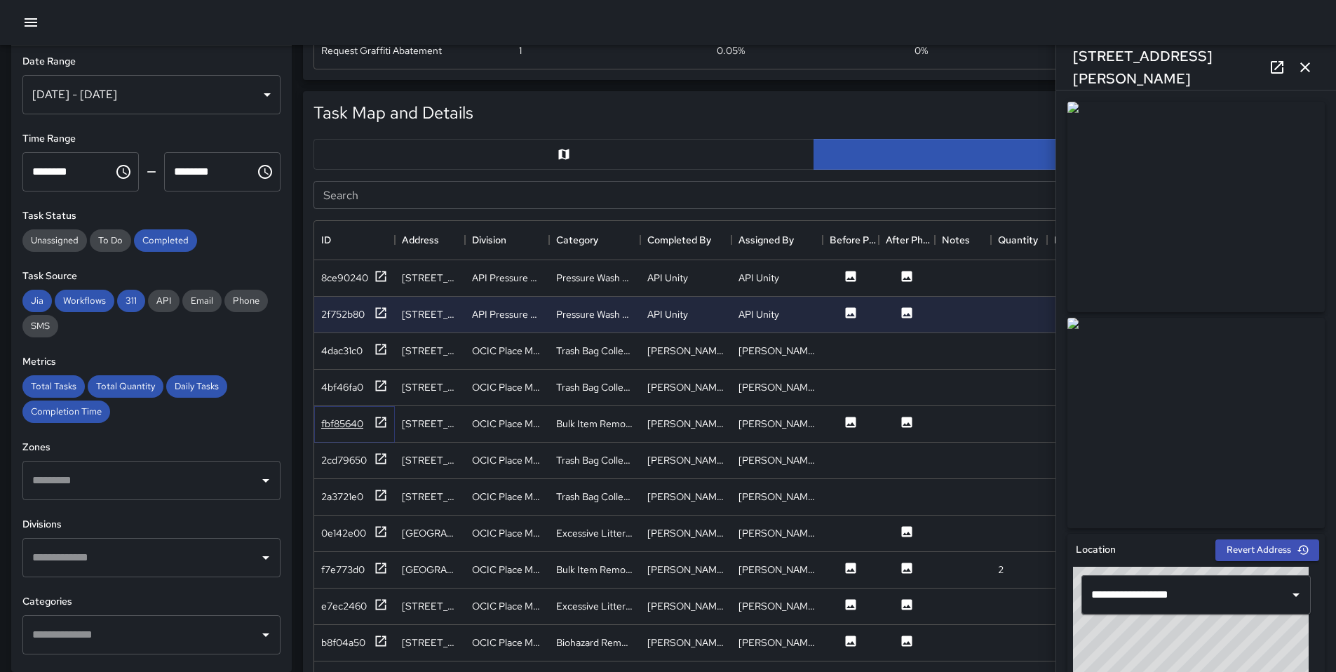
click at [383, 420] on icon at bounding box center [381, 422] width 14 height 14
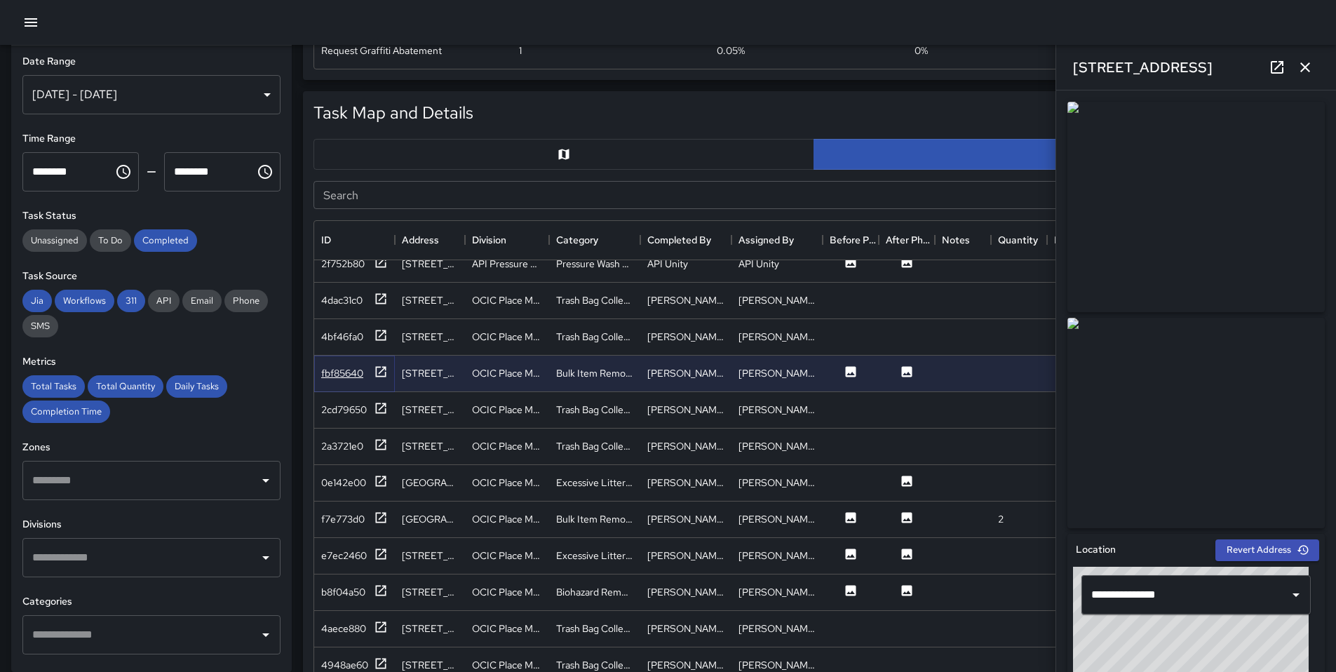
scroll to position [53, 0]
click at [370, 485] on div "0e142e00" at bounding box center [354, 481] width 67 height 18
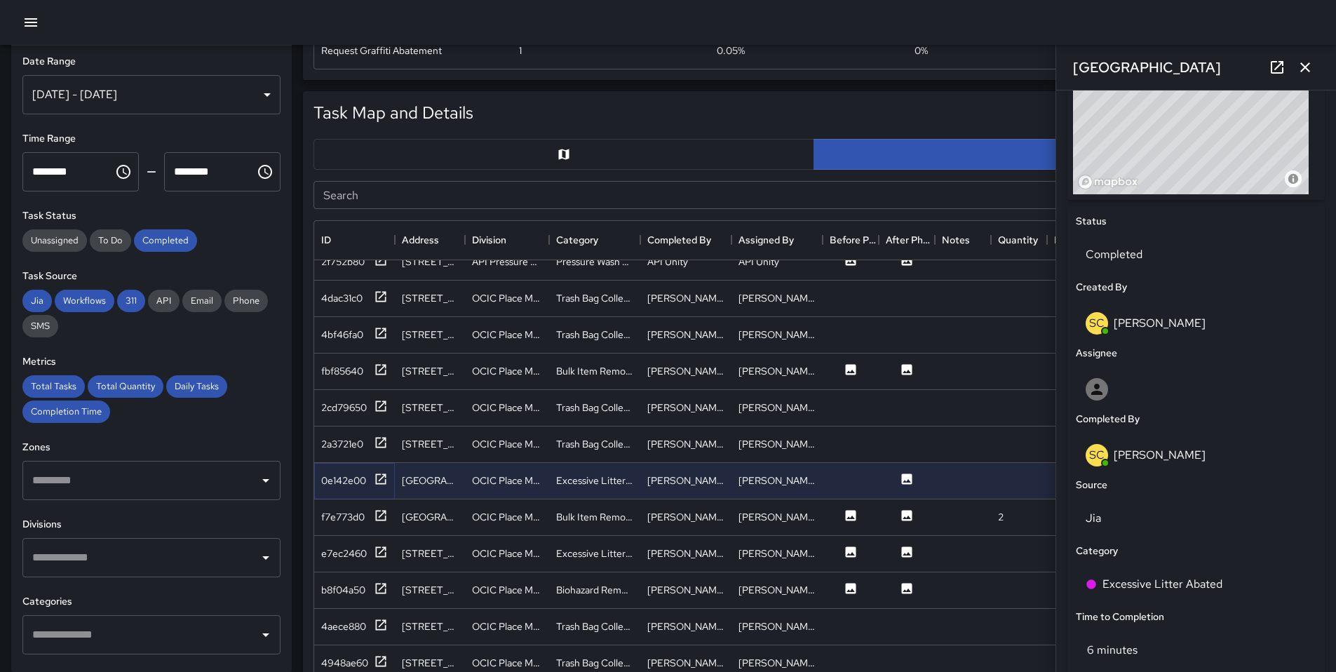
scroll to position [551, 0]
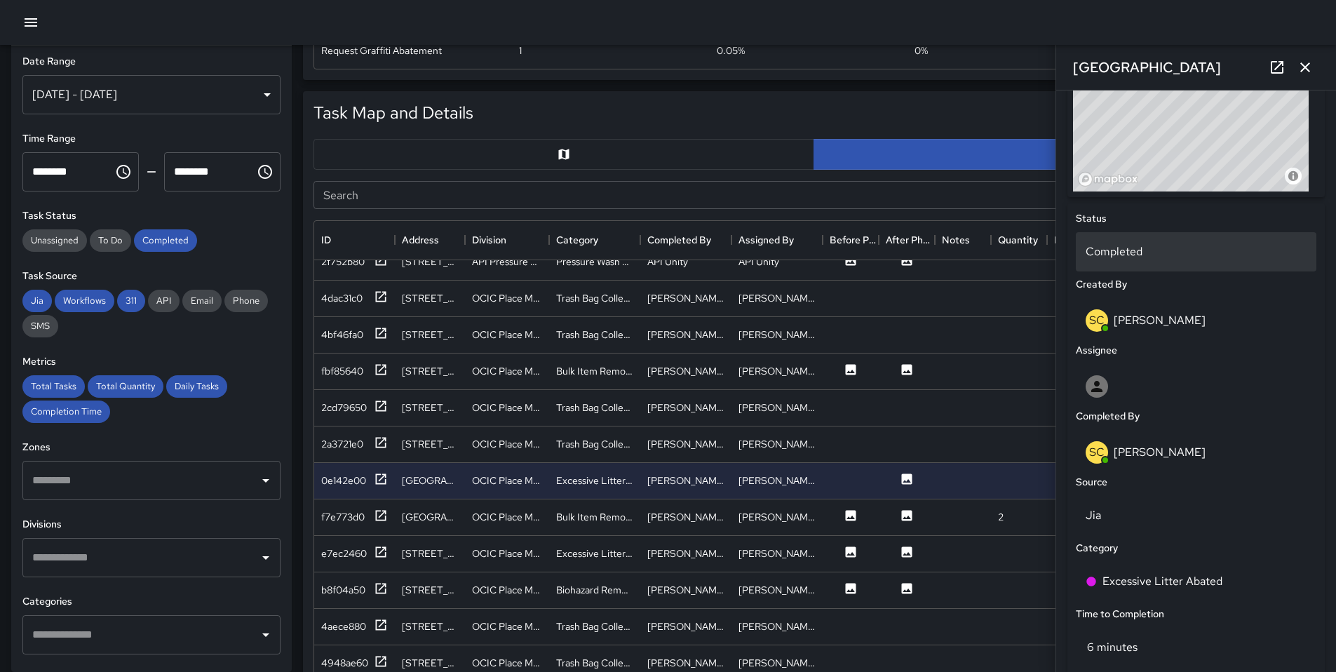
click at [1158, 246] on p "Completed" at bounding box center [1196, 251] width 221 height 17
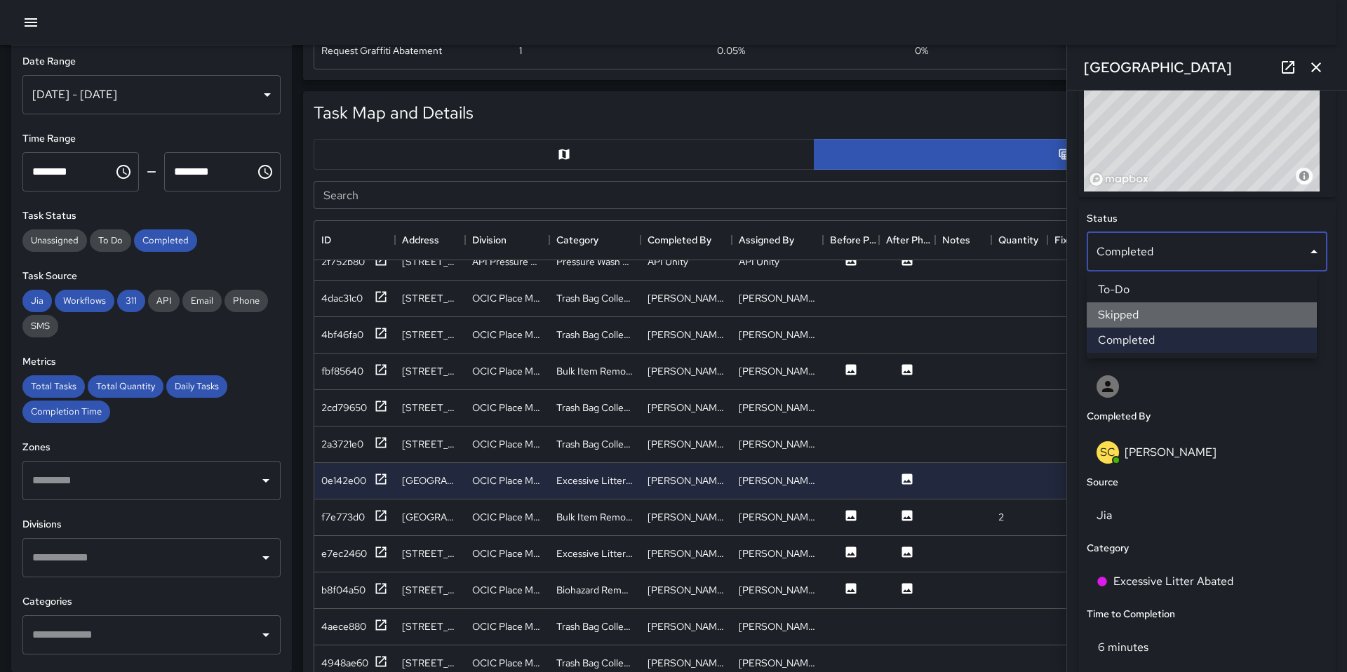
click at [1183, 316] on li "Skipped" at bounding box center [1202, 314] width 230 height 25
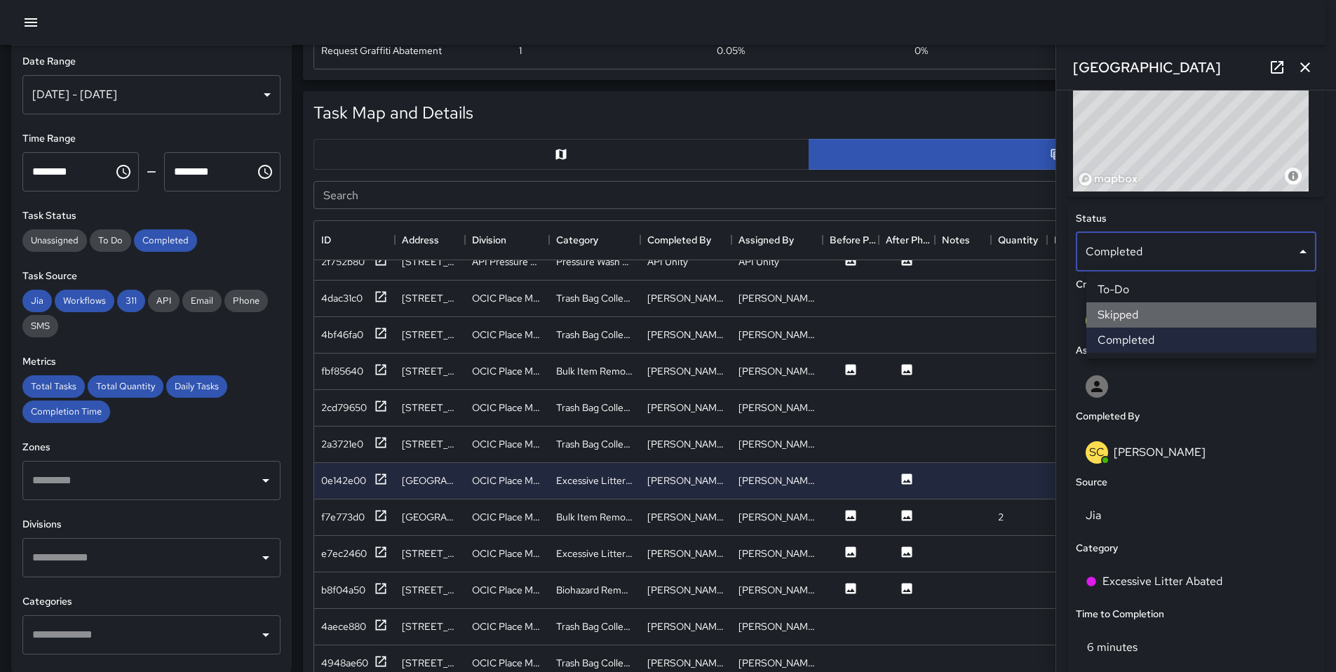
scroll to position [11, 11]
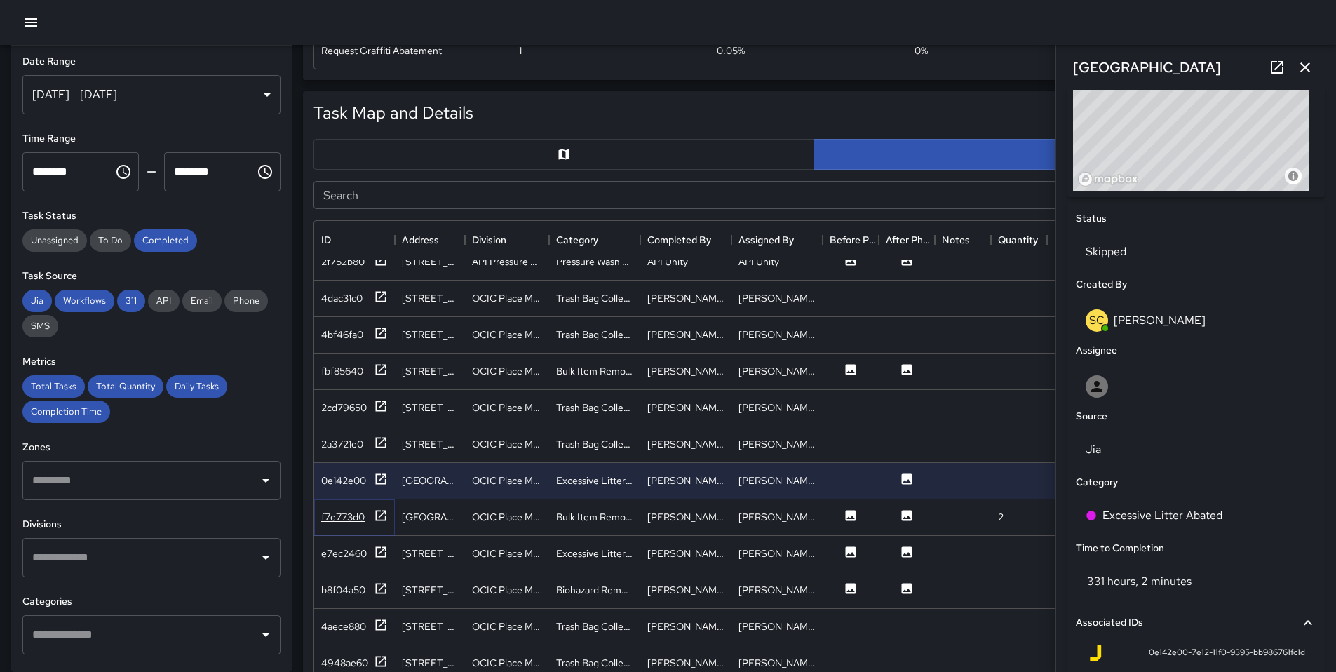
click at [374, 518] on icon at bounding box center [381, 516] width 14 height 14
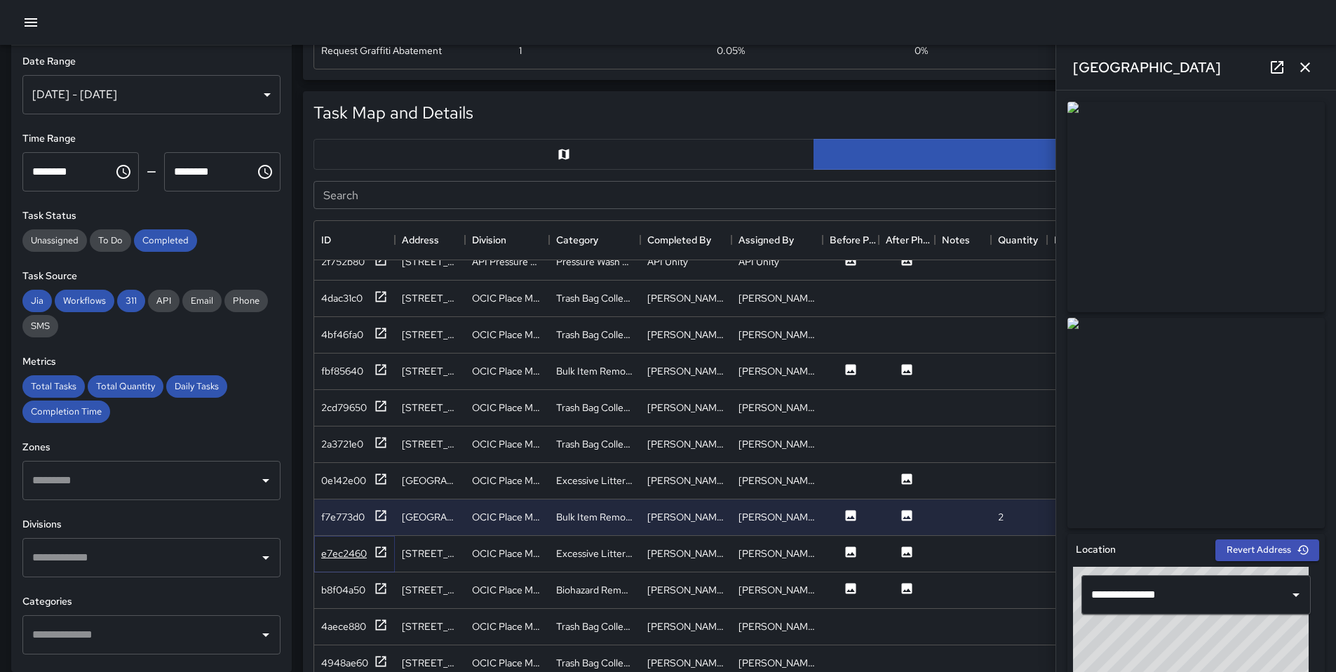
click at [377, 558] on div at bounding box center [381, 554] width 14 height 18
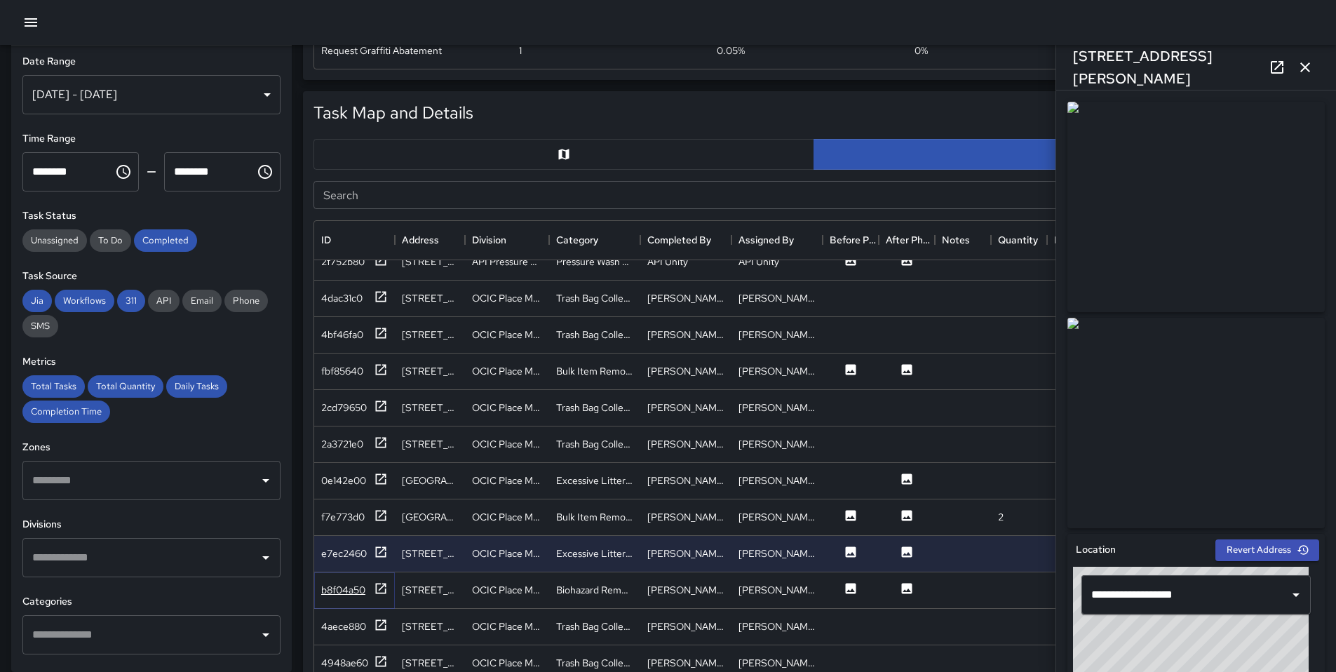
click at [383, 584] on icon at bounding box center [381, 589] width 14 height 14
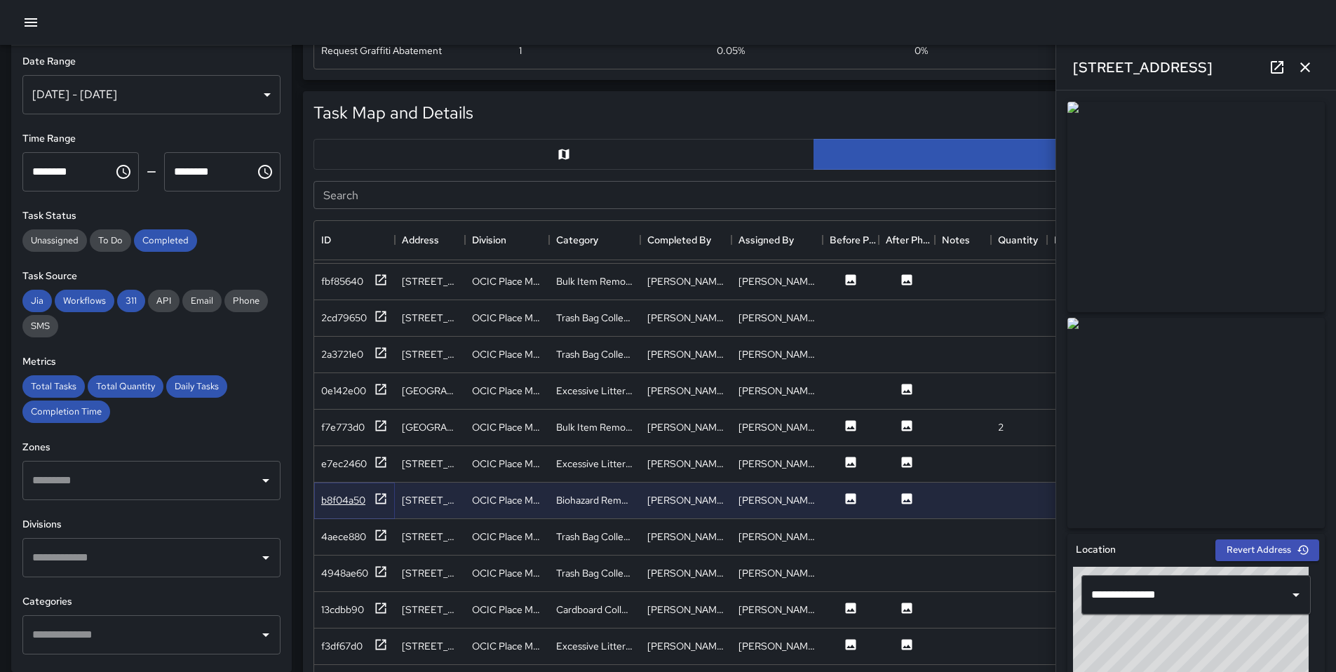
scroll to position [146, 0]
click at [374, 607] on icon at bounding box center [381, 605] width 14 height 14
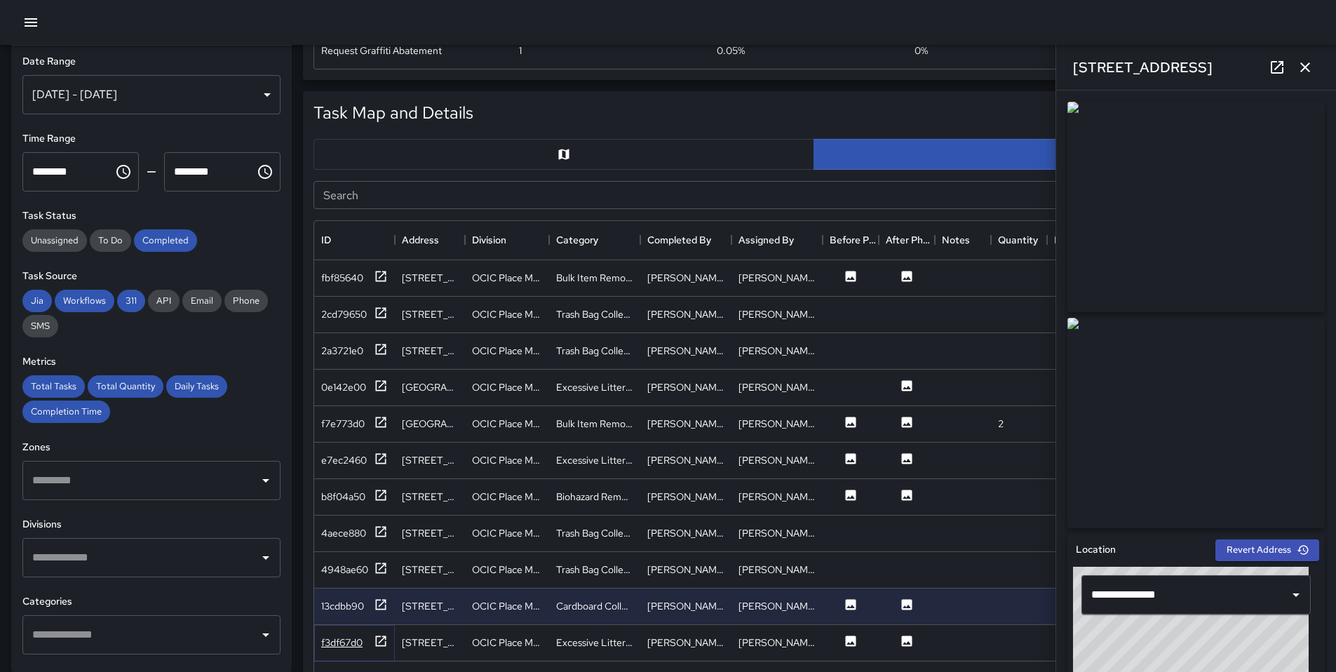
click at [386, 644] on icon at bounding box center [381, 641] width 14 height 14
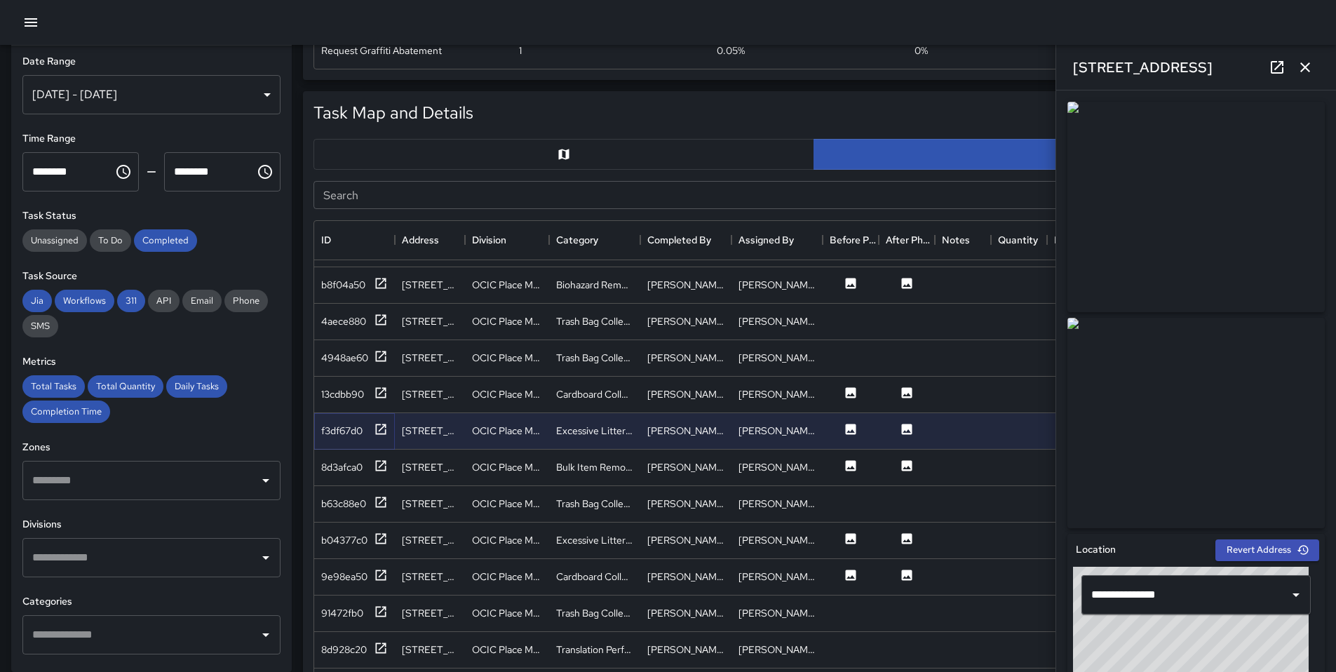
scroll to position [380, 0]
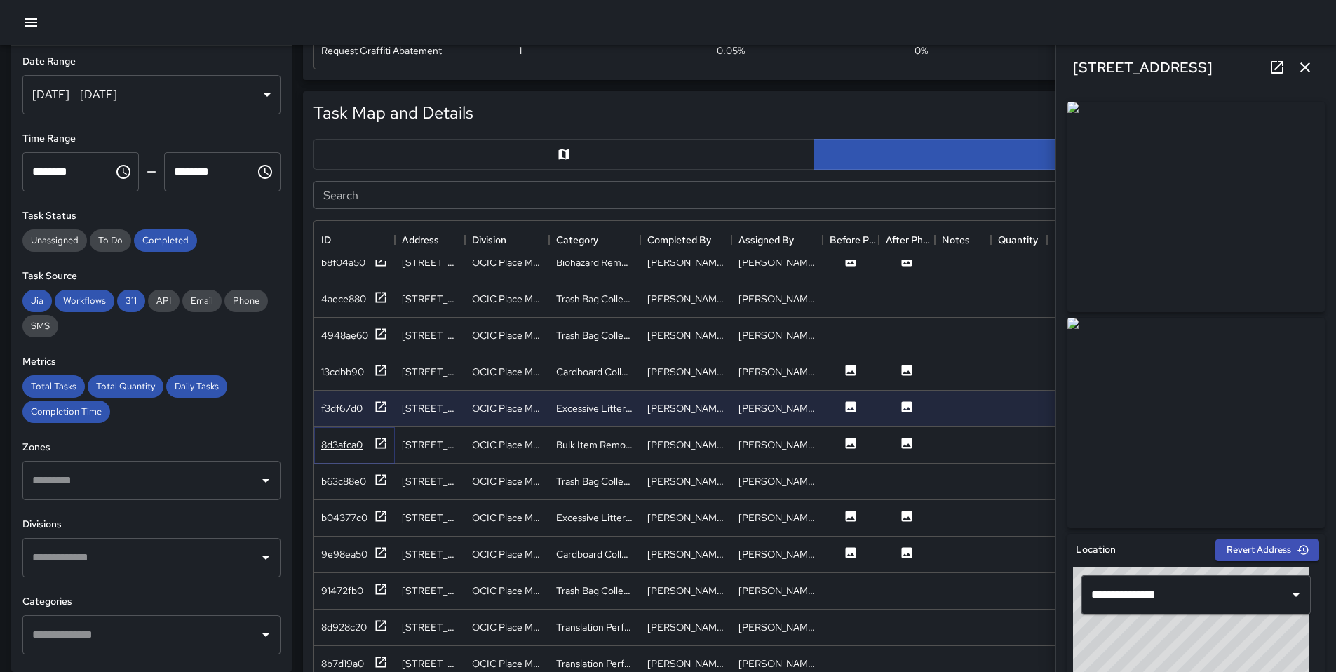
click at [384, 447] on icon at bounding box center [381, 443] width 11 height 11
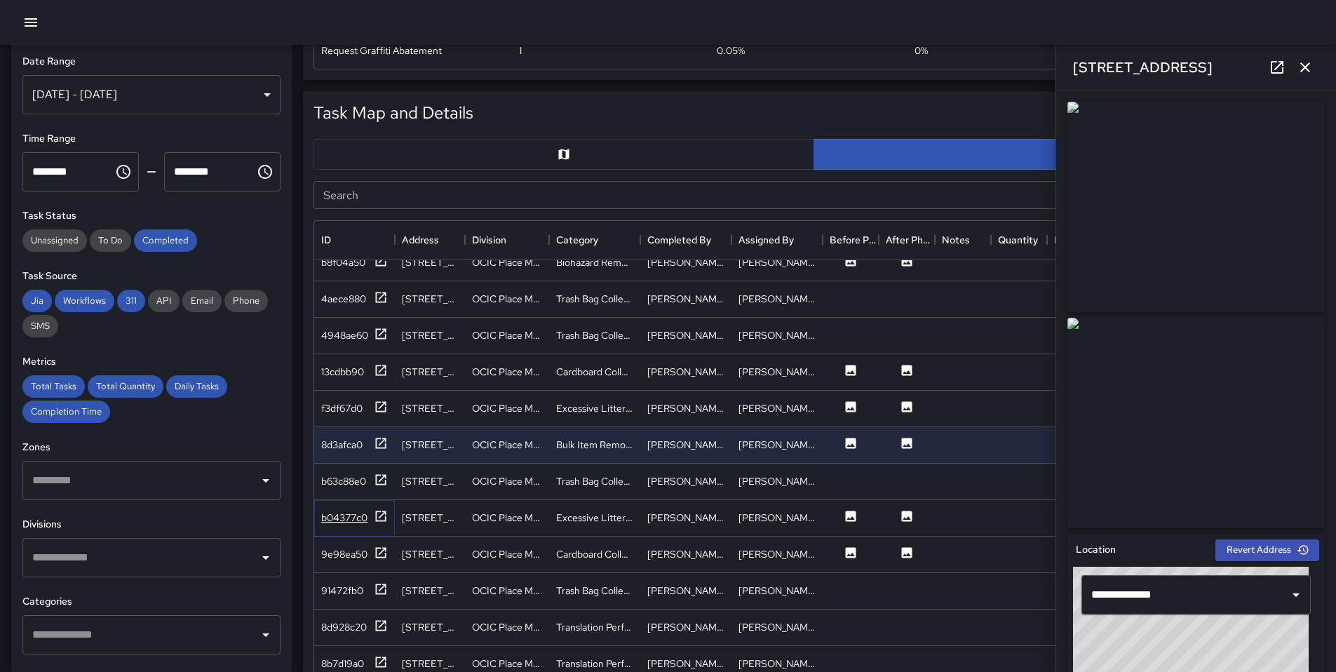
click at [383, 523] on div at bounding box center [381, 518] width 14 height 18
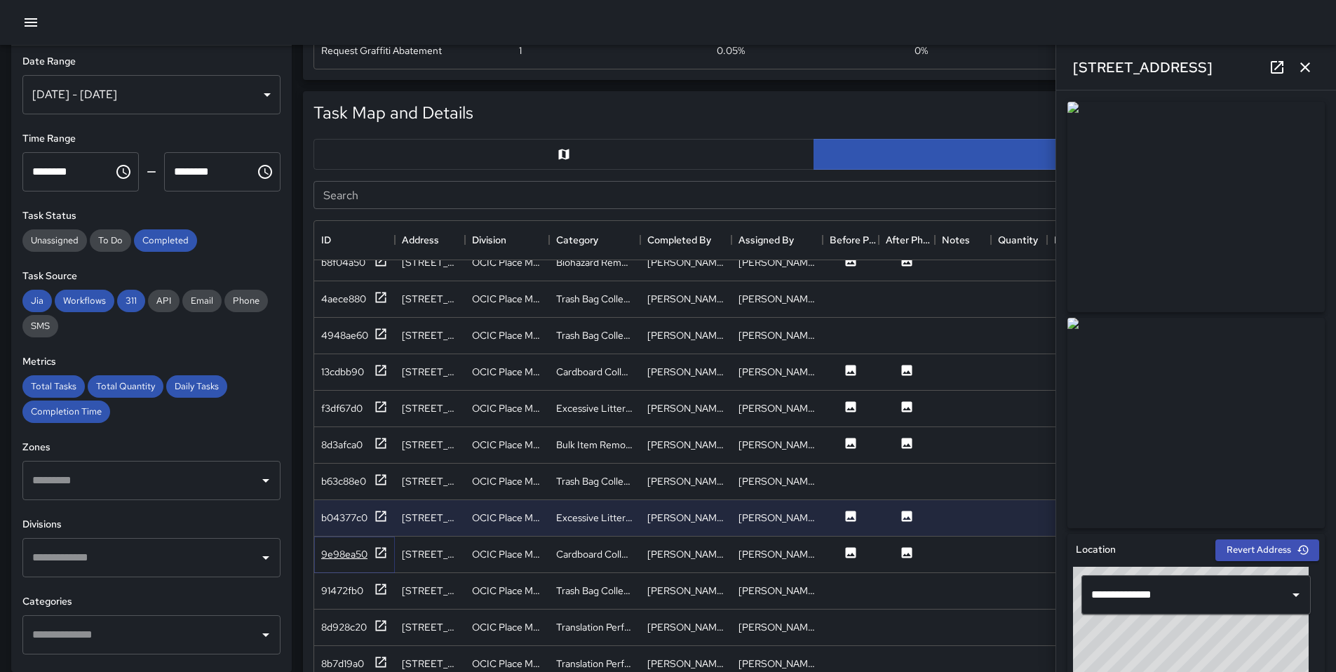
click at [379, 546] on icon at bounding box center [381, 553] width 14 height 14
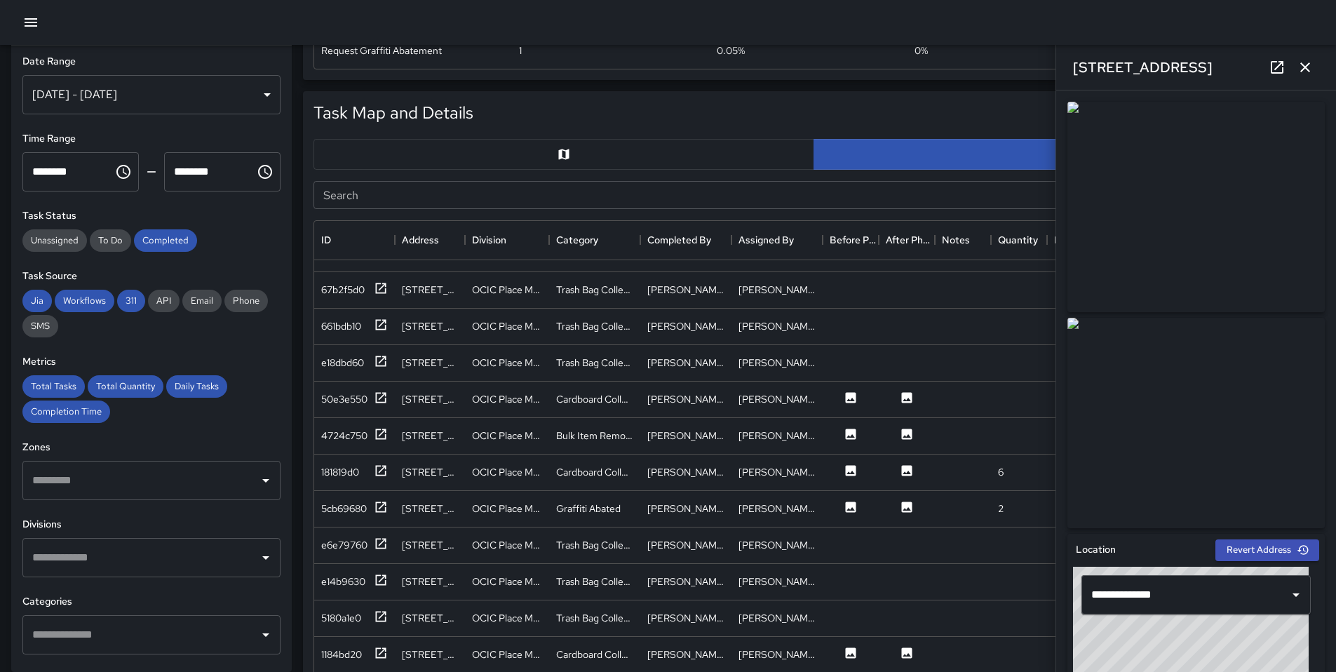
scroll to position [815, 0]
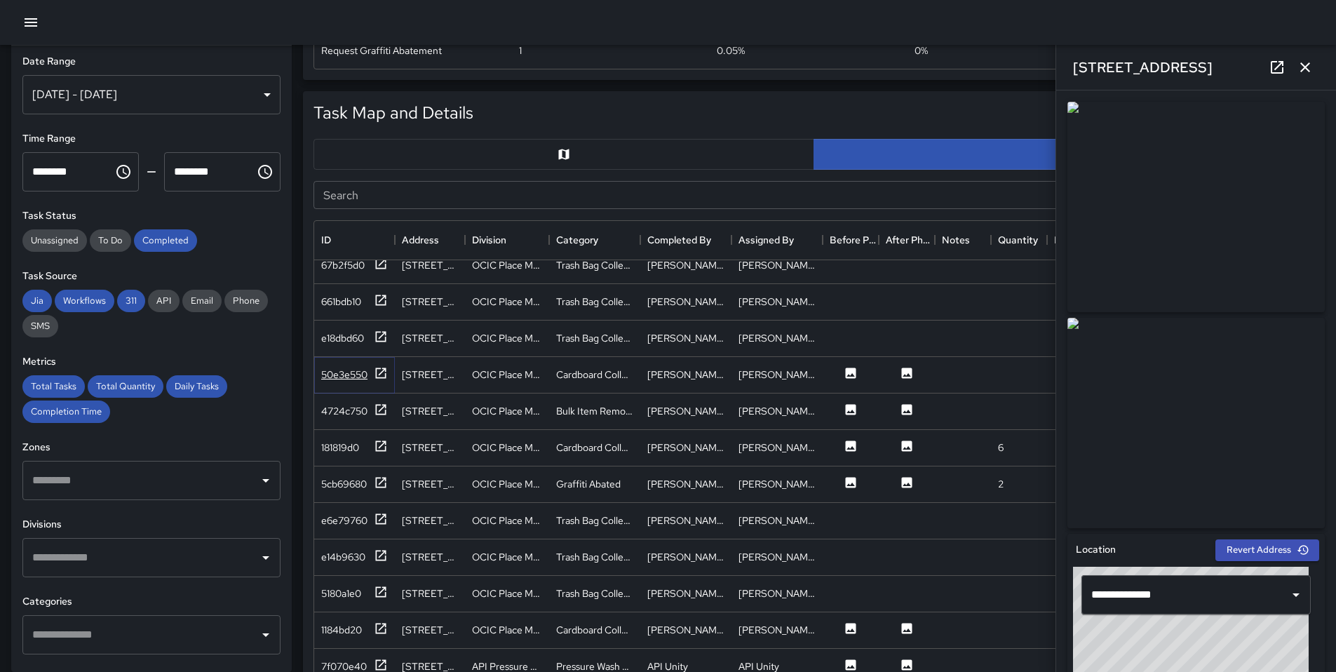
click at [386, 374] on icon at bounding box center [381, 373] width 11 height 11
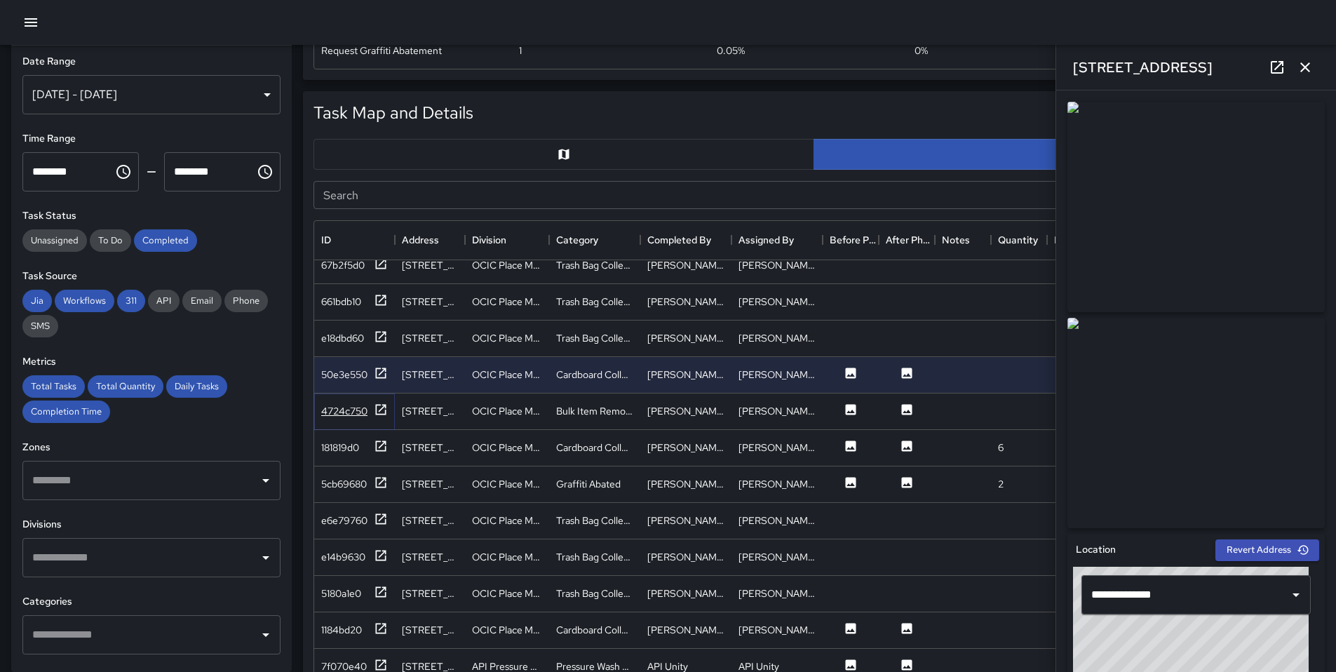
click at [381, 414] on icon at bounding box center [381, 409] width 11 height 11
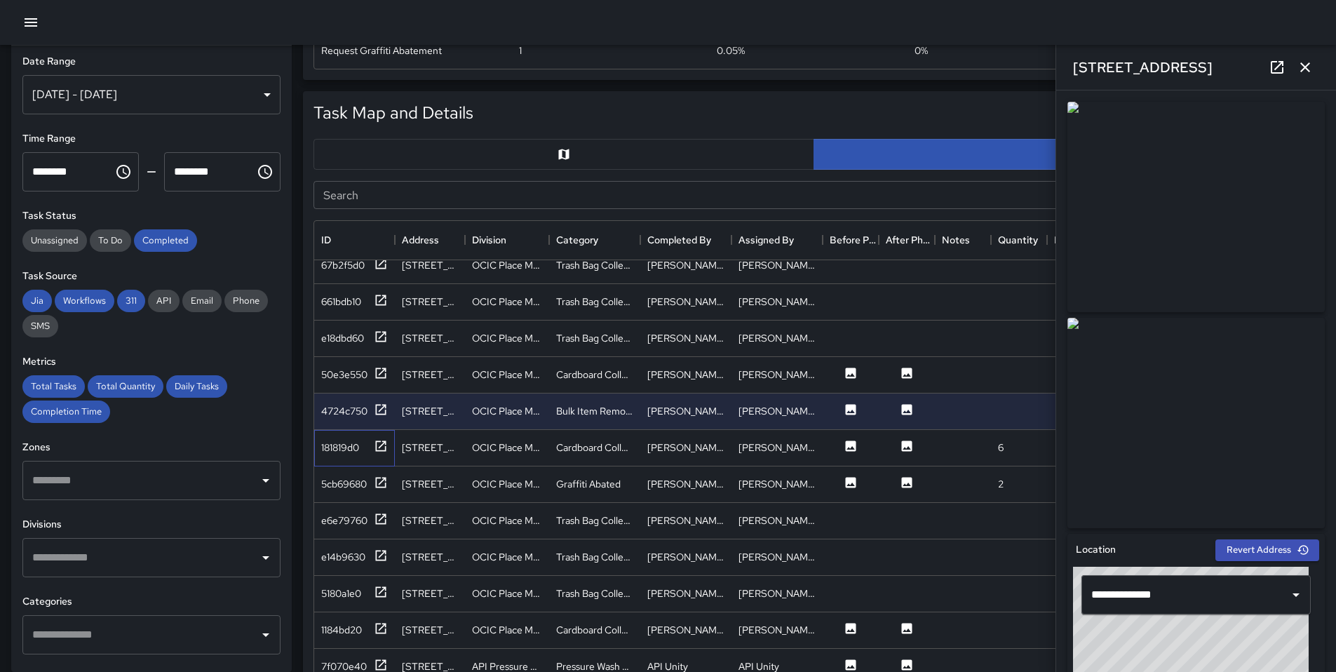
click at [380, 437] on div "181819d0" at bounding box center [354, 448] width 81 height 36
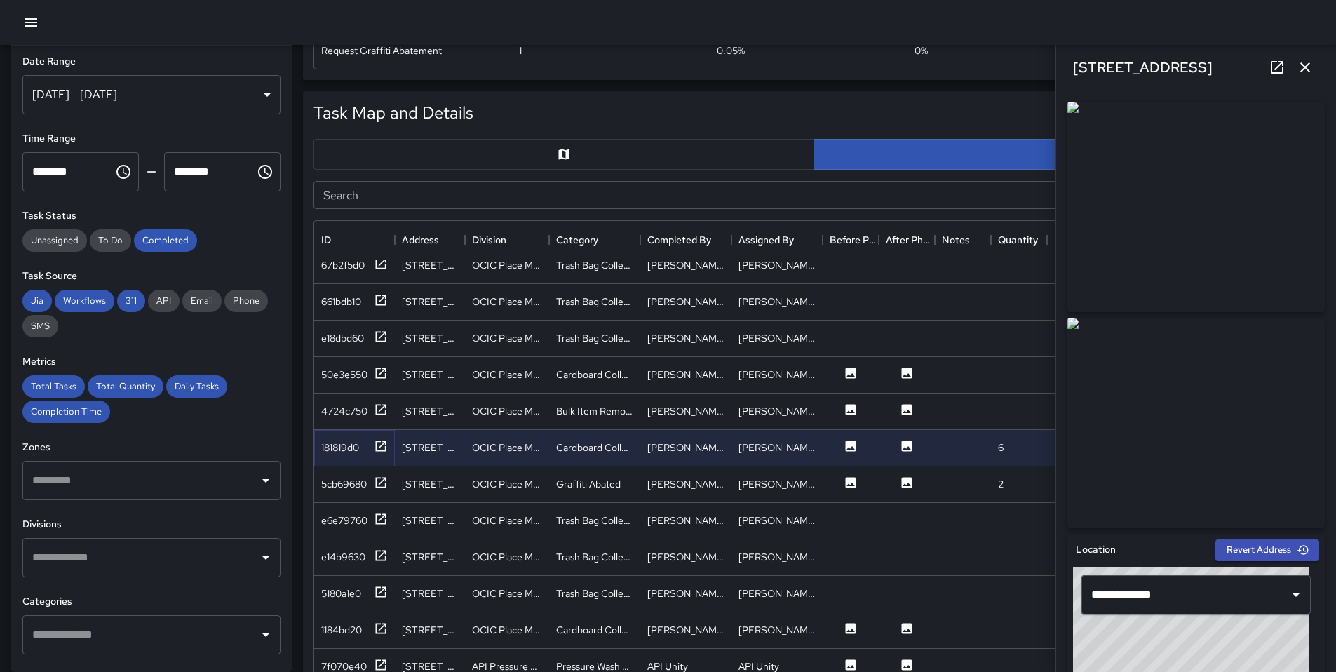
click at [379, 440] on icon at bounding box center [381, 446] width 14 height 14
click at [386, 480] on icon at bounding box center [381, 483] width 14 height 14
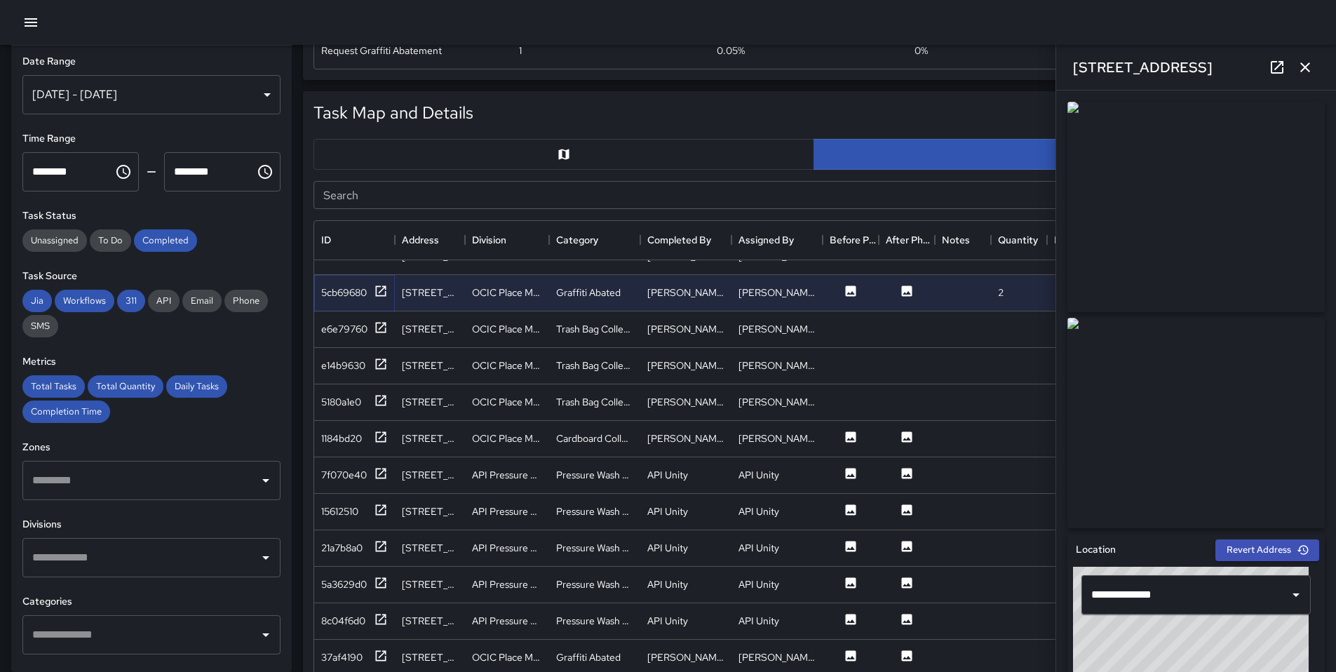
scroll to position [1011, 0]
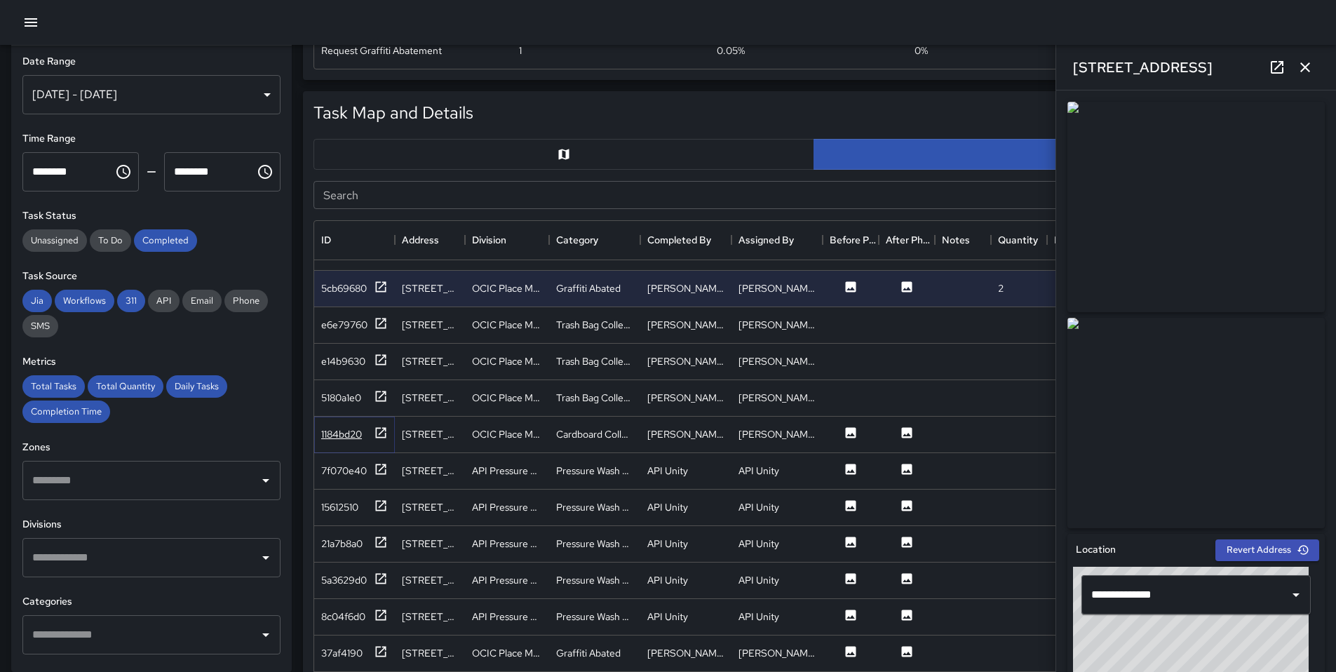
click at [384, 434] on icon at bounding box center [381, 433] width 14 height 14
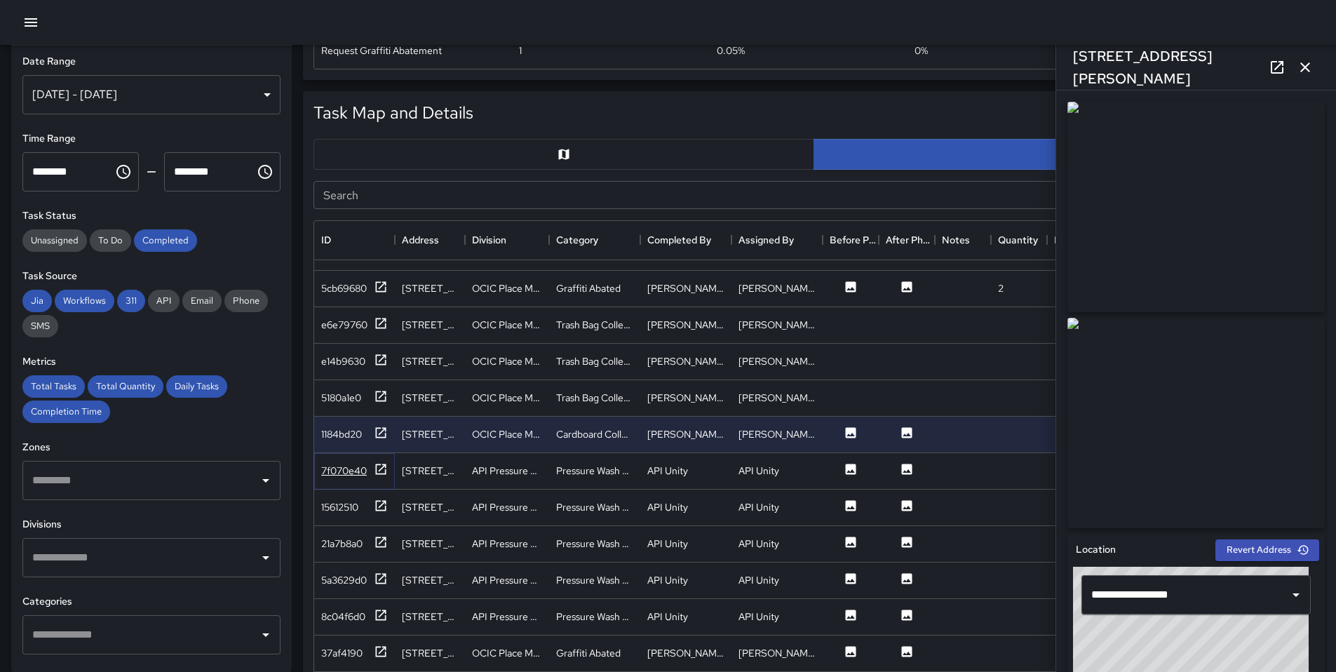
click at [387, 478] on div at bounding box center [381, 471] width 14 height 18
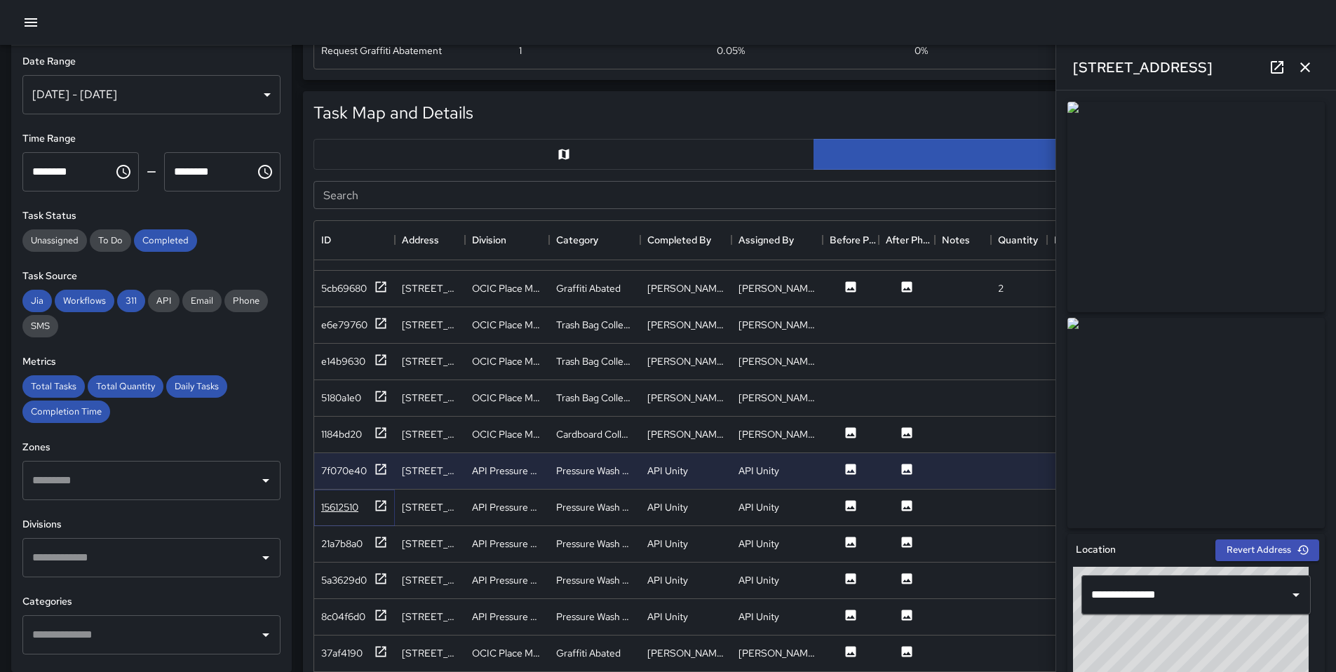
click at [372, 505] on div "15612510" at bounding box center [354, 508] width 67 height 18
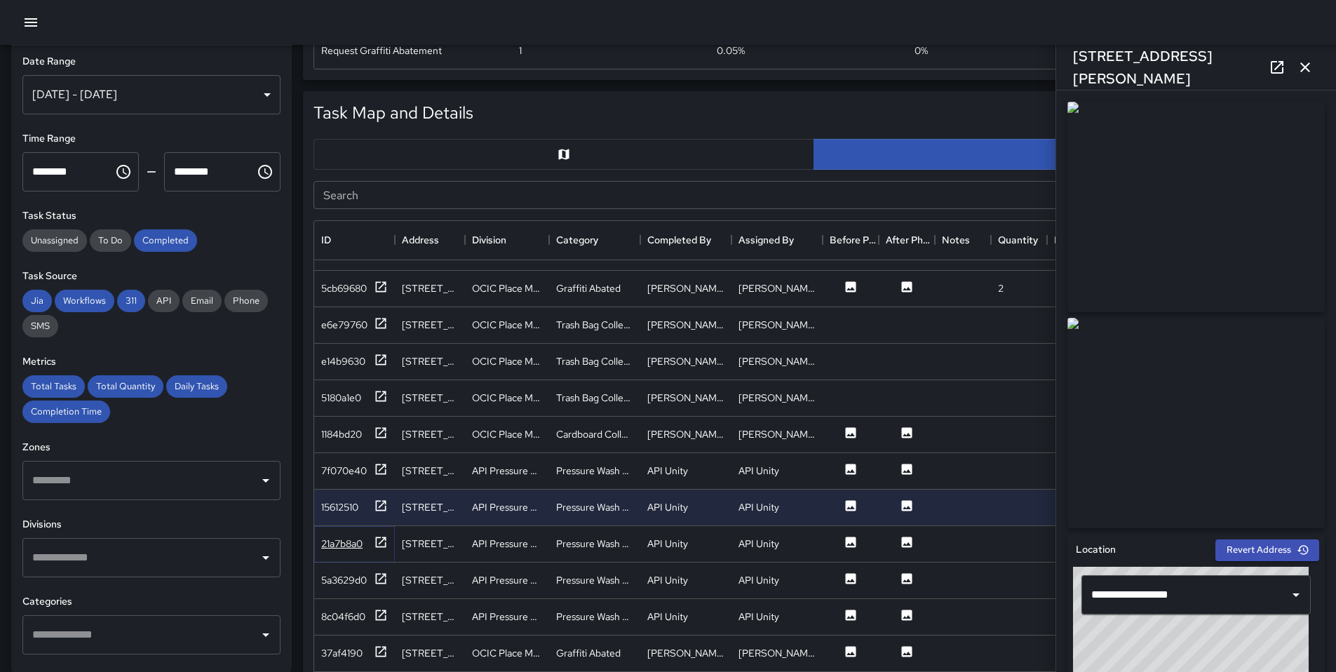
click at [372, 536] on div "21a7b8a0" at bounding box center [354, 544] width 67 height 18
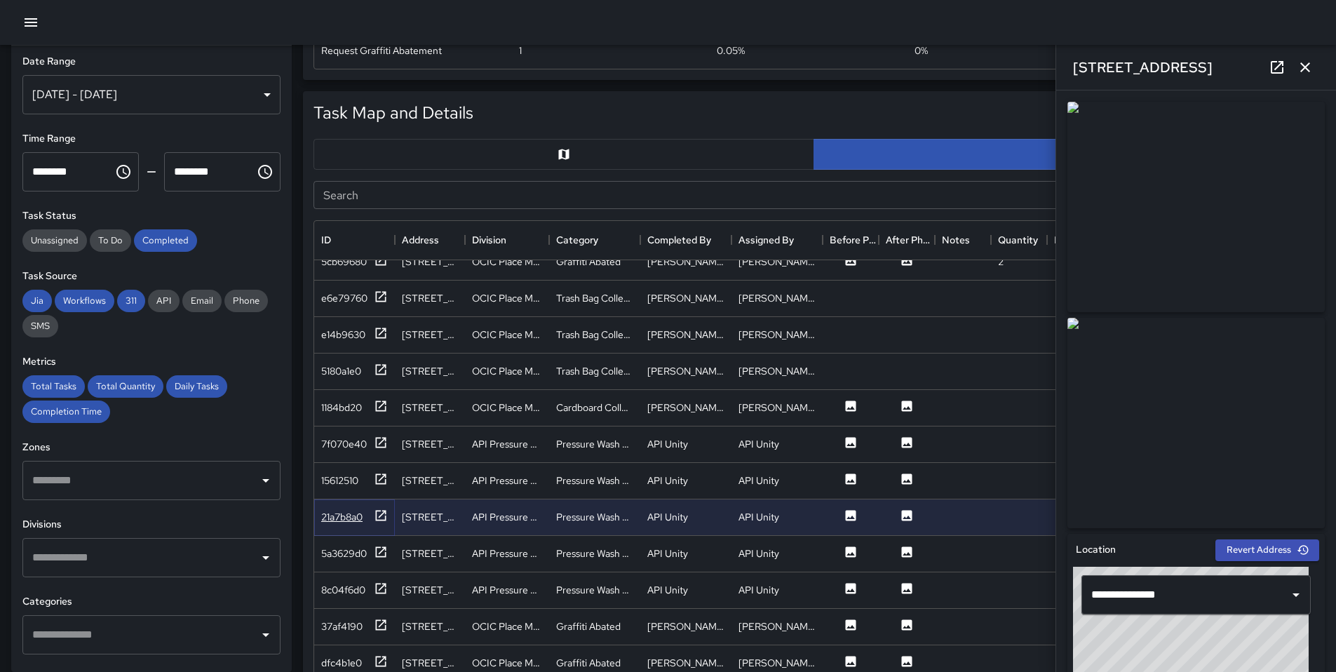
scroll to position [1072, 0]
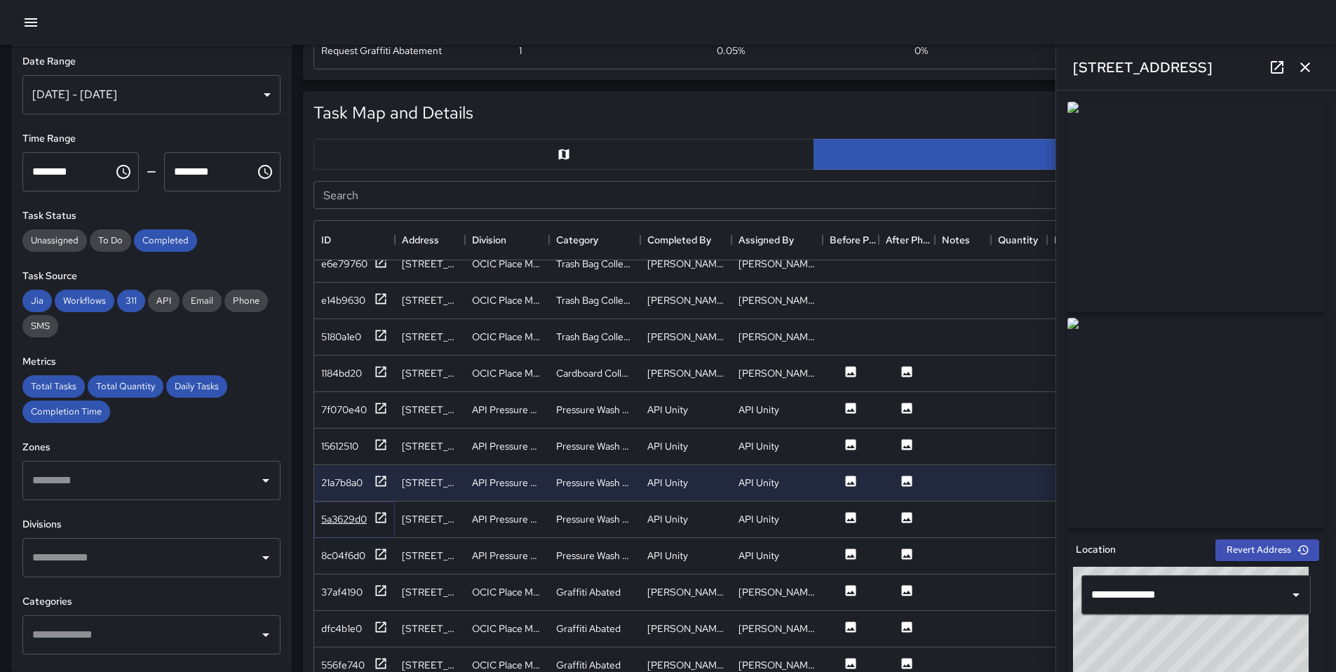
click at [379, 523] on icon at bounding box center [381, 518] width 14 height 14
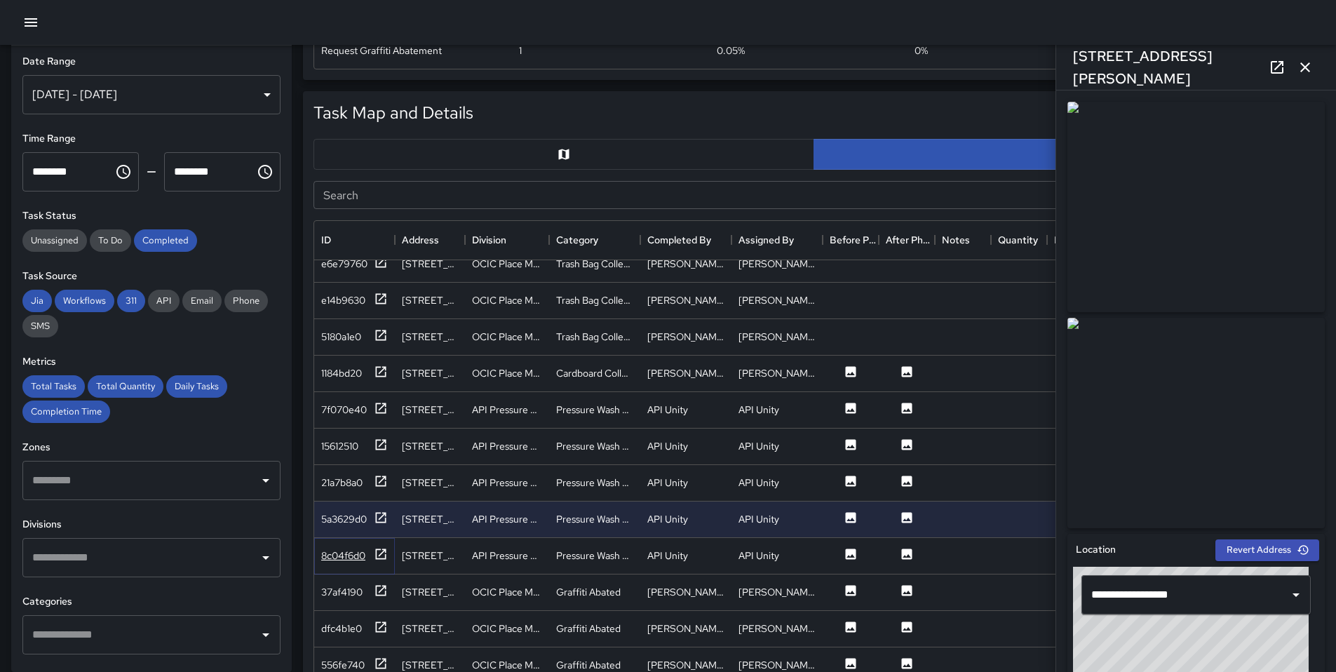
click at [369, 555] on div "8c04f6d0" at bounding box center [354, 556] width 67 height 18
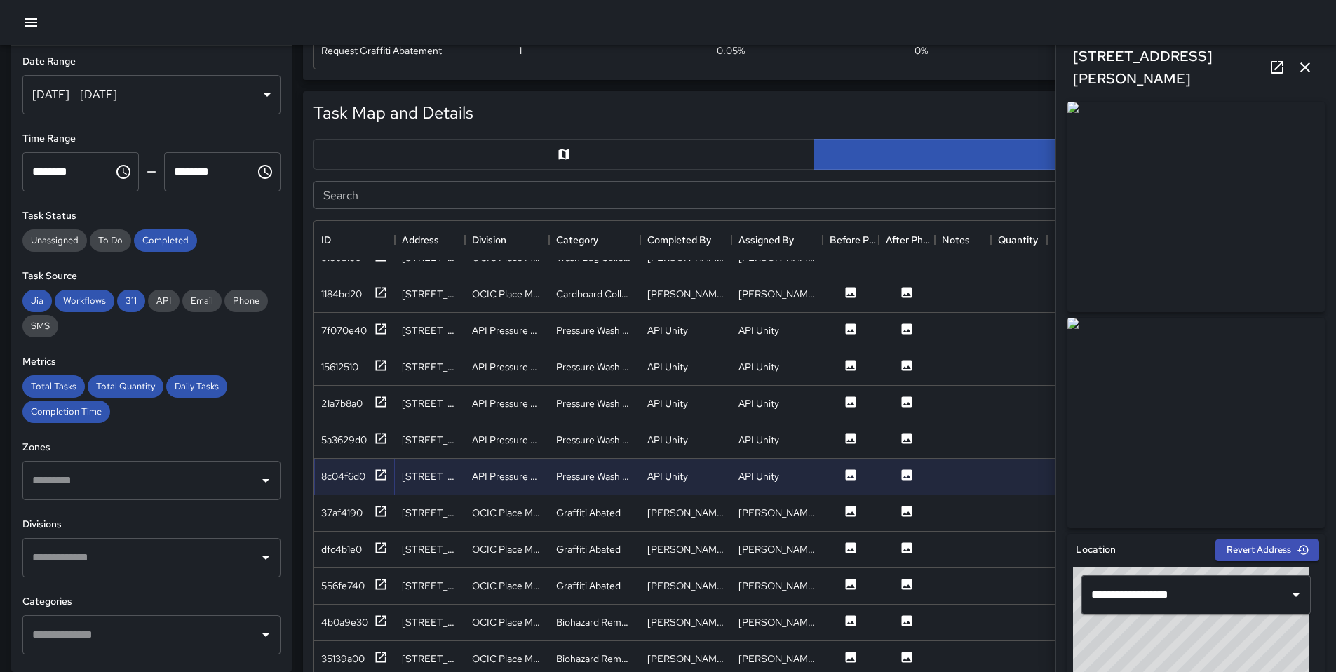
scroll to position [1152, 0]
click at [385, 510] on icon at bounding box center [381, 510] width 11 height 11
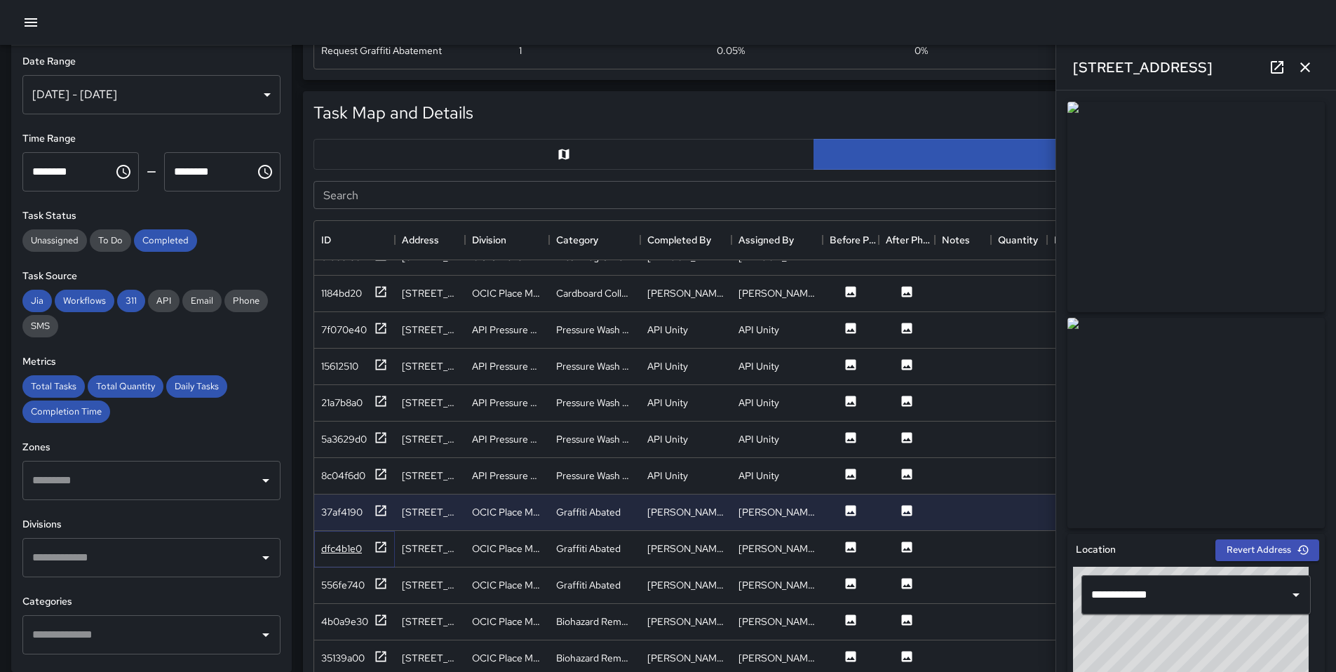
click at [368, 548] on div "dfc4b1e0" at bounding box center [354, 549] width 67 height 18
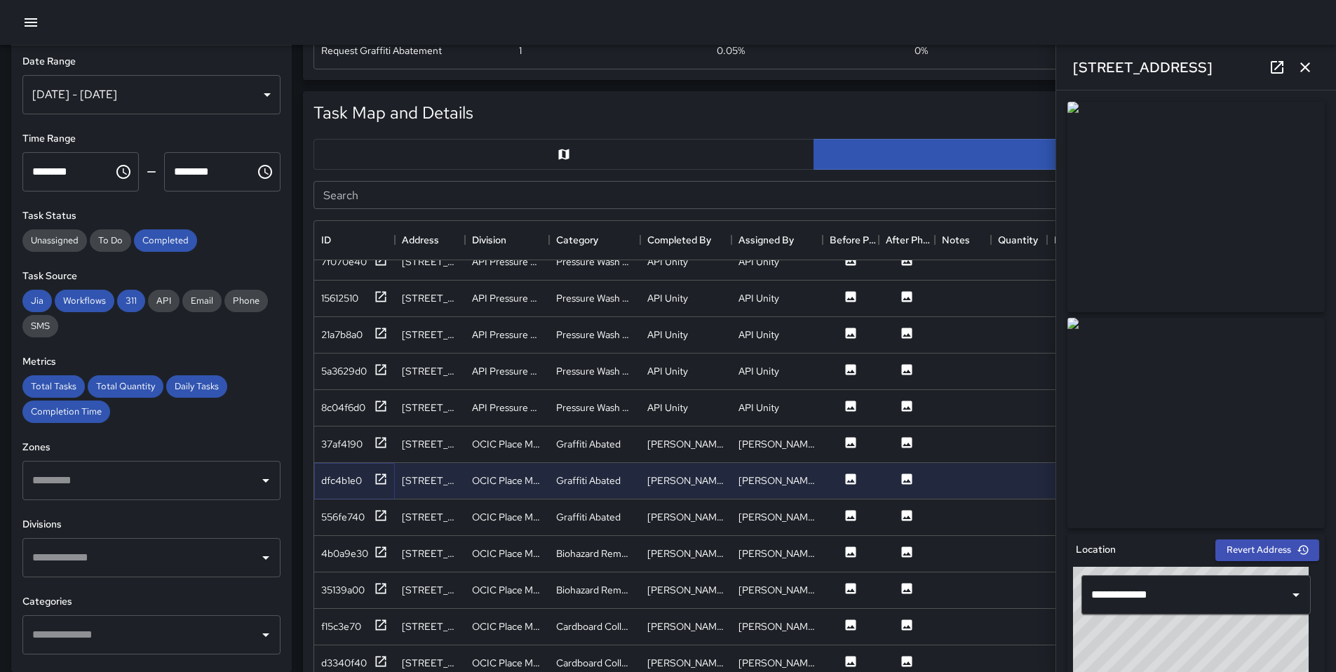
scroll to position [1223, 0]
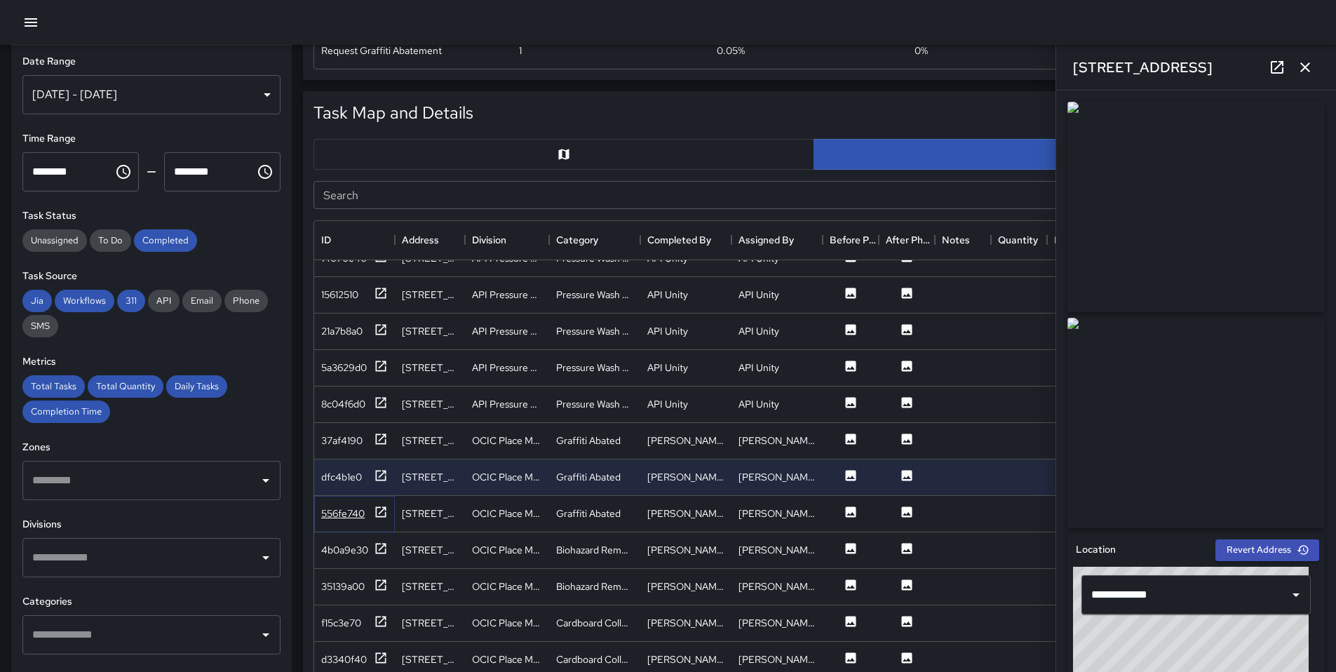
click at [381, 518] on icon at bounding box center [381, 512] width 14 height 14
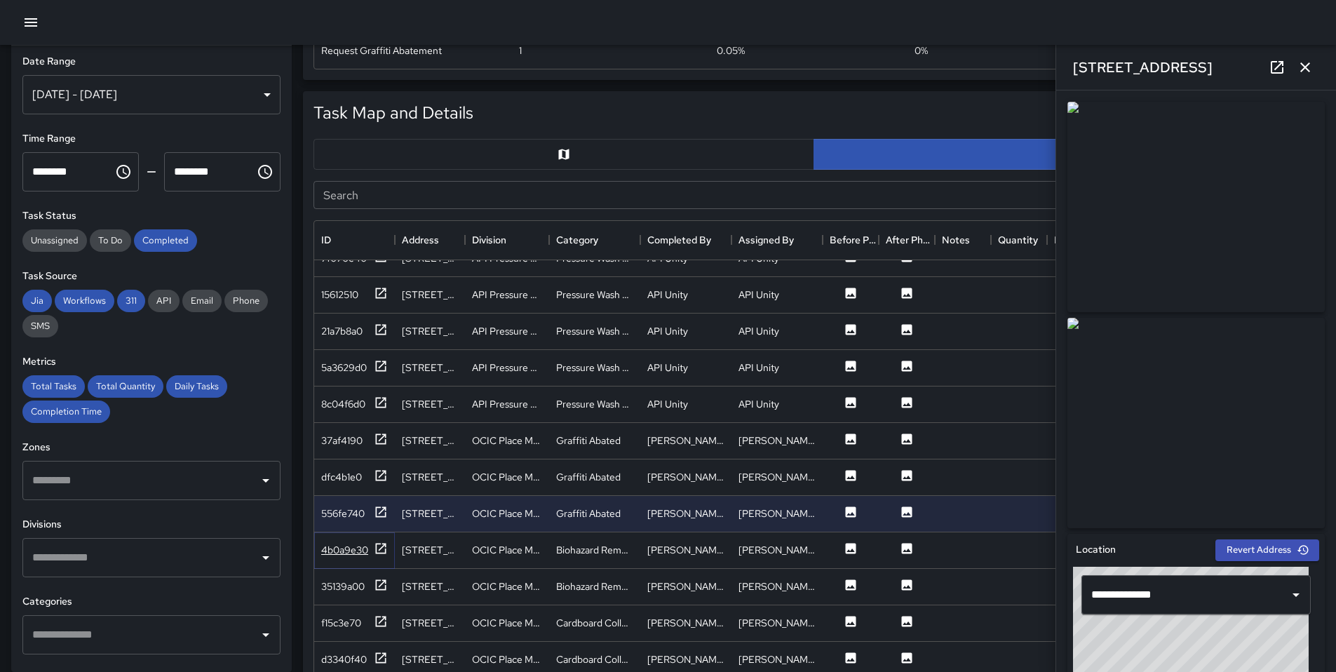
click at [371, 543] on div "4b0a9e30" at bounding box center [354, 551] width 67 height 18
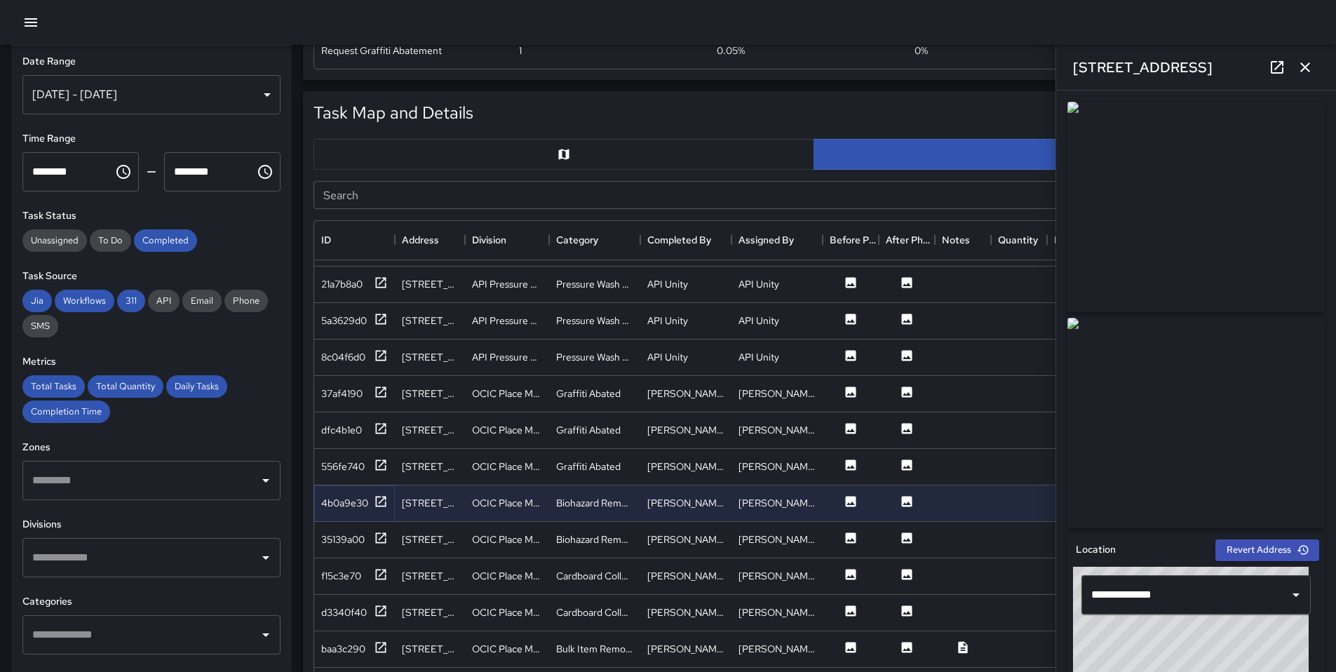
scroll to position [1309, 0]
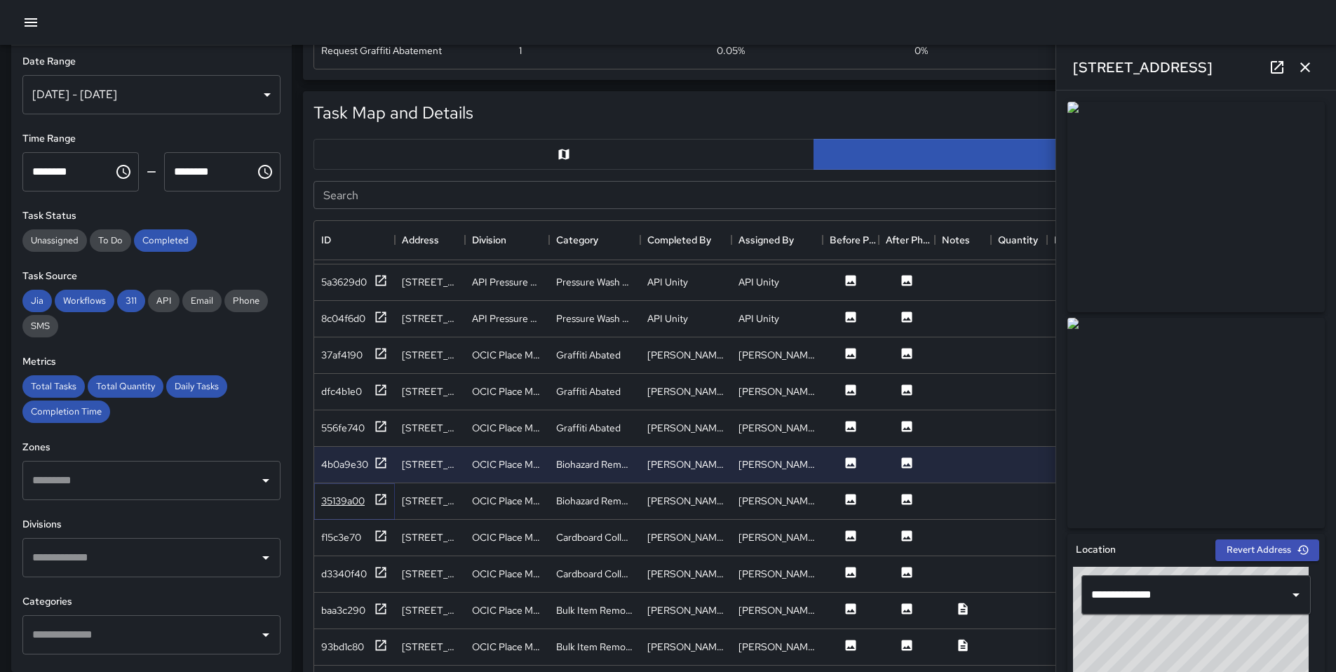
click at [374, 504] on icon at bounding box center [381, 499] width 14 height 14
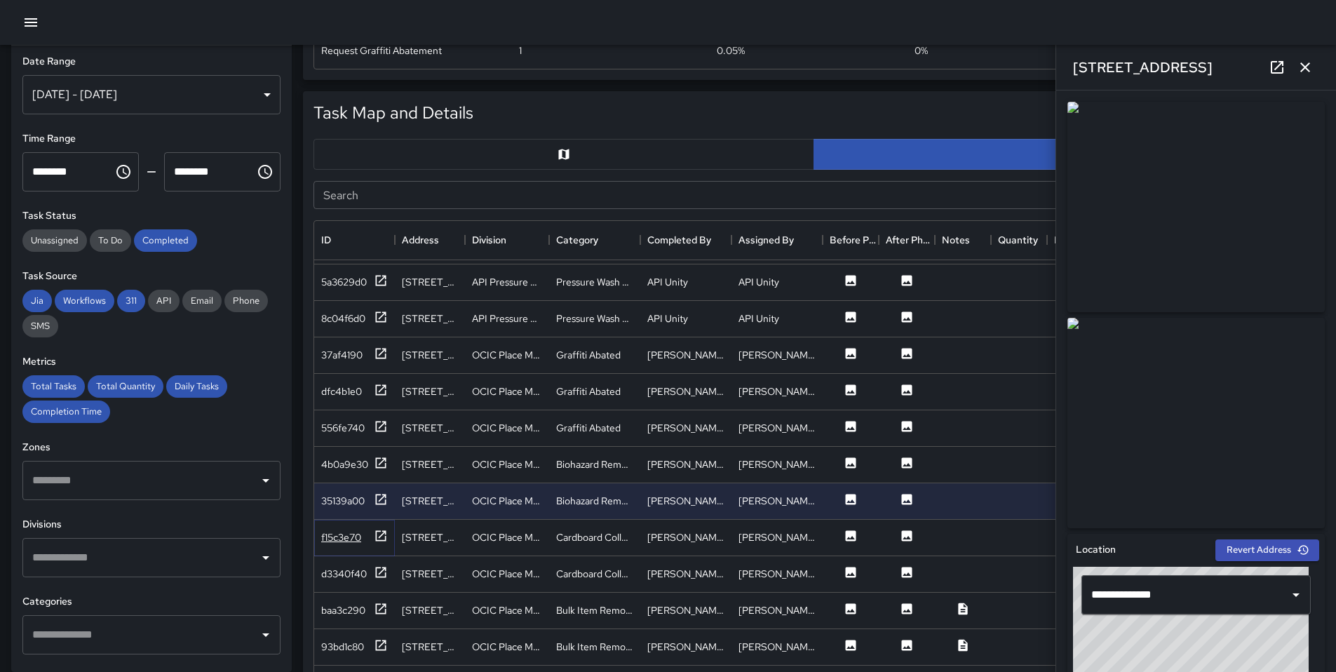
click at [366, 538] on div "f15c3e70" at bounding box center [354, 538] width 67 height 18
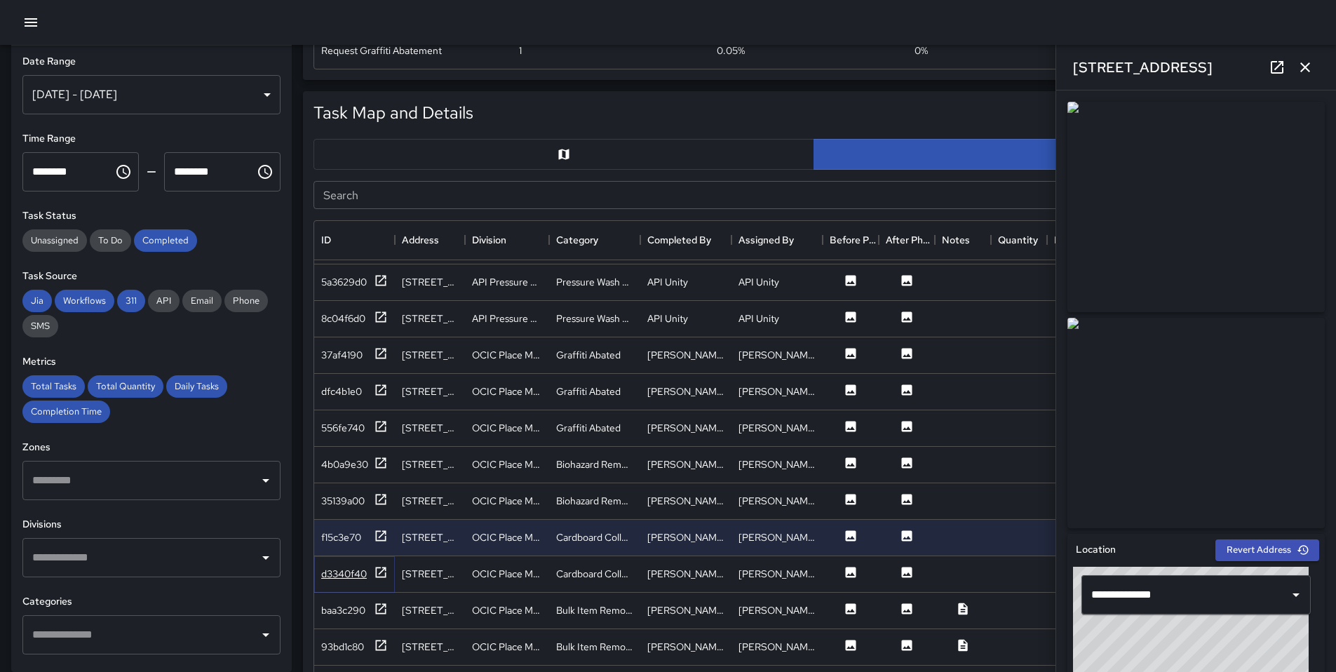
click at [349, 568] on div "d3340f40" at bounding box center [344, 574] width 46 height 14
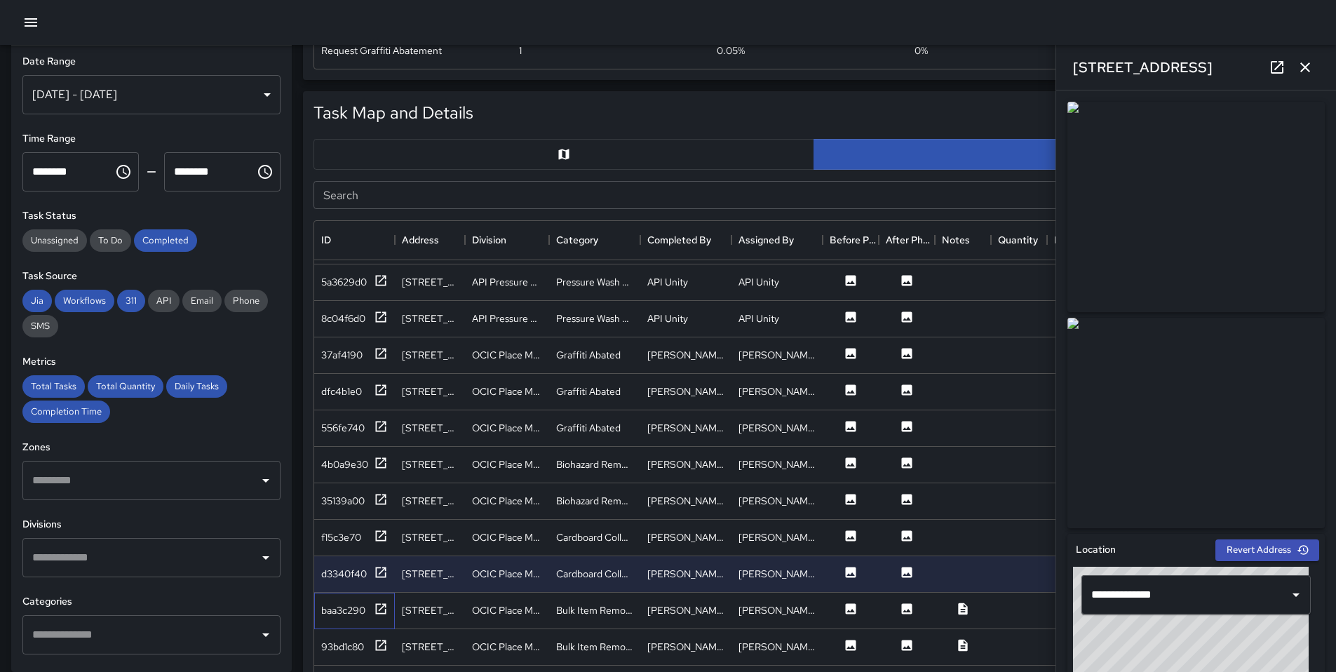
click at [331, 619] on div "baa3c290" at bounding box center [354, 611] width 81 height 36
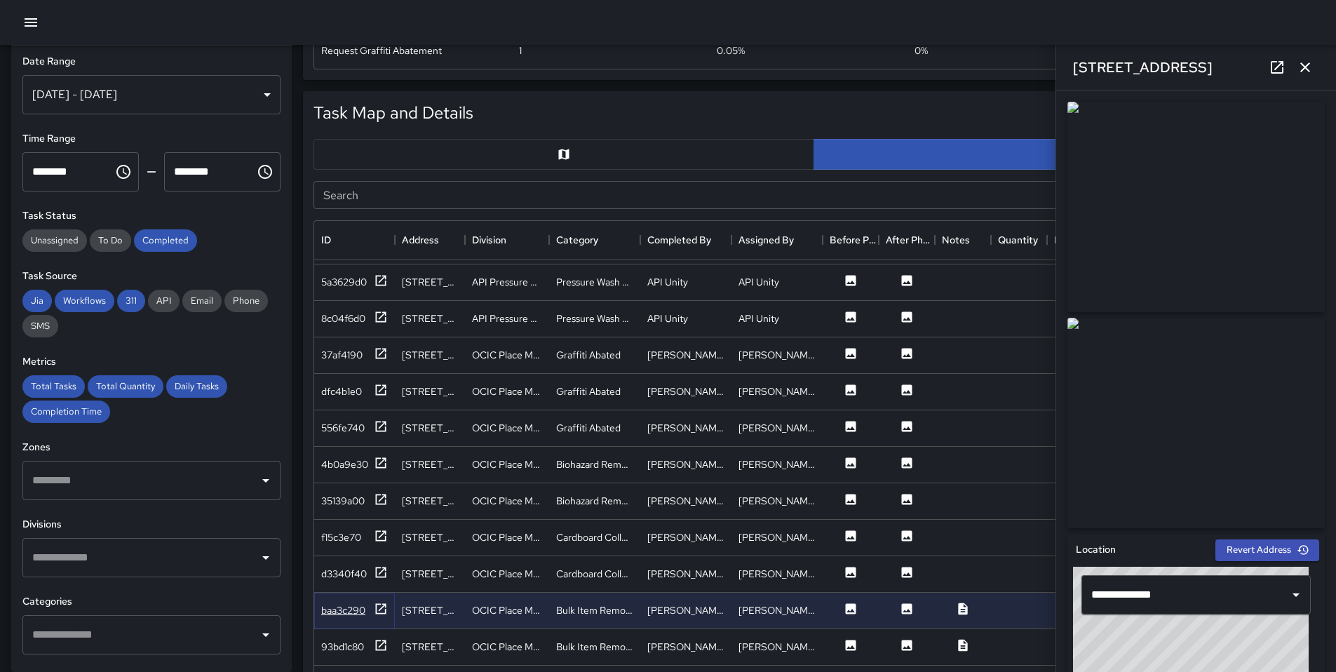
click at [333, 612] on div "baa3c290" at bounding box center [343, 610] width 44 height 14
click at [364, 643] on div "93bd1c80" at bounding box center [342, 647] width 43 height 14
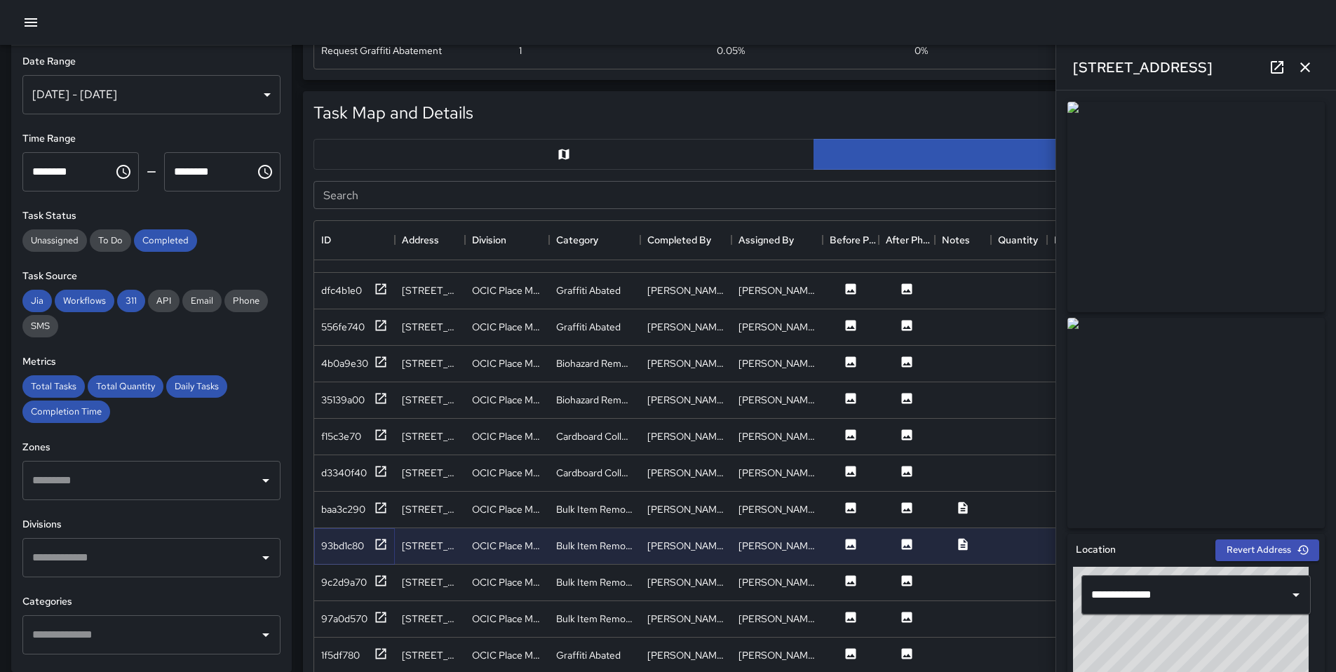
scroll to position [1413, 0]
click at [368, 580] on div "9c2d9a70" at bounding box center [354, 580] width 67 height 18
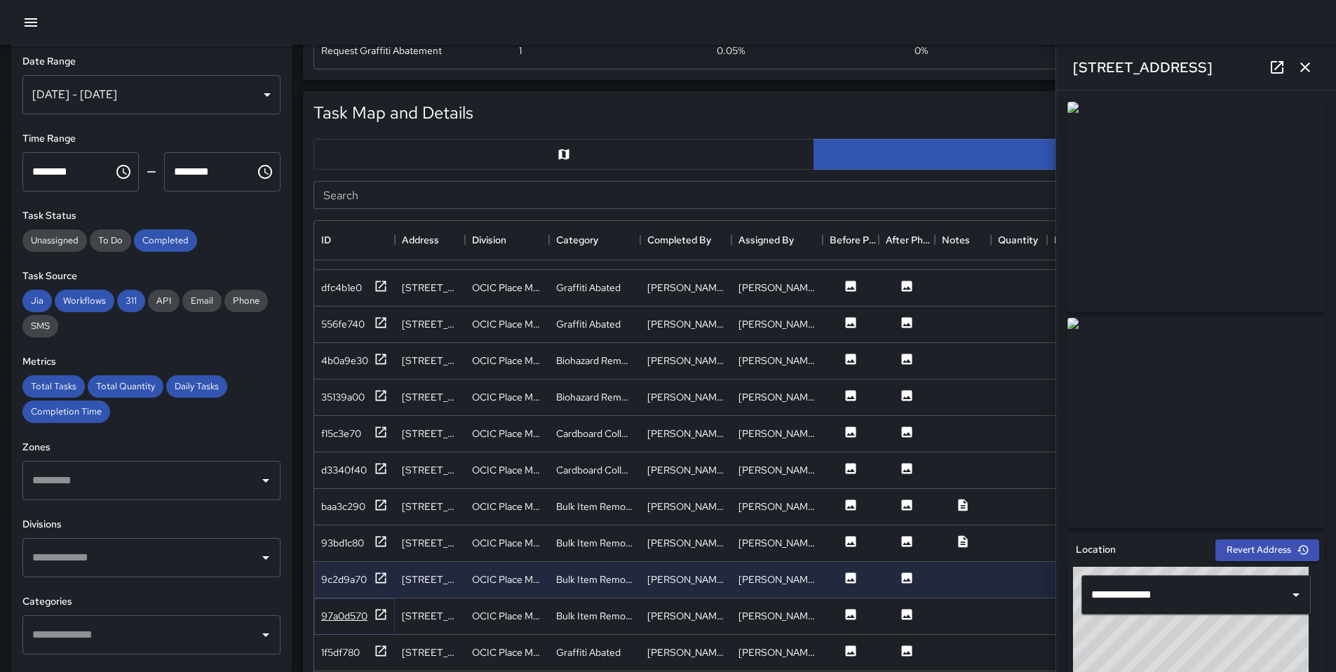
click at [370, 613] on div "97a0d570" at bounding box center [354, 616] width 67 height 18
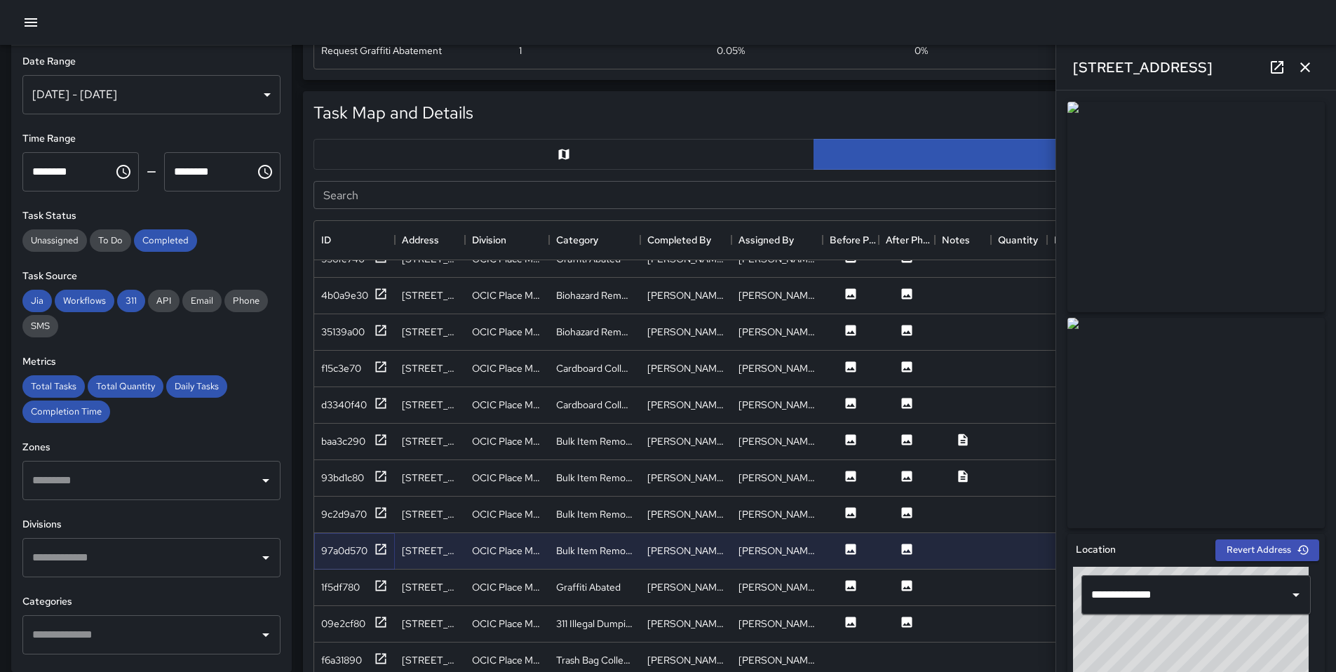
scroll to position [1480, 0]
click at [340, 593] on div "1f5df780" at bounding box center [354, 586] width 67 height 18
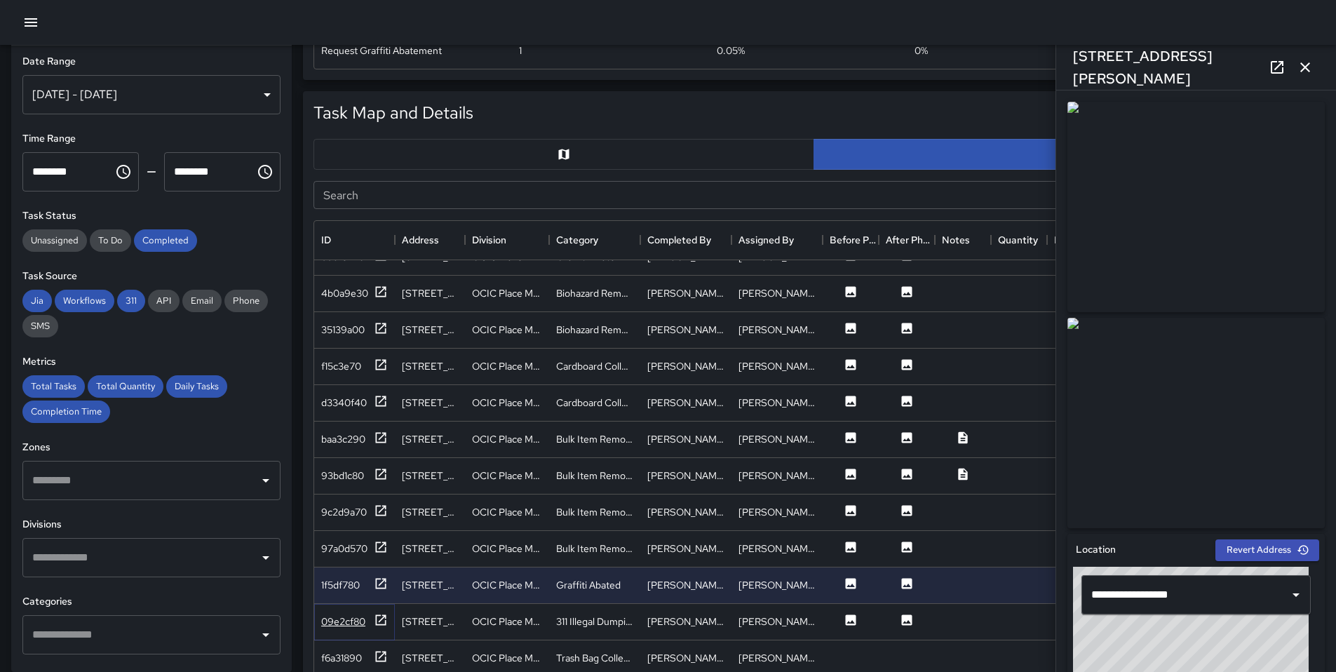
click at [340, 619] on div "09e2cf80" at bounding box center [343, 622] width 44 height 14
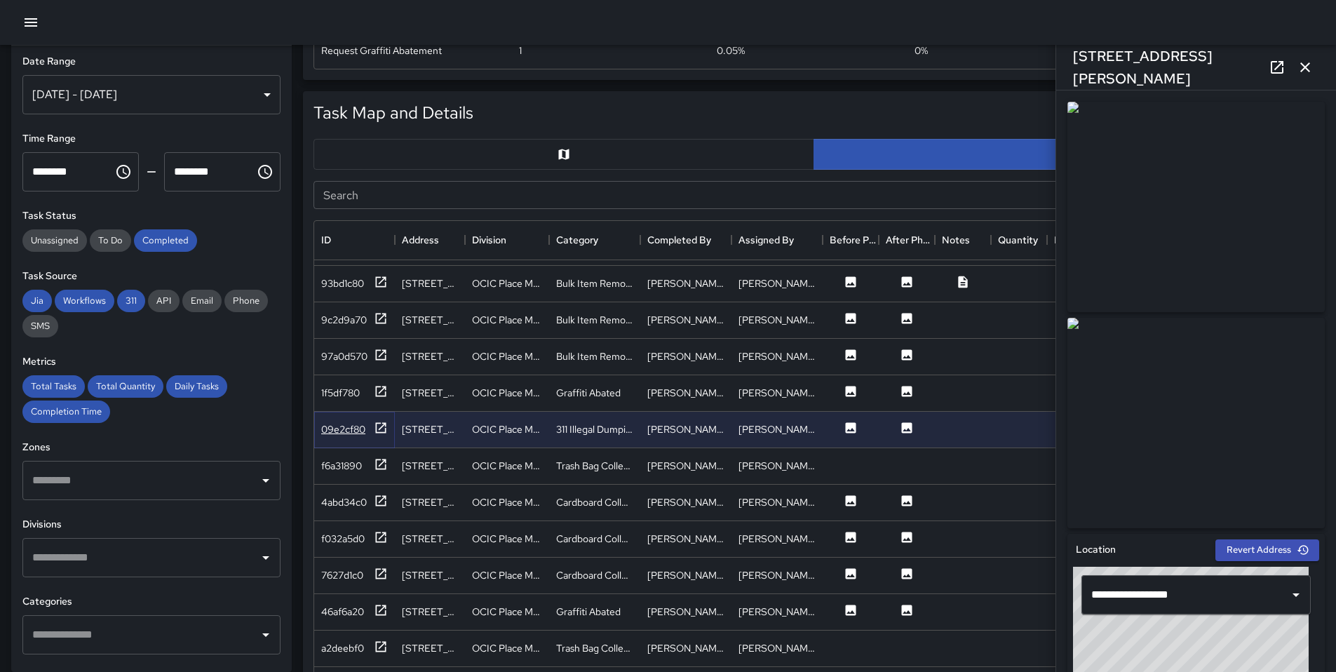
scroll to position [1673, 0]
click at [378, 502] on icon at bounding box center [381, 500] width 14 height 14
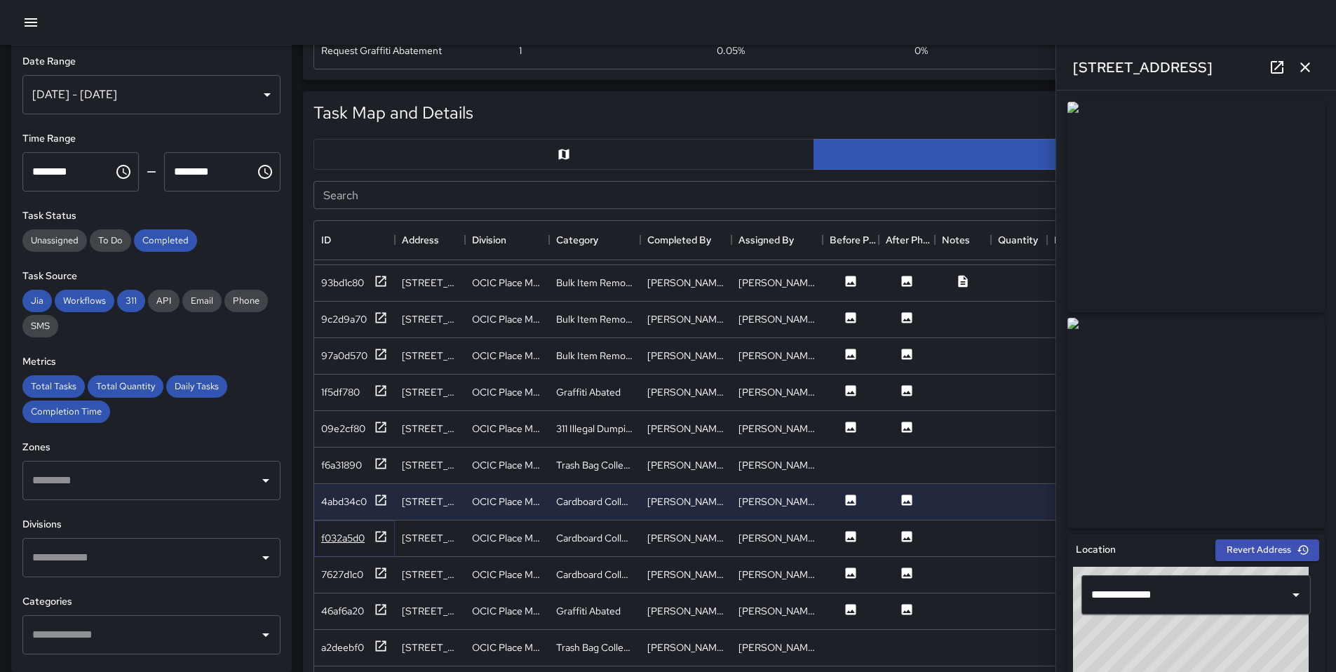
click at [372, 534] on div "f032a5d0" at bounding box center [354, 539] width 67 height 18
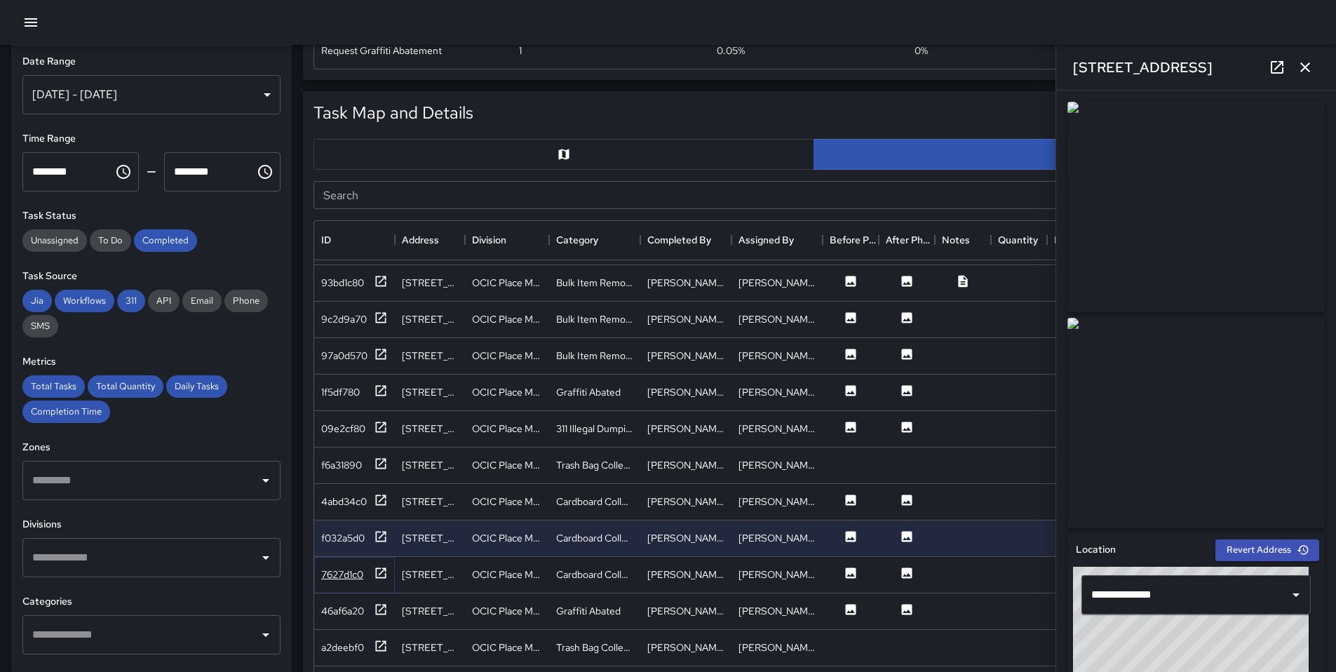
click at [365, 570] on div "7627d1c0" at bounding box center [354, 575] width 67 height 18
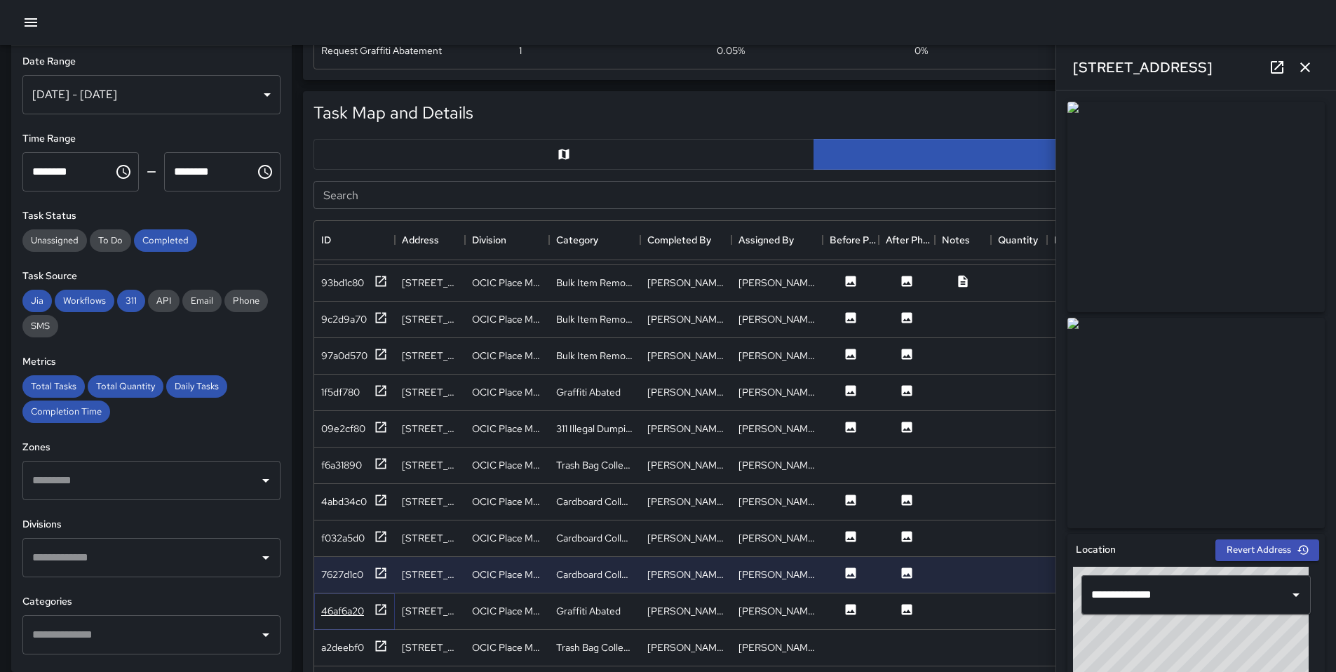
click at [366, 612] on div "46af6a20" at bounding box center [354, 612] width 67 height 18
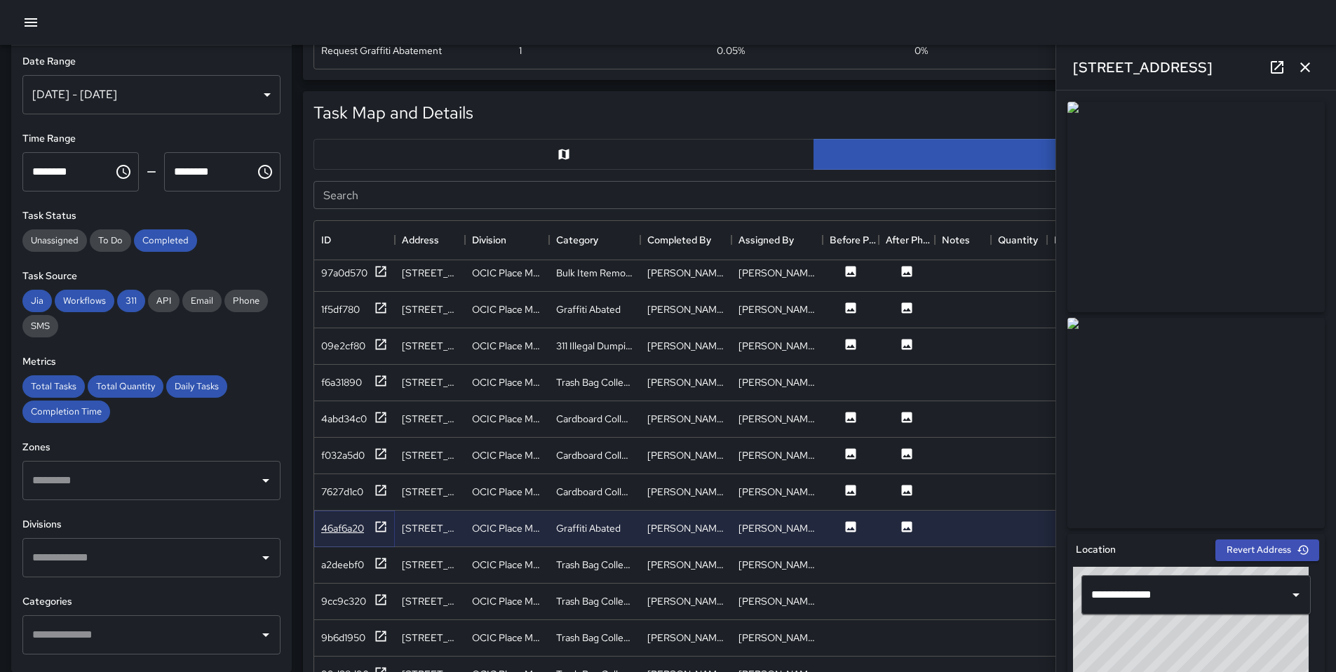
scroll to position [1757, 0]
click at [356, 568] on div "a2deebf0" at bounding box center [342, 564] width 43 height 14
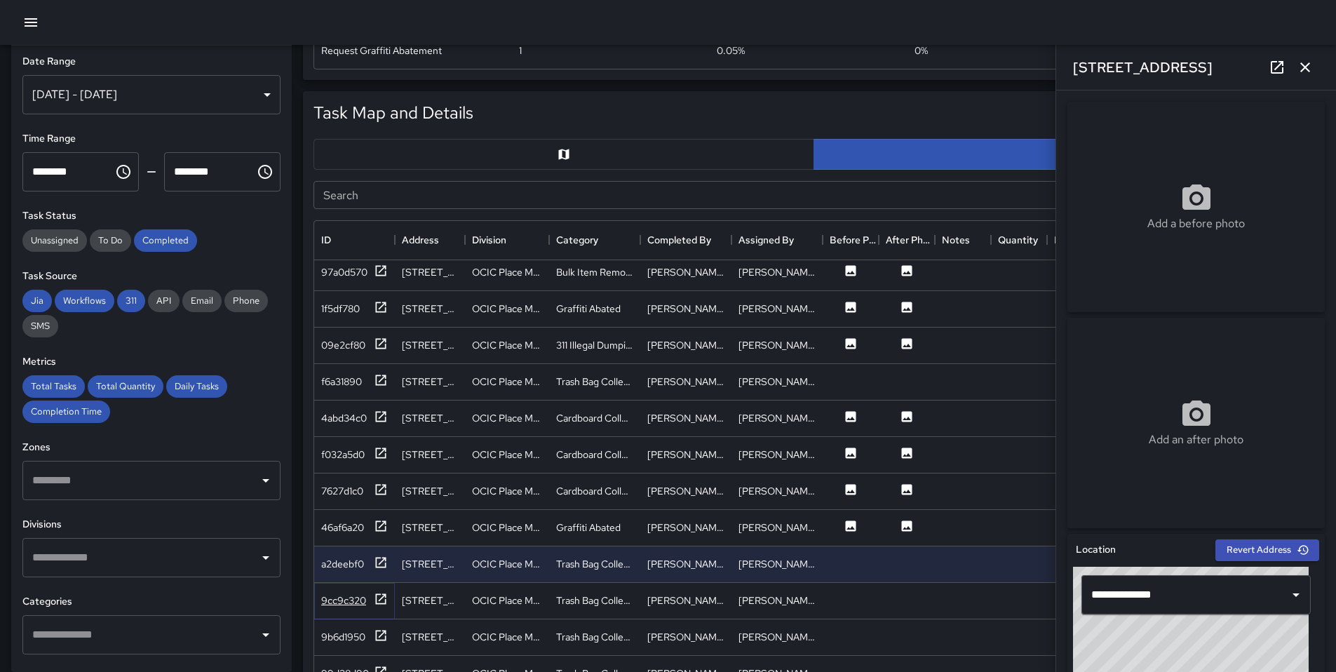
click at [346, 600] on div "9cc9c320" at bounding box center [343, 600] width 45 height 14
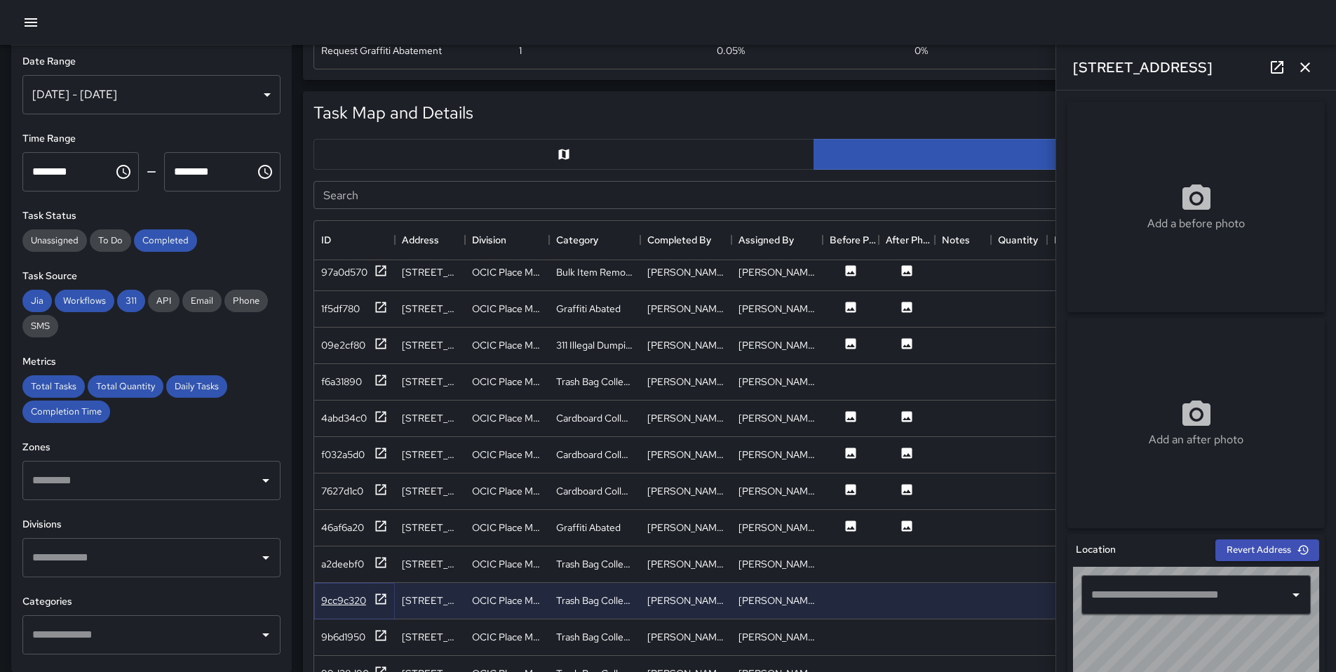
type input "**********"
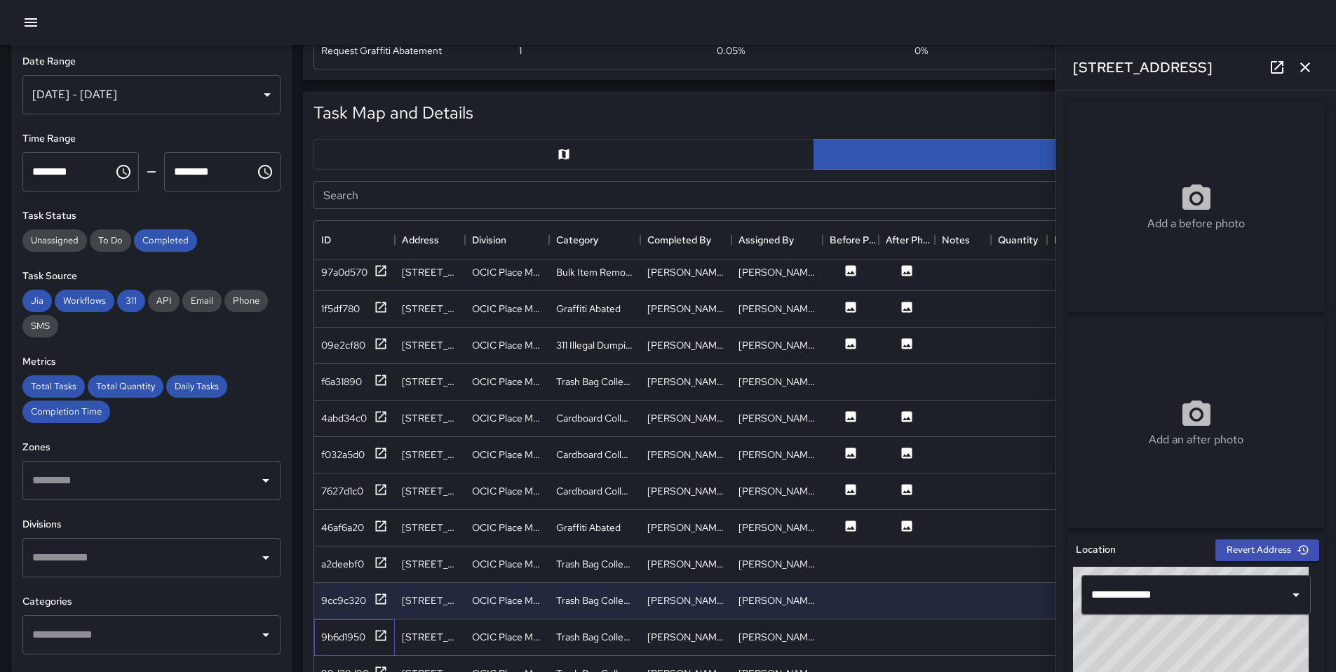
click at [359, 625] on div "9b6d1950" at bounding box center [354, 637] width 81 height 36
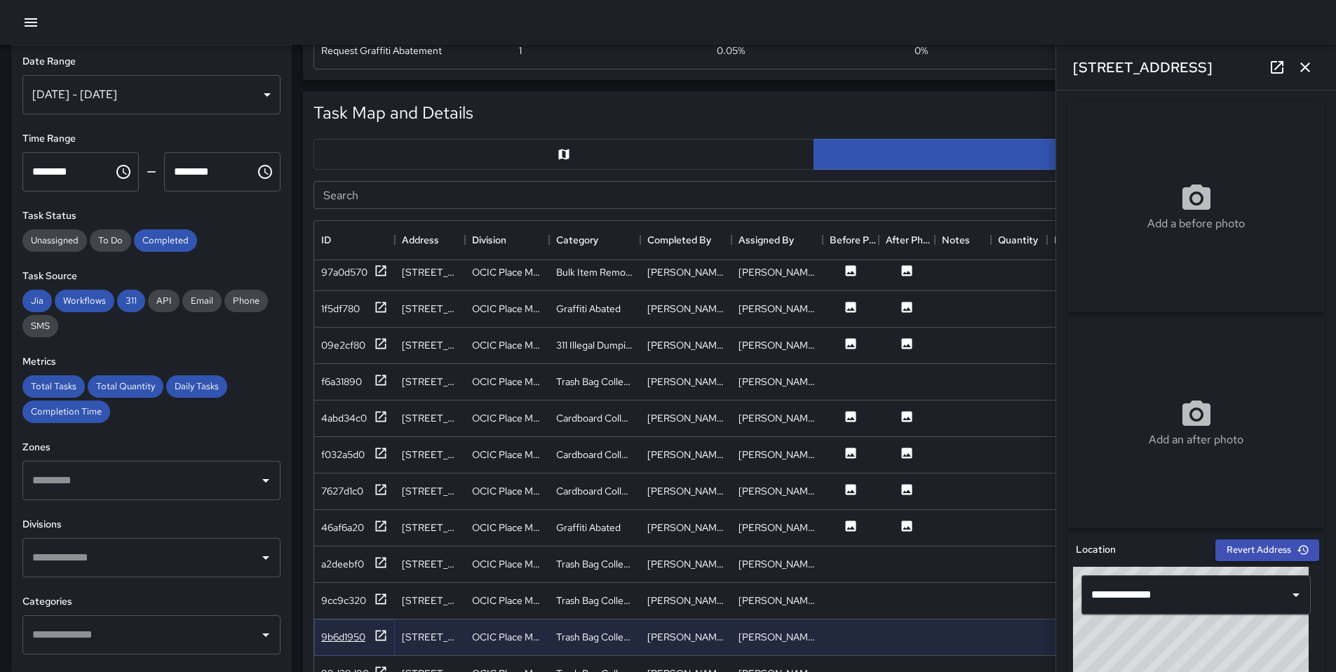
click at [335, 639] on div "9b6d1950" at bounding box center [343, 637] width 44 height 14
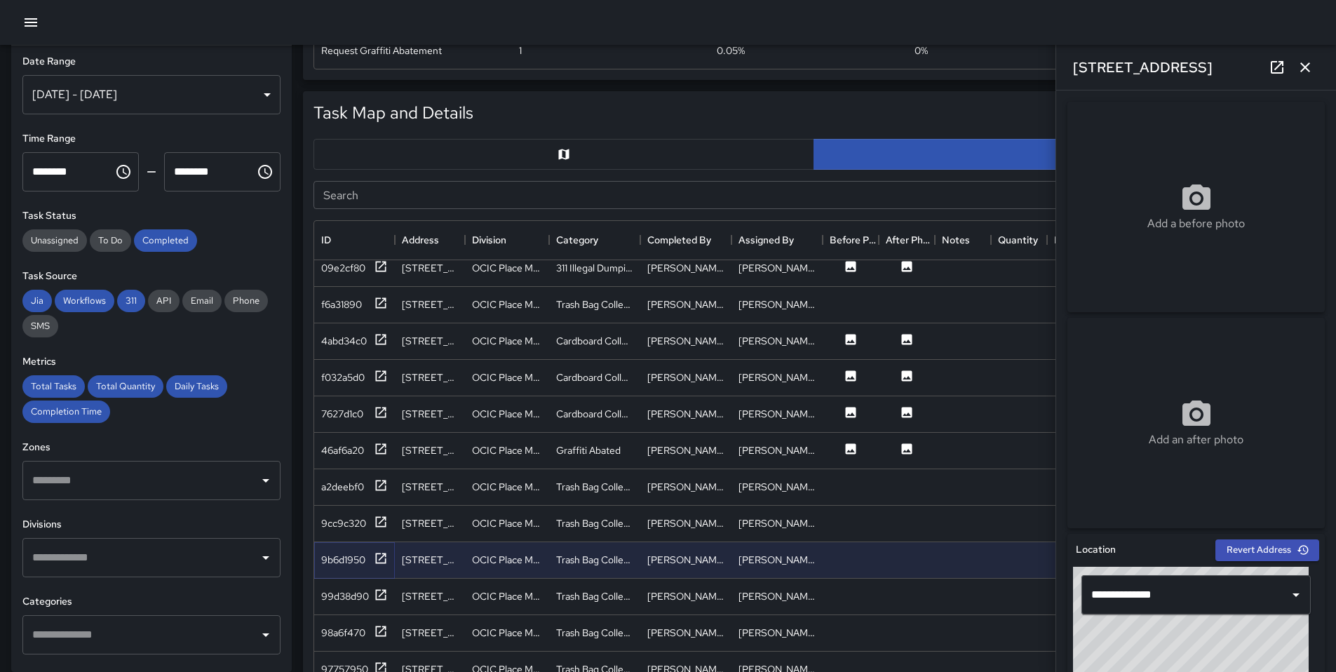
scroll to position [2067, 0]
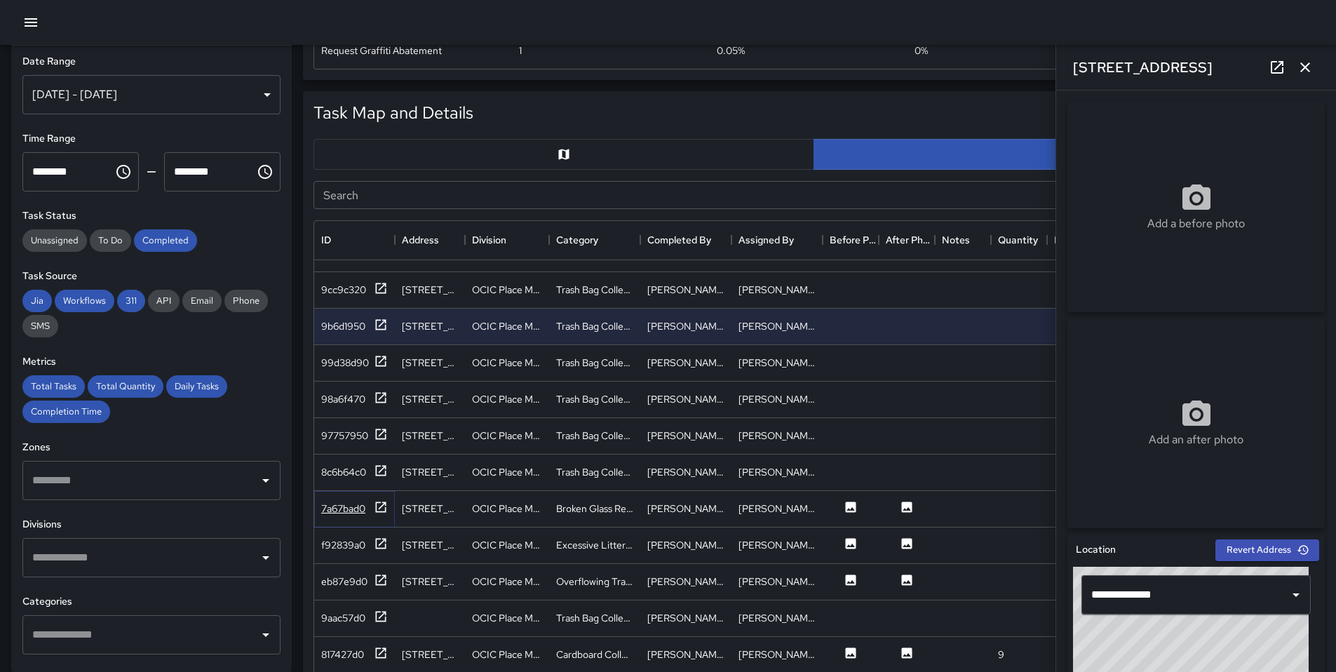
click at [359, 510] on div "7a67bad0" at bounding box center [343, 509] width 44 height 14
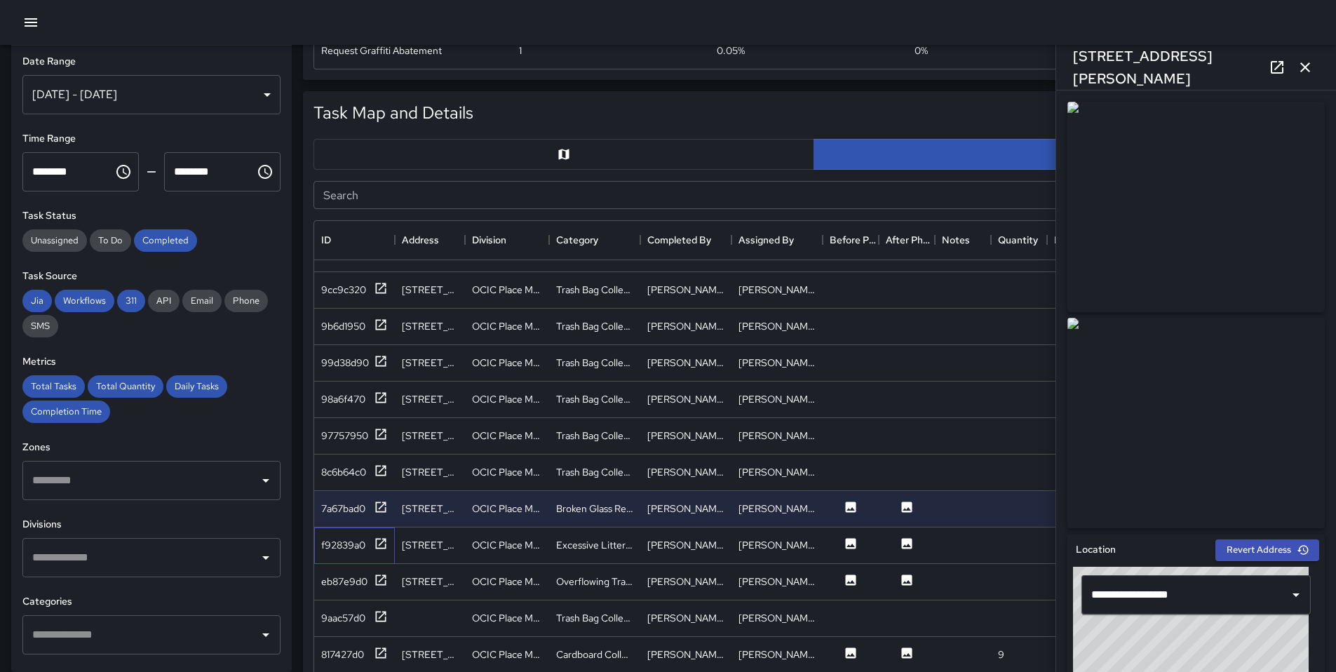
click at [354, 534] on div "f92839a0" at bounding box center [354, 546] width 81 height 36
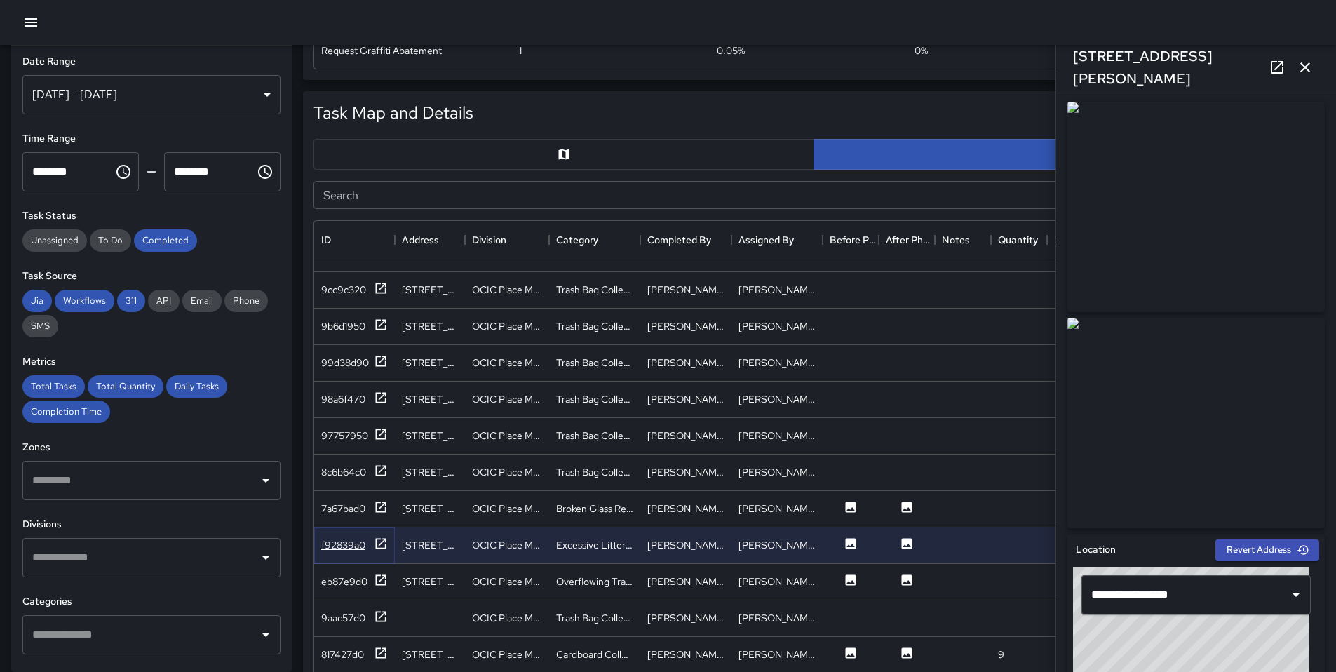
click at [354, 544] on div "f92839a0" at bounding box center [343, 545] width 44 height 14
click at [354, 570] on div "eb87e9d0" at bounding box center [354, 582] width 81 height 36
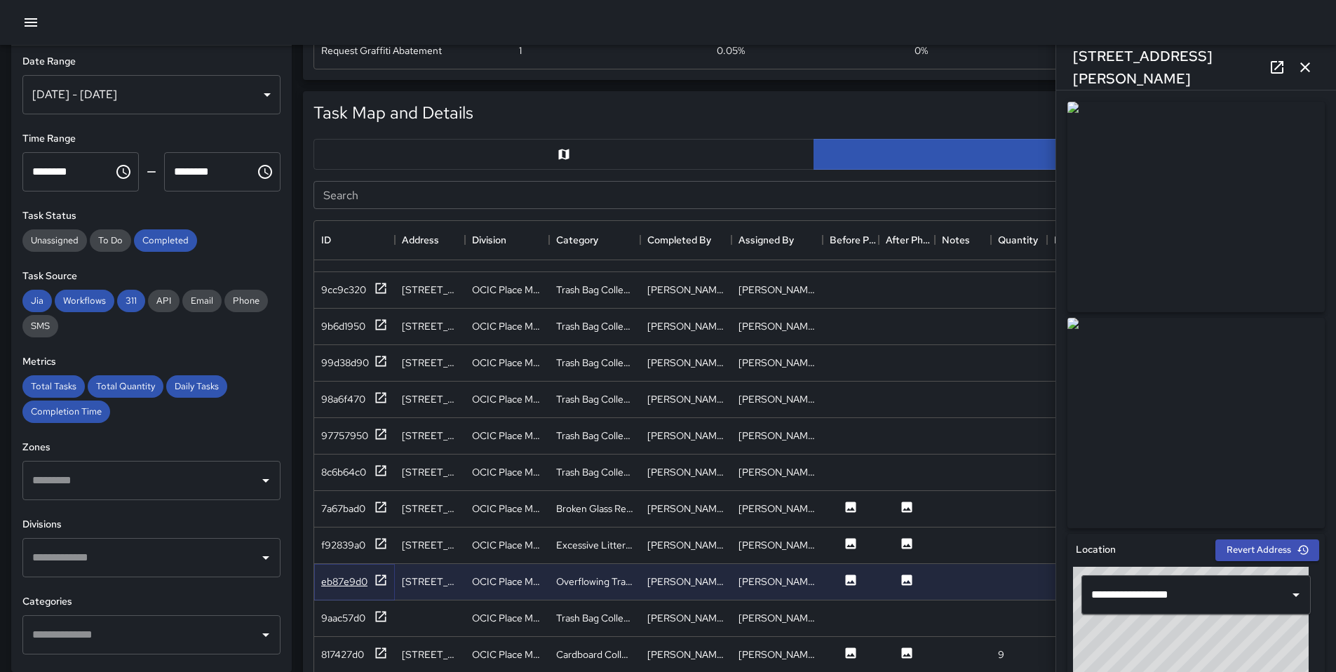
click at [351, 584] on div "eb87e9d0" at bounding box center [344, 582] width 46 height 14
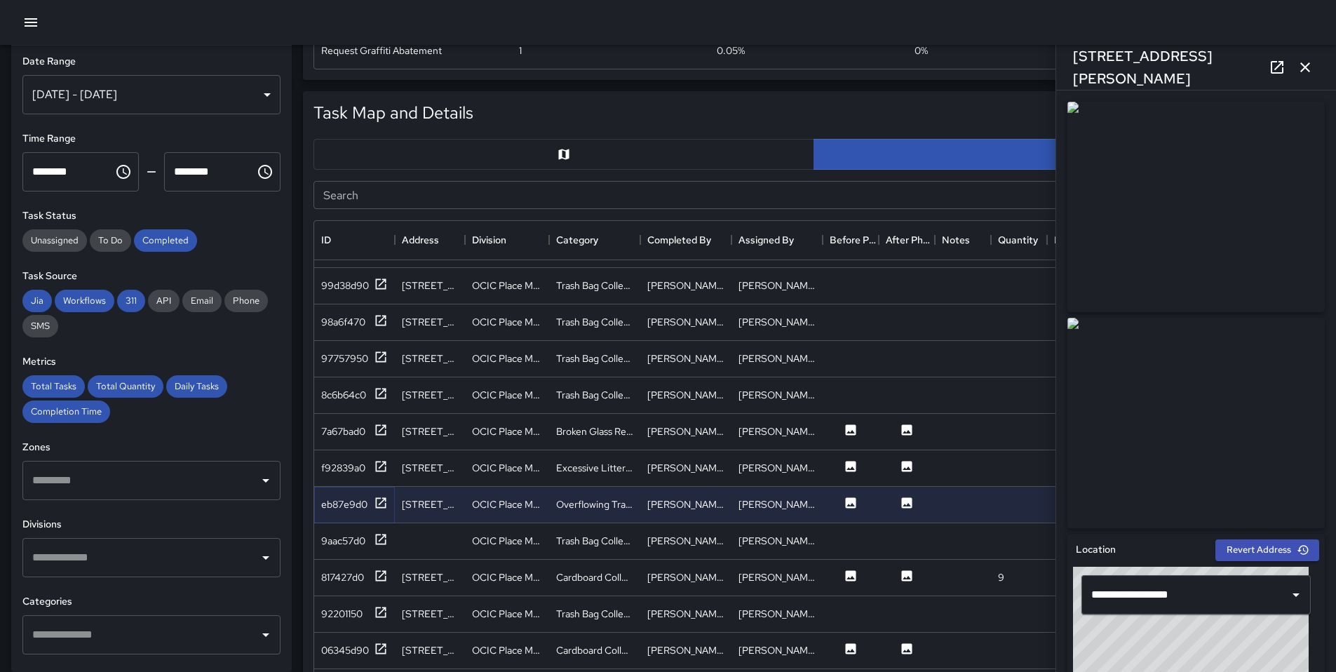
scroll to position [2170, 0]
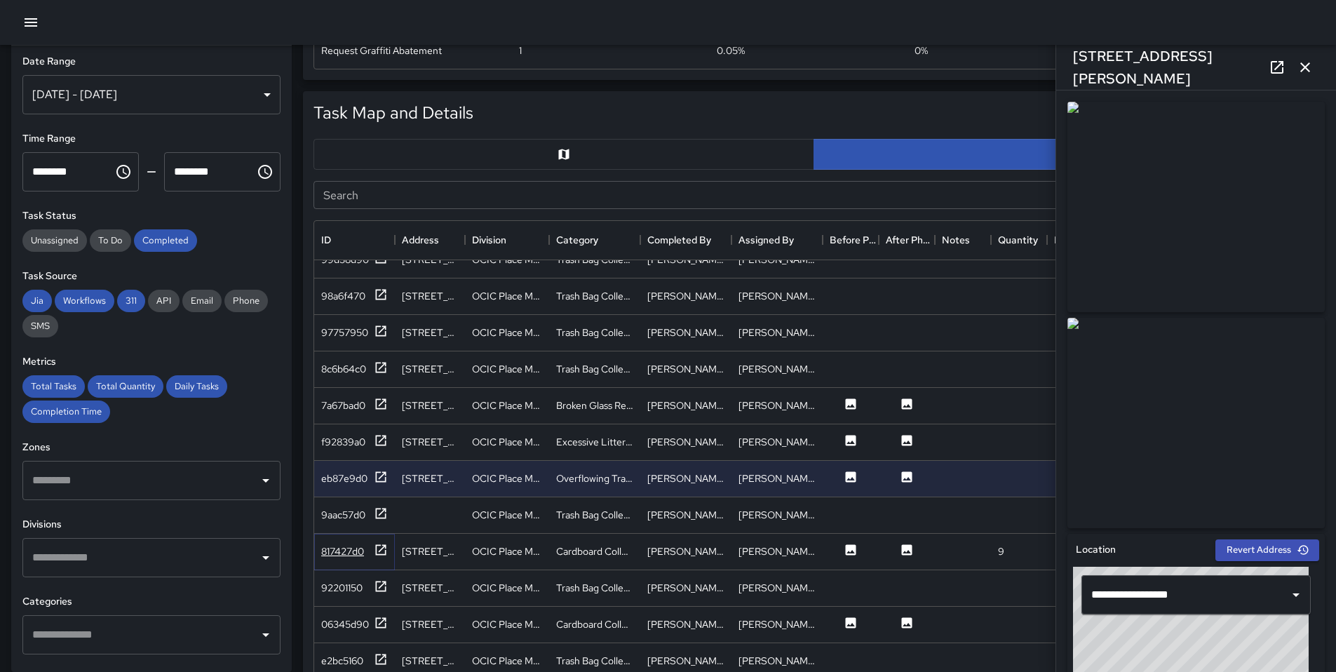
click at [383, 549] on icon at bounding box center [381, 550] width 14 height 14
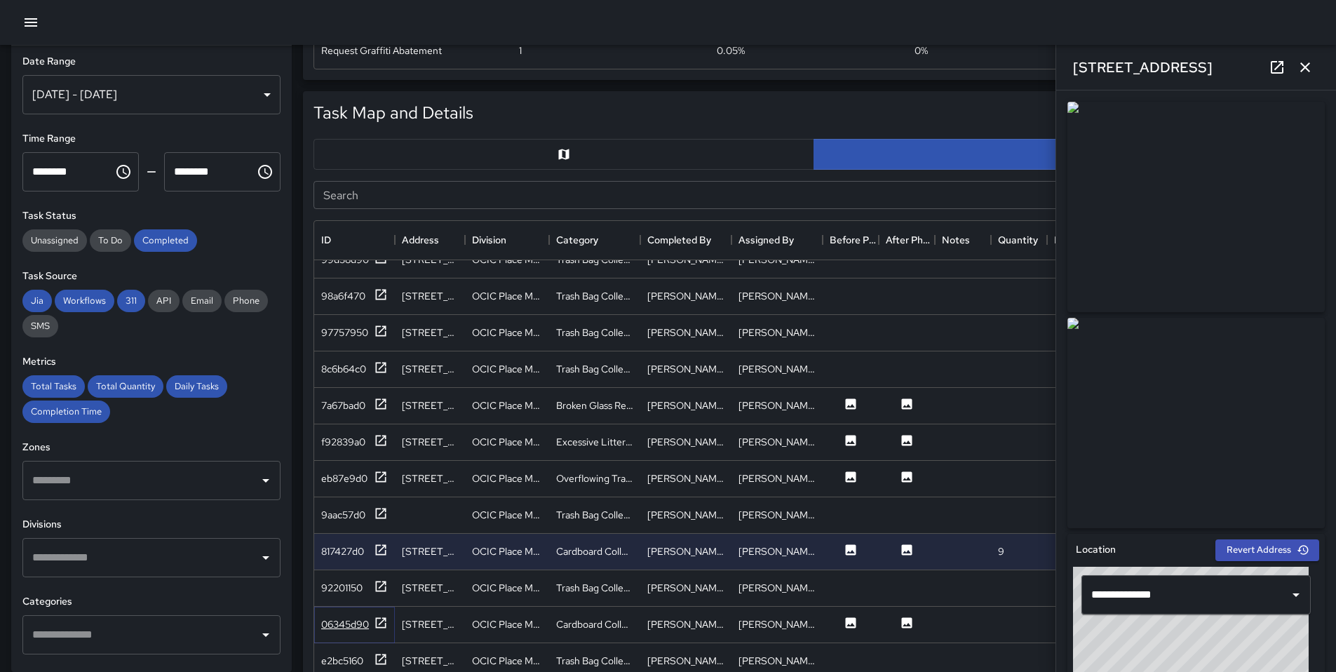
click at [382, 624] on icon at bounding box center [381, 623] width 14 height 14
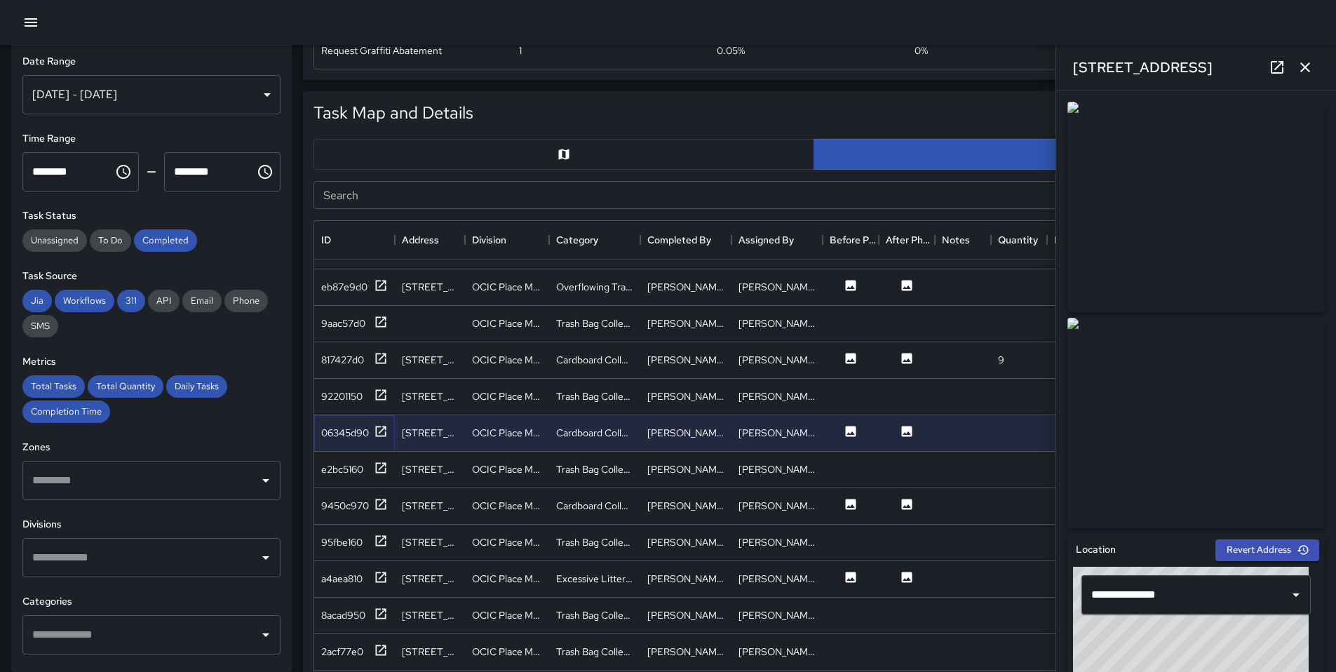
scroll to position [2405, 0]
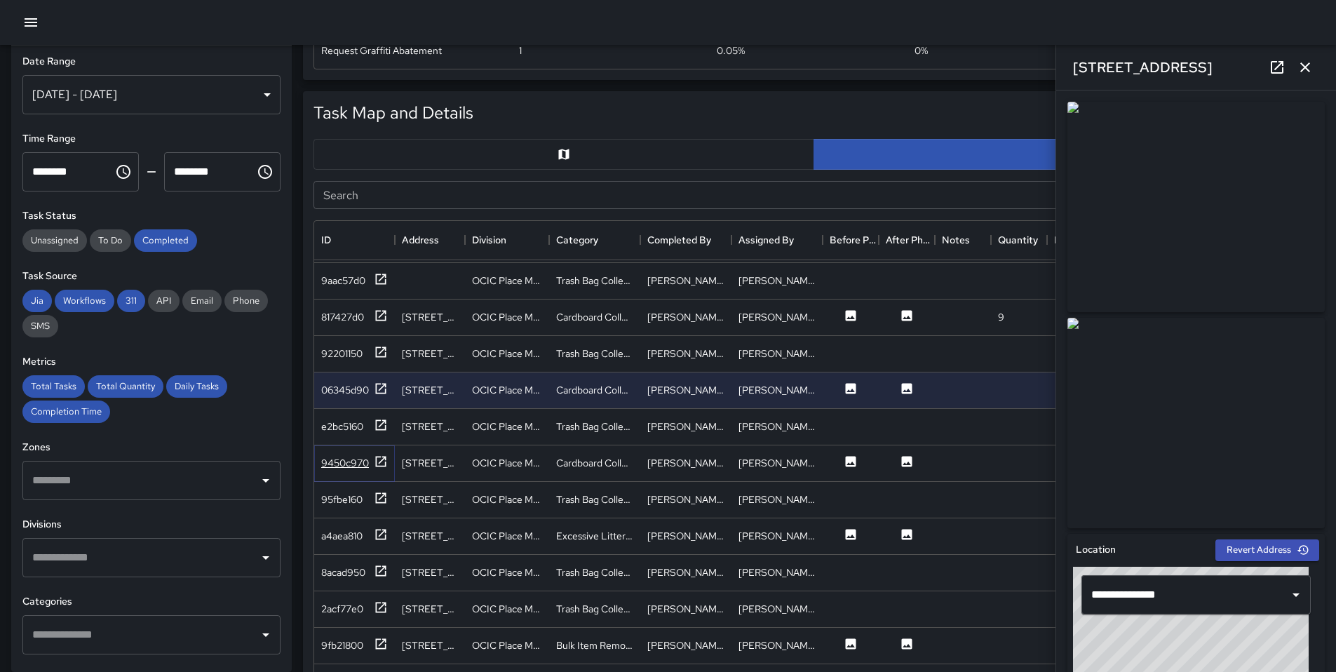
click at [378, 462] on icon at bounding box center [381, 462] width 14 height 14
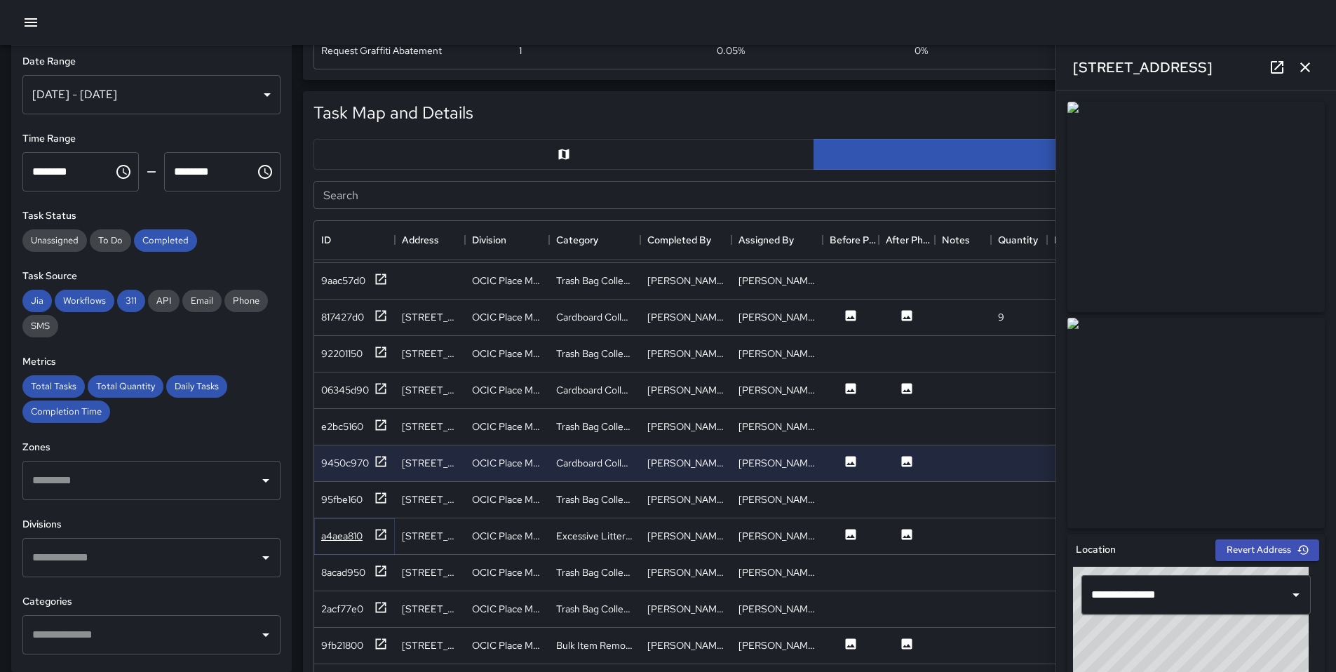
click at [376, 534] on icon at bounding box center [381, 534] width 11 height 11
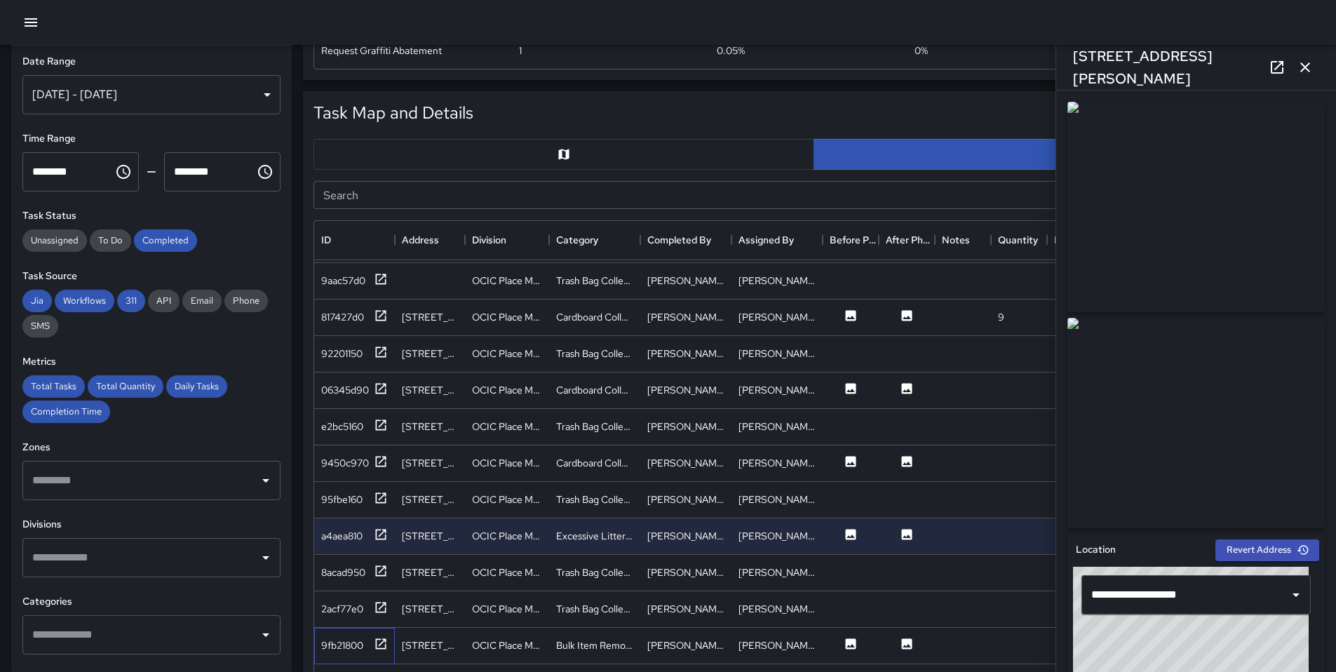
click at [389, 644] on div "9fb21800" at bounding box center [354, 646] width 81 height 36
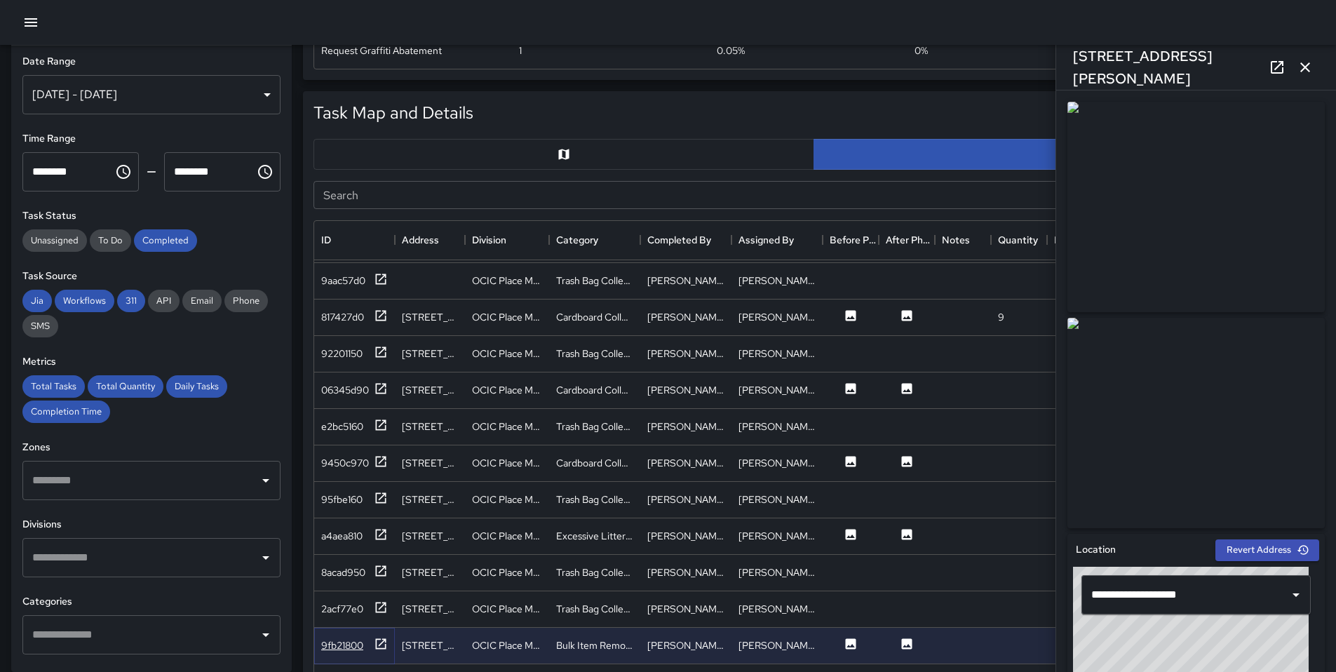
click at [380, 647] on icon at bounding box center [381, 643] width 11 height 11
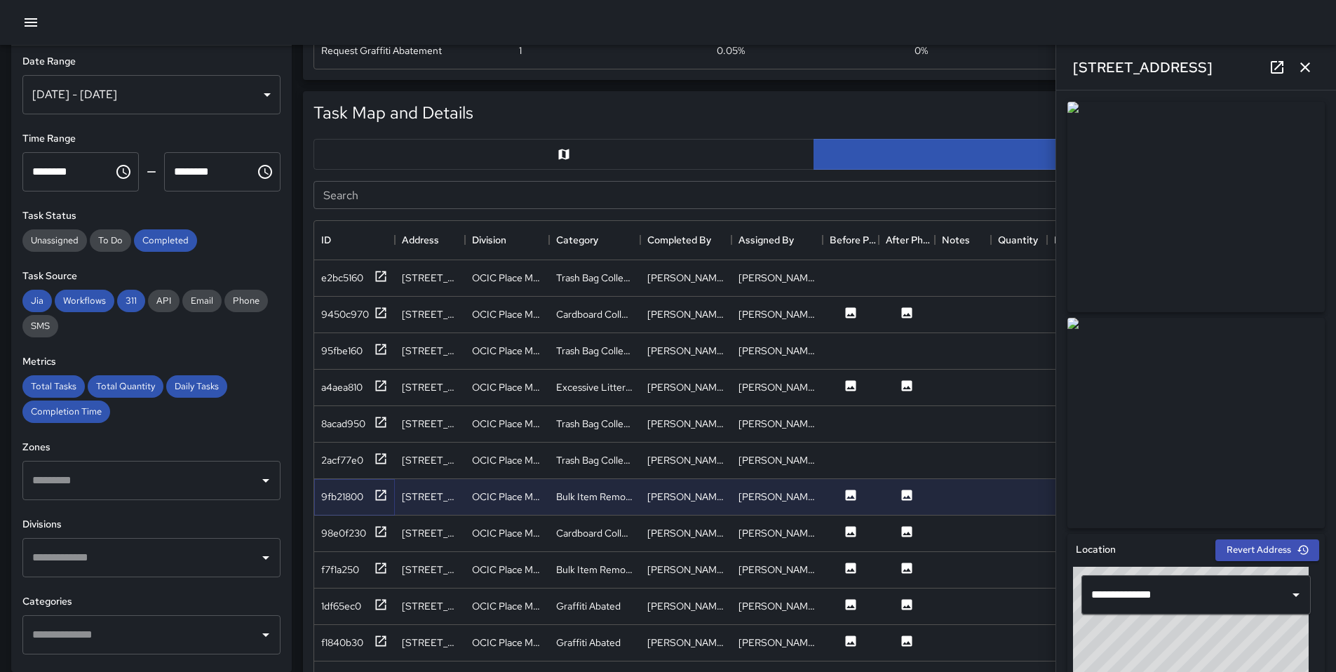
scroll to position [2556, 0]
click at [382, 533] on icon at bounding box center [381, 528] width 11 height 11
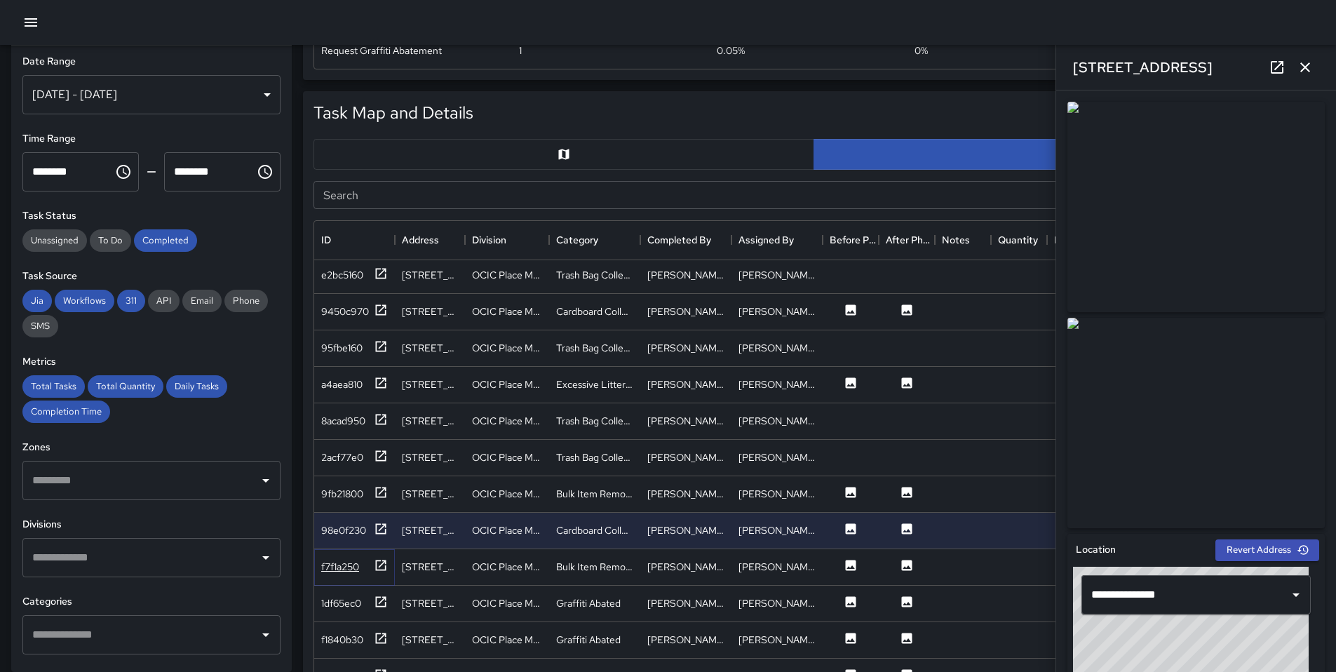
click at [379, 558] on icon at bounding box center [381, 565] width 14 height 14
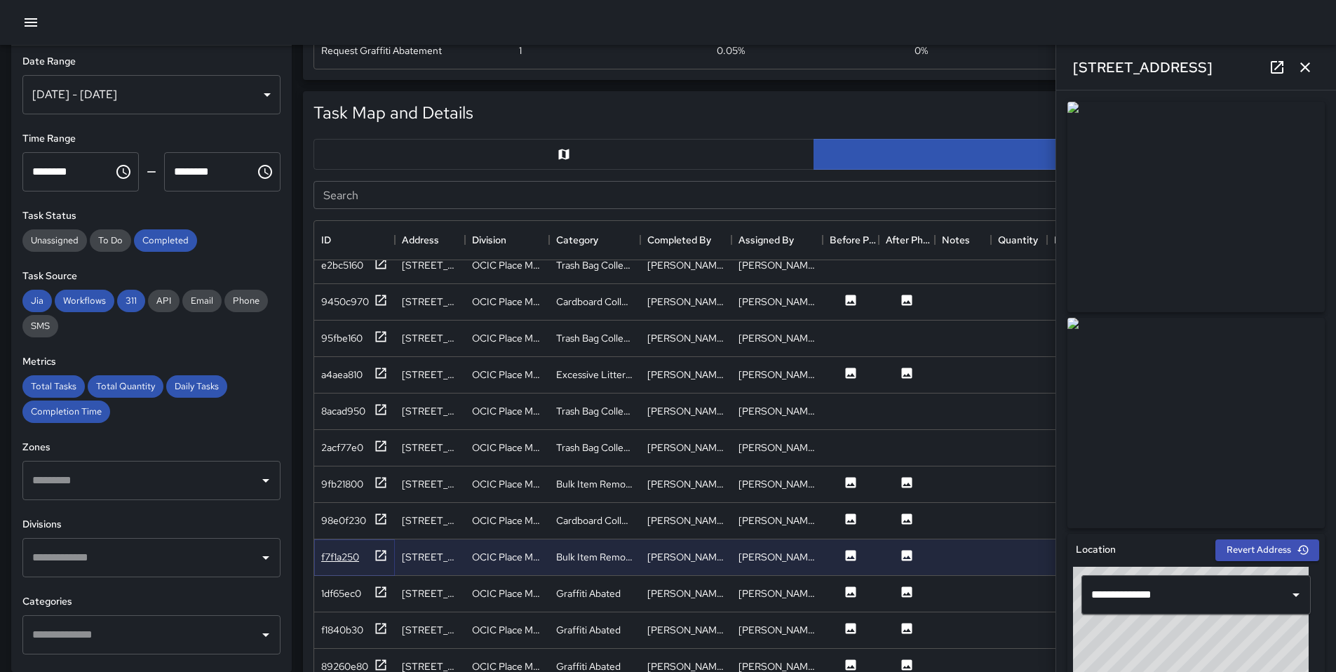
scroll to position [2569, 0]
click at [386, 593] on icon at bounding box center [381, 589] width 11 height 11
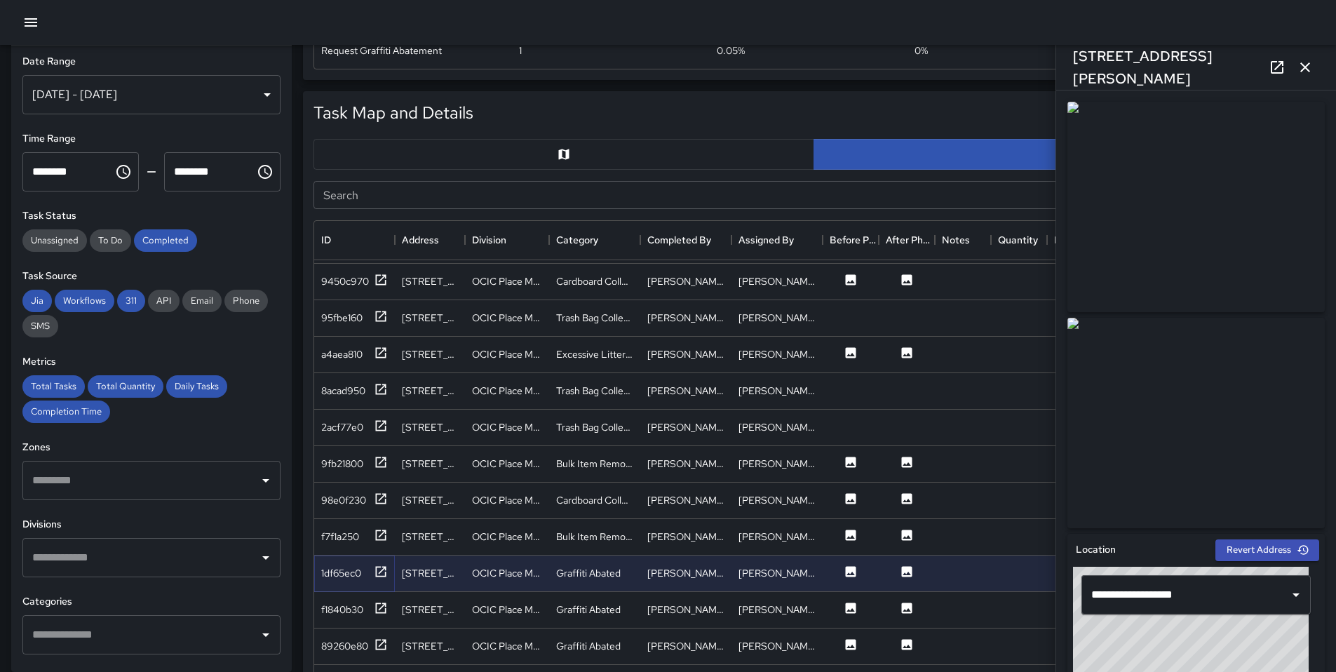
scroll to position [2603, 0]
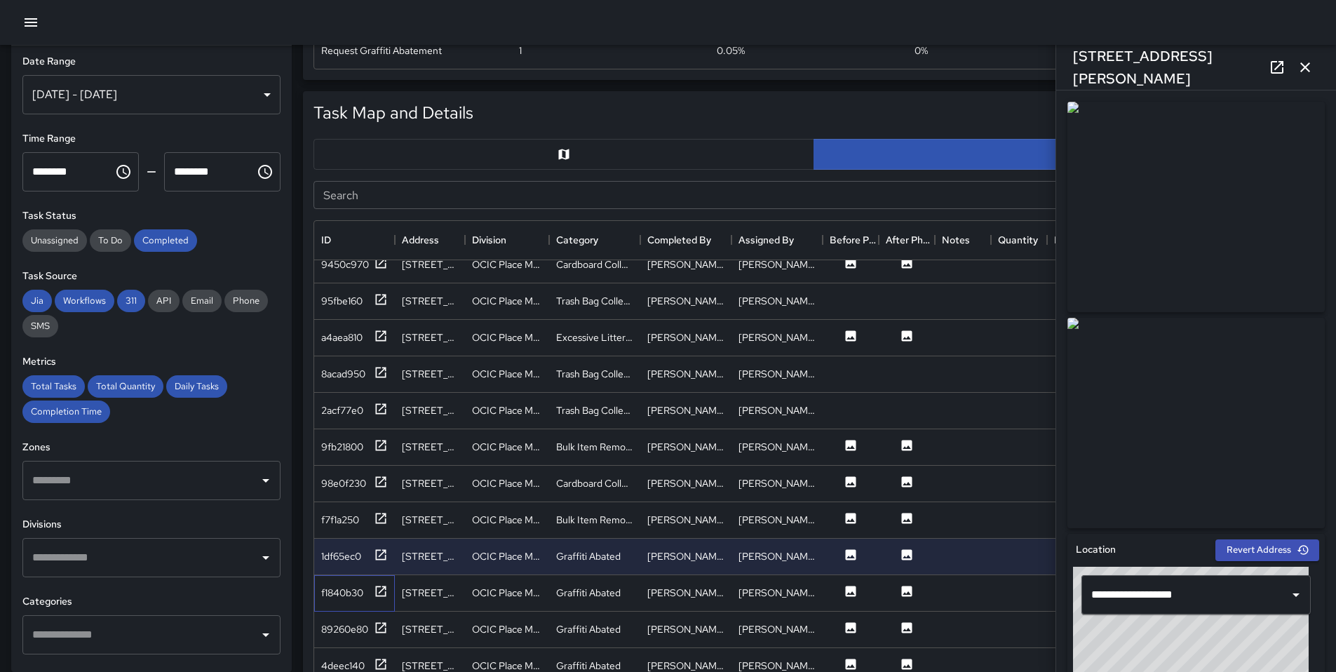
click at [382, 582] on div "f1840b30" at bounding box center [354, 593] width 81 height 36
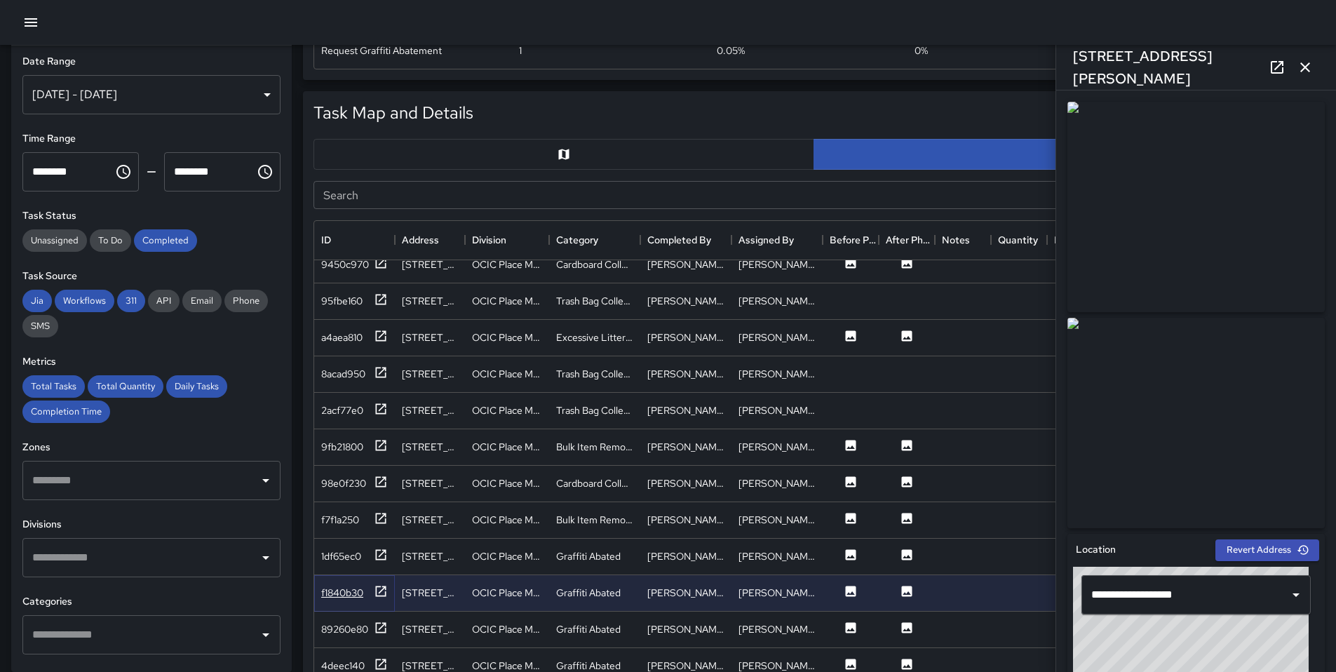
click at [382, 584] on icon at bounding box center [381, 591] width 14 height 14
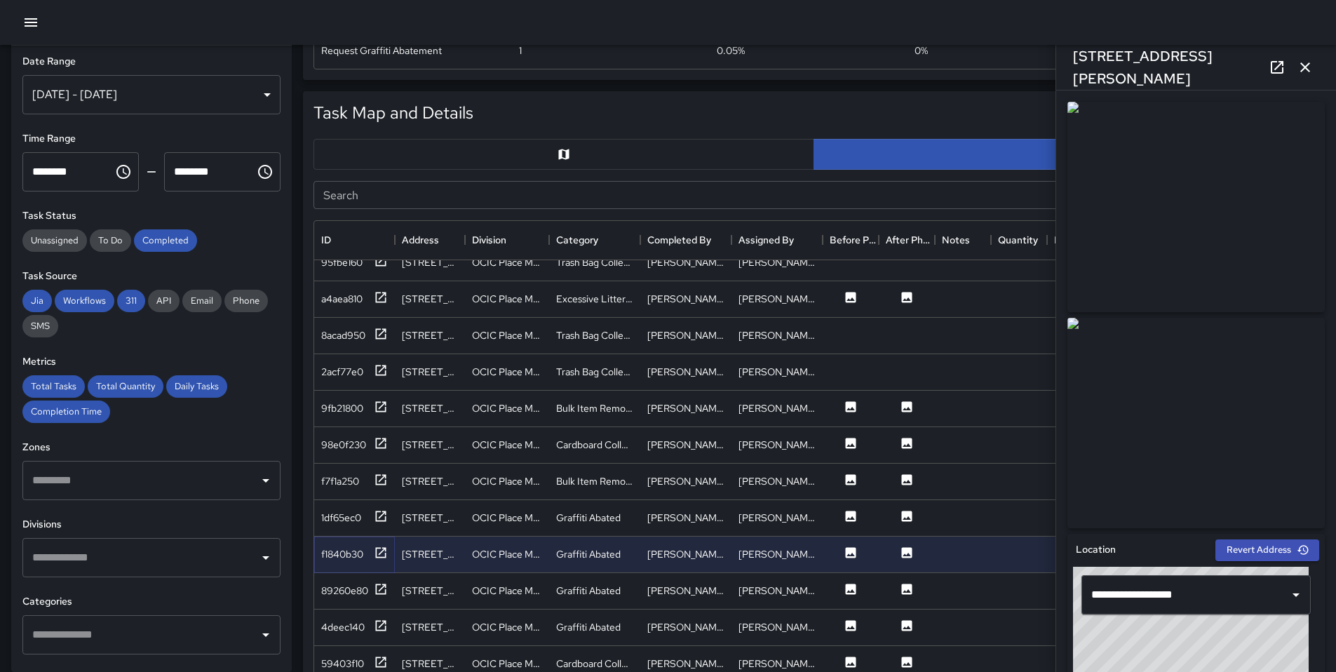
scroll to position [2646, 0]
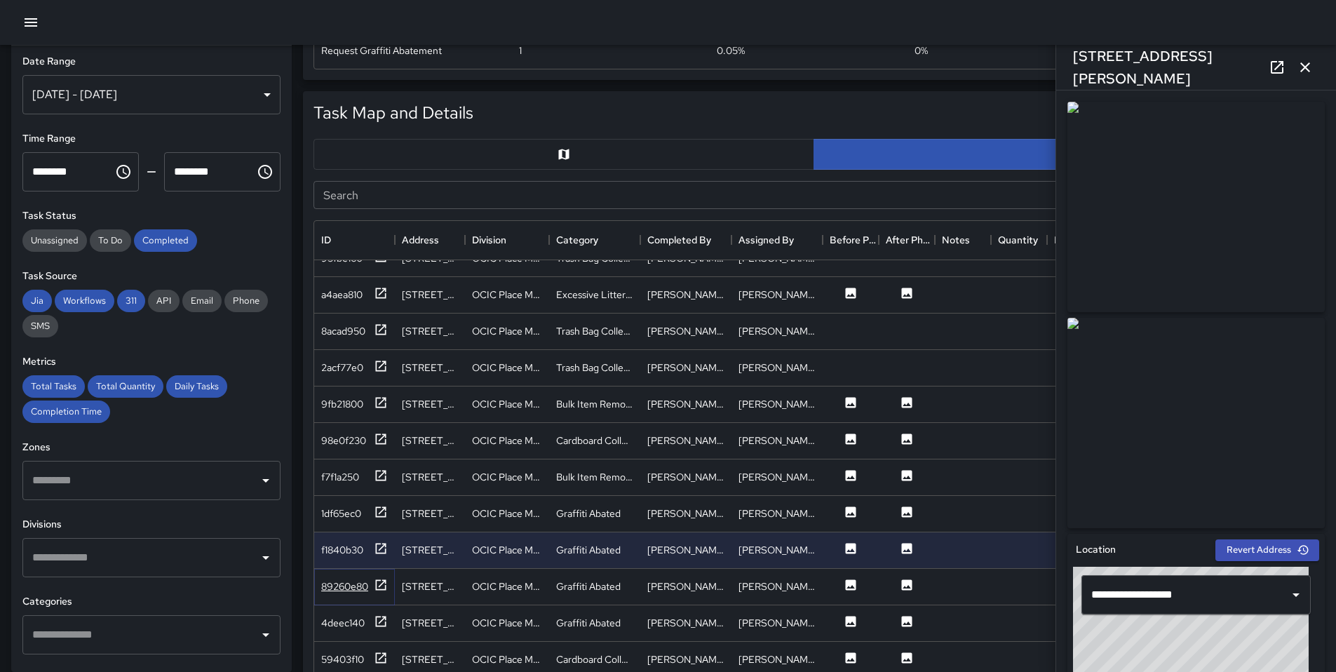
click at [386, 582] on icon at bounding box center [381, 585] width 14 height 14
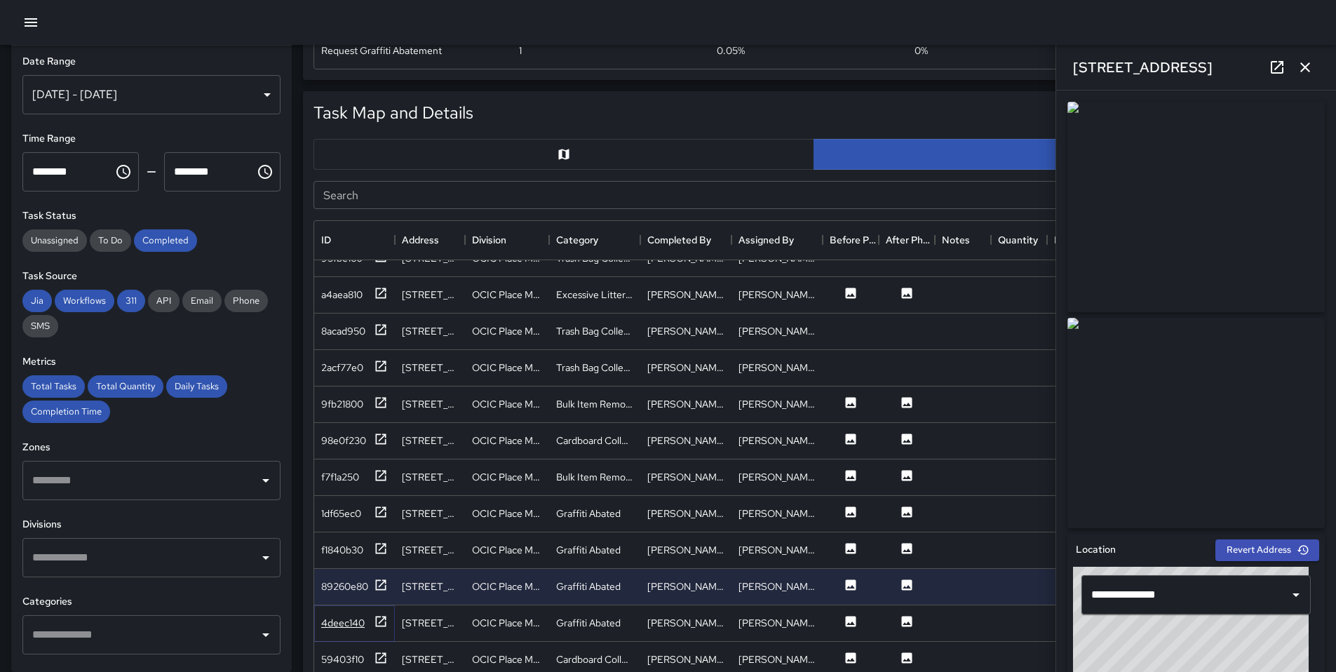
click at [378, 618] on icon at bounding box center [381, 622] width 14 height 14
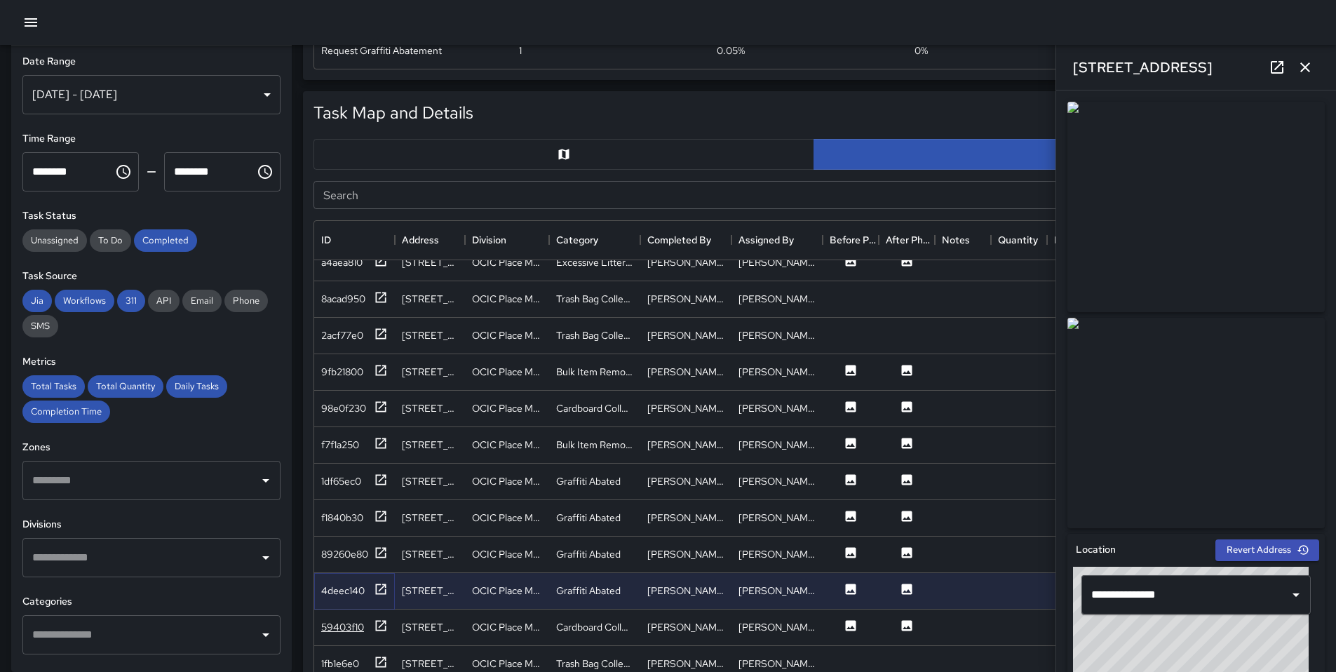
scroll to position [2760, 0]
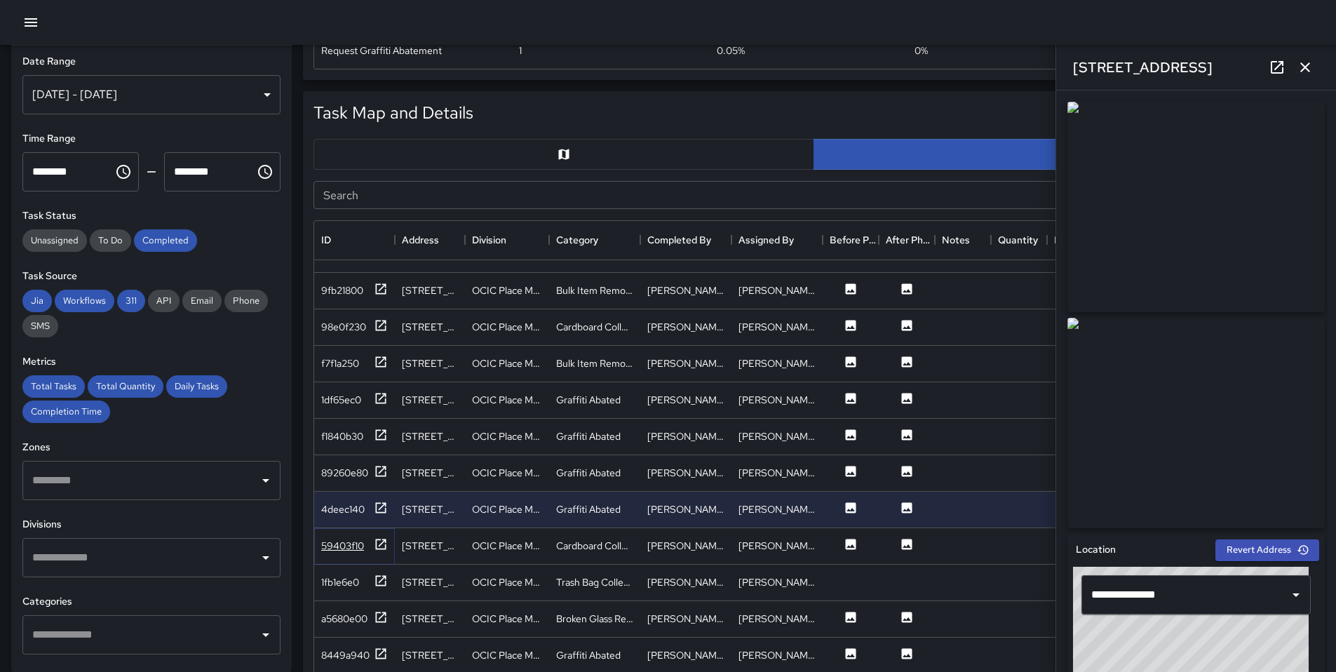
click at [382, 539] on icon at bounding box center [381, 544] width 11 height 11
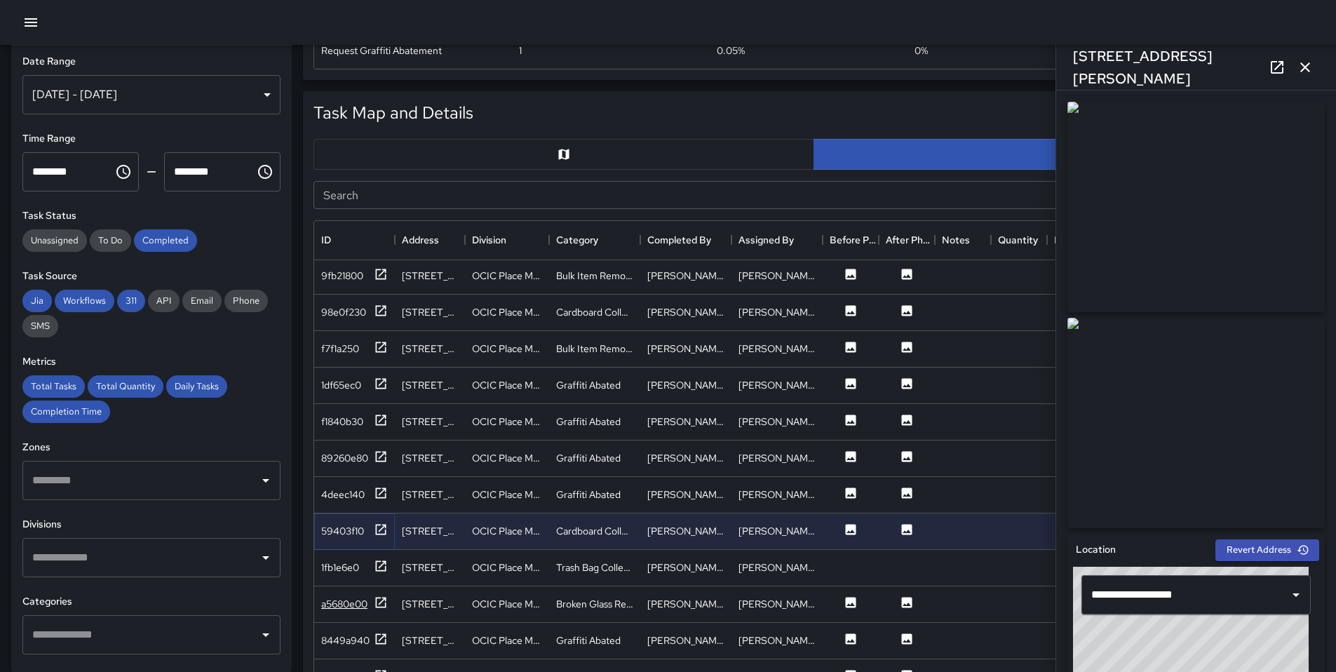
scroll to position [2777, 0]
click at [369, 595] on div "a5680e00" at bounding box center [354, 602] width 67 height 18
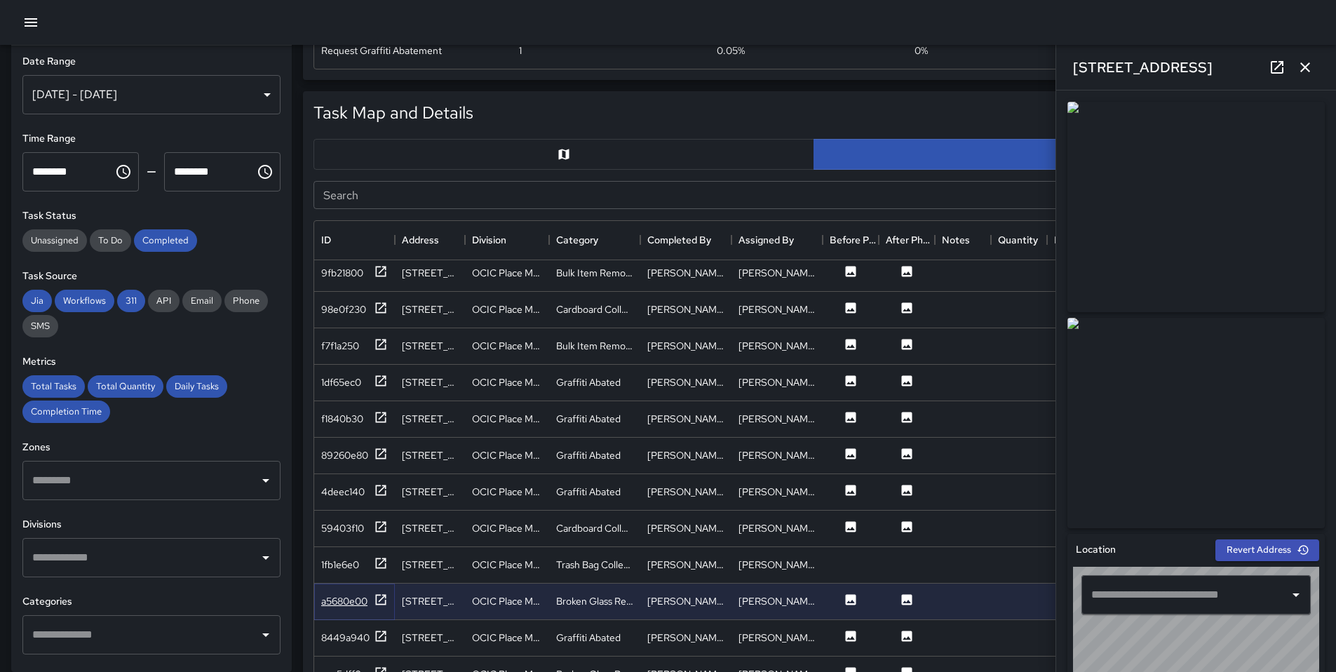
type input "**********"
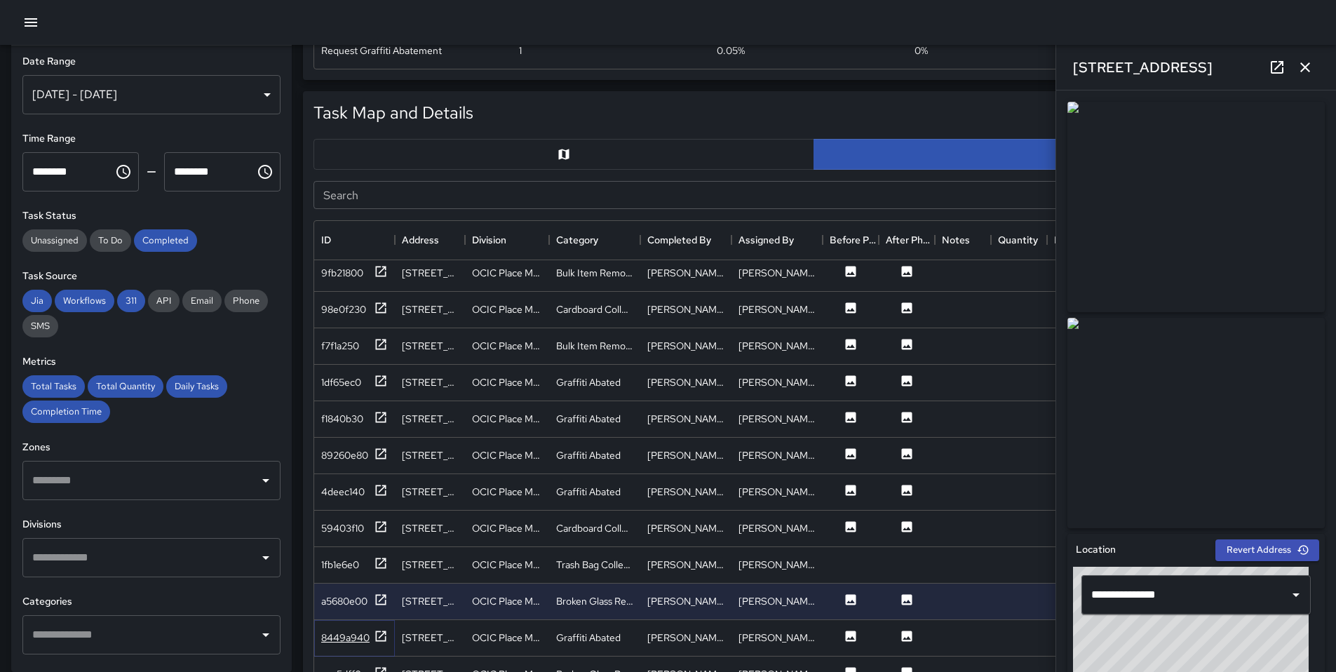
click at [384, 643] on icon at bounding box center [381, 636] width 14 height 14
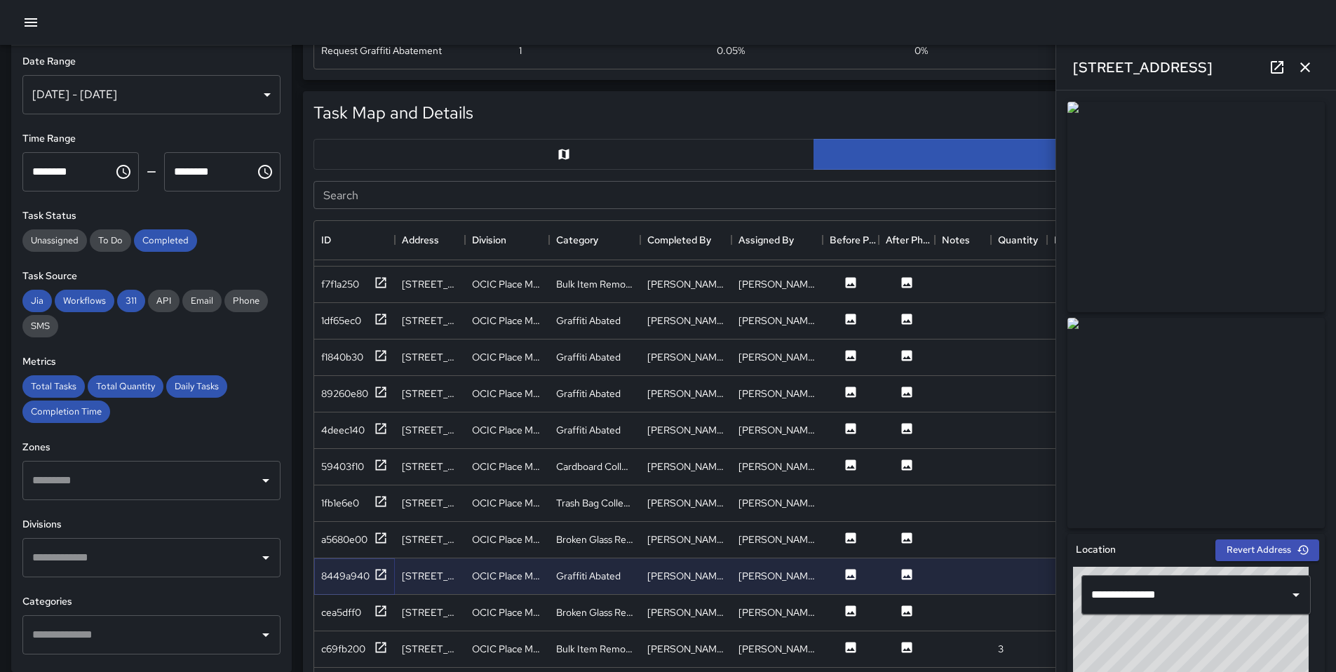
scroll to position [2932, 0]
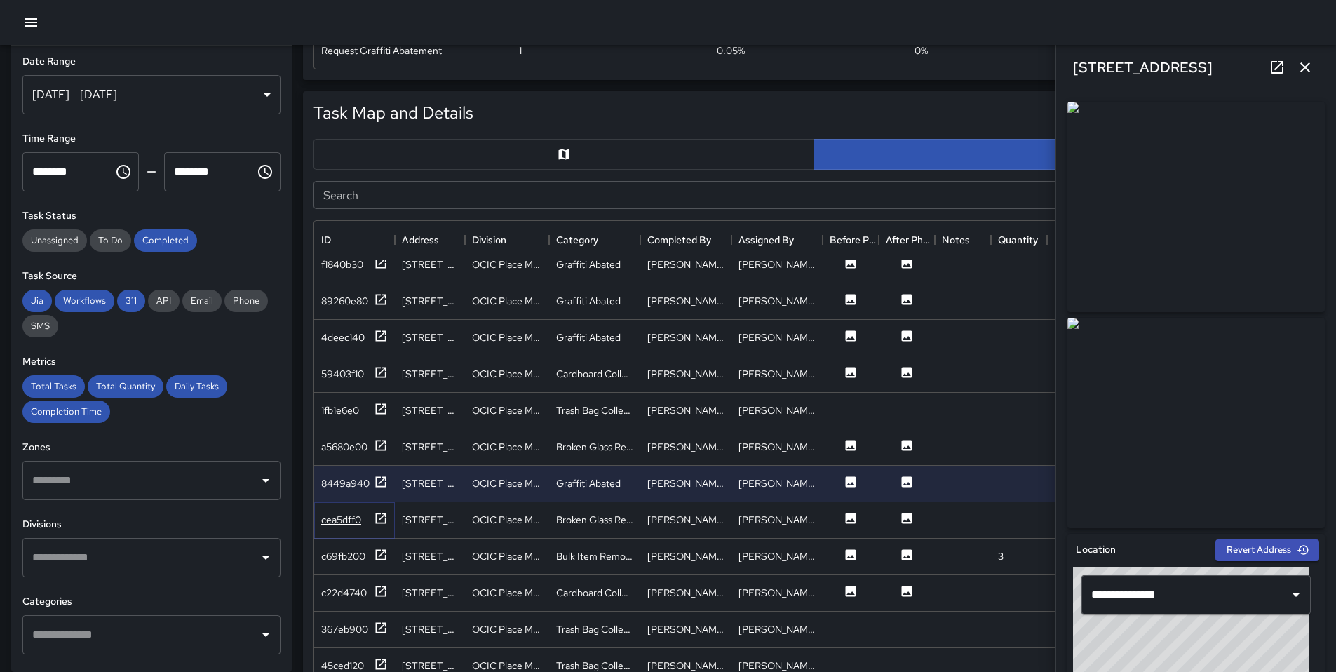
click at [377, 521] on icon at bounding box center [381, 518] width 14 height 14
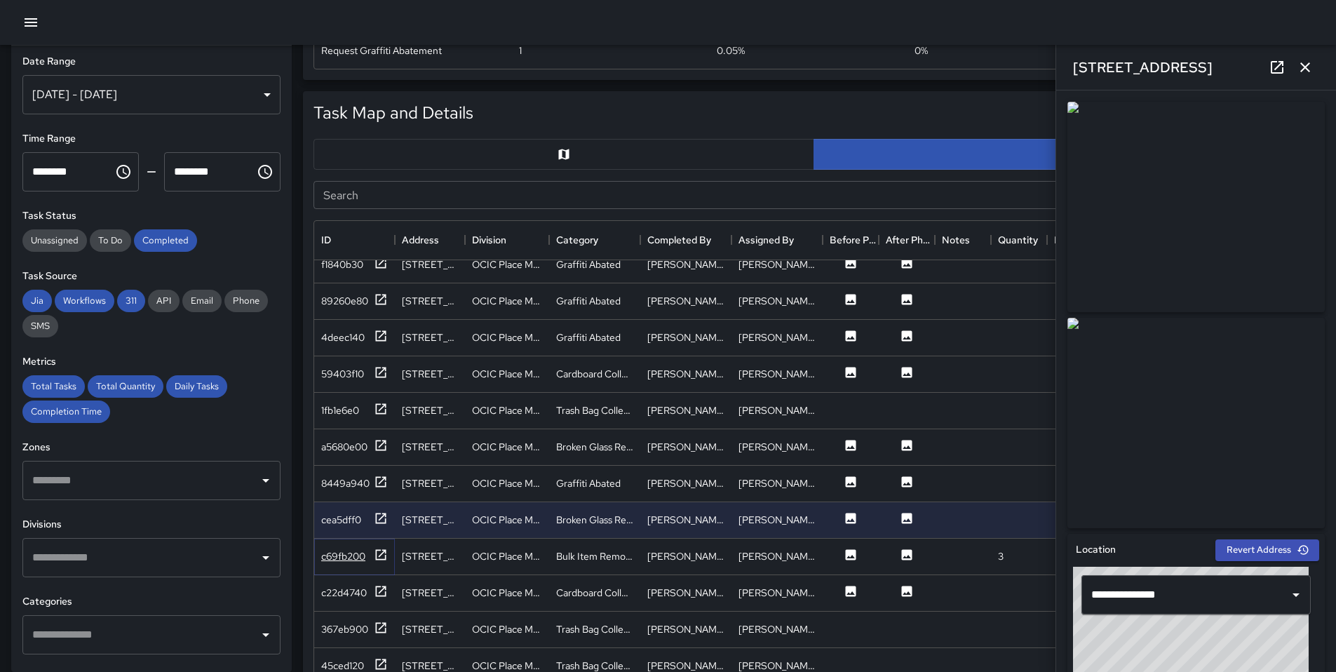
click at [379, 561] on icon at bounding box center [381, 555] width 14 height 14
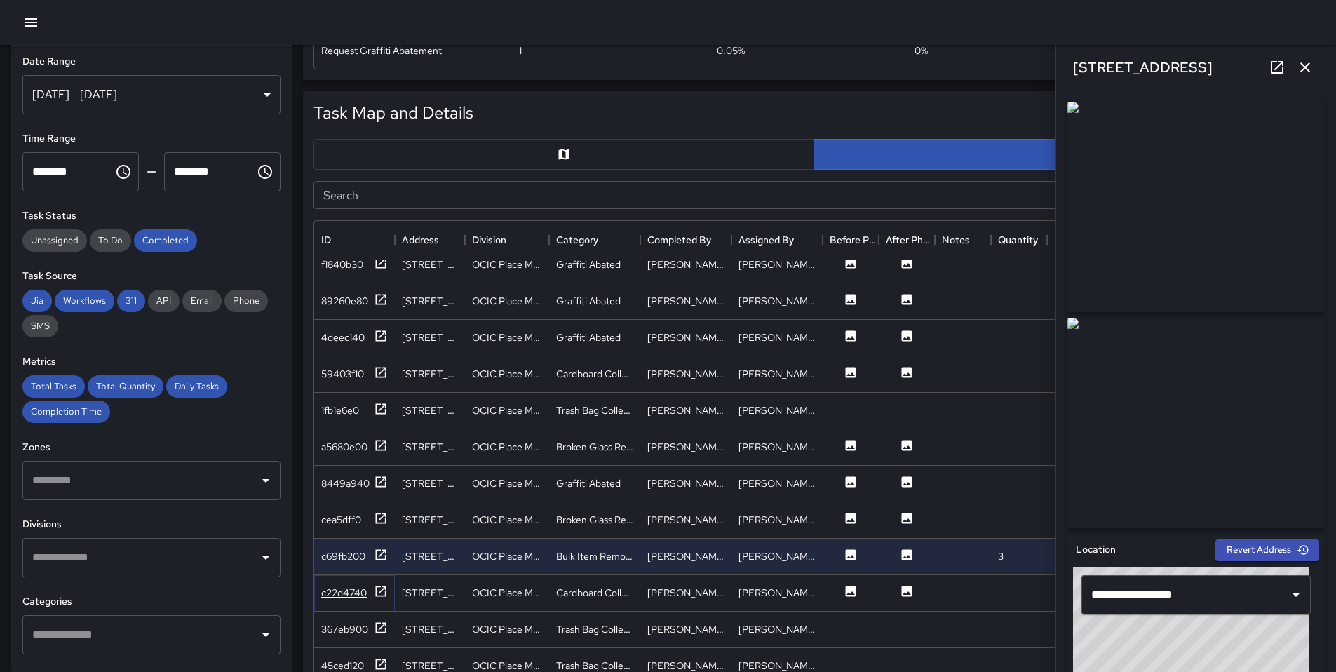
click at [387, 594] on icon at bounding box center [381, 591] width 14 height 14
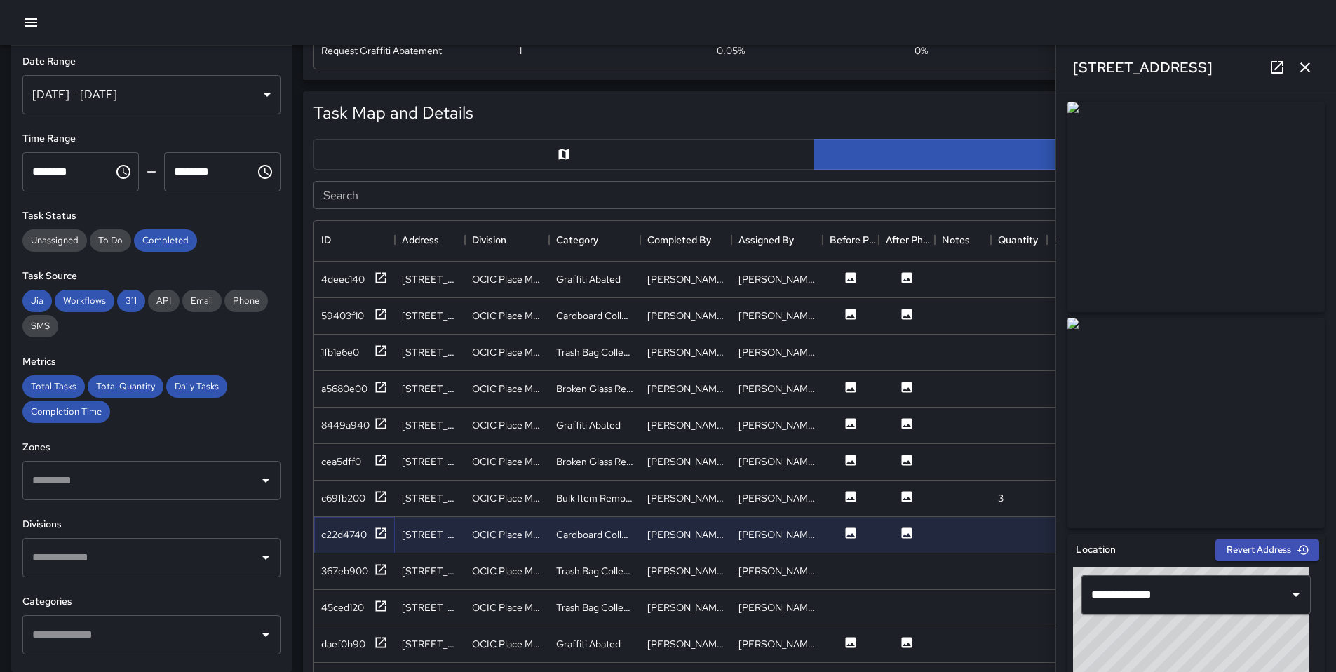
scroll to position [3048, 0]
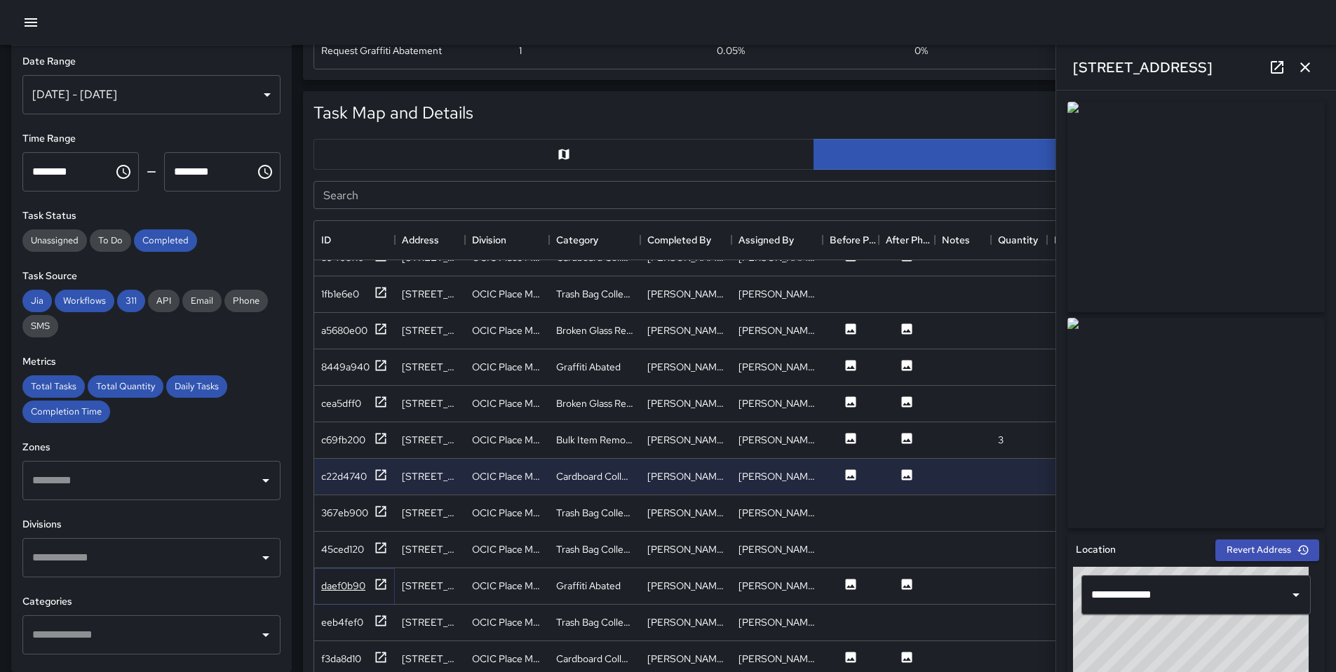
click at [377, 586] on icon at bounding box center [381, 584] width 14 height 14
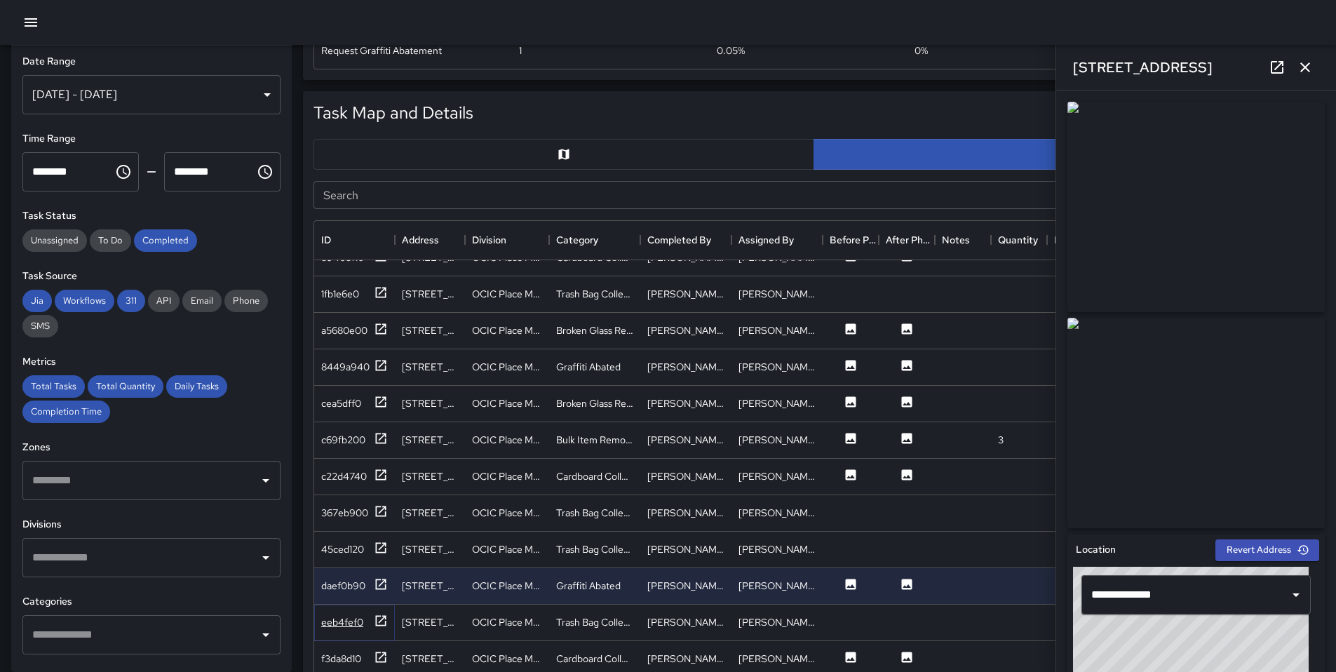
click at [382, 616] on icon at bounding box center [381, 620] width 11 height 11
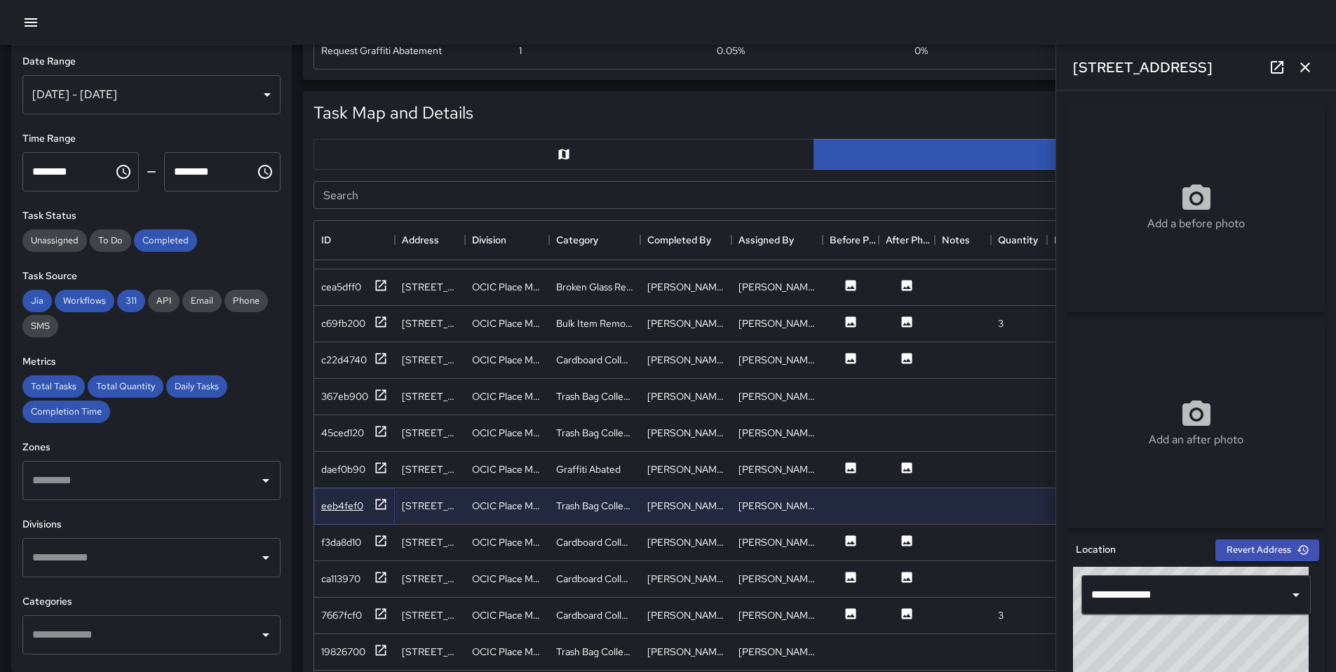
scroll to position [3175, 0]
click at [385, 538] on div at bounding box center [381, 543] width 14 height 18
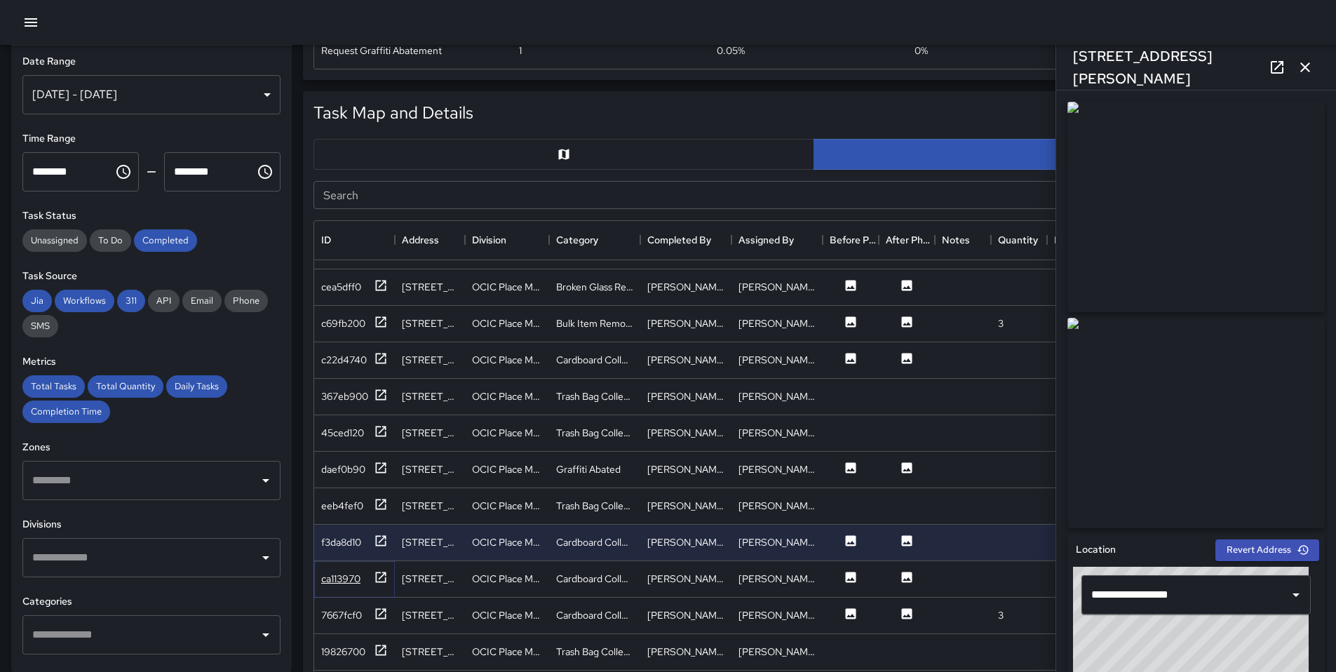
click at [381, 572] on icon at bounding box center [381, 577] width 11 height 11
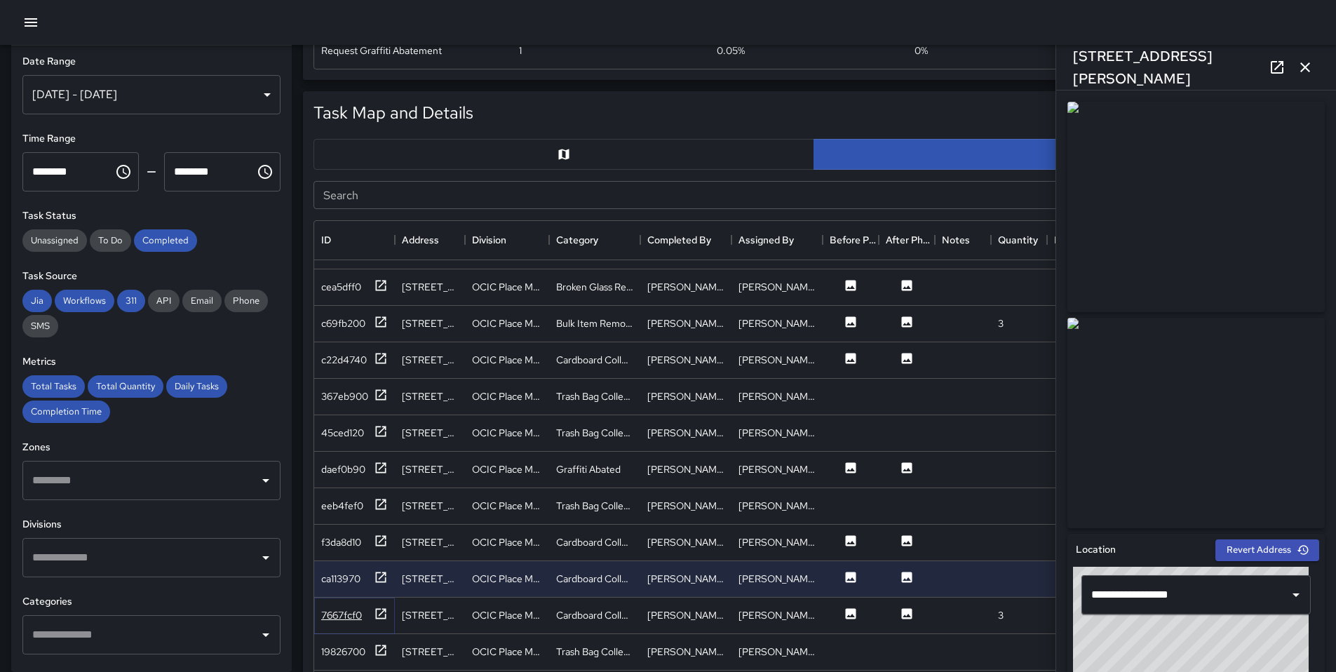
click at [381, 608] on icon at bounding box center [381, 613] width 11 height 11
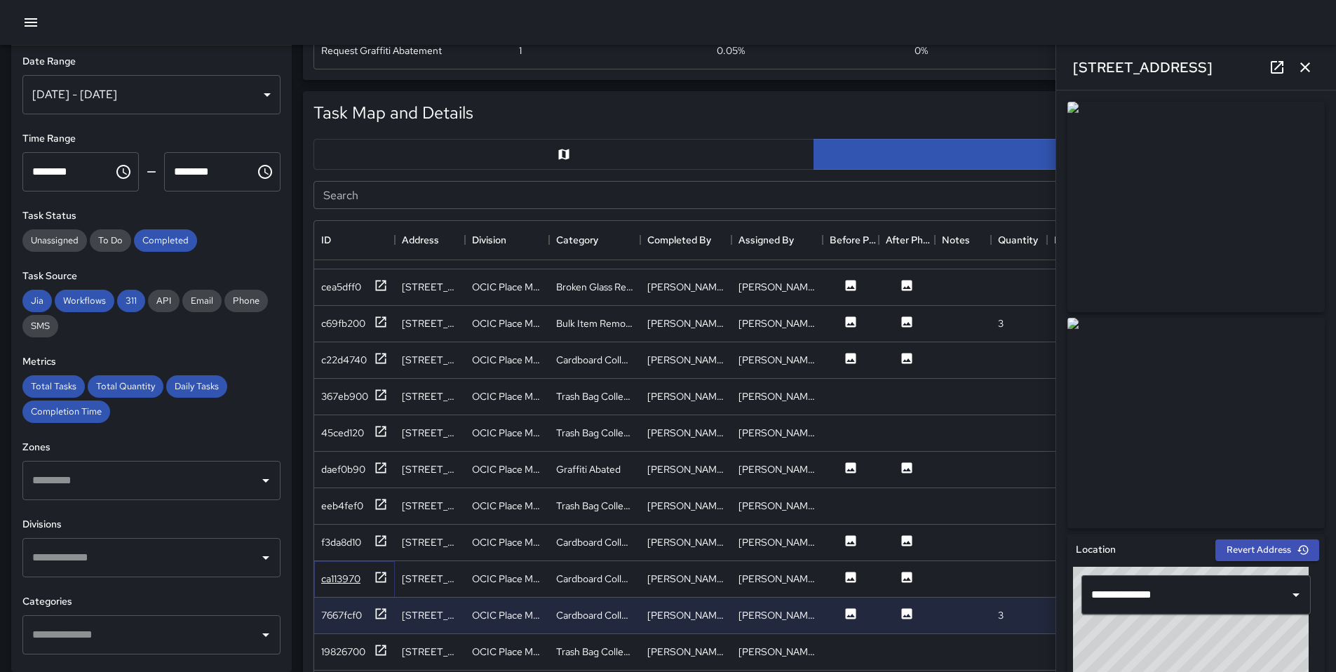
click at [380, 572] on icon at bounding box center [381, 577] width 11 height 11
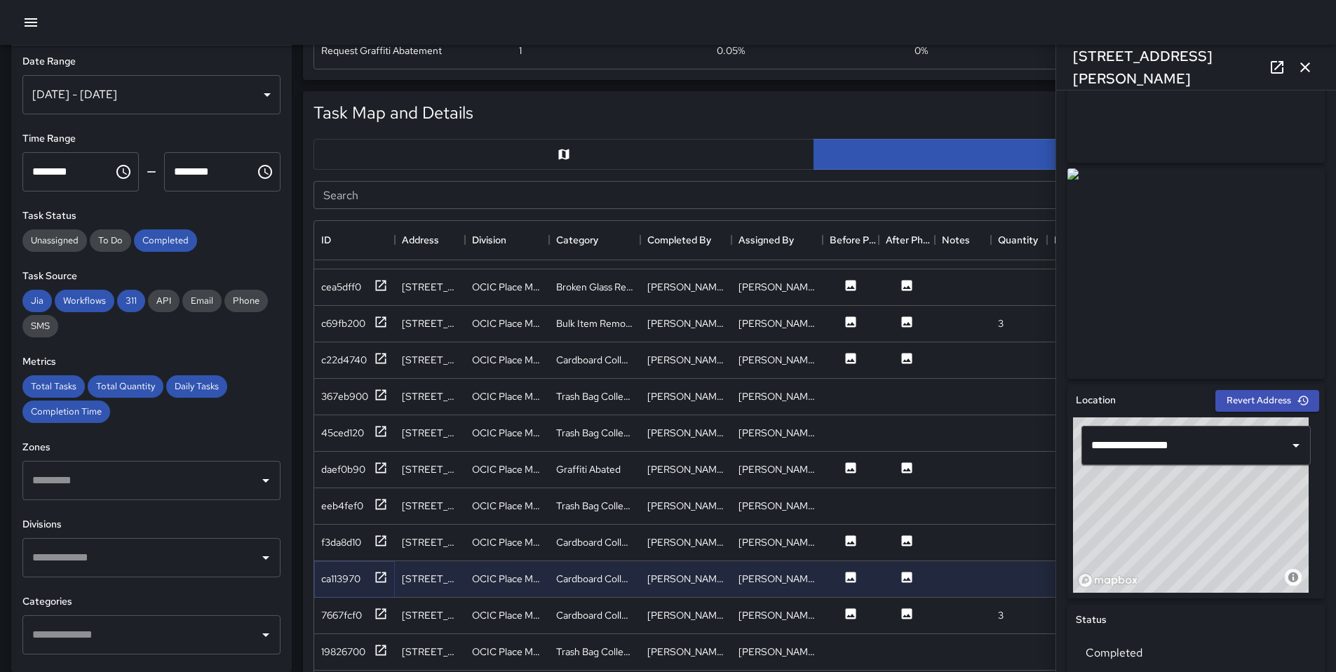
scroll to position [231, 0]
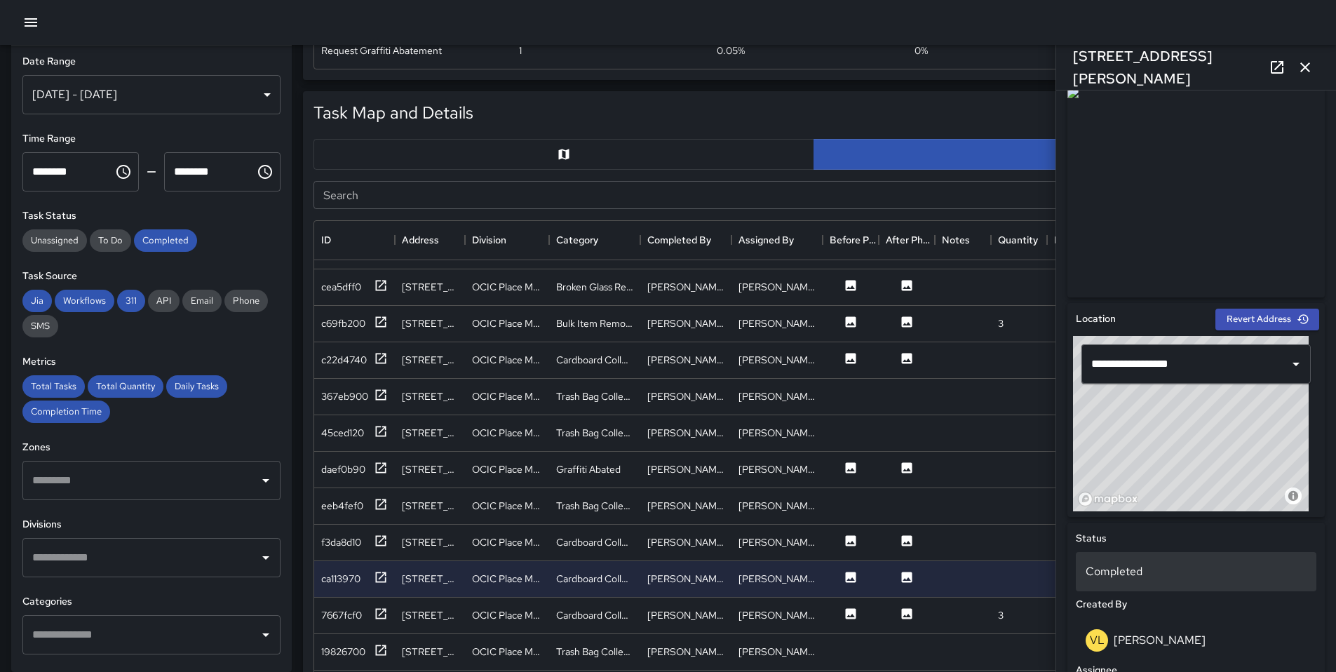
click at [1171, 567] on p "Completed" at bounding box center [1196, 571] width 221 height 17
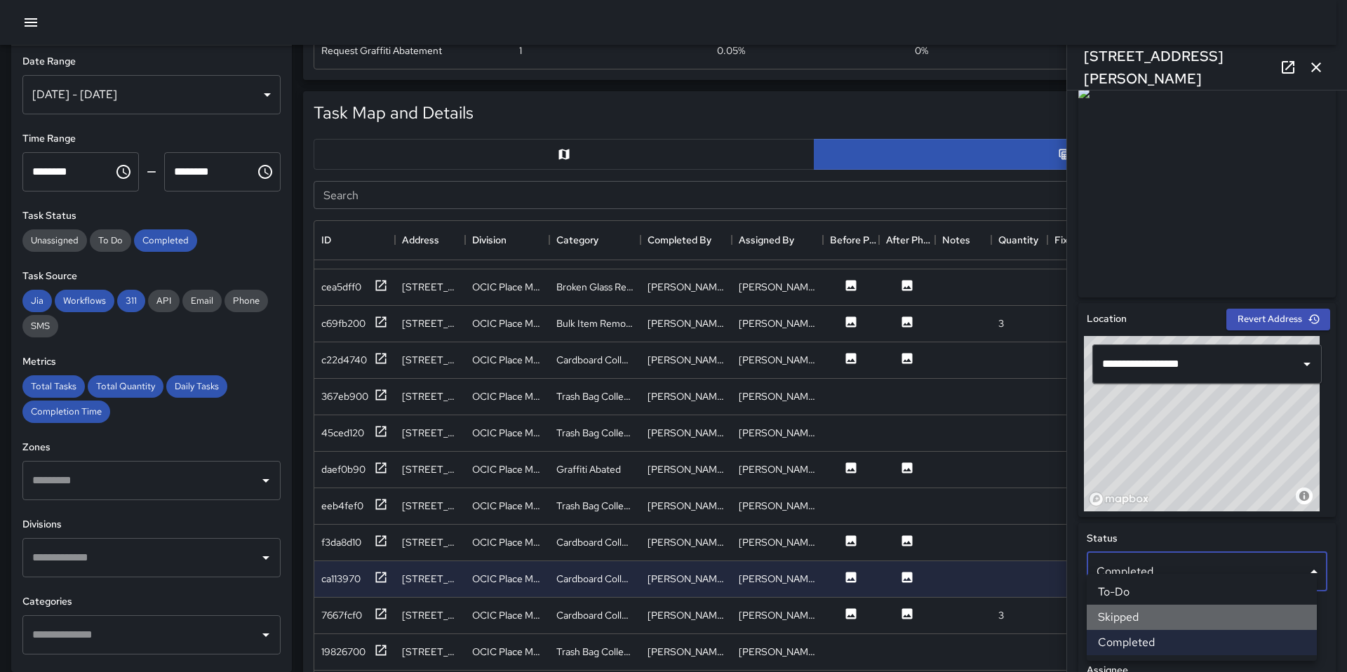
click at [1179, 610] on li "Skipped" at bounding box center [1202, 617] width 230 height 25
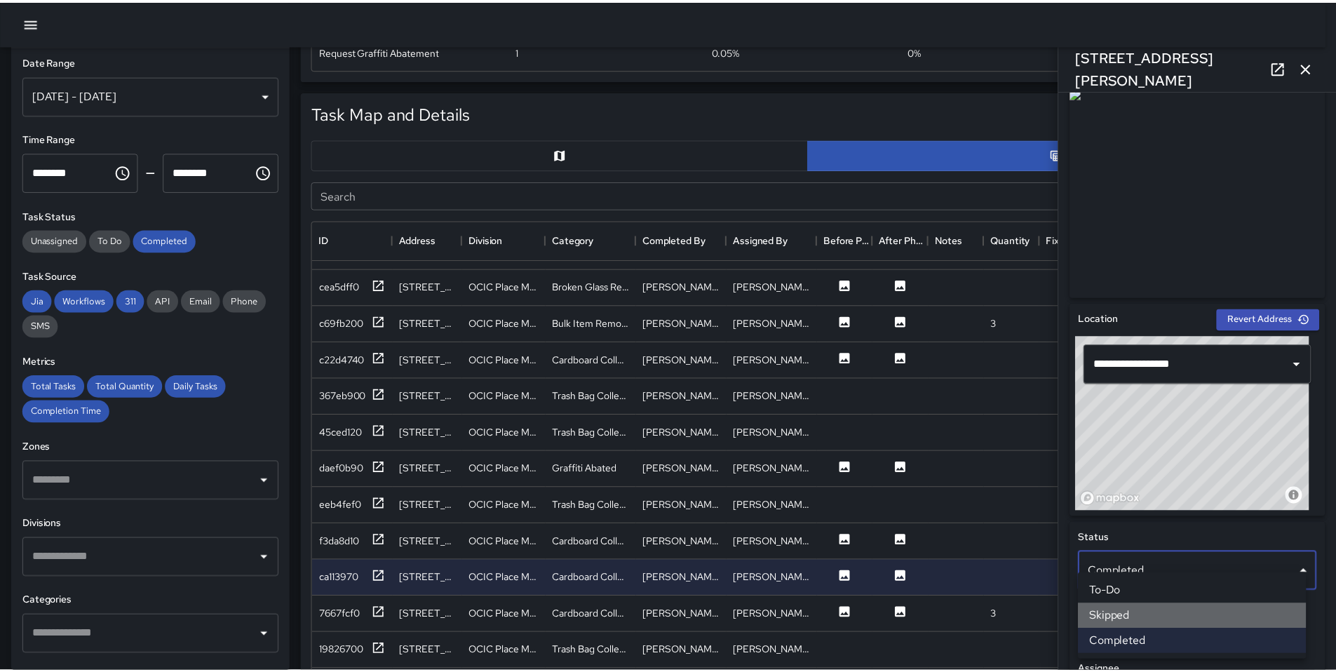
scroll to position [11, 11]
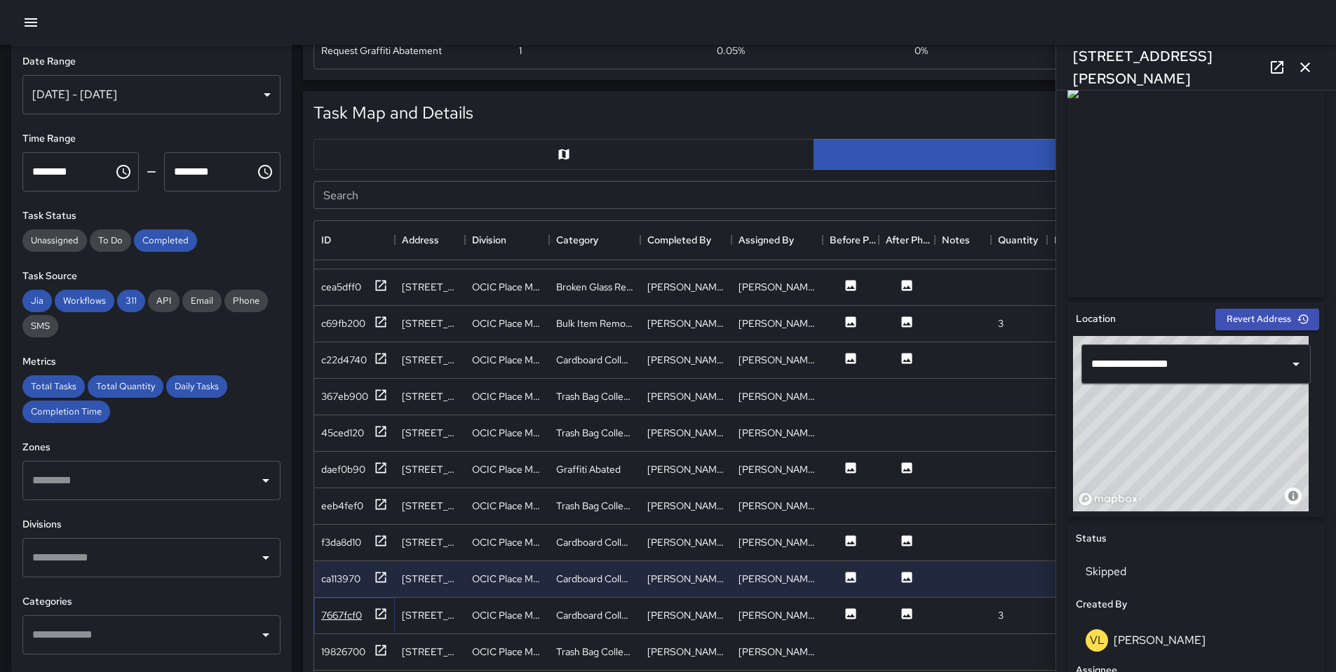
click at [387, 607] on icon at bounding box center [381, 614] width 14 height 14
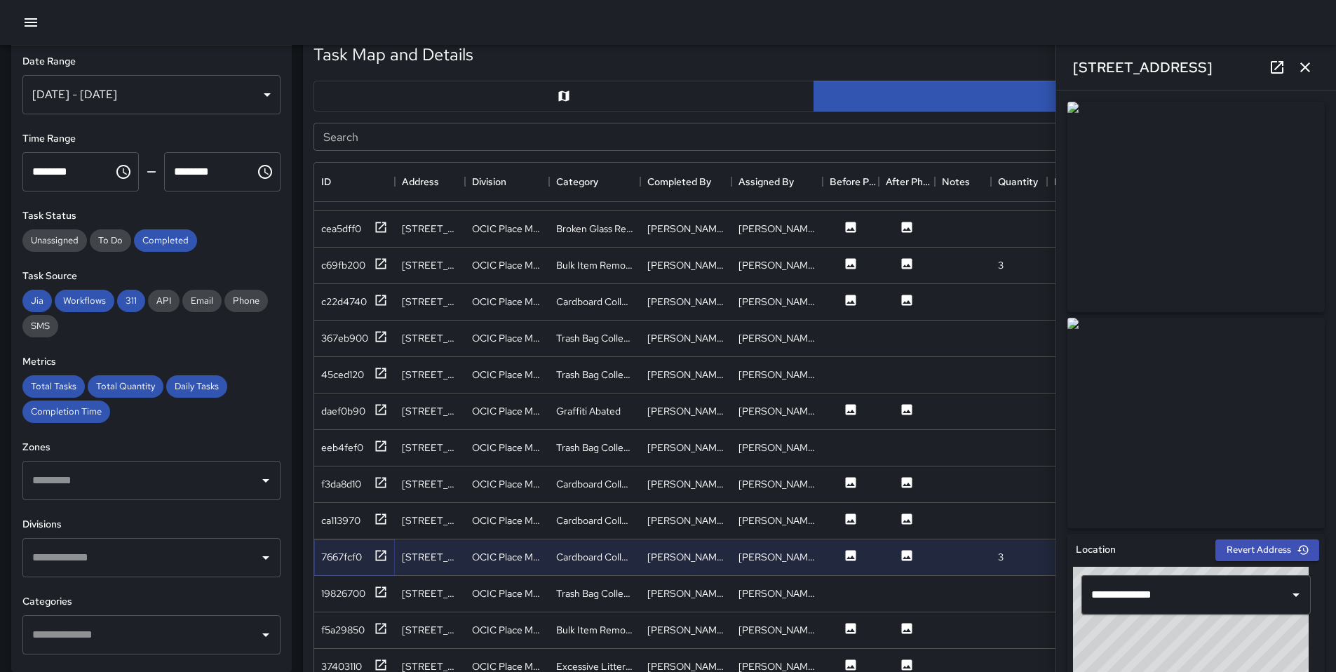
scroll to position [710, 0]
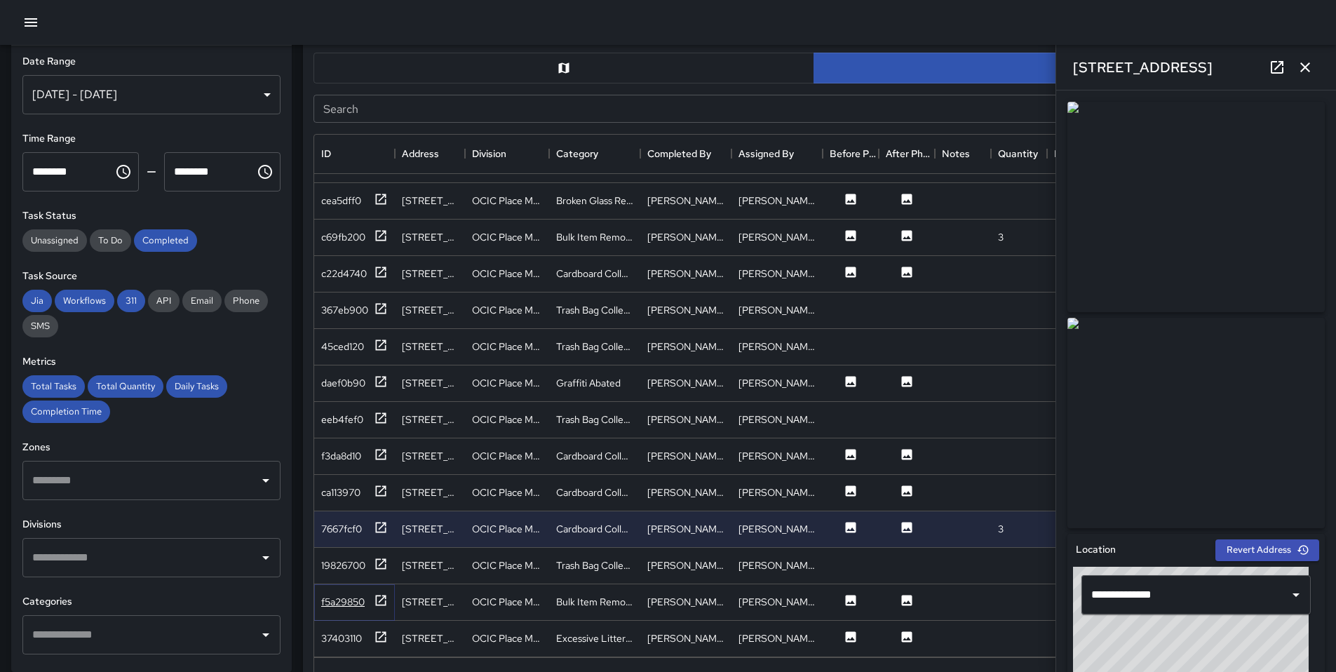
click at [387, 593] on icon at bounding box center [381, 600] width 14 height 14
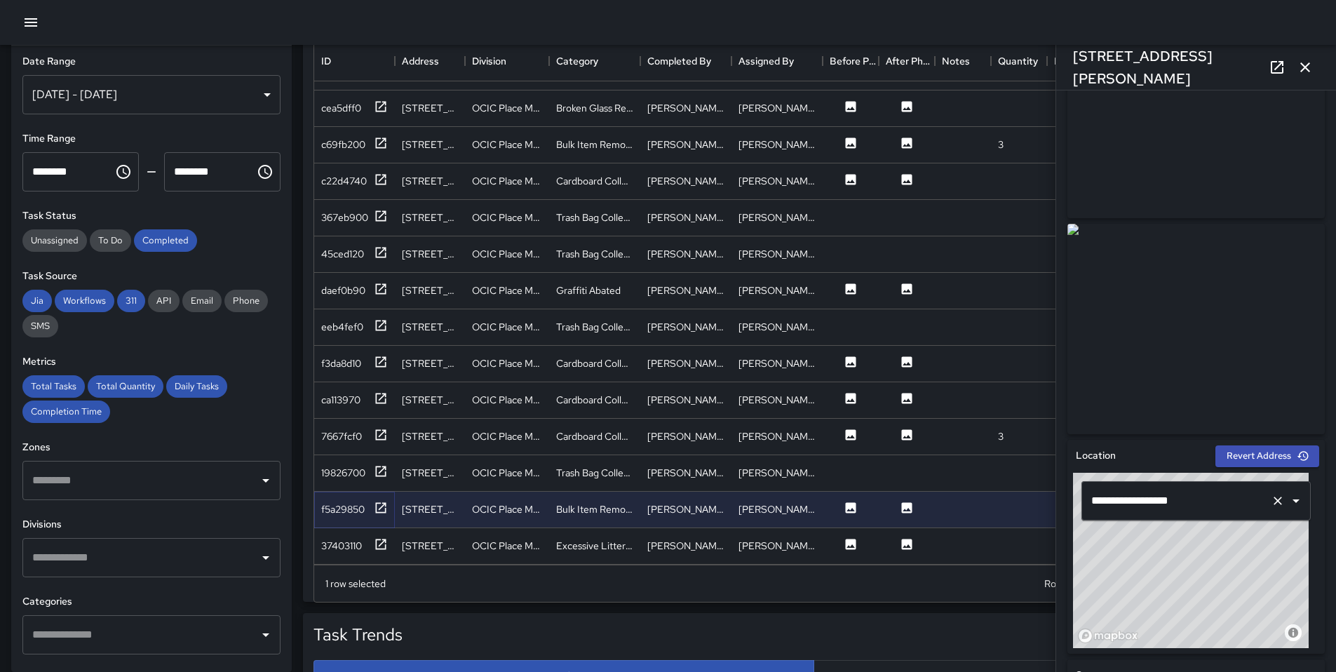
scroll to position [262, 0]
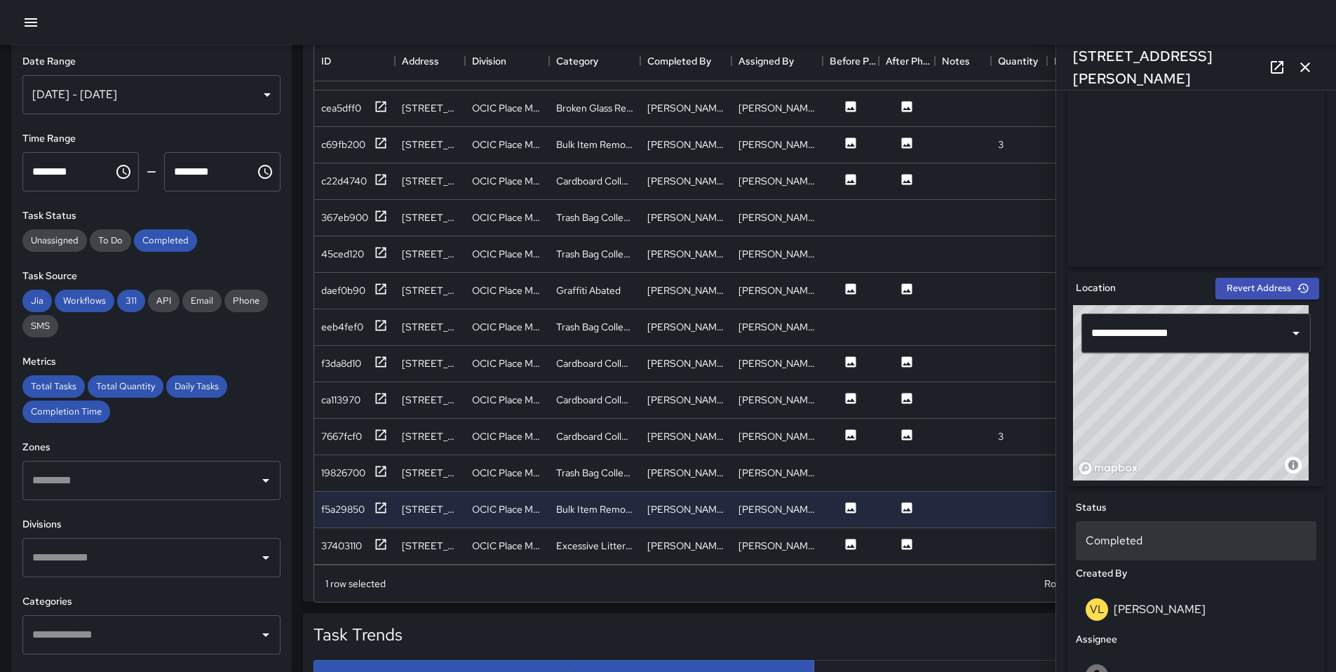
click at [1129, 551] on div "Completed" at bounding box center [1196, 540] width 241 height 39
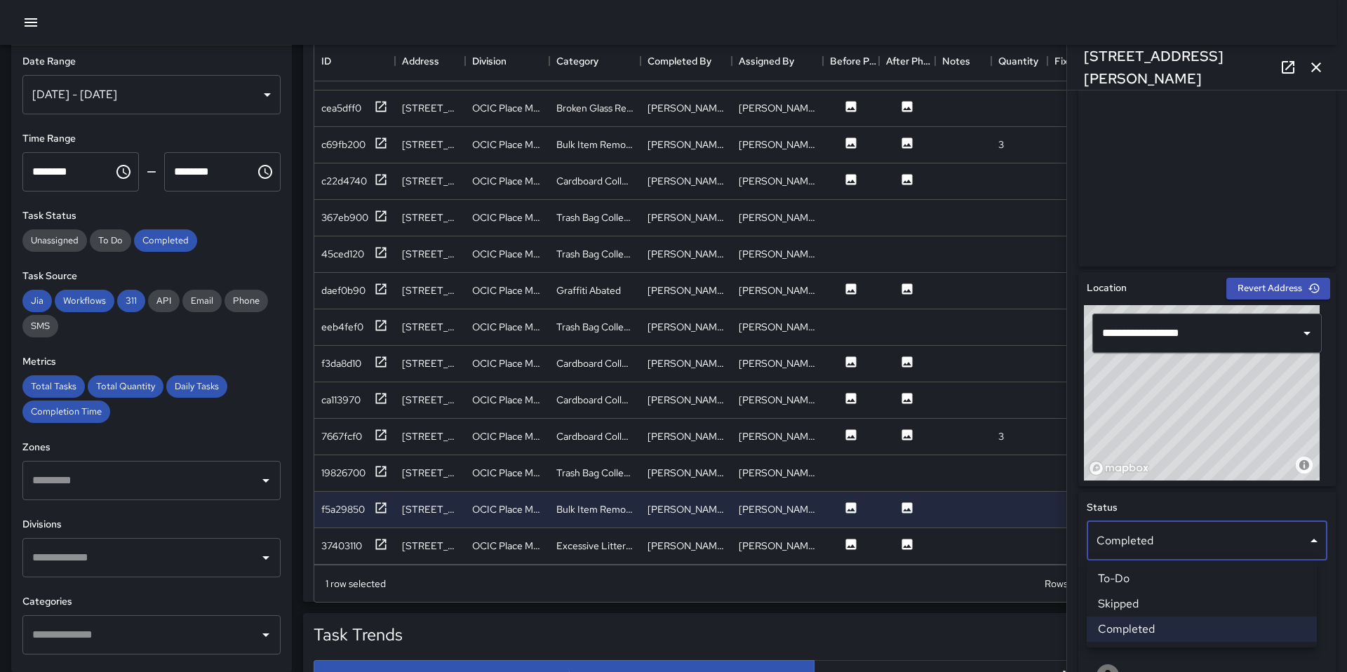
click at [1139, 605] on li "Skipped" at bounding box center [1202, 603] width 230 height 25
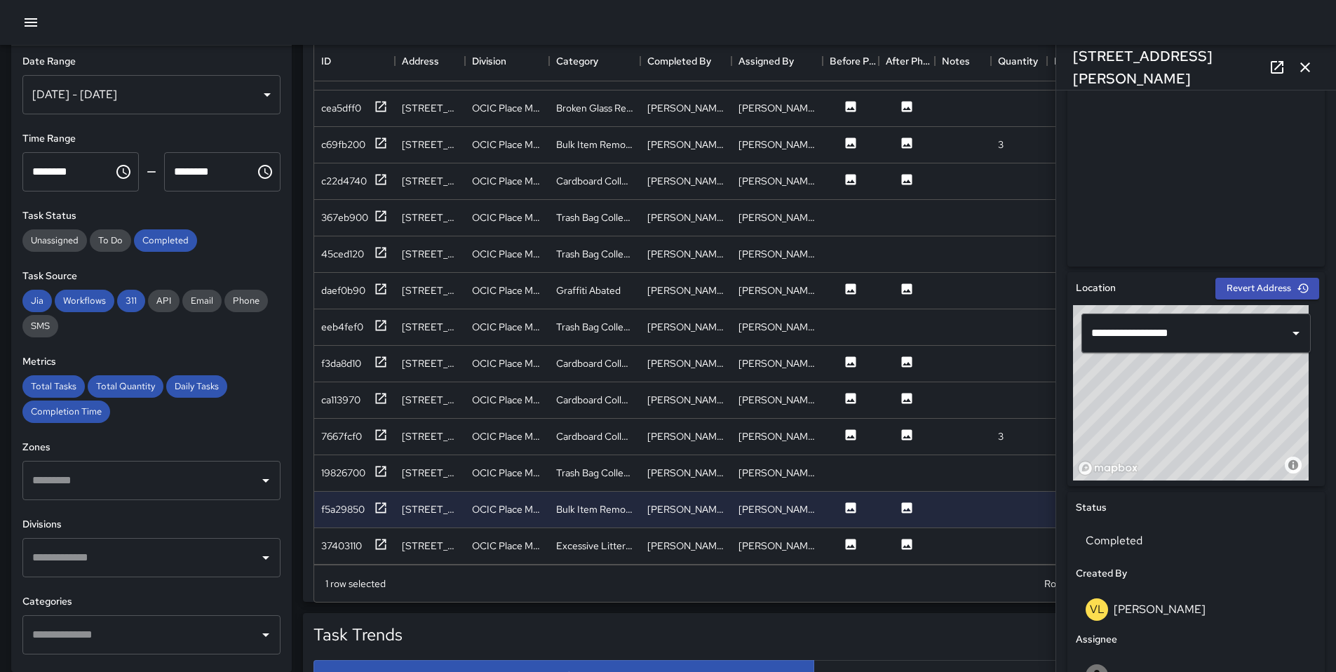
scroll to position [11, 11]
click at [378, 537] on icon at bounding box center [381, 544] width 14 height 14
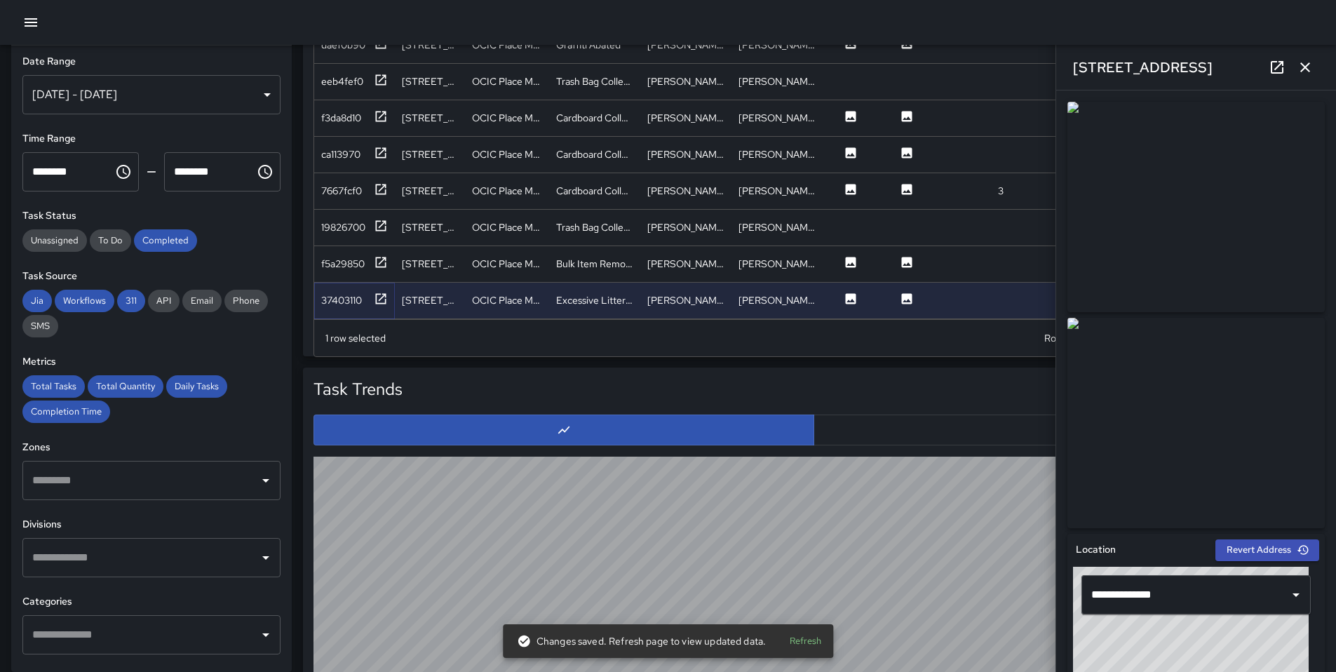
scroll to position [962, 0]
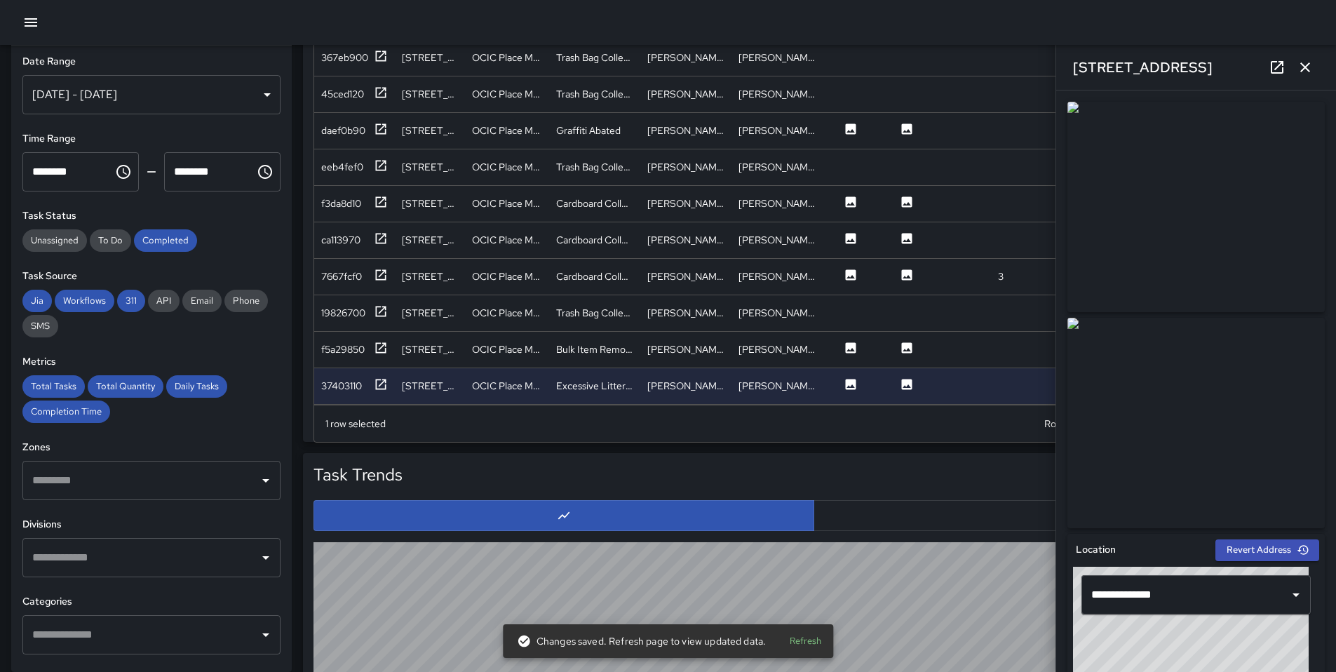
click at [1305, 69] on icon "button" at bounding box center [1305, 67] width 17 height 17
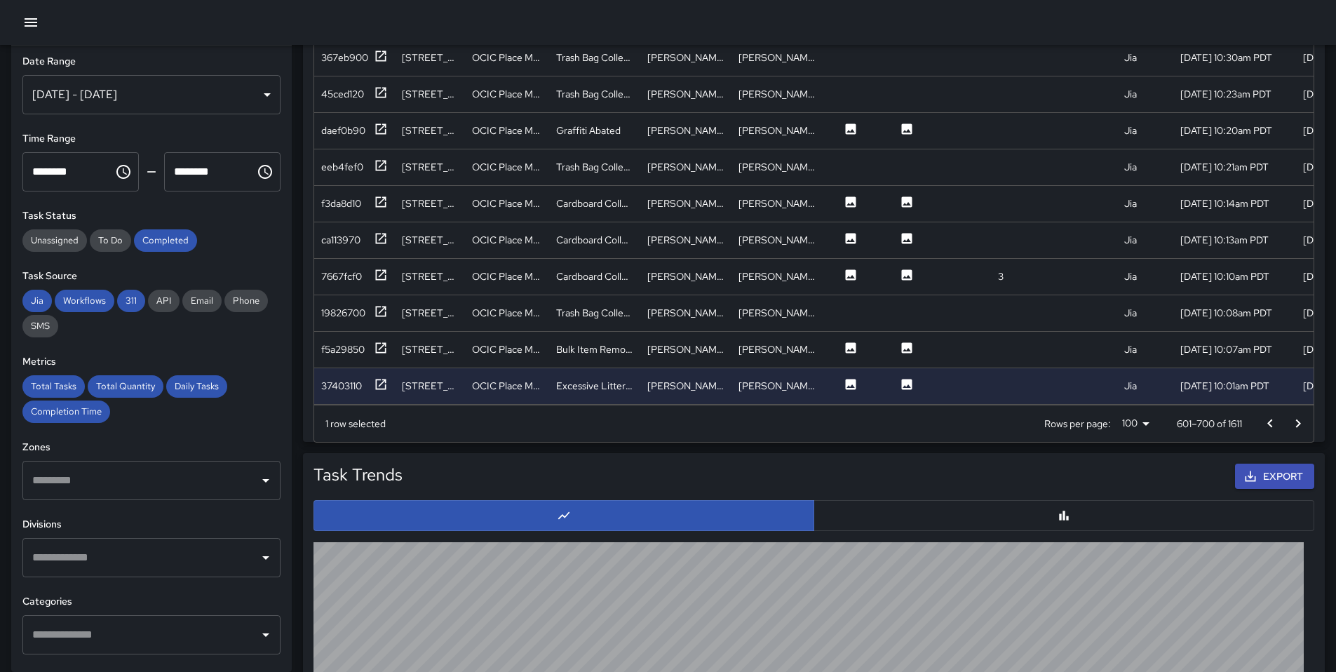
click at [1289, 422] on button "Go to next page" at bounding box center [1298, 424] width 28 height 28
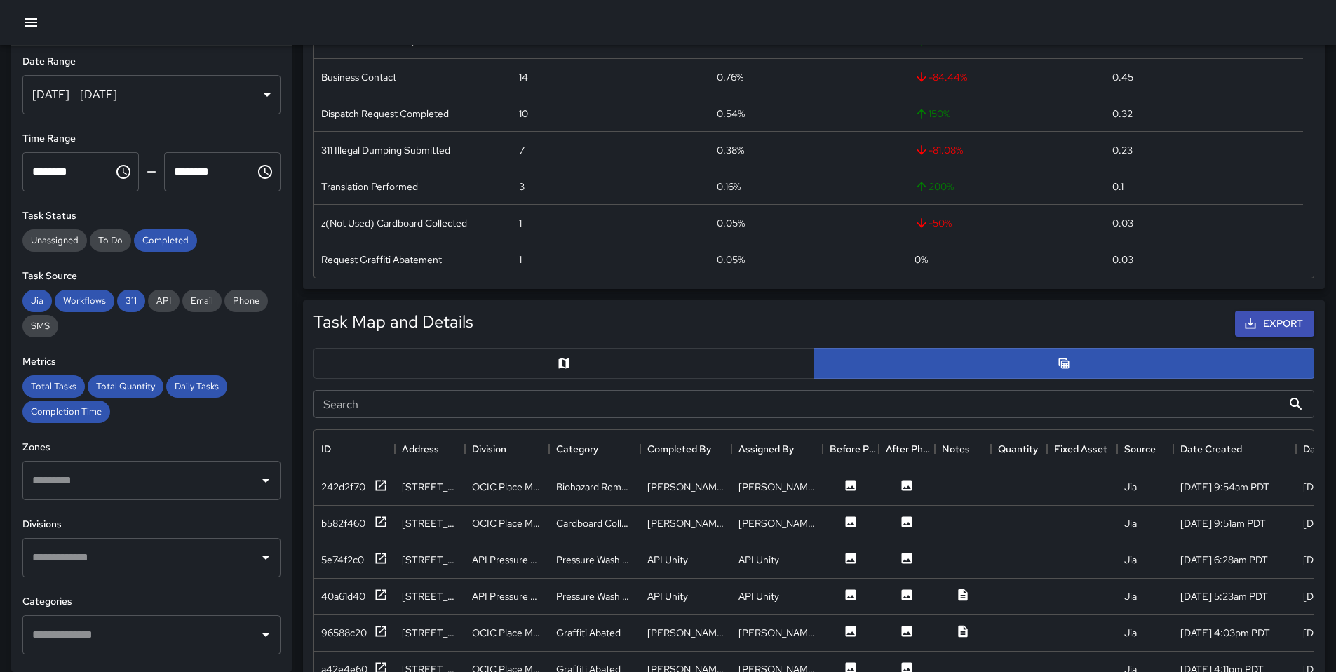
scroll to position [416, 0]
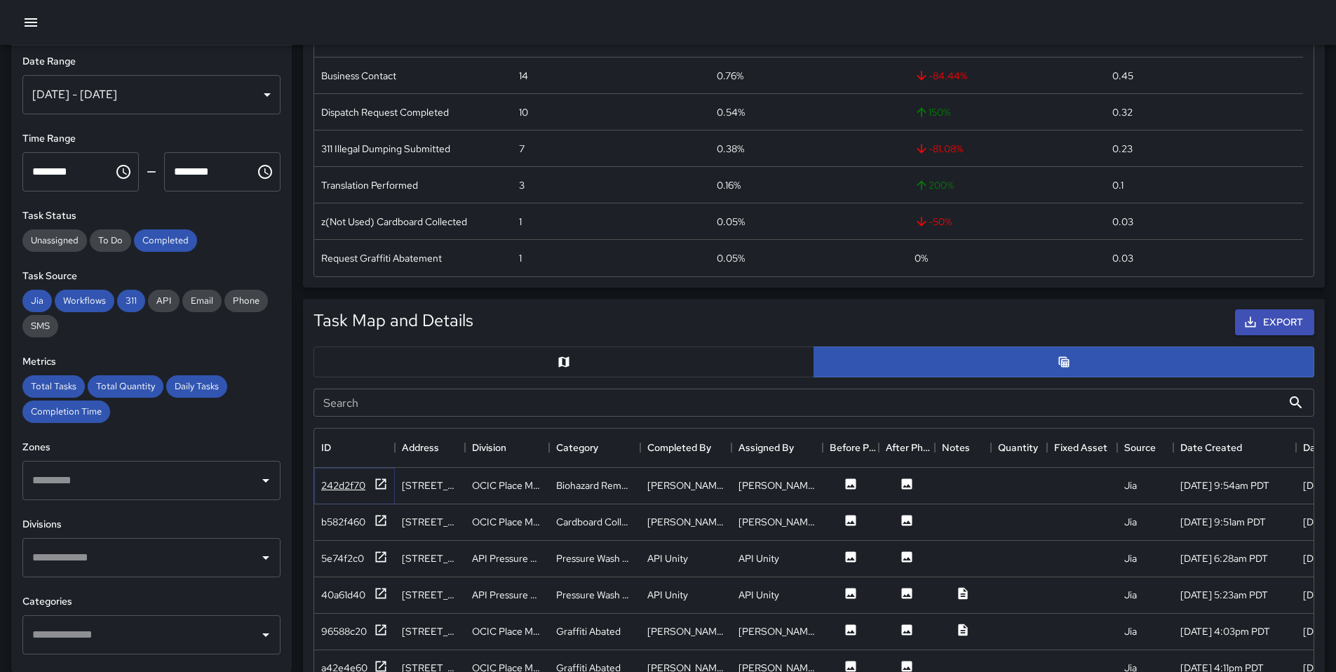
click at [384, 484] on icon at bounding box center [381, 484] width 14 height 14
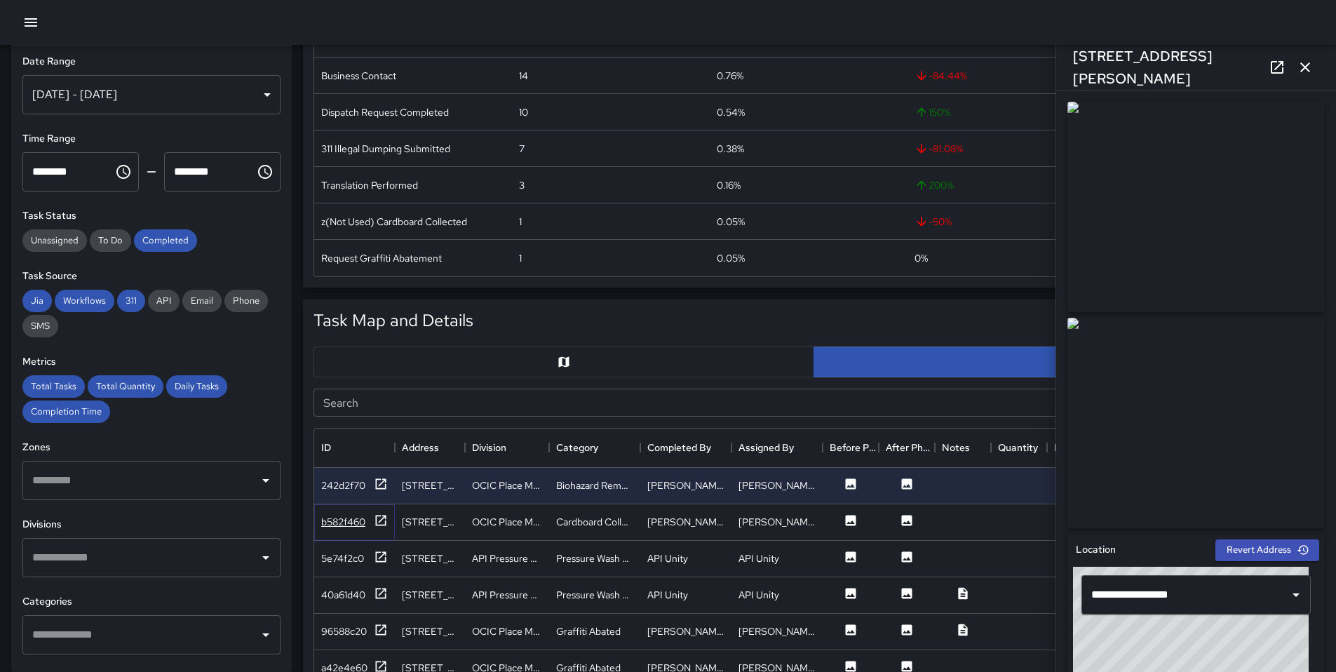
click at [384, 521] on icon at bounding box center [381, 520] width 14 height 14
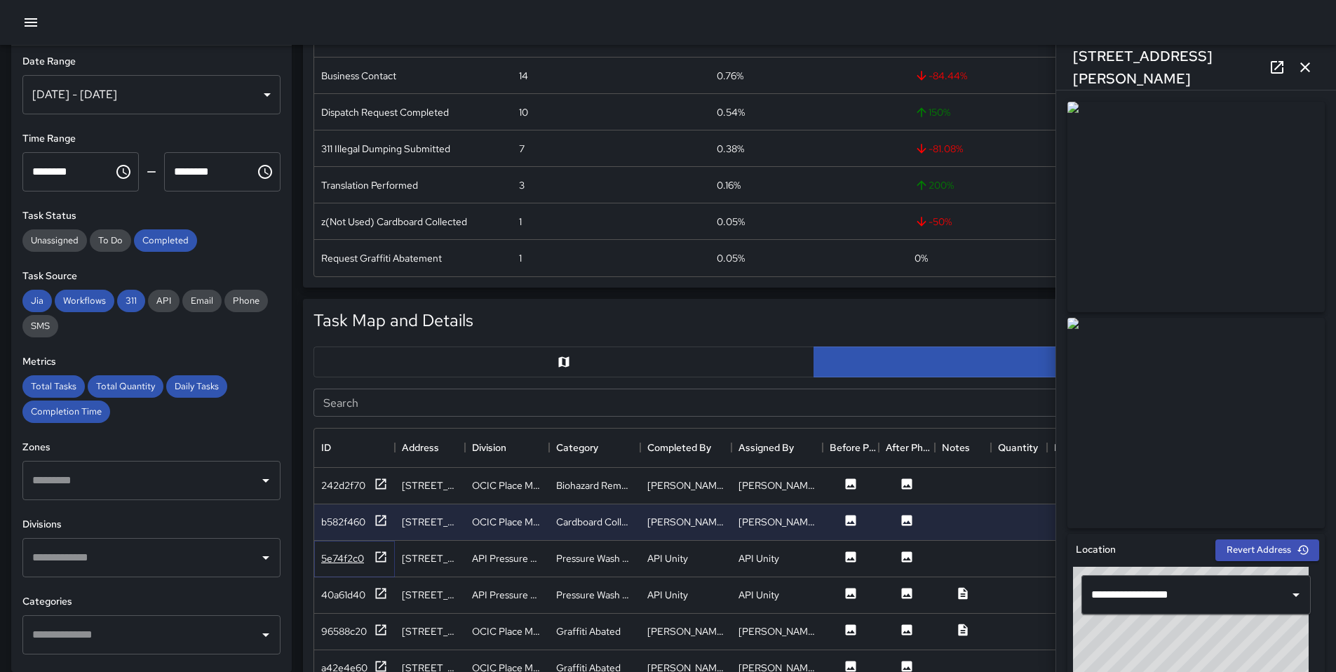
click at [375, 559] on icon at bounding box center [381, 557] width 14 height 14
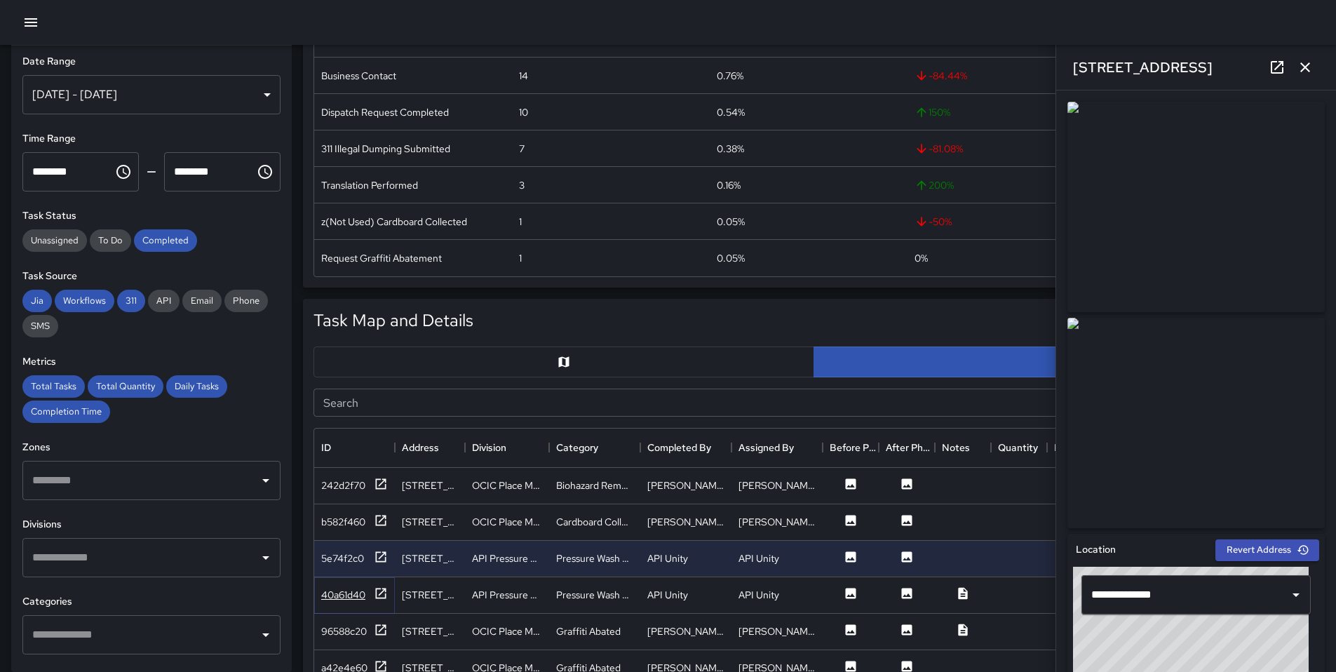
click at [387, 598] on icon at bounding box center [381, 593] width 14 height 14
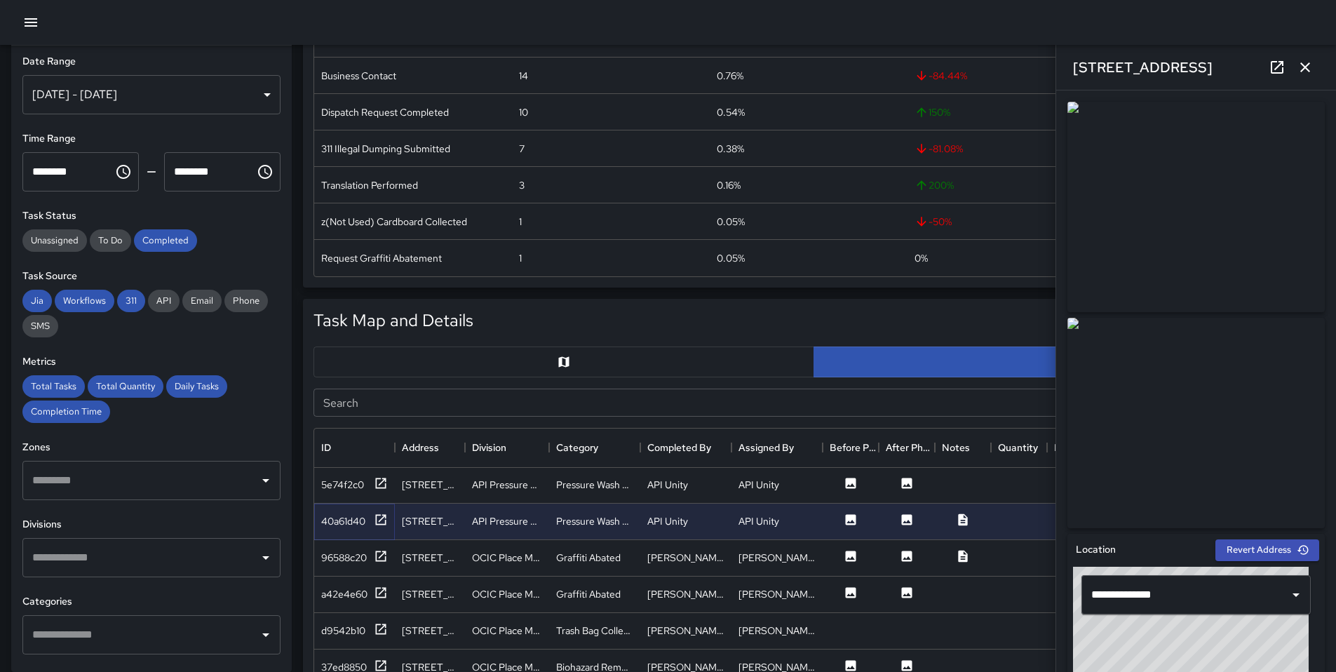
scroll to position [81, 0]
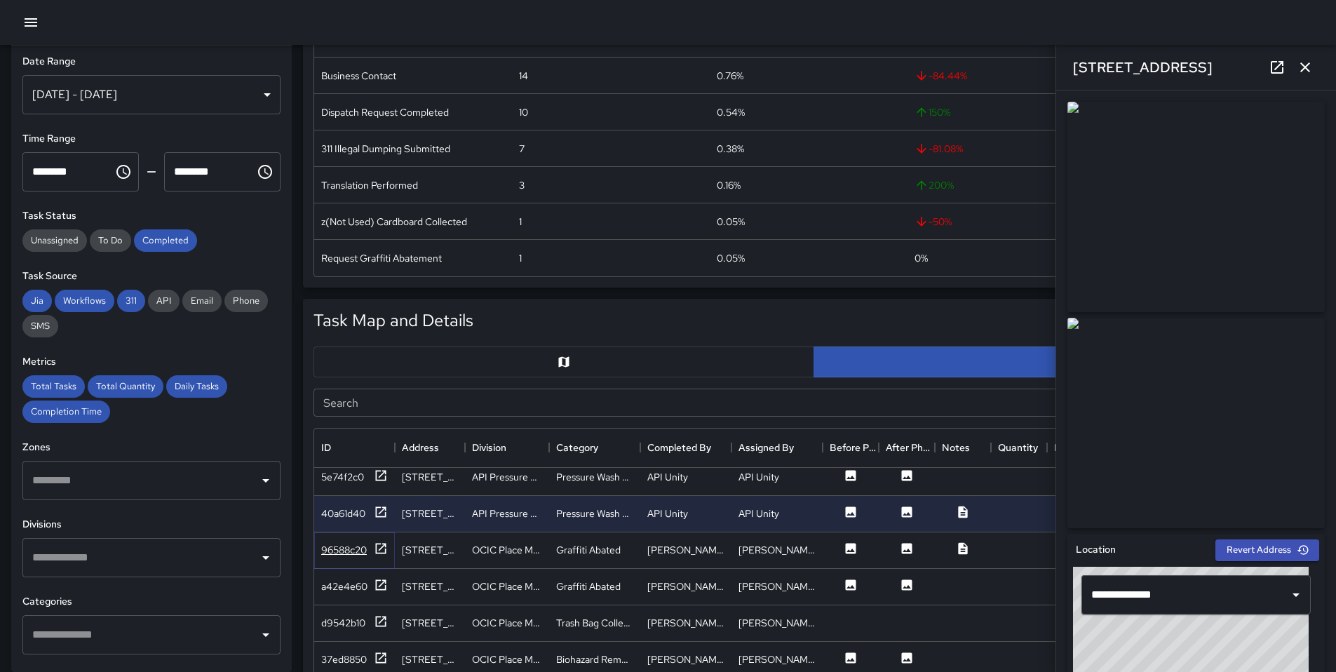
click at [380, 551] on icon at bounding box center [381, 549] width 14 height 14
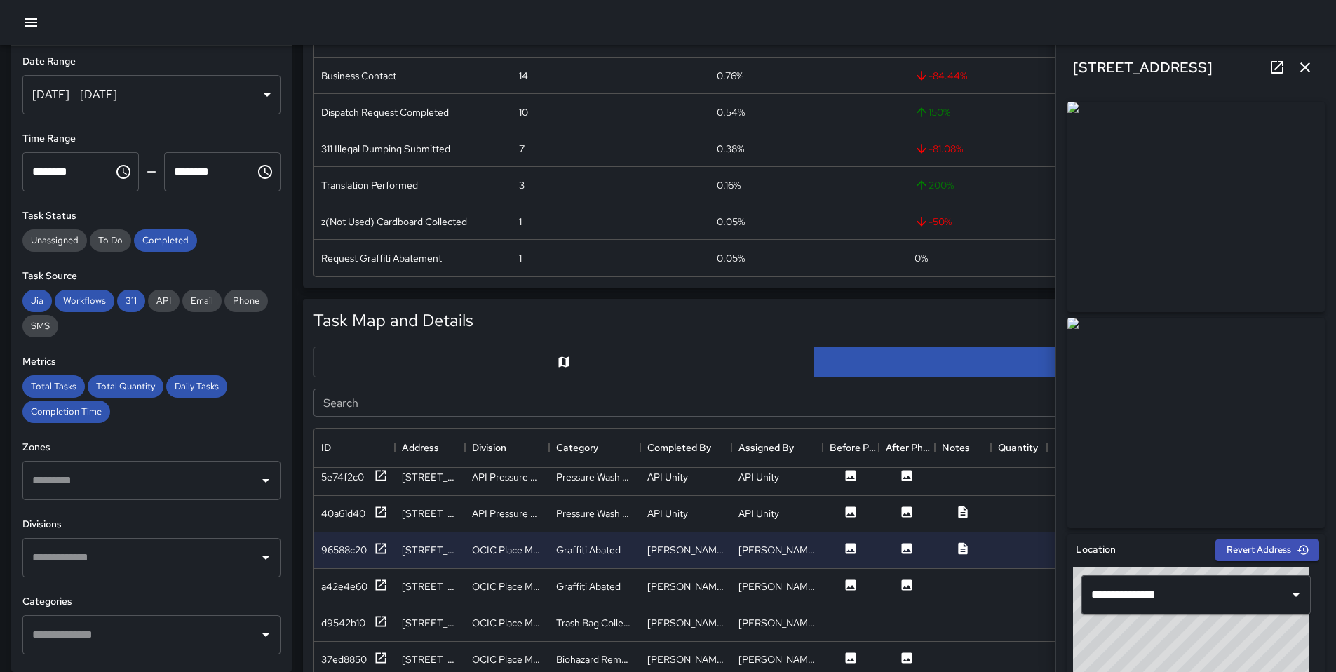
click at [1269, 67] on icon at bounding box center [1277, 67] width 17 height 17
click at [349, 584] on div "a42e4e60" at bounding box center [344, 586] width 46 height 14
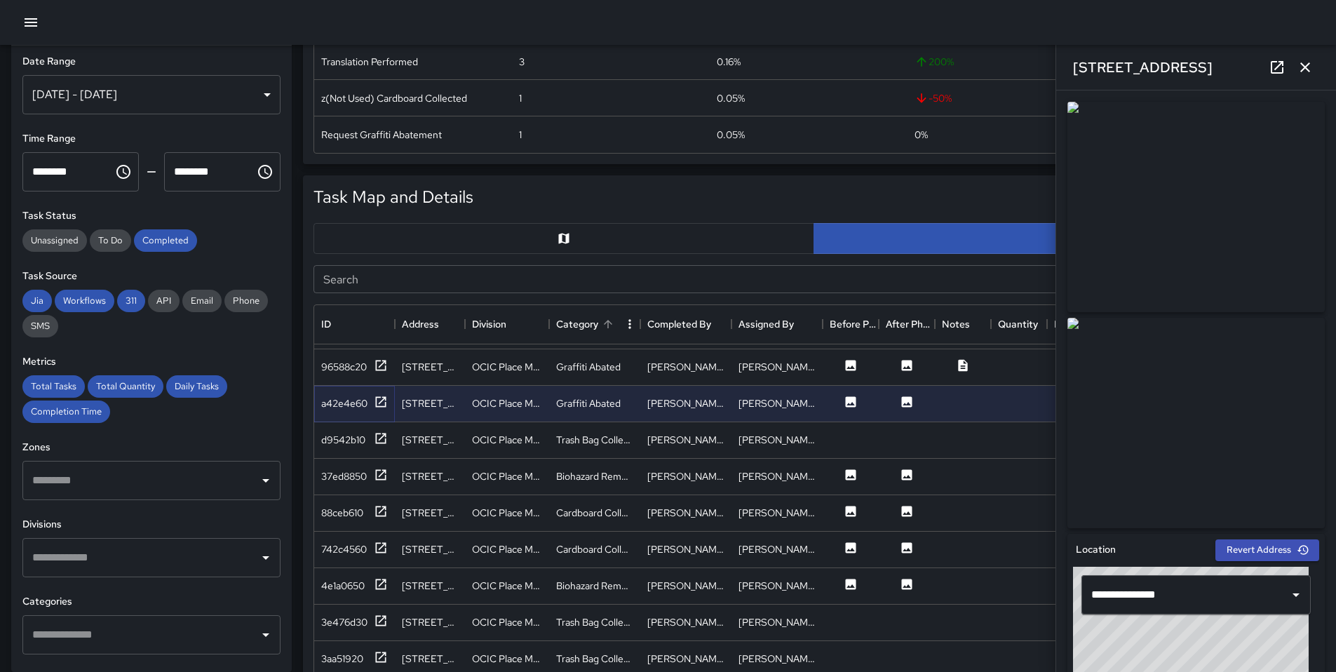
scroll to position [541, 0]
click at [374, 471] on icon at bounding box center [381, 473] width 14 height 14
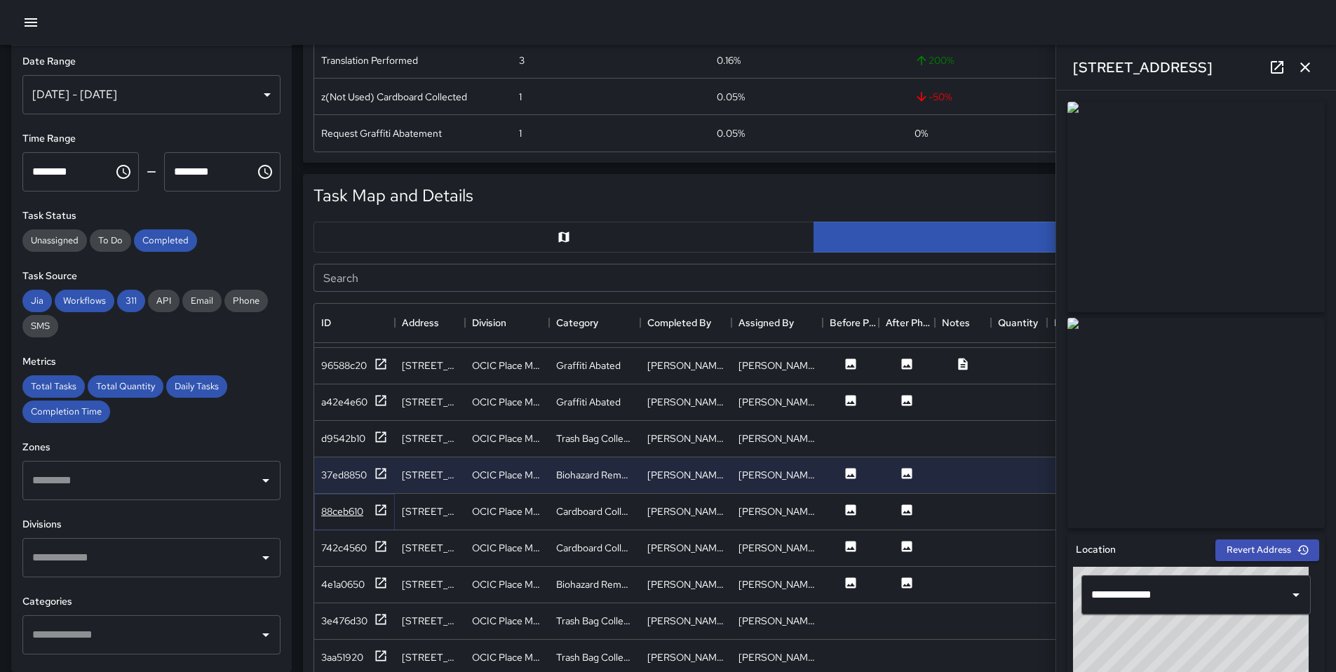
click at [349, 513] on div "88ceb610" at bounding box center [342, 511] width 42 height 14
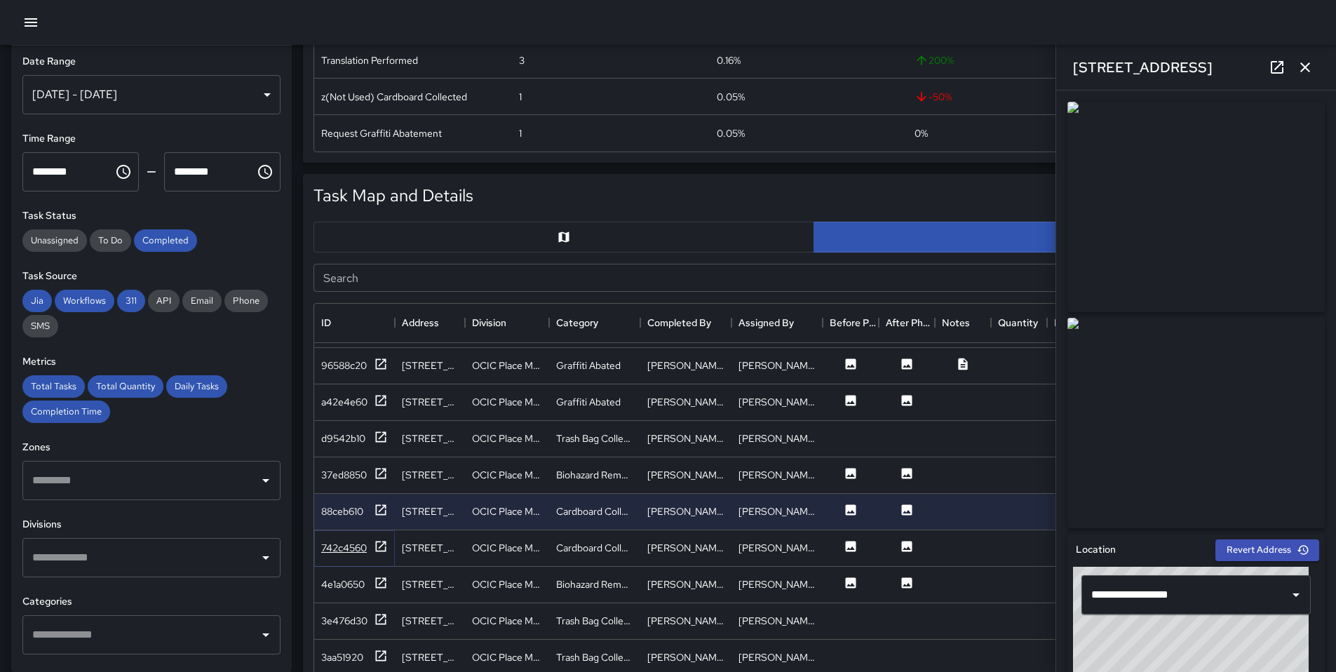
click at [358, 541] on div "742c4560" at bounding box center [344, 548] width 46 height 14
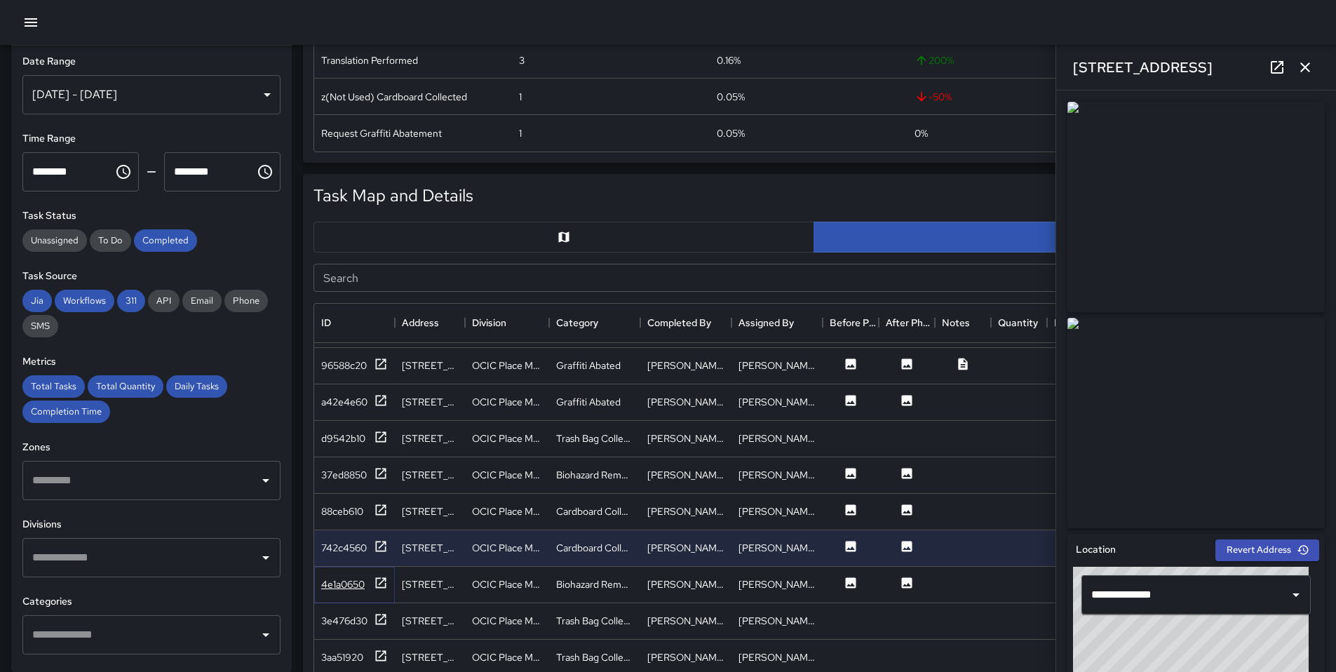
click at [368, 583] on div "4e1a0650" at bounding box center [354, 585] width 67 height 18
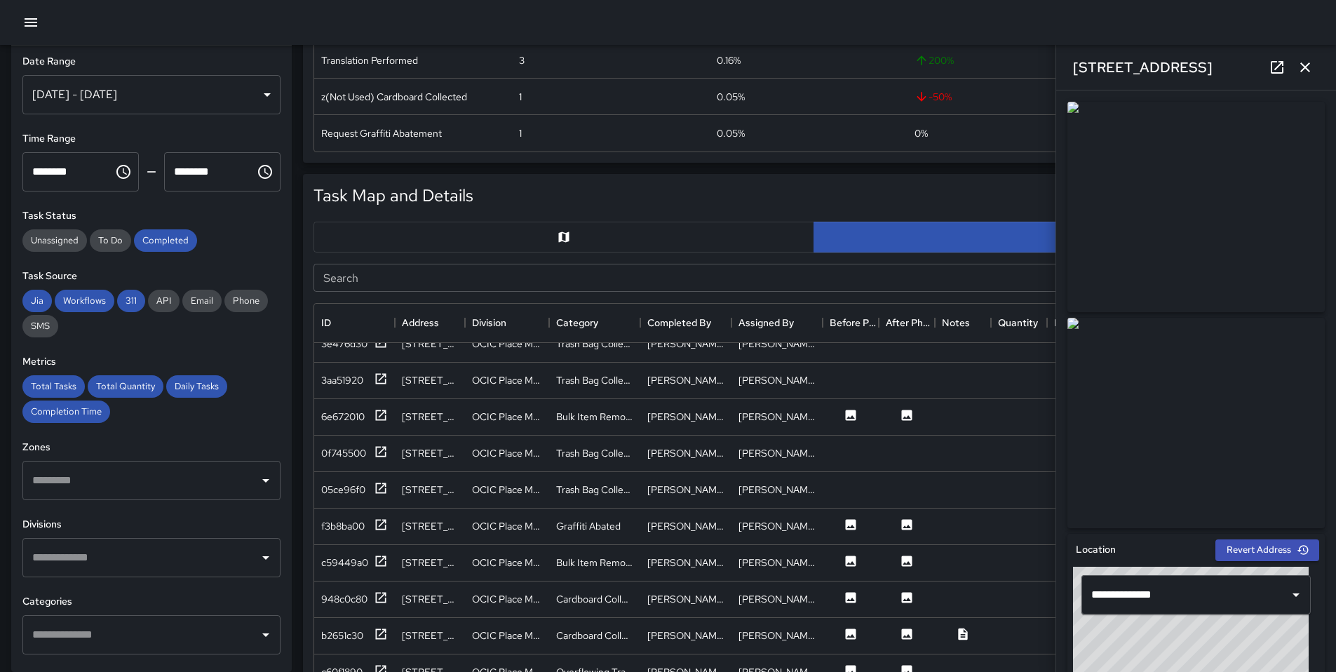
scroll to position [424, 0]
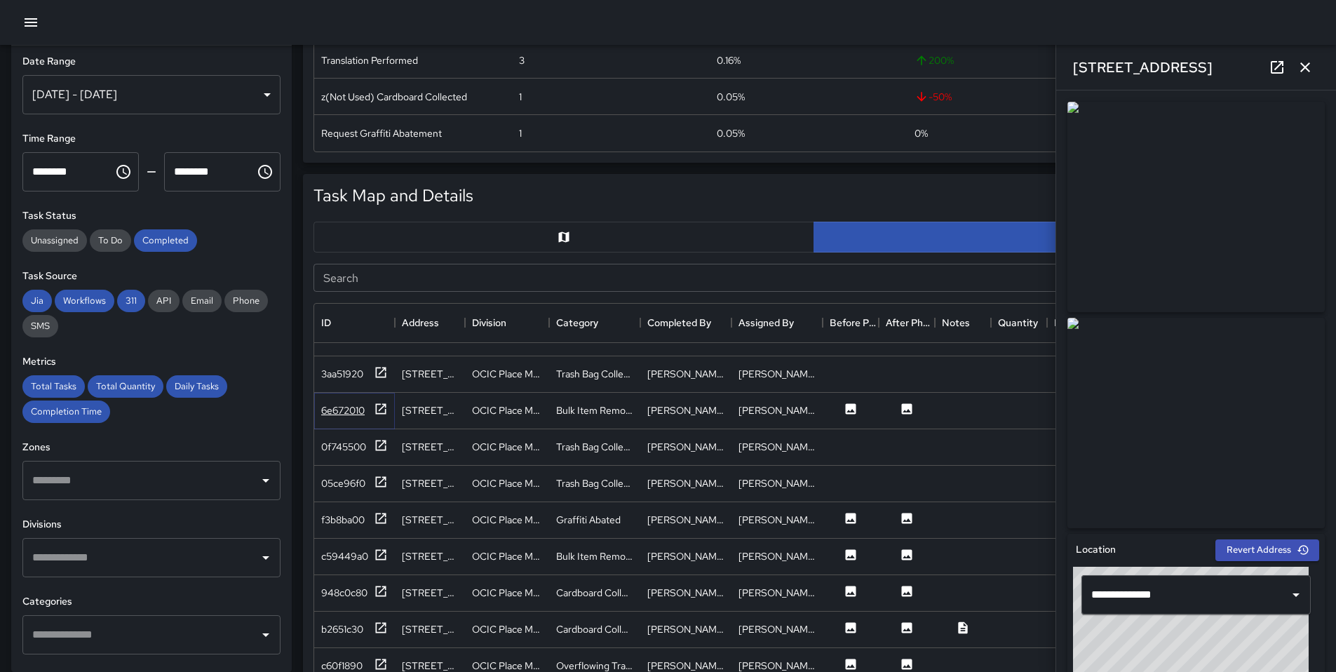
click at [376, 412] on icon at bounding box center [381, 408] width 11 height 11
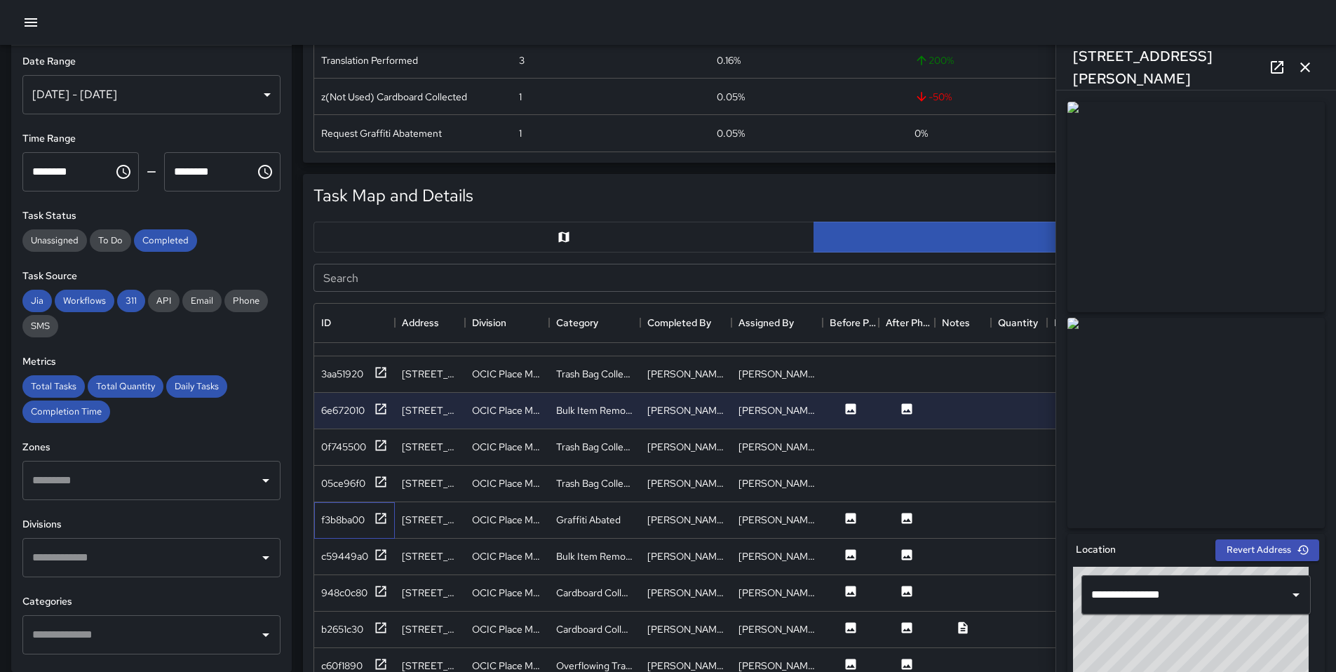
click at [391, 523] on div "f3b8ba00" at bounding box center [354, 520] width 81 height 36
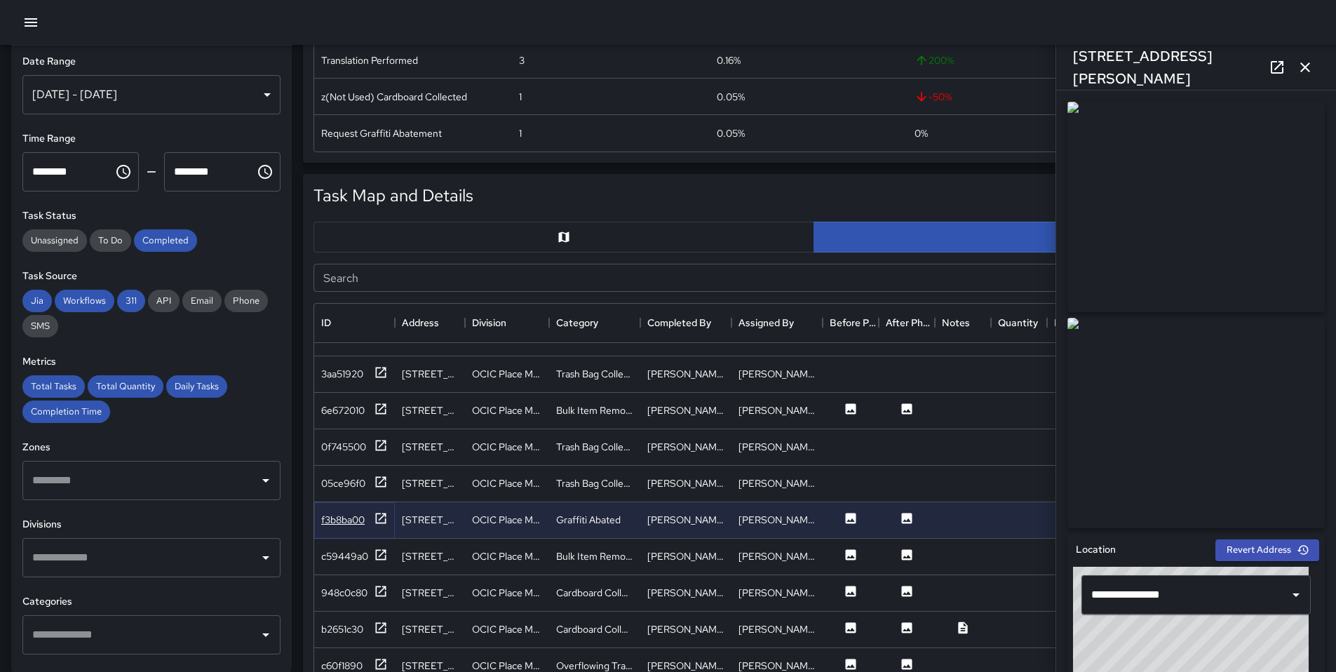
click at [382, 523] on icon at bounding box center [381, 518] width 11 height 11
click at [380, 551] on icon at bounding box center [381, 555] width 14 height 14
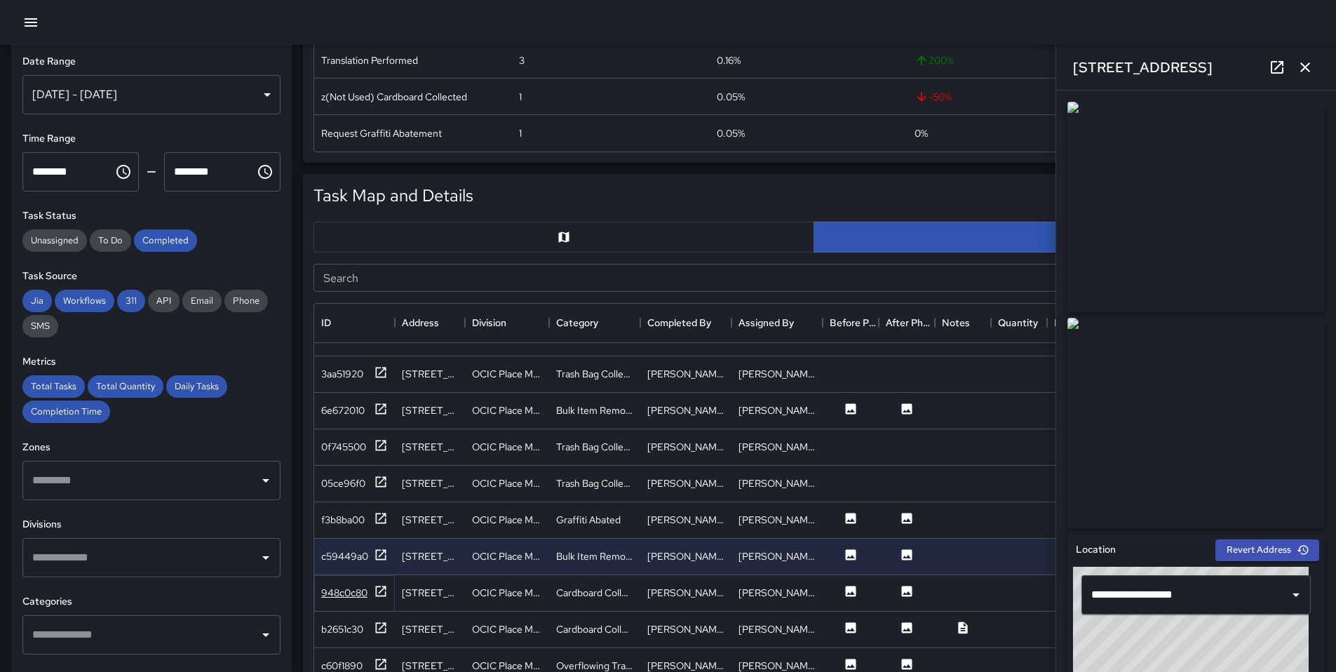
click at [381, 589] on icon at bounding box center [381, 591] width 14 height 14
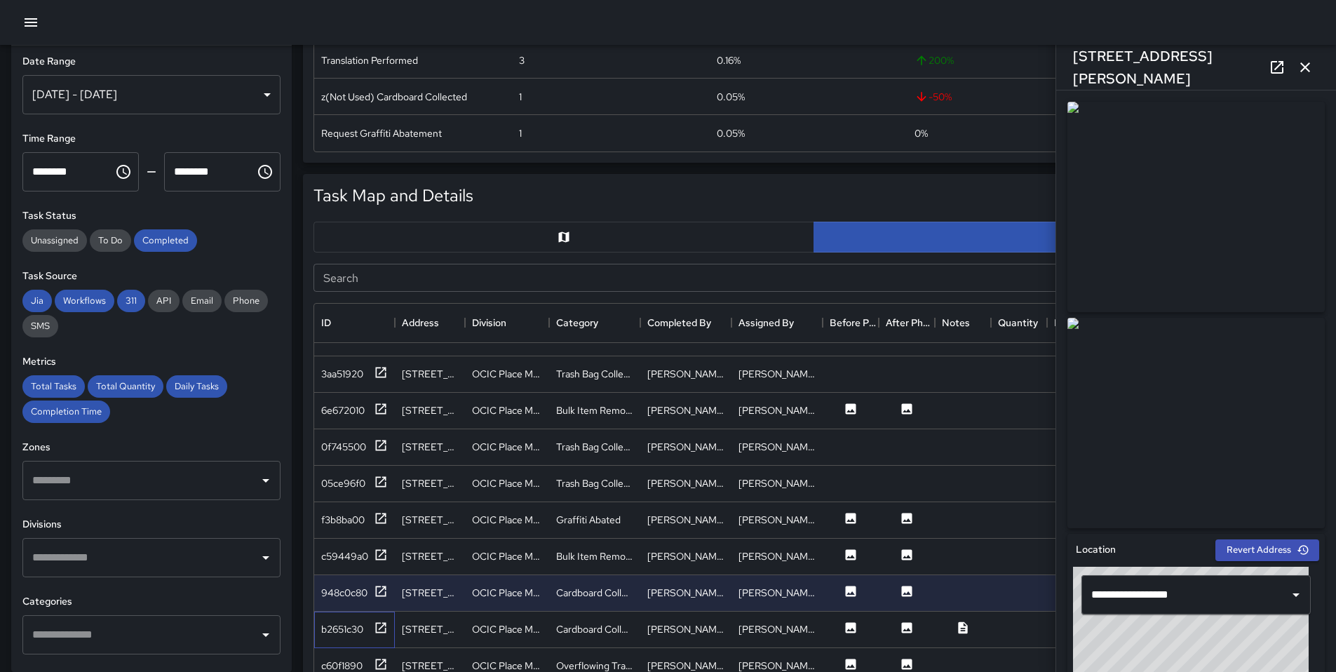
click at [380, 616] on div "b2651c30" at bounding box center [354, 630] width 81 height 36
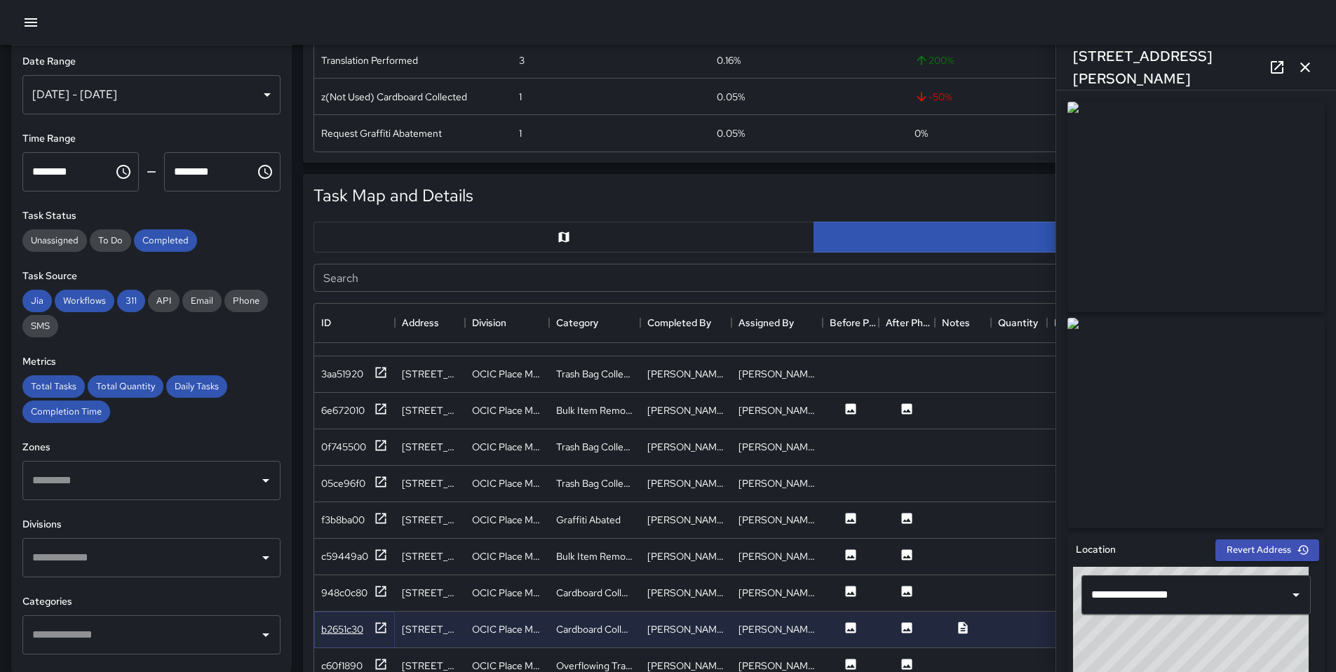
click at [380, 624] on icon at bounding box center [381, 628] width 14 height 14
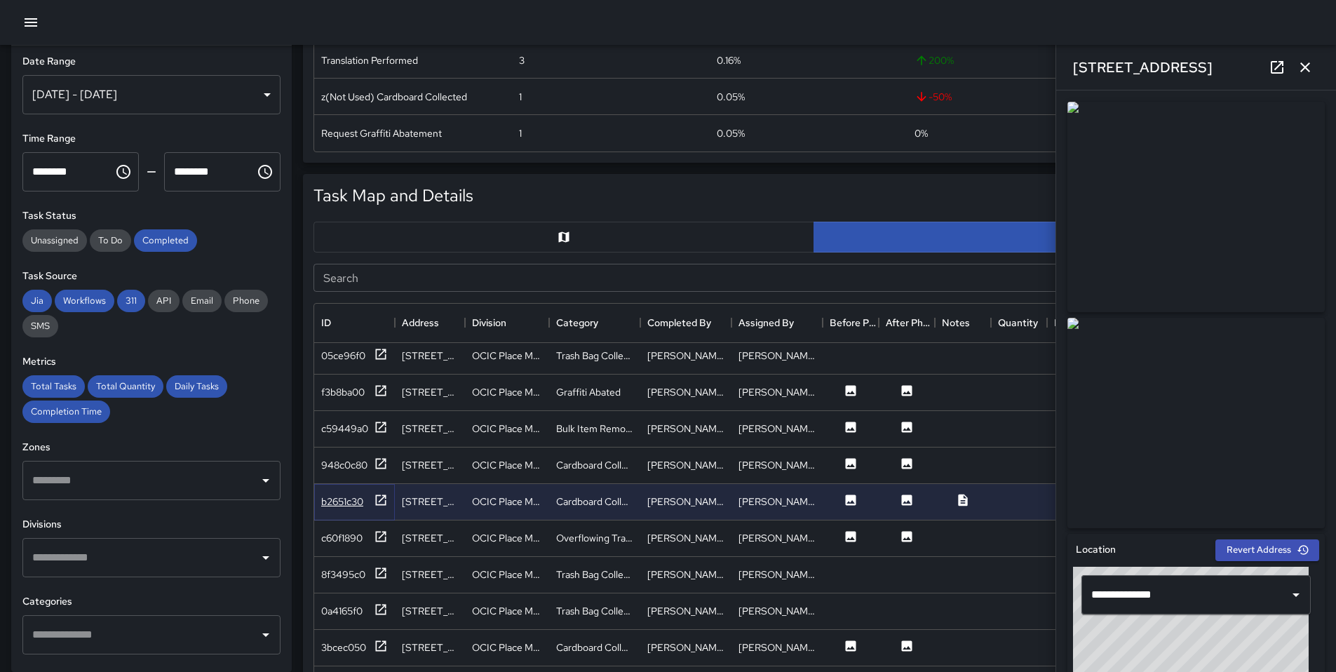
scroll to position [554, 0]
click at [967, 499] on icon at bounding box center [963, 498] width 14 height 14
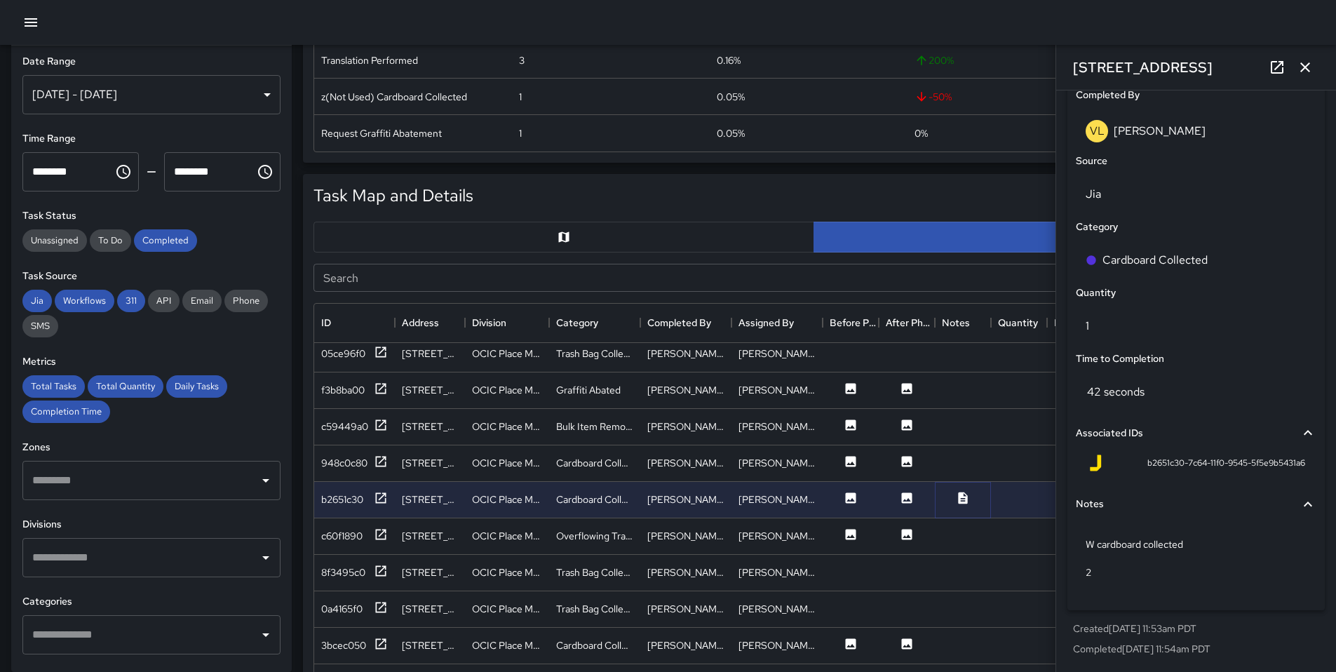
scroll to position [873, 0]
click at [347, 541] on div "c60f1890" at bounding box center [341, 536] width 41 height 14
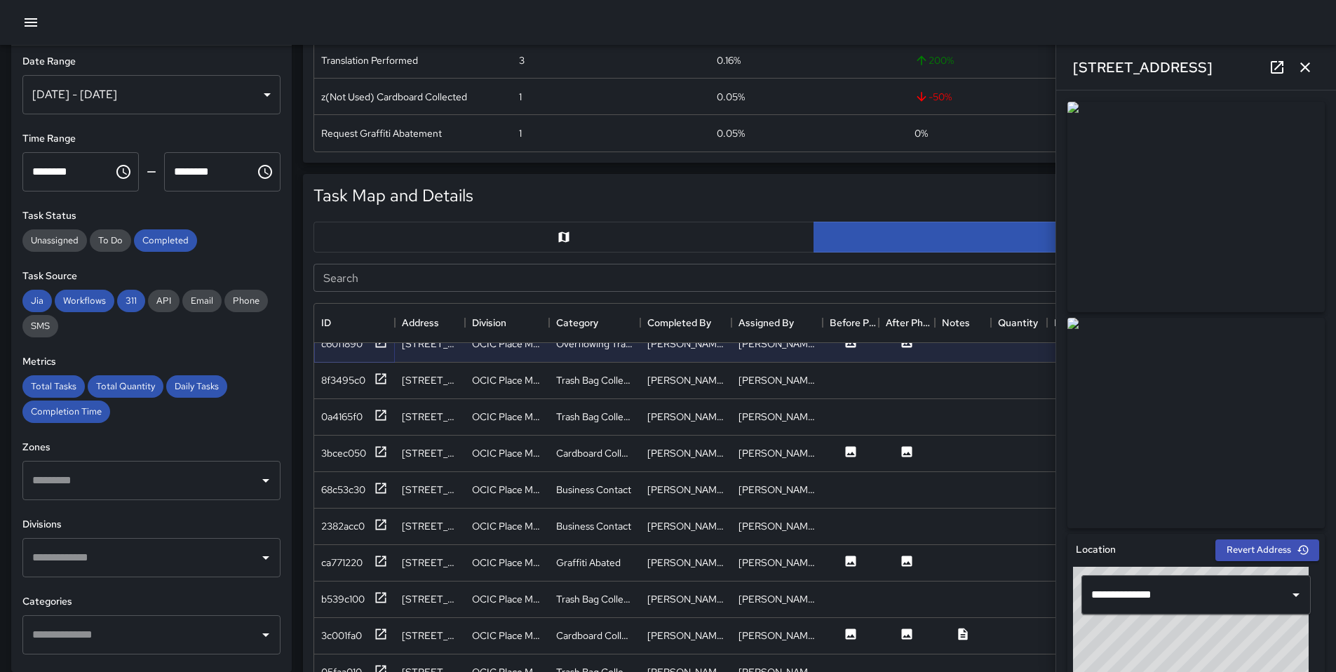
scroll to position [749, 0]
click at [365, 455] on div "3bcec050" at bounding box center [343, 451] width 45 height 14
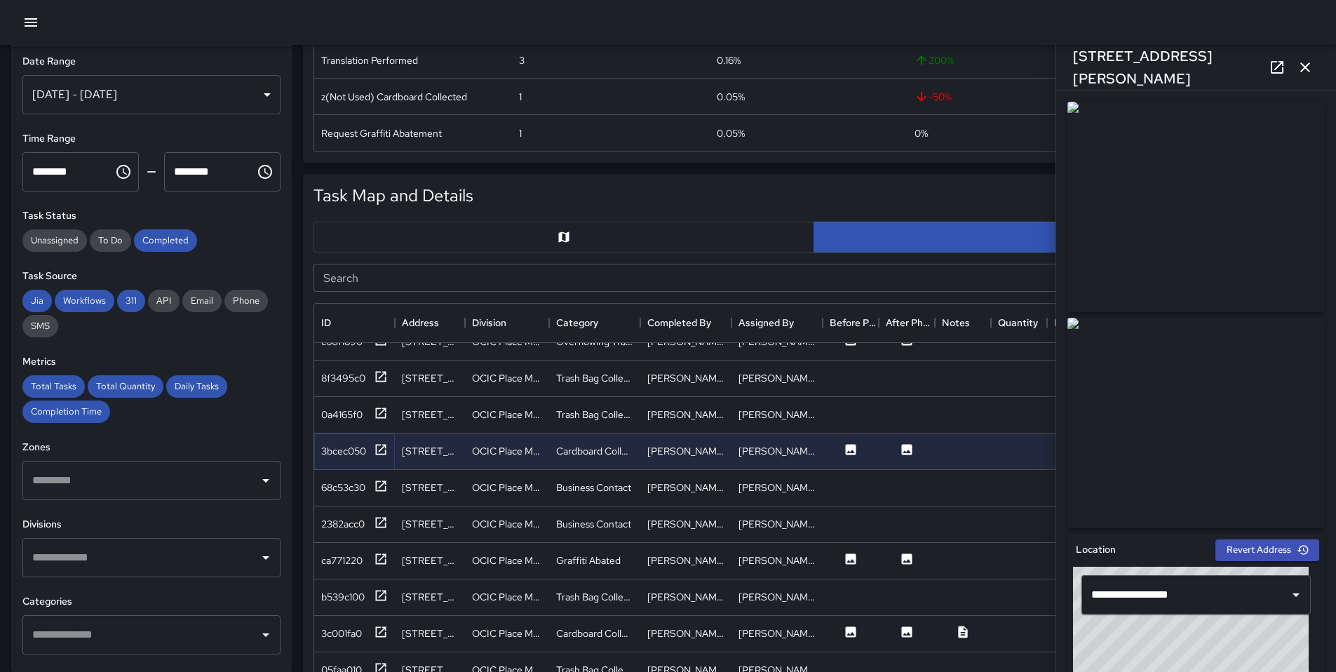
scroll to position [751, 0]
click at [368, 551] on div "ca771220" at bounding box center [354, 558] width 67 height 18
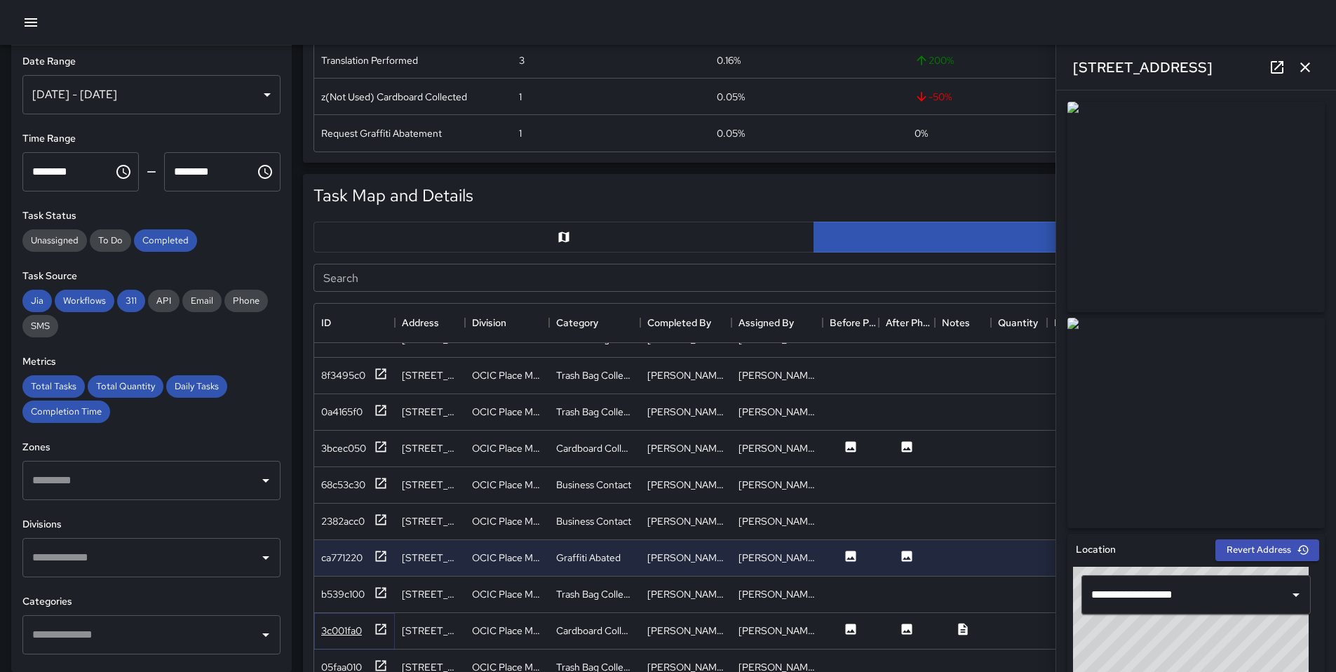
click at [352, 626] on div "3c001fa0" at bounding box center [341, 631] width 41 height 14
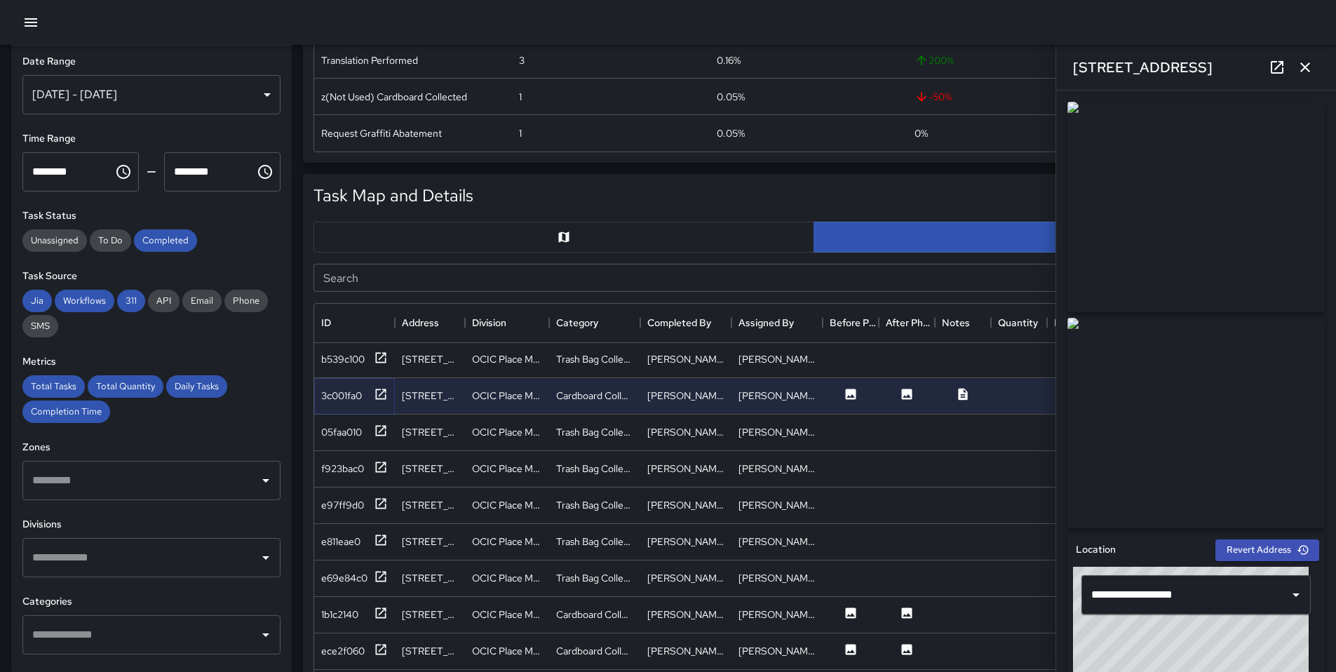
scroll to position [989, 0]
click at [378, 615] on icon at bounding box center [381, 610] width 11 height 11
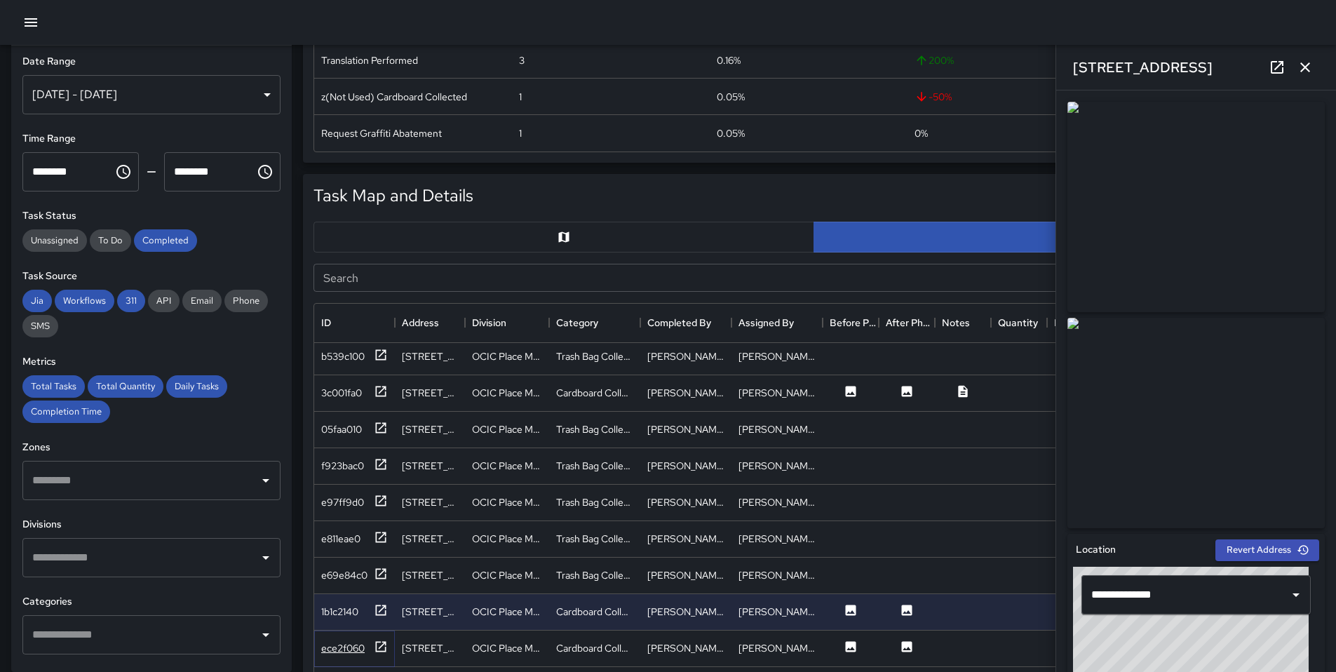
click at [379, 648] on icon at bounding box center [381, 646] width 11 height 11
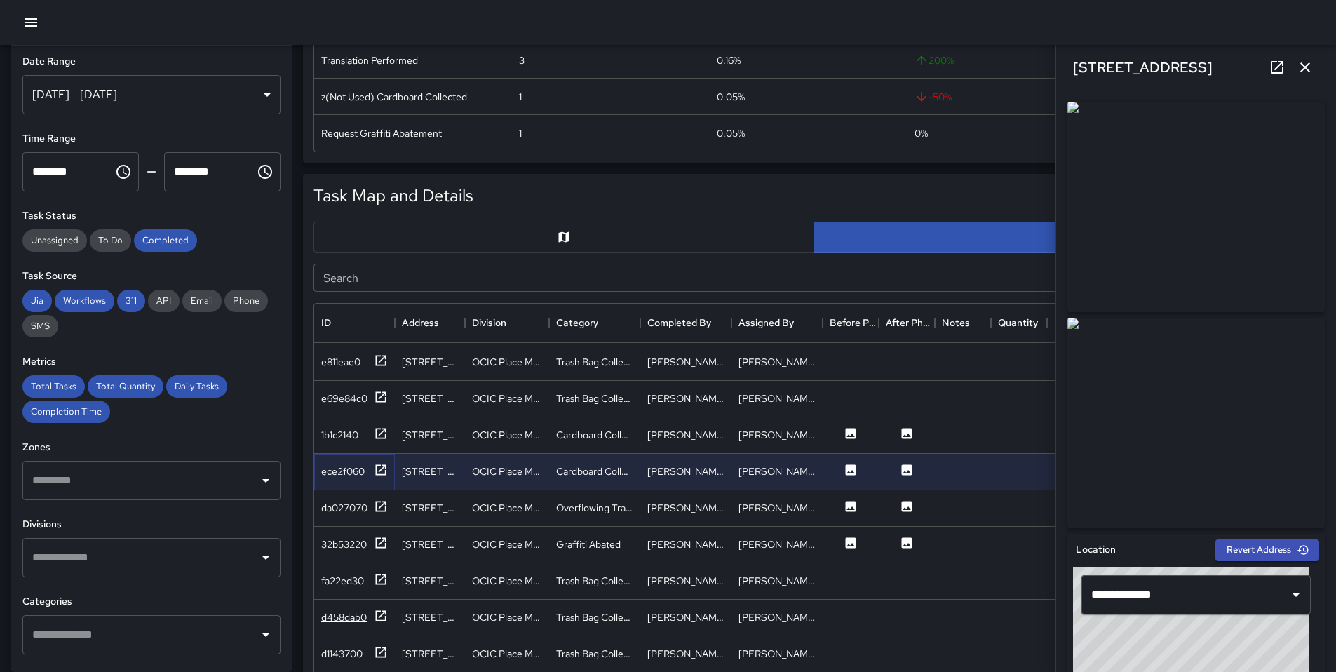
scroll to position [1211, 0]
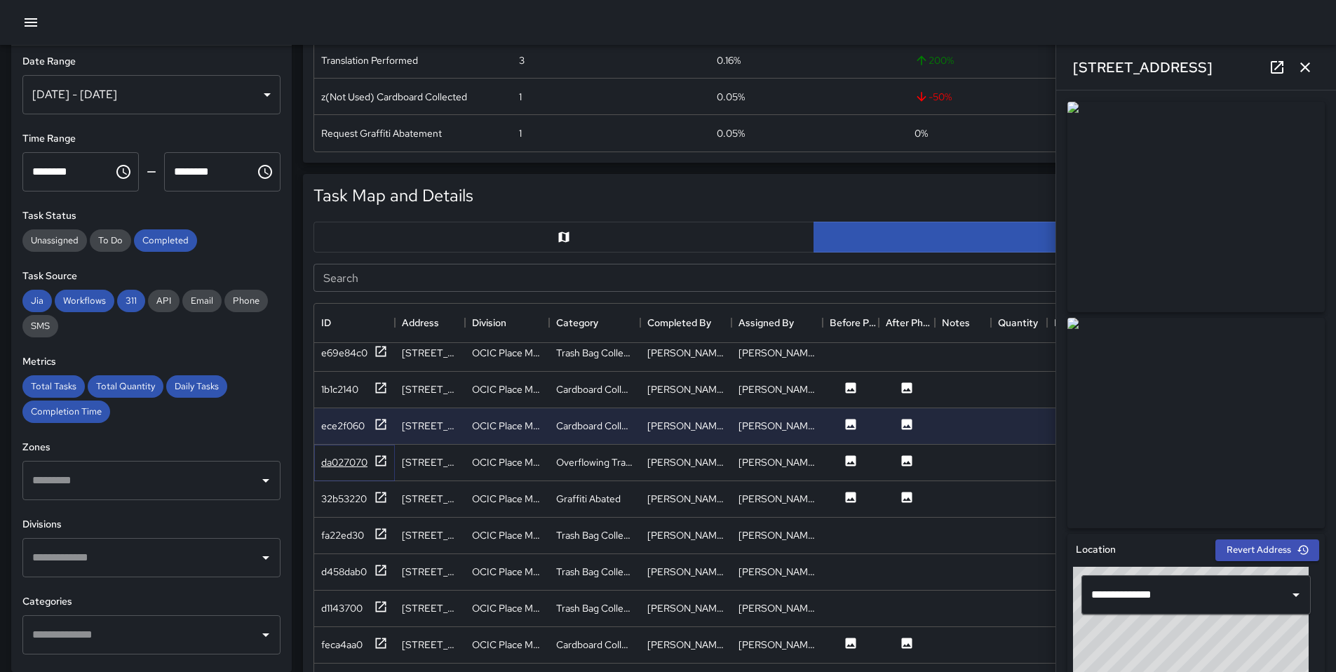
click at [379, 463] on icon at bounding box center [381, 461] width 14 height 14
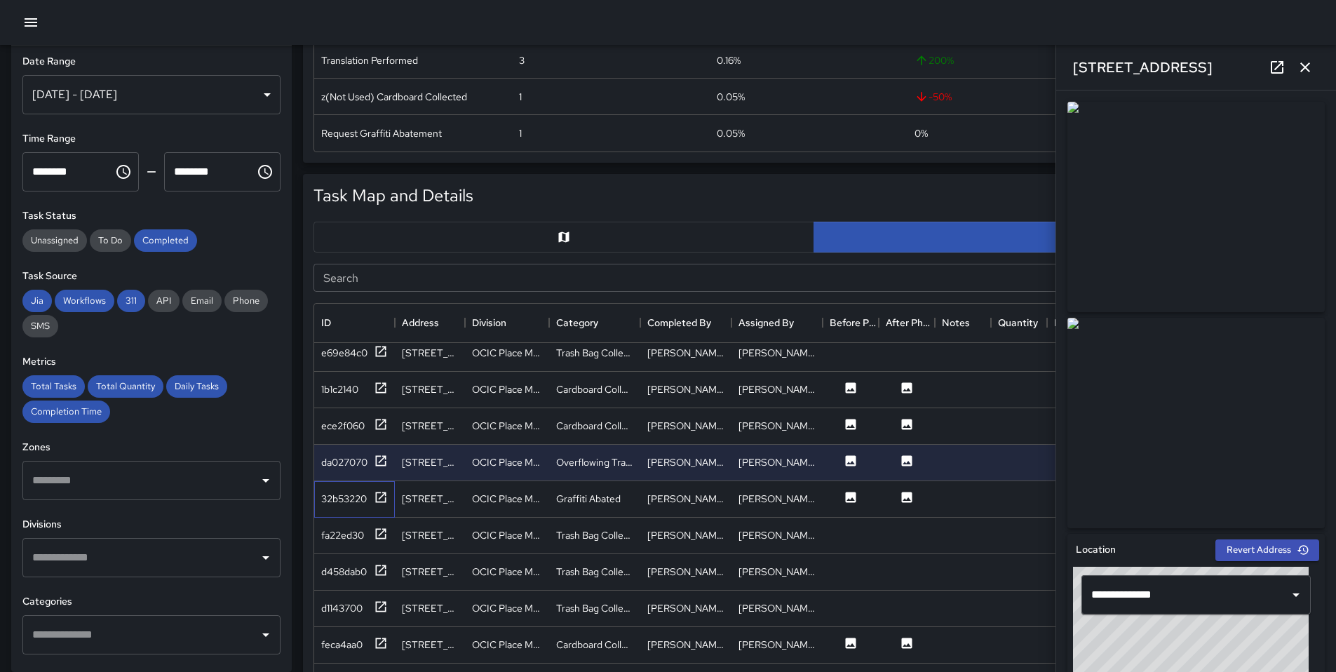
click at [390, 500] on div "32b53220" at bounding box center [354, 499] width 81 height 36
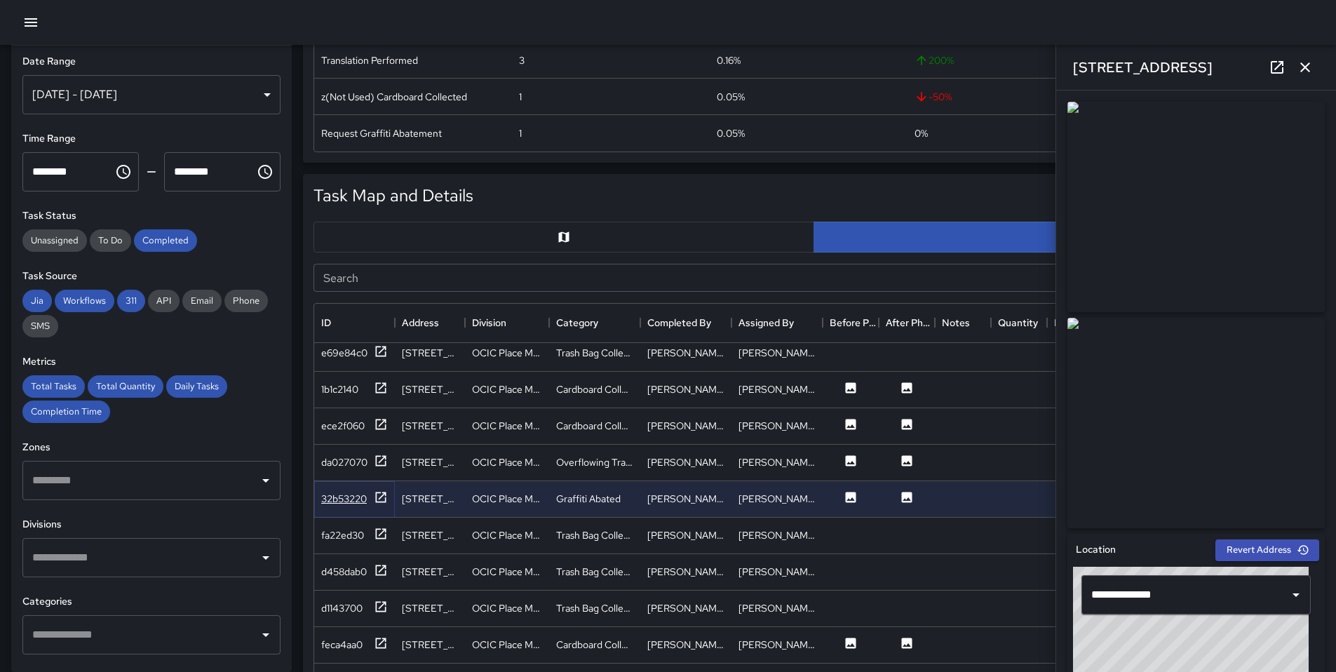
click at [382, 501] on icon at bounding box center [381, 497] width 14 height 14
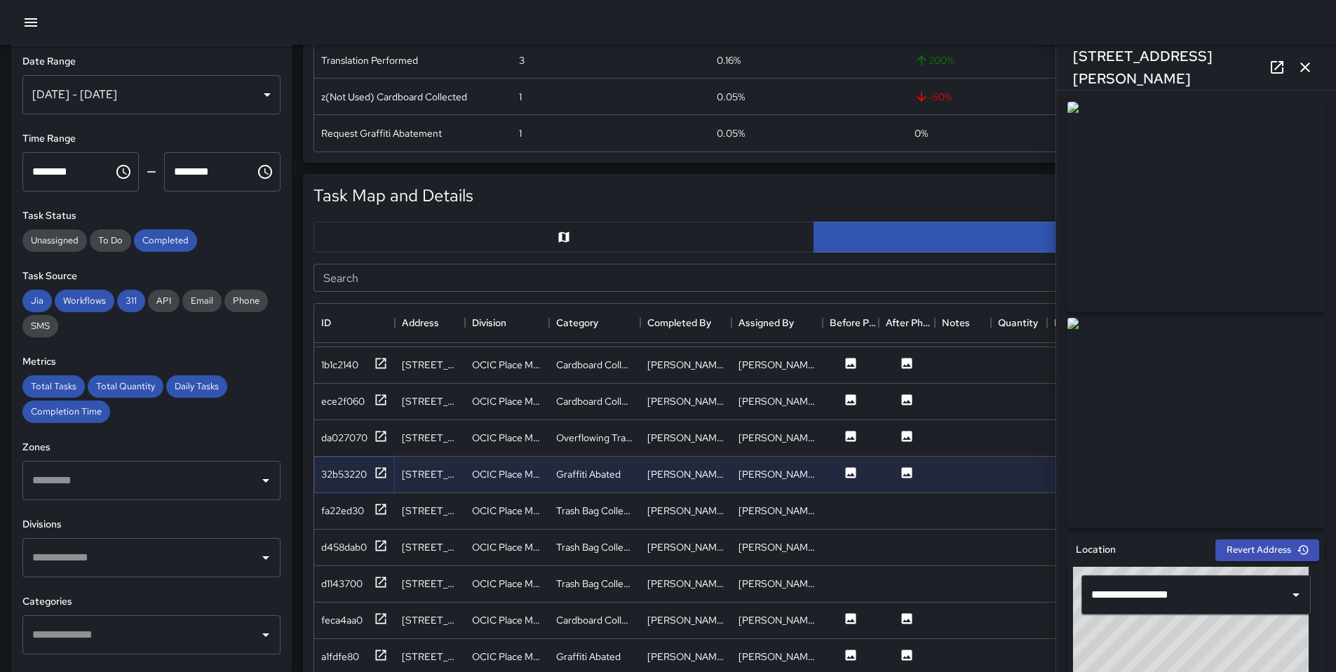
scroll to position [1237, 0]
click at [382, 614] on icon at bounding box center [381, 617] width 14 height 14
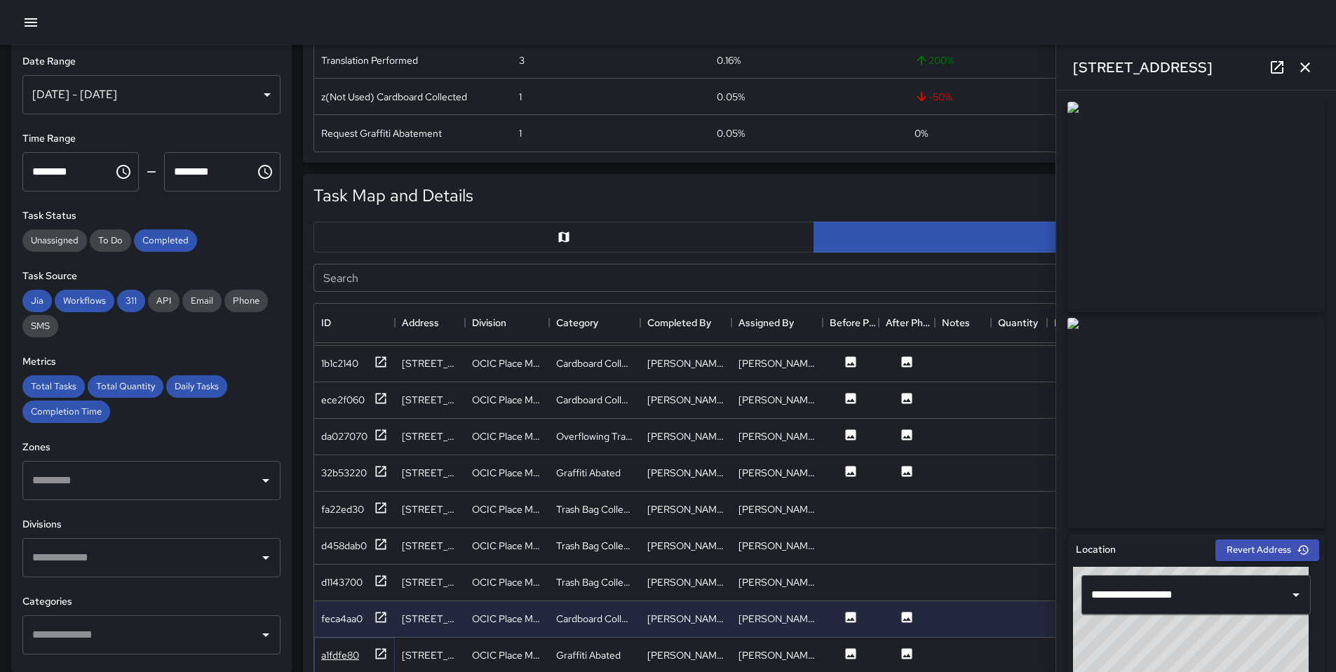
click at [377, 648] on icon at bounding box center [381, 653] width 11 height 11
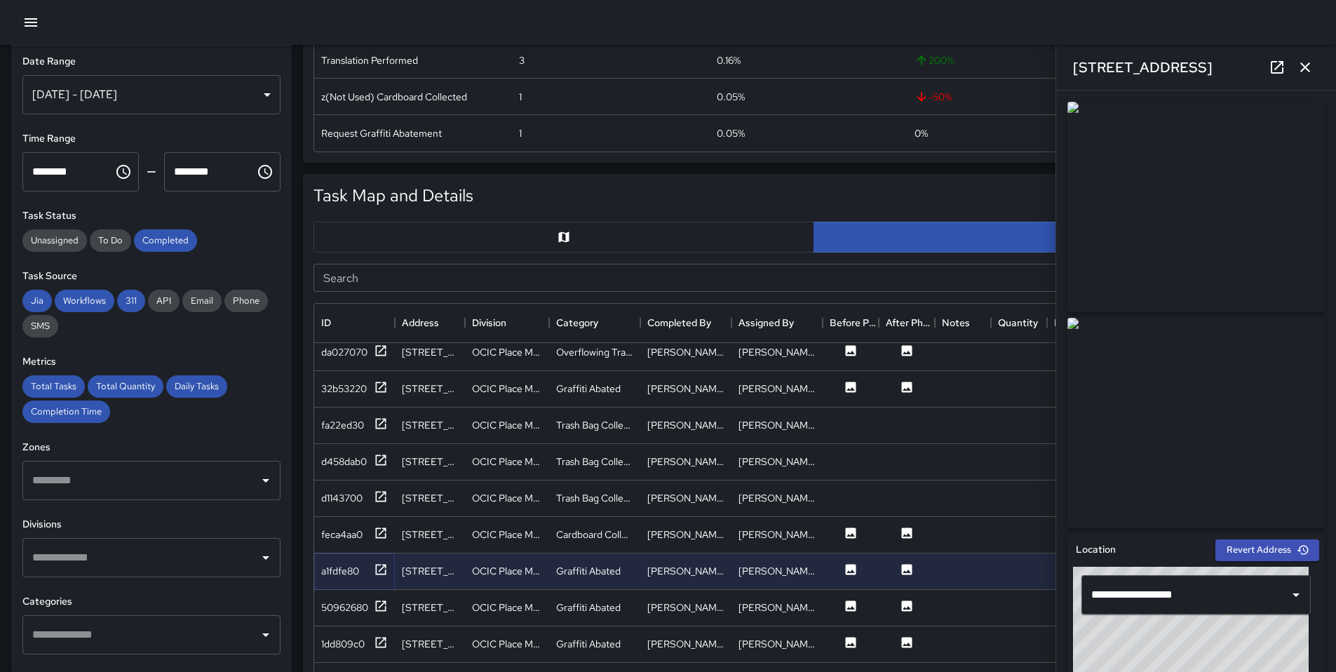
scroll to position [1324, 0]
click at [377, 604] on icon at bounding box center [381, 604] width 14 height 14
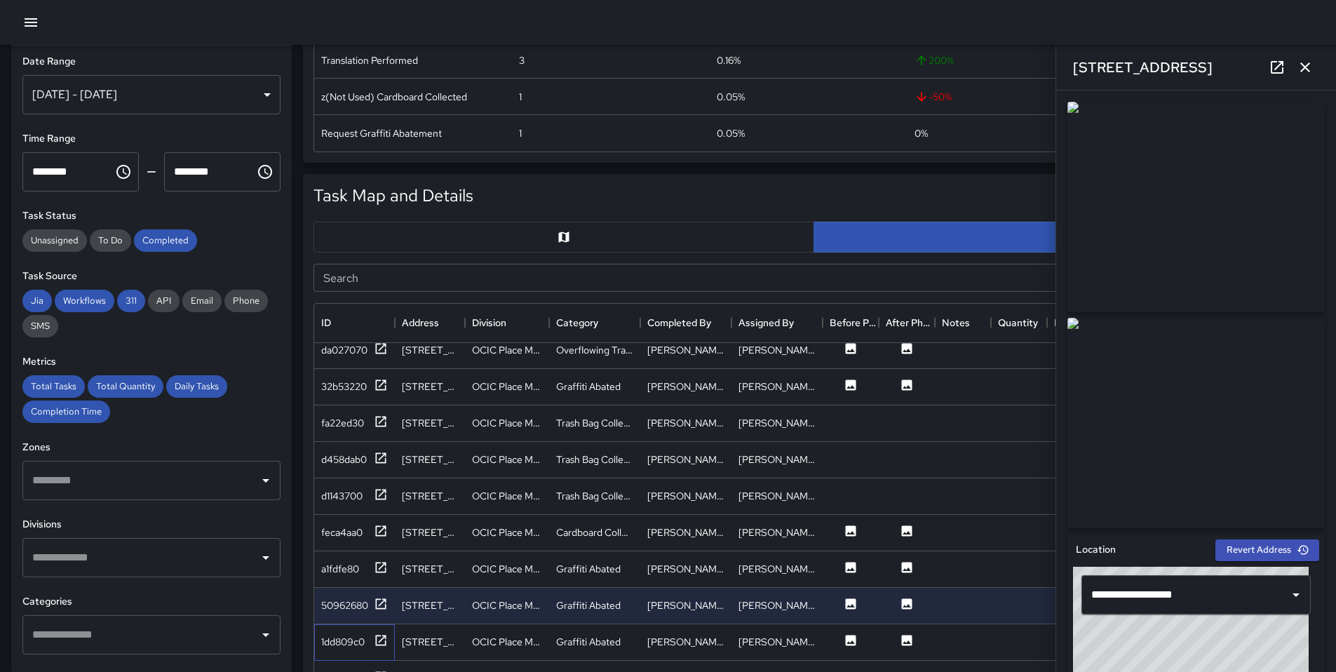
click at [368, 652] on div "1dd809c0" at bounding box center [354, 642] width 81 height 36
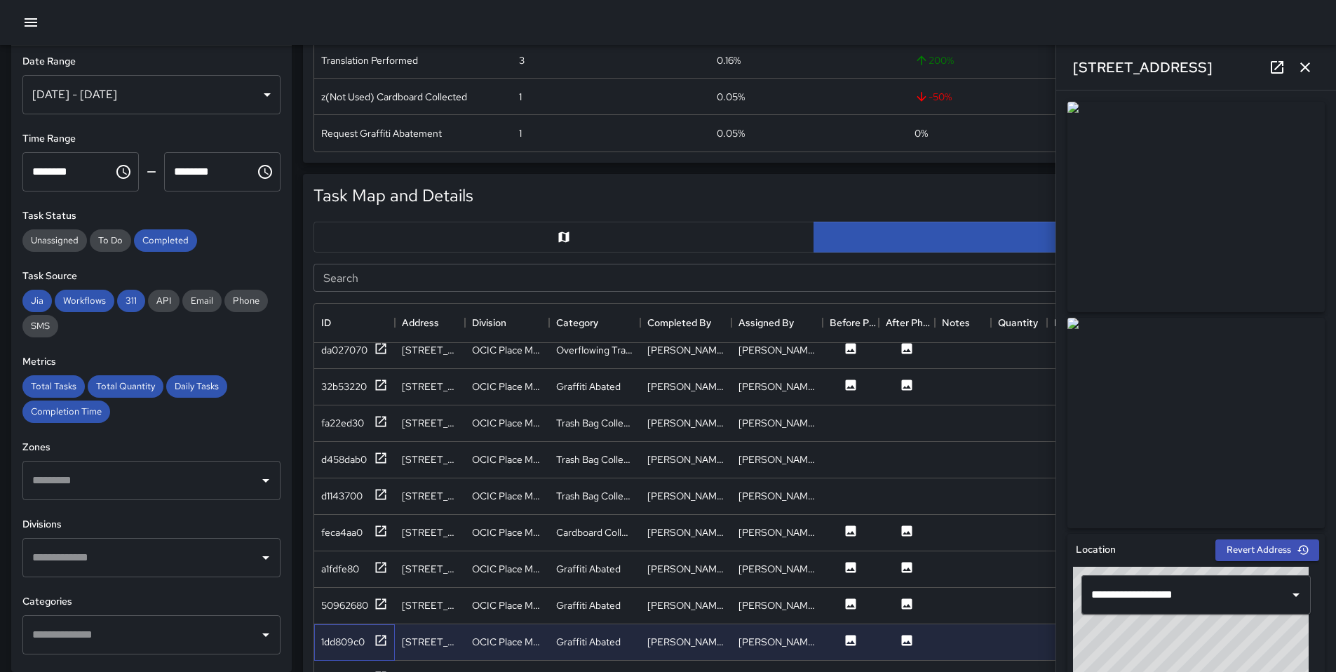
scroll to position [1445, 0]
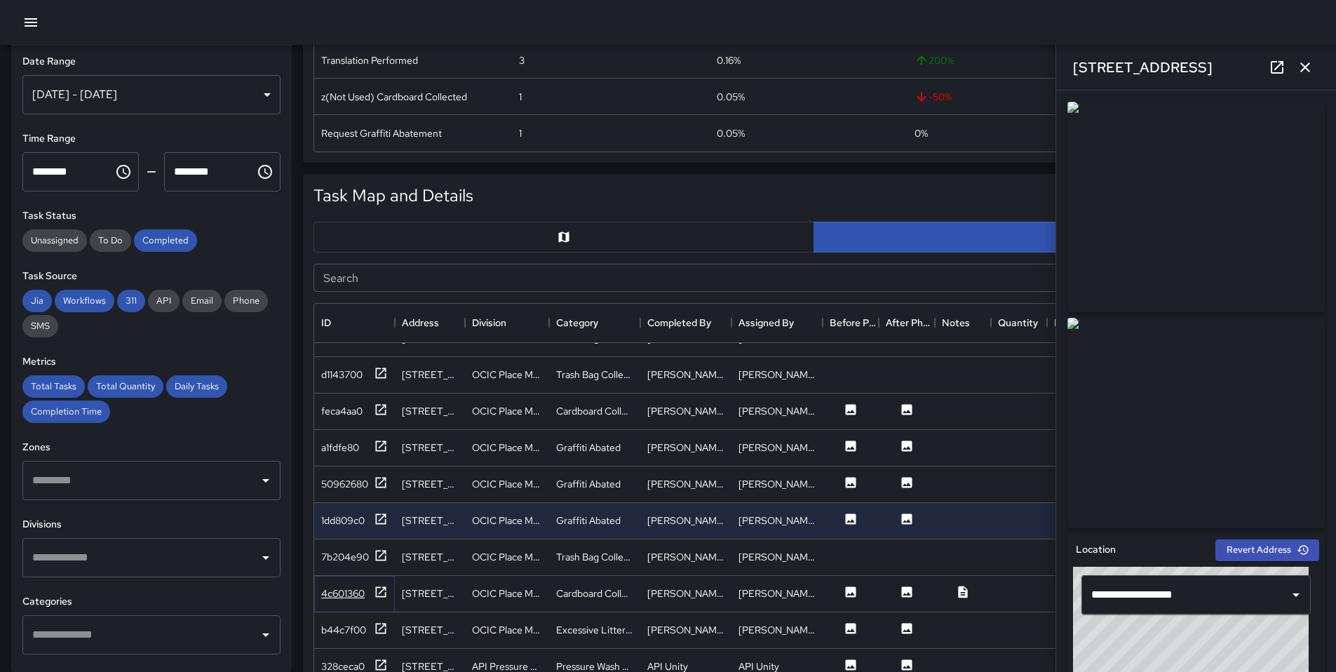
click at [376, 591] on icon at bounding box center [381, 591] width 11 height 11
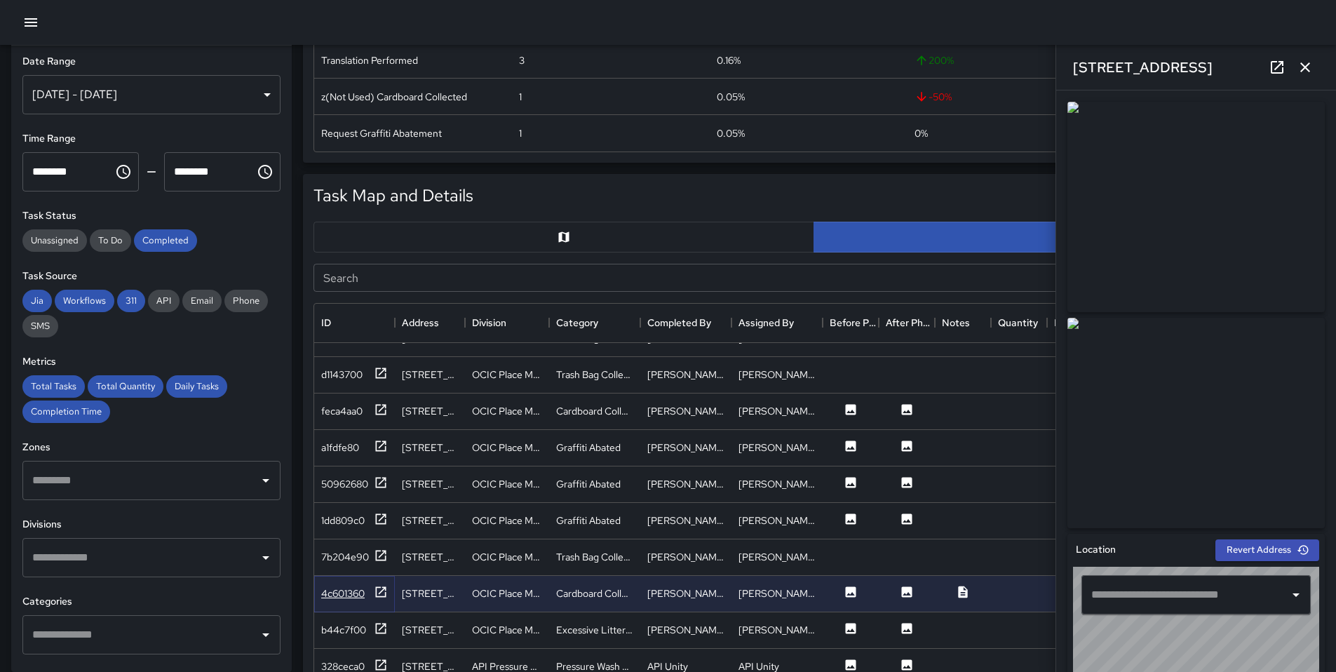
type input "**********"
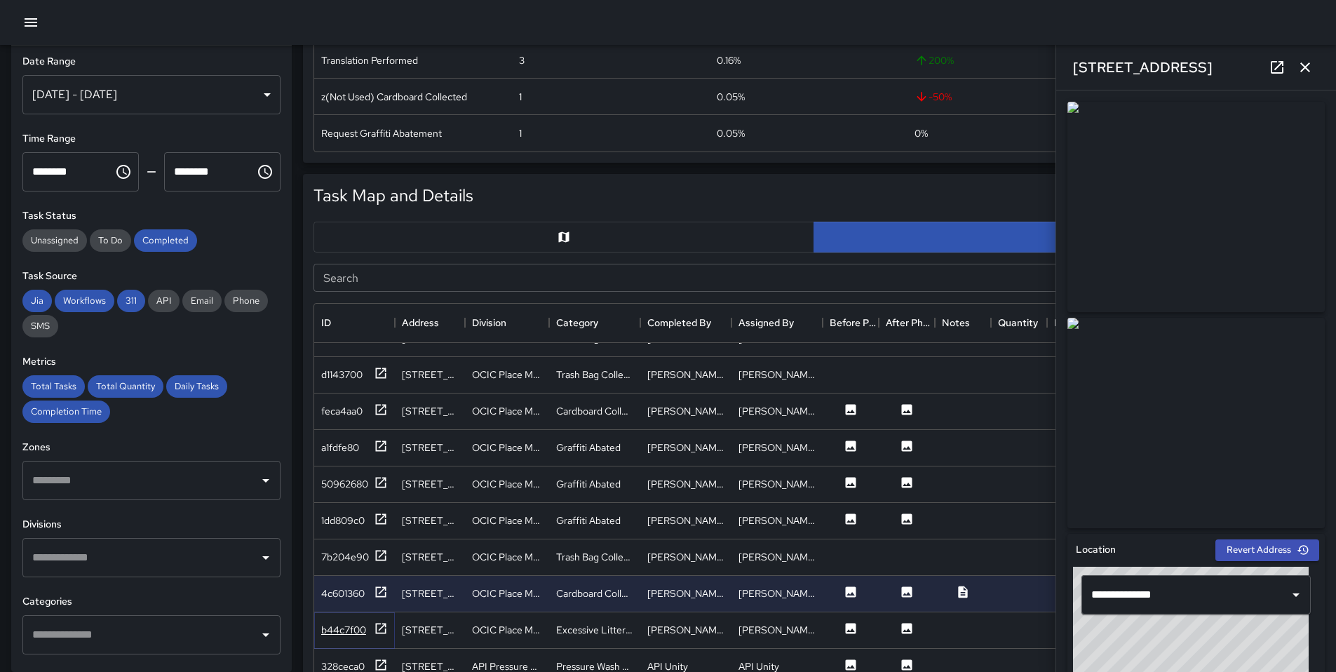
click at [386, 631] on icon at bounding box center [381, 629] width 14 height 14
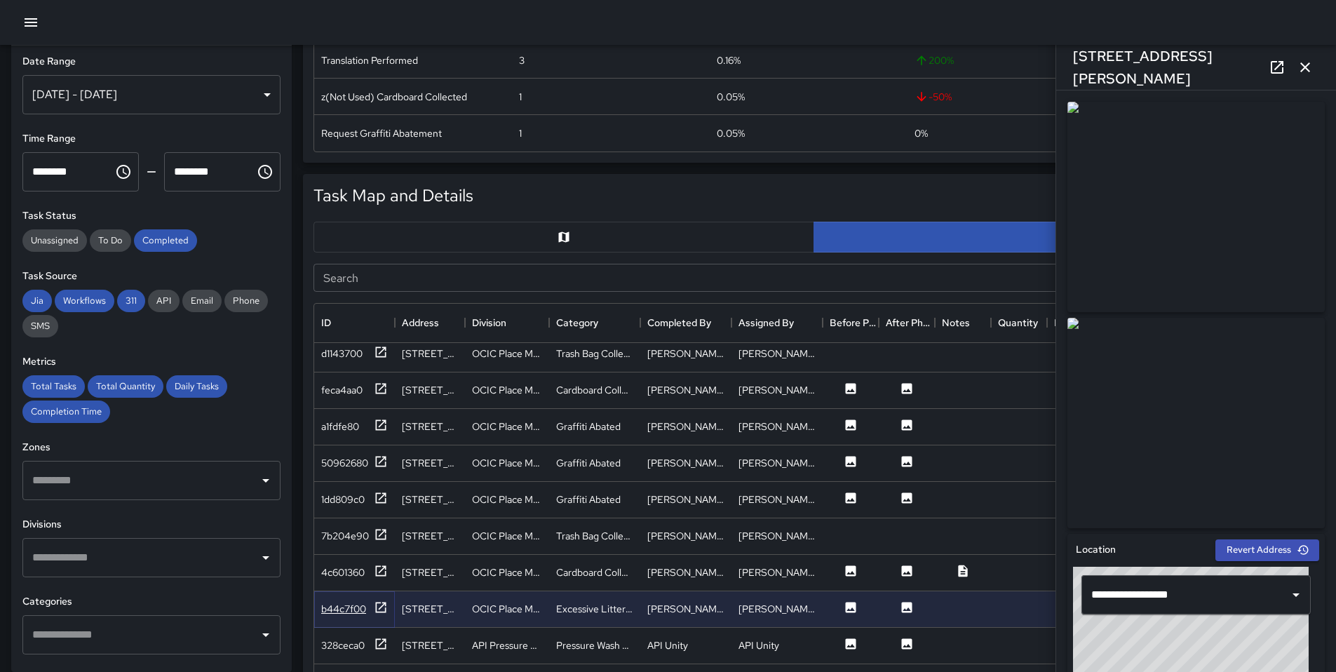
scroll to position [1468, 0]
click at [387, 646] on icon at bounding box center [381, 642] width 14 height 14
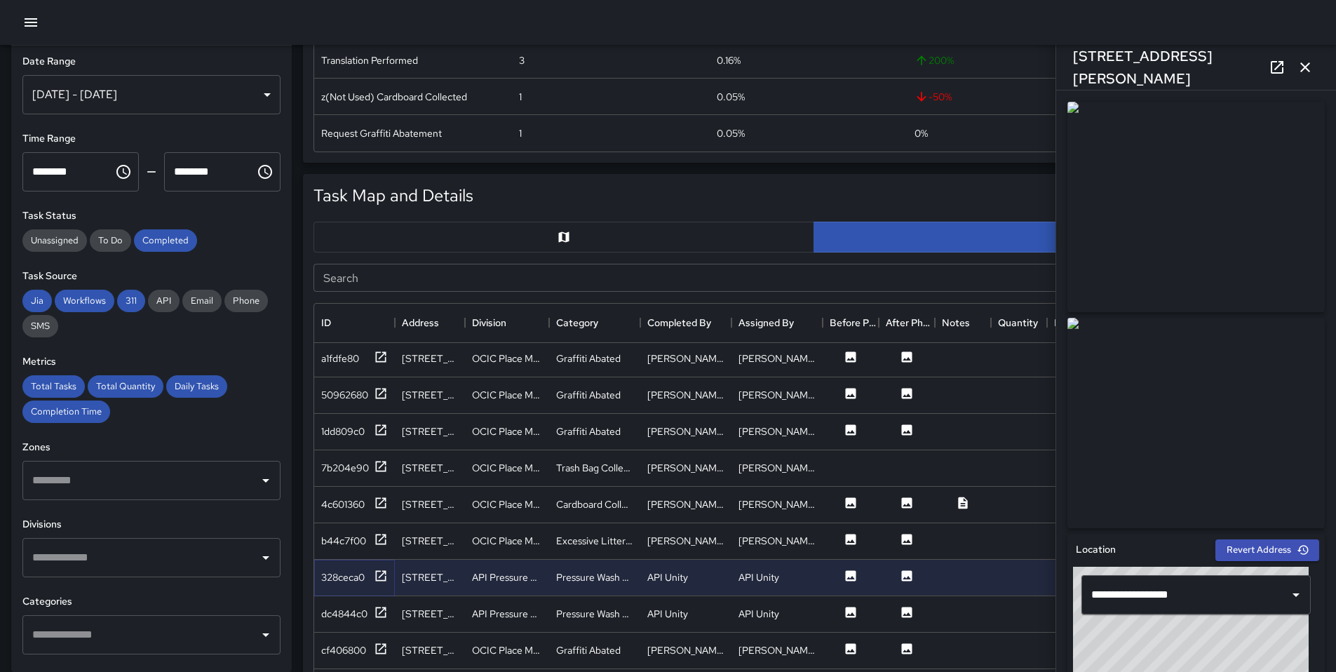
scroll to position [1535, 0]
click at [365, 615] on div "dc4844c0" at bounding box center [344, 613] width 46 height 14
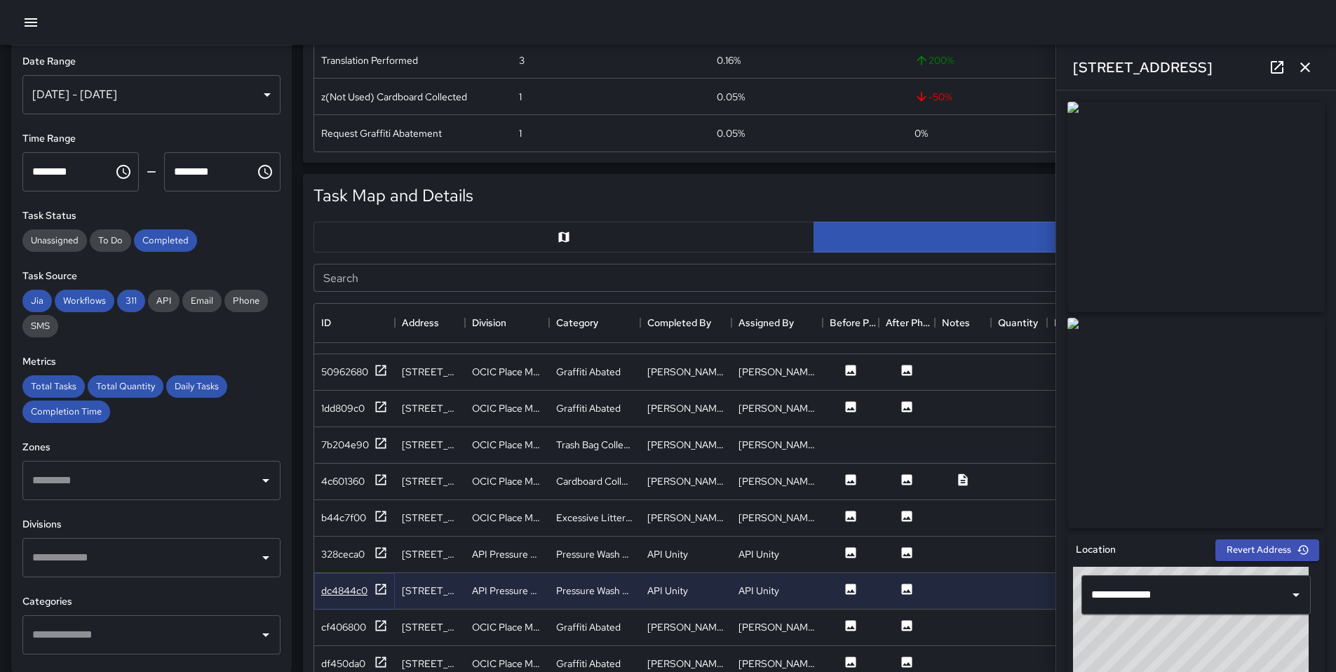
scroll to position [1564, 0]
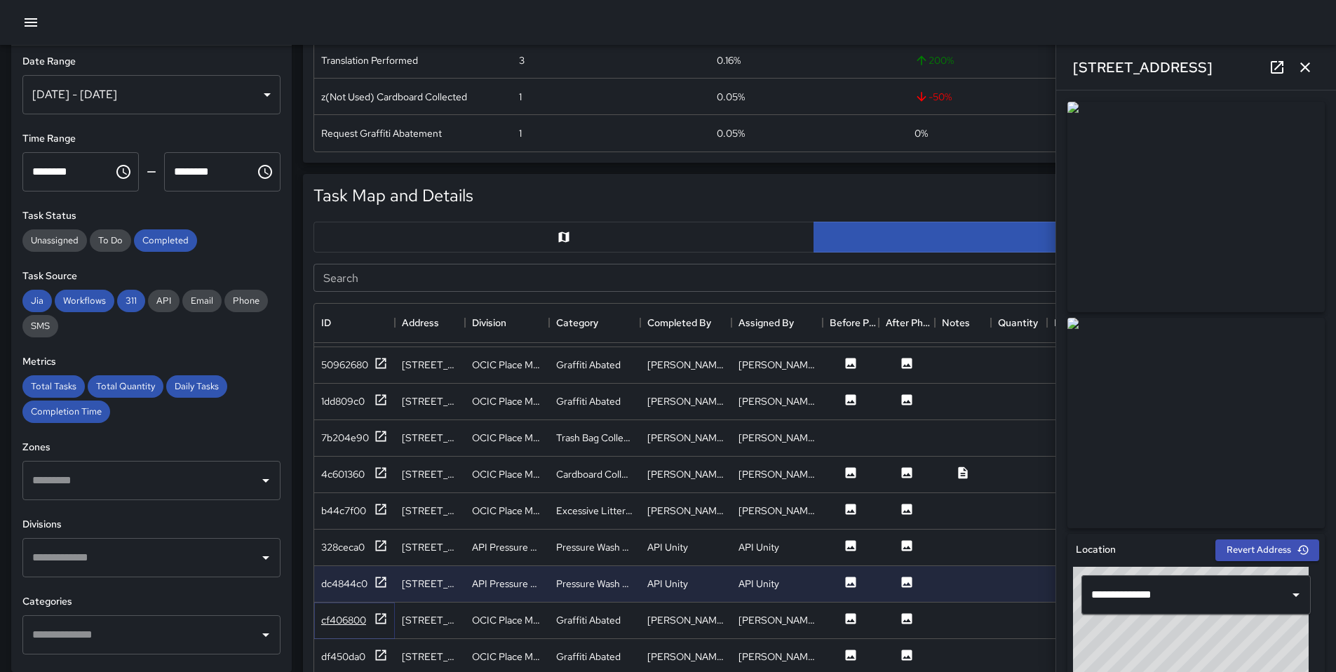
click at [365, 613] on div "cf406800" at bounding box center [343, 620] width 45 height 14
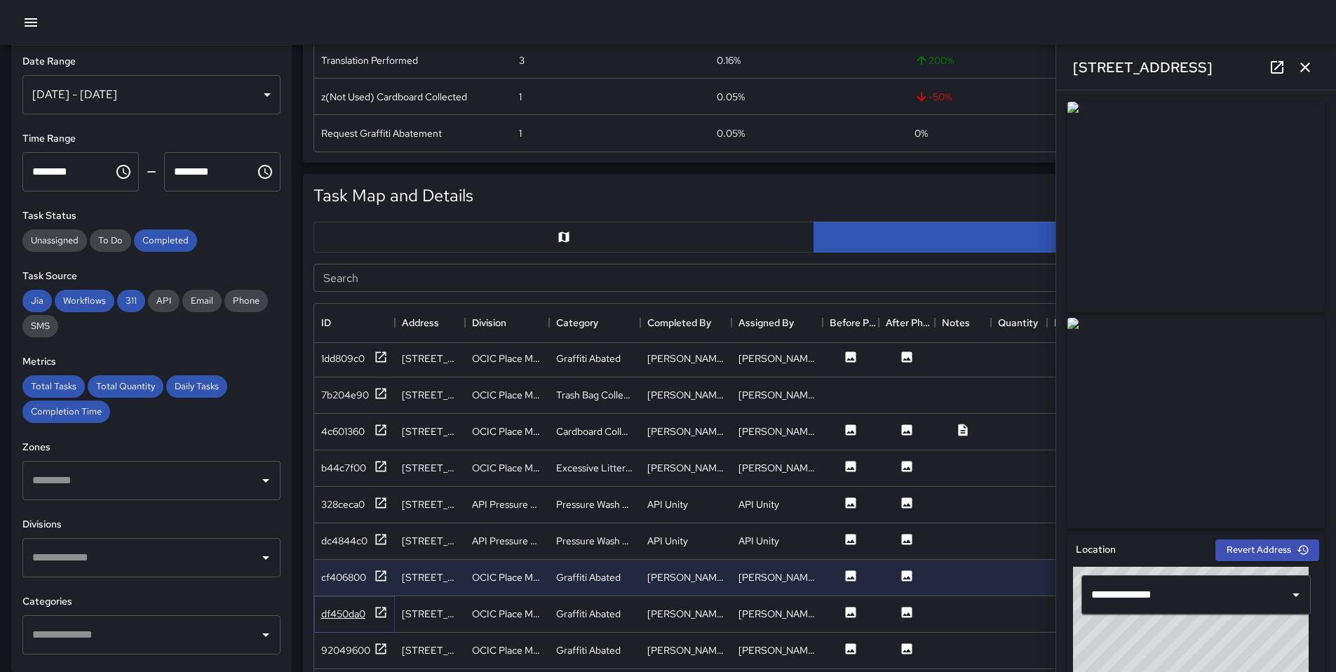
click at [364, 616] on div "df450da0" at bounding box center [343, 614] width 44 height 14
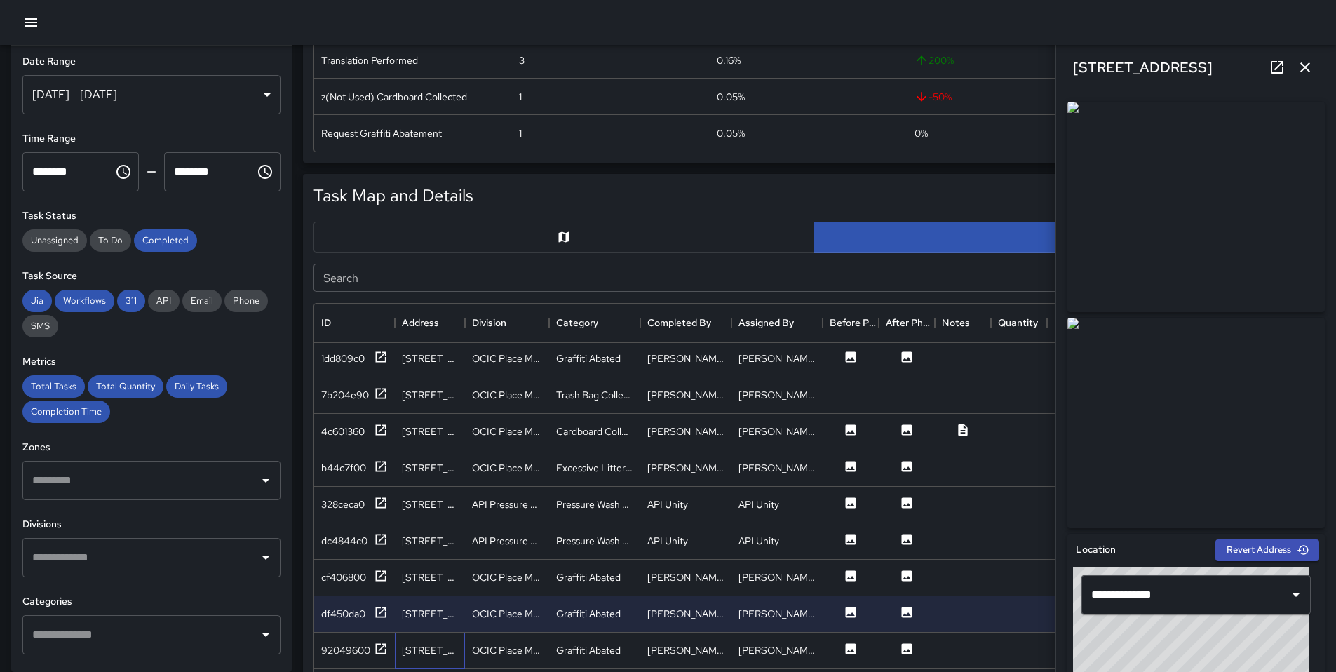
click at [433, 652] on div "1016 Webster Street" at bounding box center [430, 650] width 56 height 14
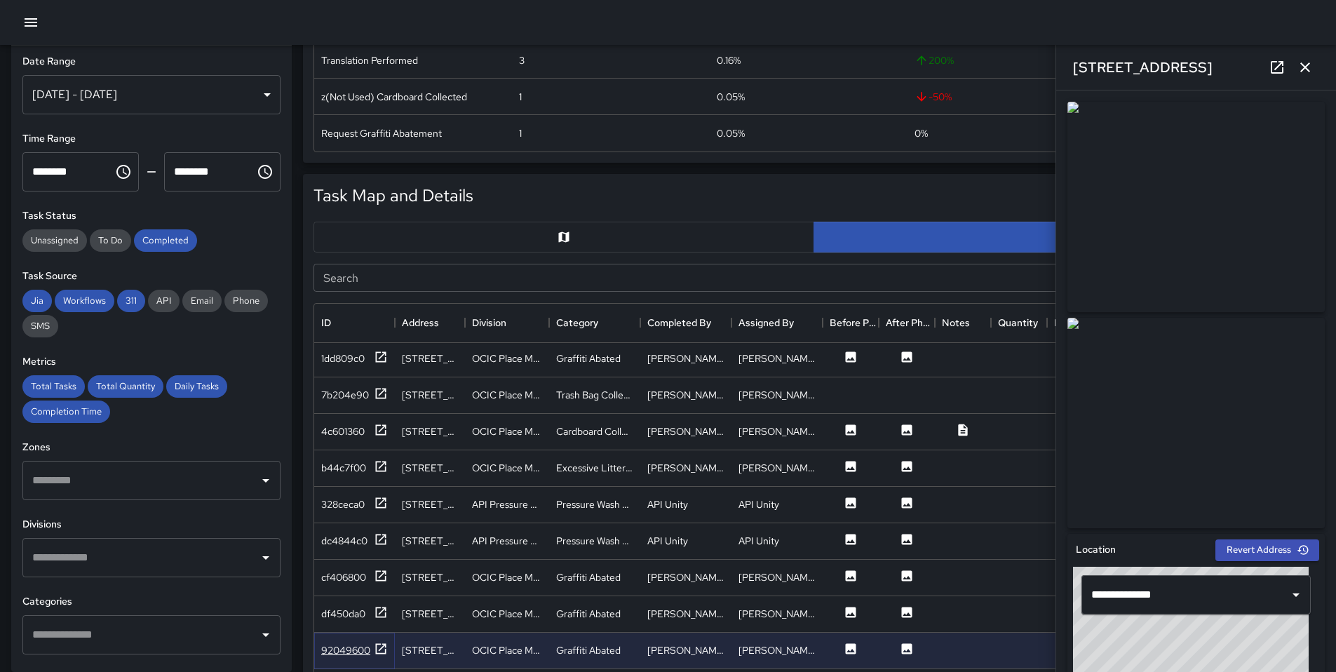
click at [379, 654] on icon at bounding box center [381, 649] width 14 height 14
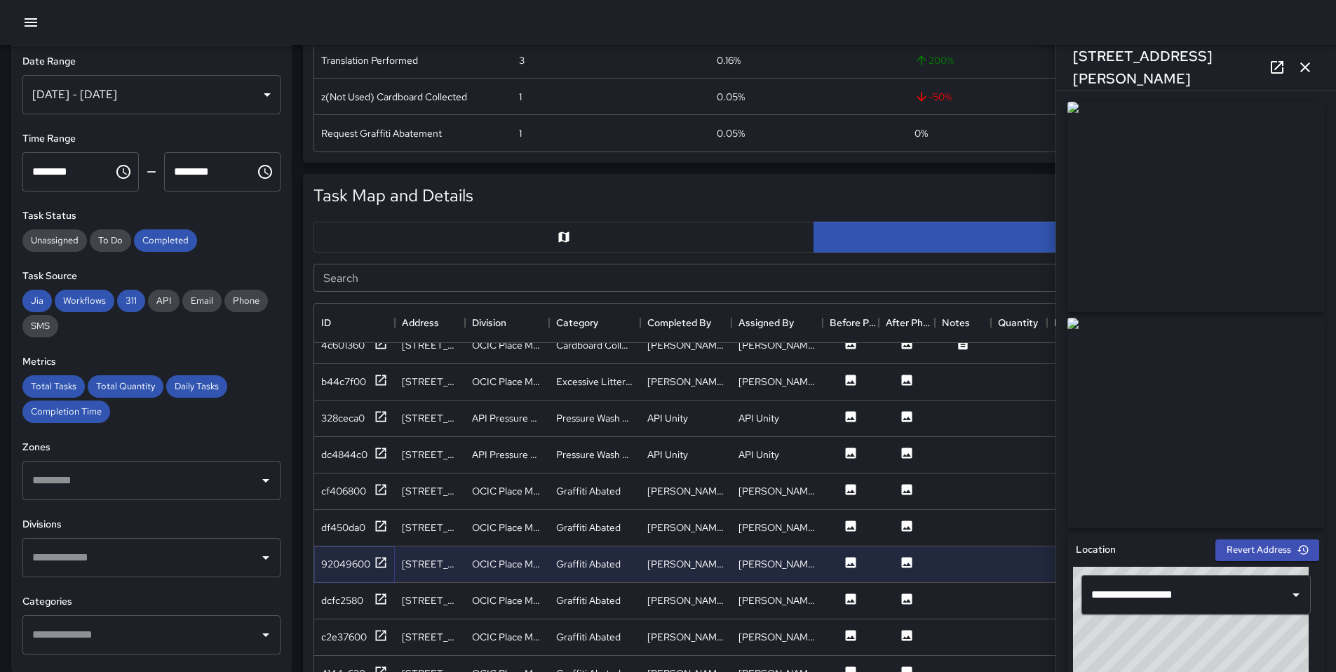
scroll to position [1694, 0]
click at [1277, 64] on icon at bounding box center [1277, 67] width 17 height 17
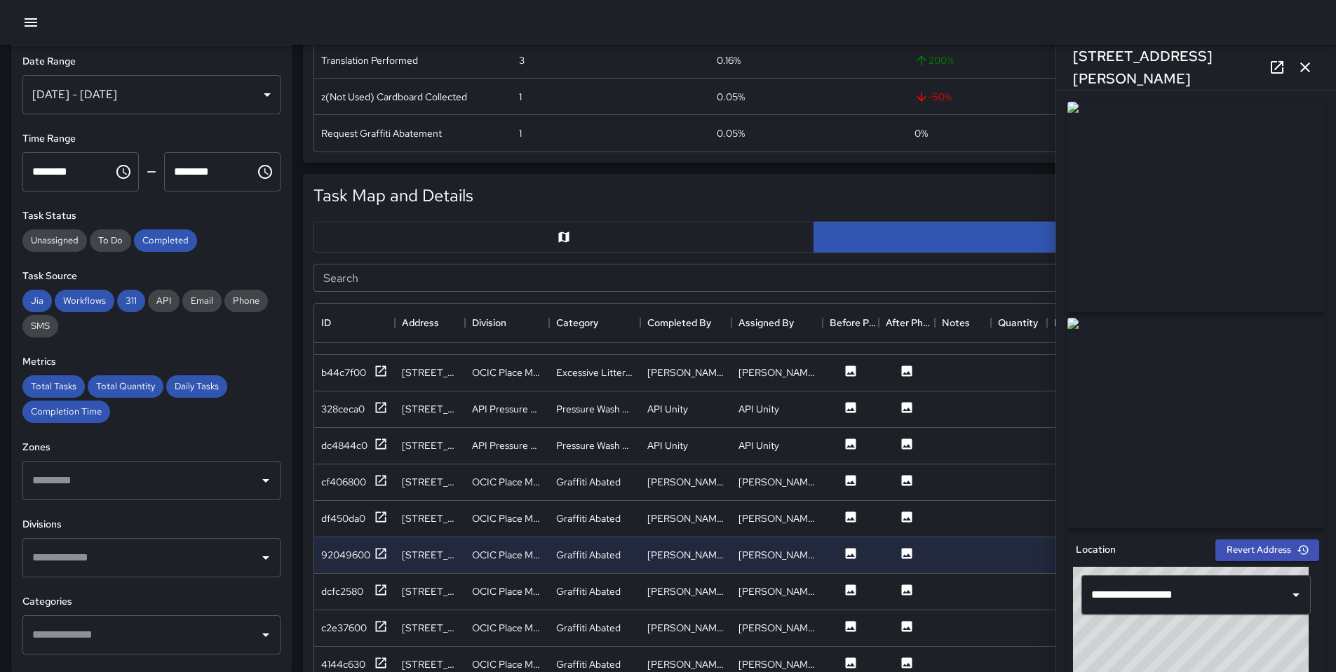
scroll to position [1718, 0]
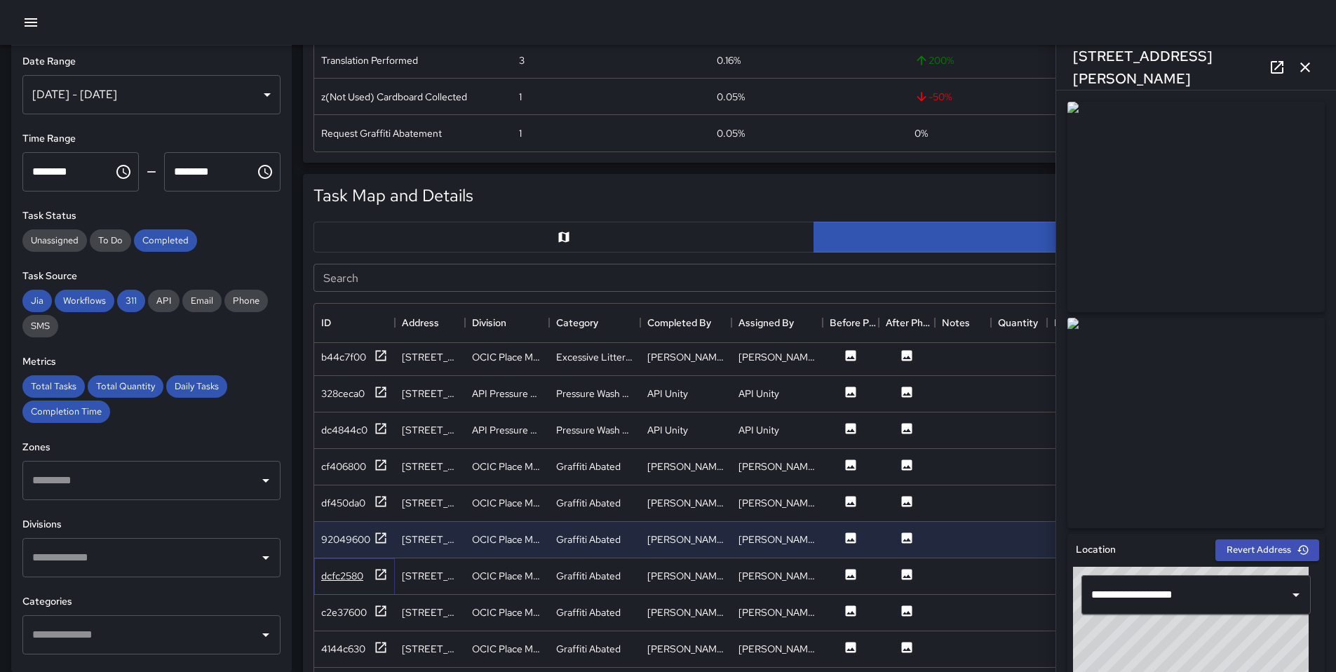
click at [380, 581] on icon at bounding box center [381, 575] width 14 height 14
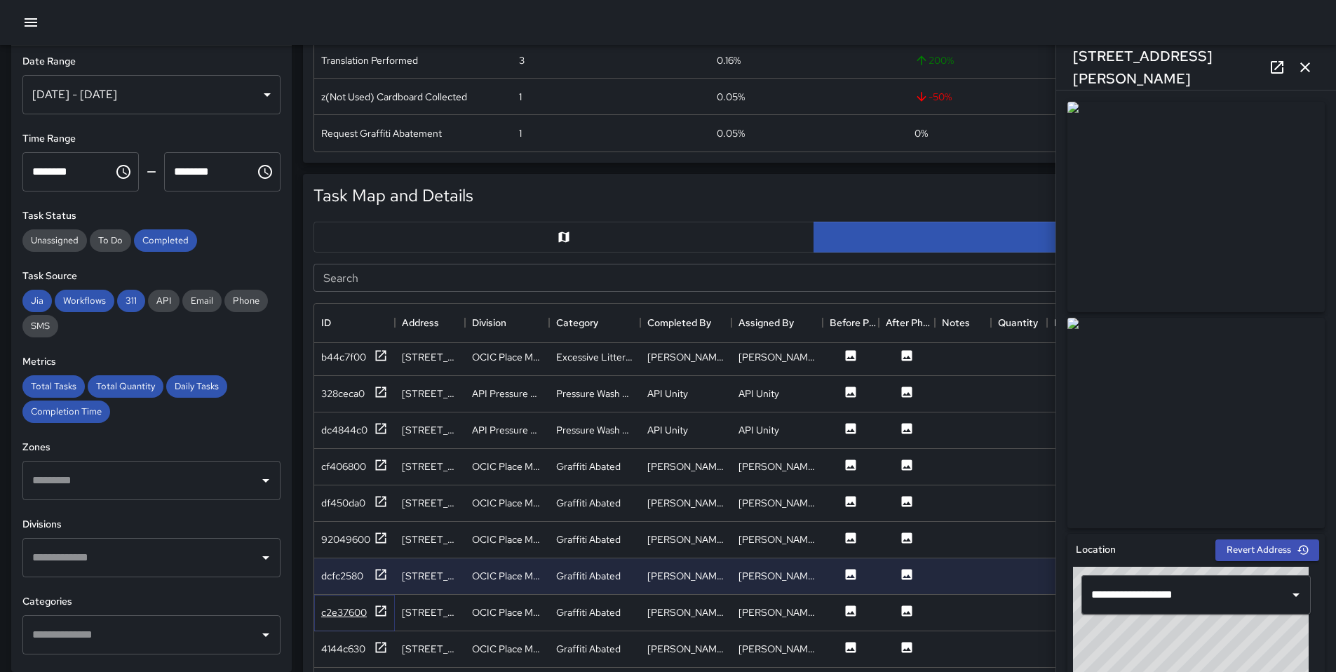
click at [381, 613] on icon at bounding box center [381, 611] width 14 height 14
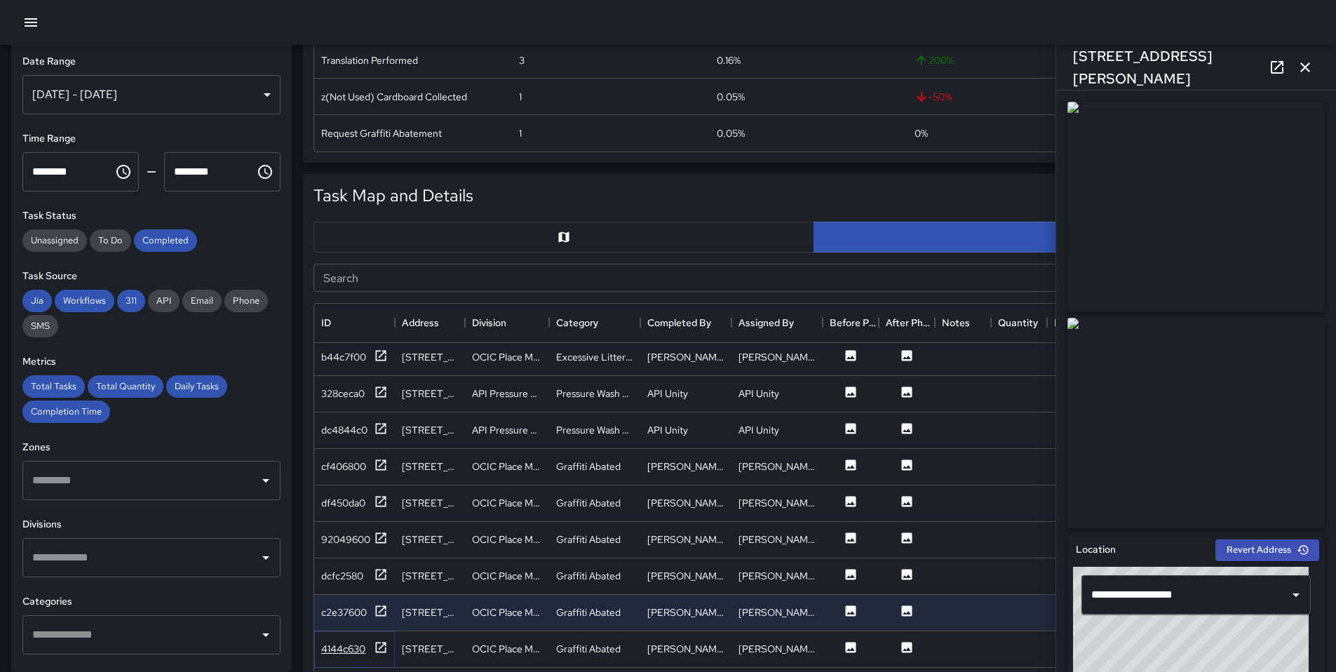
click at [379, 643] on icon at bounding box center [381, 647] width 14 height 14
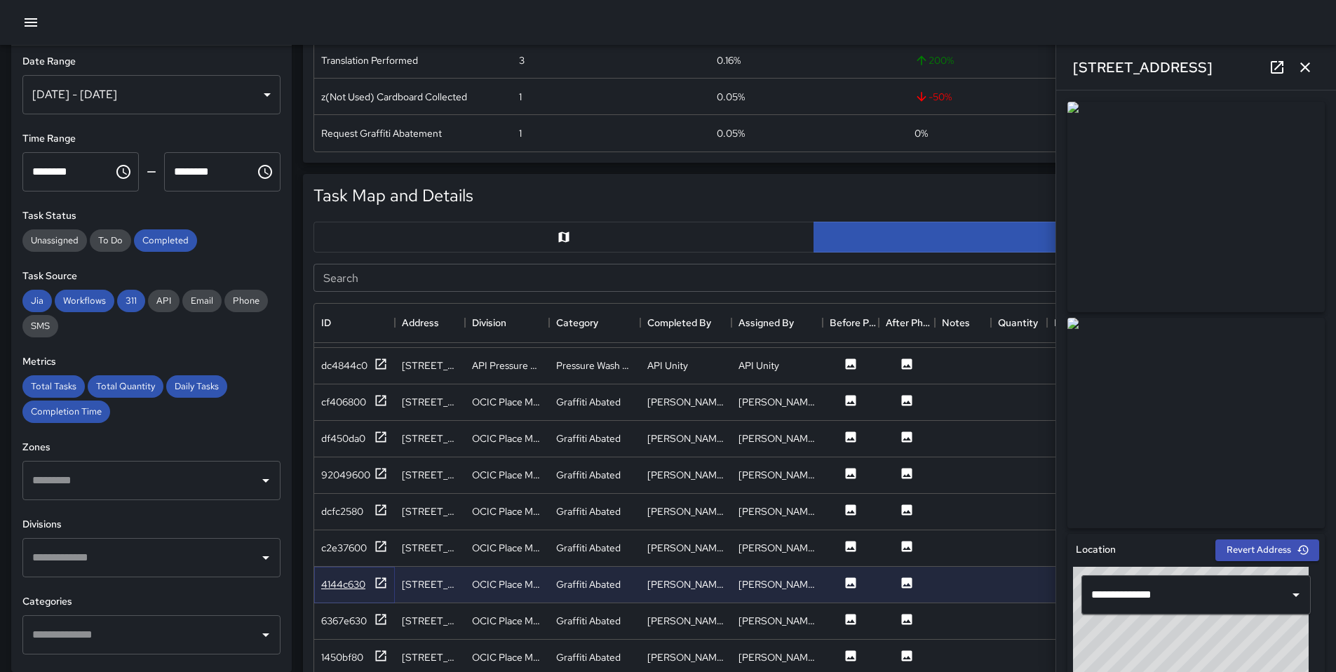
scroll to position [1801, 0]
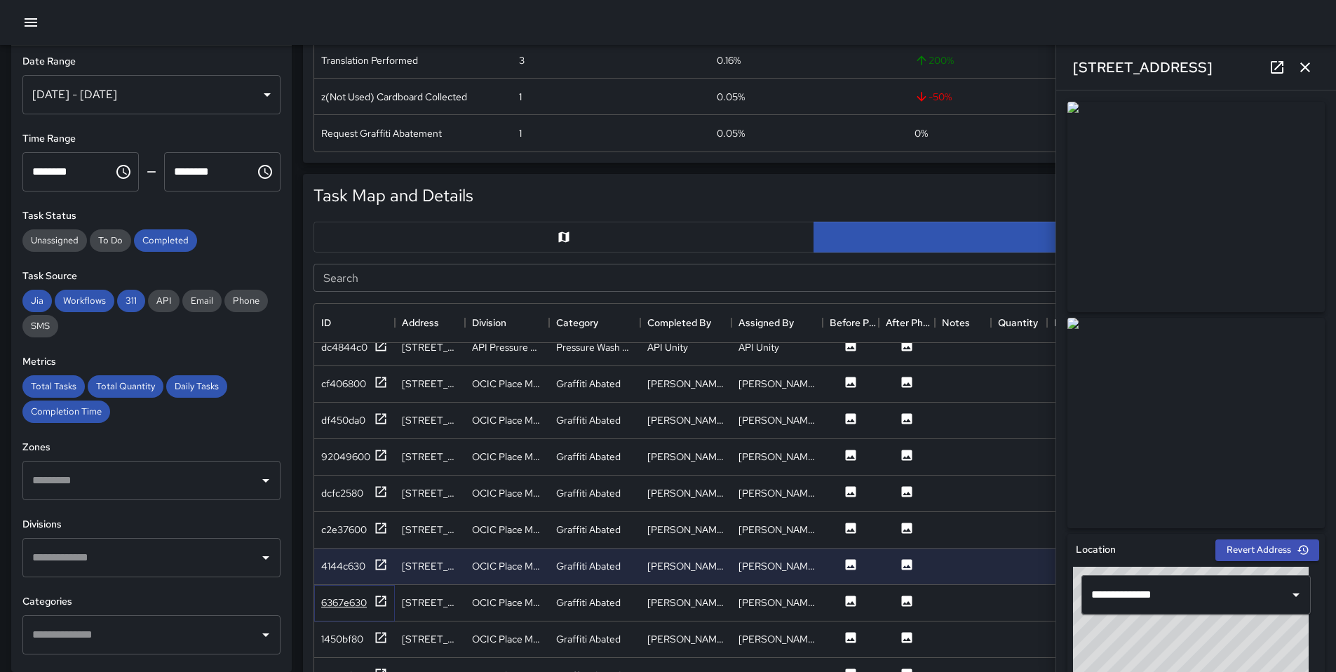
click at [379, 607] on icon at bounding box center [381, 601] width 14 height 14
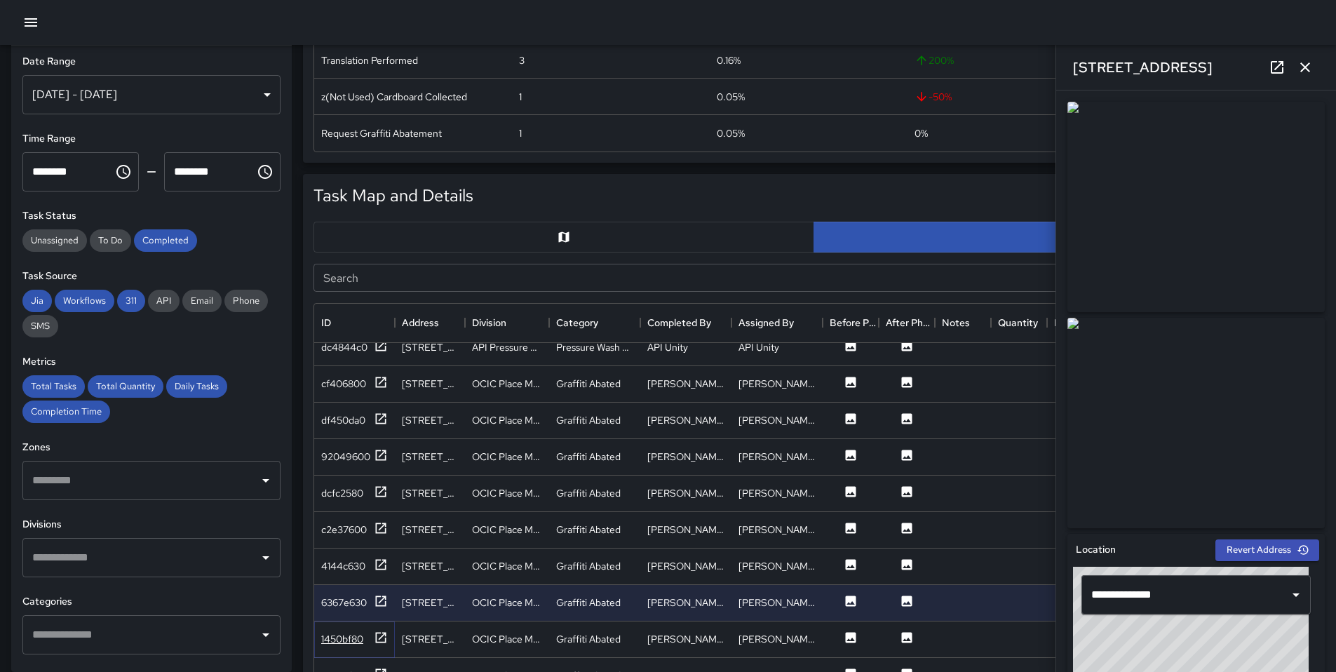
click at [378, 635] on icon at bounding box center [381, 638] width 14 height 14
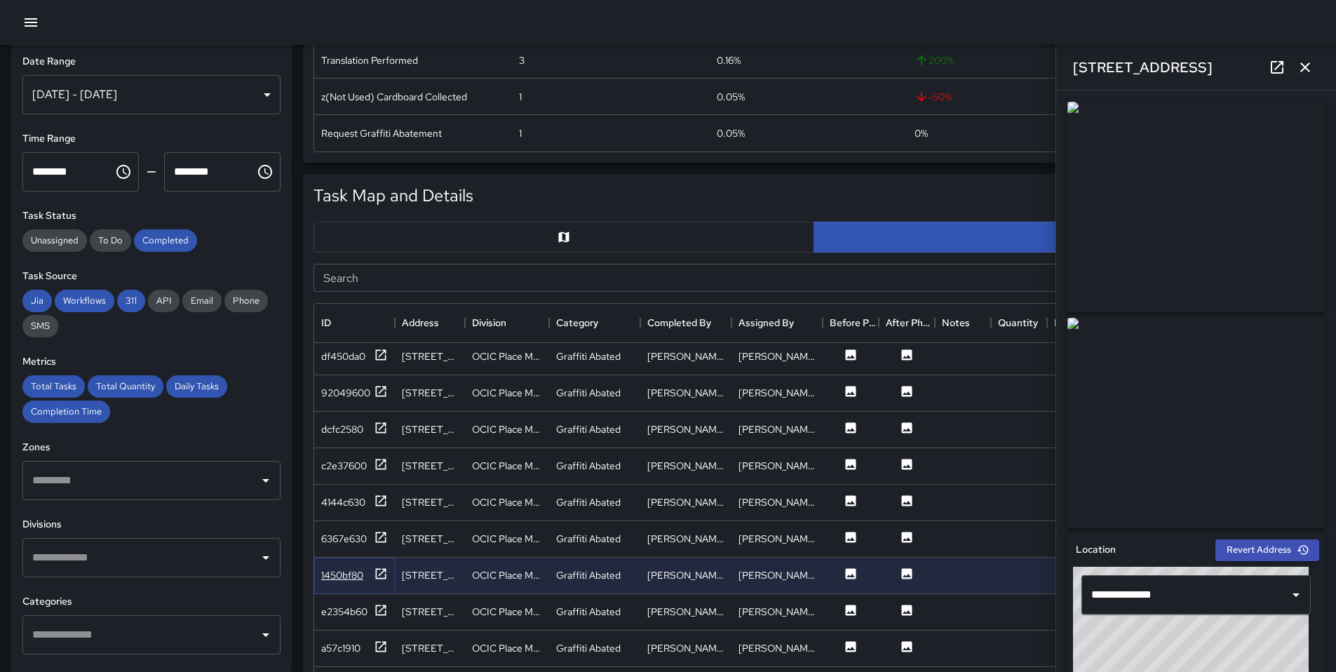
scroll to position [1867, 0]
click at [377, 612] on icon at bounding box center [381, 607] width 14 height 14
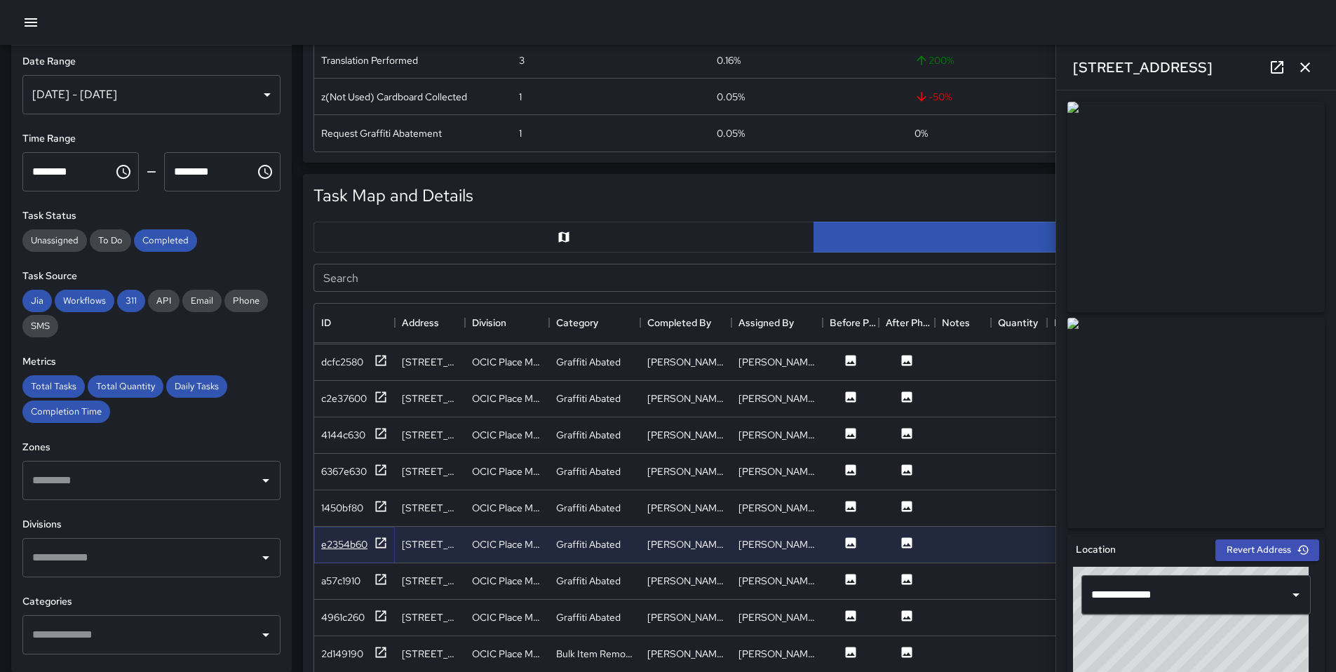
scroll to position [1963, 0]
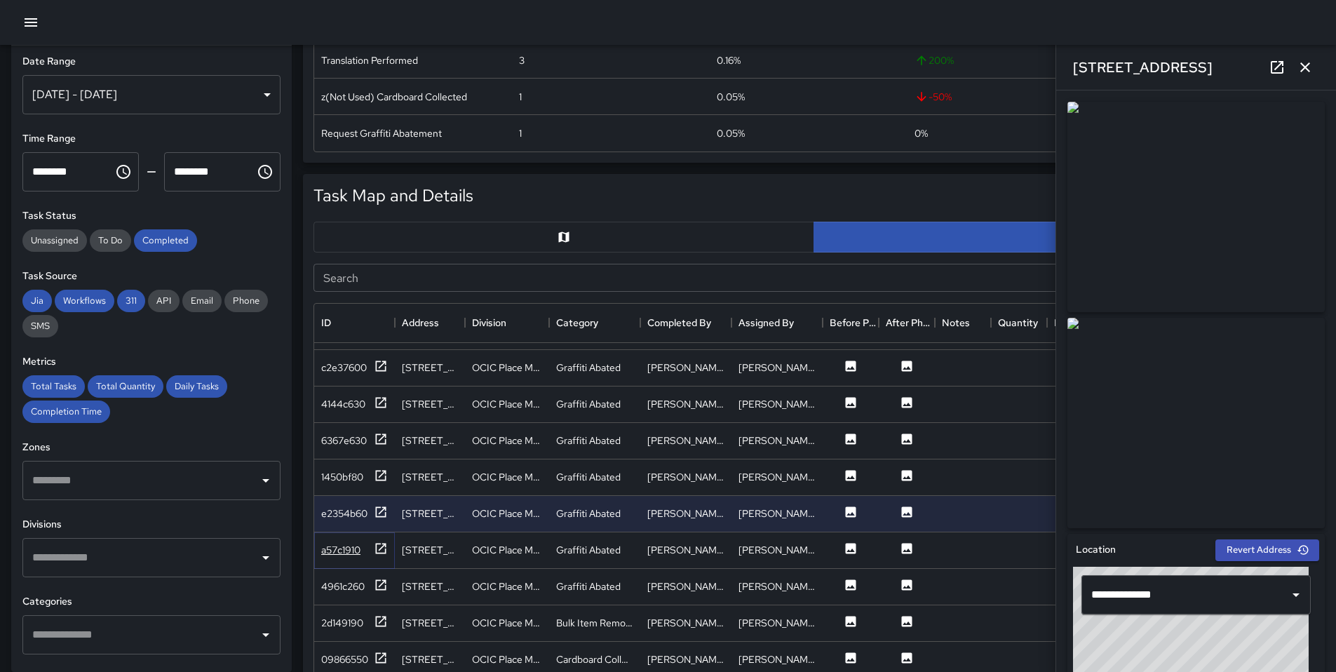
click at [379, 555] on icon at bounding box center [381, 549] width 14 height 14
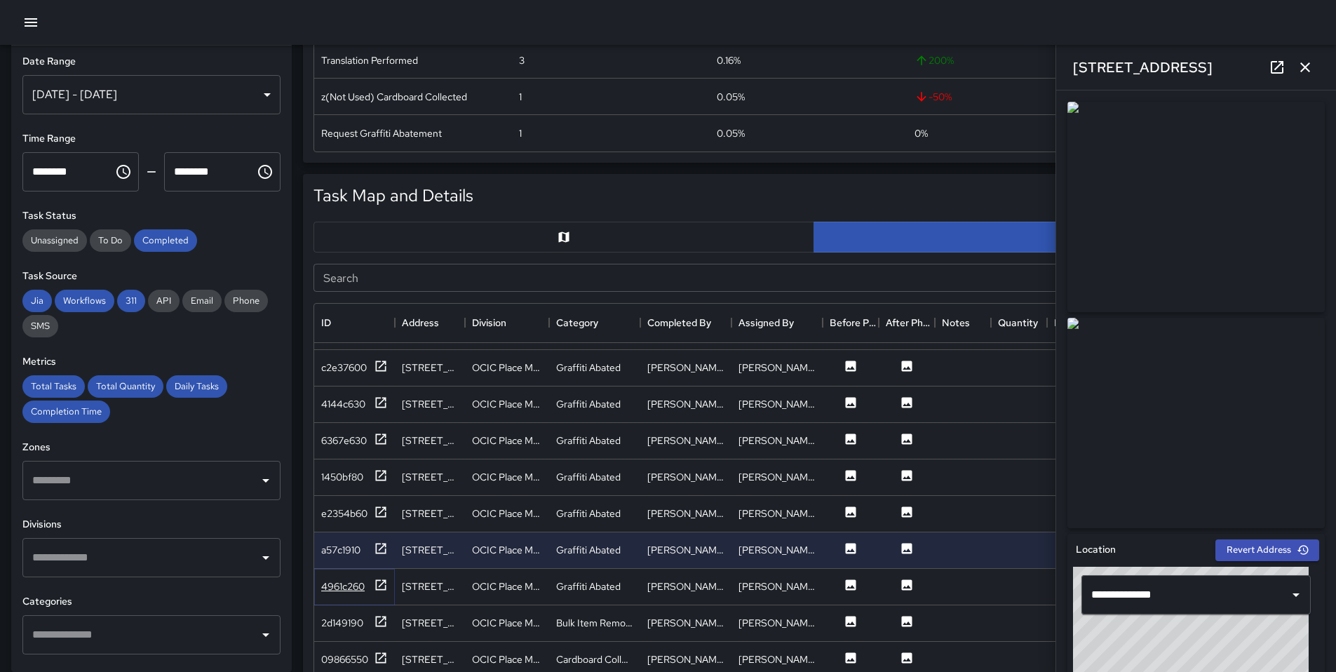
click at [380, 593] on div at bounding box center [381, 587] width 14 height 18
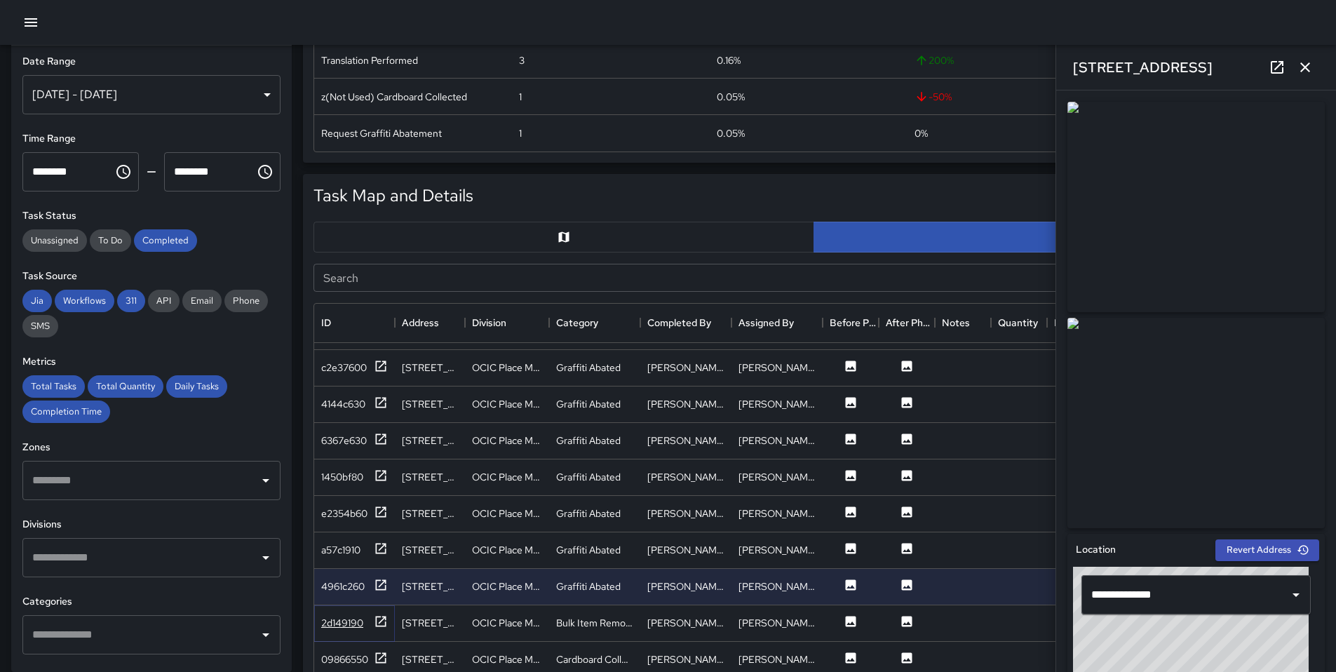
click at [379, 624] on icon at bounding box center [381, 622] width 14 height 14
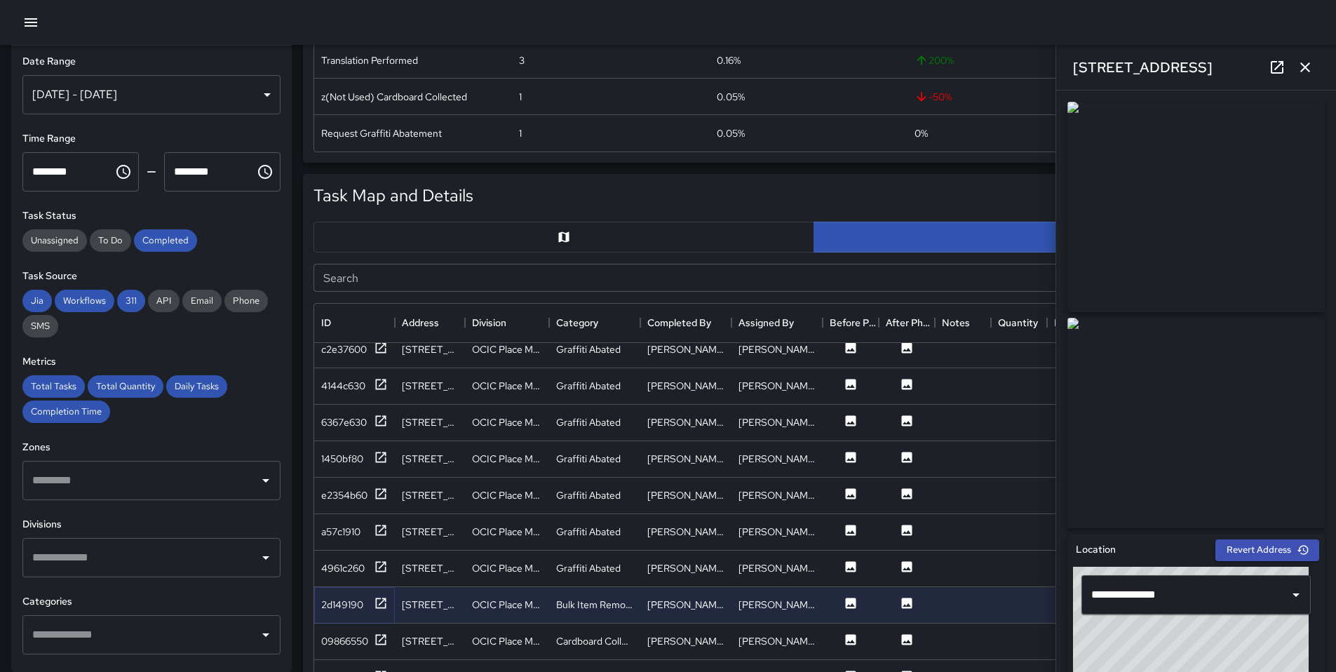
scroll to position [2006, 0]
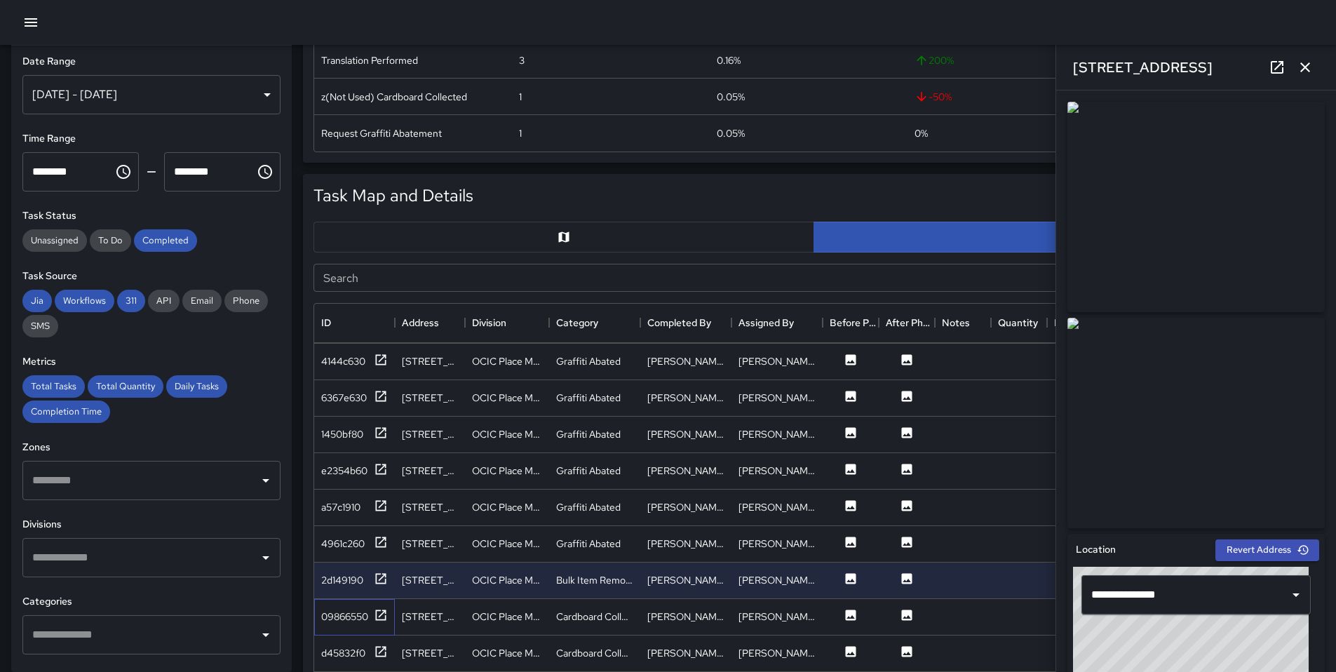
click at [390, 615] on div "09866550" at bounding box center [354, 617] width 81 height 36
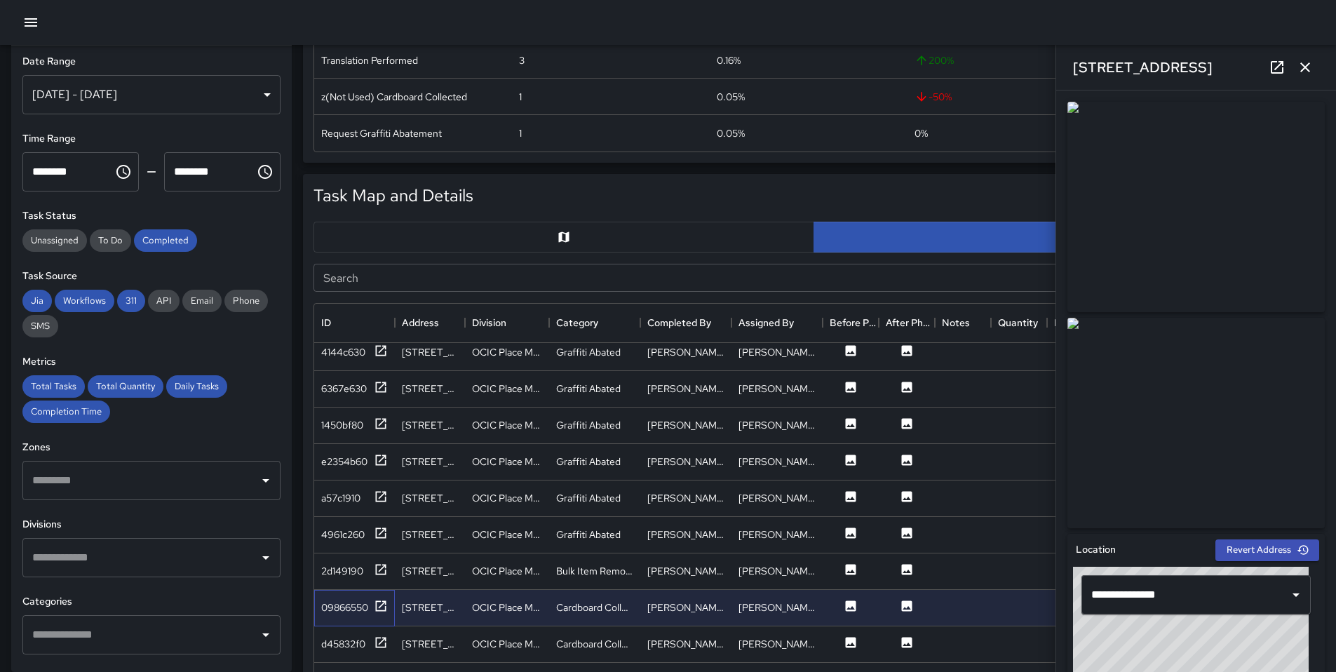
scroll to position [2018, 0]
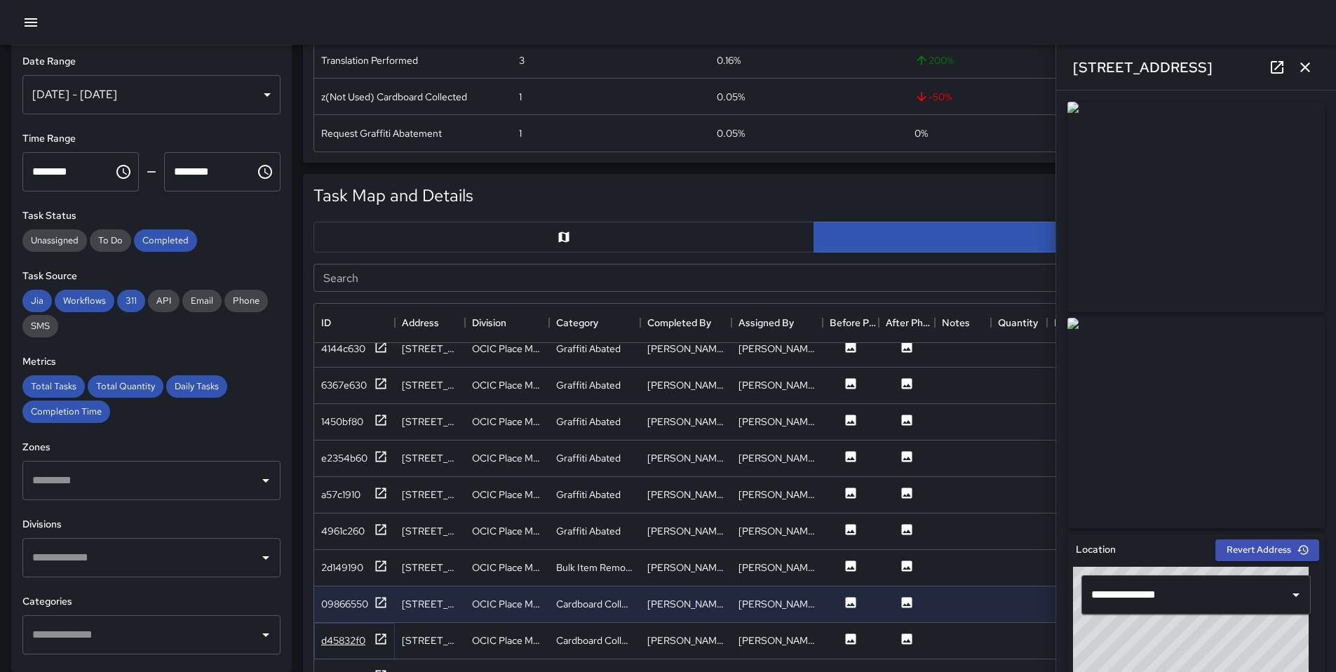
click at [384, 644] on icon at bounding box center [381, 639] width 14 height 14
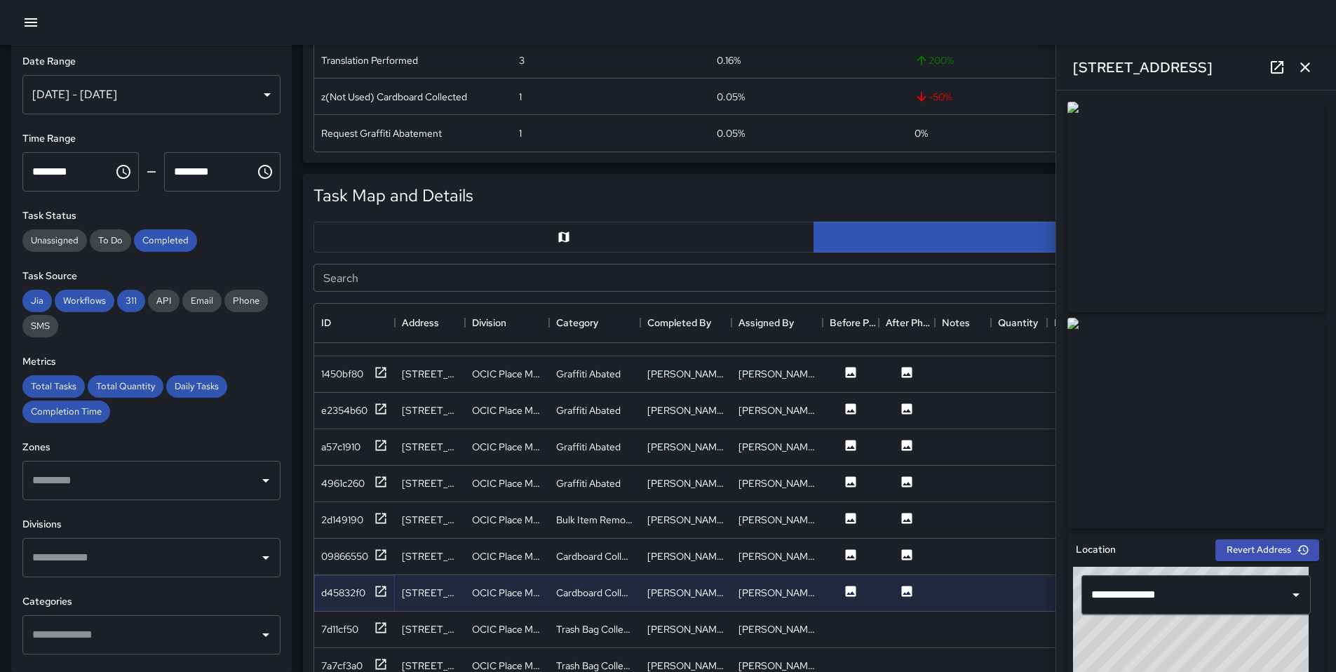
scroll to position [2067, 0]
click at [378, 624] on icon at bounding box center [381, 627] width 14 height 14
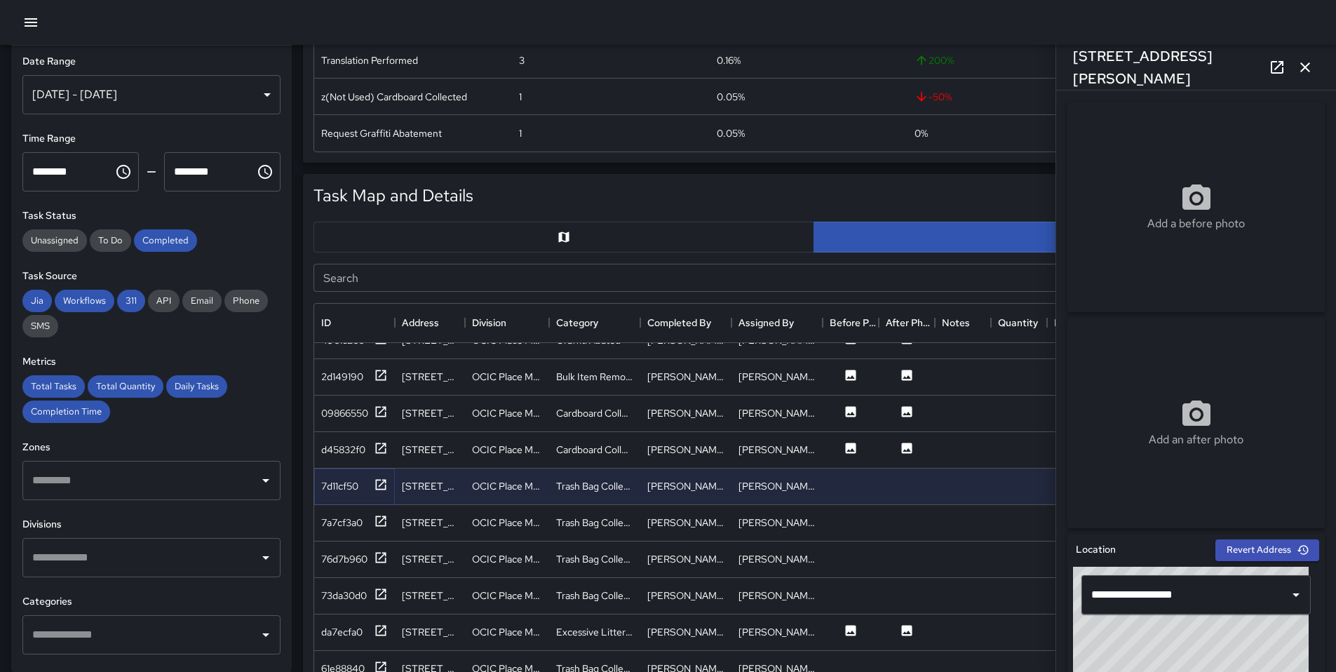
scroll to position [2295, 0]
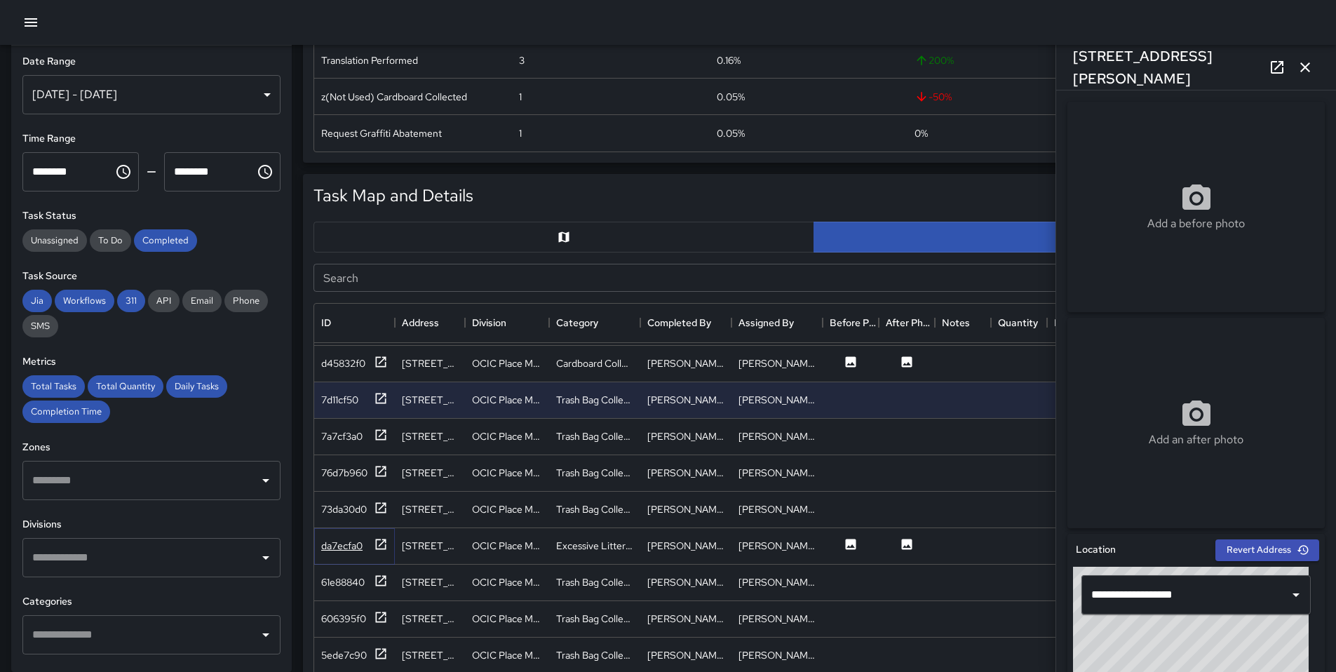
click at [379, 551] on div at bounding box center [381, 546] width 14 height 18
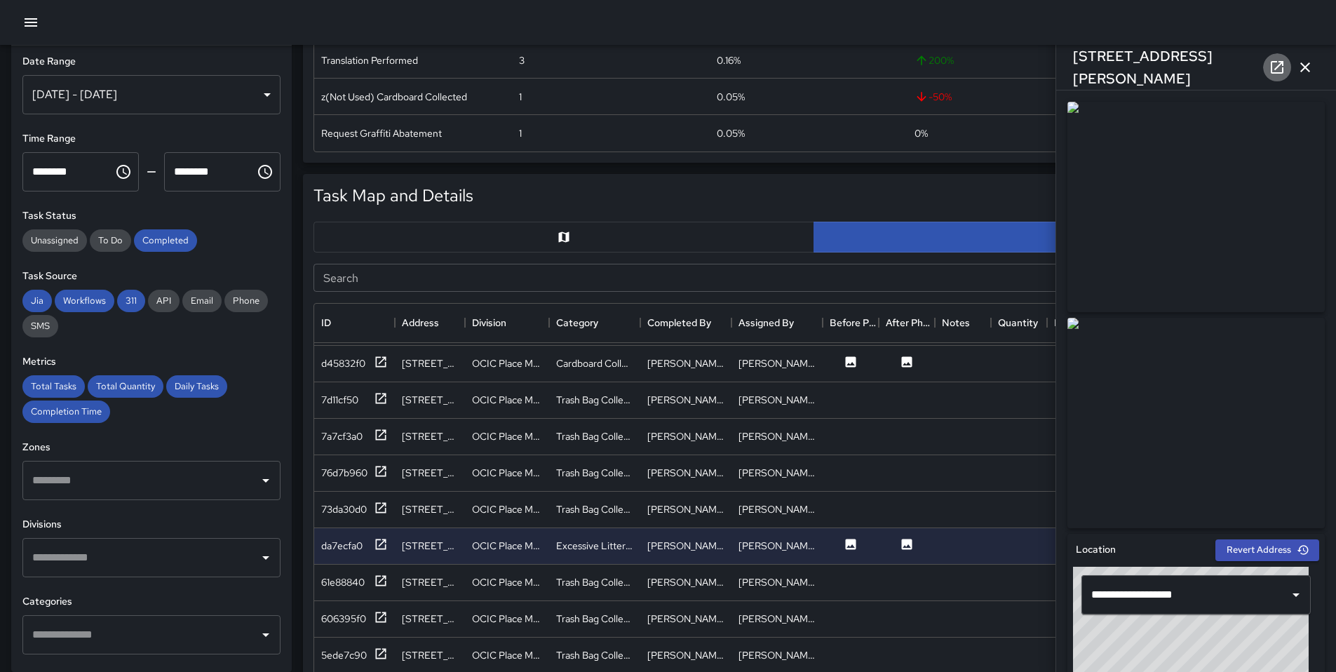
click at [1282, 72] on icon at bounding box center [1277, 67] width 13 height 13
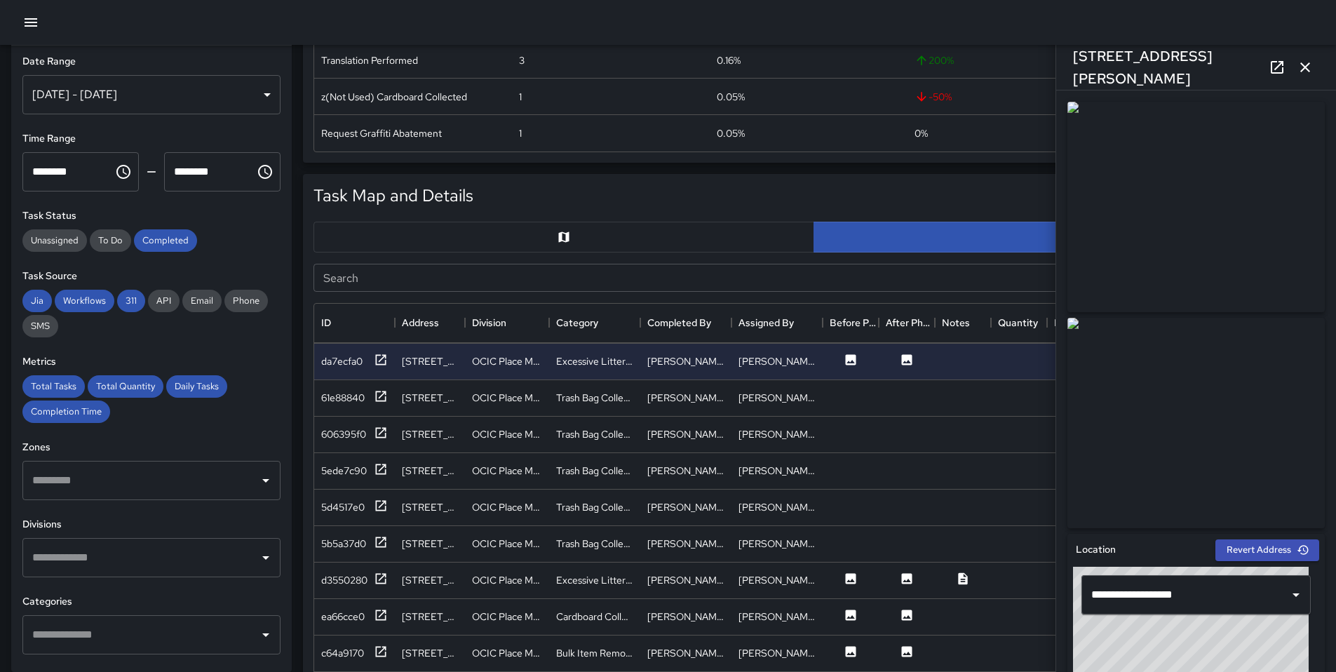
scroll to position [2483, 0]
click at [379, 581] on icon at bounding box center [381, 576] width 14 height 14
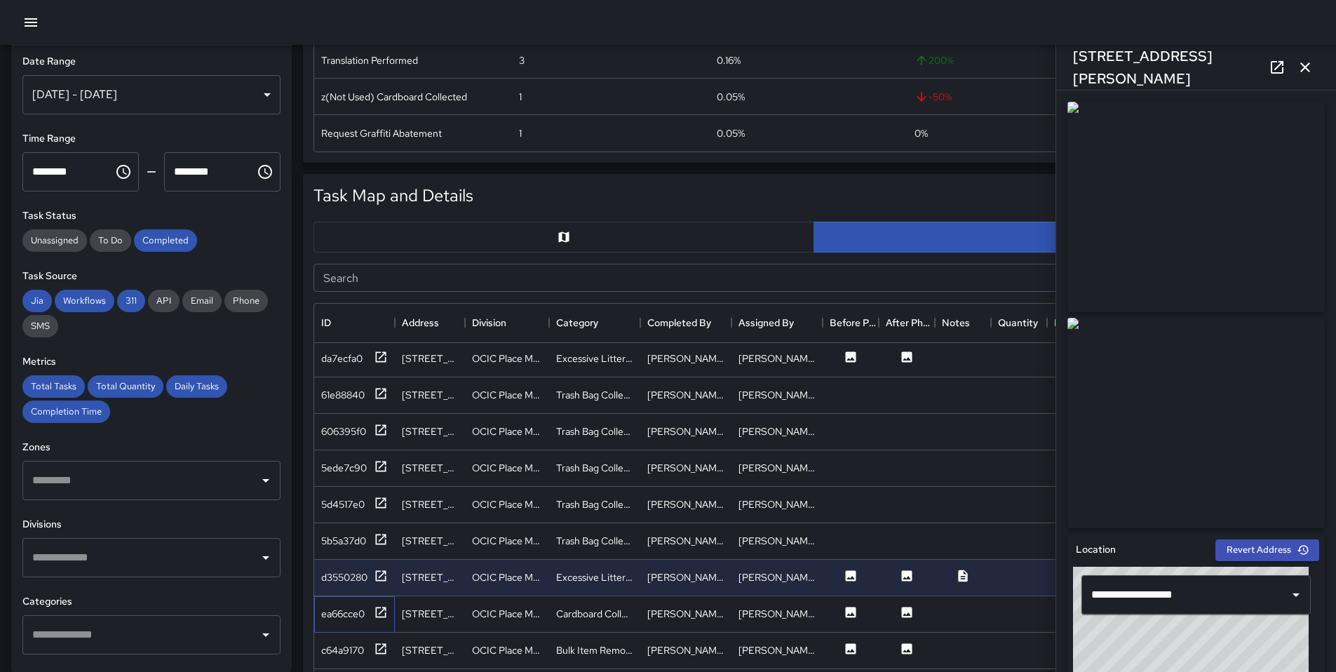
click at [388, 608] on div "ea66cce0" at bounding box center [354, 614] width 81 height 36
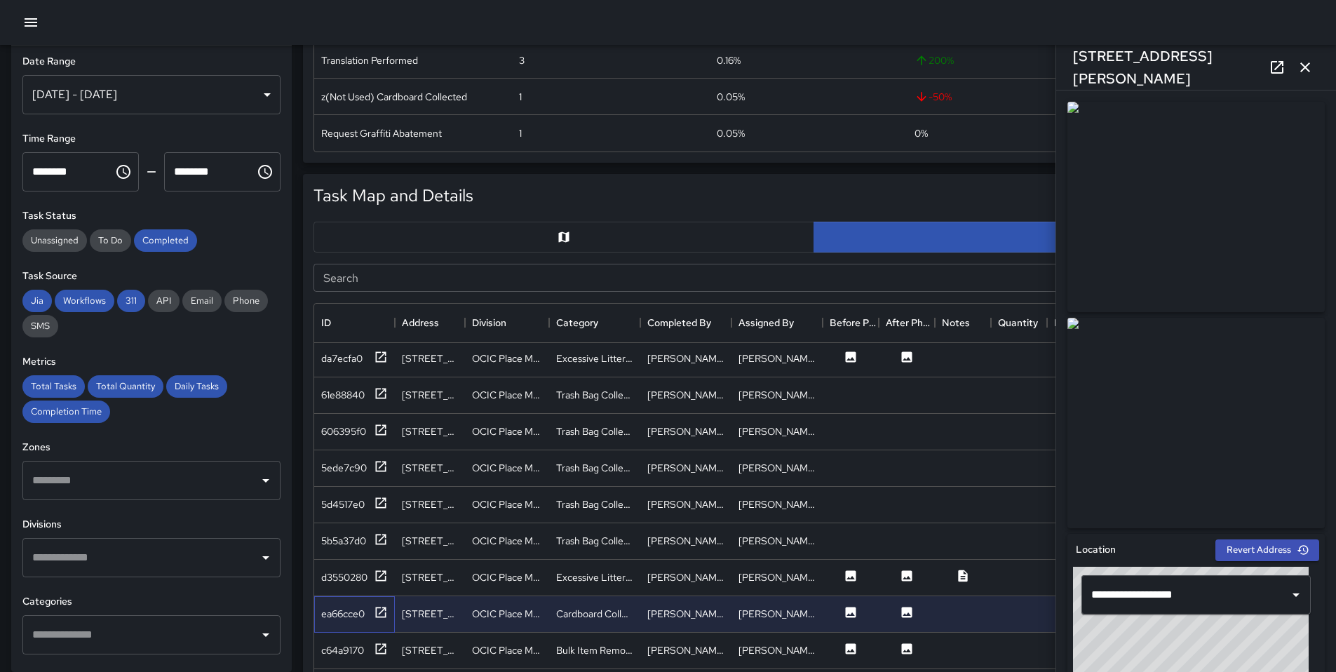
click at [388, 608] on div "ea66cce0" at bounding box center [354, 614] width 81 height 36
click at [387, 612] on icon at bounding box center [381, 612] width 14 height 14
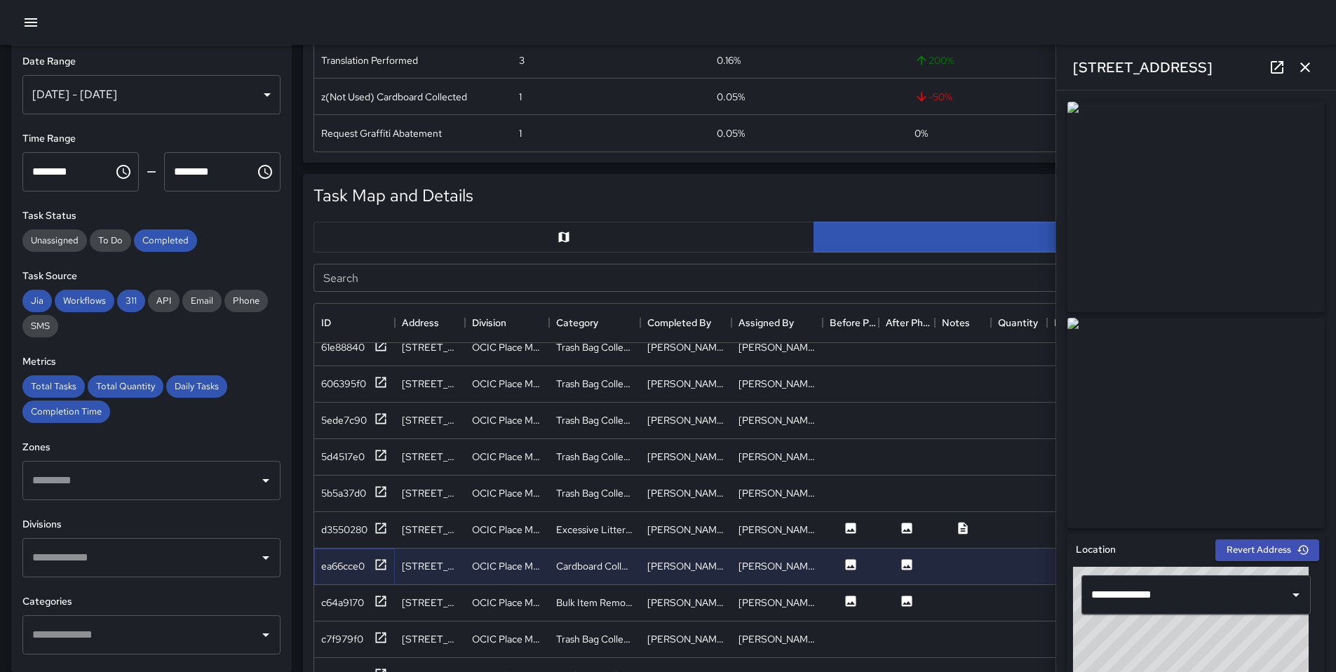
scroll to position [2549, 0]
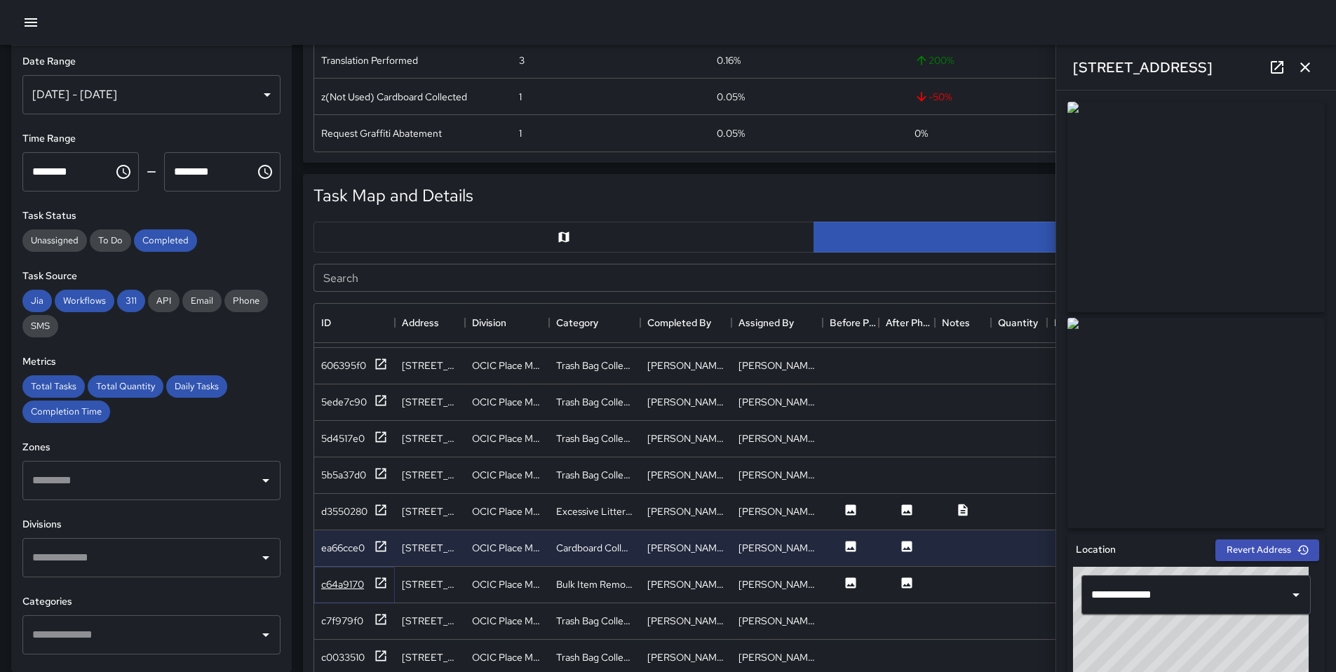
click at [380, 589] on icon at bounding box center [381, 583] width 14 height 14
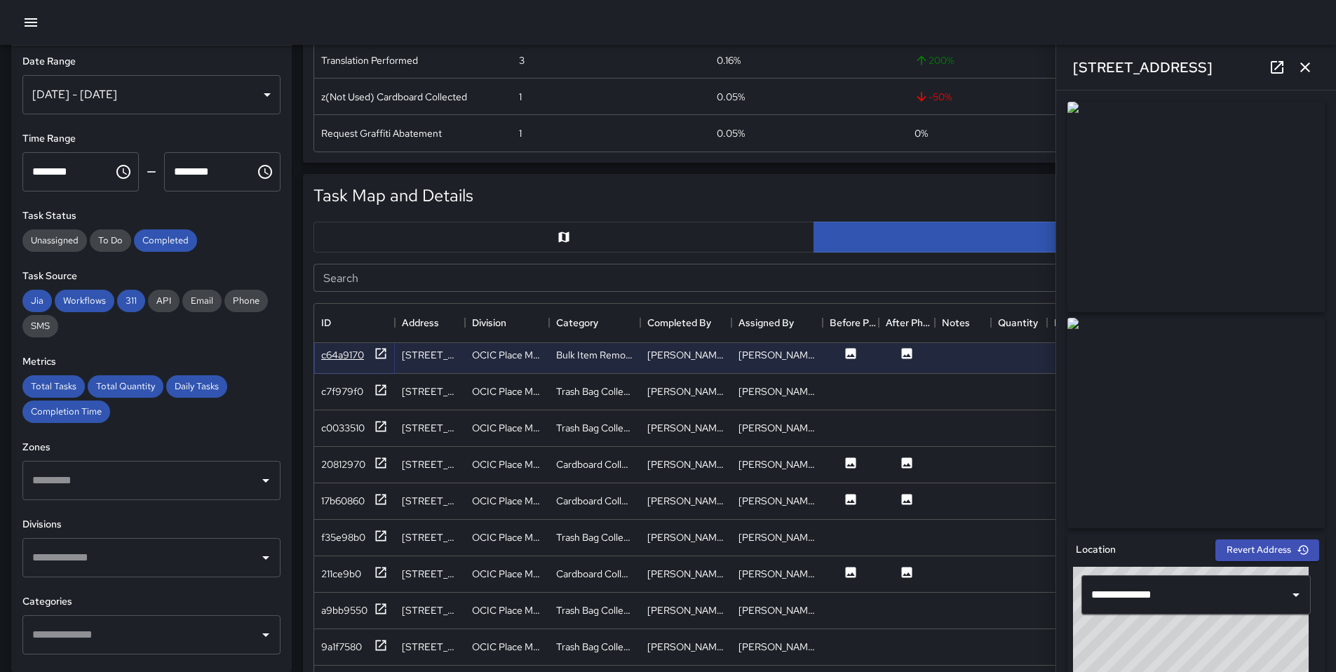
scroll to position [2797, 0]
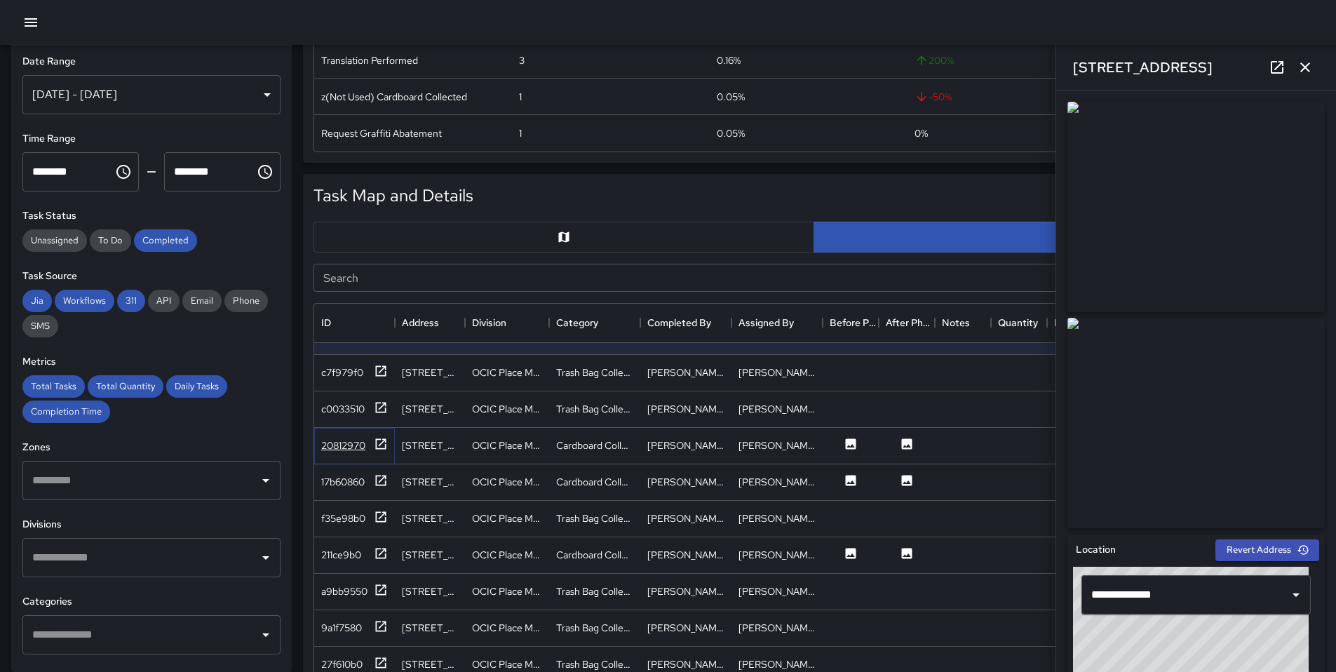
click at [386, 440] on icon at bounding box center [381, 444] width 14 height 14
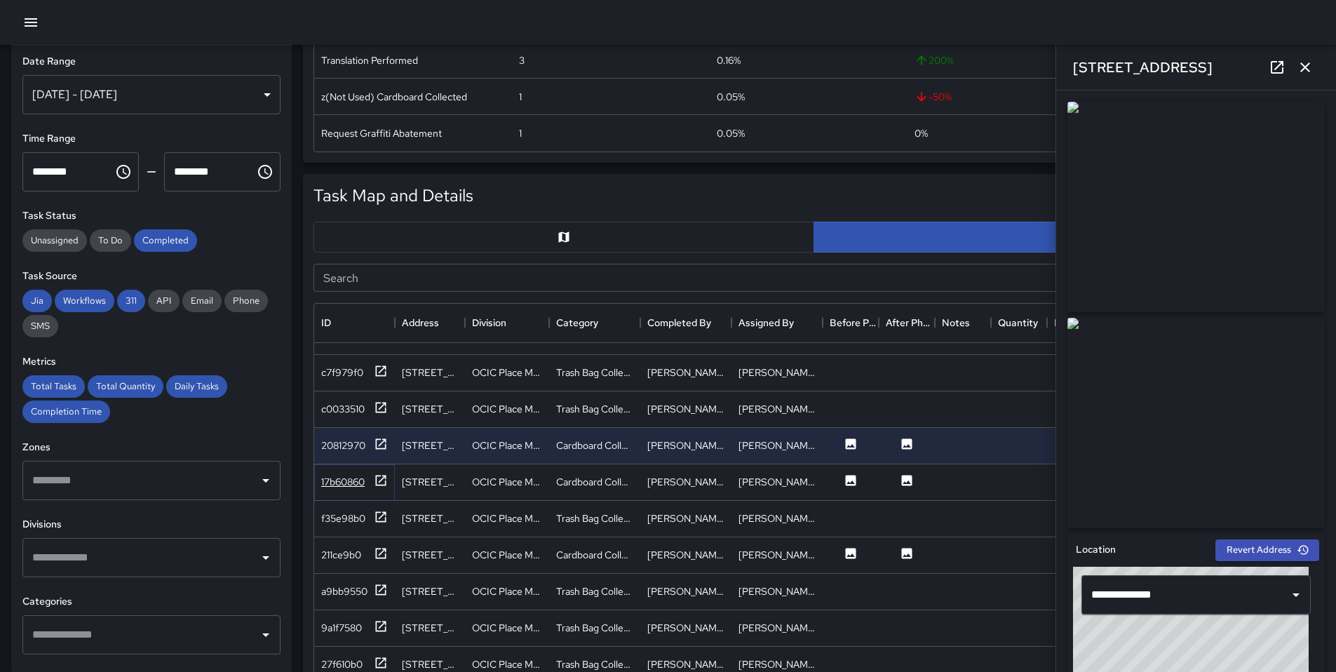
click at [386, 479] on icon at bounding box center [381, 481] width 14 height 14
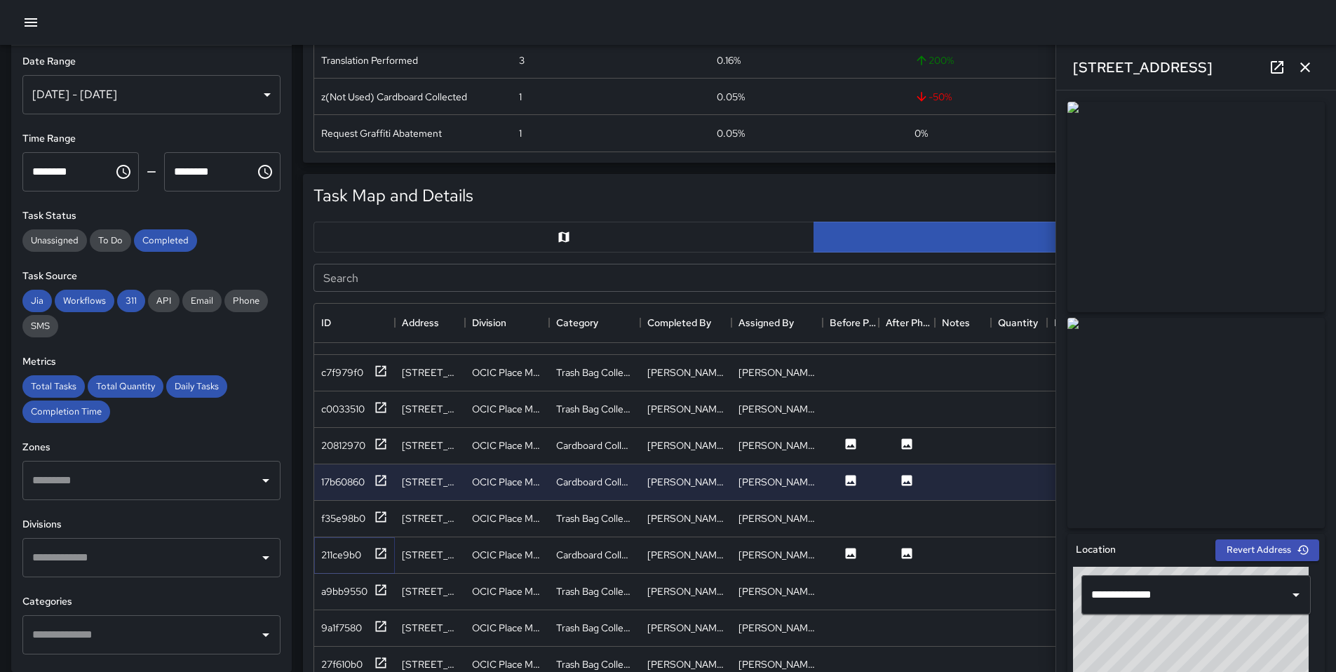
click at [389, 556] on div "211ce9b0" at bounding box center [354, 555] width 81 height 36
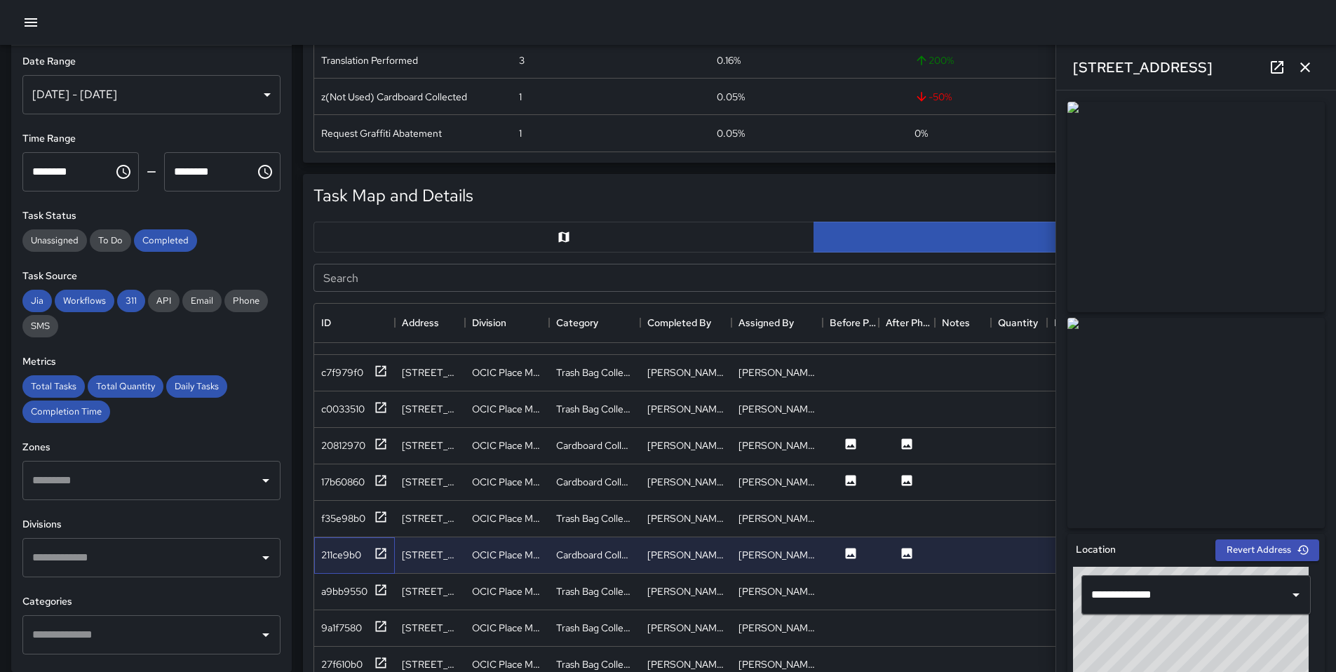
click at [390, 560] on div "211ce9b0" at bounding box center [354, 555] width 81 height 36
click at [377, 552] on icon at bounding box center [381, 553] width 14 height 14
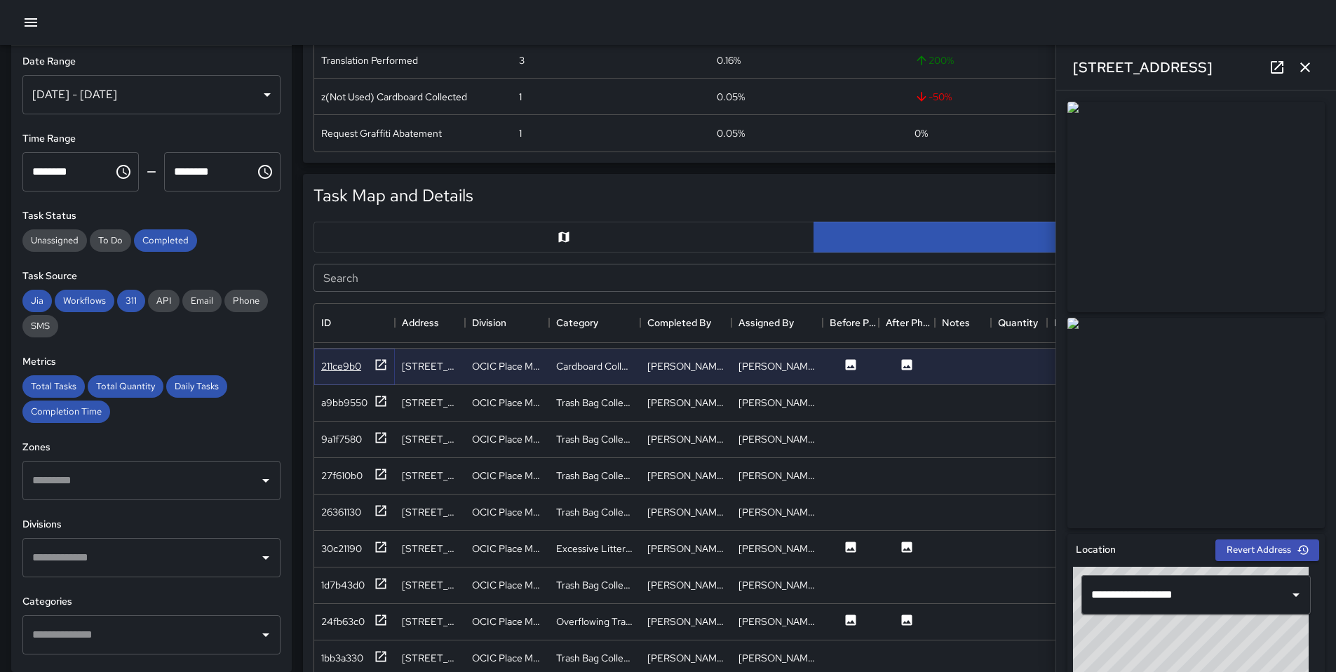
scroll to position [2986, 0]
click at [377, 552] on icon at bounding box center [381, 546] width 14 height 14
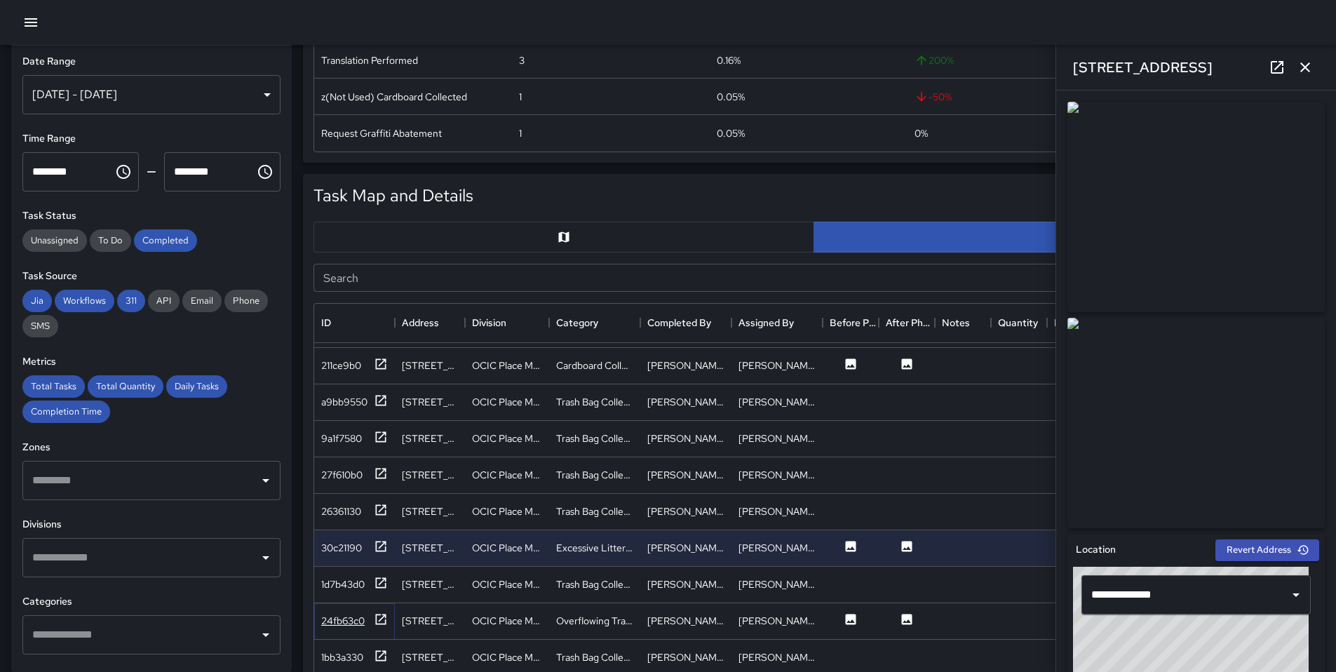
click at [377, 626] on div at bounding box center [381, 621] width 14 height 18
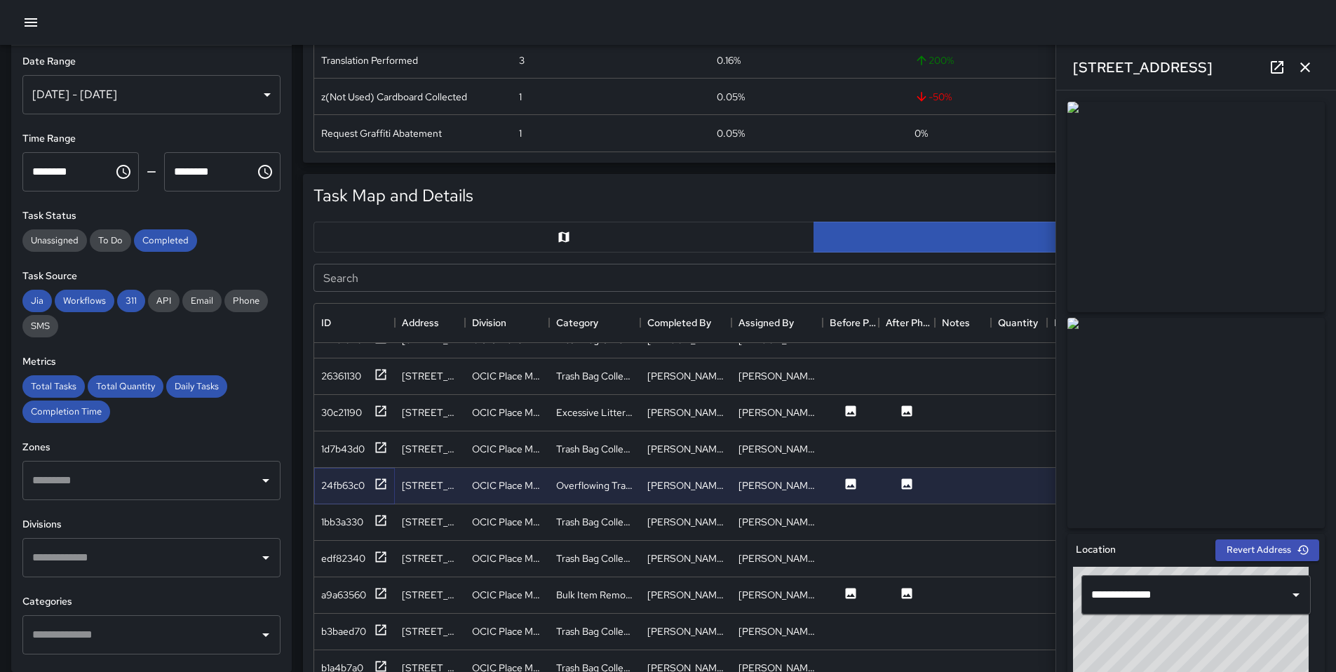
scroll to position [3175, 0]
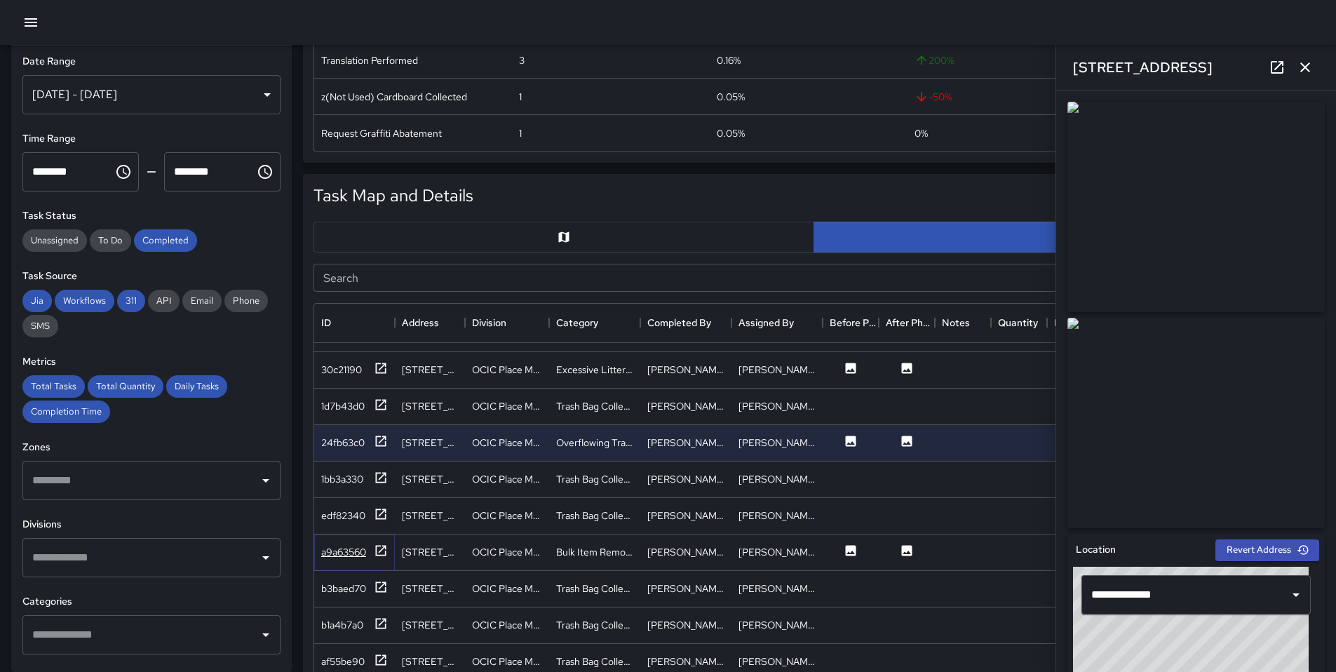
click at [384, 546] on icon at bounding box center [381, 551] width 14 height 14
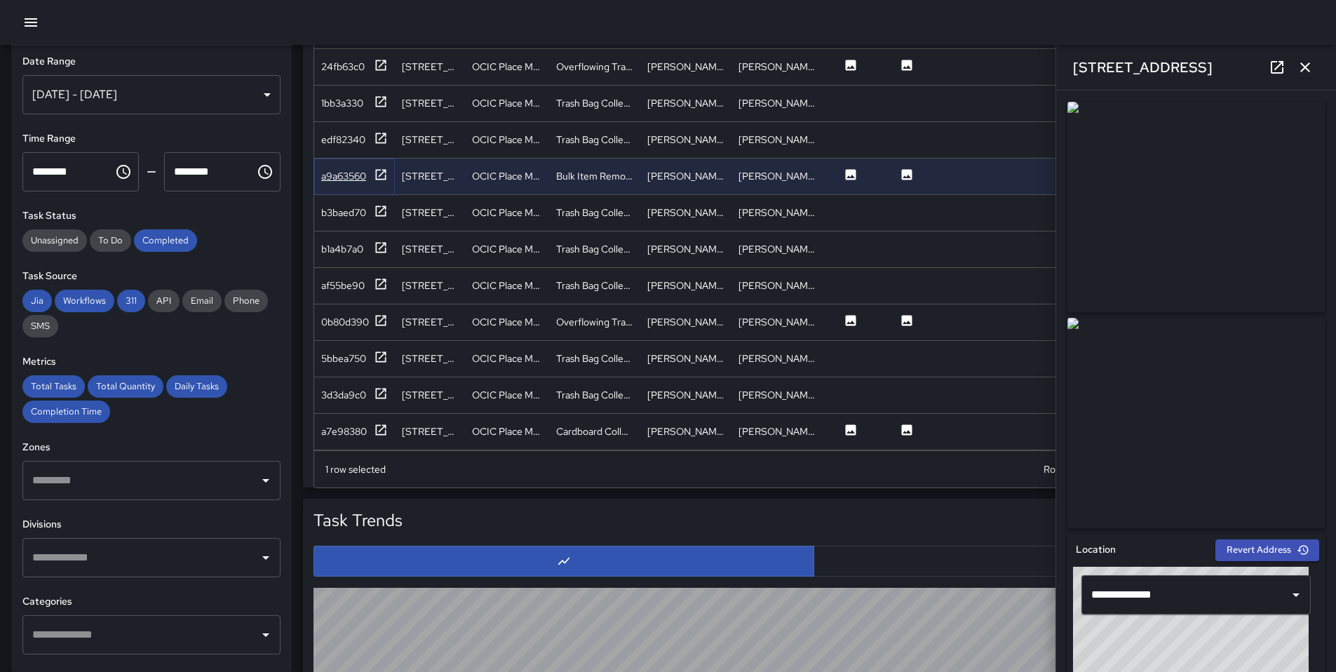
scroll to position [920, 0]
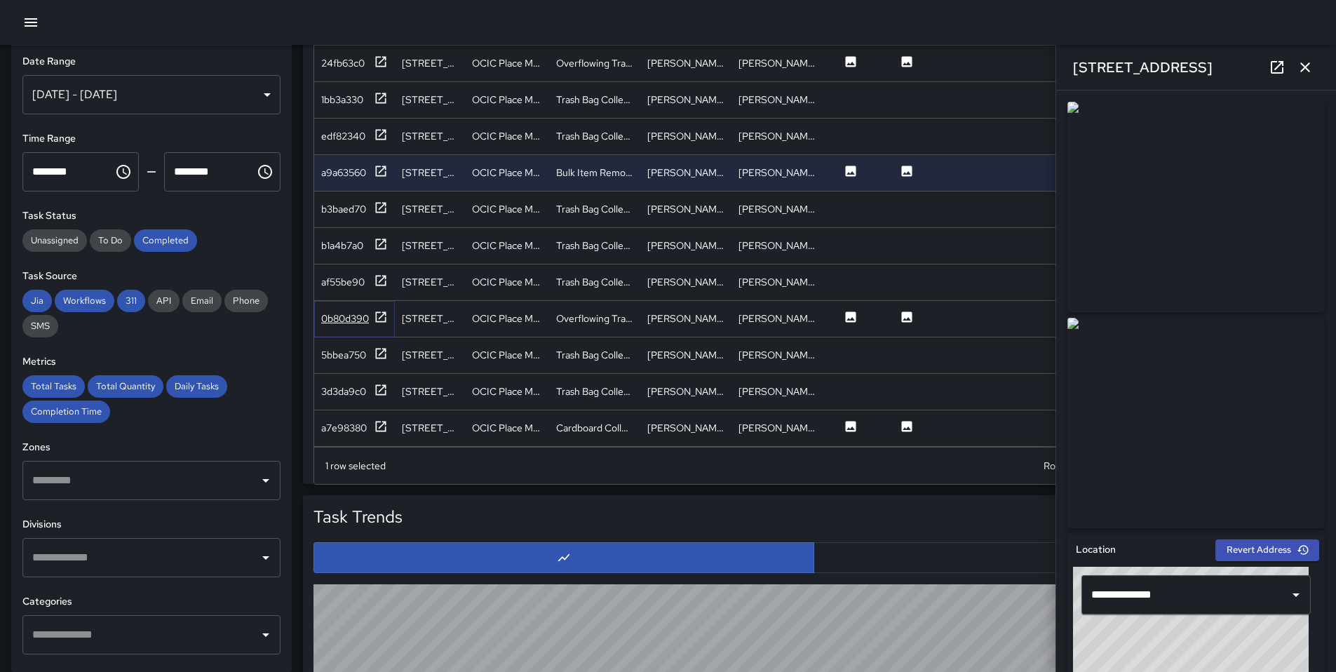
click at [370, 310] on div "0b80d390" at bounding box center [354, 319] width 67 height 18
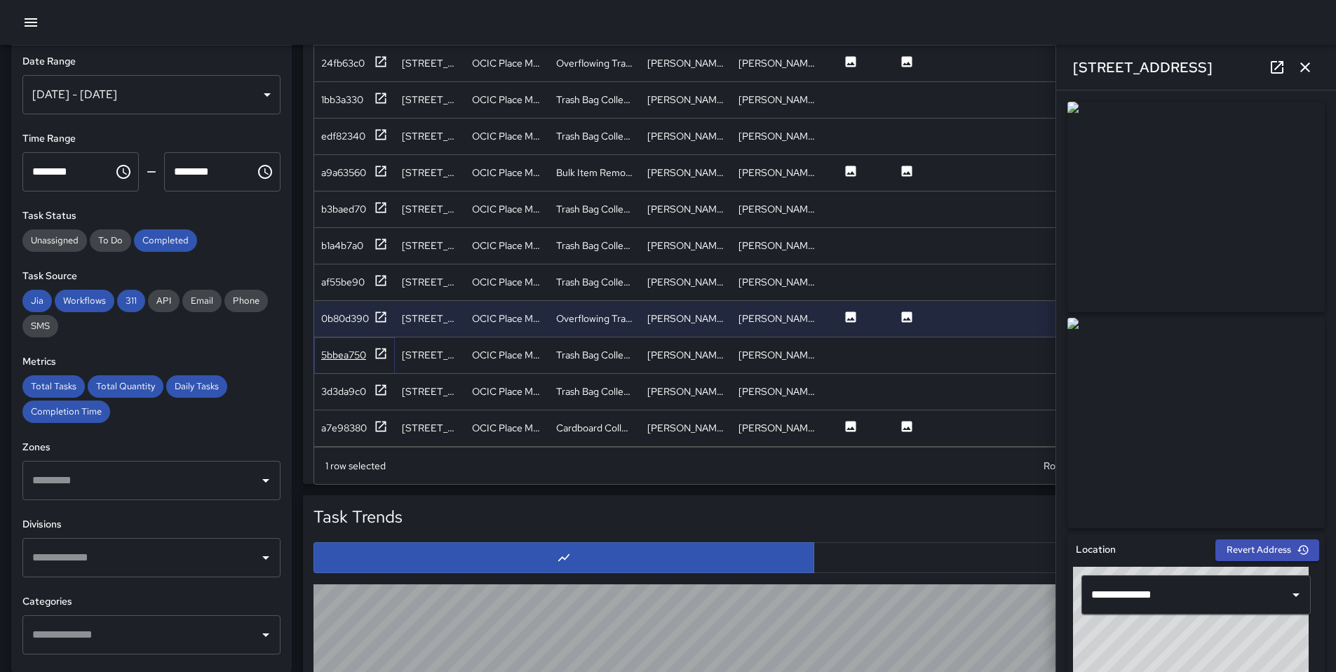
click at [379, 347] on icon at bounding box center [381, 354] width 14 height 14
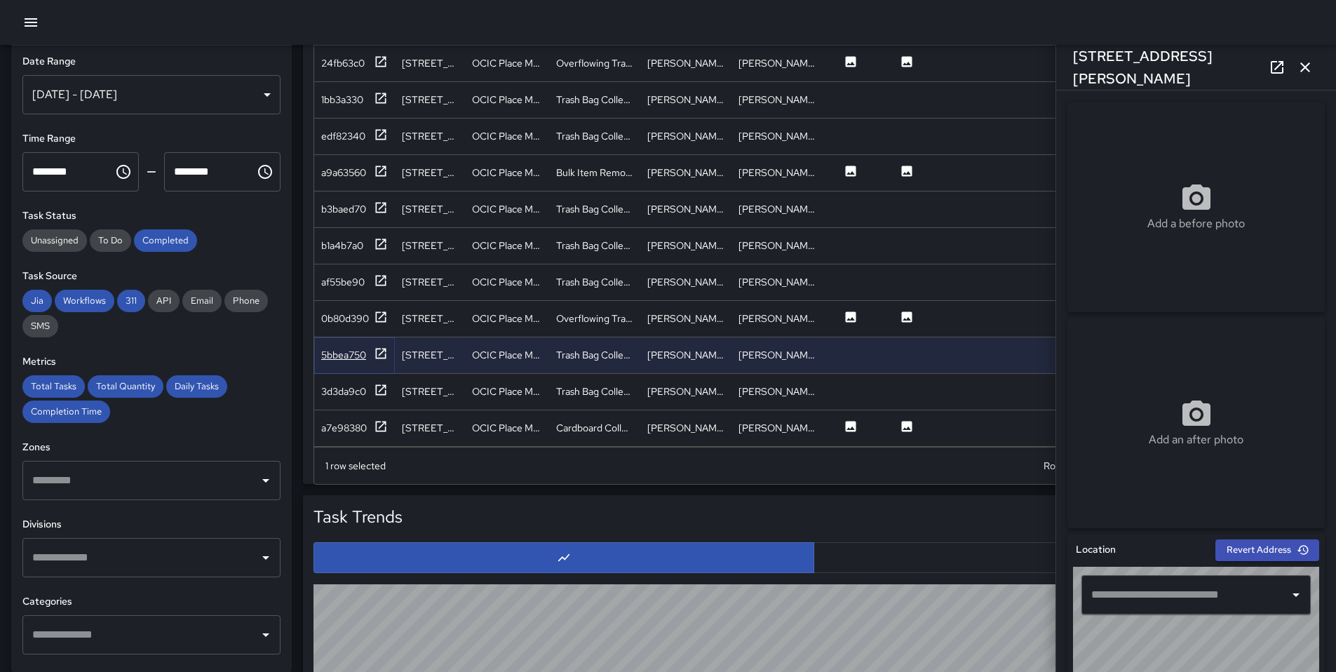
type input "**********"
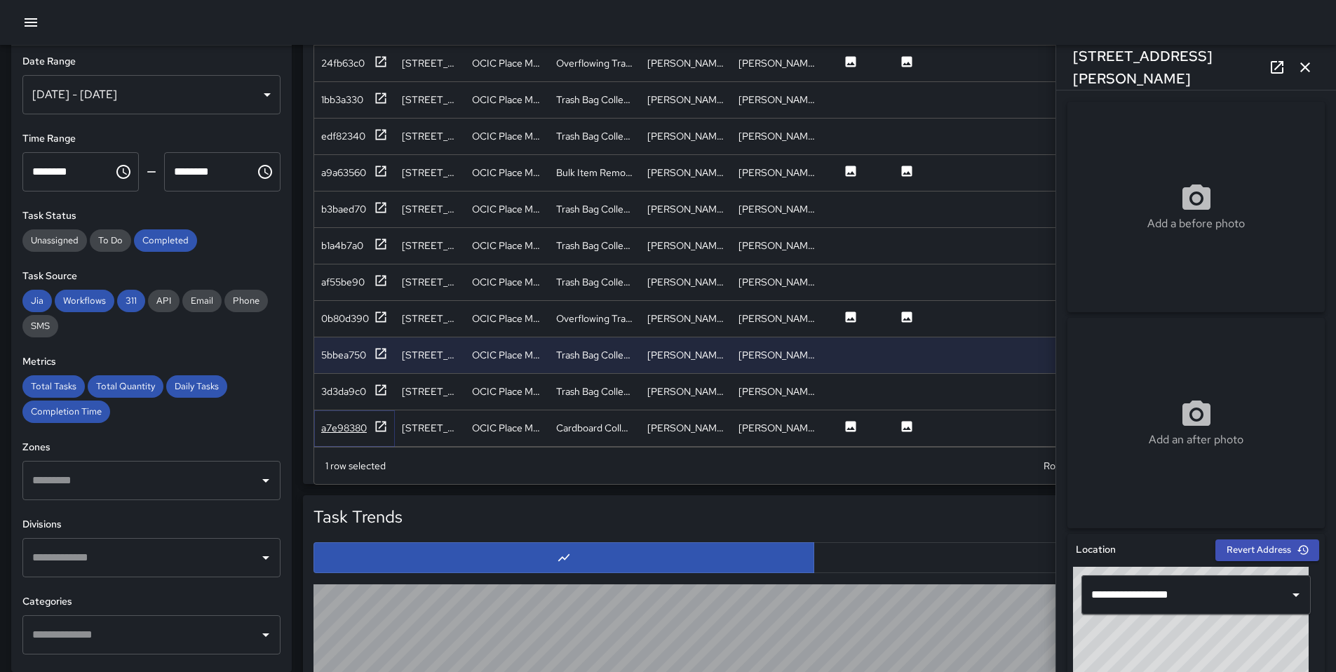
click at [374, 419] on icon at bounding box center [381, 426] width 14 height 14
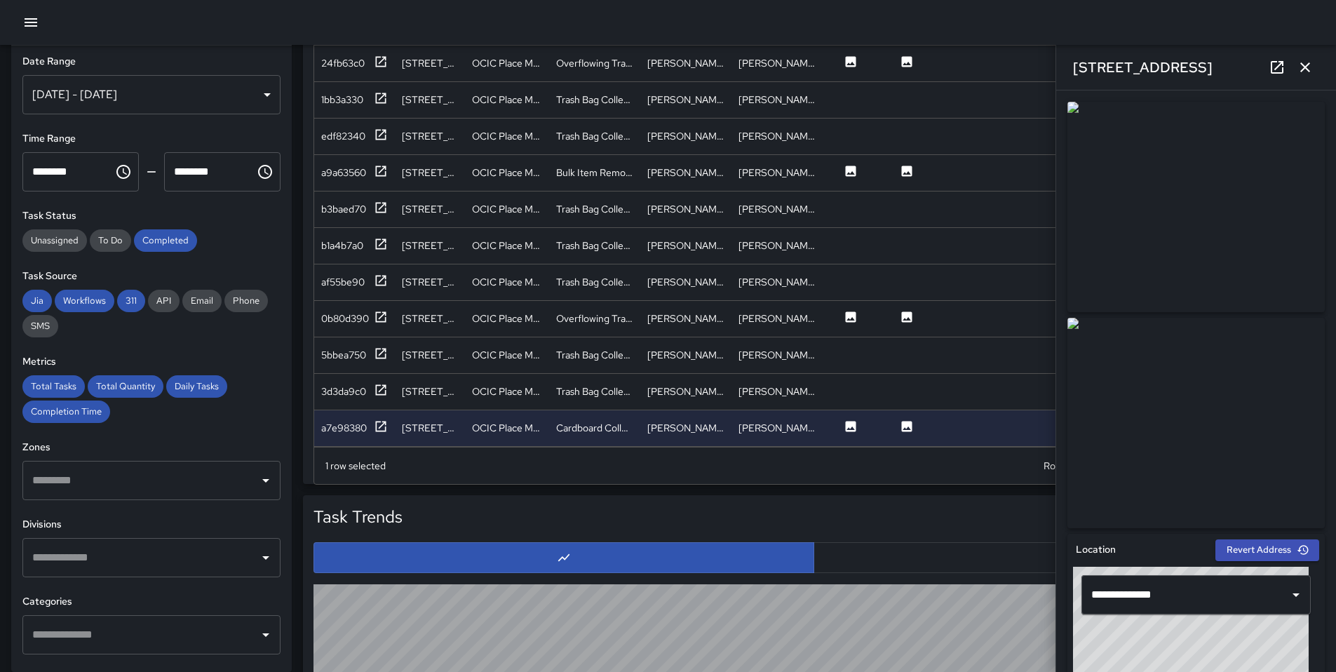
click at [1310, 67] on icon "button" at bounding box center [1305, 67] width 17 height 17
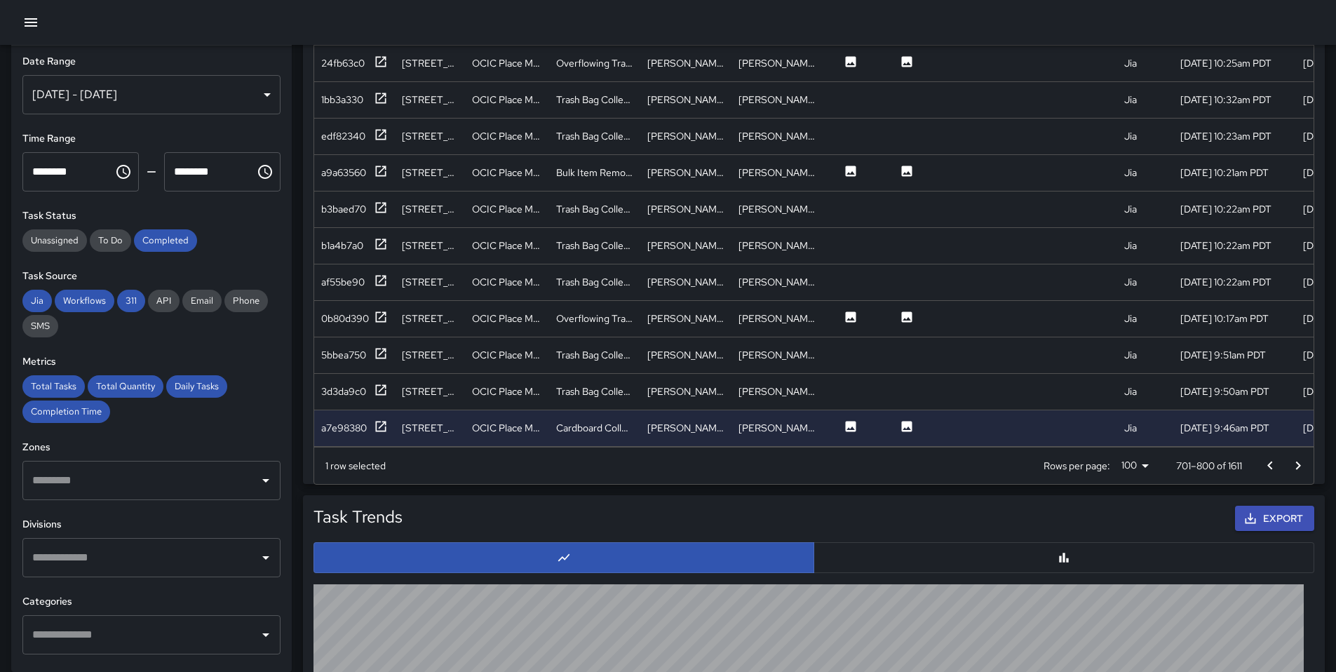
click at [1301, 459] on icon "Go to next page" at bounding box center [1298, 465] width 17 height 17
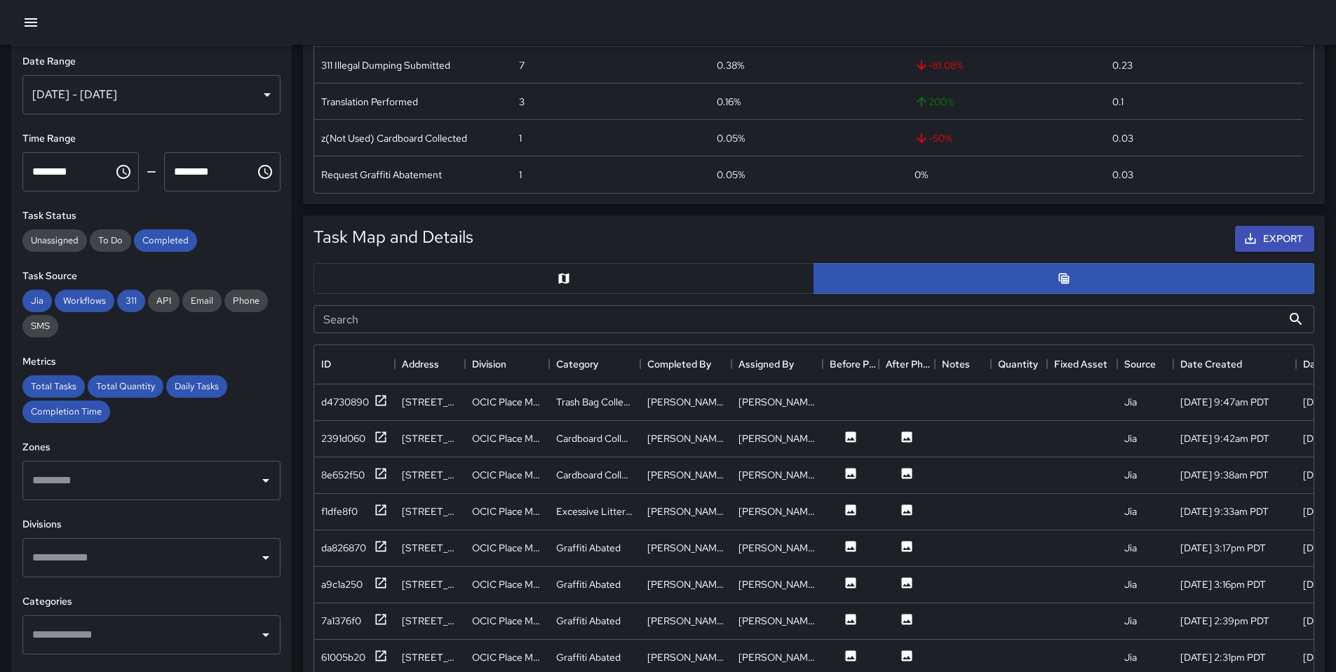
scroll to position [496, 0]
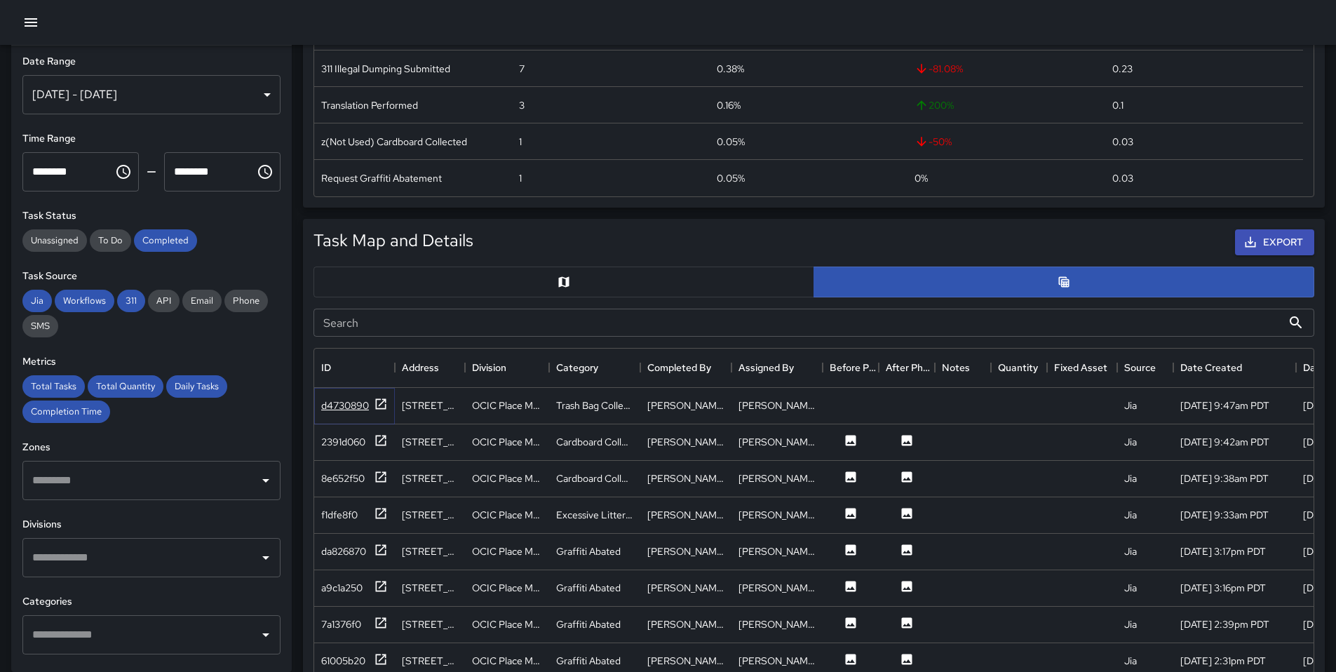
click at [382, 403] on icon at bounding box center [381, 403] width 11 height 11
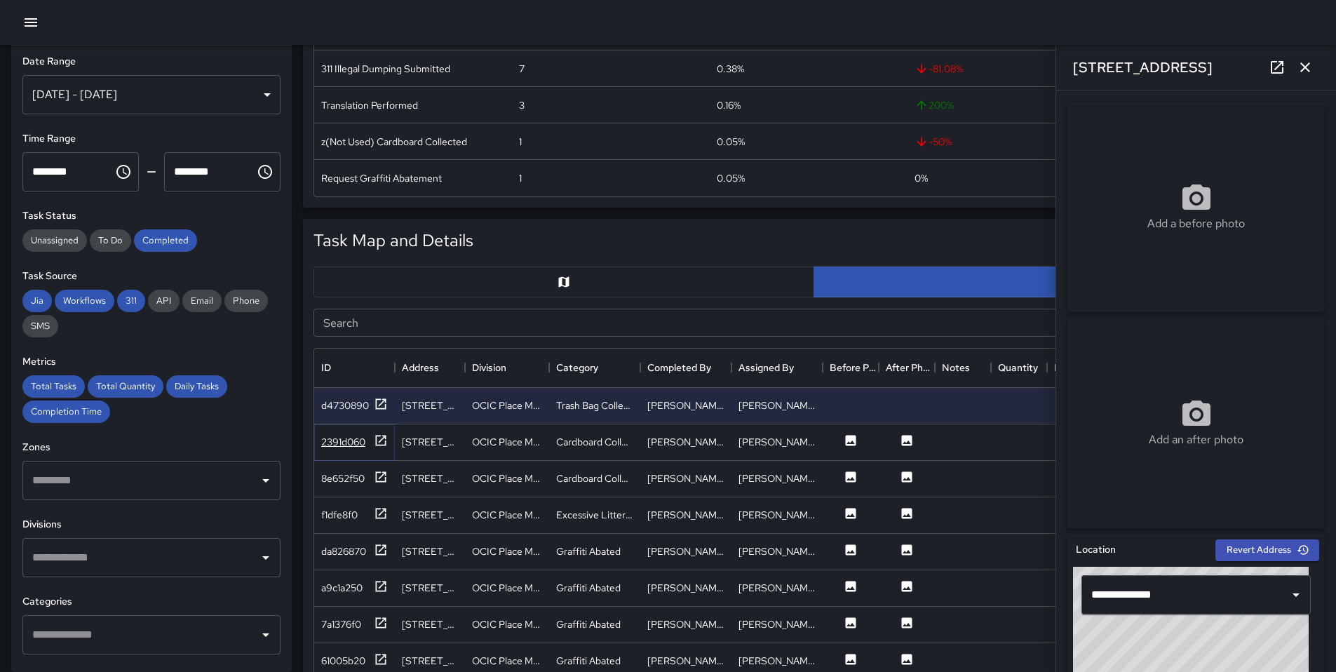
click at [369, 448] on div "2391d060" at bounding box center [354, 443] width 67 height 18
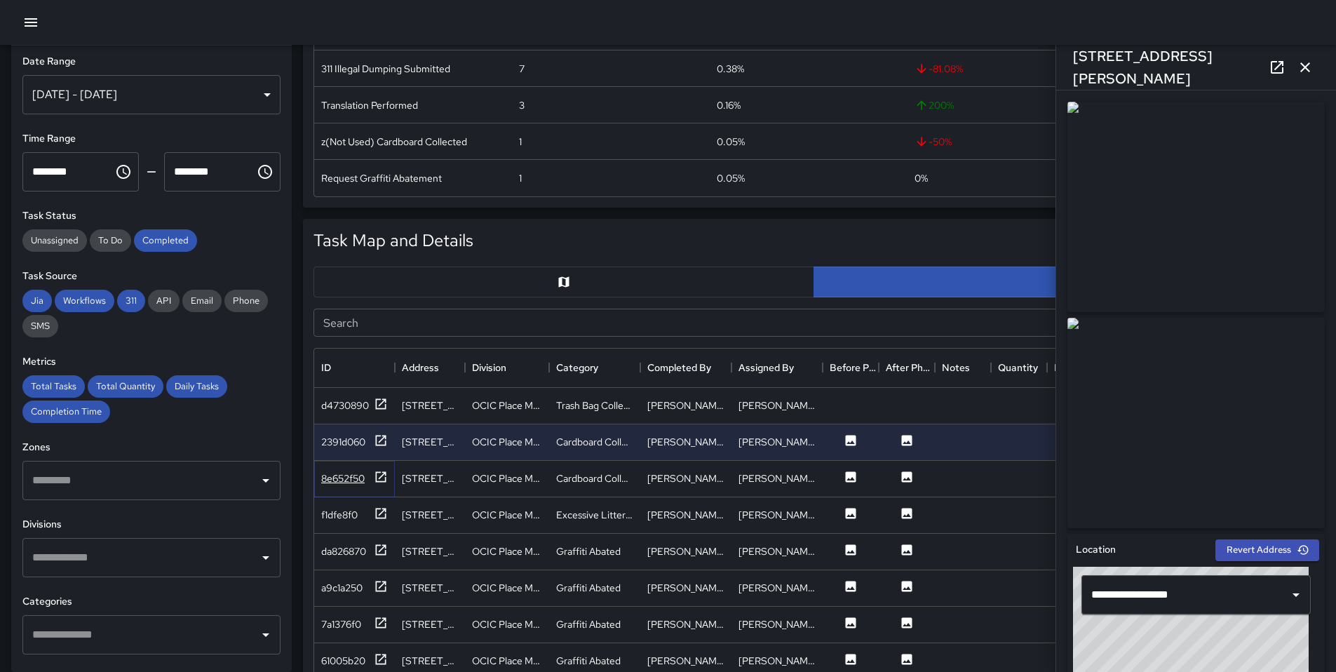
click at [380, 485] on div at bounding box center [381, 479] width 14 height 18
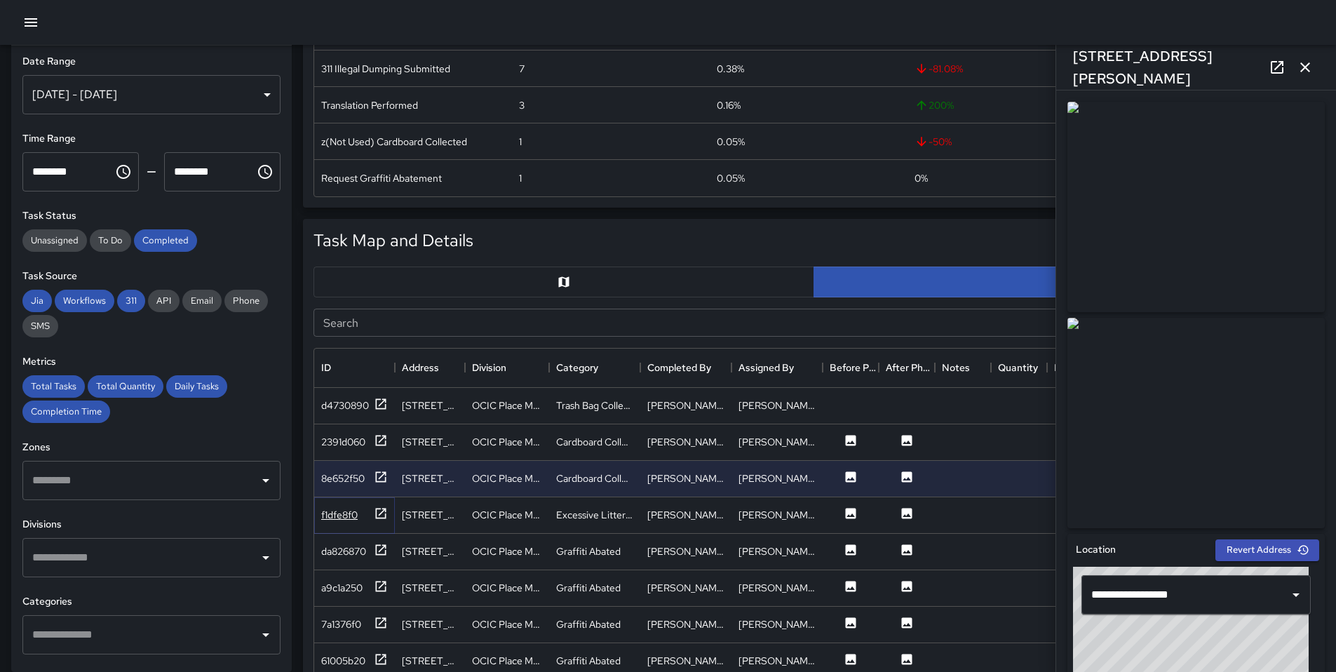
click at [377, 522] on div at bounding box center [381, 515] width 14 height 18
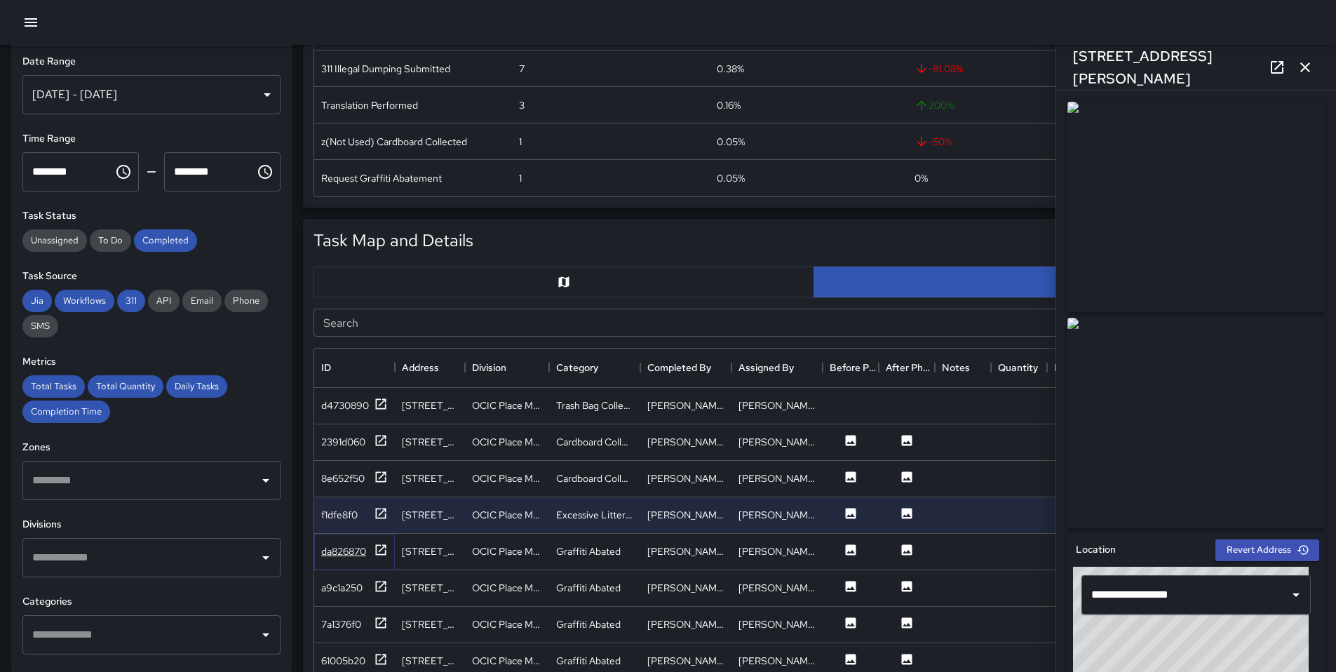
click at [384, 554] on icon at bounding box center [381, 549] width 11 height 11
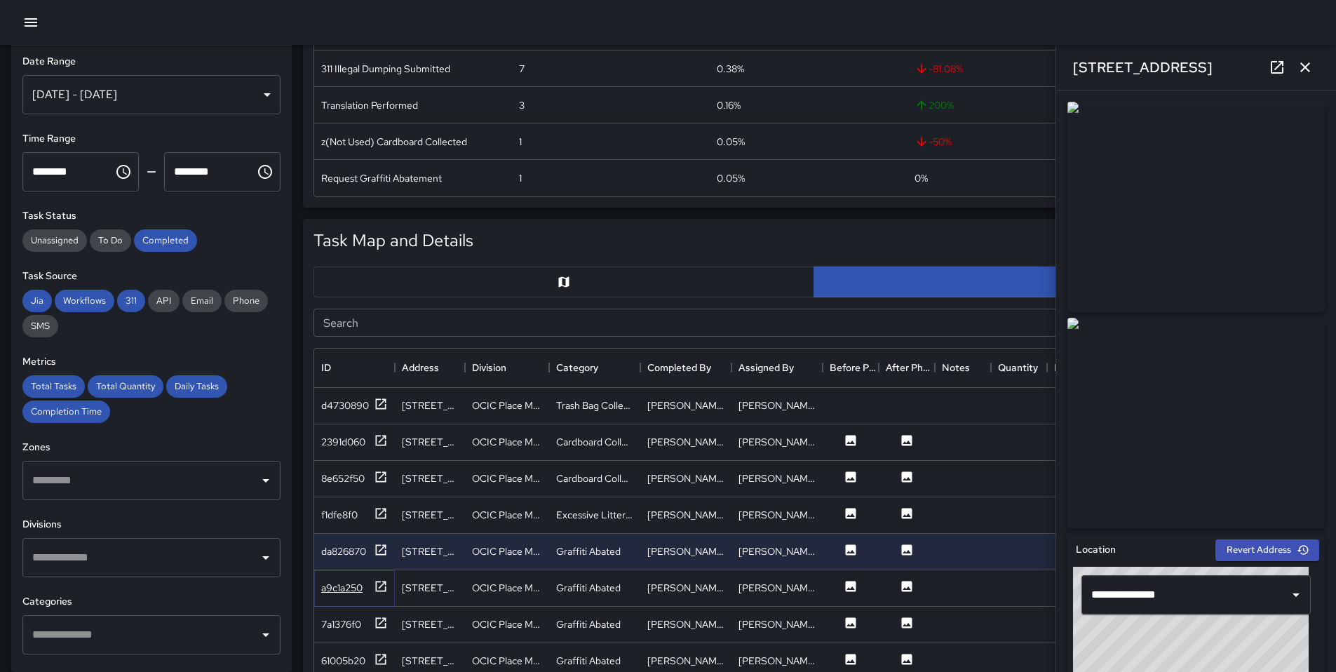
click at [379, 580] on icon at bounding box center [381, 586] width 14 height 14
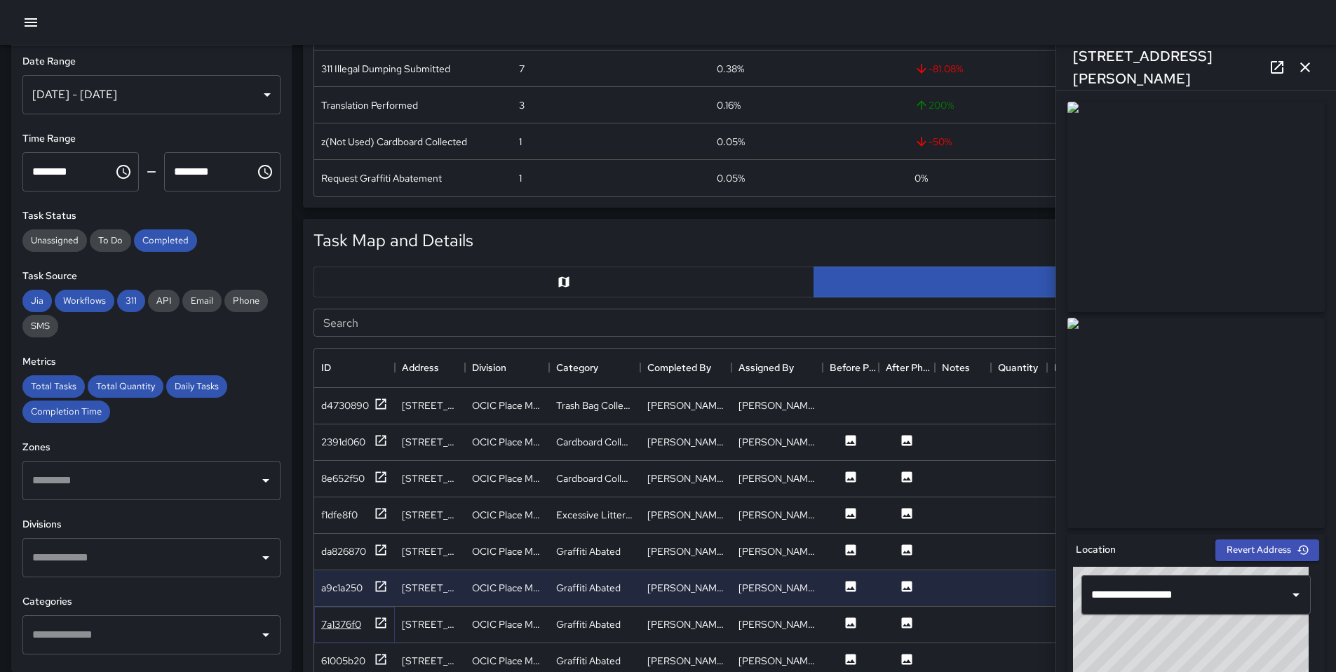
click at [368, 625] on div "7a1376f0" at bounding box center [354, 625] width 67 height 18
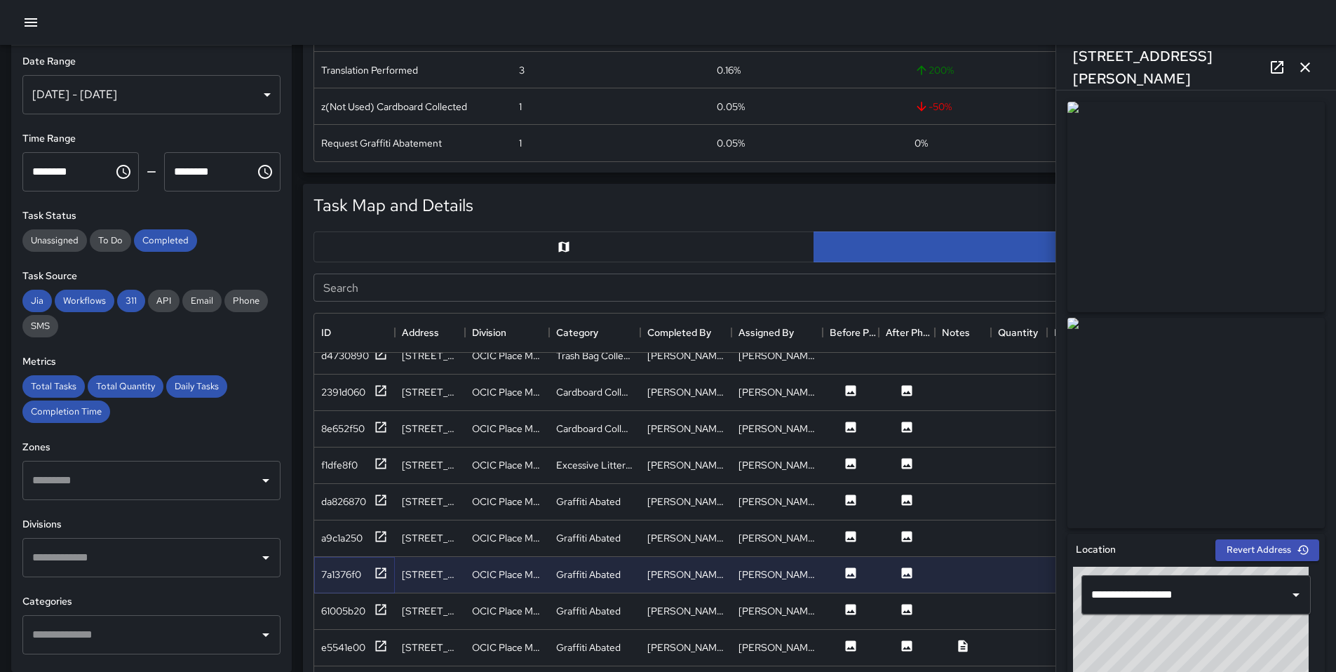
scroll to position [15, 0]
click at [388, 610] on div "61005b20" at bounding box center [354, 611] width 81 height 36
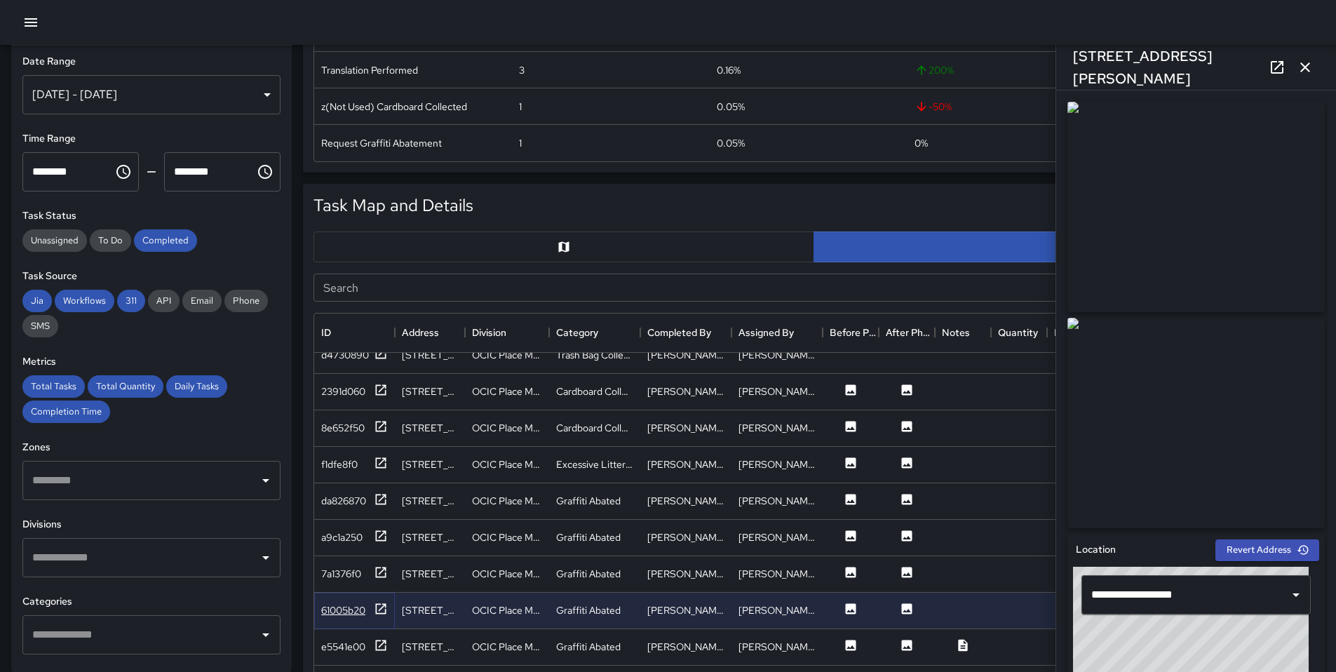
click at [379, 613] on icon at bounding box center [381, 608] width 11 height 11
click at [1265, 62] on link at bounding box center [1277, 67] width 28 height 28
click at [380, 647] on icon at bounding box center [381, 645] width 14 height 14
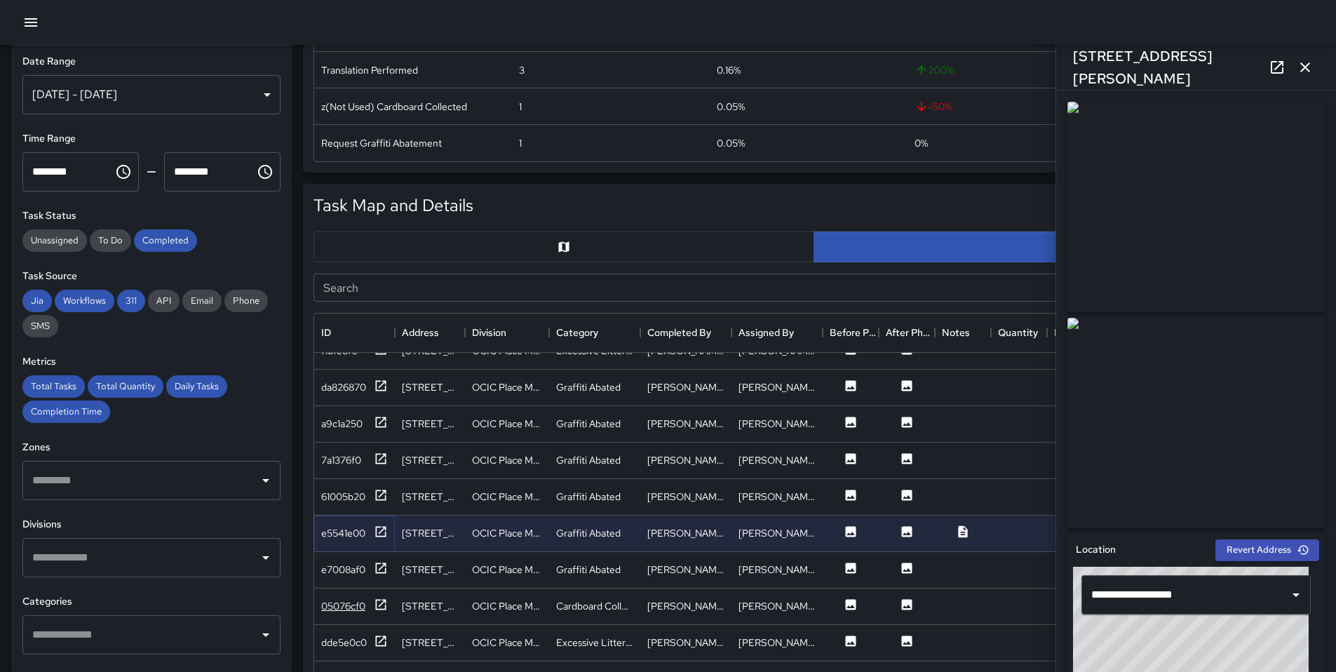
scroll to position [130, 0]
click at [388, 579] on div "e7008af0" at bounding box center [354, 569] width 81 height 36
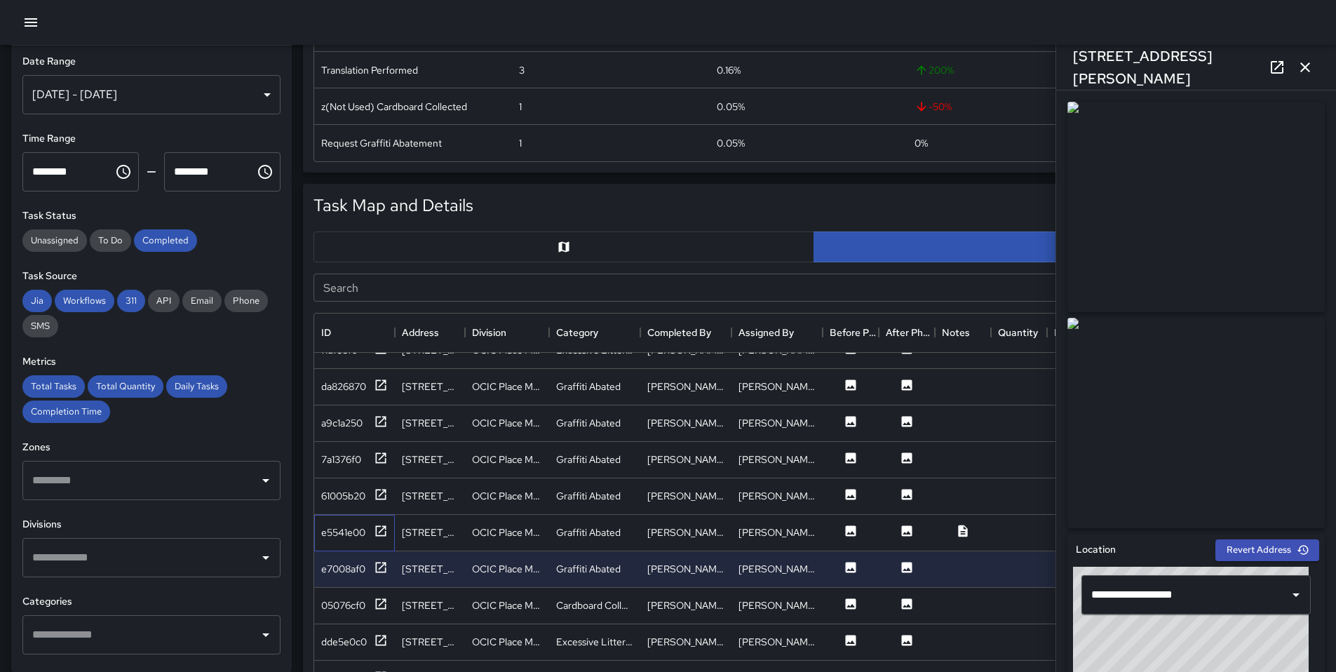
click at [380, 543] on div "e5541e00" at bounding box center [354, 533] width 81 height 36
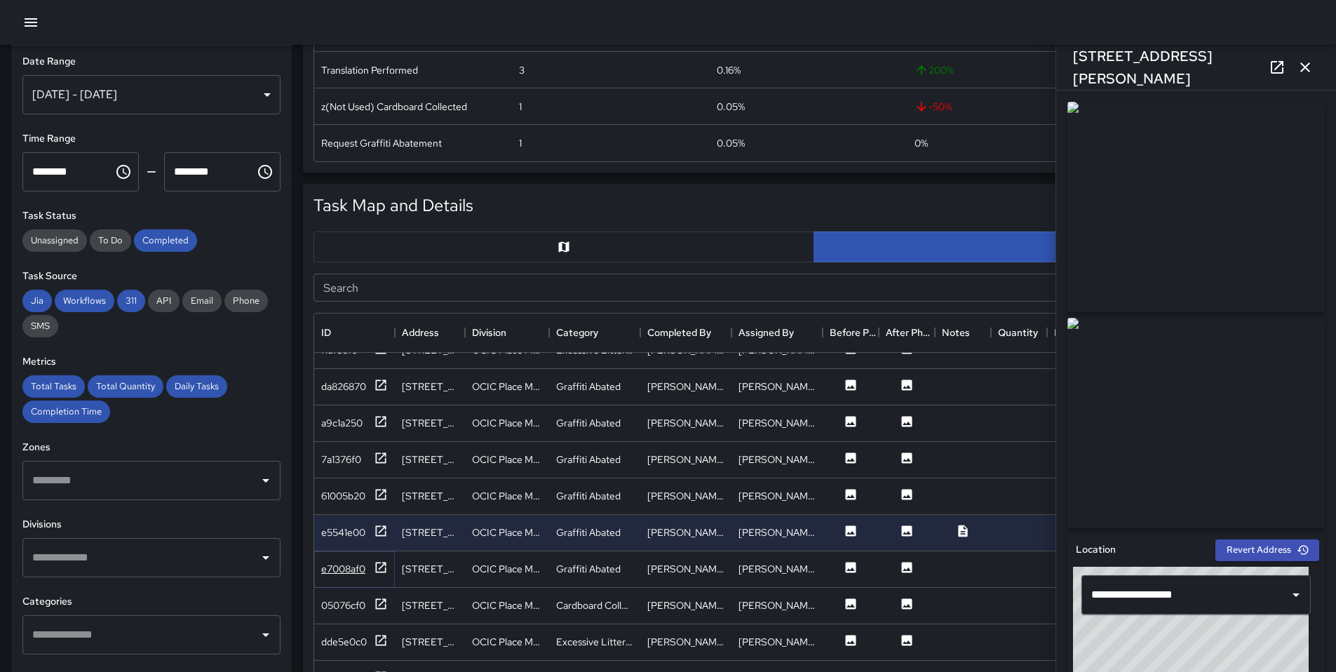
click at [383, 576] on div at bounding box center [381, 569] width 14 height 18
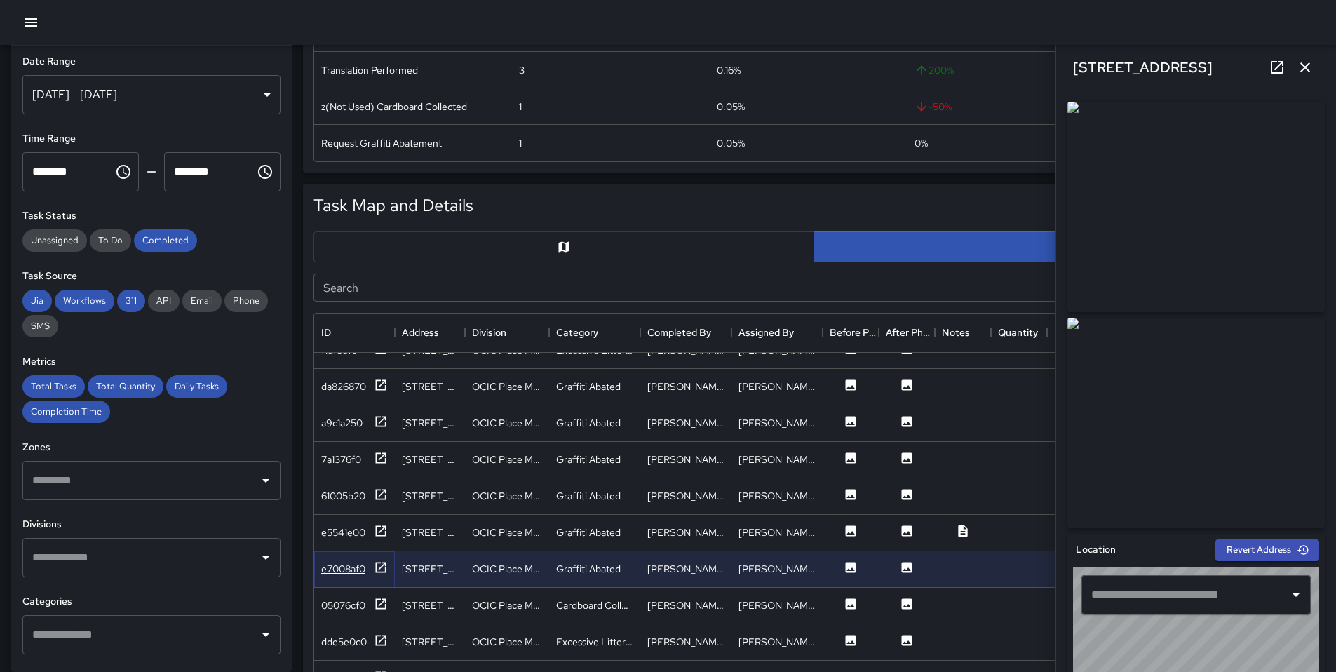
type input "**********"
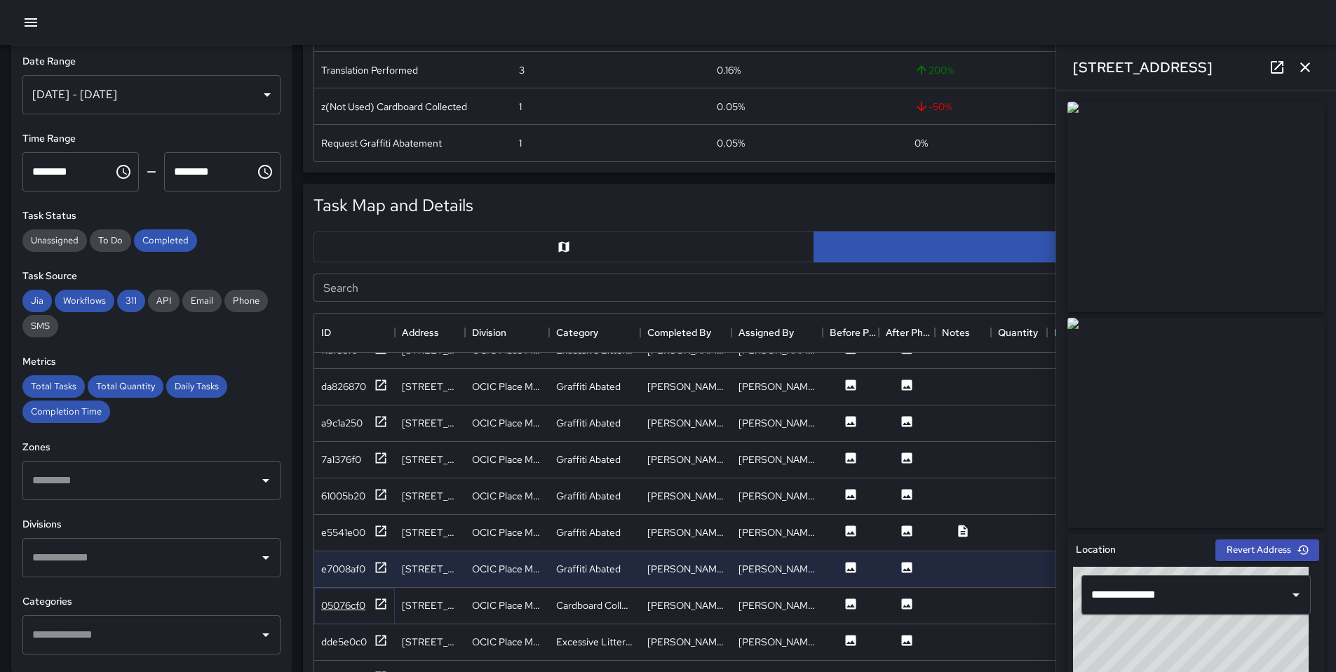
click at [376, 607] on icon at bounding box center [381, 603] width 11 height 11
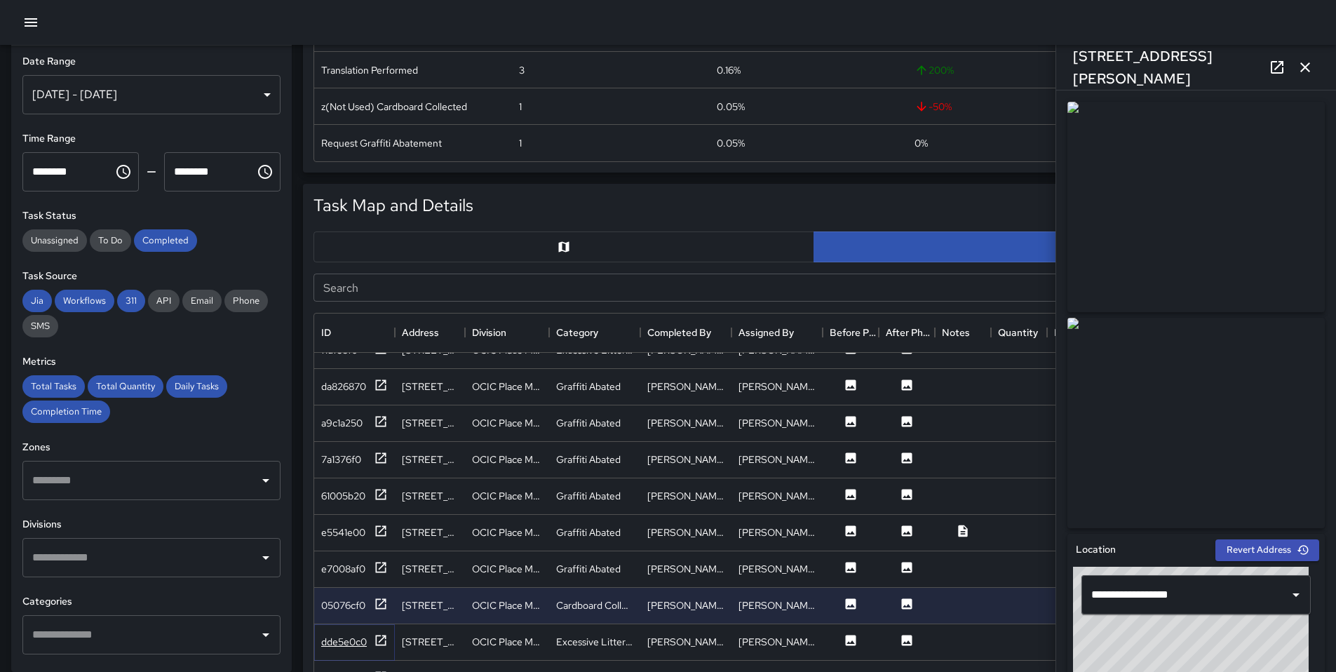
click at [375, 646] on icon at bounding box center [381, 640] width 14 height 14
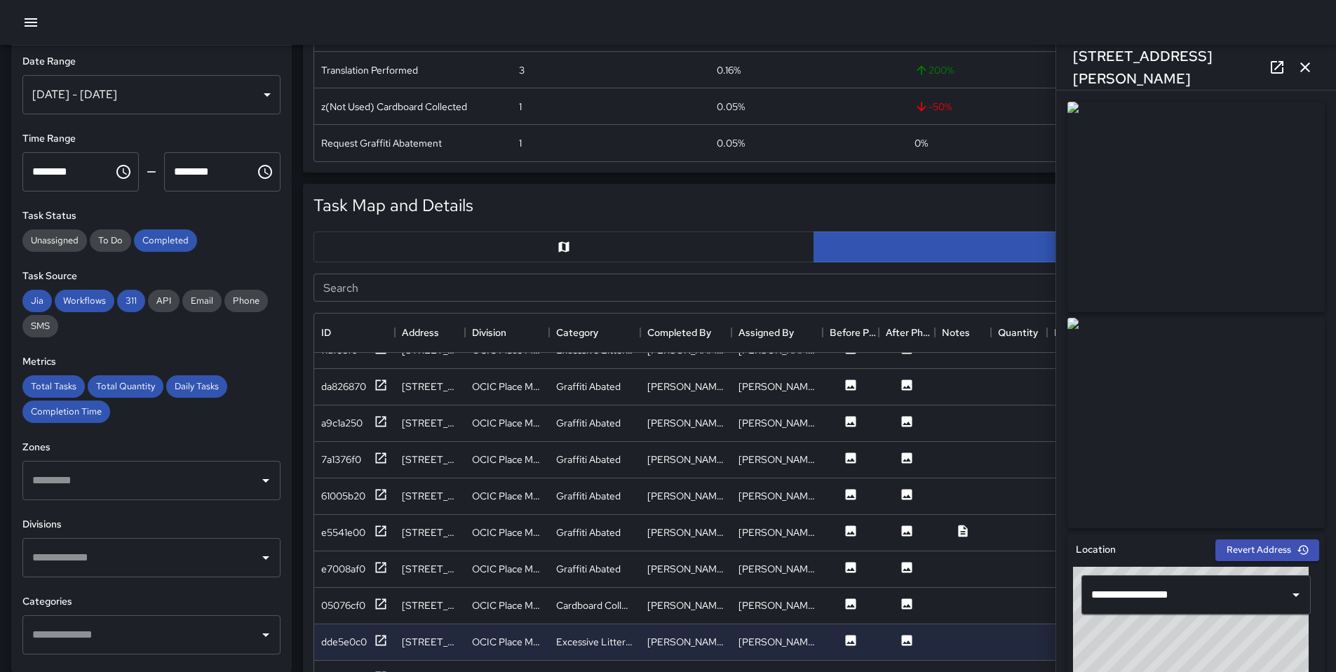
click at [1282, 63] on icon at bounding box center [1277, 67] width 13 height 13
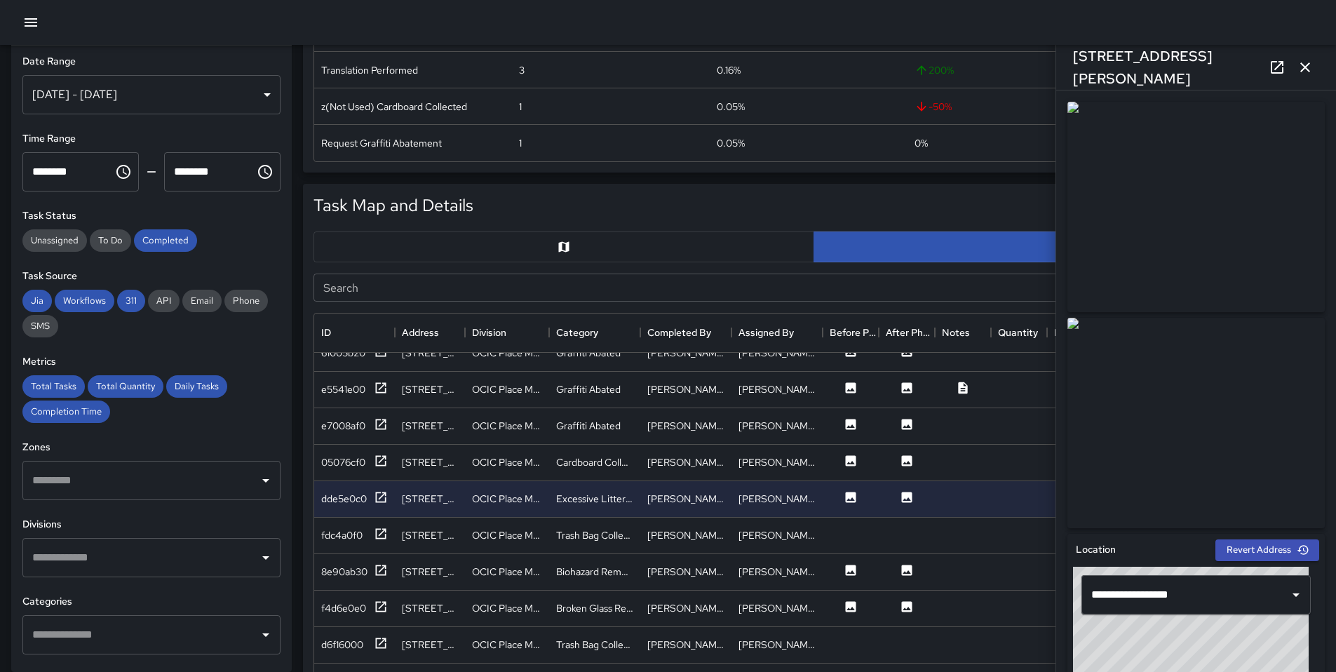
scroll to position [349, 0]
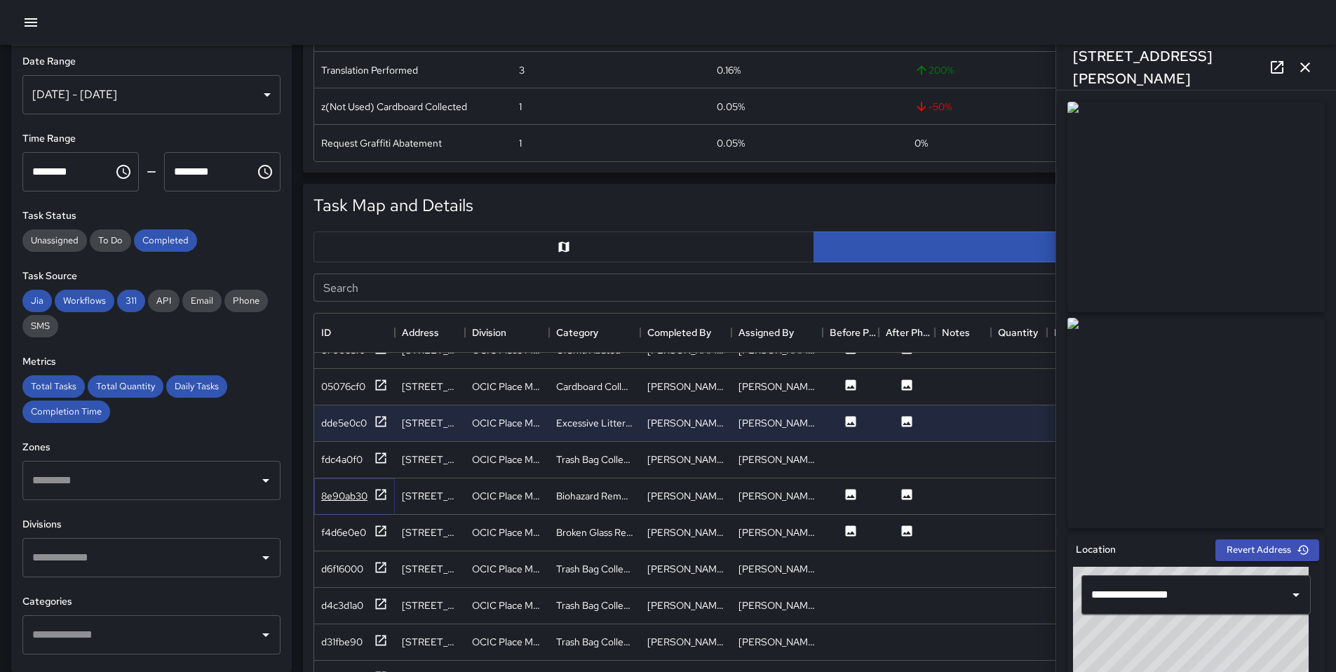
click at [369, 497] on div "8e90ab30" at bounding box center [354, 497] width 67 height 18
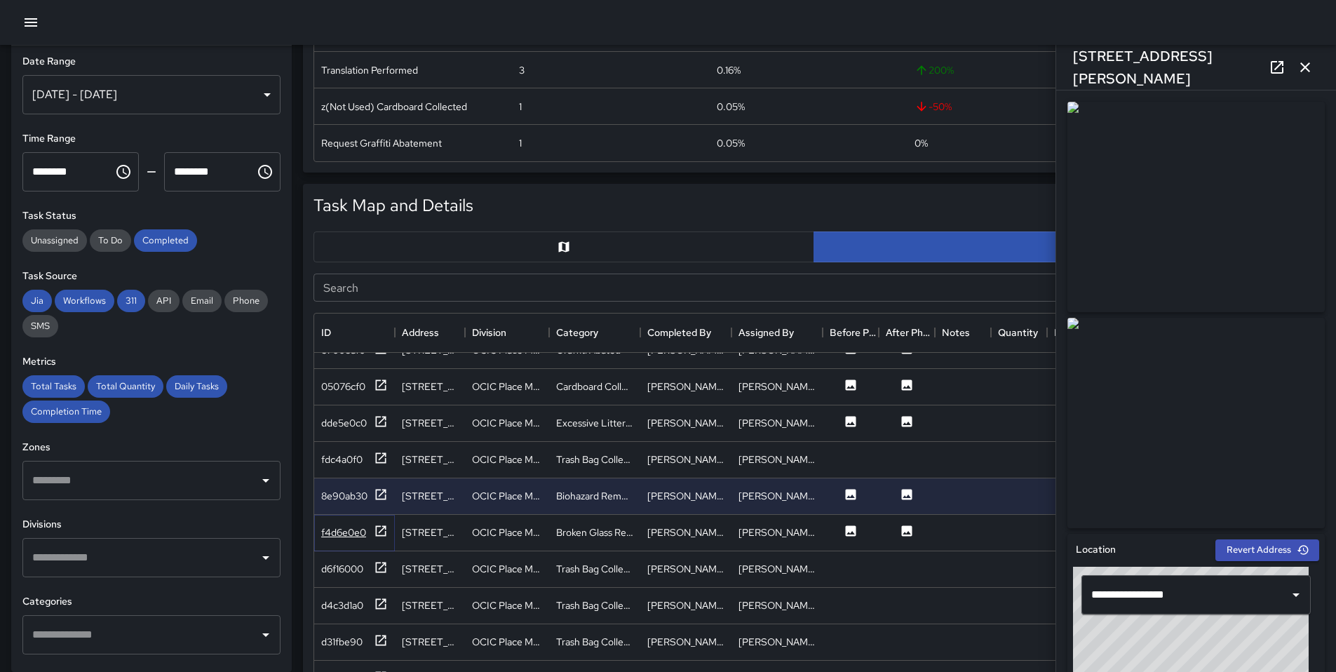
click at [380, 537] on icon at bounding box center [381, 531] width 14 height 14
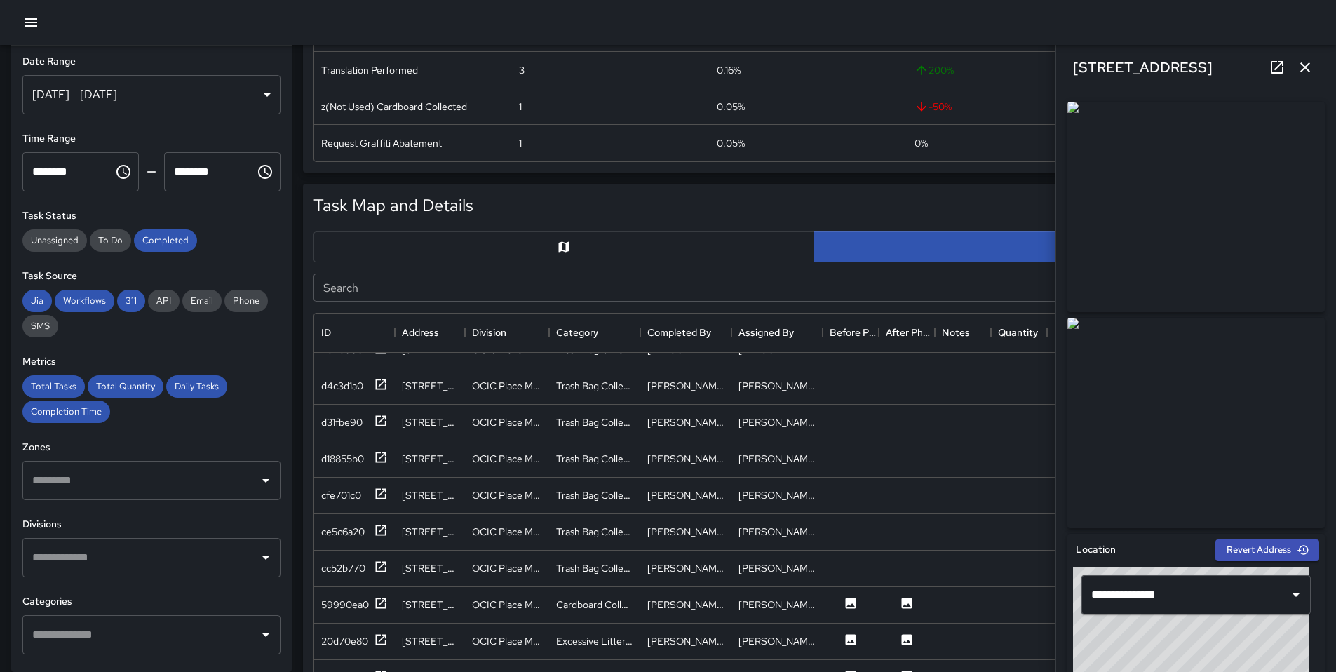
scroll to position [572, 0]
click at [379, 602] on icon at bounding box center [381, 600] width 14 height 14
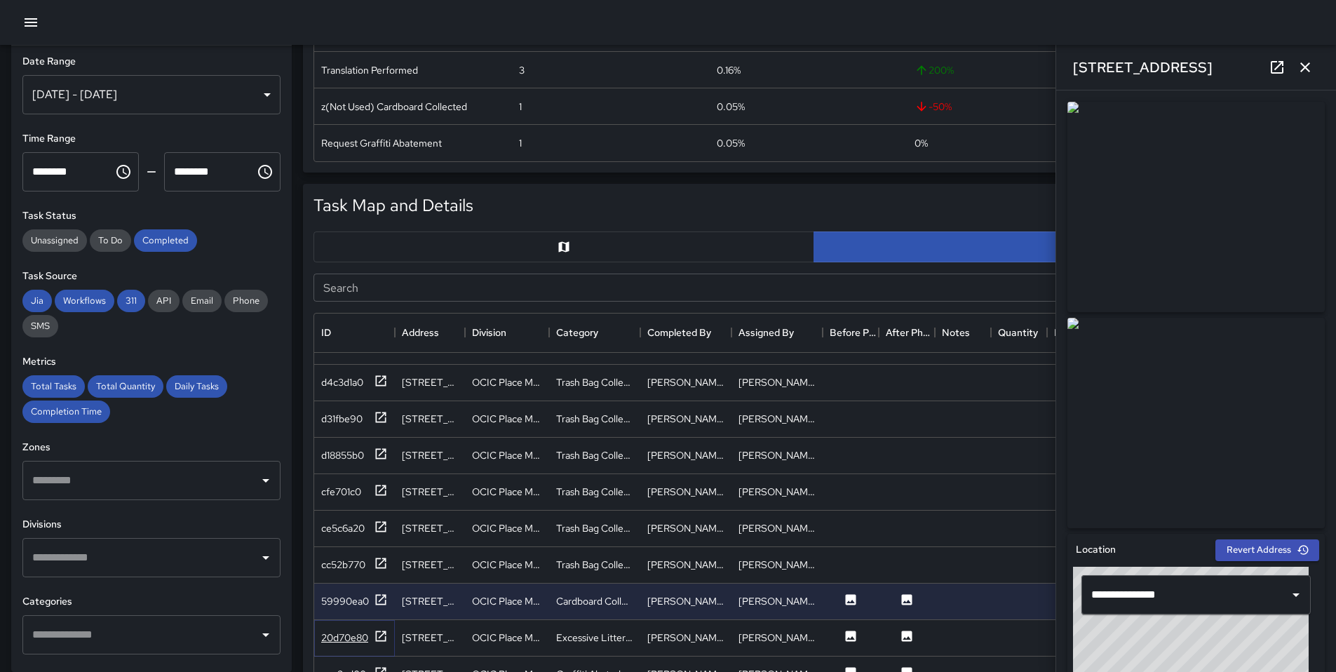
click at [381, 639] on icon at bounding box center [381, 636] width 14 height 14
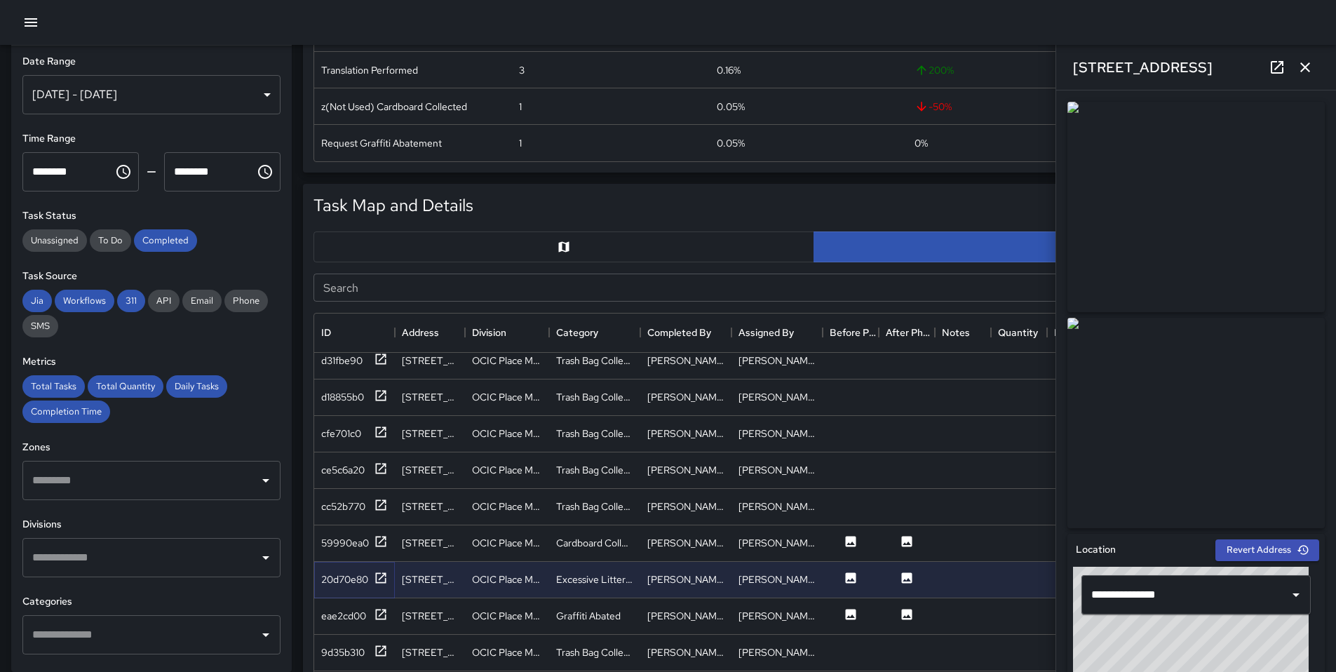
scroll to position [685, 0]
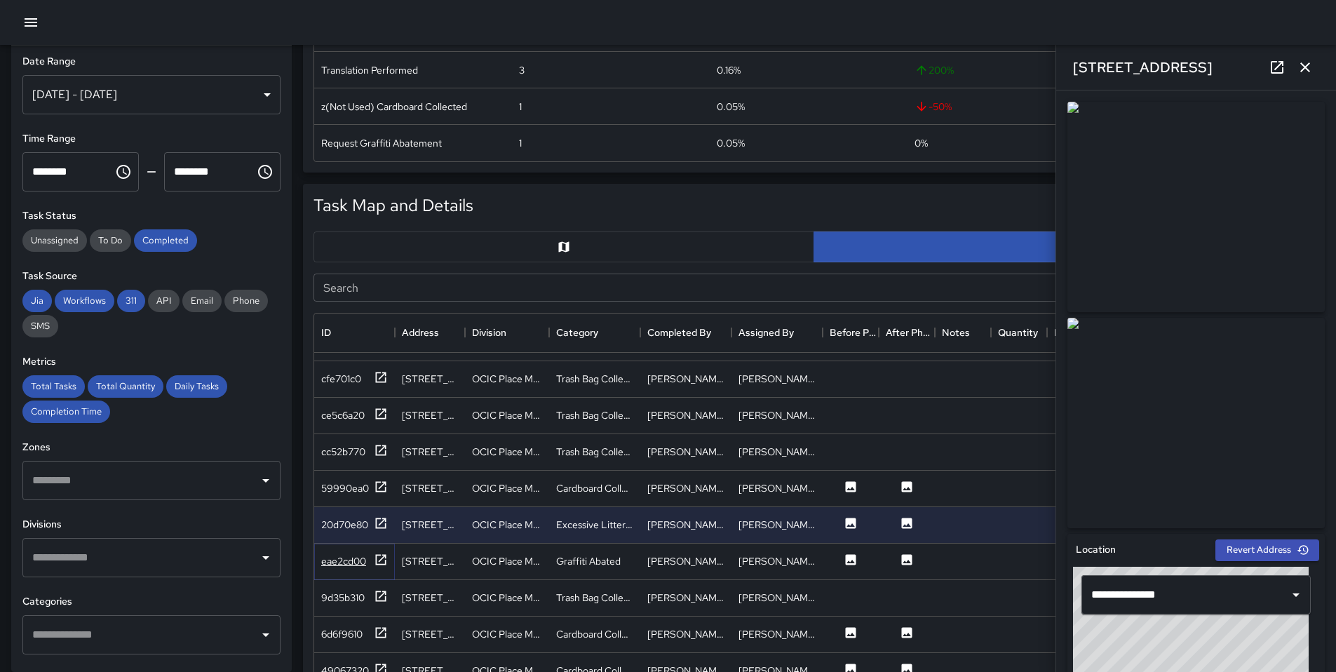
click at [383, 565] on icon at bounding box center [381, 560] width 14 height 14
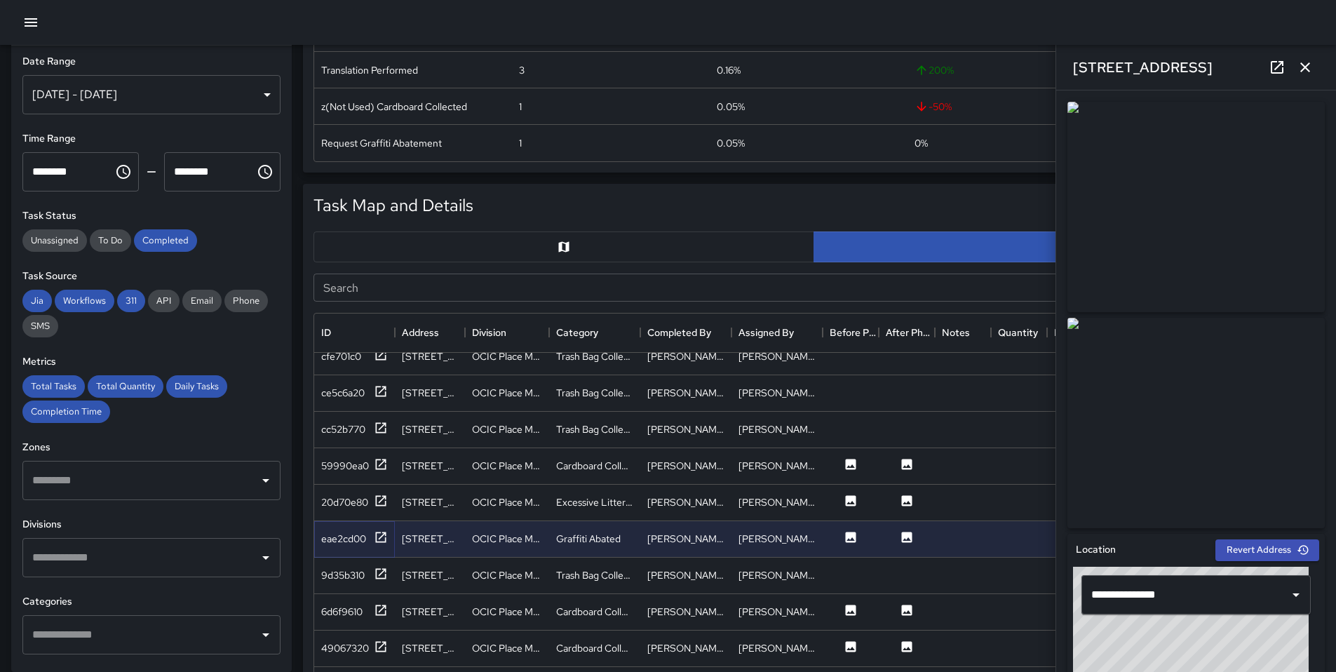
scroll to position [708, 0]
click at [387, 611] on icon at bounding box center [381, 610] width 14 height 14
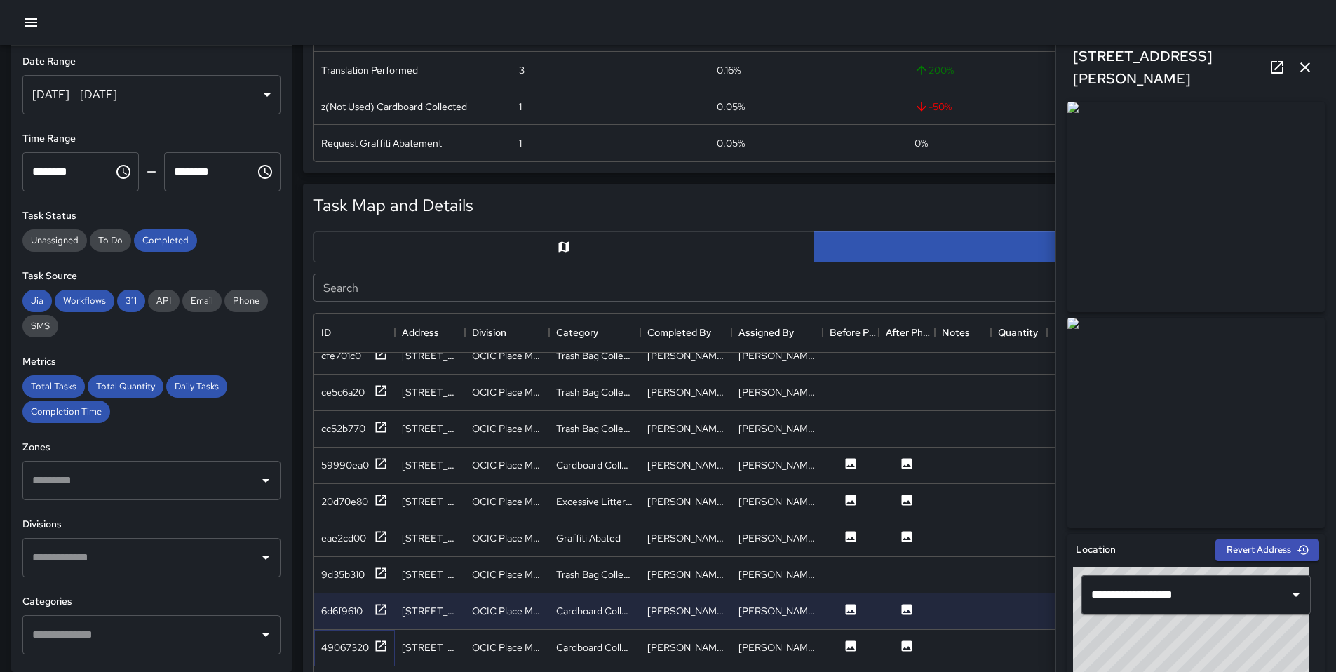
click at [385, 645] on icon at bounding box center [381, 646] width 14 height 14
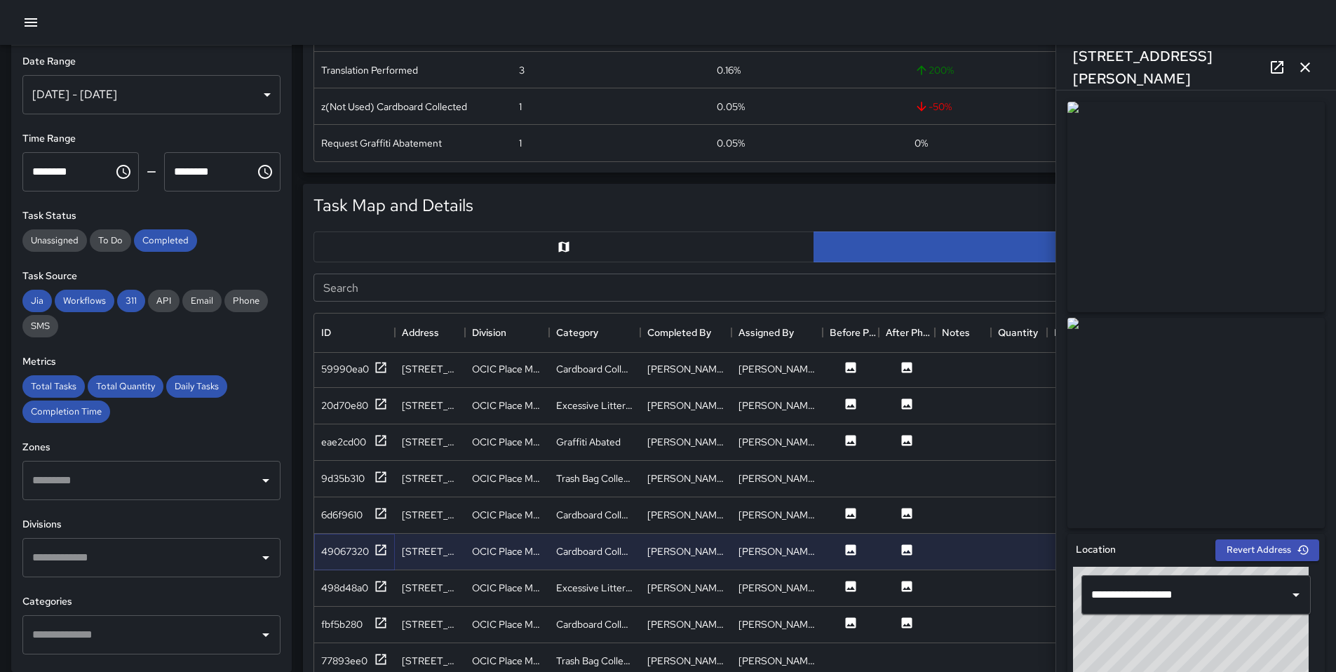
scroll to position [807, 0]
click at [391, 589] on div "498d48a0" at bounding box center [354, 586] width 81 height 36
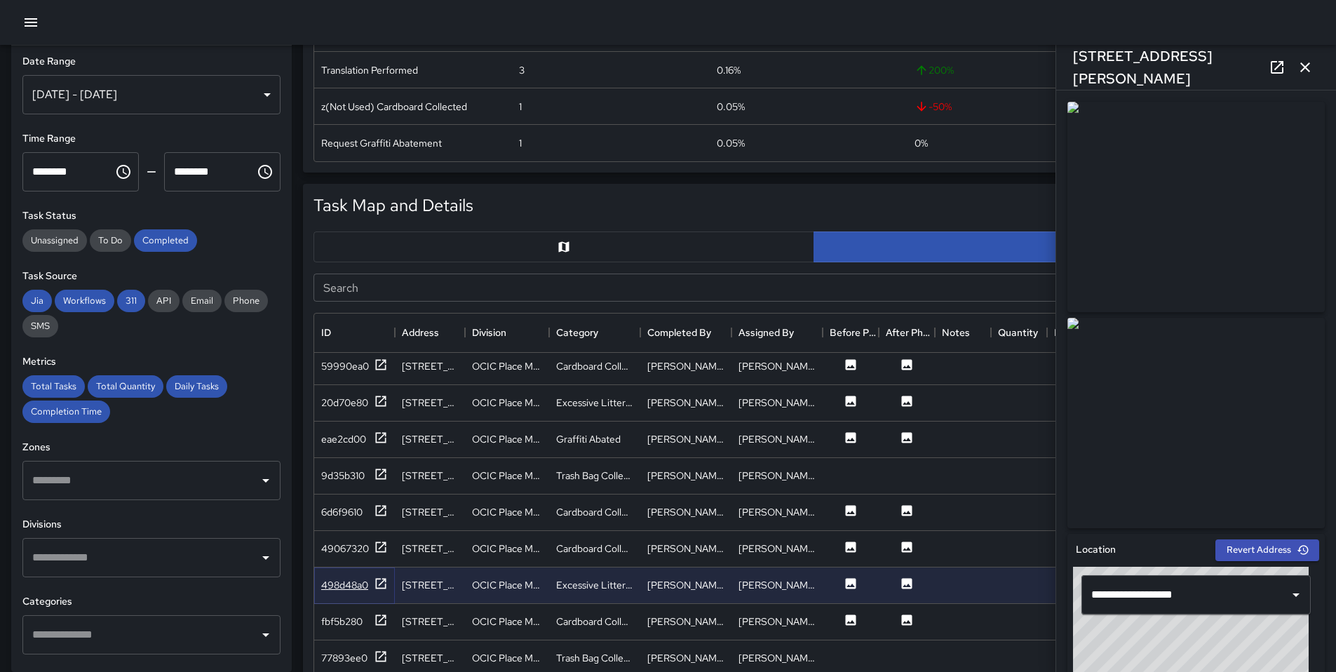
click at [372, 587] on div "498d48a0" at bounding box center [354, 586] width 67 height 18
click at [380, 628] on div at bounding box center [381, 622] width 14 height 18
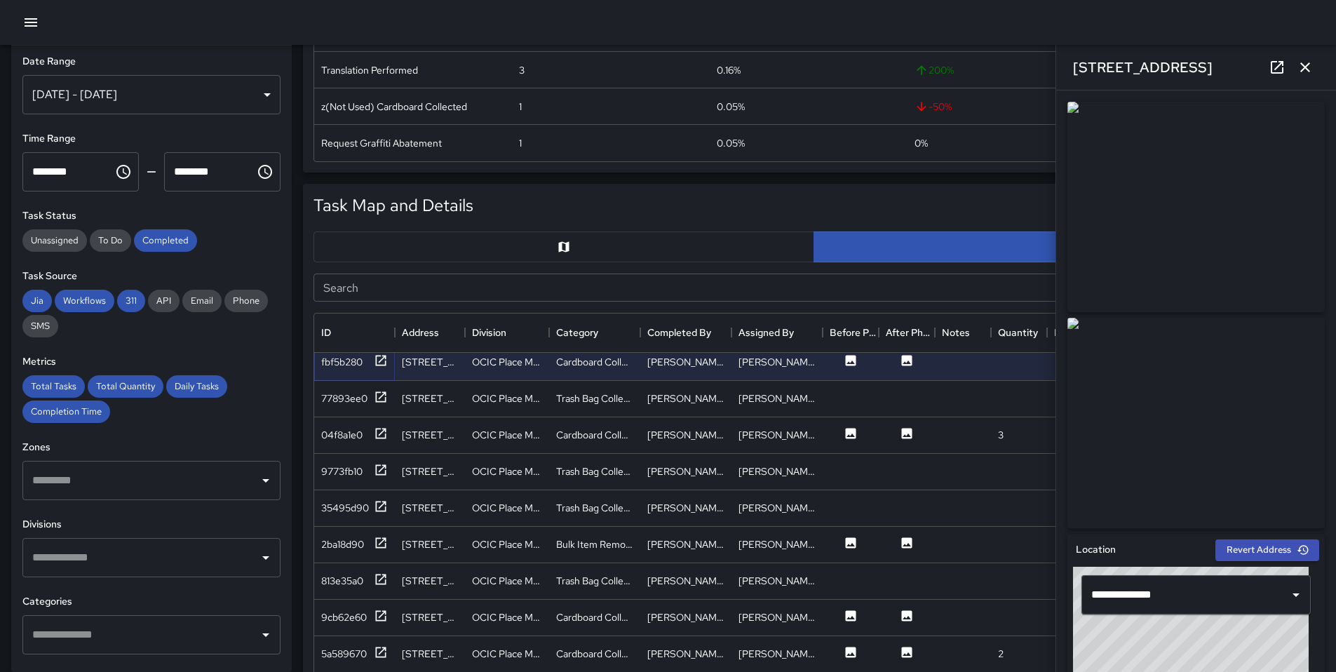
scroll to position [0, 0]
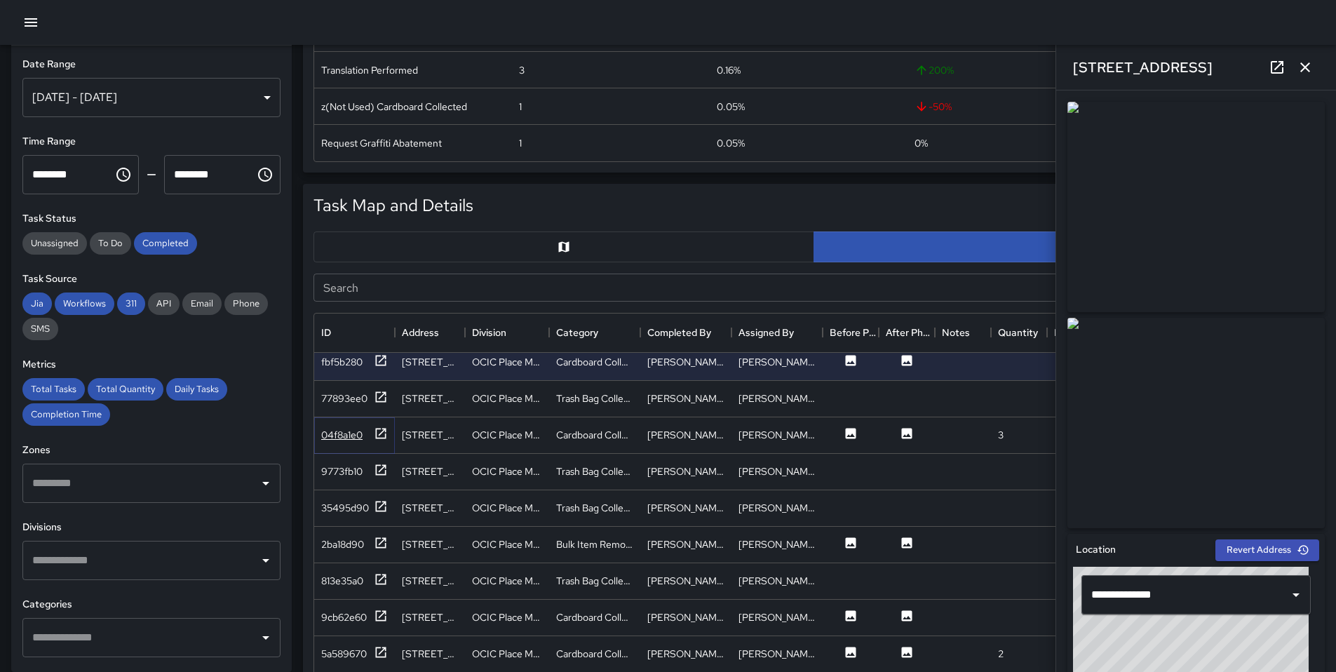
click at [380, 429] on icon at bounding box center [381, 433] width 11 height 11
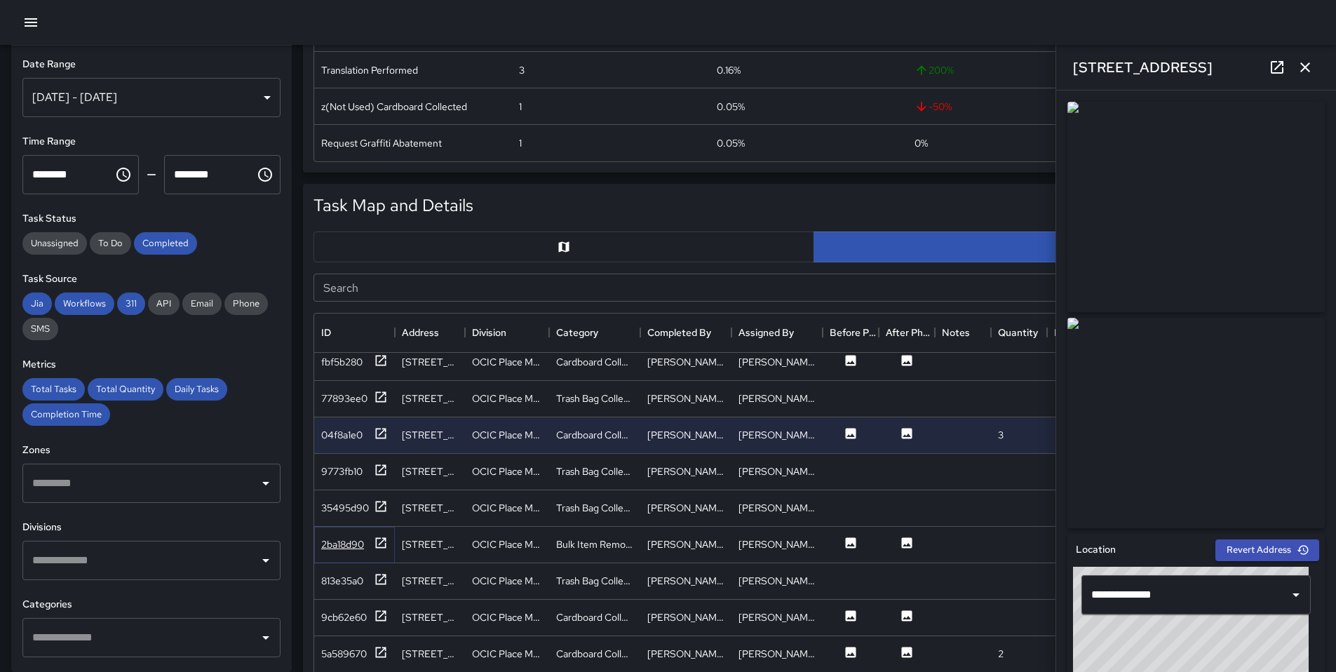
click at [381, 543] on icon at bounding box center [381, 543] width 14 height 14
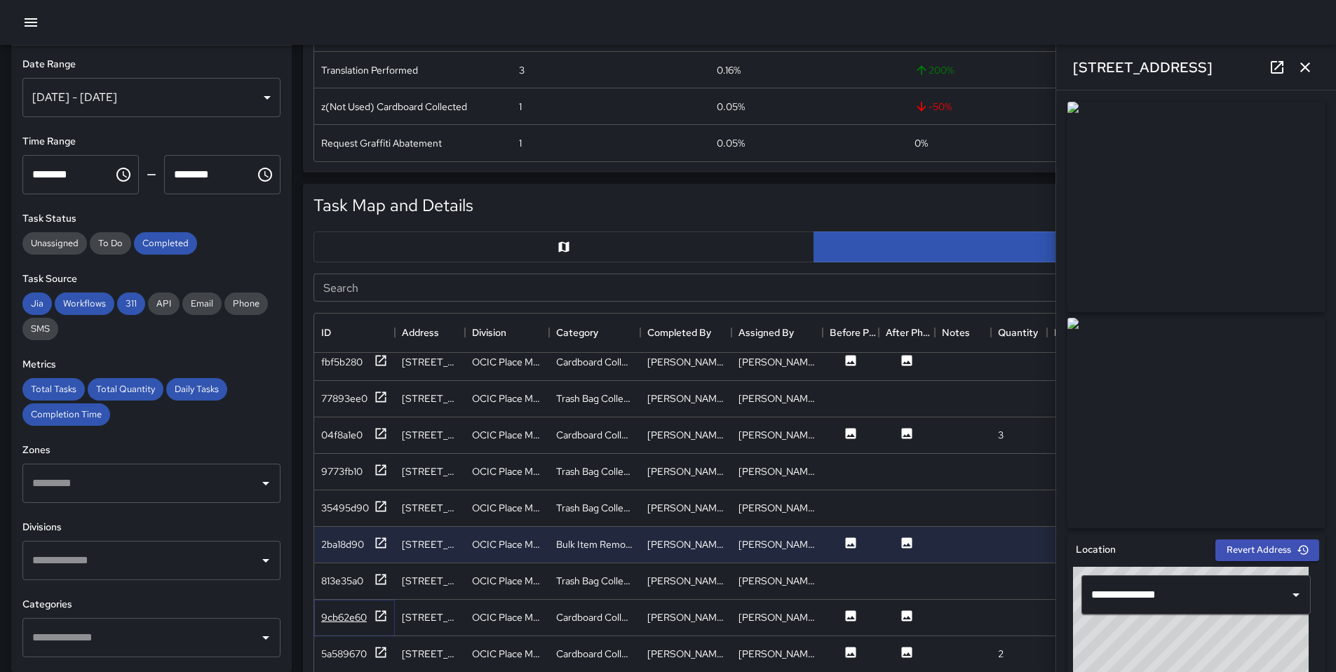
click at [382, 612] on icon at bounding box center [381, 616] width 14 height 14
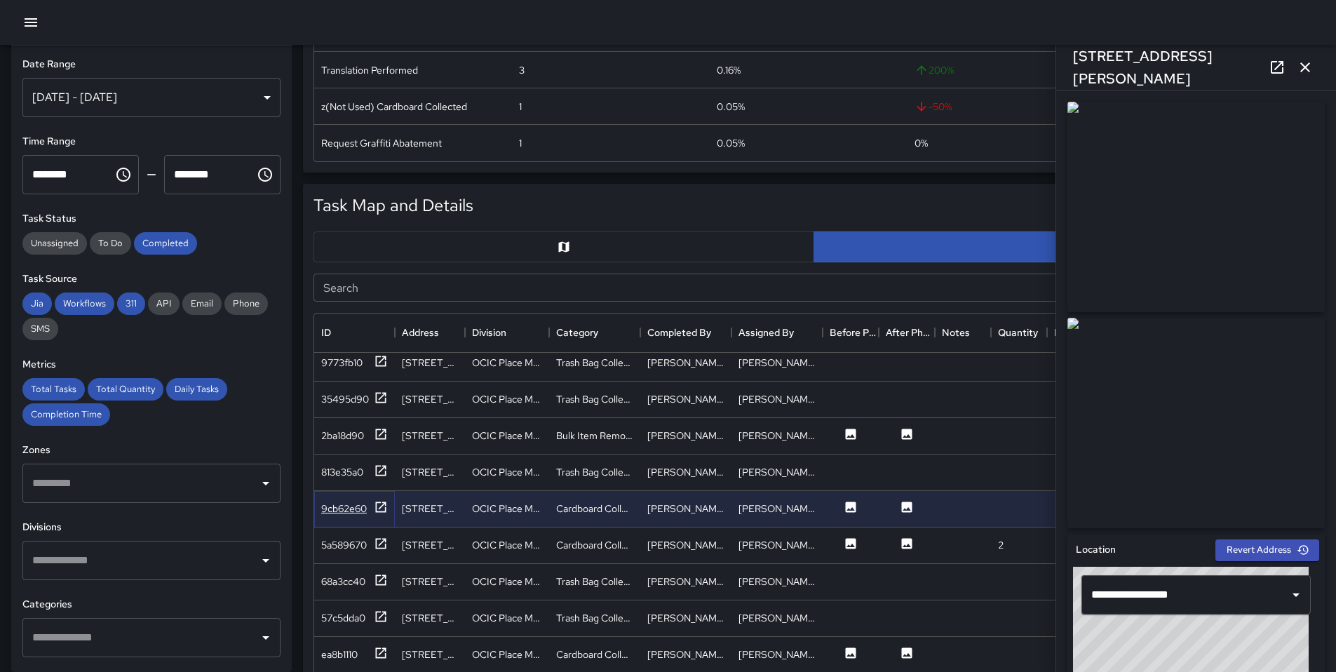
scroll to position [1178, 0]
click at [363, 540] on div "5a589670" at bounding box center [344, 542] width 46 height 14
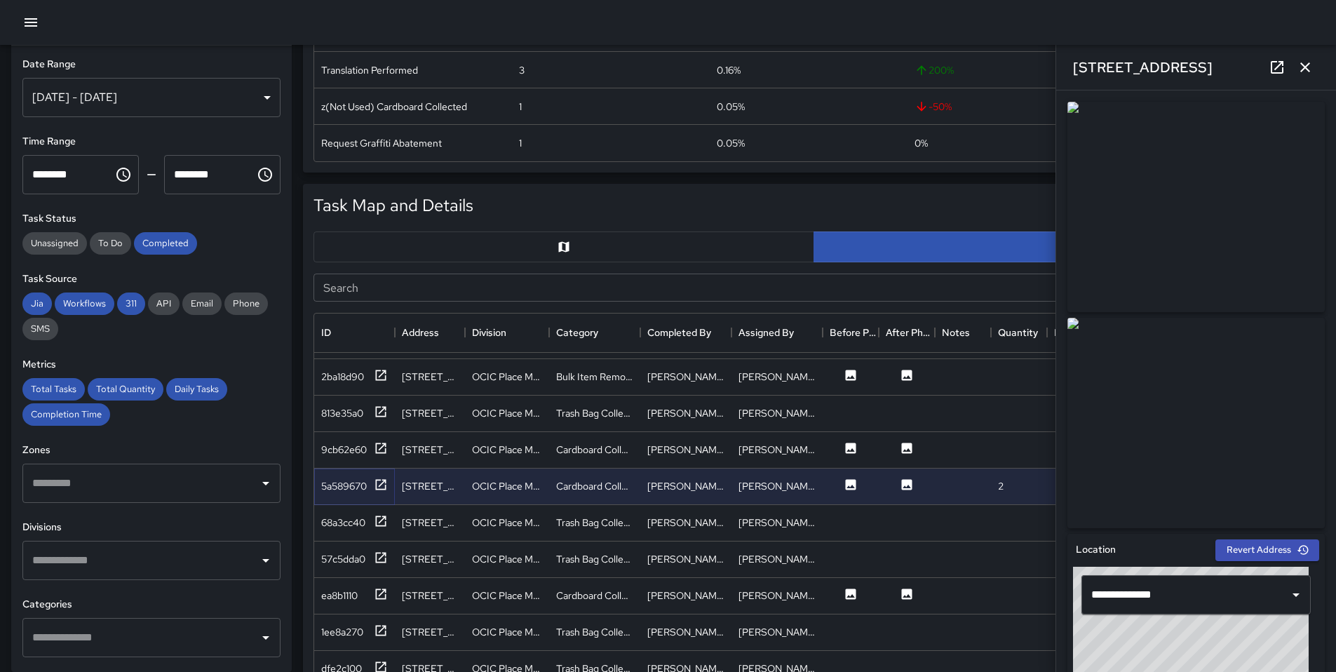
scroll to position [1245, 0]
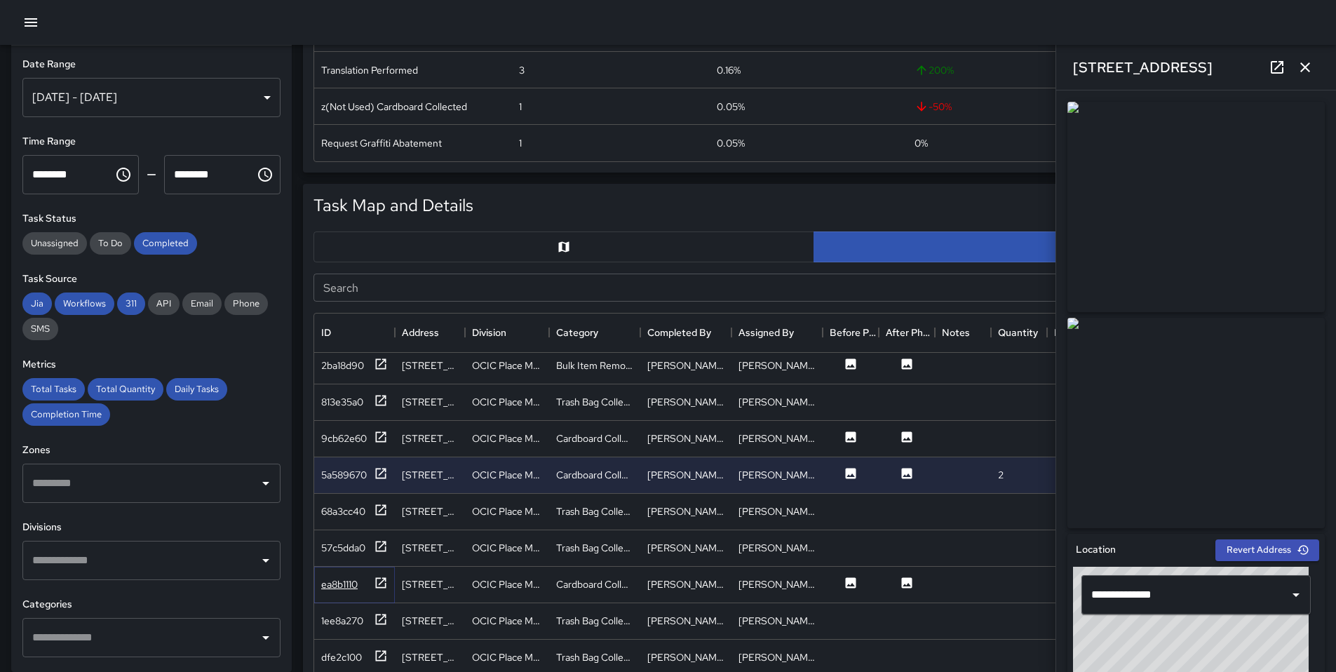
click at [369, 586] on div "ea8b1110" at bounding box center [354, 585] width 67 height 18
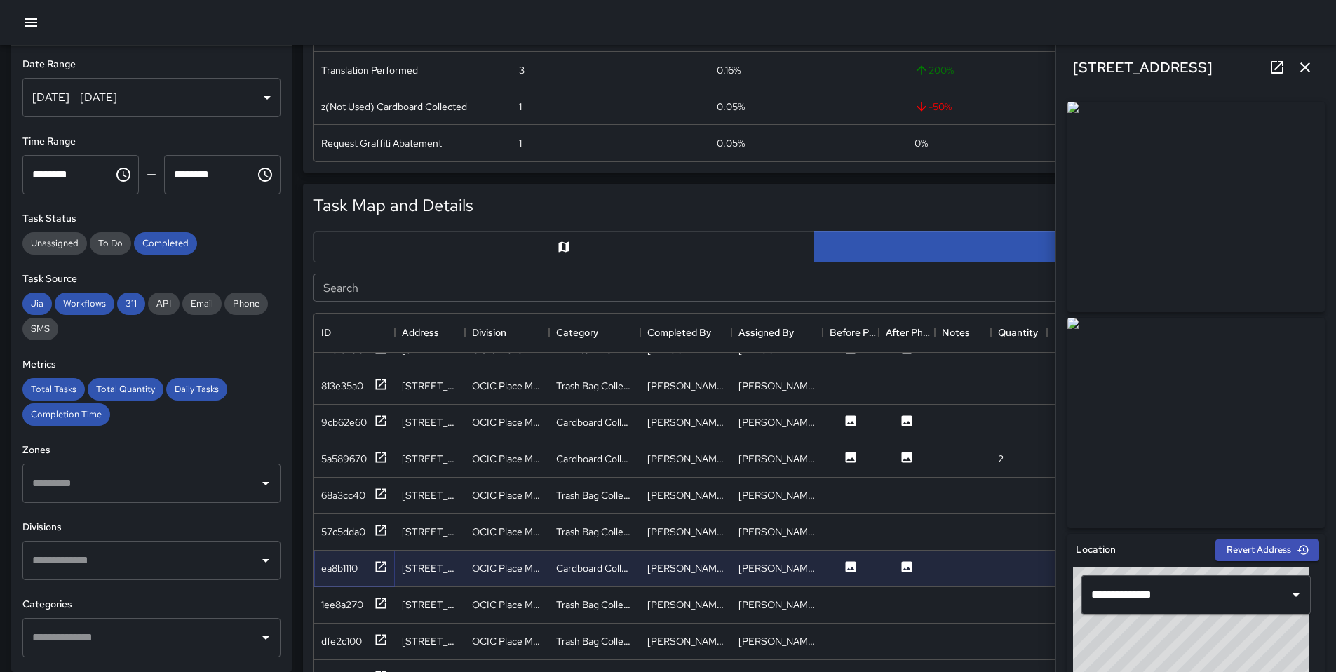
scroll to position [1492, 0]
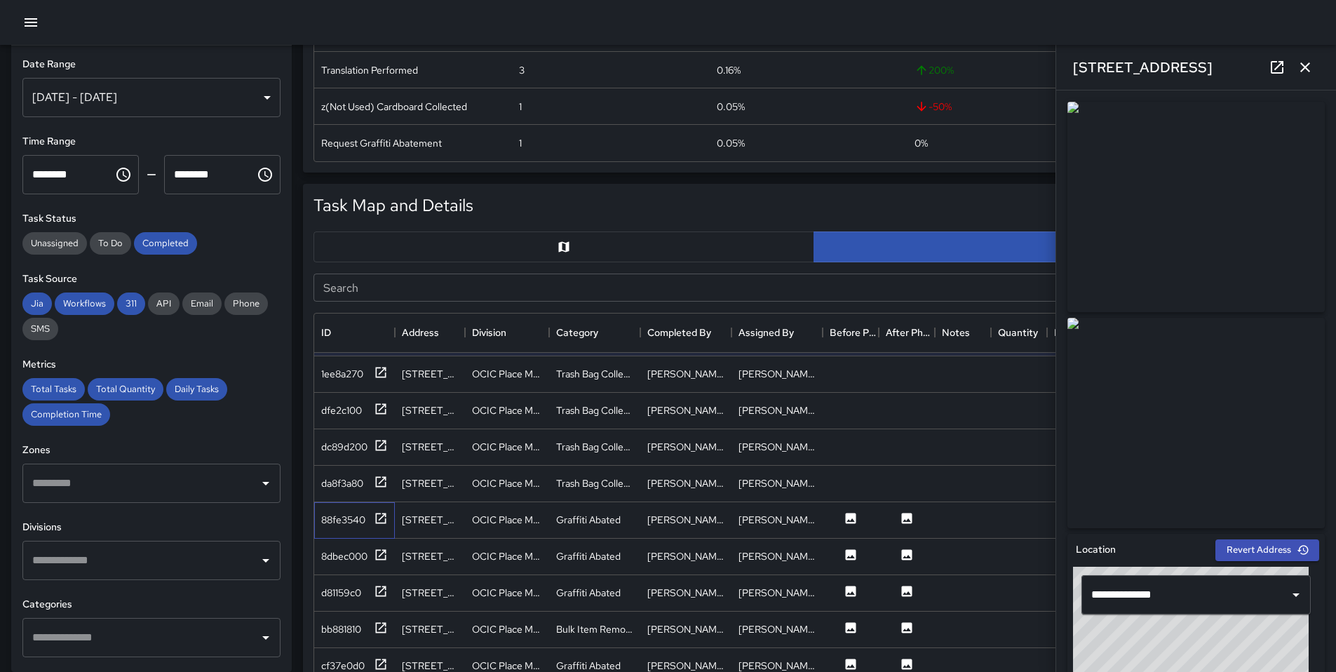
click at [356, 532] on div "88fe3540" at bounding box center [354, 520] width 81 height 36
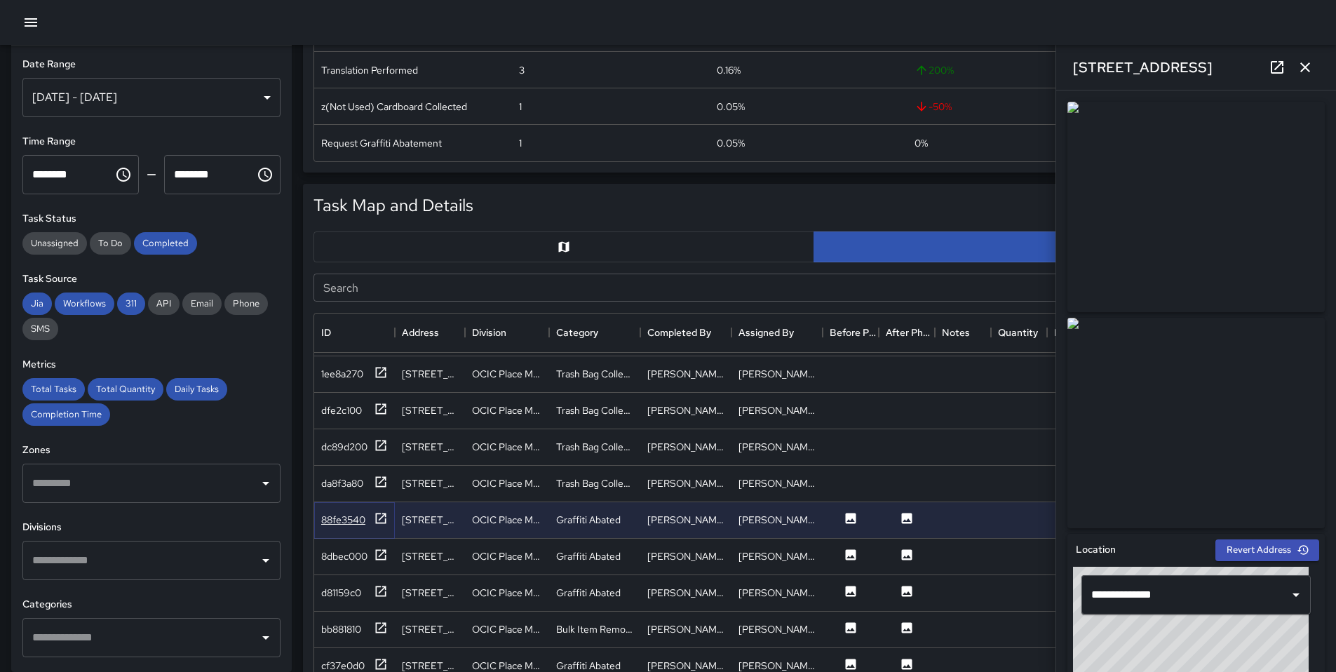
click at [356, 525] on div "88fe3540" at bounding box center [343, 520] width 44 height 14
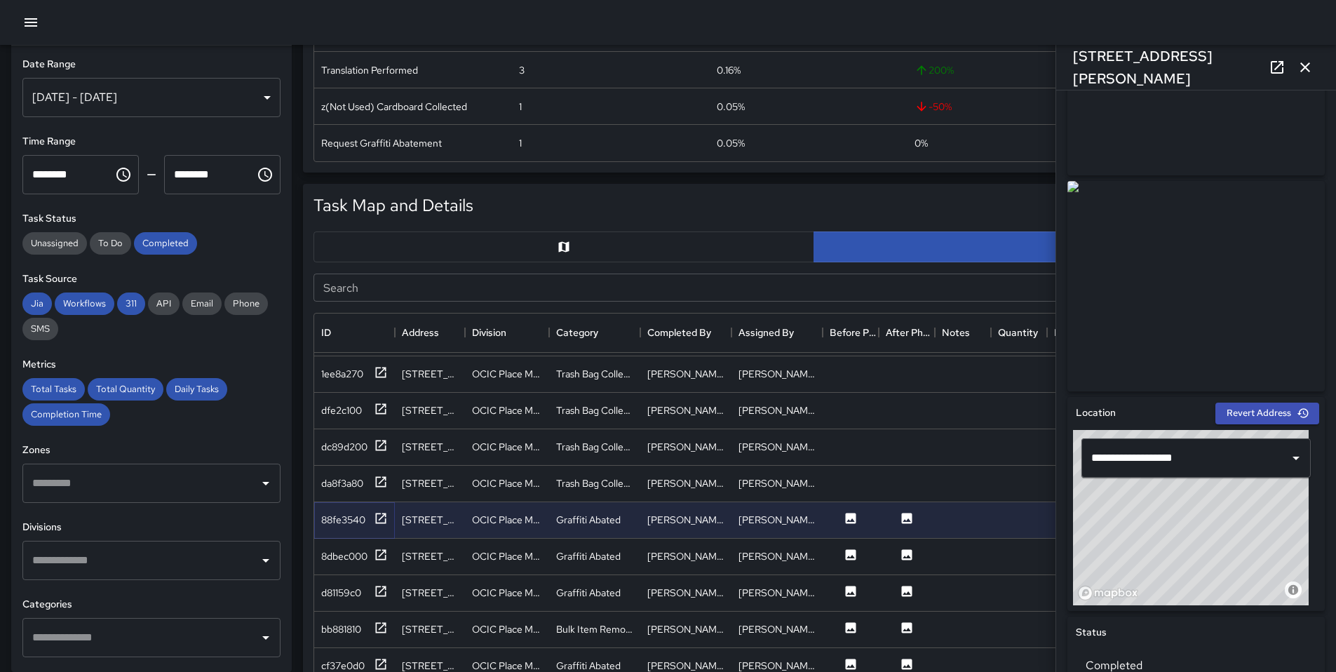
scroll to position [239, 0]
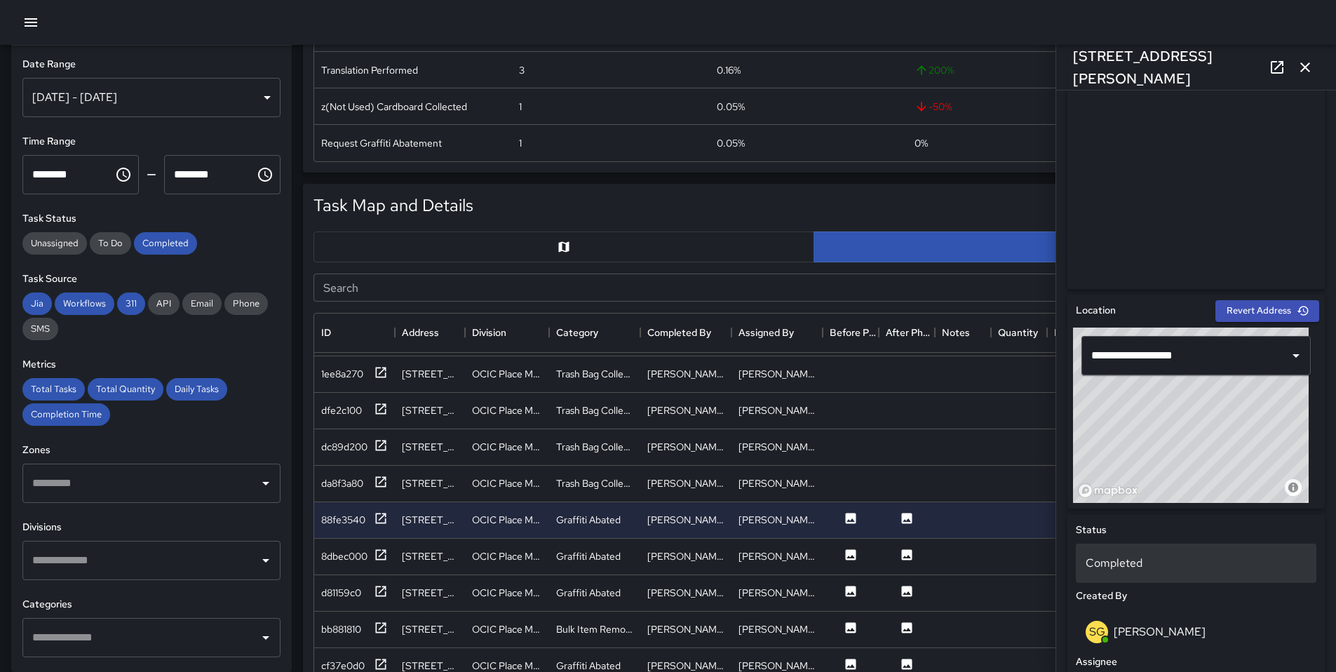
click at [1202, 570] on p "Completed" at bounding box center [1196, 563] width 221 height 17
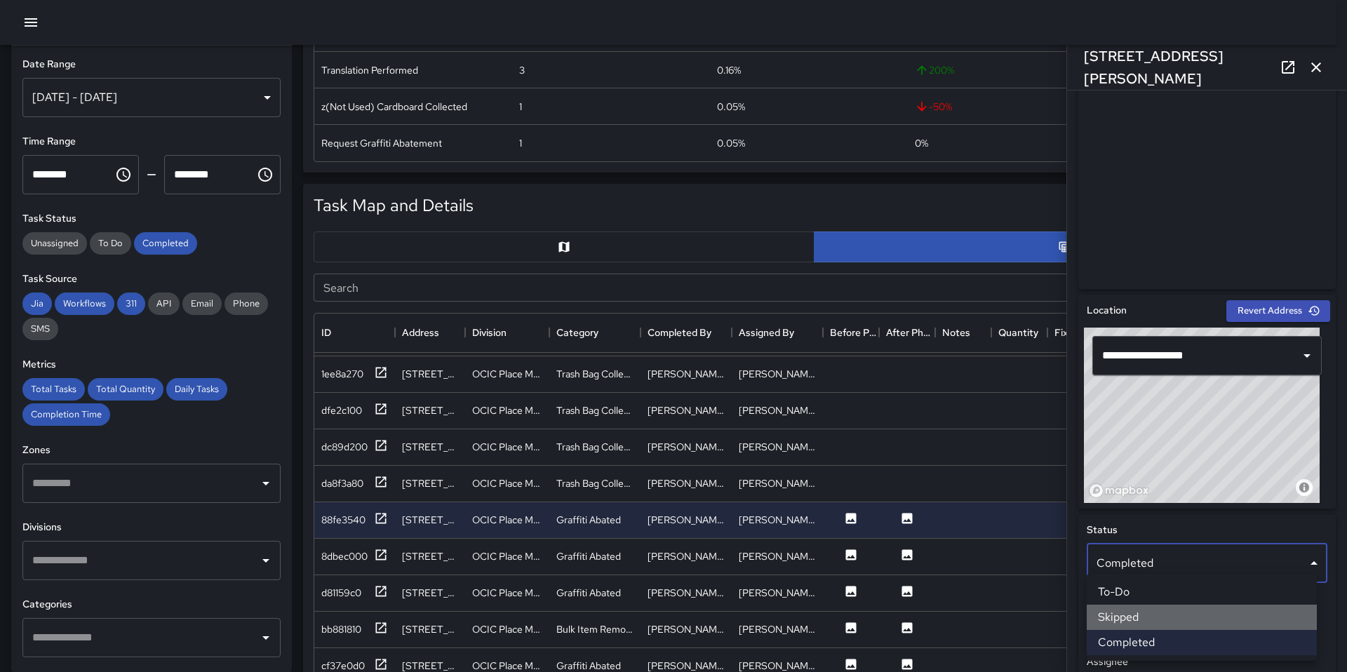
click at [1179, 612] on li "Skipped" at bounding box center [1202, 617] width 230 height 25
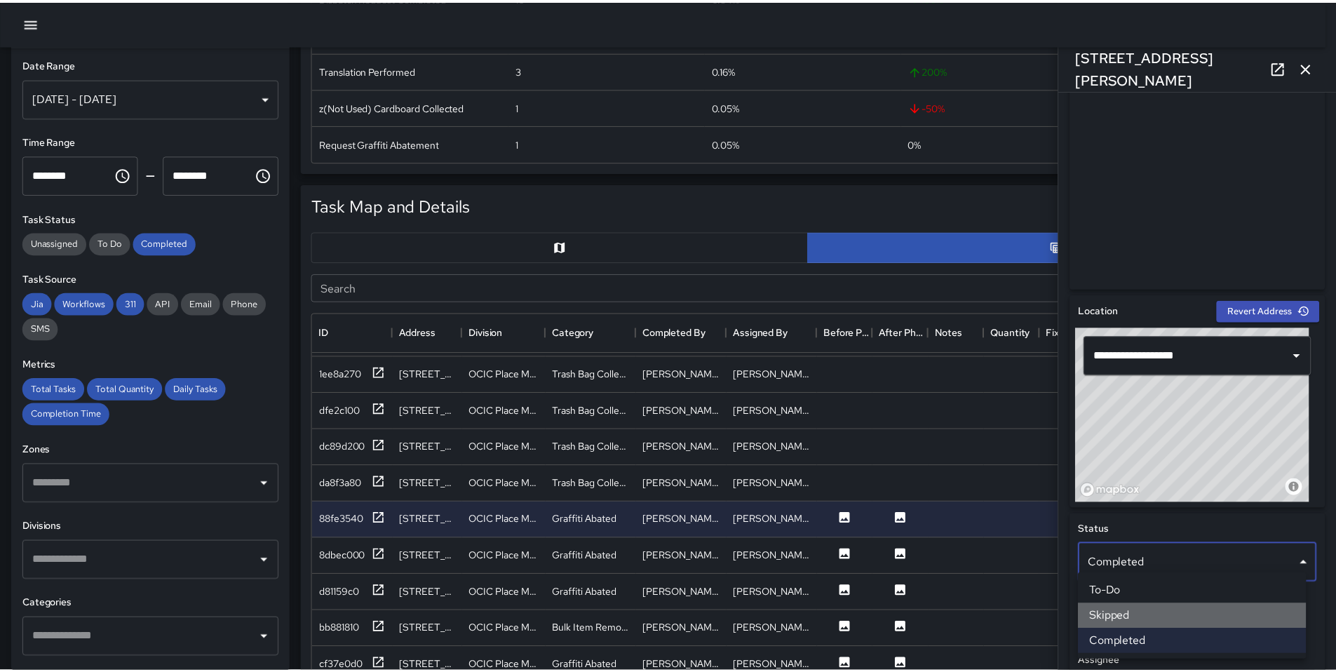
scroll to position [11, 11]
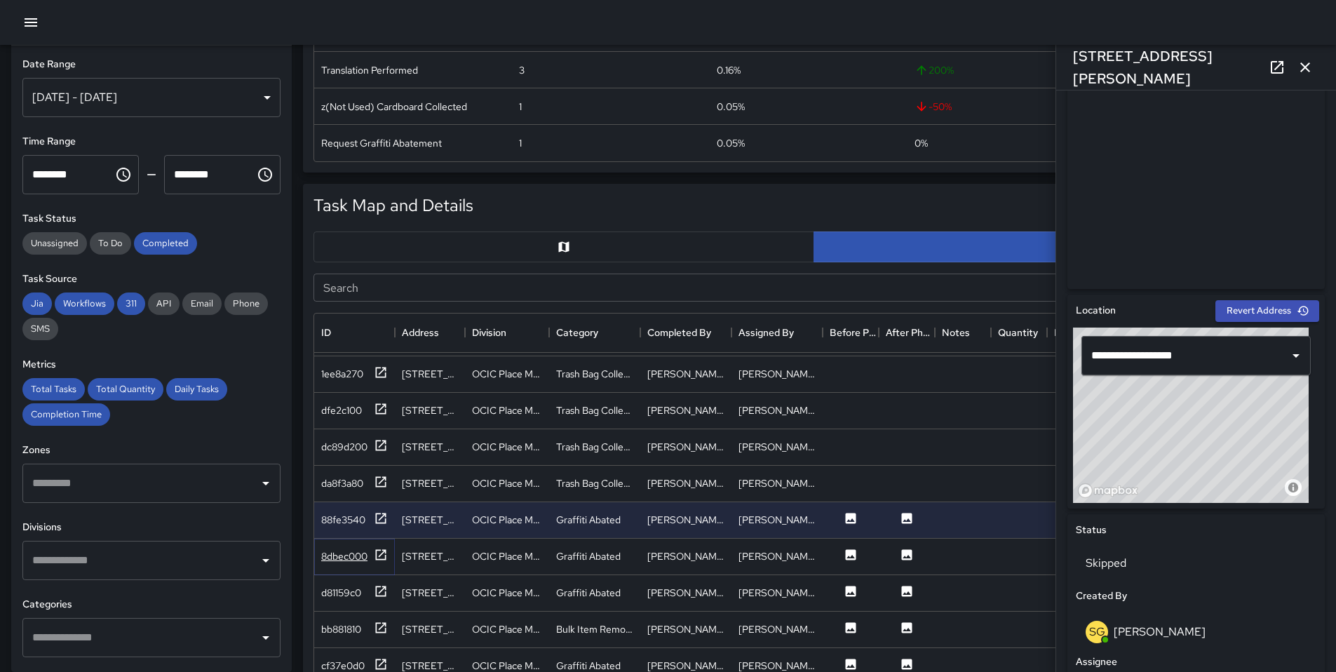
click at [361, 565] on div "8dbec000" at bounding box center [354, 557] width 67 height 18
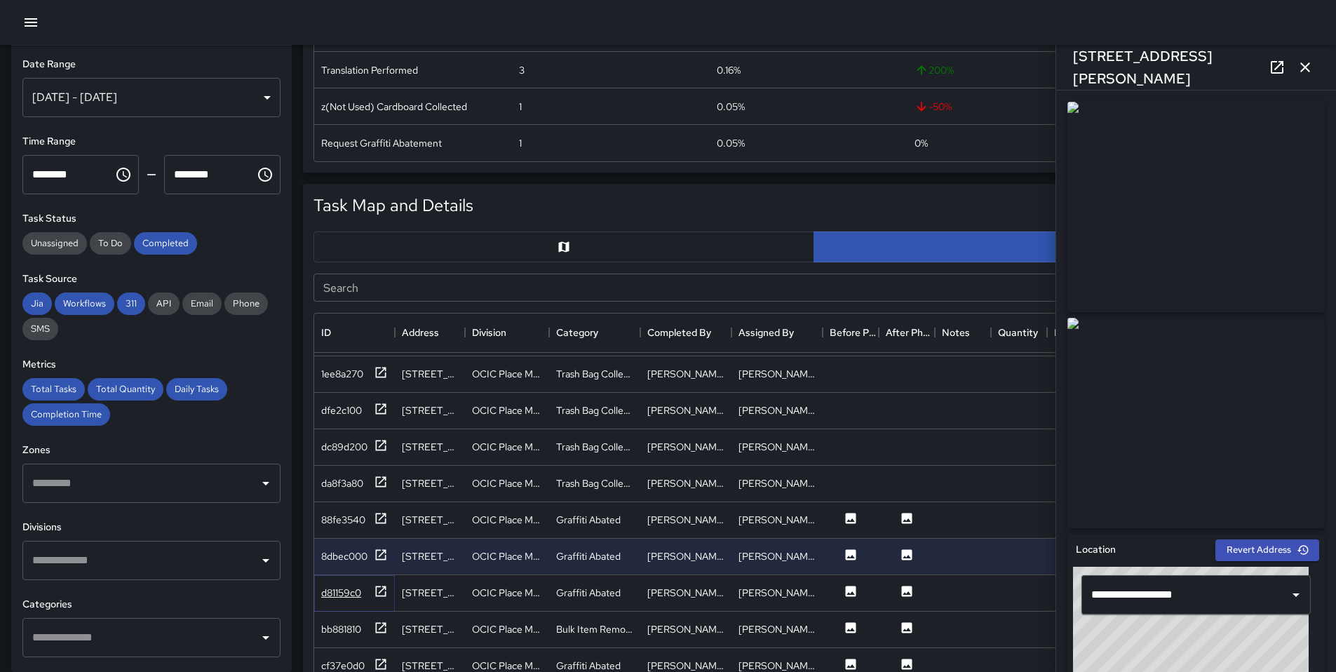
click at [356, 595] on div "d81159c0" at bounding box center [341, 593] width 40 height 14
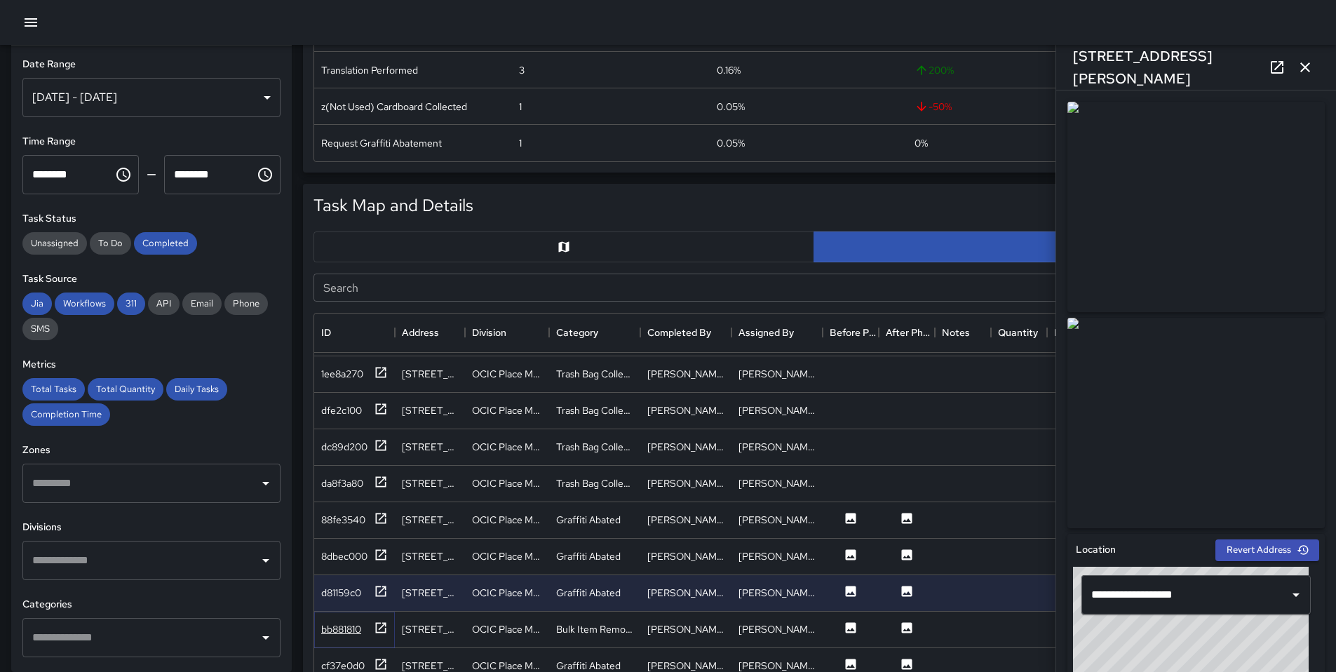
click at [363, 624] on div "bb881810" at bounding box center [354, 630] width 67 height 18
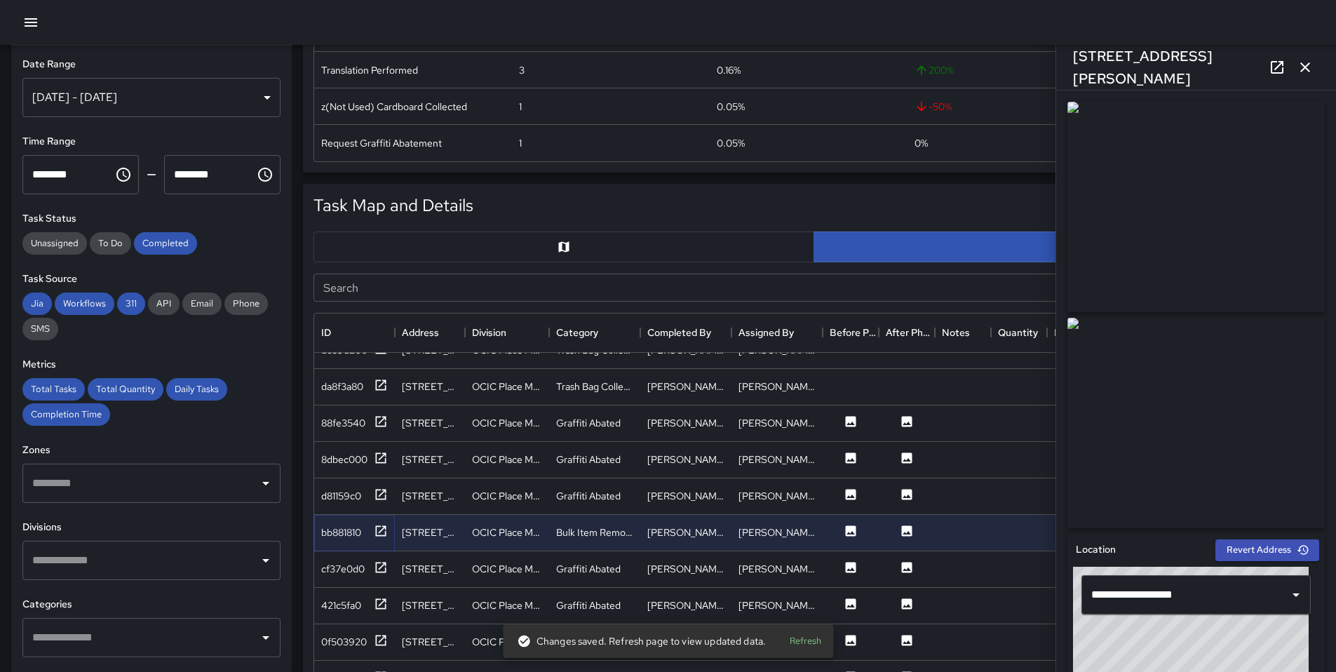
scroll to position [1658, 0]
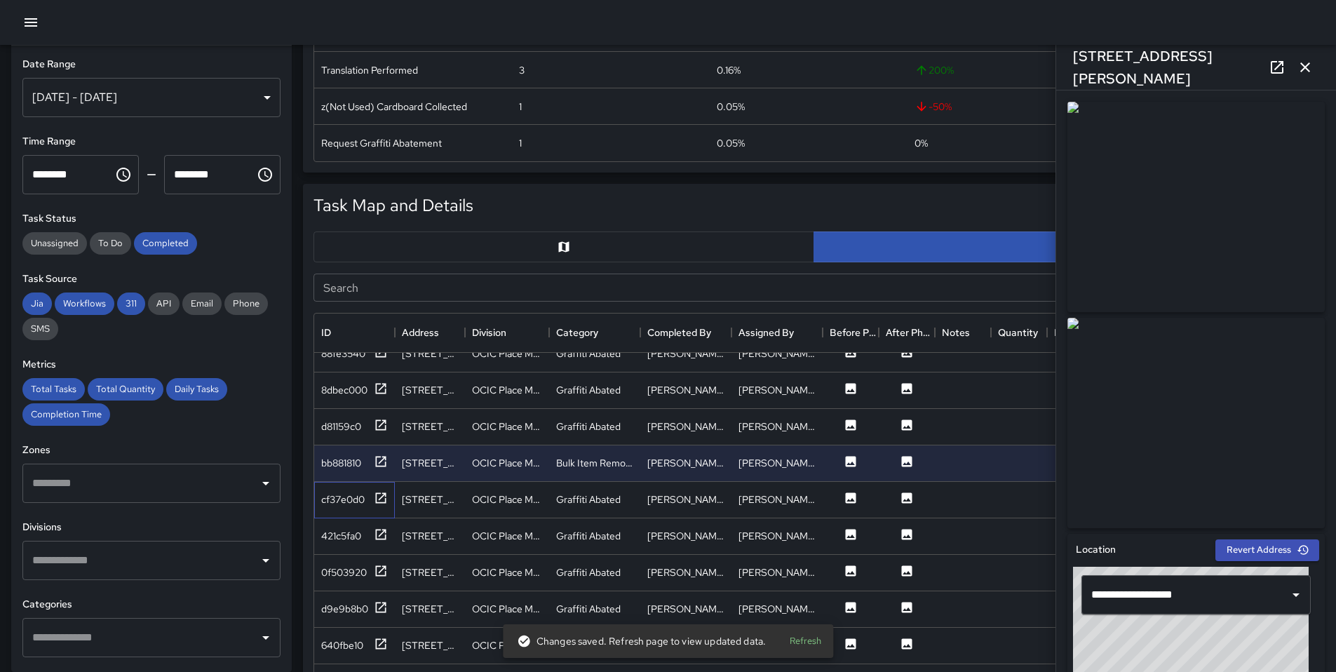
click at [361, 509] on div "cf37e0d0" at bounding box center [354, 500] width 81 height 36
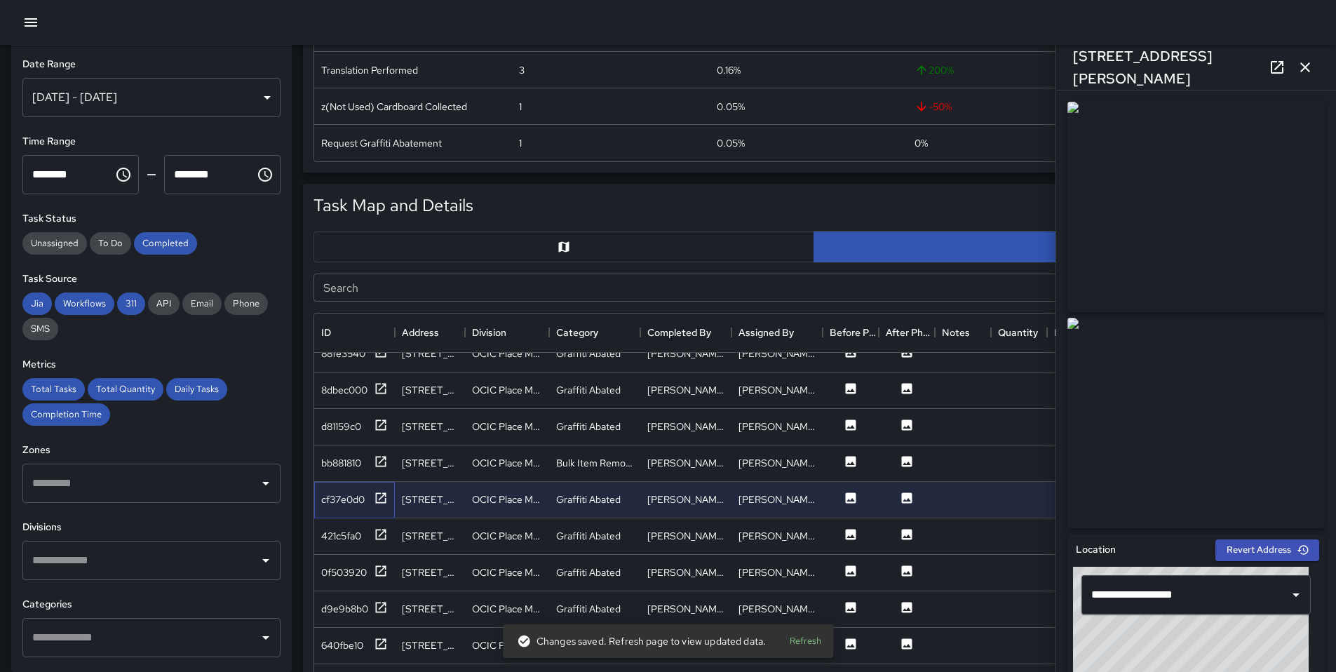
click at [358, 482] on div "cf37e0d0" at bounding box center [354, 500] width 81 height 36
click at [358, 476] on div "bb881810" at bounding box center [354, 463] width 81 height 36
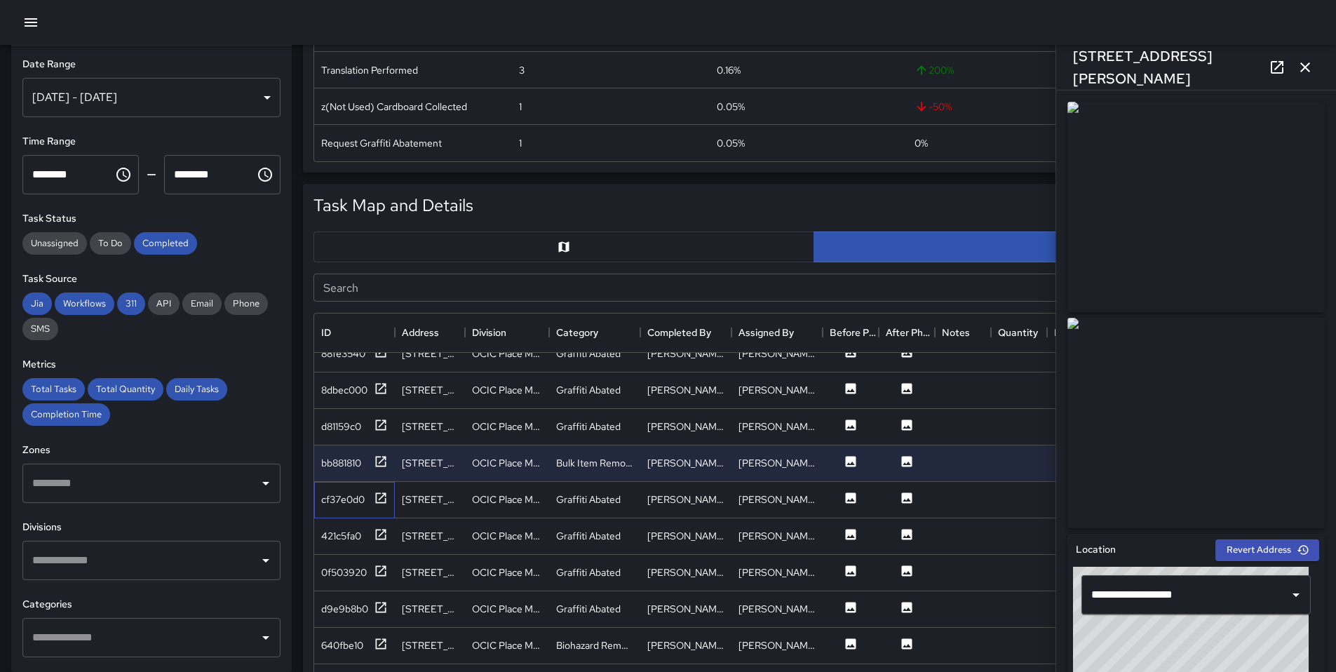
click at [360, 489] on div "cf37e0d0" at bounding box center [354, 500] width 81 height 36
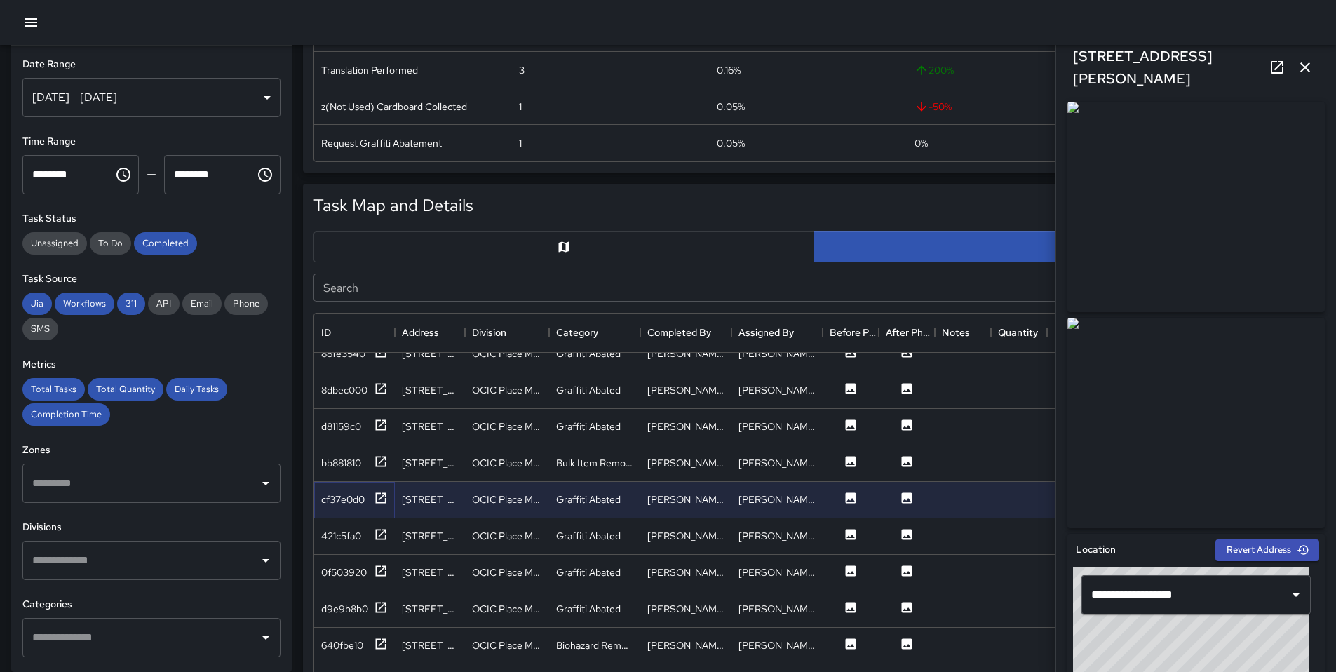
click at [382, 494] on icon at bounding box center [381, 498] width 14 height 14
click at [376, 538] on icon at bounding box center [381, 534] width 11 height 11
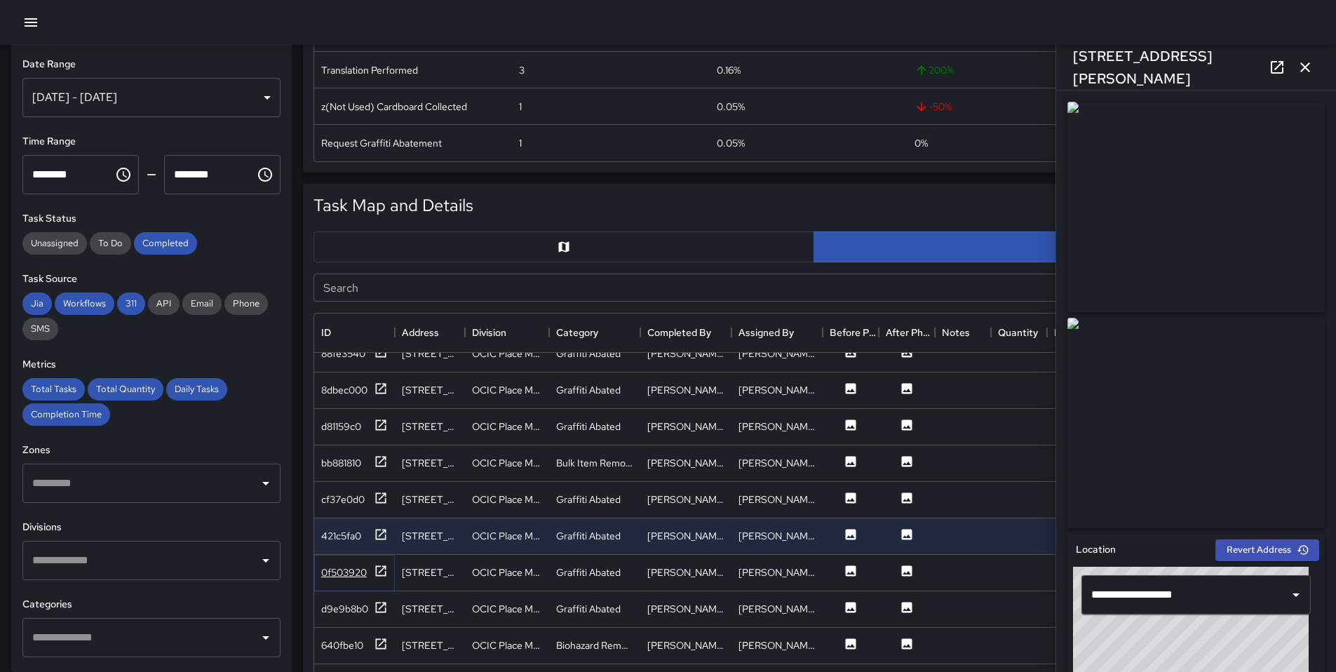
click at [387, 569] on icon at bounding box center [381, 571] width 14 height 14
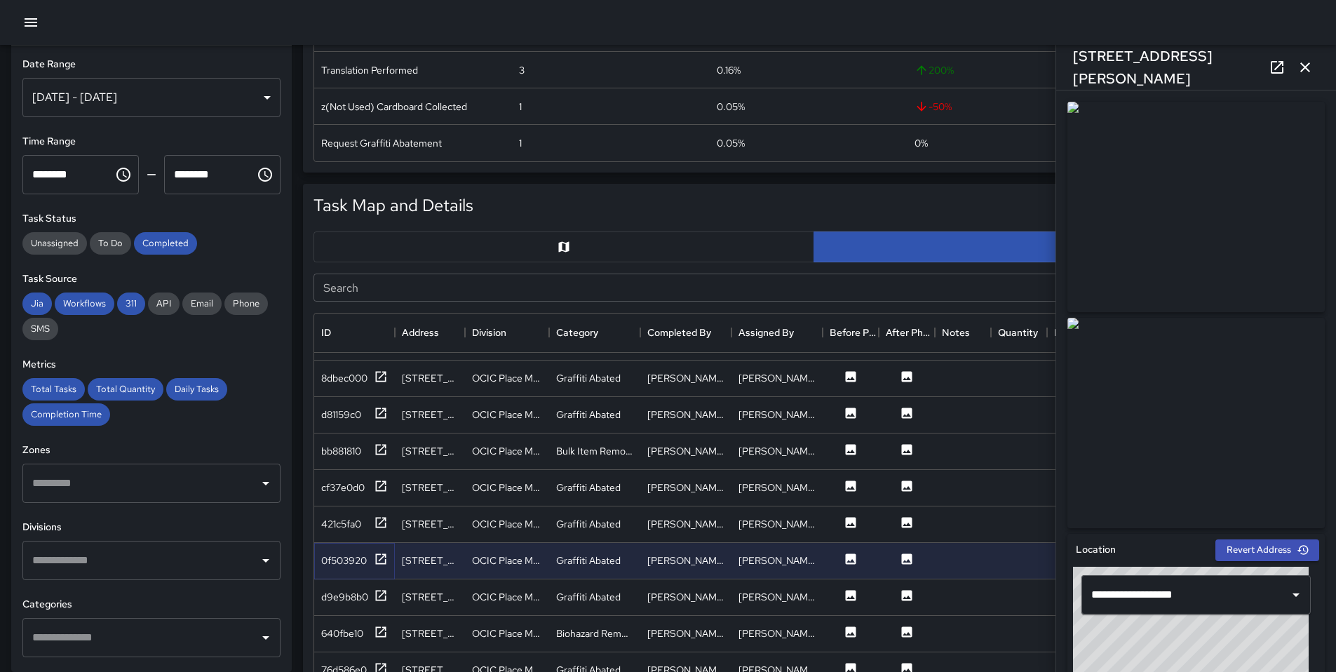
scroll to position [1671, 0]
click at [383, 595] on icon at bounding box center [381, 595] width 14 height 14
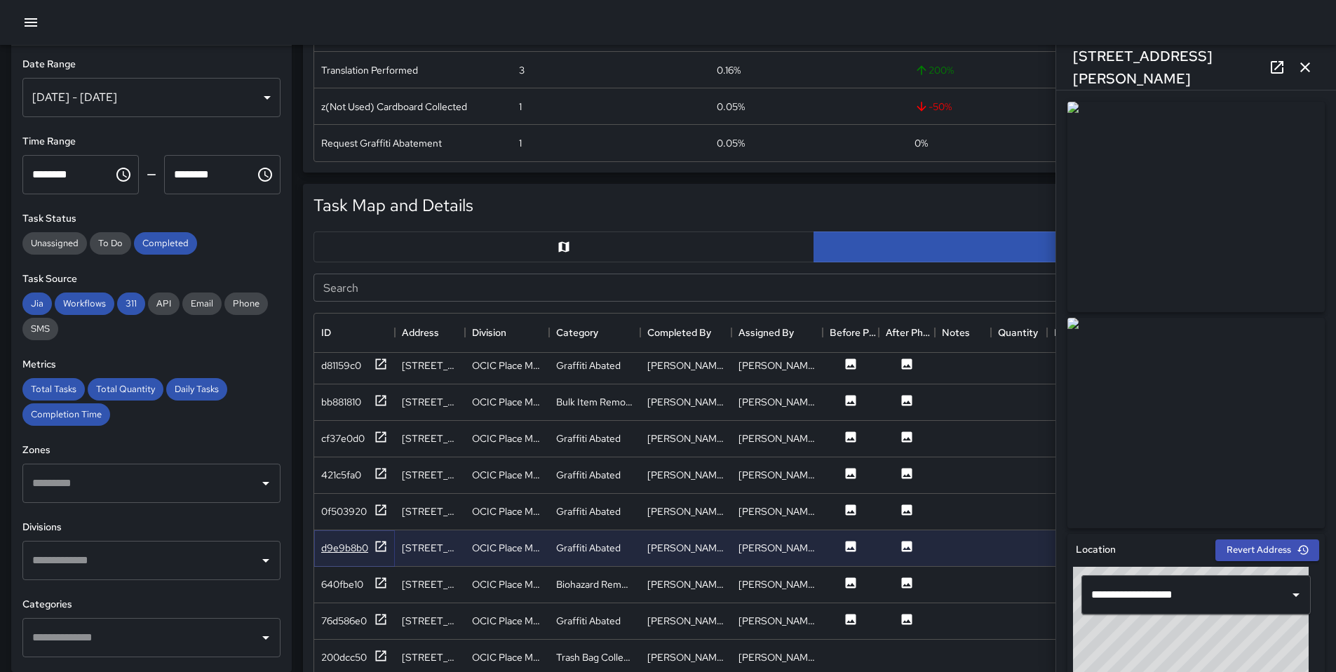
scroll to position [1736, 0]
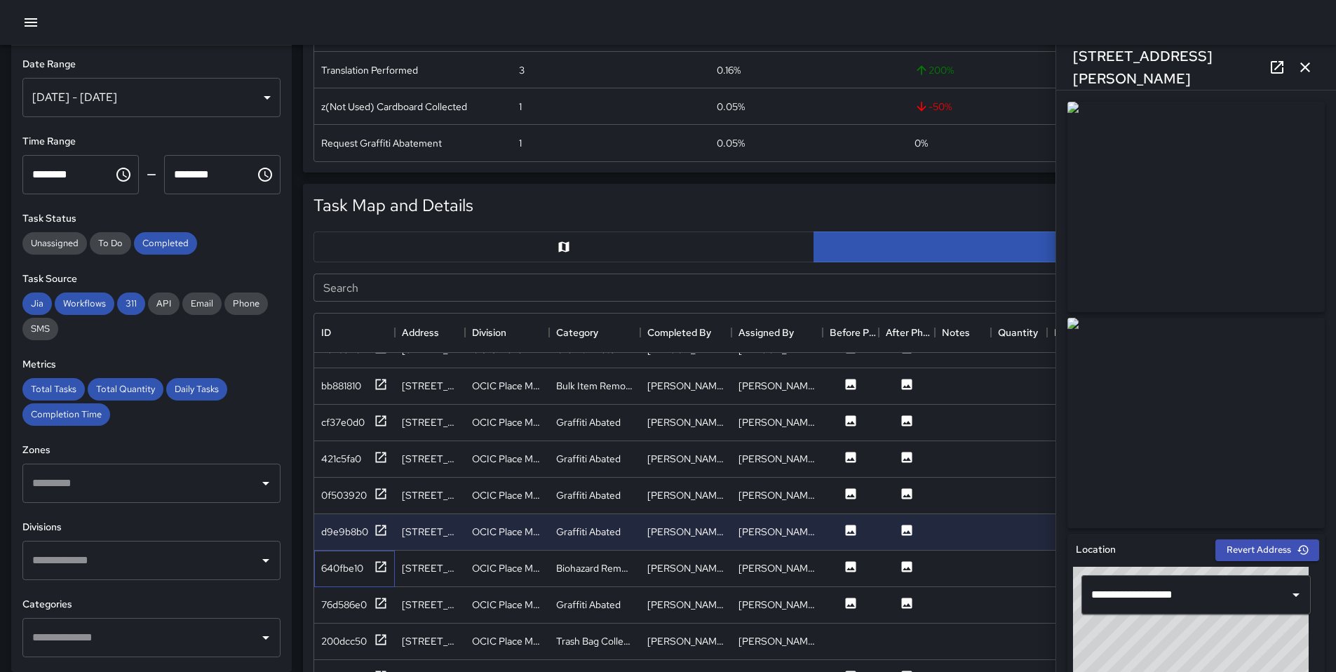
click at [382, 579] on div "640fbe10" at bounding box center [354, 569] width 81 height 36
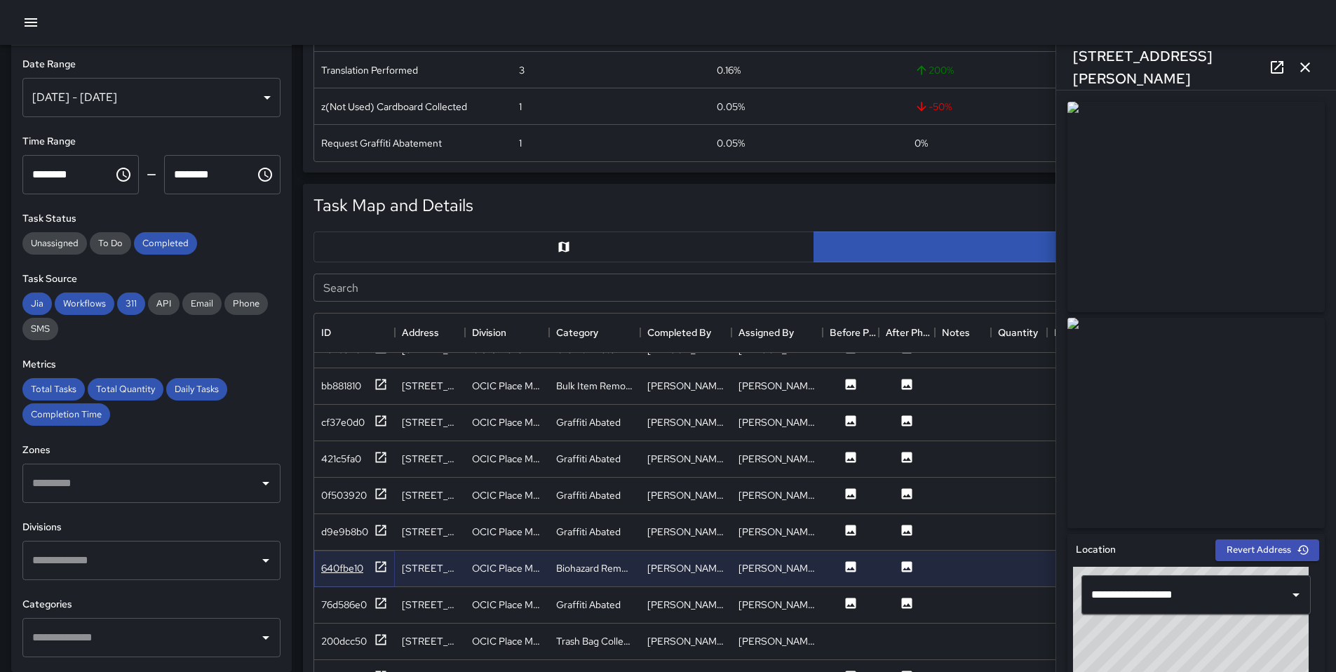
click at [382, 573] on icon at bounding box center [381, 567] width 14 height 14
click at [381, 599] on icon at bounding box center [381, 603] width 14 height 14
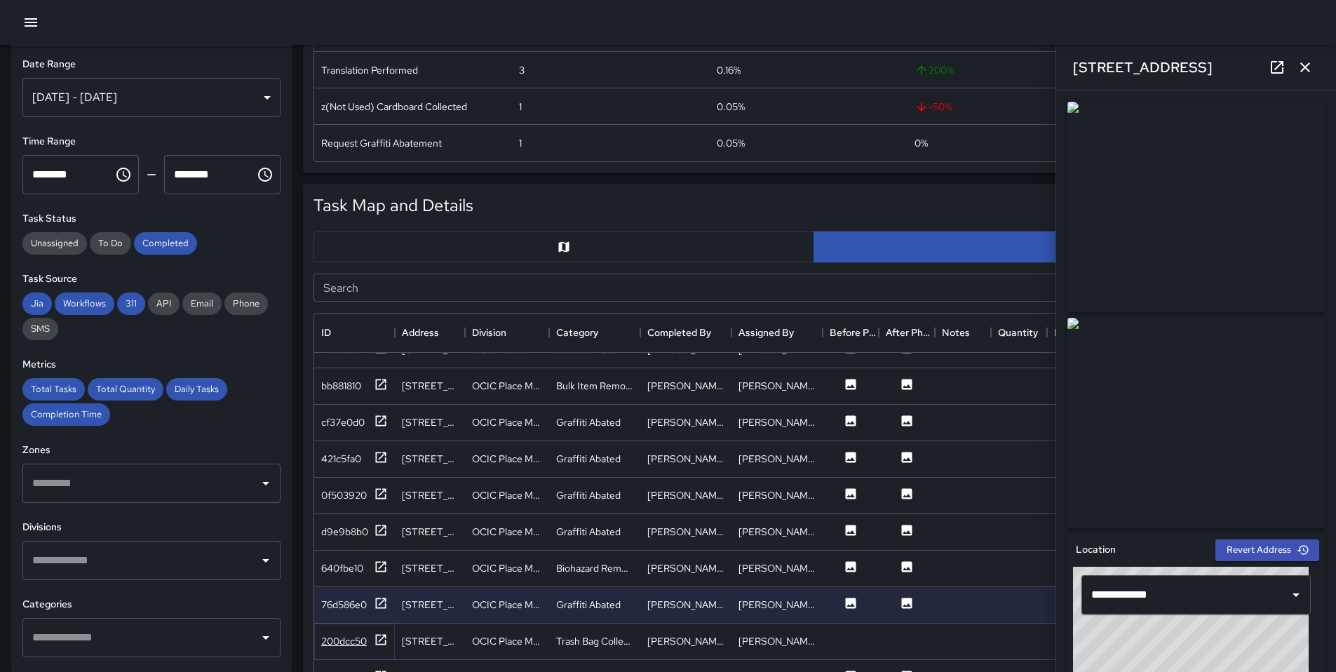
click at [372, 642] on div "200dcc50" at bounding box center [354, 642] width 67 height 18
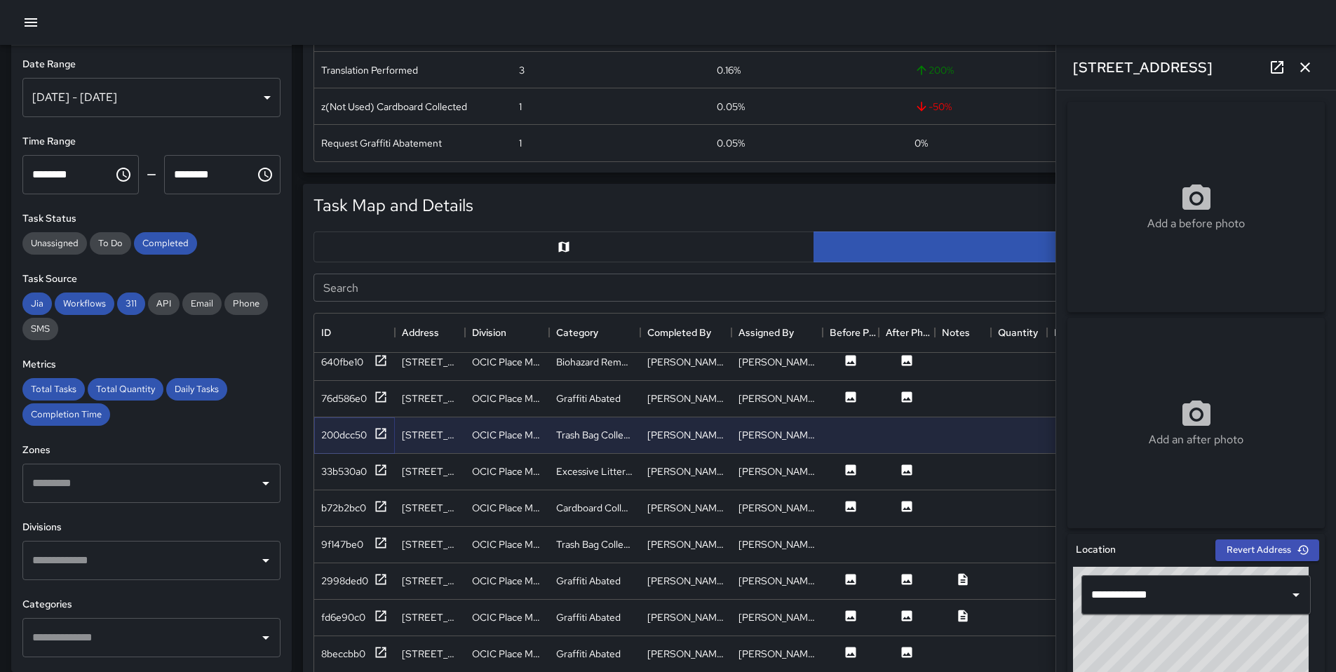
scroll to position [1956, 0]
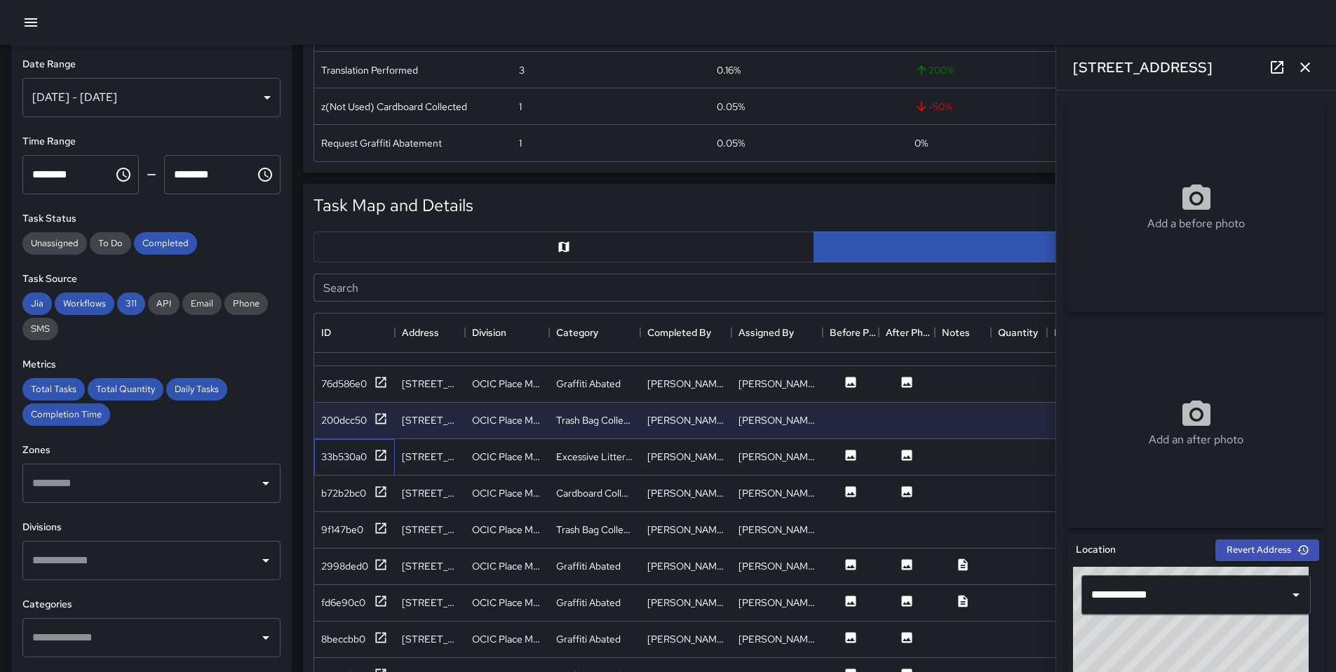
click at [378, 466] on div "33b530a0" at bounding box center [354, 457] width 81 height 36
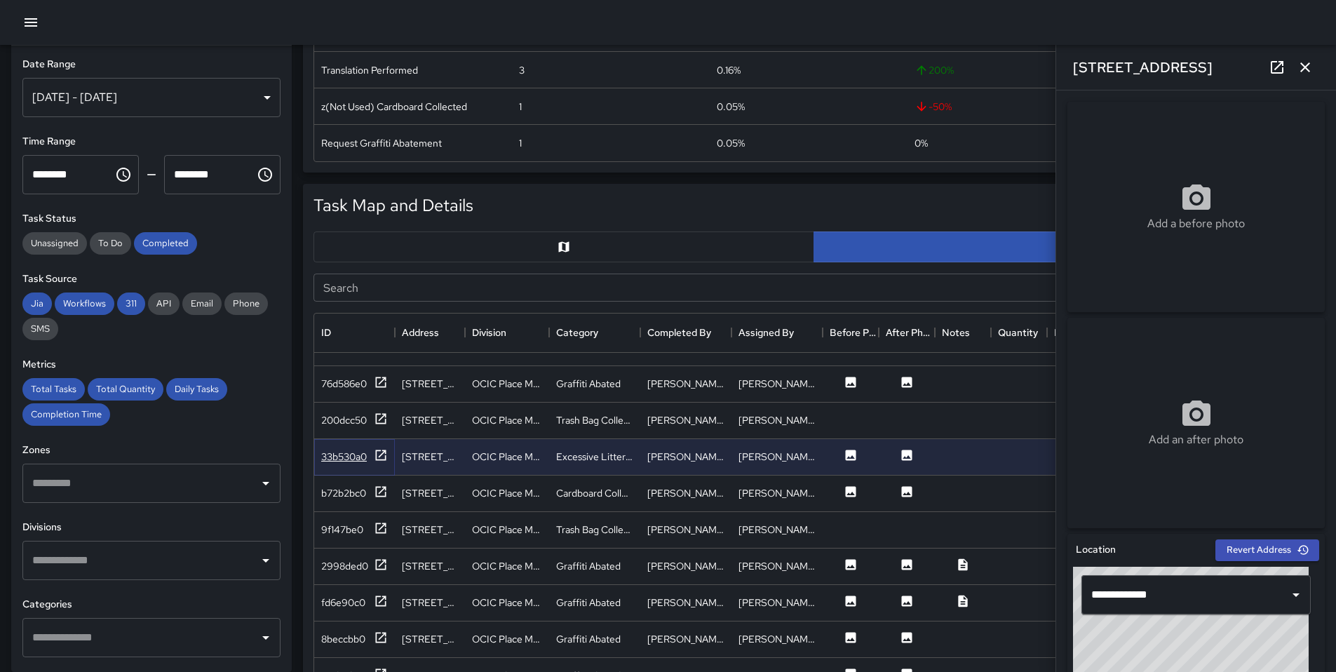
click at [380, 462] on div at bounding box center [381, 457] width 14 height 18
click at [380, 498] on div at bounding box center [381, 494] width 14 height 18
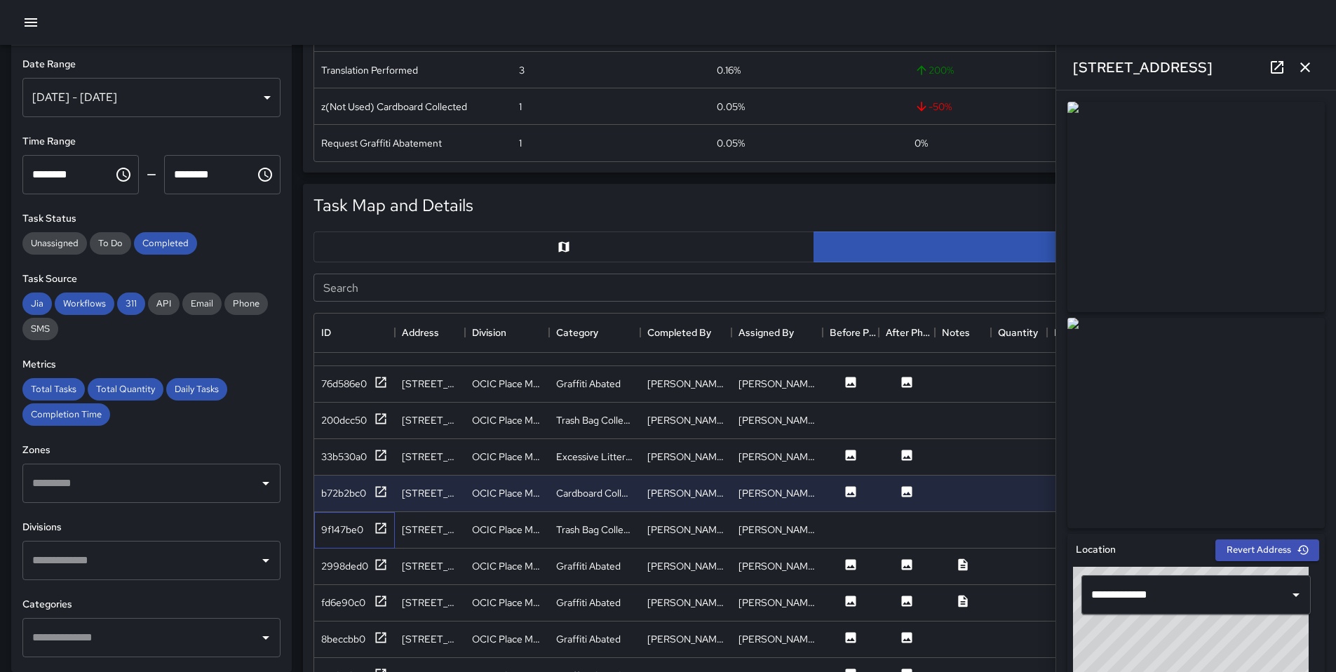
click at [382, 518] on div "9f147be0" at bounding box center [354, 530] width 81 height 36
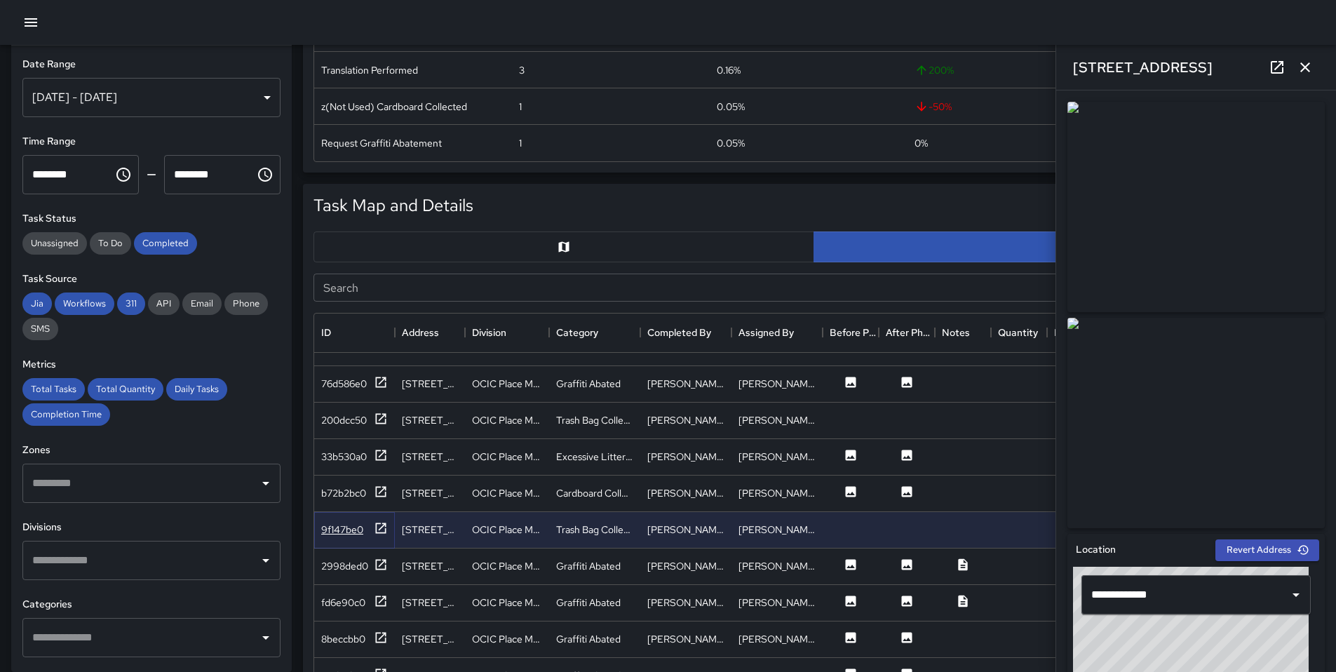
click at [377, 530] on icon at bounding box center [381, 528] width 14 height 14
click at [374, 567] on icon at bounding box center [381, 565] width 14 height 14
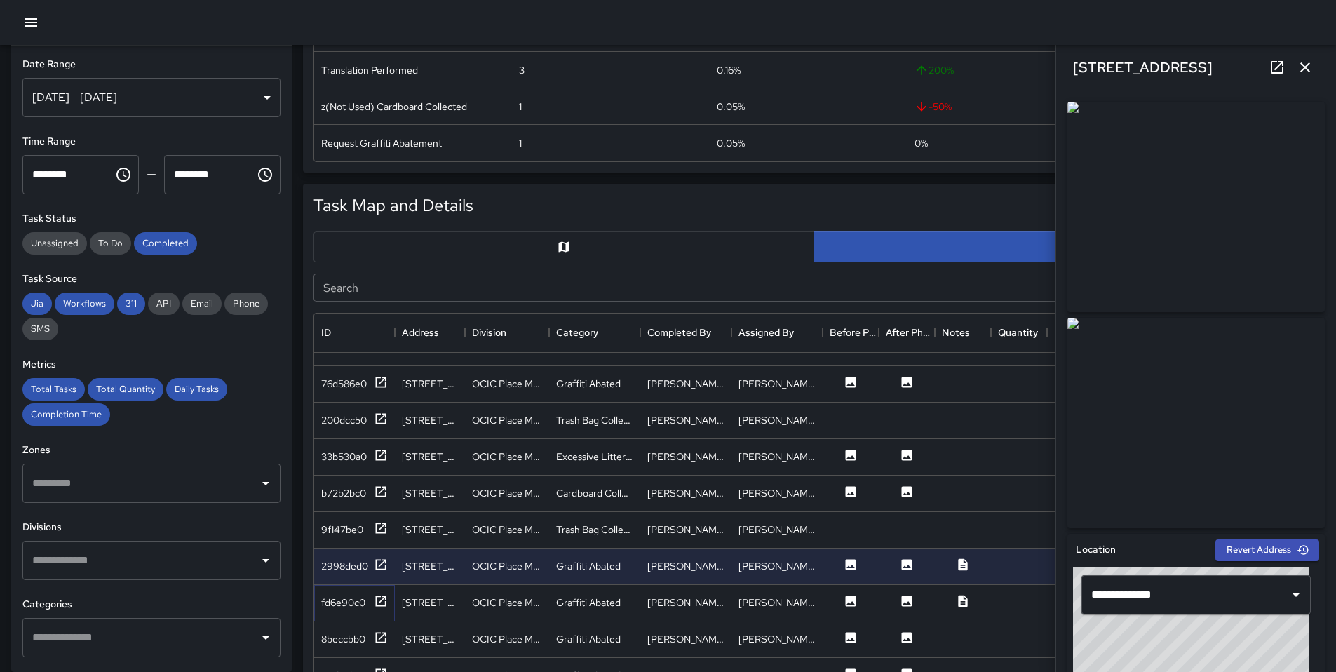
click at [382, 600] on icon at bounding box center [381, 601] width 14 height 14
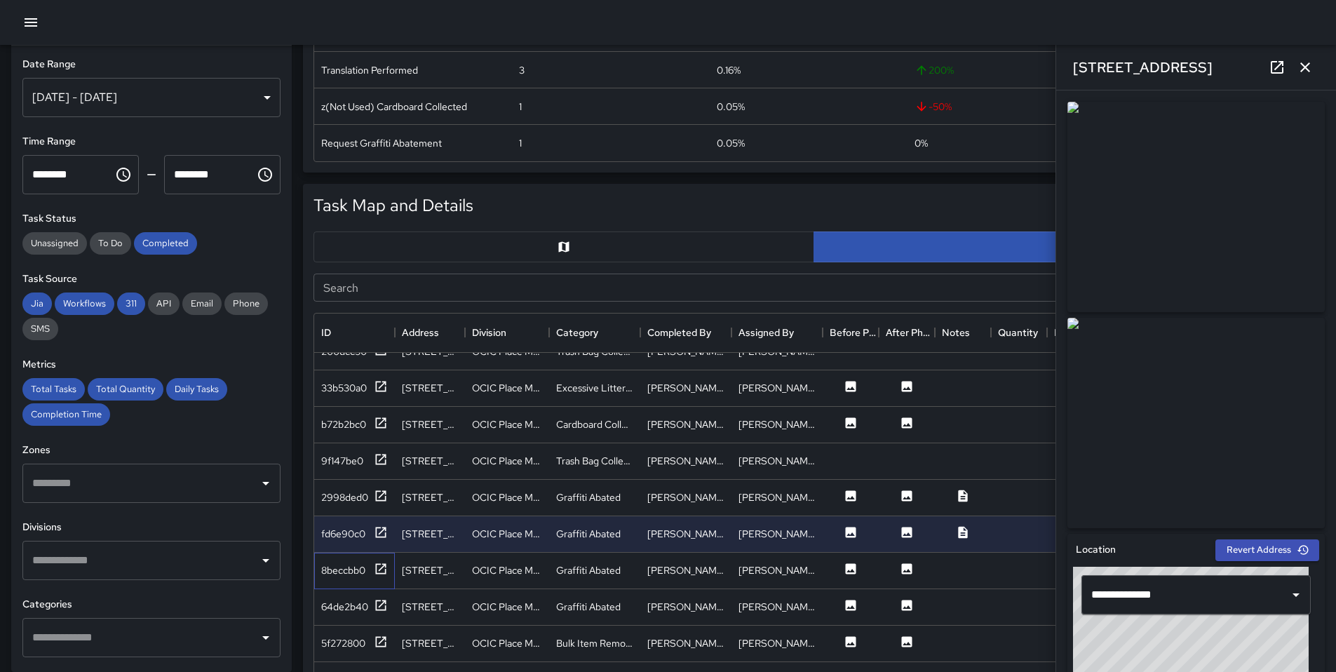
click at [389, 568] on div "8beccbb0" at bounding box center [354, 571] width 81 height 36
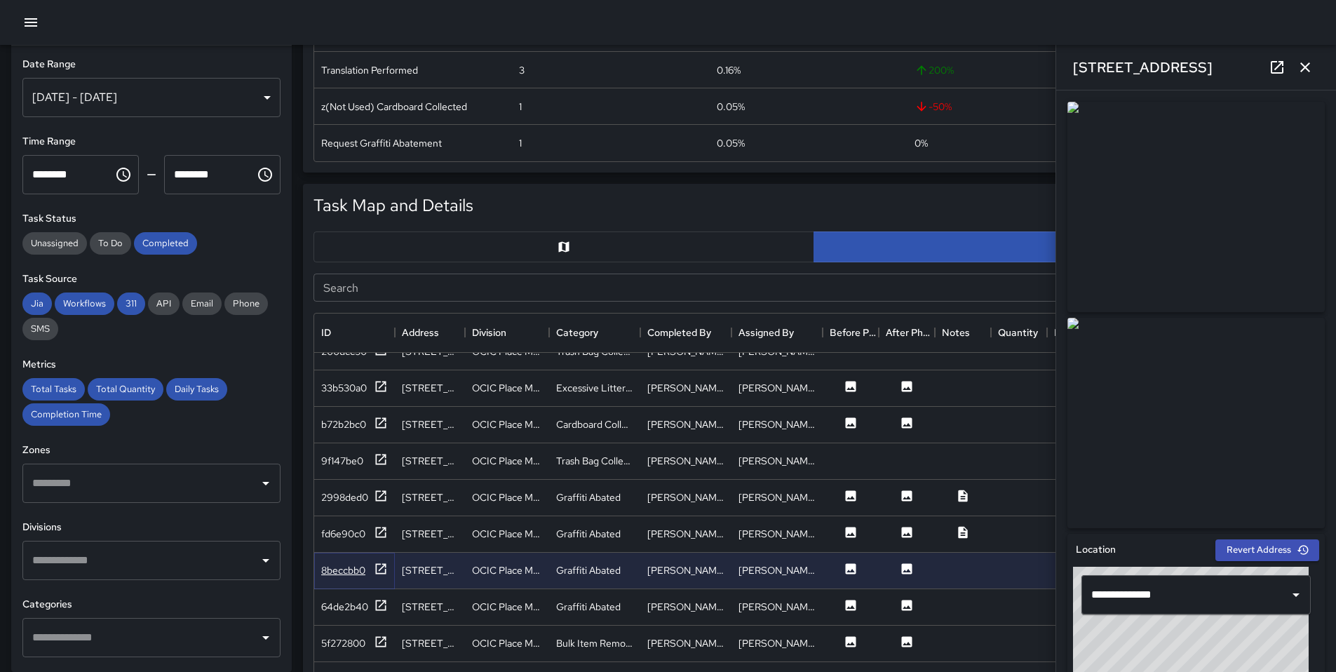
click at [383, 570] on icon at bounding box center [381, 569] width 14 height 14
click at [377, 609] on icon at bounding box center [381, 605] width 11 height 11
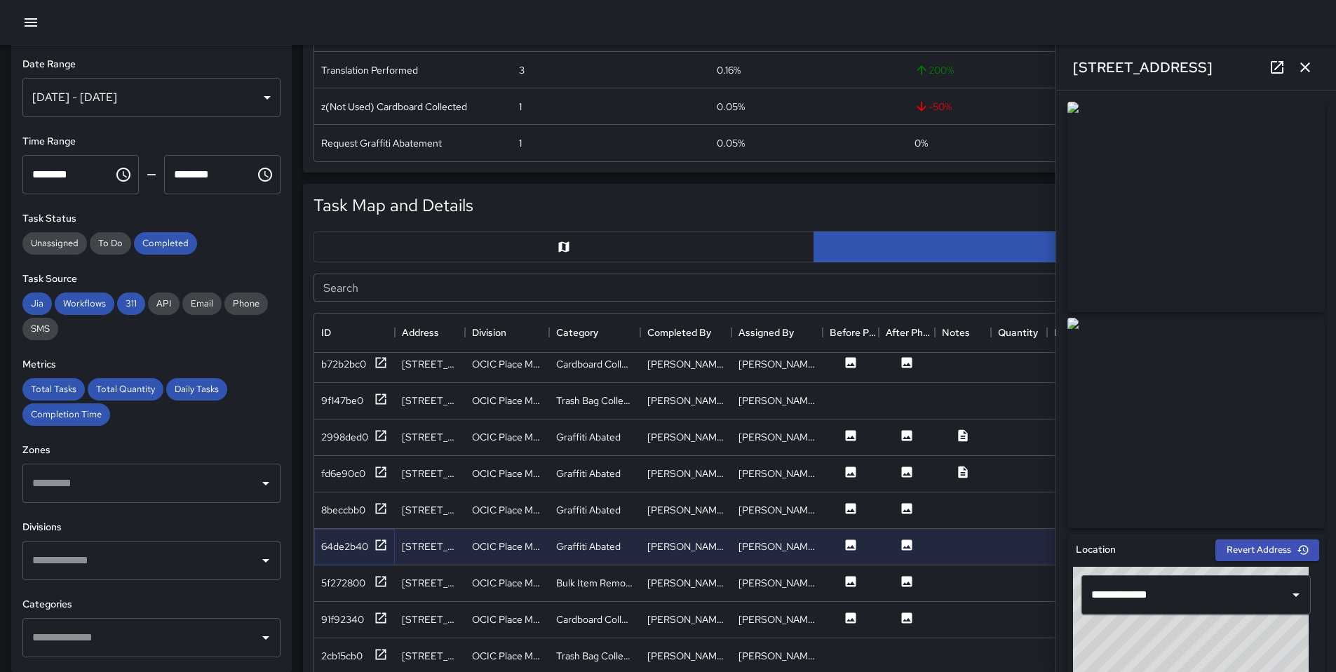
scroll to position [2108, 0]
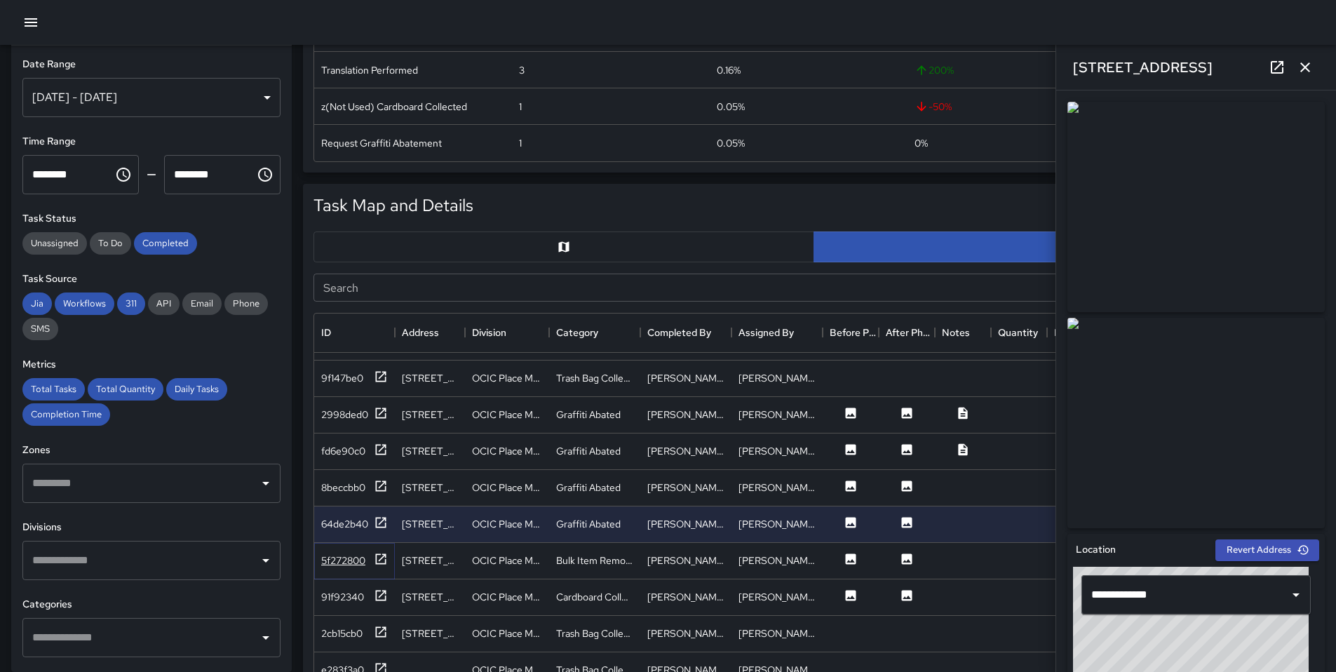
click at [375, 561] on icon at bounding box center [381, 559] width 14 height 14
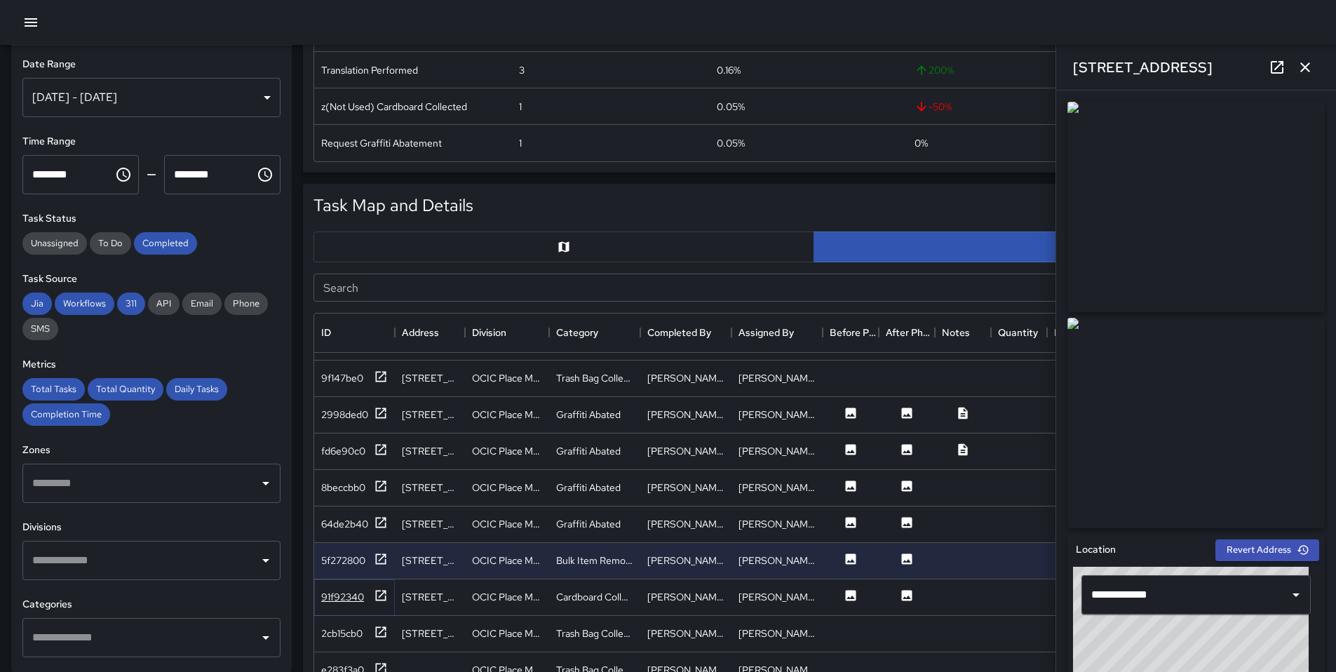
click at [379, 602] on div at bounding box center [381, 598] width 14 height 18
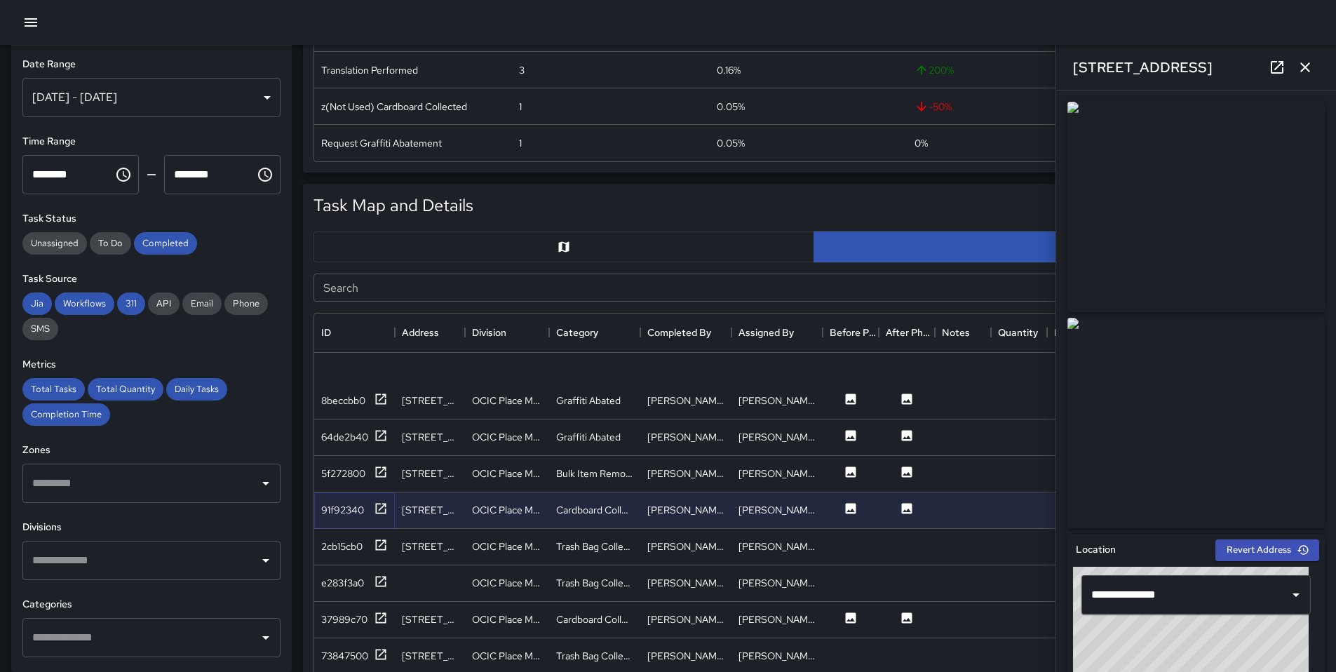
scroll to position [2395, 0]
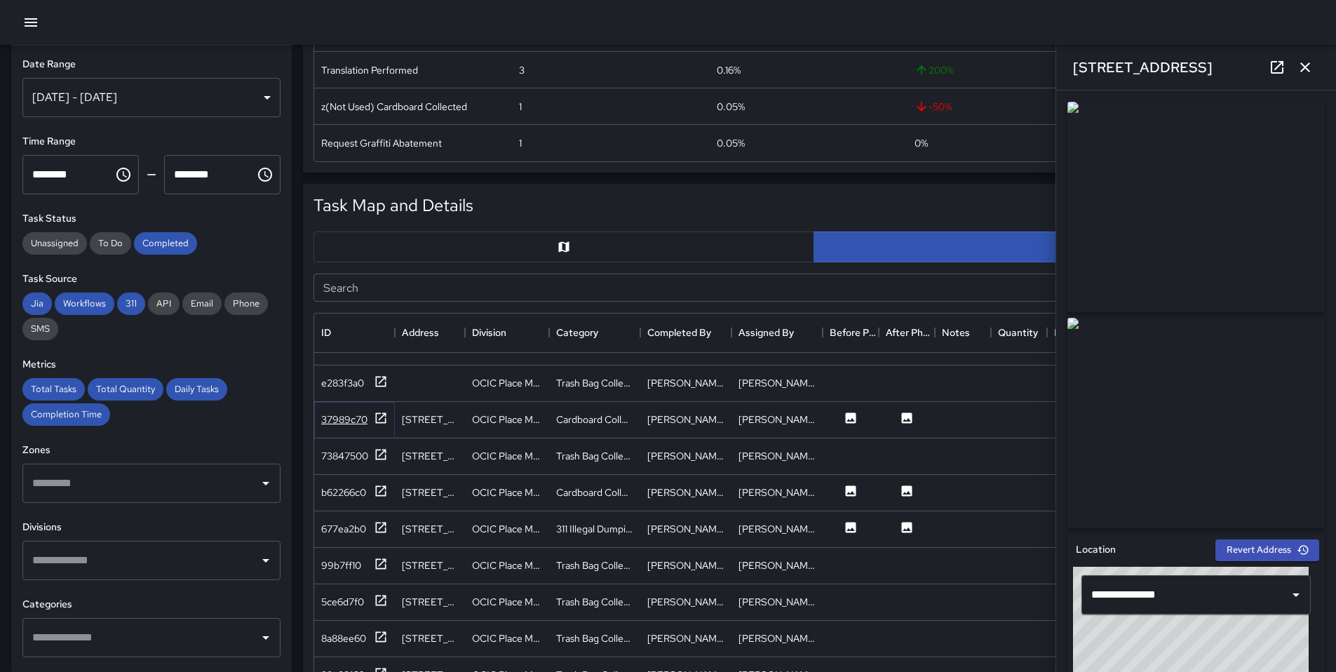
click at [382, 424] on div at bounding box center [381, 420] width 14 height 18
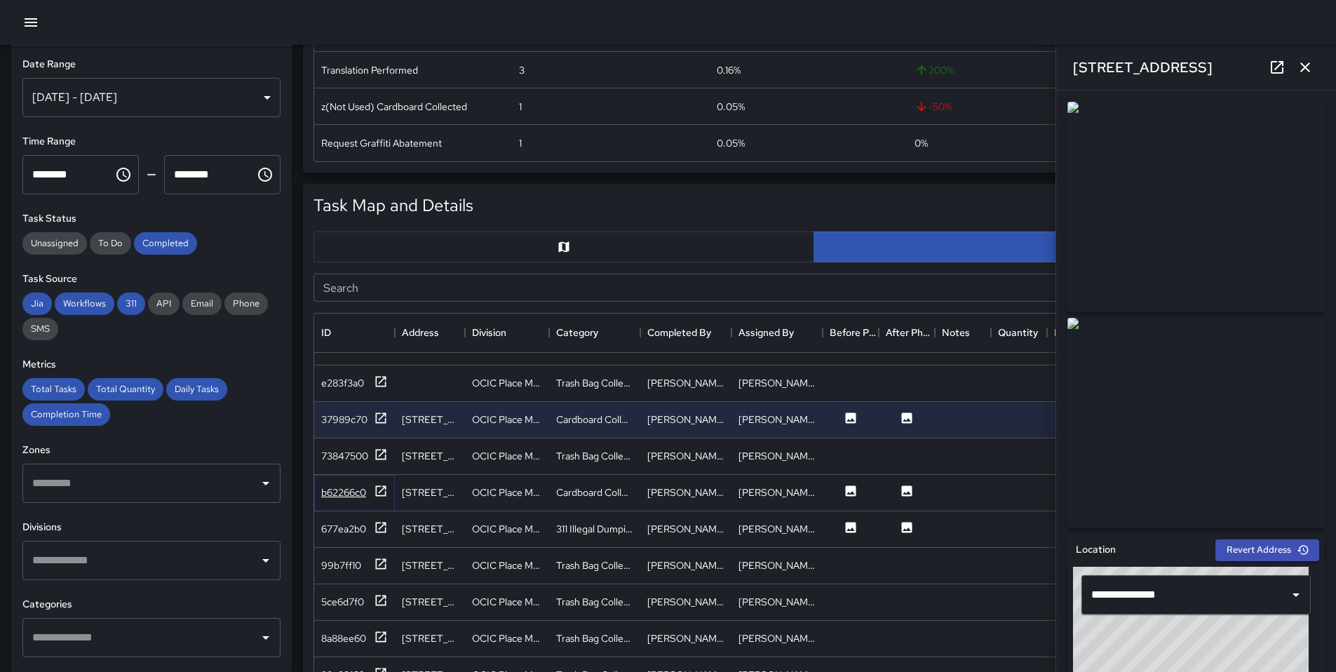
click at [379, 488] on icon at bounding box center [381, 491] width 14 height 14
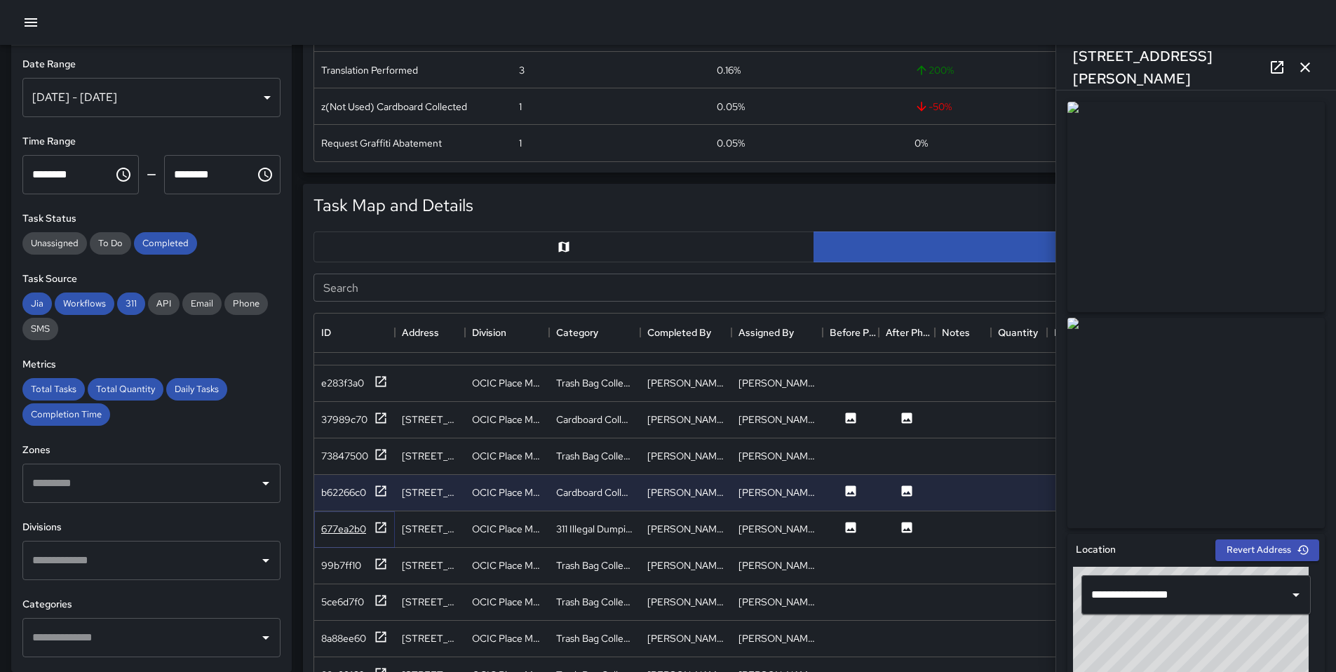
click at [379, 522] on icon at bounding box center [381, 527] width 11 height 11
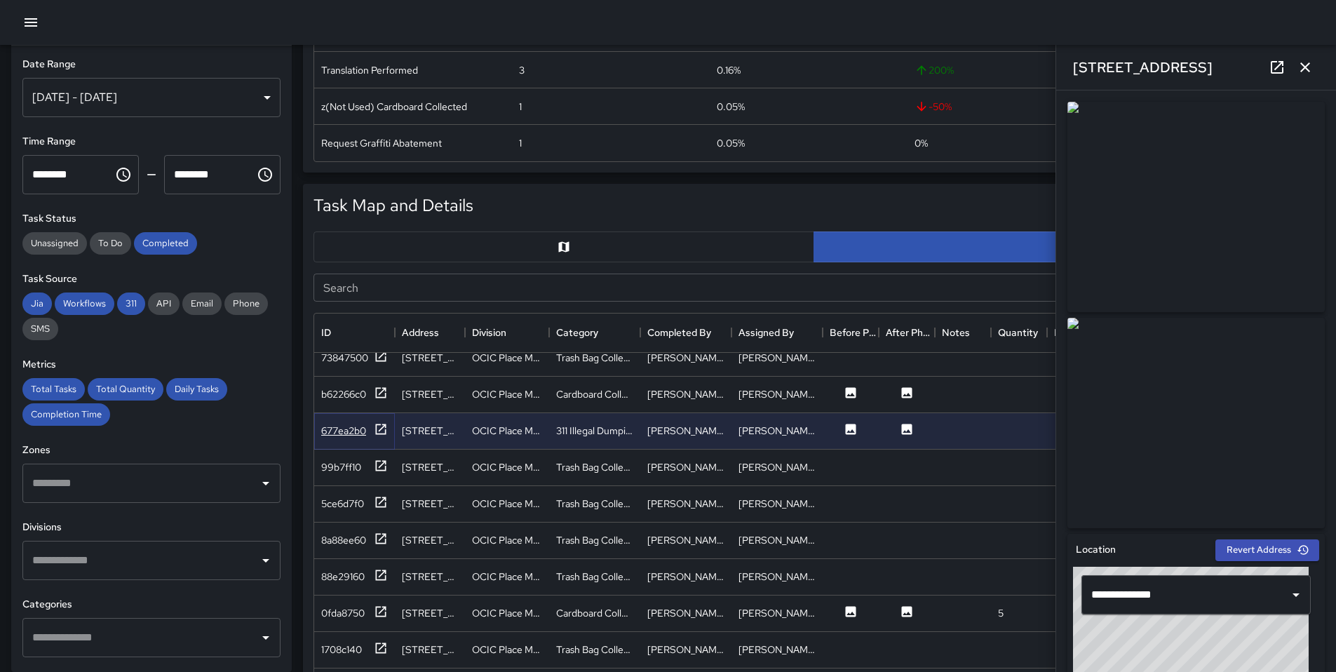
scroll to position [2499, 0]
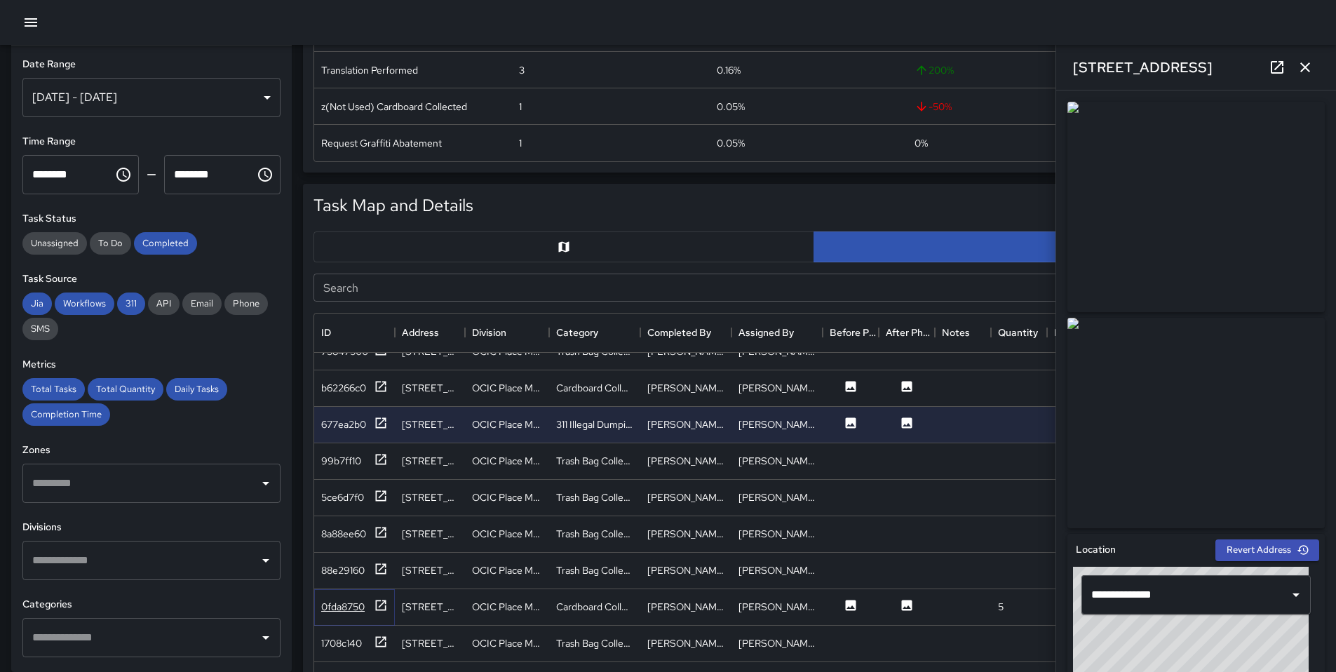
click at [381, 609] on icon at bounding box center [381, 605] width 11 height 11
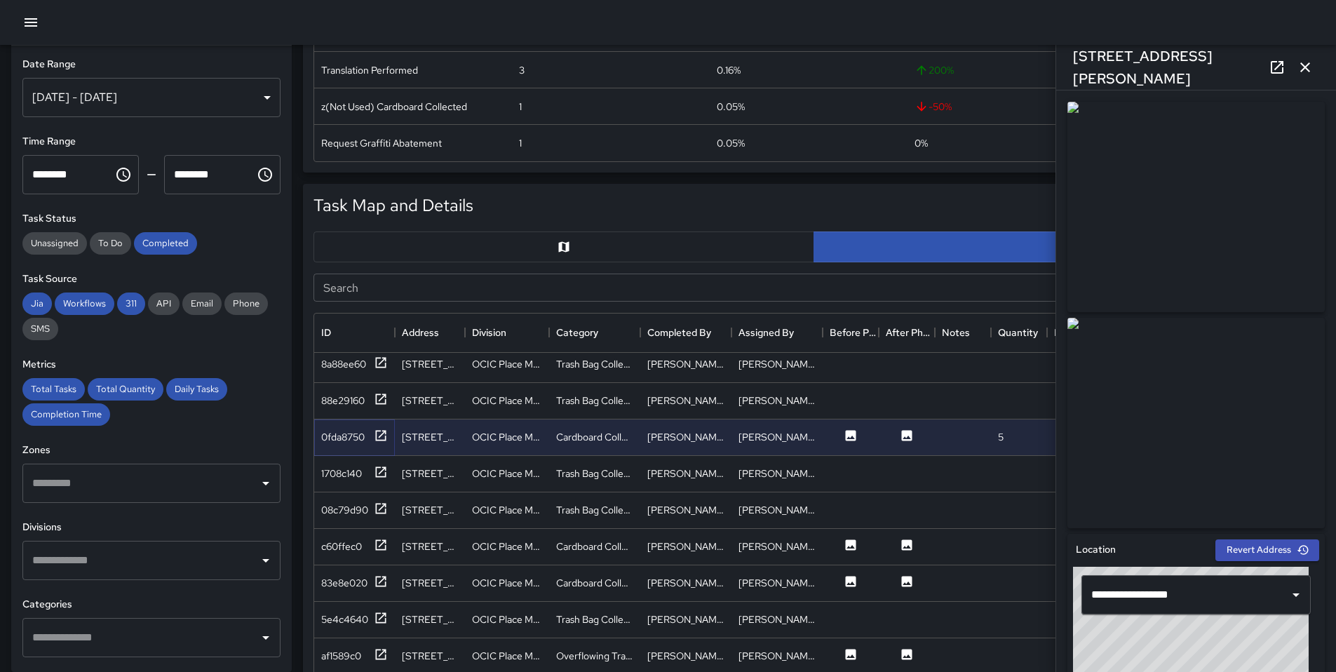
scroll to position [2706, 0]
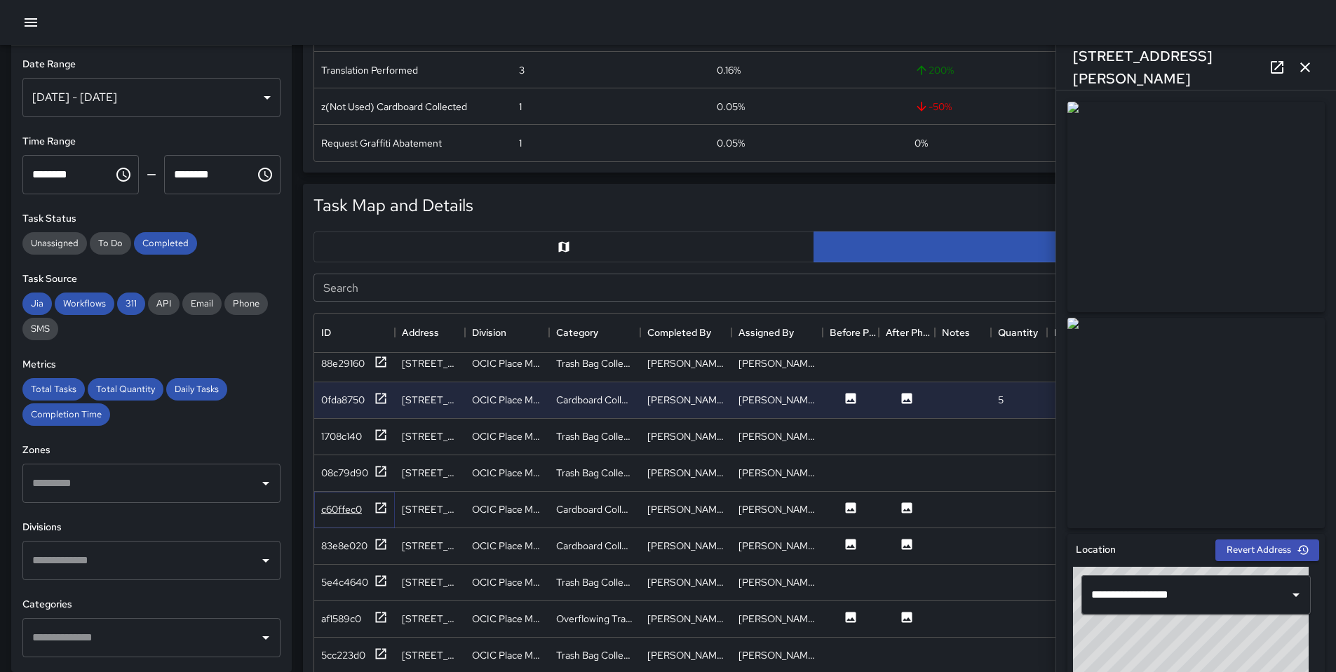
click at [368, 505] on div "c60ffec0" at bounding box center [354, 510] width 67 height 18
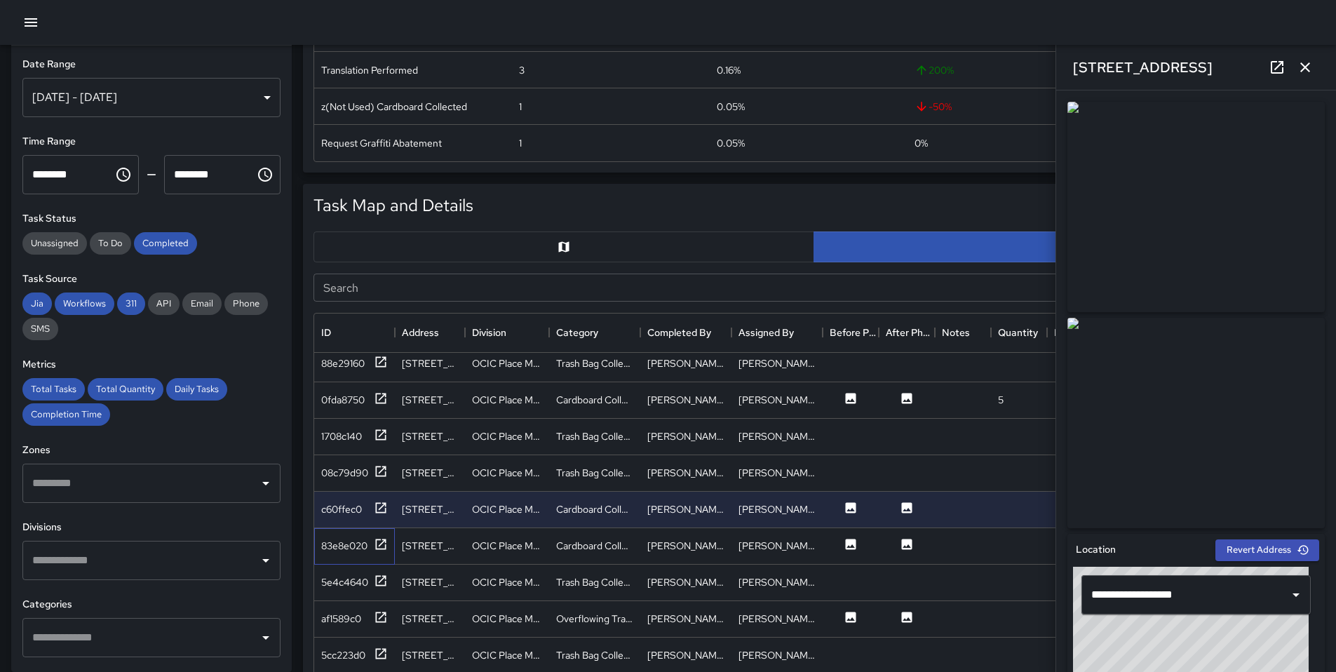
click at [394, 529] on div "83e8e020" at bounding box center [354, 546] width 81 height 36
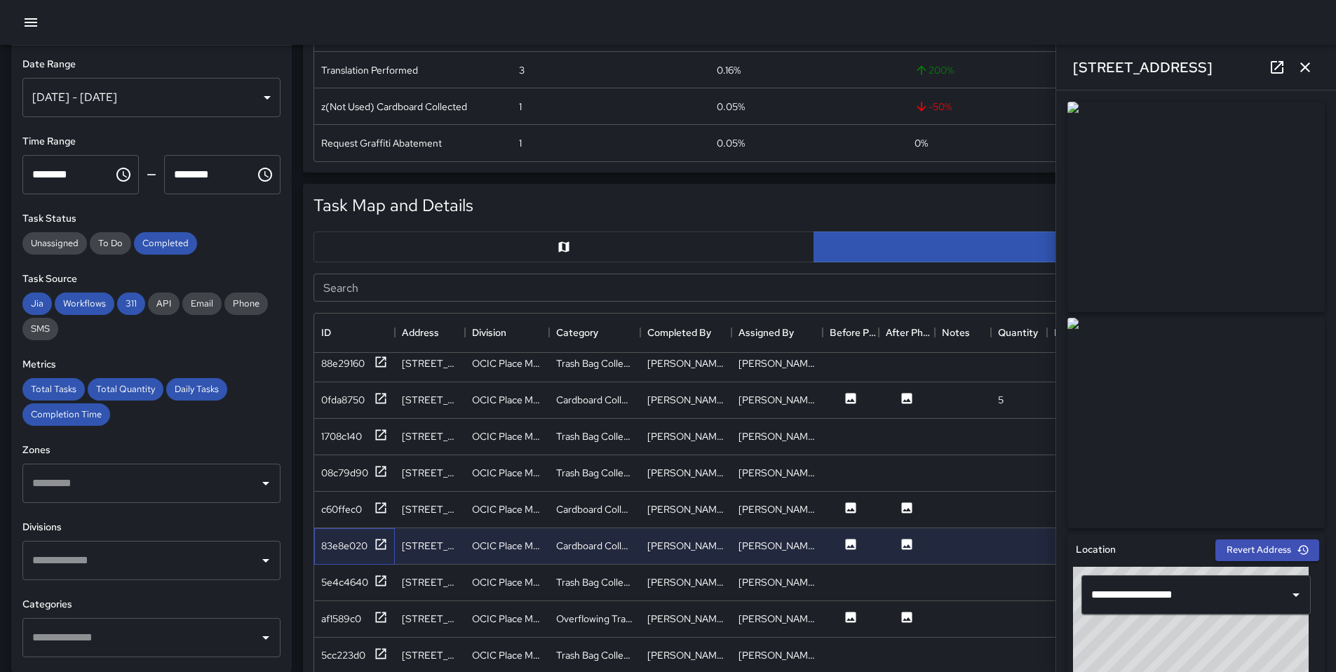
click at [391, 540] on div "83e8e020" at bounding box center [354, 546] width 81 height 36
click at [376, 543] on icon at bounding box center [381, 544] width 11 height 11
click at [398, 614] on div "[STREET_ADDRESS]" at bounding box center [430, 616] width 70 height 36
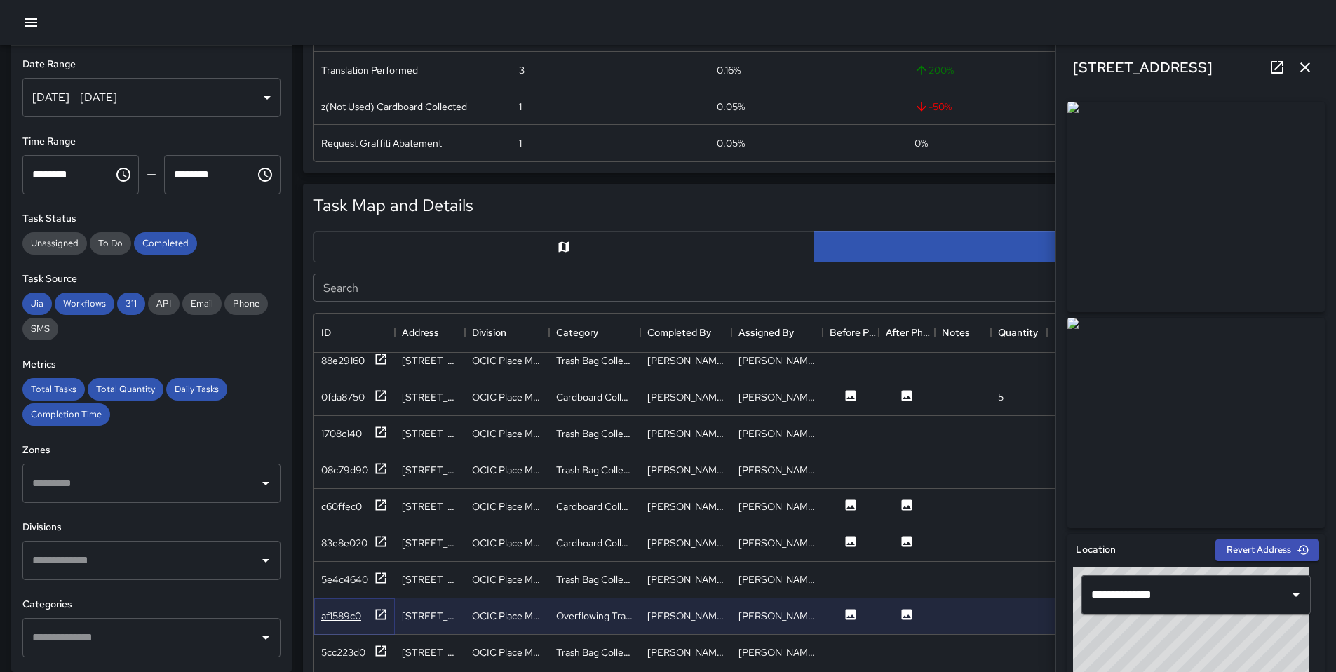
click at [377, 612] on icon at bounding box center [381, 614] width 14 height 14
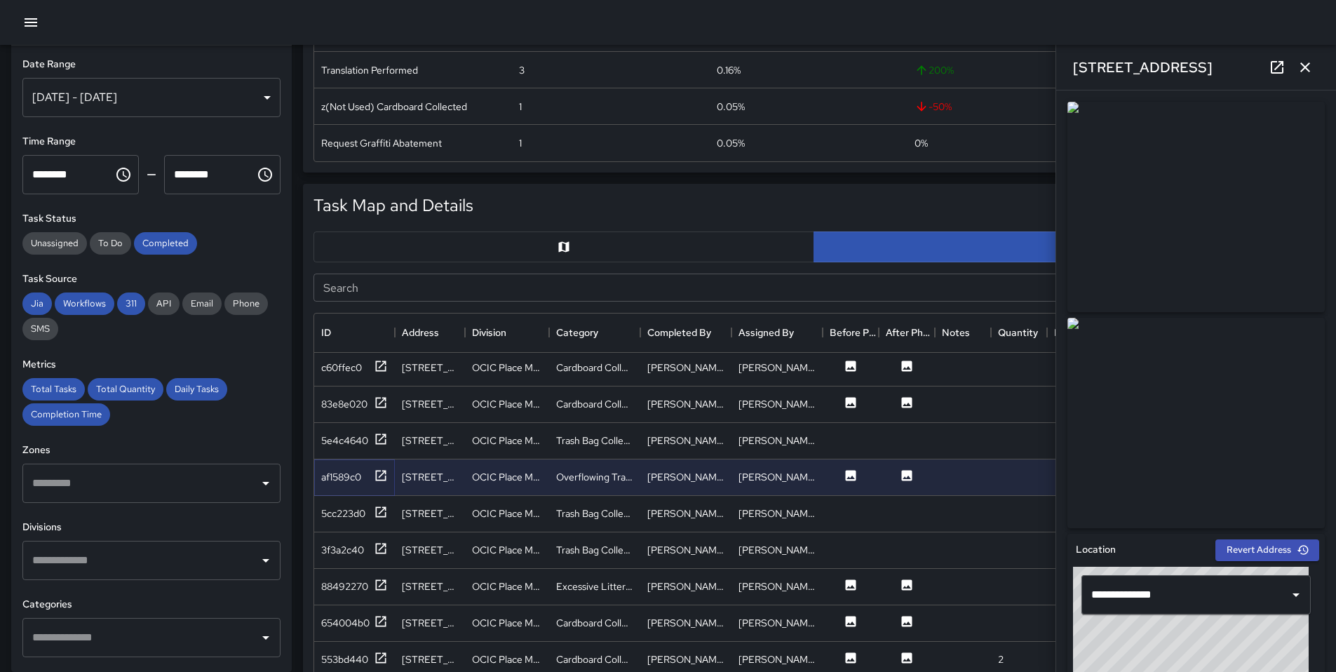
scroll to position [2850, 0]
click at [378, 586] on icon at bounding box center [381, 582] width 11 height 11
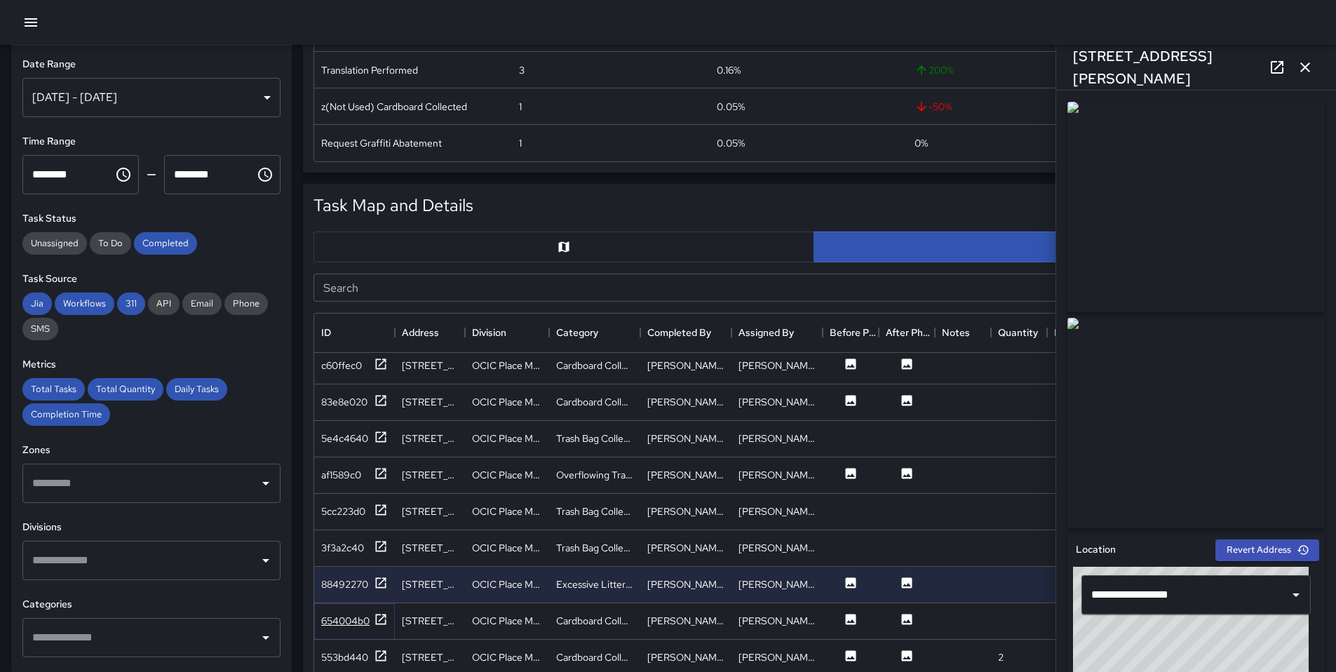
click at [380, 624] on icon at bounding box center [381, 619] width 14 height 14
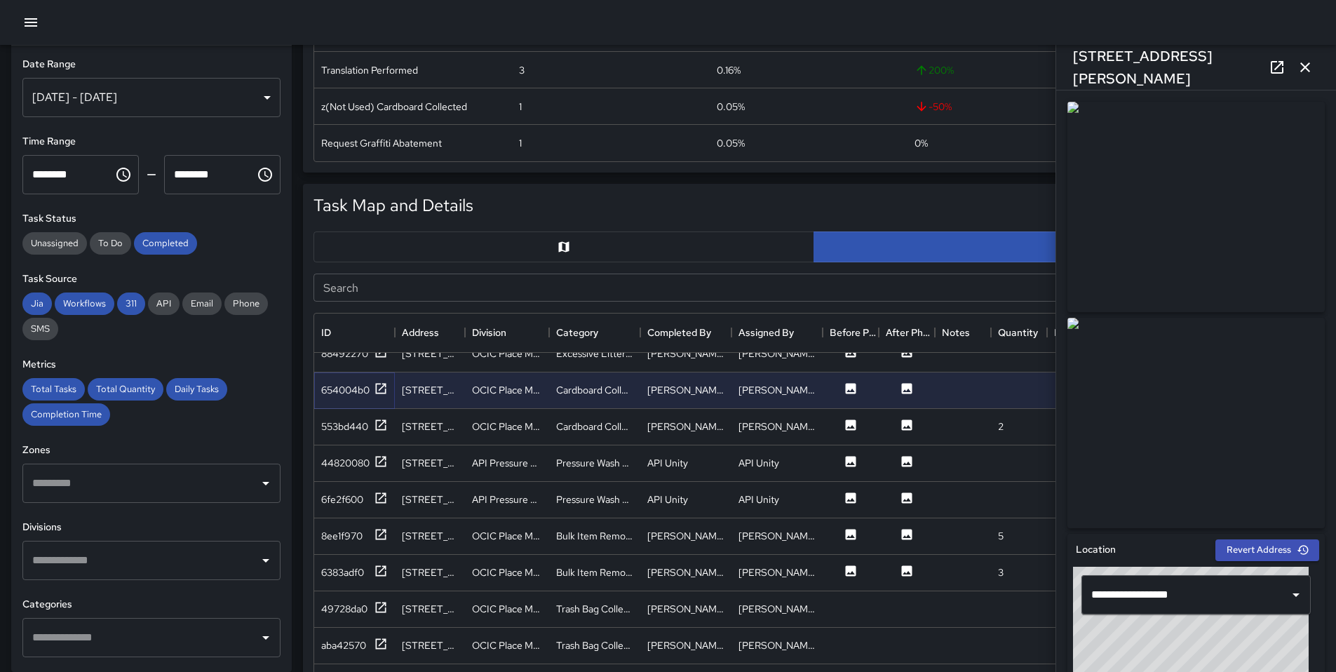
scroll to position [3001, 0]
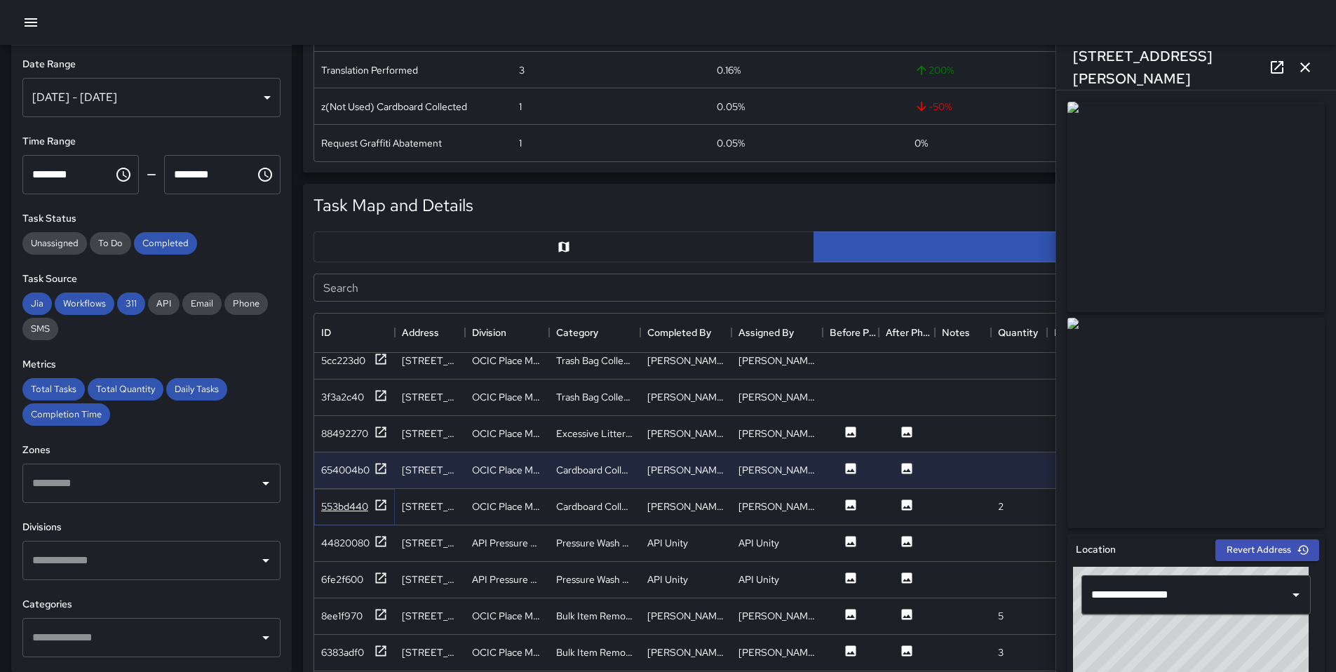
click at [372, 505] on div "553bd440" at bounding box center [354, 507] width 67 height 18
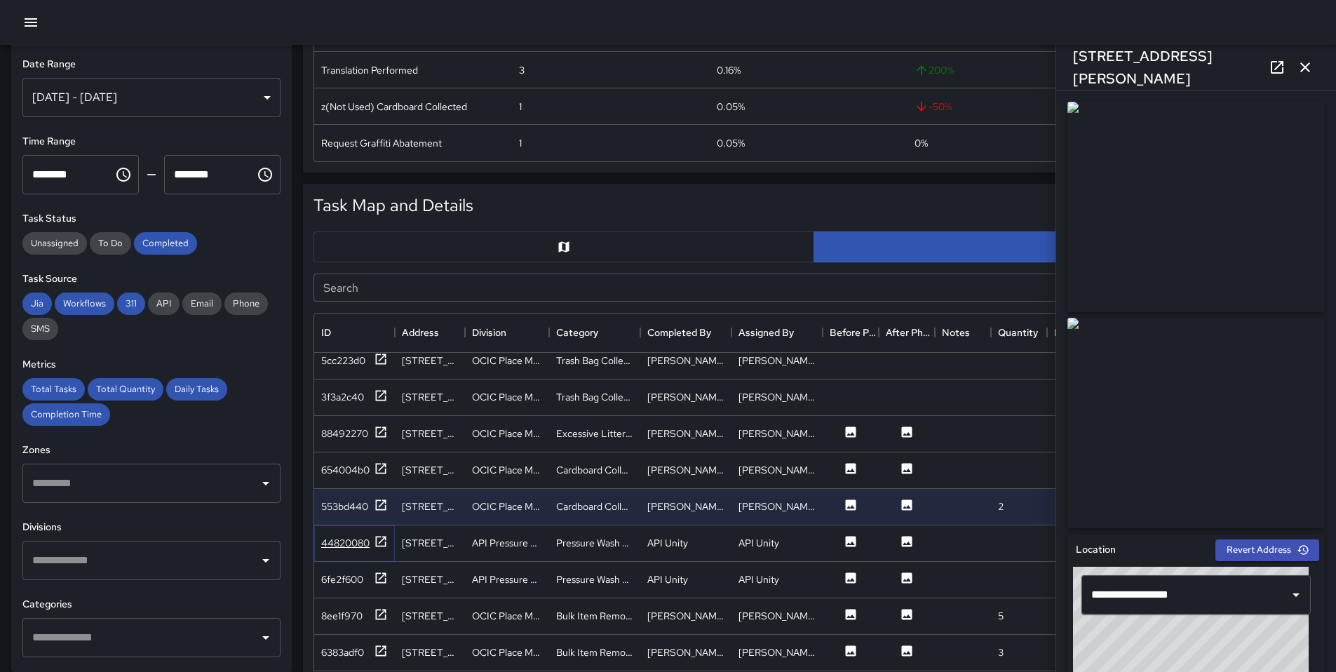
click at [383, 544] on icon at bounding box center [381, 542] width 14 height 14
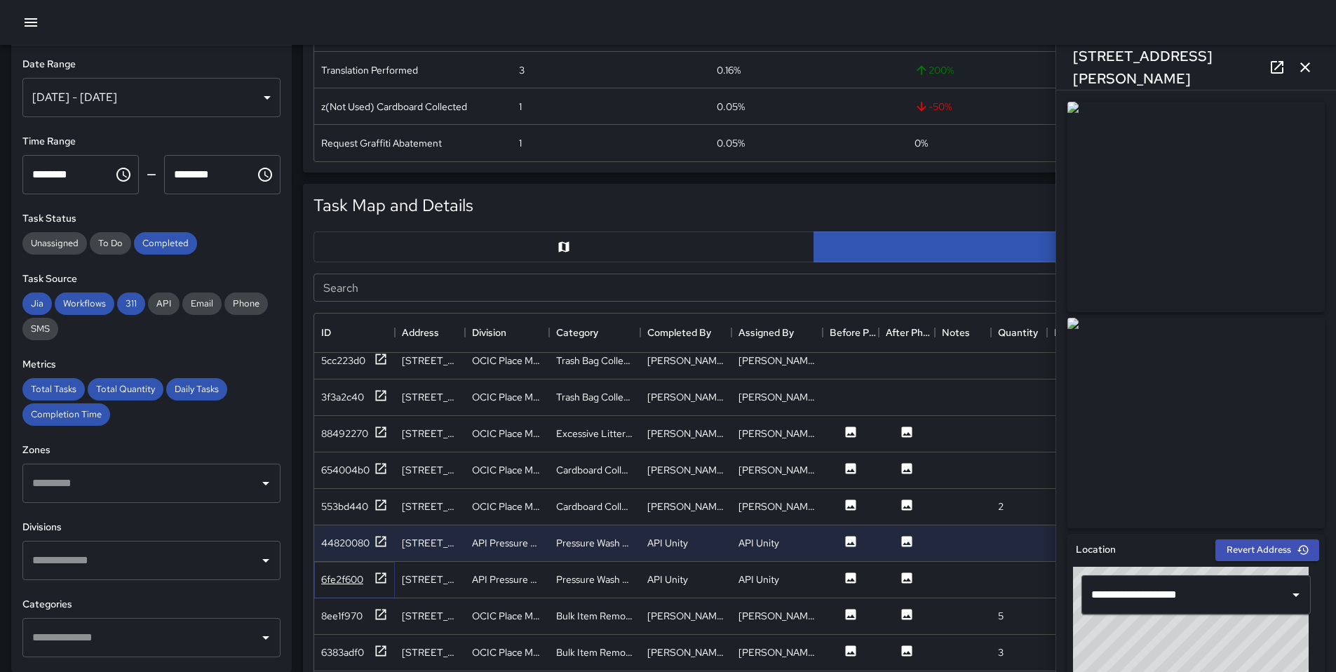
click at [382, 576] on icon at bounding box center [381, 577] width 11 height 11
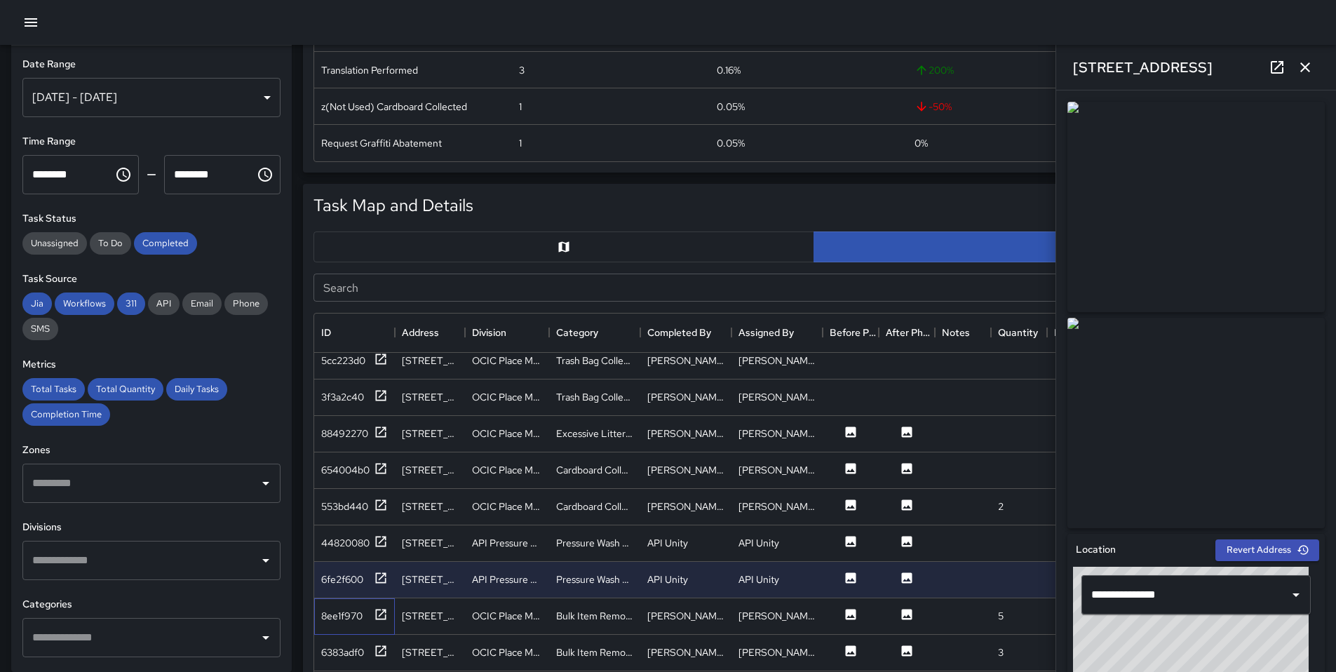
click at [377, 604] on div "8ee1f970" at bounding box center [354, 616] width 81 height 36
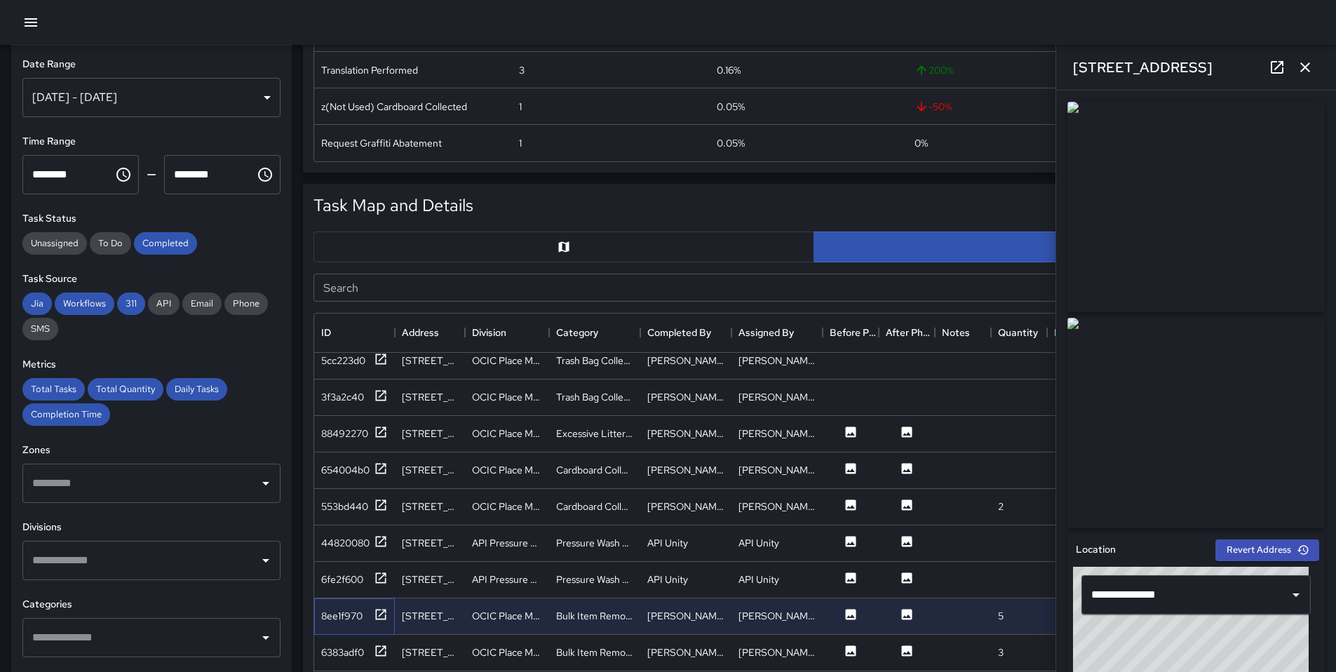
click at [376, 606] on div "8ee1f970" at bounding box center [354, 616] width 81 height 36
click at [380, 622] on div at bounding box center [381, 616] width 14 height 18
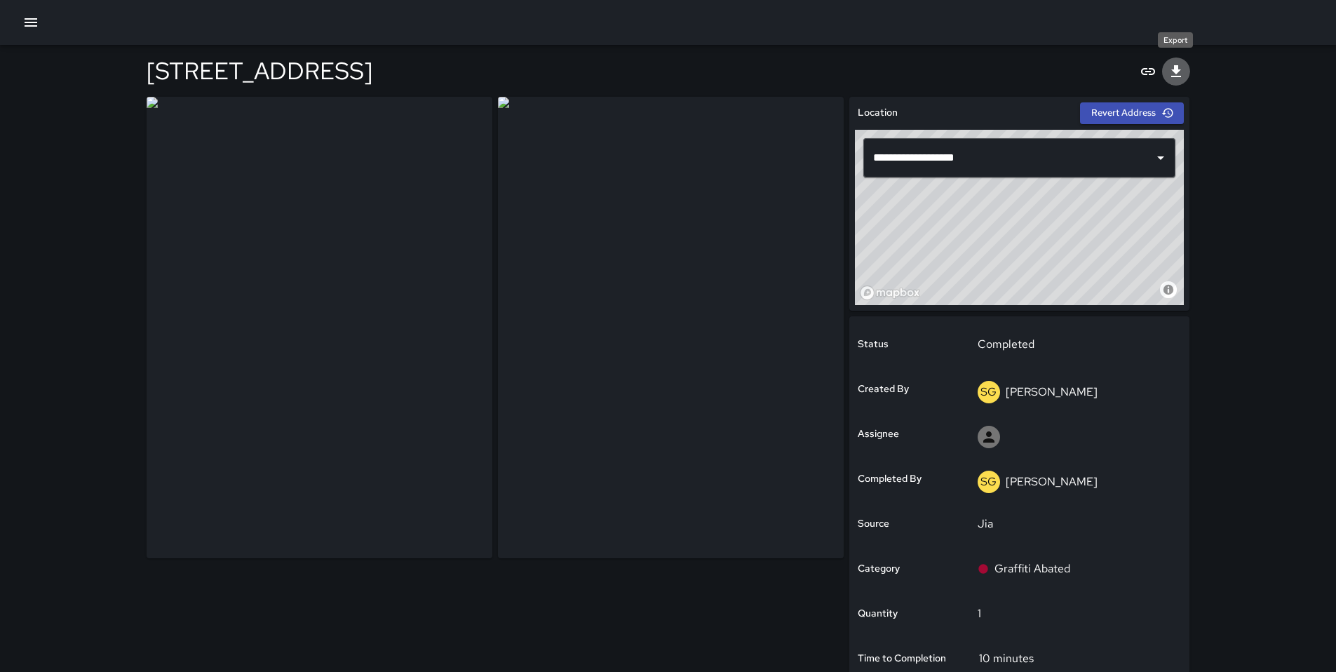
click at [1171, 67] on icon "Export" at bounding box center [1176, 71] width 17 height 17
click at [1186, 74] on button "Export" at bounding box center [1176, 72] width 28 height 28
click at [1174, 73] on icon "Export" at bounding box center [1176, 71] width 17 height 17
click at [1183, 73] on icon "Export" at bounding box center [1176, 71] width 17 height 17
click at [1169, 66] on icon "Export" at bounding box center [1176, 71] width 17 height 17
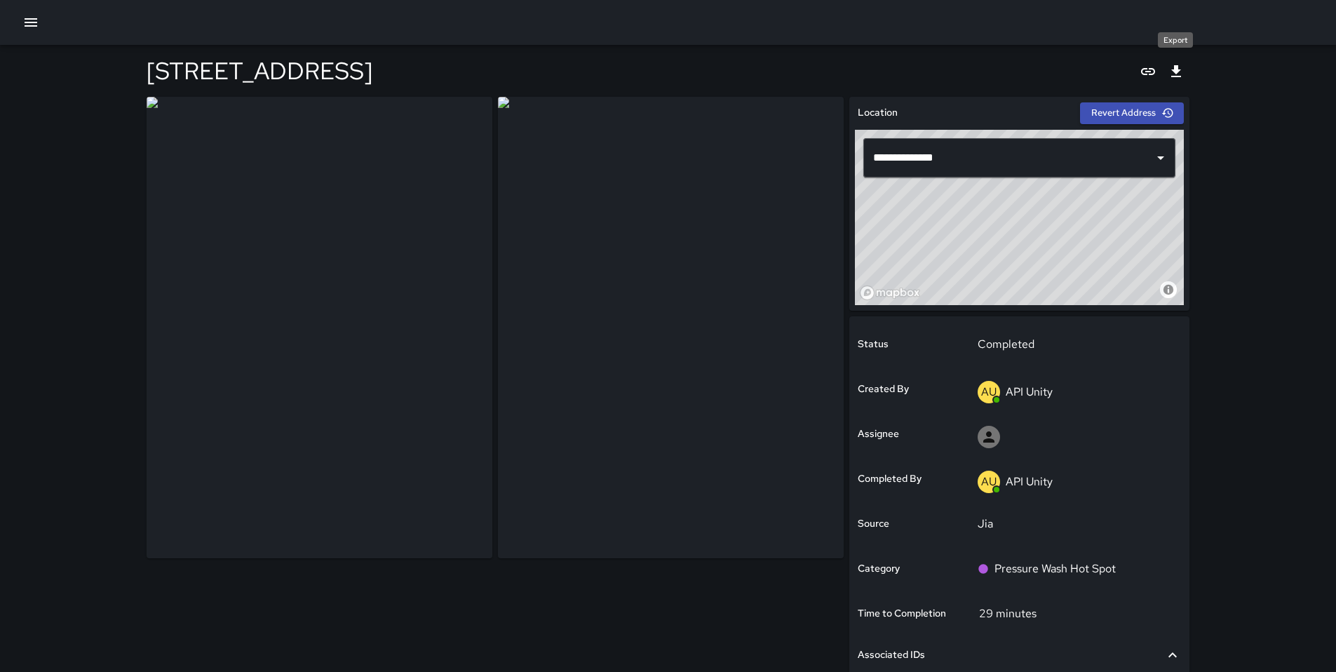
click at [1186, 79] on button "Export" at bounding box center [1176, 72] width 28 height 28
click at [1174, 75] on icon "Export" at bounding box center [1176, 71] width 17 height 17
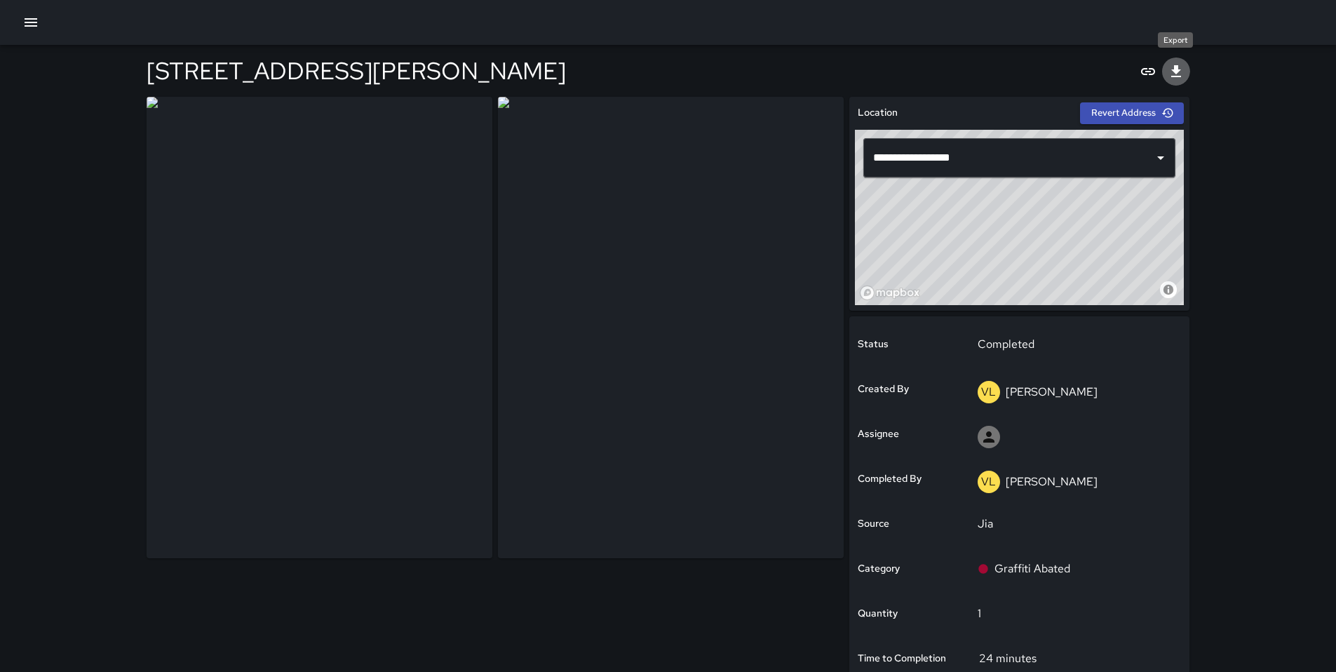
click at [1181, 78] on icon "Export" at bounding box center [1176, 71] width 17 height 17
click at [1179, 74] on icon "Export" at bounding box center [1176, 71] width 17 height 17
click at [1168, 79] on icon "Export" at bounding box center [1176, 71] width 17 height 17
click at [1179, 69] on icon "Export" at bounding box center [1177, 71] width 10 height 12
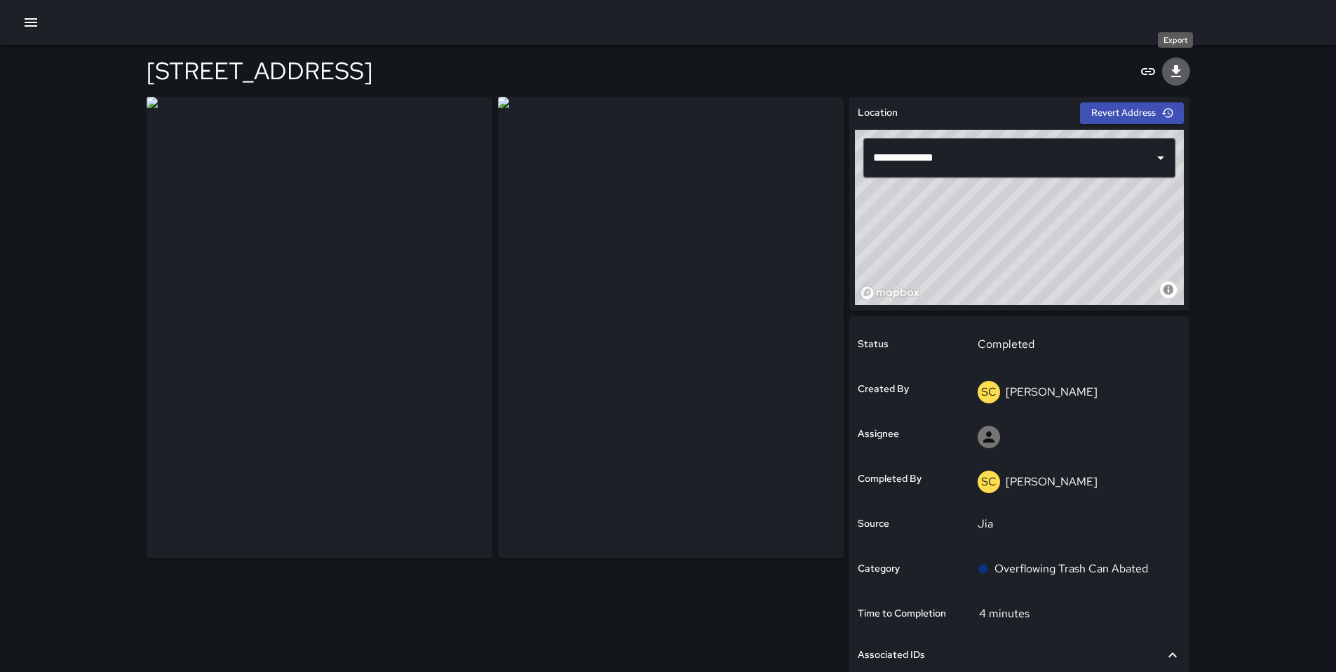
click at [1175, 74] on icon "Export" at bounding box center [1177, 71] width 10 height 12
click at [1168, 77] on icon "Export" at bounding box center [1176, 71] width 17 height 17
click at [1170, 74] on icon "Export" at bounding box center [1176, 71] width 17 height 17
click at [1183, 65] on icon "Export" at bounding box center [1176, 71] width 17 height 17
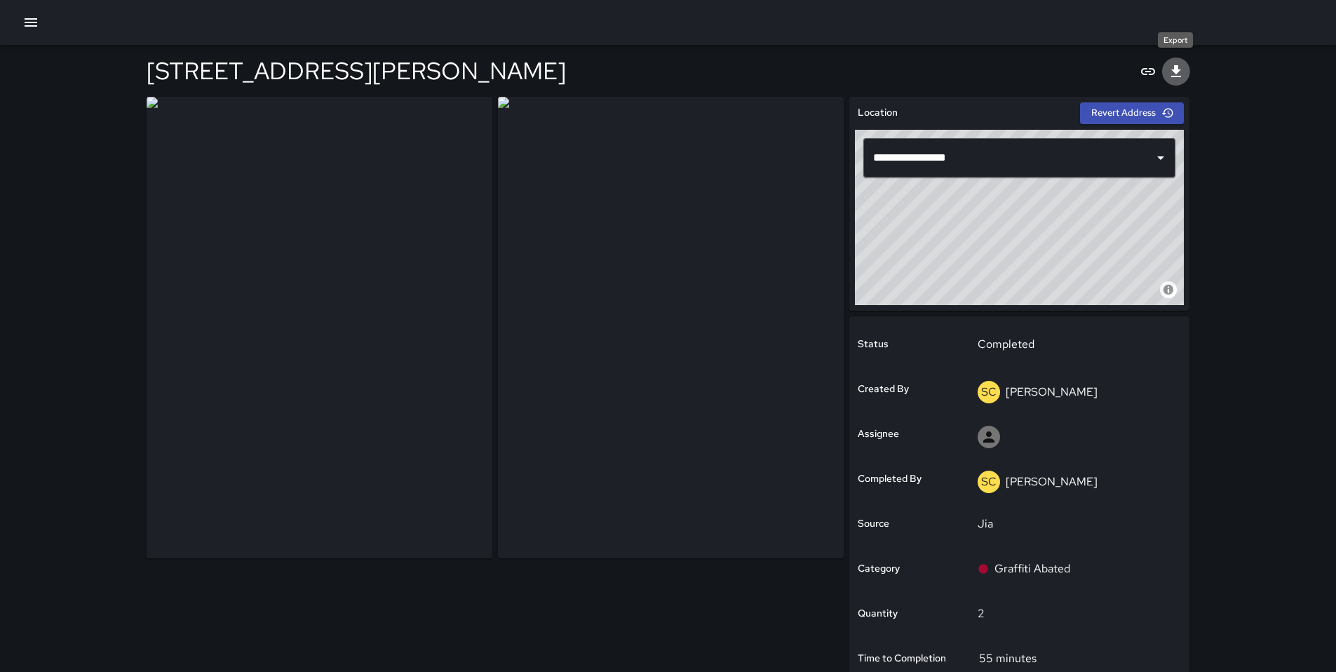
click at [1181, 79] on icon "Export" at bounding box center [1176, 71] width 17 height 17
click at [1183, 77] on icon "Export" at bounding box center [1176, 71] width 17 height 17
click at [1183, 74] on icon "Export" at bounding box center [1176, 71] width 17 height 17
click at [1183, 79] on icon "Export" at bounding box center [1176, 71] width 17 height 17
click at [1174, 75] on icon "Export" at bounding box center [1176, 71] width 17 height 17
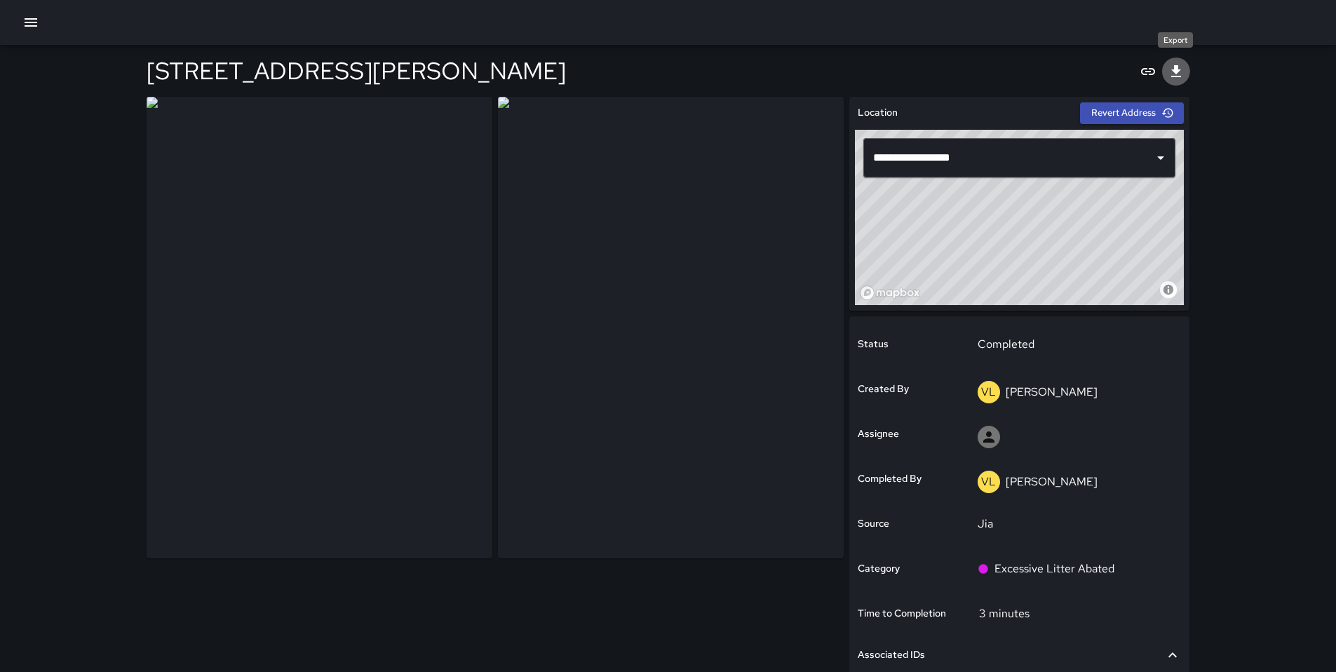
click at [1176, 76] on icon "Export" at bounding box center [1177, 71] width 10 height 12
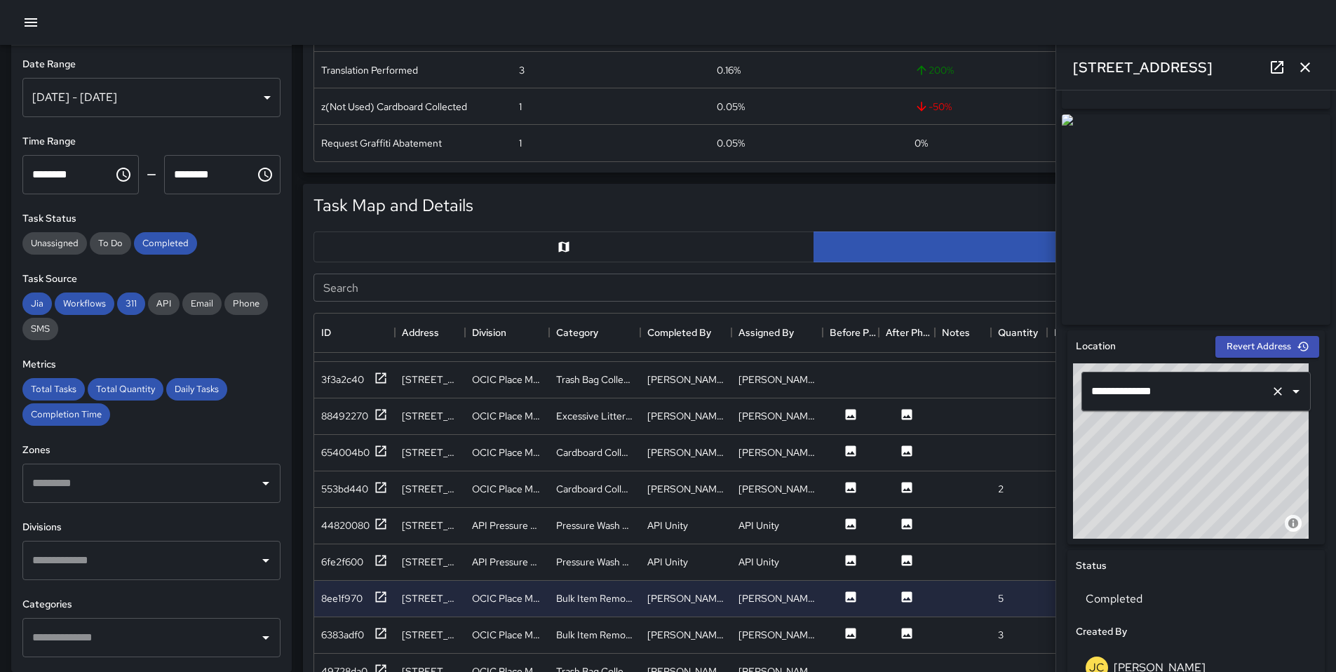
scroll to position [199, 0]
click at [1183, 600] on p "Completed" at bounding box center [1196, 598] width 221 height 17
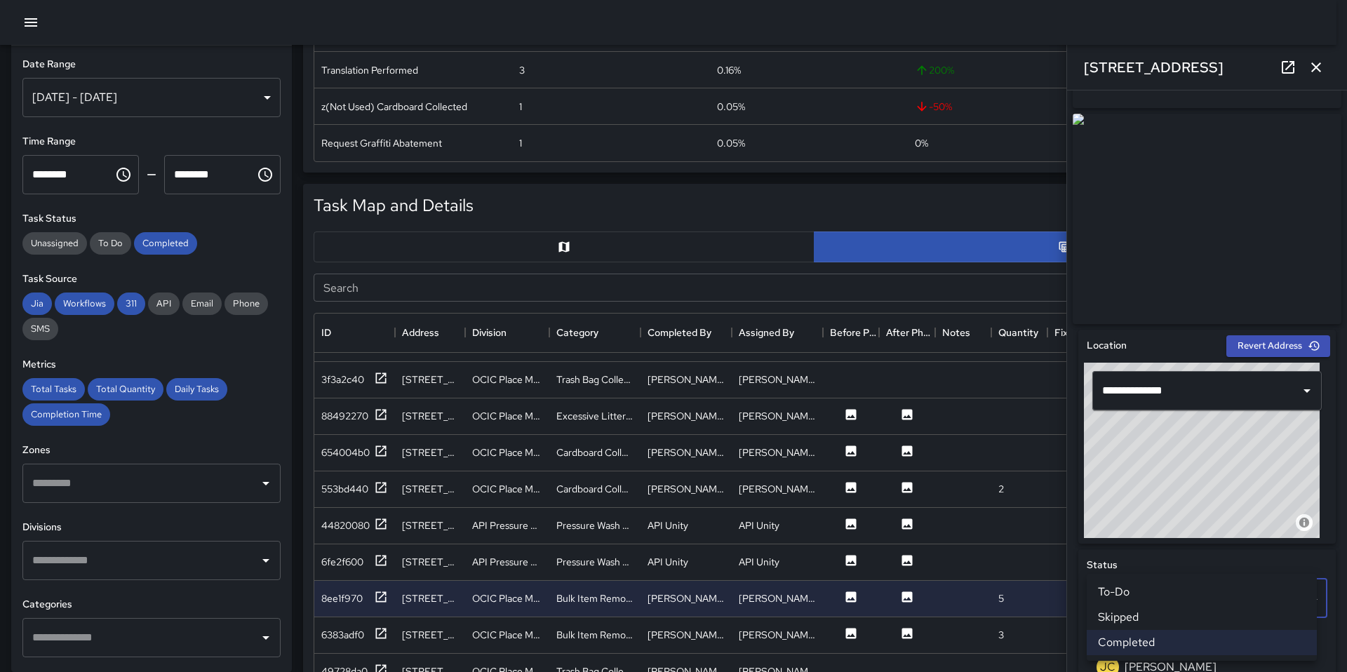
click at [1175, 615] on li "Skipped" at bounding box center [1202, 617] width 230 height 25
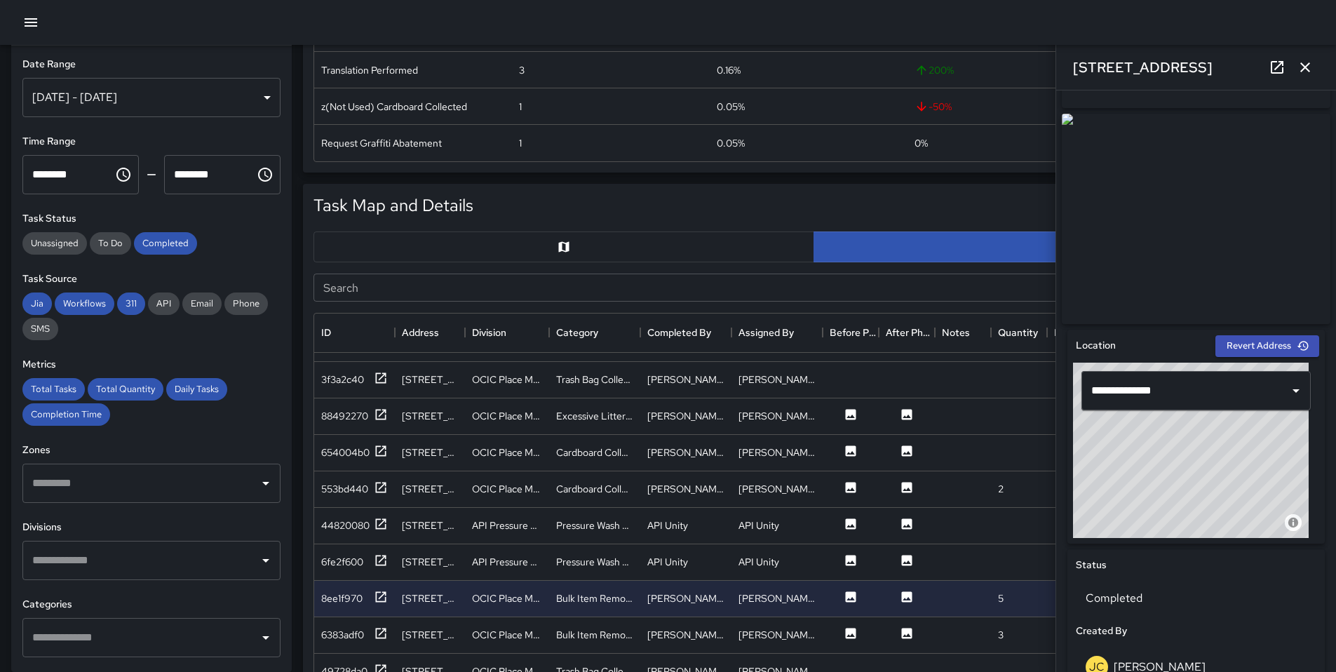
scroll to position [11, 11]
click at [379, 631] on icon at bounding box center [381, 633] width 14 height 14
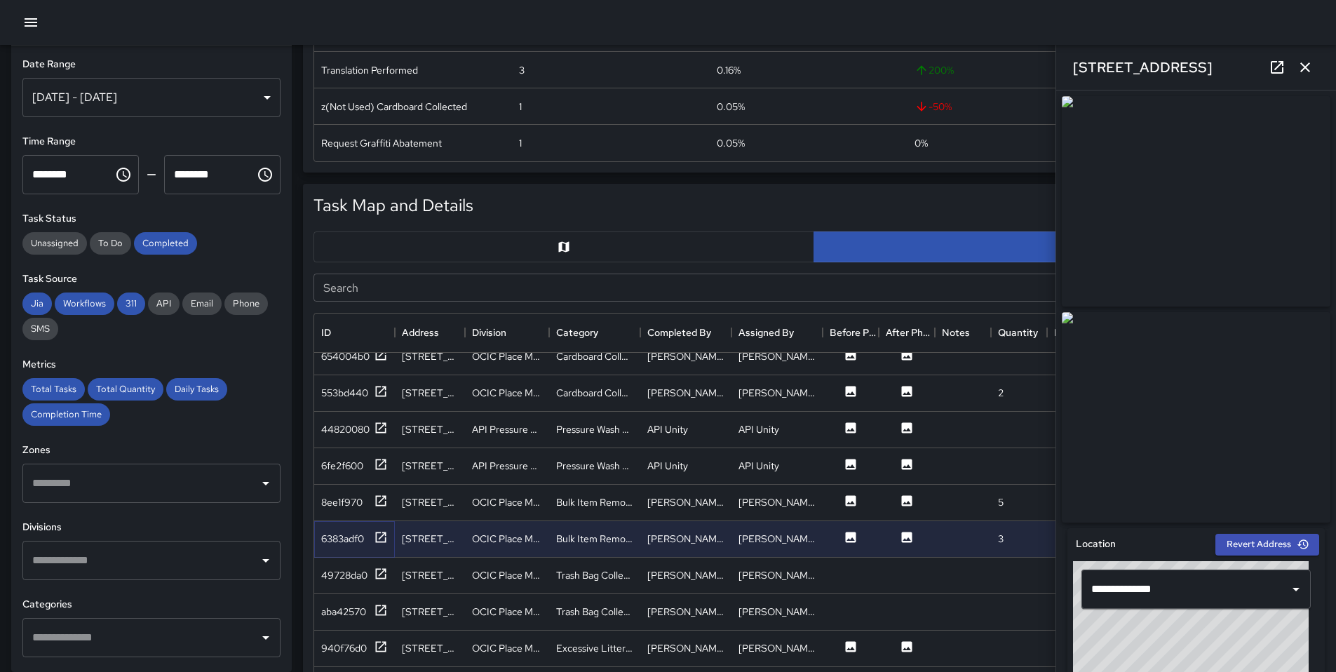
scroll to position [3146, 0]
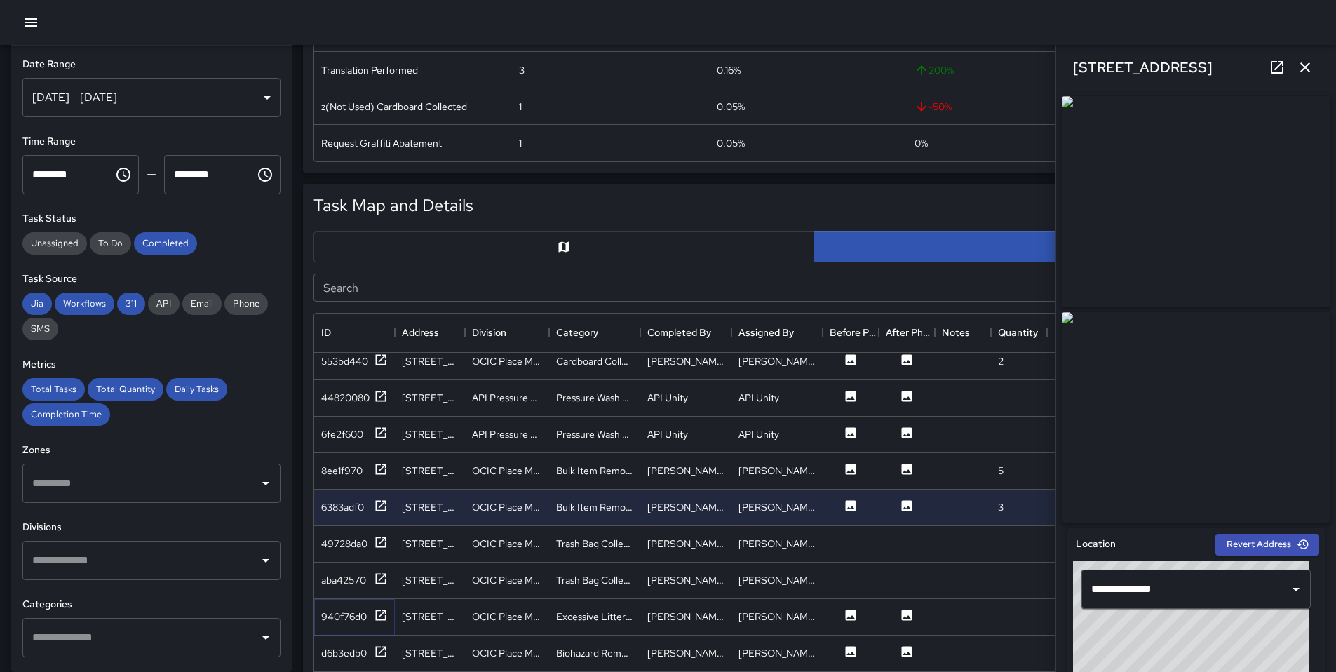
click at [382, 617] on icon at bounding box center [381, 615] width 14 height 14
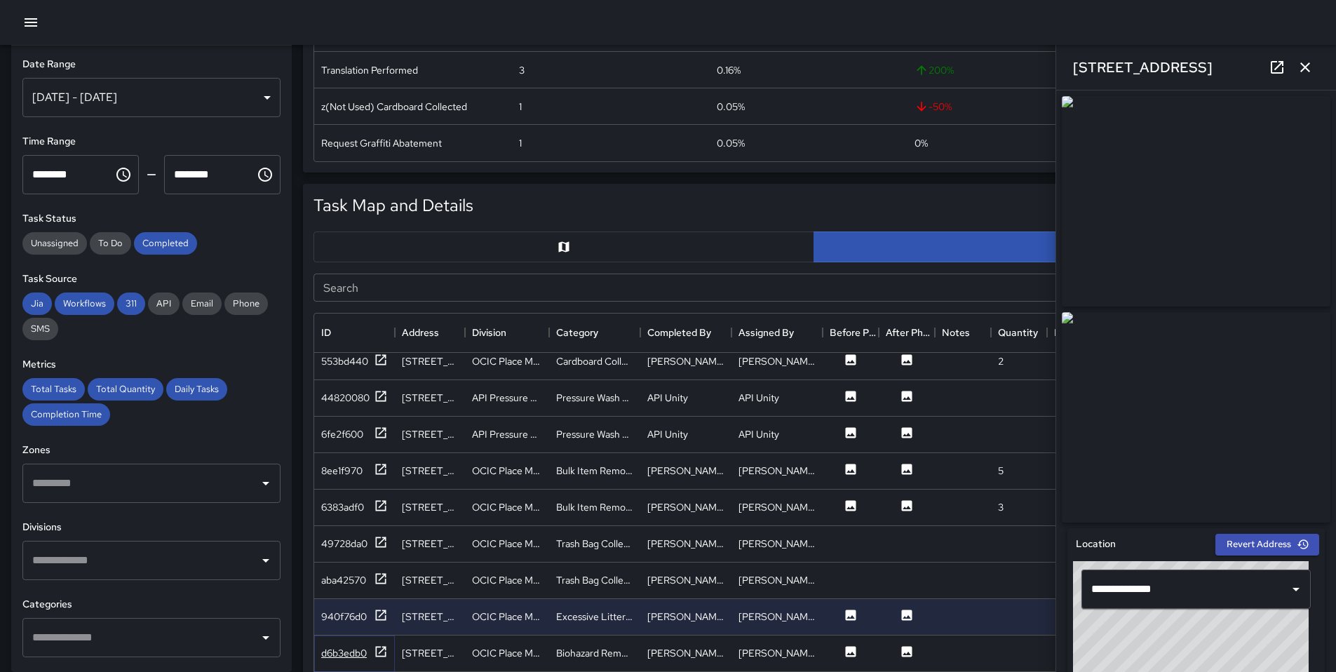
click at [381, 655] on icon at bounding box center [381, 652] width 14 height 14
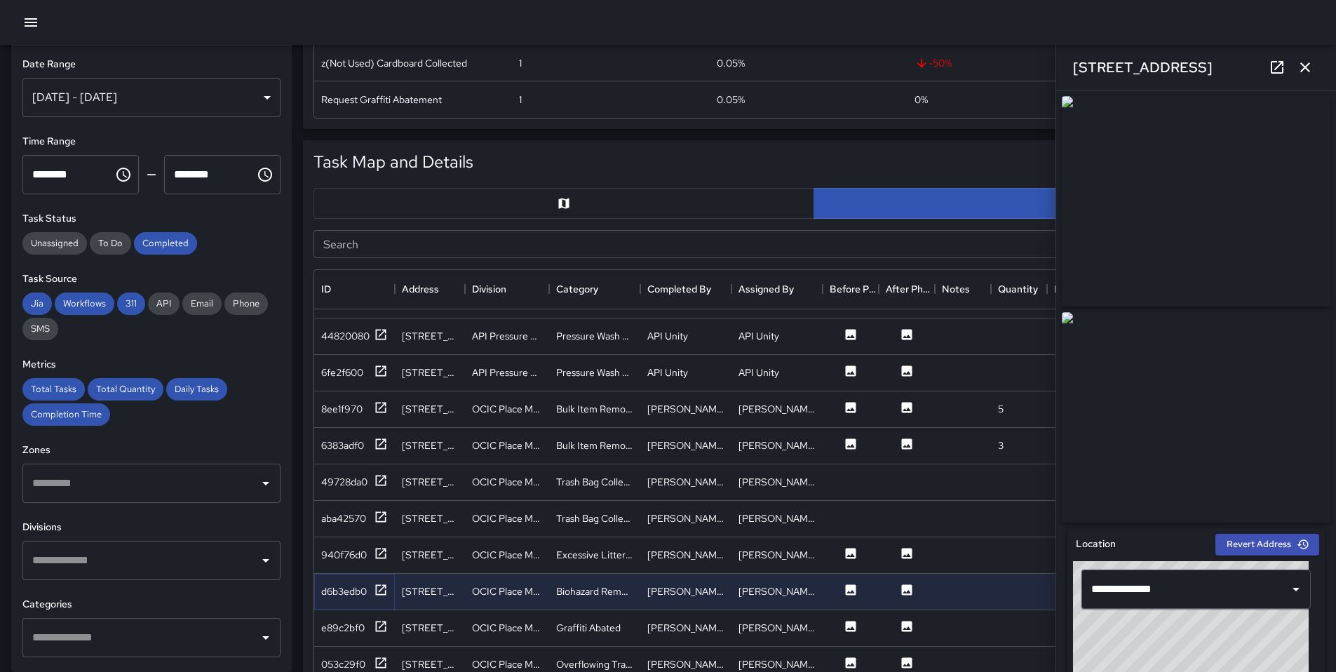
scroll to position [580, 0]
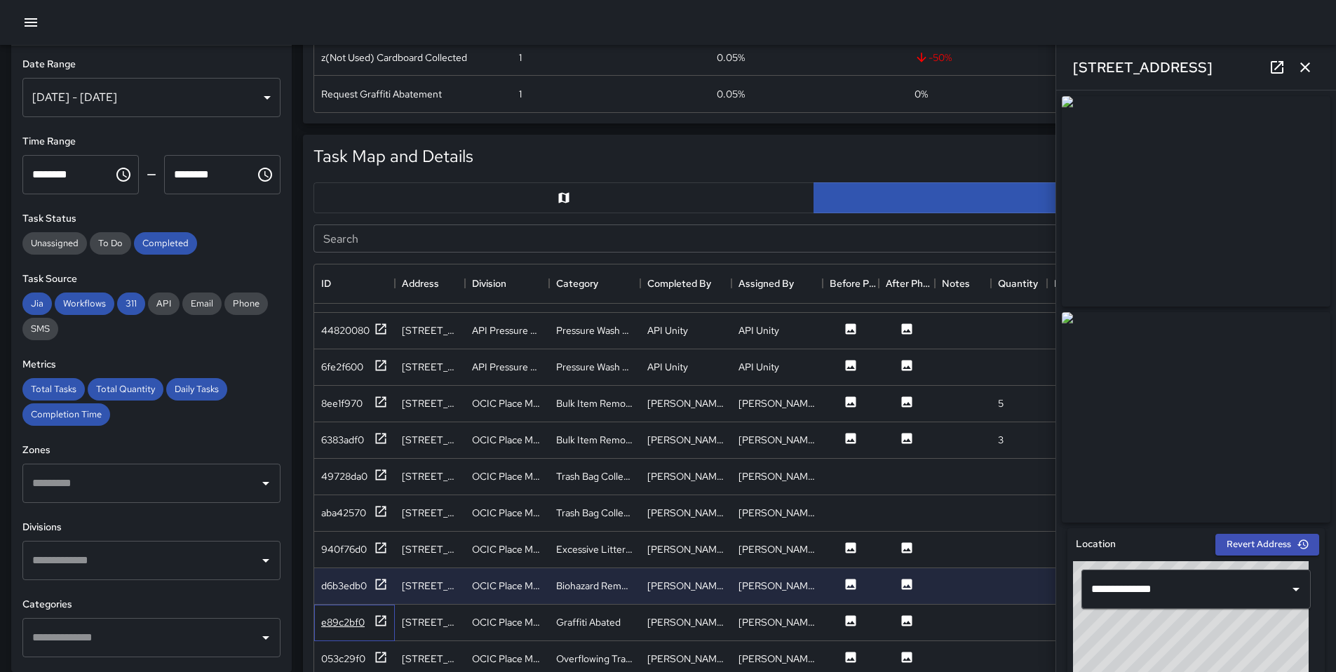
click at [387, 612] on div "e89c2bf0" at bounding box center [354, 623] width 81 height 36
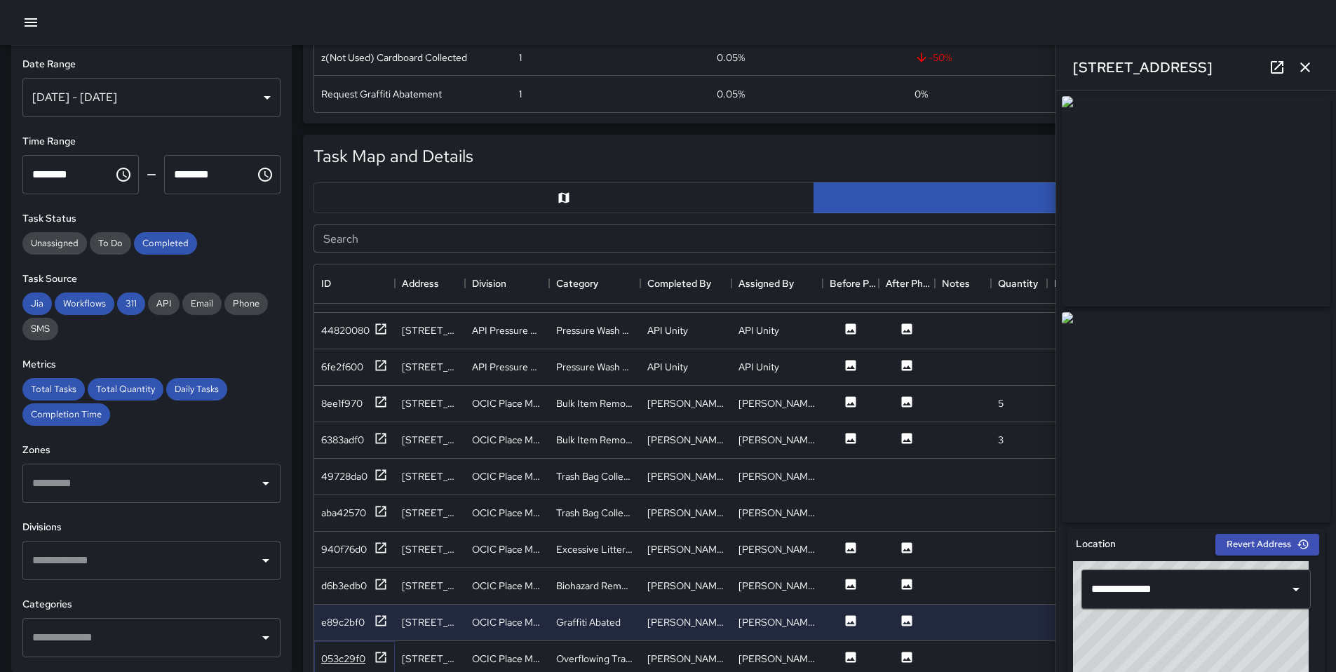
click at [374, 654] on div at bounding box center [381, 659] width 14 height 18
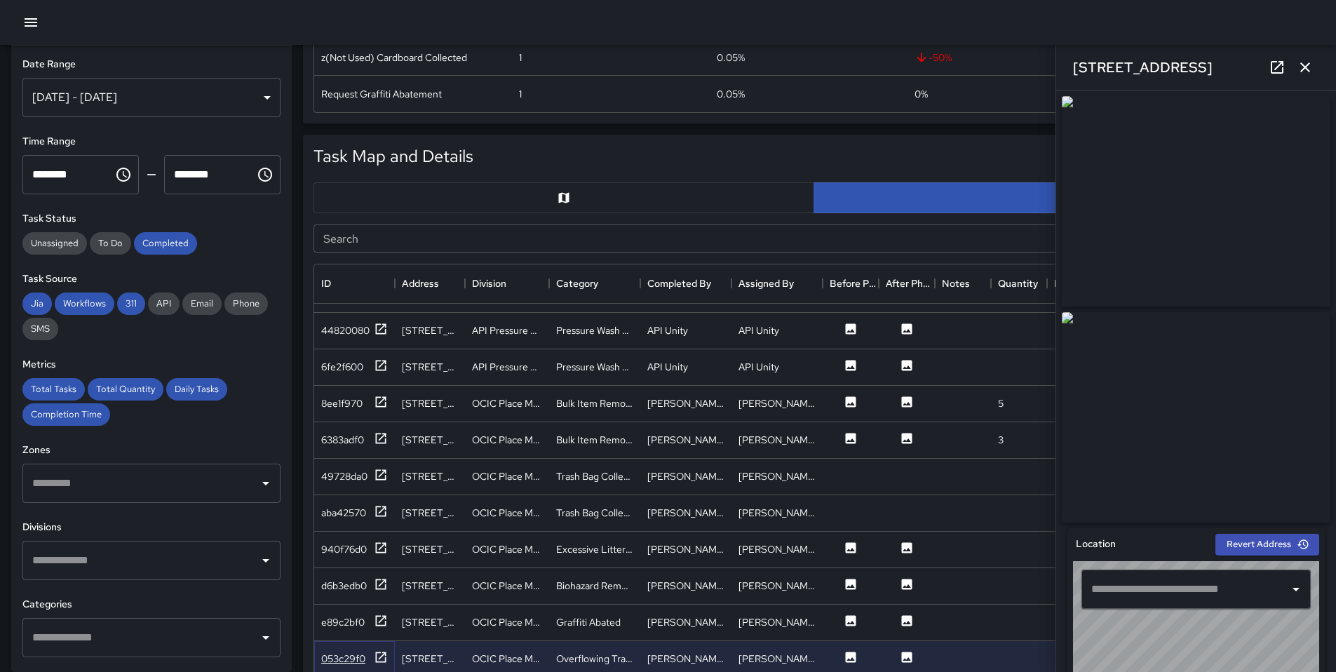
type input "**********"
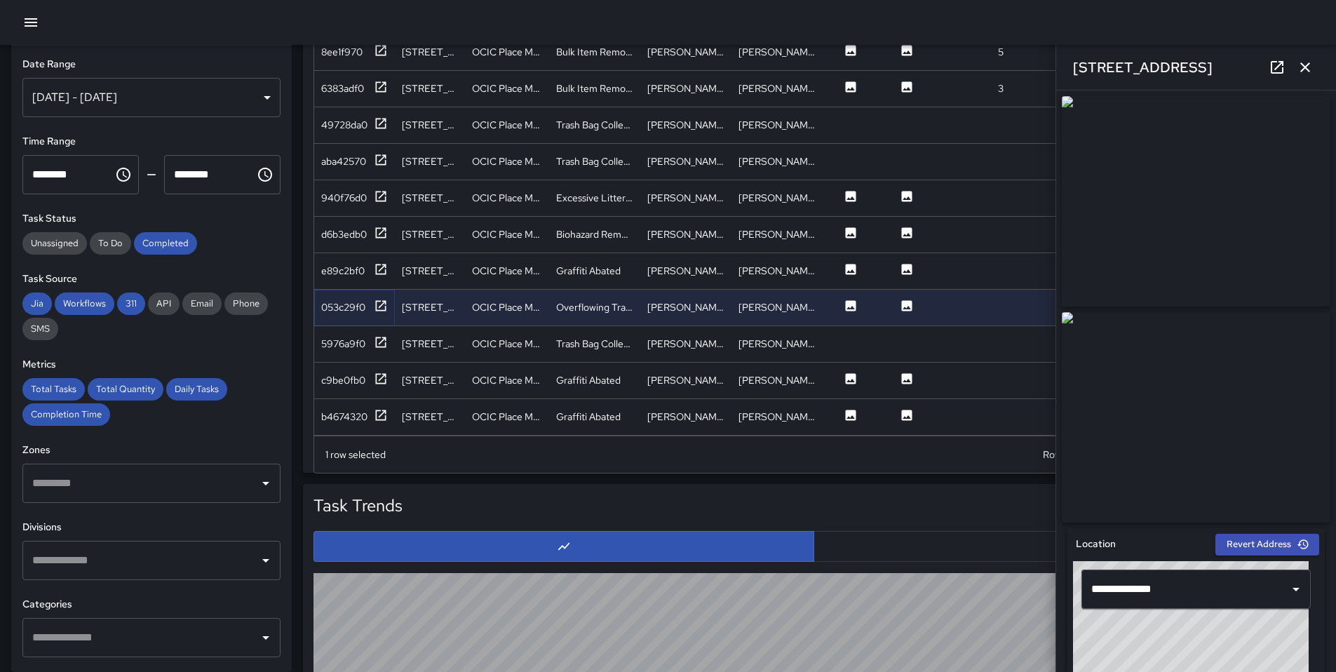
scroll to position [993, 0]
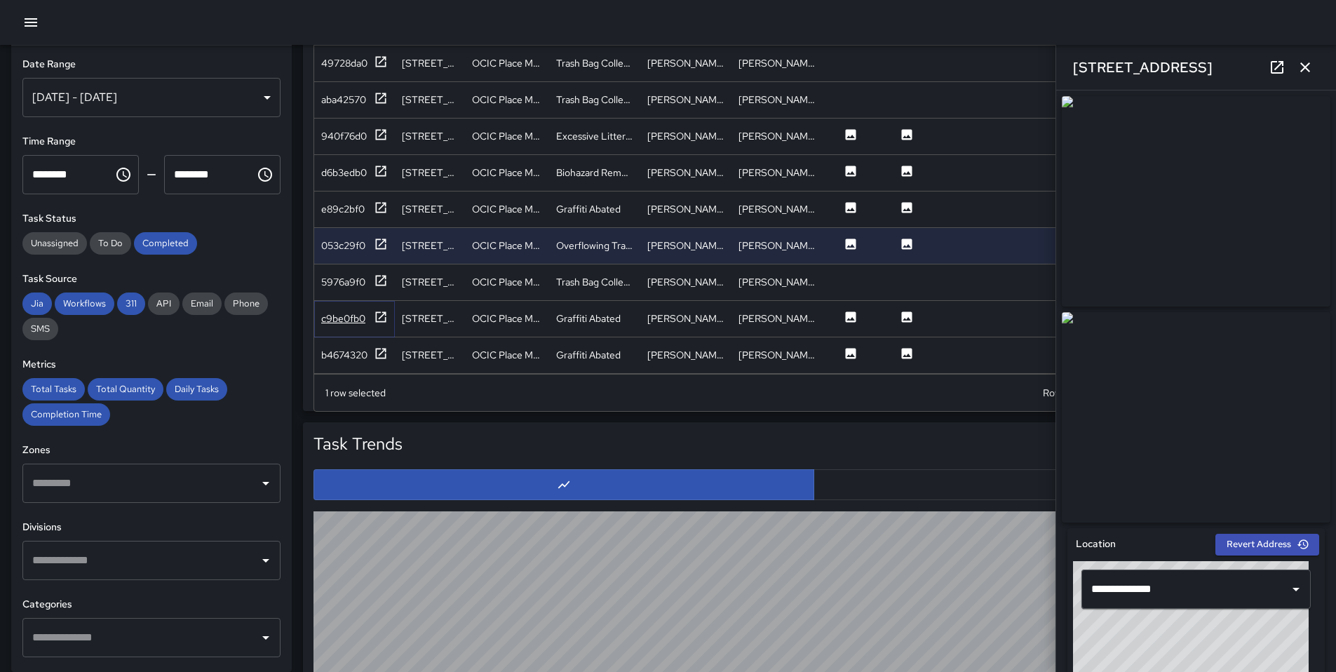
click at [374, 310] on icon at bounding box center [381, 317] width 14 height 14
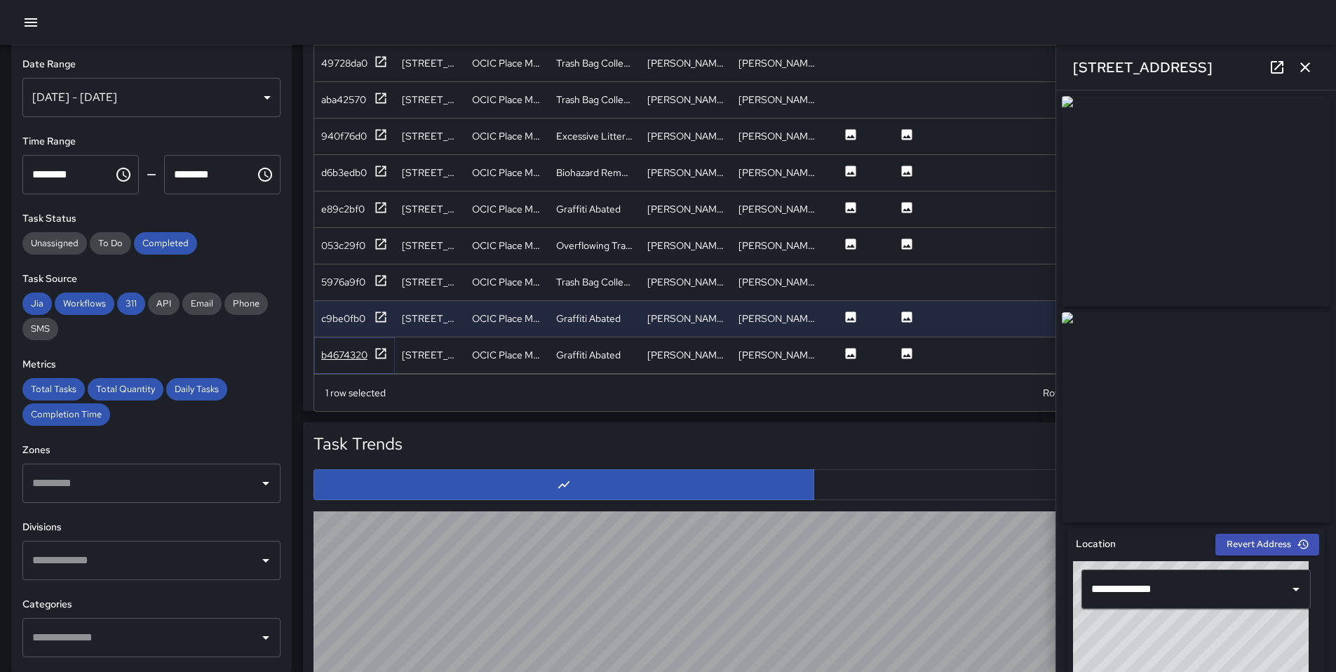
click at [380, 347] on icon at bounding box center [381, 354] width 14 height 14
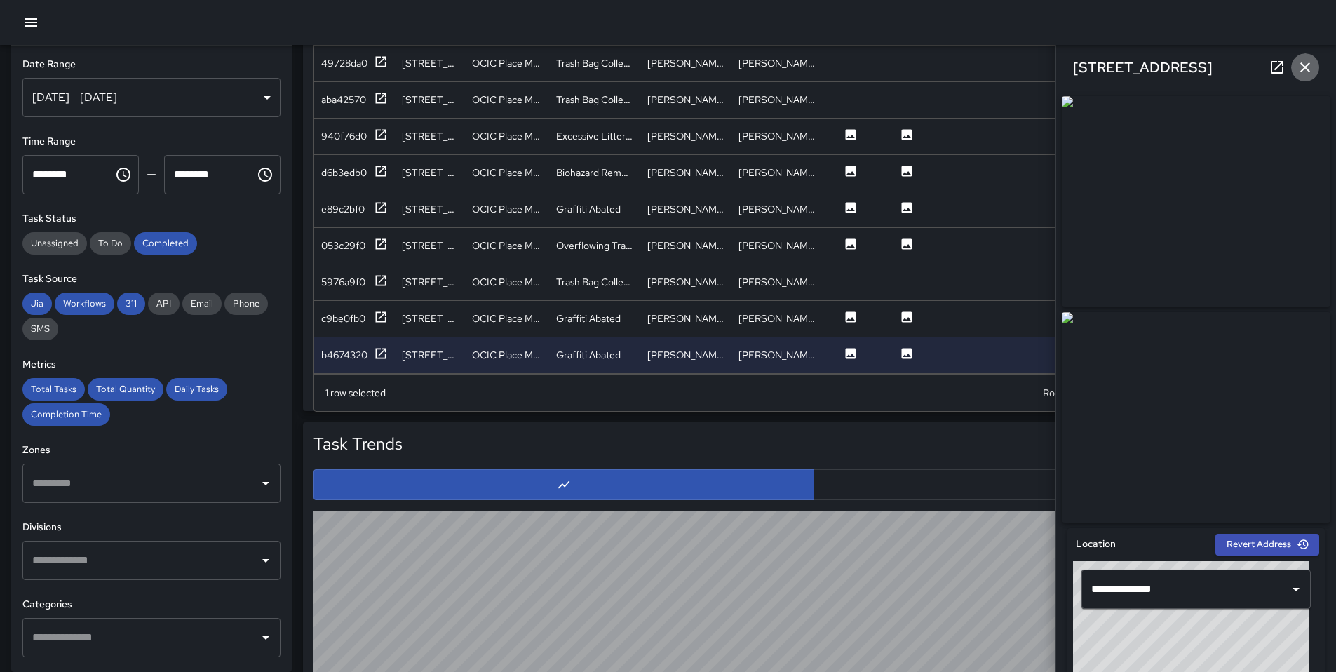
click at [1308, 74] on icon "button" at bounding box center [1305, 67] width 17 height 17
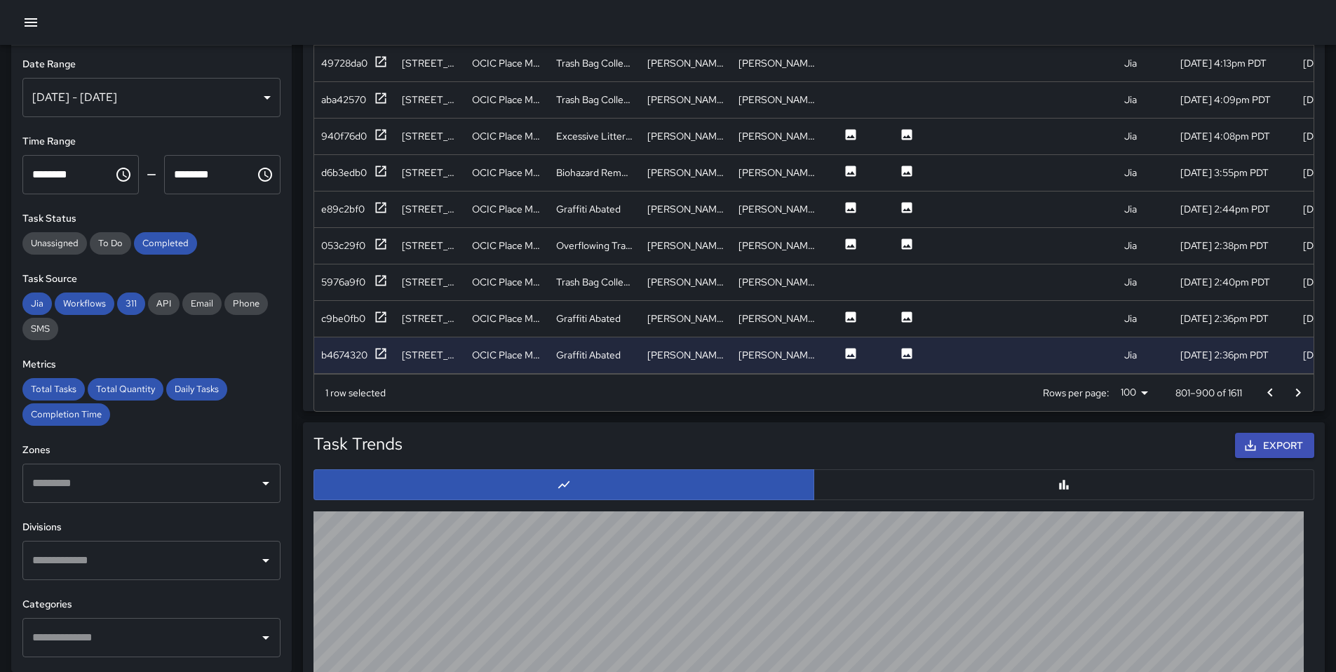
click at [1313, 396] on div "Rows per page: 100 *** 801–900 of 1611" at bounding box center [1170, 393] width 288 height 36
click at [1291, 395] on icon "Go to next page" at bounding box center [1298, 392] width 17 height 17
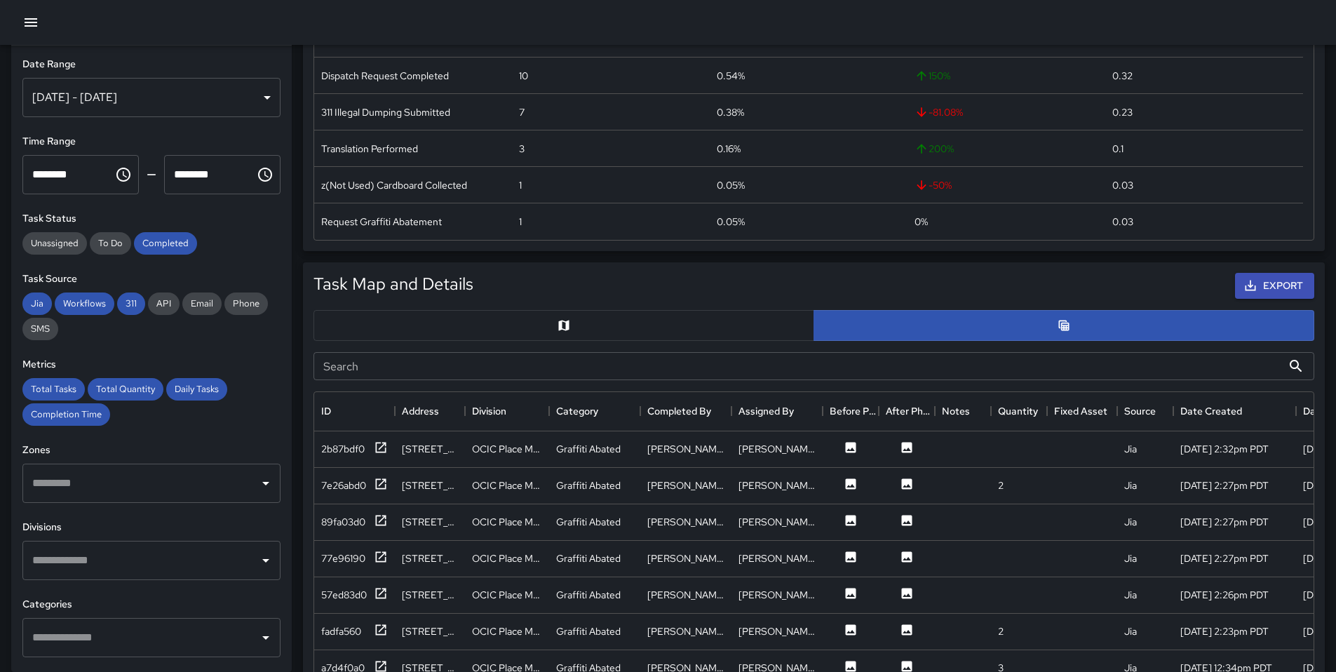
scroll to position [592, 0]
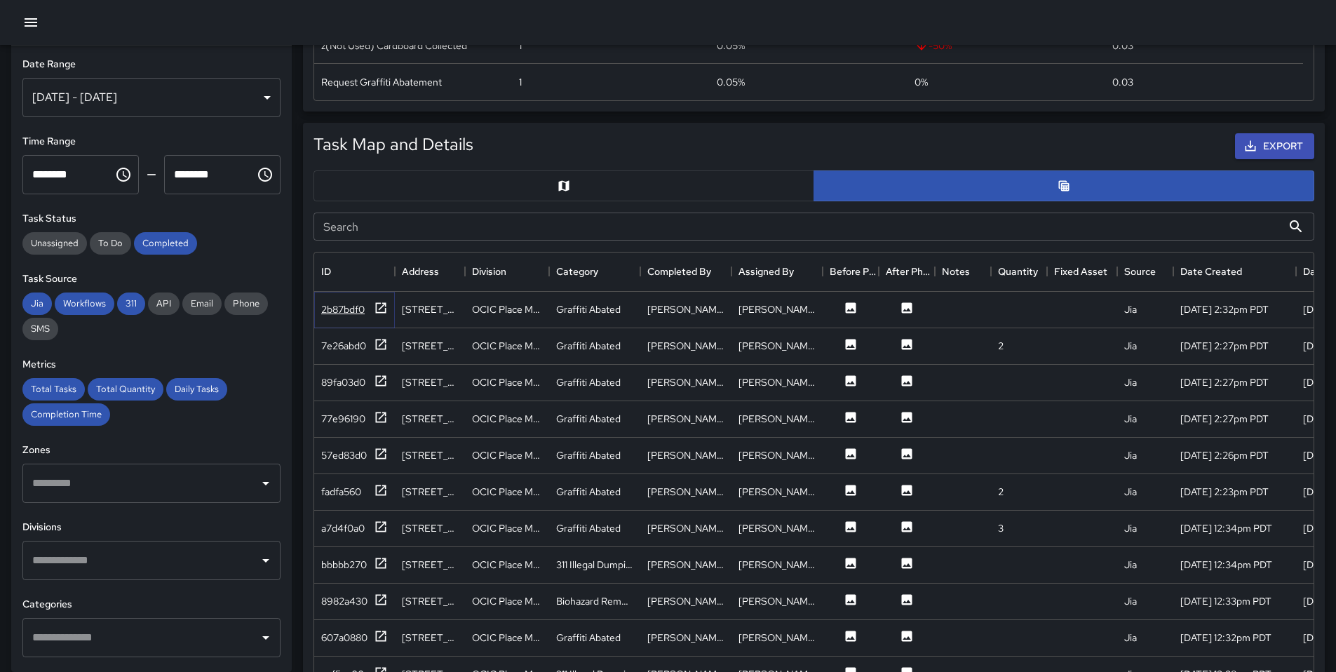
click at [382, 307] on icon at bounding box center [381, 307] width 11 height 11
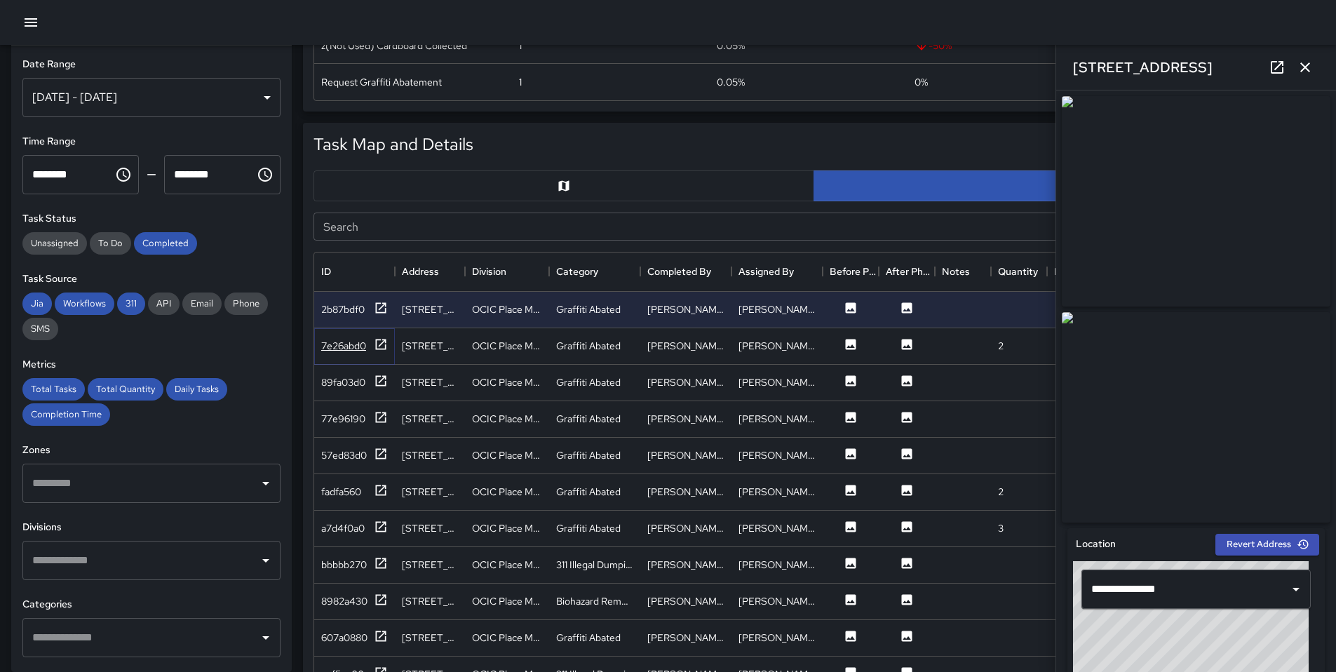
click at [381, 344] on icon at bounding box center [381, 344] width 11 height 11
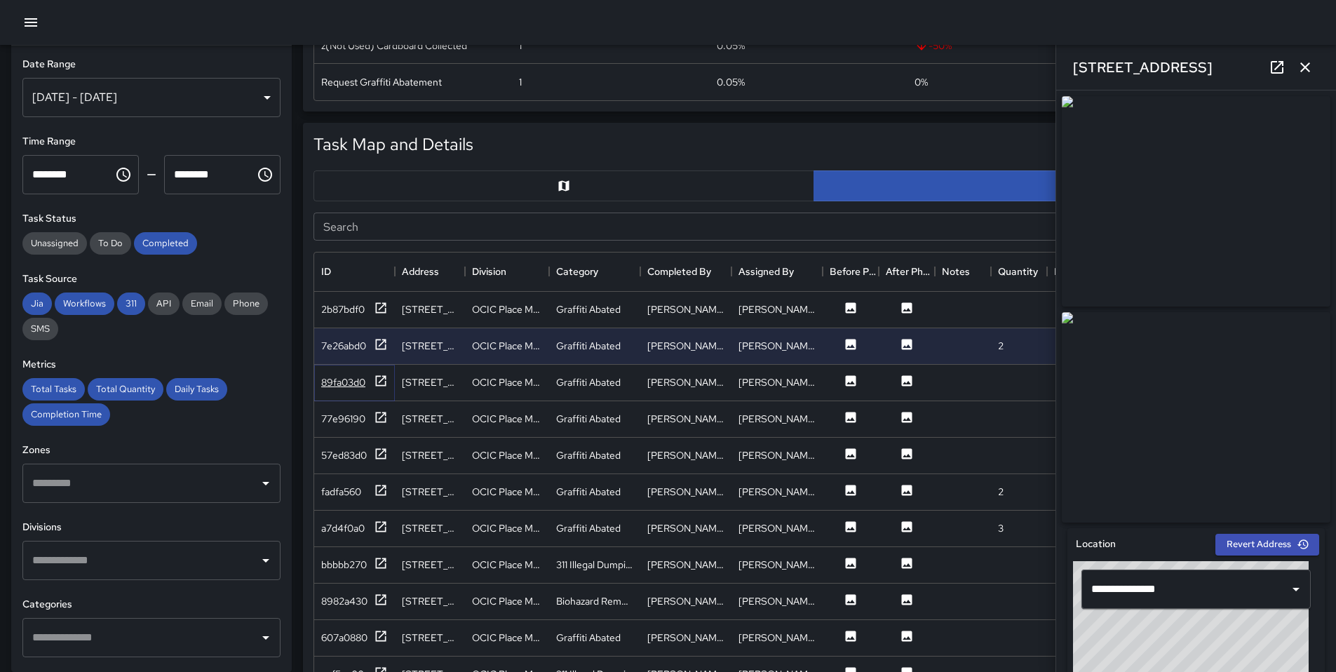
click at [377, 384] on icon at bounding box center [381, 381] width 14 height 14
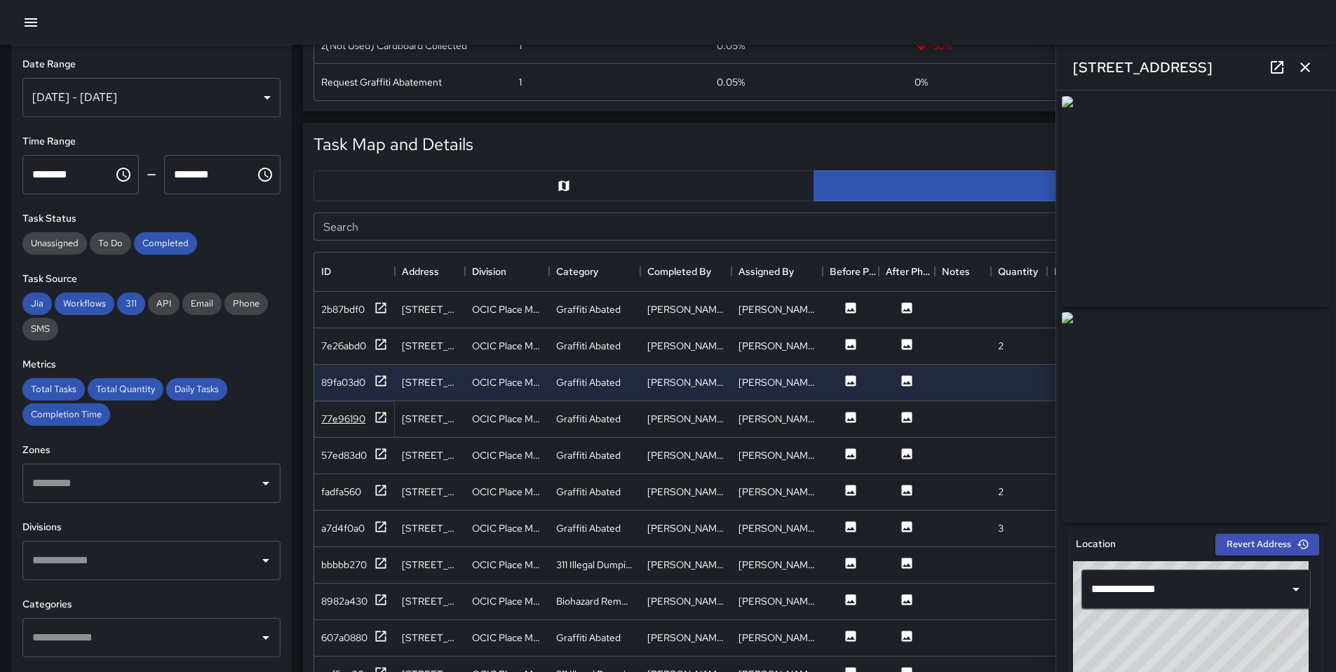
click at [382, 419] on icon at bounding box center [381, 417] width 14 height 14
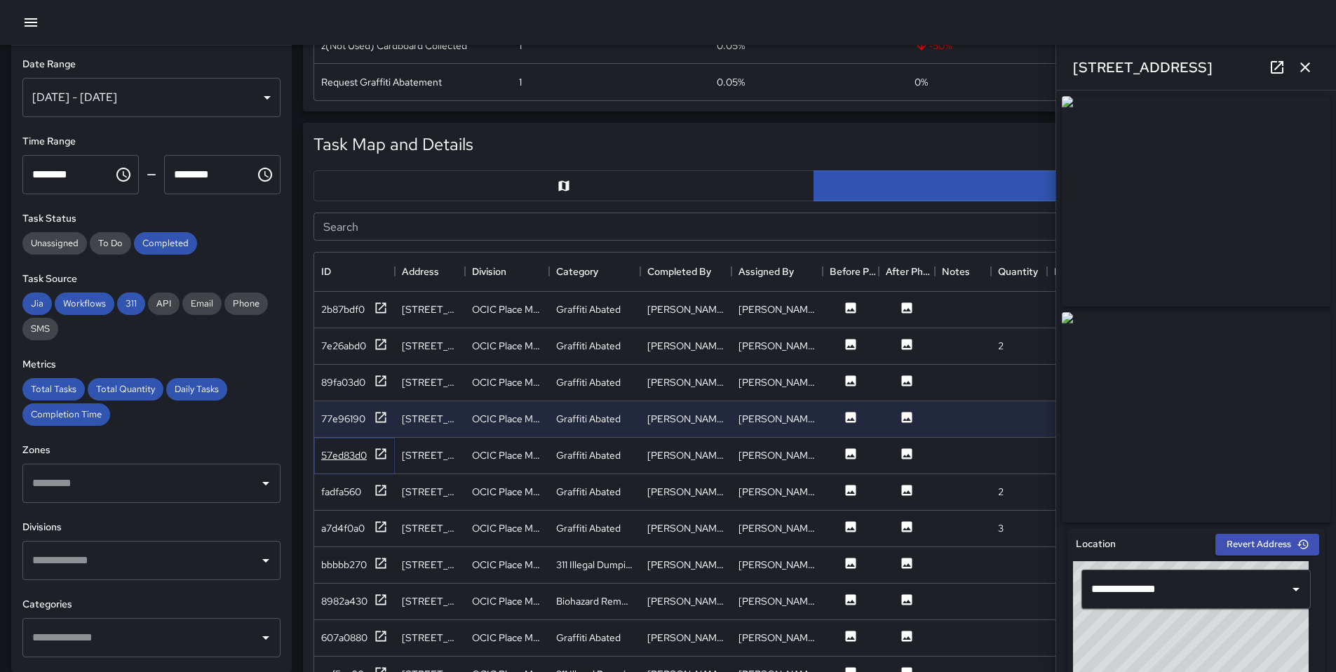
click at [382, 454] on icon at bounding box center [381, 454] width 14 height 14
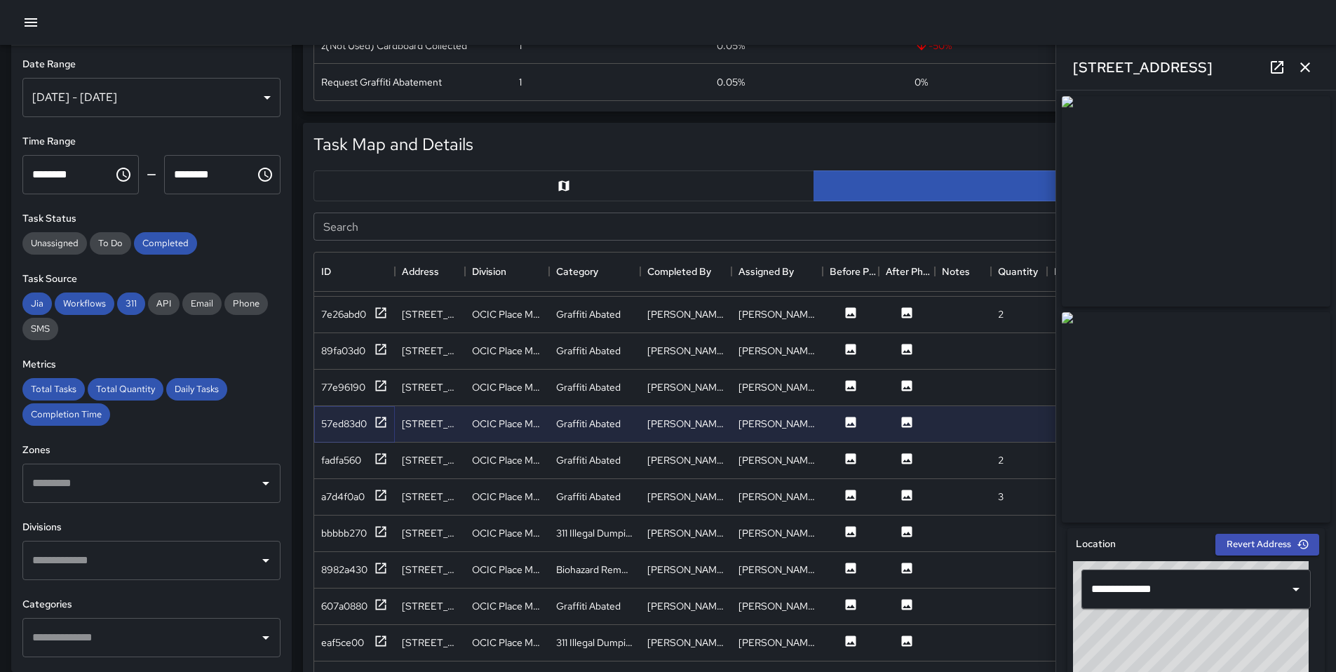
scroll to position [60, 0]
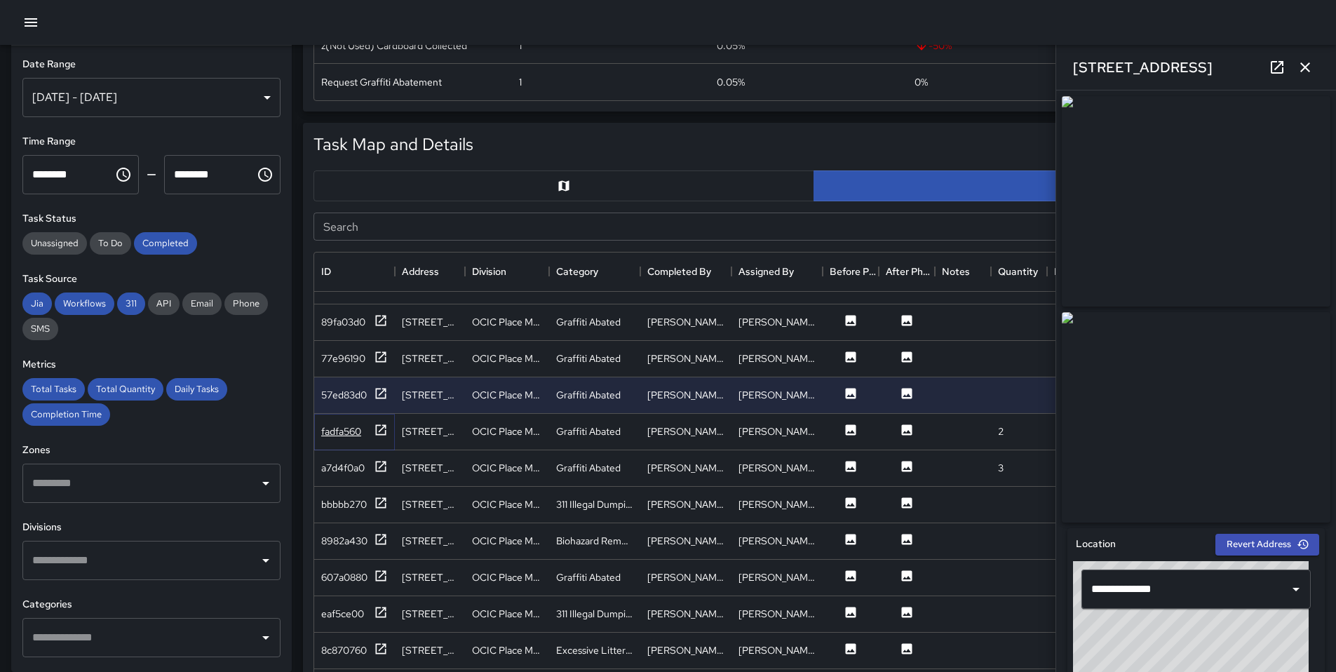
click at [379, 429] on icon at bounding box center [381, 430] width 14 height 14
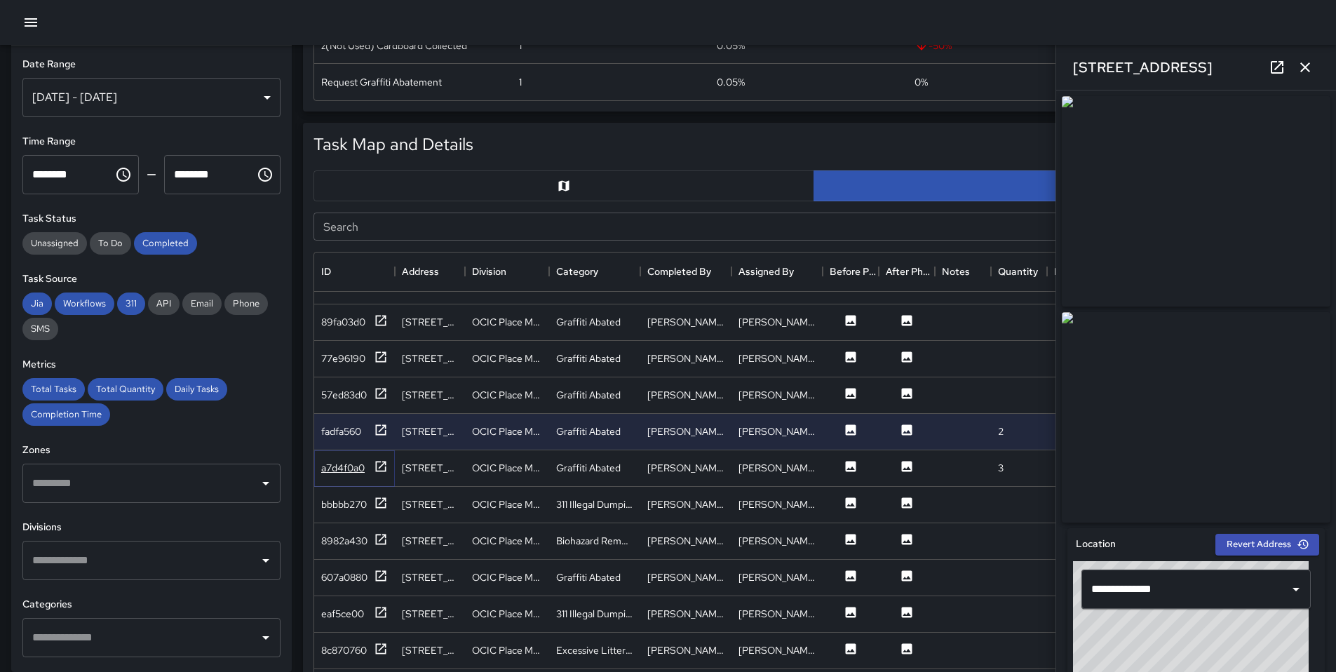
click at [385, 464] on icon at bounding box center [381, 466] width 11 height 11
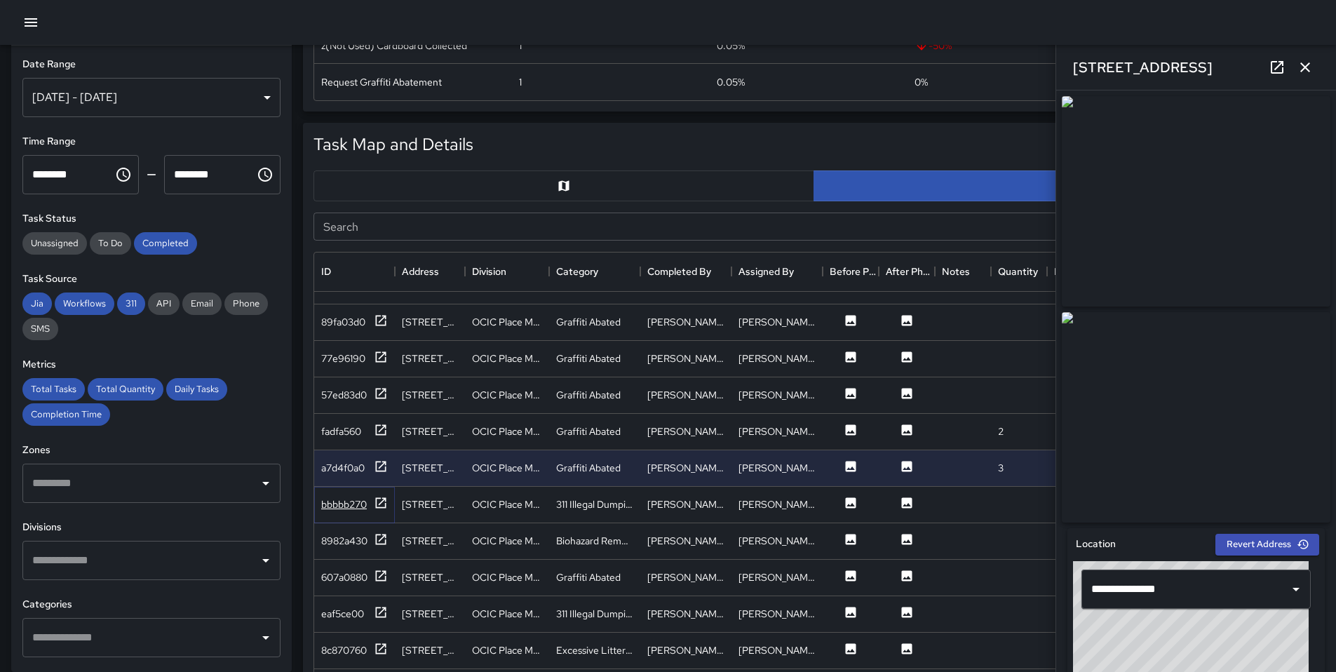
click at [387, 509] on div at bounding box center [381, 505] width 14 height 18
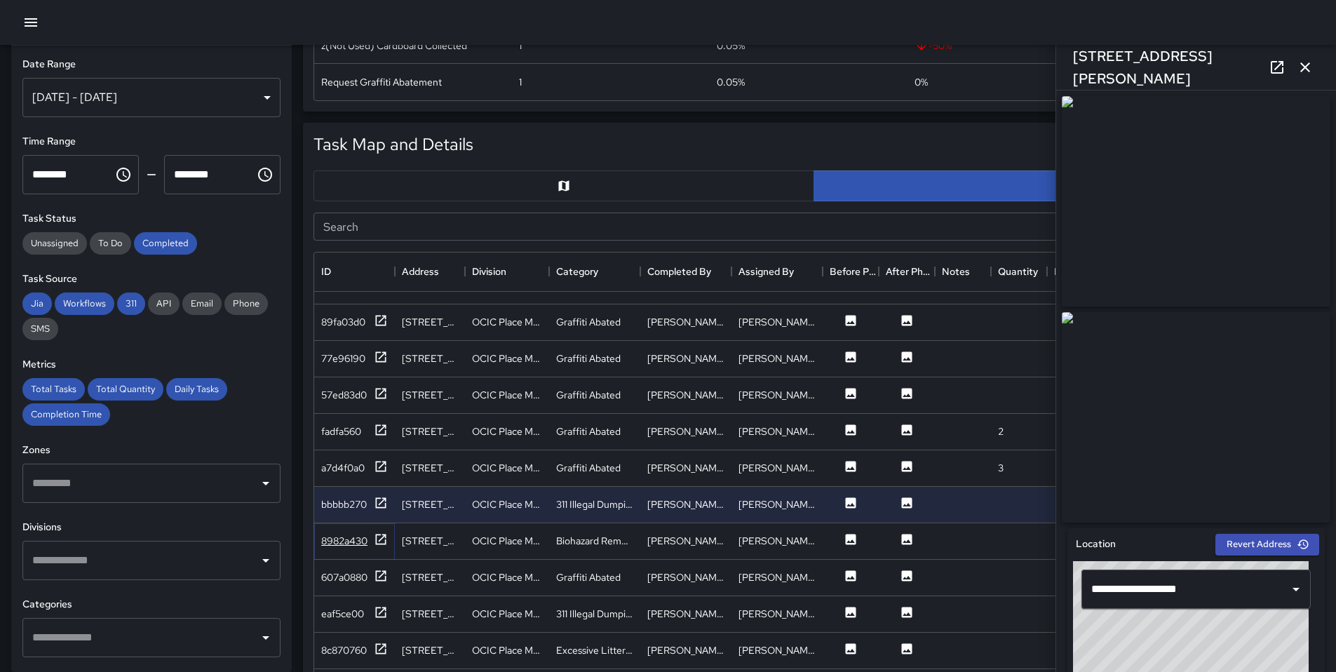
click at [382, 535] on icon at bounding box center [381, 539] width 11 height 11
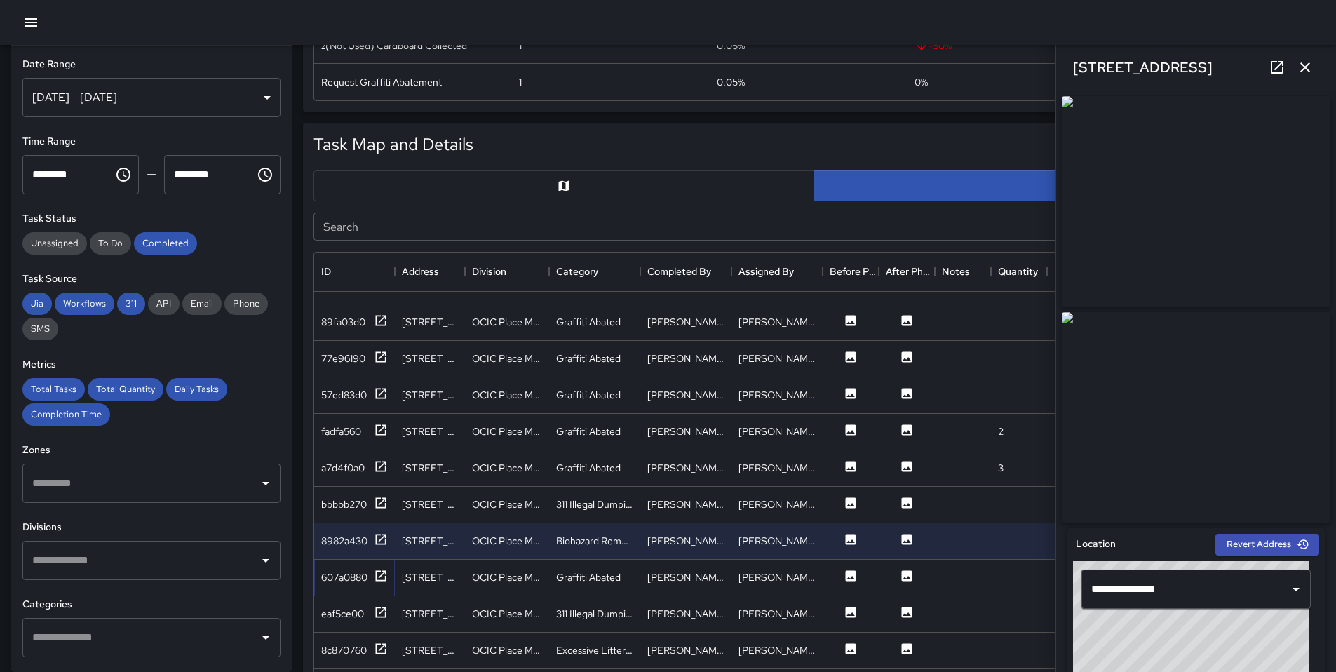
click at [380, 576] on icon at bounding box center [381, 575] width 11 height 11
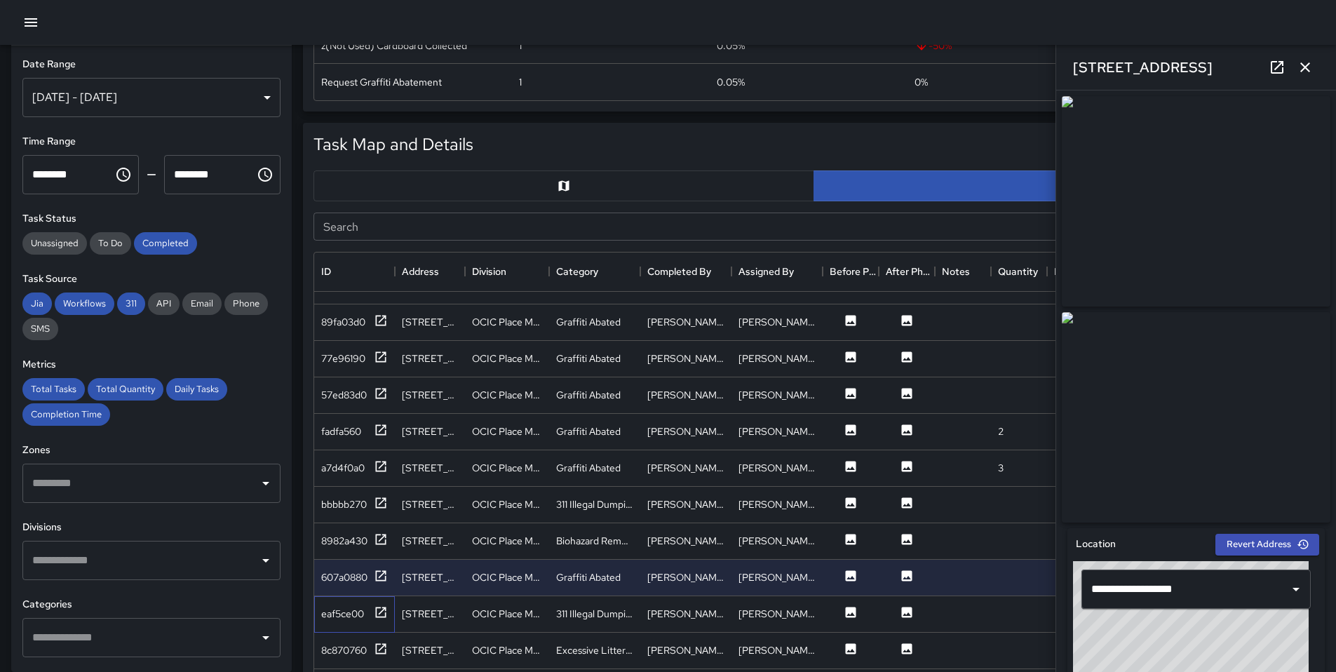
click at [384, 622] on div "eaf5ce00" at bounding box center [354, 614] width 81 height 36
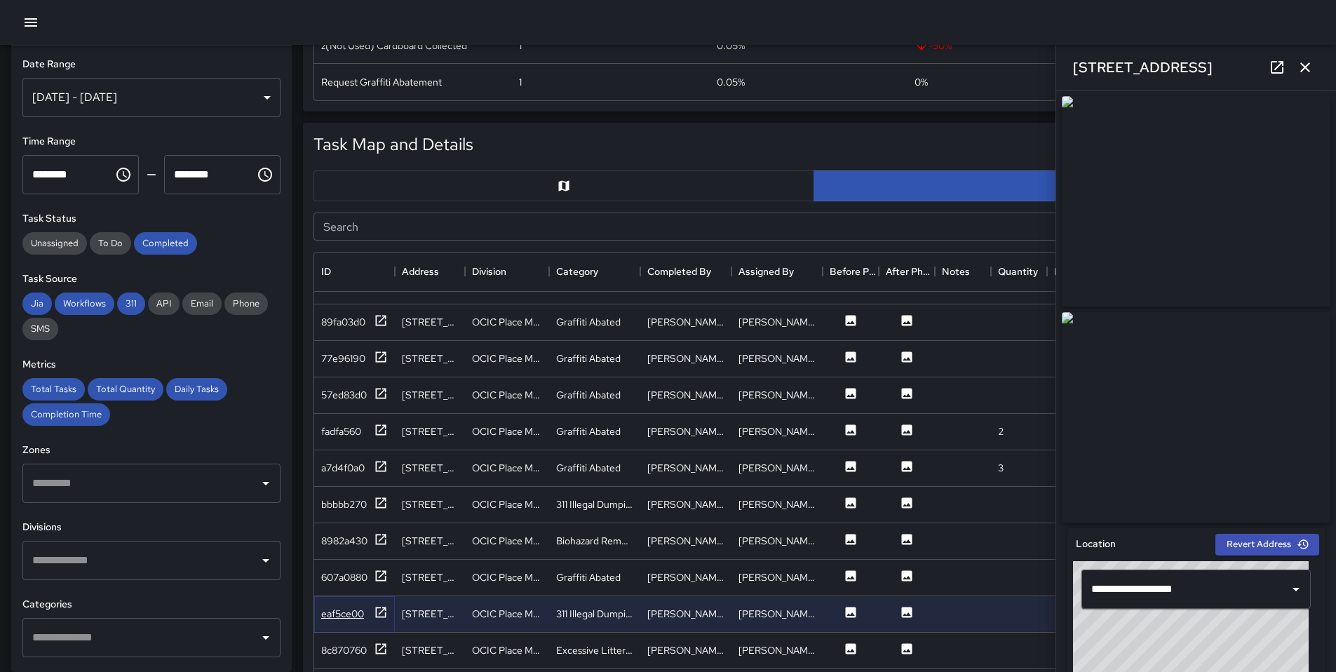
click at [383, 615] on icon at bounding box center [381, 612] width 14 height 14
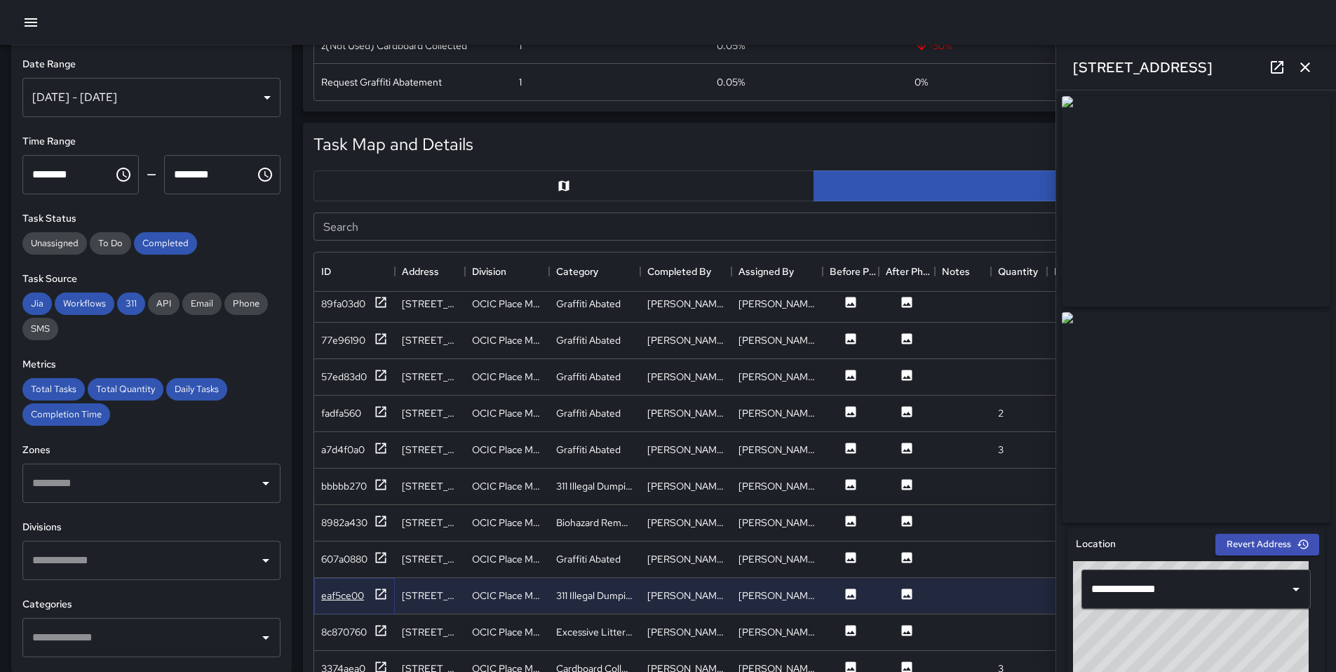
scroll to position [113, 0]
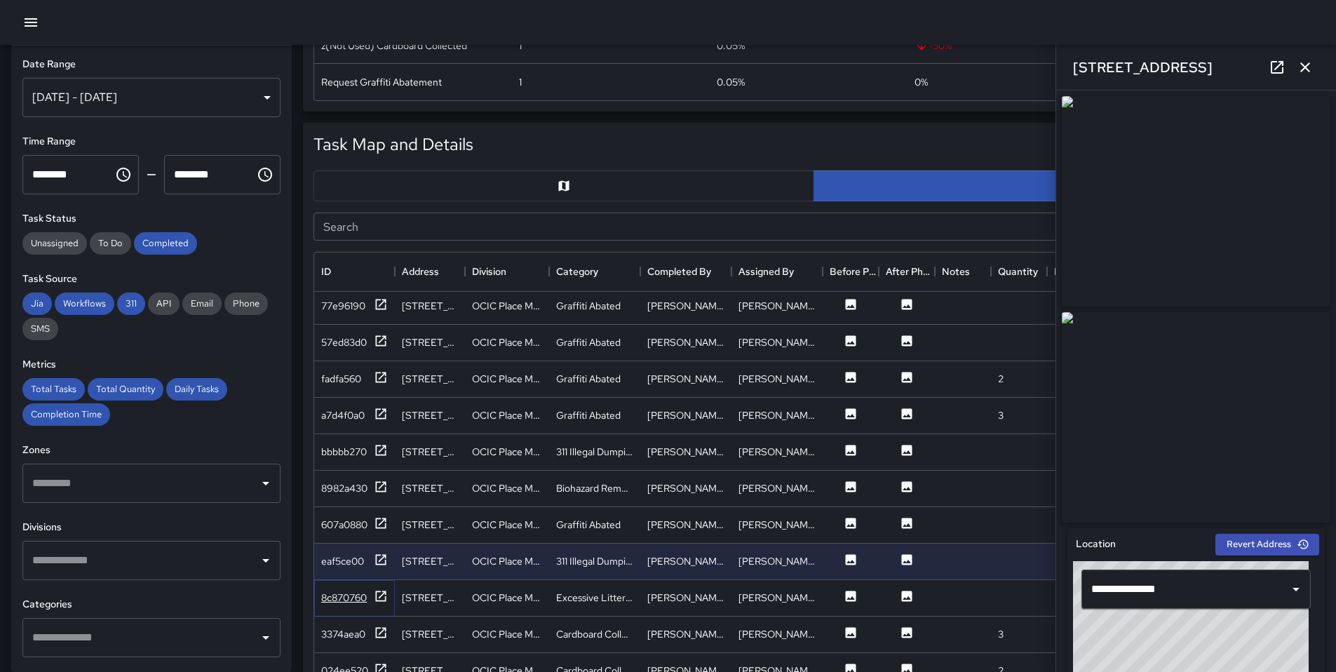
click at [382, 598] on icon at bounding box center [381, 596] width 14 height 14
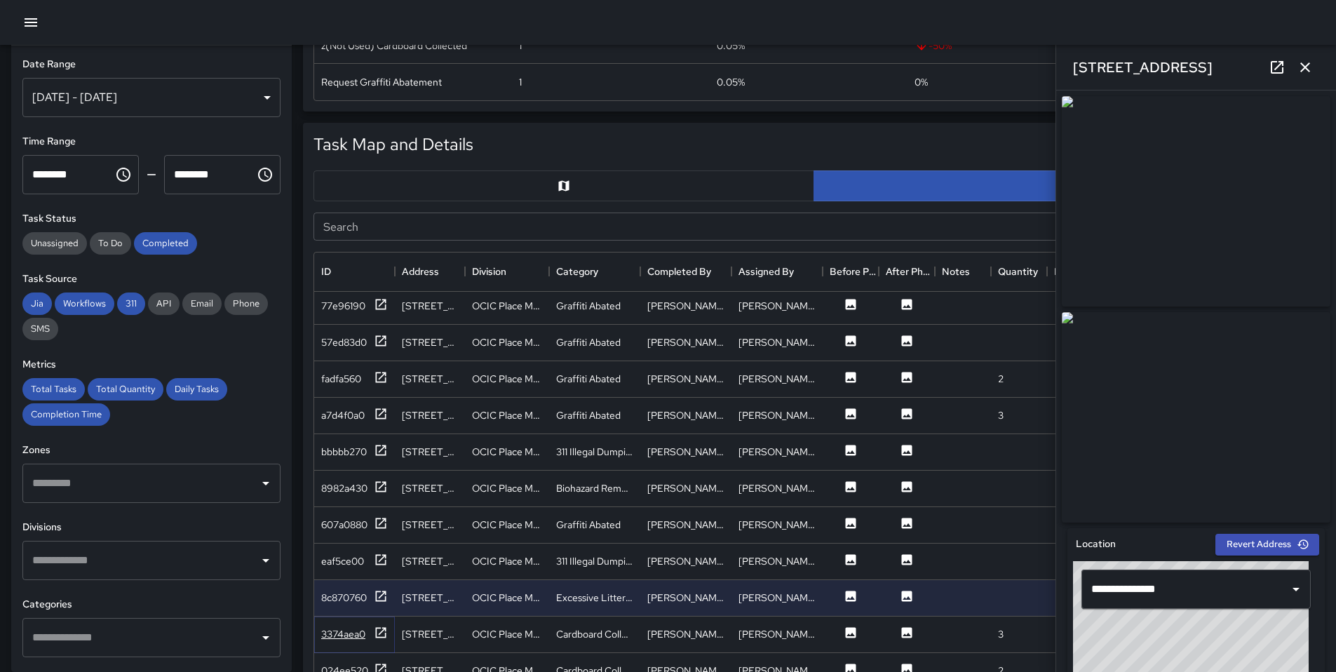
click at [380, 638] on icon at bounding box center [381, 633] width 14 height 14
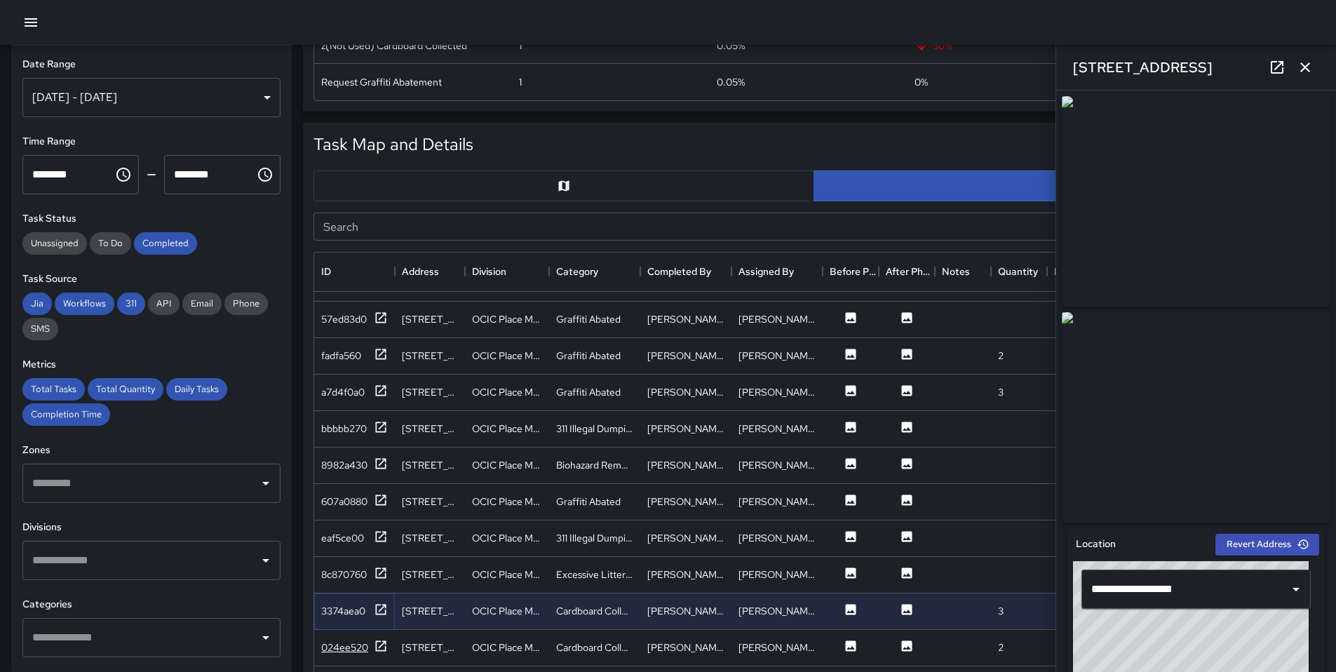
scroll to position [137, 0]
click at [386, 638] on icon at bounding box center [381, 645] width 14 height 14
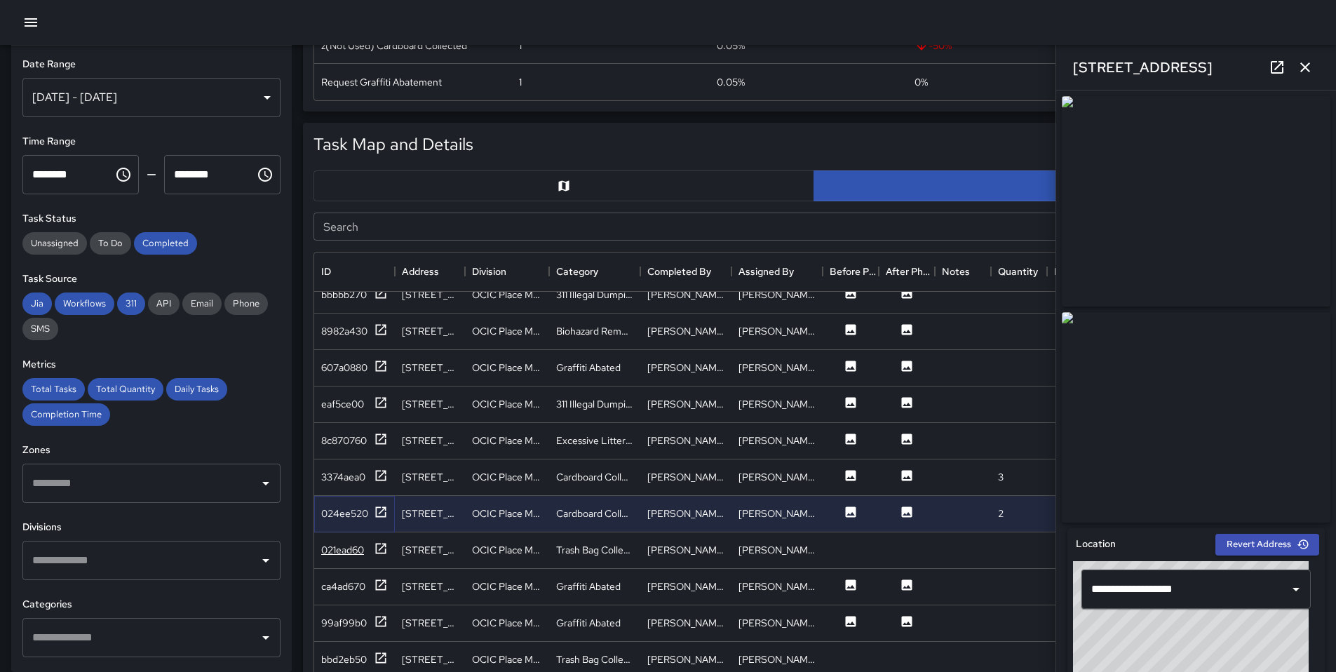
scroll to position [275, 0]
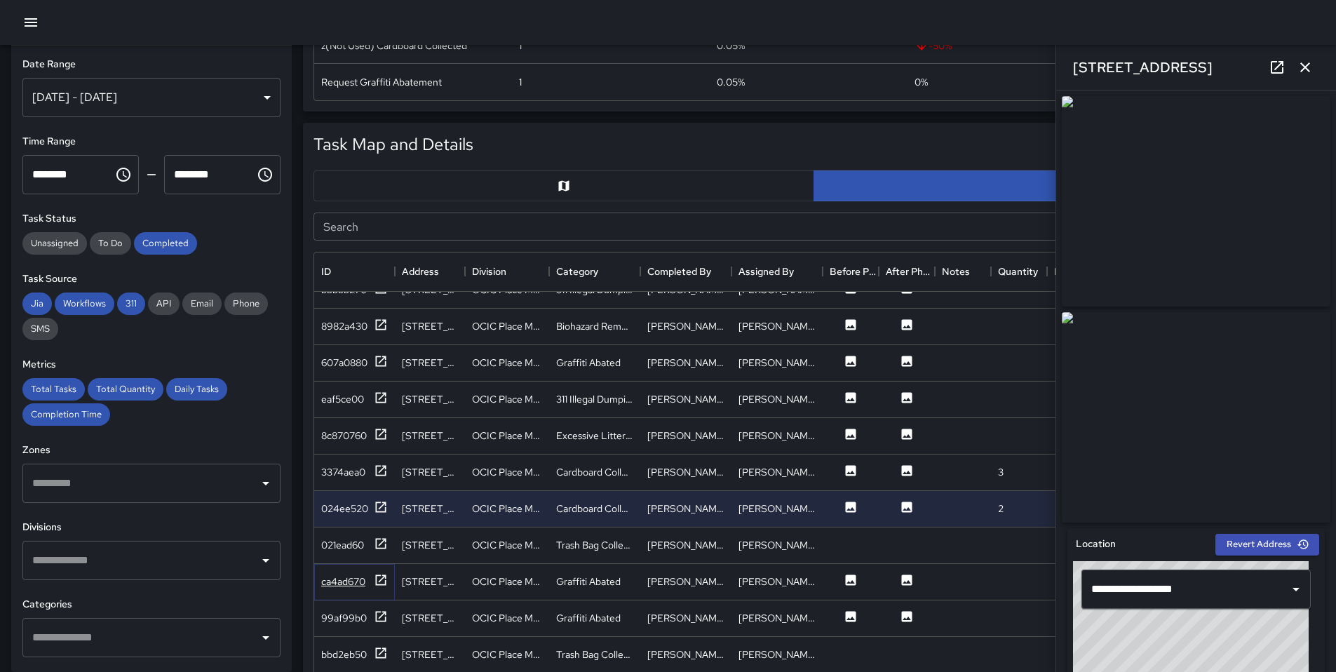
click at [380, 581] on icon at bounding box center [381, 580] width 14 height 14
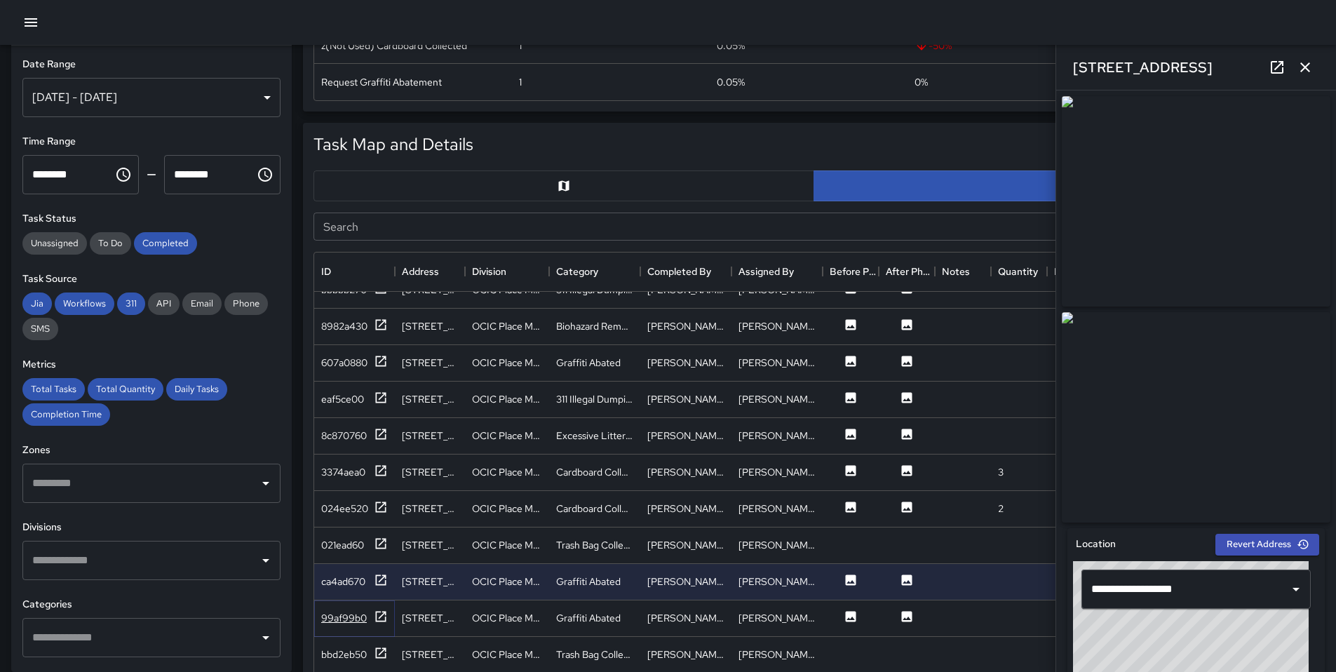
click at [372, 619] on div "99af99b0" at bounding box center [354, 619] width 67 height 18
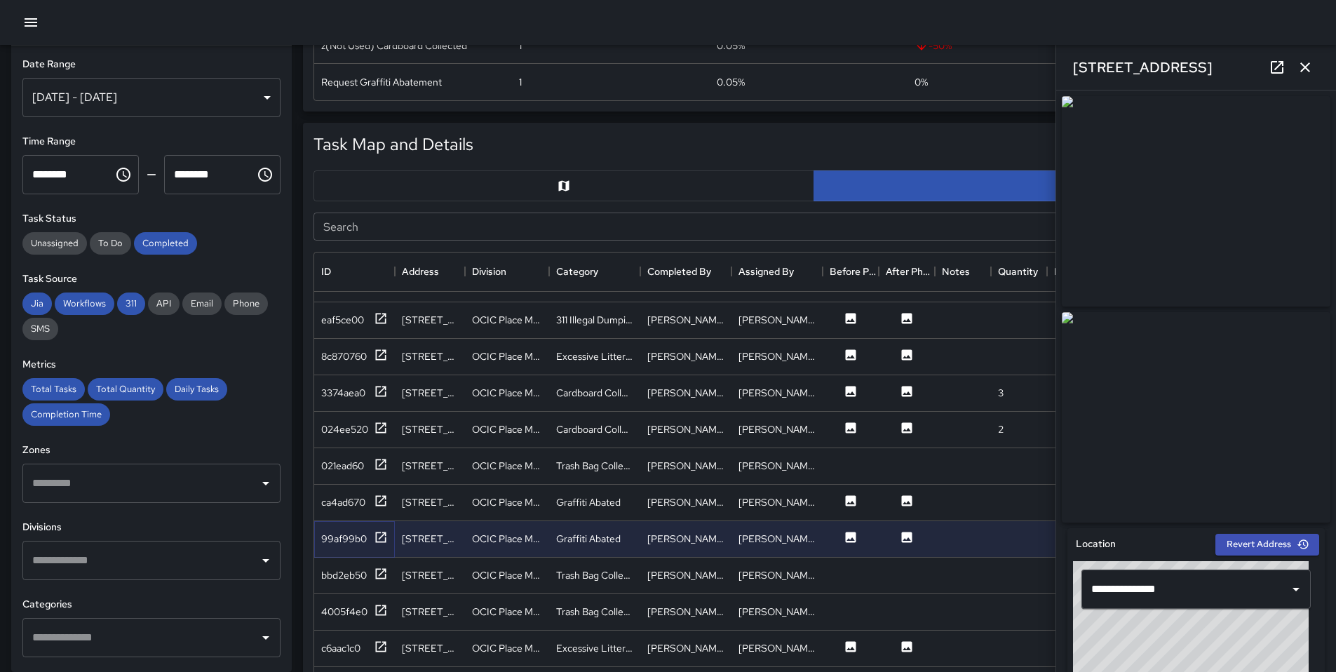
scroll to position [390, 0]
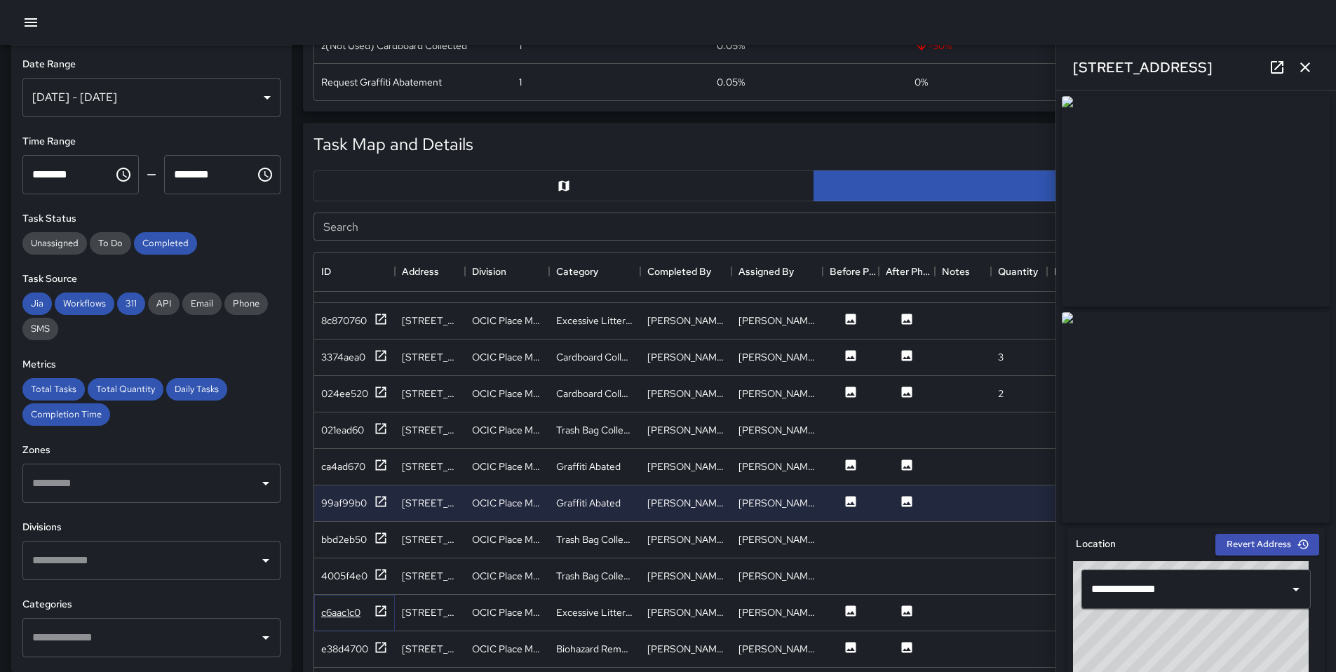
click at [387, 612] on icon at bounding box center [381, 611] width 14 height 14
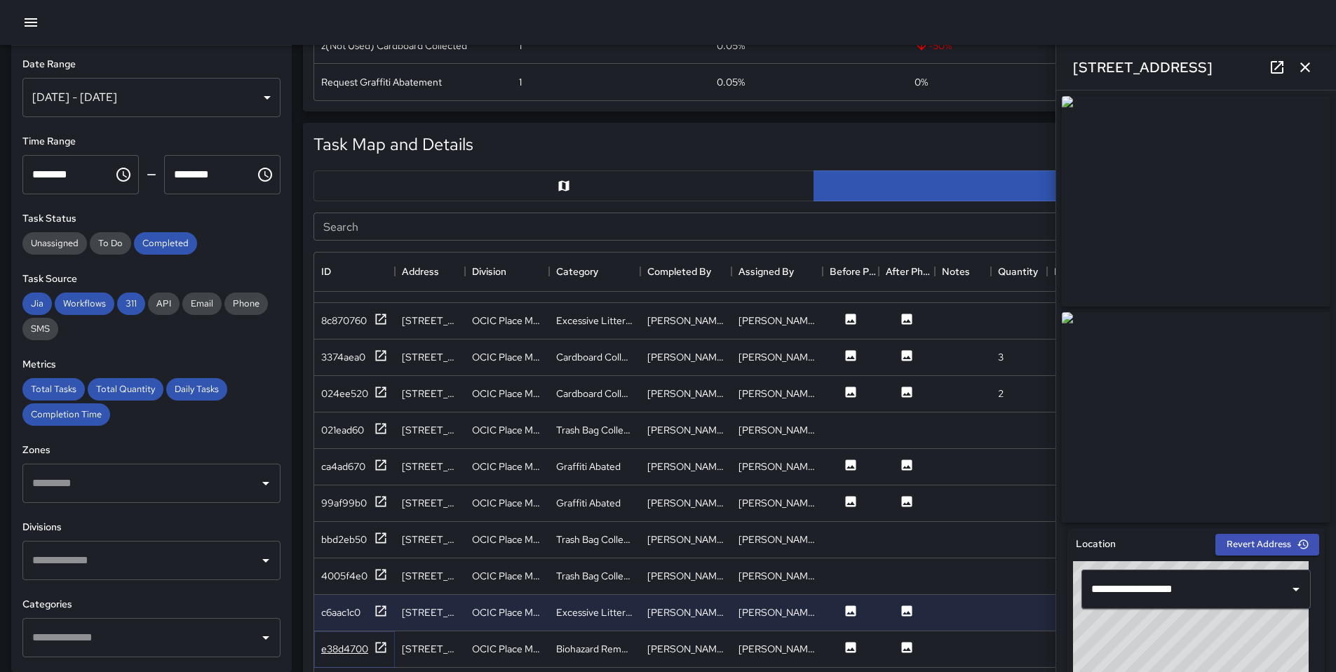
click at [386, 650] on icon at bounding box center [381, 647] width 14 height 14
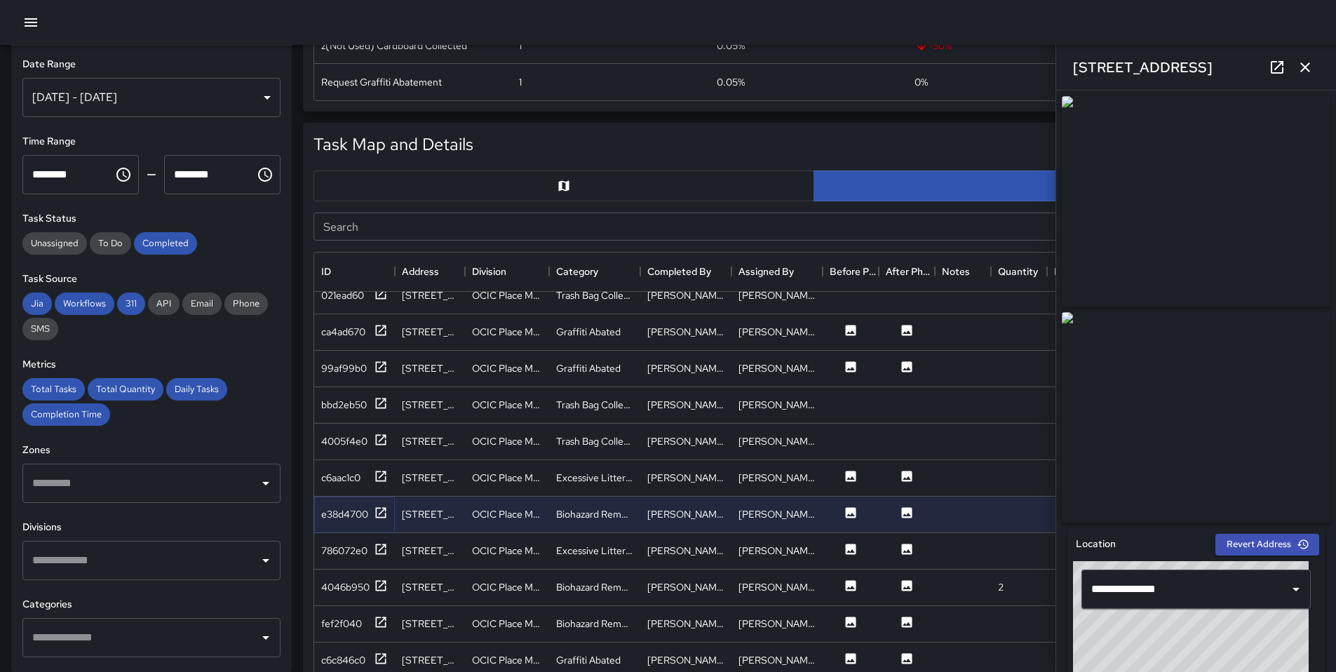
scroll to position [553, 0]
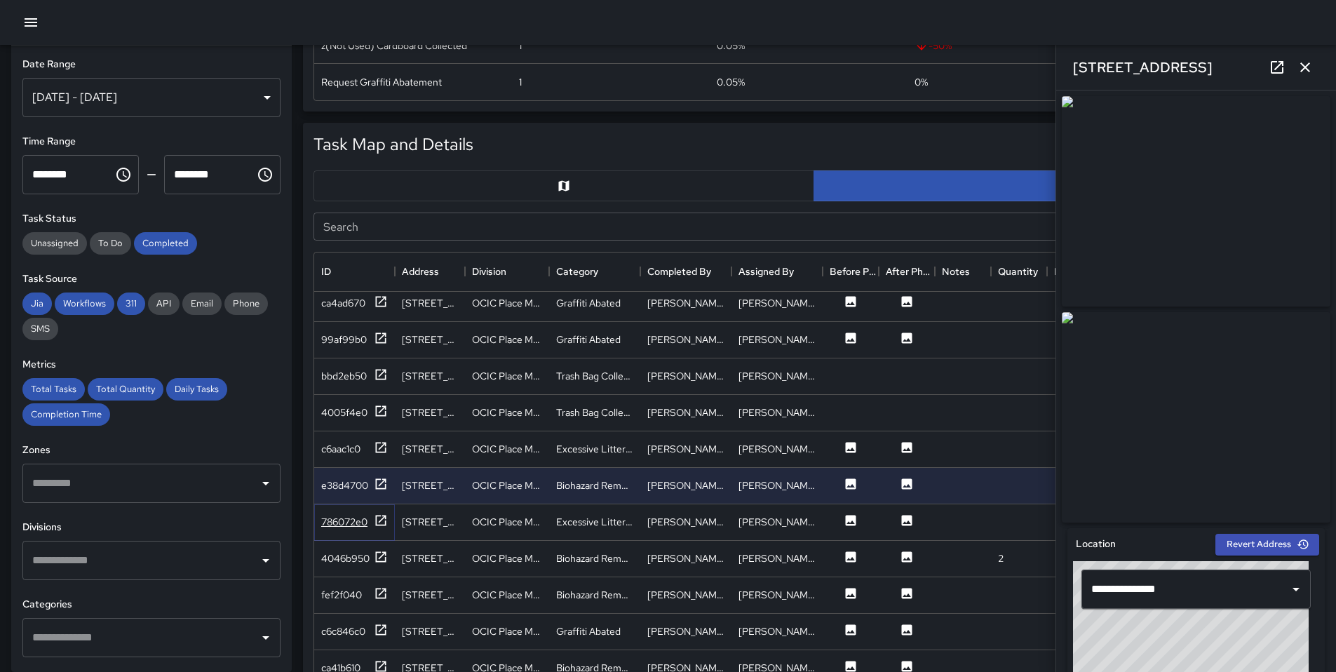
click at [379, 520] on icon at bounding box center [381, 520] width 14 height 14
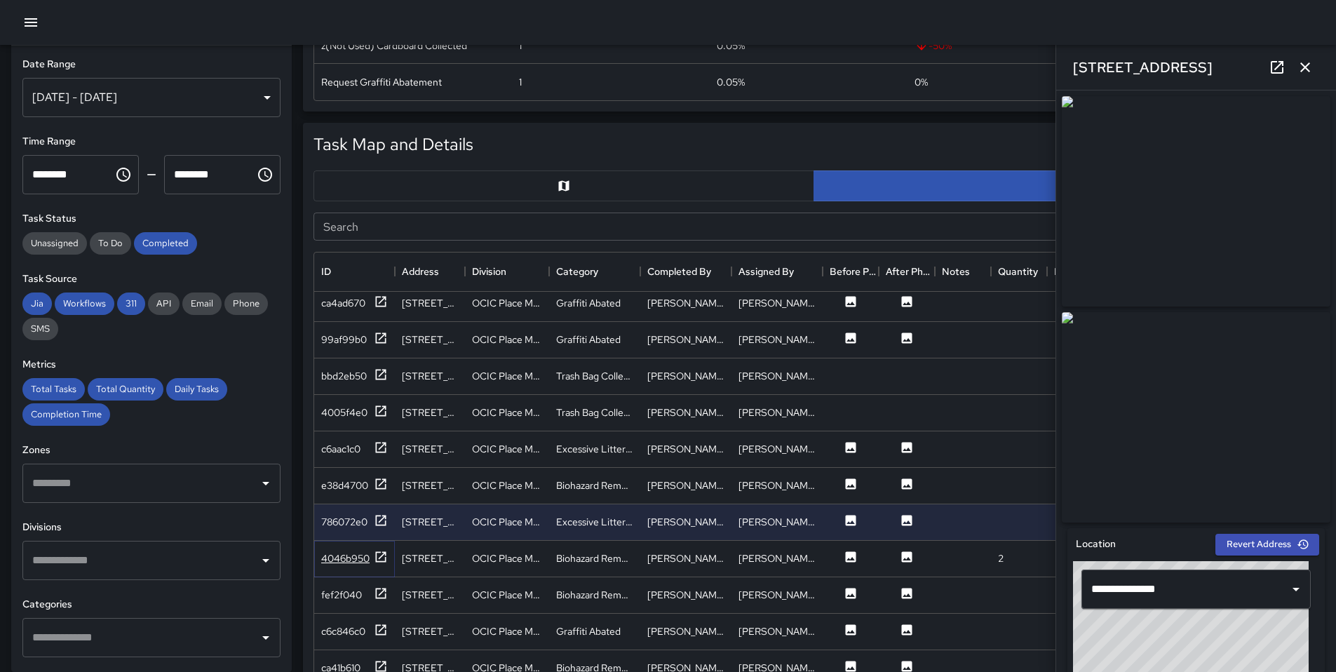
click at [371, 554] on div "4046b950" at bounding box center [354, 559] width 67 height 18
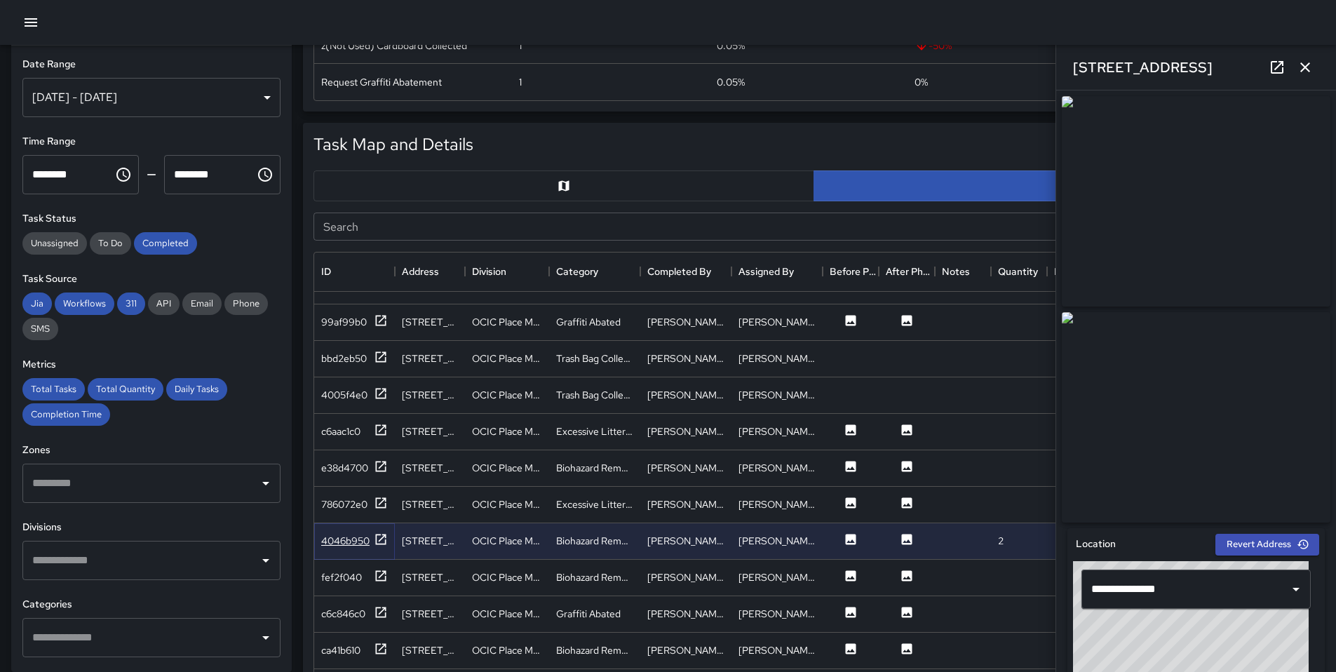
scroll to position [572, 0]
click at [365, 568] on div "fef2f040" at bounding box center [354, 577] width 67 height 18
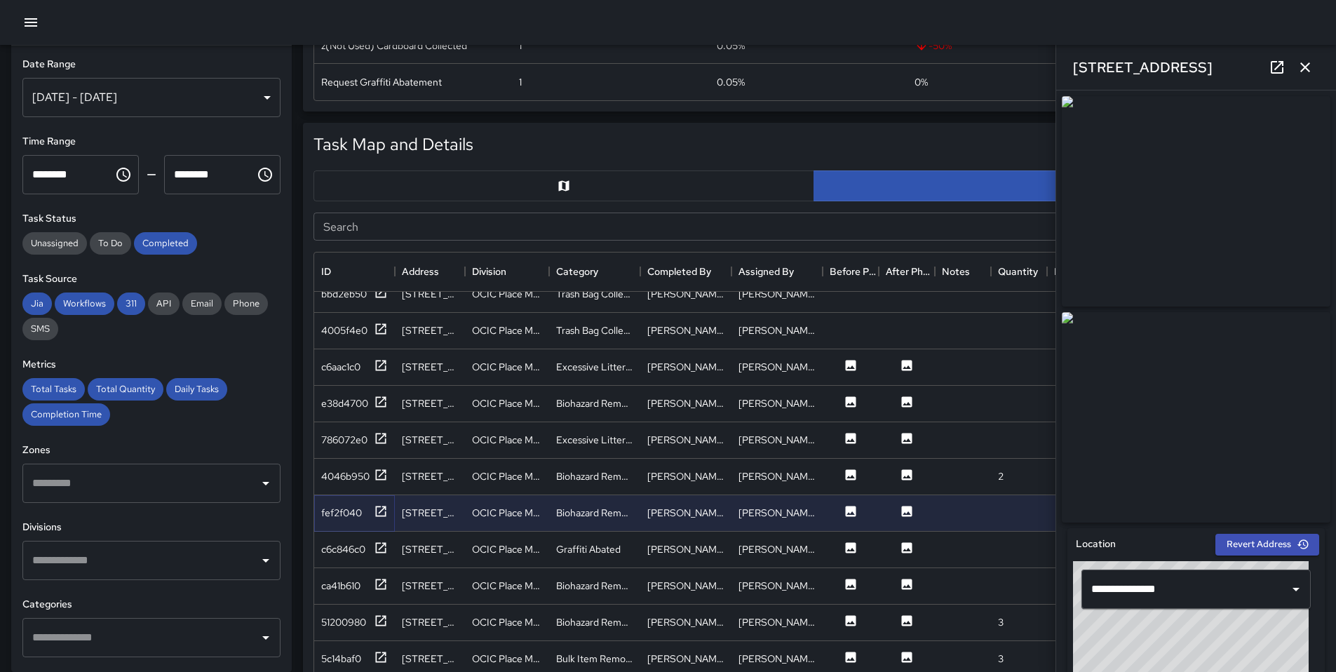
scroll to position [650, 0]
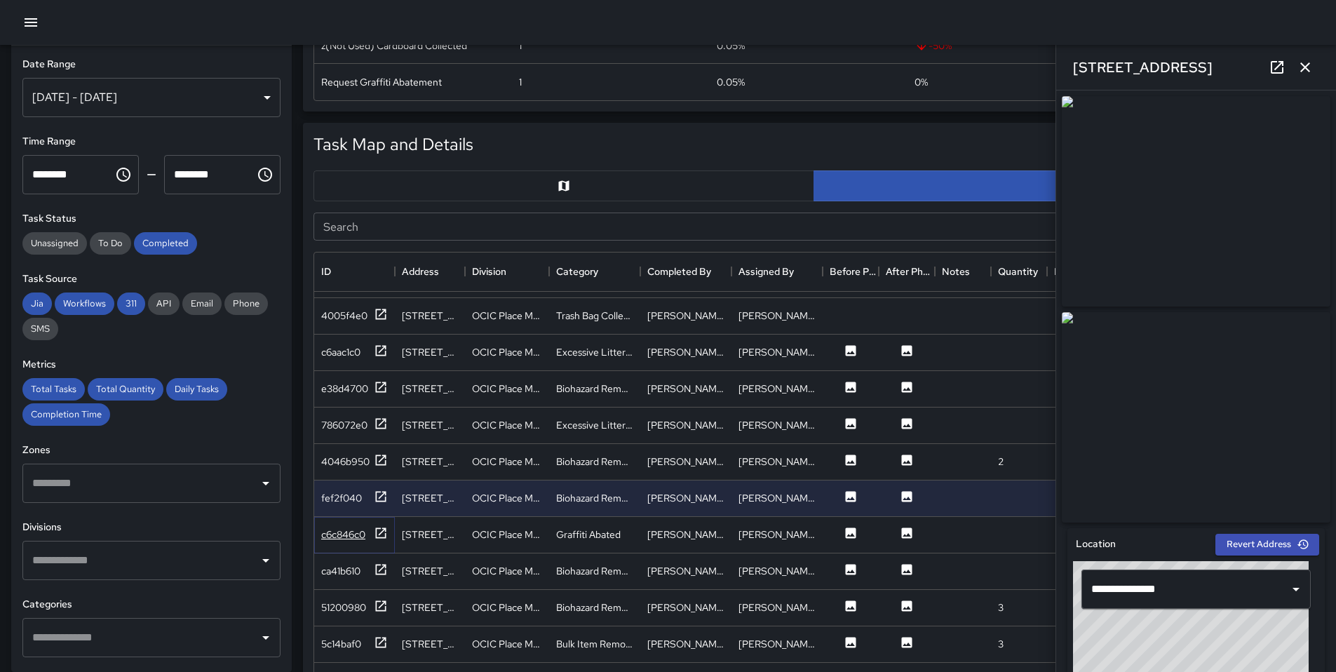
click at [379, 530] on icon at bounding box center [381, 533] width 14 height 14
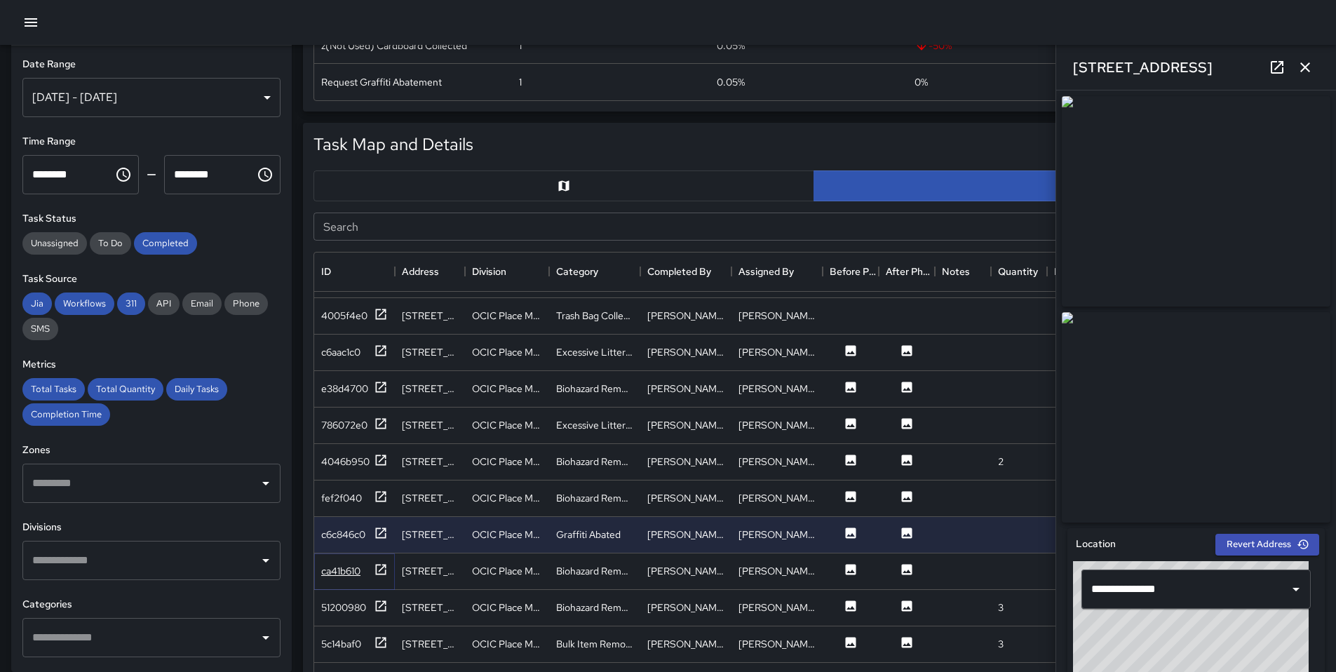
click at [376, 566] on icon at bounding box center [381, 569] width 11 height 11
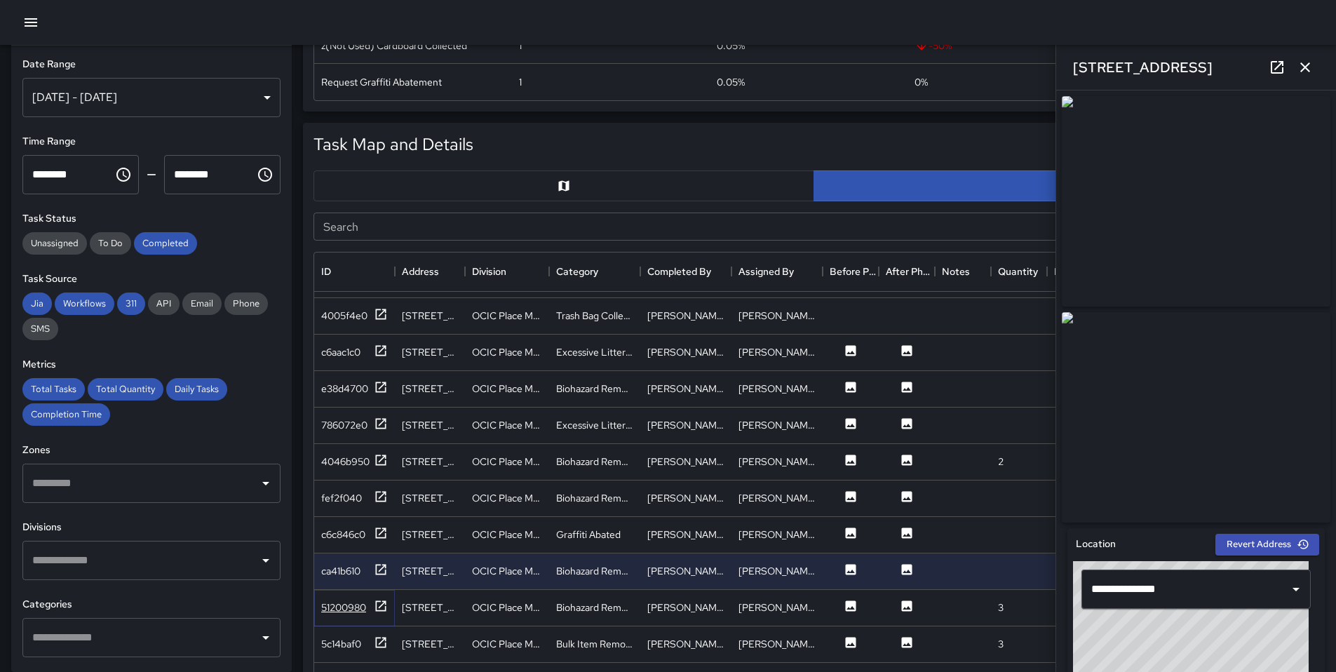
click at [377, 610] on icon at bounding box center [381, 606] width 14 height 14
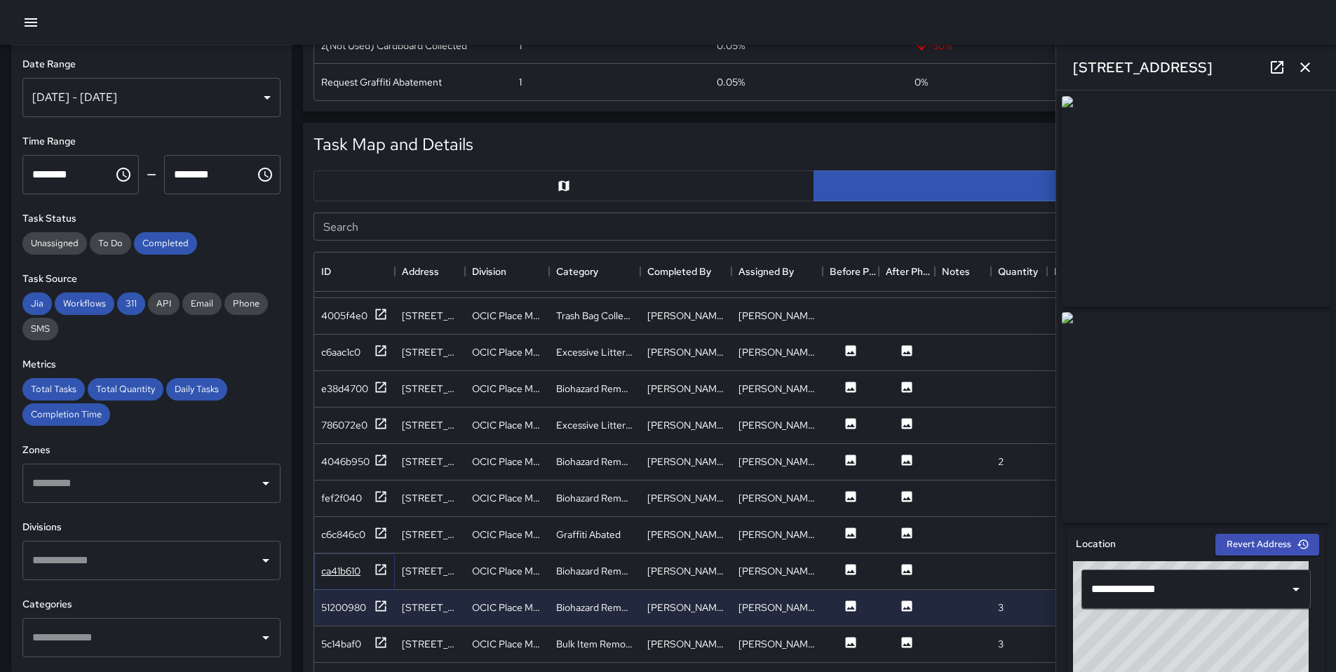
click at [383, 577] on div at bounding box center [381, 572] width 14 height 18
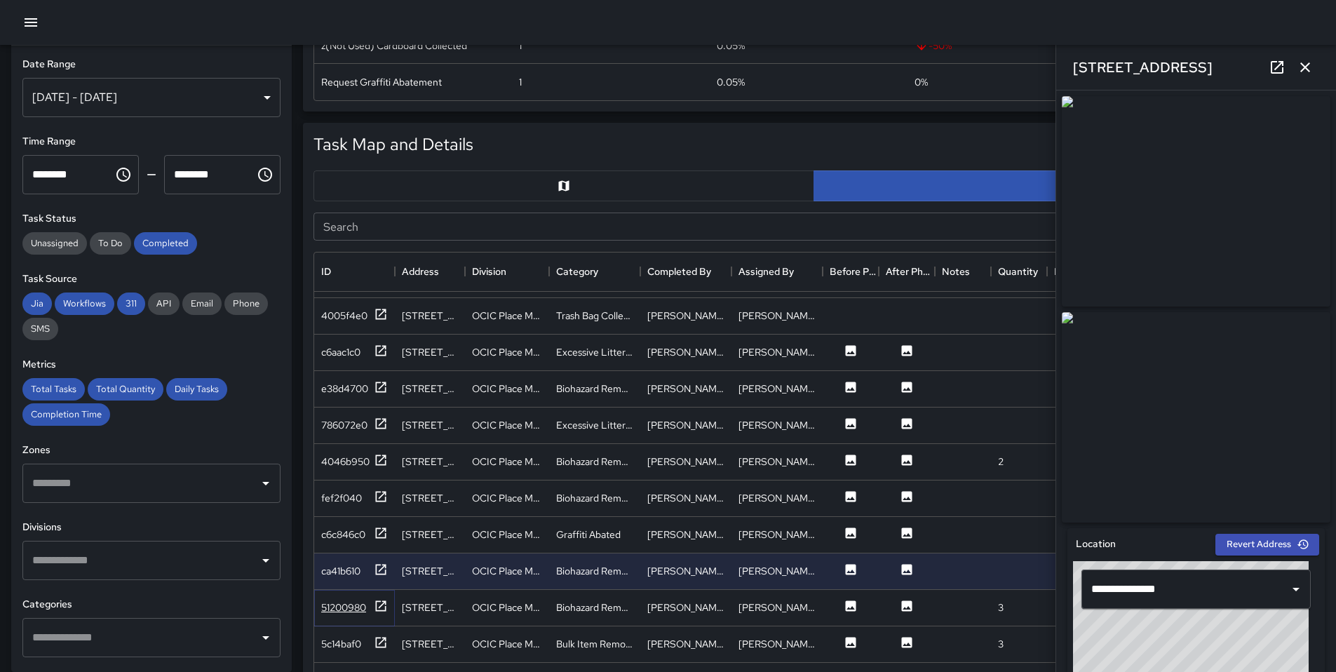
click at [382, 614] on div at bounding box center [381, 608] width 14 height 18
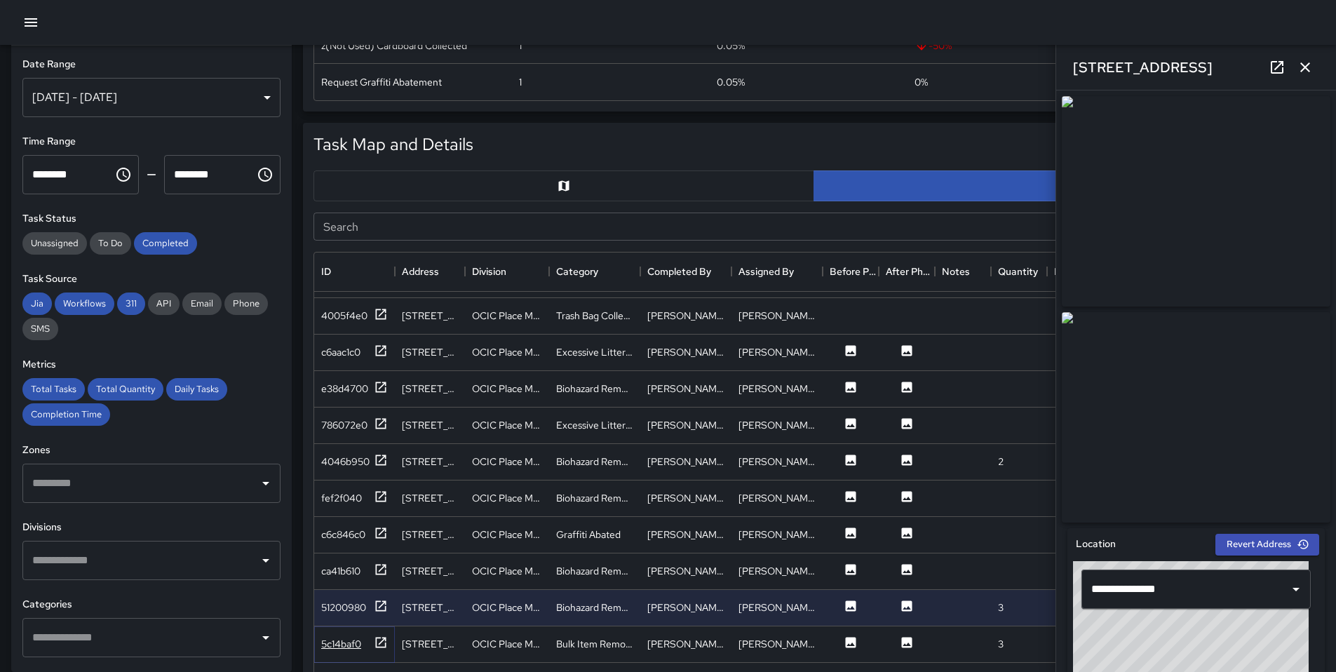
click at [368, 650] on div "5c14baf0" at bounding box center [354, 645] width 67 height 18
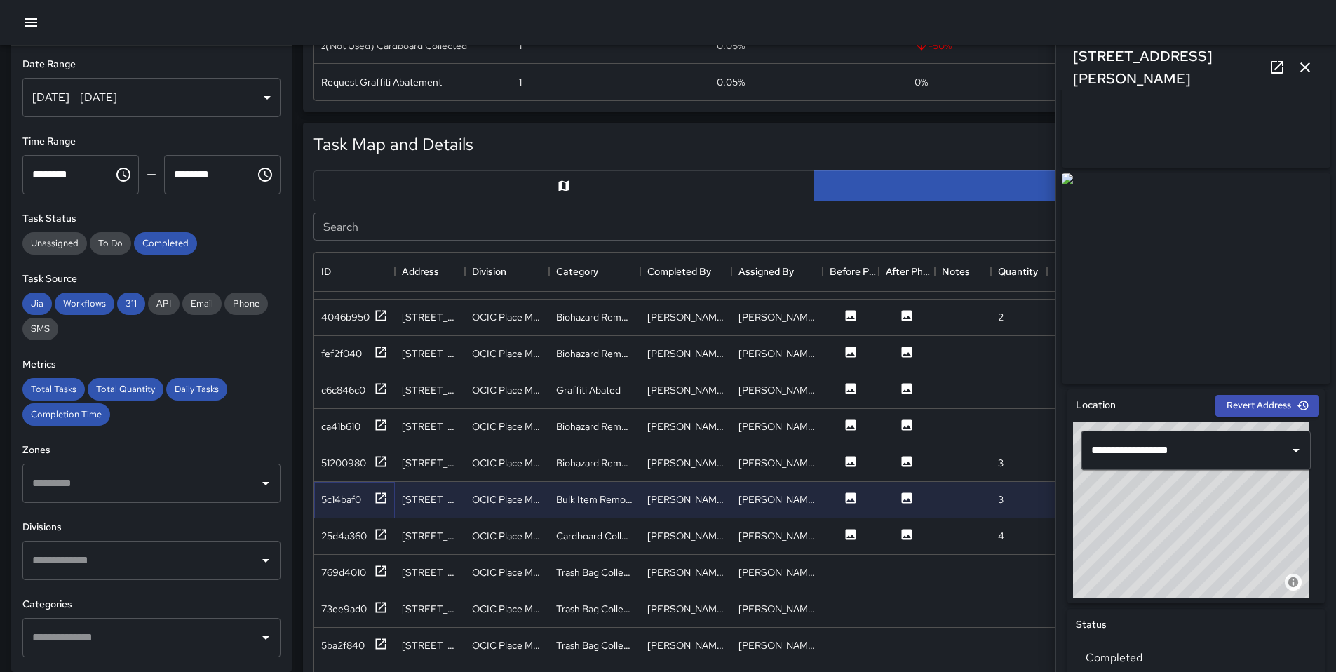
scroll to position [165, 0]
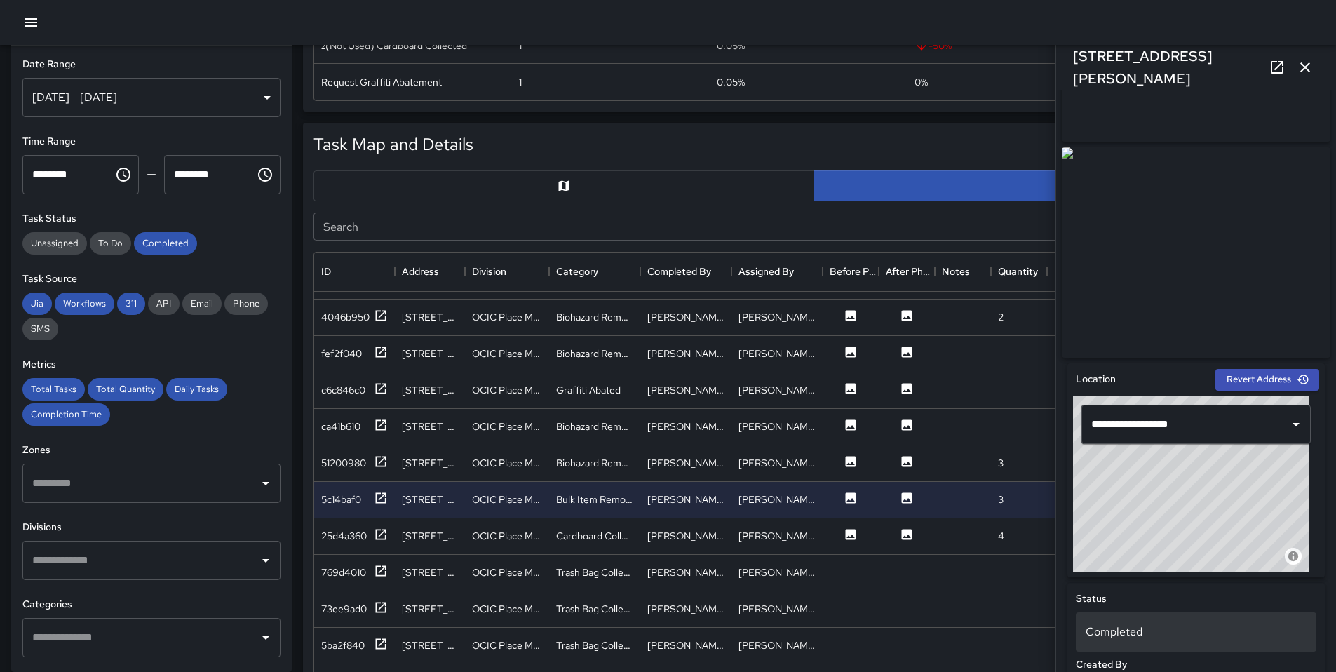
click at [1150, 624] on div "Completed" at bounding box center [1196, 631] width 241 height 39
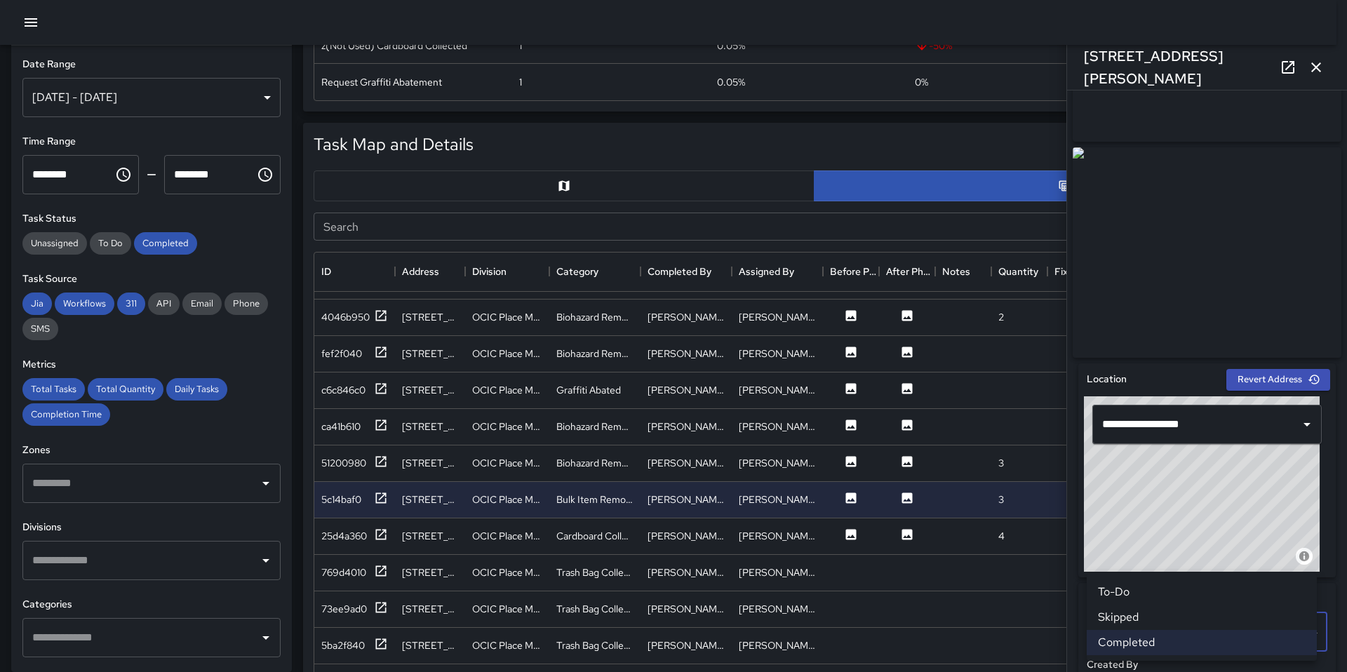
click at [1134, 617] on li "Skipped" at bounding box center [1202, 617] width 230 height 25
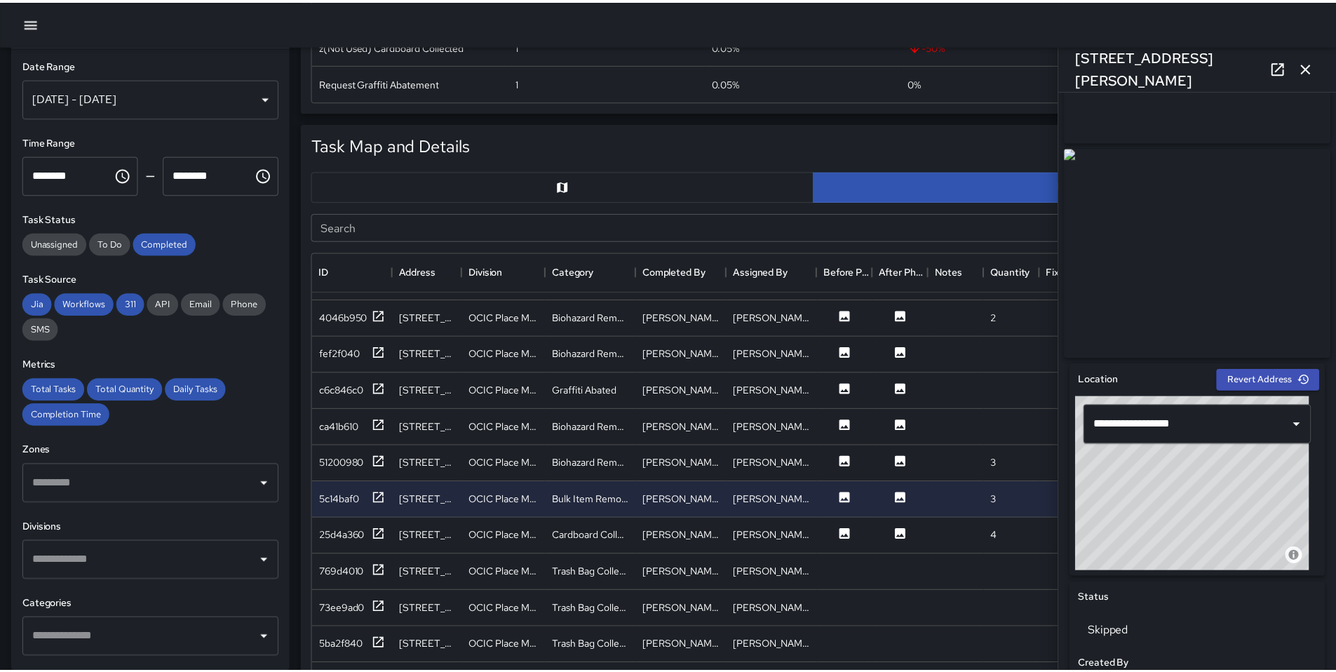
scroll to position [11, 11]
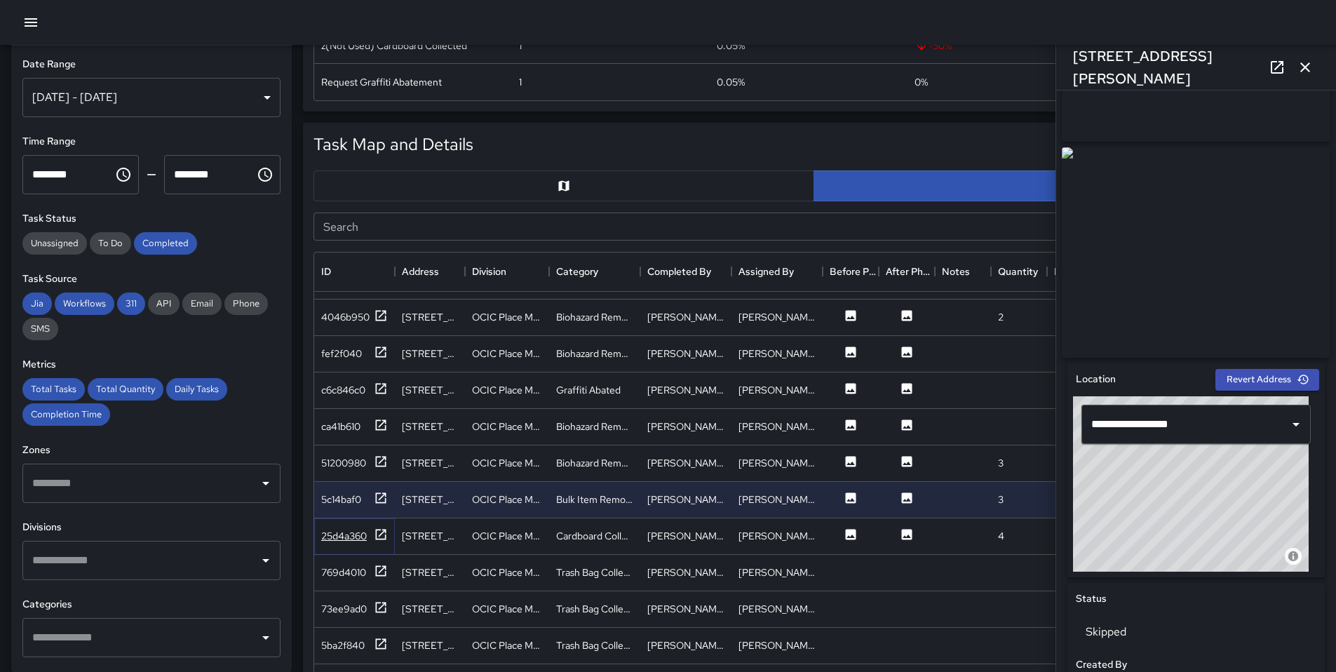
click at [361, 532] on div "25d4a360" at bounding box center [344, 536] width 46 height 14
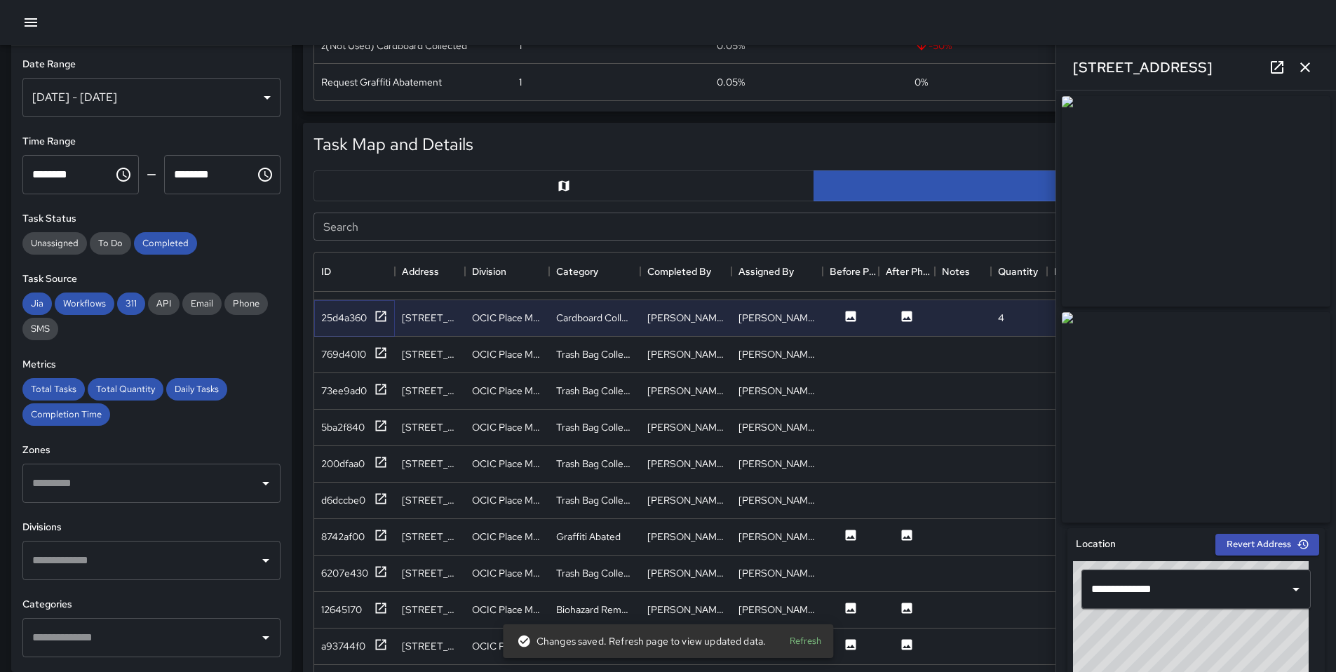
scroll to position [1014, 0]
click at [369, 532] on div "8742af00" at bounding box center [354, 537] width 67 height 18
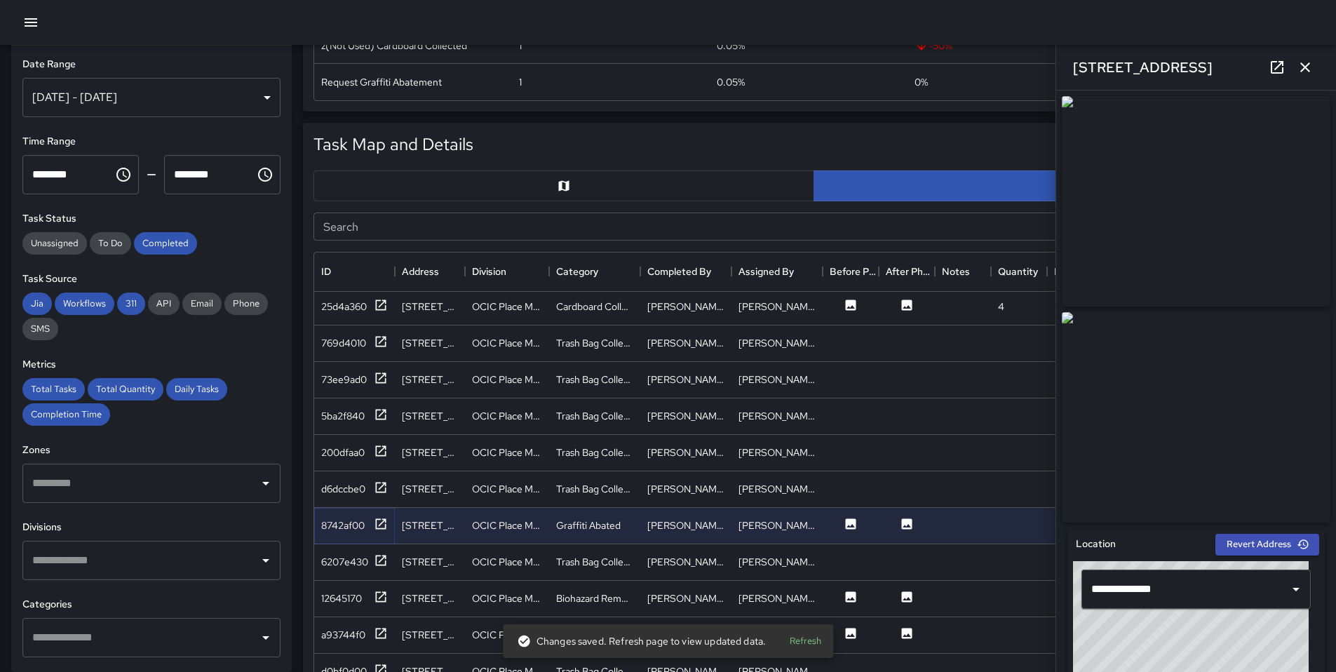
scroll to position [1085, 0]
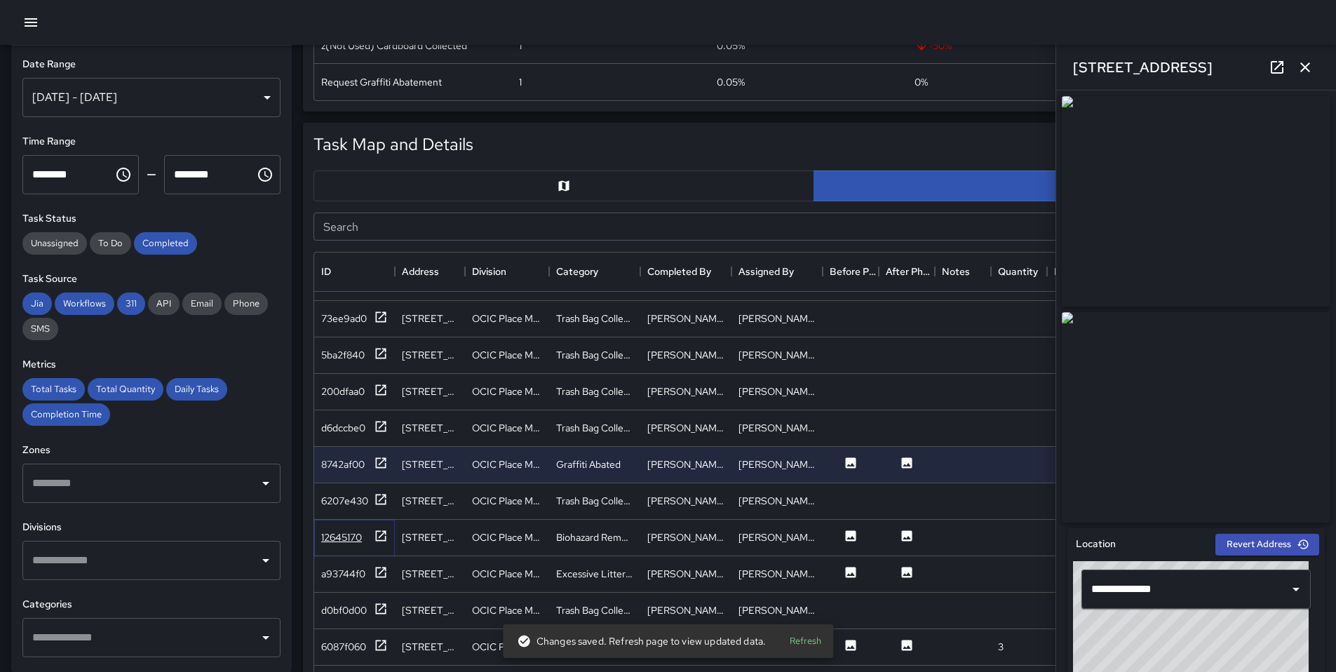
click at [365, 542] on div "12645170" at bounding box center [354, 538] width 67 height 18
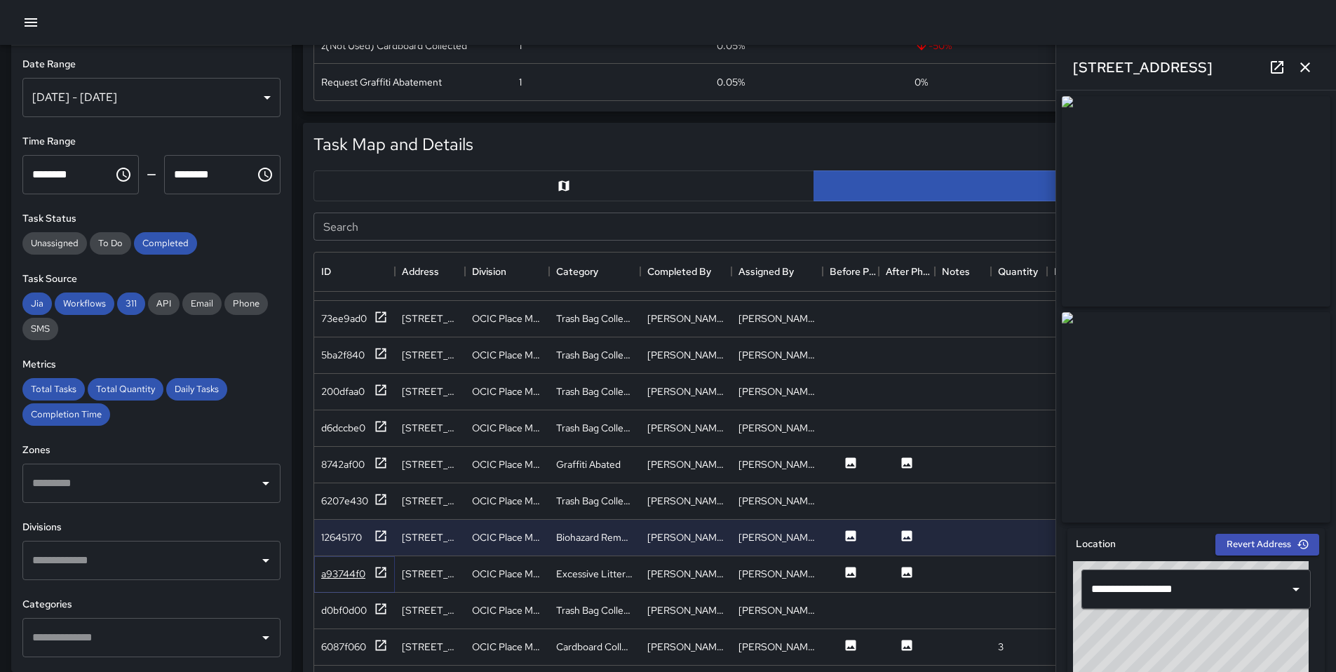
click at [356, 573] on div "a93744f0" at bounding box center [343, 574] width 44 height 14
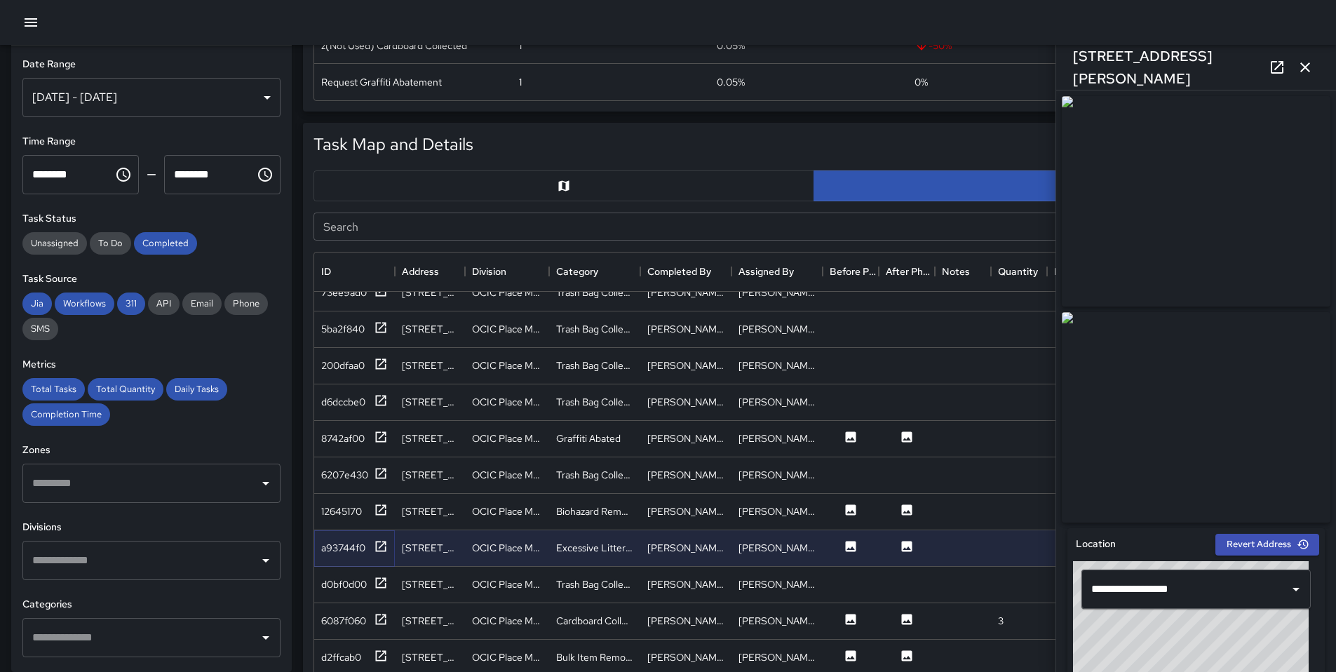
scroll to position [1112, 0]
click at [371, 624] on div "6087f060" at bounding box center [354, 621] width 67 height 18
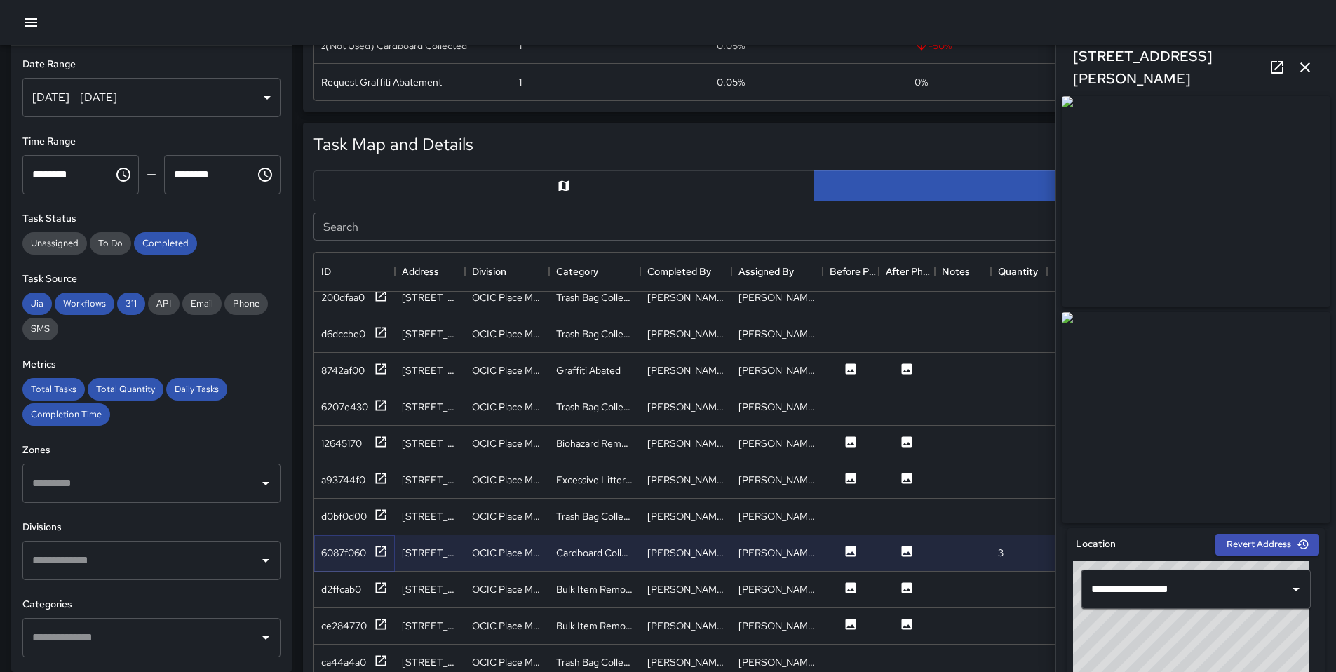
scroll to position [1209, 0]
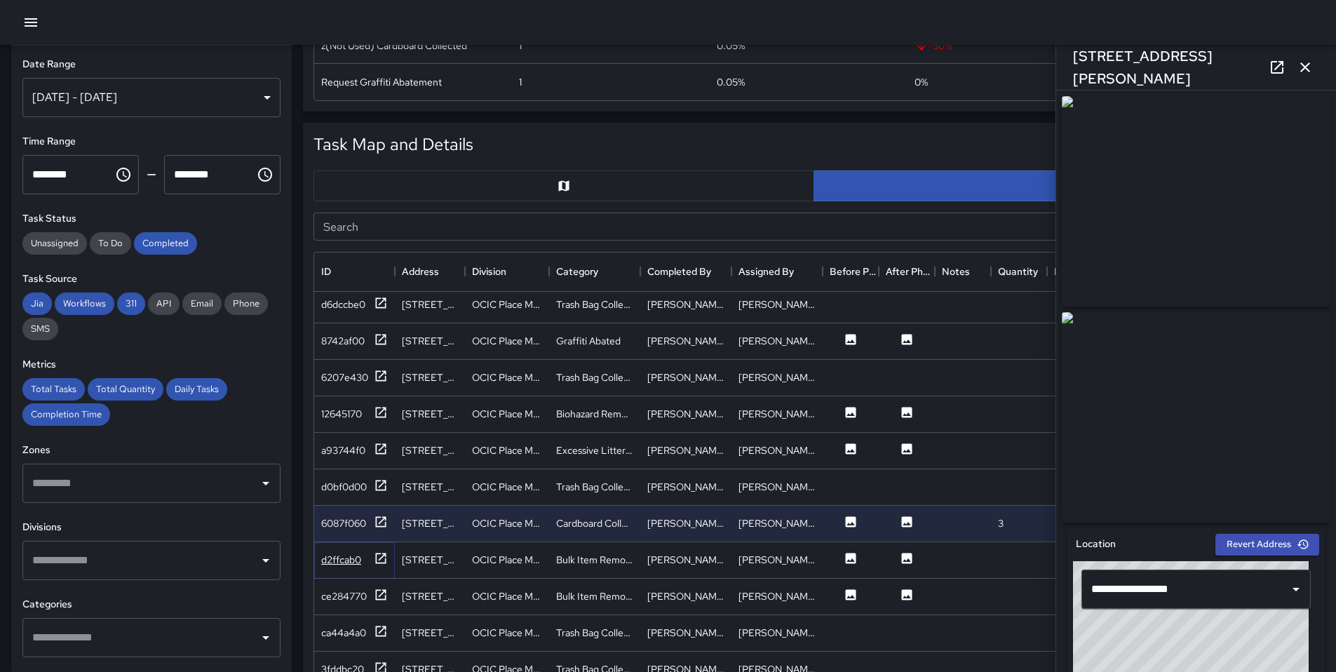
click at [365, 565] on div "d2ffcab0" at bounding box center [354, 560] width 67 height 18
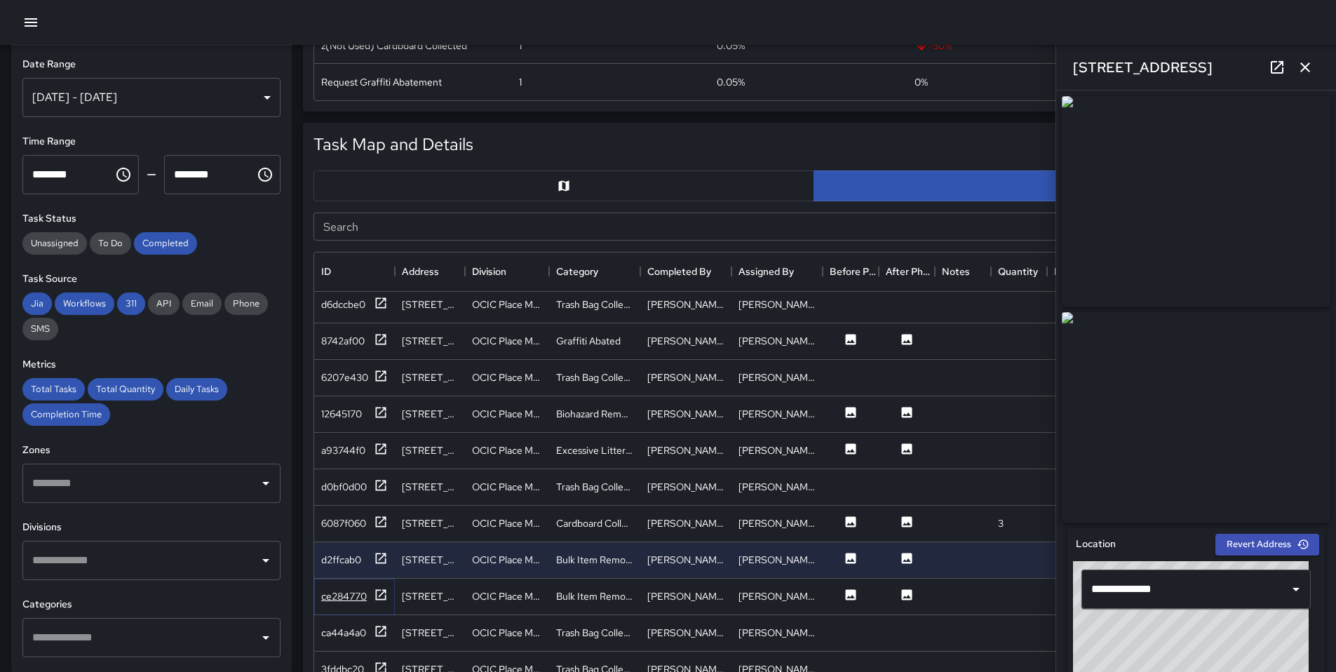
click at [368, 594] on div "ce284770" at bounding box center [354, 597] width 67 height 18
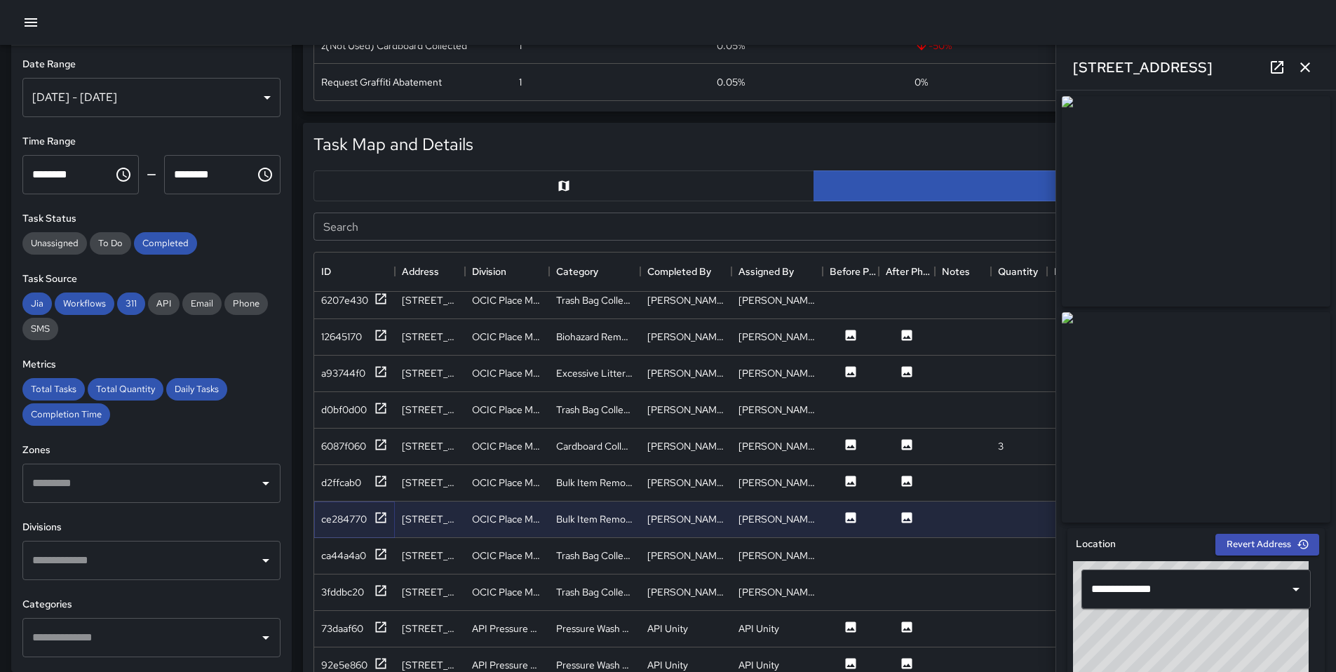
scroll to position [1524, 0]
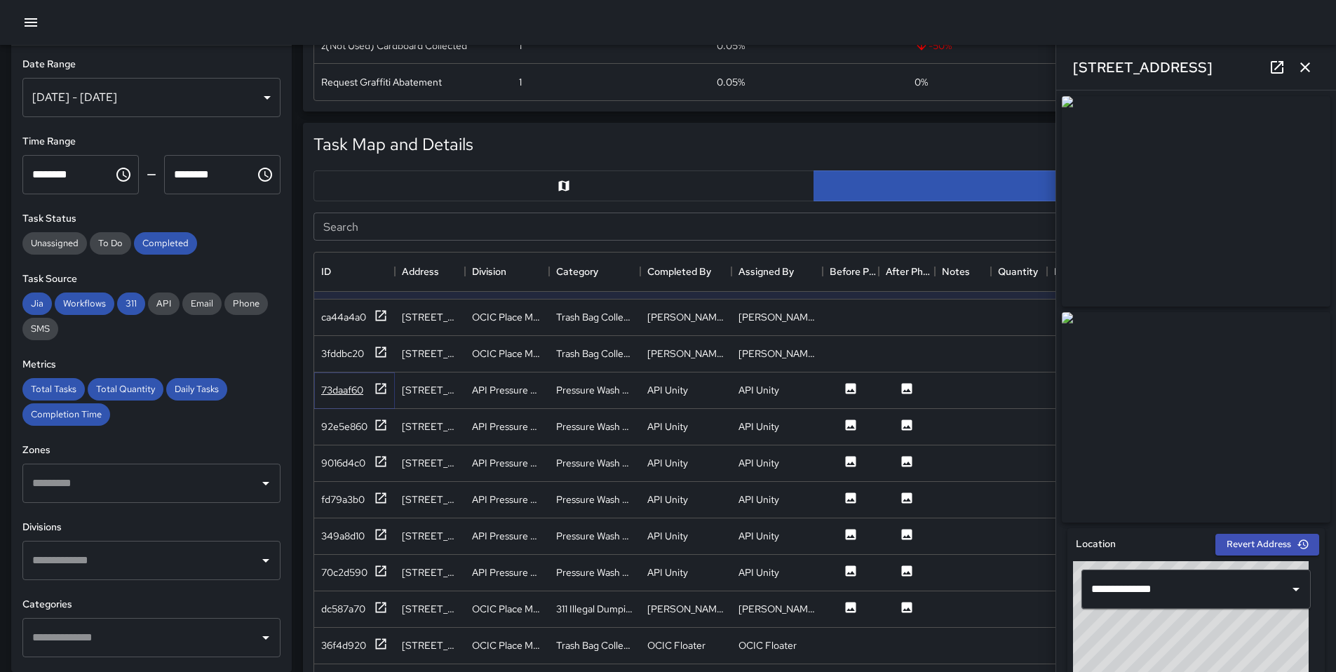
click at [369, 387] on div "73daaf60" at bounding box center [354, 391] width 67 height 18
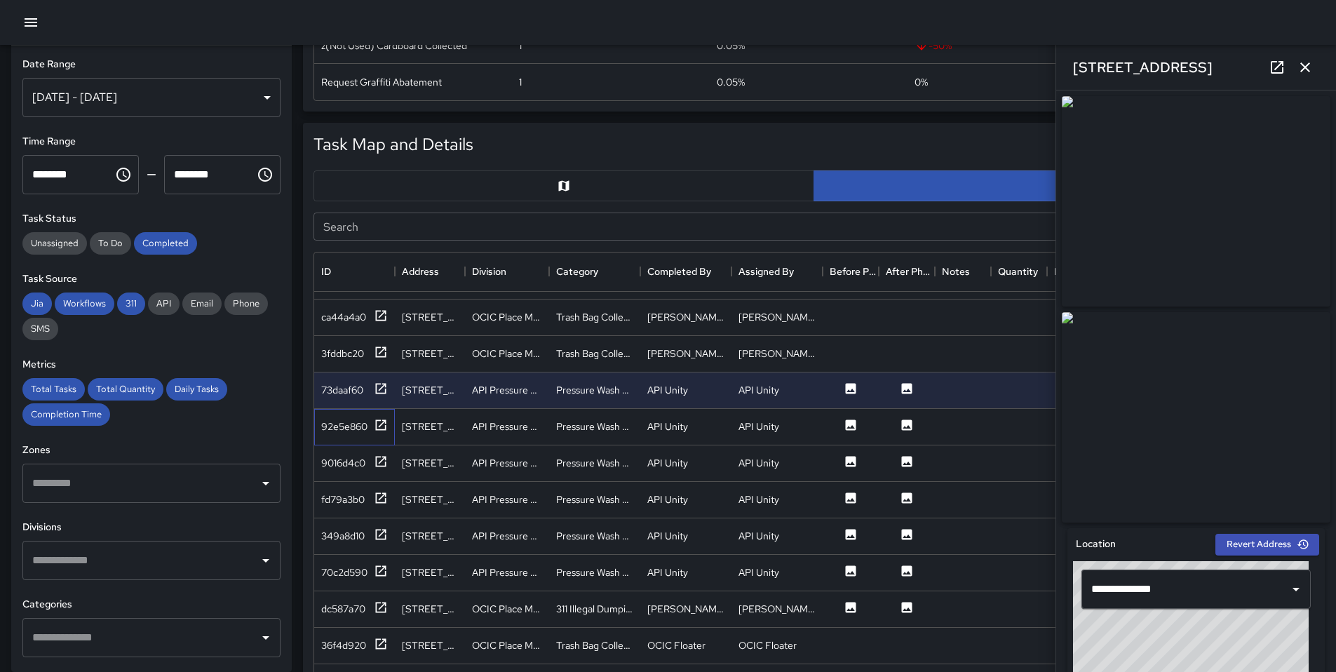
click at [368, 411] on div "92e5e860" at bounding box center [354, 427] width 81 height 36
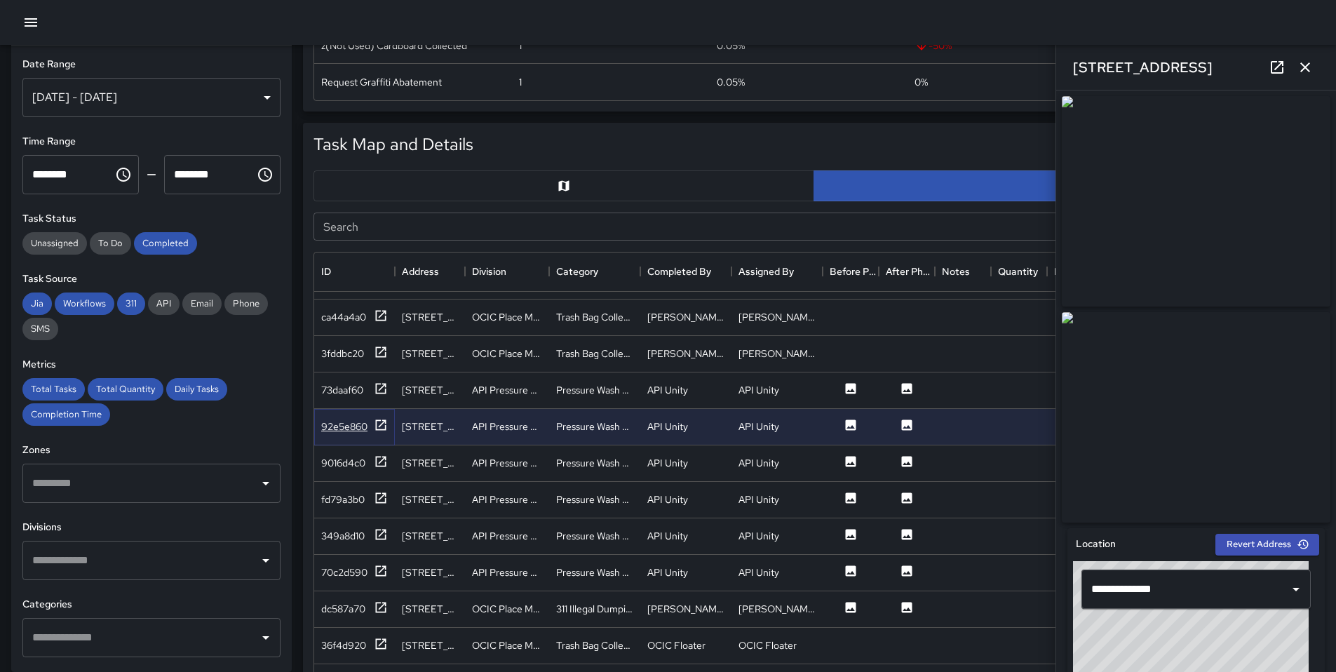
click at [376, 423] on icon at bounding box center [381, 424] width 11 height 11
click at [377, 457] on icon at bounding box center [381, 461] width 11 height 11
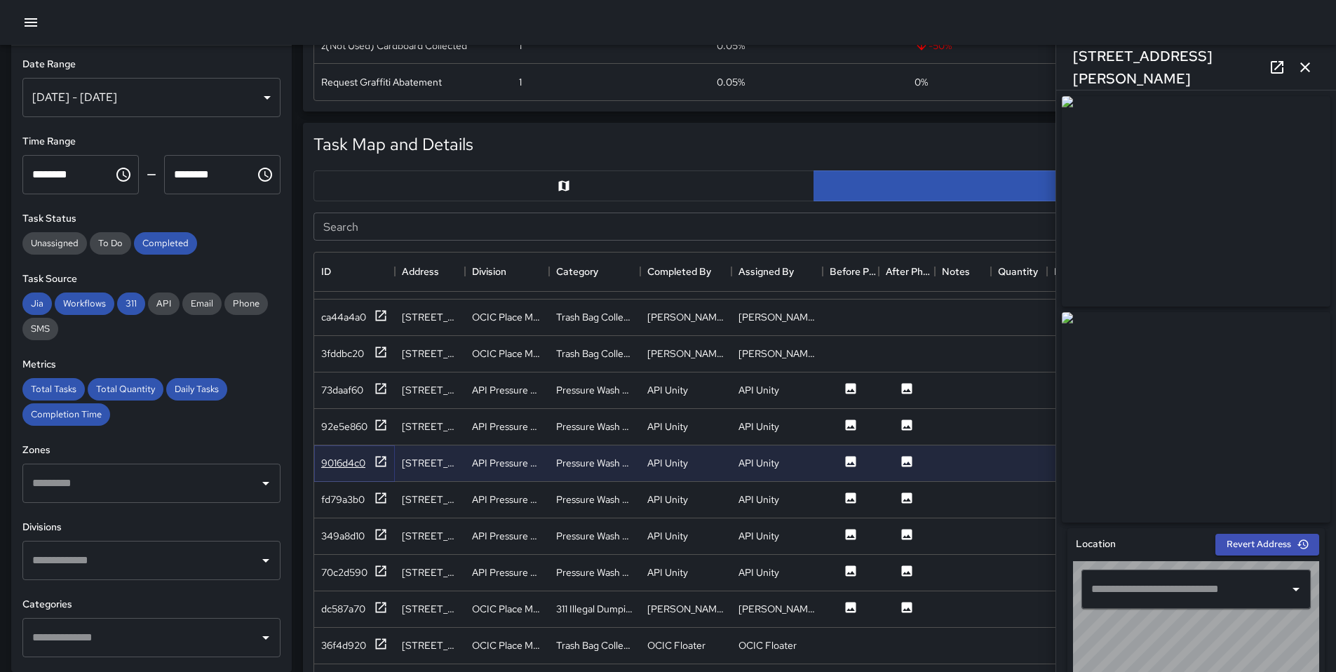
type input "**********"
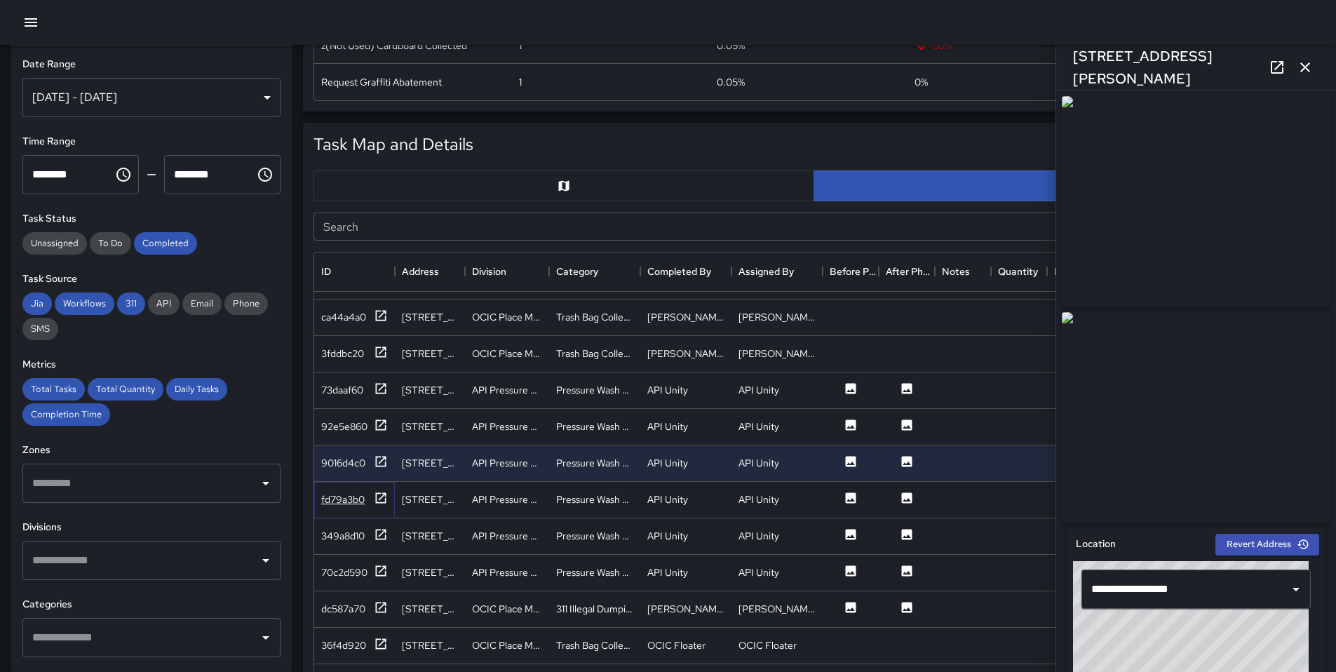
click at [386, 491] on icon at bounding box center [381, 498] width 14 height 14
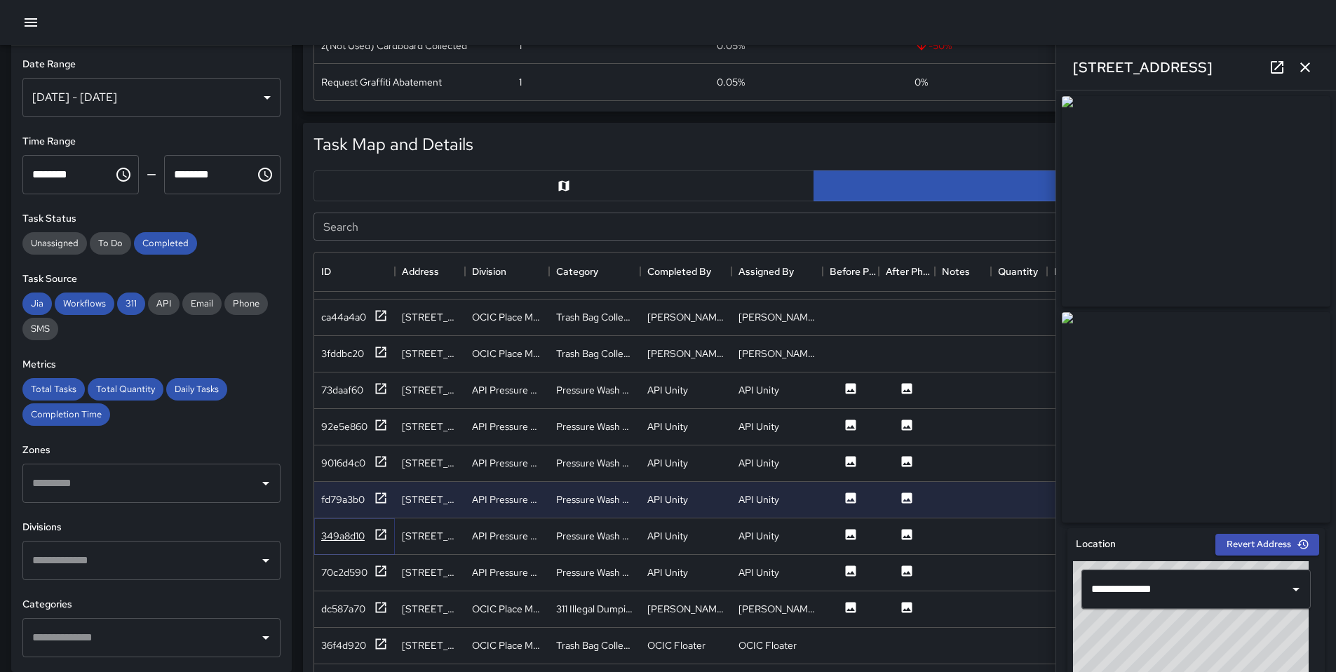
click at [376, 537] on icon at bounding box center [381, 534] width 11 height 11
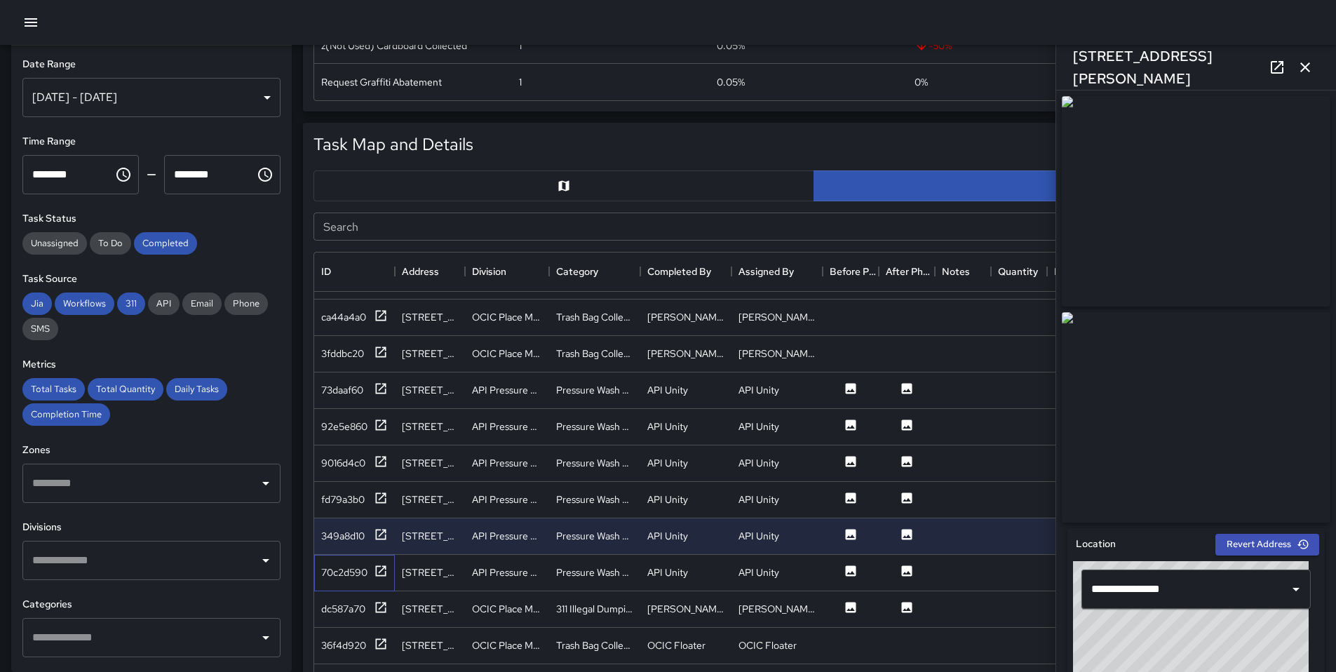
click at [375, 582] on div "70c2d590" at bounding box center [354, 573] width 81 height 36
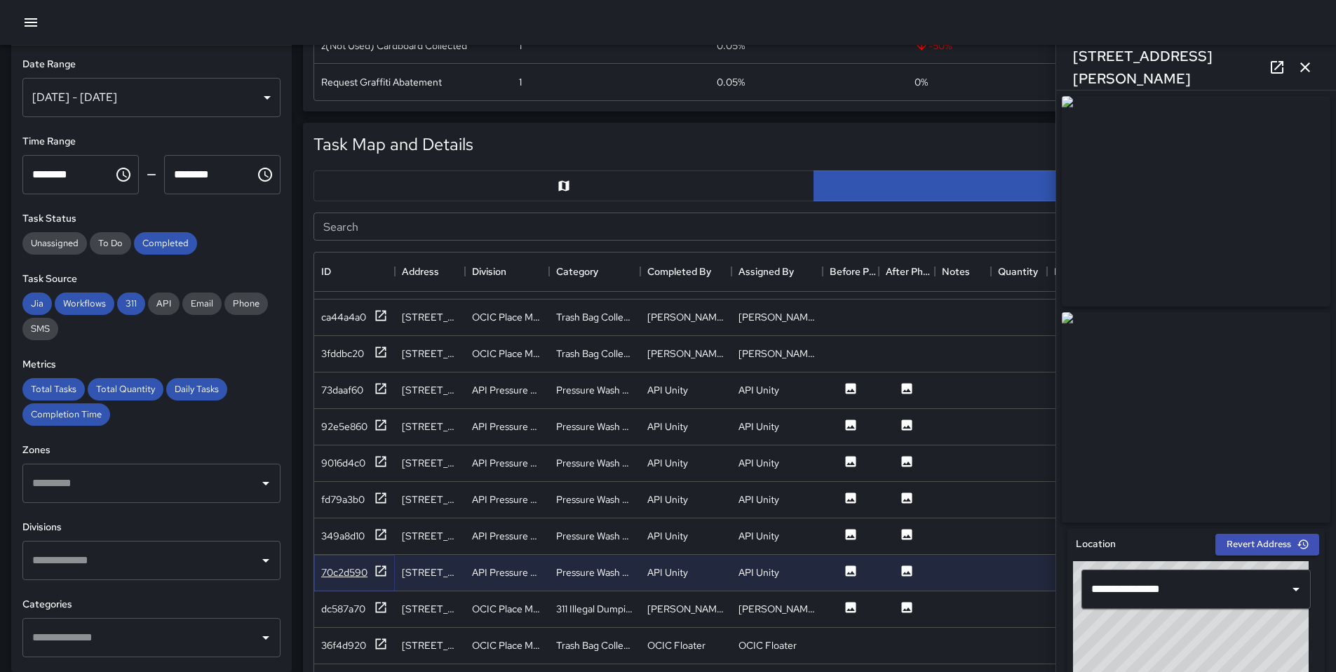
click at [380, 577] on div at bounding box center [381, 573] width 14 height 18
click at [383, 618] on div "dc587a70" at bounding box center [354, 609] width 81 height 36
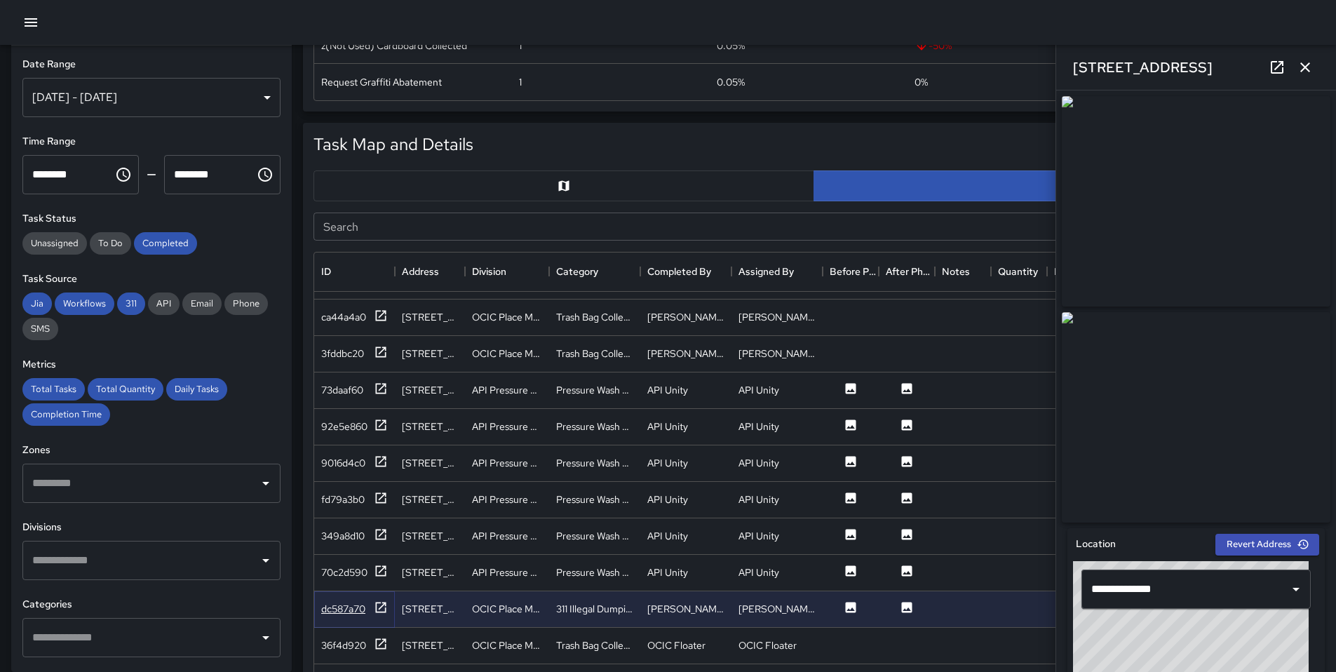
click at [384, 608] on icon at bounding box center [381, 607] width 14 height 14
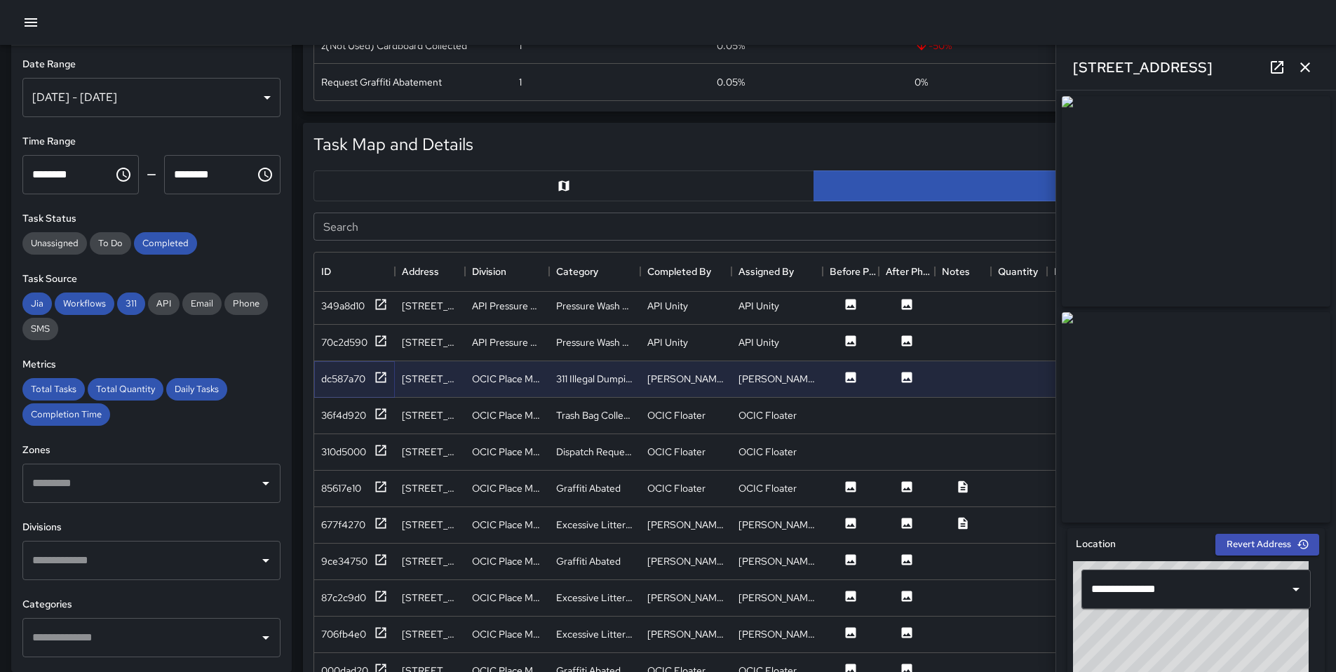
scroll to position [1774, 0]
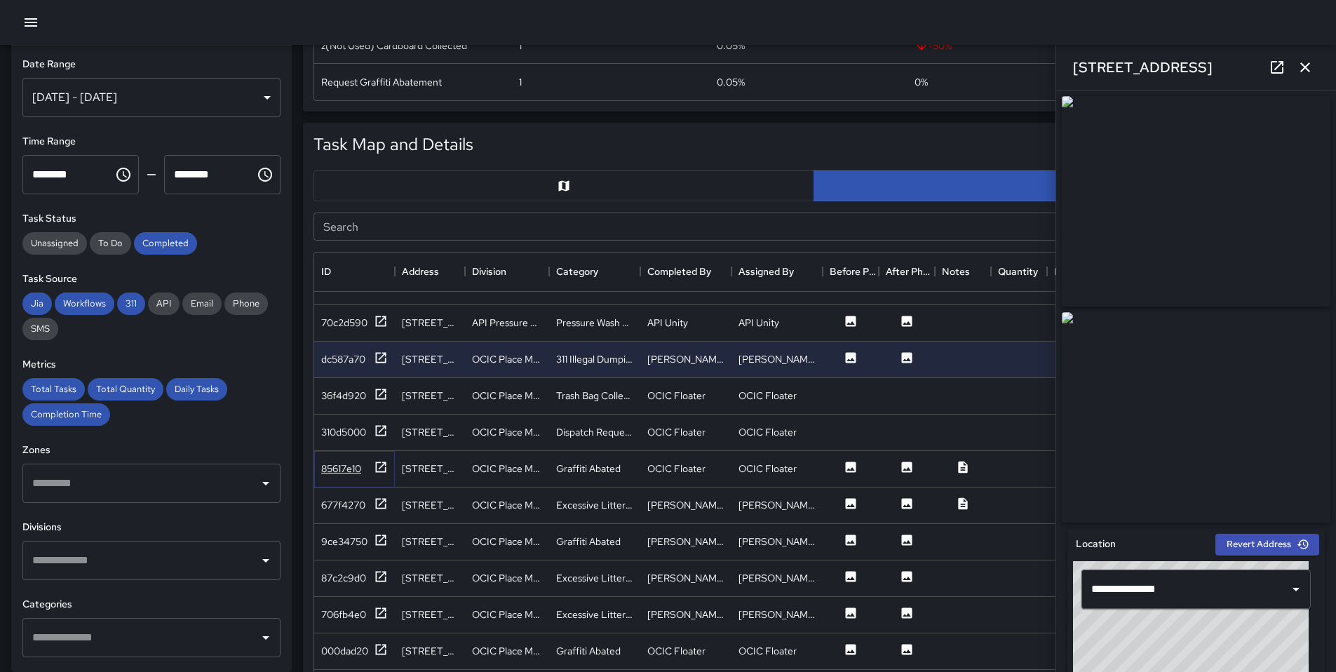
click at [382, 464] on icon at bounding box center [381, 467] width 14 height 14
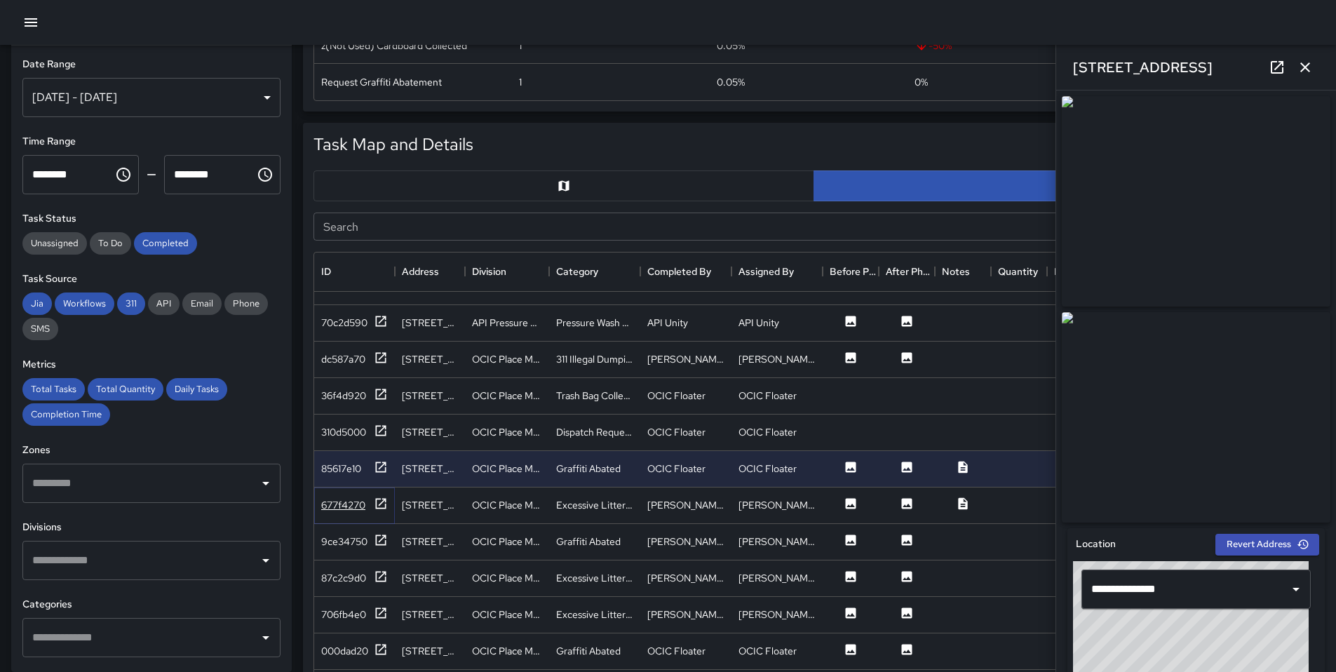
click at [382, 502] on icon at bounding box center [381, 503] width 11 height 11
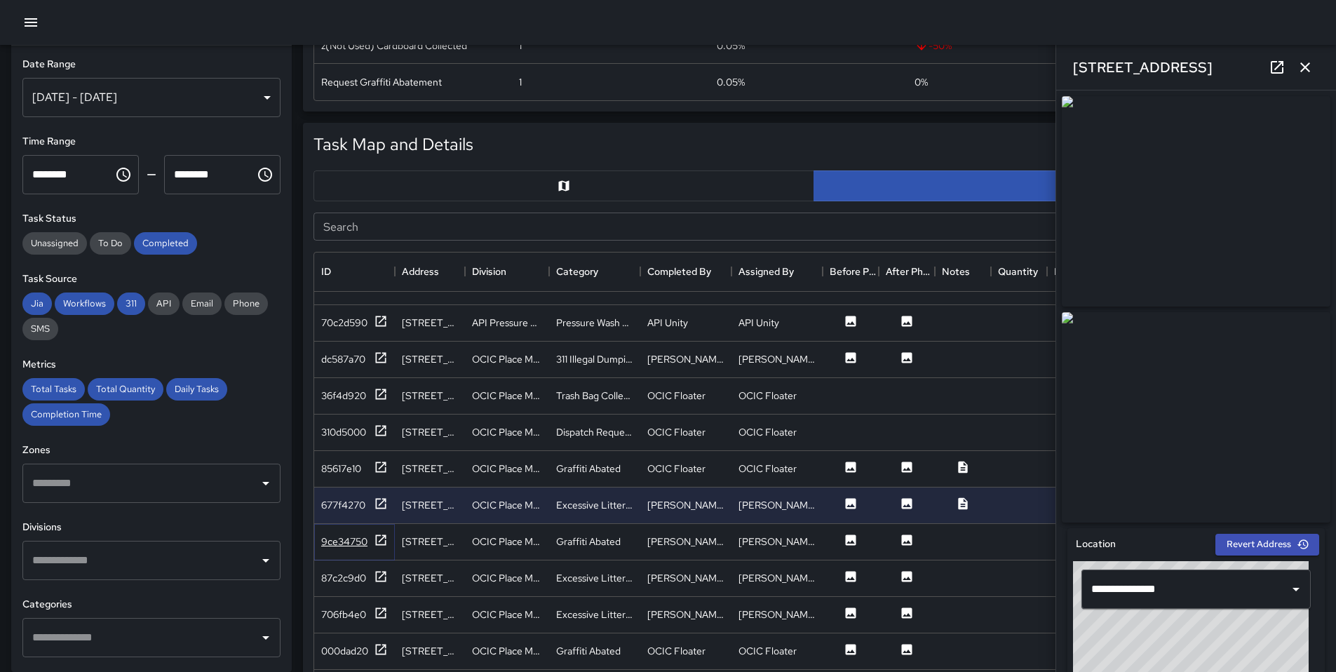
click at [384, 537] on icon at bounding box center [381, 540] width 14 height 14
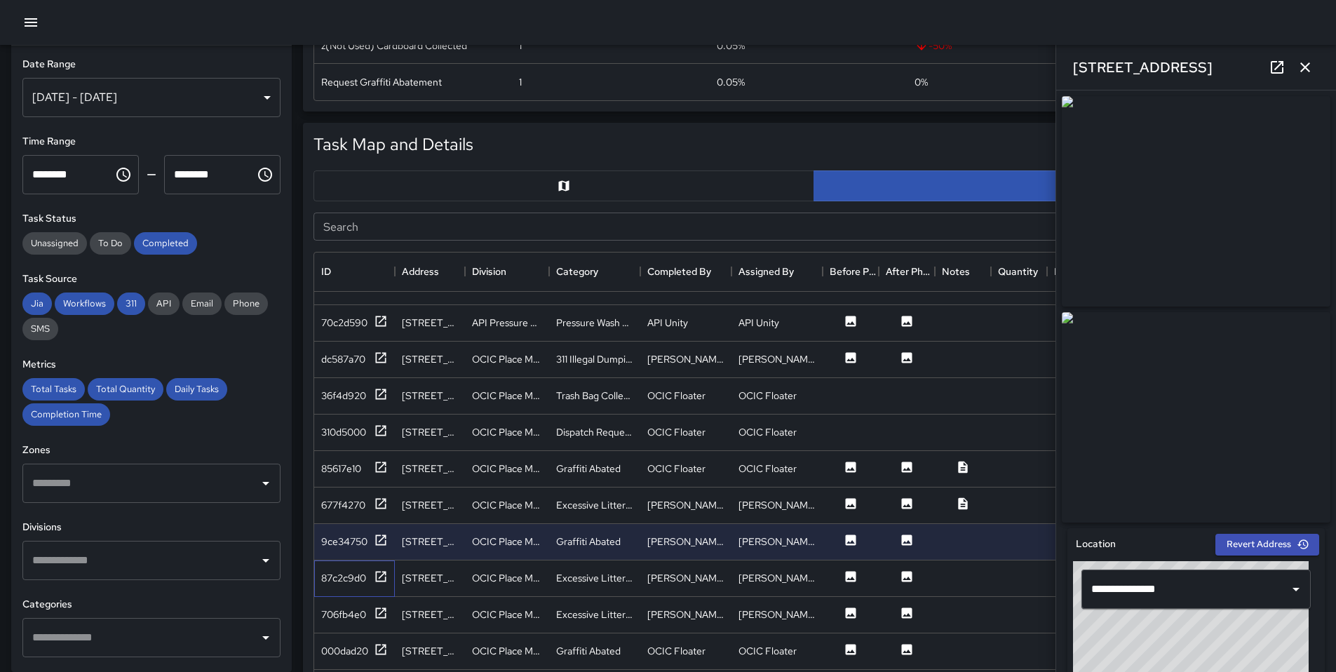
click at [391, 563] on div "87c2c9d0" at bounding box center [354, 578] width 81 height 36
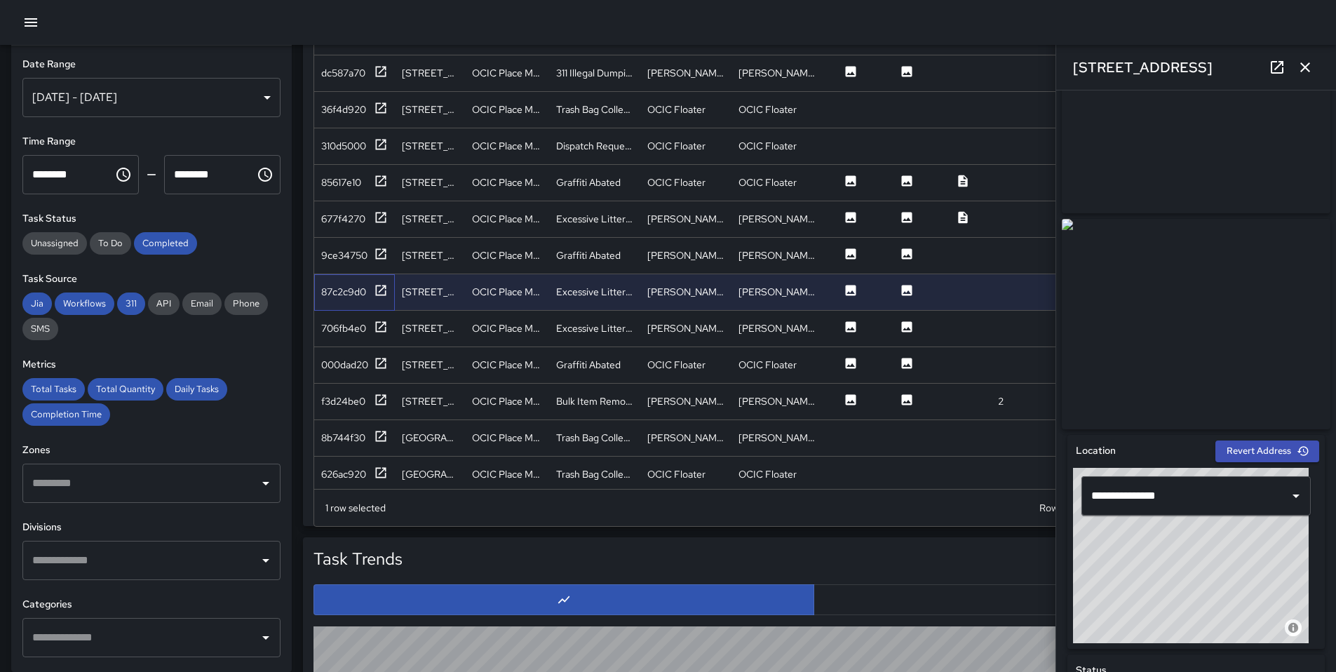
scroll to position [186, 0]
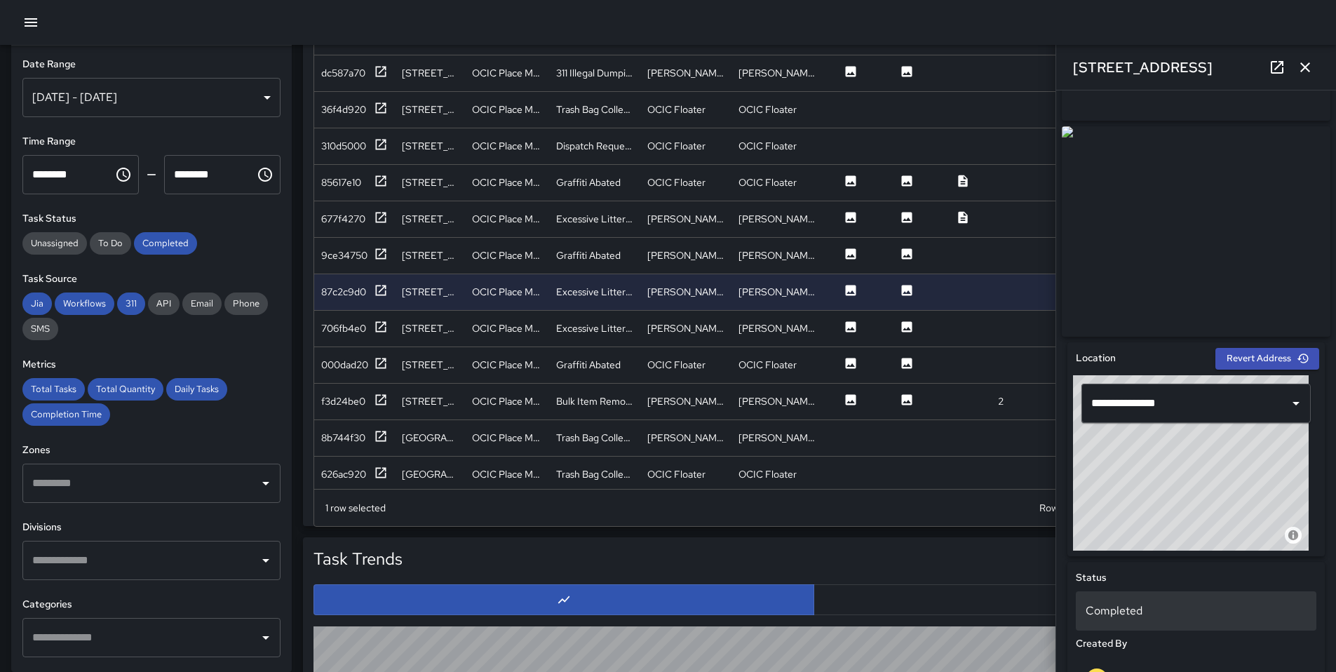
click at [1120, 610] on p "Completed" at bounding box center [1196, 611] width 221 height 17
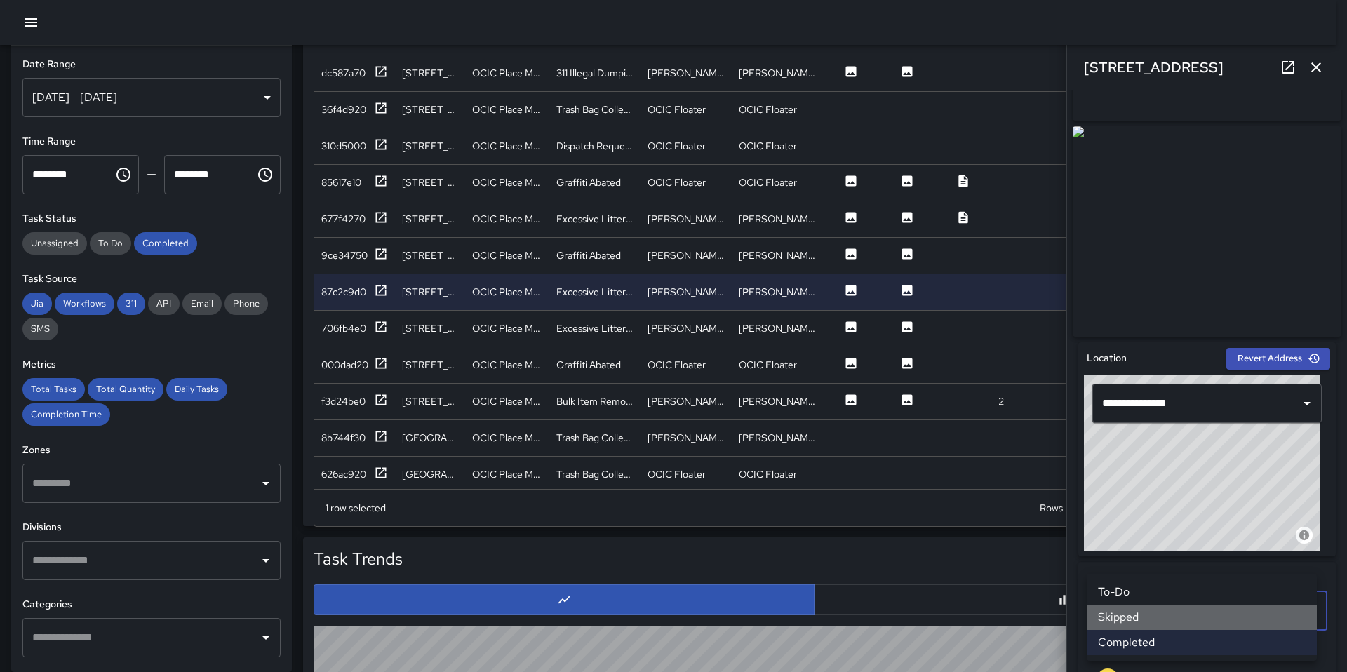
click at [1126, 617] on li "Skipped" at bounding box center [1202, 617] width 230 height 25
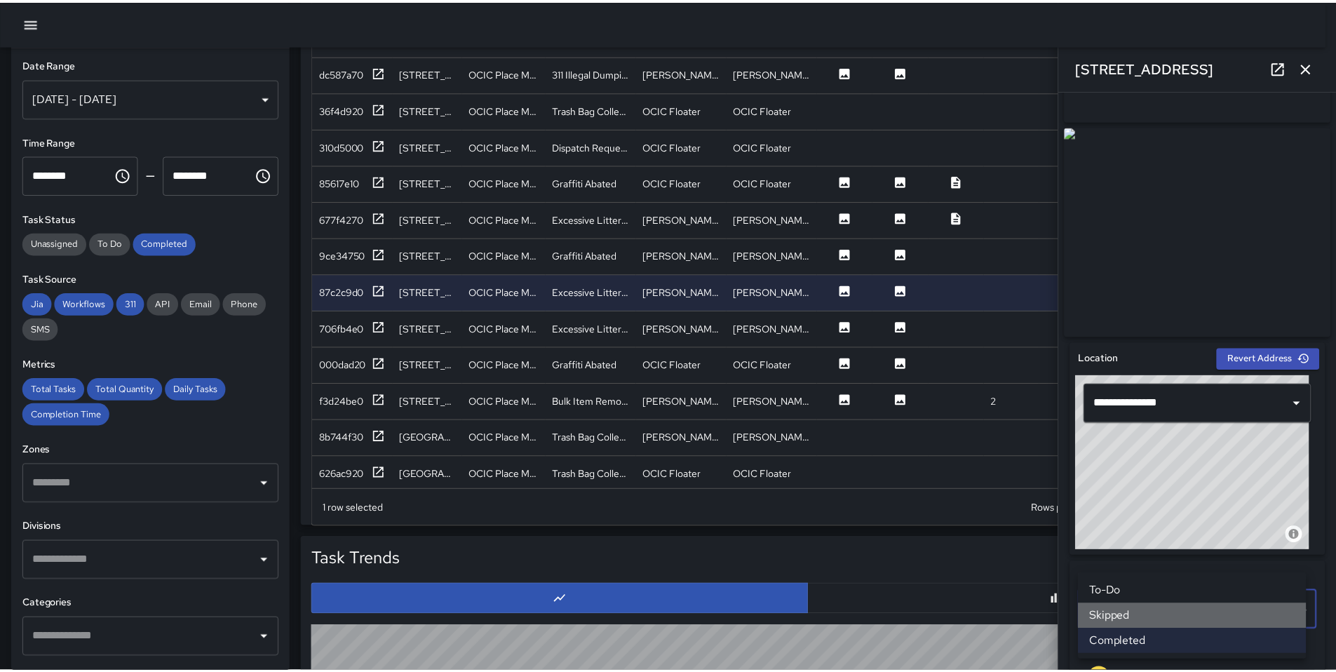
scroll to position [11, 11]
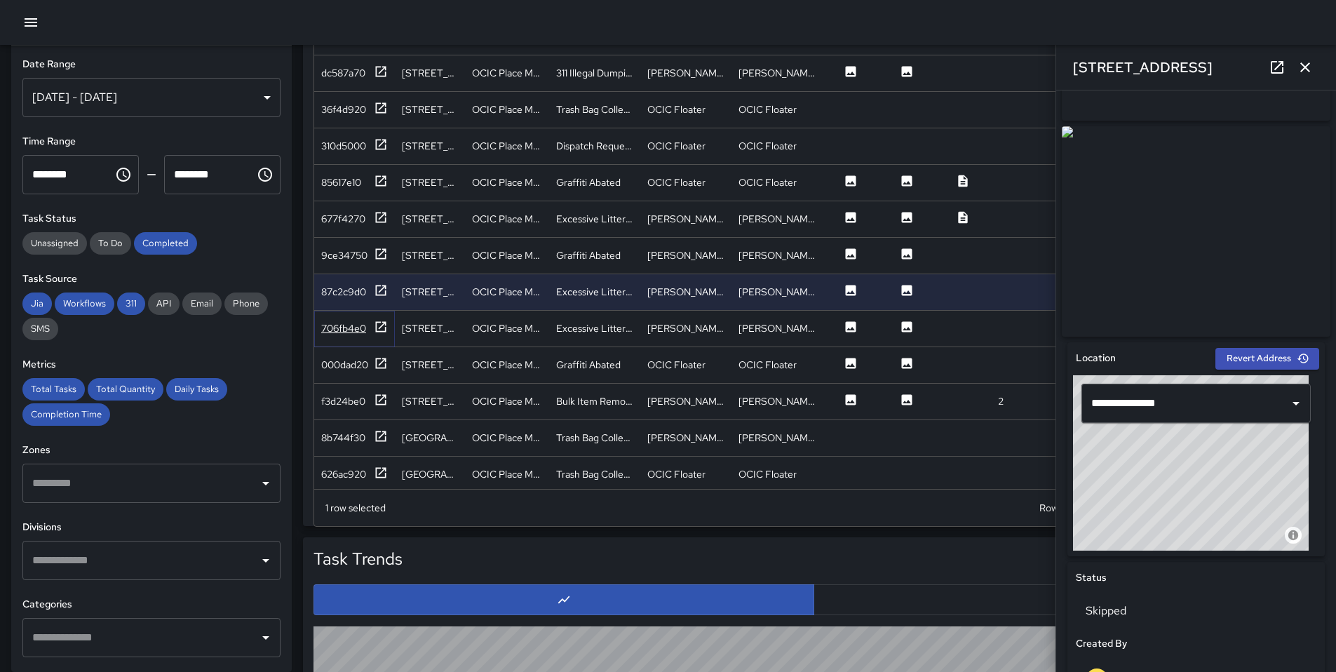
click at [381, 325] on icon at bounding box center [381, 327] width 14 height 14
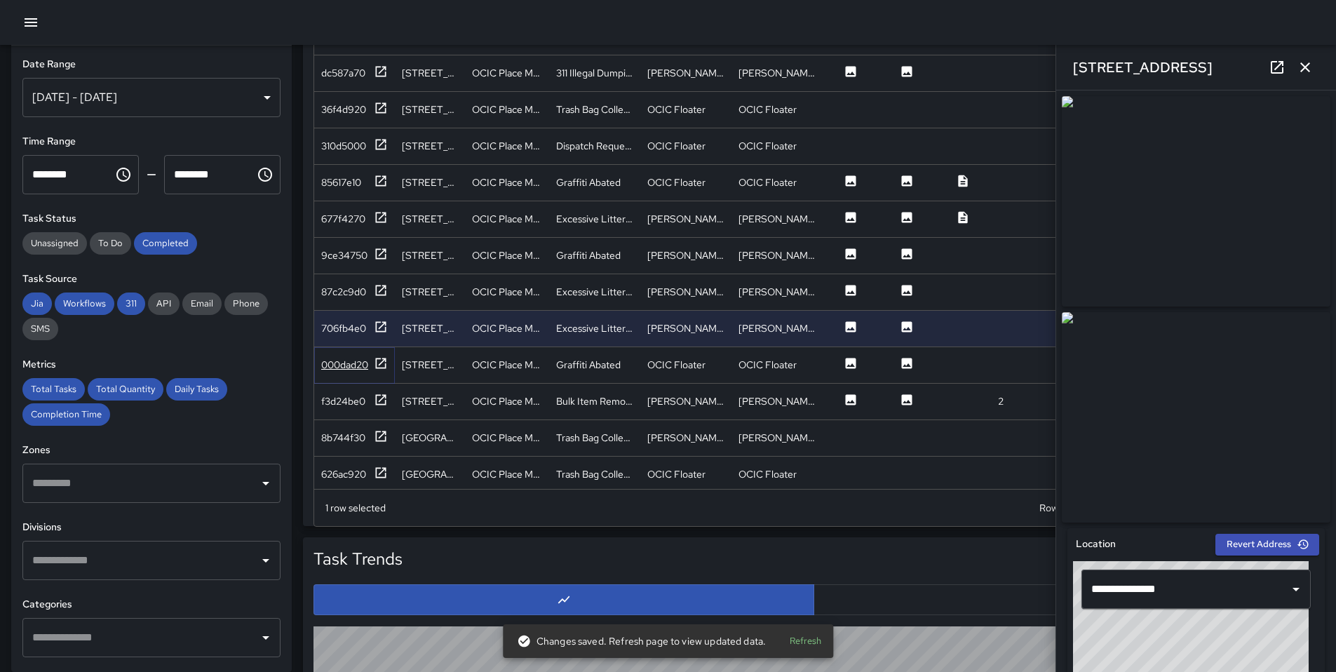
click at [387, 363] on icon at bounding box center [381, 363] width 14 height 14
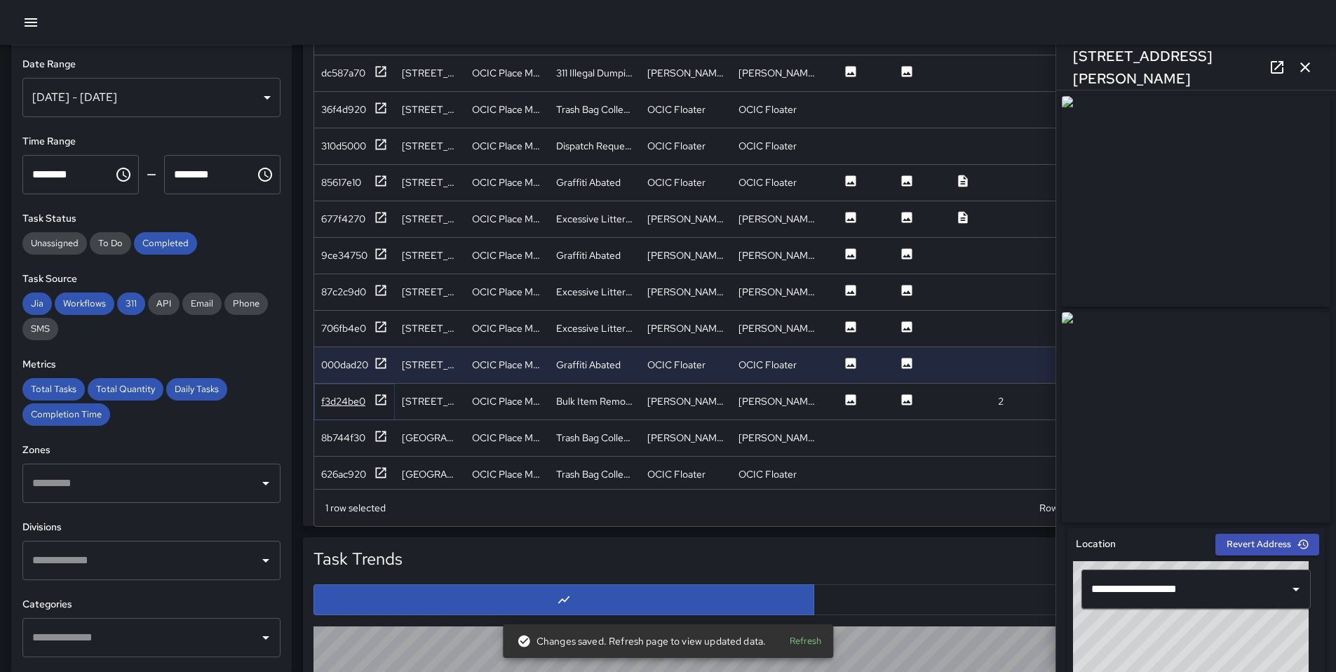
click at [385, 400] on icon at bounding box center [381, 399] width 11 height 11
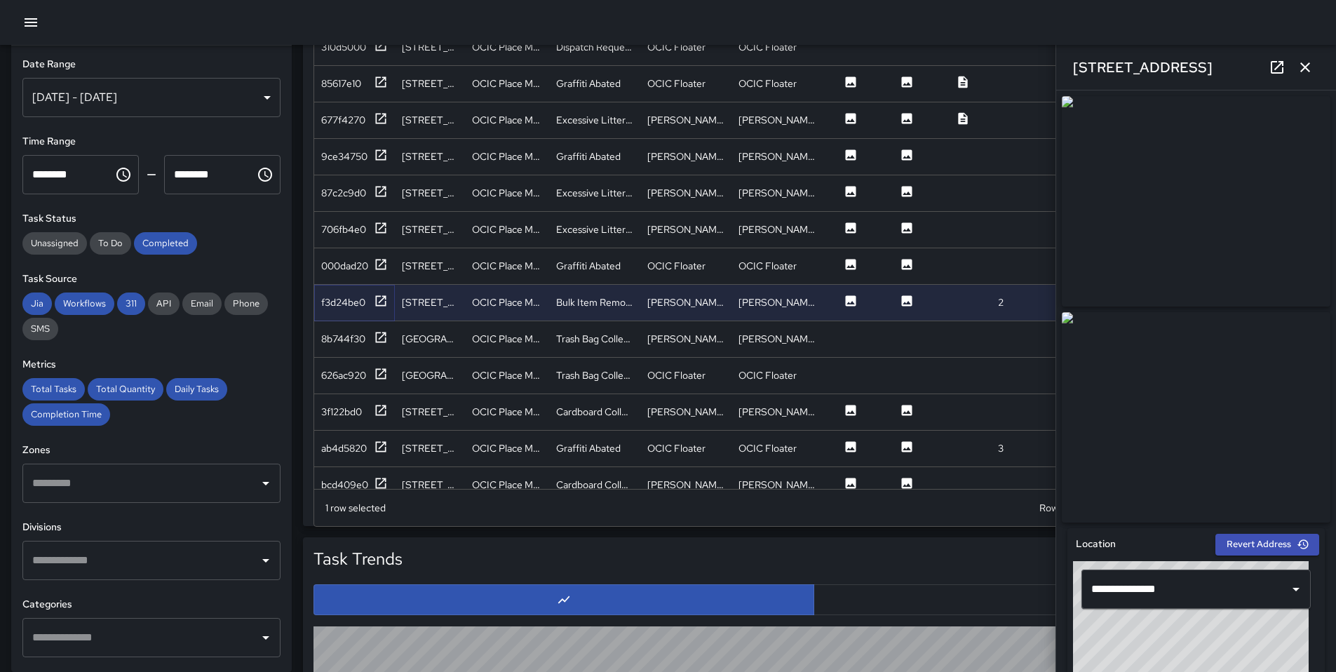
scroll to position [1874, 0]
click at [356, 408] on div "3f122bd0" at bounding box center [341, 410] width 41 height 14
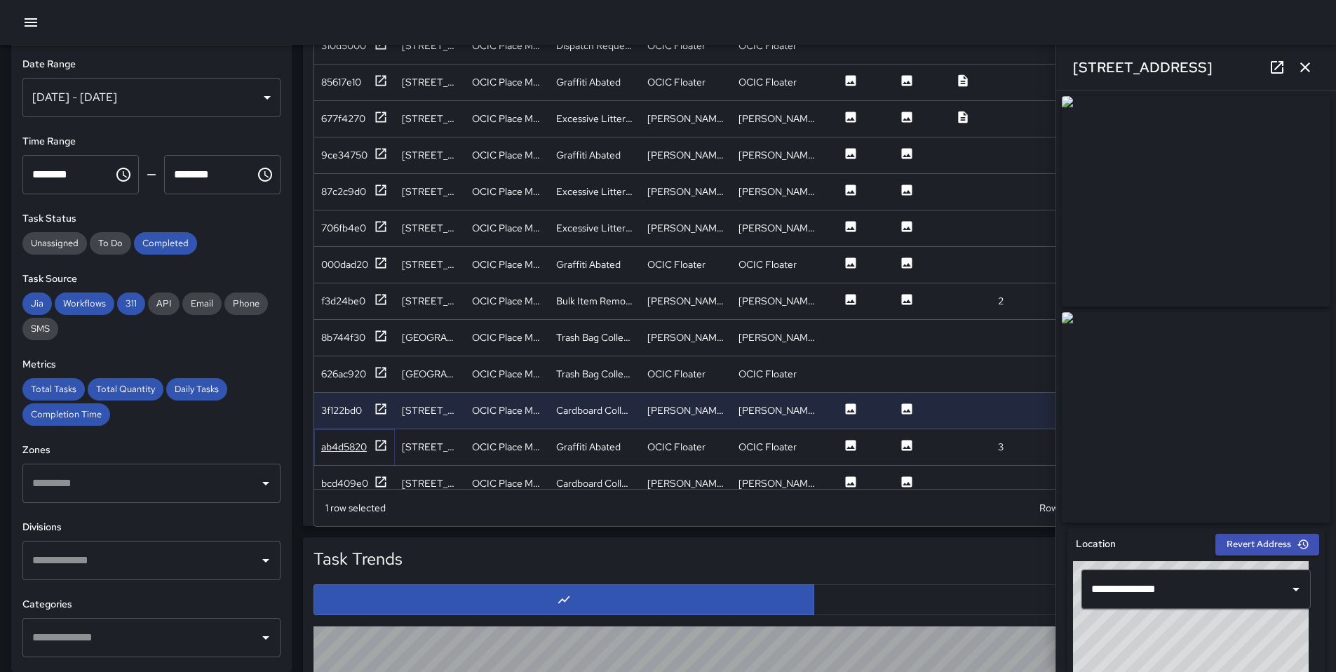
click at [383, 445] on icon at bounding box center [381, 445] width 14 height 14
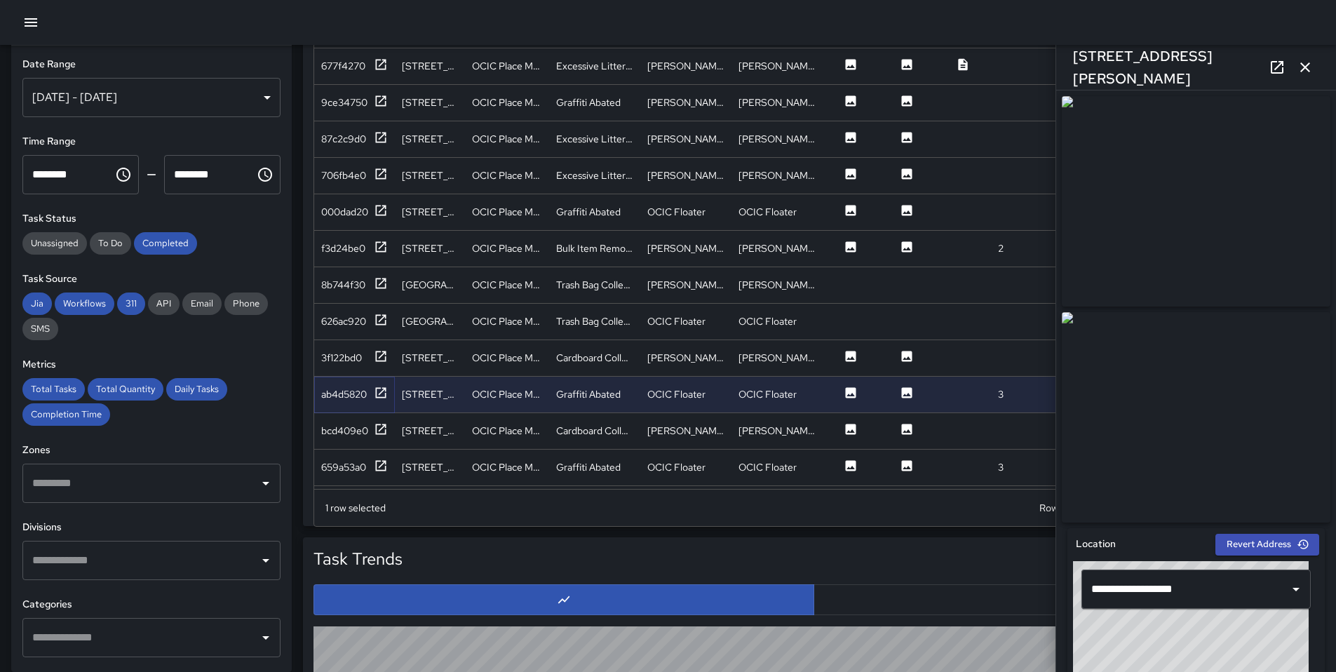
scroll to position [1930, 0]
click at [382, 422] on icon at bounding box center [381, 426] width 11 height 11
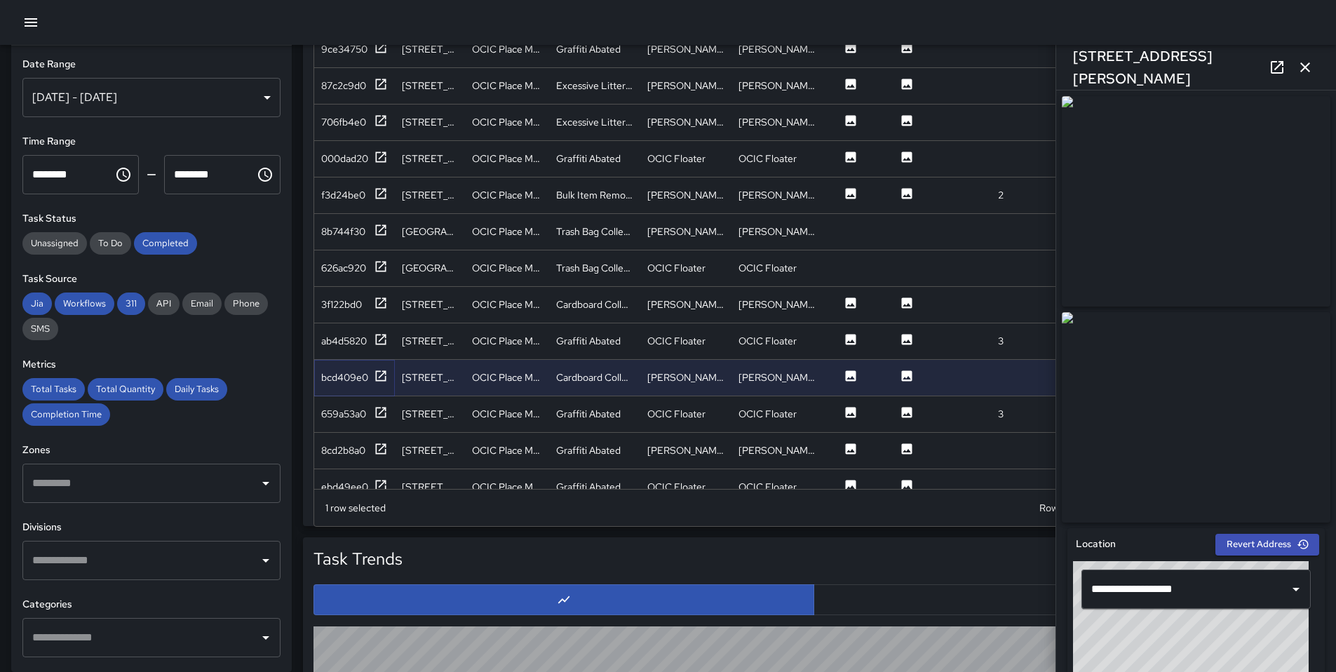
scroll to position [1993, 0]
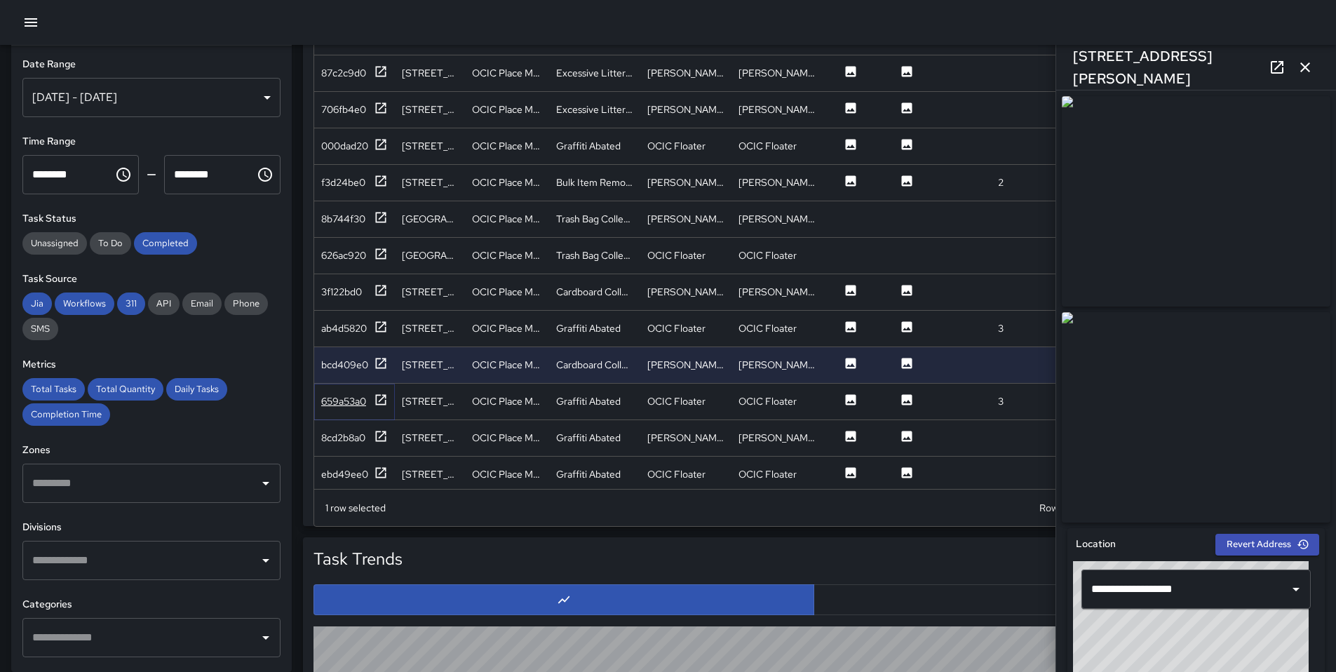
click at [374, 402] on icon at bounding box center [381, 400] width 14 height 14
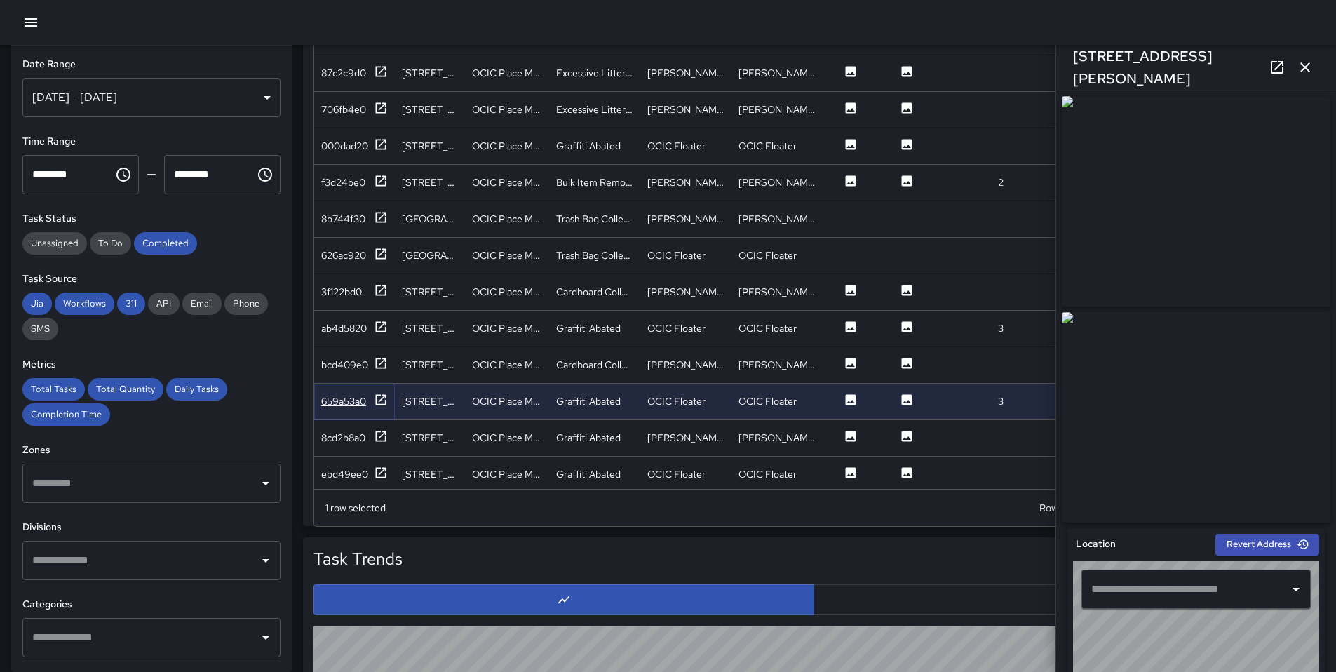
type input "**********"
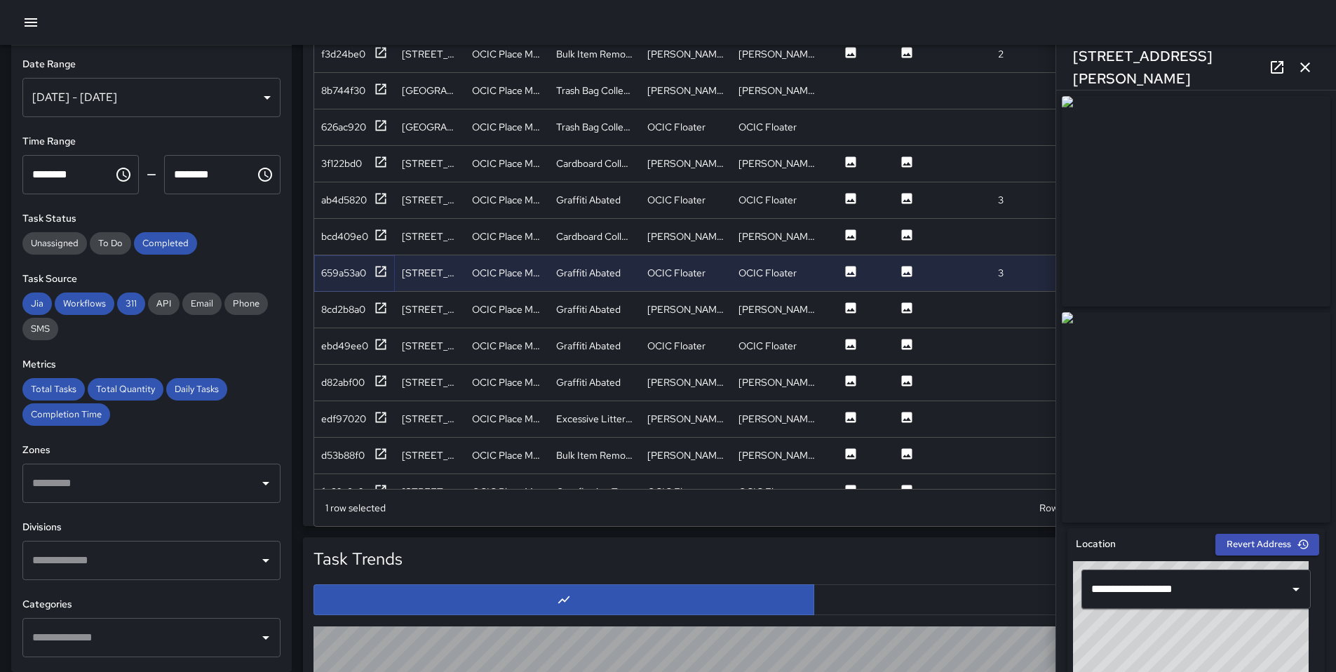
scroll to position [2140, 0]
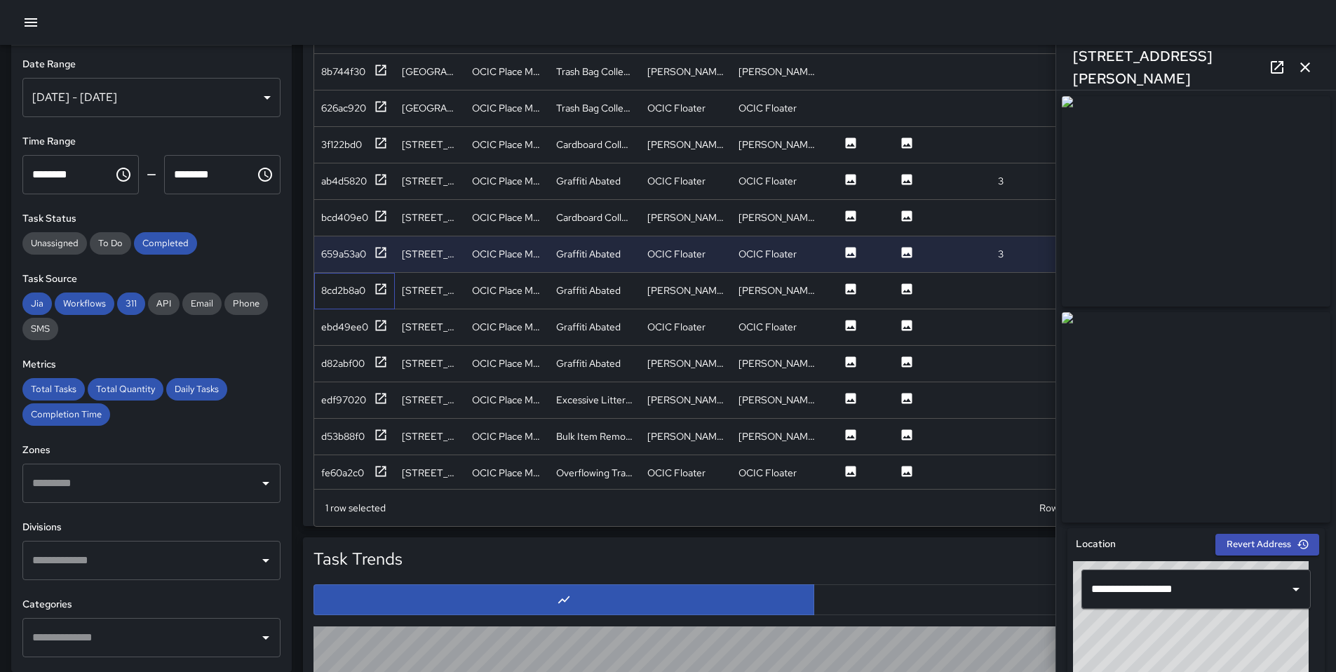
click at [388, 289] on div "8cd2b8a0" at bounding box center [354, 291] width 81 height 36
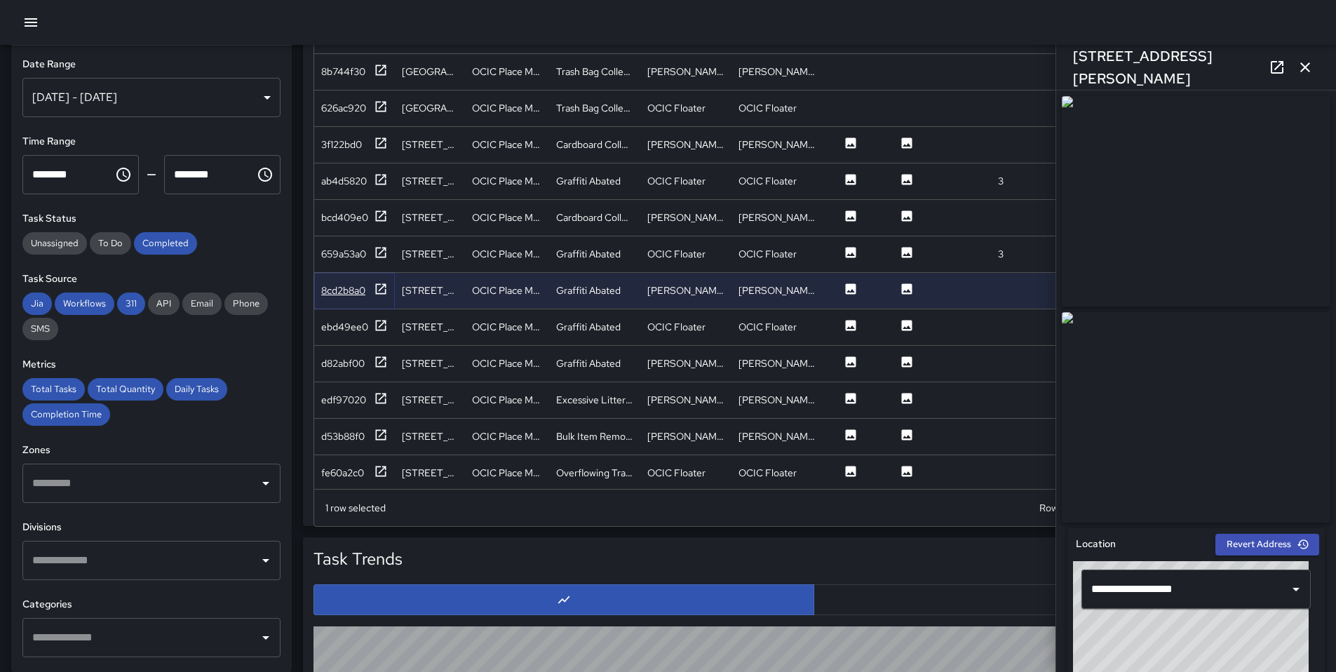
click at [381, 289] on icon at bounding box center [381, 289] width 14 height 14
click at [377, 325] on icon at bounding box center [381, 325] width 14 height 14
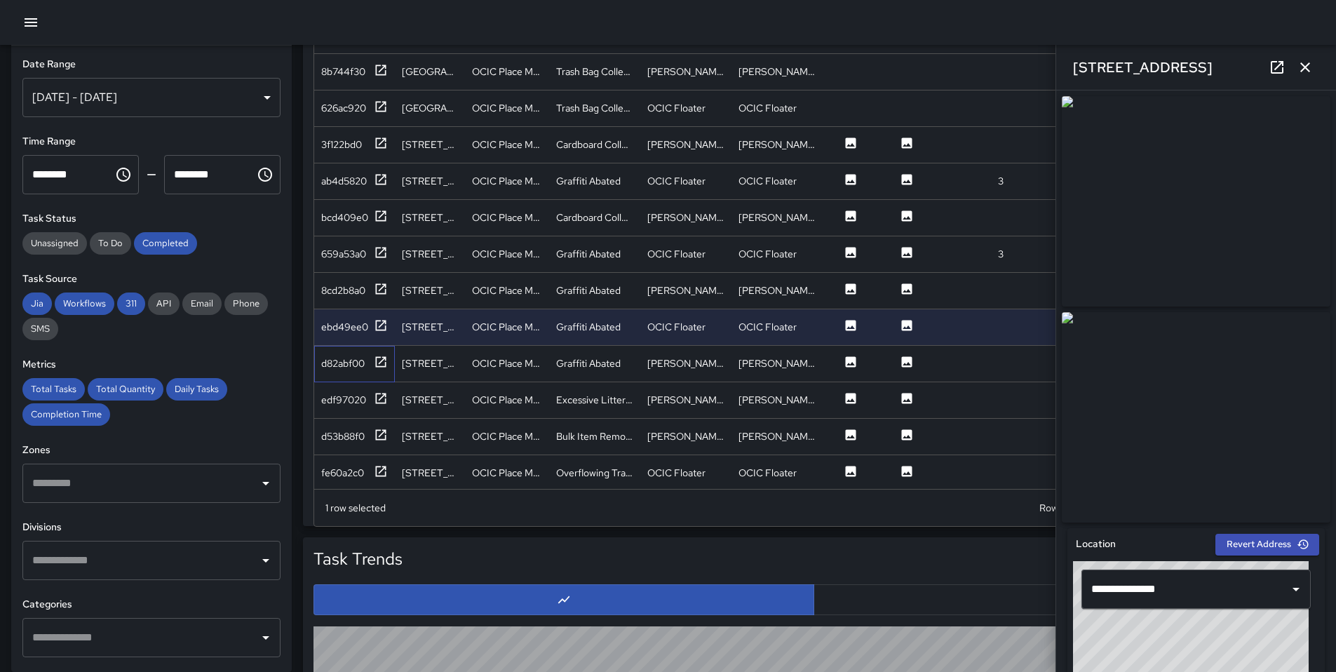
click at [372, 372] on div "d82abf00" at bounding box center [354, 364] width 81 height 36
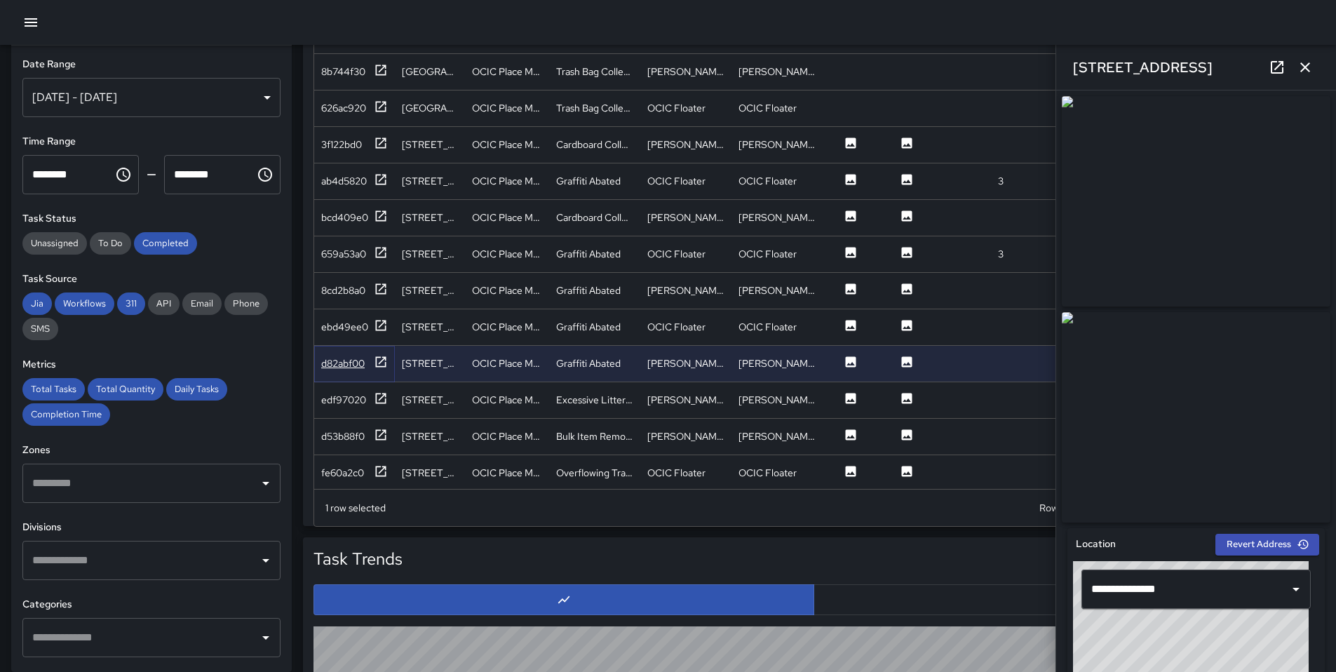
click at [375, 367] on icon at bounding box center [381, 362] width 14 height 14
click at [378, 401] on icon at bounding box center [381, 398] width 14 height 14
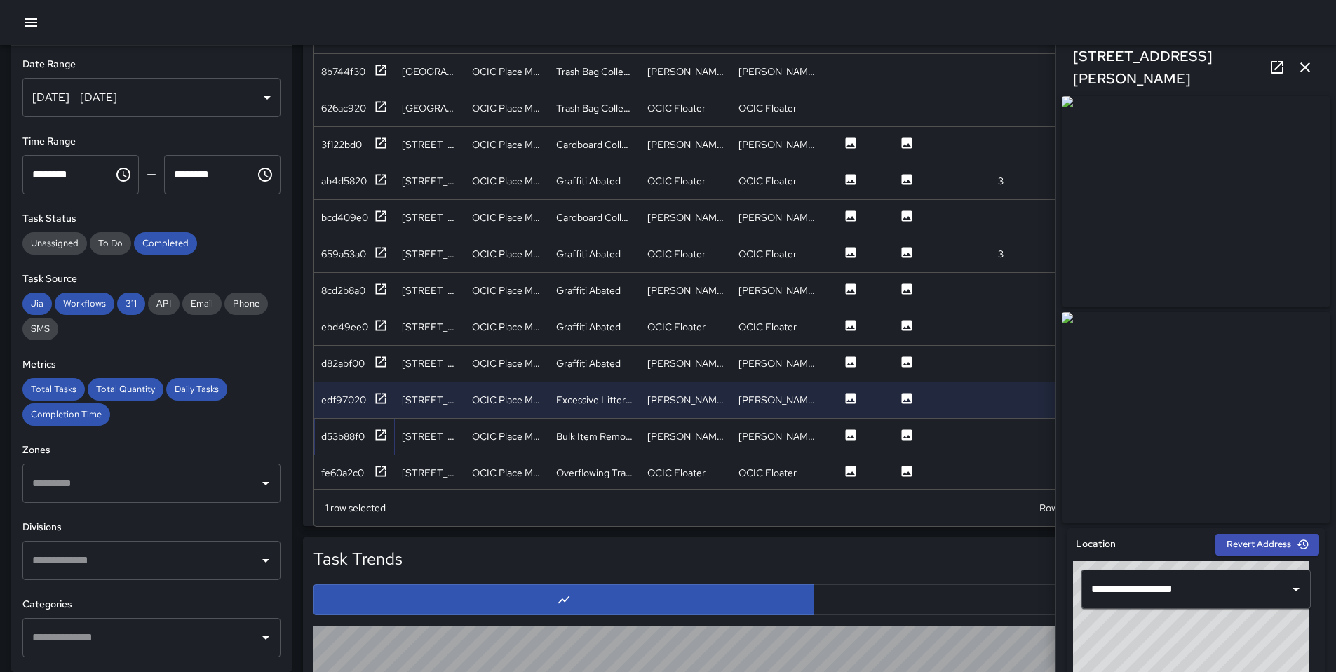
click at [371, 428] on div "d53b88f0" at bounding box center [354, 437] width 67 height 18
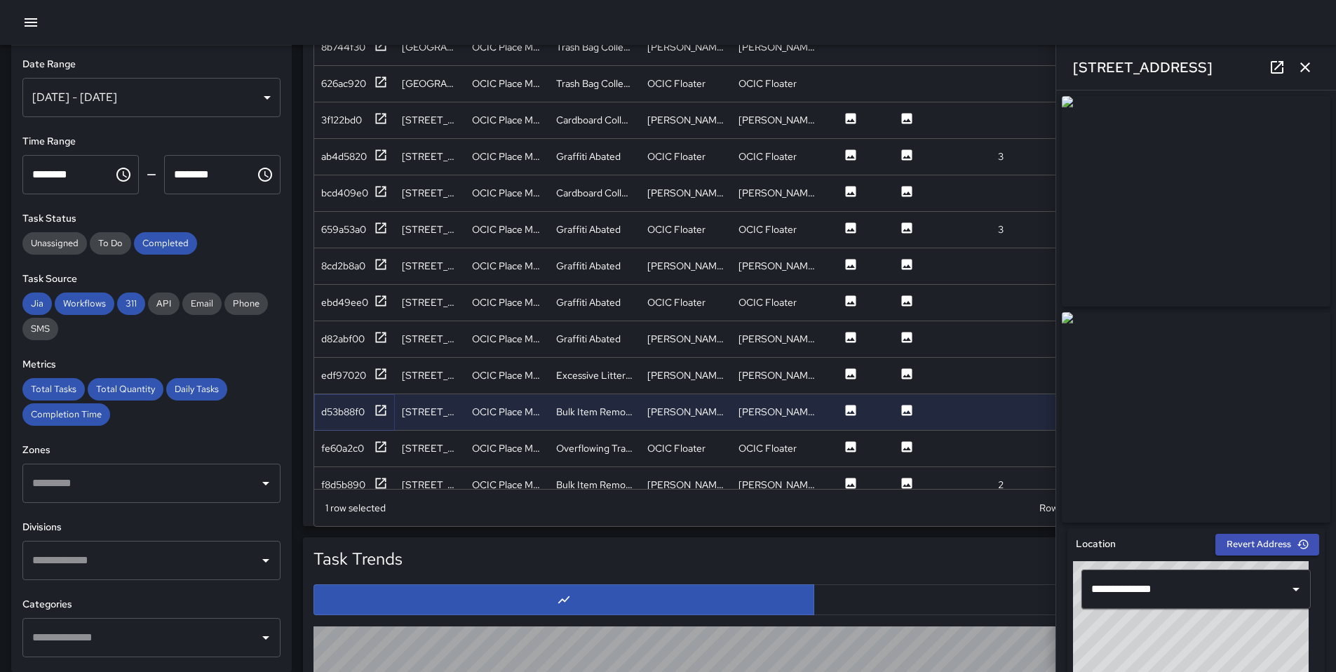
scroll to position [2166, 0]
click at [376, 456] on div at bounding box center [381, 448] width 14 height 18
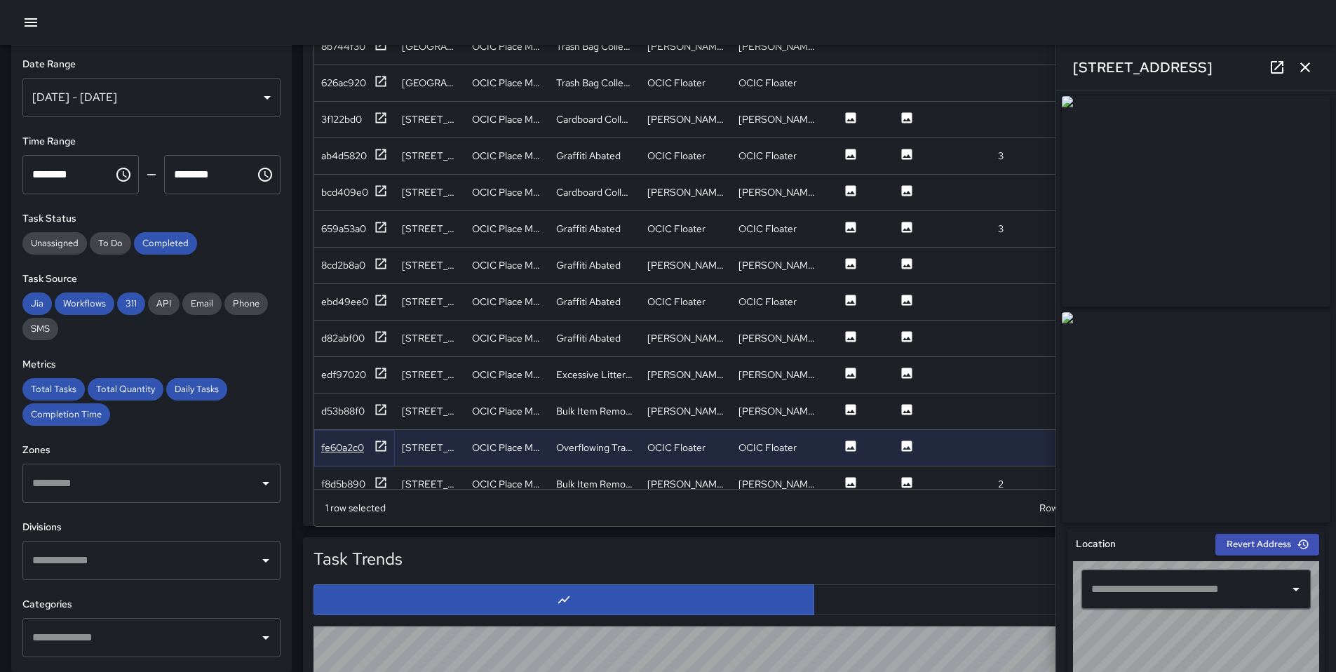
type input "**********"
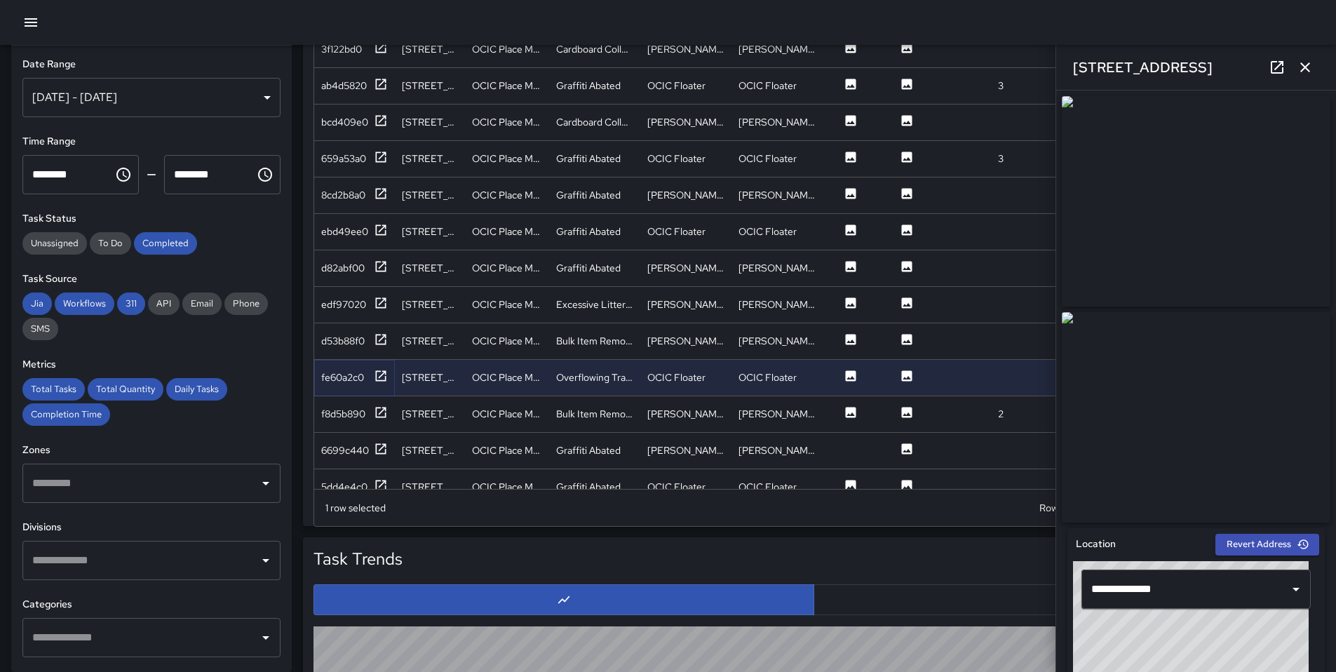
scroll to position [2263, 0]
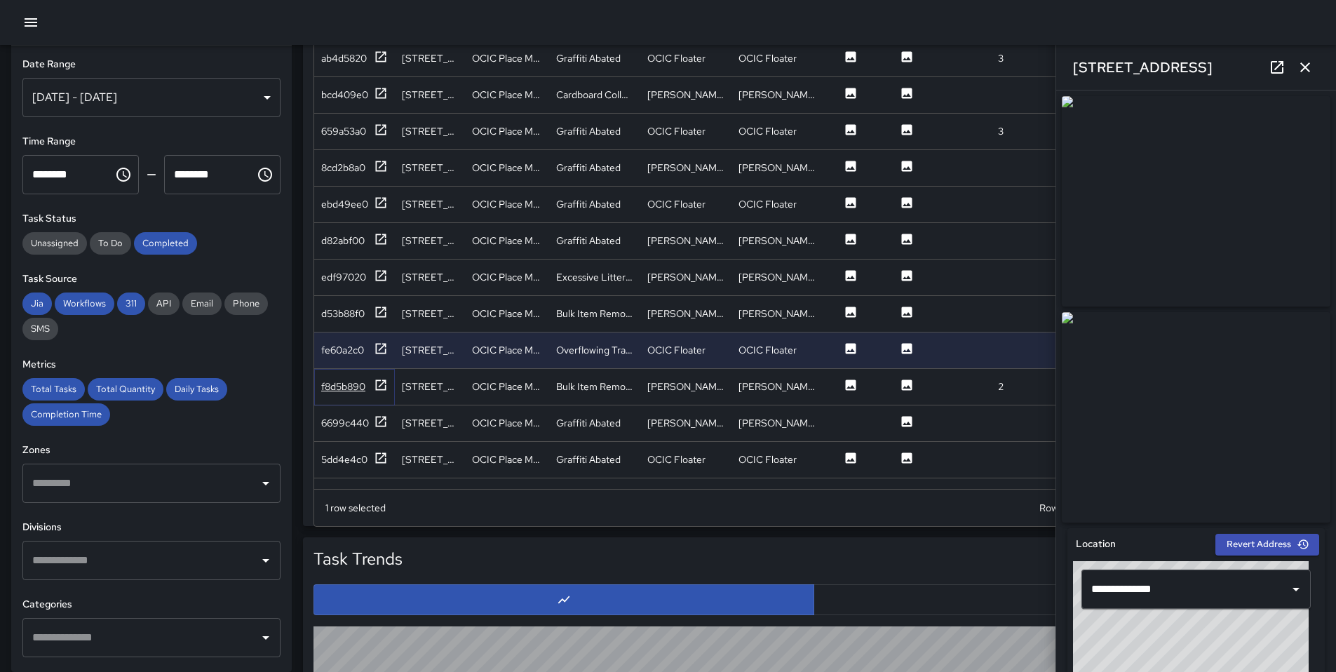
click at [382, 386] on icon at bounding box center [381, 385] width 14 height 14
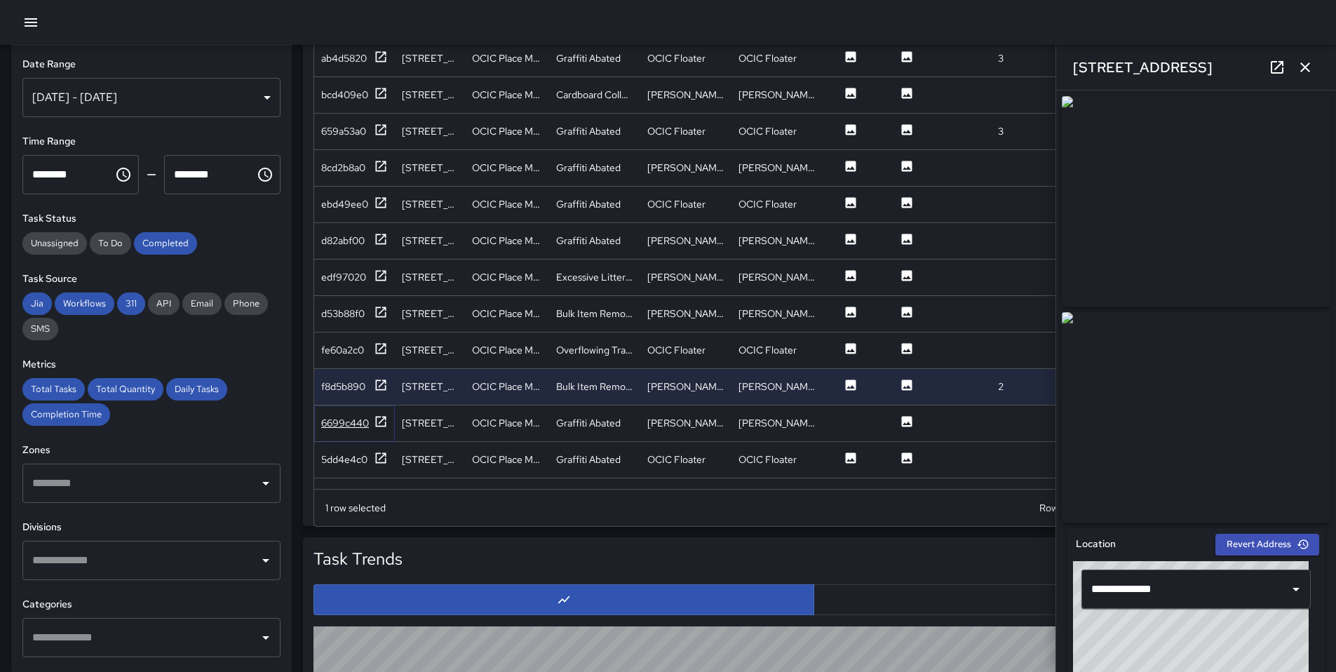
click at [376, 420] on icon at bounding box center [381, 421] width 11 height 11
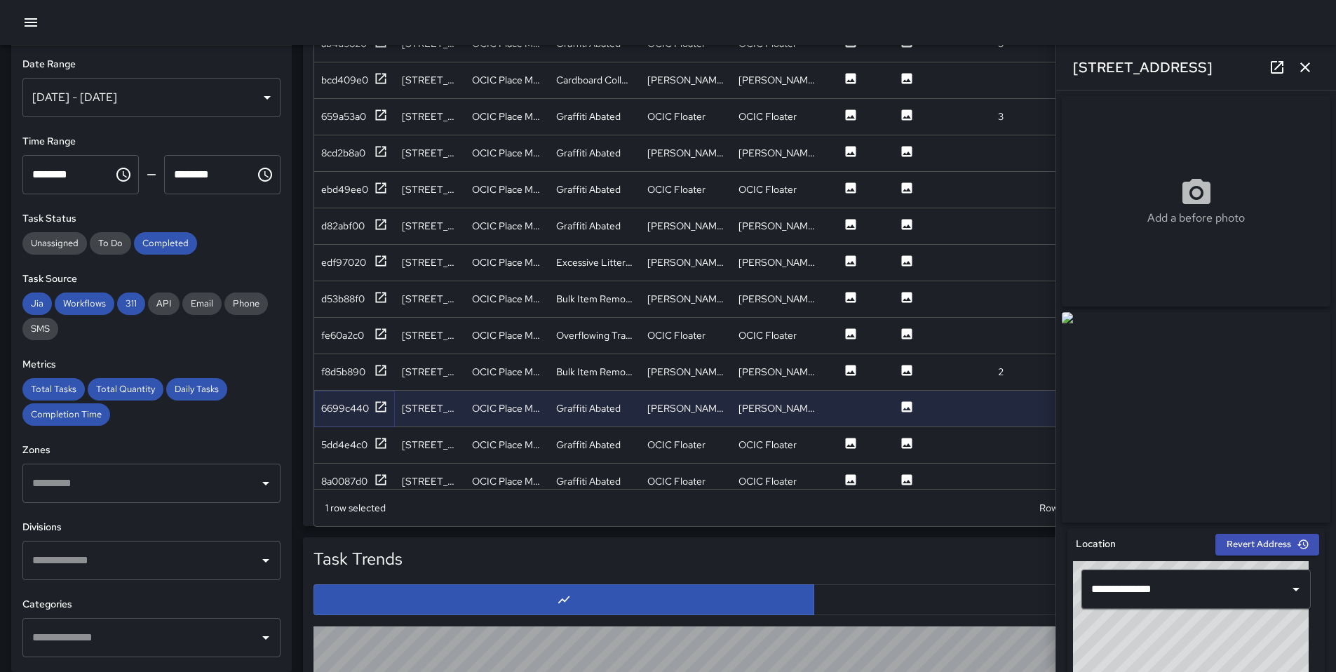
scroll to position [2307, 0]
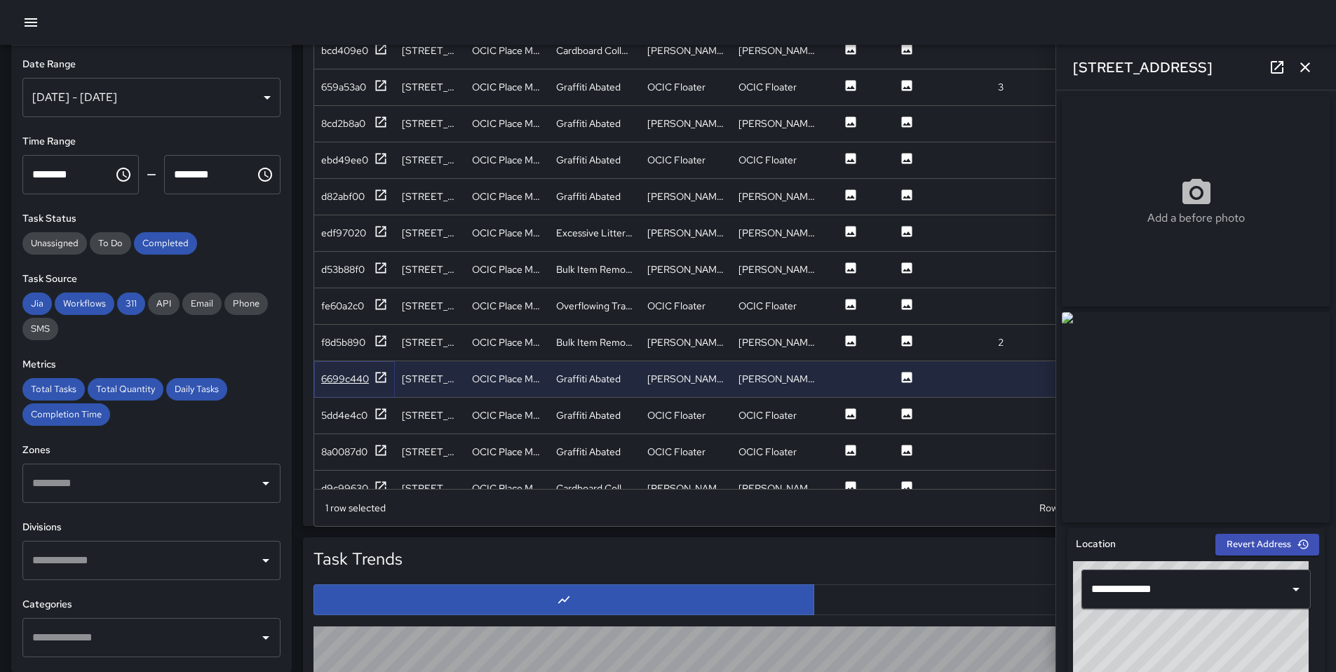
click at [387, 379] on icon at bounding box center [381, 377] width 14 height 14
click at [388, 374] on div "6699c440" at bounding box center [354, 379] width 81 height 36
click at [382, 376] on icon at bounding box center [381, 377] width 14 height 14
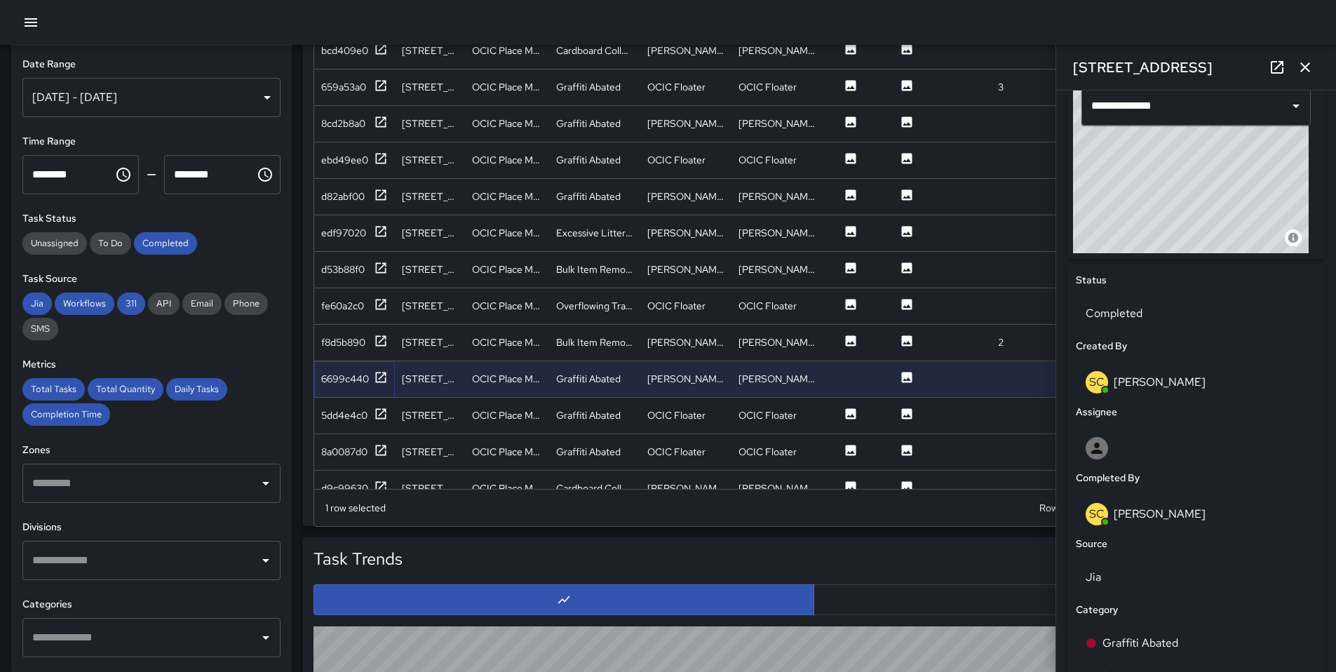
scroll to position [584, 0]
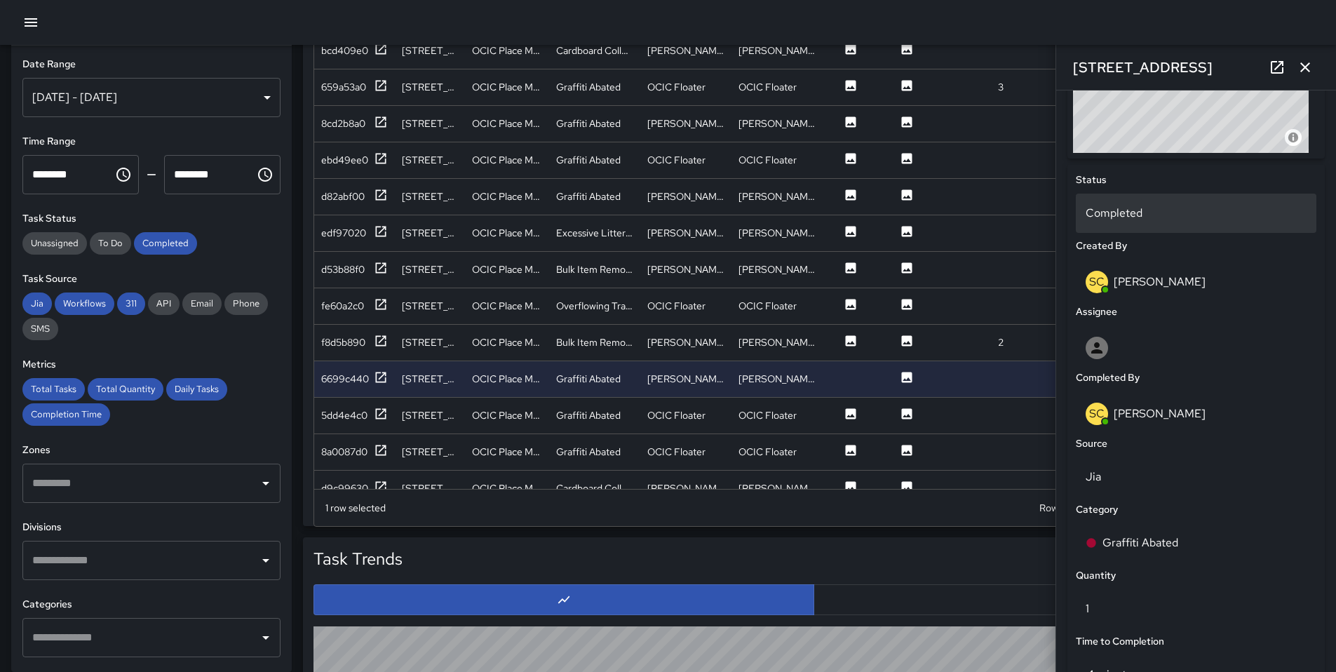
click at [1167, 222] on p "Completed" at bounding box center [1196, 213] width 221 height 17
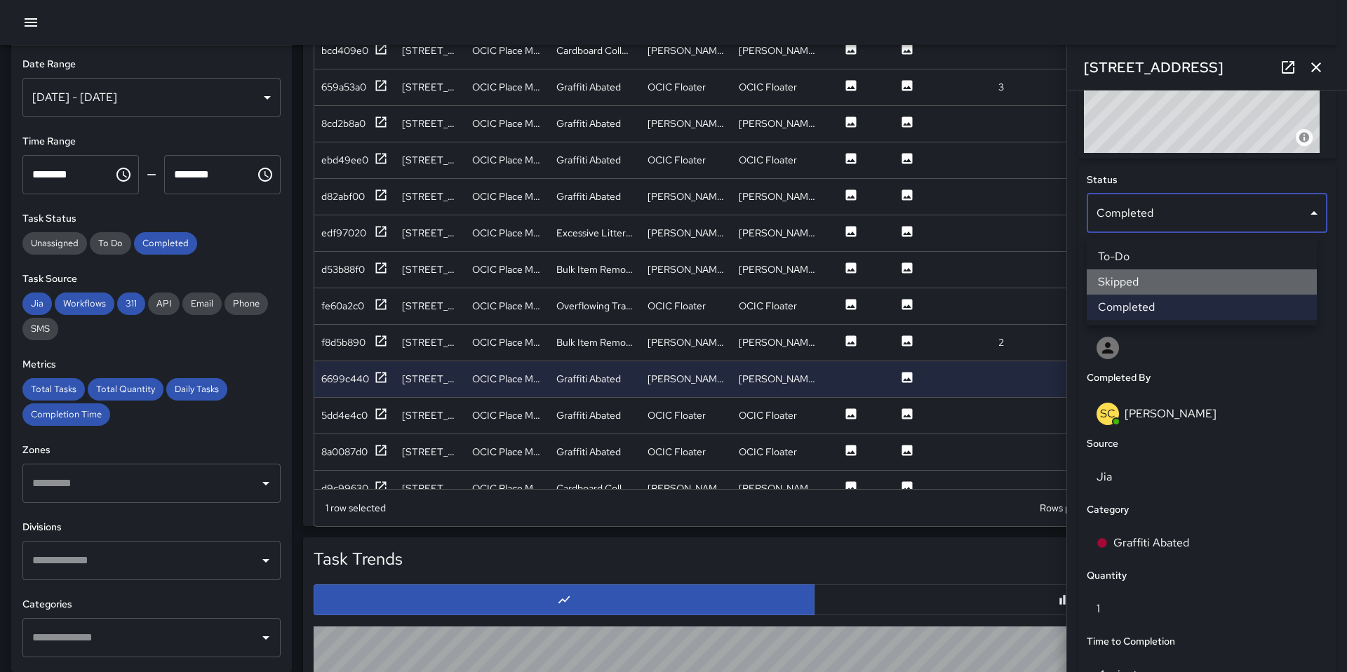
click at [1149, 273] on li "Skipped" at bounding box center [1202, 281] width 230 height 25
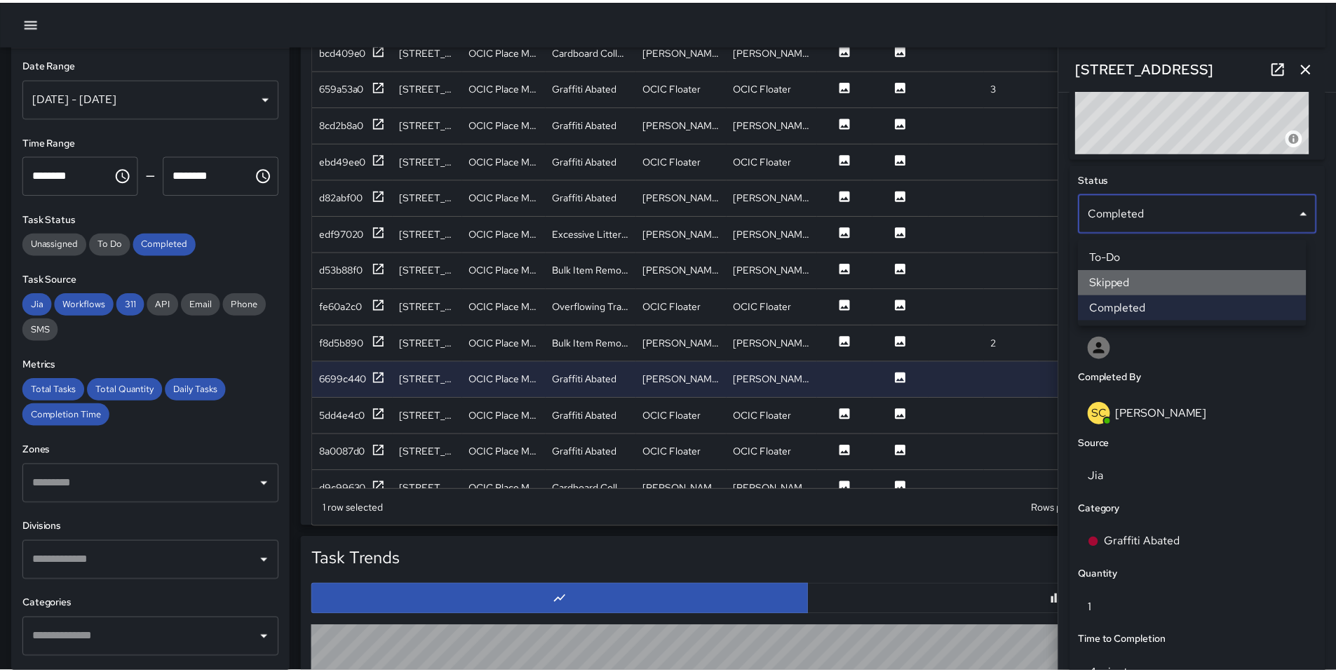
scroll to position [11, 11]
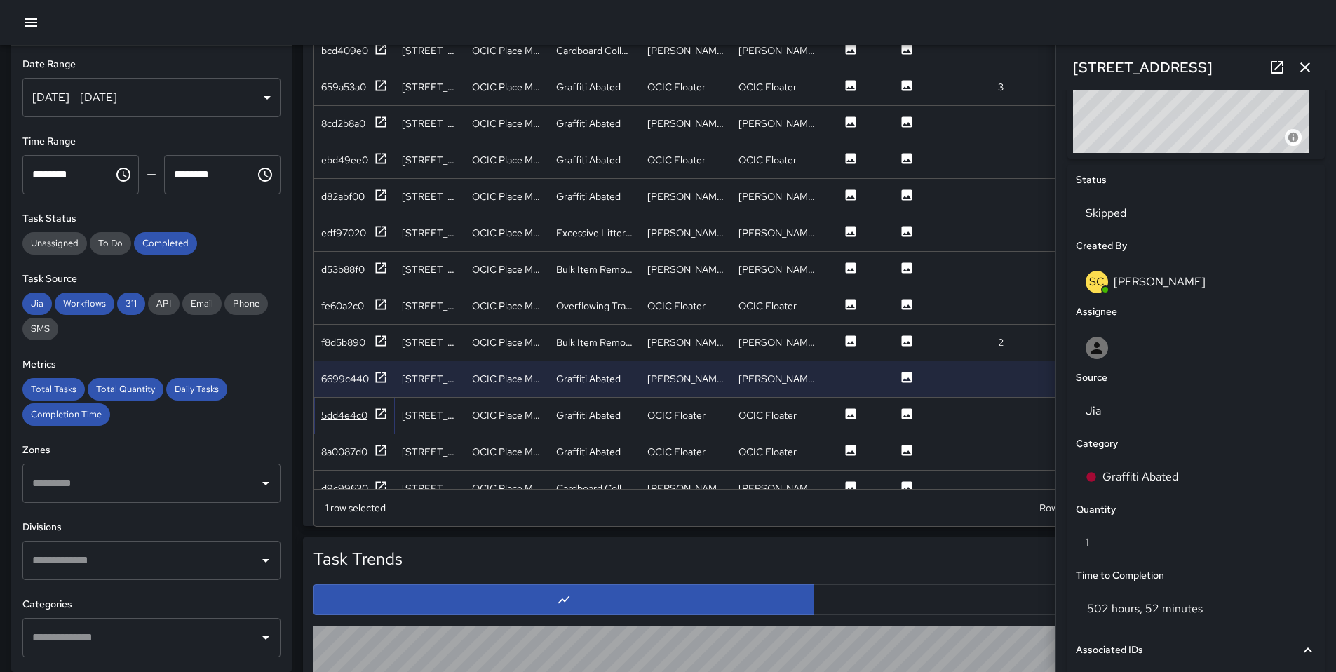
click at [384, 418] on icon at bounding box center [381, 413] width 11 height 11
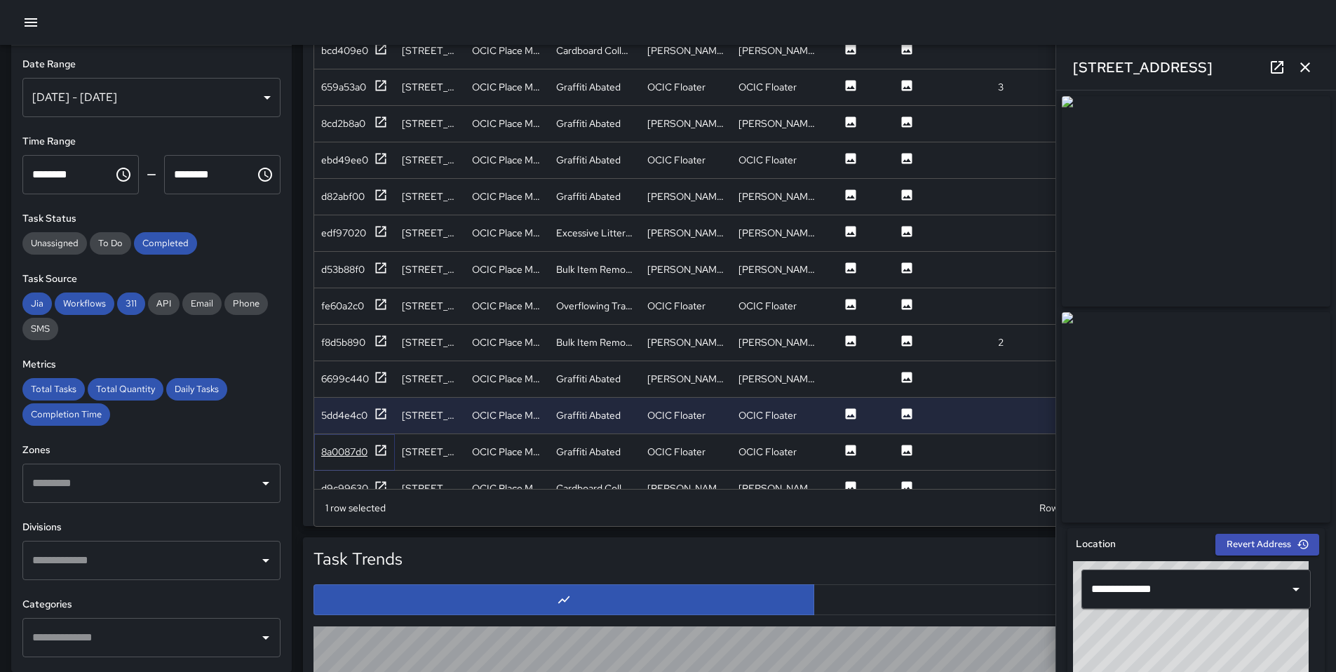
click at [385, 449] on icon at bounding box center [381, 450] width 14 height 14
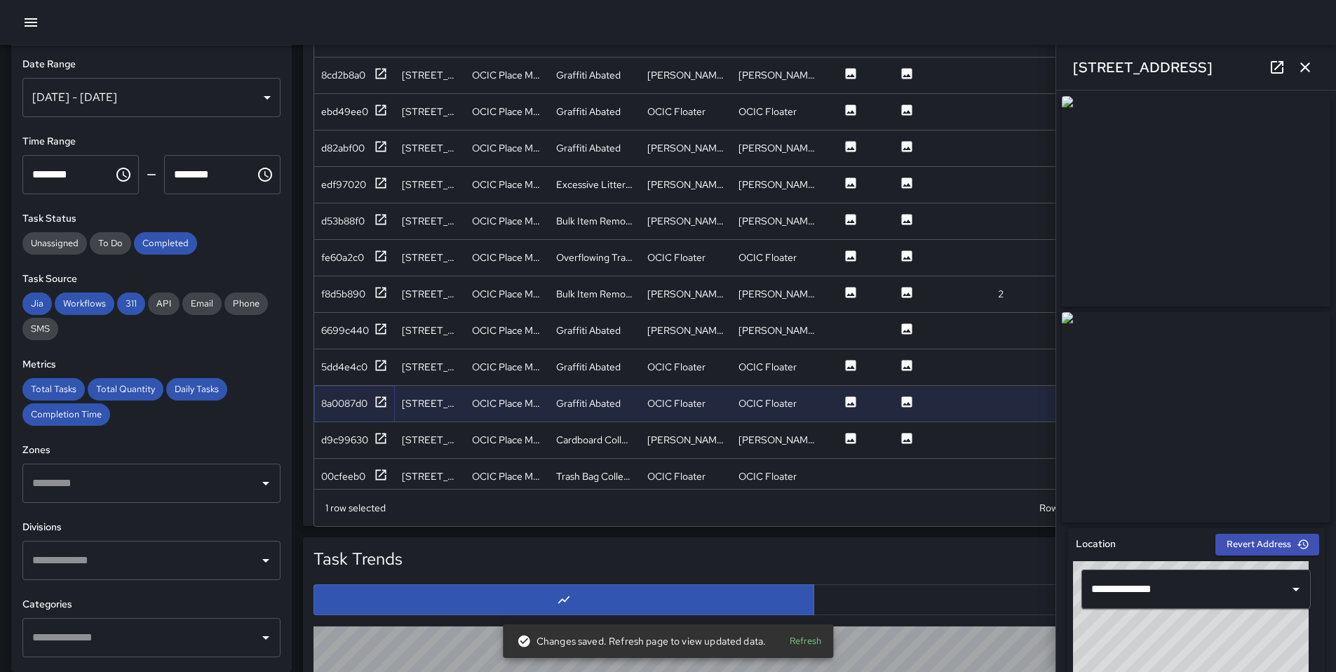
scroll to position [2356, 0]
click at [356, 439] on div "d9c99630" at bounding box center [344, 439] width 47 height 14
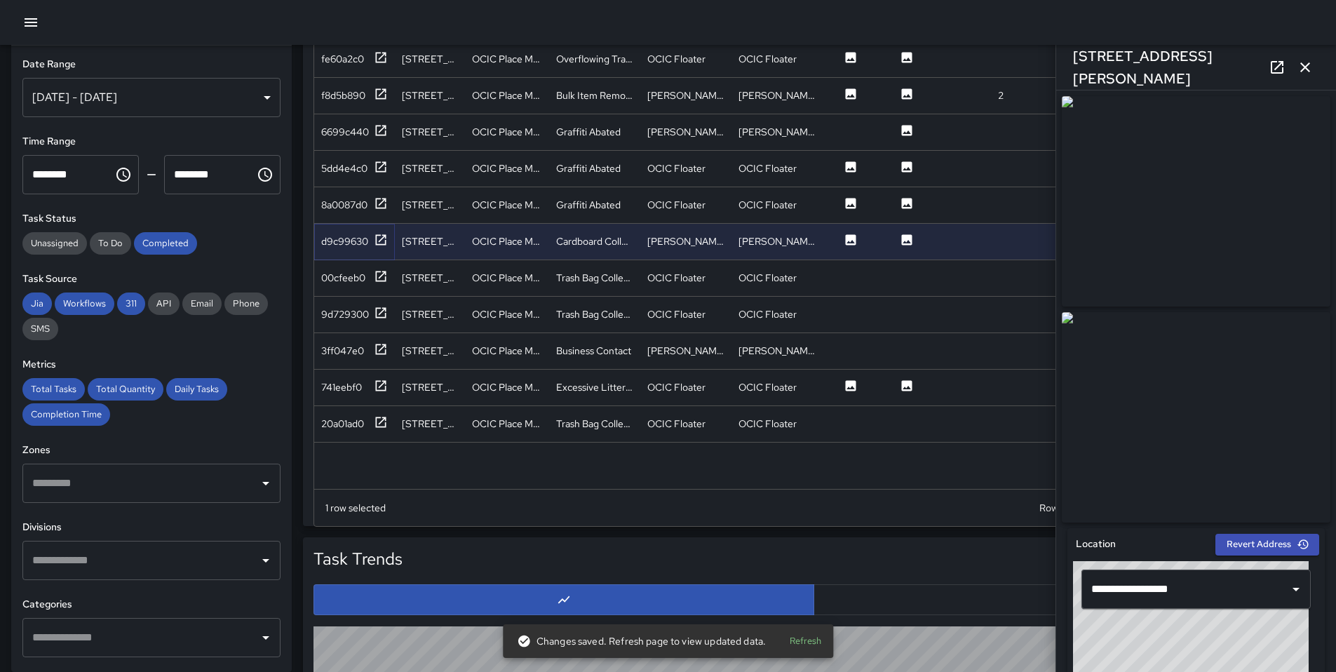
scroll to position [2631, 0]
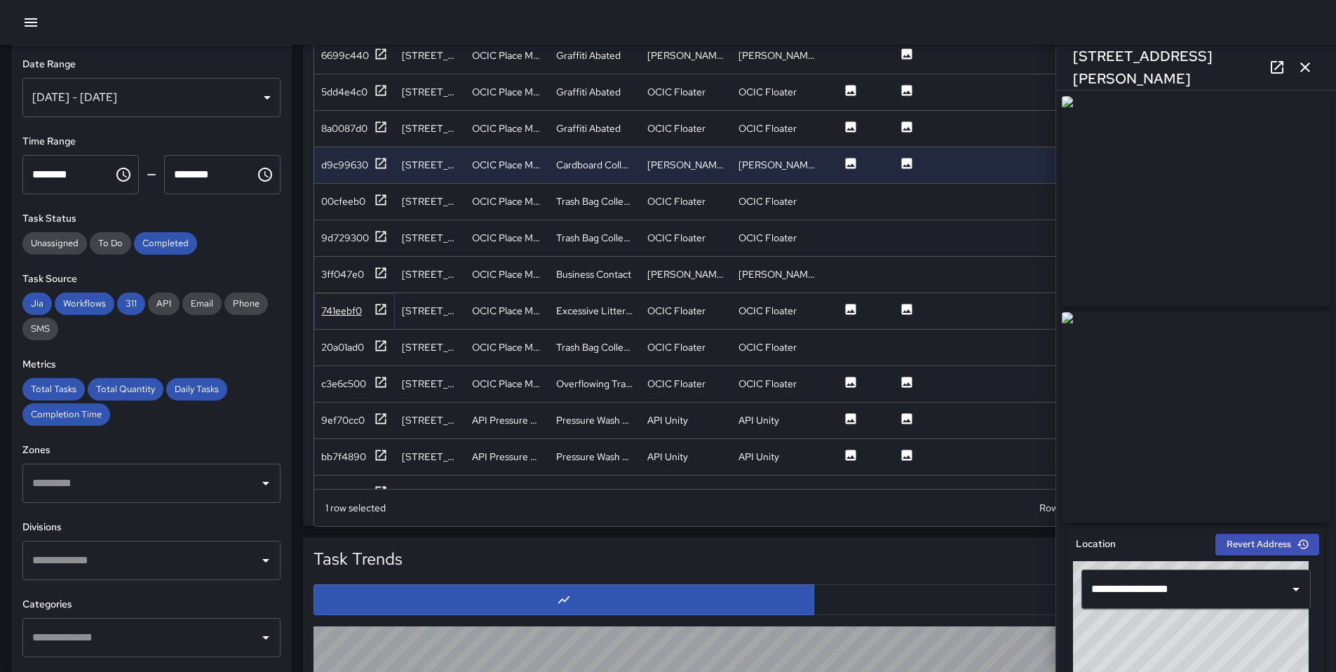
click at [385, 309] on icon at bounding box center [381, 309] width 11 height 11
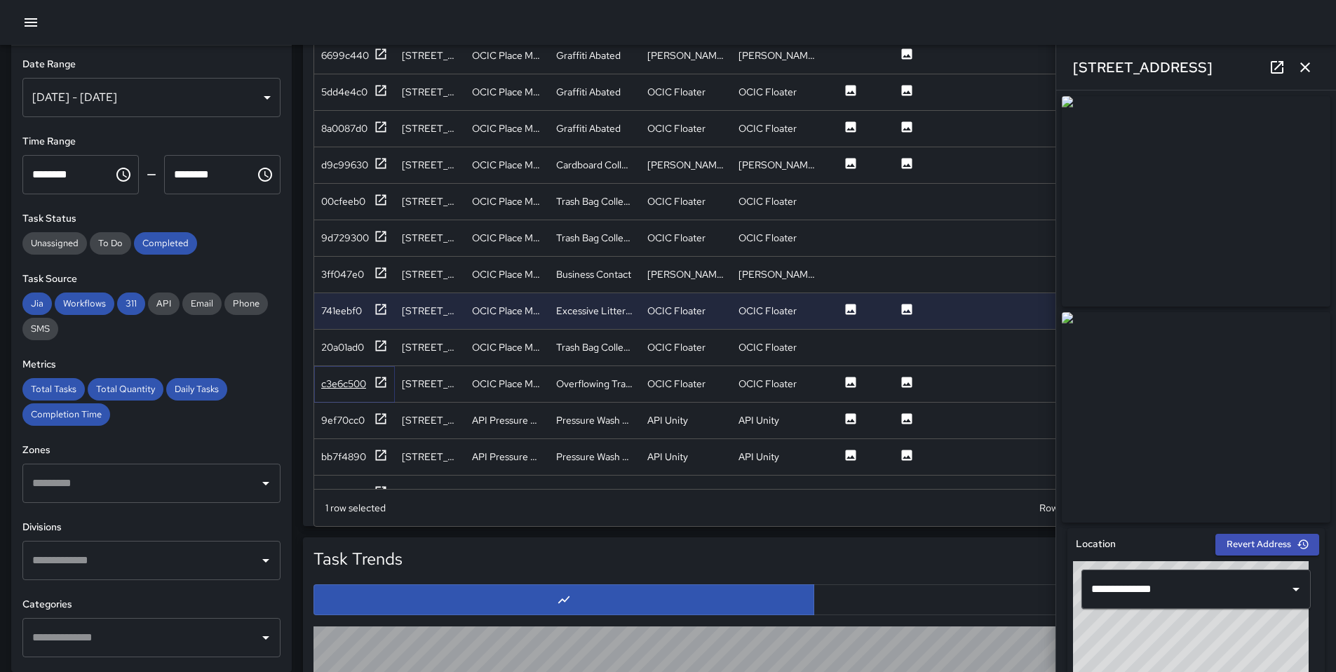
click at [326, 382] on div "c3e6c500" at bounding box center [343, 384] width 45 height 14
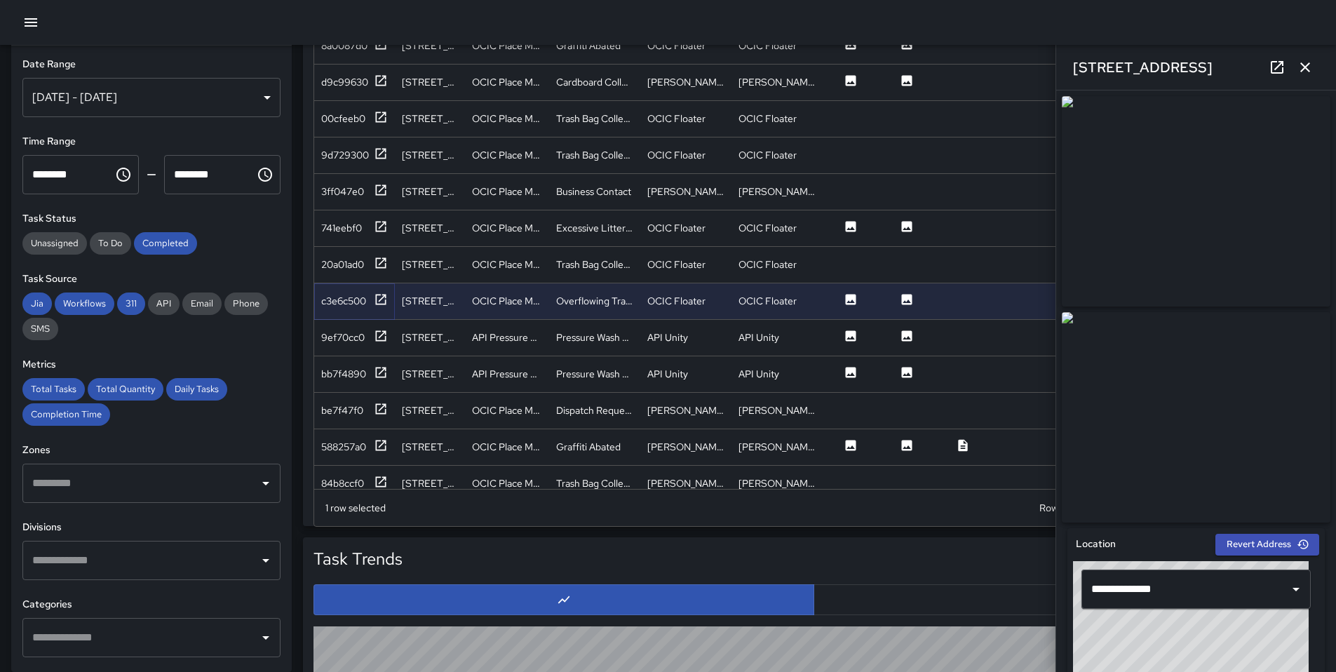
scroll to position [2735, 0]
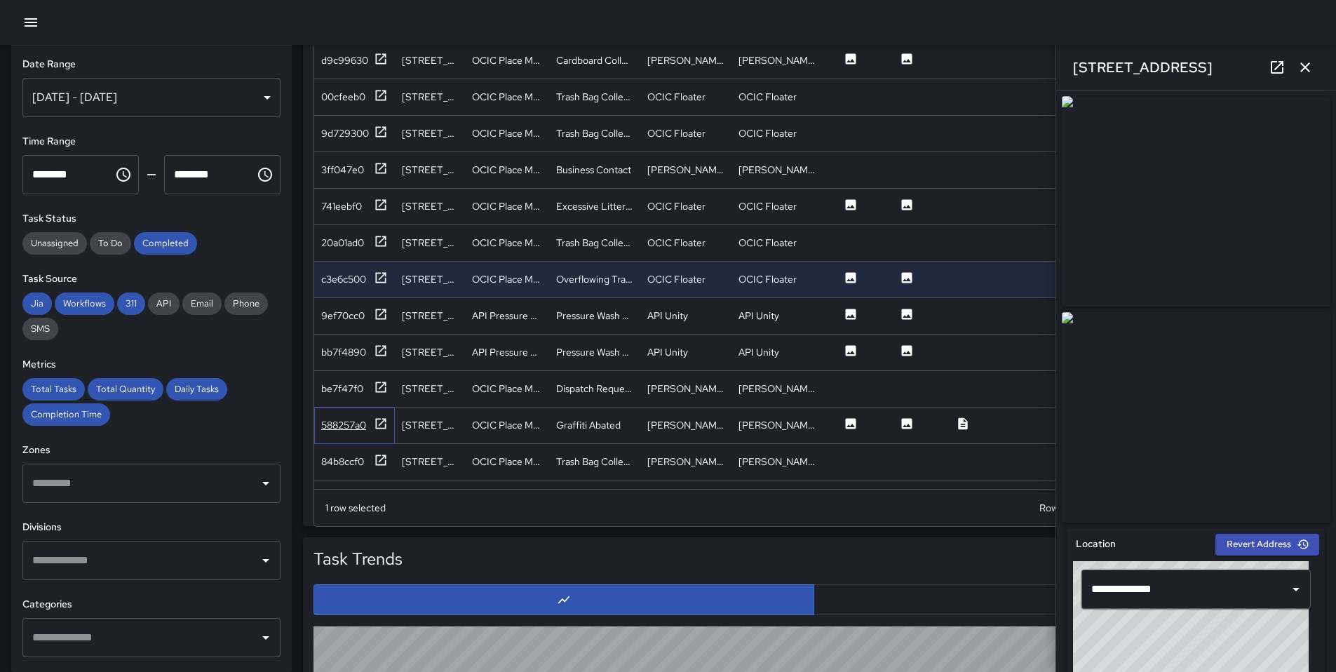
click at [387, 419] on div "588257a0" at bounding box center [354, 426] width 81 height 36
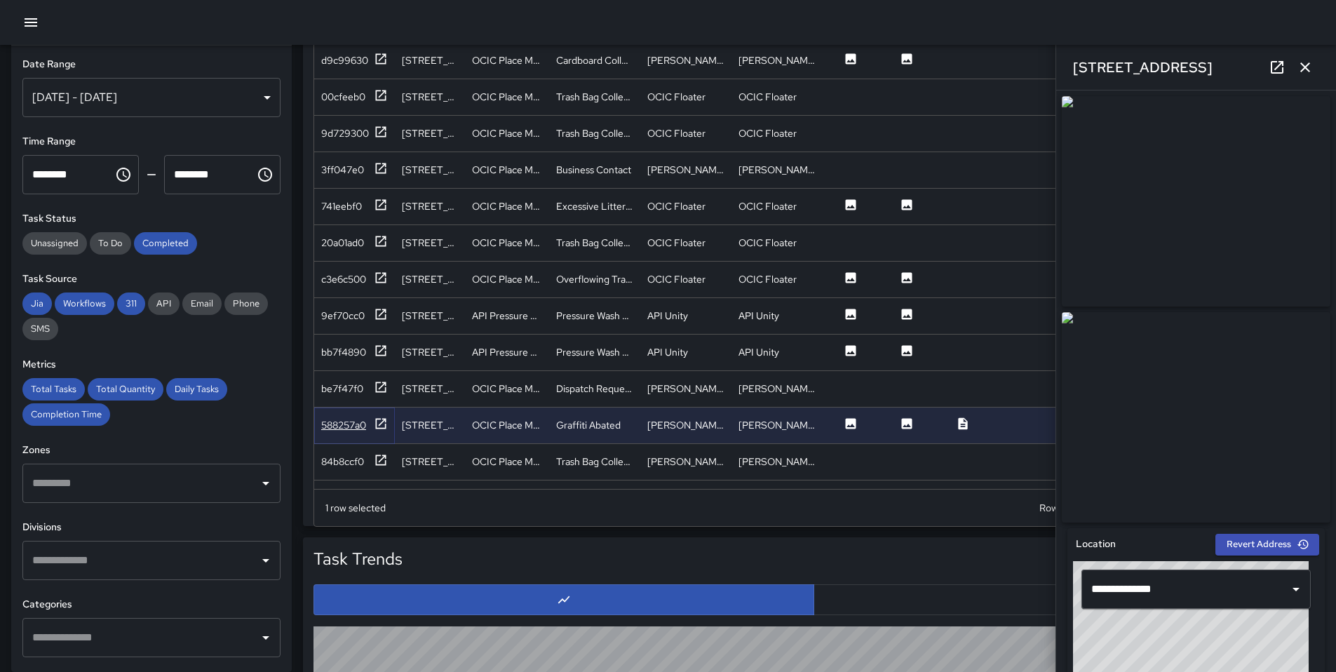
click at [387, 419] on icon at bounding box center [381, 424] width 14 height 14
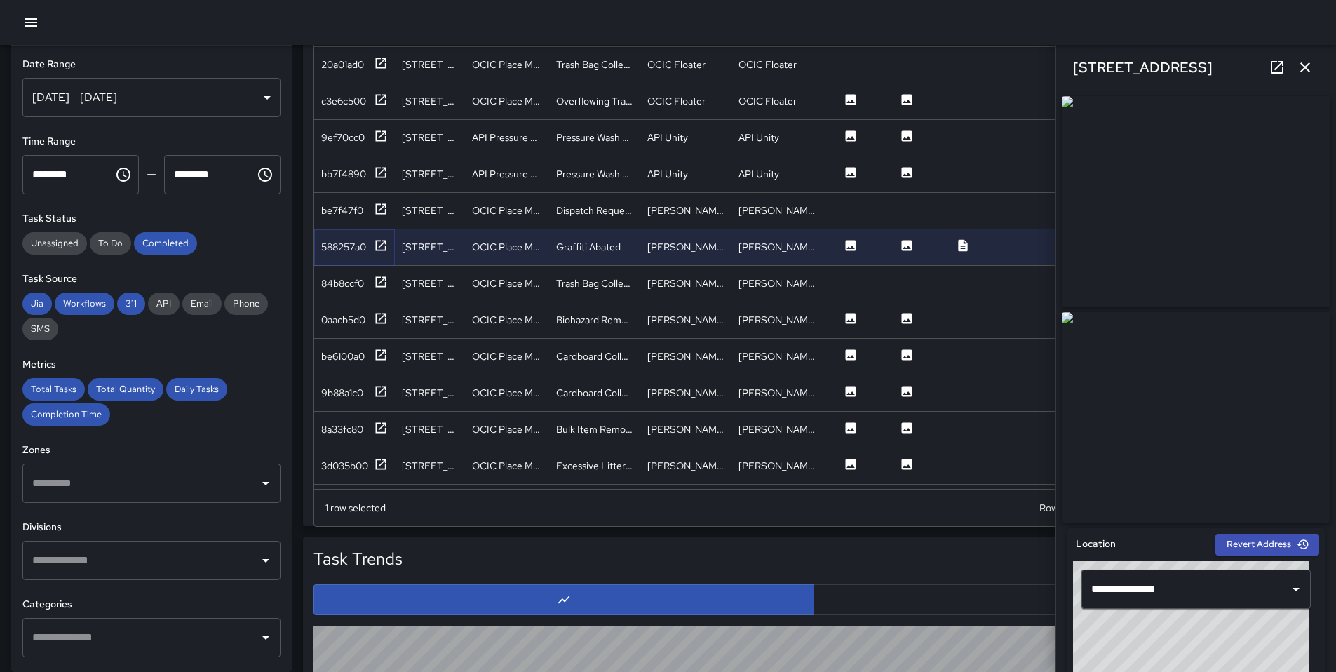
scroll to position [2915, 0]
click at [367, 313] on div "0aacb5d0" at bounding box center [354, 319] width 67 height 18
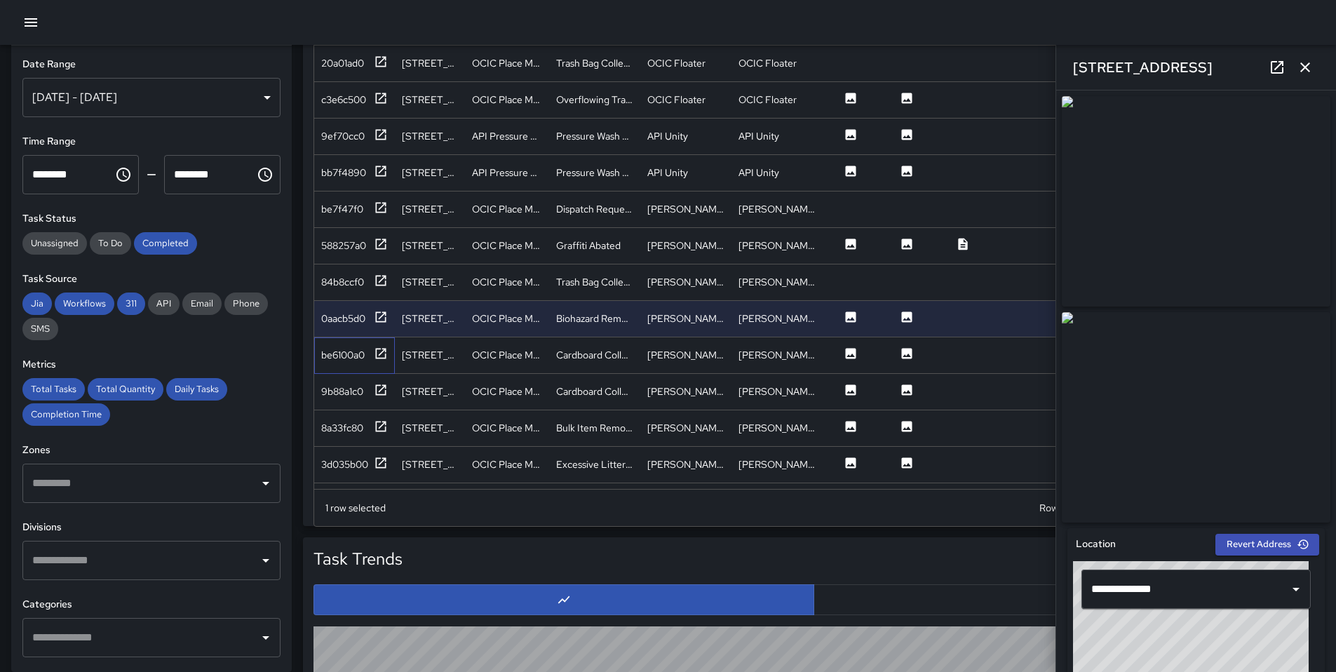
click at [336, 341] on div "be6100a0" at bounding box center [354, 355] width 81 height 36
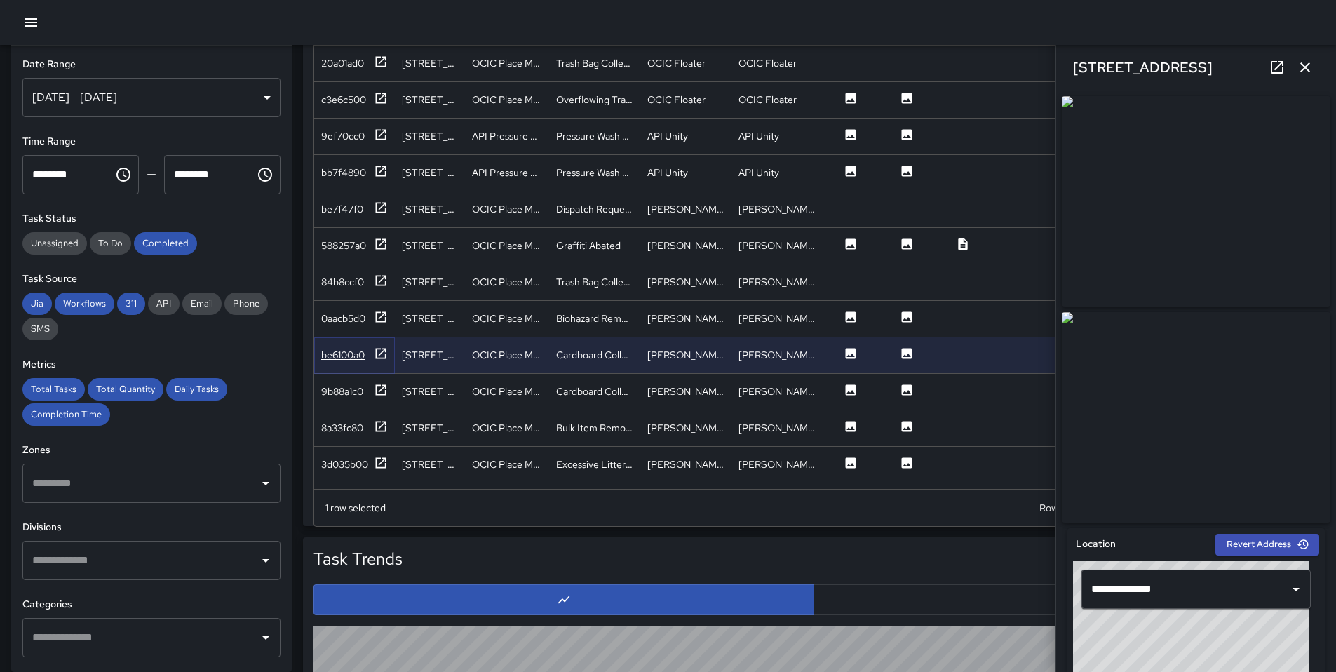
click at [336, 348] on div "be6100a0" at bounding box center [342, 355] width 43 height 14
click at [351, 374] on div "9b88a1c0" at bounding box center [354, 392] width 81 height 36
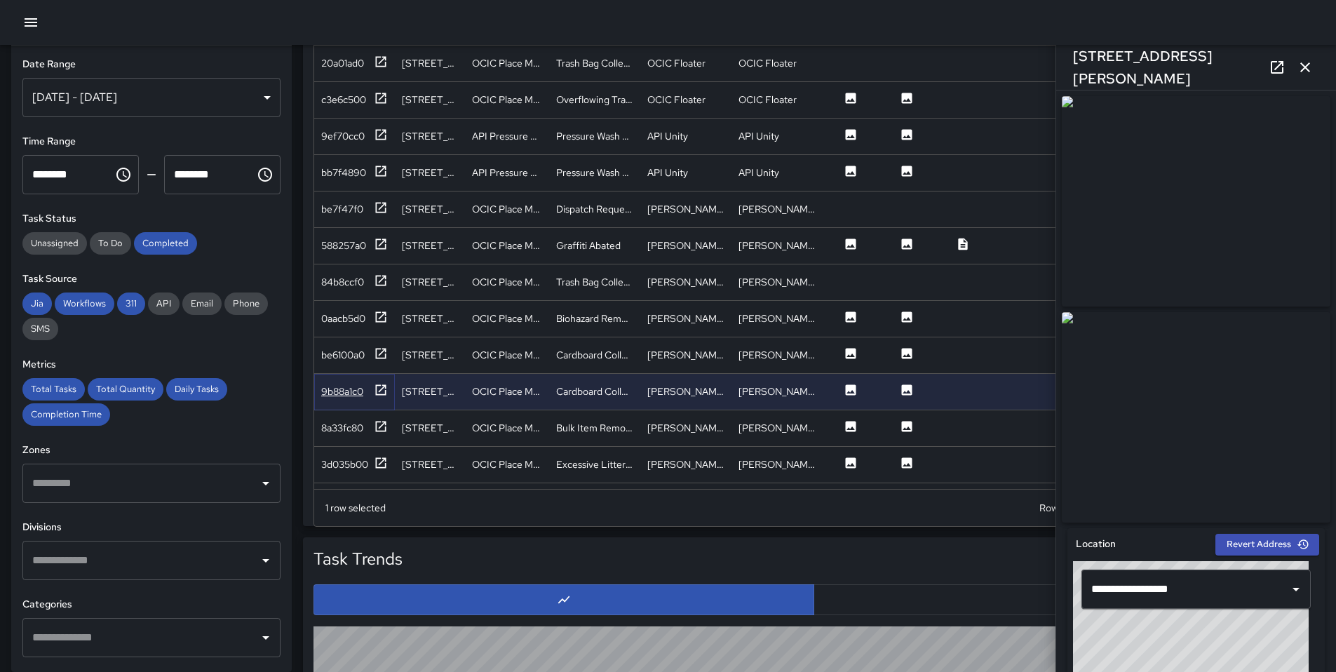
click at [345, 384] on div "9b88a1c0" at bounding box center [342, 391] width 42 height 14
click at [346, 437] on div "8a33fc80" at bounding box center [354, 428] width 81 height 36
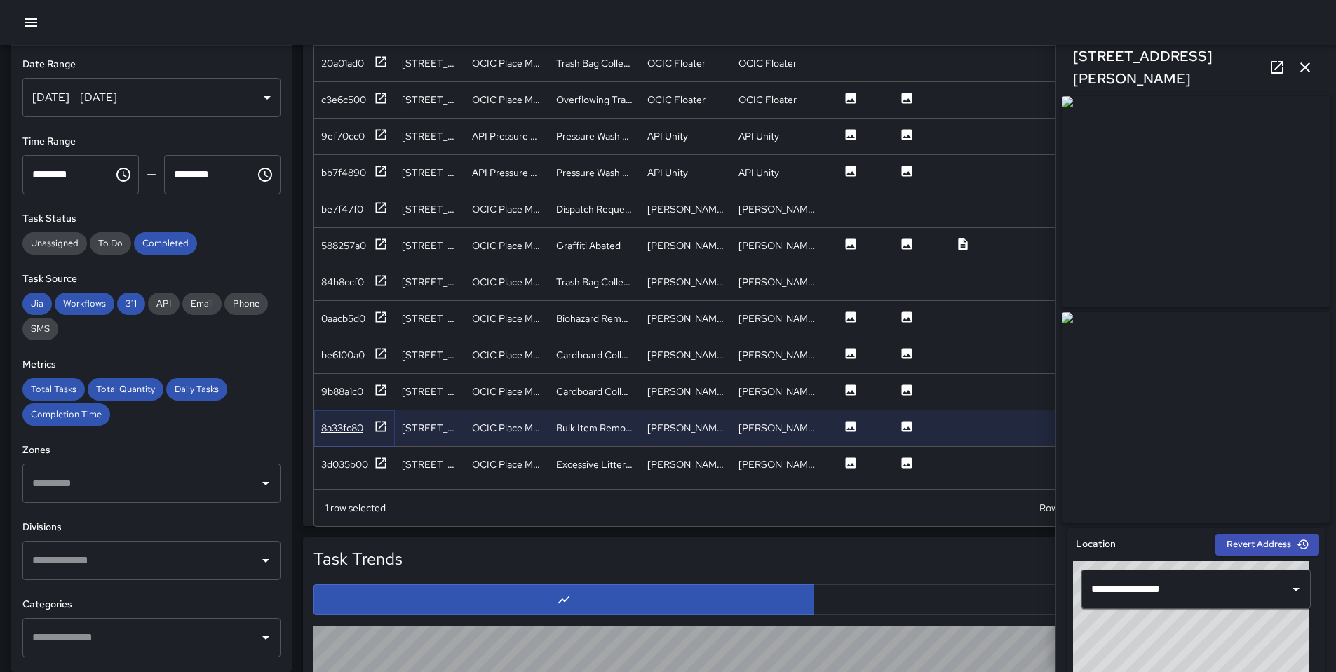
click at [347, 433] on div "8a33fc80" at bounding box center [342, 428] width 42 height 14
click at [367, 457] on div "3d035b00" at bounding box center [344, 464] width 47 height 14
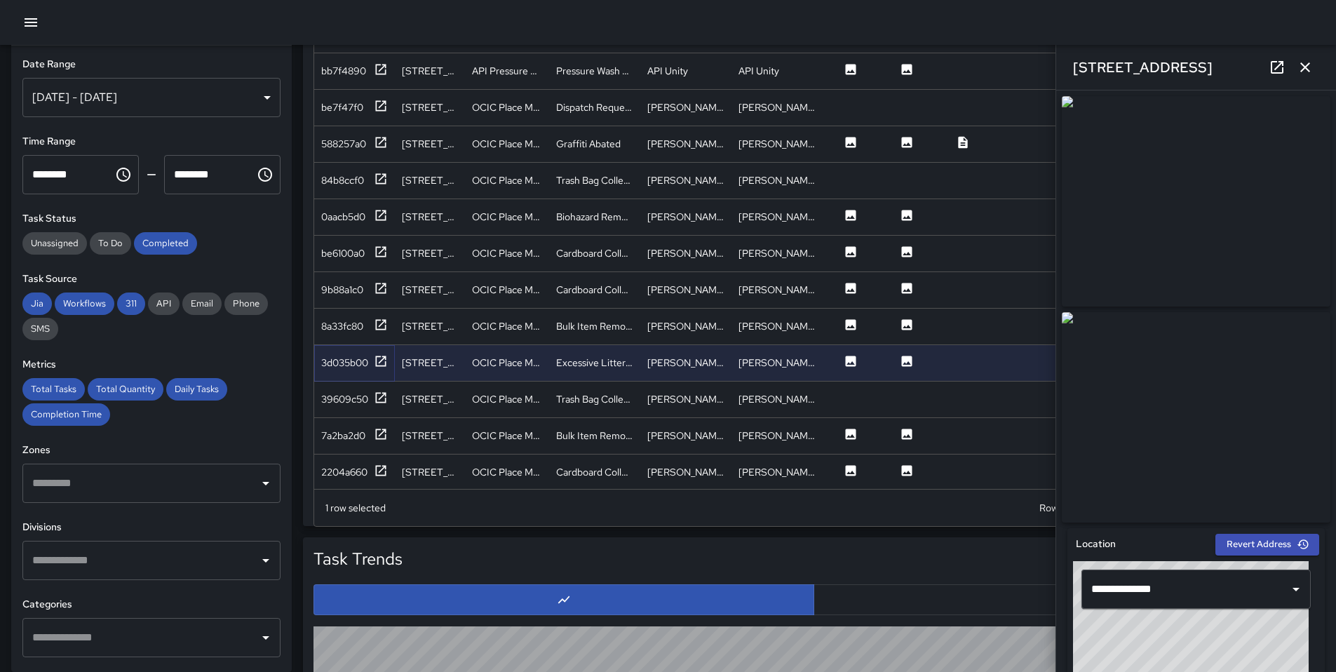
scroll to position [3019, 0]
click at [351, 425] on div "7a2ba2d0" at bounding box center [354, 434] width 67 height 18
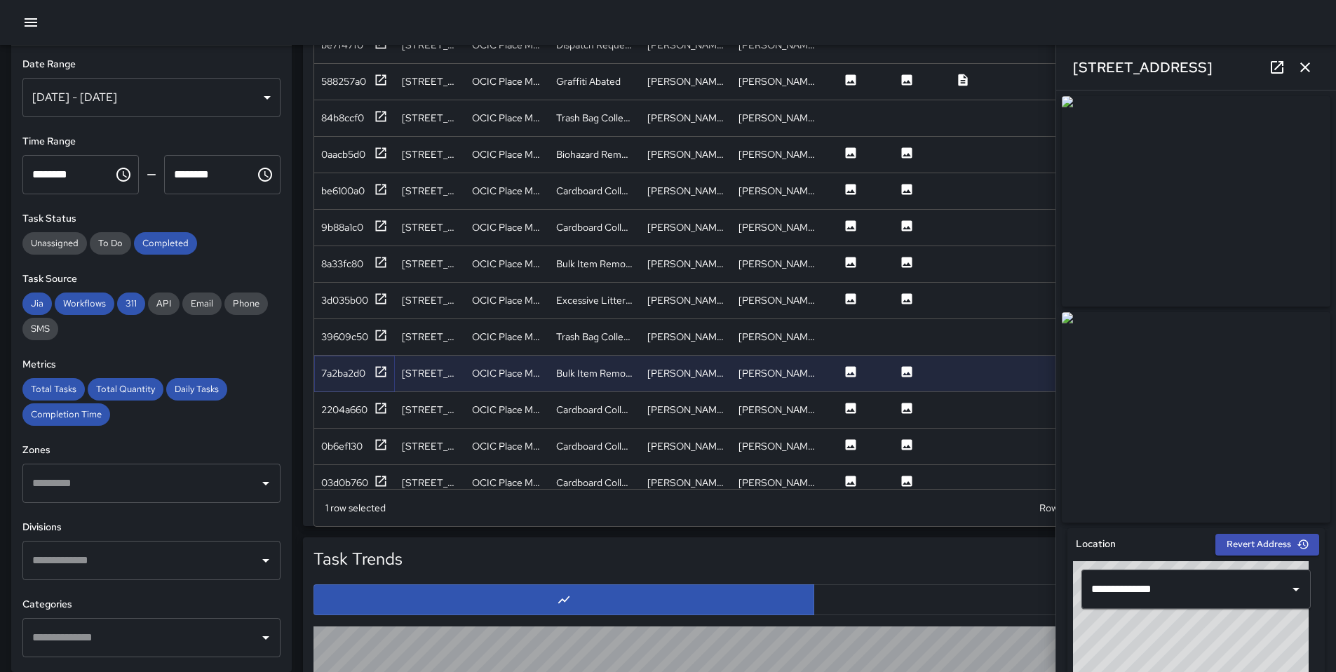
scroll to position [3087, 0]
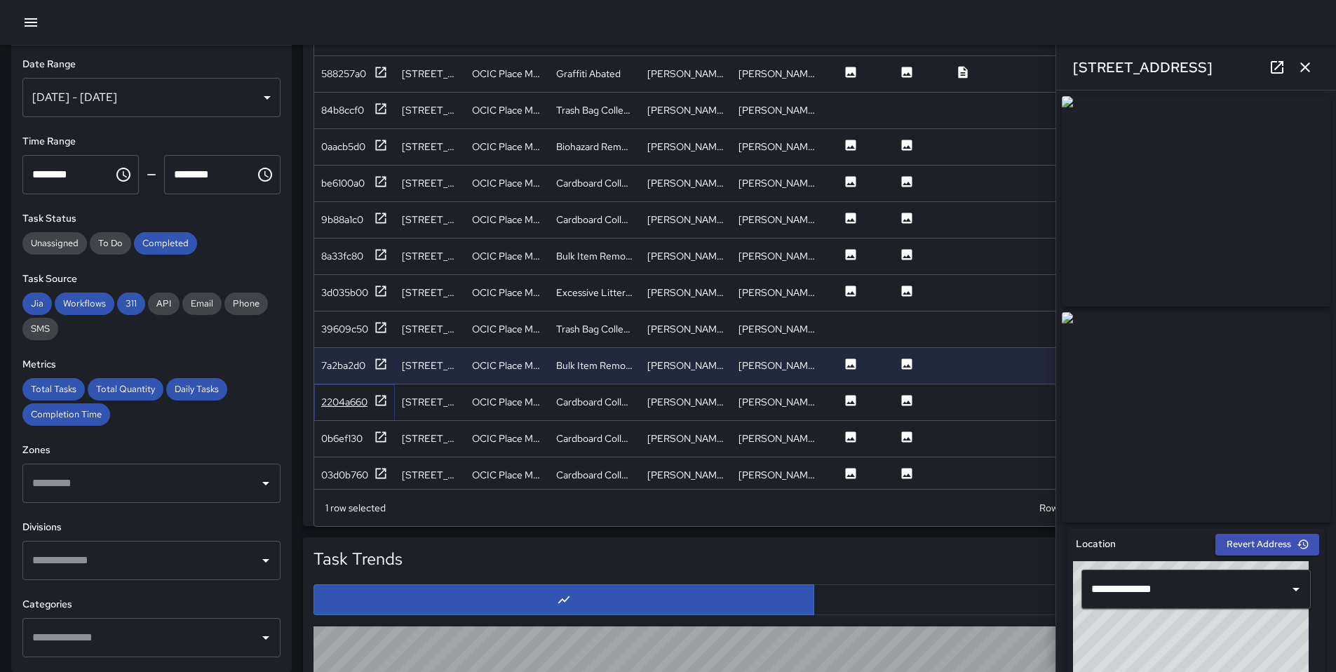
click at [350, 408] on div "2204a660" at bounding box center [344, 402] width 46 height 14
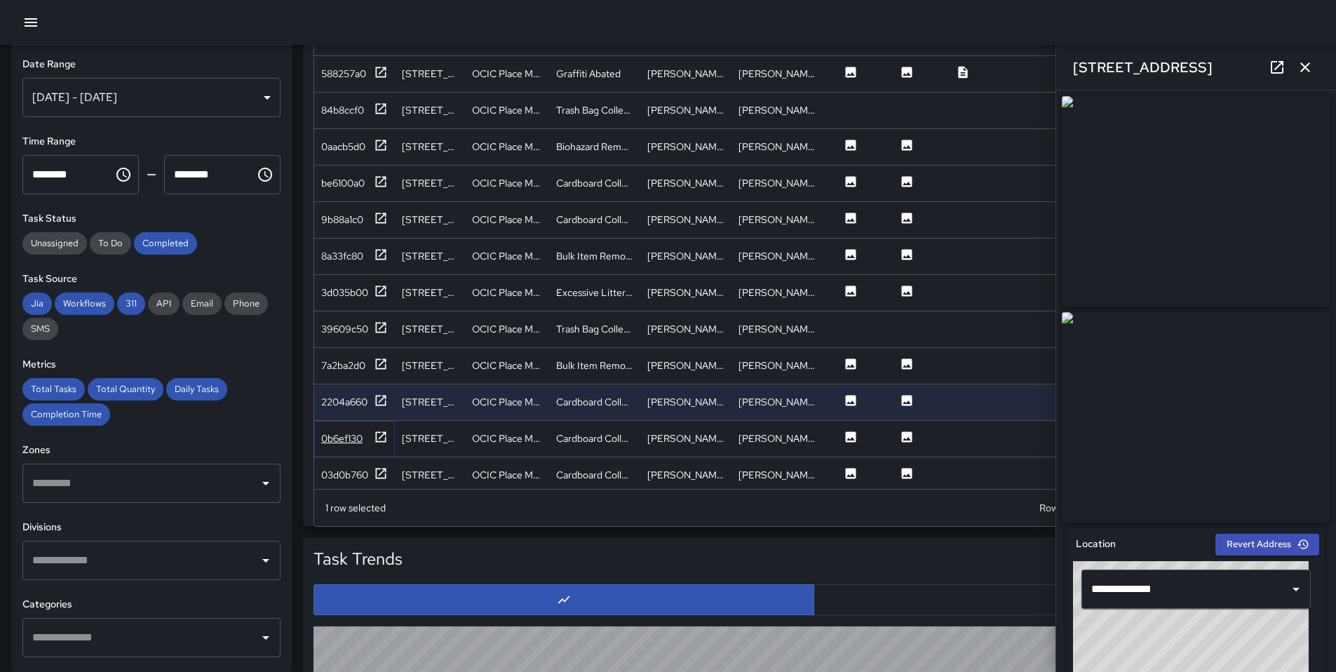
click at [351, 438] on div "0b6ef130" at bounding box center [341, 438] width 41 height 14
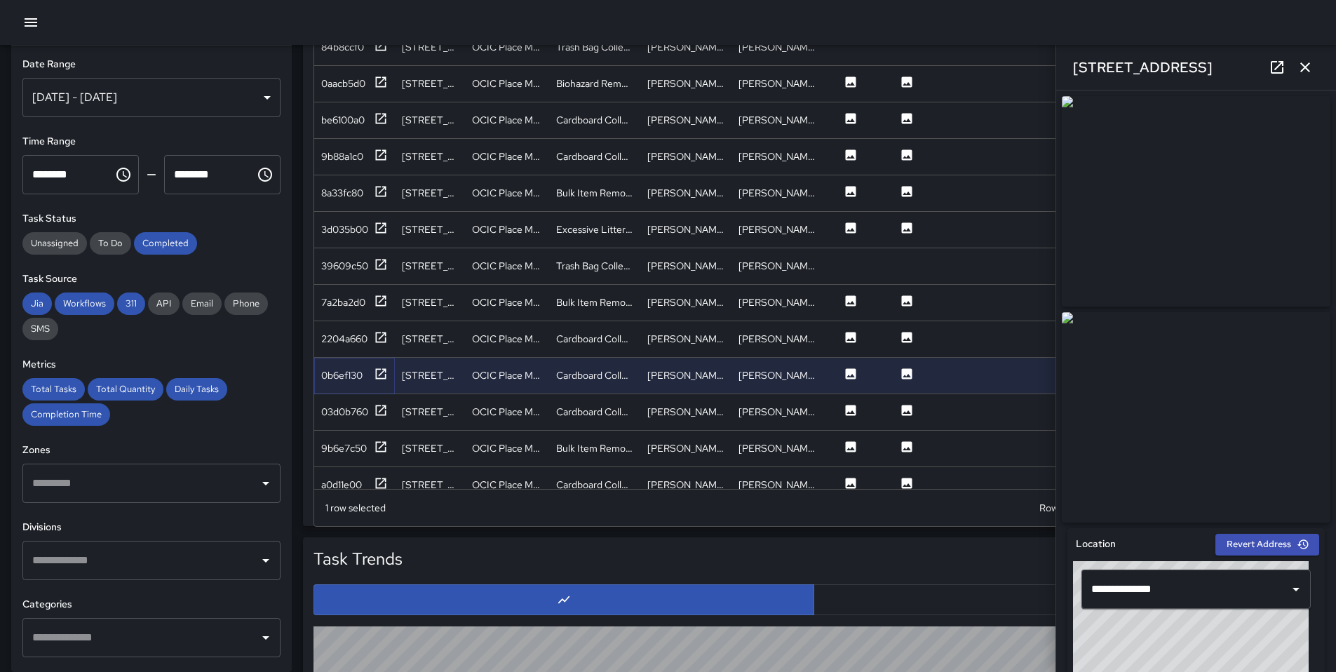
scroll to position [3155, 0]
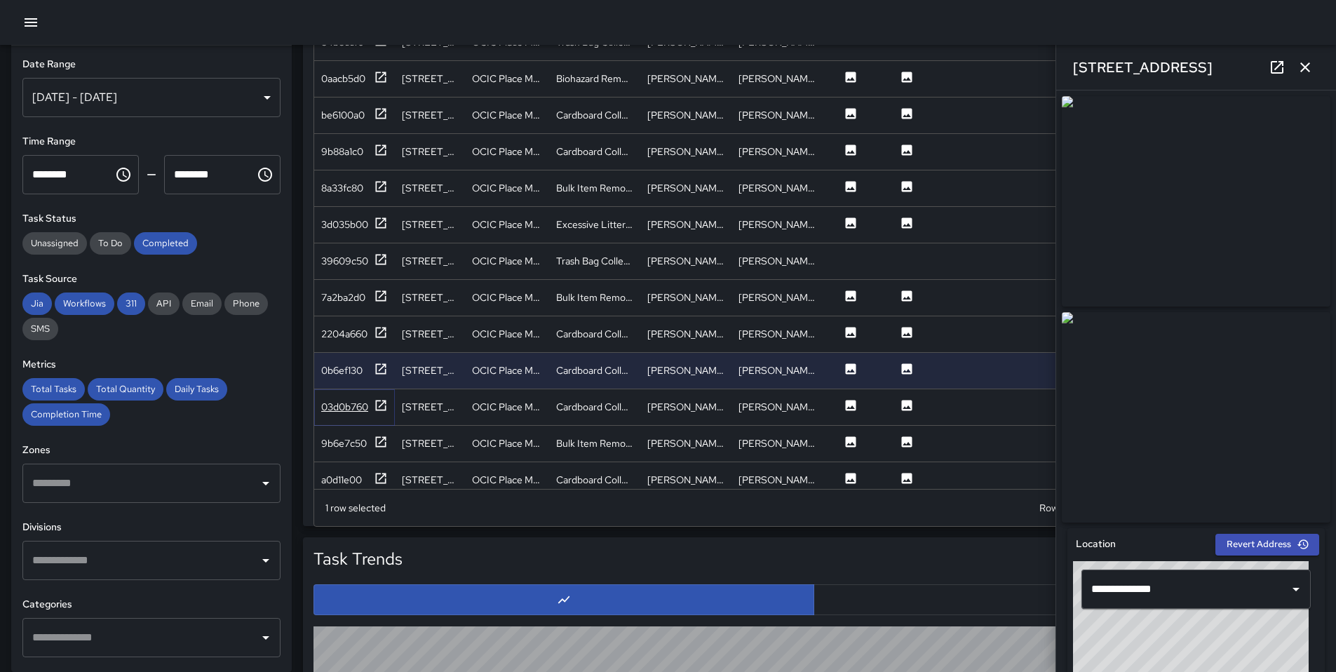
click at [372, 407] on div "03d0b760" at bounding box center [354, 407] width 67 height 18
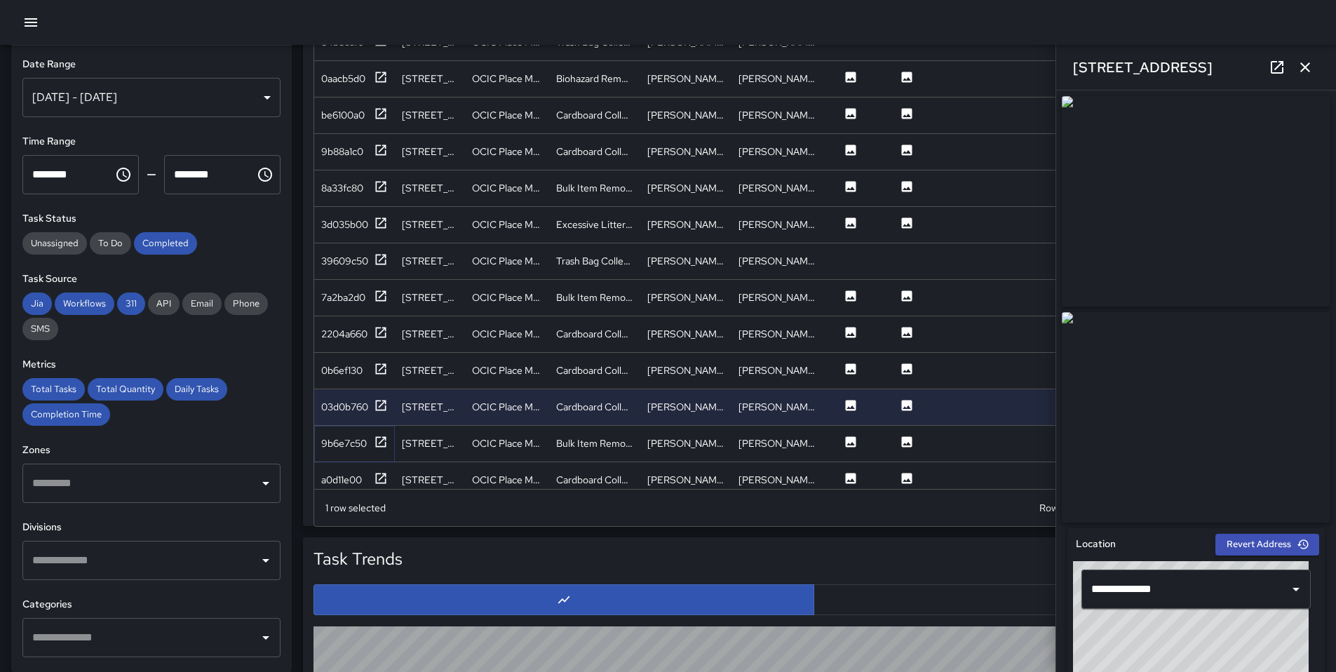
click at [368, 434] on div "9b6e7c50" at bounding box center [354, 444] width 81 height 36
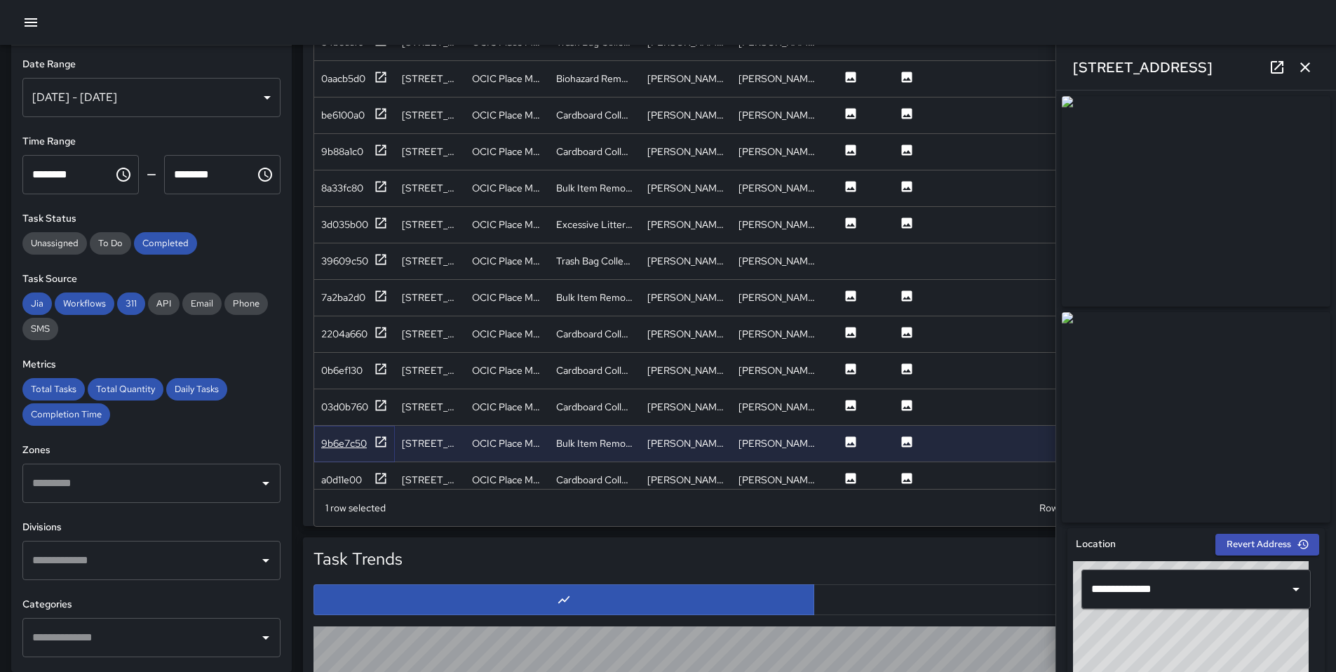
click at [366, 436] on div "9b6e7c50" at bounding box center [344, 443] width 46 height 14
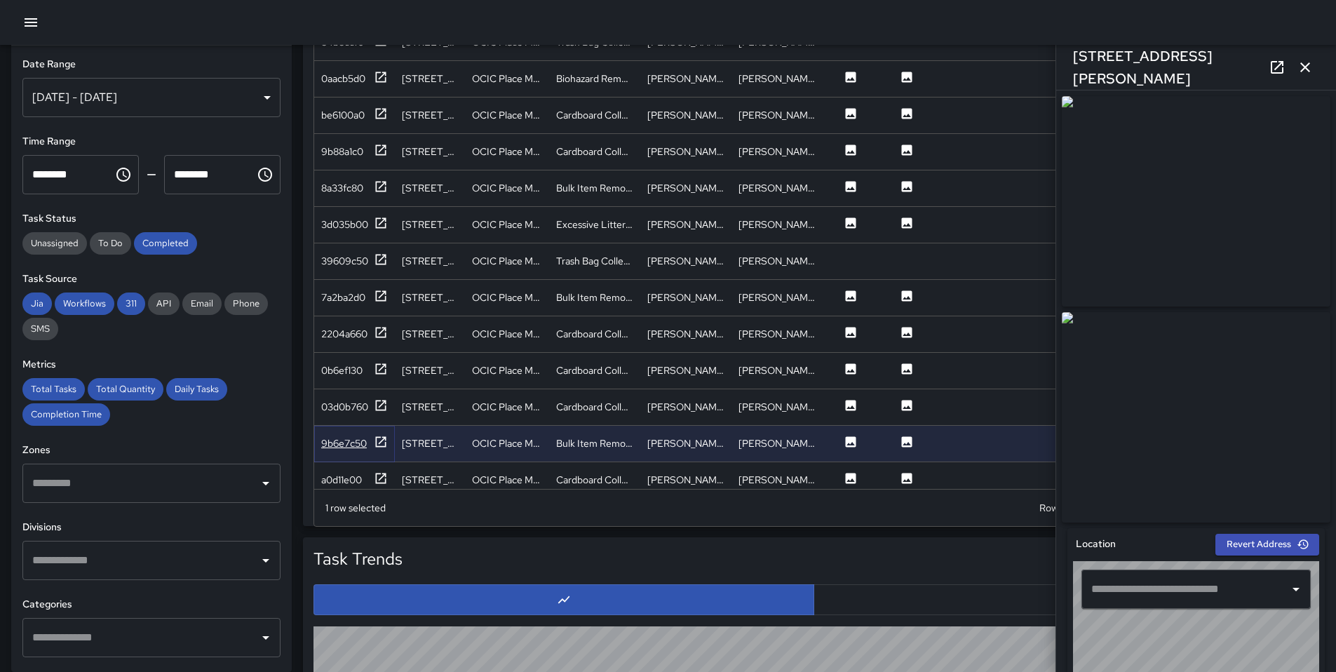
type input "**********"
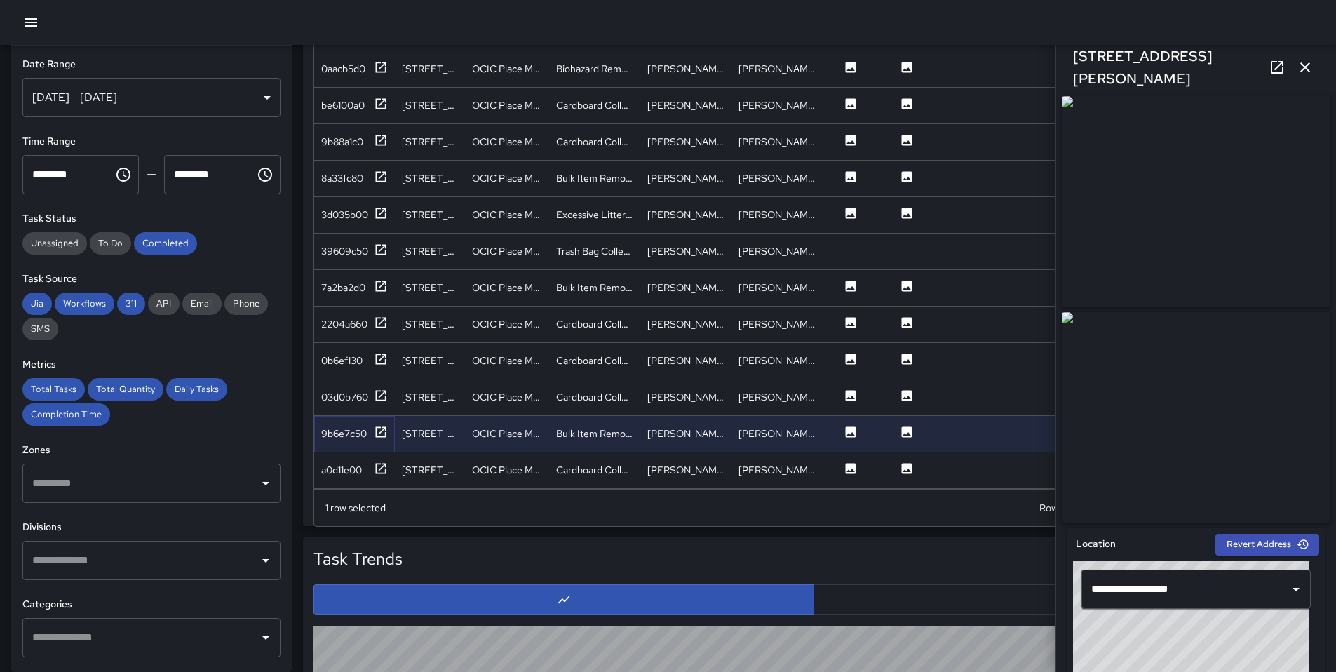
scroll to position [3175, 0]
click at [352, 463] on div "a0d11e00" at bounding box center [341, 470] width 41 height 14
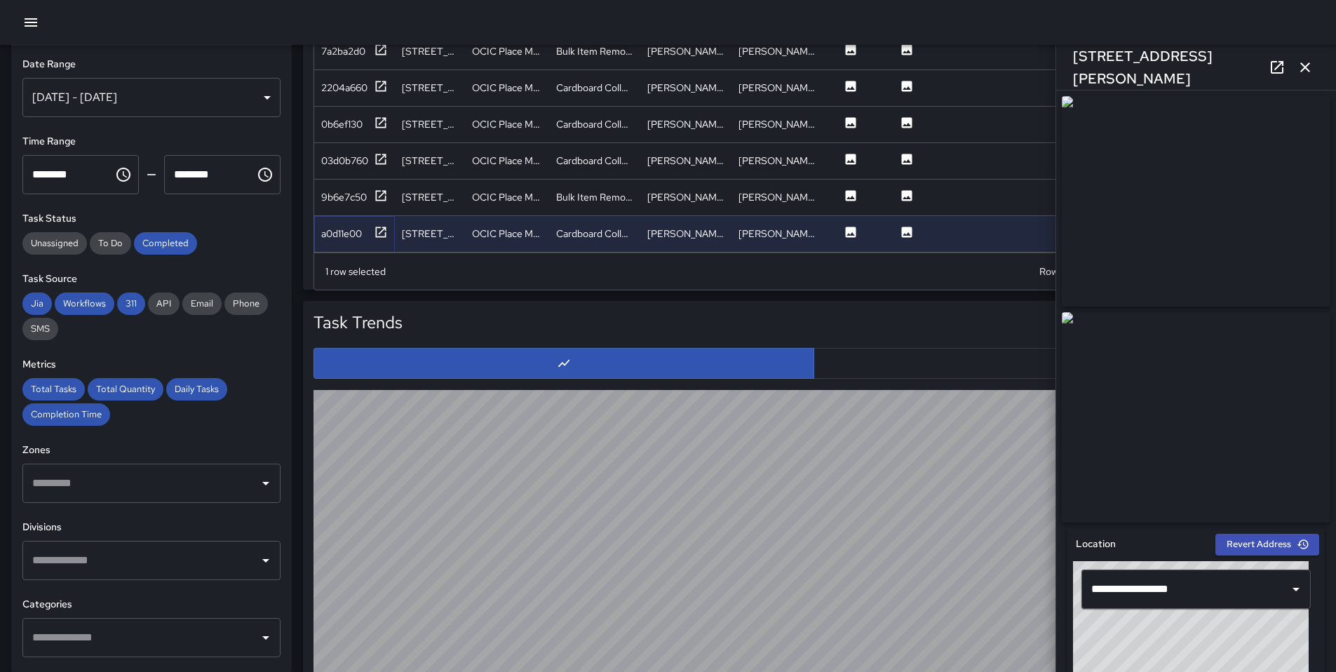
scroll to position [947, 0]
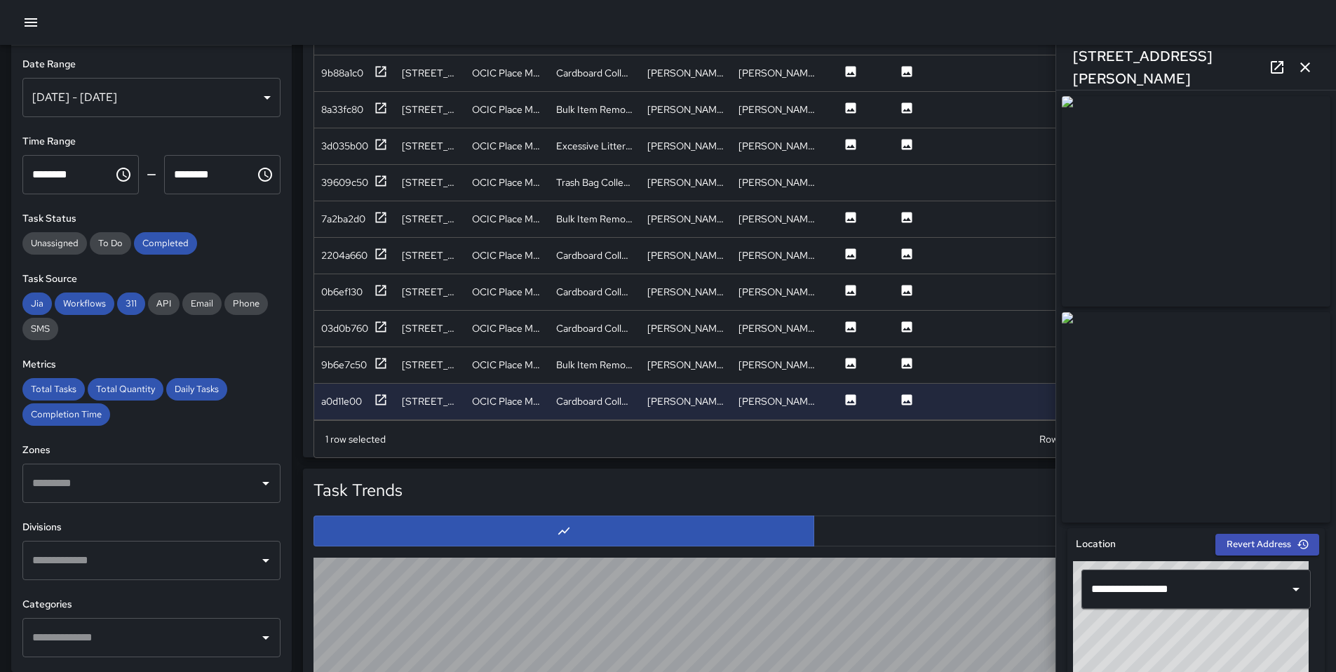
click at [1298, 62] on icon "button" at bounding box center [1305, 67] width 17 height 17
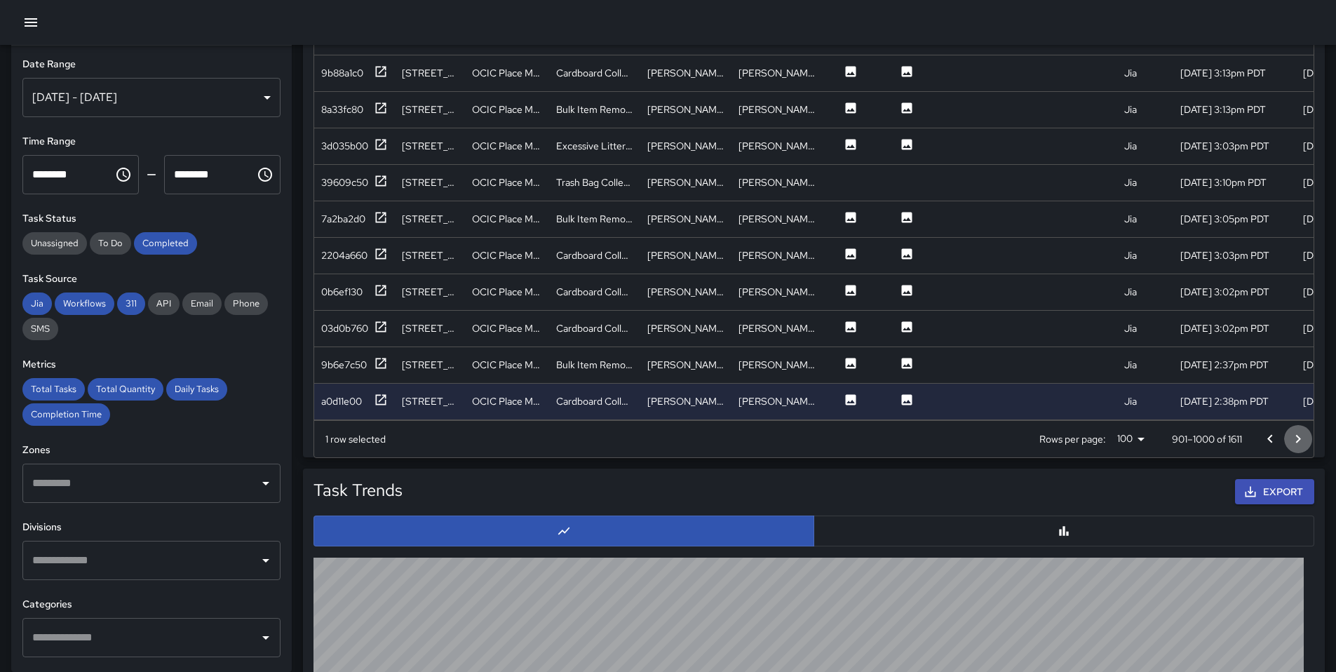
click at [1305, 442] on button "Go to next page" at bounding box center [1298, 439] width 28 height 28
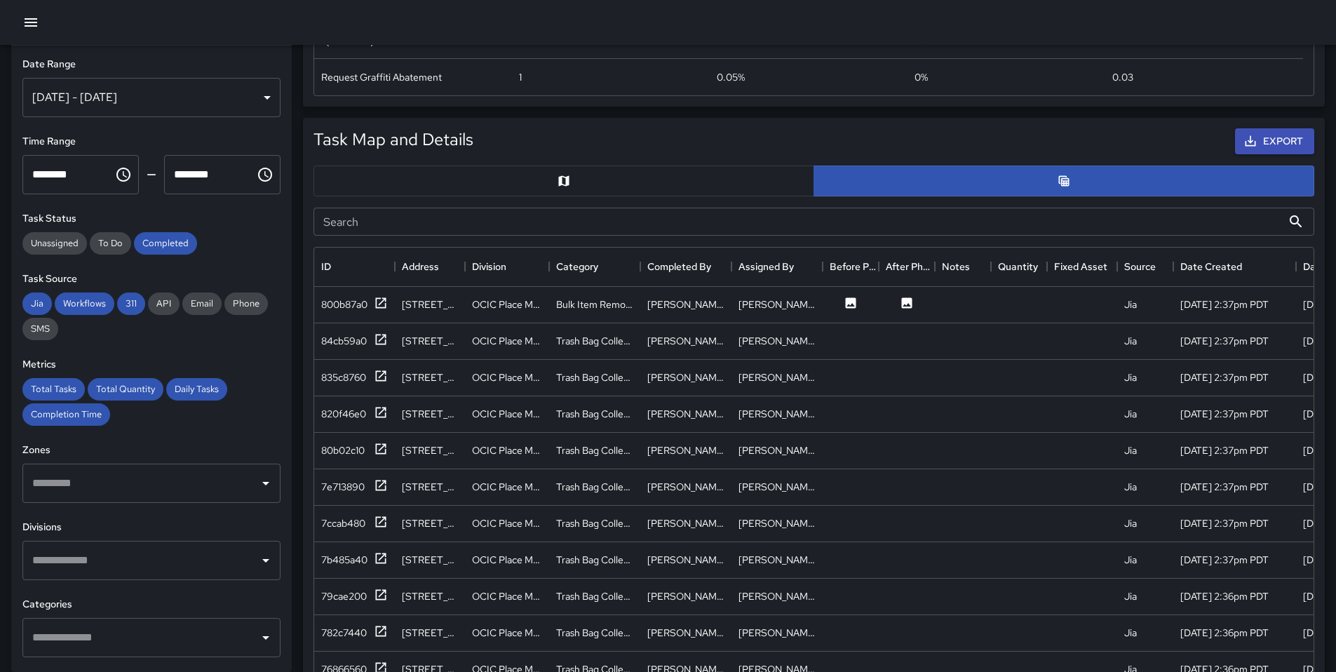
scroll to position [634, 0]
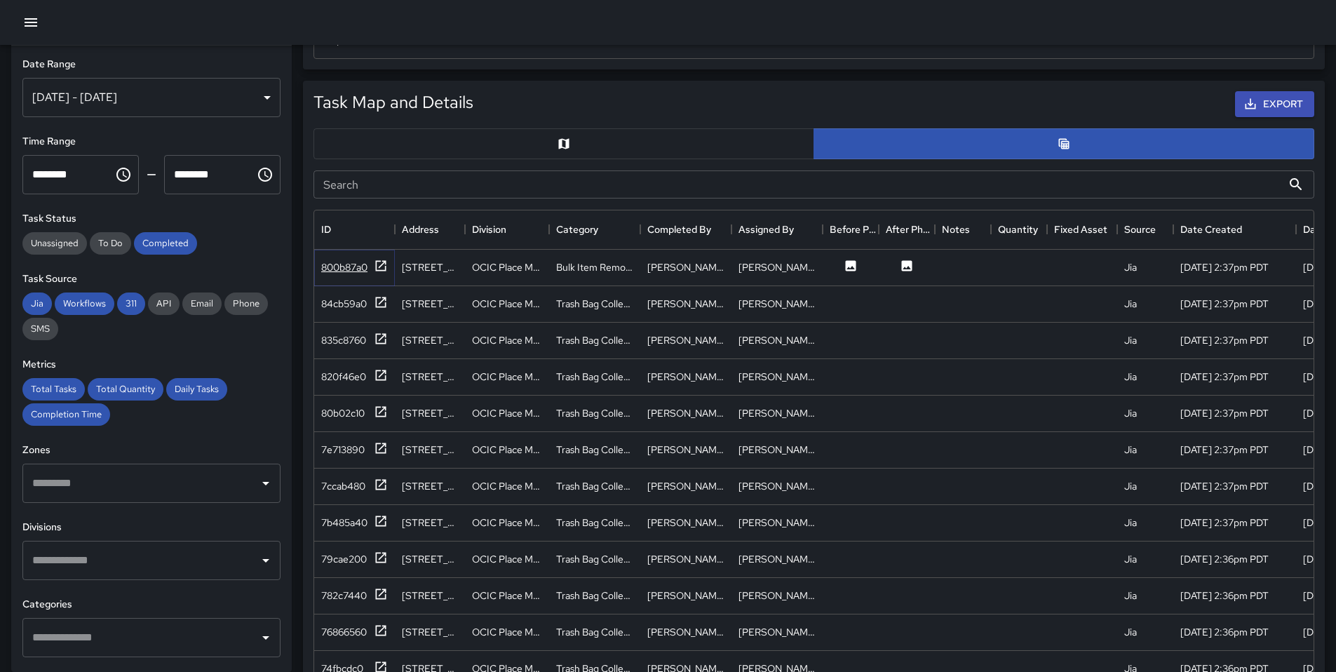
click at [362, 262] on div "800b87a0" at bounding box center [344, 267] width 46 height 14
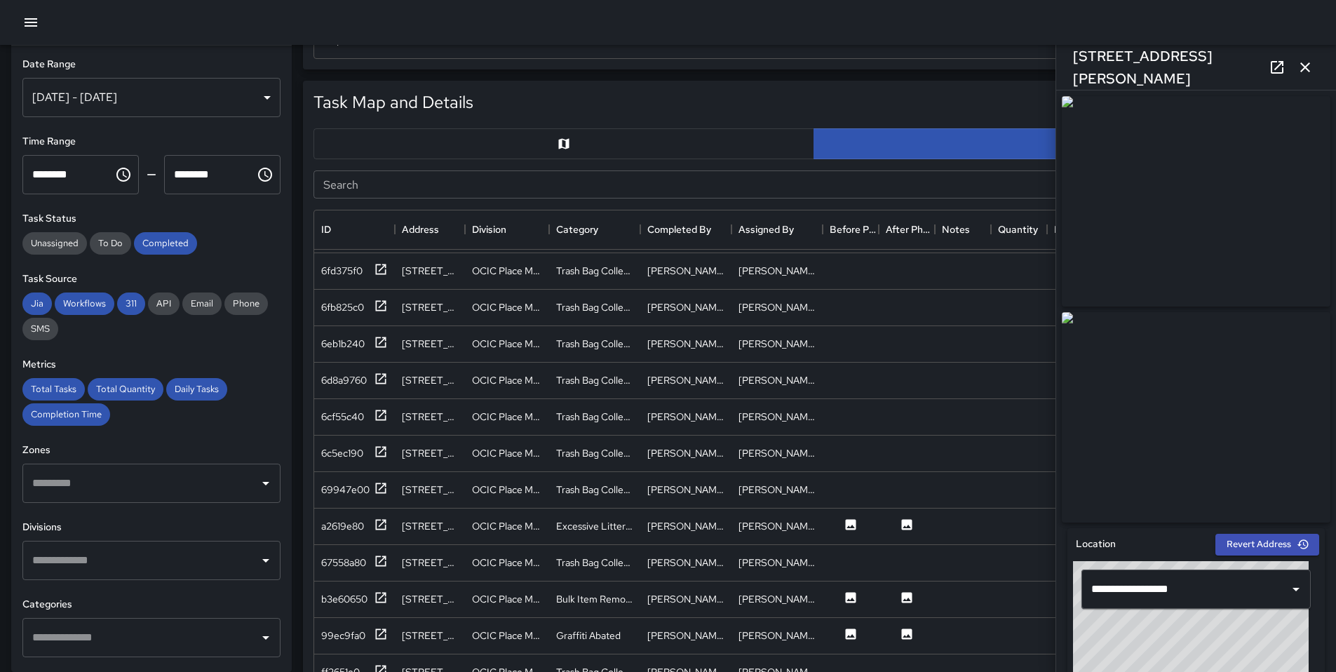
scroll to position [625, 0]
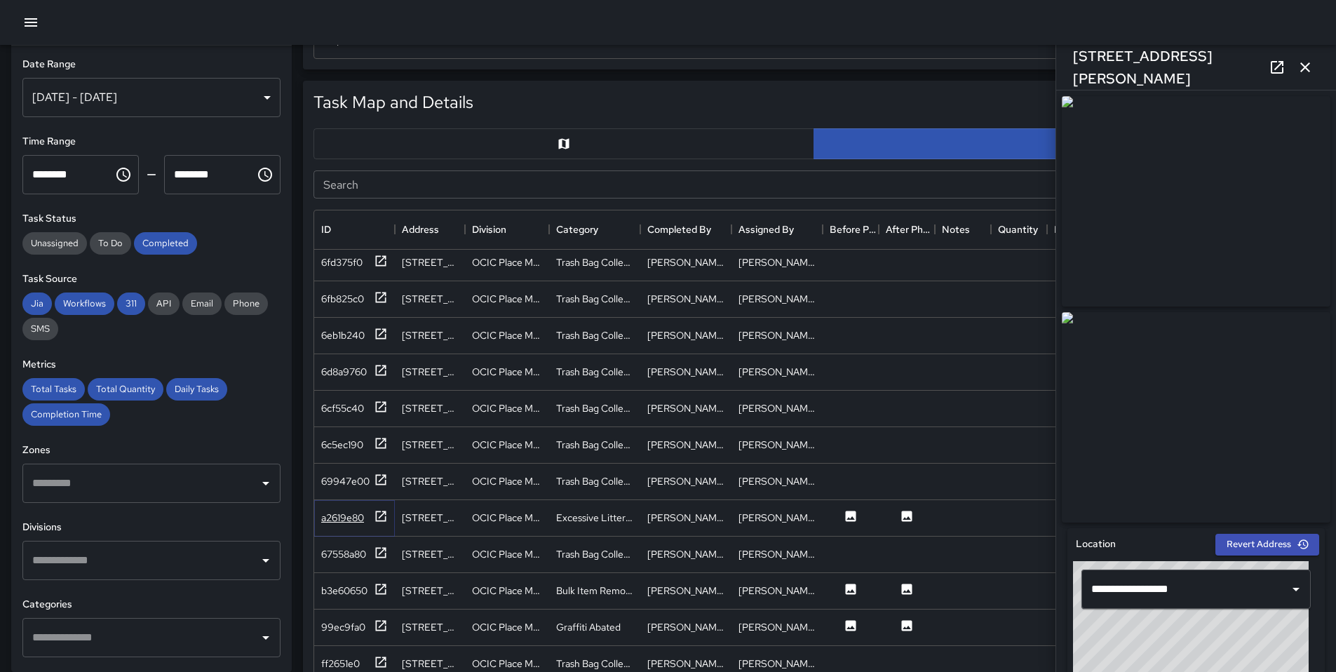
click at [358, 520] on div "a2619e80" at bounding box center [342, 518] width 43 height 14
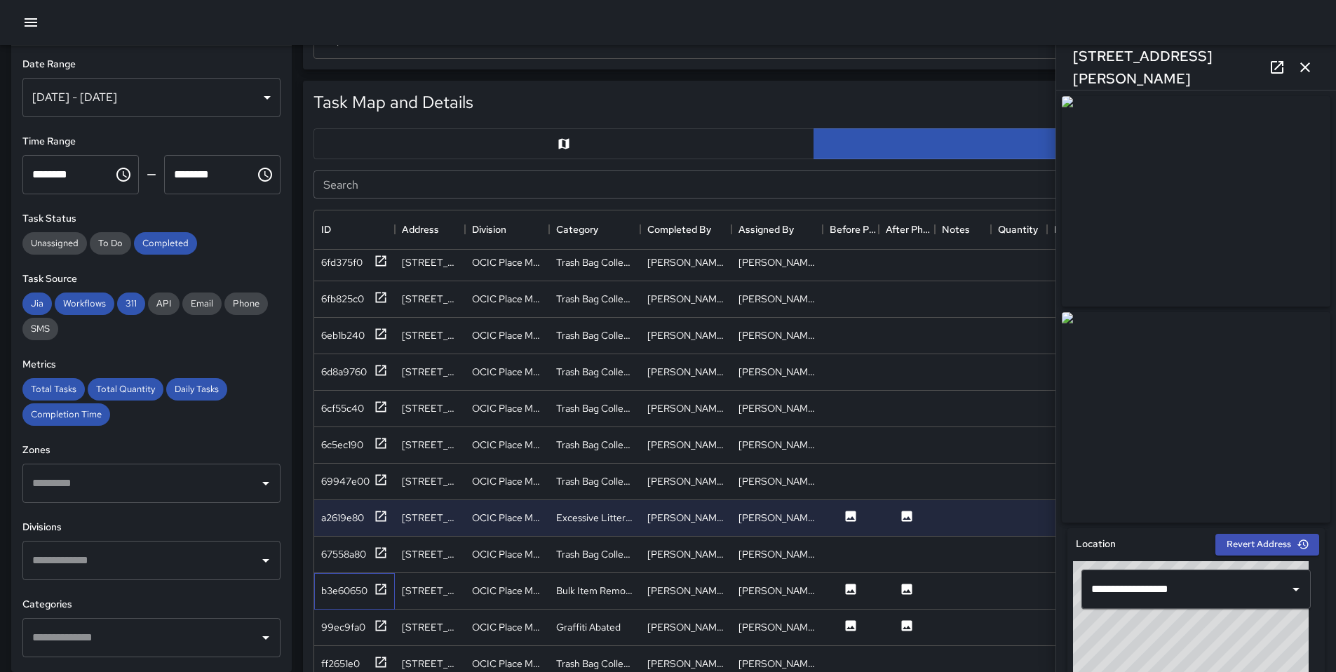
click at [392, 591] on div "b3e60650" at bounding box center [354, 591] width 81 height 36
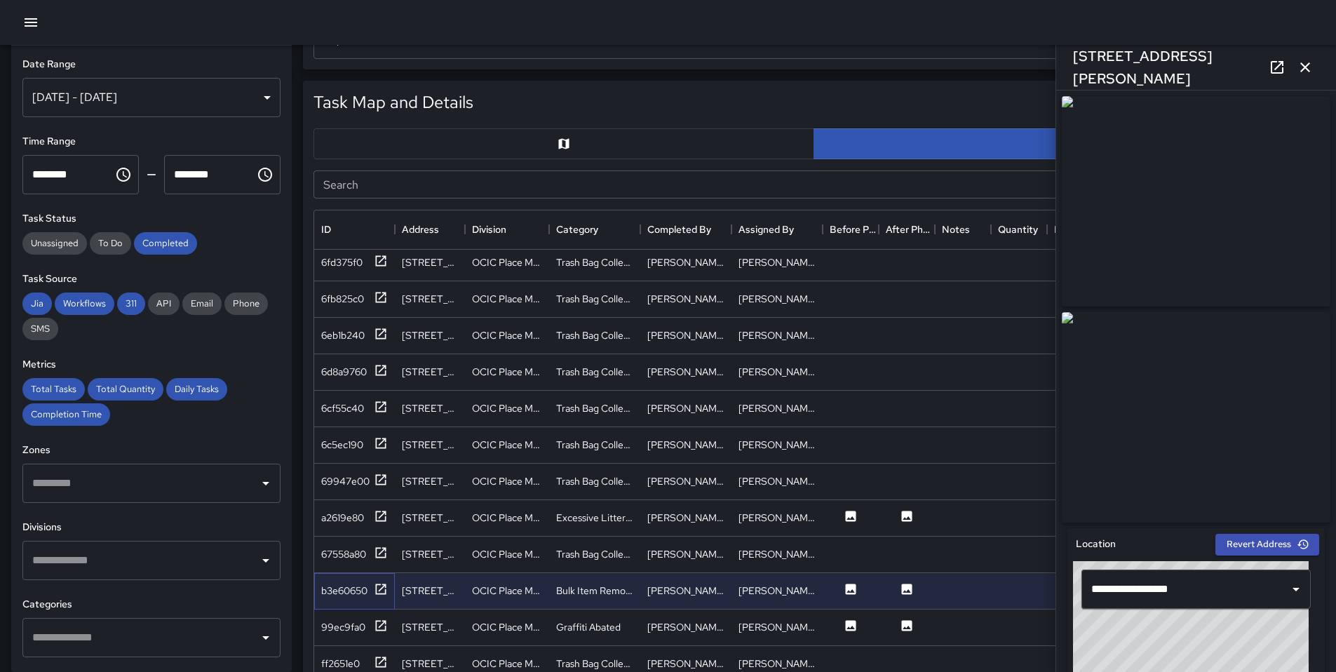
click at [389, 591] on div "b3e60650" at bounding box center [354, 591] width 81 height 36
click at [385, 584] on icon at bounding box center [381, 589] width 11 height 11
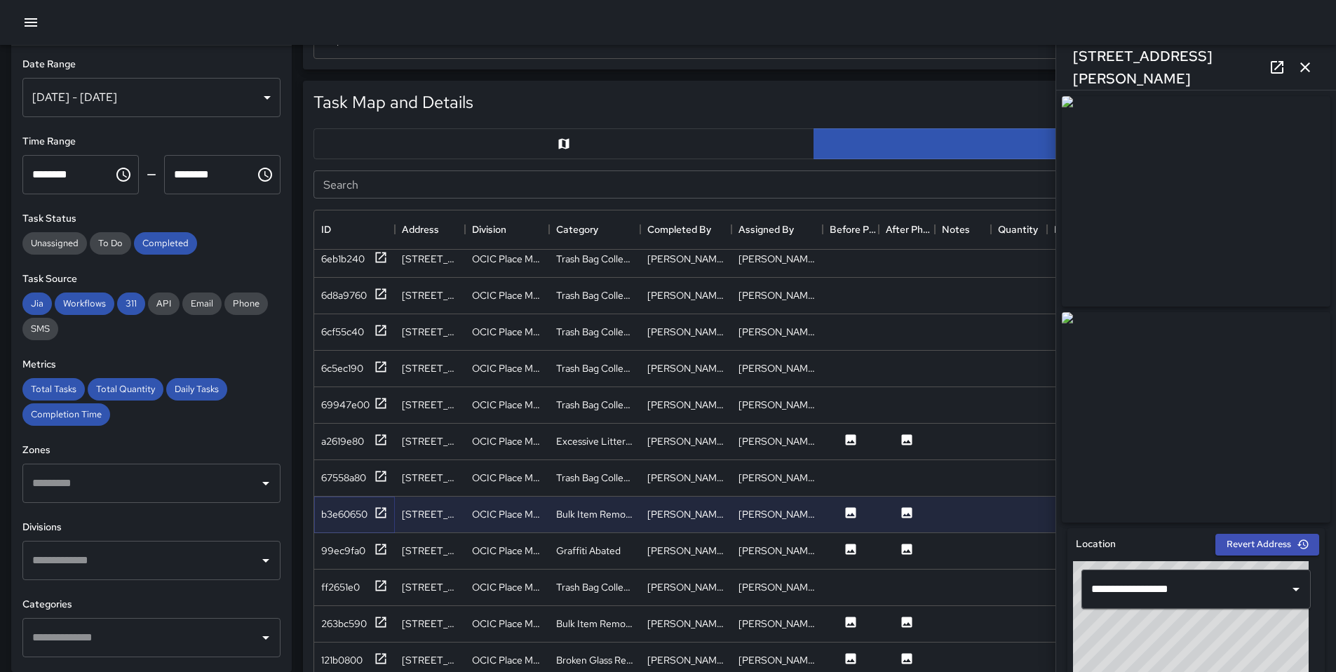
scroll to position [724, 0]
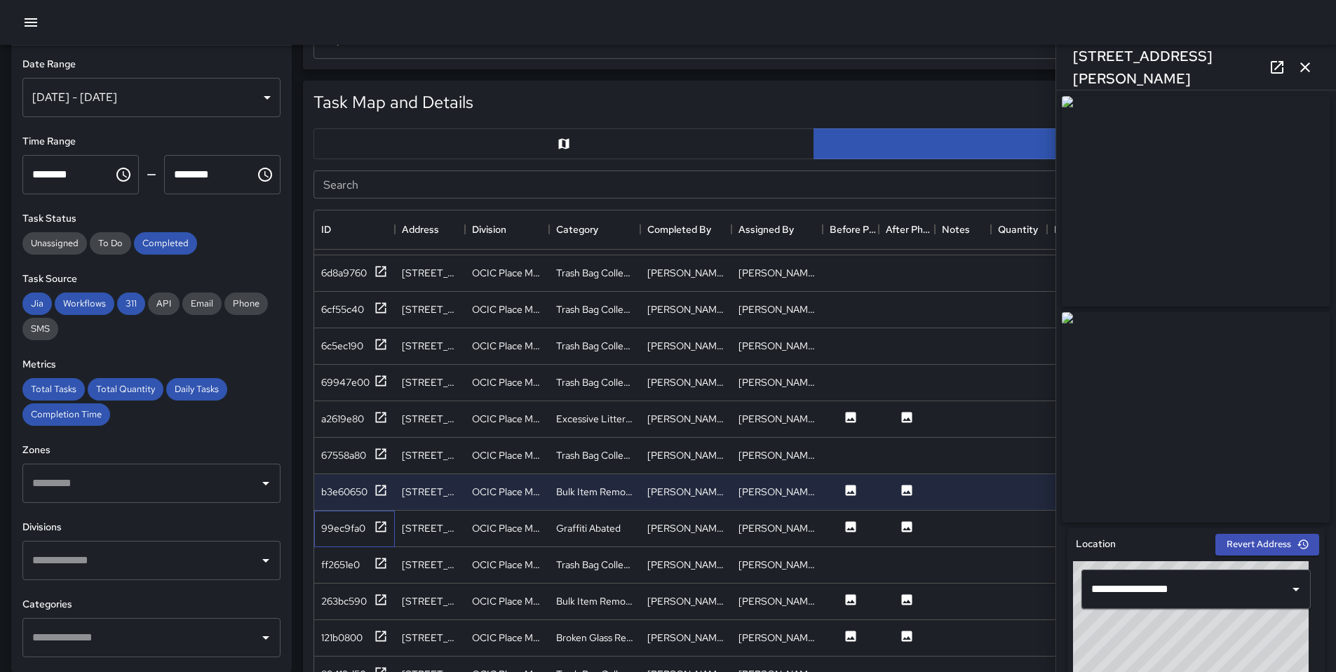
click at [390, 530] on div "99ec9fa0" at bounding box center [354, 529] width 81 height 36
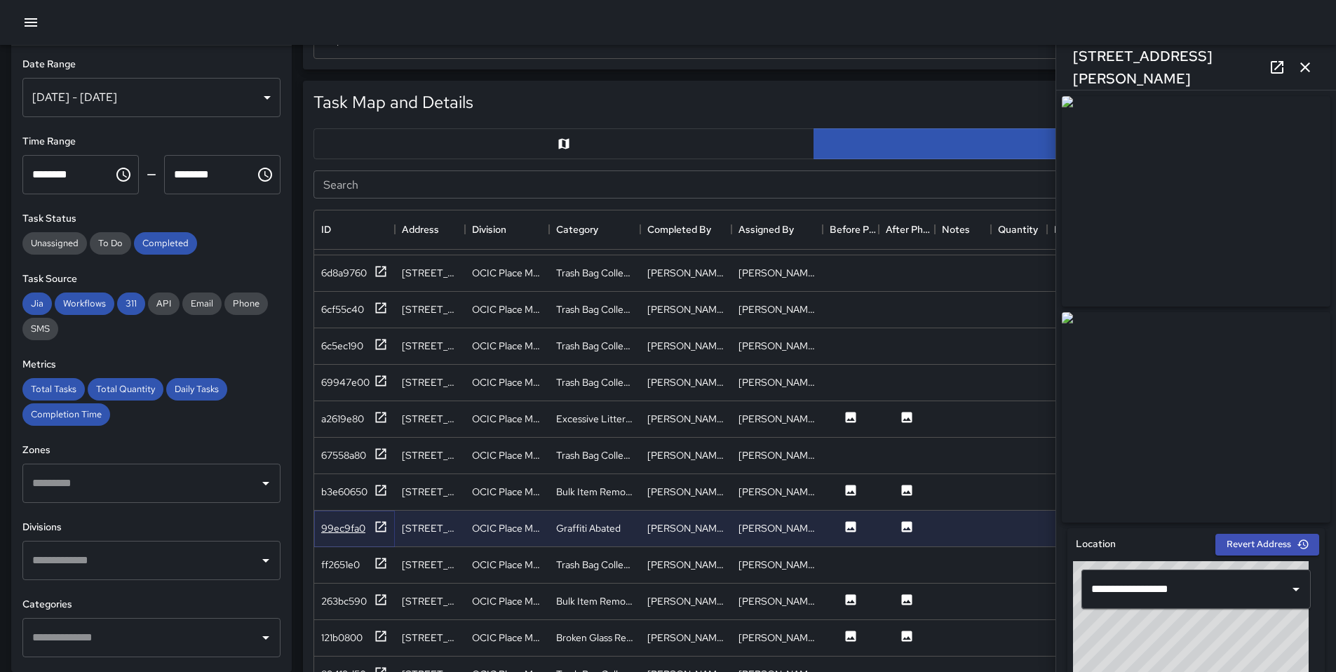
click at [387, 530] on icon at bounding box center [381, 527] width 14 height 14
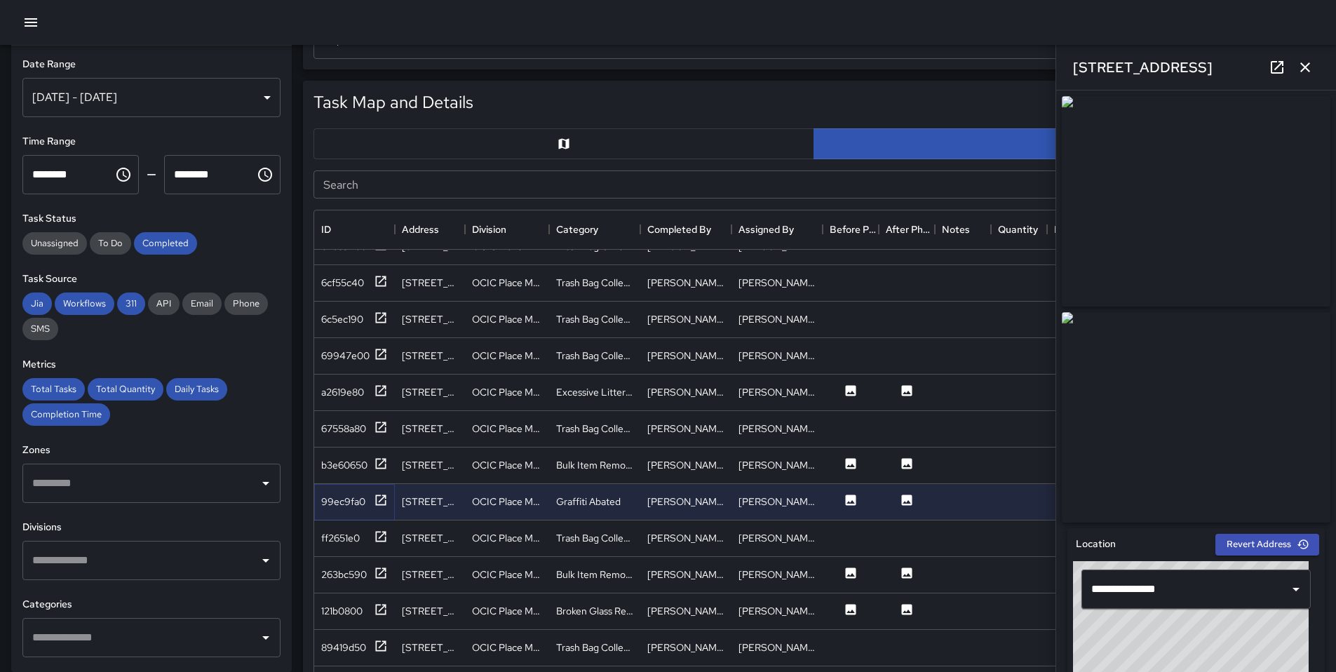
scroll to position [753, 0]
click at [340, 570] on div "263bc590" at bounding box center [344, 572] width 46 height 14
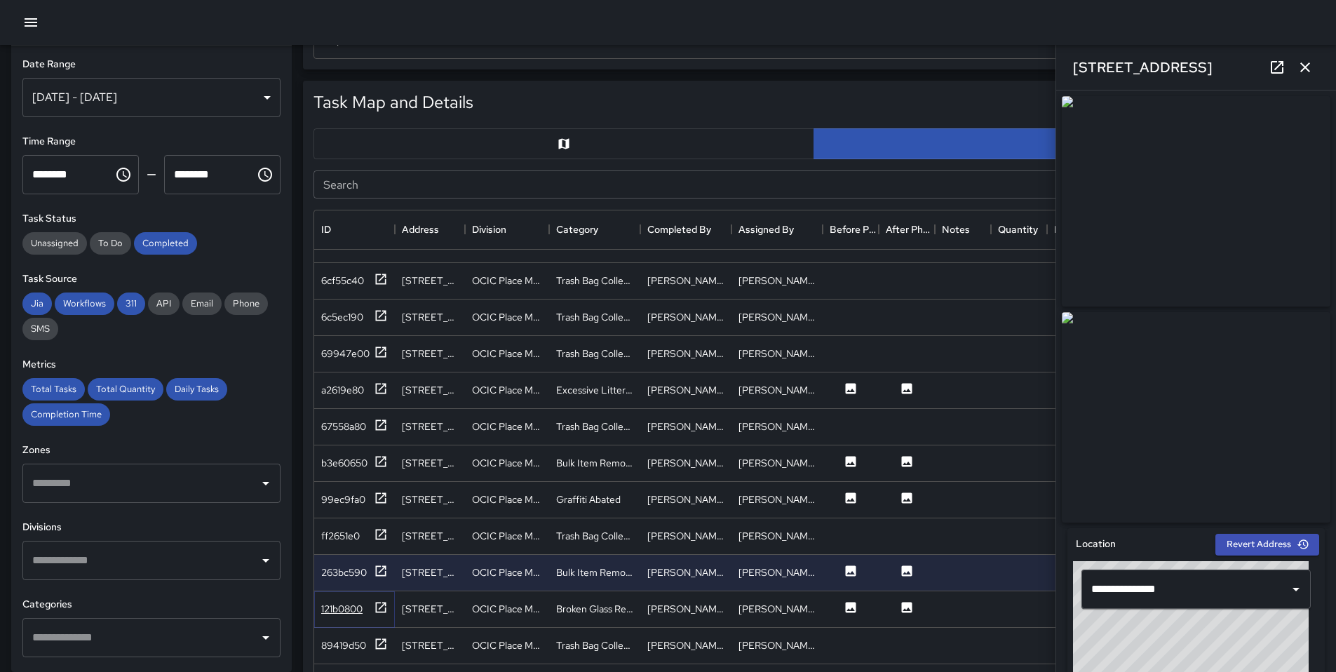
click at [385, 604] on icon at bounding box center [381, 607] width 11 height 11
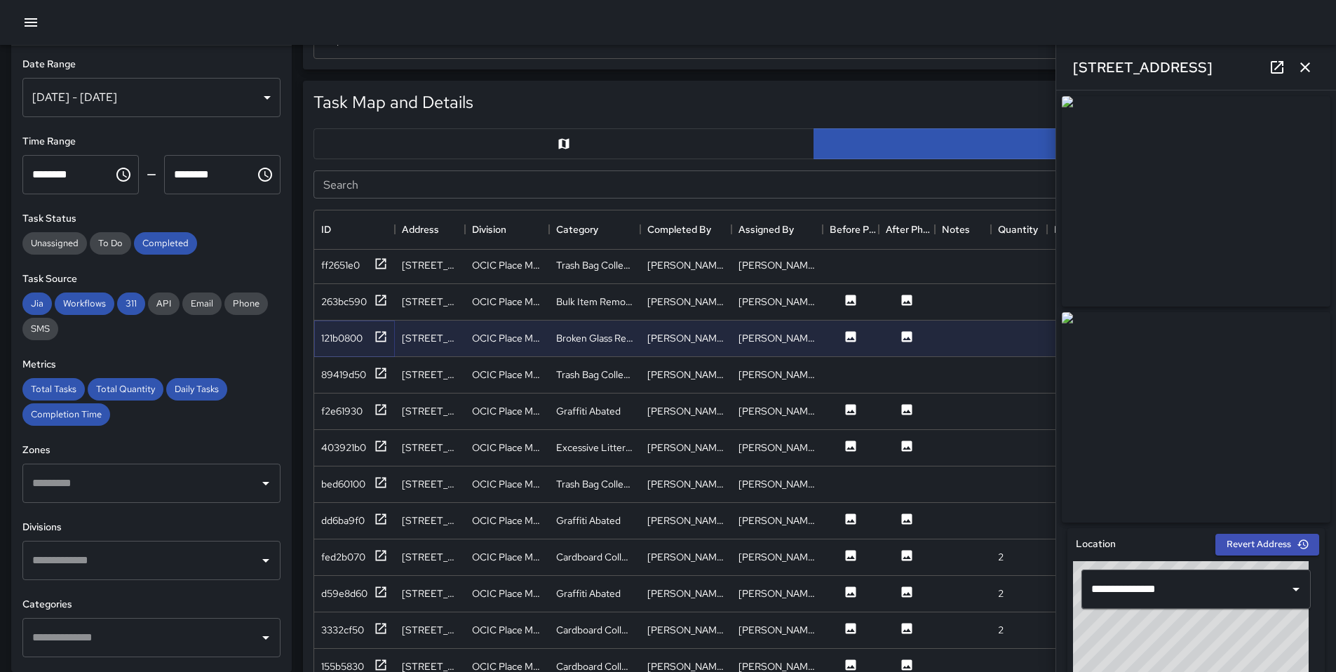
scroll to position [1024, 0]
click at [379, 407] on icon at bounding box center [381, 409] width 14 height 14
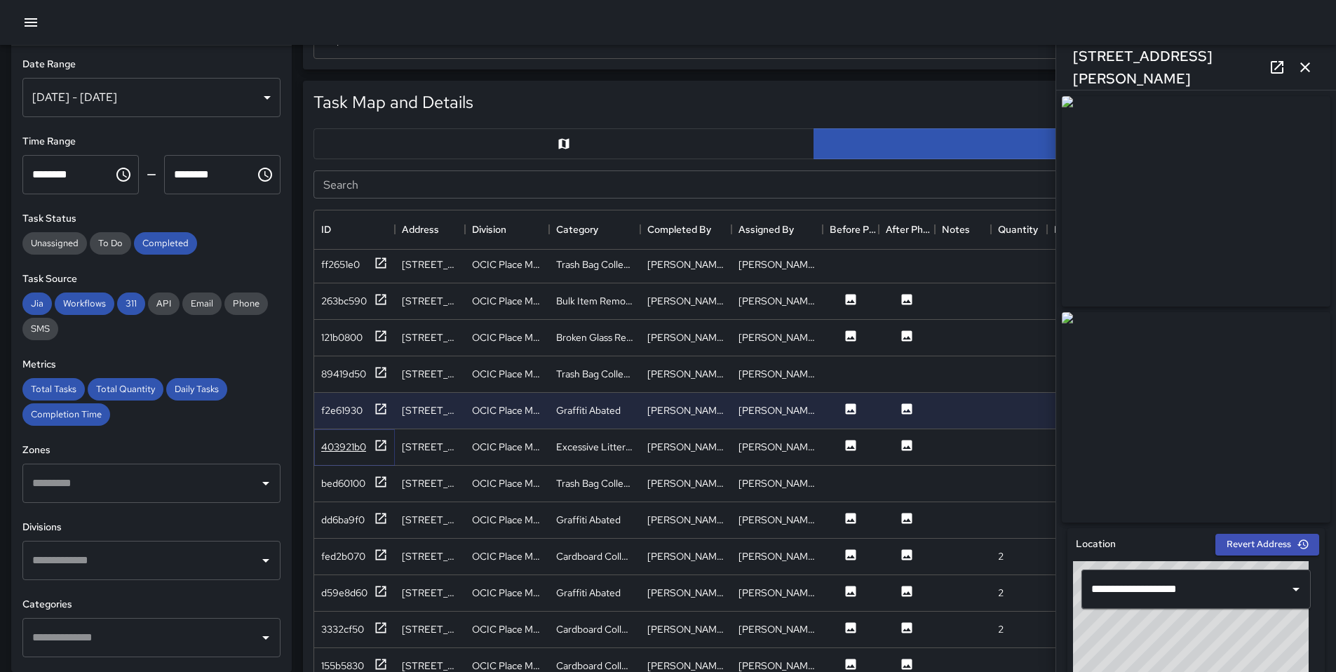
click at [381, 438] on icon at bounding box center [381, 445] width 14 height 14
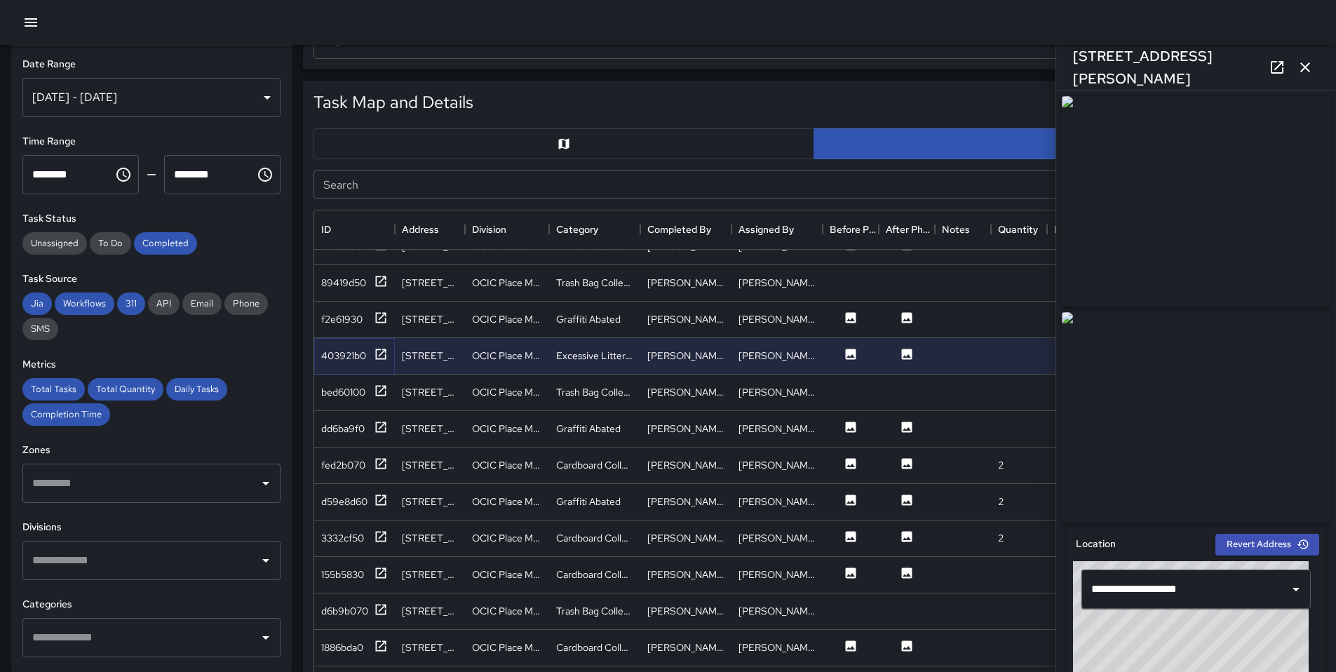
scroll to position [1134, 0]
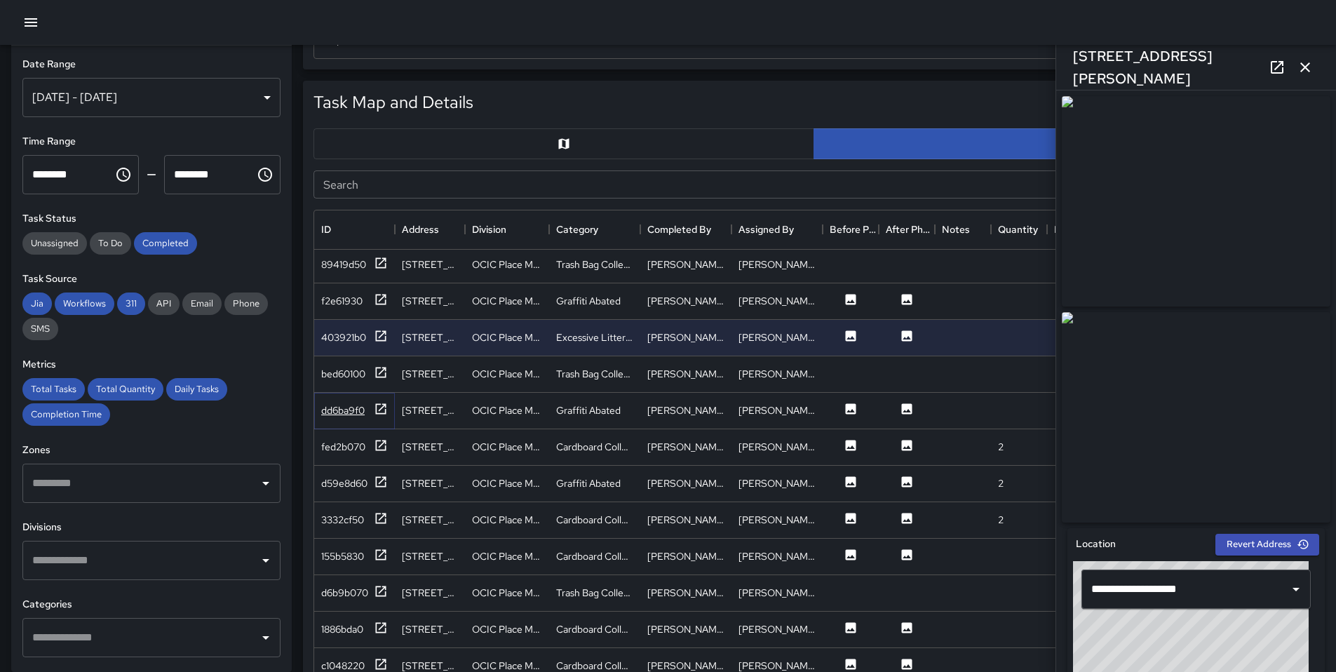
click at [386, 410] on icon at bounding box center [381, 408] width 11 height 11
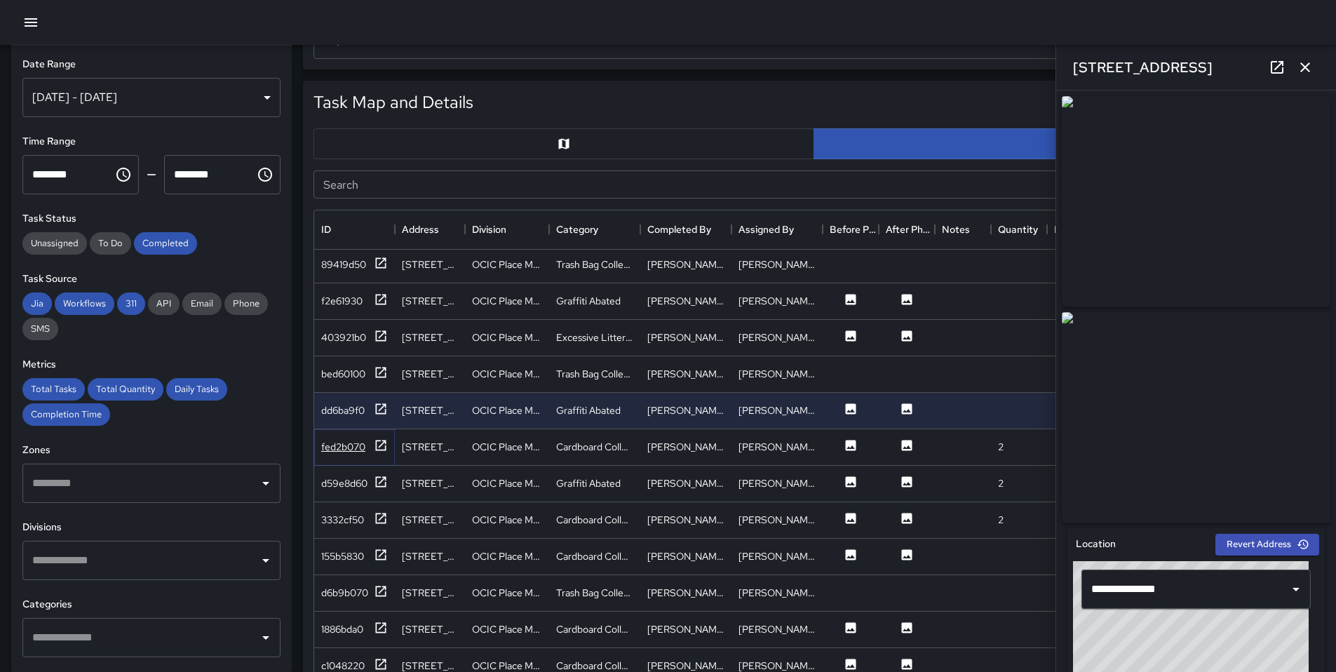
click at [370, 450] on div "fed2b070" at bounding box center [354, 447] width 67 height 18
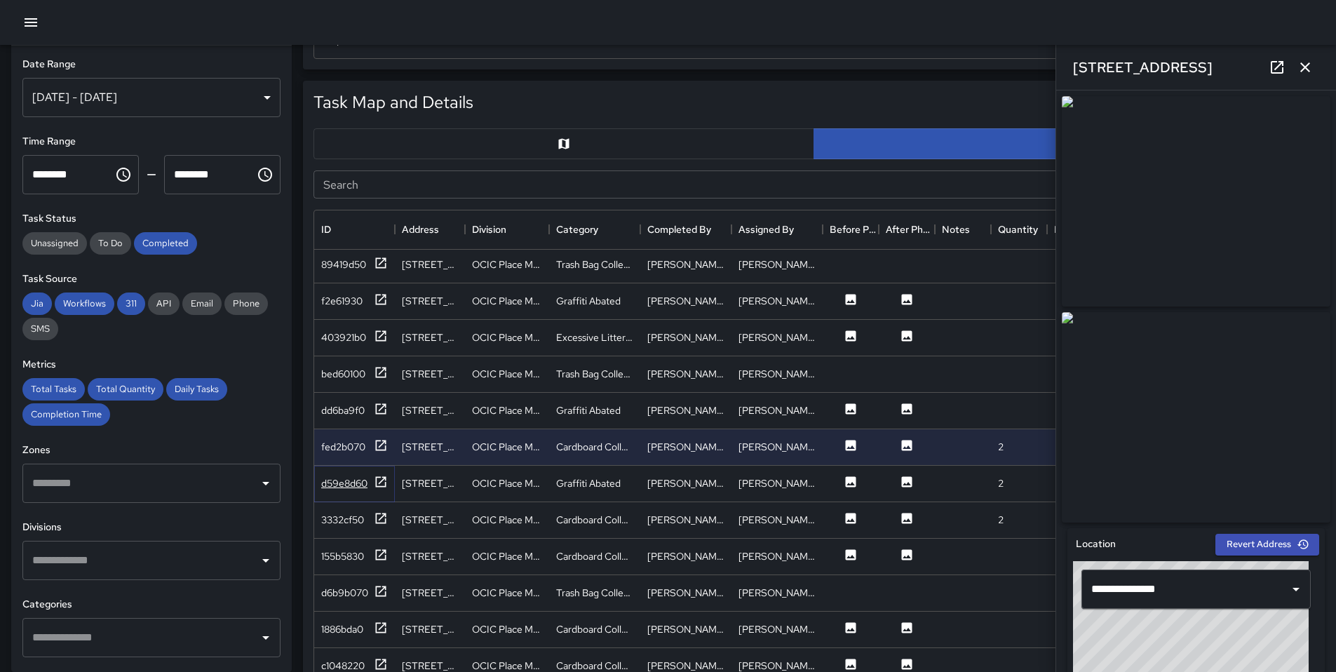
click at [371, 486] on div "d59e8d60" at bounding box center [354, 484] width 67 height 18
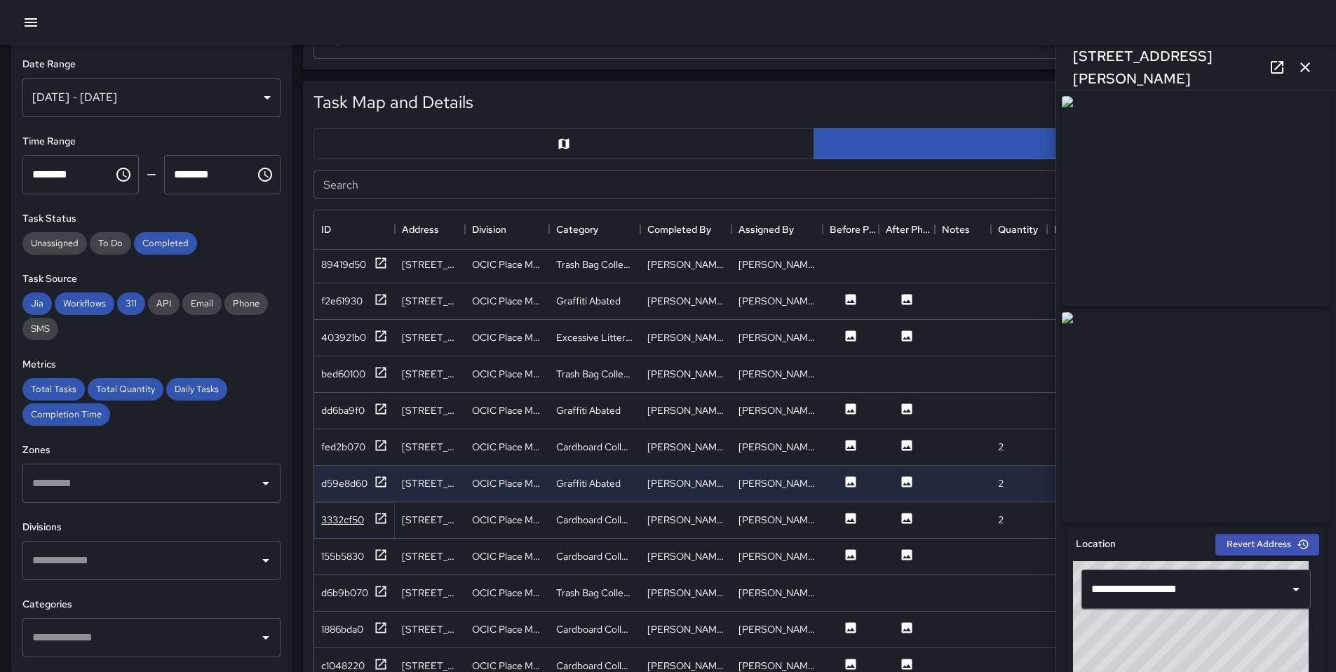
click at [366, 518] on div "3332cf50" at bounding box center [354, 520] width 67 height 18
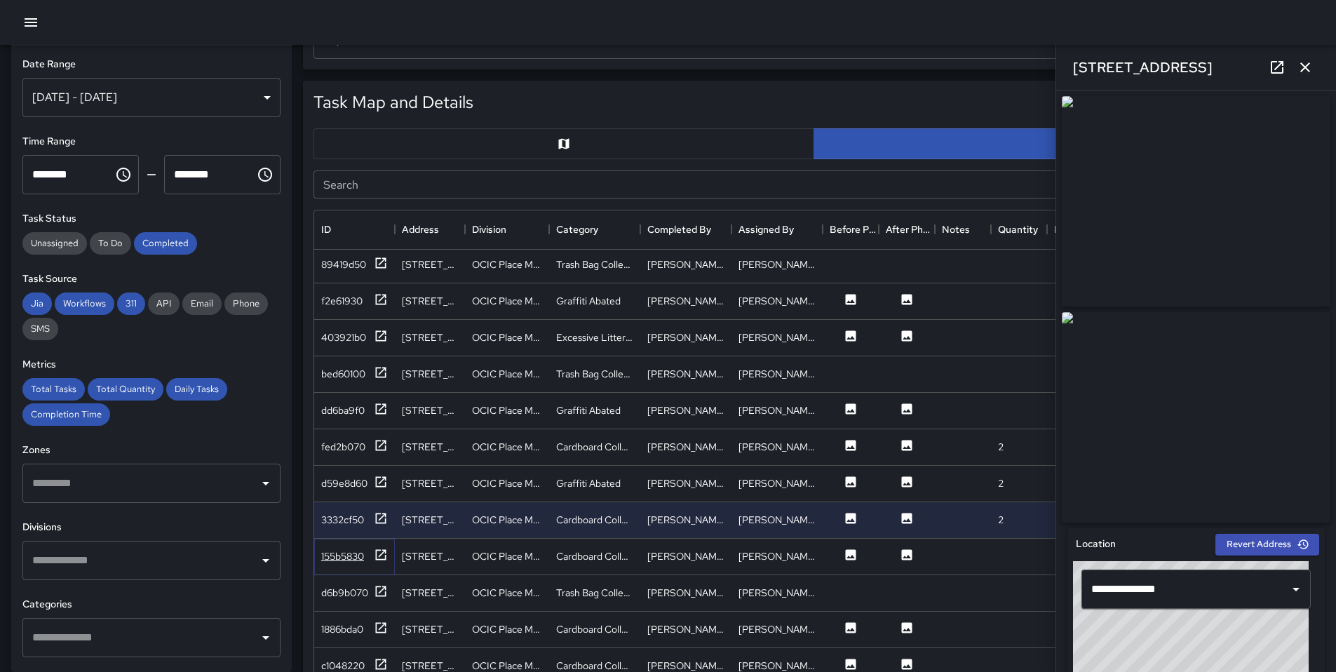
click at [378, 552] on icon at bounding box center [381, 555] width 14 height 14
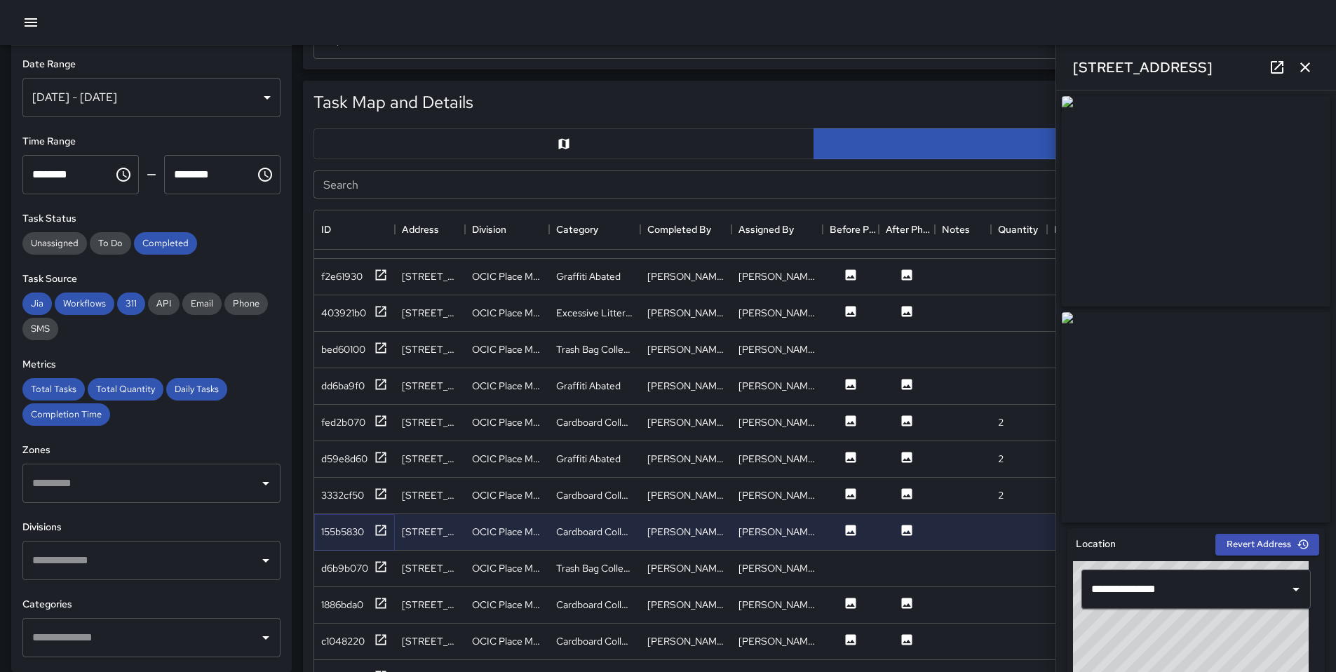
scroll to position [1255, 0]
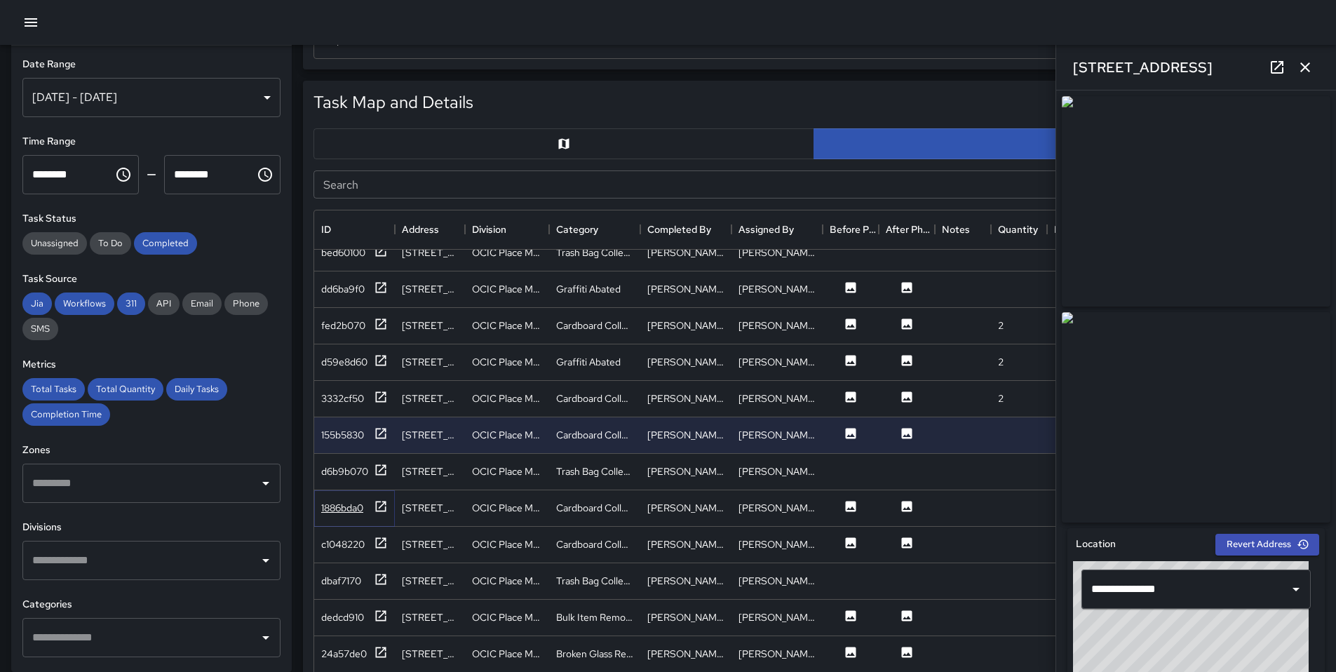
click at [361, 502] on div "1886bda0" at bounding box center [342, 508] width 42 height 14
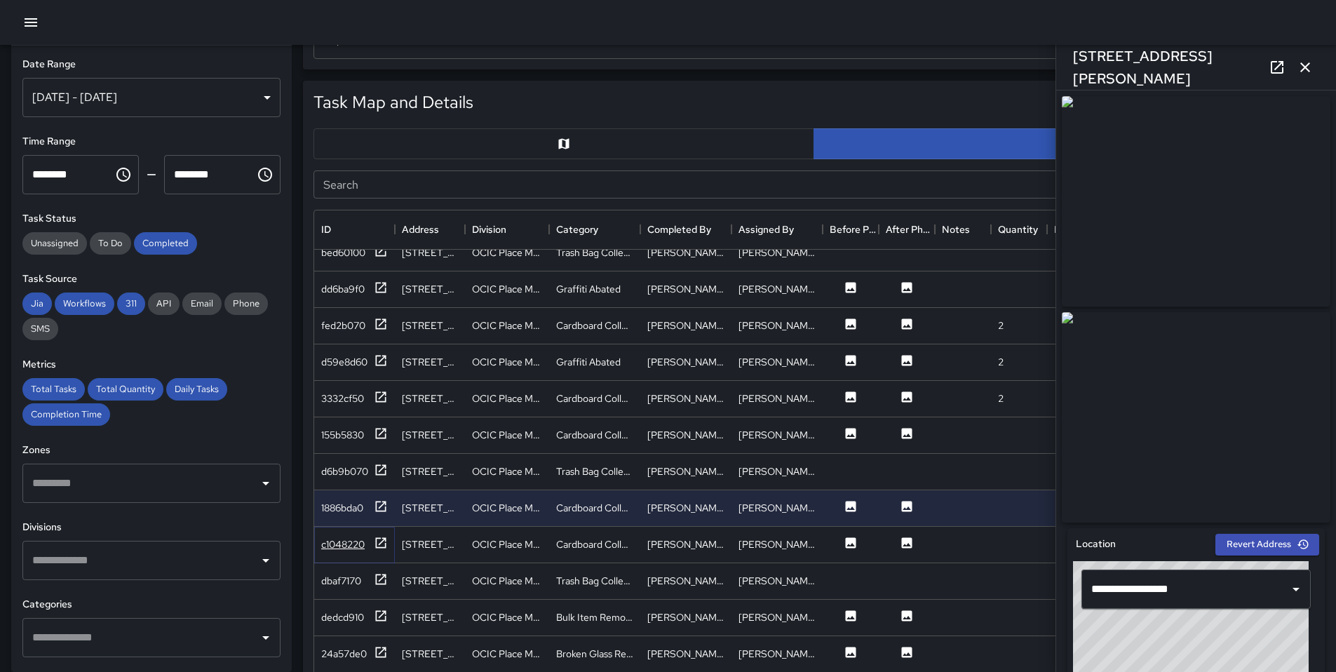
click at [343, 540] on div "c1048220" at bounding box center [342, 544] width 43 height 14
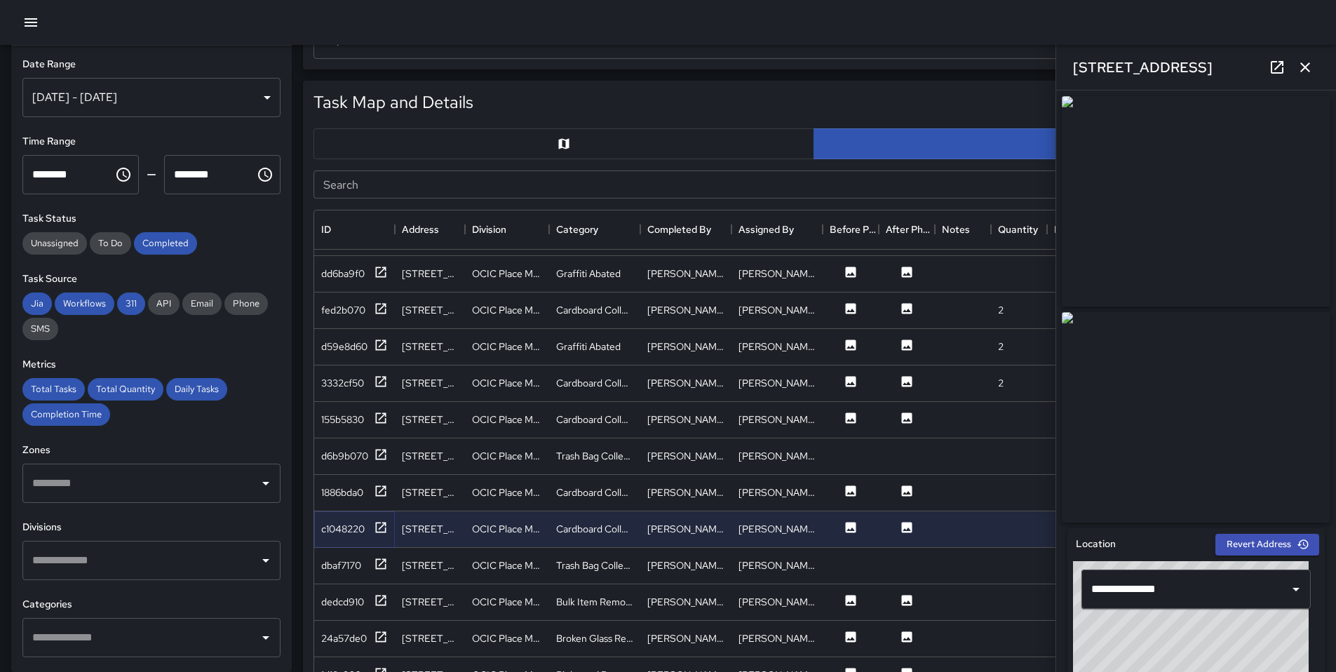
scroll to position [1311, 0]
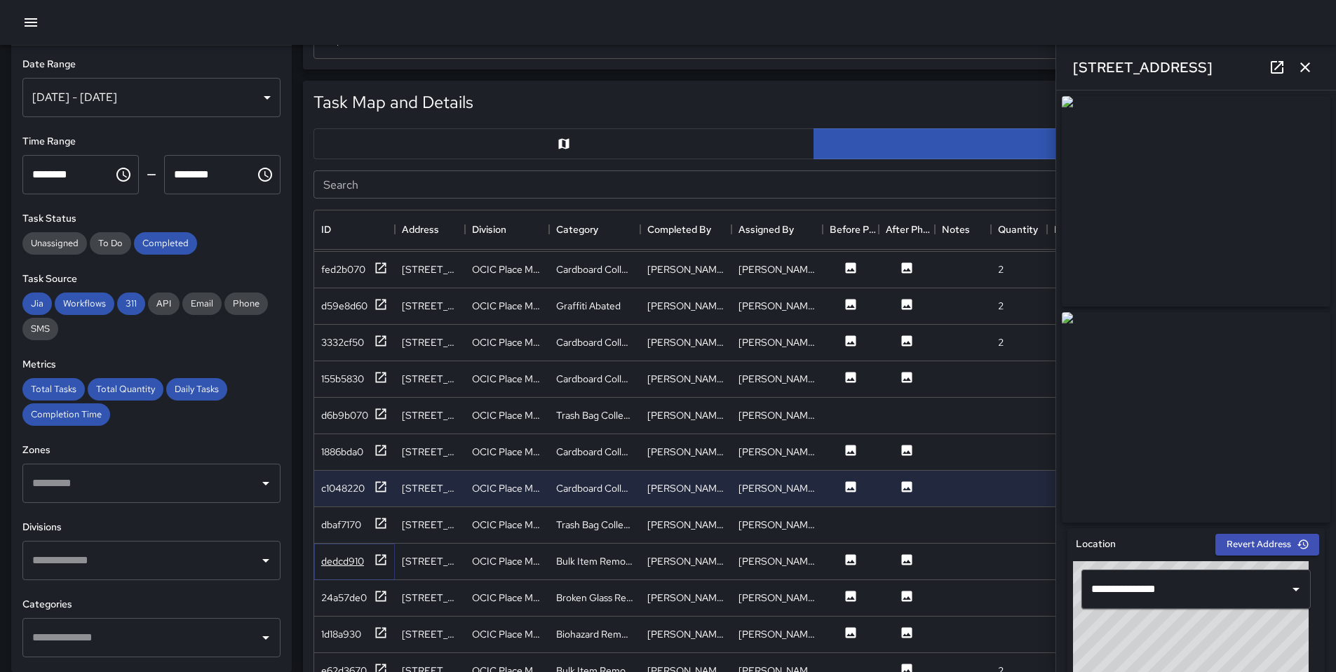
click at [361, 558] on div "dedcd910" at bounding box center [342, 561] width 43 height 14
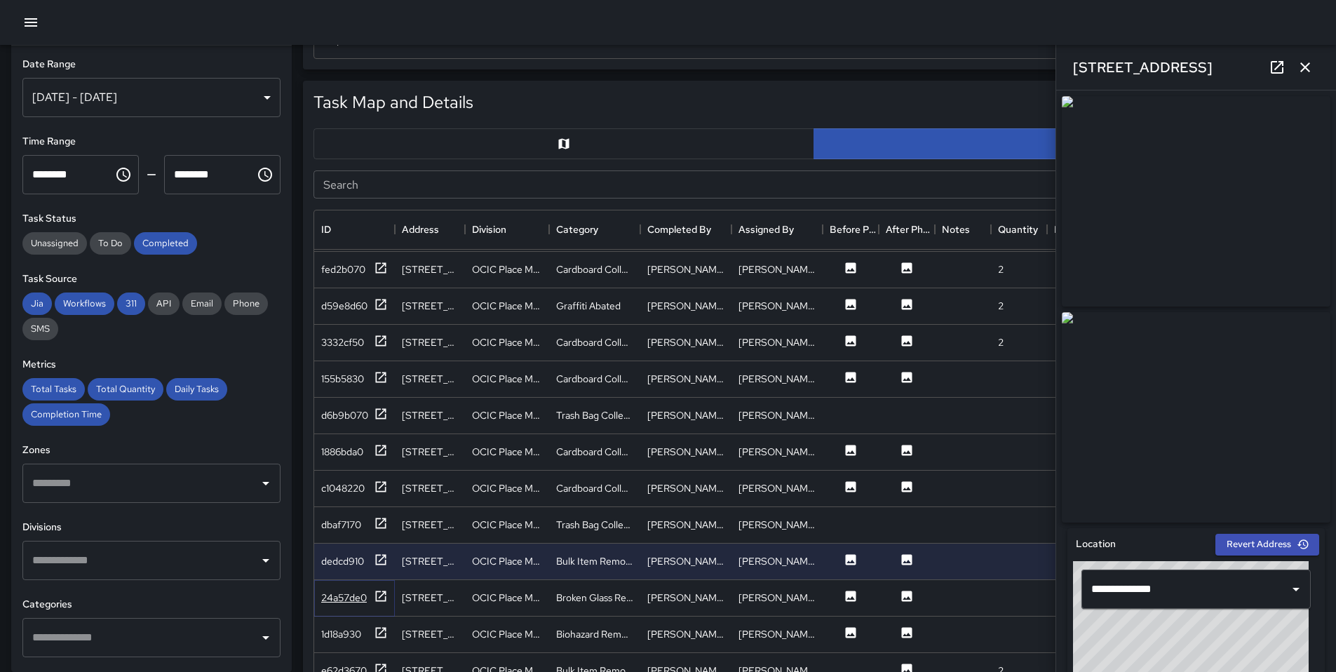
click at [347, 596] on div "24a57de0" at bounding box center [344, 598] width 46 height 14
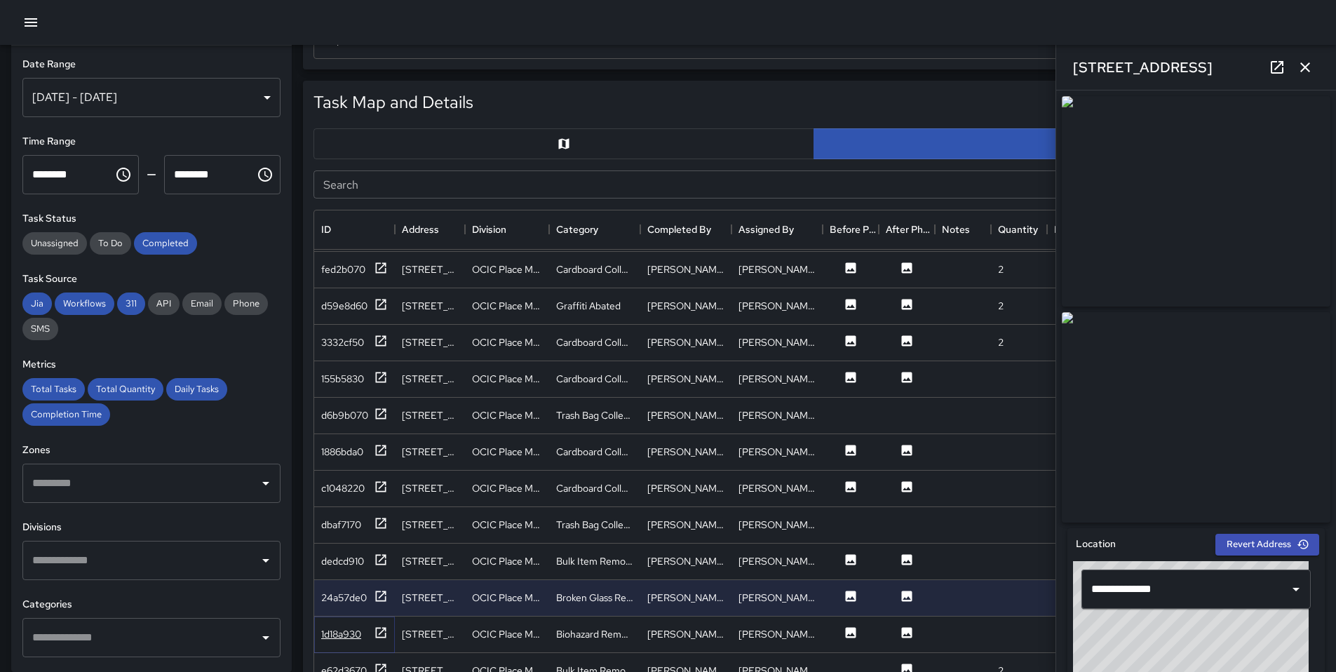
click at [329, 627] on div "1d18a930" at bounding box center [341, 634] width 40 height 14
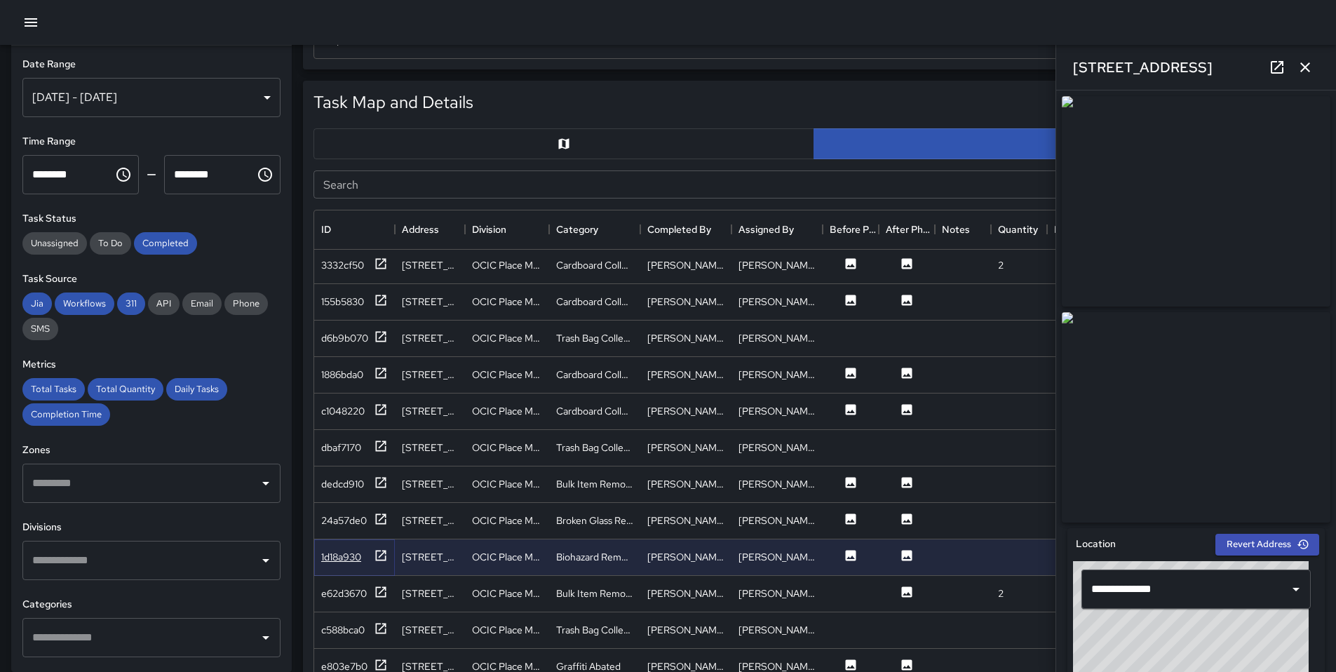
scroll to position [1406, 0]
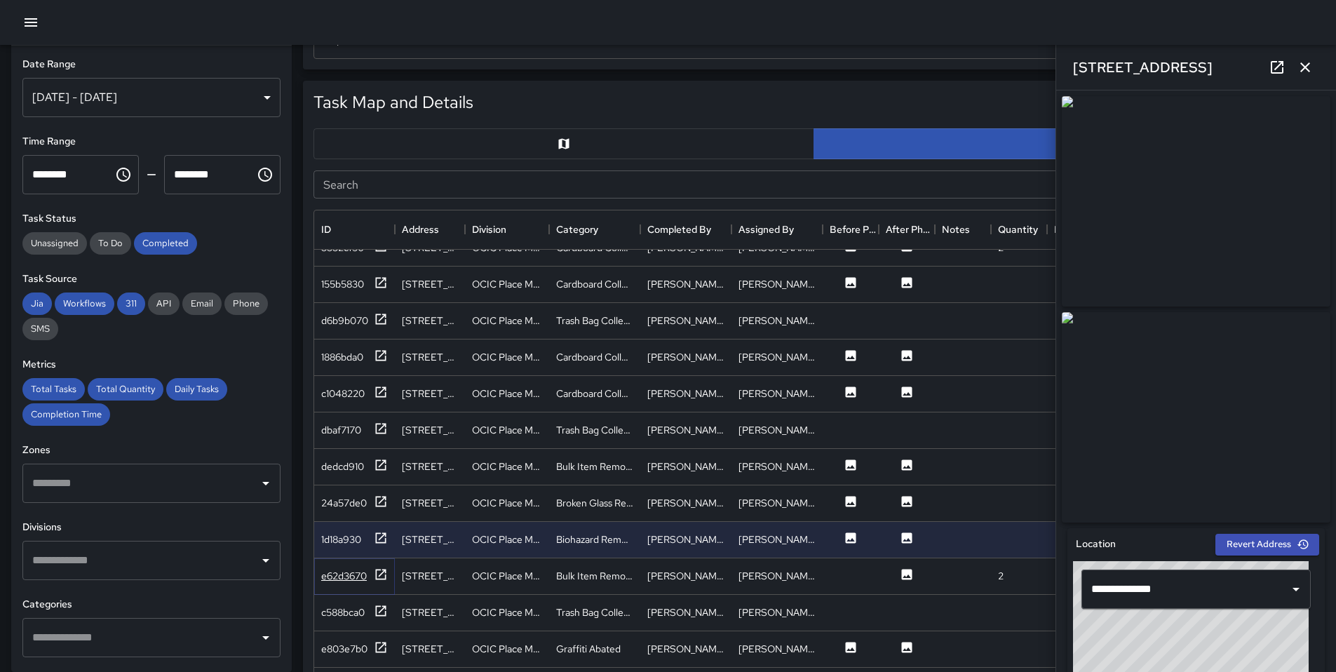
click at [341, 584] on div "e62d3670" at bounding box center [354, 577] width 67 height 18
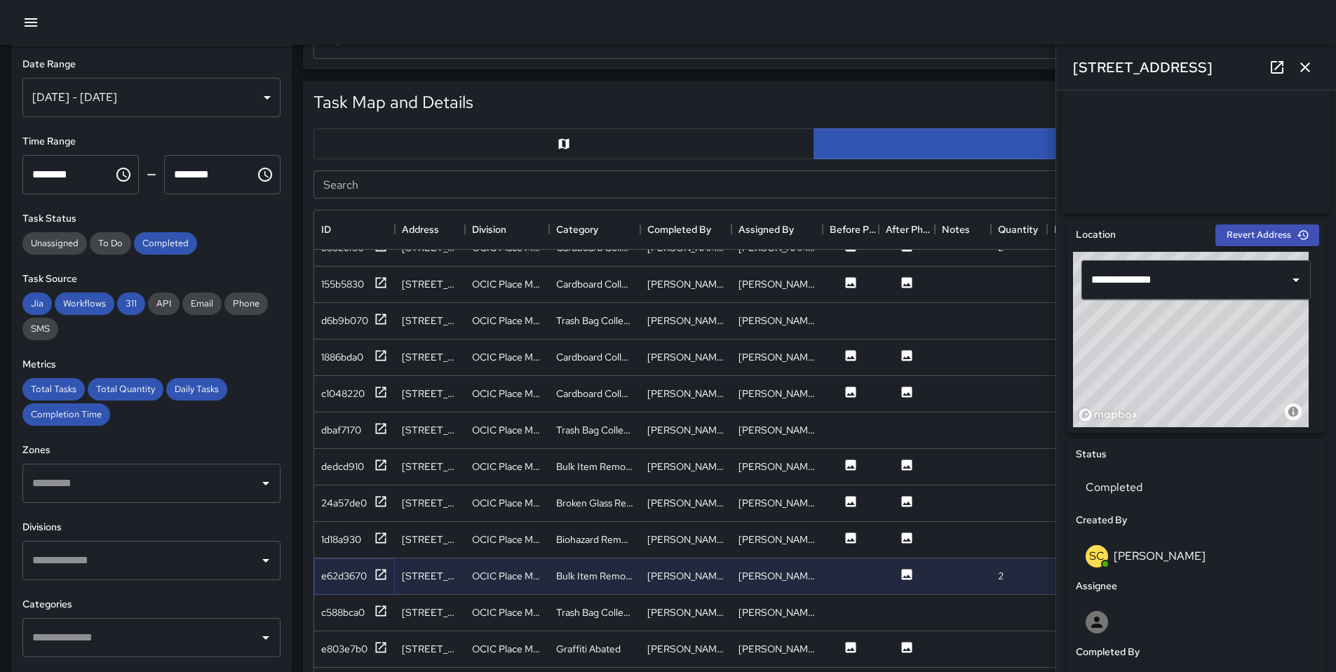
scroll to position [329, 0]
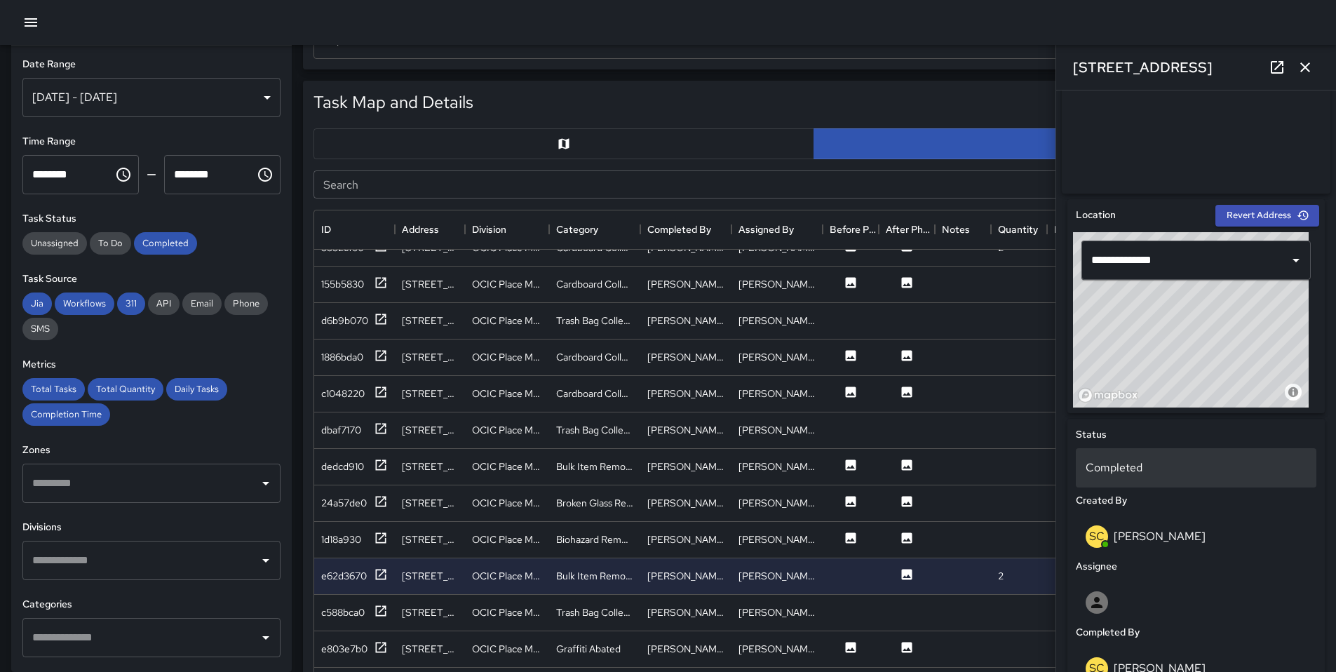
click at [1159, 473] on p "Completed" at bounding box center [1196, 467] width 221 height 17
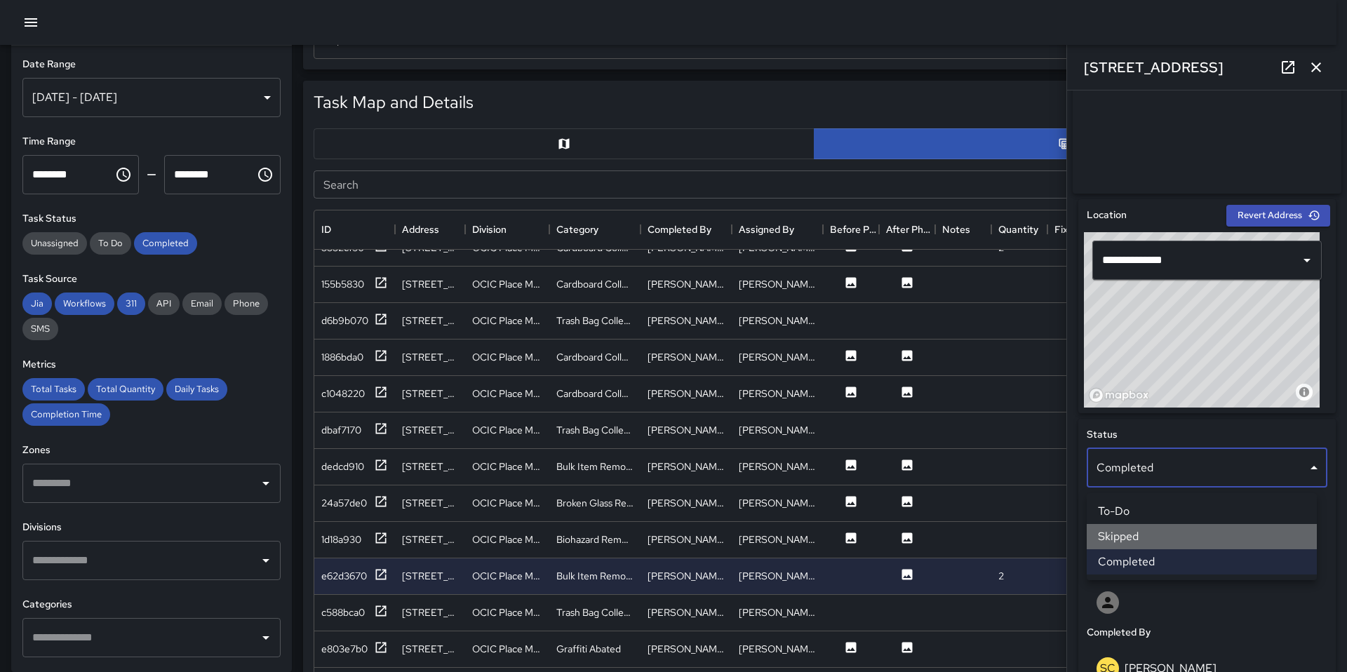
click at [1153, 530] on li "Skipped" at bounding box center [1202, 536] width 230 height 25
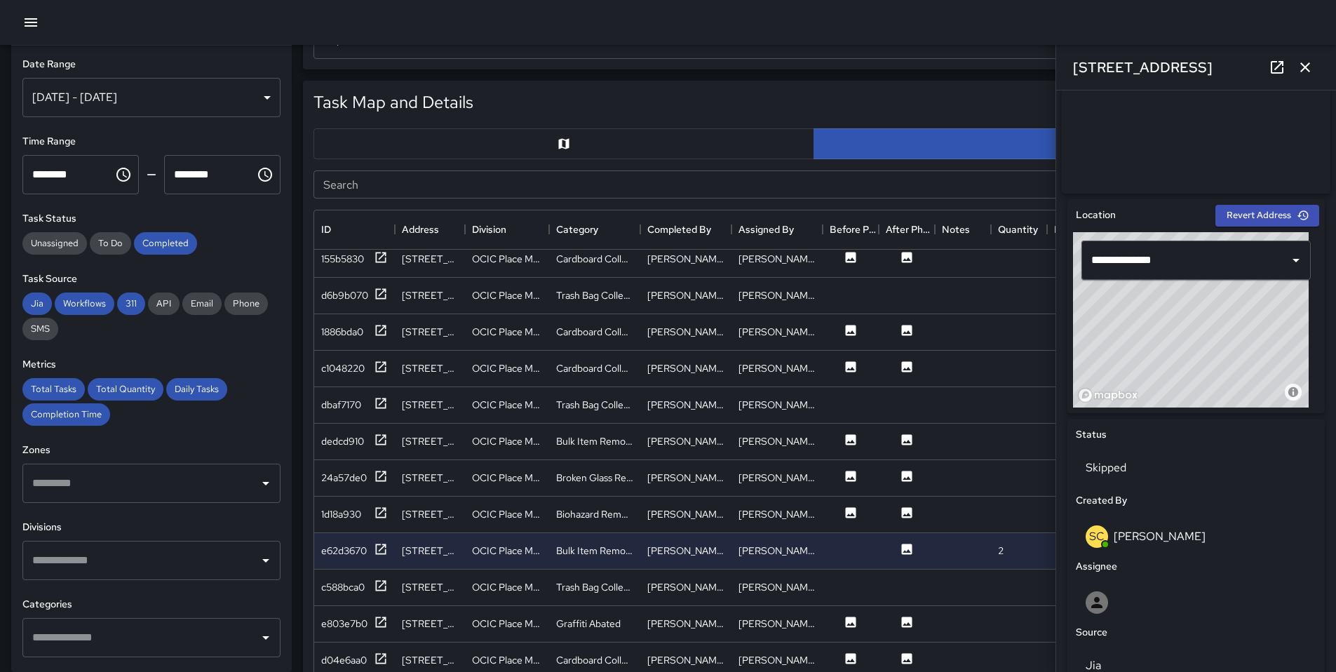
scroll to position [1432, 0]
click at [356, 629] on div "e803e7b0" at bounding box center [344, 623] width 46 height 14
